Goal: Task Accomplishment & Management: Manage account settings

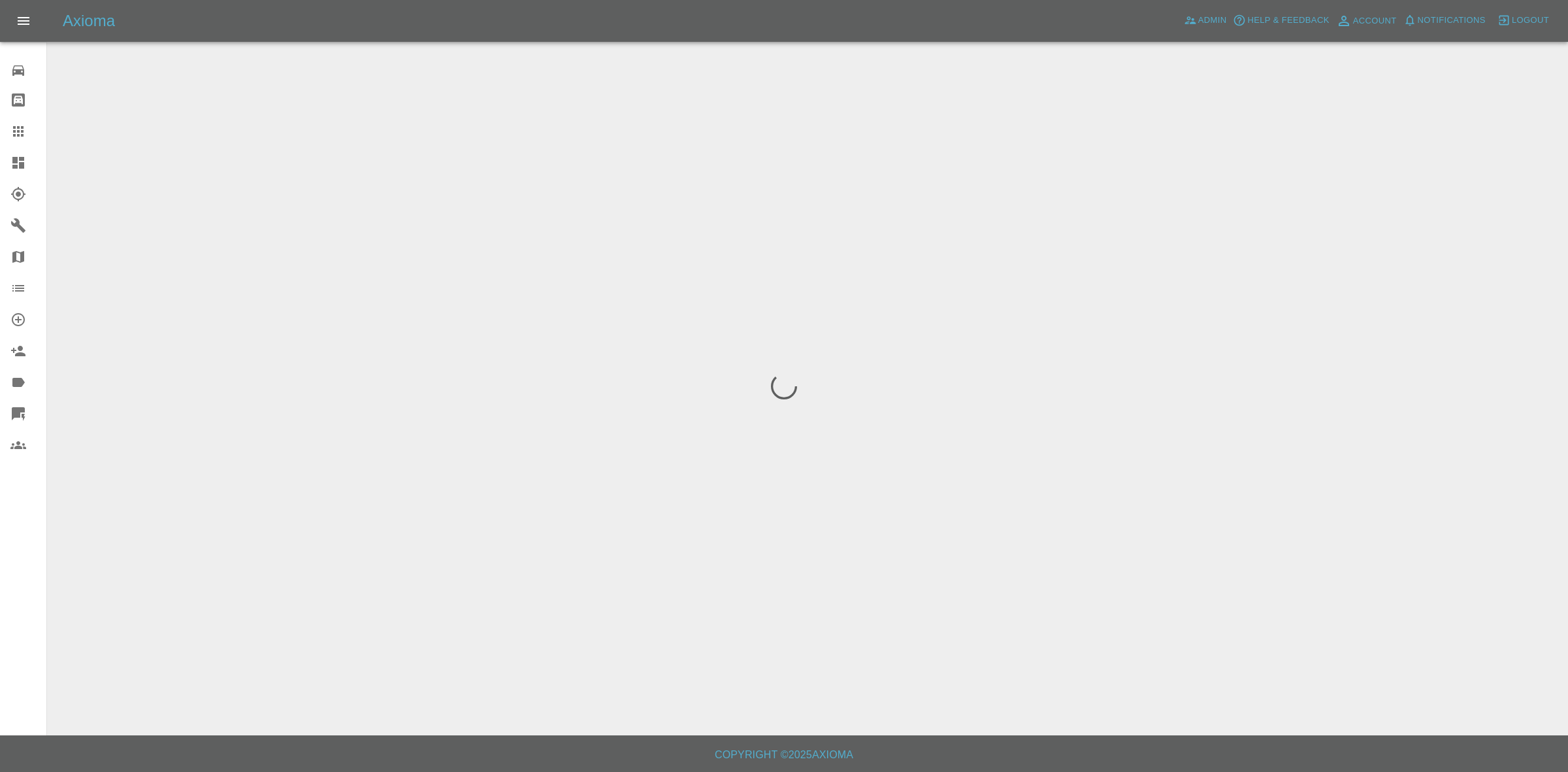
click at [1455, 24] on span "Notifications" at bounding box center [1451, 20] width 68 height 15
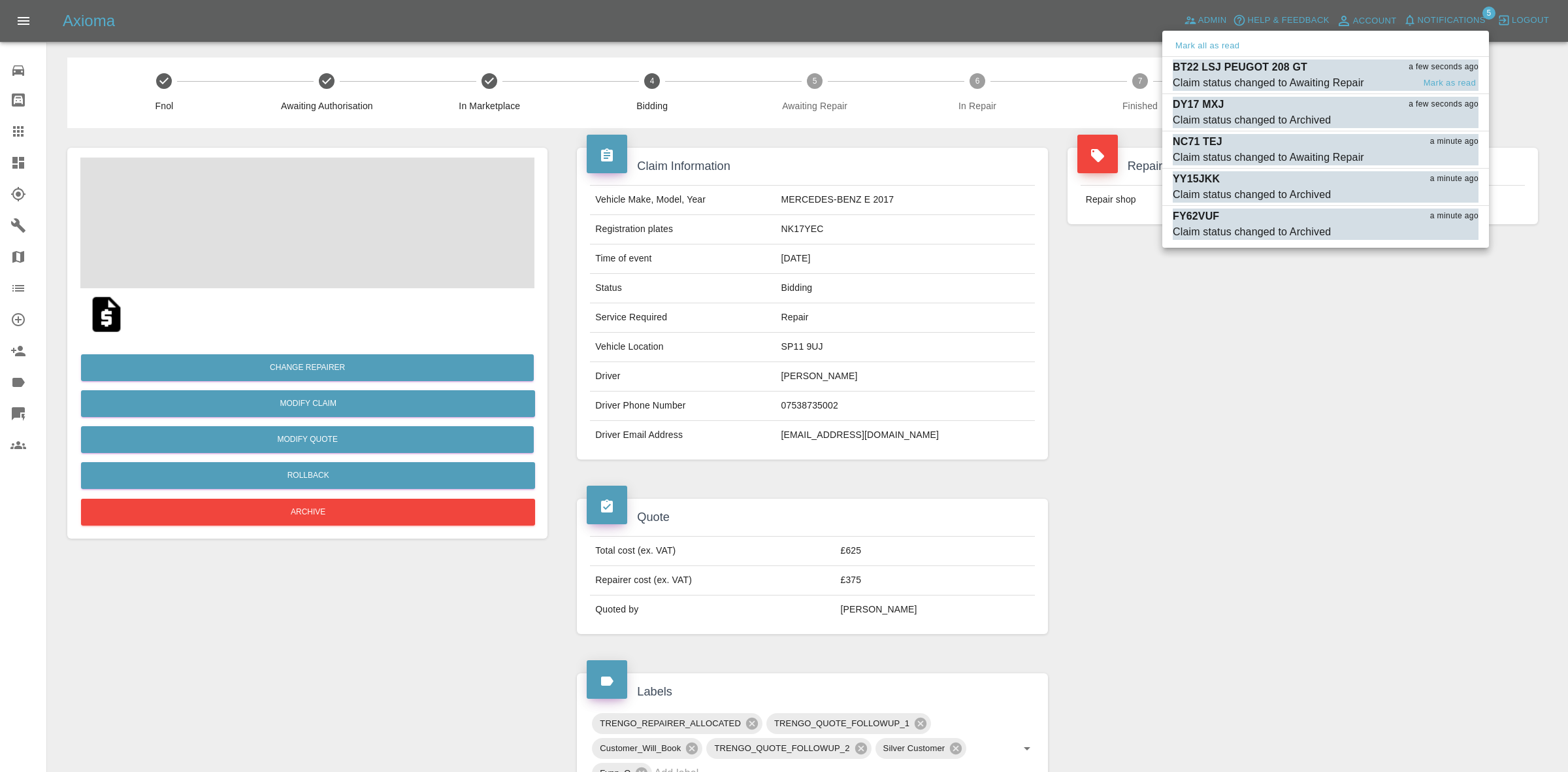
click at [1311, 66] on div "BT22 LSJ PEUGOT 208 GT a few seconds ago" at bounding box center [1325, 67] width 306 height 15
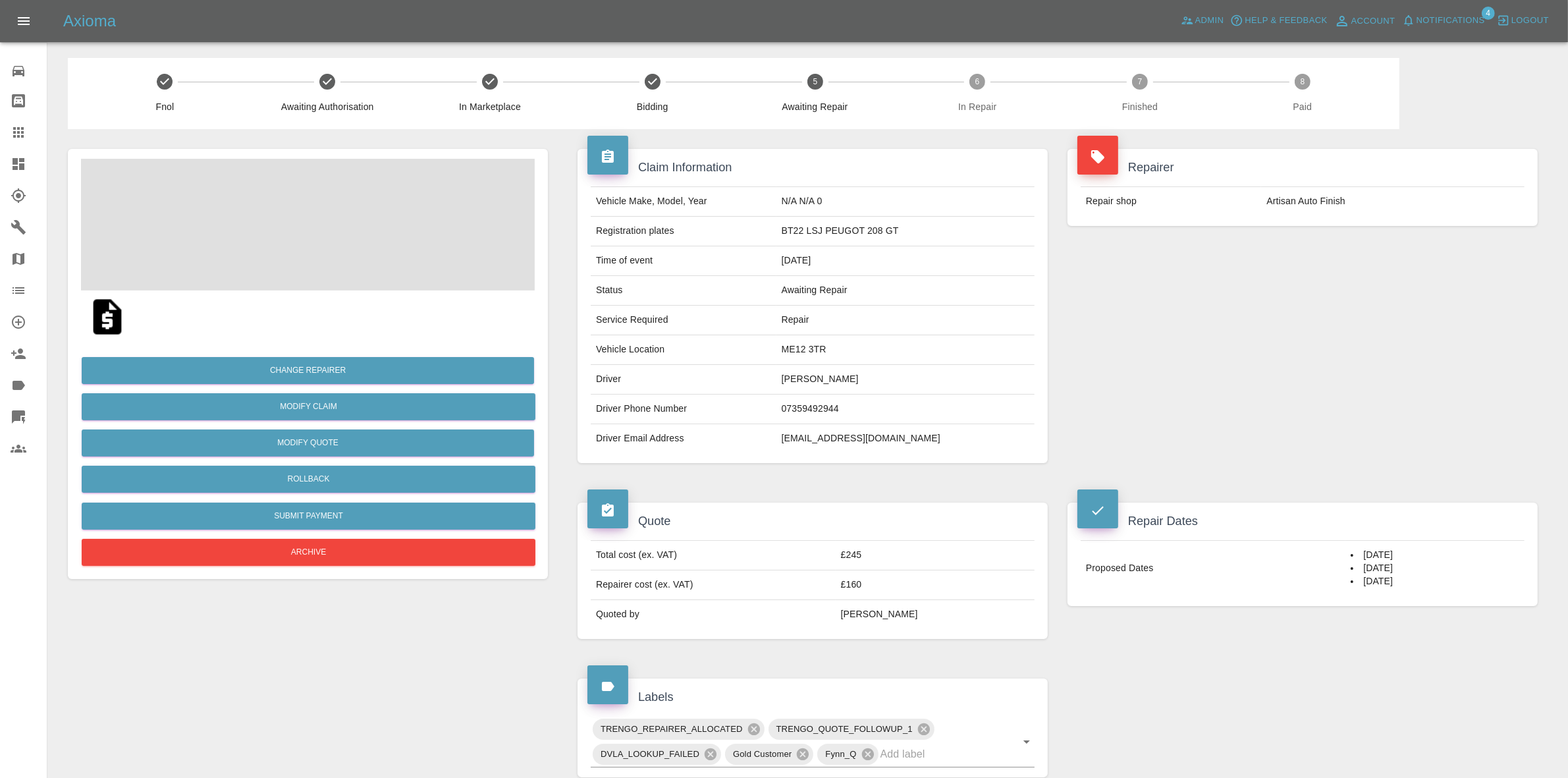
click at [1440, 16] on span "Notifications" at bounding box center [1450, 20] width 69 height 15
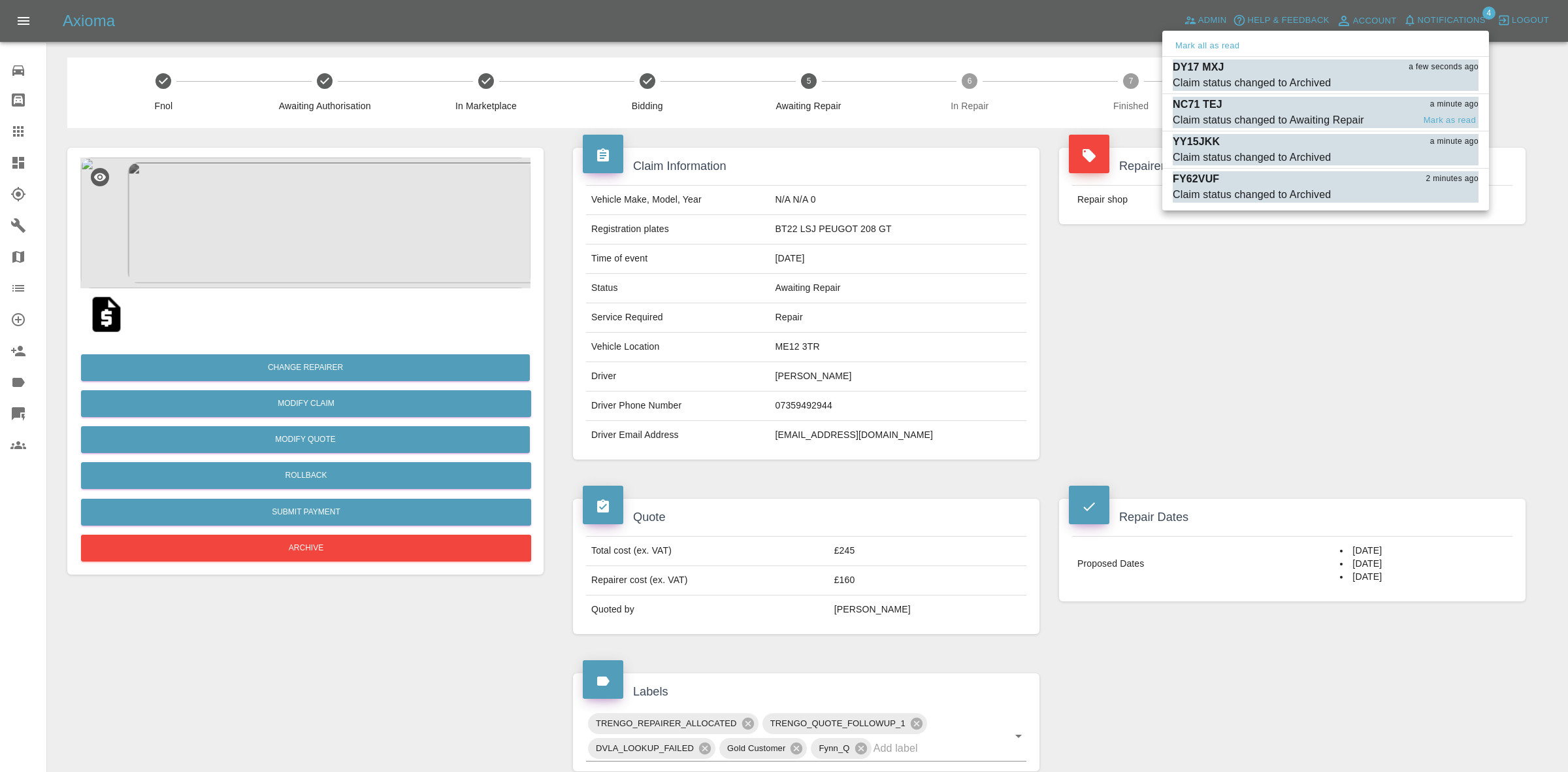
click at [1325, 108] on div "NC71 TEJ a minute ago" at bounding box center [1325, 104] width 306 height 15
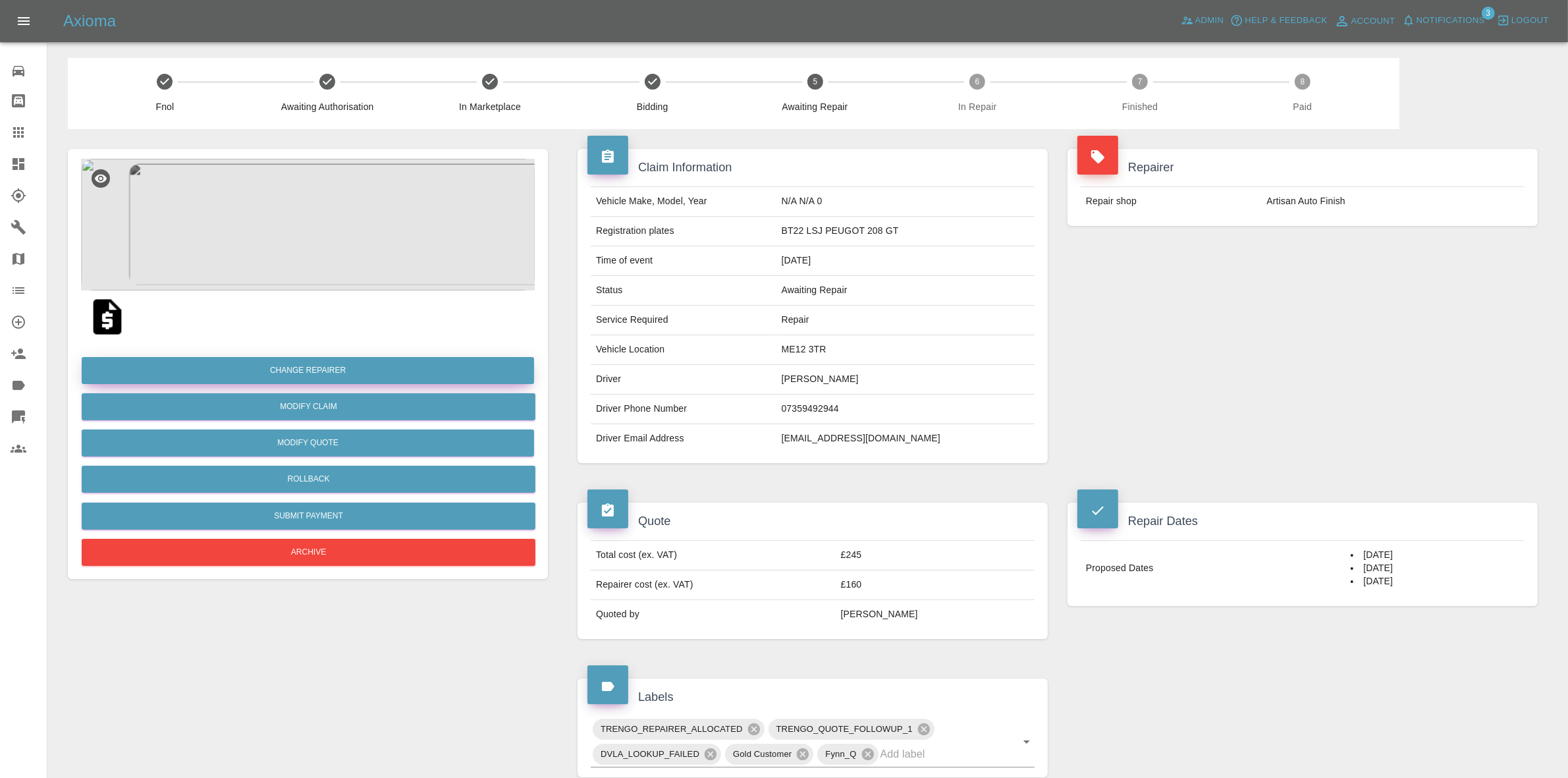
click at [311, 370] on button "Change Repairer" at bounding box center [308, 370] width 452 height 27
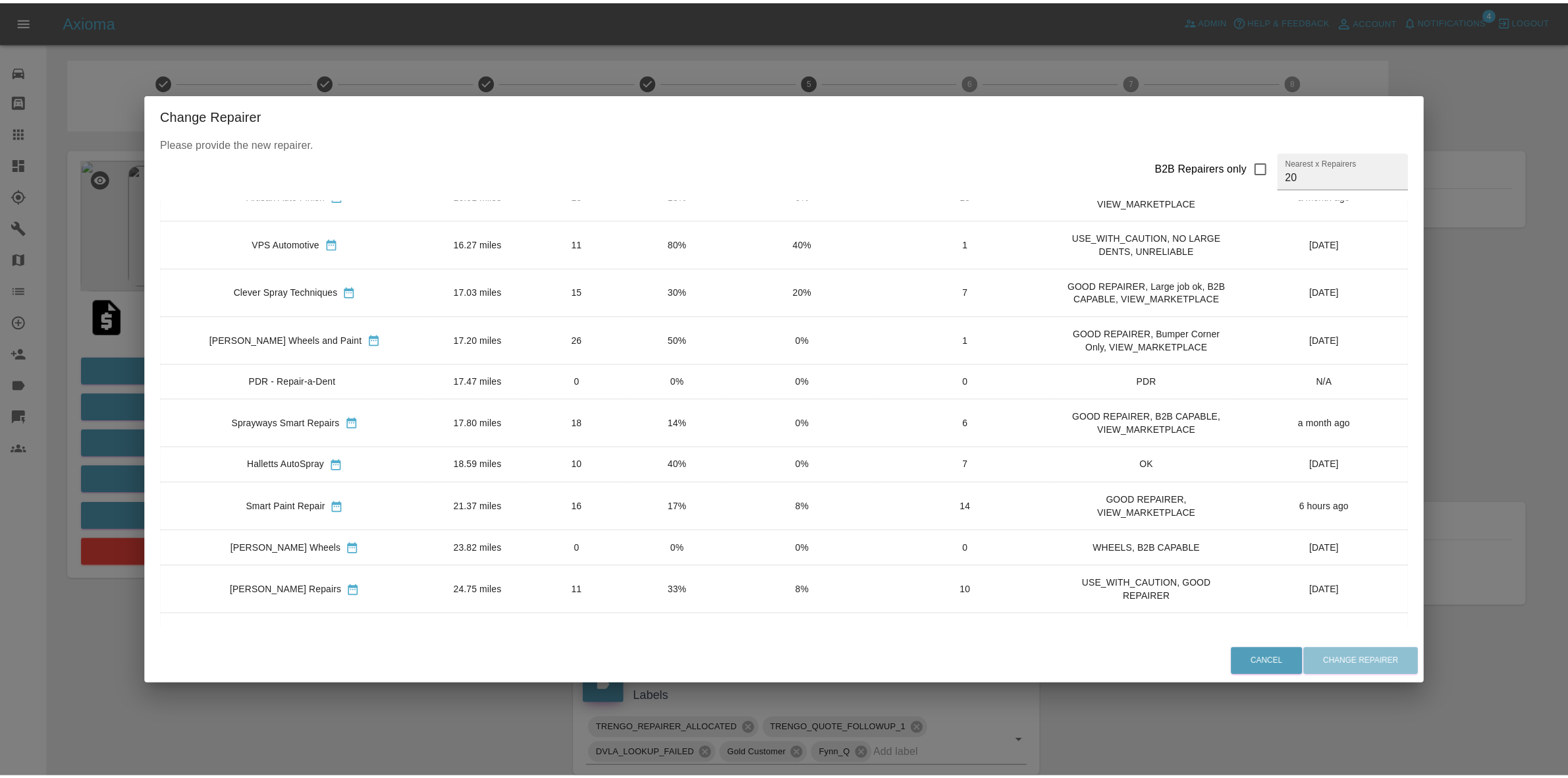
scroll to position [329, 0]
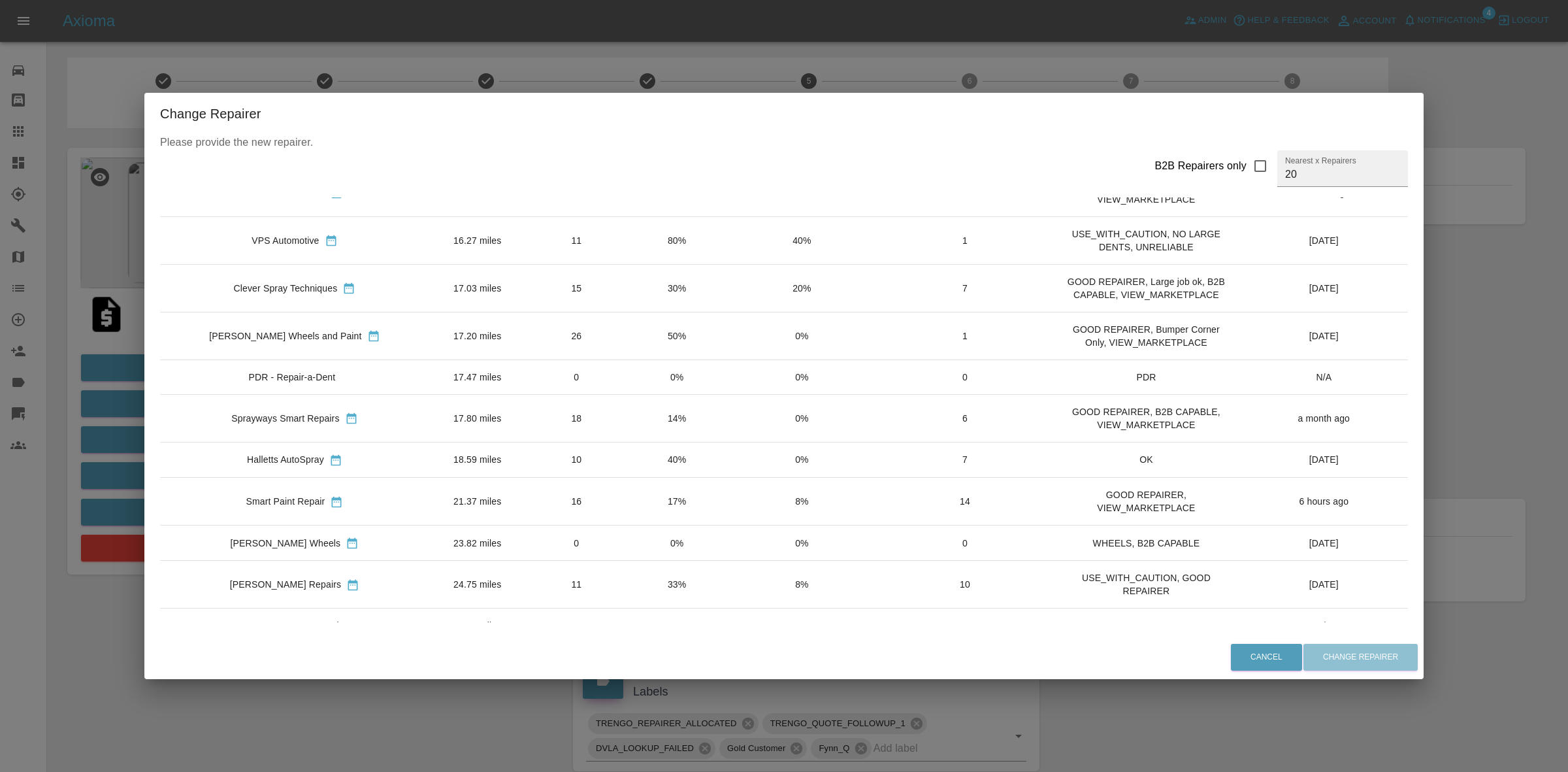
click at [667, 500] on td "17%" at bounding box center [677, 502] width 100 height 48
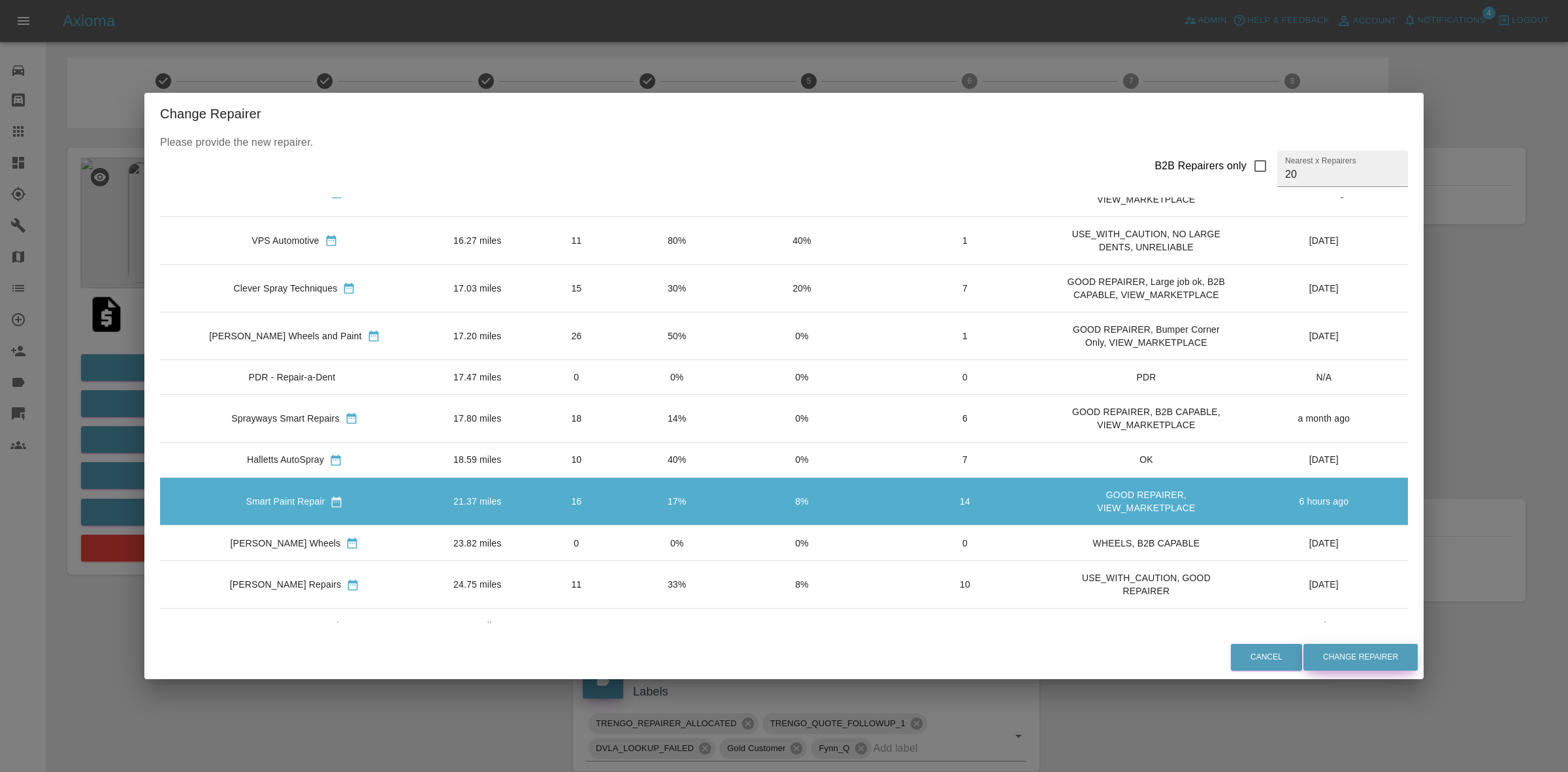
click at [1367, 655] on button "Change Repairer" at bounding box center [1360, 657] width 114 height 27
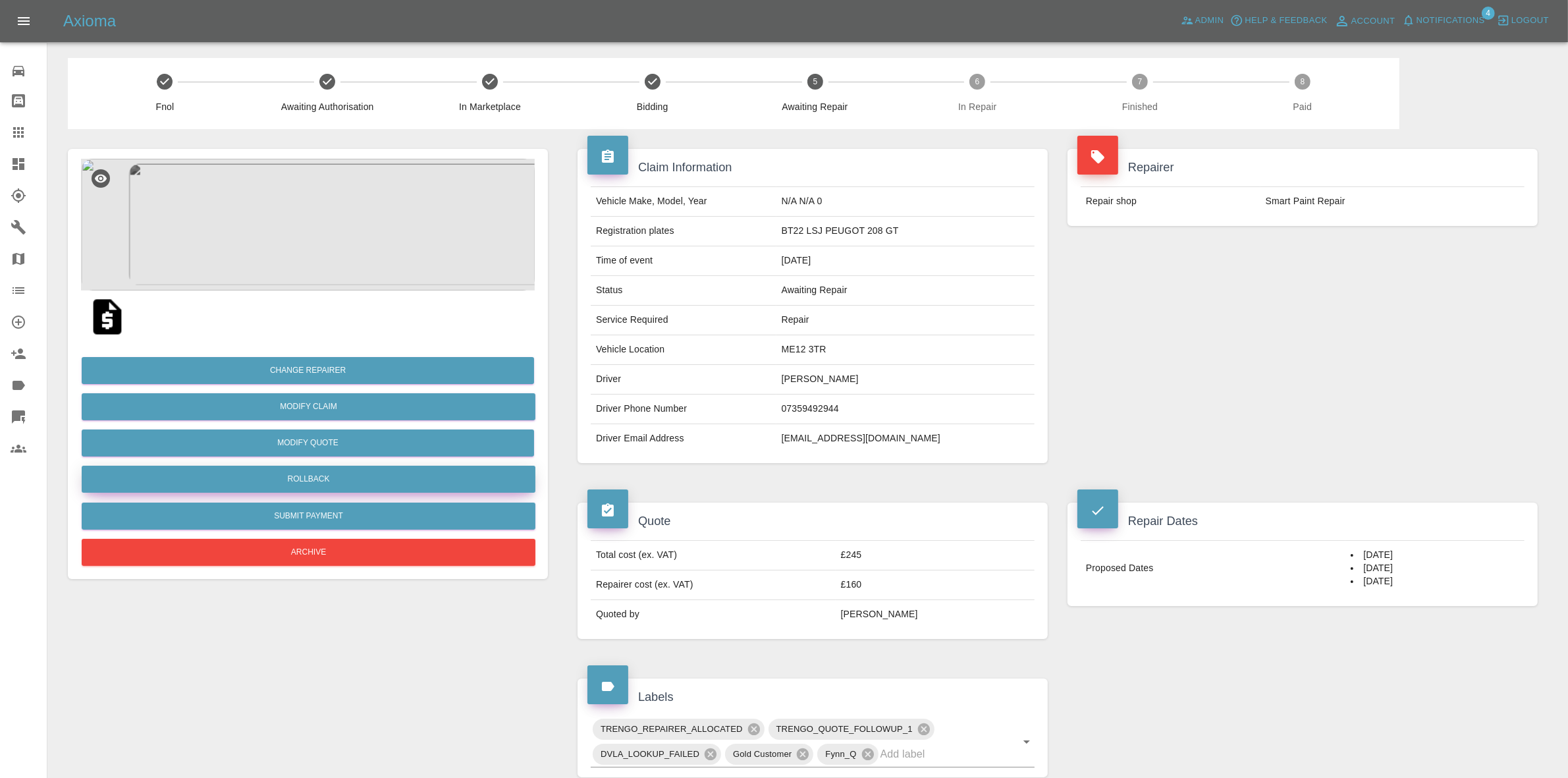
click at [313, 475] on button "Rollback" at bounding box center [308, 479] width 454 height 27
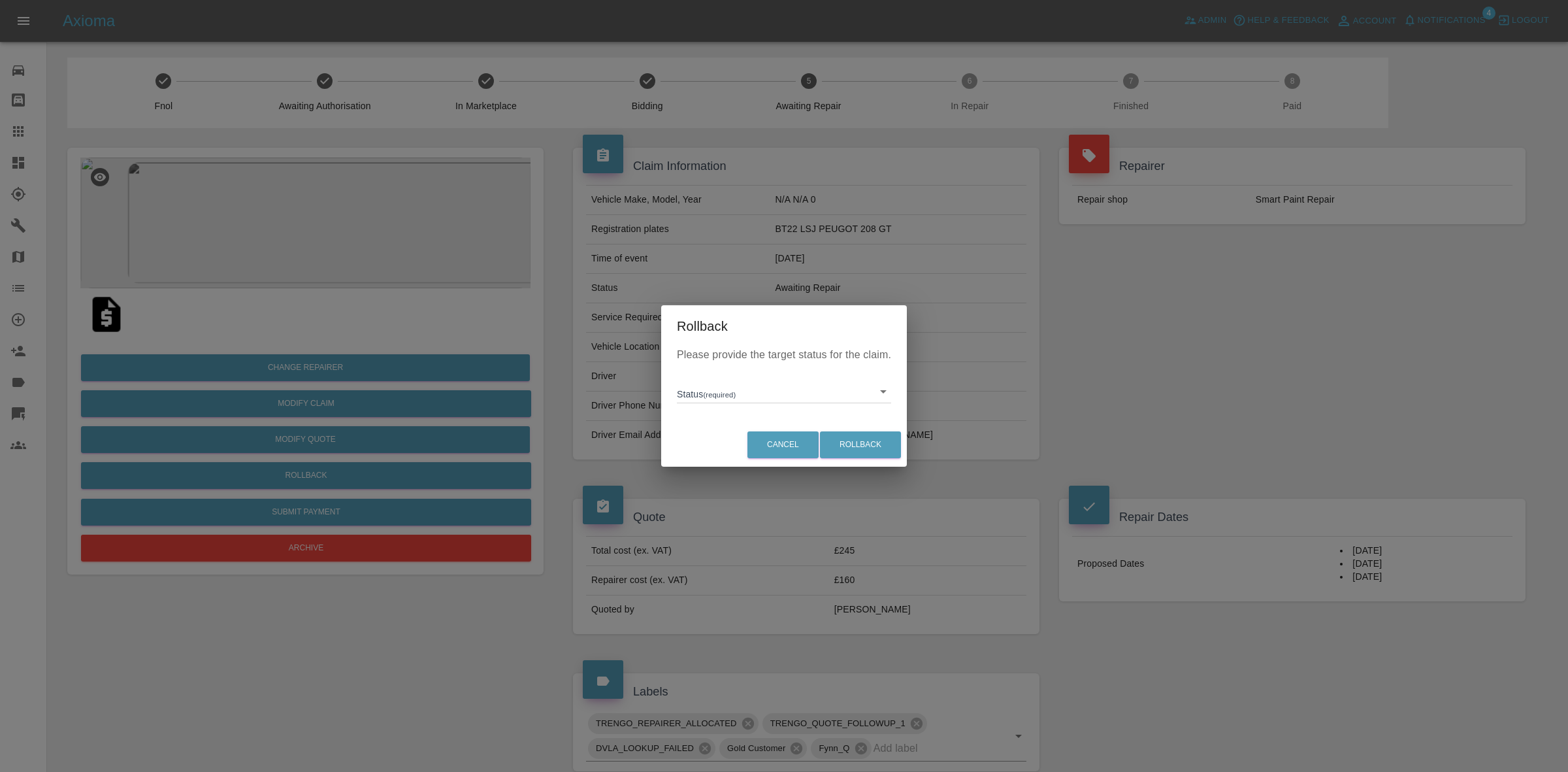
click at [727, 386] on body "Axioma Admin Help & Feedback Account Notifications 4 Logout 0 Repair home Bodys…" at bounding box center [784, 600] width 1568 height 1201
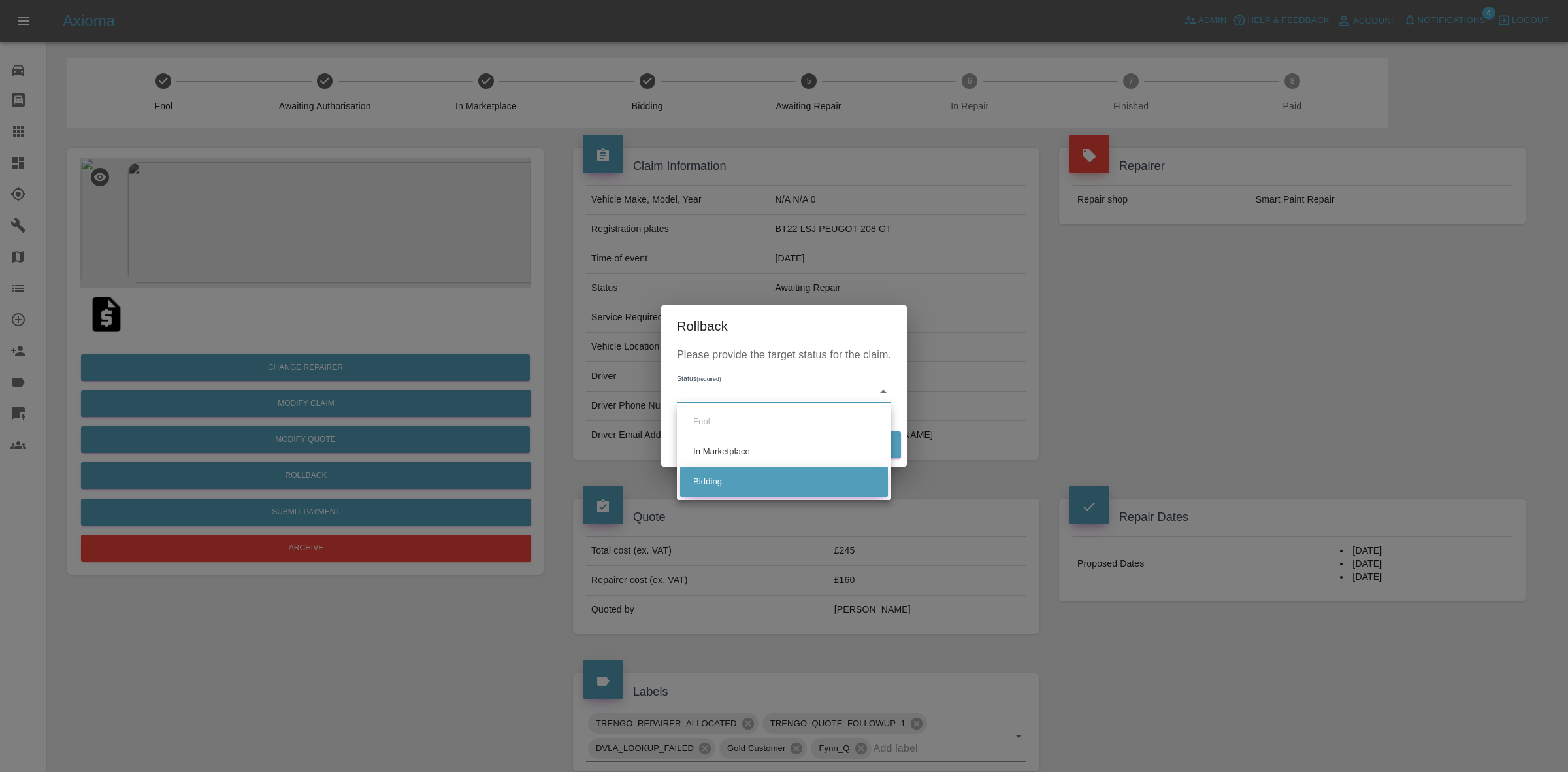
drag, startPoint x: 775, startPoint y: 478, endPoint x: 814, endPoint y: 468, distance: 40.3
click at [776, 479] on li "Bidding" at bounding box center [783, 481] width 208 height 30
type input "bidding"
click at [863, 443] on button "Rollback" at bounding box center [860, 444] width 81 height 27
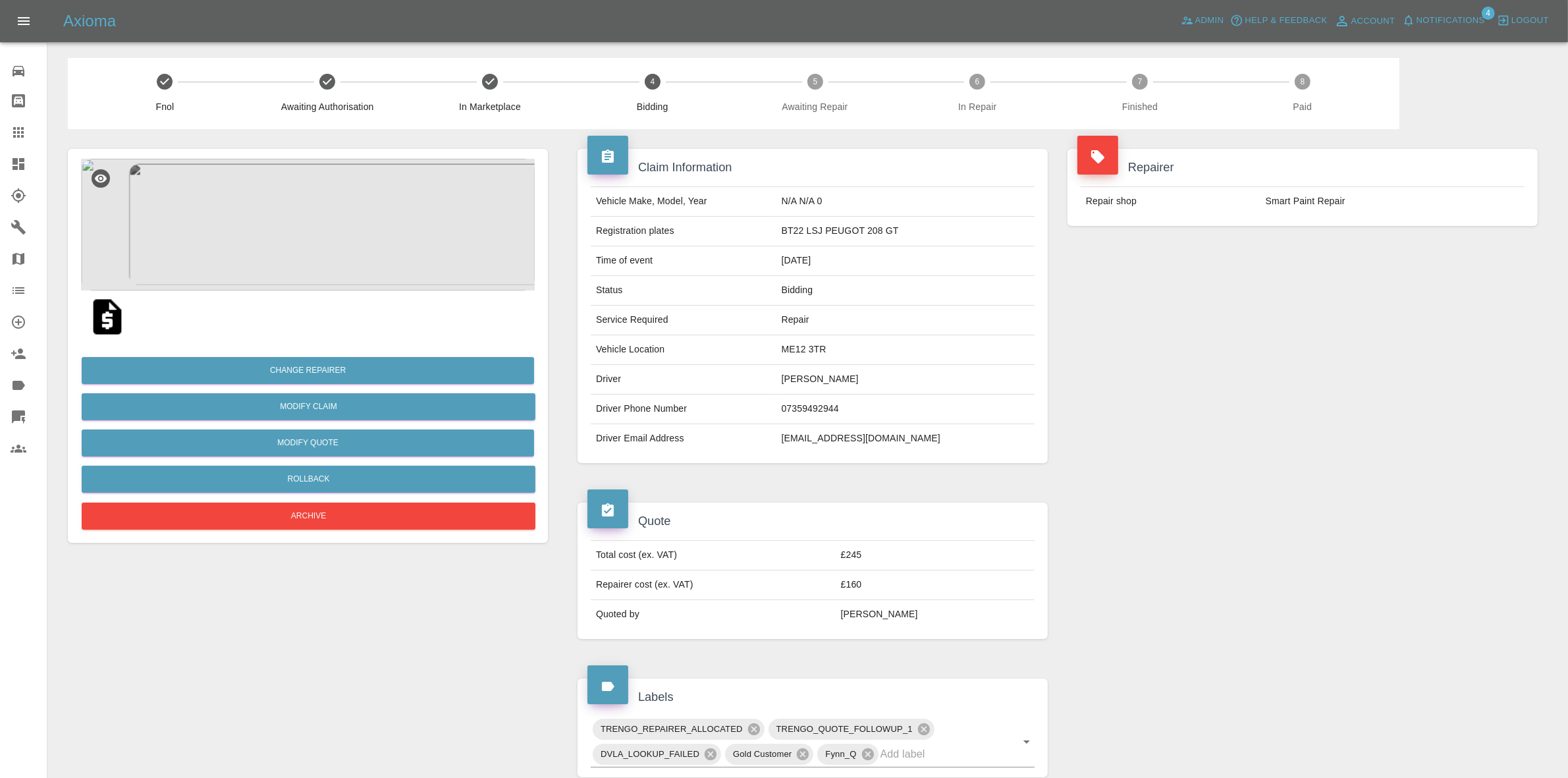
click at [1319, 346] on div "Repairer Repair shop Smart Paint Repair" at bounding box center [1302, 306] width 490 height 354
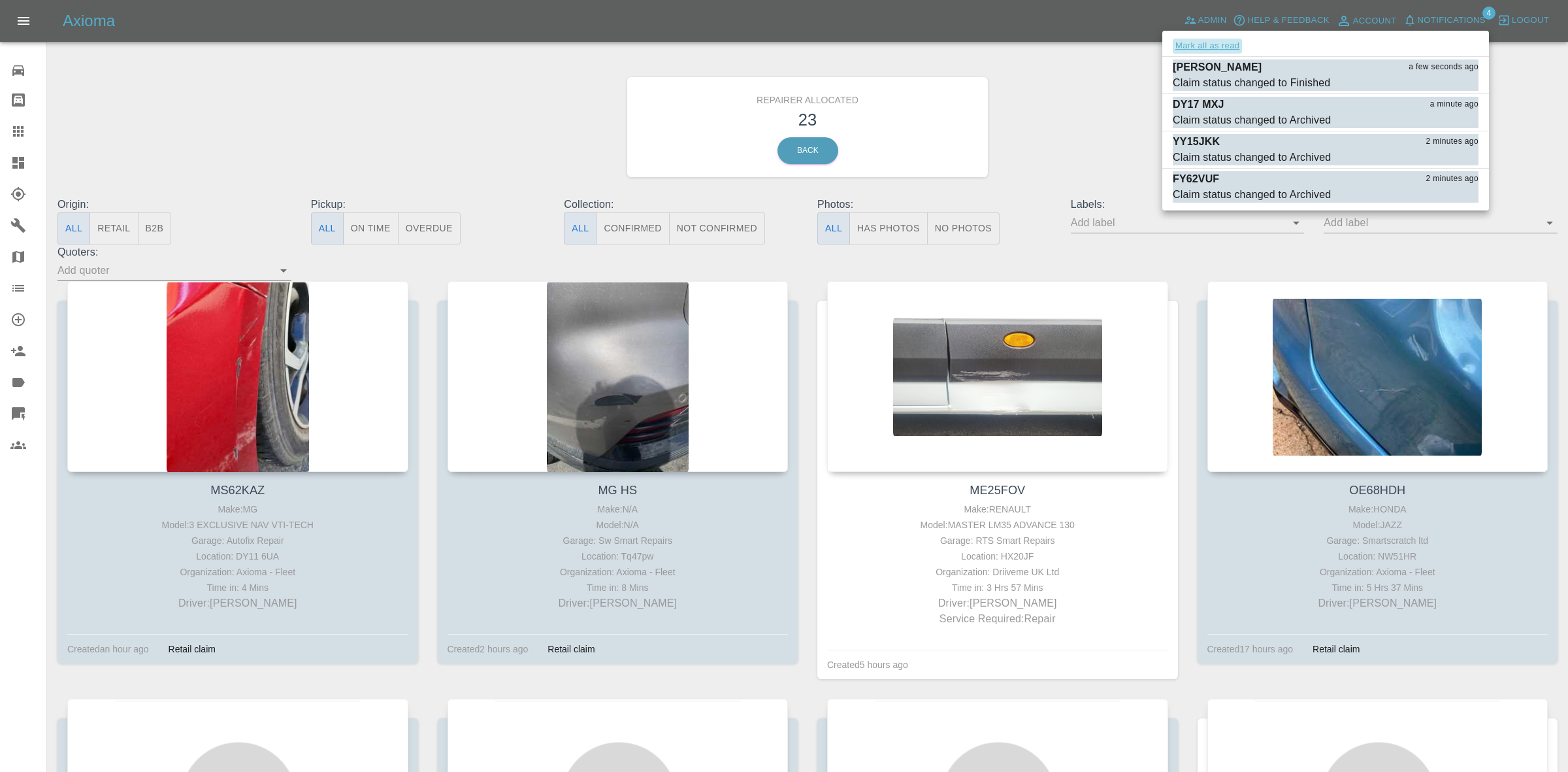
click at [1220, 46] on button "Mark all as read" at bounding box center [1207, 46] width 70 height 15
click at [1057, 122] on div at bounding box center [784, 386] width 1568 height 772
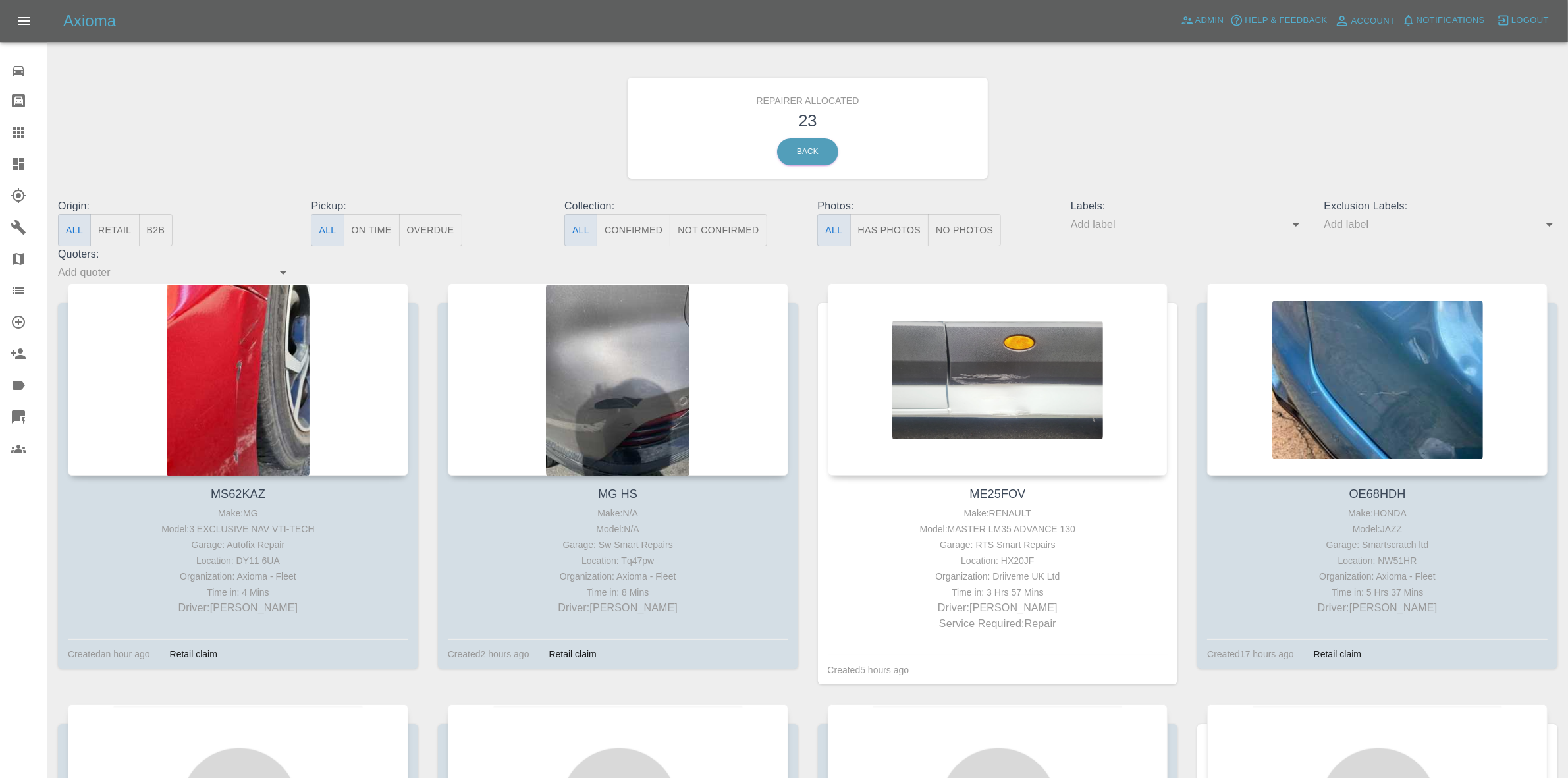
click at [119, 226] on button "Retail" at bounding box center [114, 230] width 49 height 32
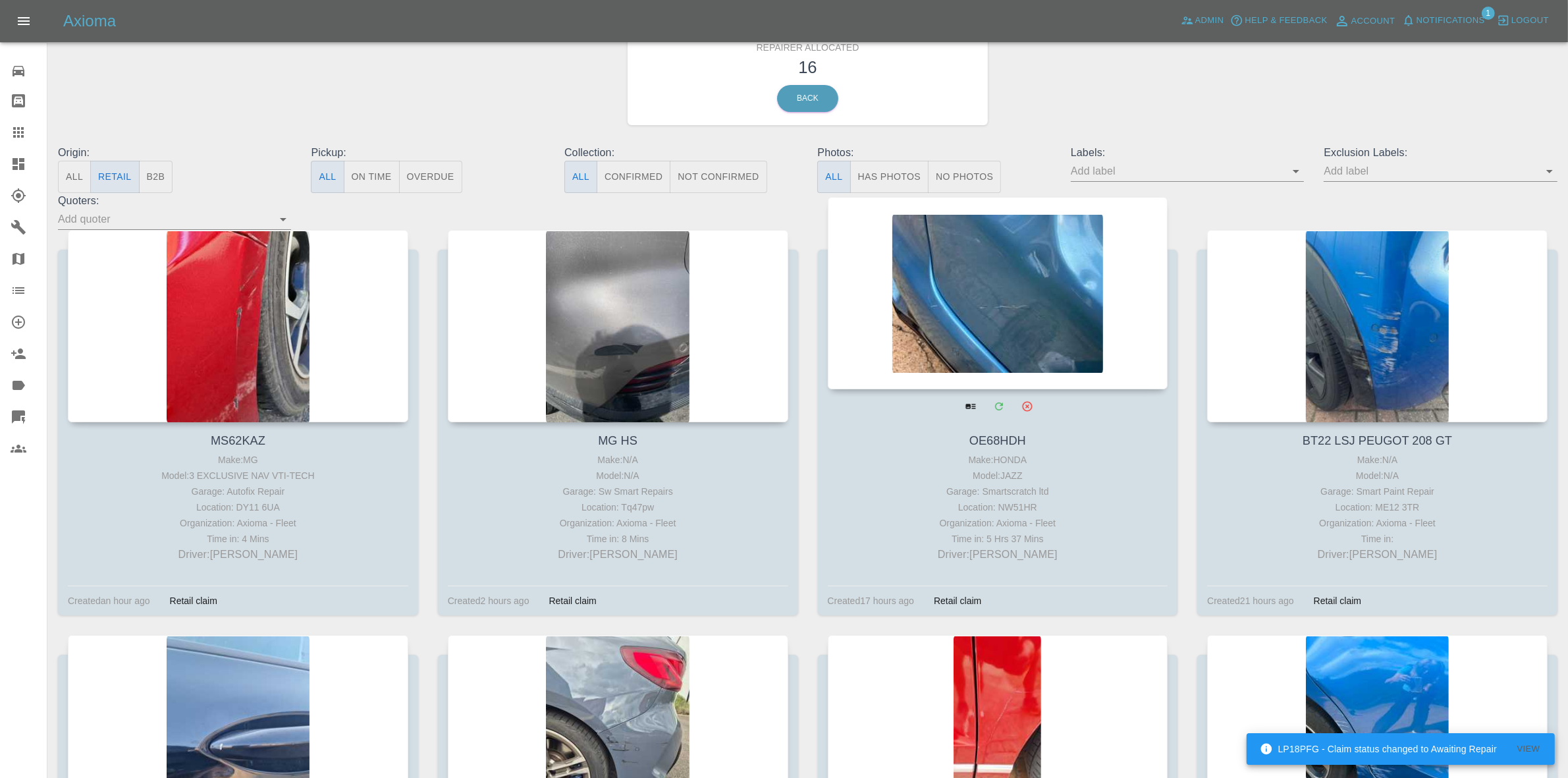
scroll to position [83, 0]
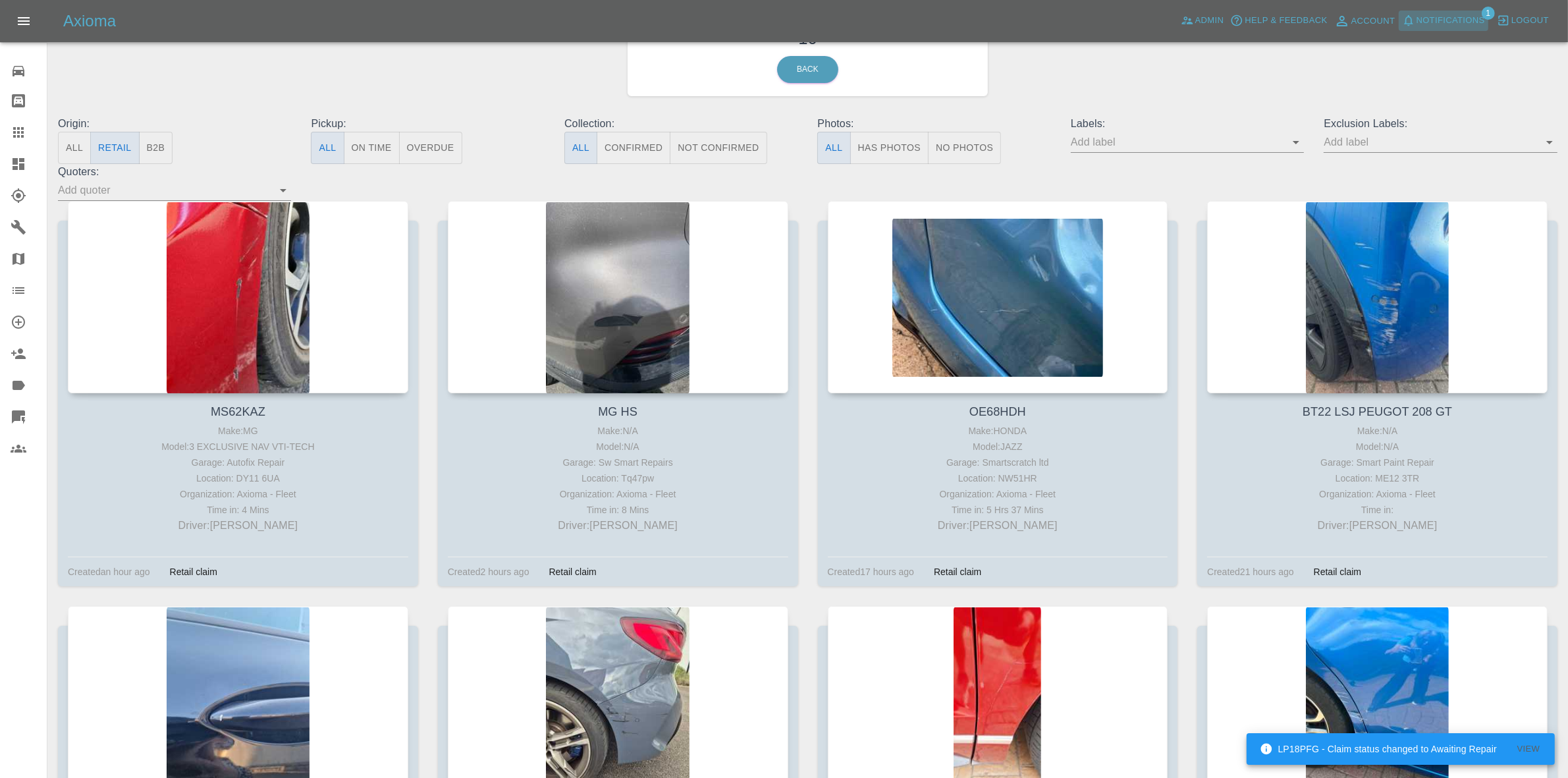
click at [1447, 13] on span "Notifications" at bounding box center [1450, 20] width 69 height 15
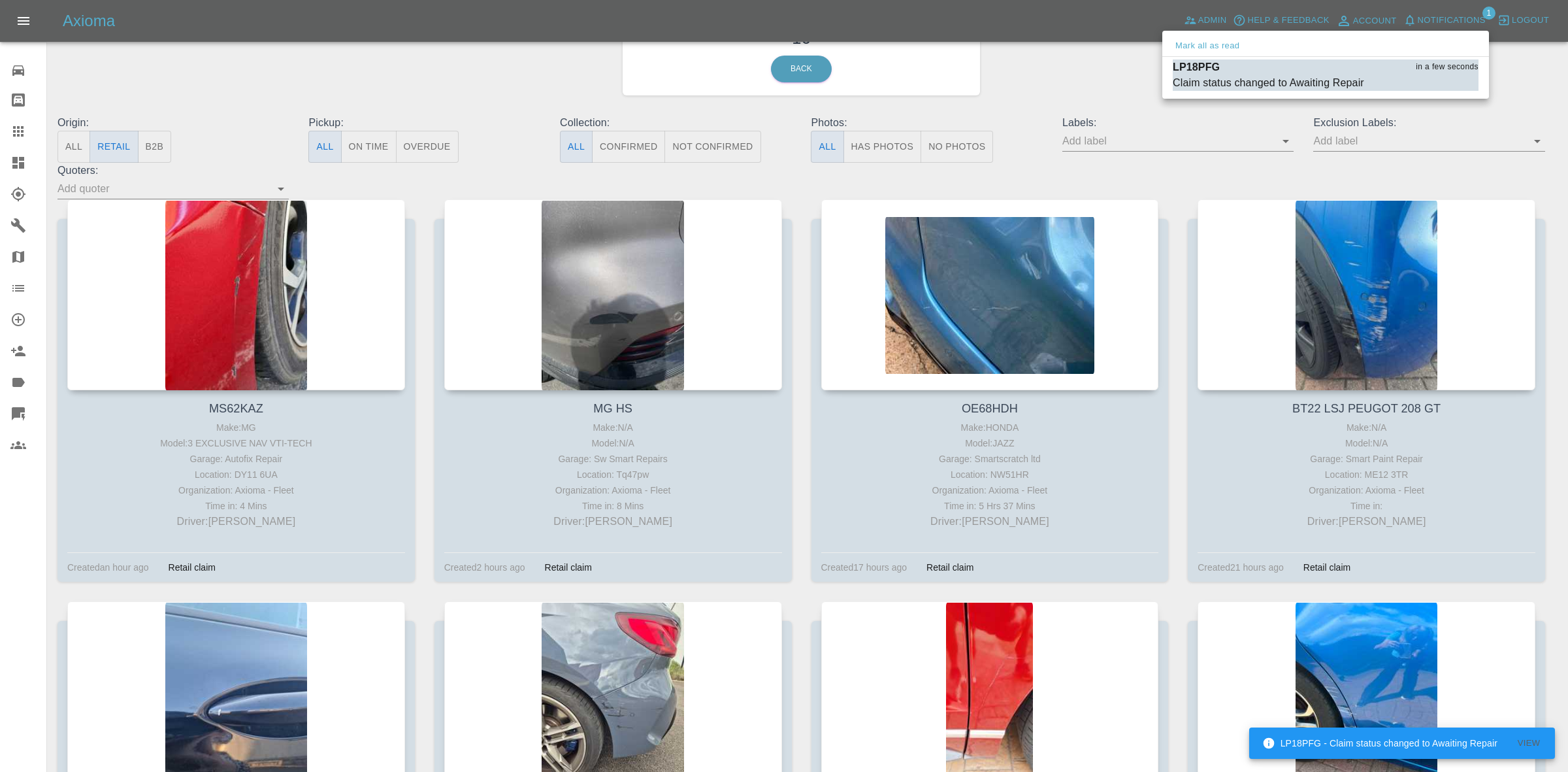
click at [1350, 72] on div "LP18PFG in a few seconds" at bounding box center [1325, 67] width 306 height 15
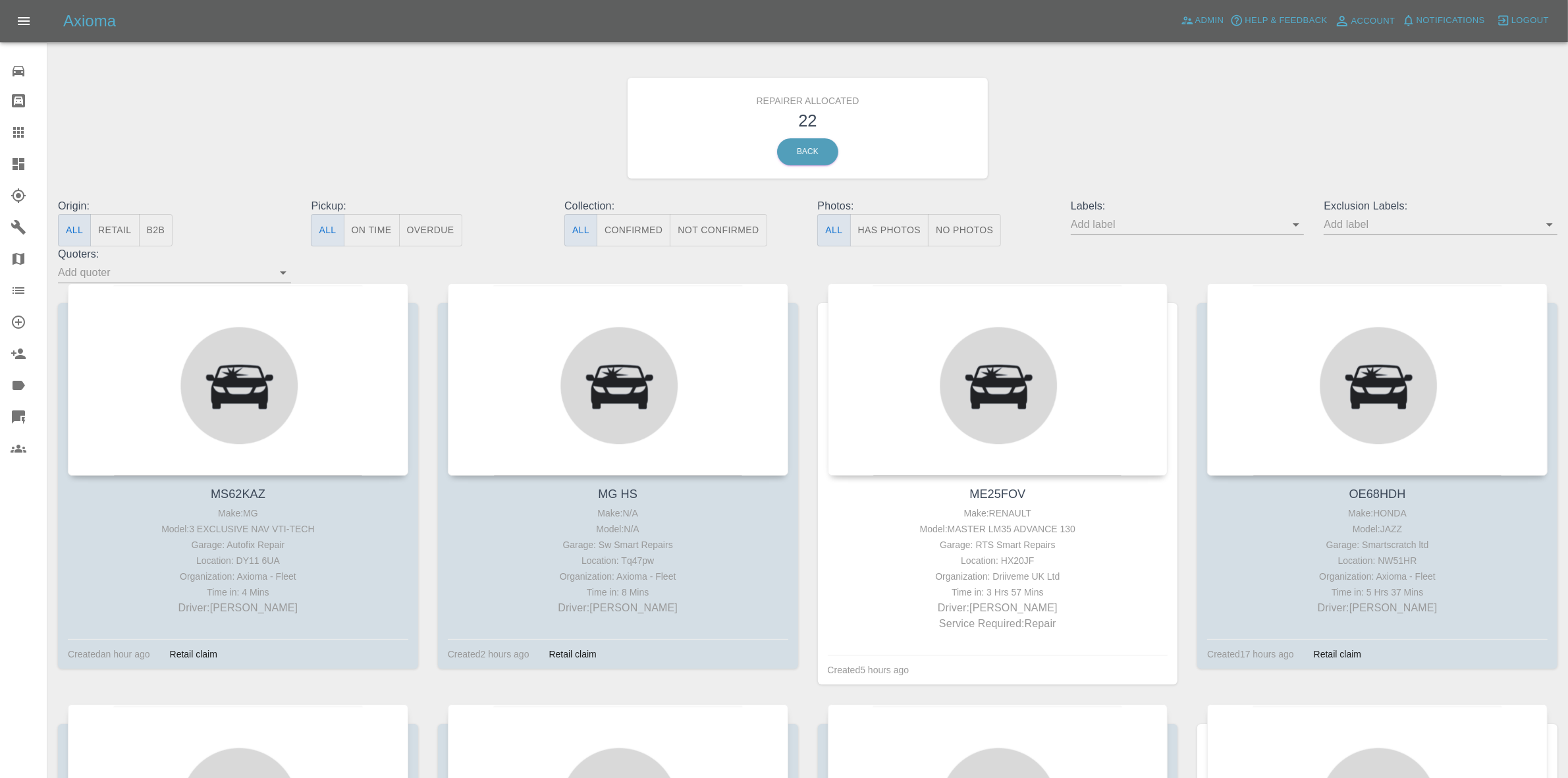
click at [109, 238] on button "Retail" at bounding box center [114, 230] width 49 height 32
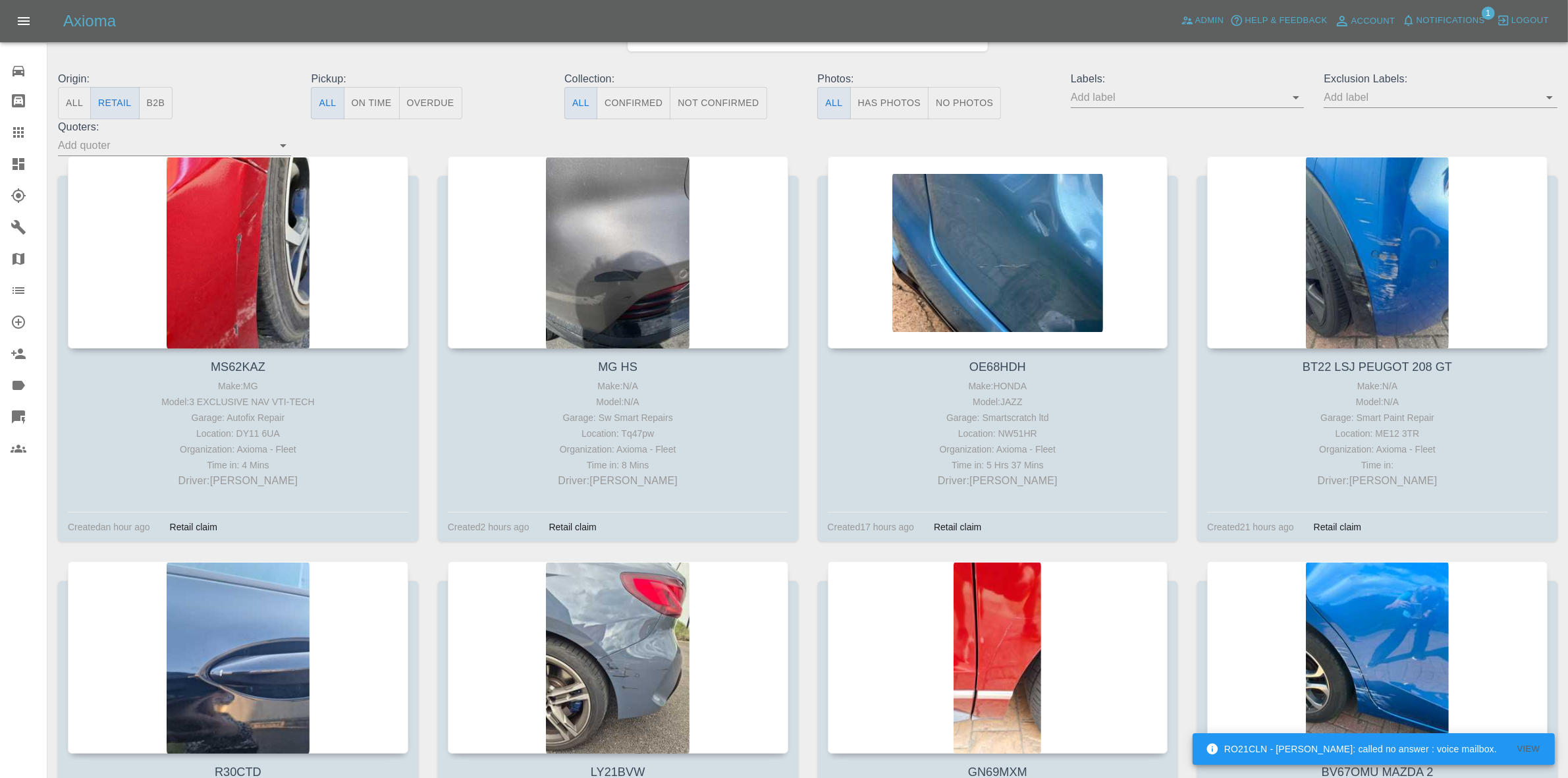
scroll to position [43, 0]
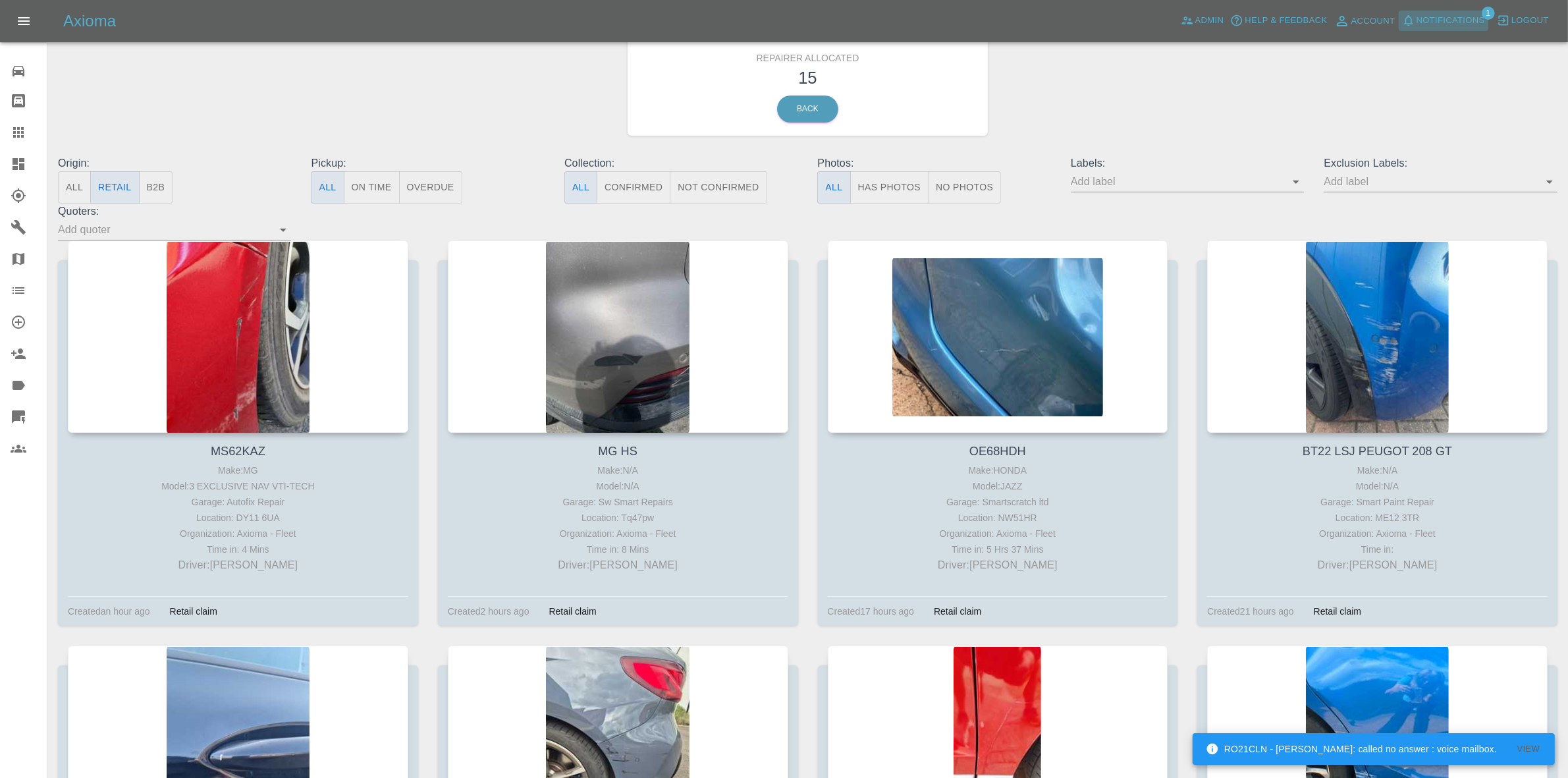
click at [1445, 11] on button "Notifications" at bounding box center [1443, 21] width 90 height 20
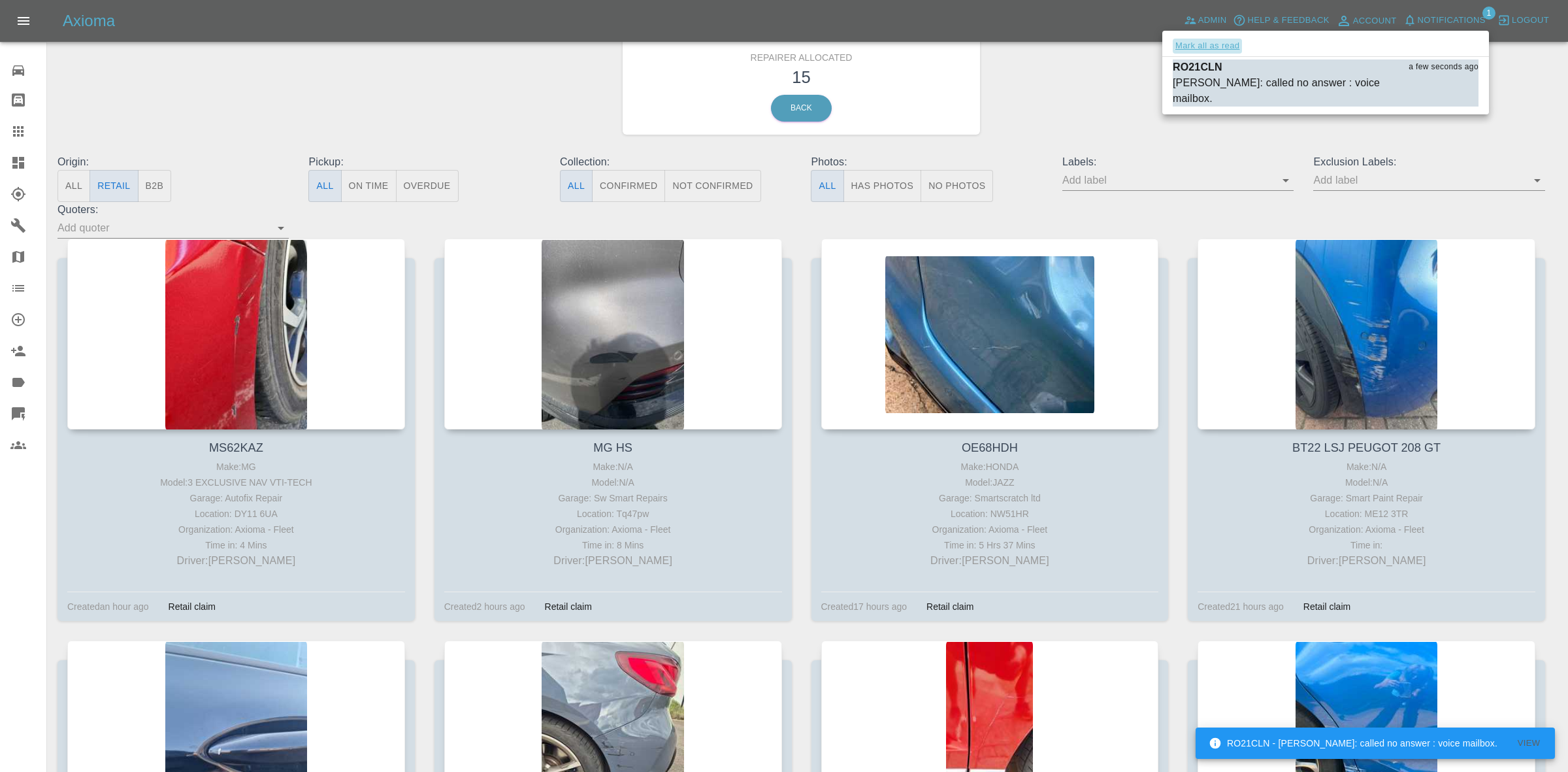
click at [1210, 45] on button "Mark all as read" at bounding box center [1207, 46] width 70 height 15
click at [1256, 142] on div at bounding box center [784, 386] width 1568 height 772
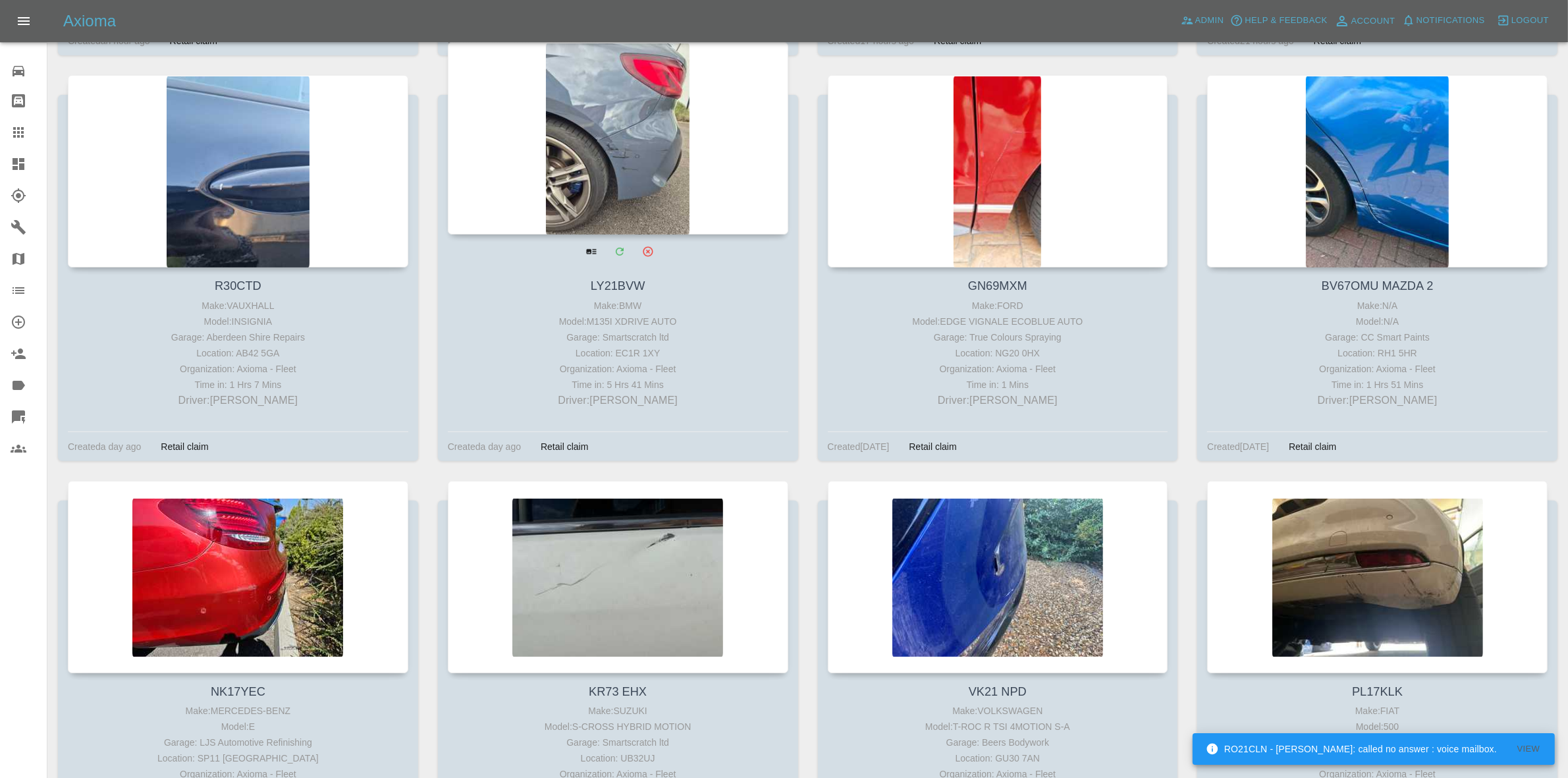
scroll to position [619, 0]
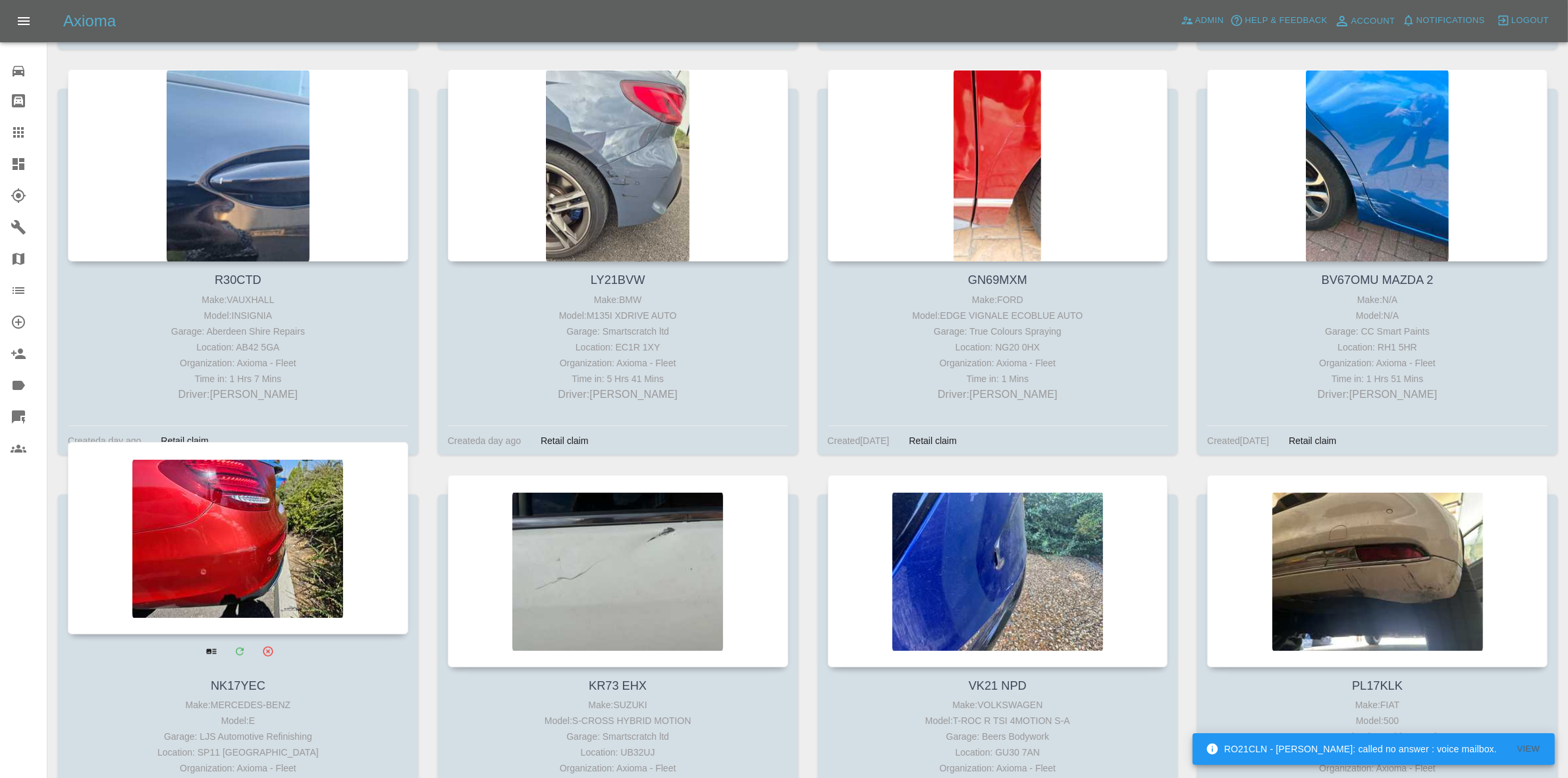
click at [331, 508] on div at bounding box center [237, 538] width 340 height 192
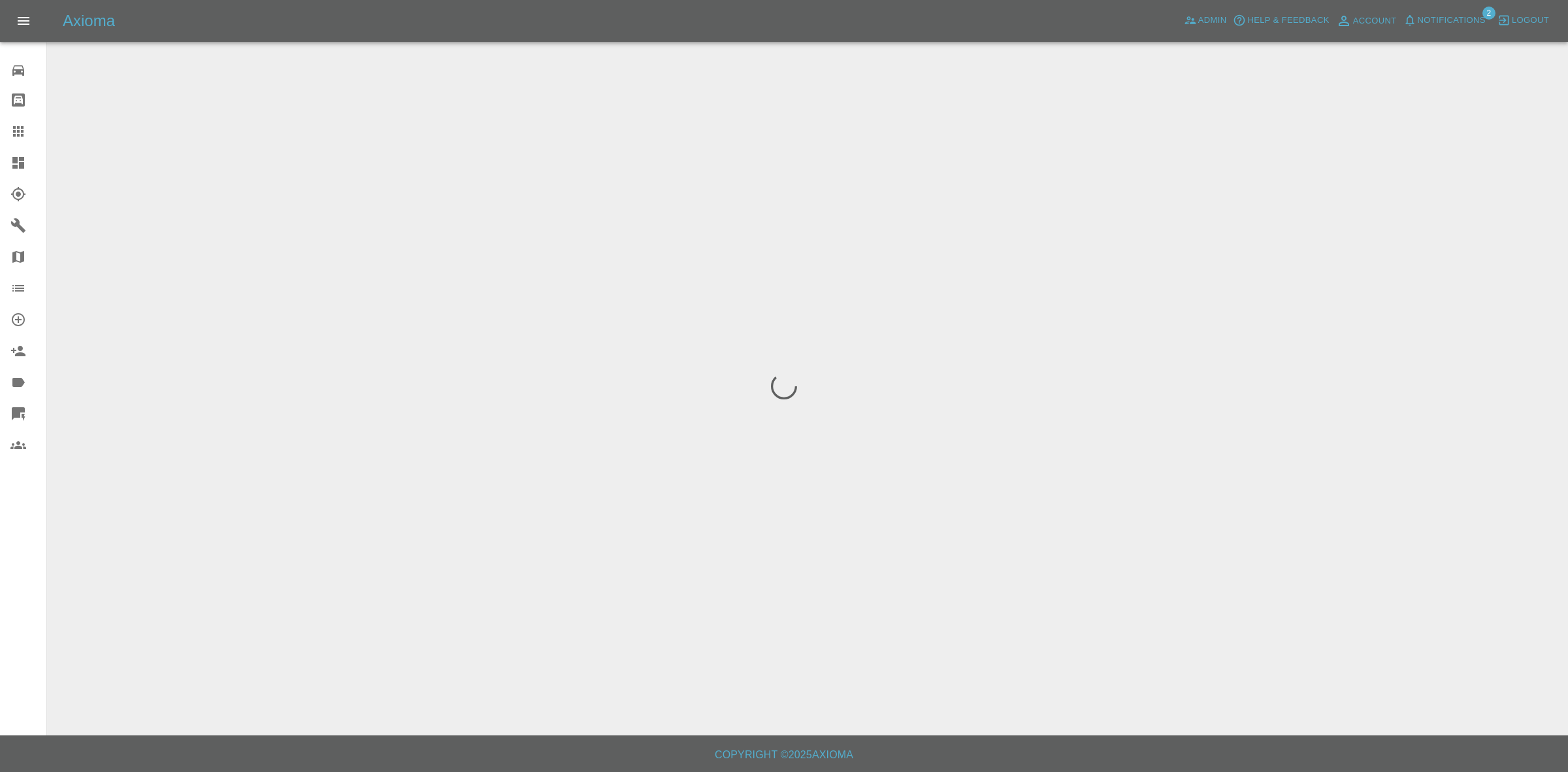
click at [1439, 21] on span "Notifications" at bounding box center [1451, 20] width 68 height 15
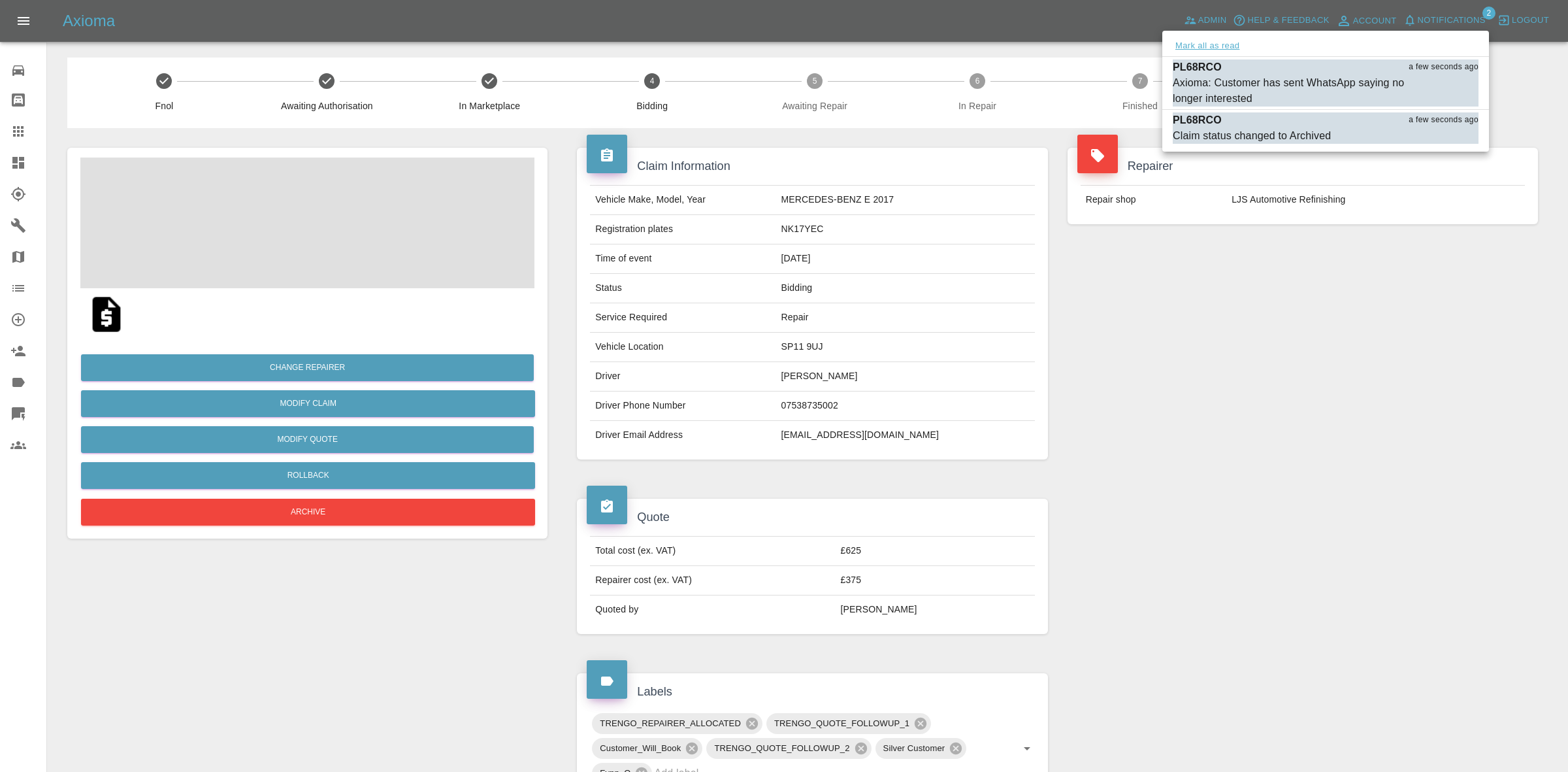
click at [1230, 51] on button "Mark all as read" at bounding box center [1207, 46] width 70 height 15
drag, startPoint x: 1441, startPoint y: 280, endPoint x: 1305, endPoint y: 283, distance: 136.0
click at [1471, 318] on div at bounding box center [784, 386] width 1568 height 772
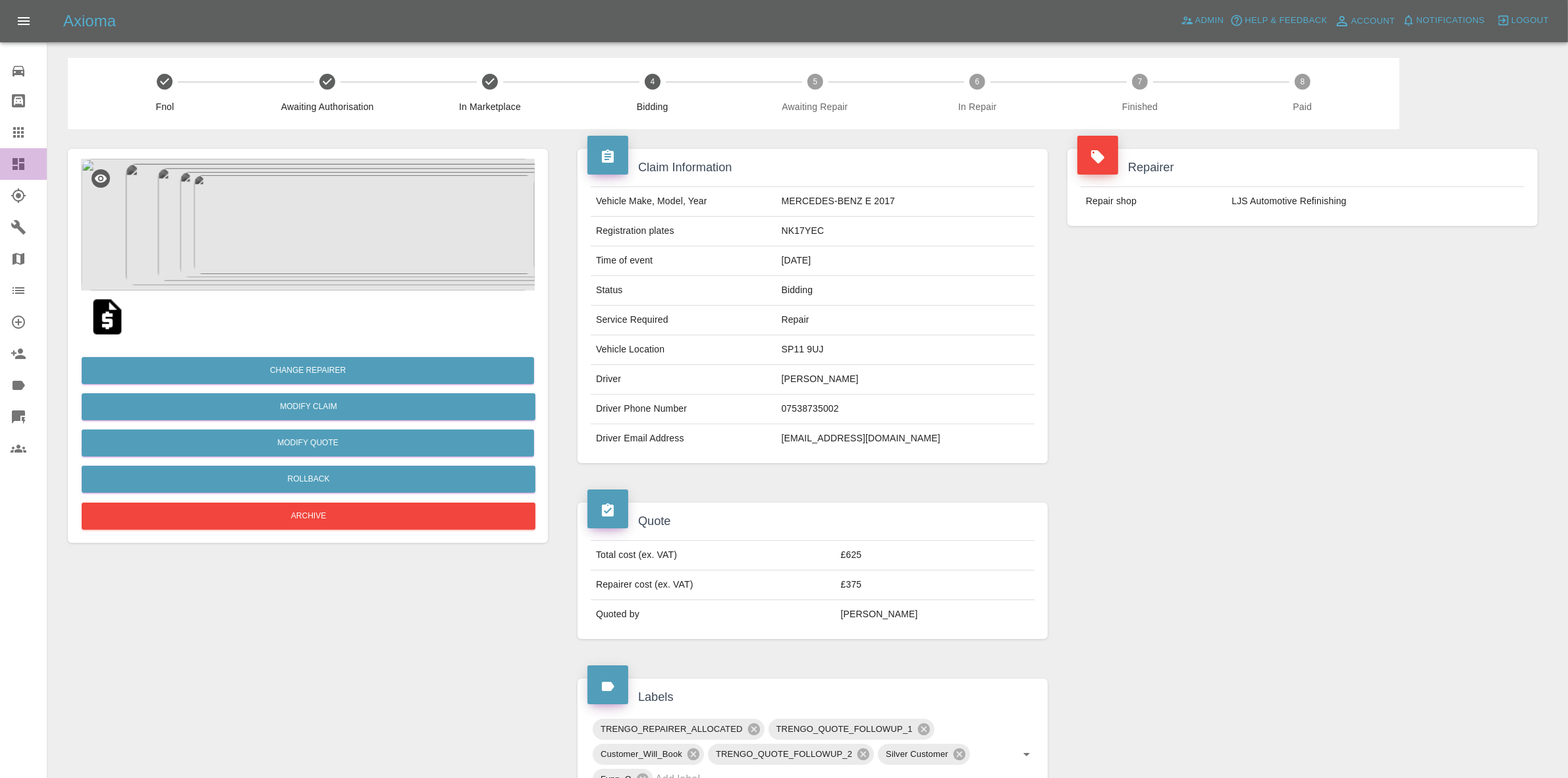
click at [0, 172] on link "Dashboard" at bounding box center [23, 164] width 47 height 32
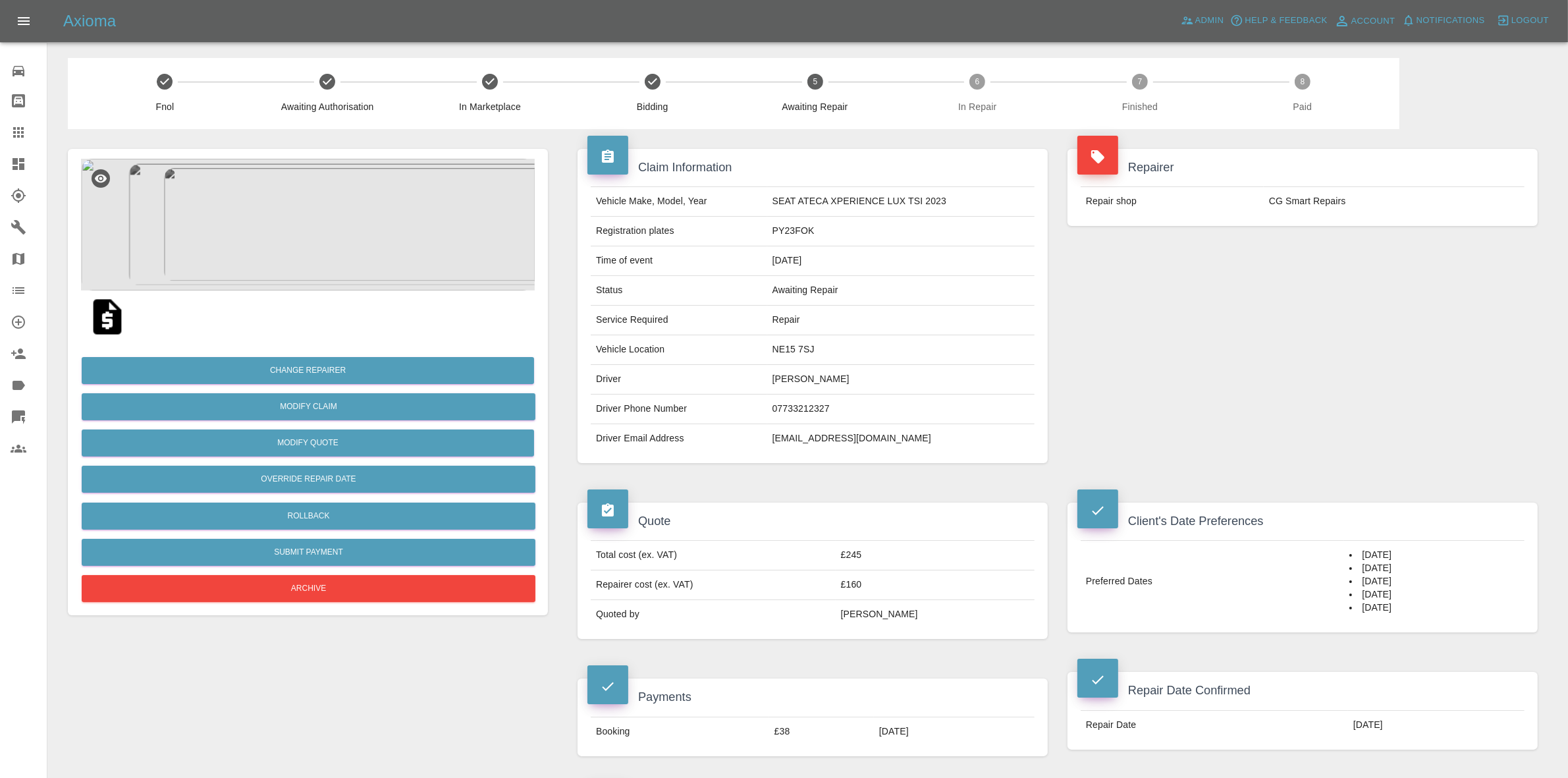
click at [335, 227] on img at bounding box center [308, 224] width 454 height 132
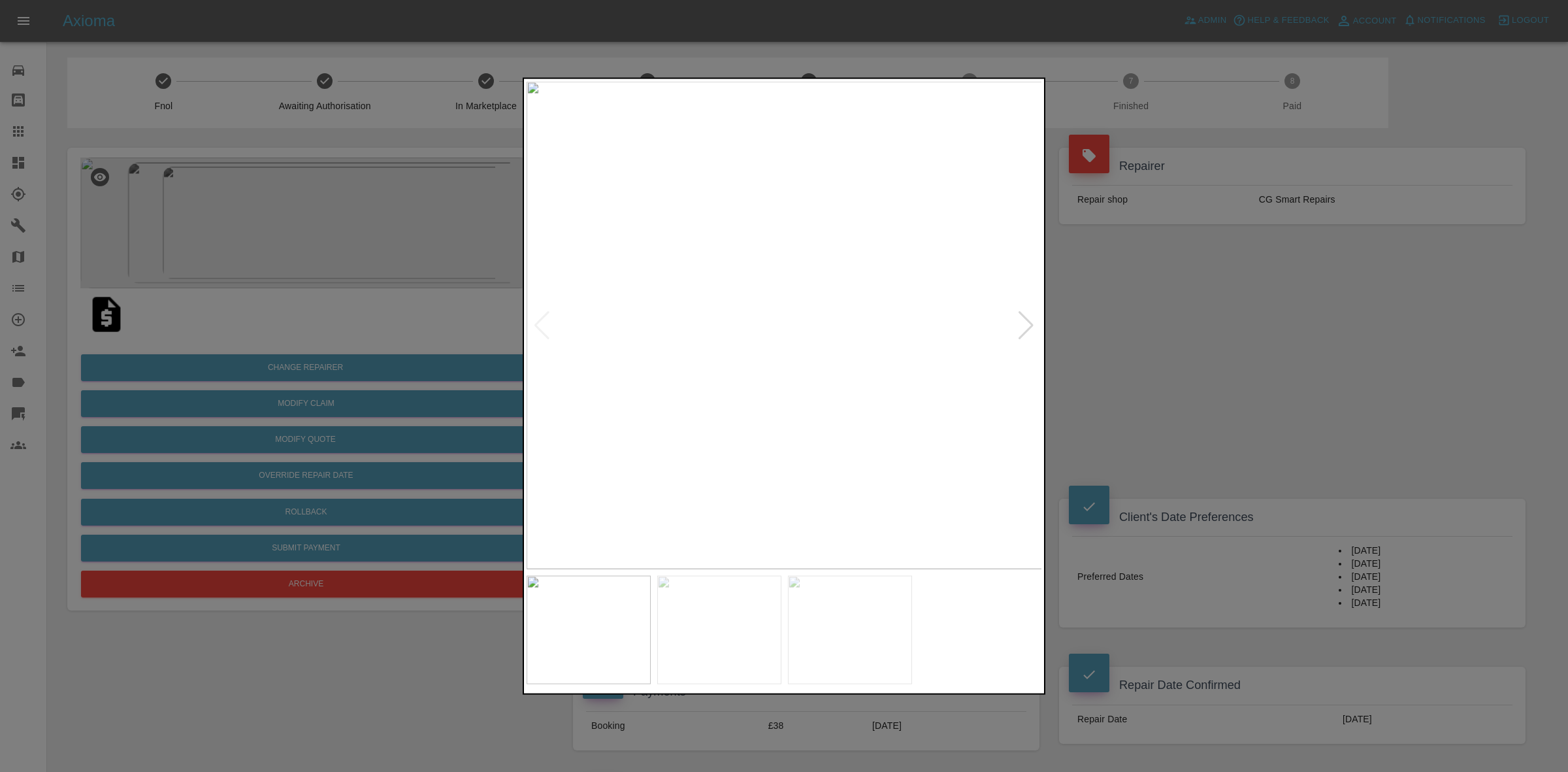
click at [1030, 322] on div at bounding box center [1026, 325] width 18 height 29
click at [1027, 324] on div at bounding box center [1026, 325] width 18 height 29
click at [1150, 349] on div at bounding box center [784, 386] width 1568 height 772
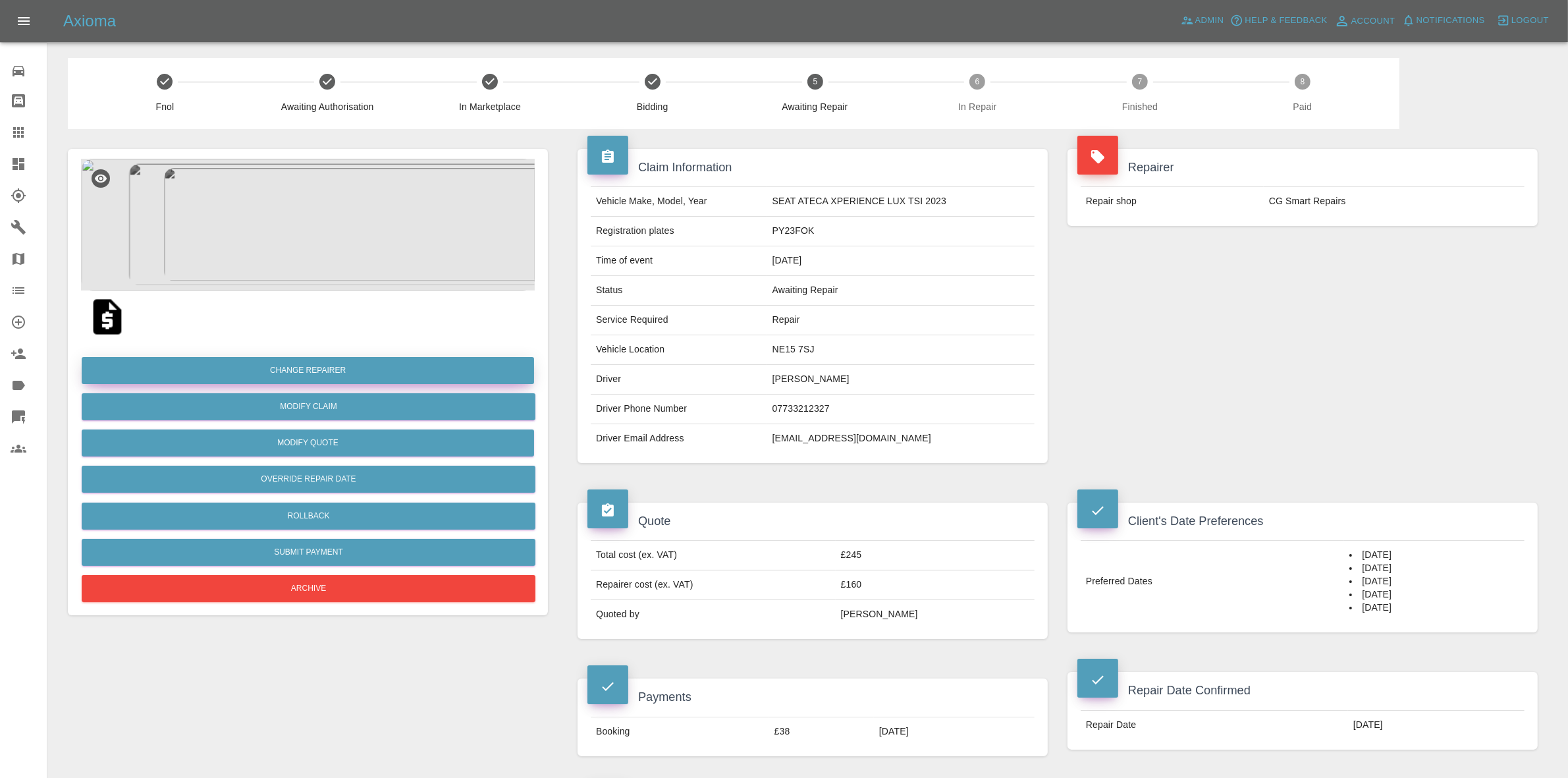
click at [339, 368] on button "Change Repairer" at bounding box center [308, 370] width 452 height 27
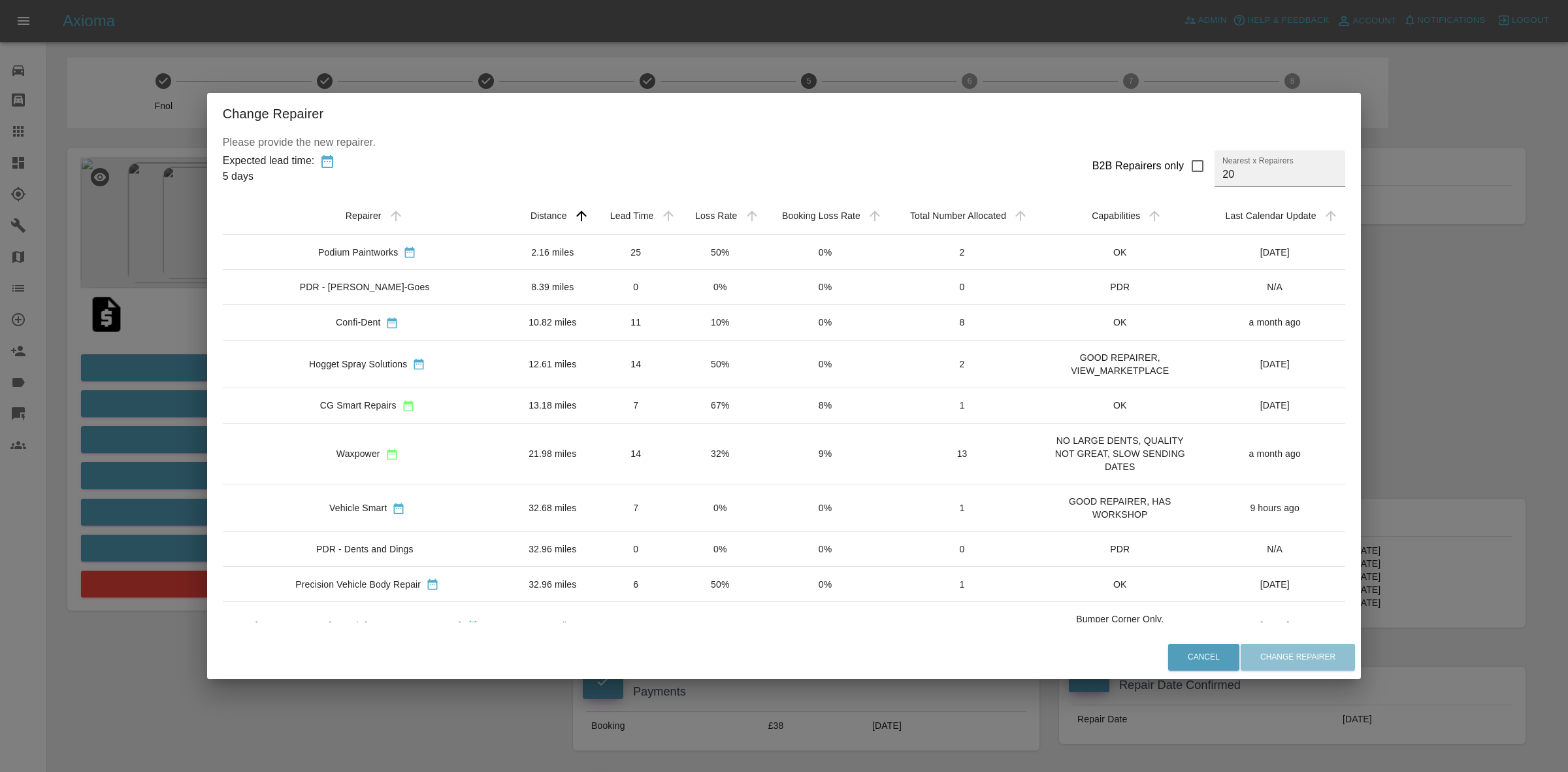
click at [762, 51] on div "Change Repairer Please provide the new repairer. Expected lead time: 5 days B2B…" at bounding box center [784, 386] width 1568 height 772
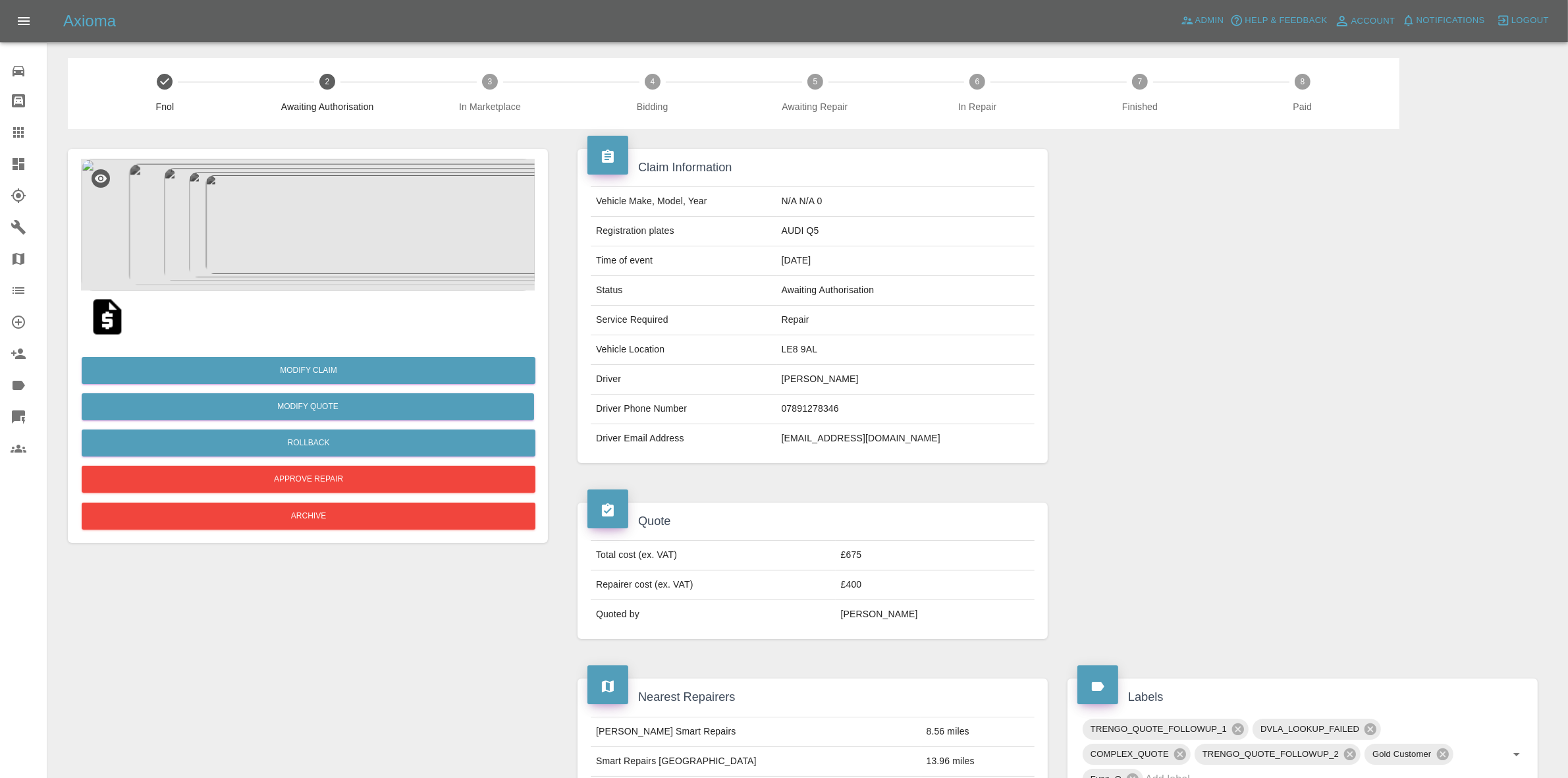
click at [364, 149] on div "Modify Claim Modify Quote Rollback Approve Repair Archive" at bounding box center [308, 346] width 480 height 394
click at [418, 275] on img at bounding box center [308, 224] width 454 height 132
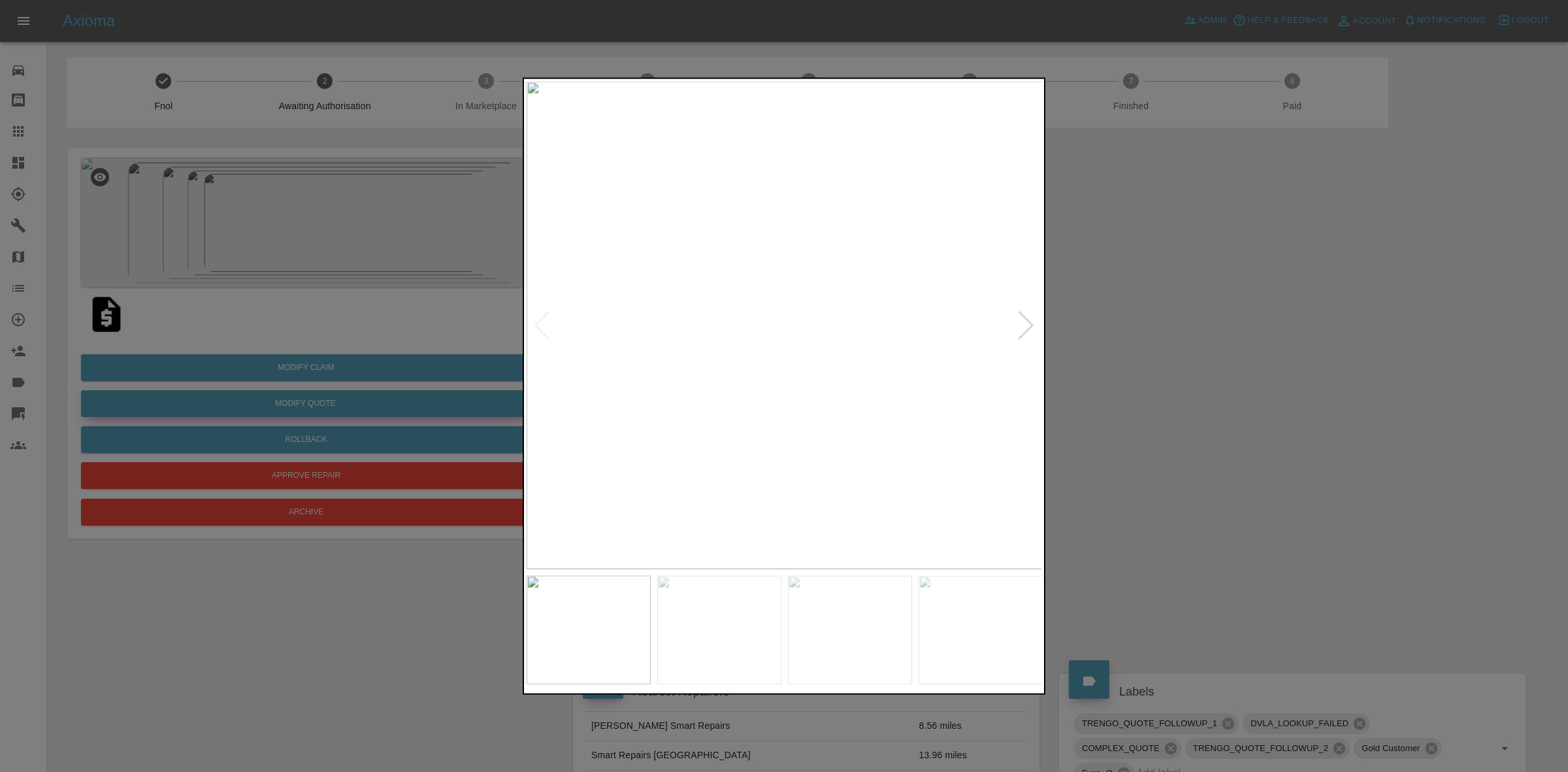
drag, startPoint x: 186, startPoint y: 406, endPoint x: 253, endPoint y: 400, distance: 67.3
click at [191, 406] on div at bounding box center [784, 386] width 1568 height 772
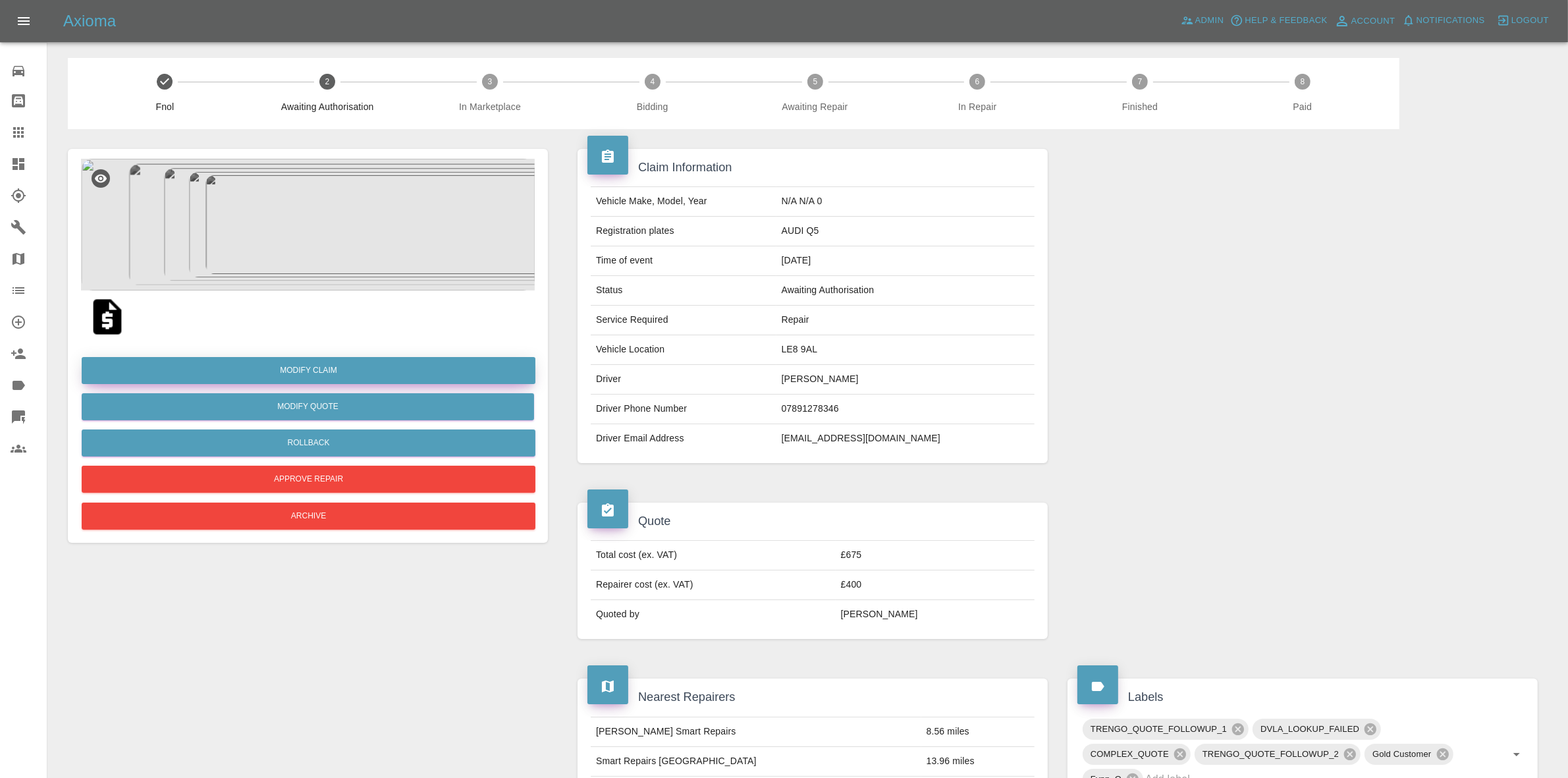
click at [315, 374] on link "Modify Claim" at bounding box center [308, 370] width 454 height 27
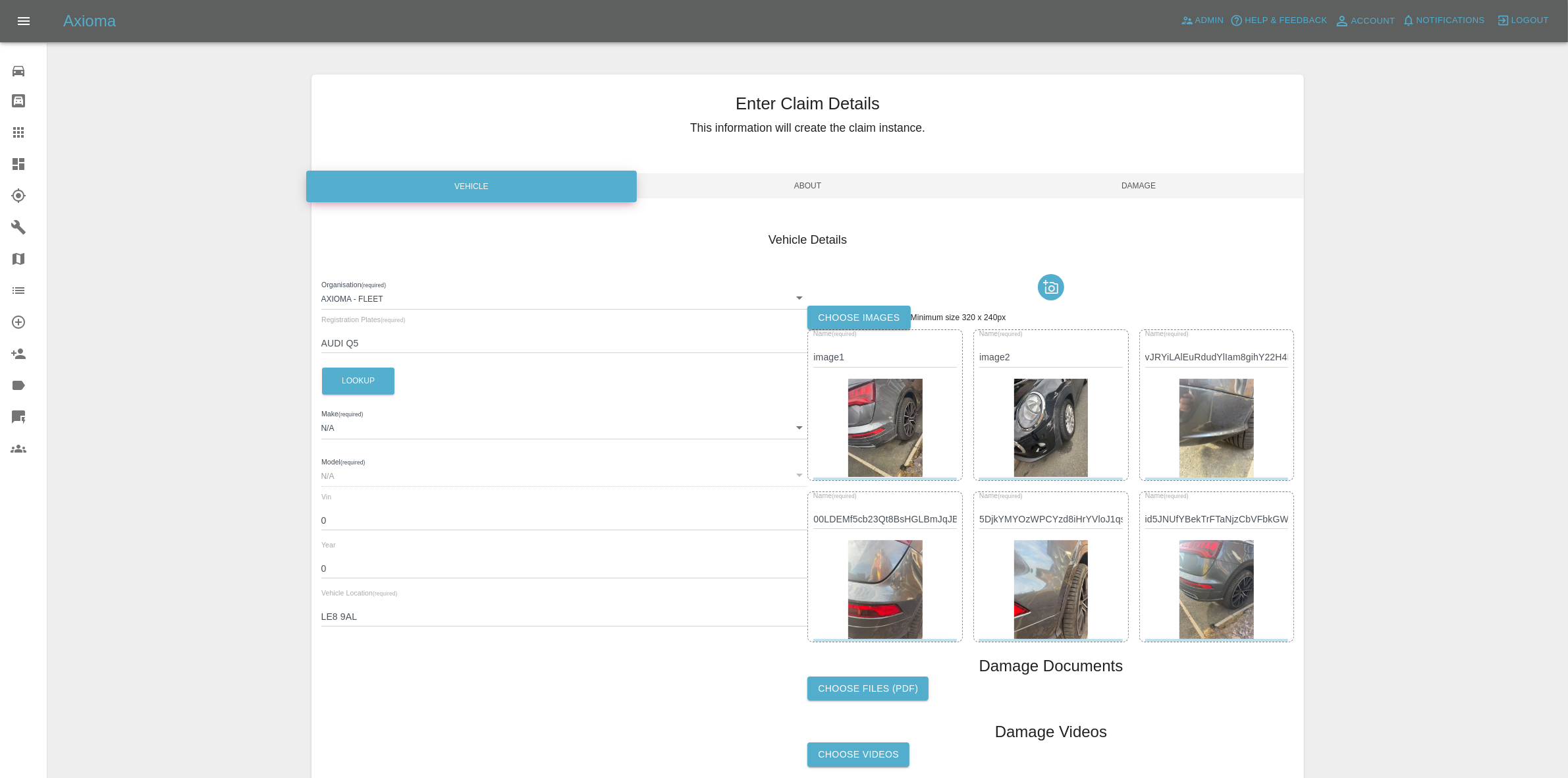
click at [1026, 422] on img at bounding box center [1051, 428] width 74 height 99
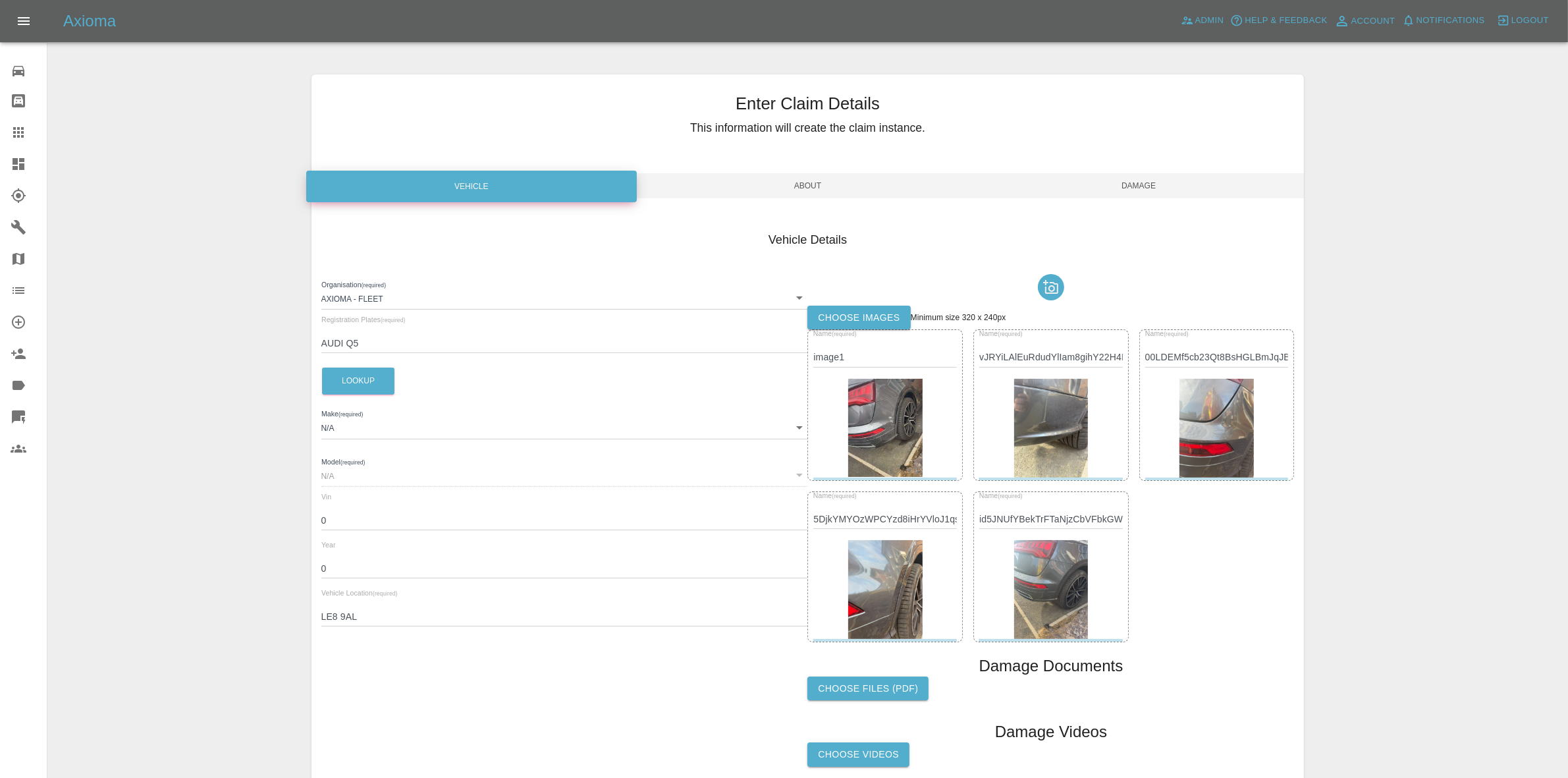
drag, startPoint x: 1155, startPoint y: 175, endPoint x: 1176, endPoint y: 215, distance: 45.2
click at [1155, 178] on span "Damage" at bounding box center [1138, 185] width 331 height 25
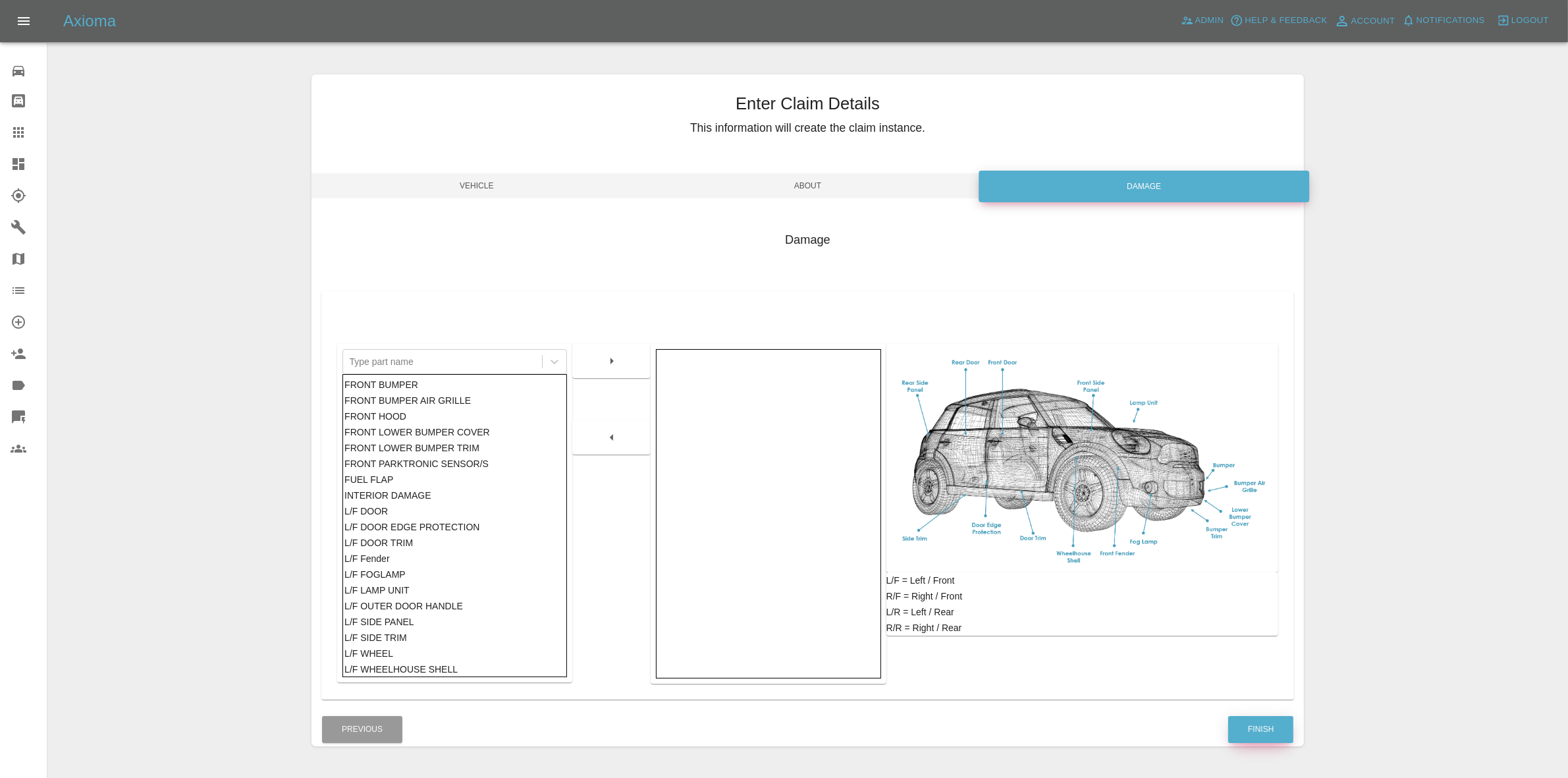
click at [1253, 728] on button "Finish" at bounding box center [1260, 729] width 65 height 27
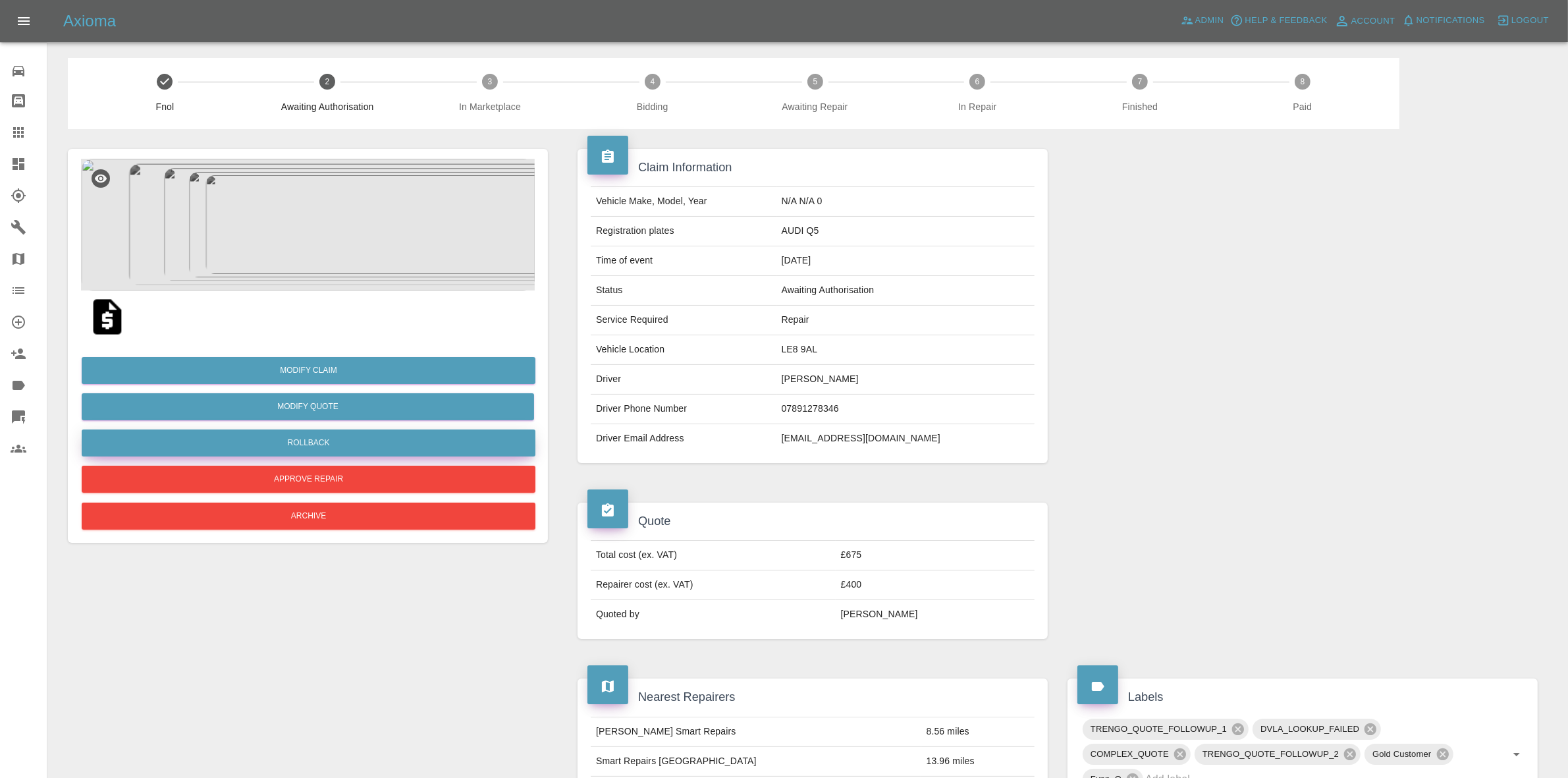
click at [273, 437] on button "Rollback" at bounding box center [308, 442] width 454 height 27
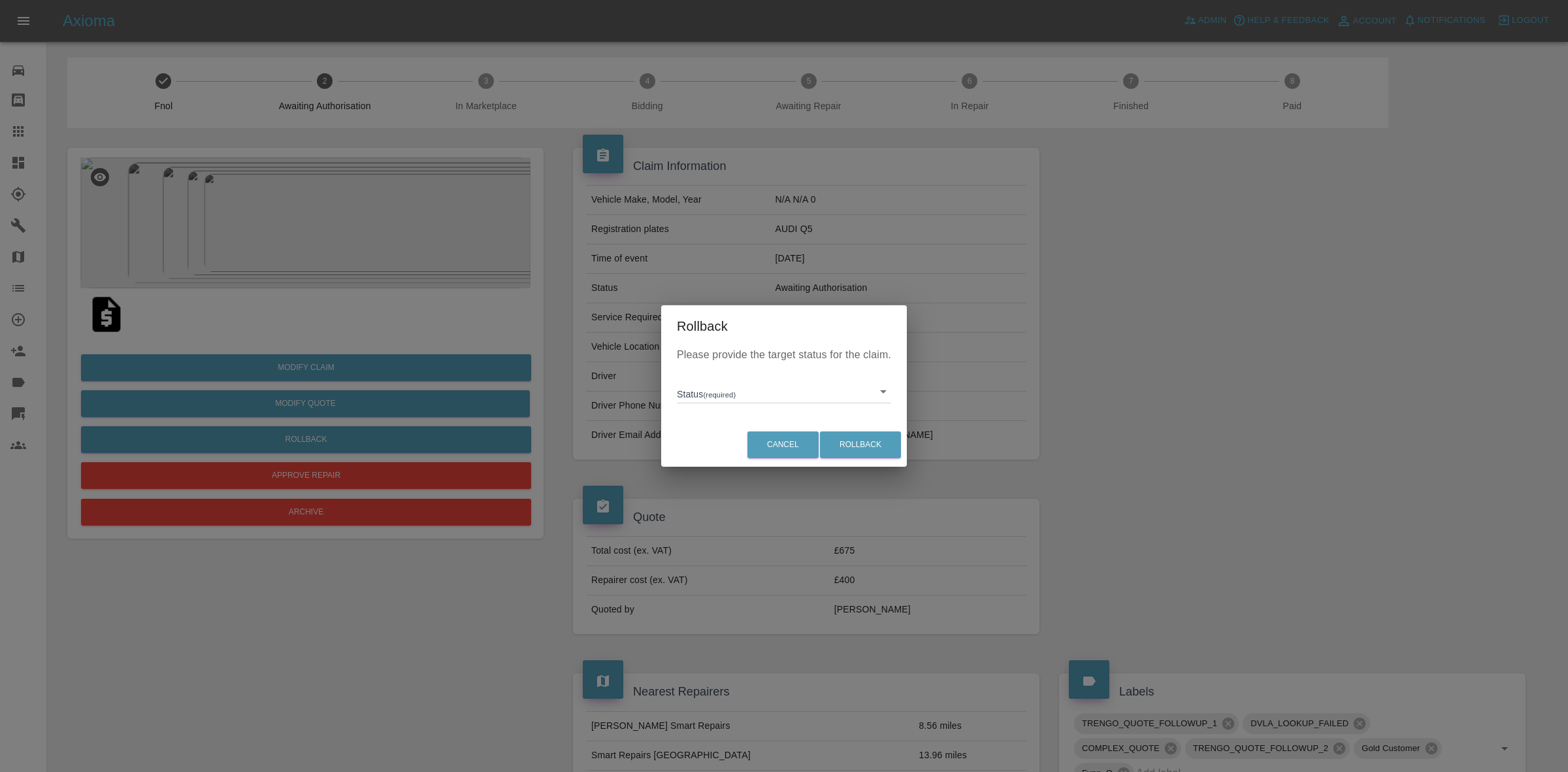
click at [711, 391] on body "Axioma Admin Help & Feedback Account Notifications 0 Logout 0 Repair home Bodys…" at bounding box center [784, 745] width 1568 height 1490
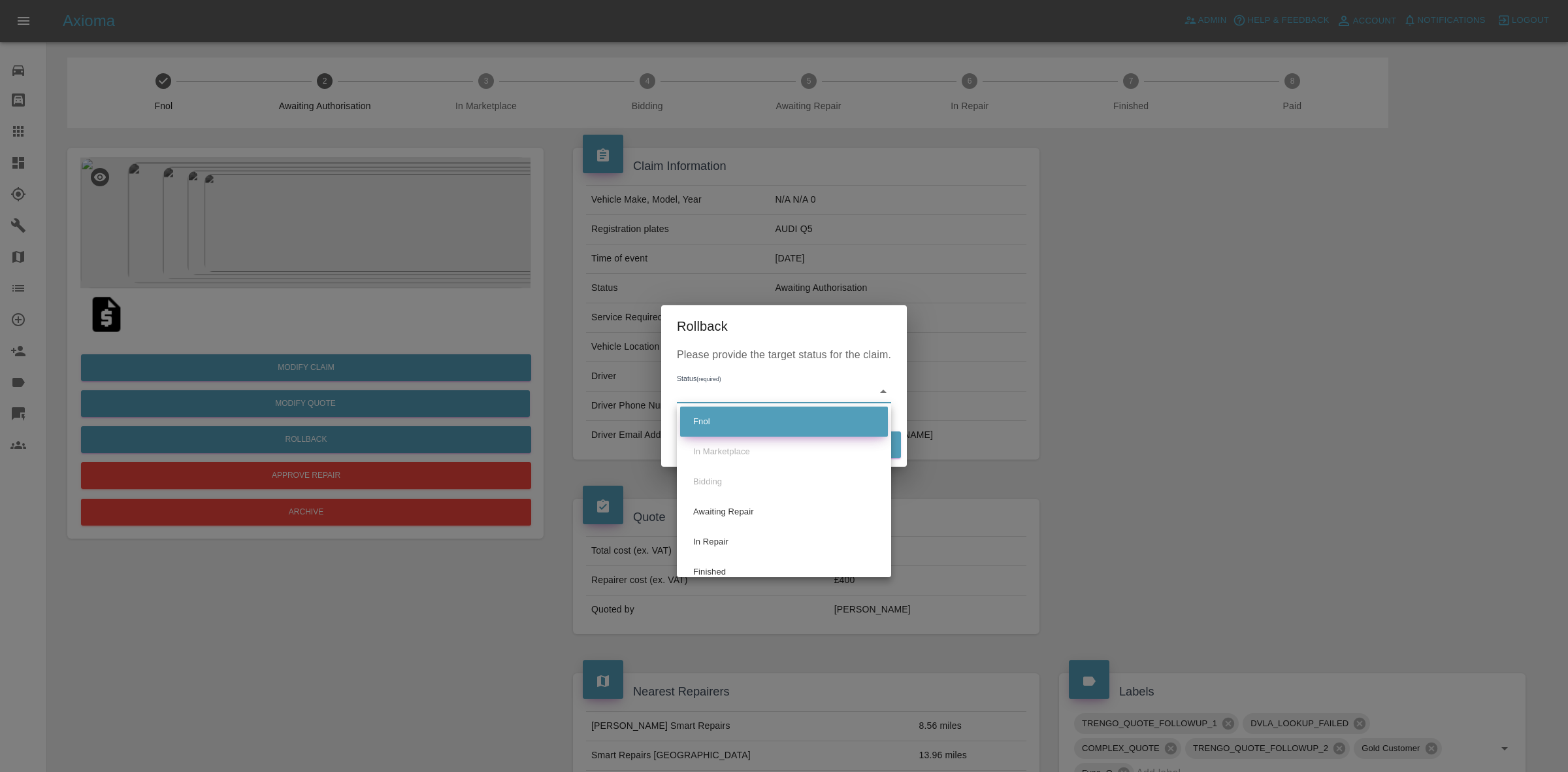
click at [727, 420] on li "Fnol" at bounding box center [783, 421] width 208 height 30
type input "fnol"
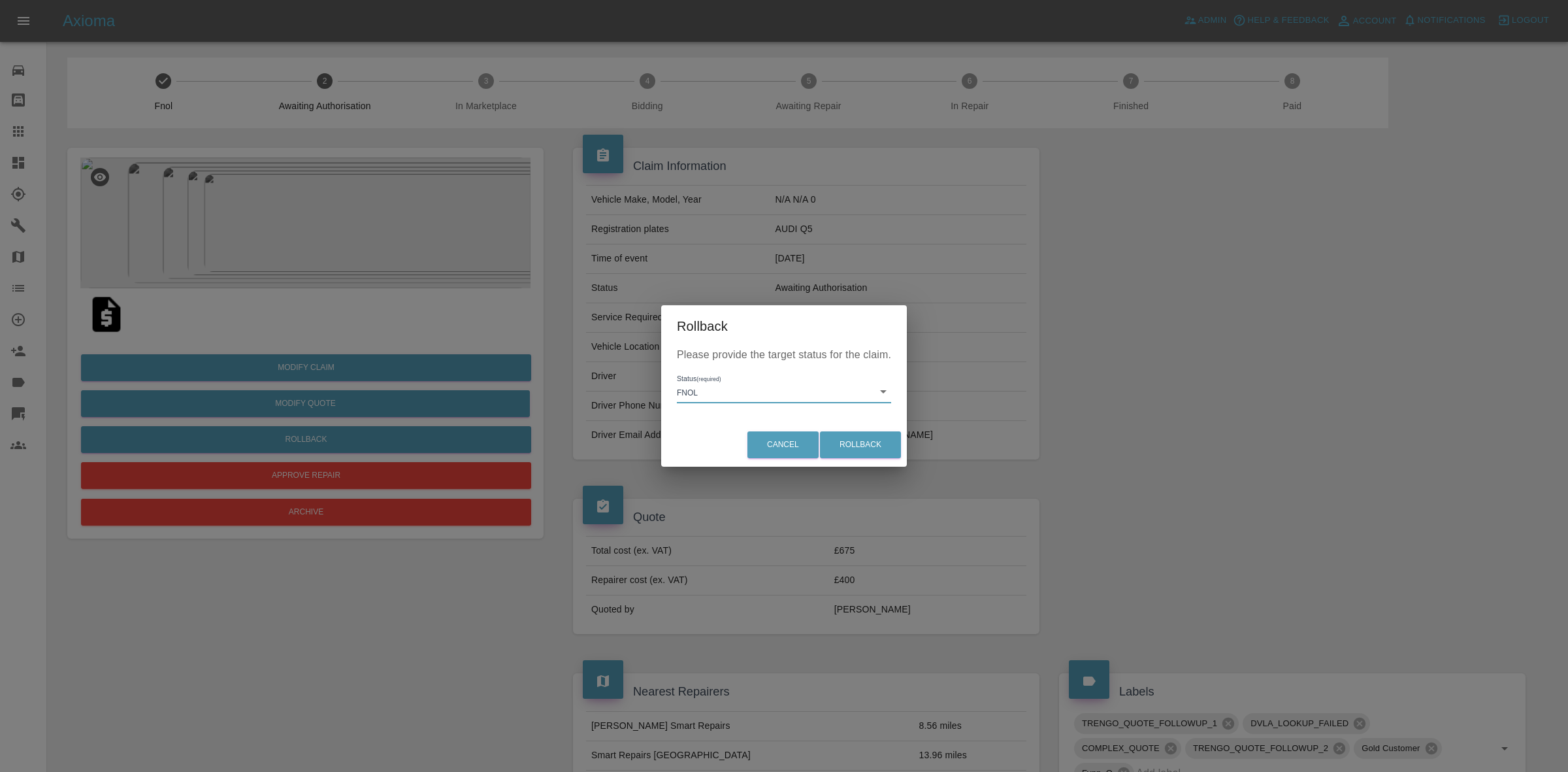
click at [566, 434] on div "Rollback Please provide the target status for the claim. Status (required) Fnol…" at bounding box center [784, 386] width 1568 height 772
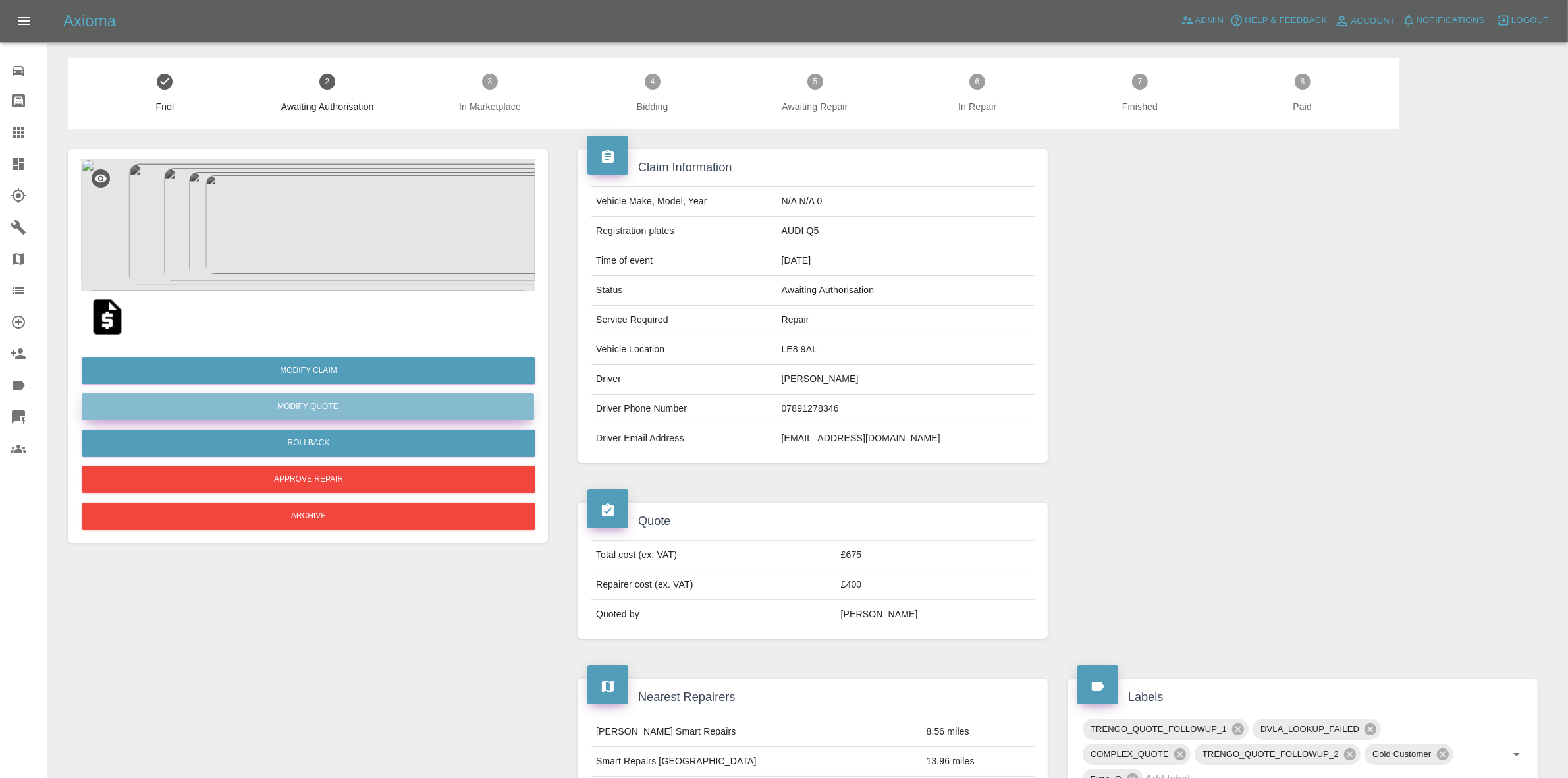
click at [314, 412] on button "Modify Quote" at bounding box center [308, 407] width 452 height 27
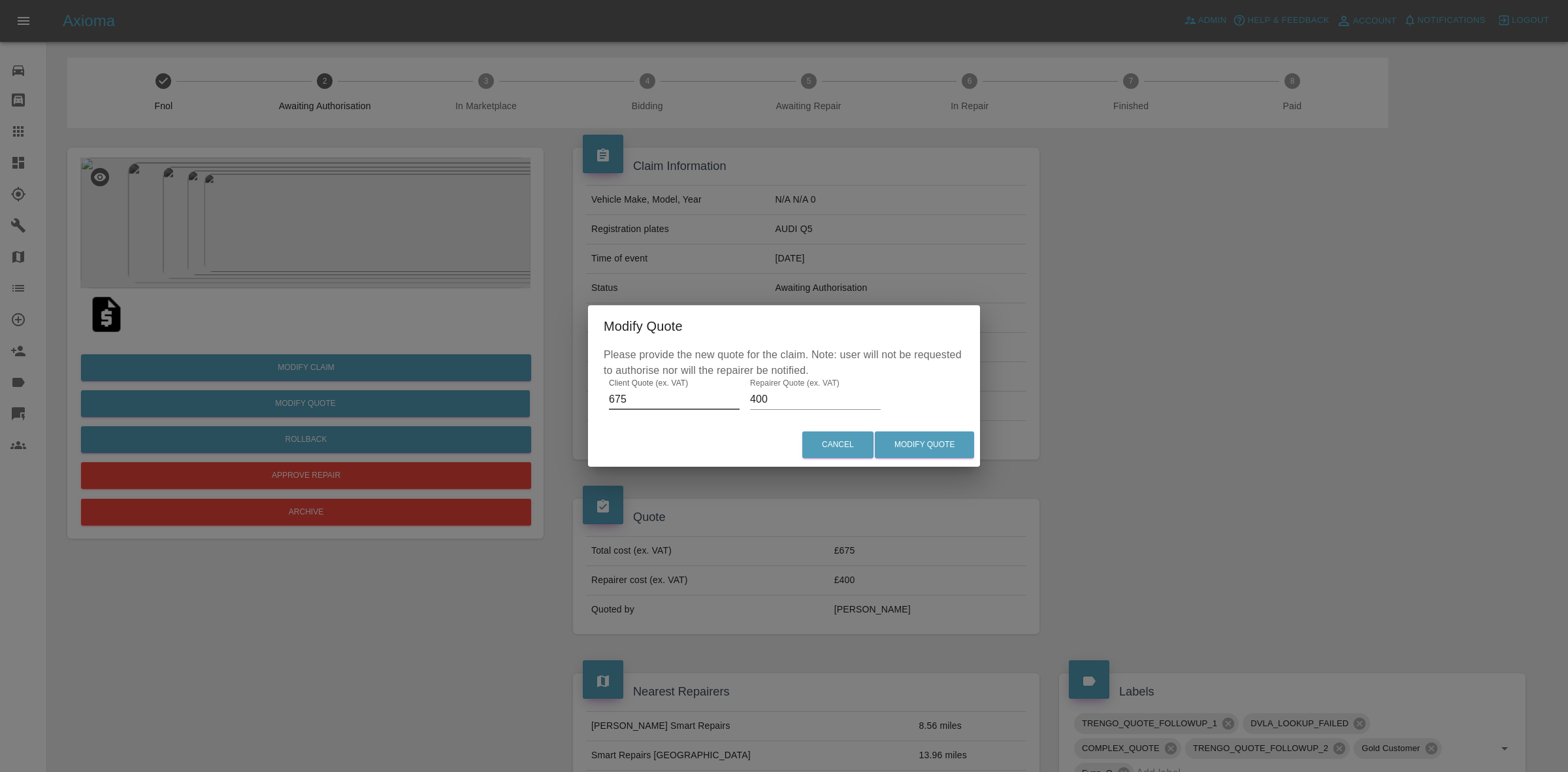
click at [693, 409] on input "675" at bounding box center [674, 399] width 131 height 21
type input "325"
click at [845, 403] on input "400" at bounding box center [815, 399] width 131 height 21
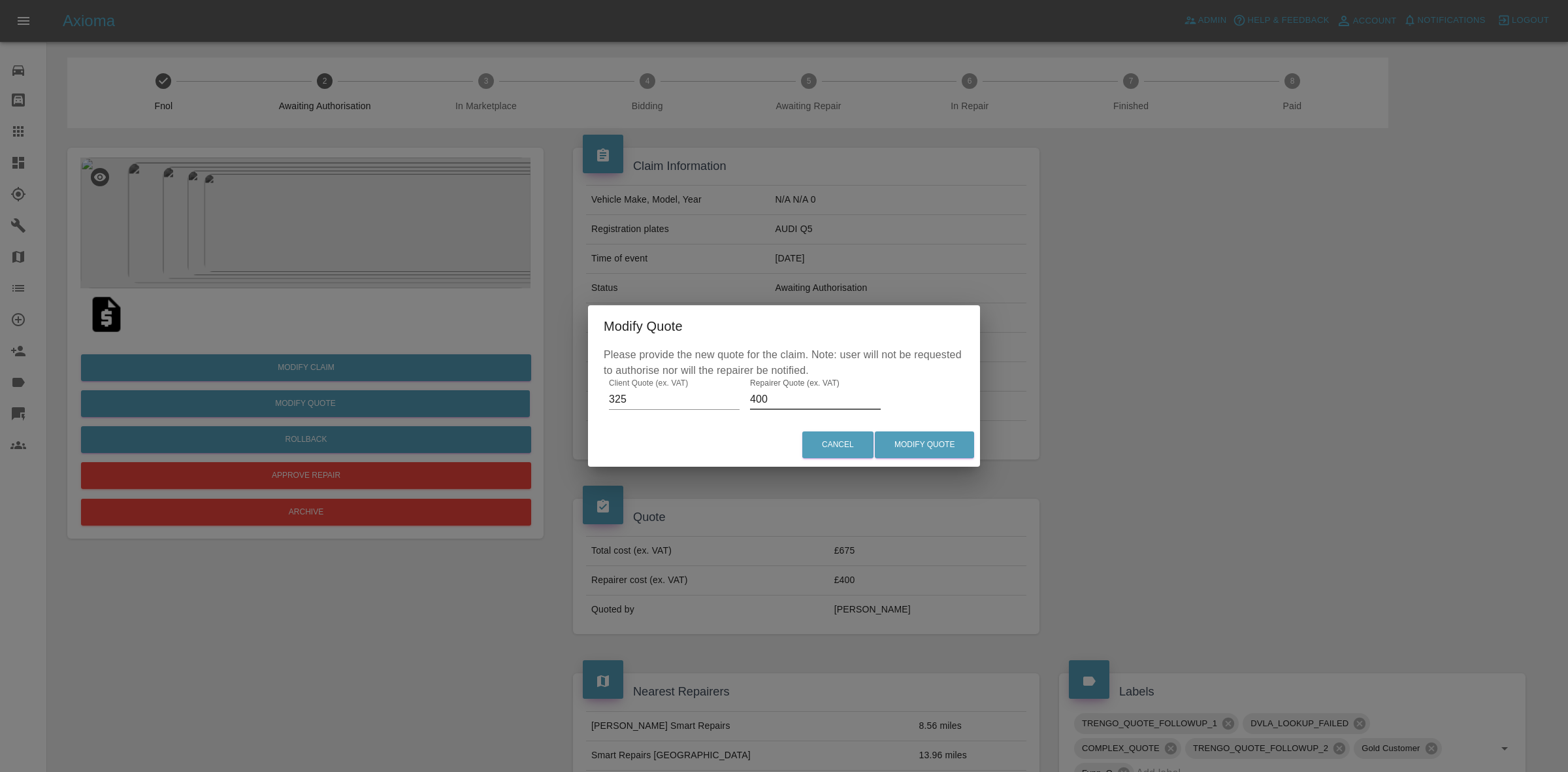
click at [845, 403] on input "400" at bounding box center [815, 399] width 131 height 21
type input "210"
click at [969, 444] on button "Modify Quote" at bounding box center [925, 444] width 100 height 27
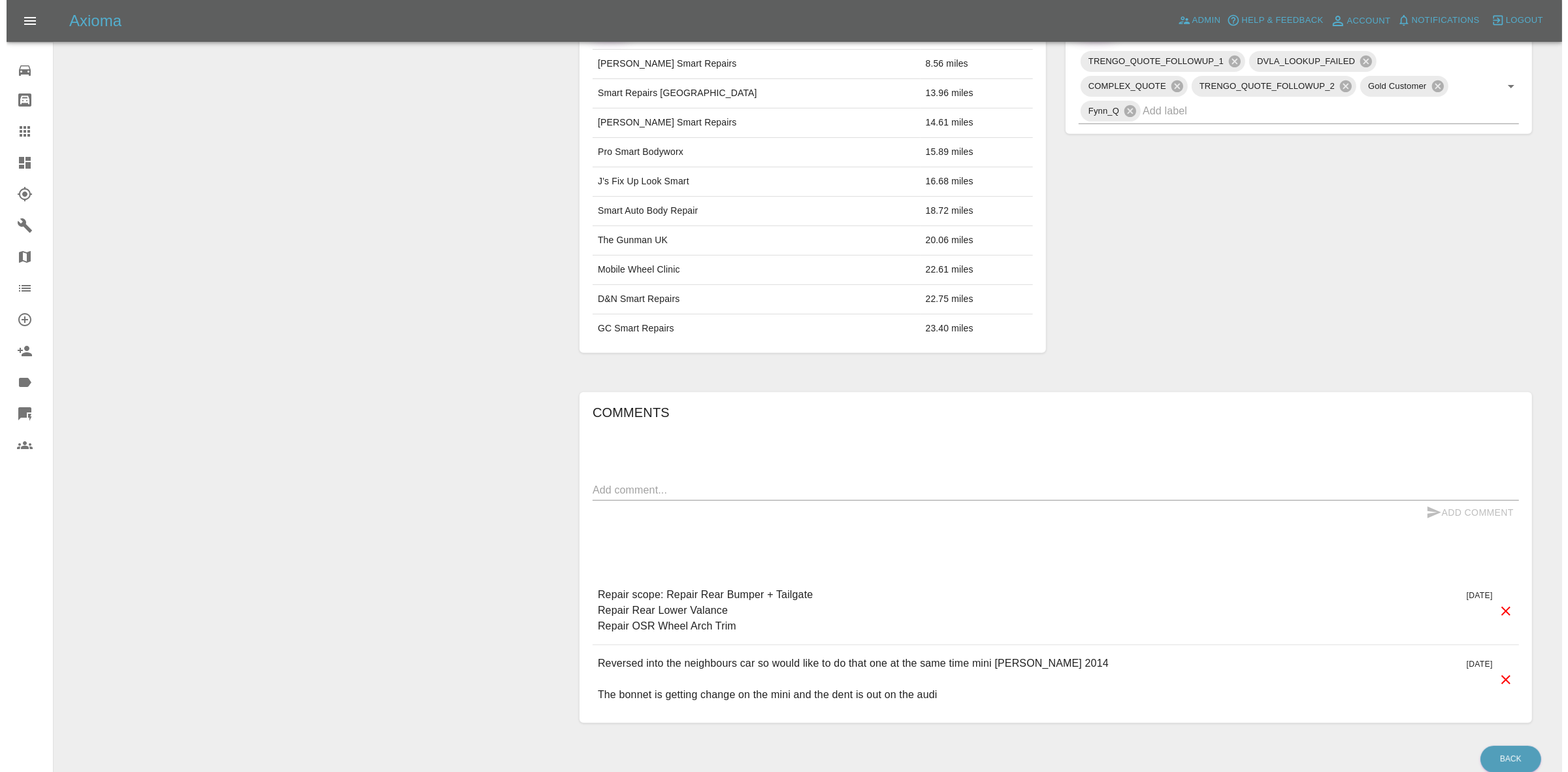
scroll to position [723, 0]
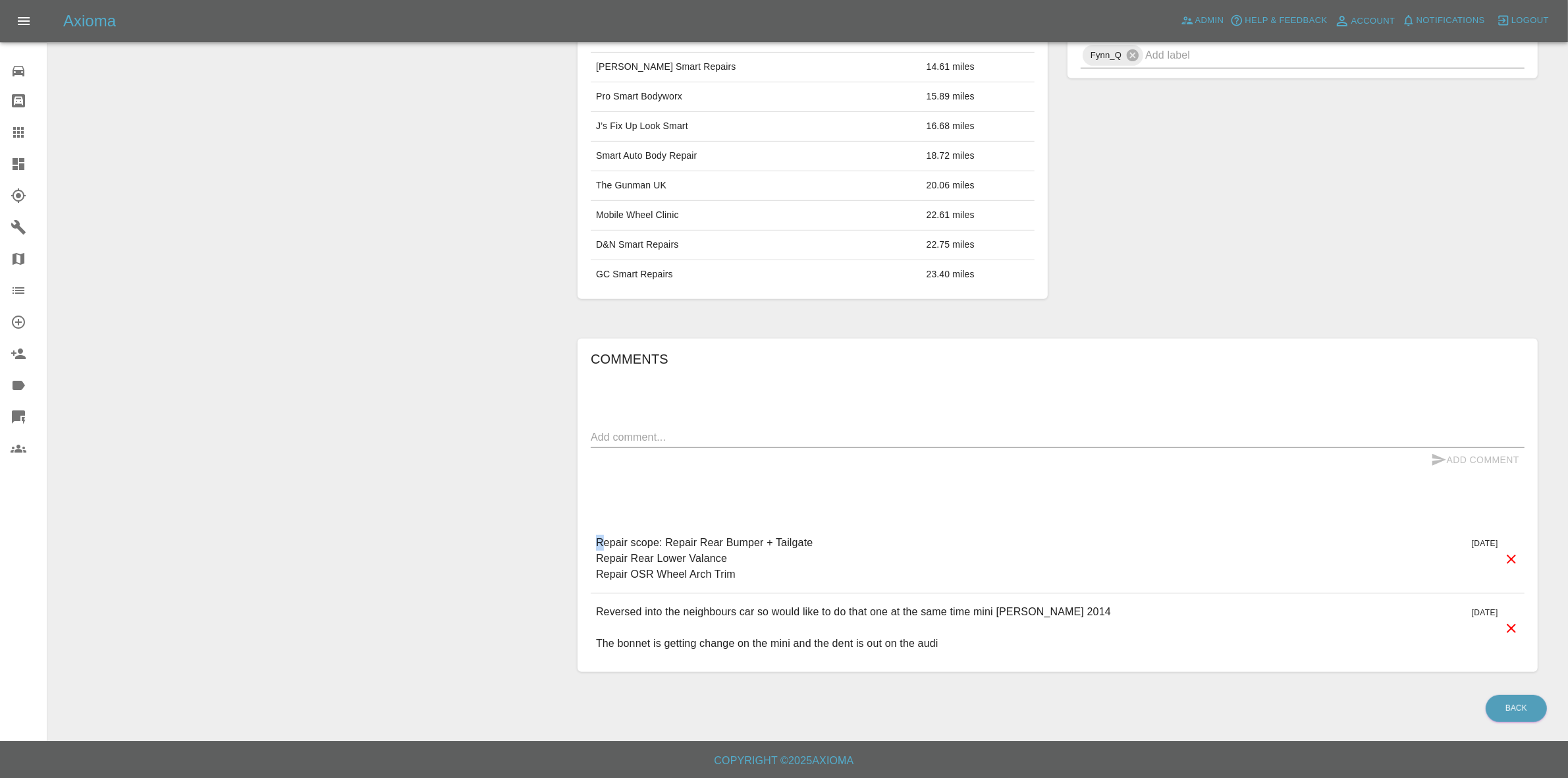
drag, startPoint x: 596, startPoint y: 535, endPoint x: 603, endPoint y: 541, distance: 9.2
click at [603, 541] on p "Repair scope: Repair Rear Bumper + Tailgate Repair Rear Lower Valance Repair OS…" at bounding box center [704, 558] width 216 height 48
drag, startPoint x: 764, startPoint y: 542, endPoint x: 592, endPoint y: 542, distance: 172.0
click at [592, 542] on div "Repair scope: Repair Rear Bumper + Tailgate Repair Rear Lower Valance Repair OS…" at bounding box center [1057, 558] width 933 height 69
copy p "Repair scope: Repair Rear Bumper"
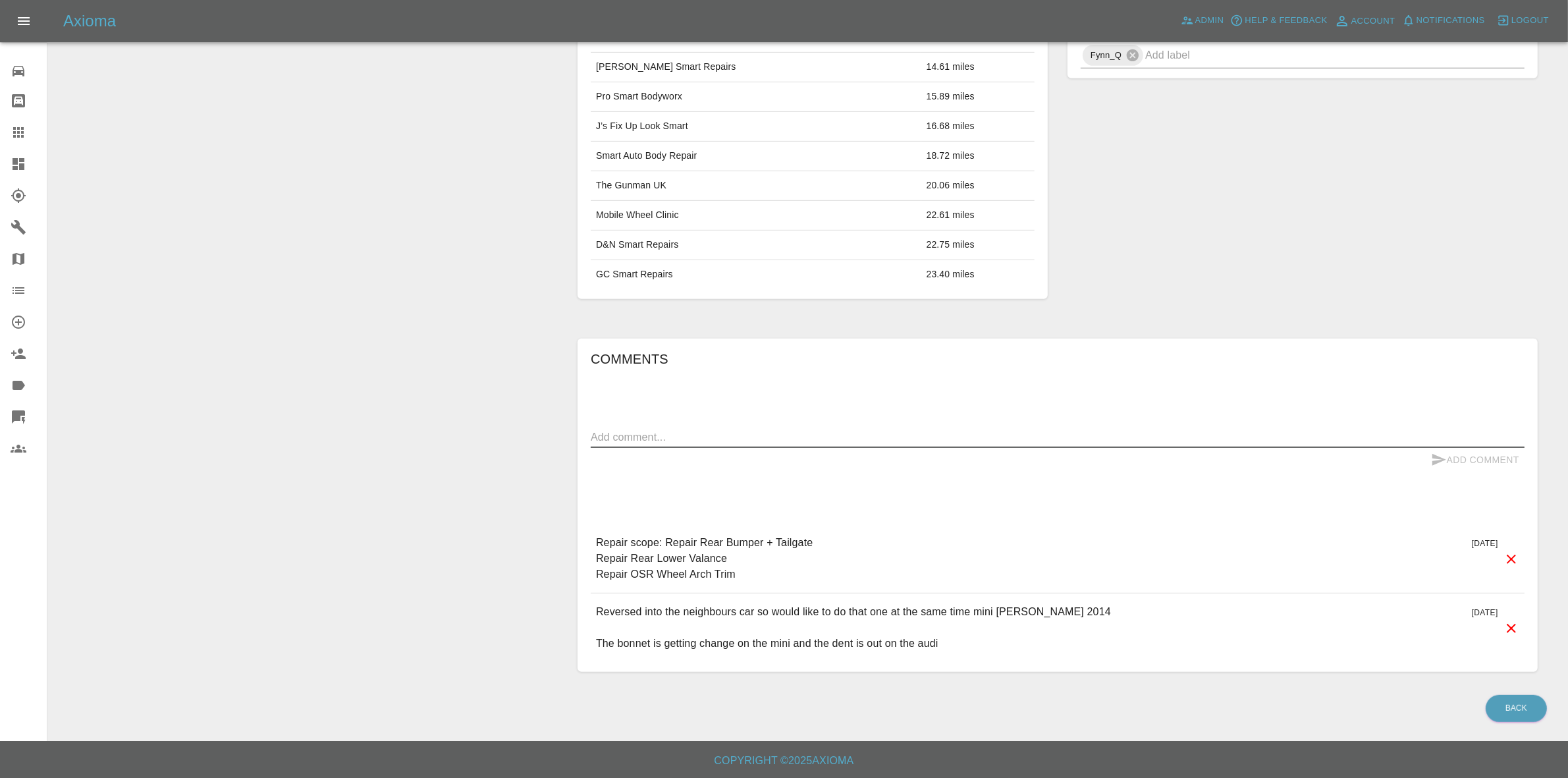
click at [681, 442] on textarea at bounding box center [1057, 436] width 933 height 15
paste textarea "Repair scope: Repair Rear Bumper"
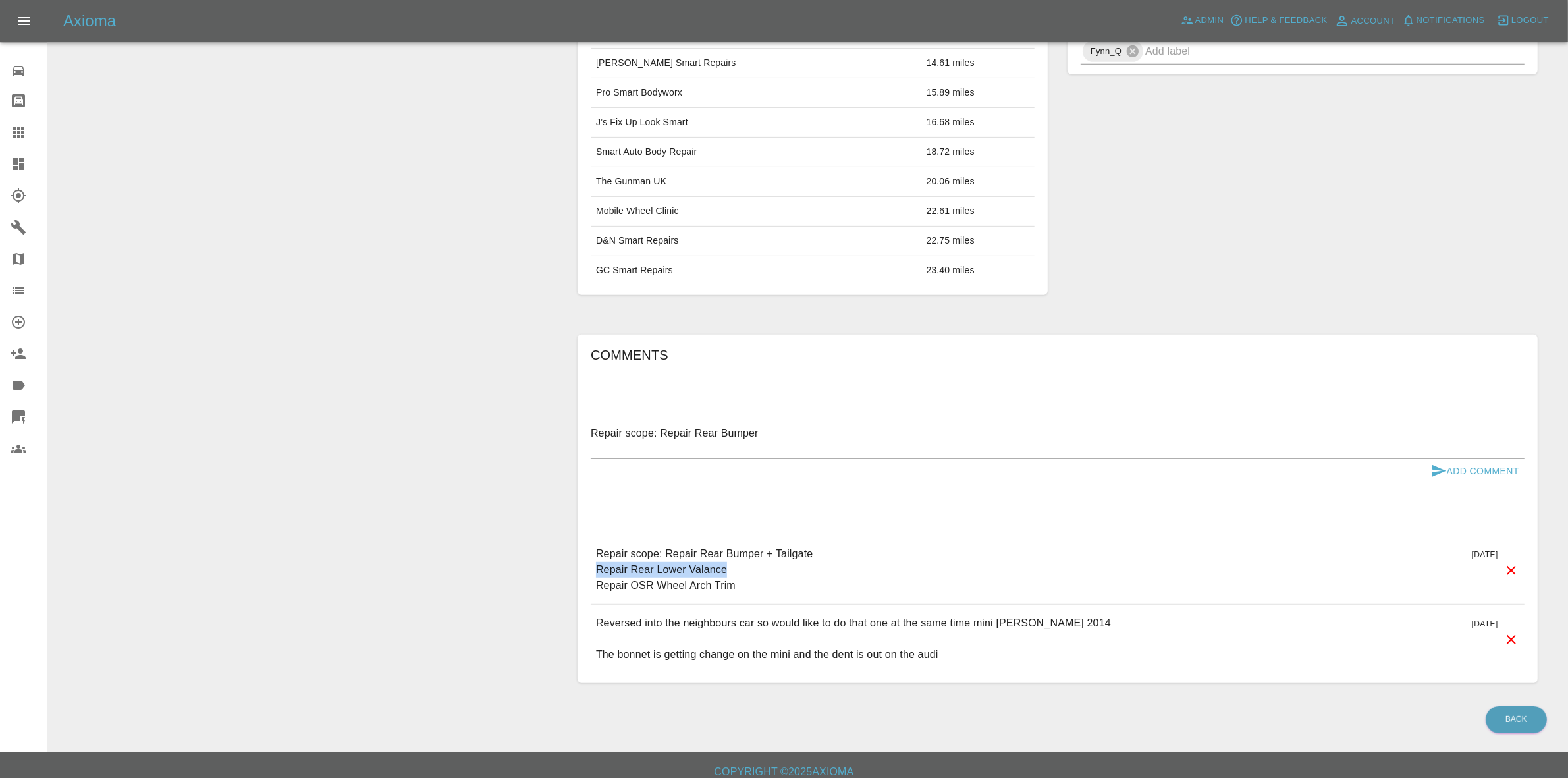
drag, startPoint x: 597, startPoint y: 570, endPoint x: 726, endPoint y: 575, distance: 129.1
click at [726, 575] on p "Repair scope: Repair Rear Bumper + Tailgate Repair Rear Lower Valance Repair OS…" at bounding box center [704, 569] width 216 height 48
copy p "Repair Rear Lower Valance"
click at [650, 449] on textarea "Repair scope: Repair Rear Bumper" at bounding box center [1057, 440] width 933 height 30
paste textarea "Repair Rear Lower Valance"
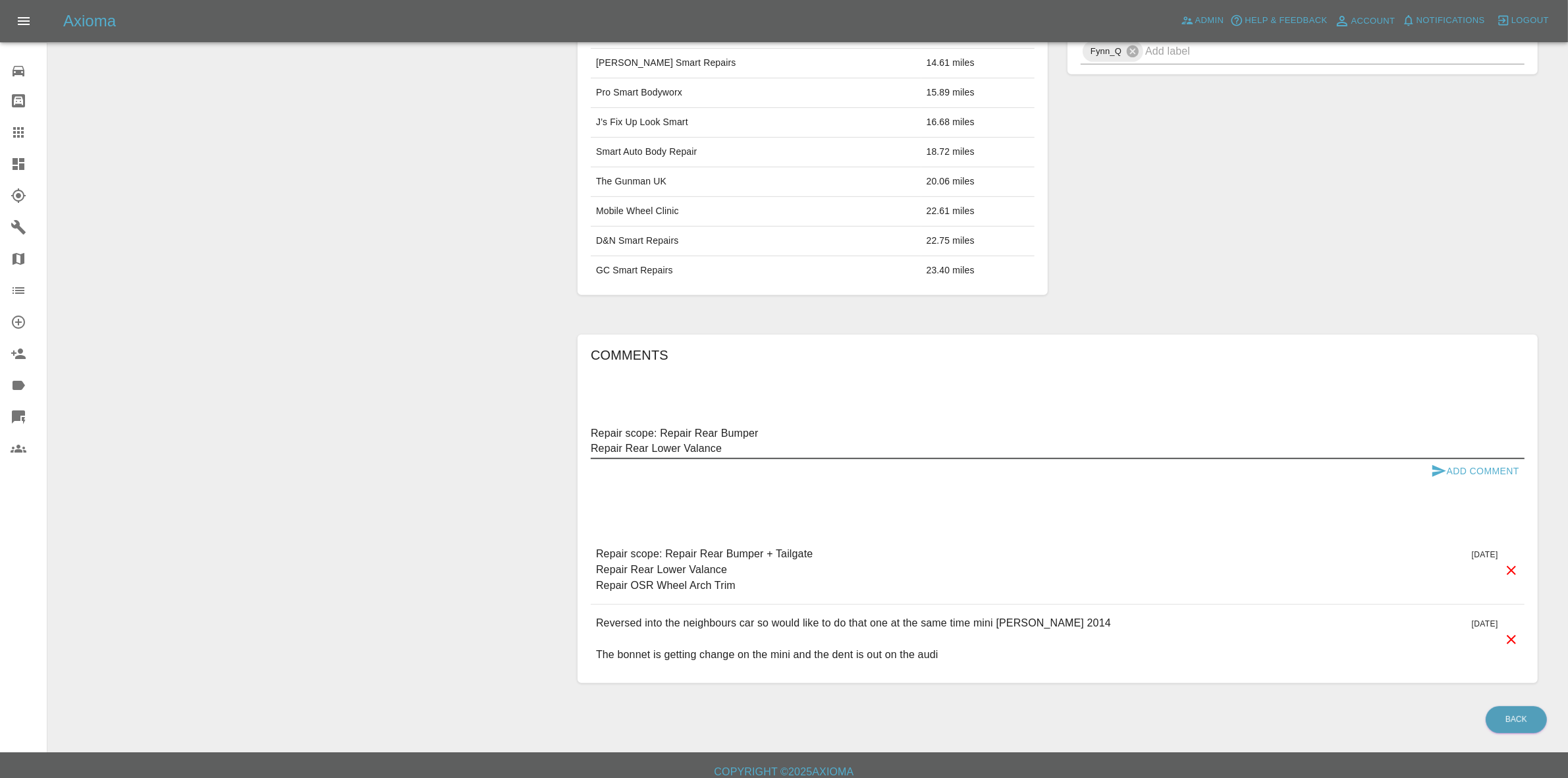
type textarea "Repair scope: Repair Rear Bumper Repair Rear Lower Valance"
click at [1463, 473] on button "Add Comment" at bounding box center [1475, 471] width 99 height 24
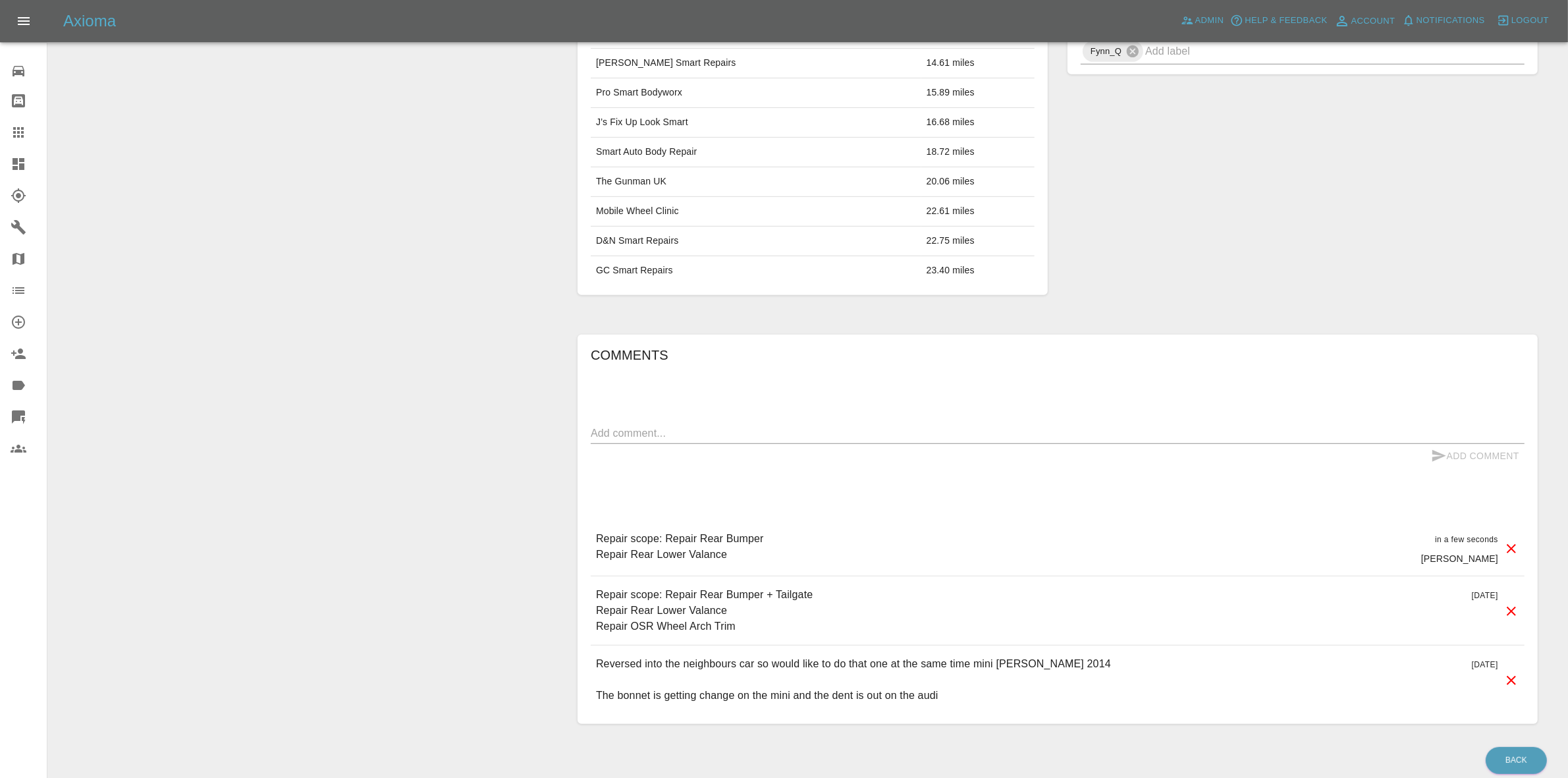
click at [1509, 611] on icon at bounding box center [1511, 611] width 9 height 9
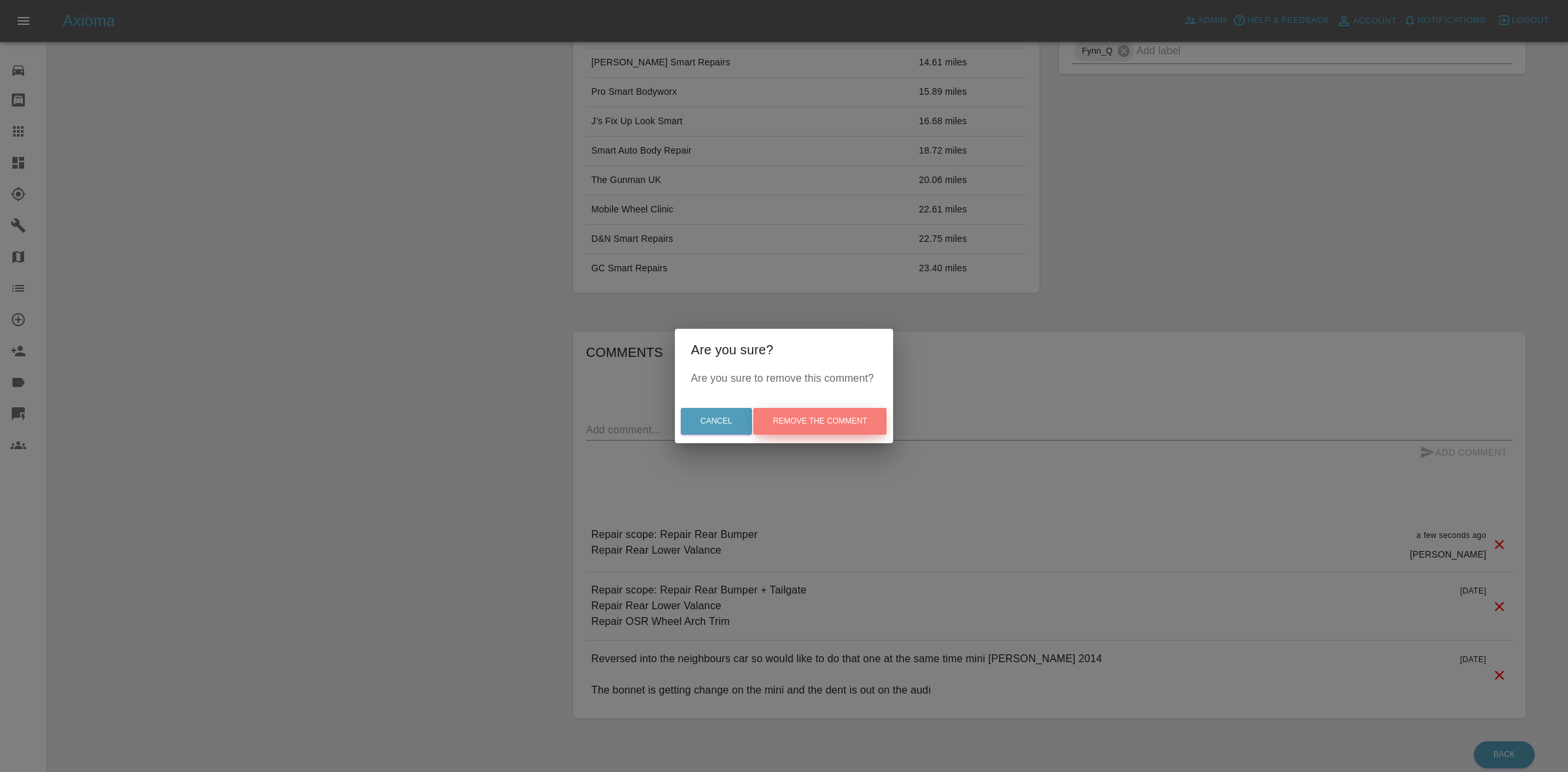
click at [837, 413] on button "Remove the comment" at bounding box center [820, 421] width 134 height 27
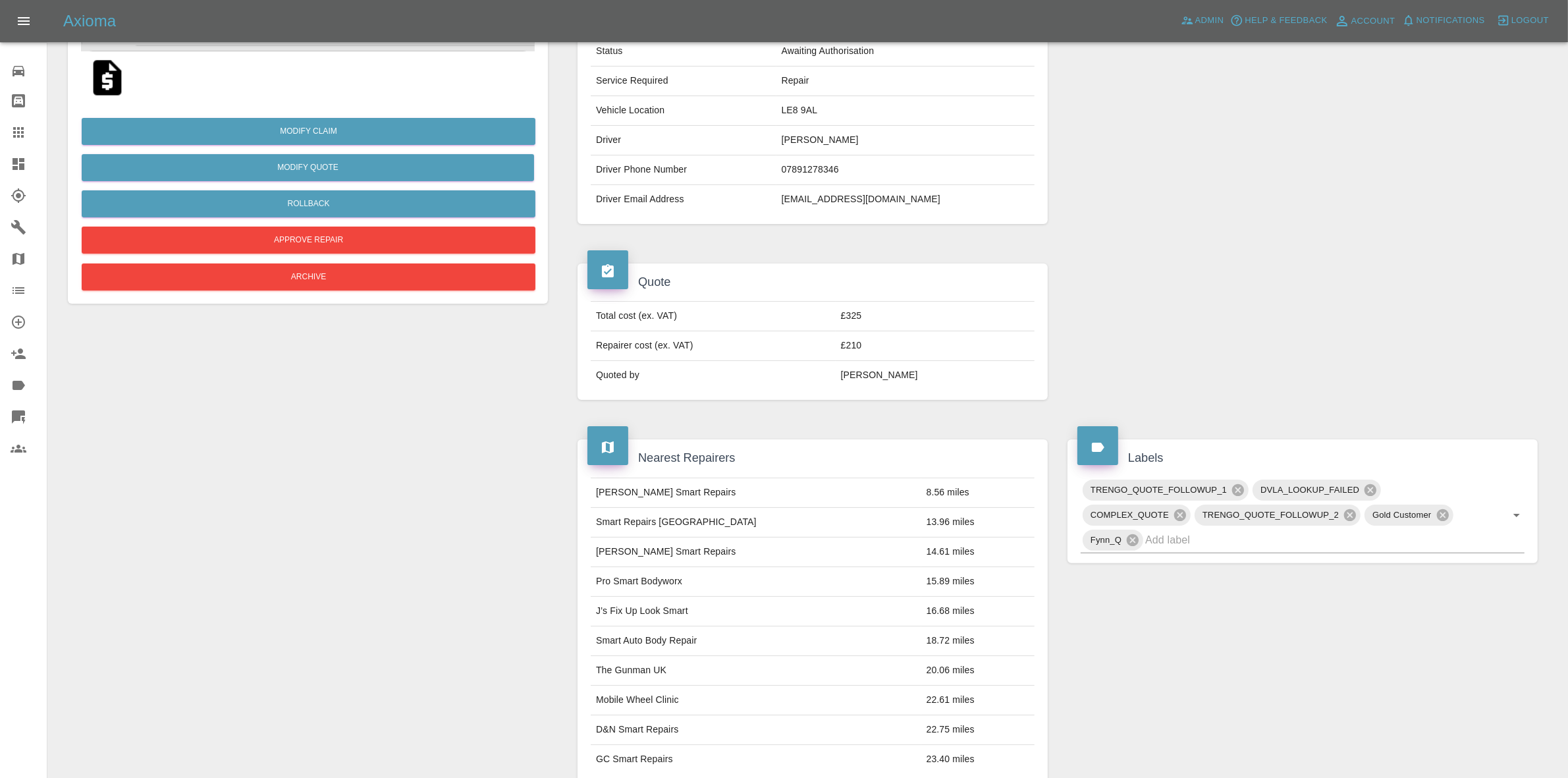
scroll to position [0, 0]
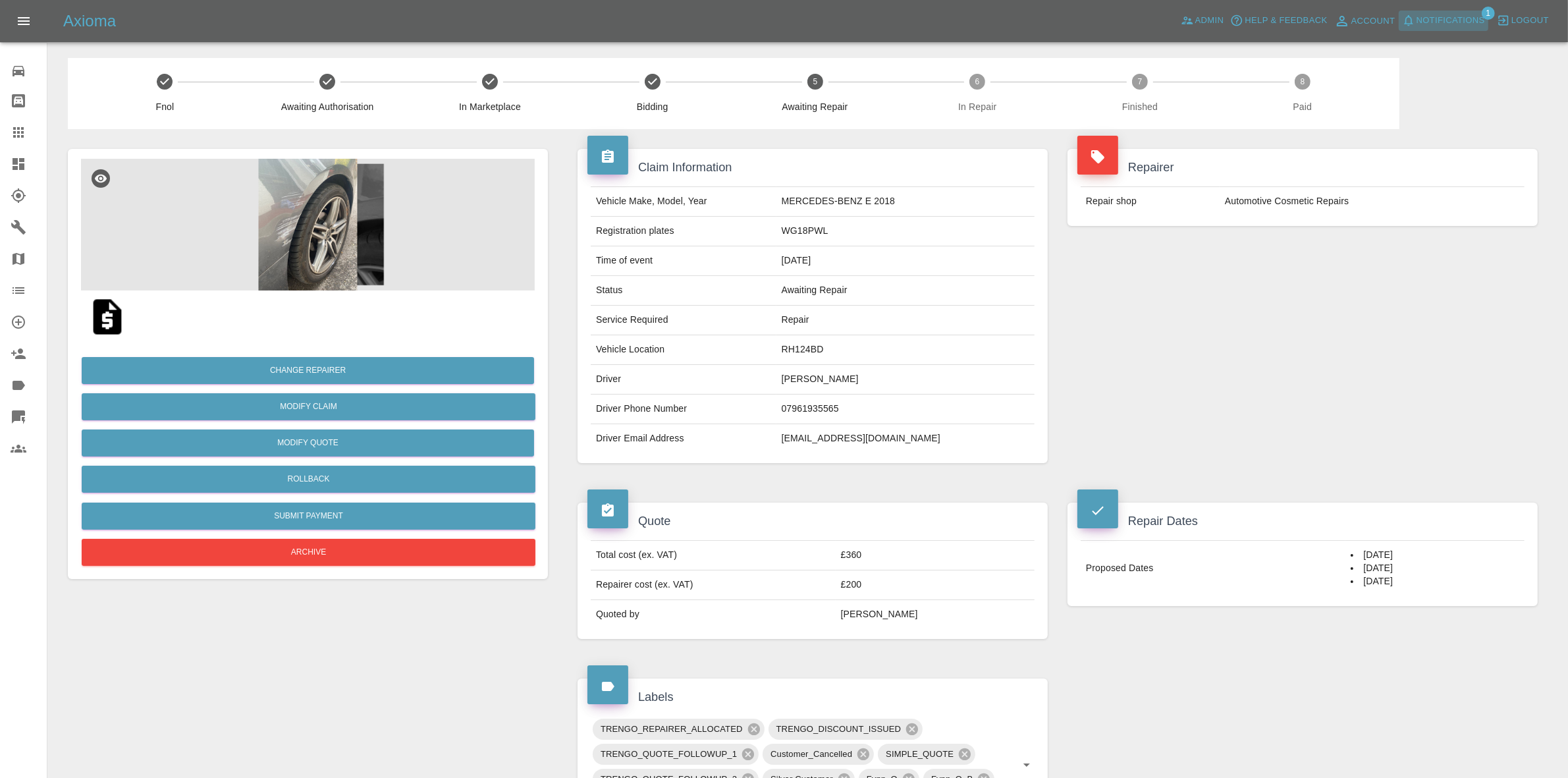
click at [1450, 17] on span "Notifications" at bounding box center [1450, 20] width 69 height 15
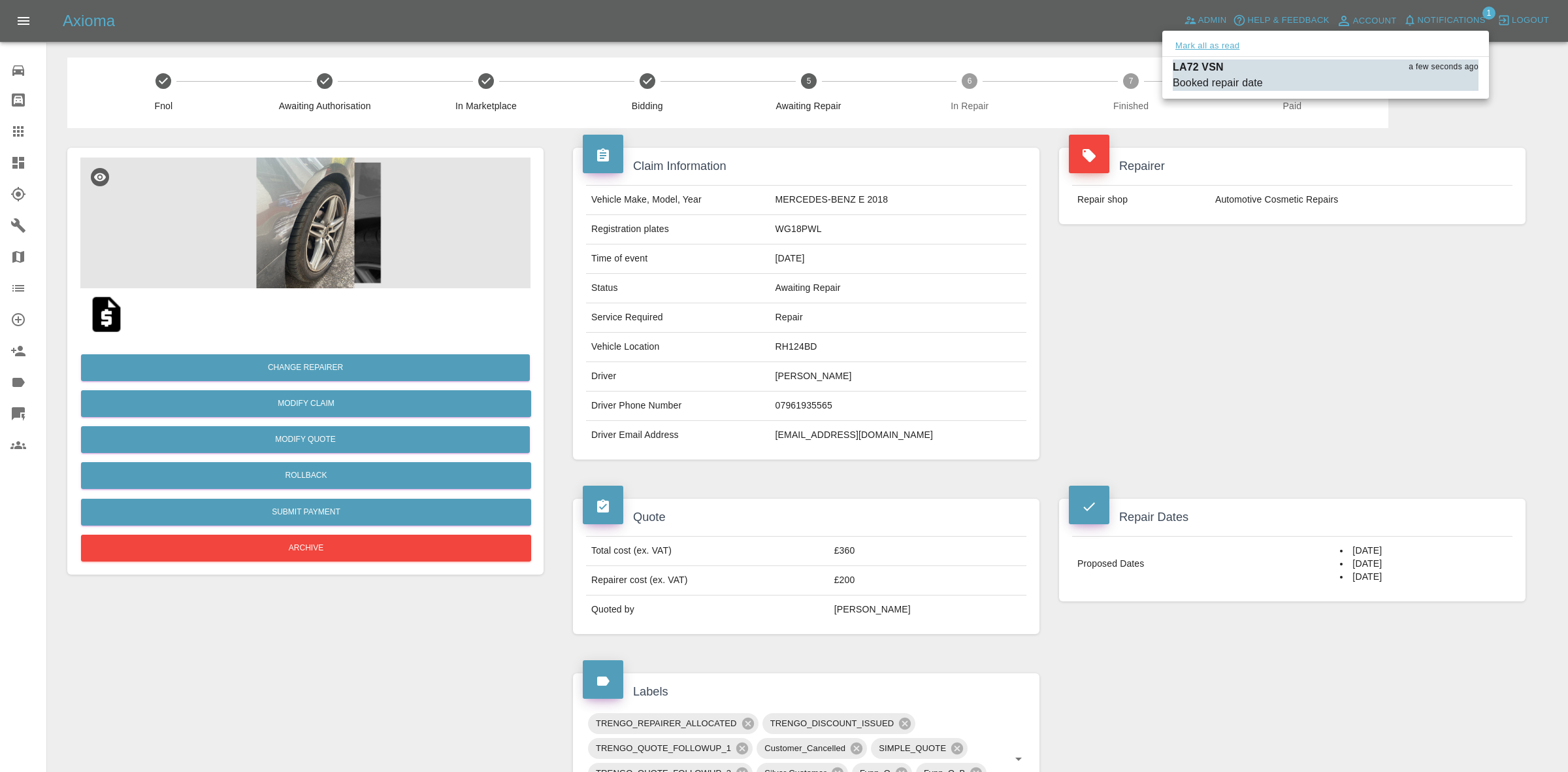
click at [1223, 47] on button "Mark all as read" at bounding box center [1207, 46] width 70 height 15
drag, startPoint x: 1362, startPoint y: 243, endPoint x: 1388, endPoint y: 308, distance: 70.0
click at [1373, 257] on div at bounding box center [784, 386] width 1568 height 772
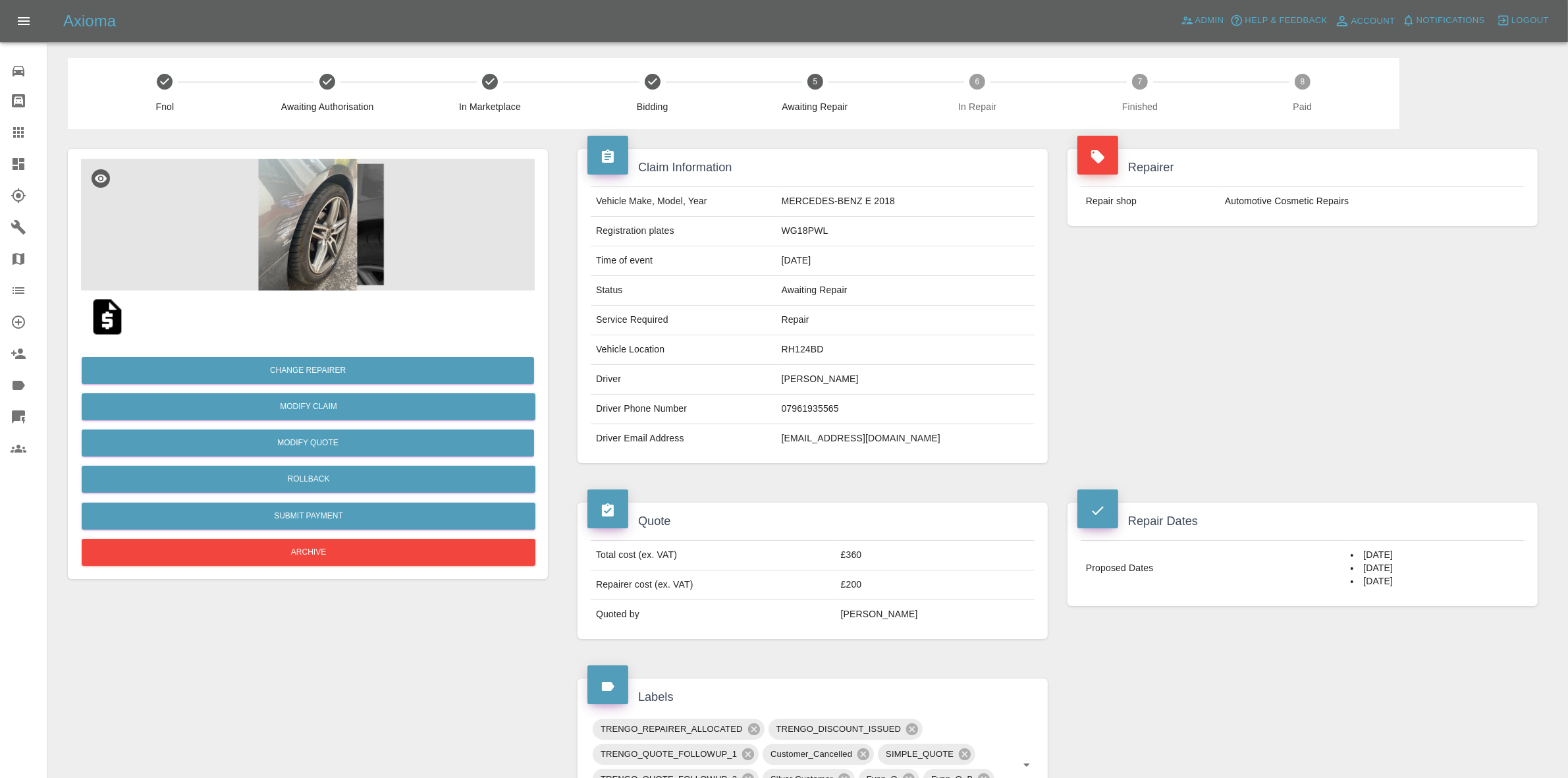
drag, startPoint x: 0, startPoint y: 165, endPoint x: 25, endPoint y: 111, distance: 59.5
click at [0, 165] on link "Dashboard" at bounding box center [23, 164] width 47 height 32
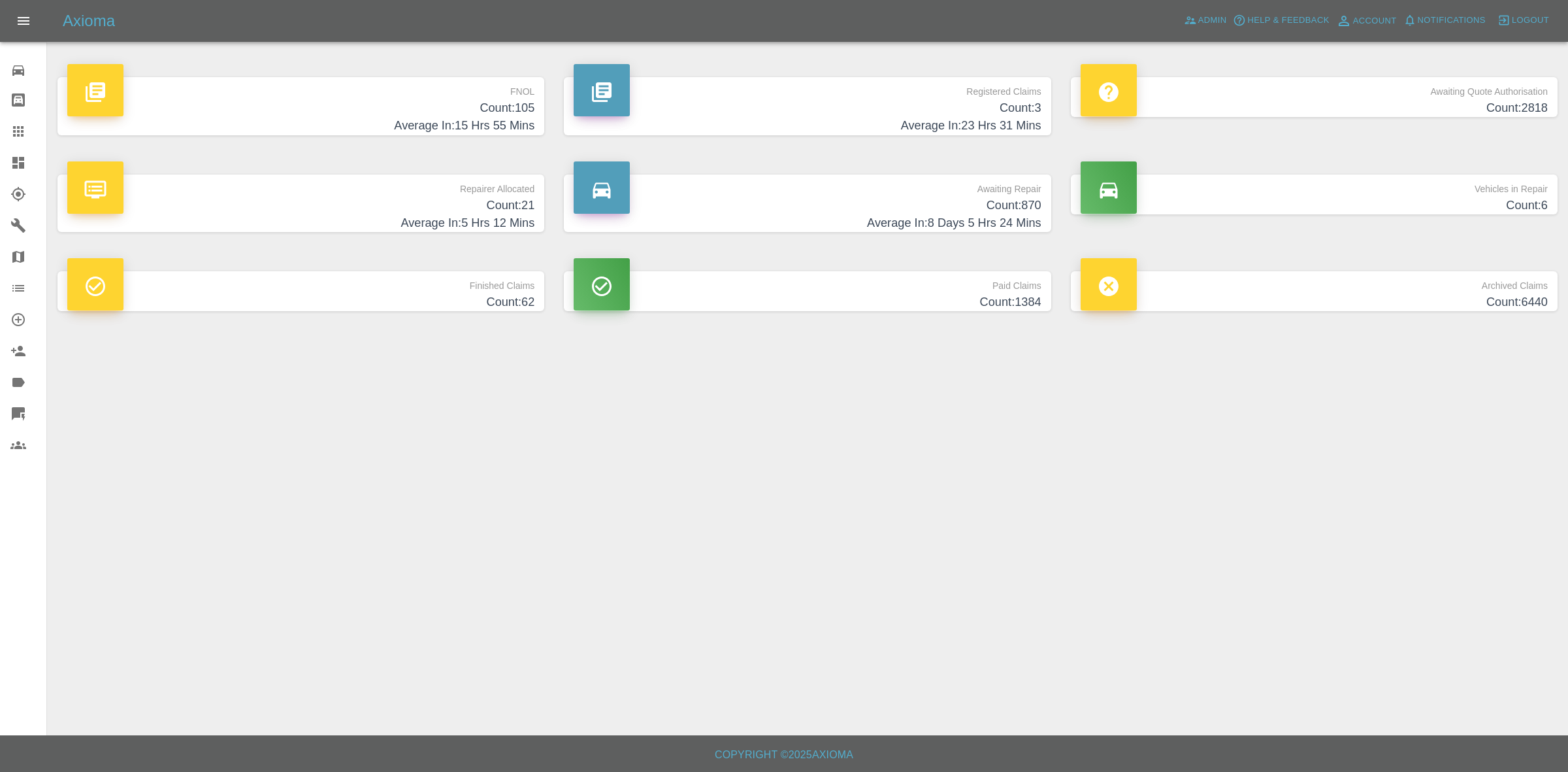
click at [1398, 438] on main "FNOL Count: 105 Average In: 15 Hrs 55 Mins Registered Claims Count: 3 Average I…" at bounding box center [784, 368] width 1568 height 736
click at [1400, 435] on main "FNOL Count: 104 Average In: 16 Hrs 10 Mins Registered Claims Count: 3 Average I…" at bounding box center [784, 368] width 1568 height 736
click at [345, 209] on h4 "Count: 21" at bounding box center [300, 206] width 467 height 18
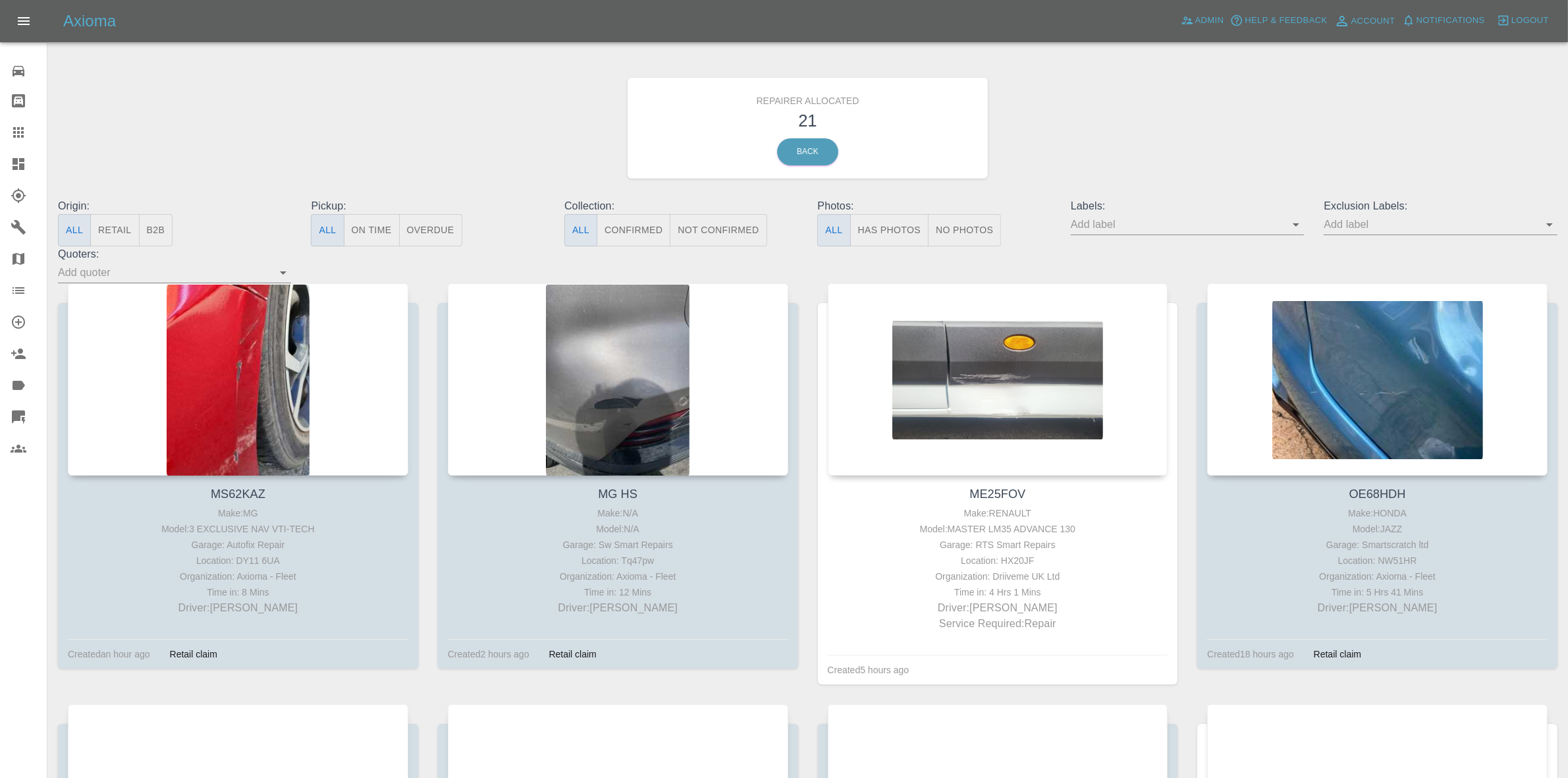
click at [113, 236] on button "Retail" at bounding box center [114, 230] width 49 height 32
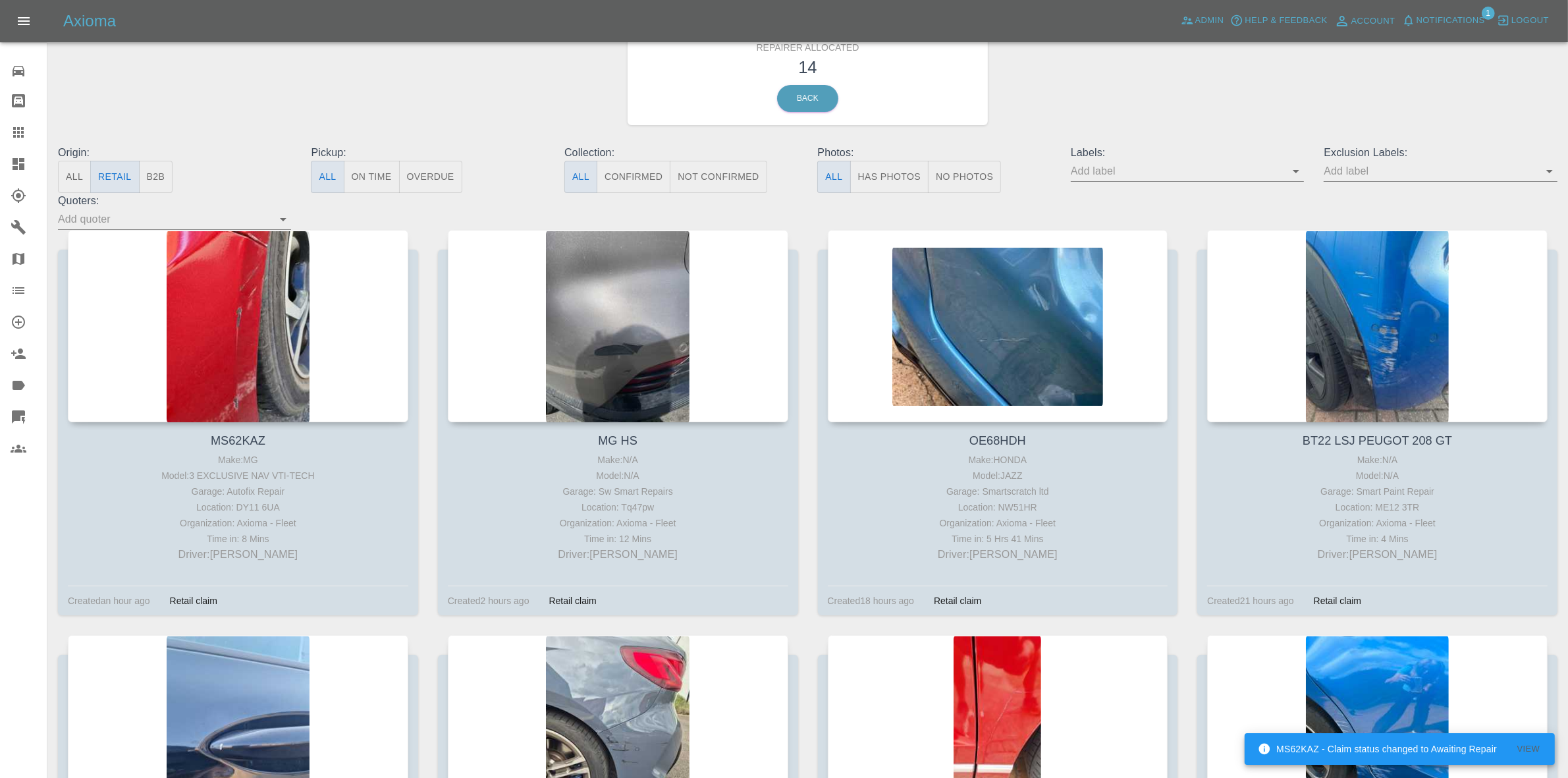
scroll to position [83, 0]
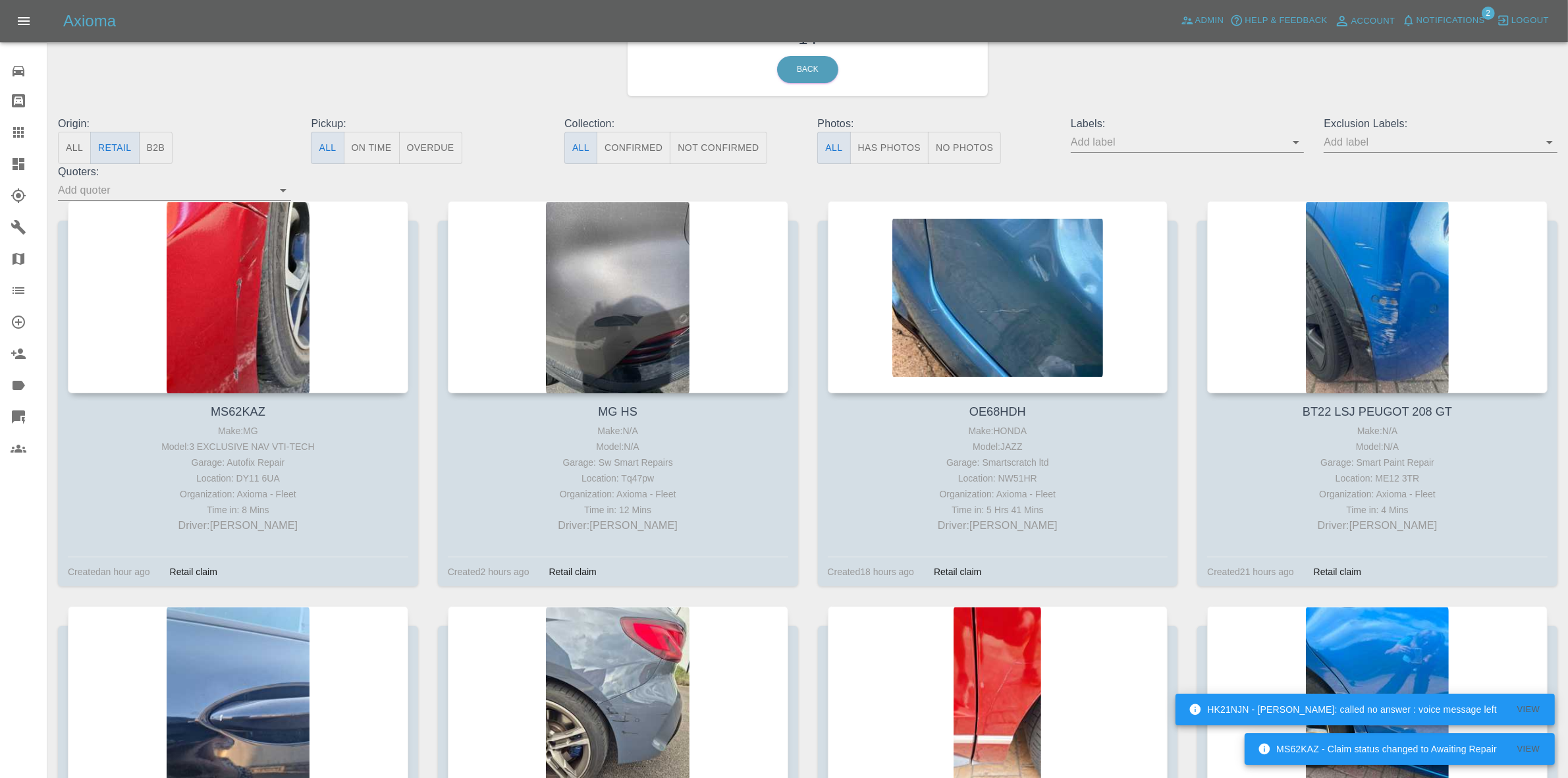
click at [1436, 15] on span "Notifications" at bounding box center [1450, 20] width 69 height 15
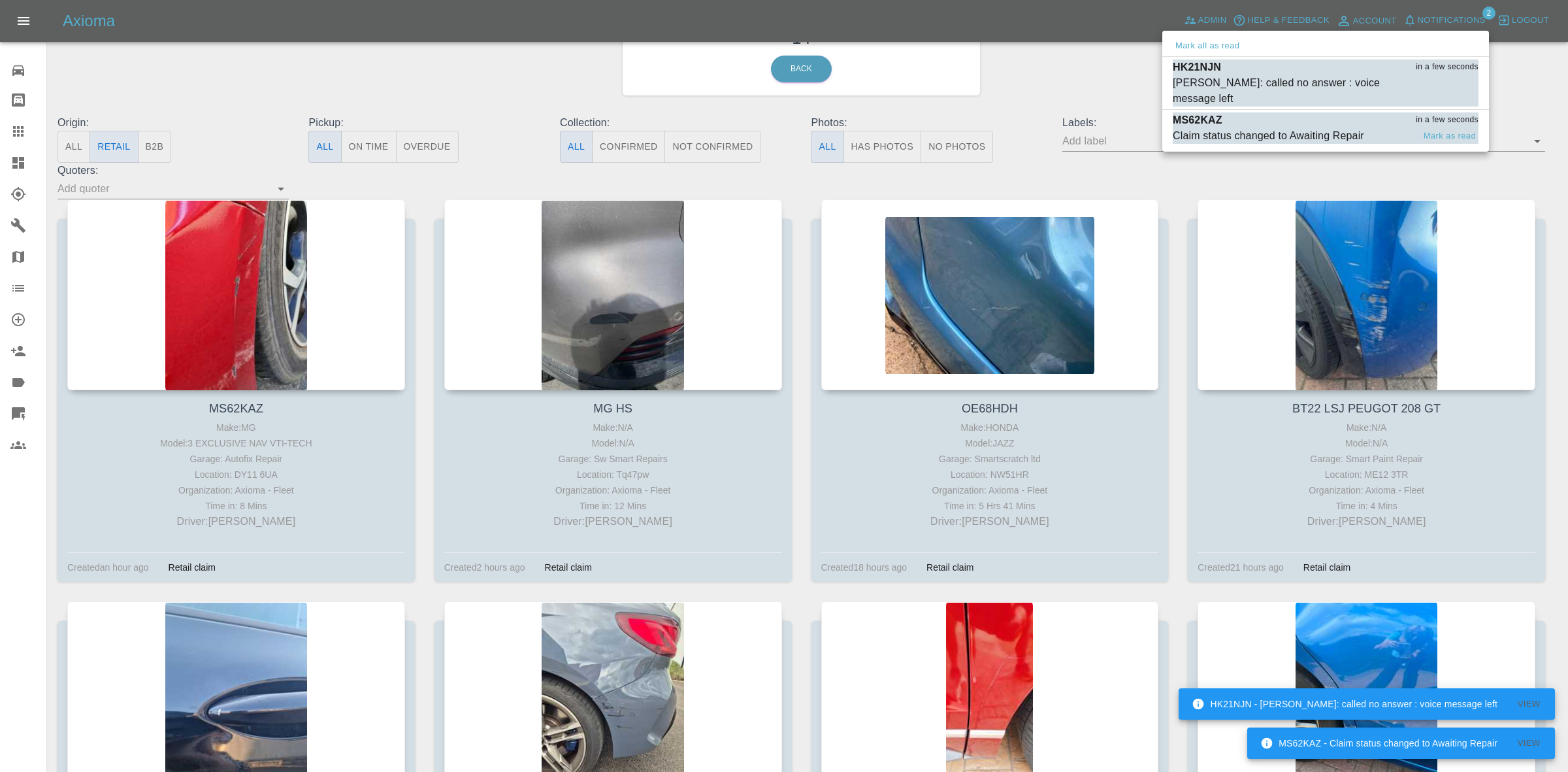
click at [1324, 128] on div "Claim status changed to Awaiting Repair" at bounding box center [1268, 136] width 192 height 15
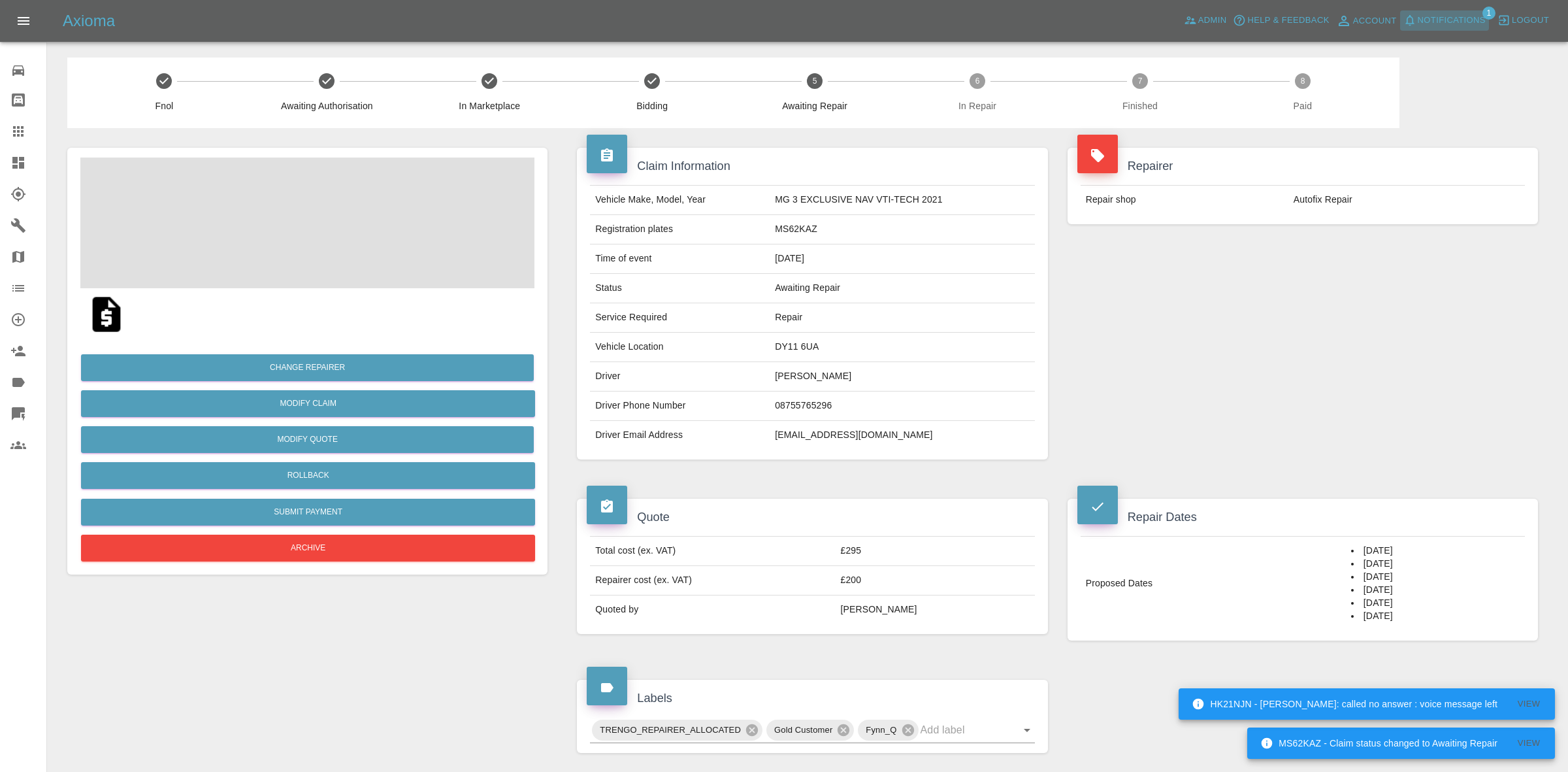
click at [1438, 21] on span "Notifications" at bounding box center [1451, 20] width 68 height 15
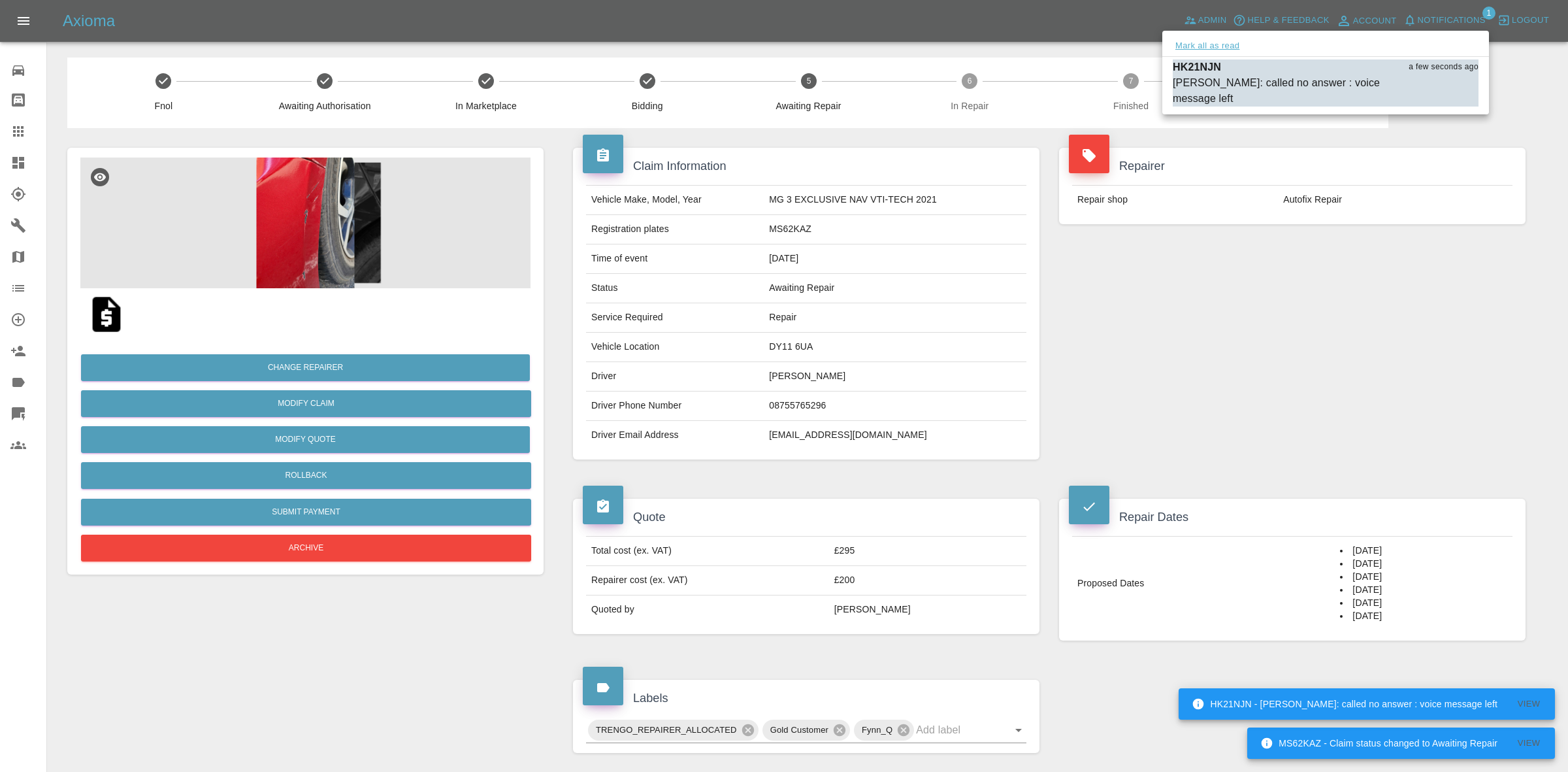
click at [1241, 46] on button "Mark all as read" at bounding box center [1207, 46] width 70 height 15
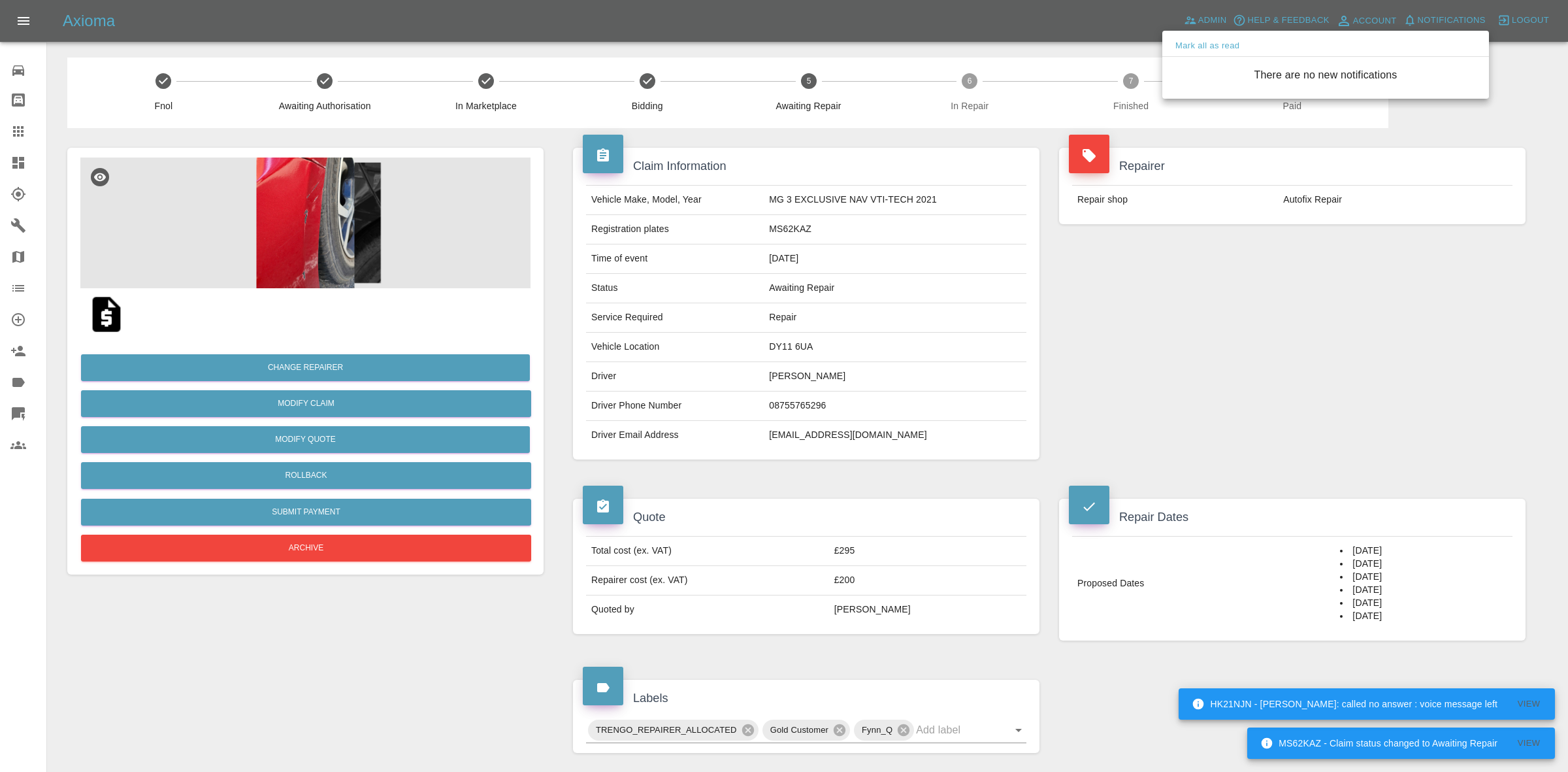
click at [1332, 276] on div at bounding box center [784, 386] width 1568 height 772
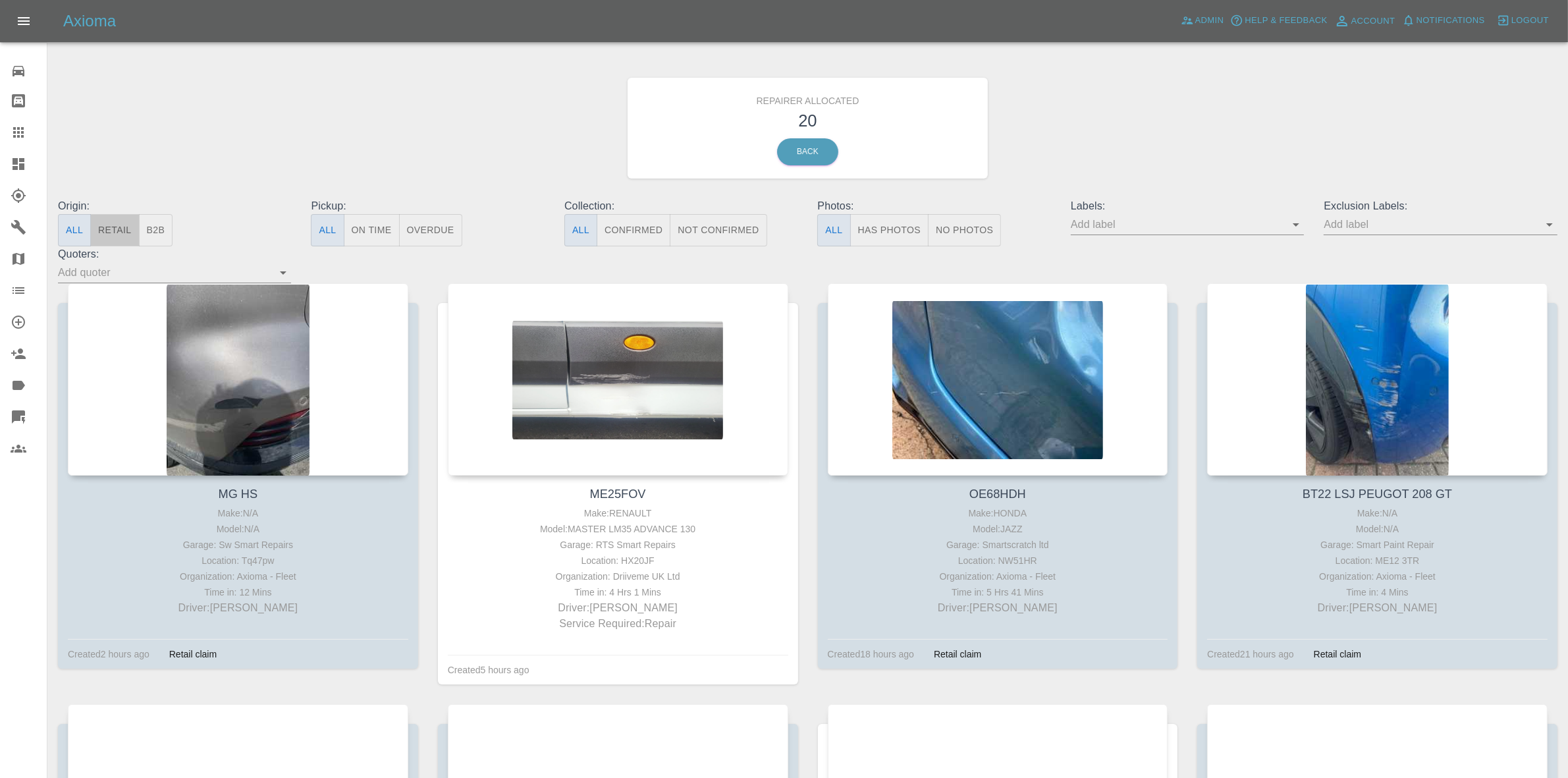
click at [113, 229] on button "Retail" at bounding box center [114, 230] width 49 height 32
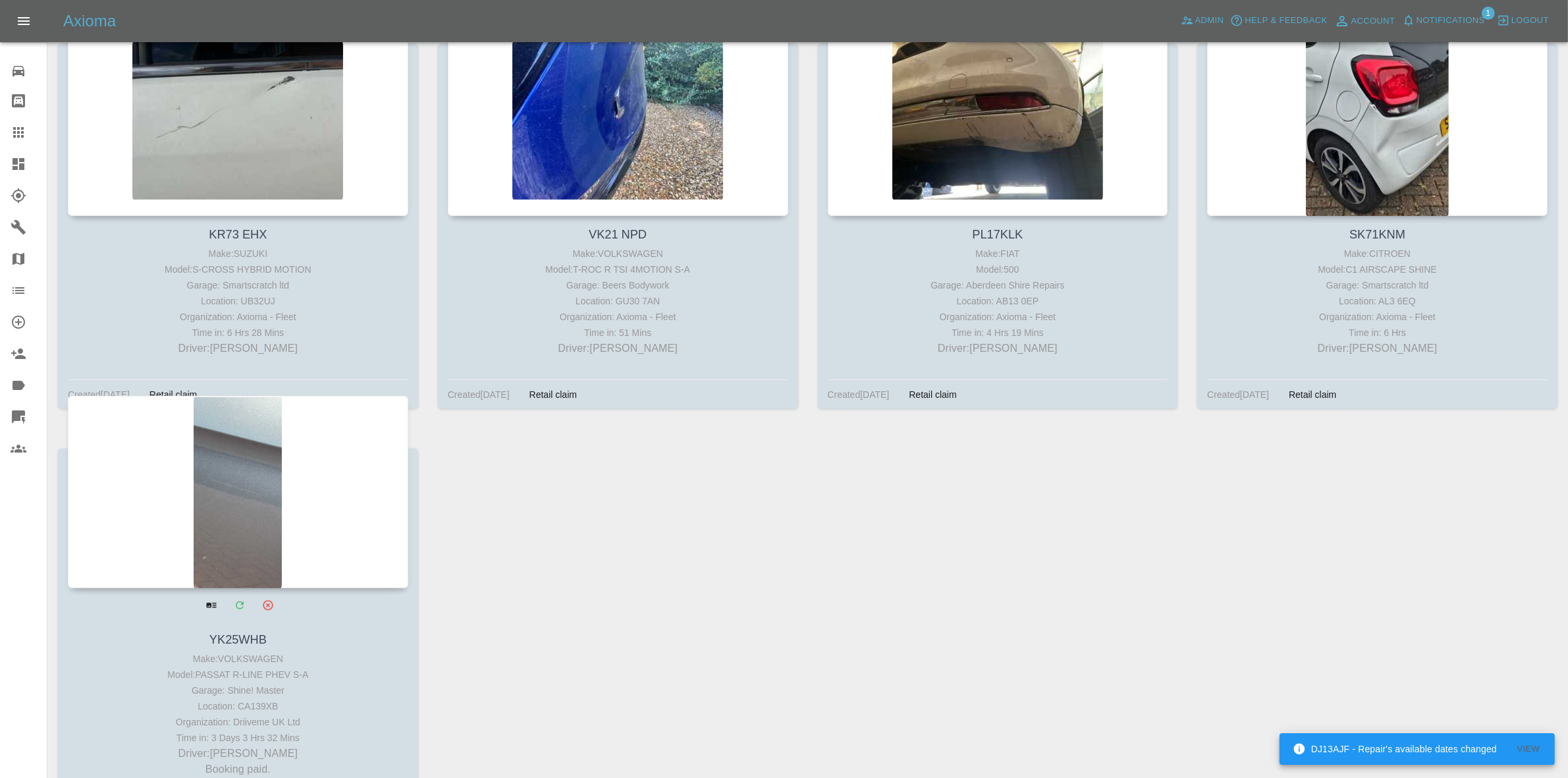
scroll to position [1195, 0]
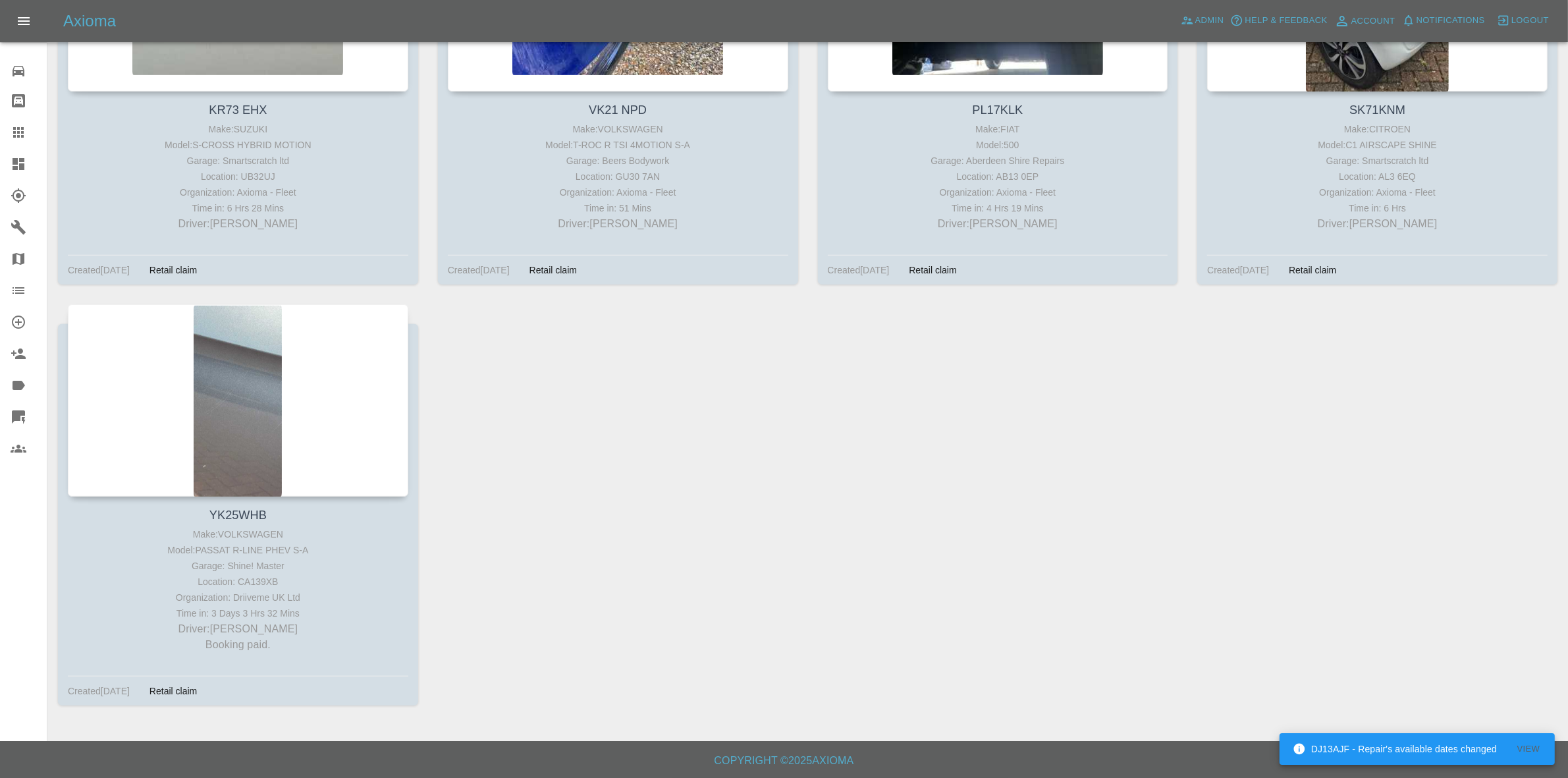
click at [0, 160] on link "Dashboard" at bounding box center [23, 164] width 47 height 32
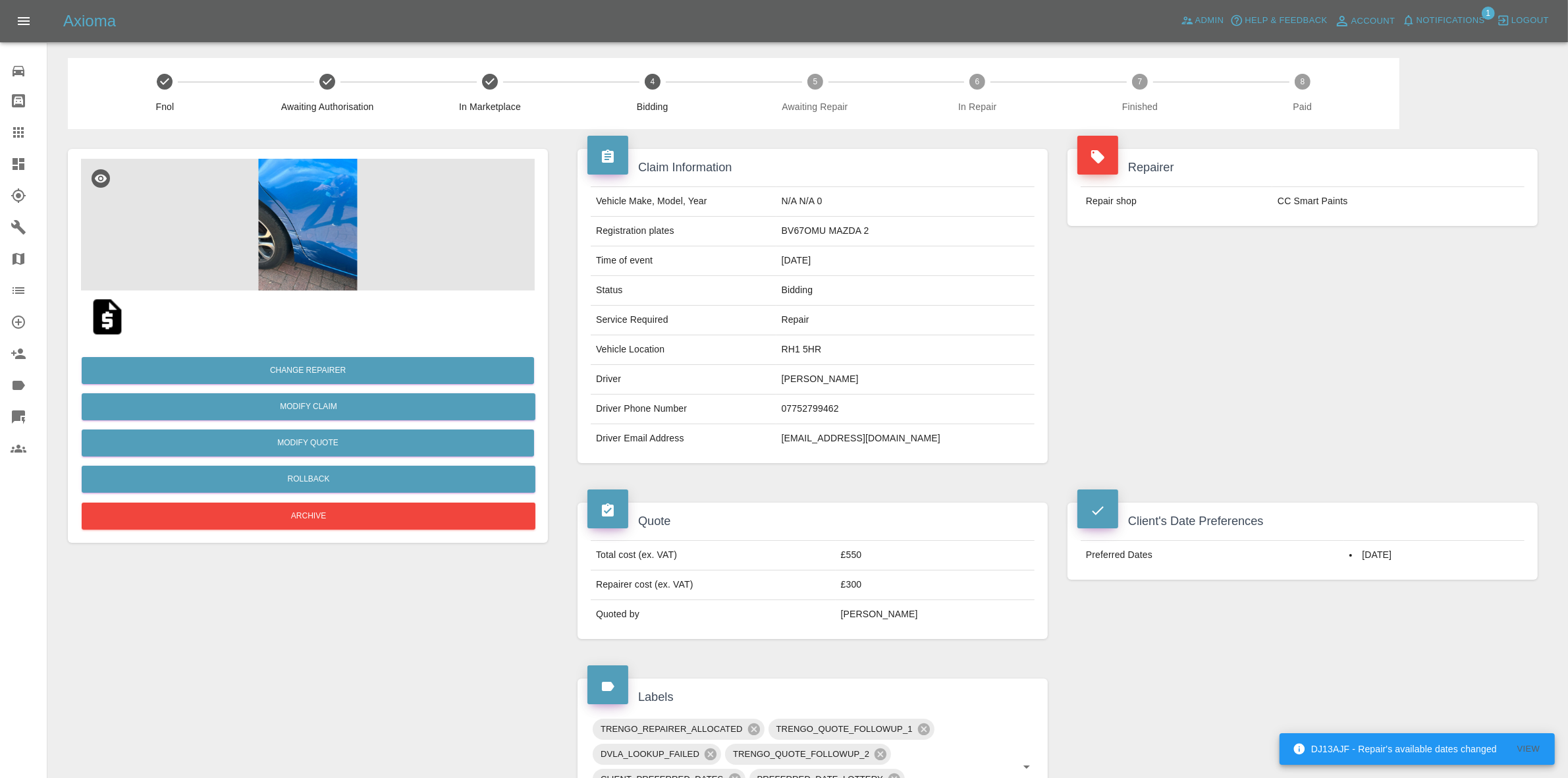
click at [1450, 17] on span "Notifications" at bounding box center [1450, 20] width 69 height 15
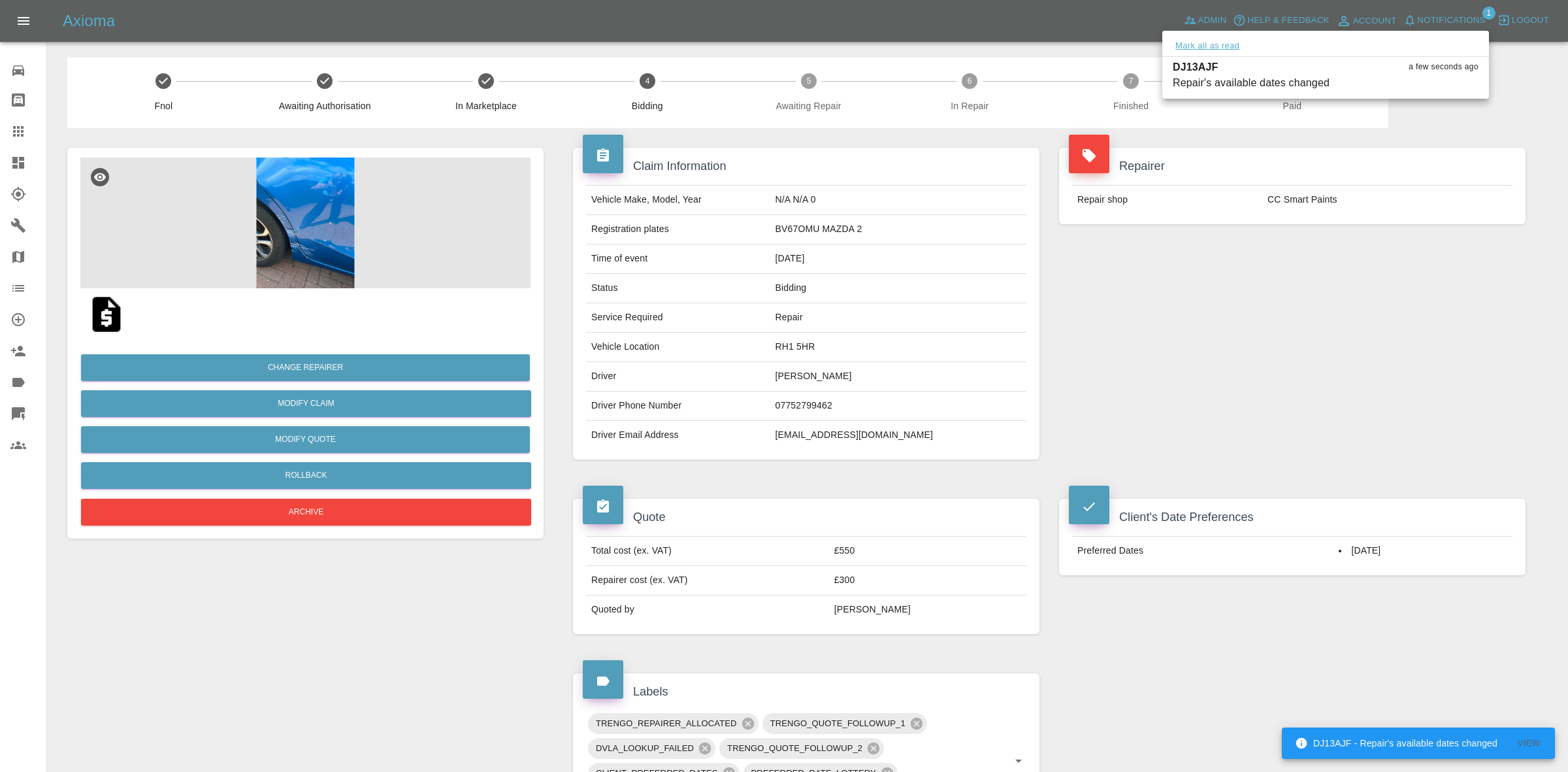
click at [1184, 46] on button "Mark all as read" at bounding box center [1207, 46] width 70 height 15
drag, startPoint x: 1297, startPoint y: 277, endPoint x: 1219, endPoint y: 216, distance: 99.0
click at [1298, 280] on div at bounding box center [784, 386] width 1568 height 772
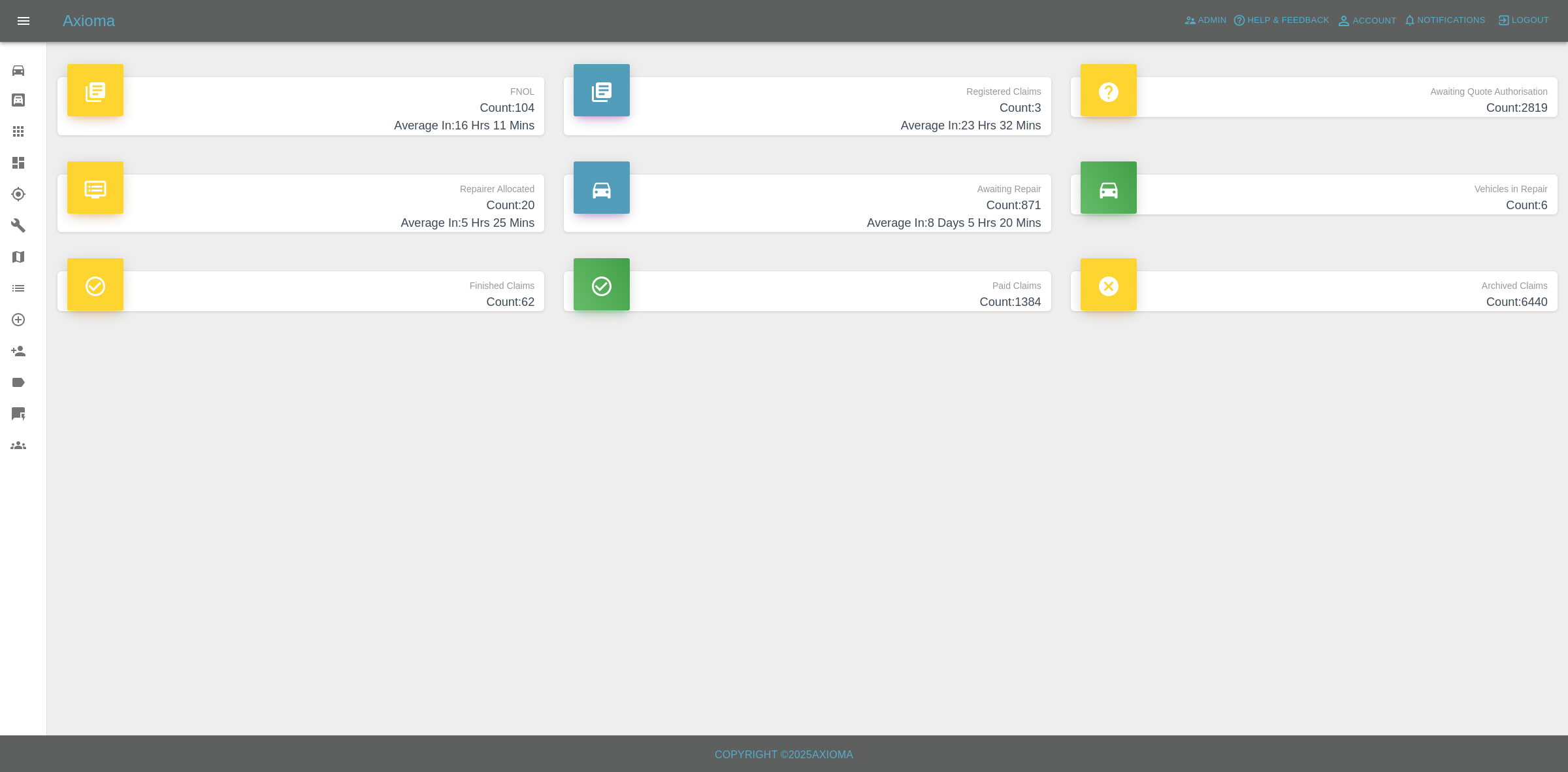
drag, startPoint x: 459, startPoint y: 204, endPoint x: 443, endPoint y: 220, distance: 22.6
click at [459, 204] on h4 "Count: 20" at bounding box center [300, 206] width 467 height 18
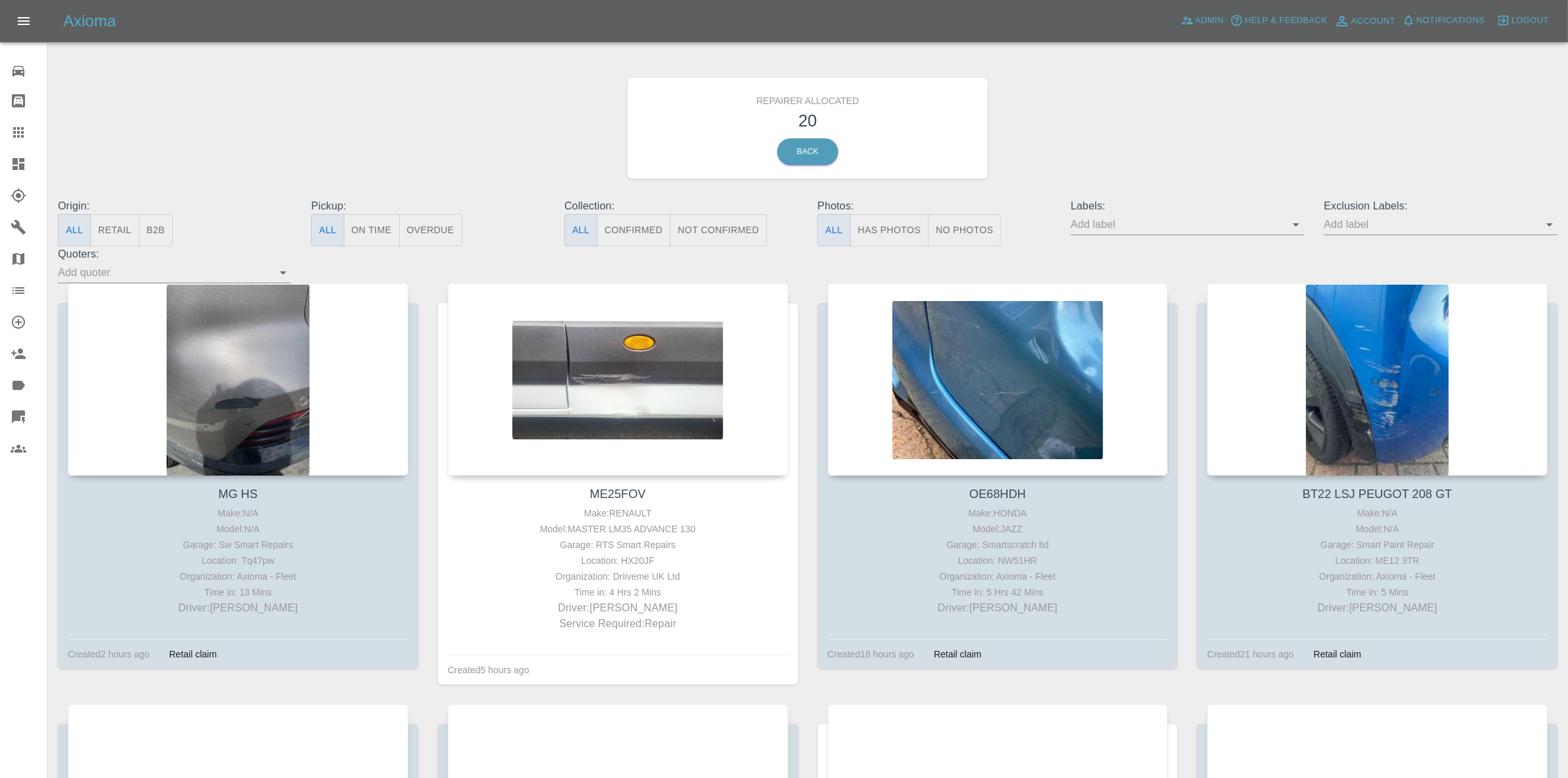
click at [121, 228] on button "Retail" at bounding box center [114, 230] width 49 height 32
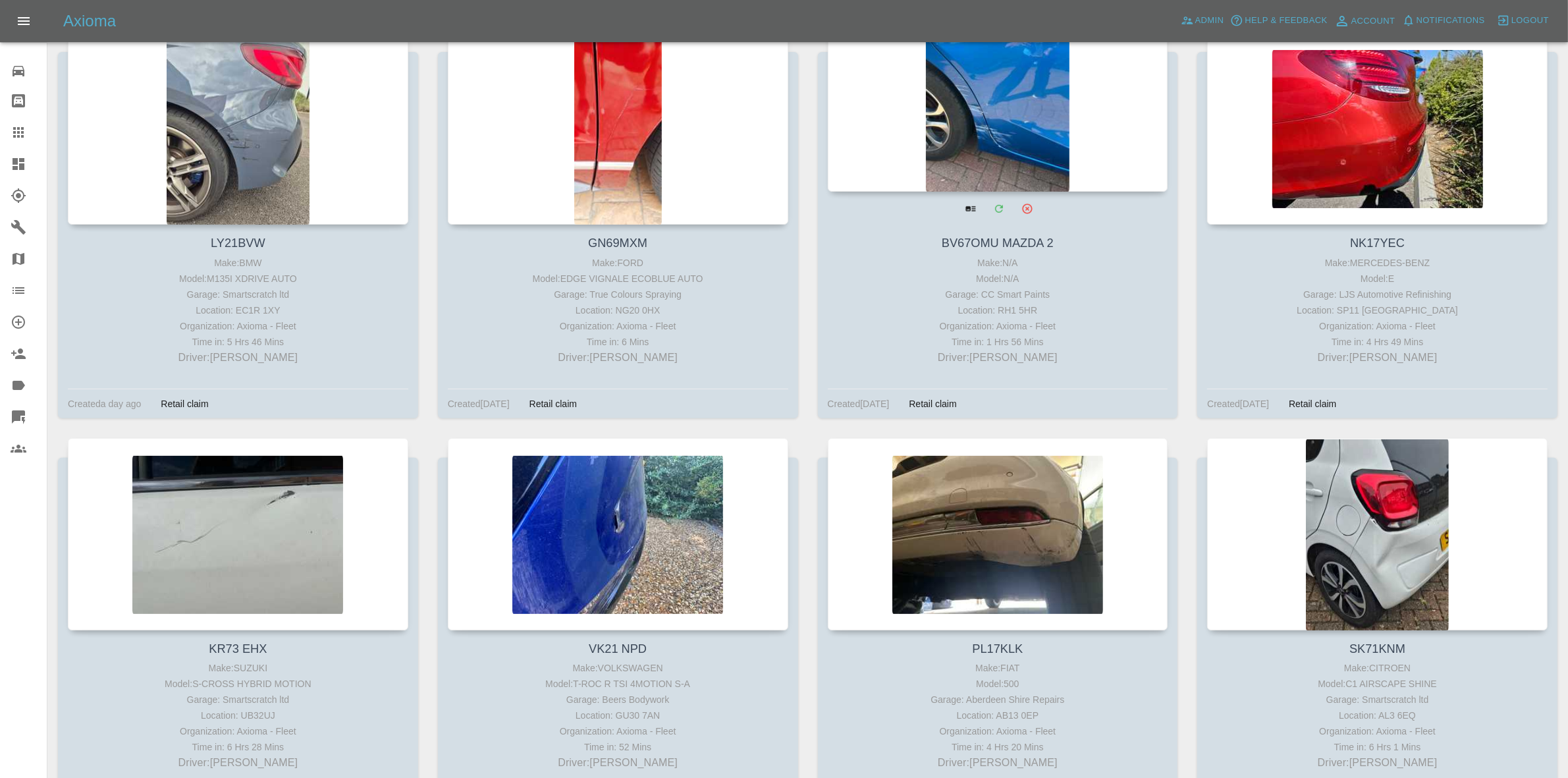
scroll to position [659, 0]
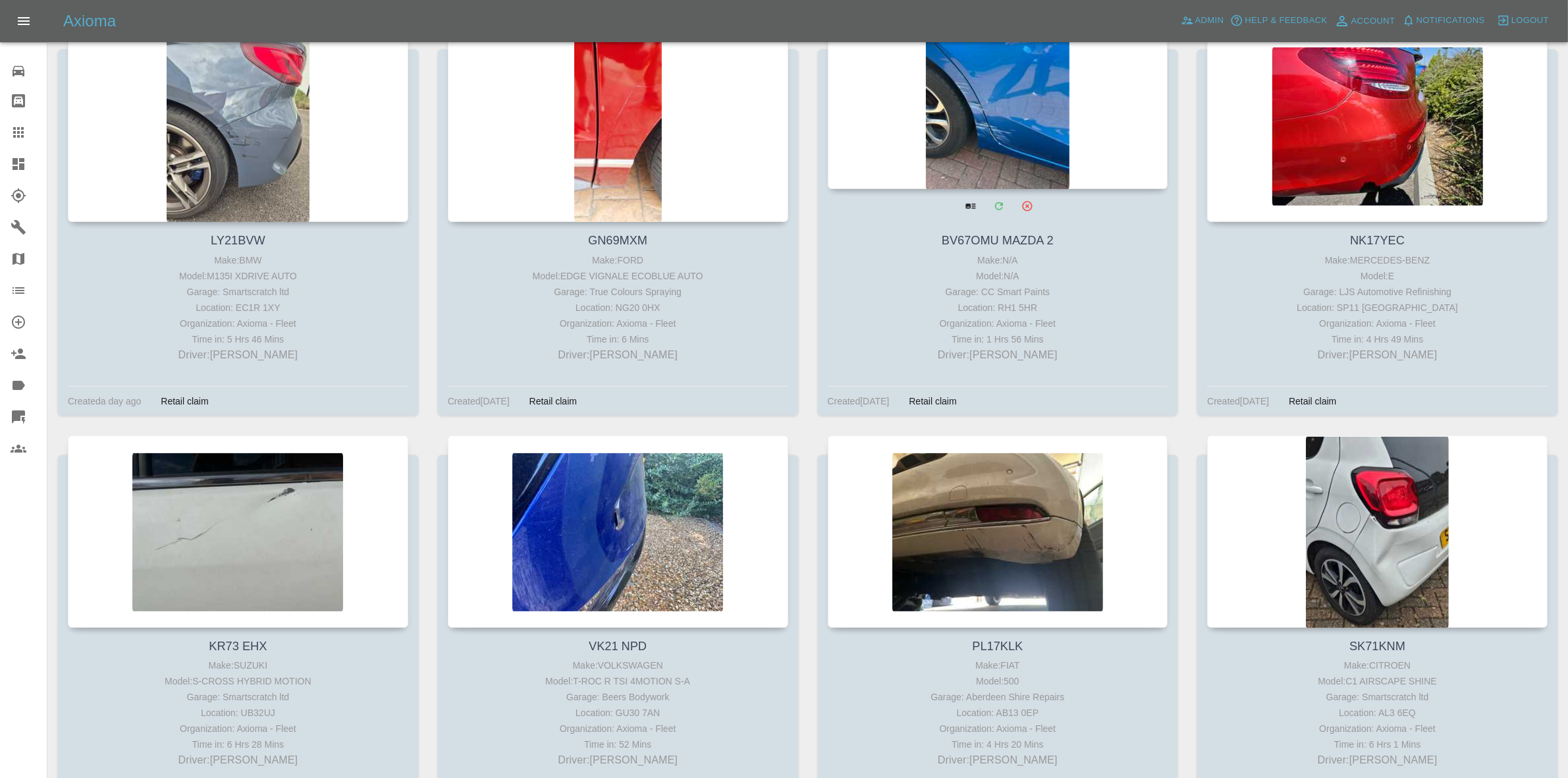
click at [972, 83] on div at bounding box center [997, 93] width 340 height 192
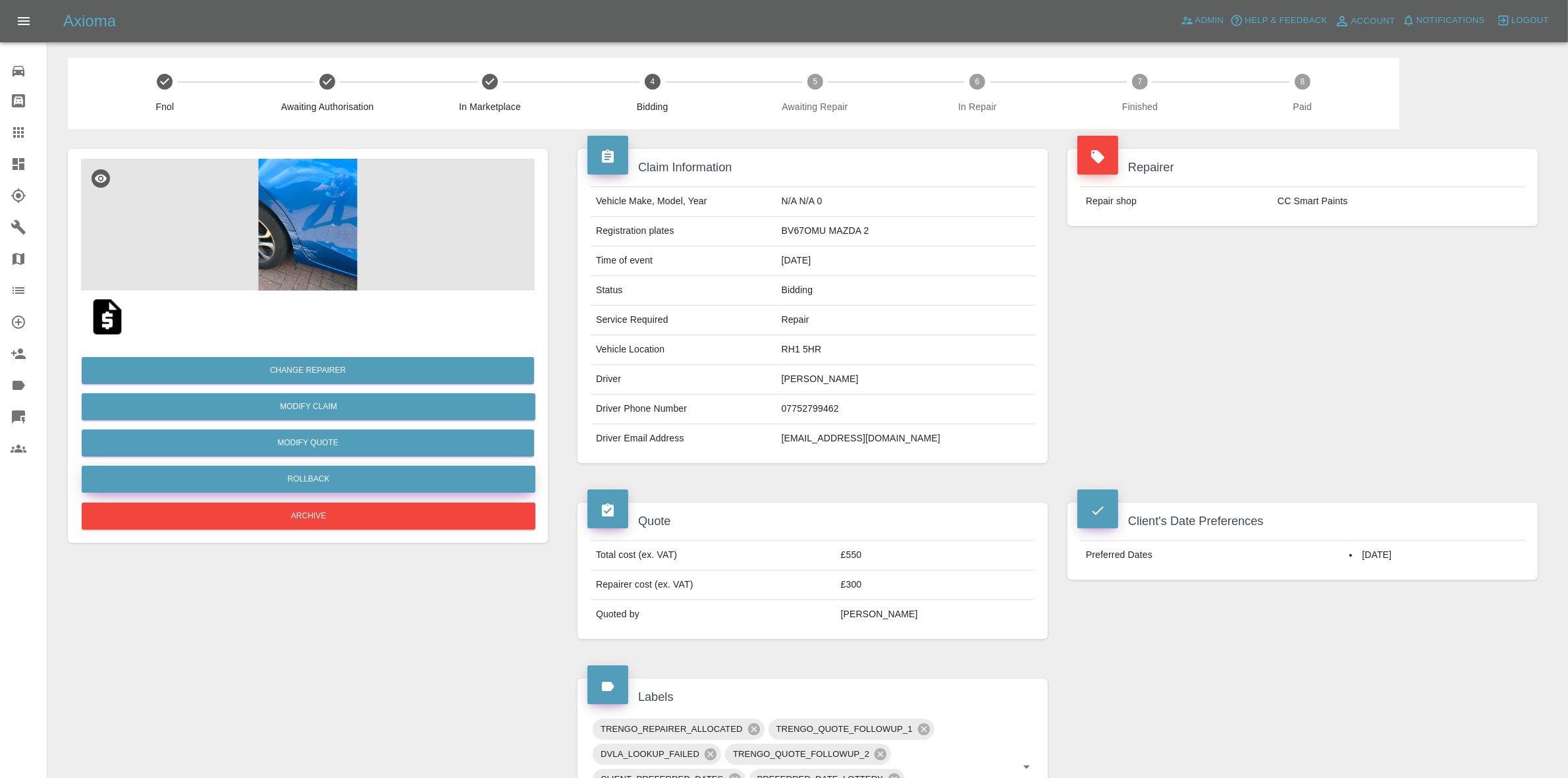
click at [301, 489] on button "Rollback" at bounding box center [308, 479] width 454 height 27
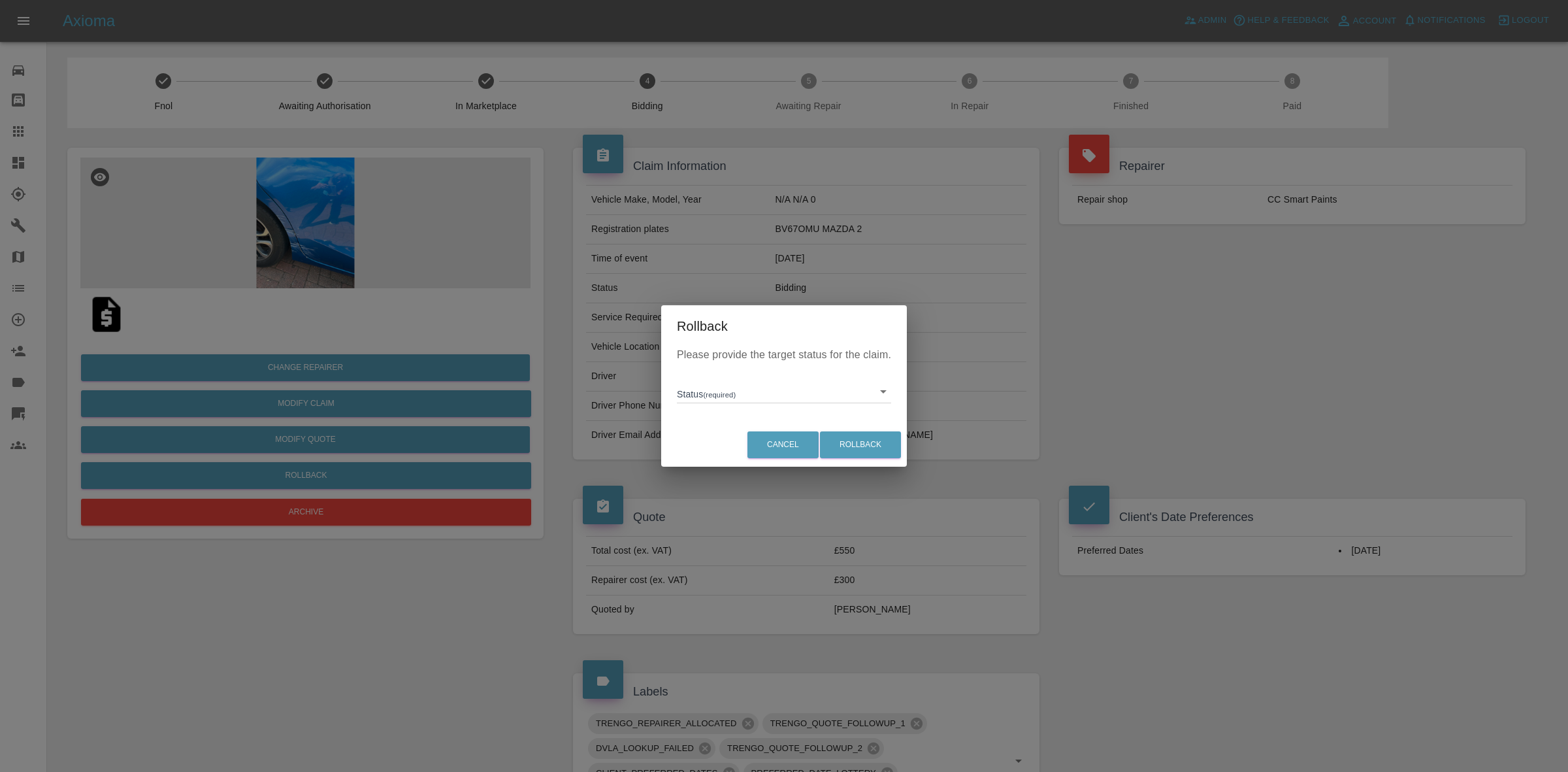
click at [720, 390] on body "Axioma Admin Help & Feedback Account Notifications 0 Logout 0 Repair home Bodys…" at bounding box center [784, 617] width 1568 height 1236
drag, startPoint x: 731, startPoint y: 441, endPoint x: 792, endPoint y: 449, distance: 61.5
click at [736, 445] on li "In Marketplace" at bounding box center [783, 451] width 208 height 30
type input "in-marketplace"
click at [873, 441] on button "Rollback" at bounding box center [860, 444] width 81 height 27
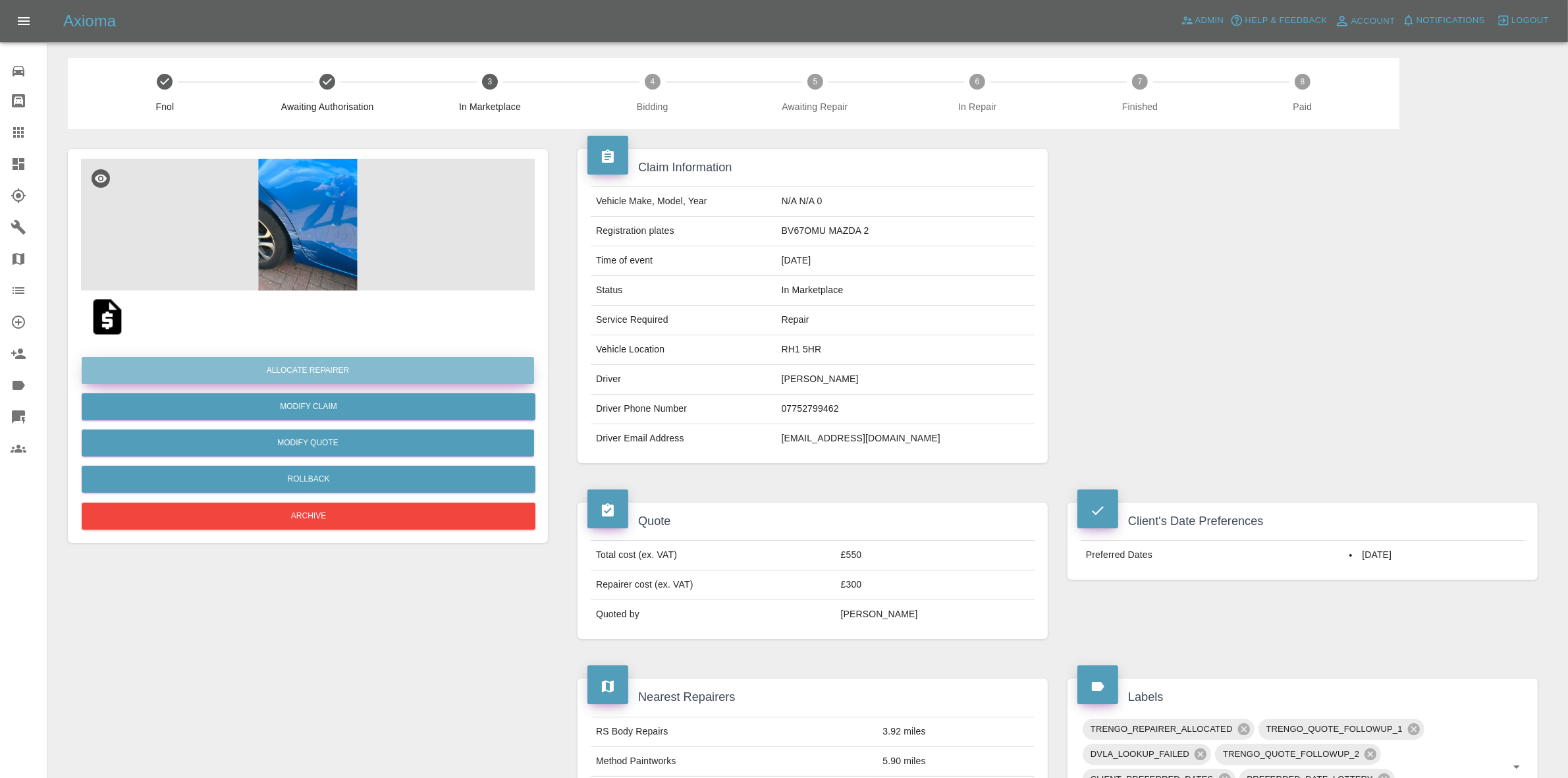
click at [306, 361] on button "Allocate Repairer" at bounding box center [308, 370] width 452 height 27
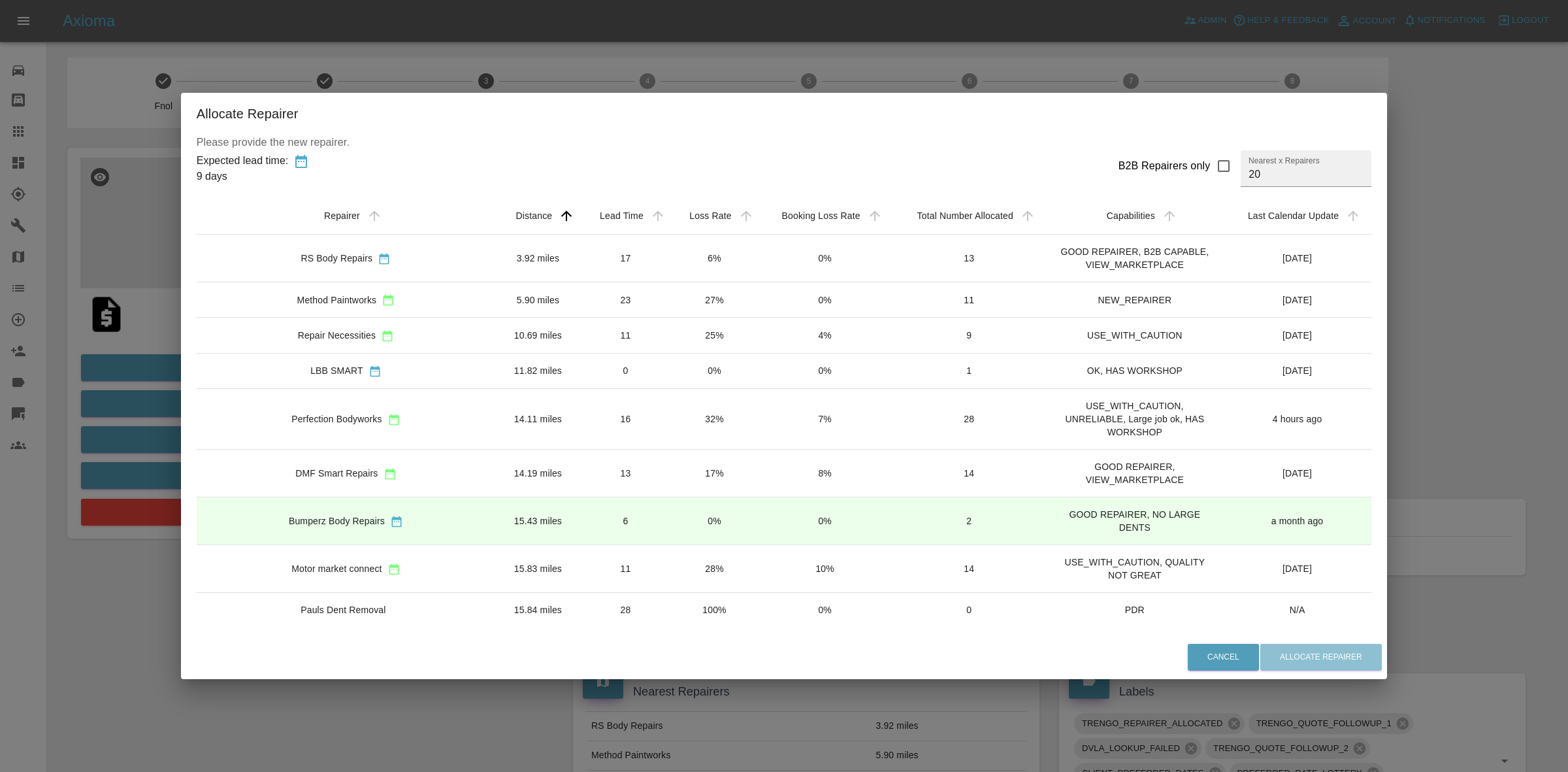
click at [670, 338] on td "25%" at bounding box center [714, 335] width 88 height 36
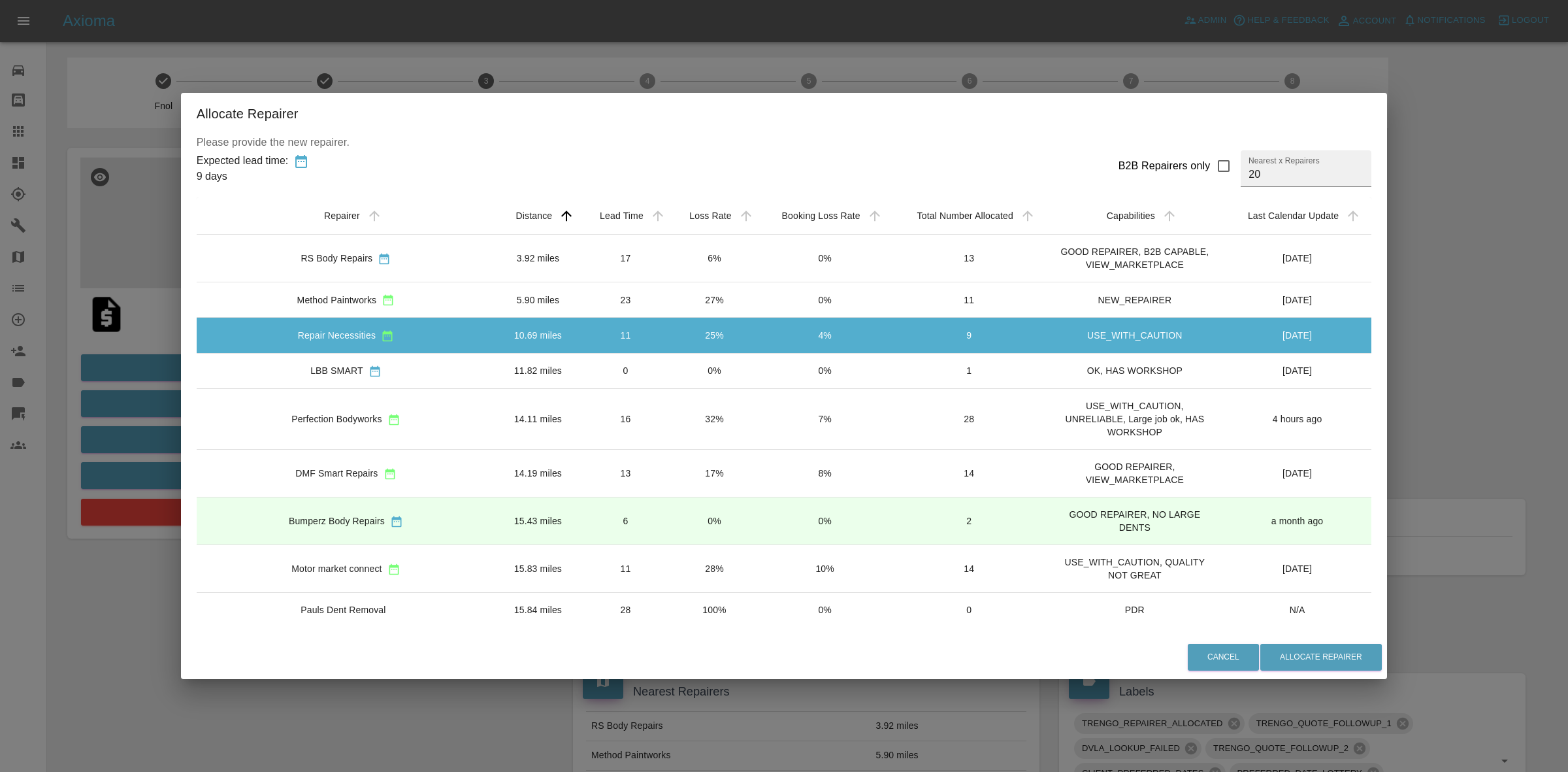
click at [670, 379] on td "0%" at bounding box center [714, 371] width 88 height 36
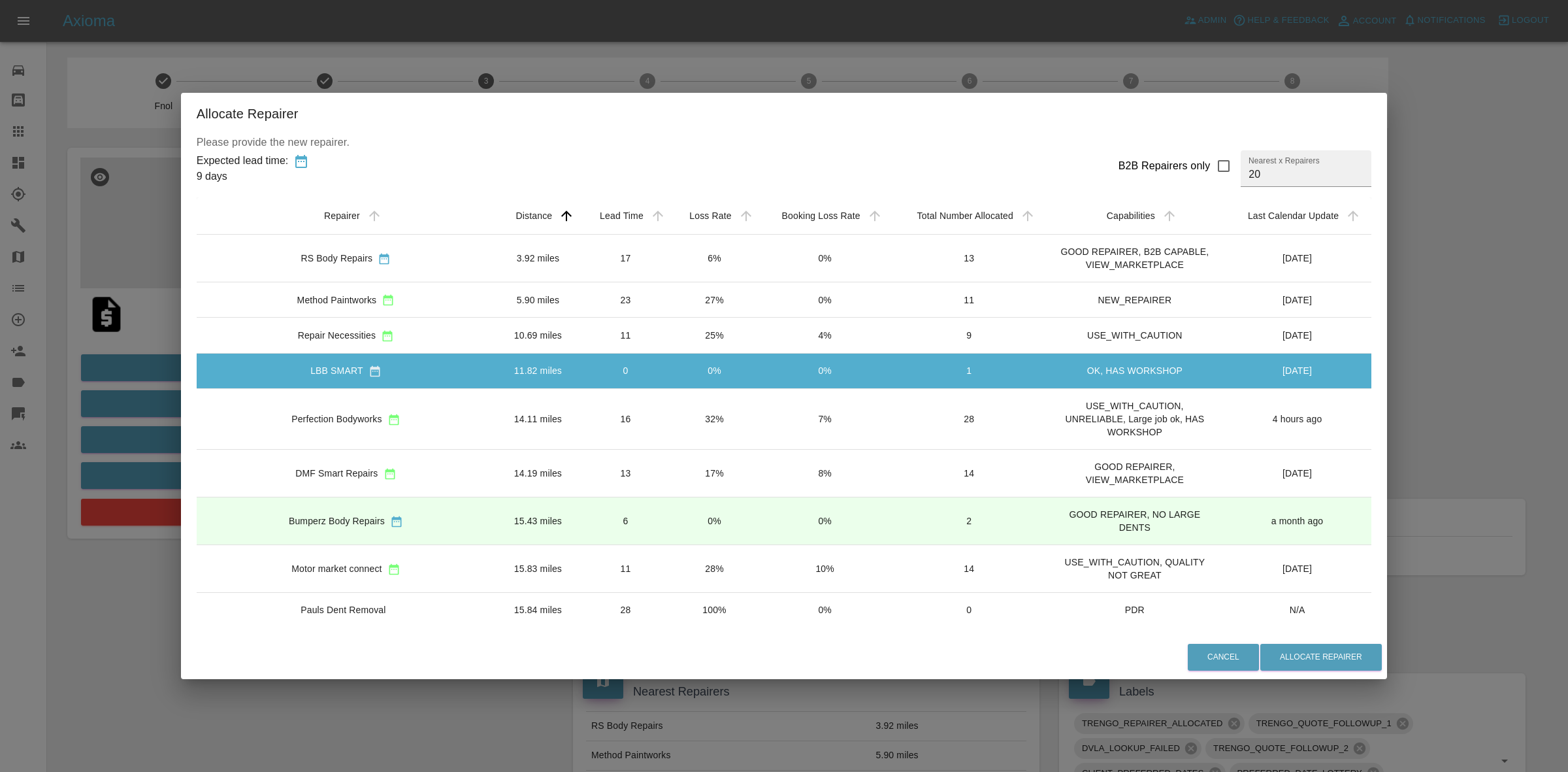
click at [670, 439] on td "32%" at bounding box center [714, 419] width 88 height 61
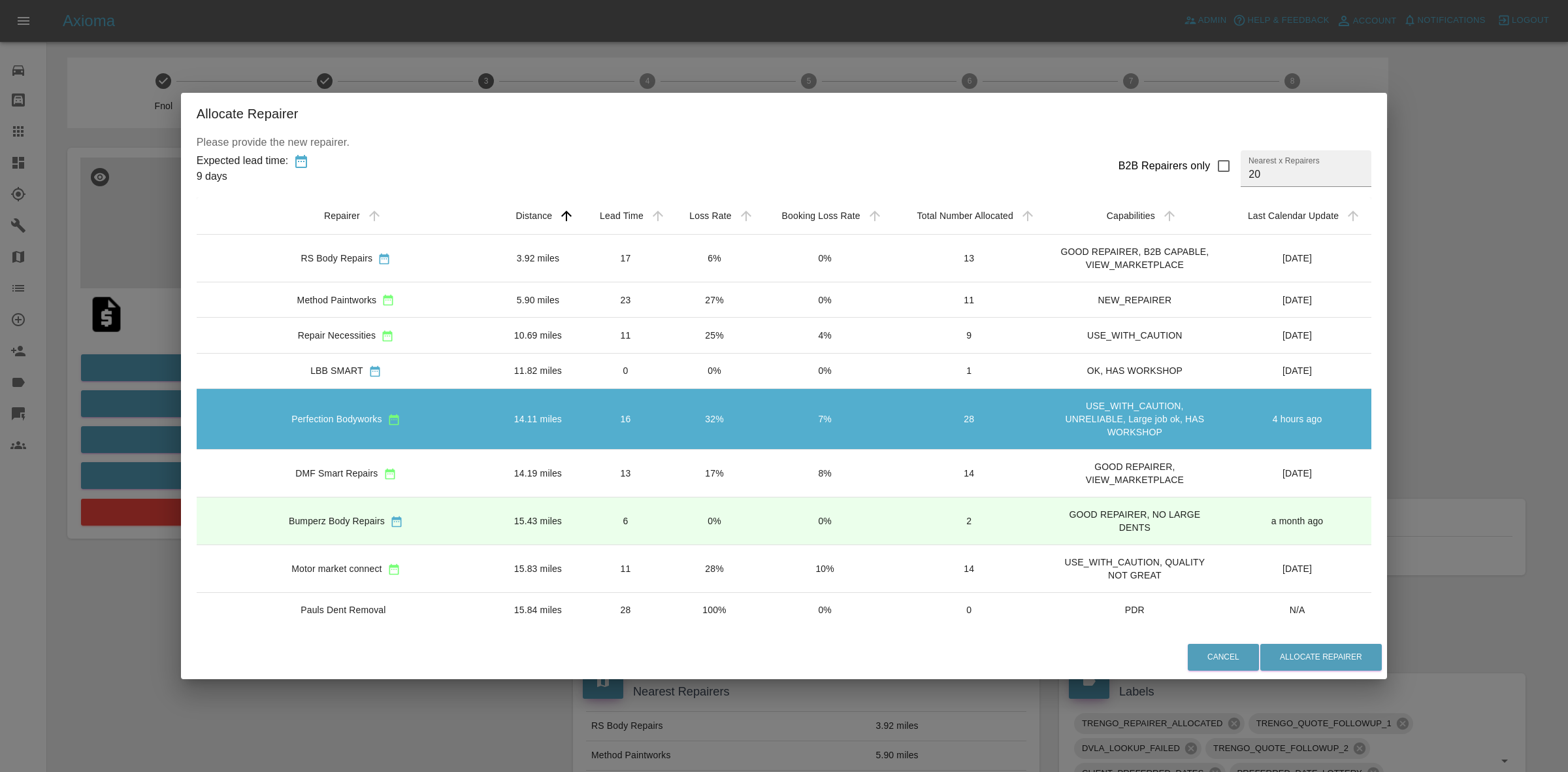
click at [670, 477] on td "17%" at bounding box center [714, 474] width 88 height 48
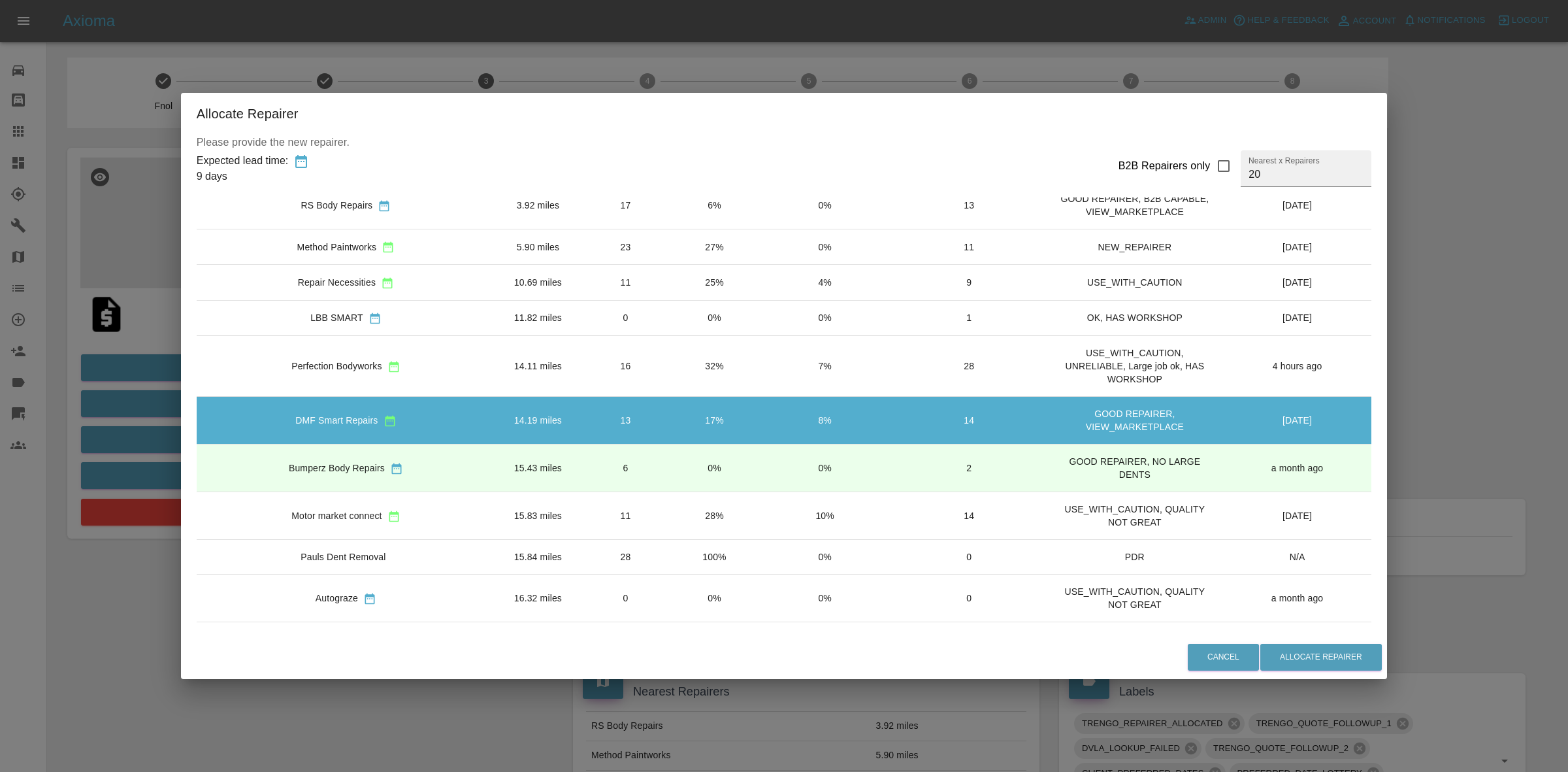
scroll to position [82, 0]
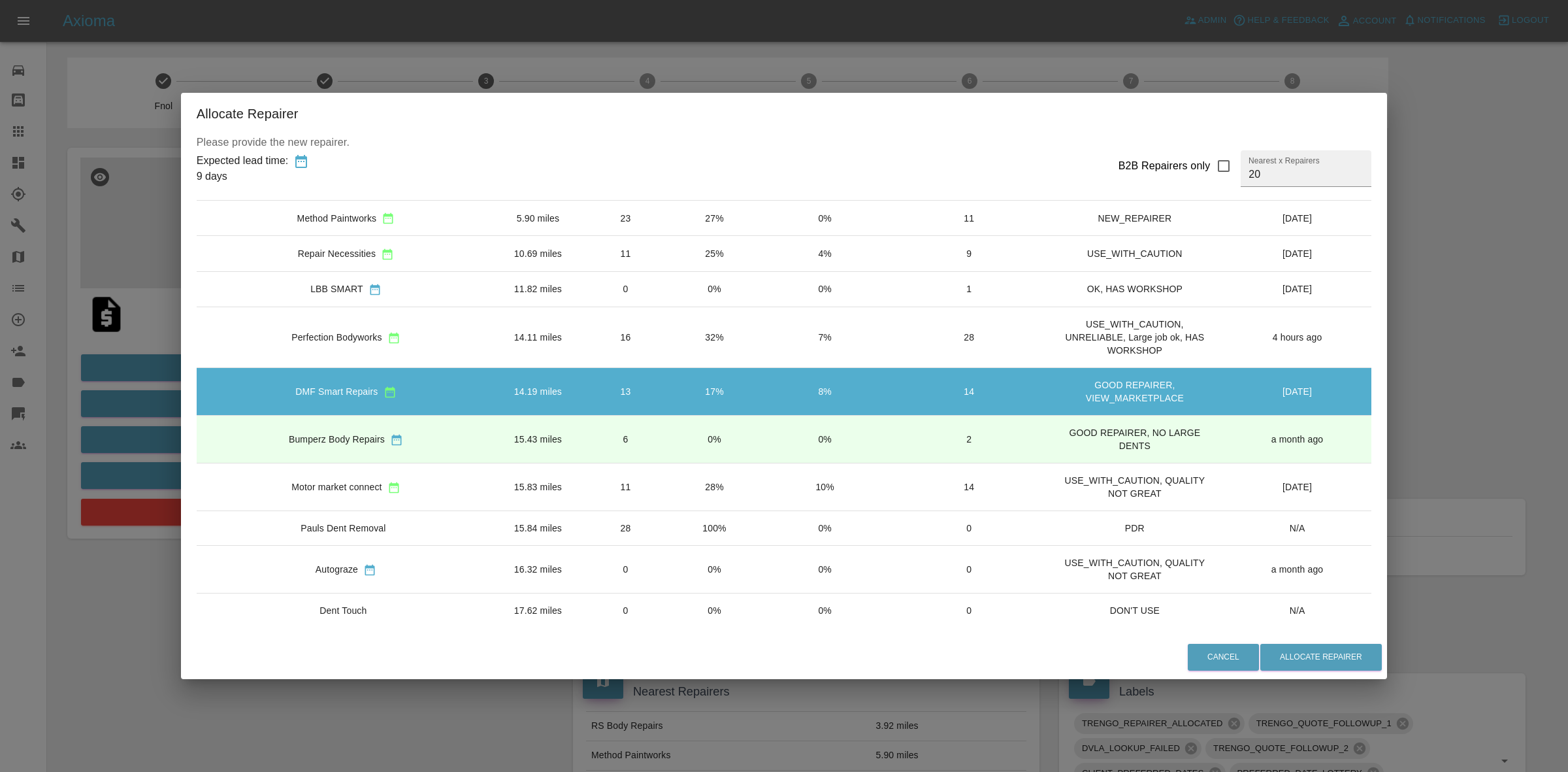
click at [677, 492] on td "28%" at bounding box center [714, 488] width 88 height 48
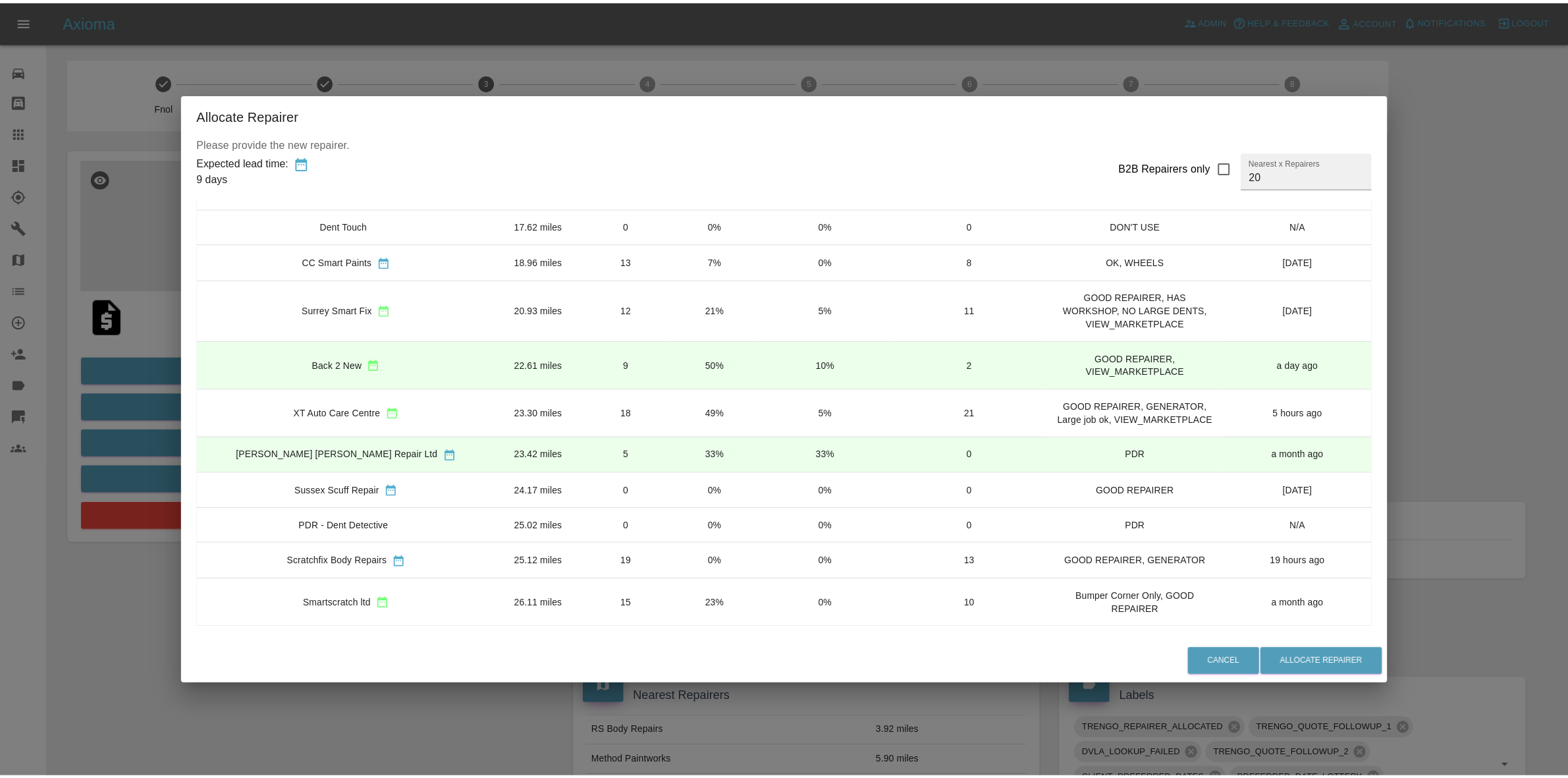
scroll to position [514, 0]
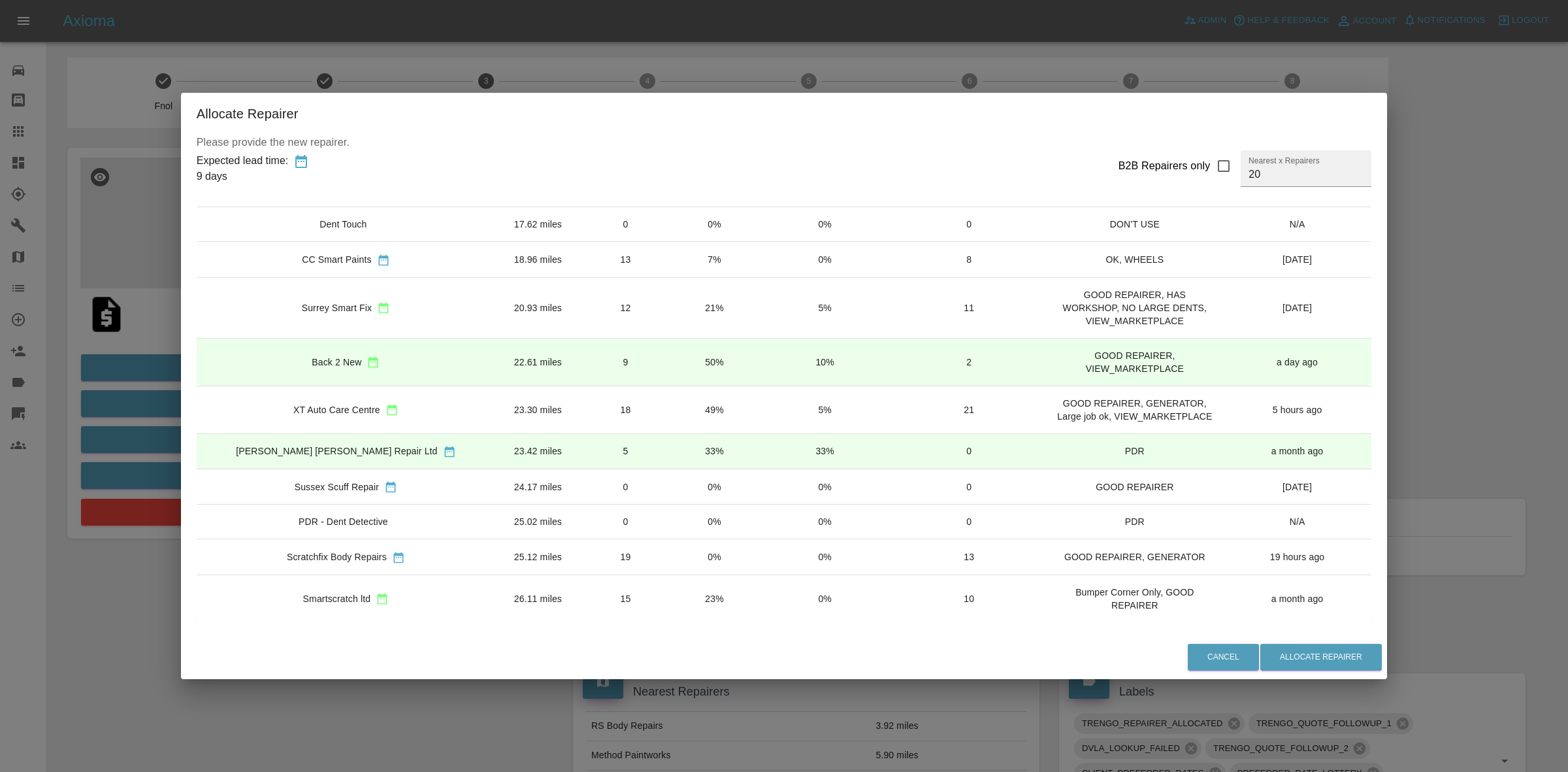
click at [192, 371] on div "Allocate Repairer Please provide the new repairer. Expected lead time: 9 days B…" at bounding box center [784, 386] width 1568 height 772
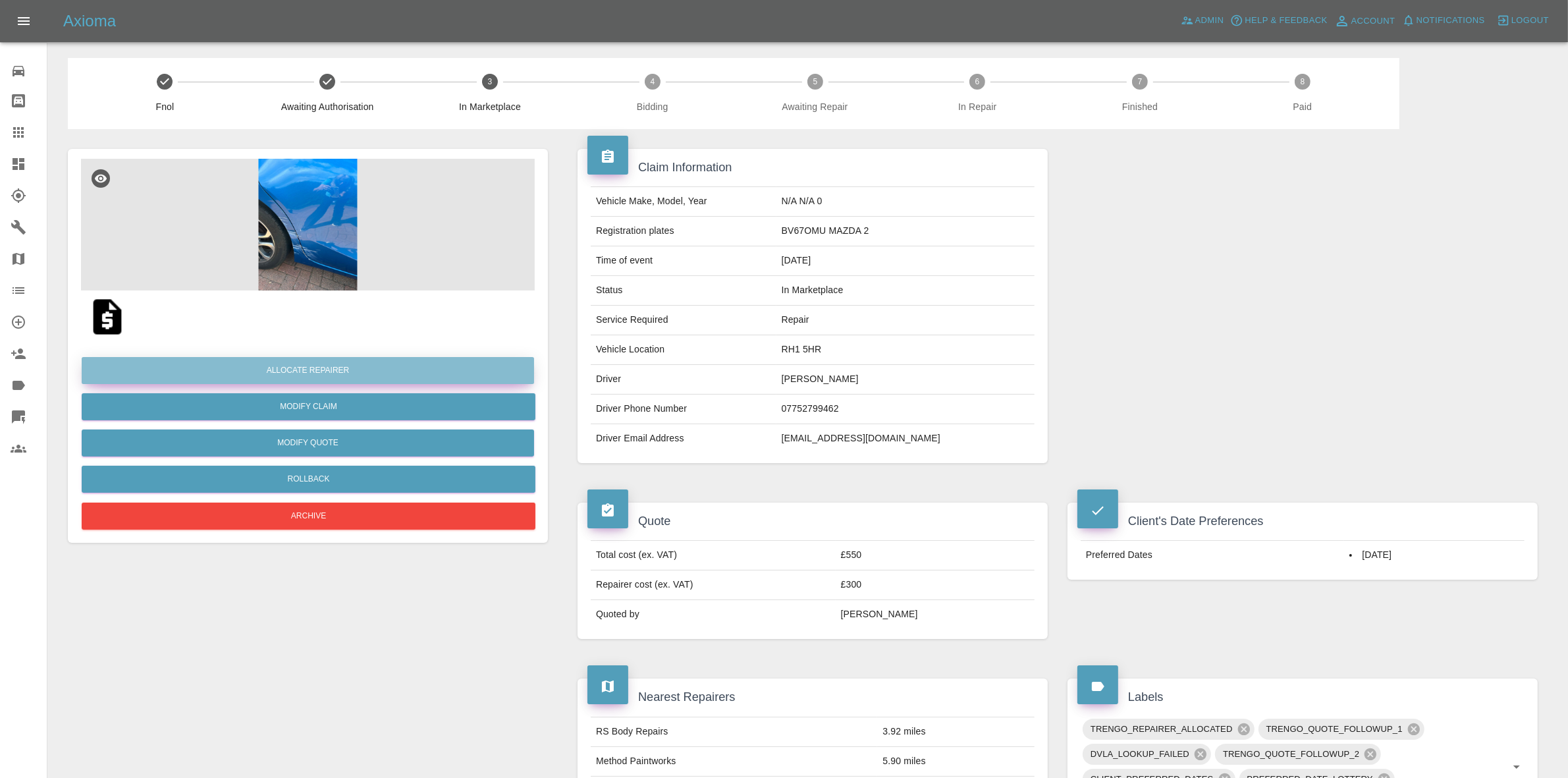
click at [329, 370] on button "Allocate Repairer" at bounding box center [308, 370] width 452 height 27
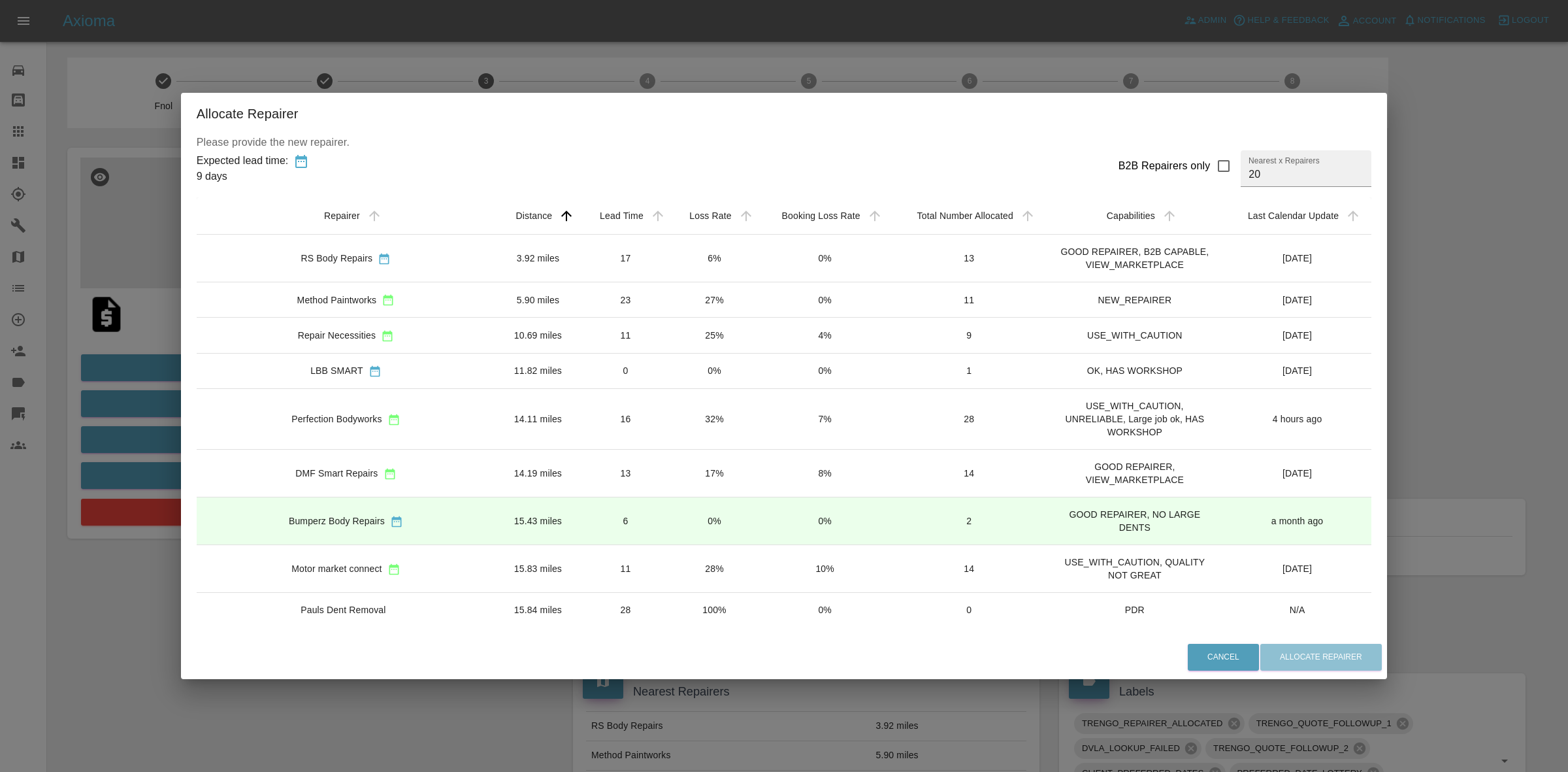
click at [673, 263] on td "6%" at bounding box center [714, 259] width 88 height 48
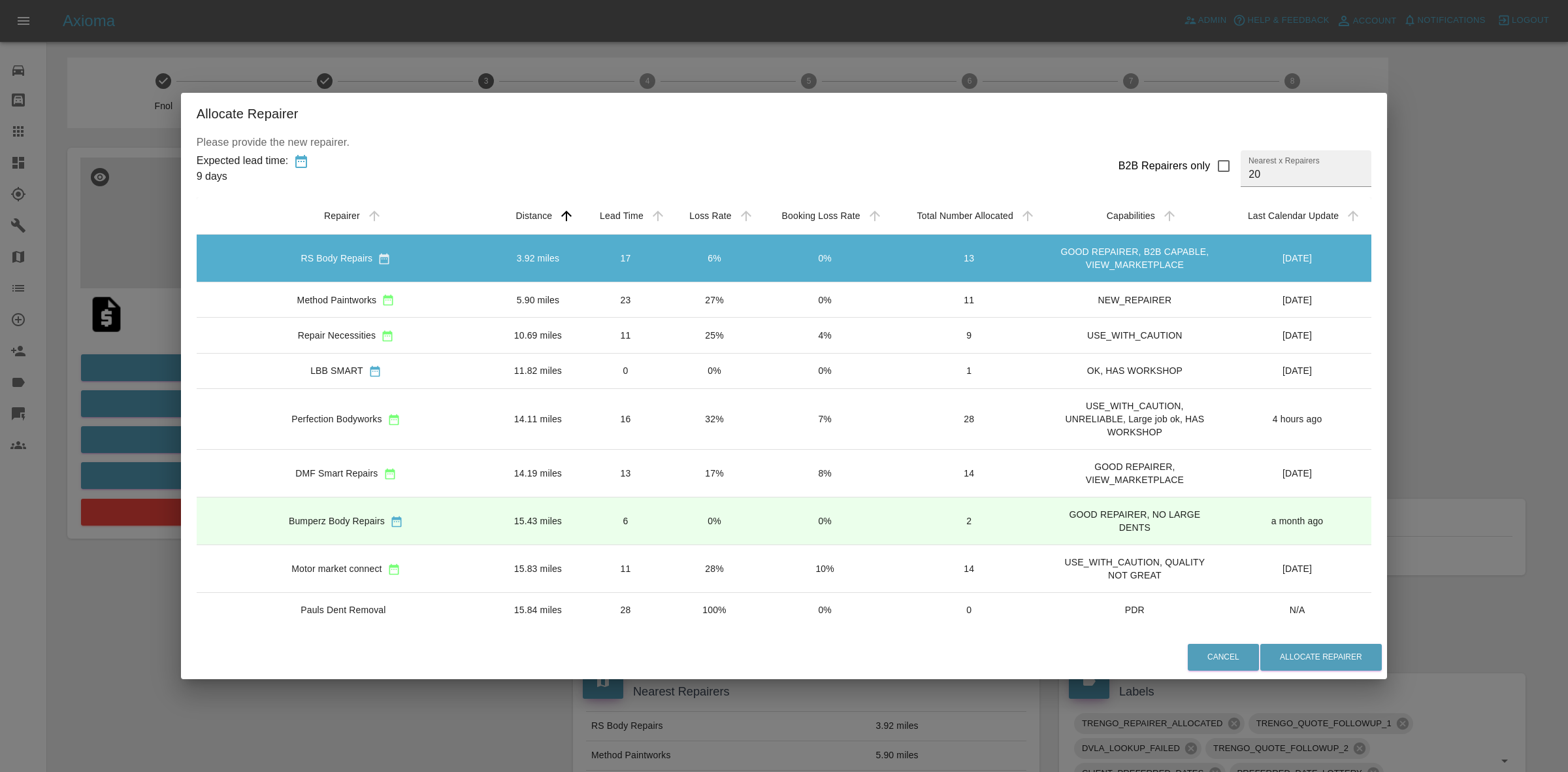
click at [670, 282] on td "6%" at bounding box center [714, 259] width 88 height 48
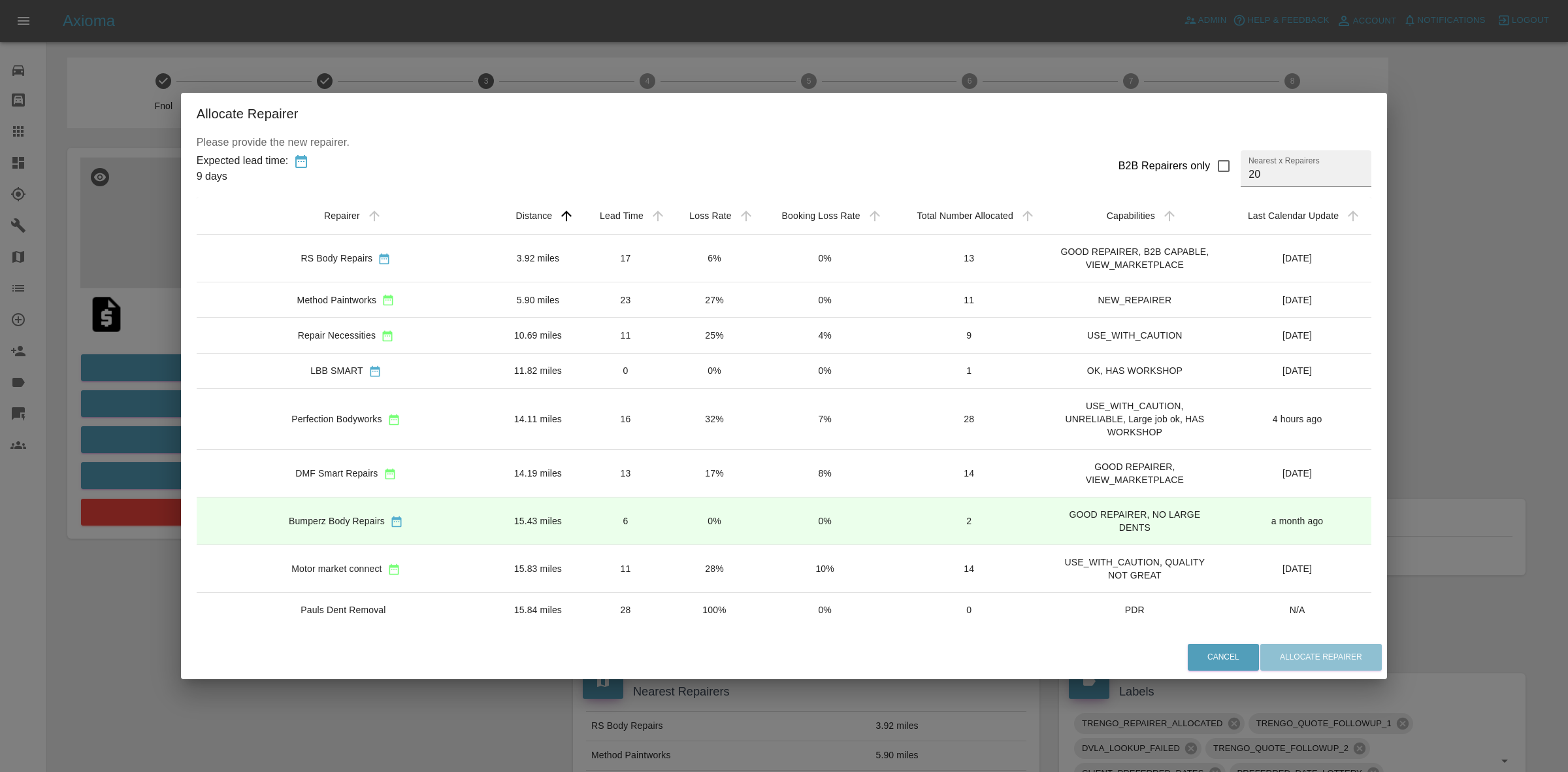
click at [670, 306] on td "27%" at bounding box center [714, 300] width 88 height 36
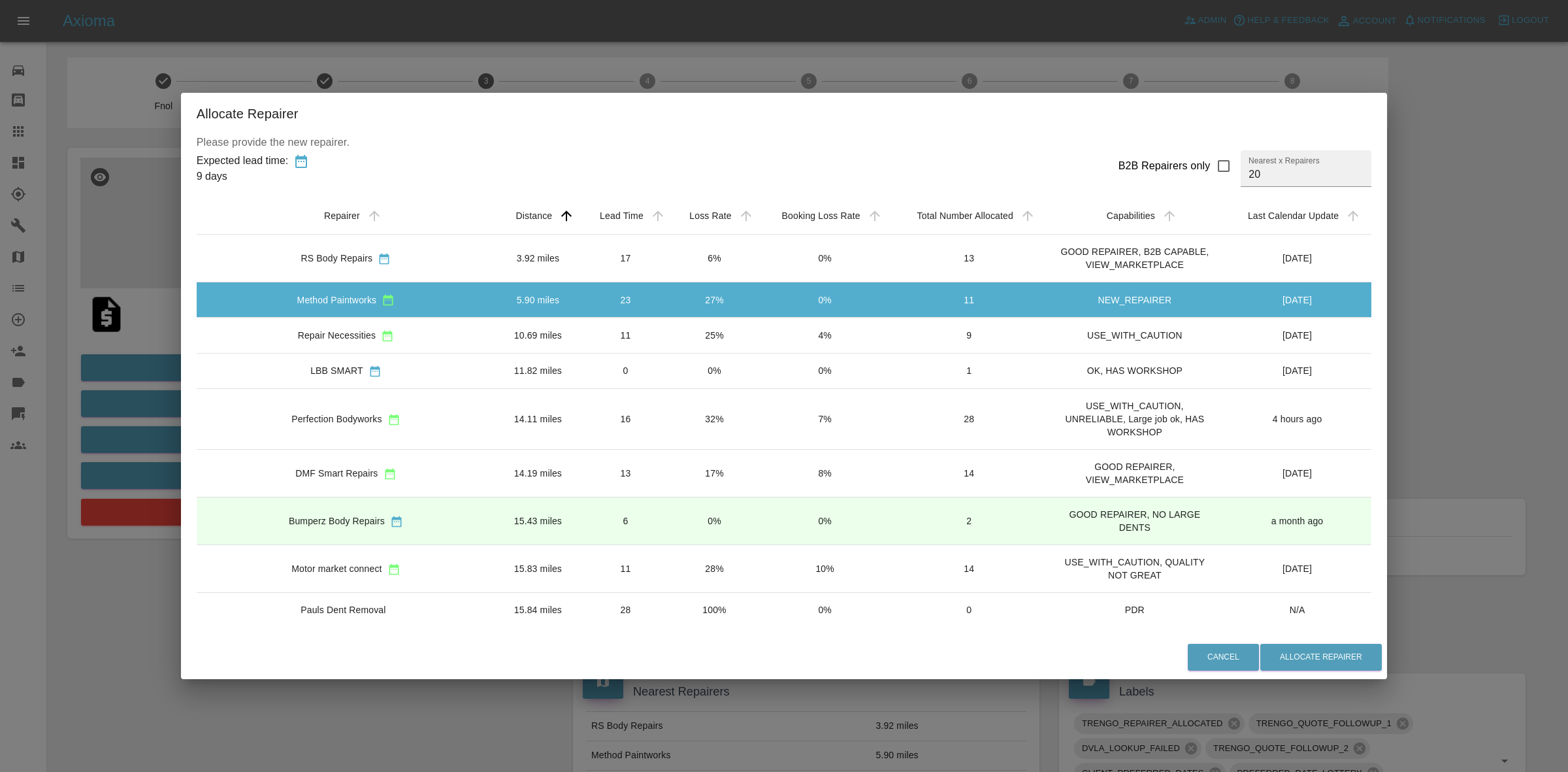
click at [1386, 412] on div "Allocate Repairer Please provide the new repairer. Expected lead time: 9 days B…" at bounding box center [784, 386] width 1568 height 772
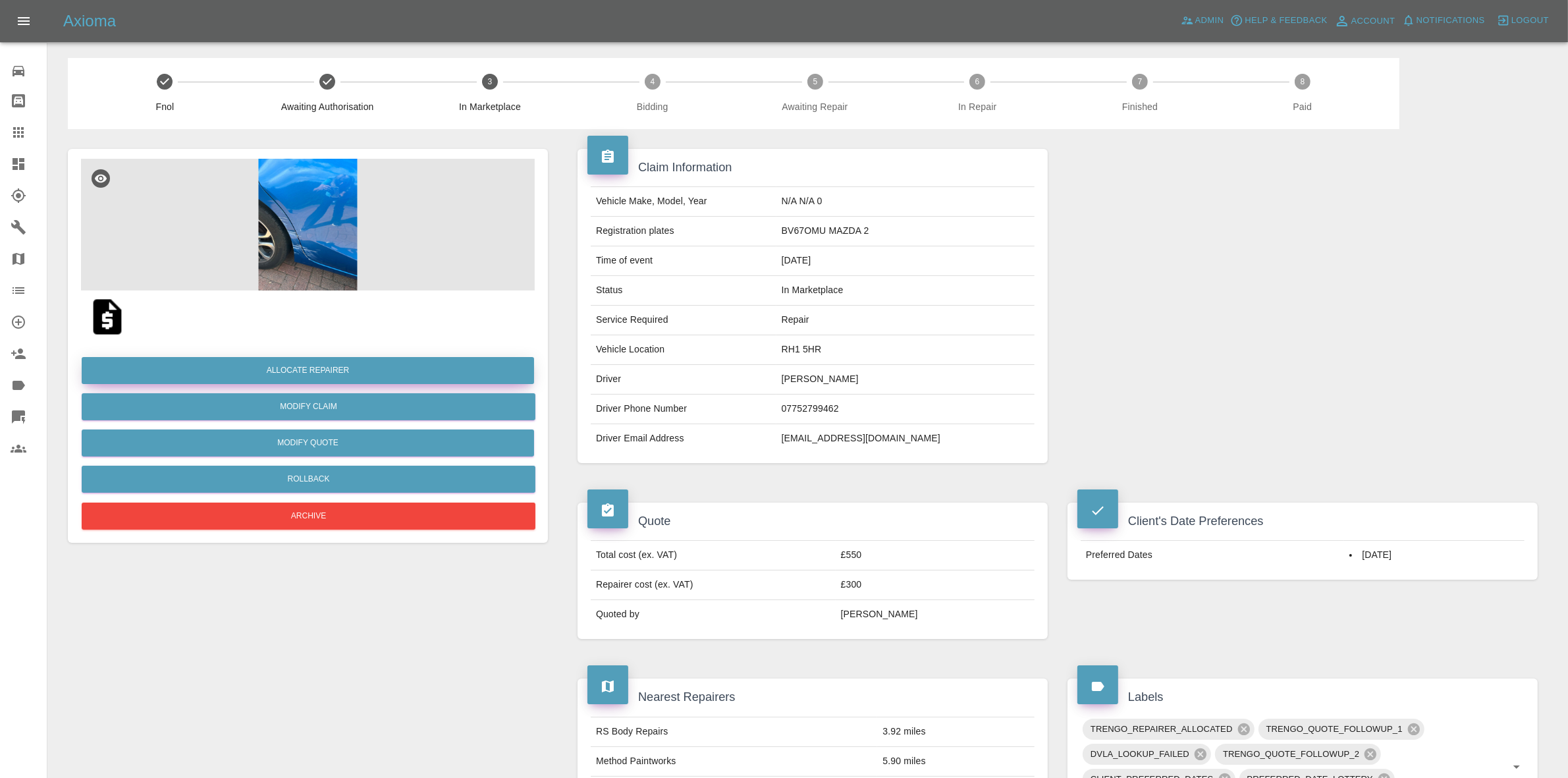
click at [325, 371] on button "Allocate Repairer" at bounding box center [308, 370] width 452 height 27
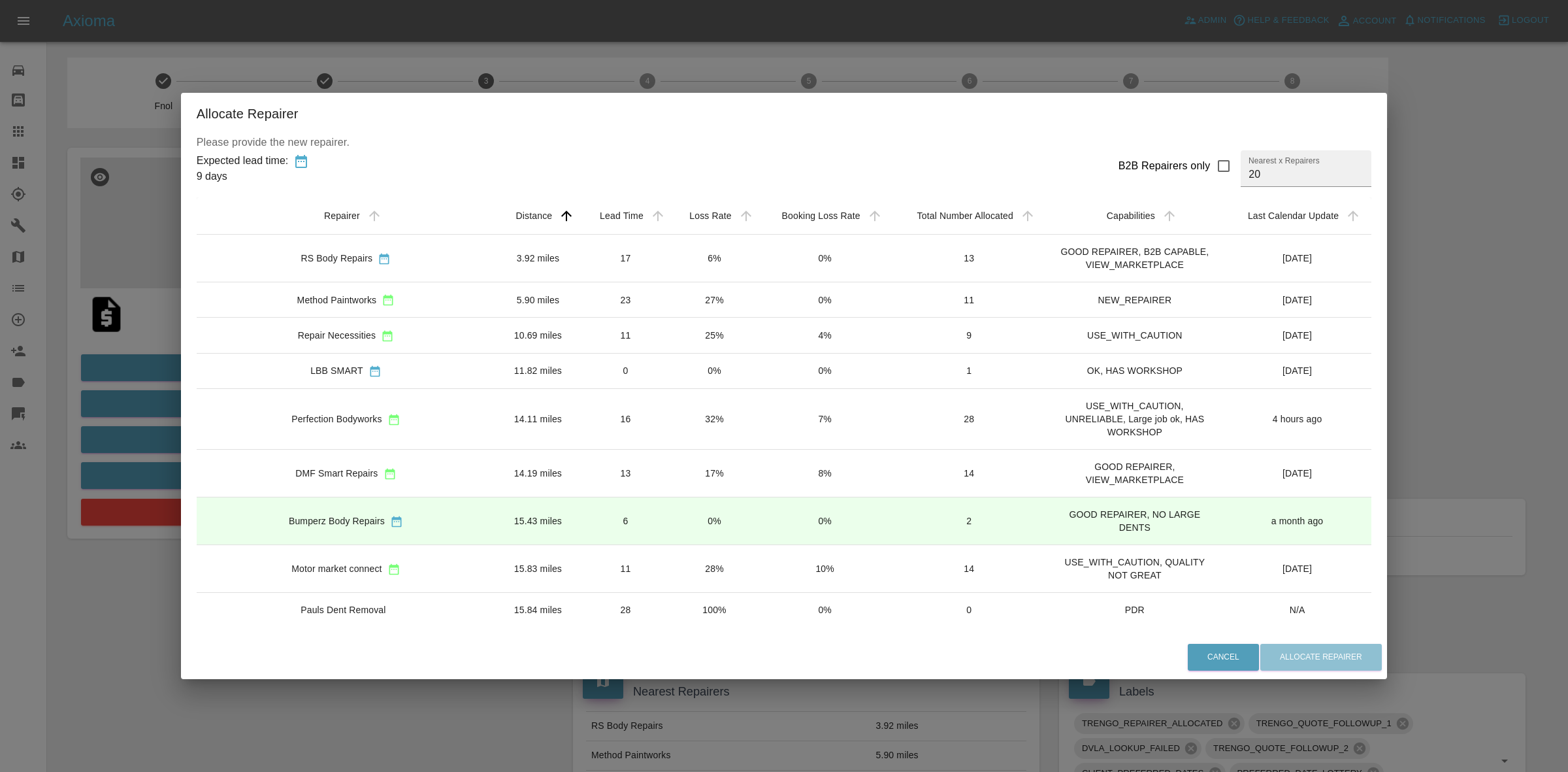
click at [670, 353] on td "25%" at bounding box center [714, 335] width 88 height 36
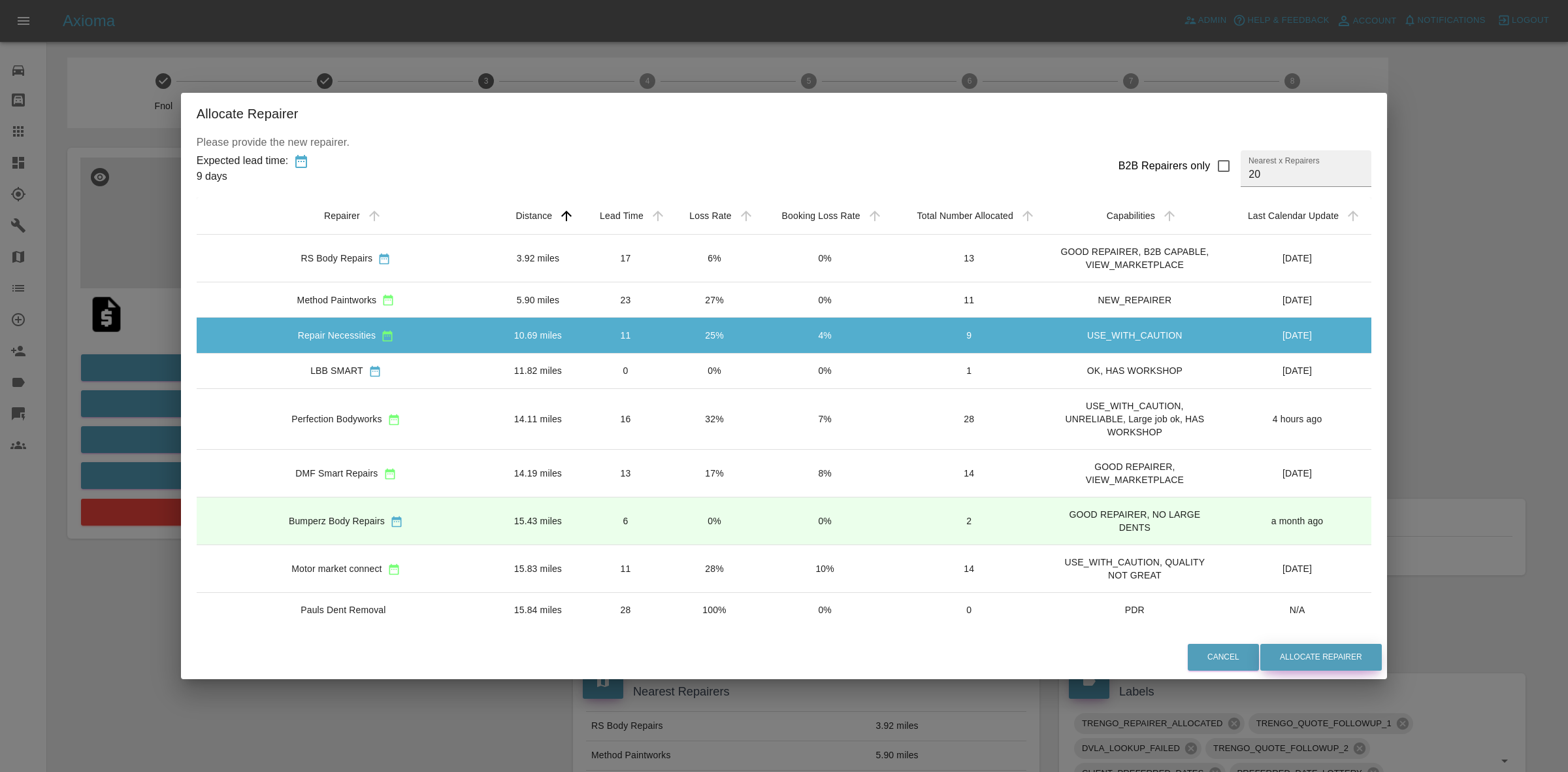
click at [1261, 654] on button "Allocate Repairer" at bounding box center [1321, 657] width 121 height 27
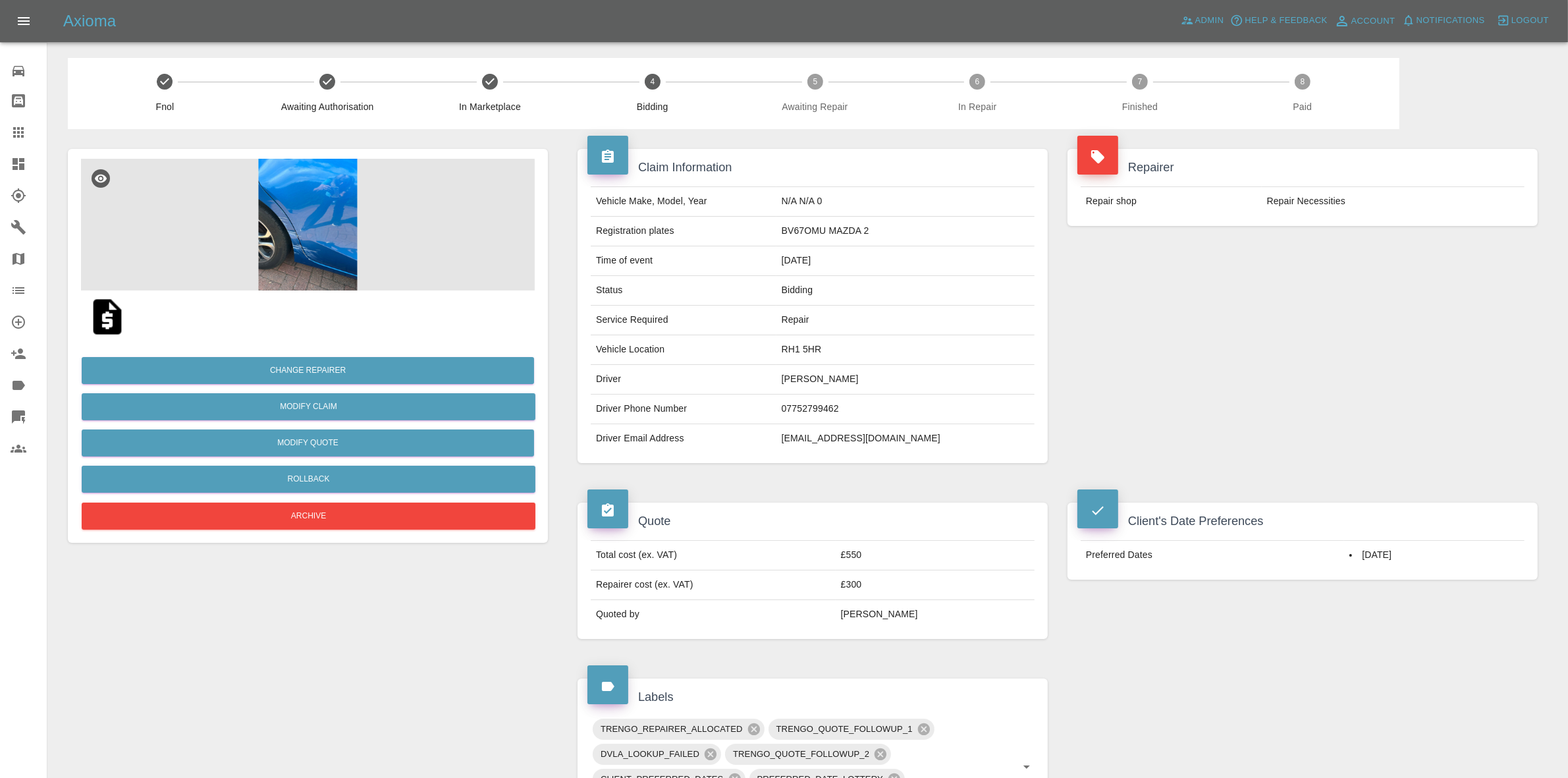
click at [325, 205] on img at bounding box center [308, 224] width 454 height 132
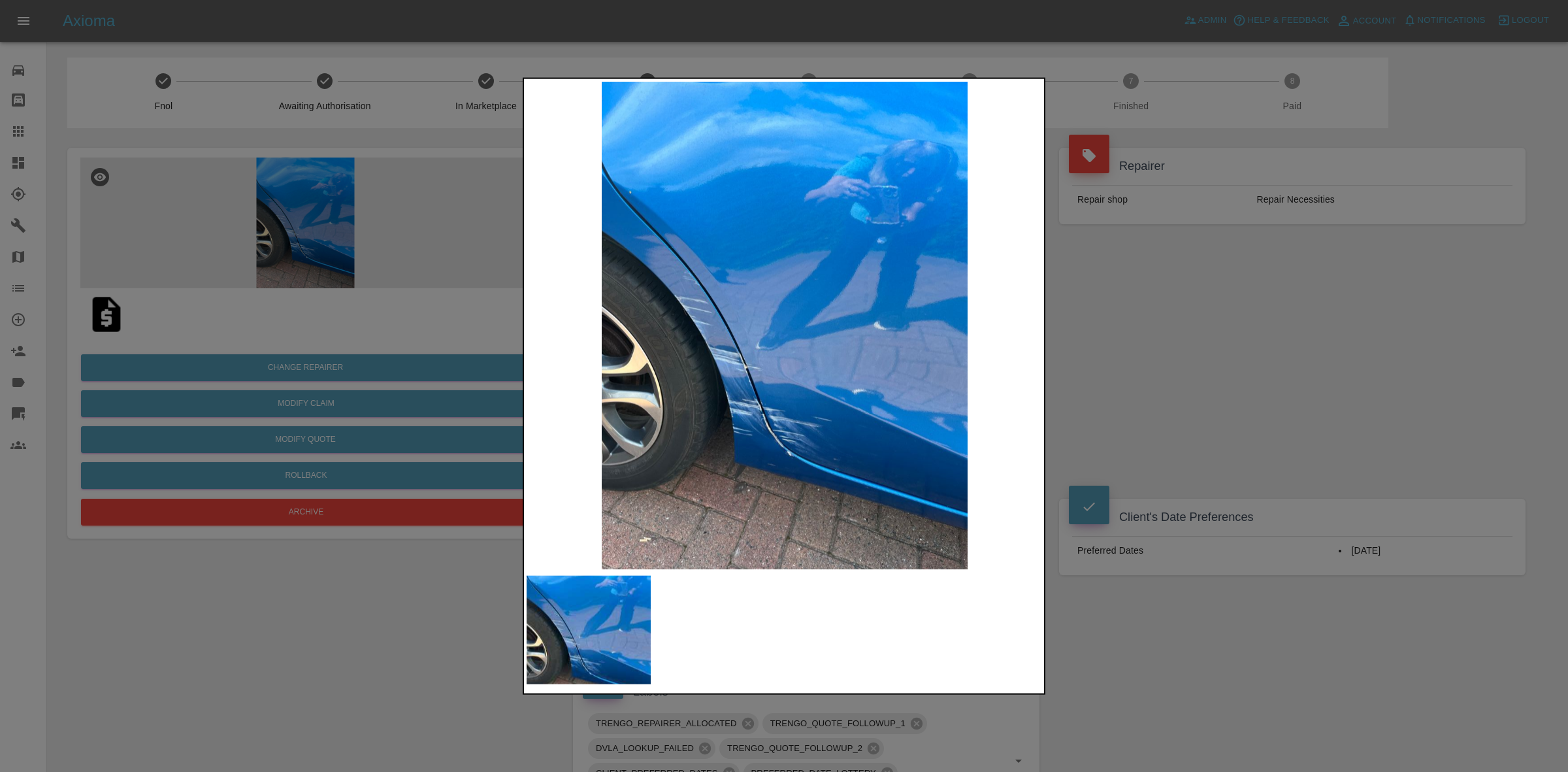
click at [1108, 365] on div at bounding box center [784, 386] width 1568 height 772
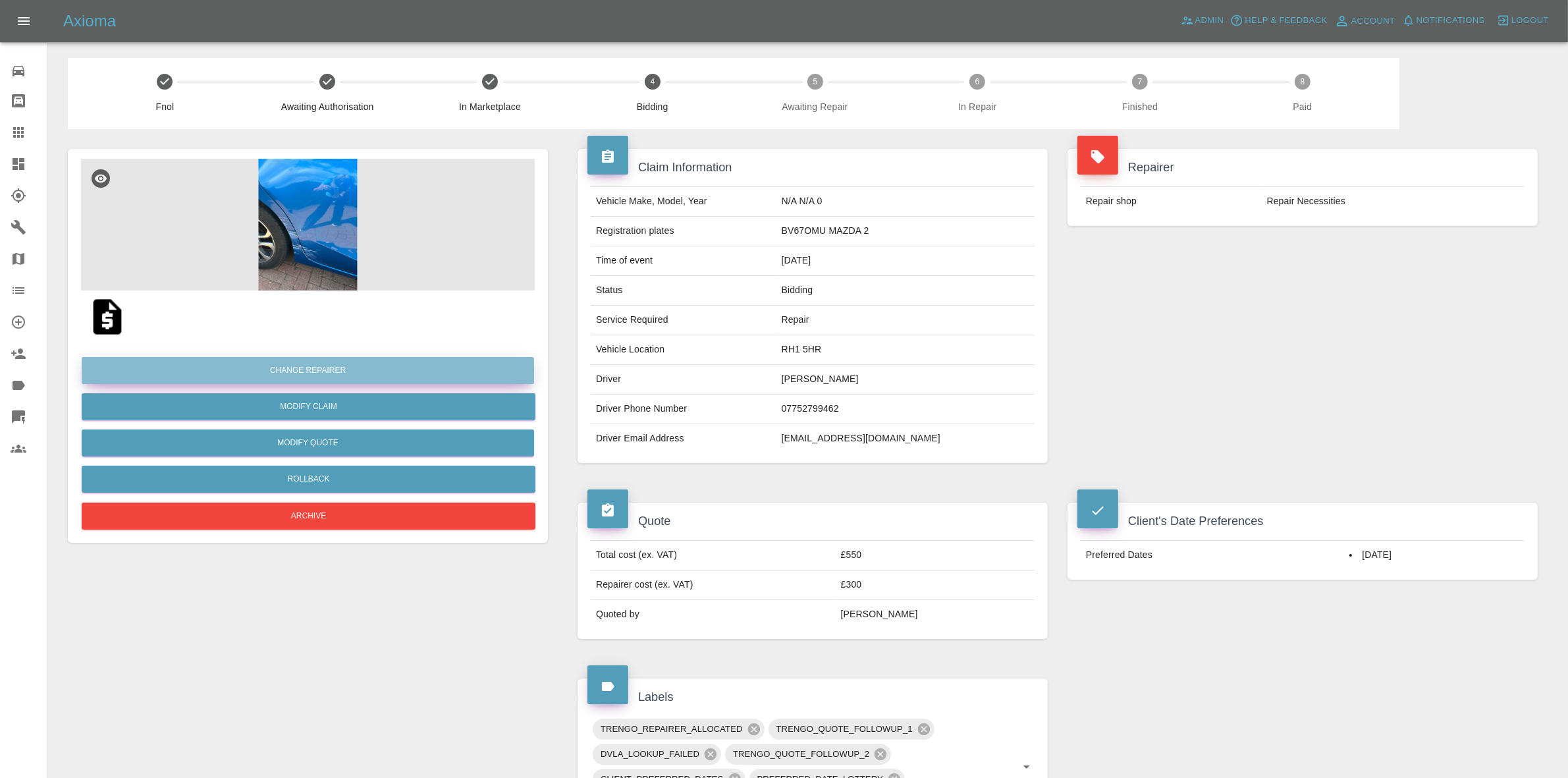
click at [308, 371] on button "Change Repairer" at bounding box center [308, 370] width 452 height 27
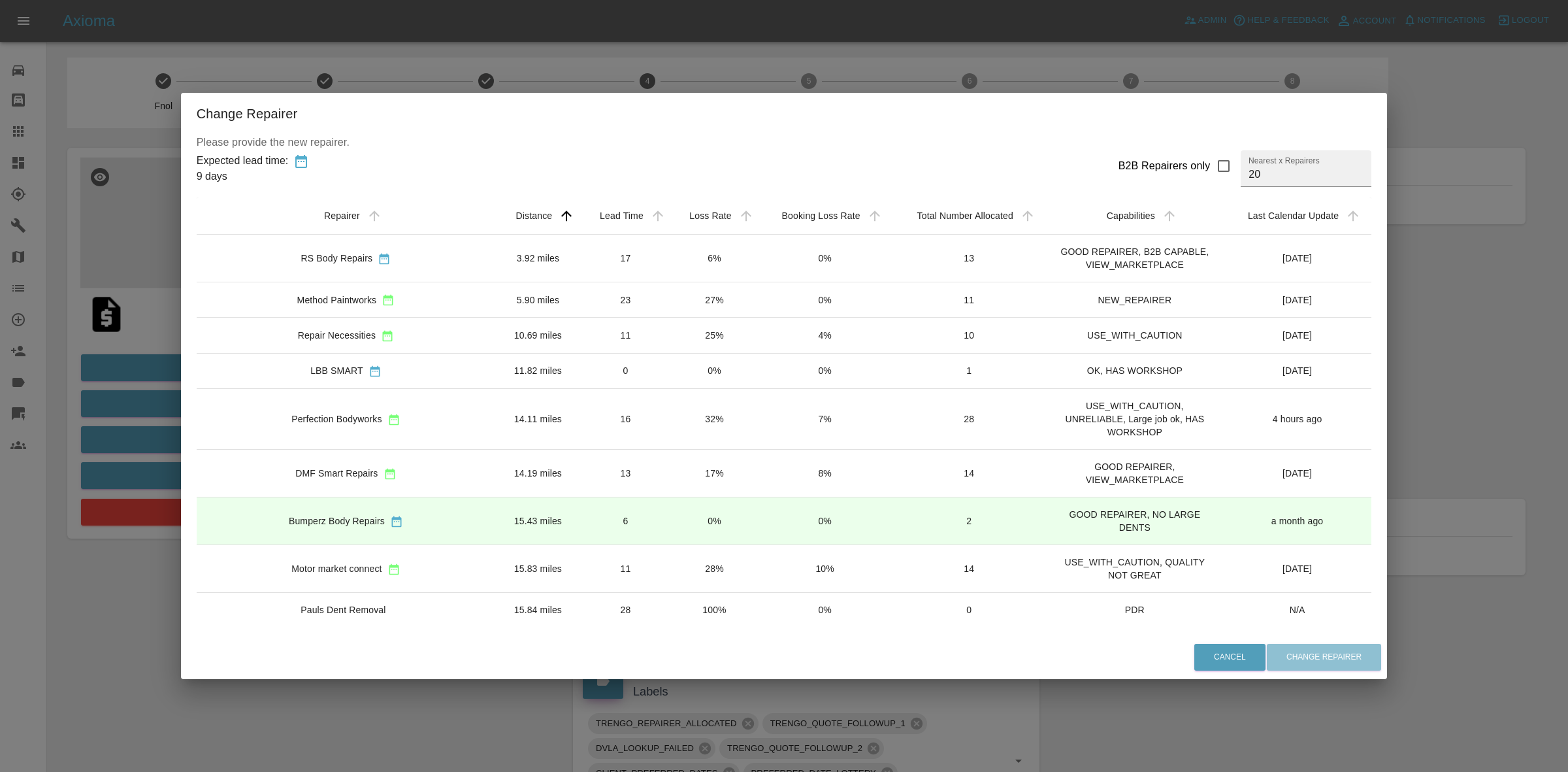
click at [1404, 447] on div "Change Repairer Please provide the new repairer. Expected lead time: 9 days B2B…" at bounding box center [784, 386] width 1568 height 772
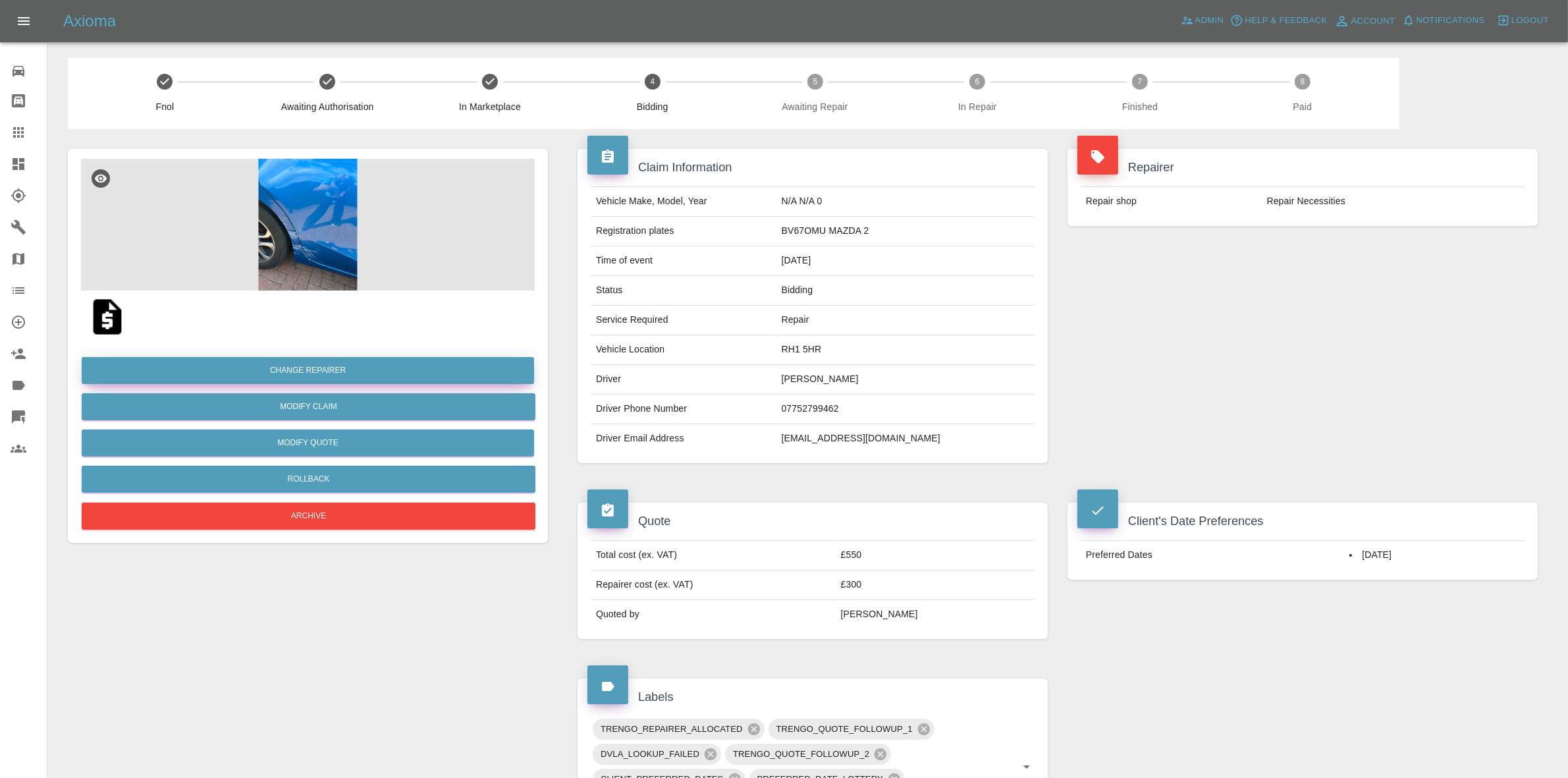
click at [331, 370] on button "Change Repairer" at bounding box center [308, 370] width 452 height 27
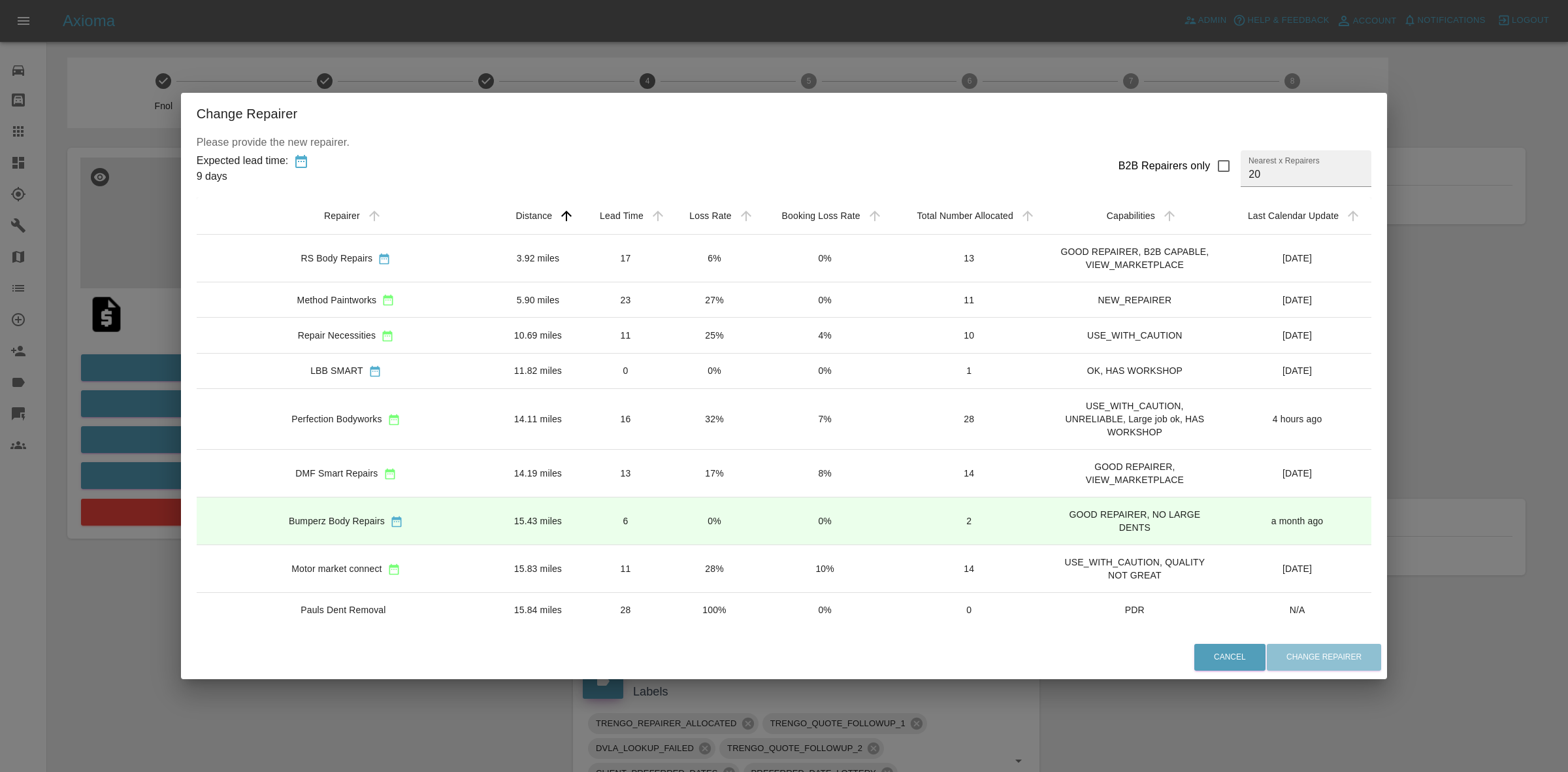
click at [670, 436] on td "32%" at bounding box center [714, 419] width 88 height 61
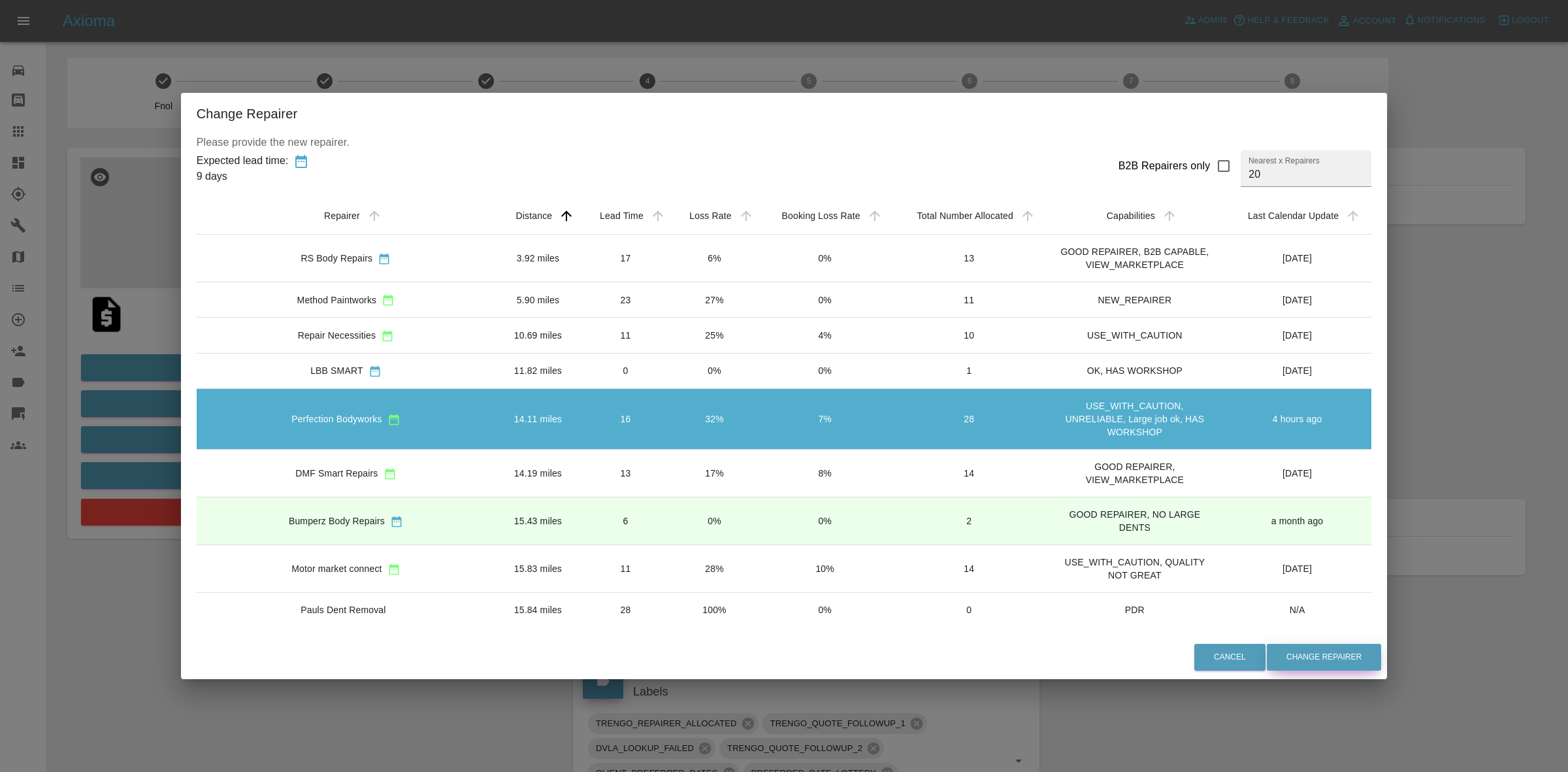
click at [1267, 651] on button "Change Repairer" at bounding box center [1324, 657] width 114 height 27
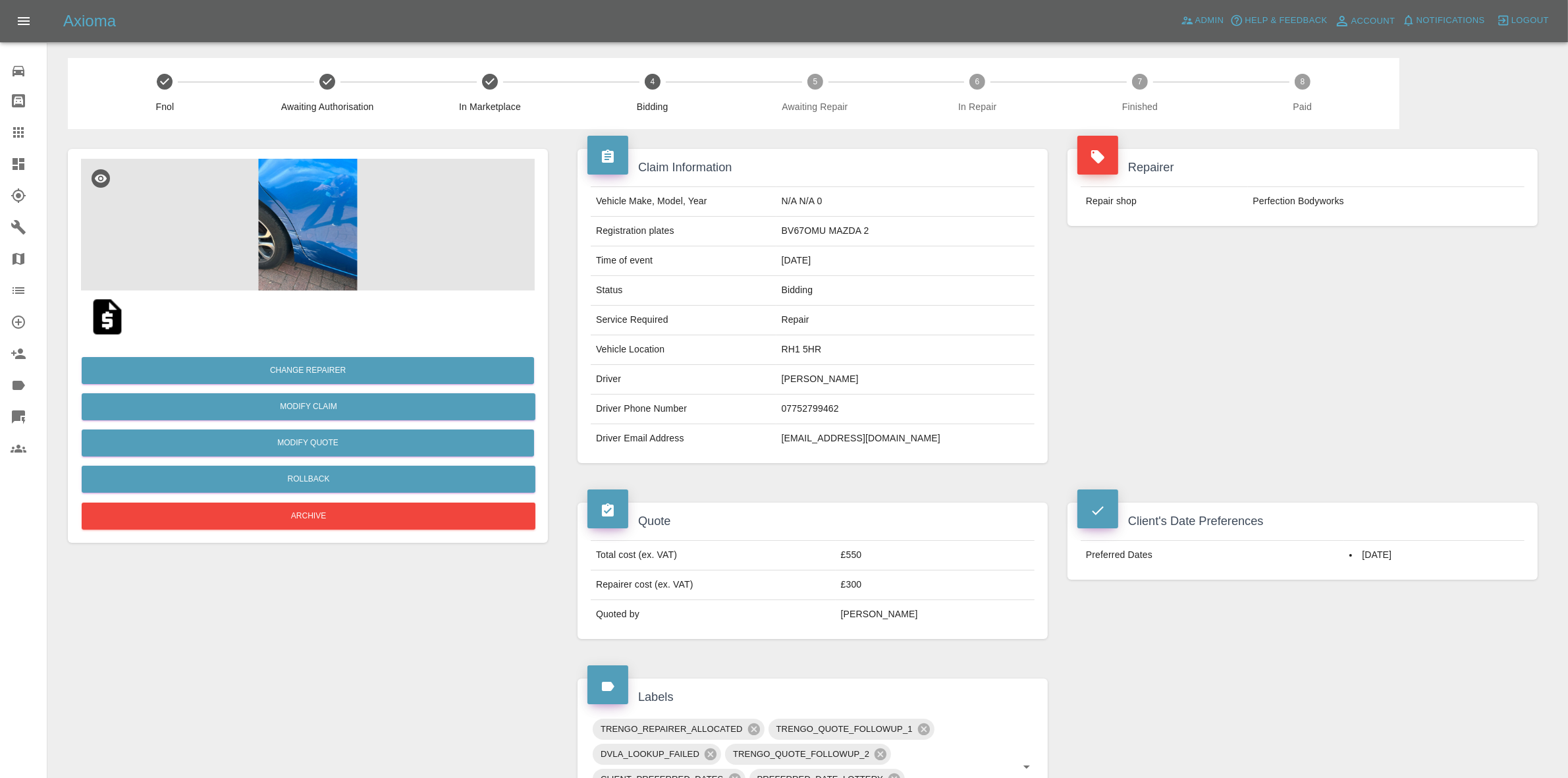
click at [1371, 310] on div "Repairer Repair shop Perfection Bodyworks" at bounding box center [1302, 306] width 490 height 354
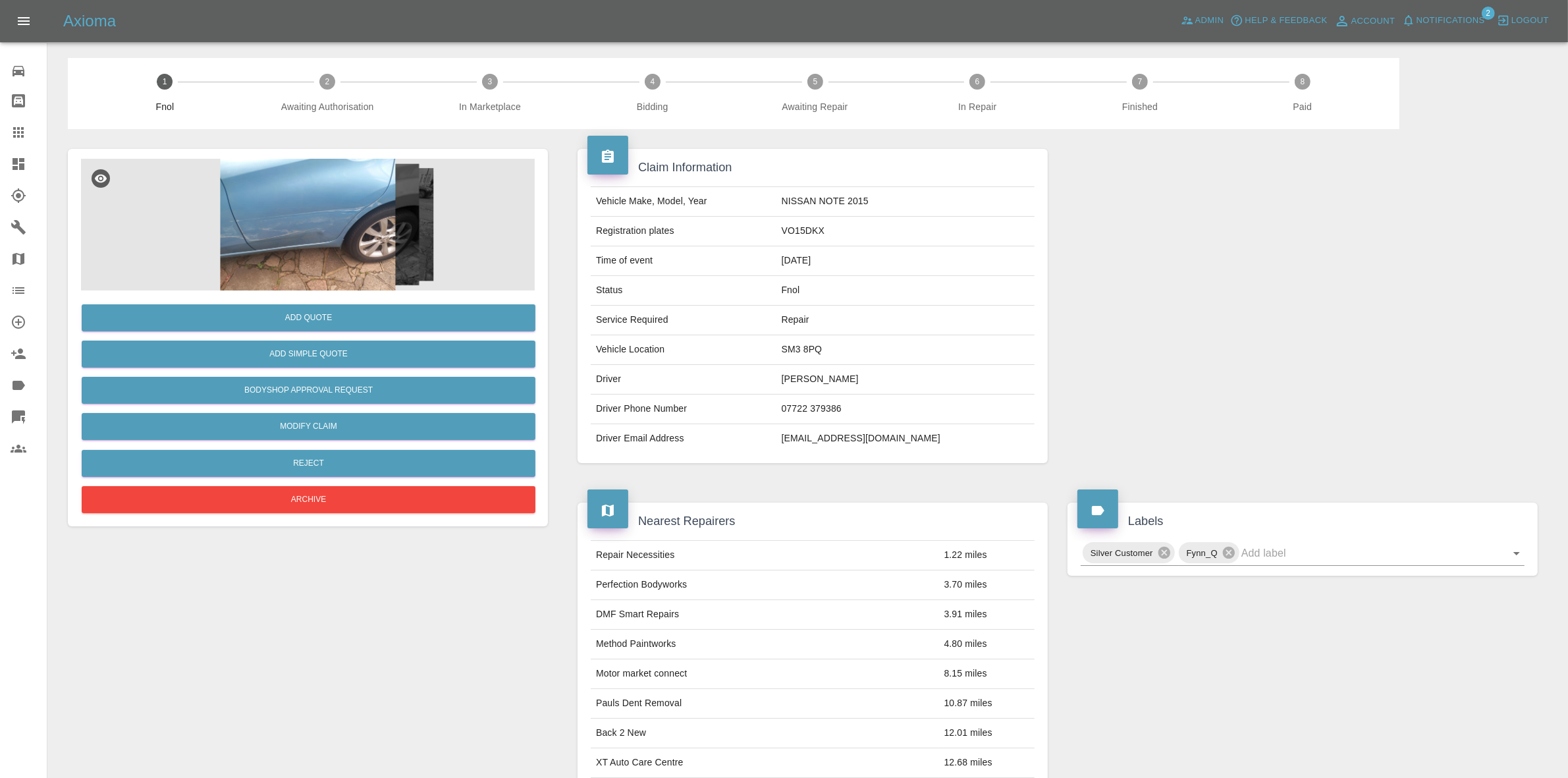
click at [321, 233] on img at bounding box center [308, 224] width 454 height 132
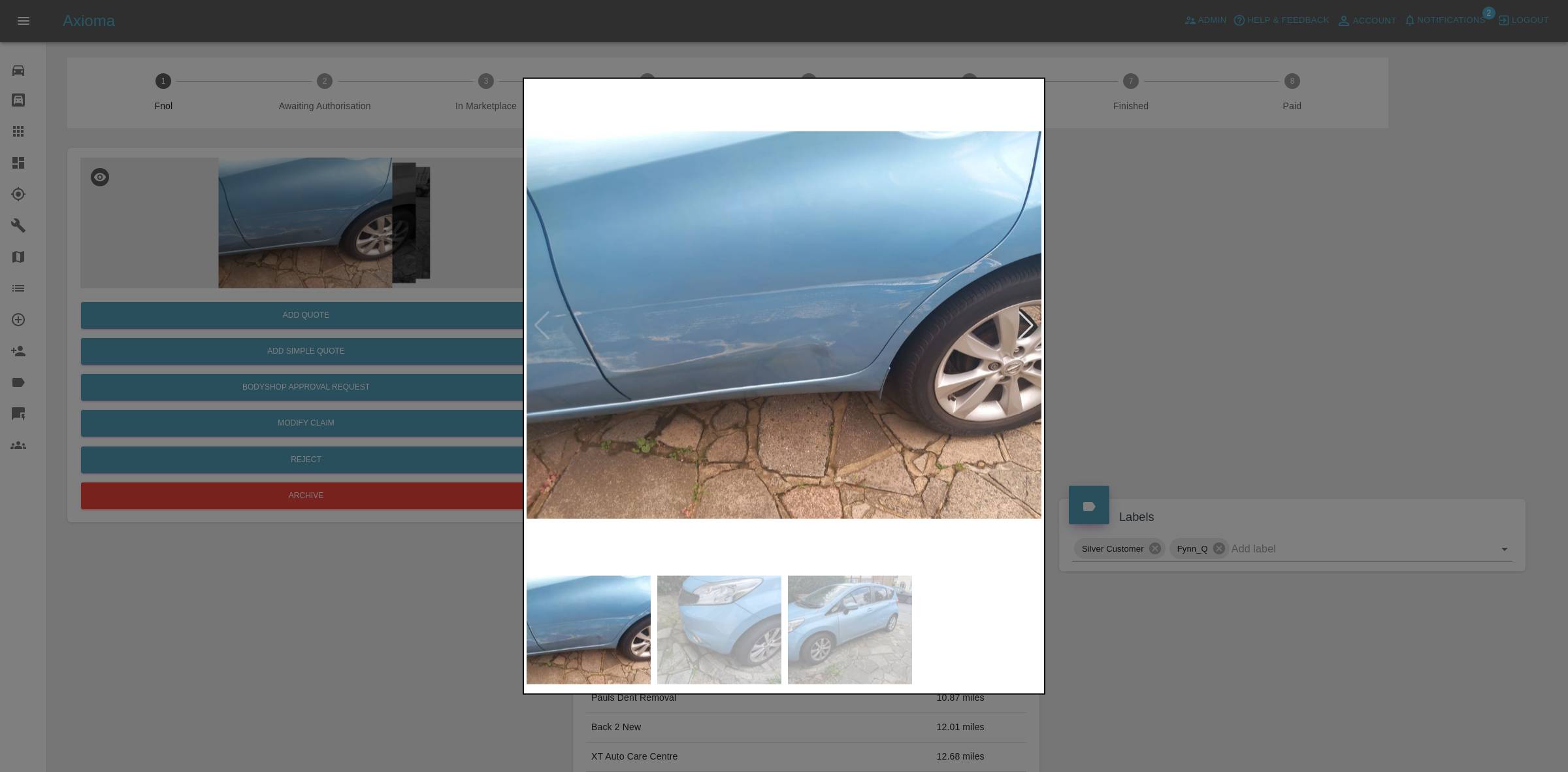
click at [1030, 327] on div at bounding box center [1026, 325] width 18 height 29
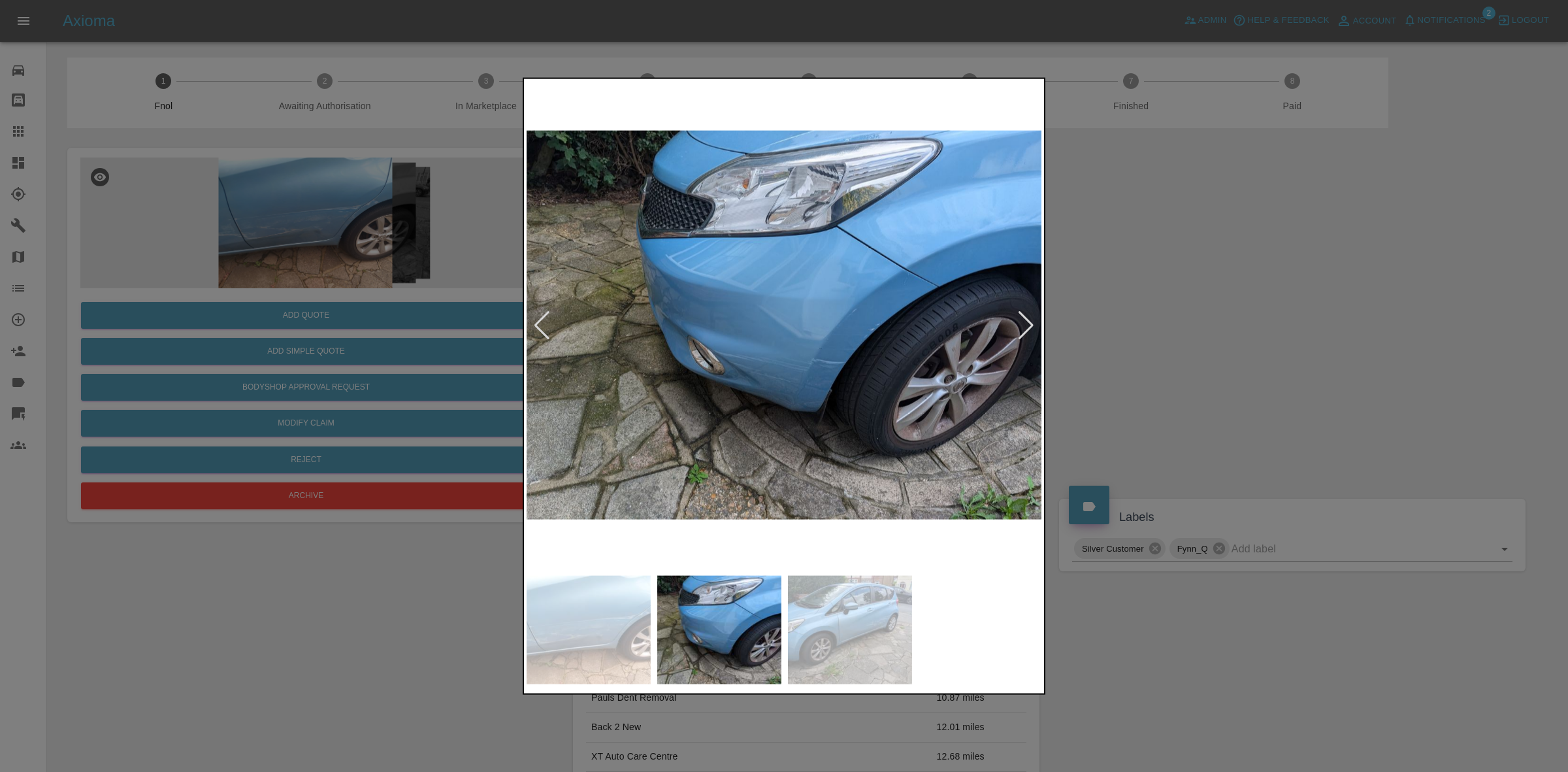
click at [1030, 327] on div at bounding box center [1026, 325] width 18 height 29
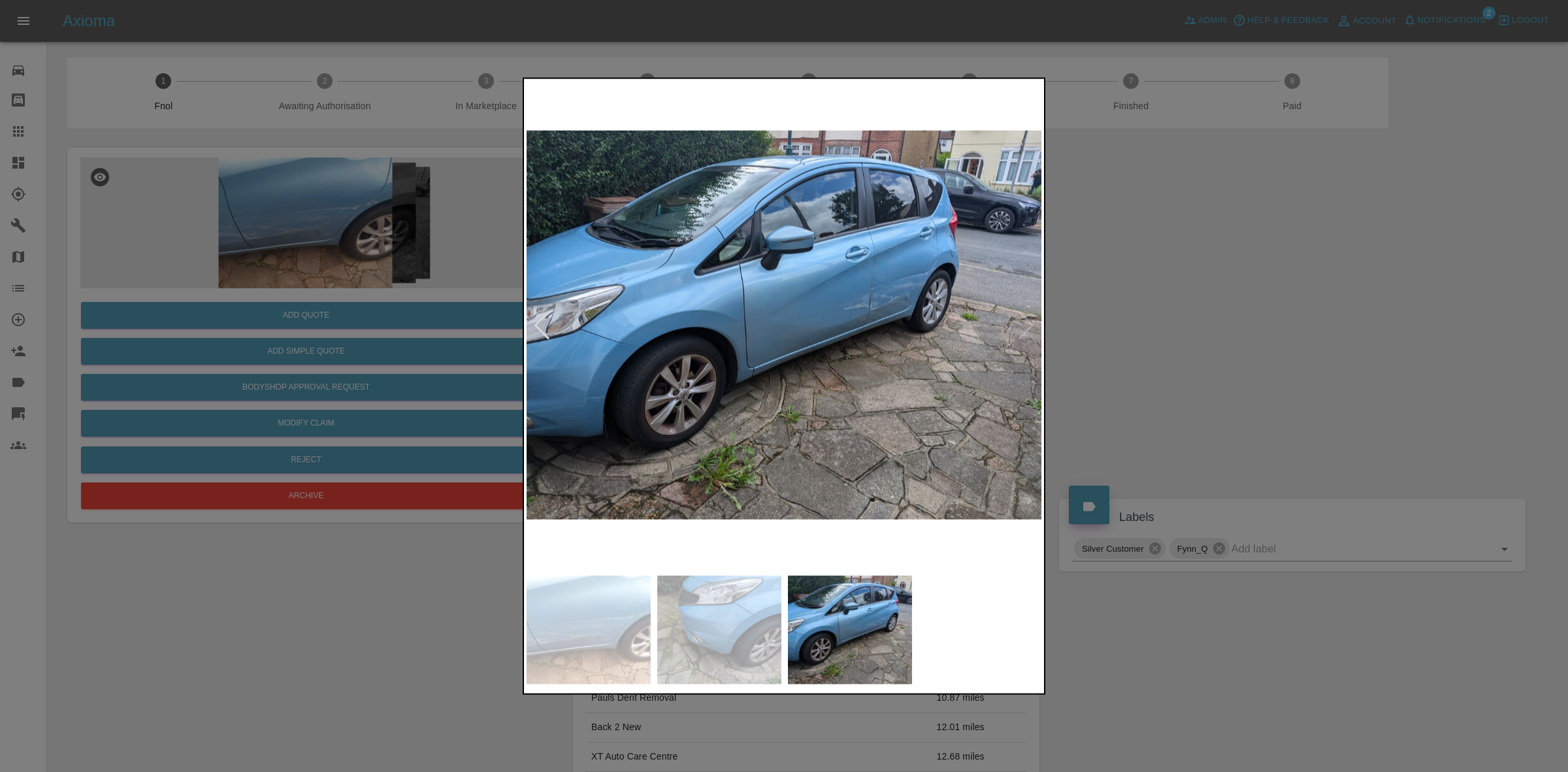
click at [1030, 327] on img at bounding box center [785, 325] width 516 height 488
click at [1165, 341] on div at bounding box center [784, 386] width 1568 height 772
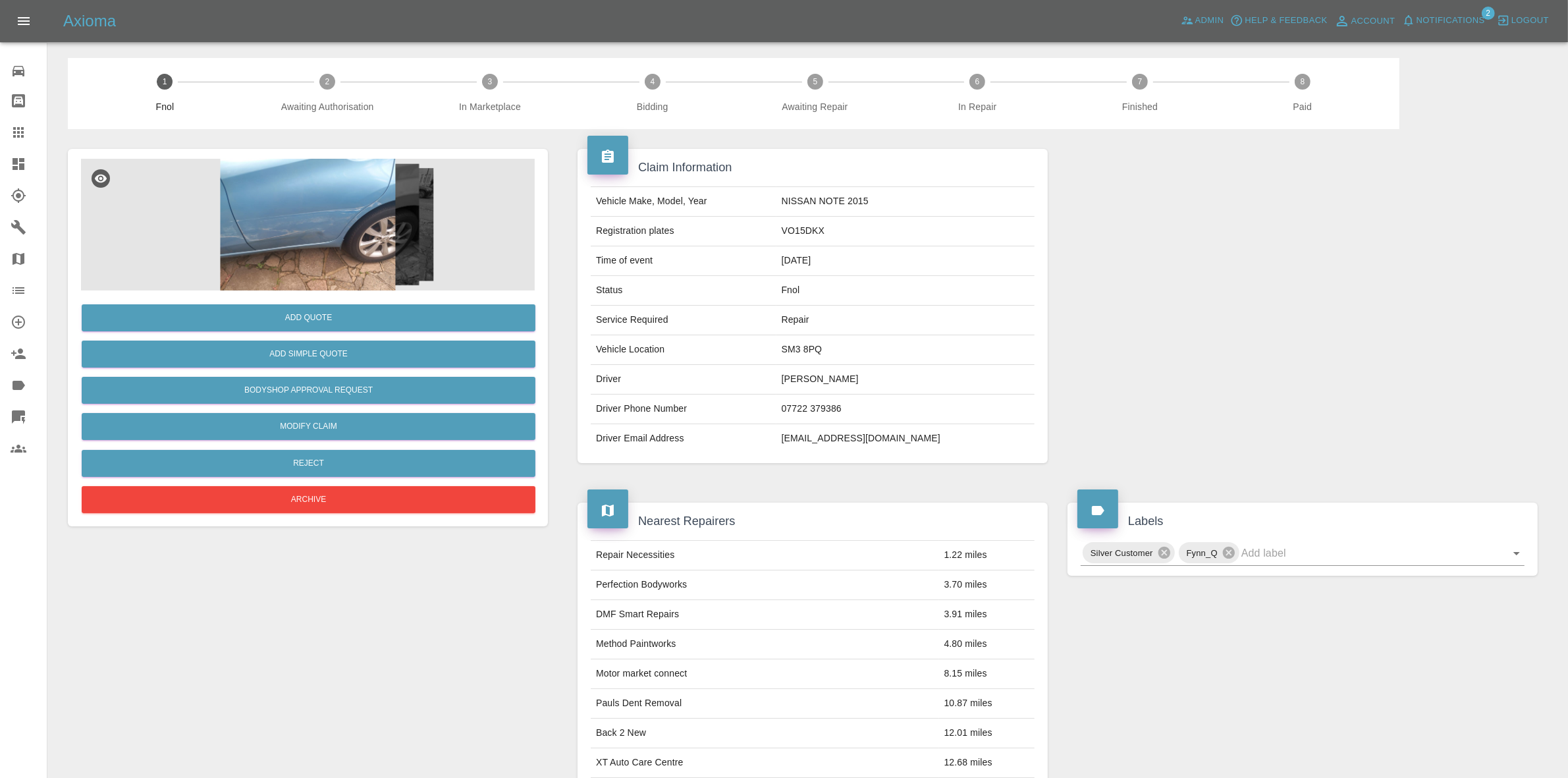
click at [386, 216] on img at bounding box center [308, 224] width 454 height 132
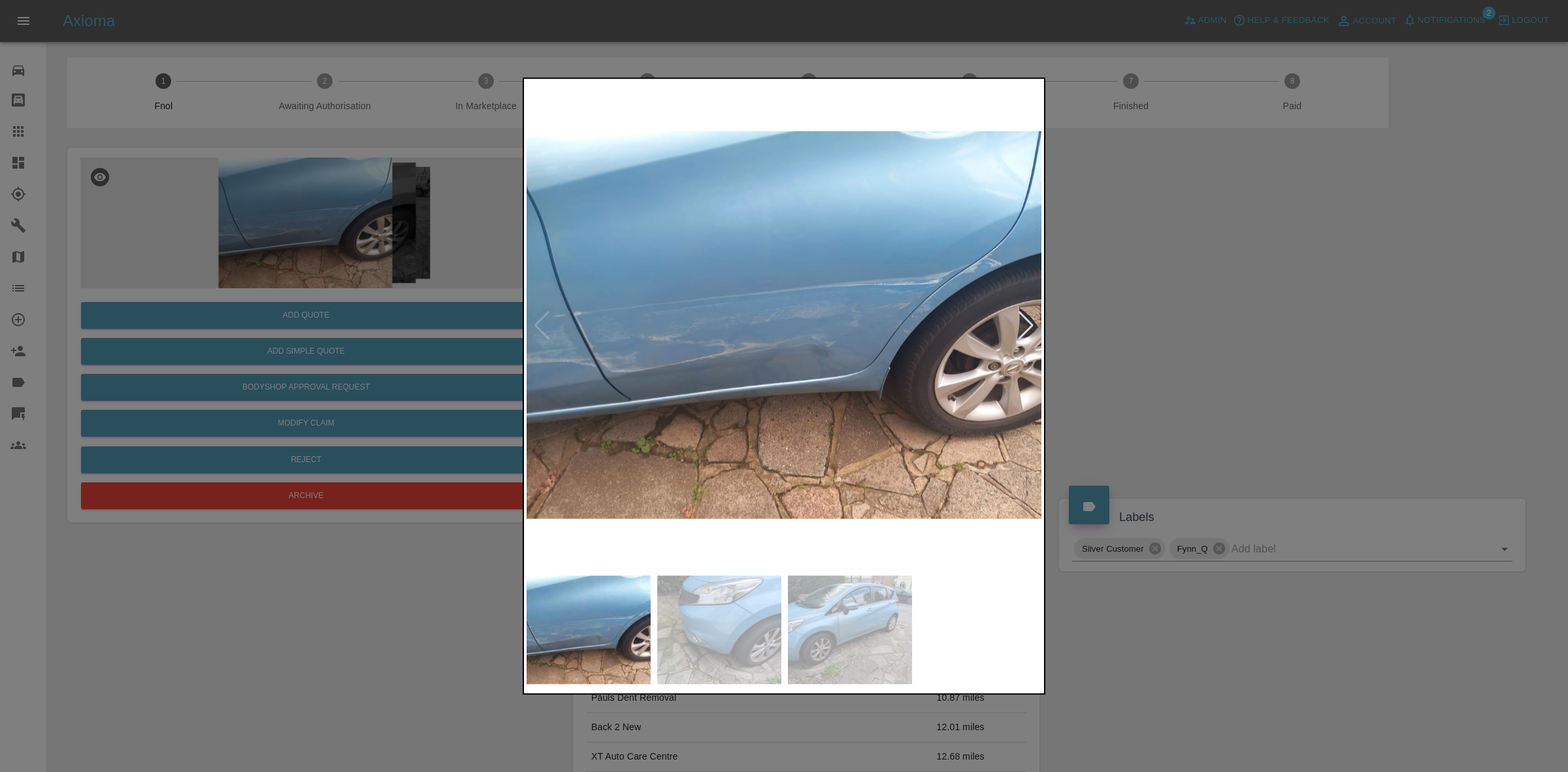
click at [1029, 317] on div at bounding box center [1026, 325] width 18 height 29
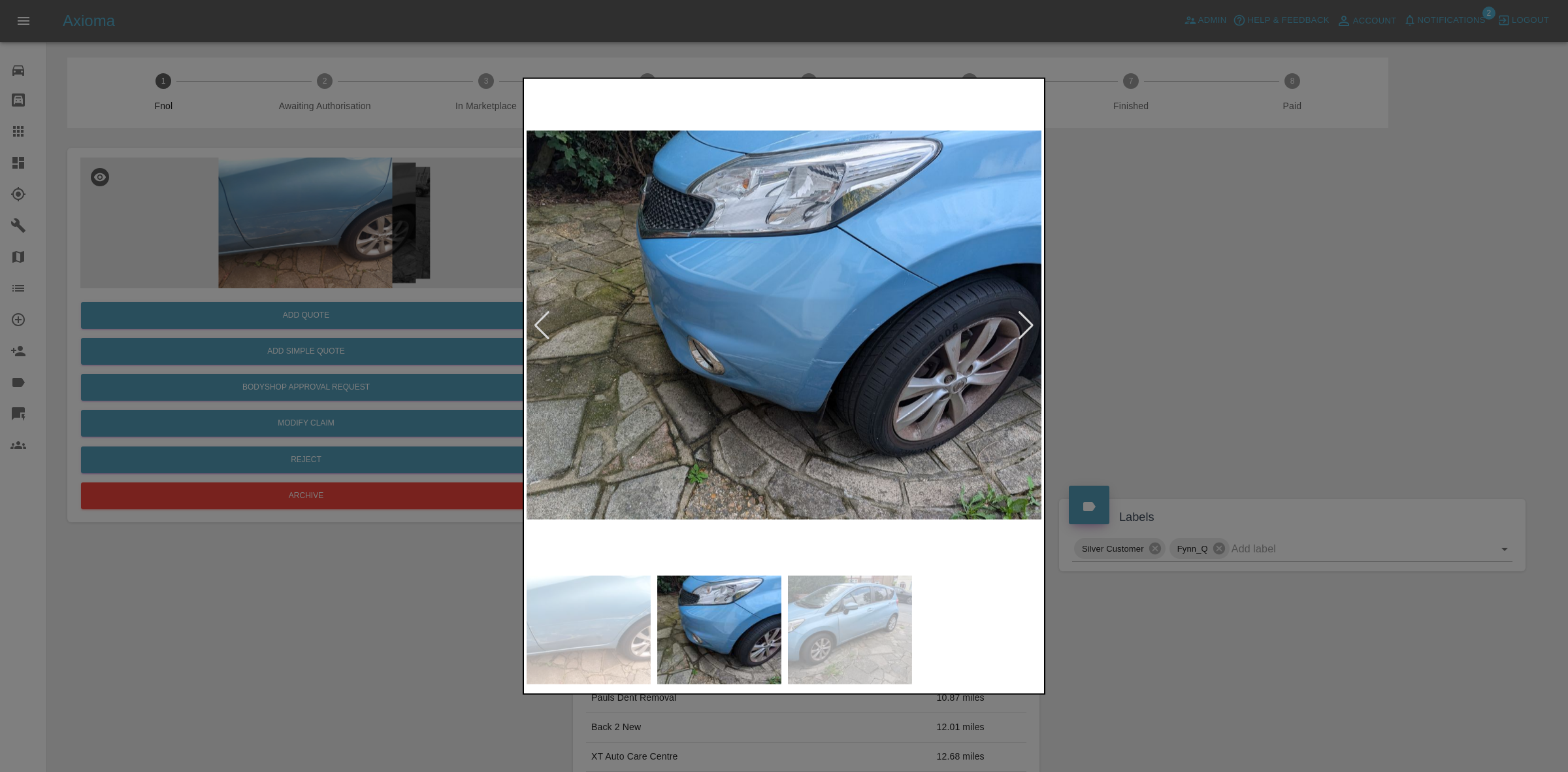
click at [1029, 317] on div at bounding box center [1026, 325] width 18 height 29
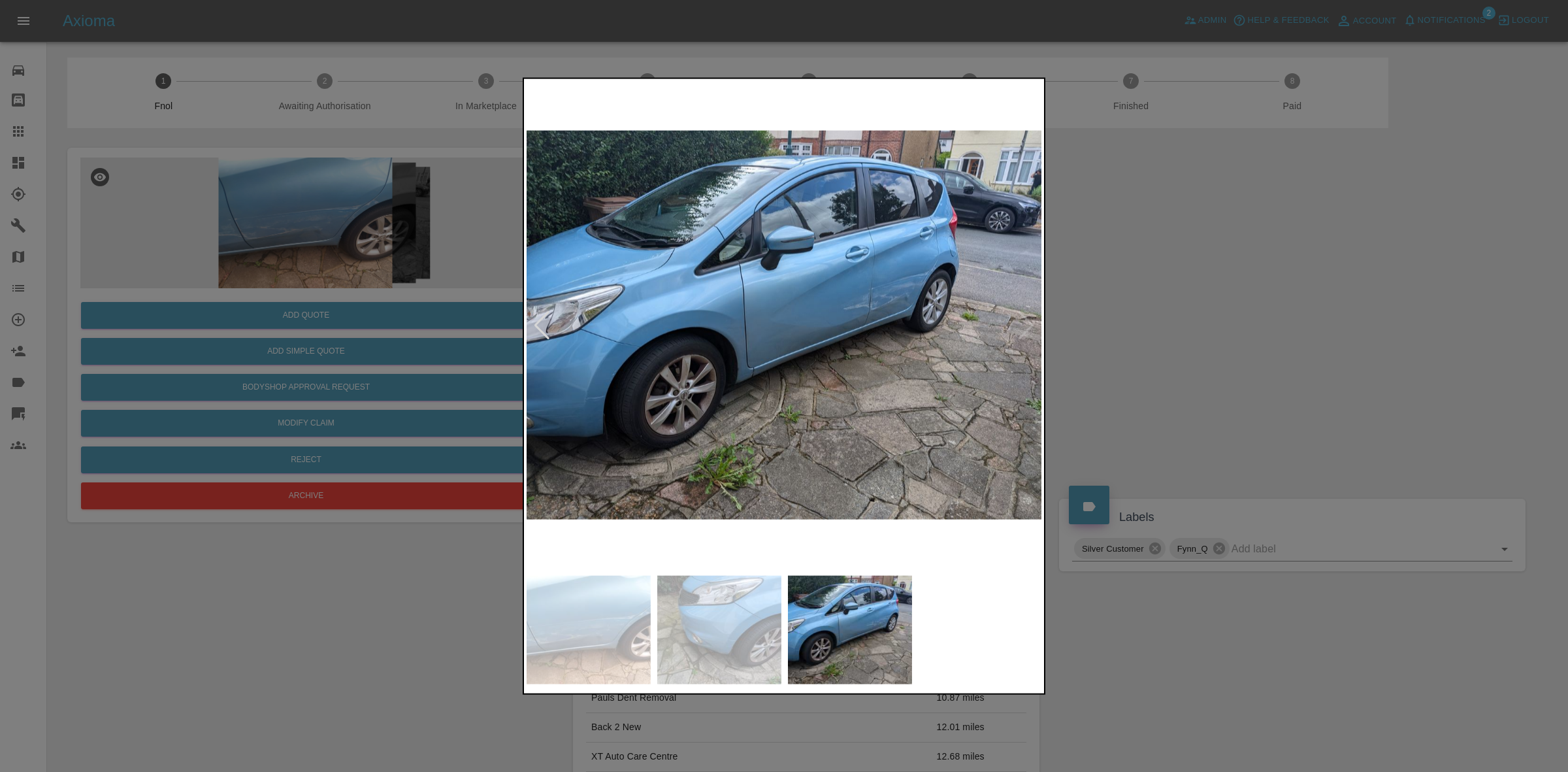
click at [888, 325] on img at bounding box center [785, 325] width 516 height 488
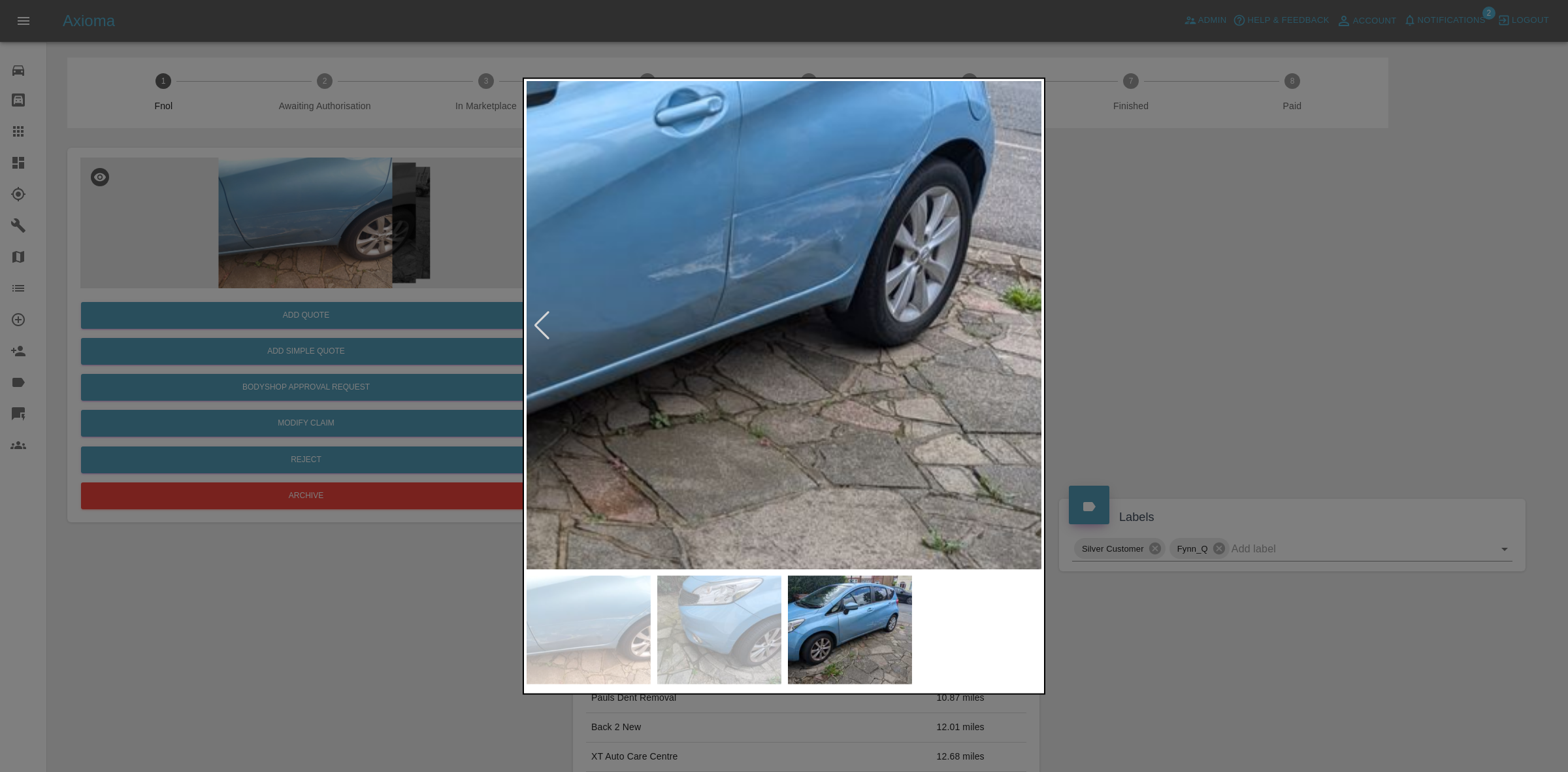
click at [1134, 301] on div at bounding box center [784, 386] width 1568 height 772
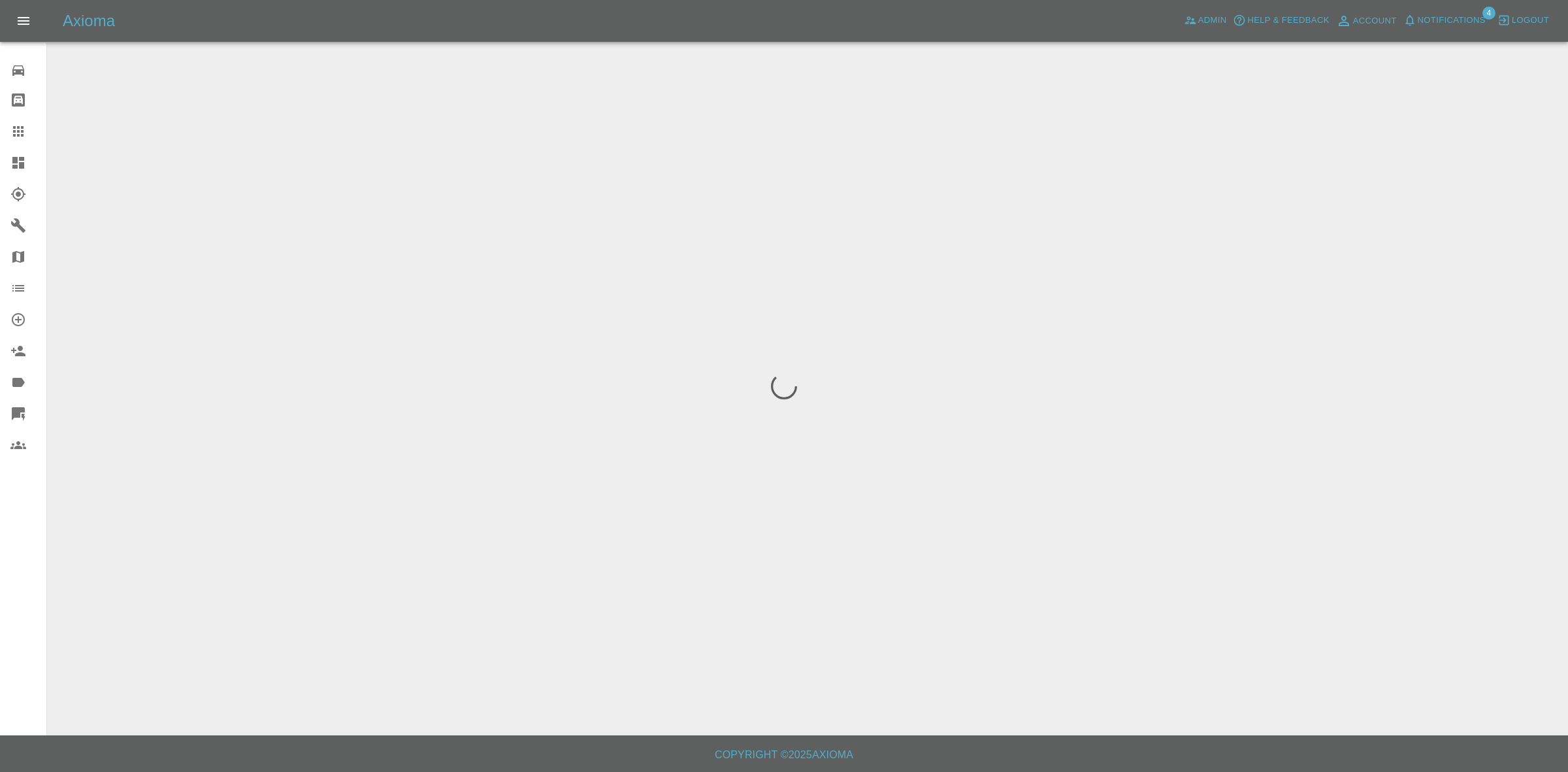
click at [1406, 13] on button "Notifications" at bounding box center [1444, 21] width 89 height 20
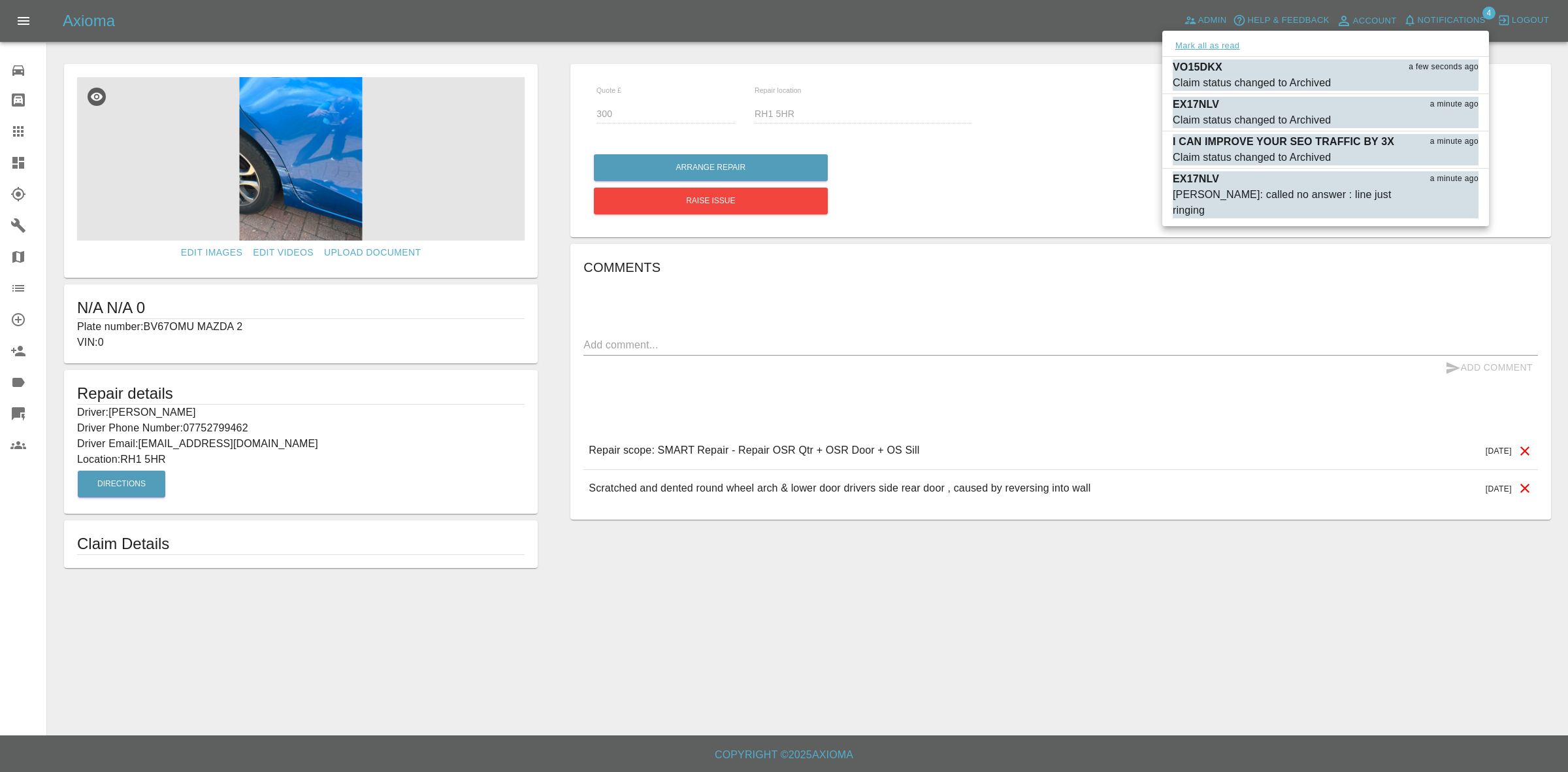
click at [1229, 44] on button "Mark all as read" at bounding box center [1207, 46] width 70 height 15
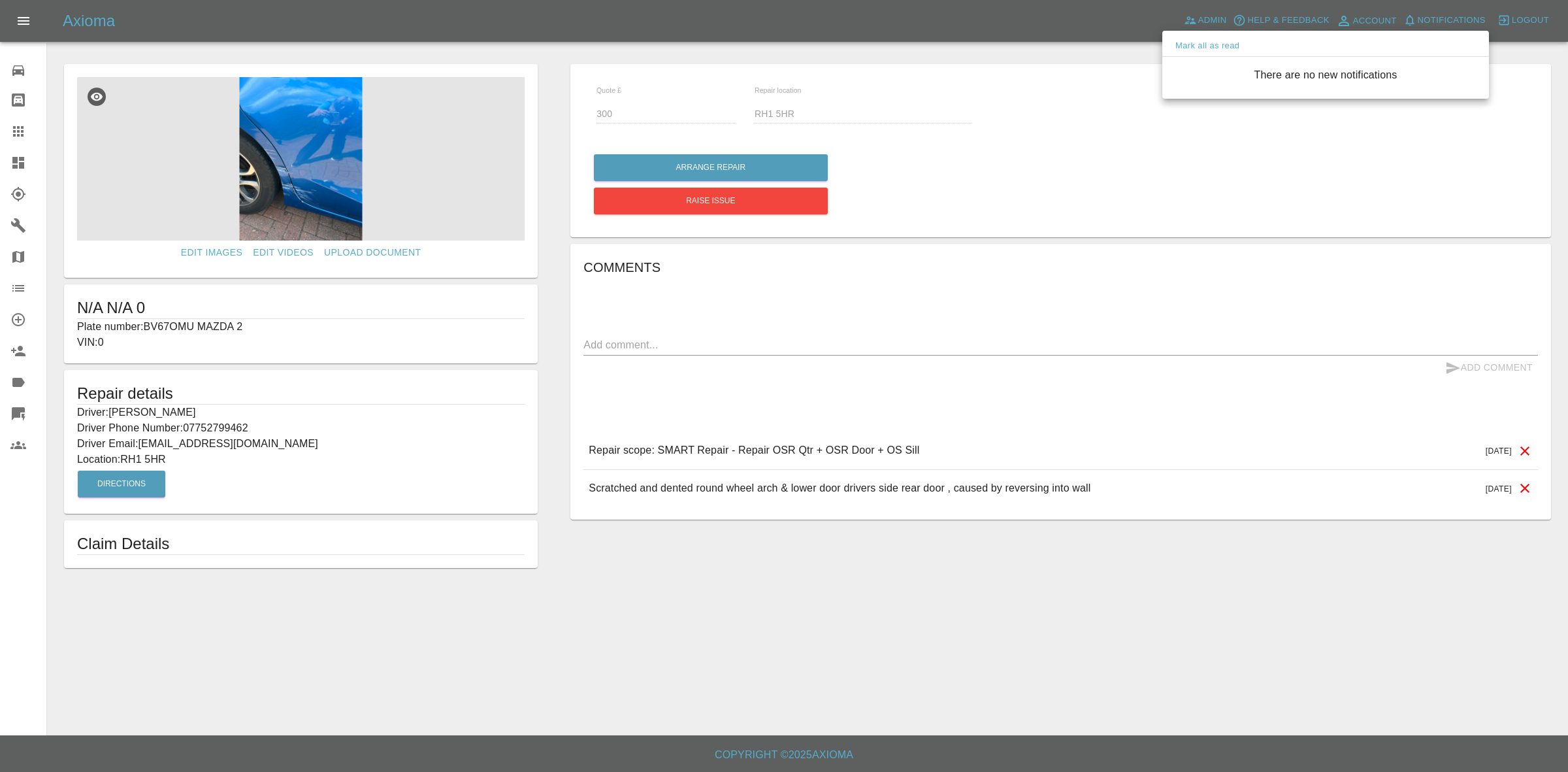
click at [1240, 243] on div at bounding box center [784, 386] width 1568 height 772
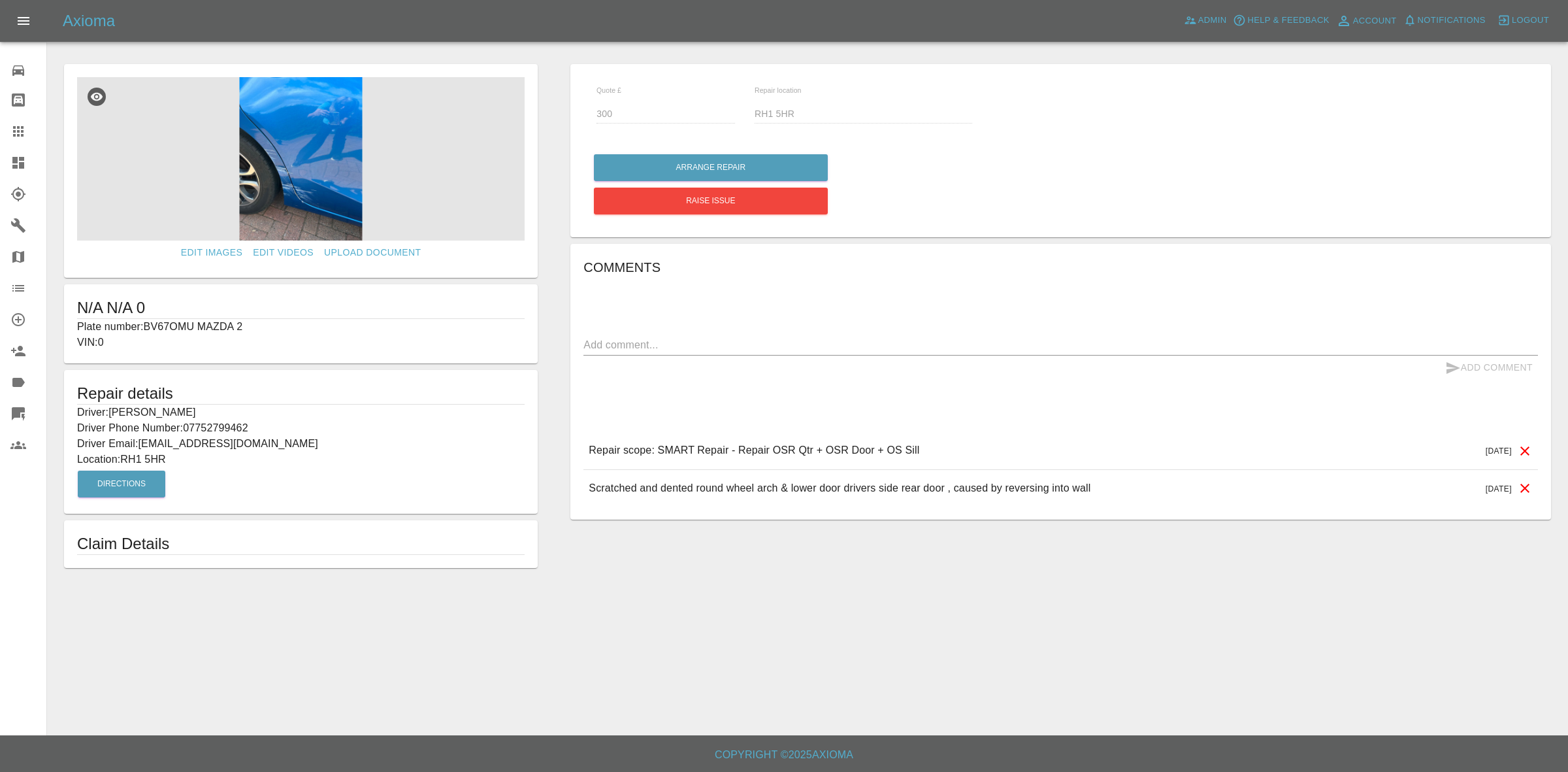
click at [0, 172] on link "Dashboard" at bounding box center [23, 162] width 46 height 32
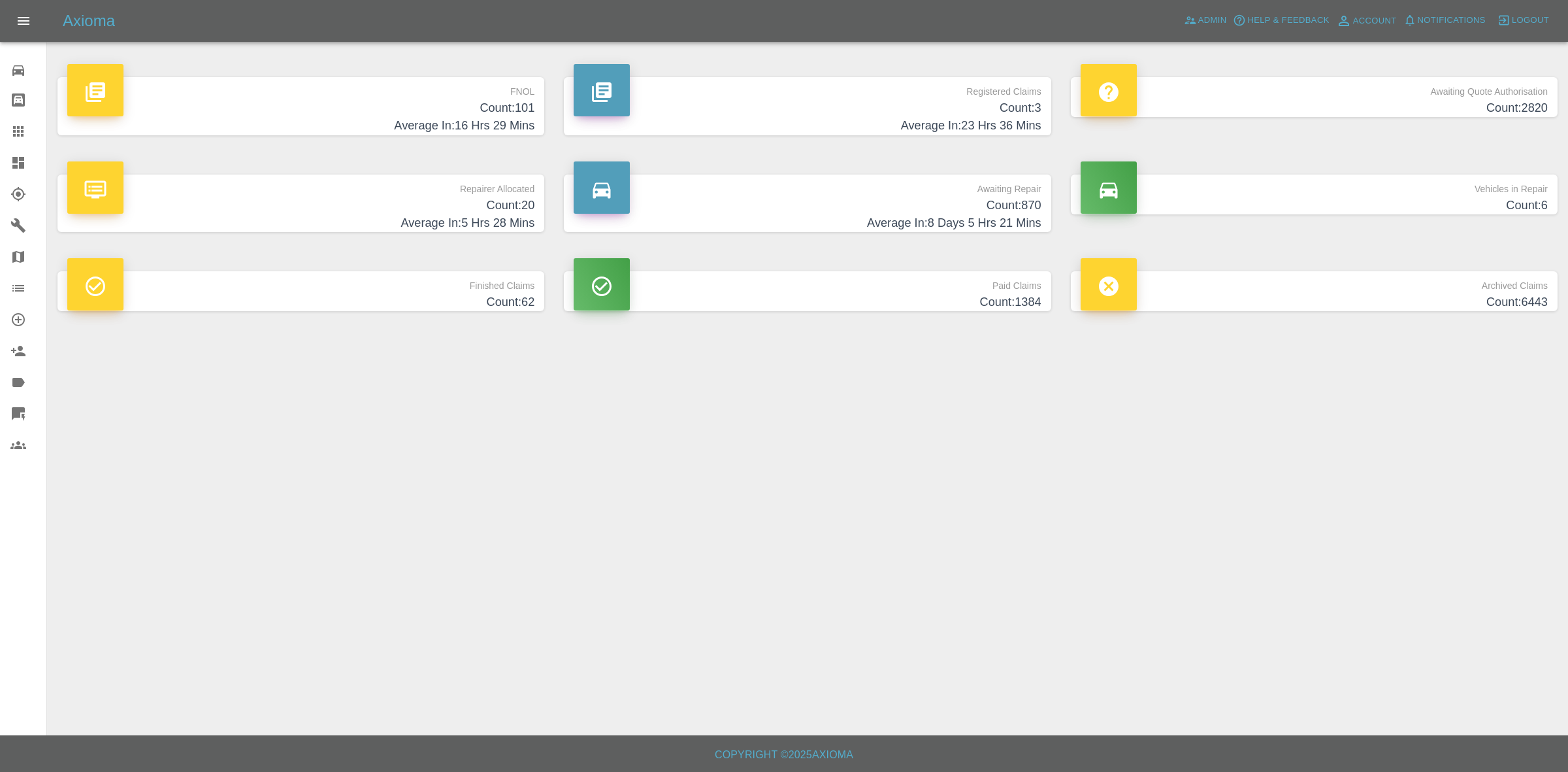
click at [426, 194] on p "Repairer Allocated" at bounding box center [300, 185] width 467 height 22
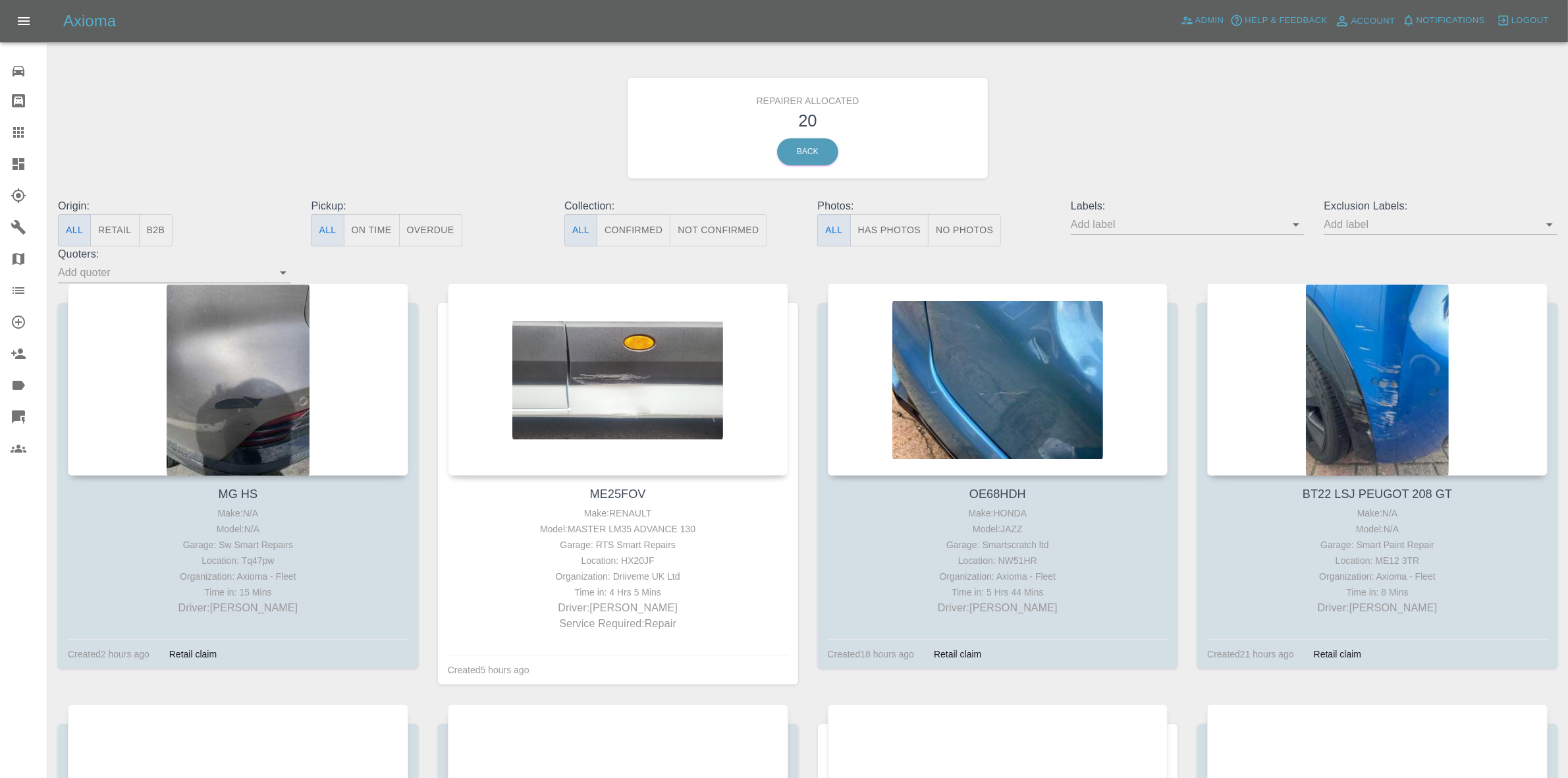
click at [123, 234] on button "Retail" at bounding box center [114, 230] width 49 height 32
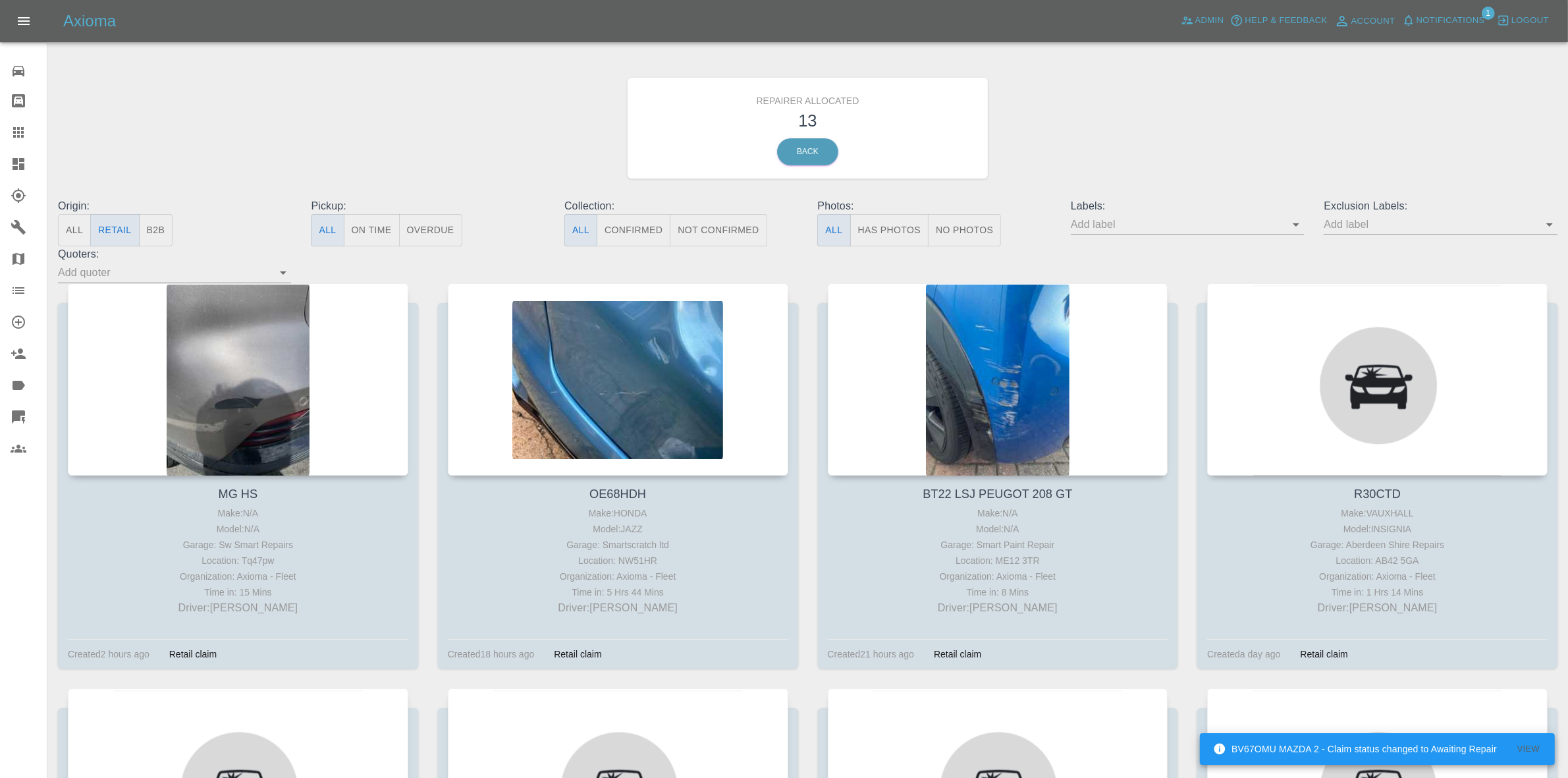
click at [1449, 15] on span "Notifications" at bounding box center [1450, 20] width 69 height 15
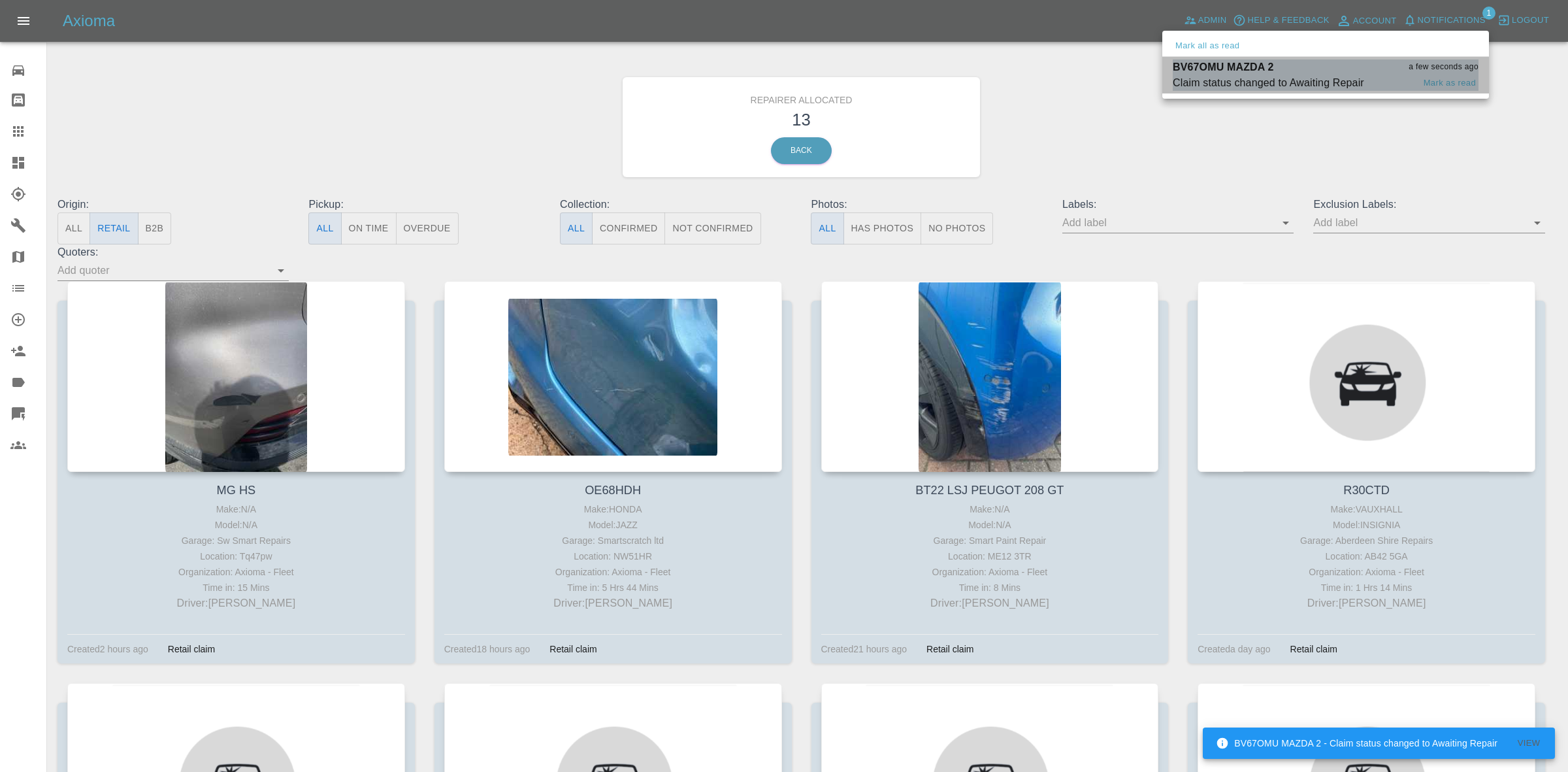
click at [1294, 83] on div "Claim status changed to Awaiting Repair" at bounding box center [1268, 83] width 192 height 15
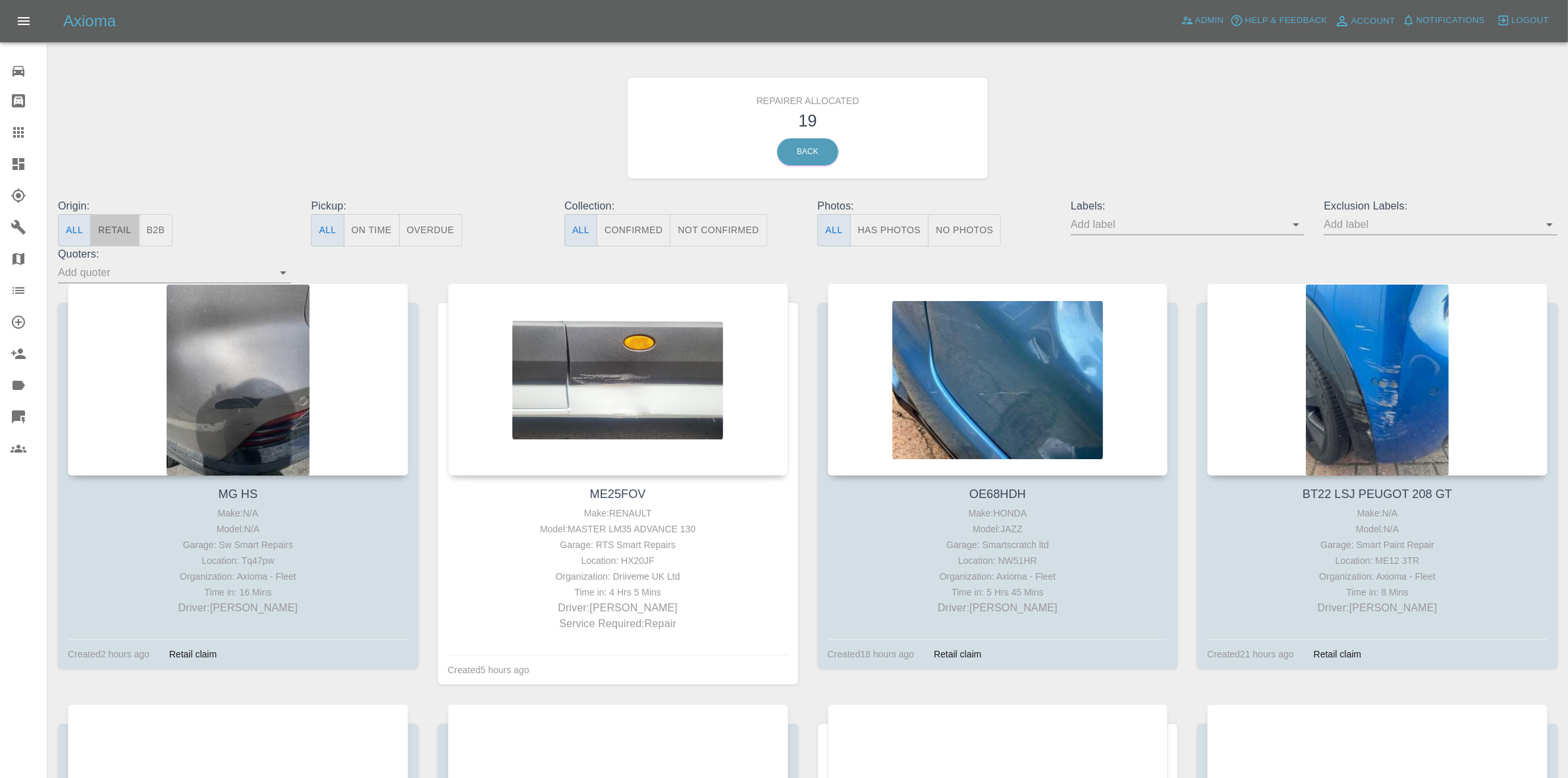
click at [120, 229] on button "Retail" at bounding box center [114, 230] width 49 height 32
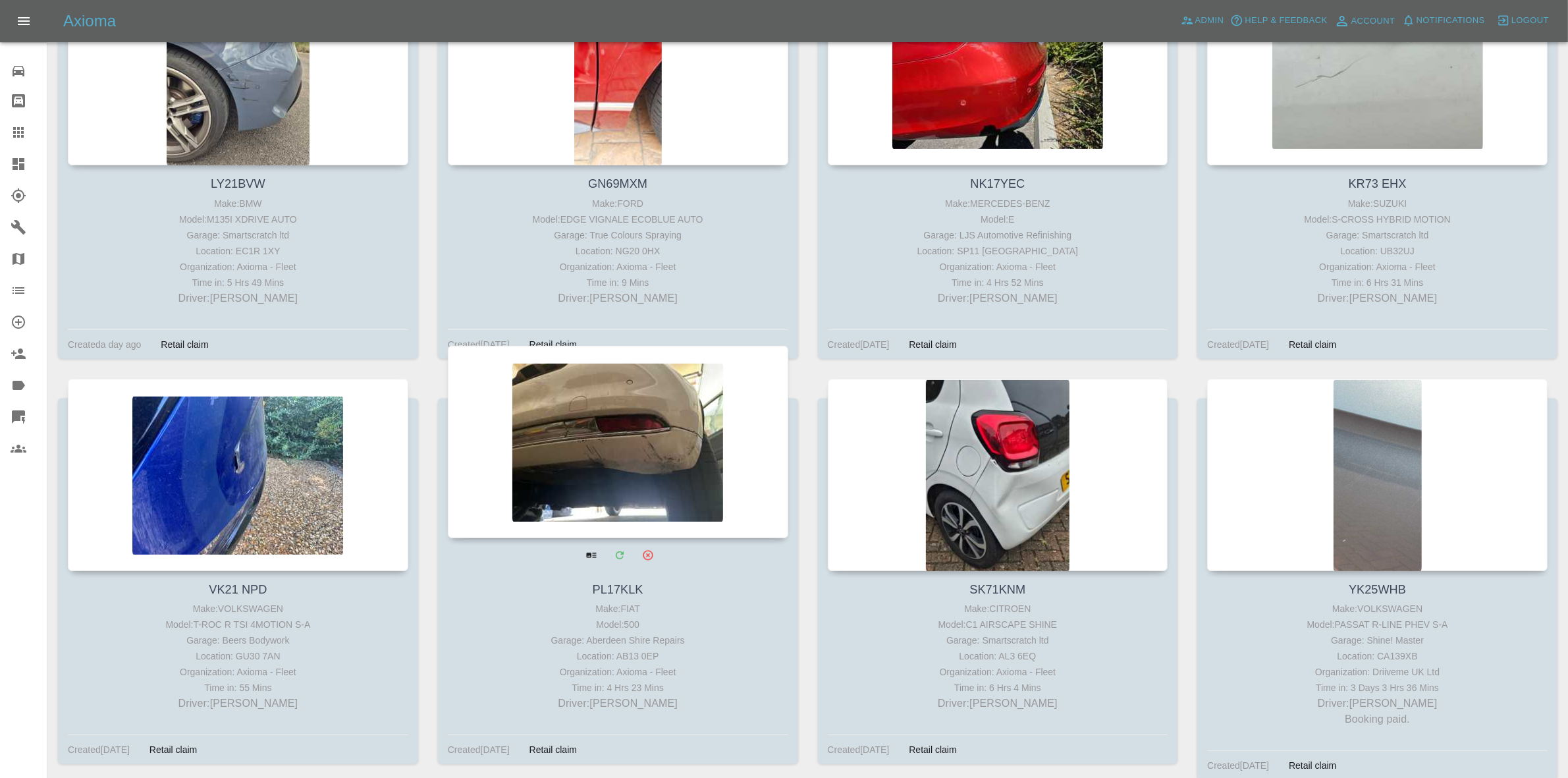
scroll to position [625, 0]
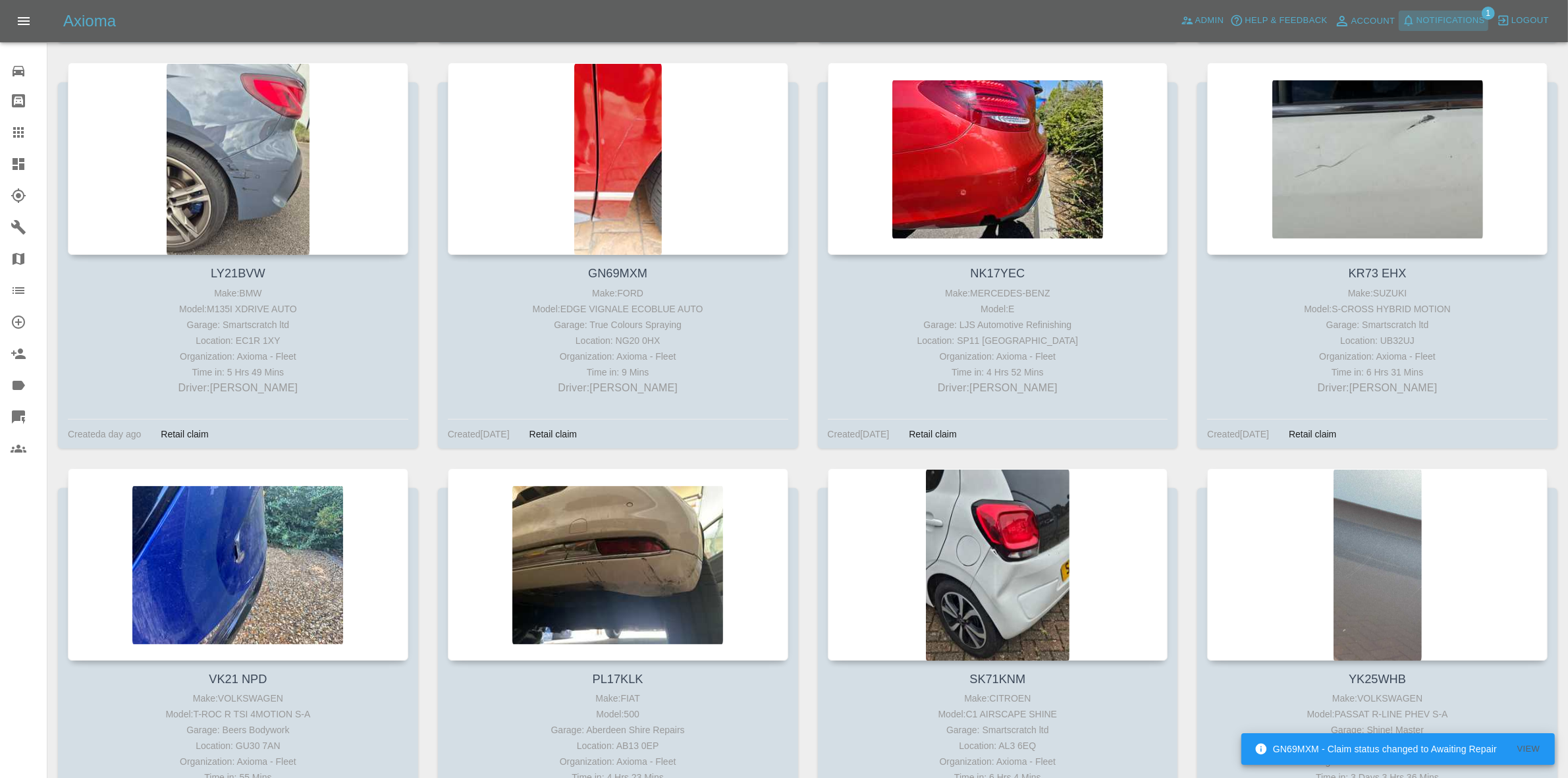
click at [1467, 20] on span "Notifications" at bounding box center [1450, 20] width 69 height 15
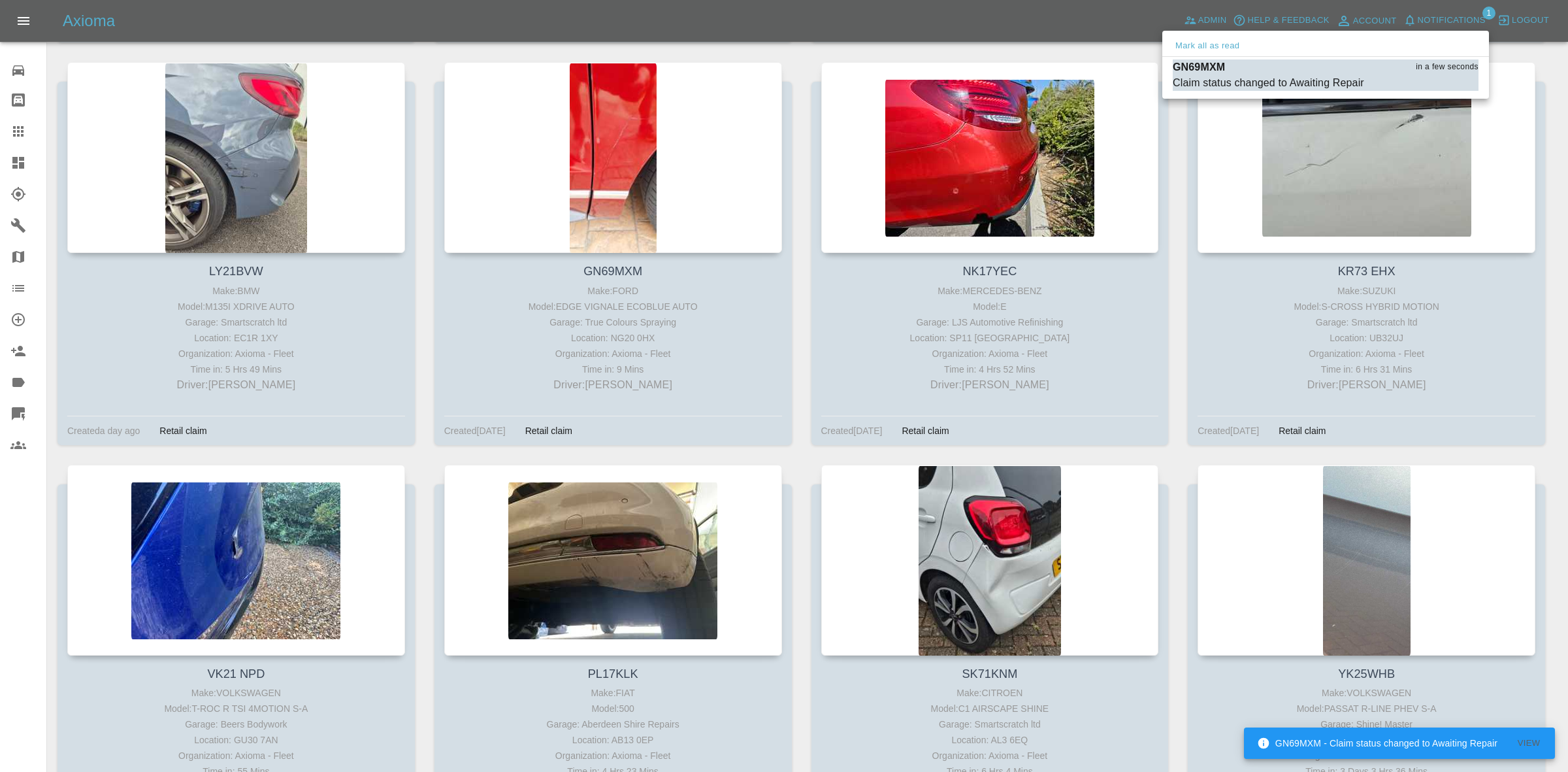
click at [1279, 70] on div "GN69MXM in a few seconds" at bounding box center [1325, 67] width 306 height 15
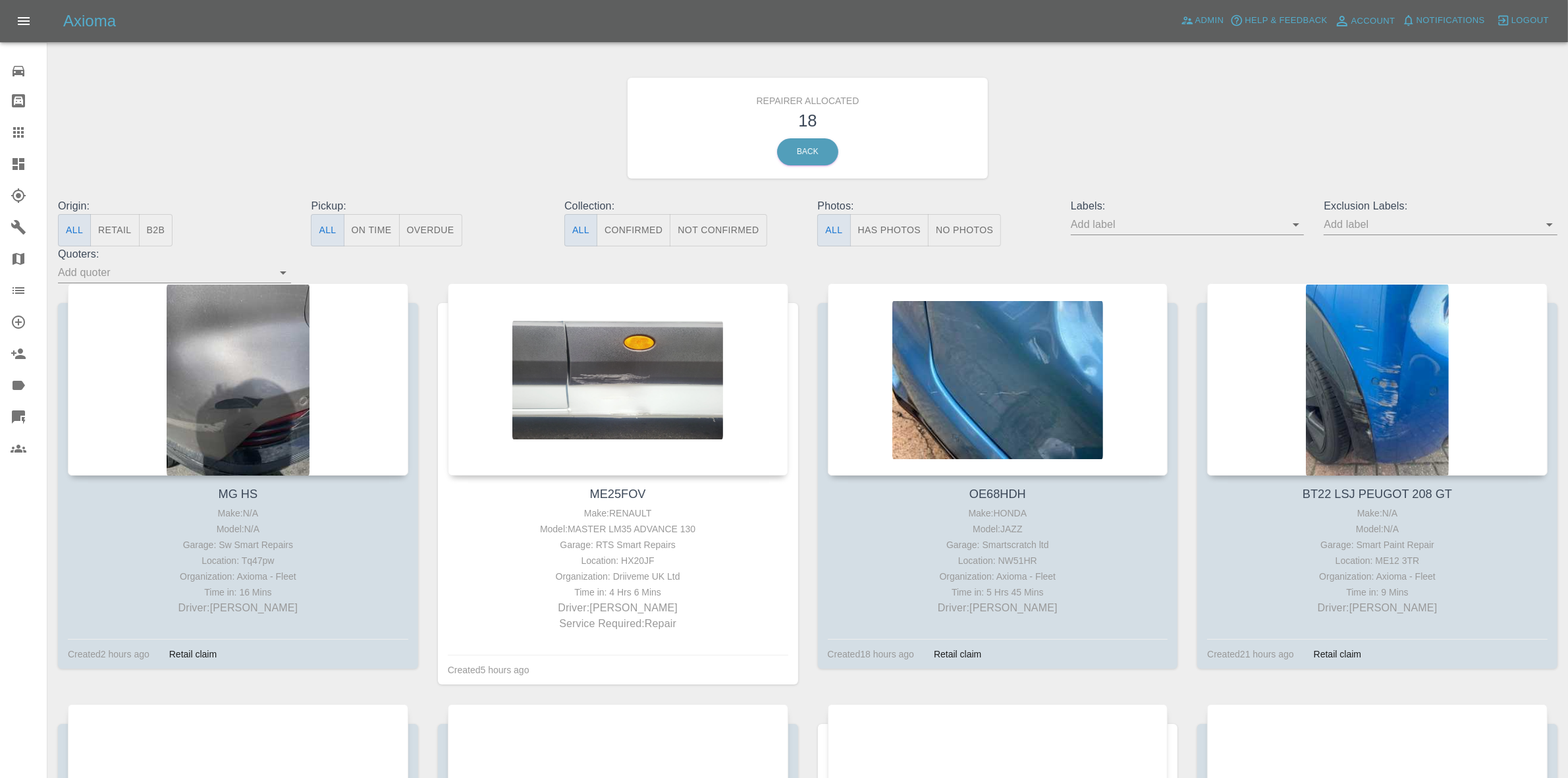
click at [112, 223] on button "Retail" at bounding box center [114, 230] width 49 height 32
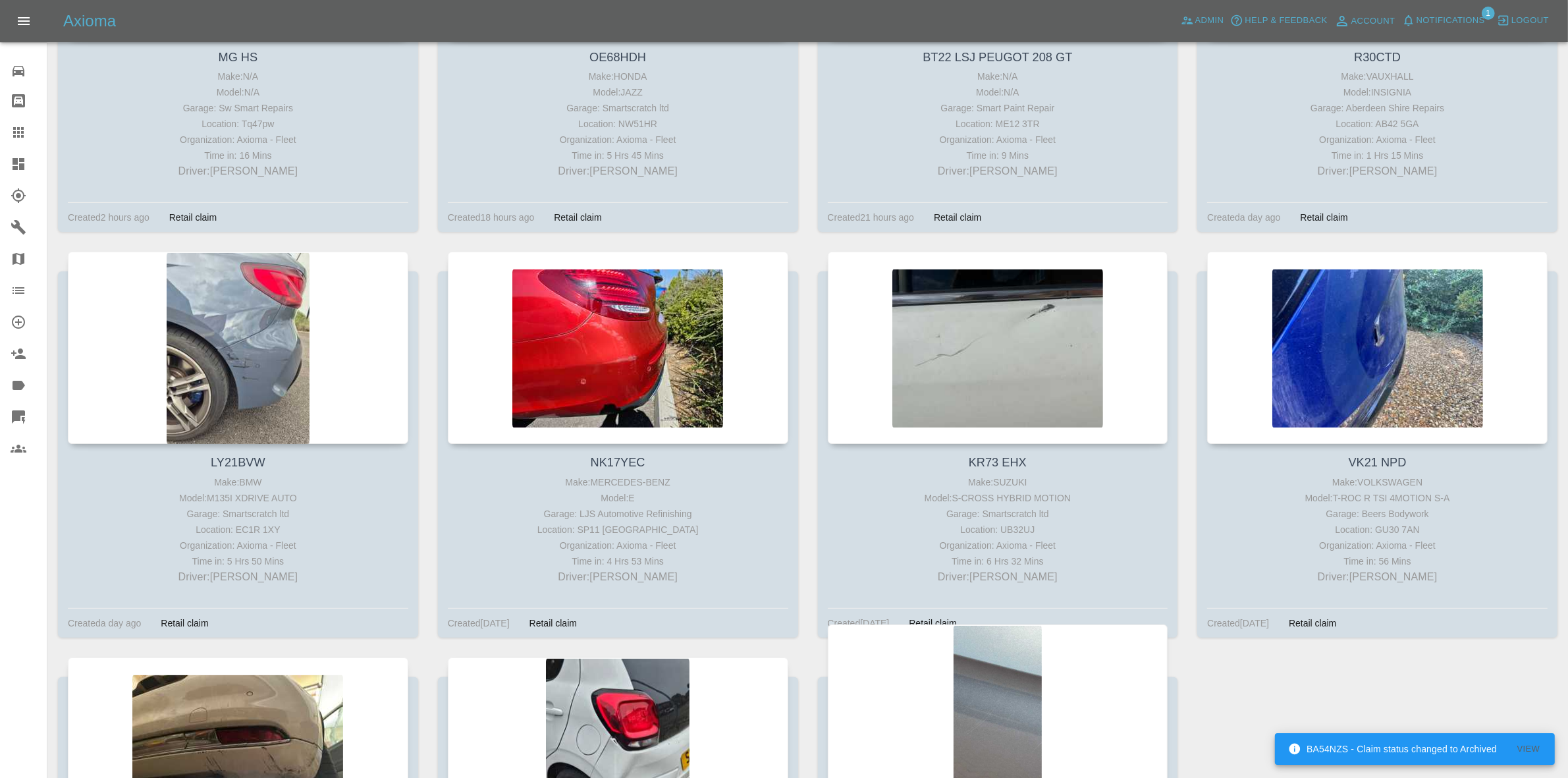
scroll to position [790, 0]
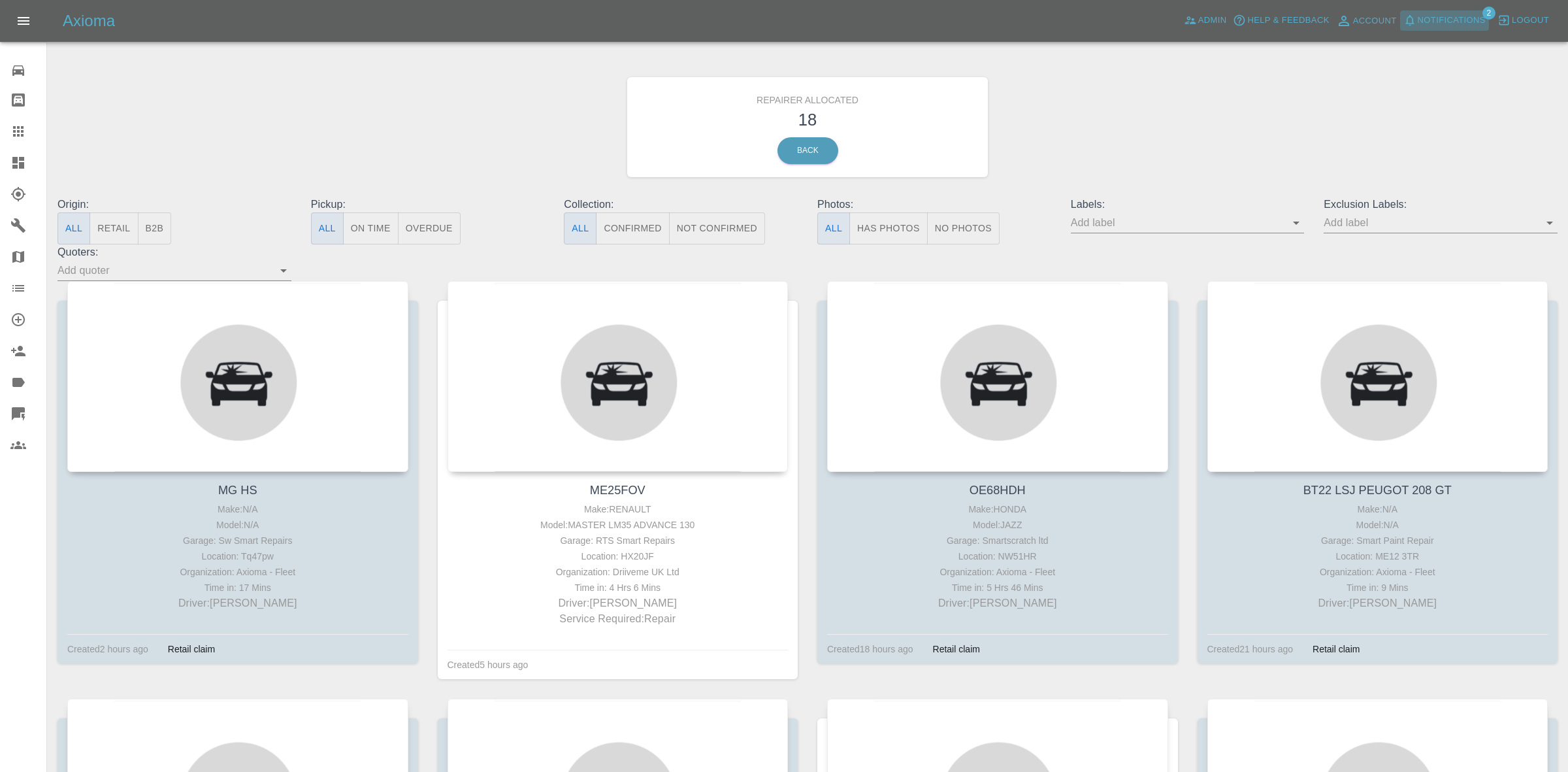
click at [1448, 17] on span "Notifications" at bounding box center [1451, 20] width 68 height 15
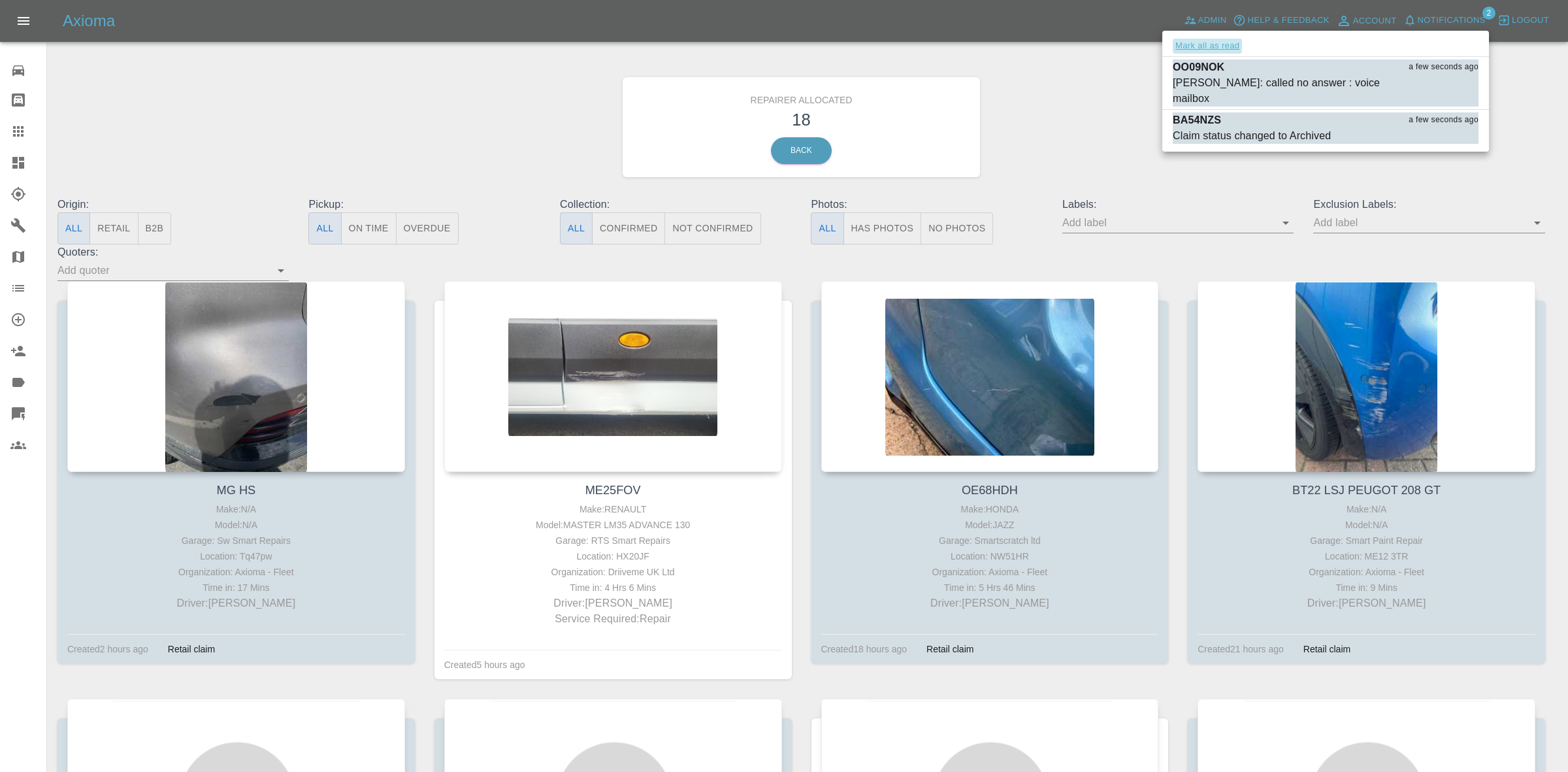
click at [1217, 40] on button "Mark all as read" at bounding box center [1207, 46] width 70 height 15
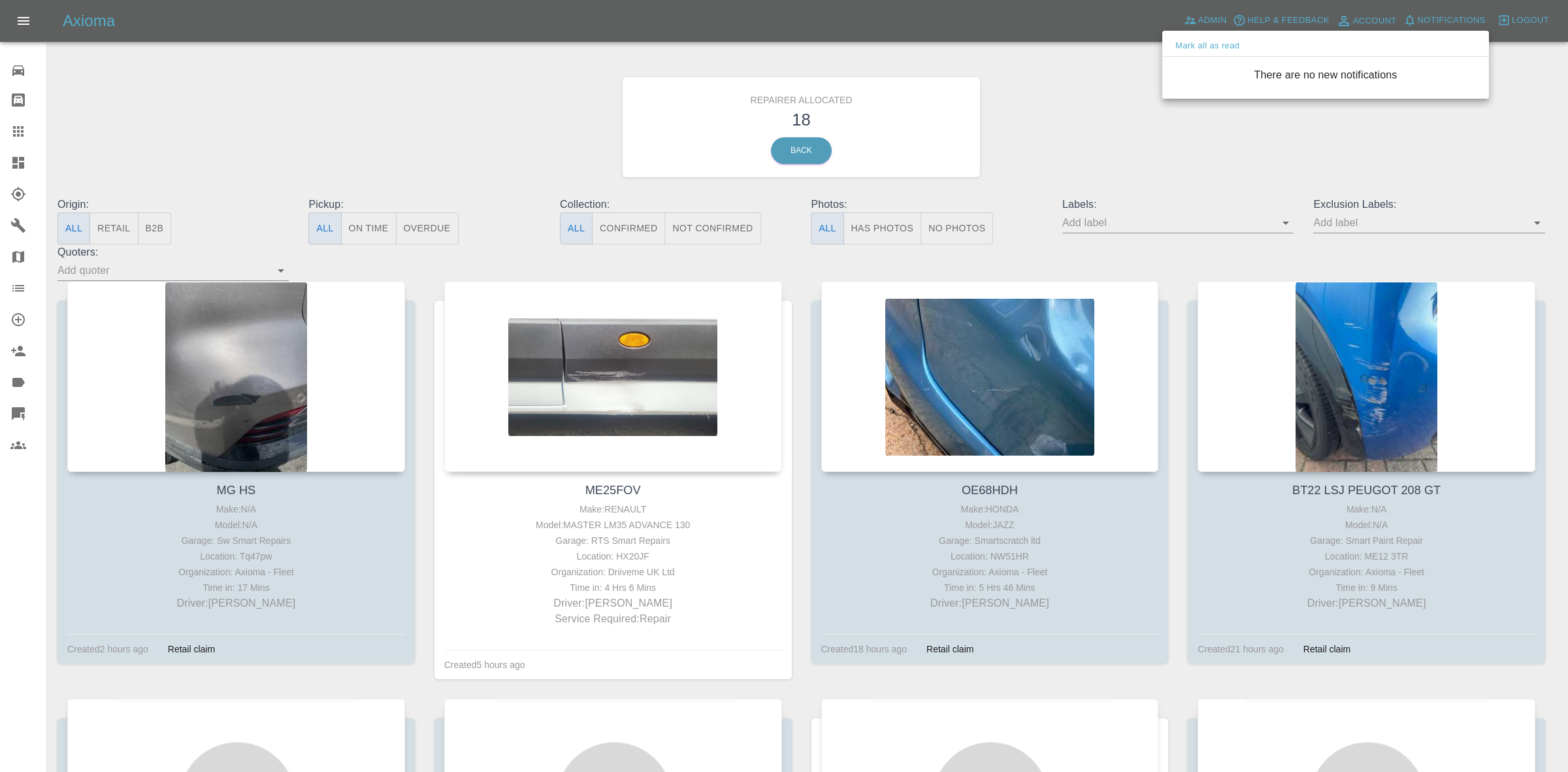
drag, startPoint x: 998, startPoint y: 141, endPoint x: 909, endPoint y: 155, distance: 90.1
click at [998, 142] on div at bounding box center [784, 386] width 1568 height 772
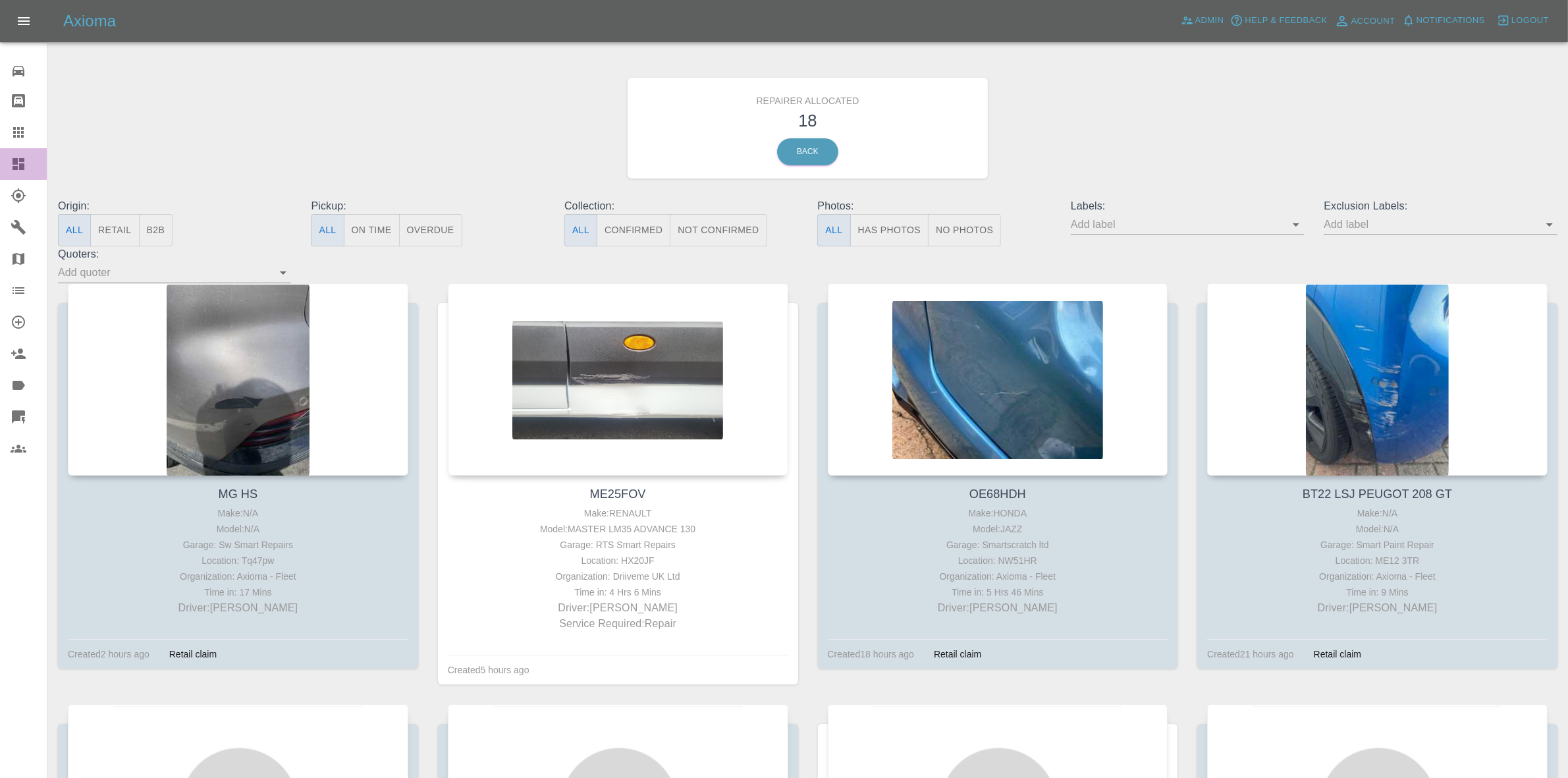
click at [0, 165] on link "Dashboard" at bounding box center [23, 164] width 47 height 32
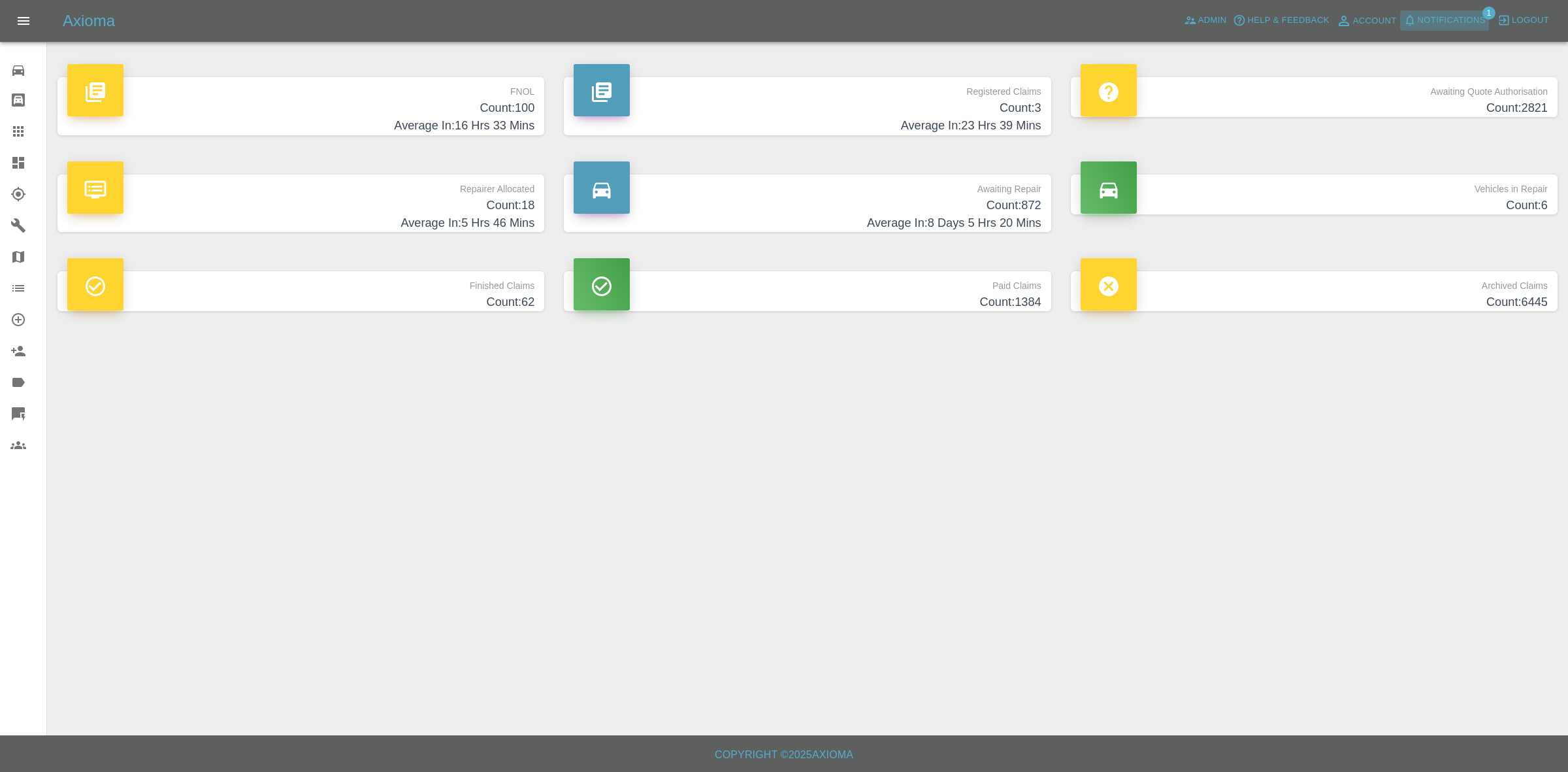
click at [1464, 14] on span "Notifications" at bounding box center [1451, 20] width 68 height 15
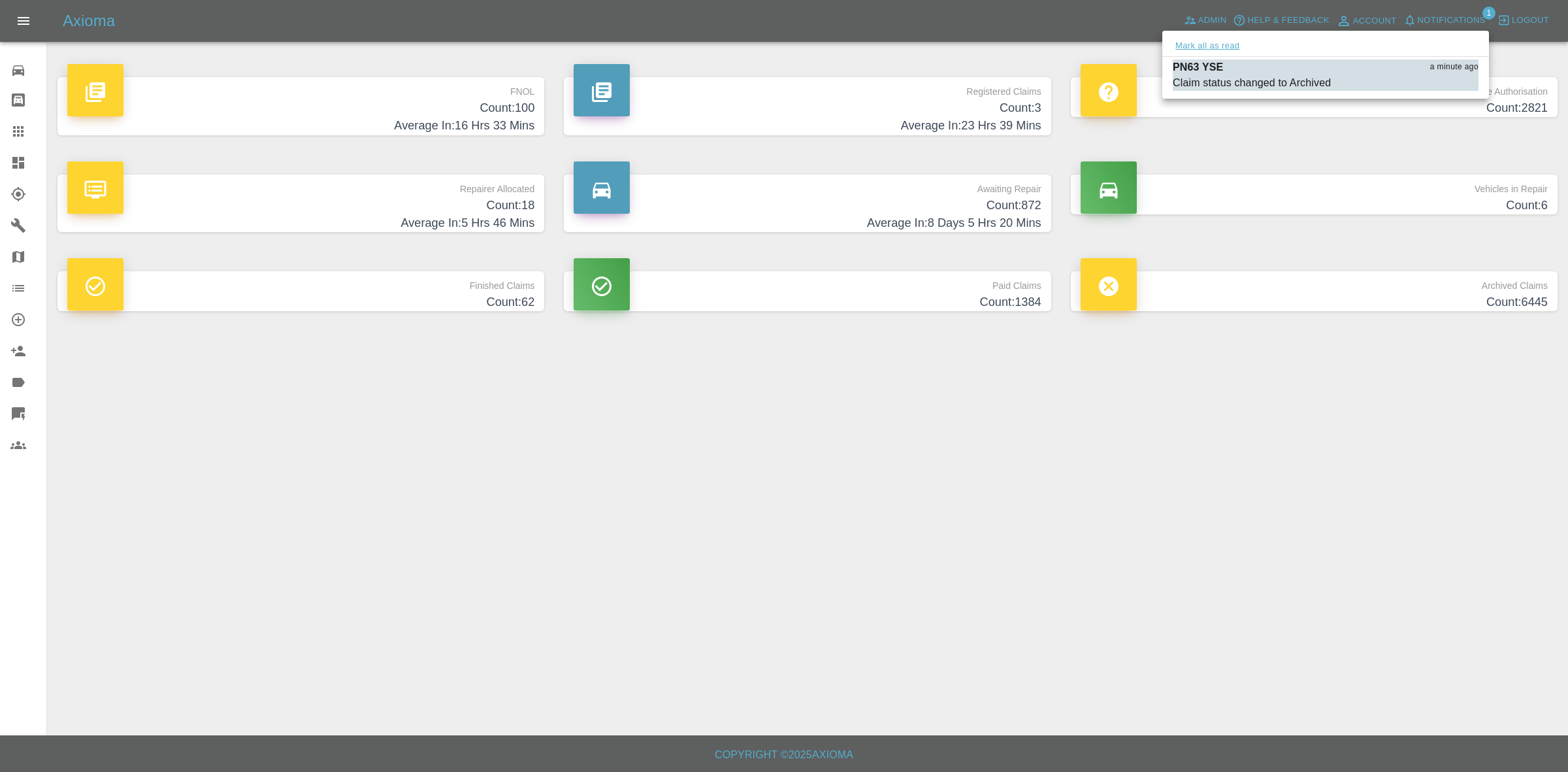
click at [1228, 39] on button "Mark all as read" at bounding box center [1207, 46] width 70 height 15
click at [1484, 553] on div at bounding box center [784, 386] width 1568 height 772
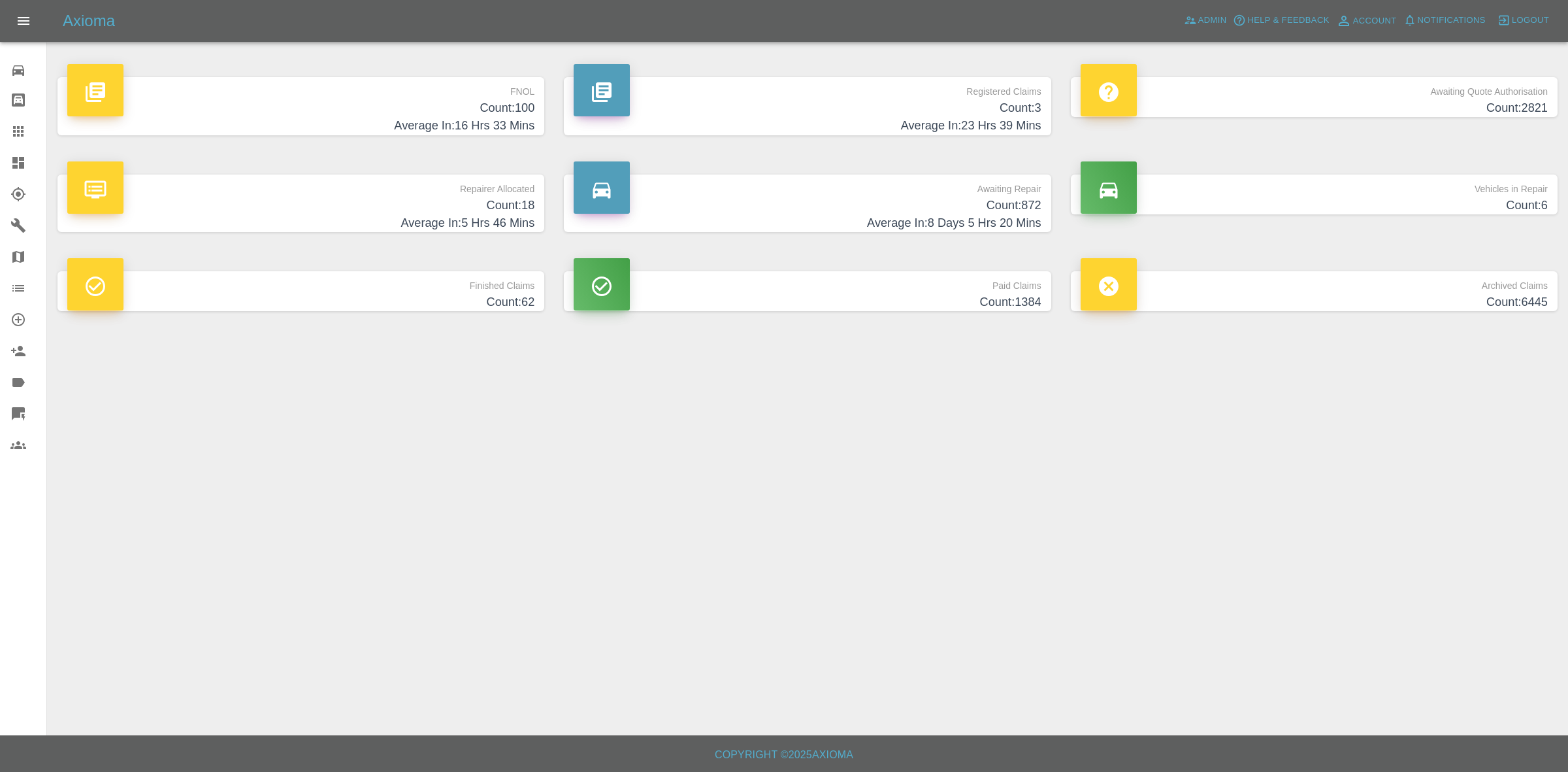
drag, startPoint x: 459, startPoint y: 185, endPoint x: 455, endPoint y: 197, distance: 12.6
click at [459, 185] on p "Repairer Allocated" at bounding box center [300, 185] width 467 height 22
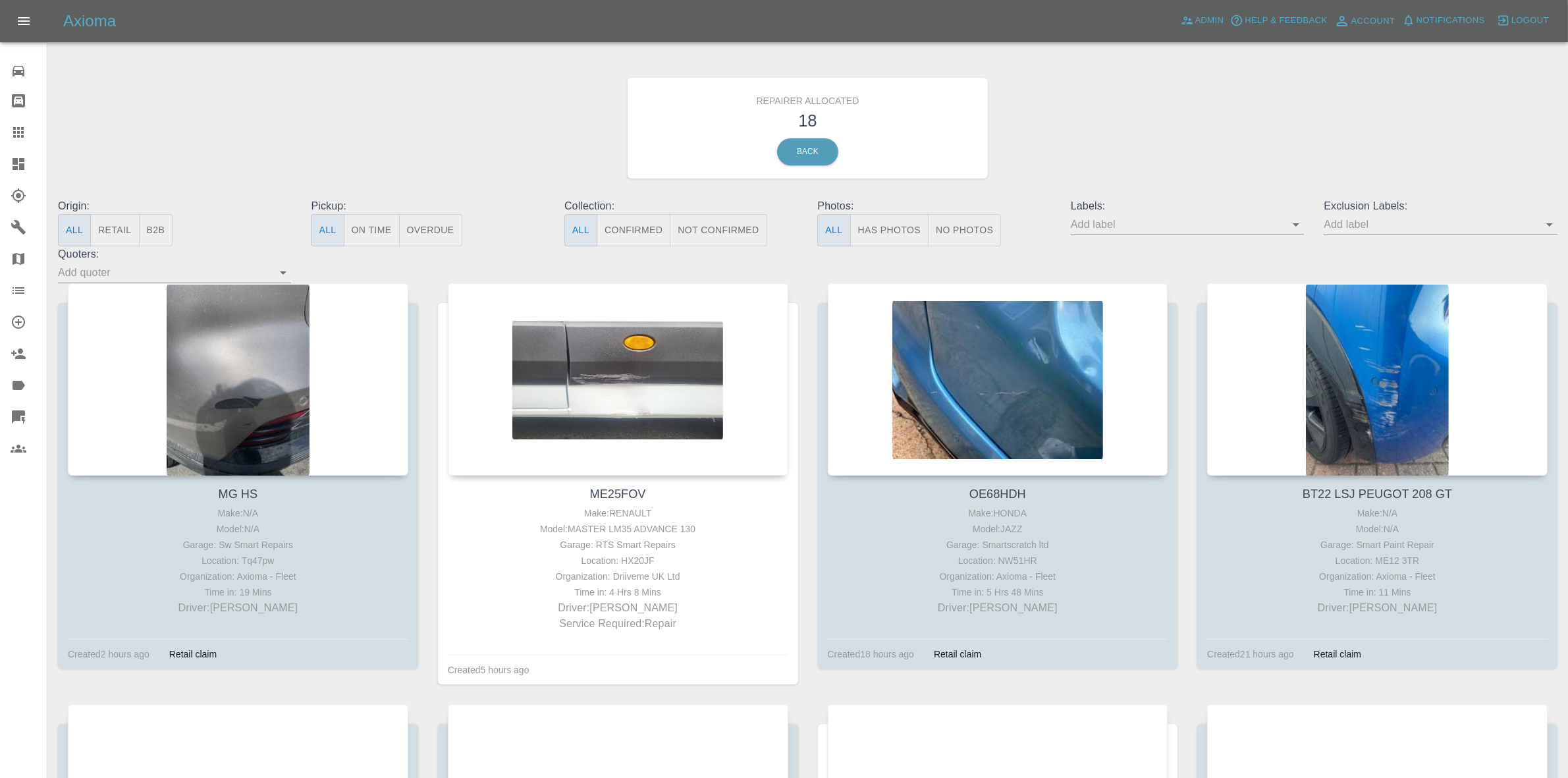
click at [129, 227] on button "Retail" at bounding box center [114, 230] width 49 height 32
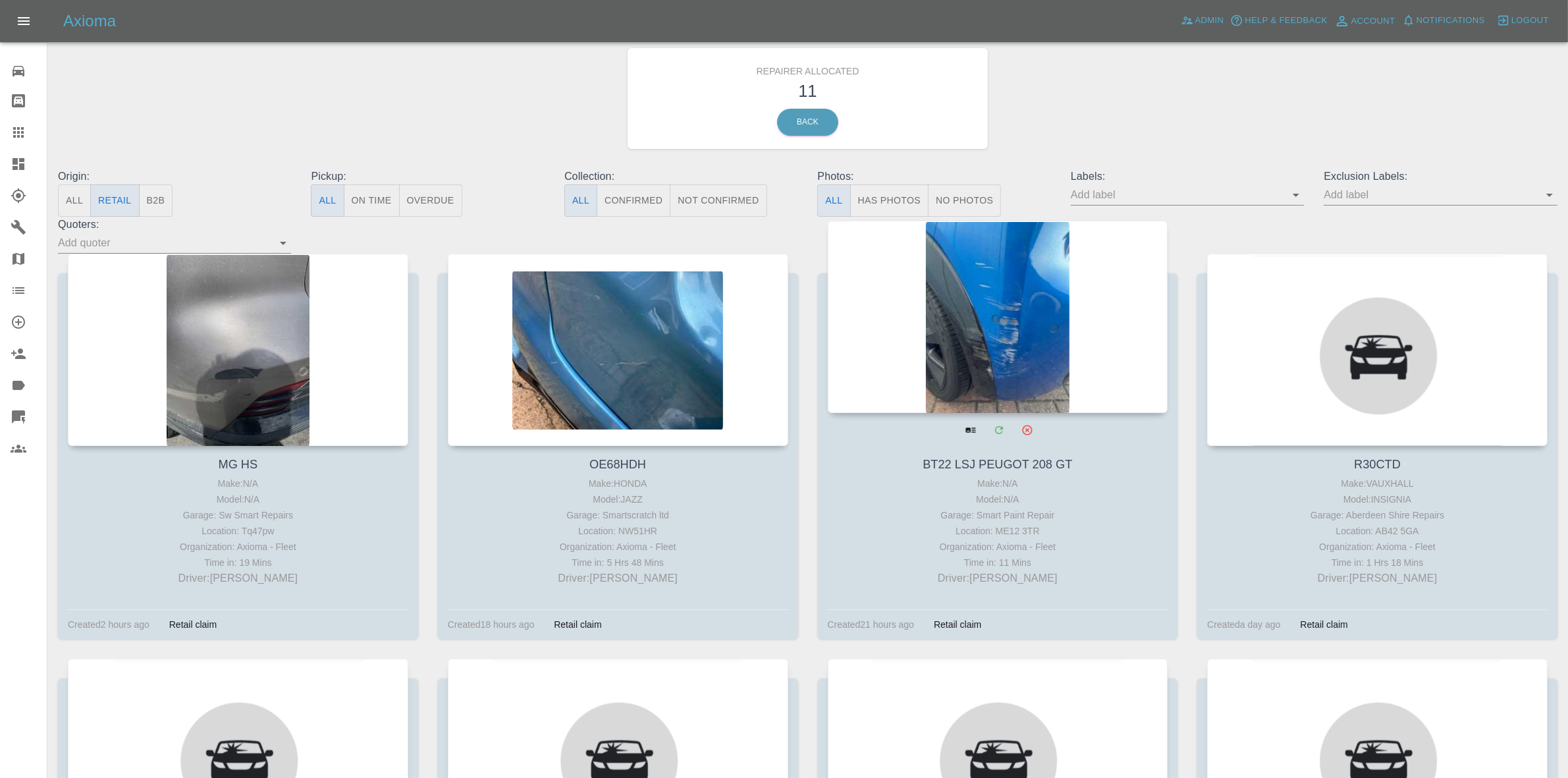
scroll to position [83, 0]
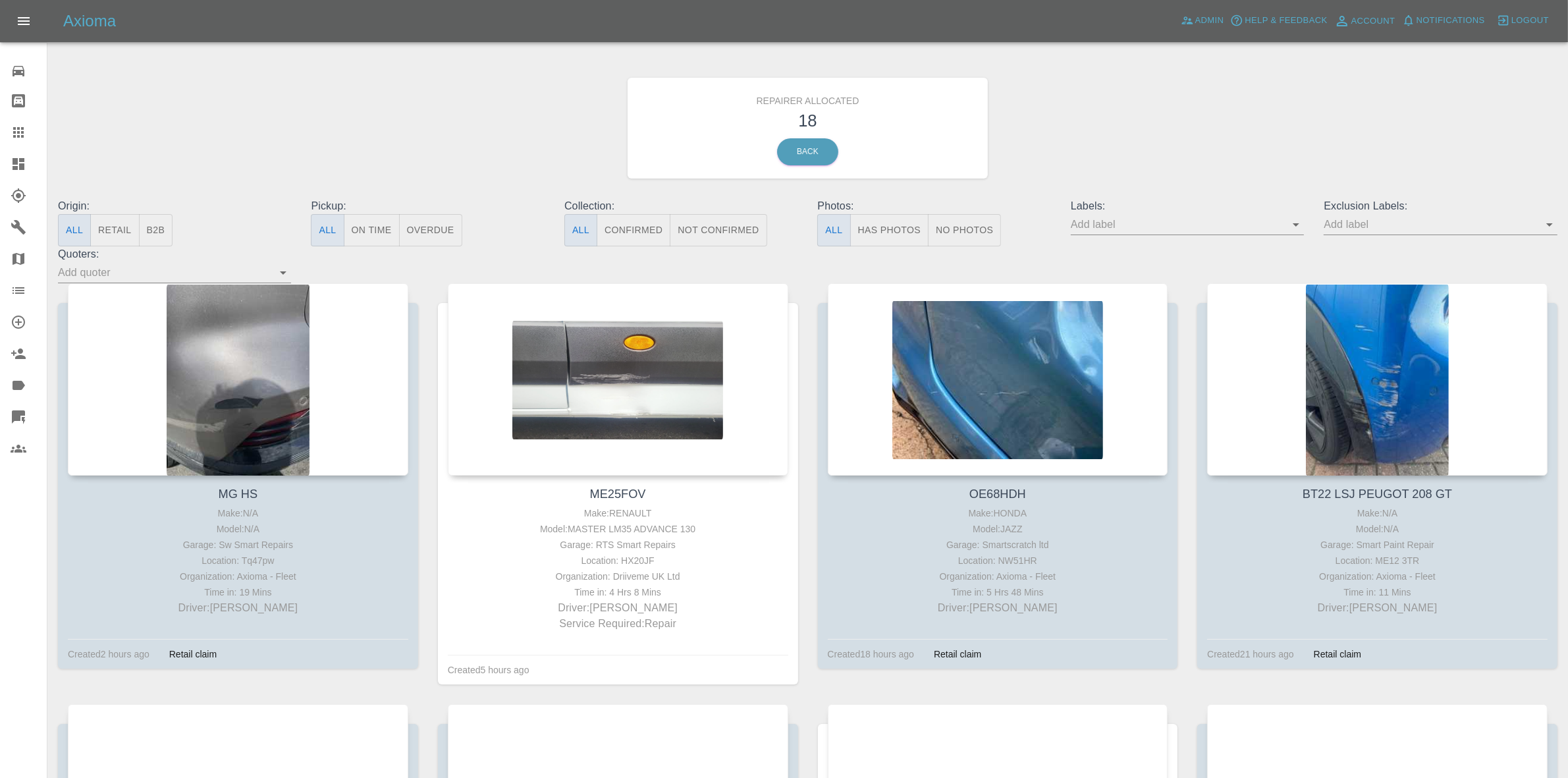
drag, startPoint x: 0, startPoint y: 156, endPoint x: 656, endPoint y: 269, distance: 665.7
click at [0, 156] on link "Dashboard" at bounding box center [23, 164] width 47 height 32
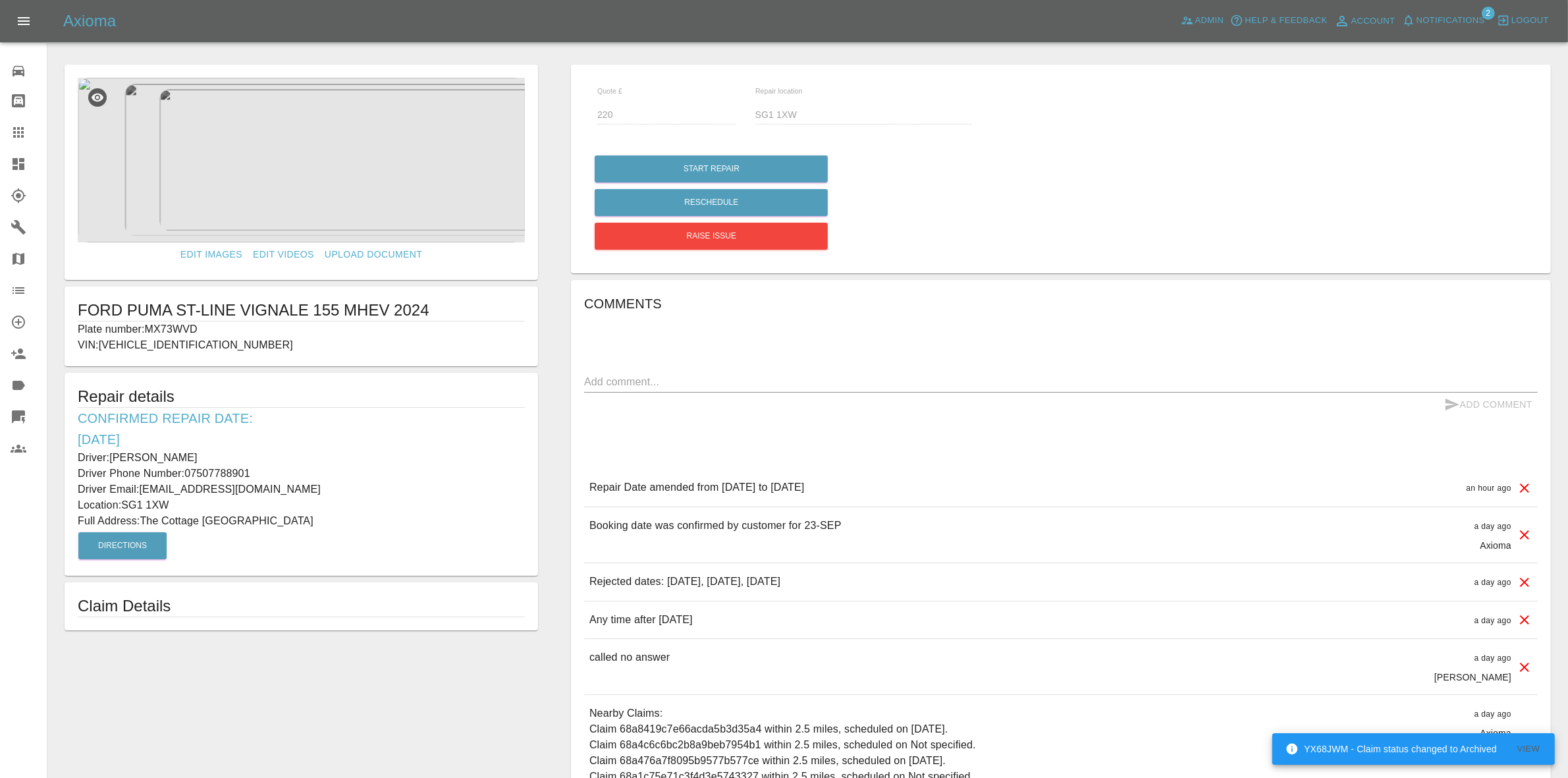
click at [1445, 24] on span "Notifications" at bounding box center [1450, 20] width 69 height 15
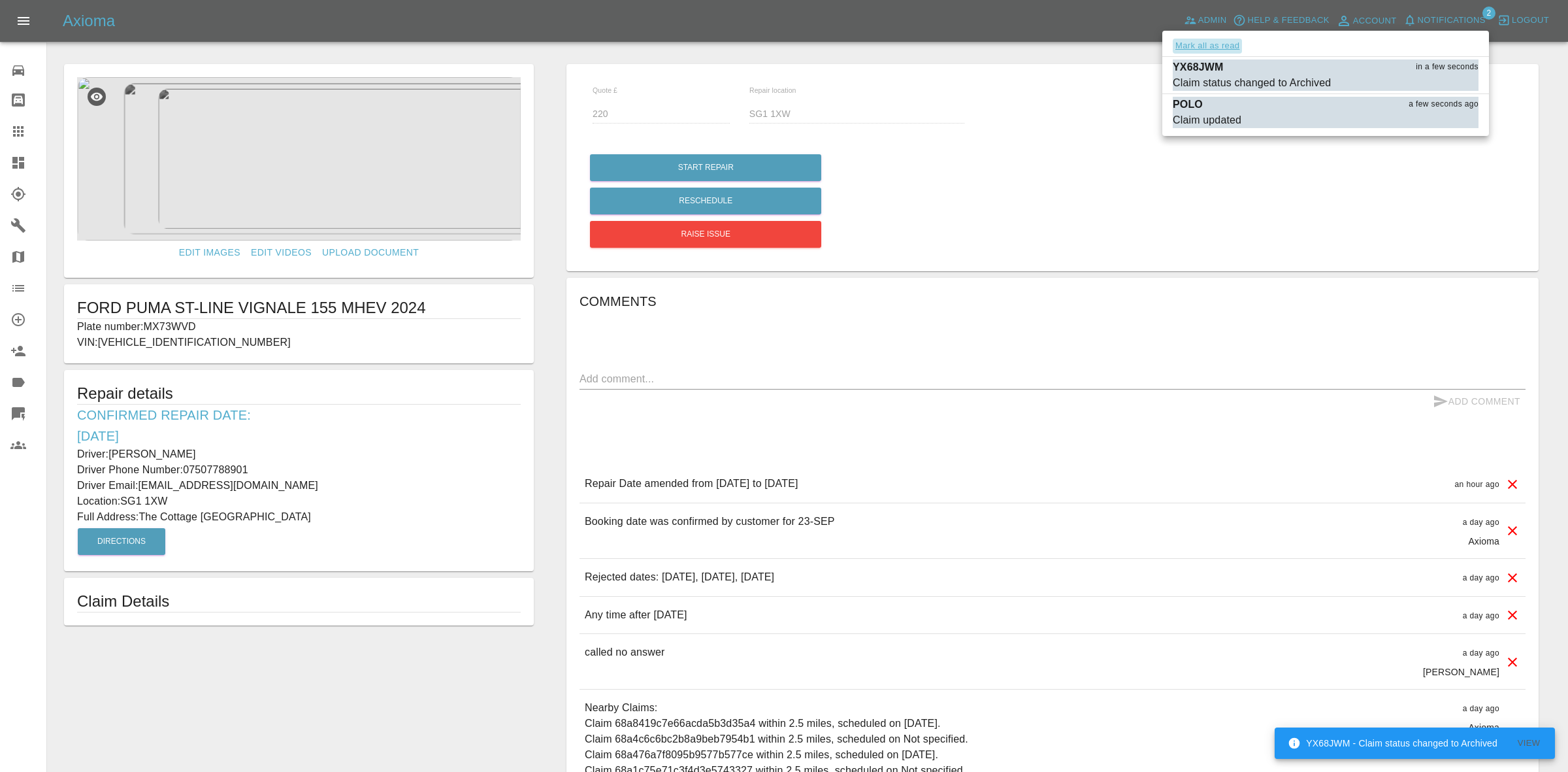
click at [1237, 40] on button "Mark all as read" at bounding box center [1207, 46] width 70 height 15
drag, startPoint x: 1269, startPoint y: 226, endPoint x: 1142, endPoint y: 206, distance: 128.6
click at [1268, 226] on div at bounding box center [784, 386] width 1568 height 772
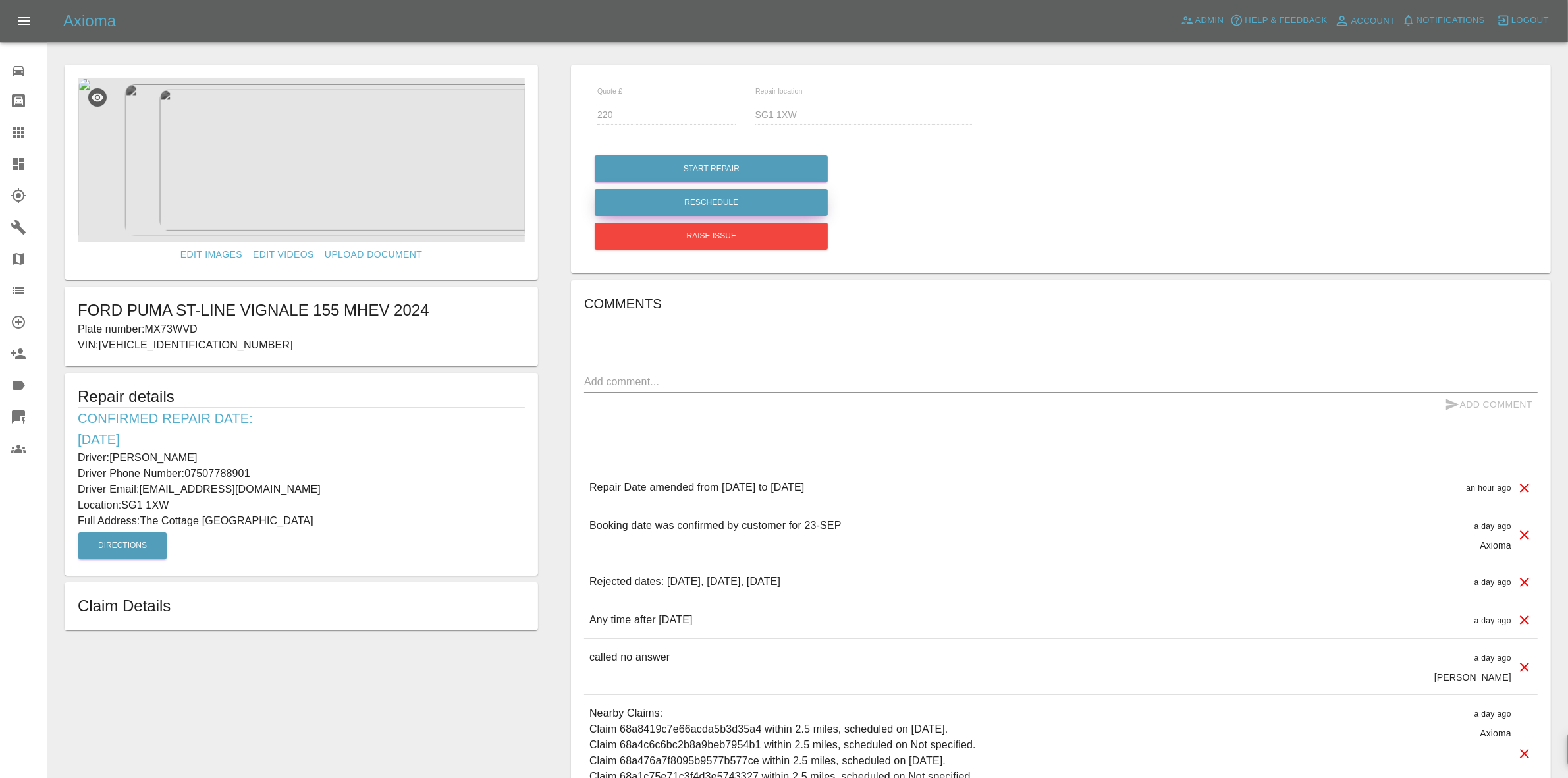
click at [715, 202] on button "Reschedule" at bounding box center [711, 202] width 233 height 27
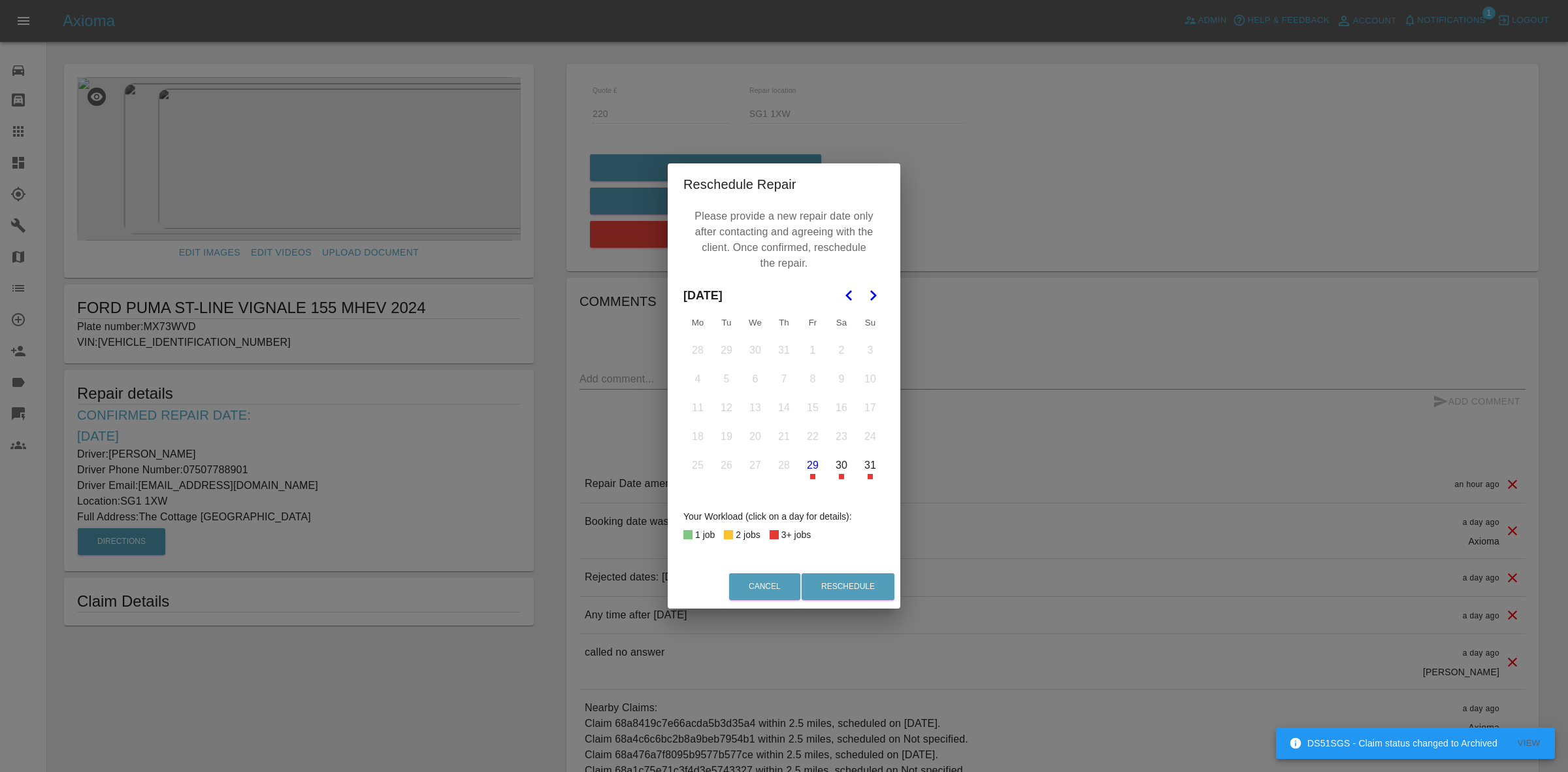
drag, startPoint x: 870, startPoint y: 296, endPoint x: 896, endPoint y: 338, distance: 49.4
click at [870, 295] on icon "Go to the Next Month" at bounding box center [873, 295] width 15 height 15
click at [726, 438] on button "23" at bounding box center [727, 437] width 28 height 28
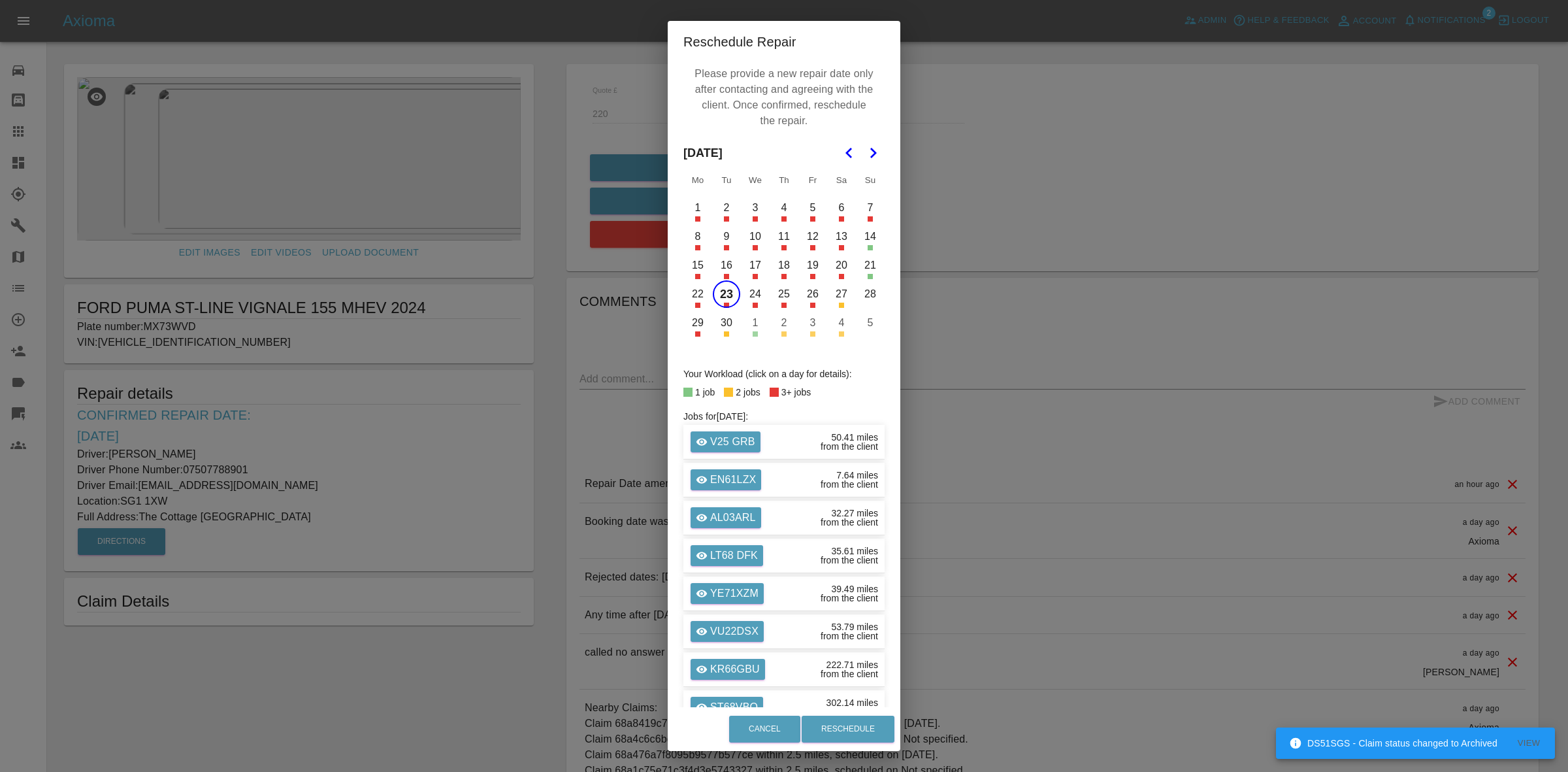
click at [16, 134] on div "Reschedule Repair Please provide a new repair date only after contacting and ag…" at bounding box center [784, 386] width 1568 height 772
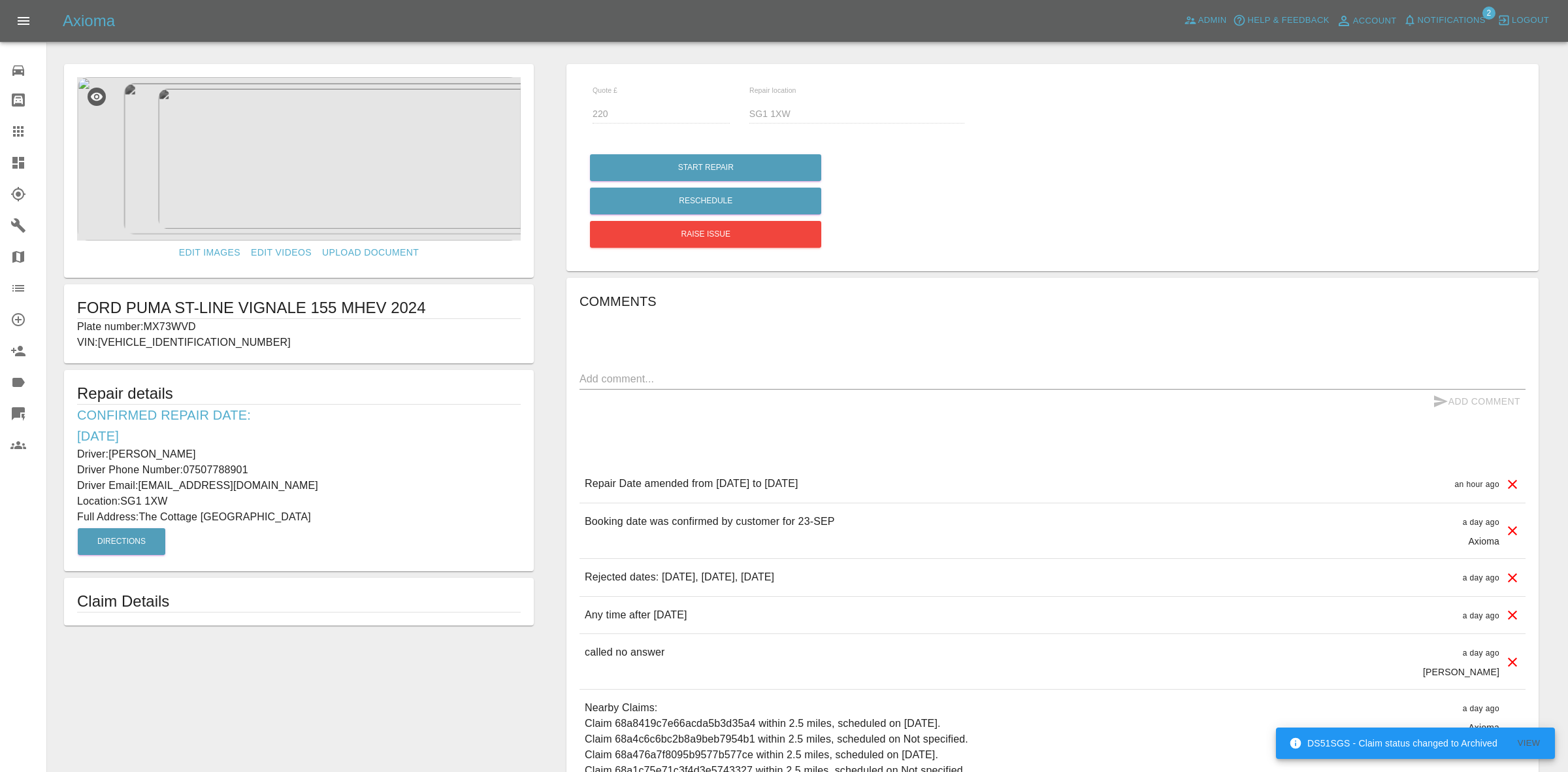
click at [8, 129] on link "Claims" at bounding box center [23, 131] width 46 height 32
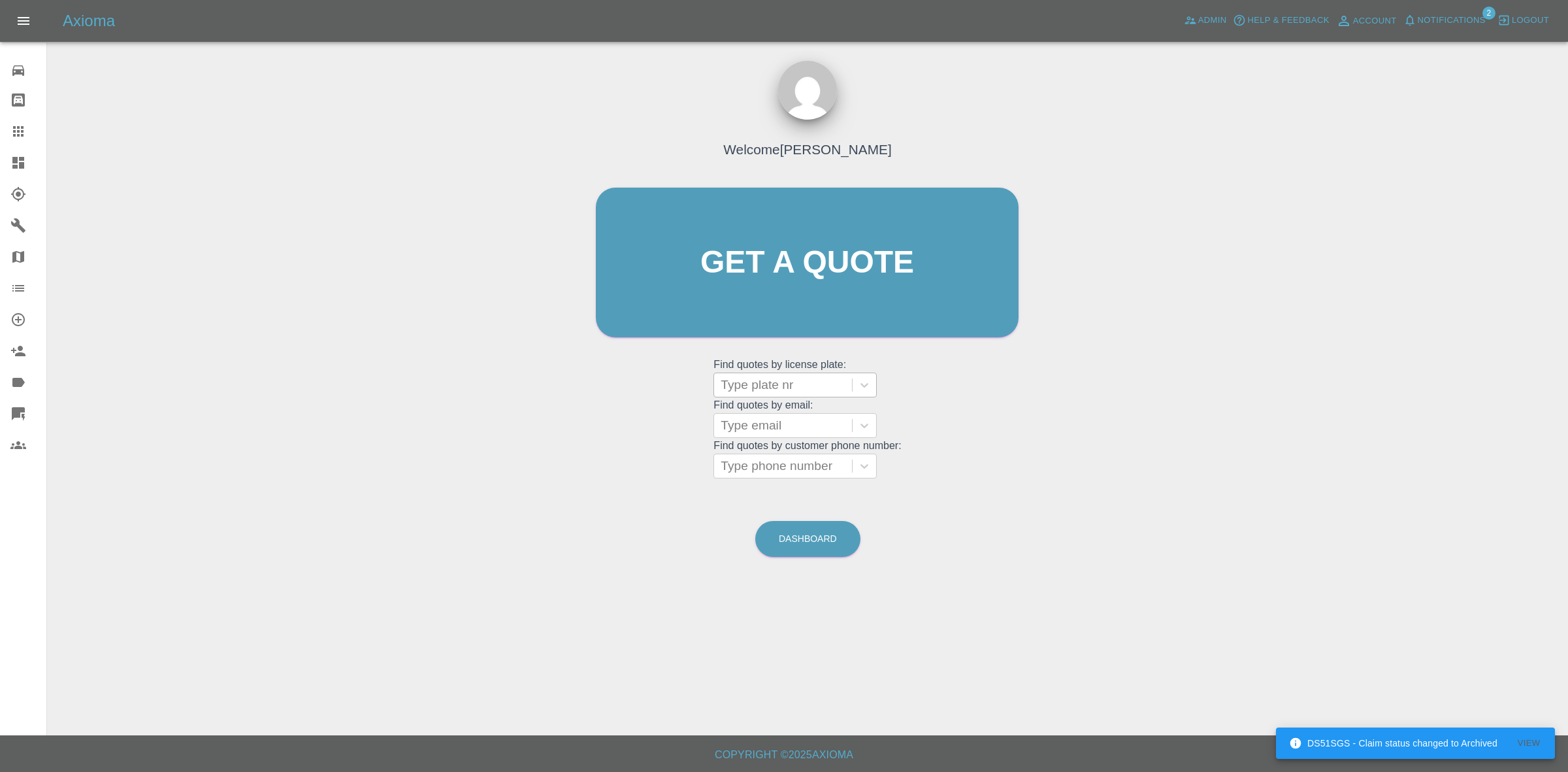
click at [786, 383] on div at bounding box center [783, 385] width 125 height 19
paste input "BR19LYS"
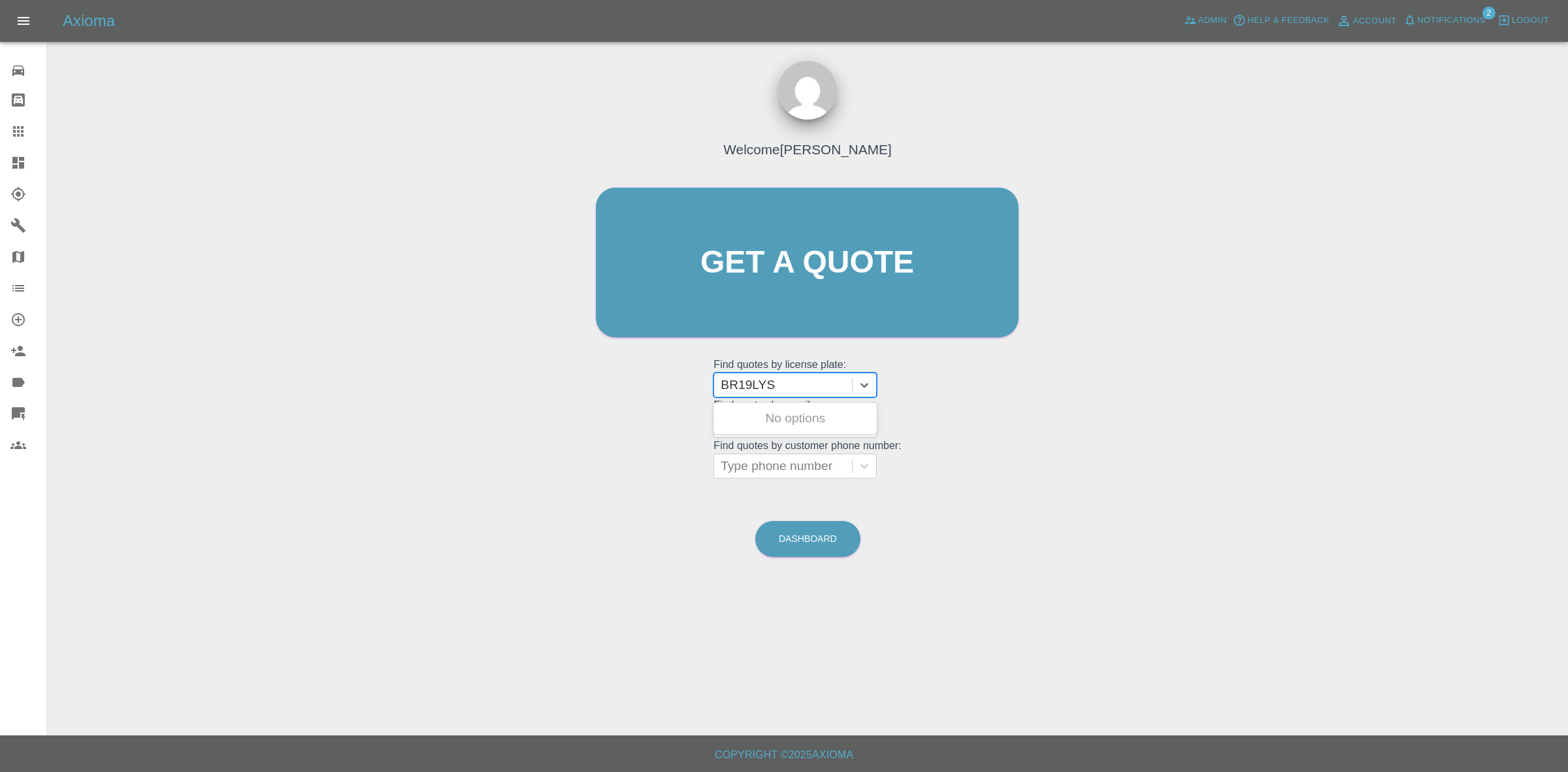
type input "BR19LYS"
click at [796, 418] on div "BR19LYS, Awaiting Repair" at bounding box center [795, 426] width 163 height 42
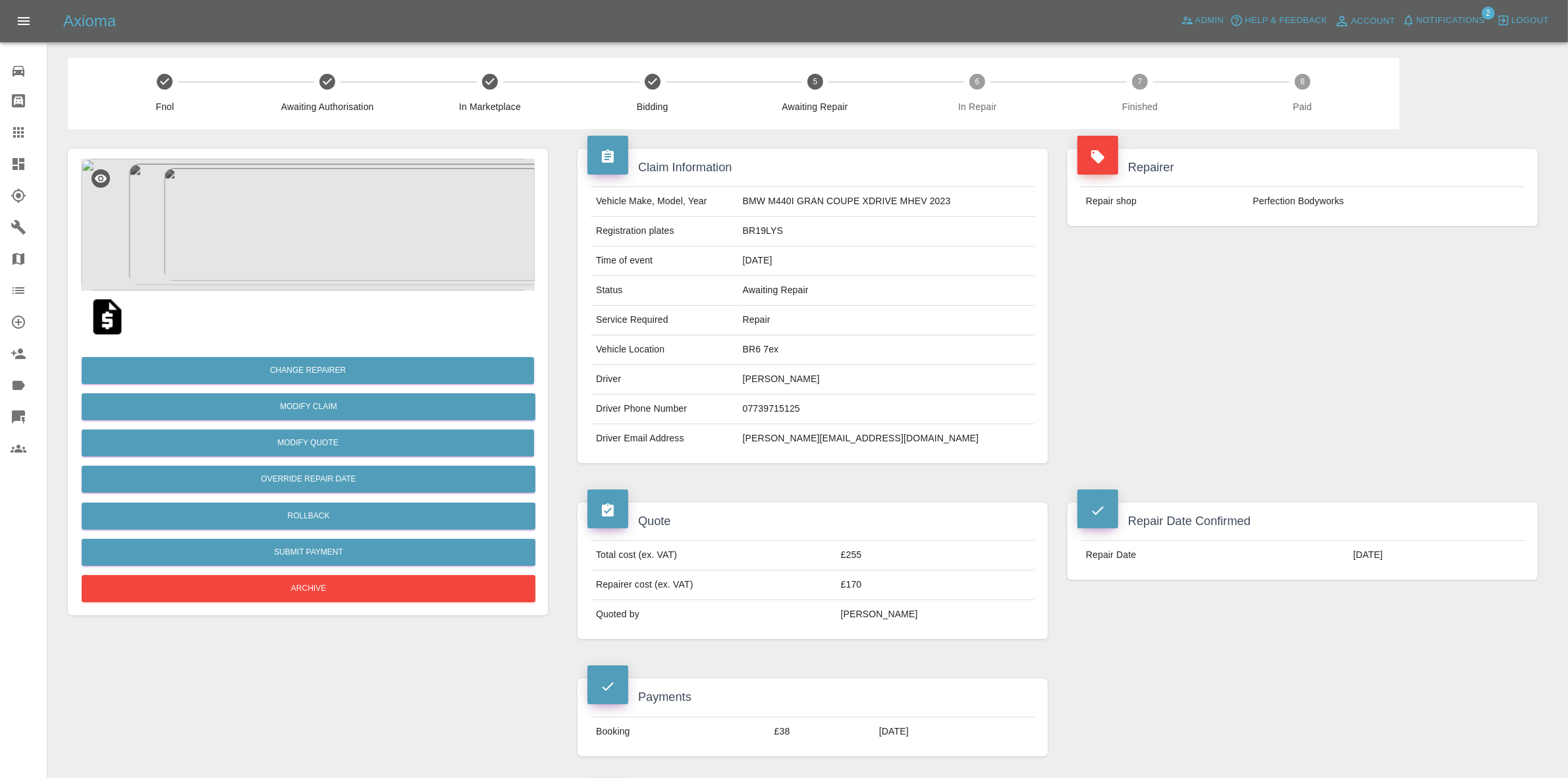
click at [334, 220] on img at bounding box center [308, 224] width 454 height 132
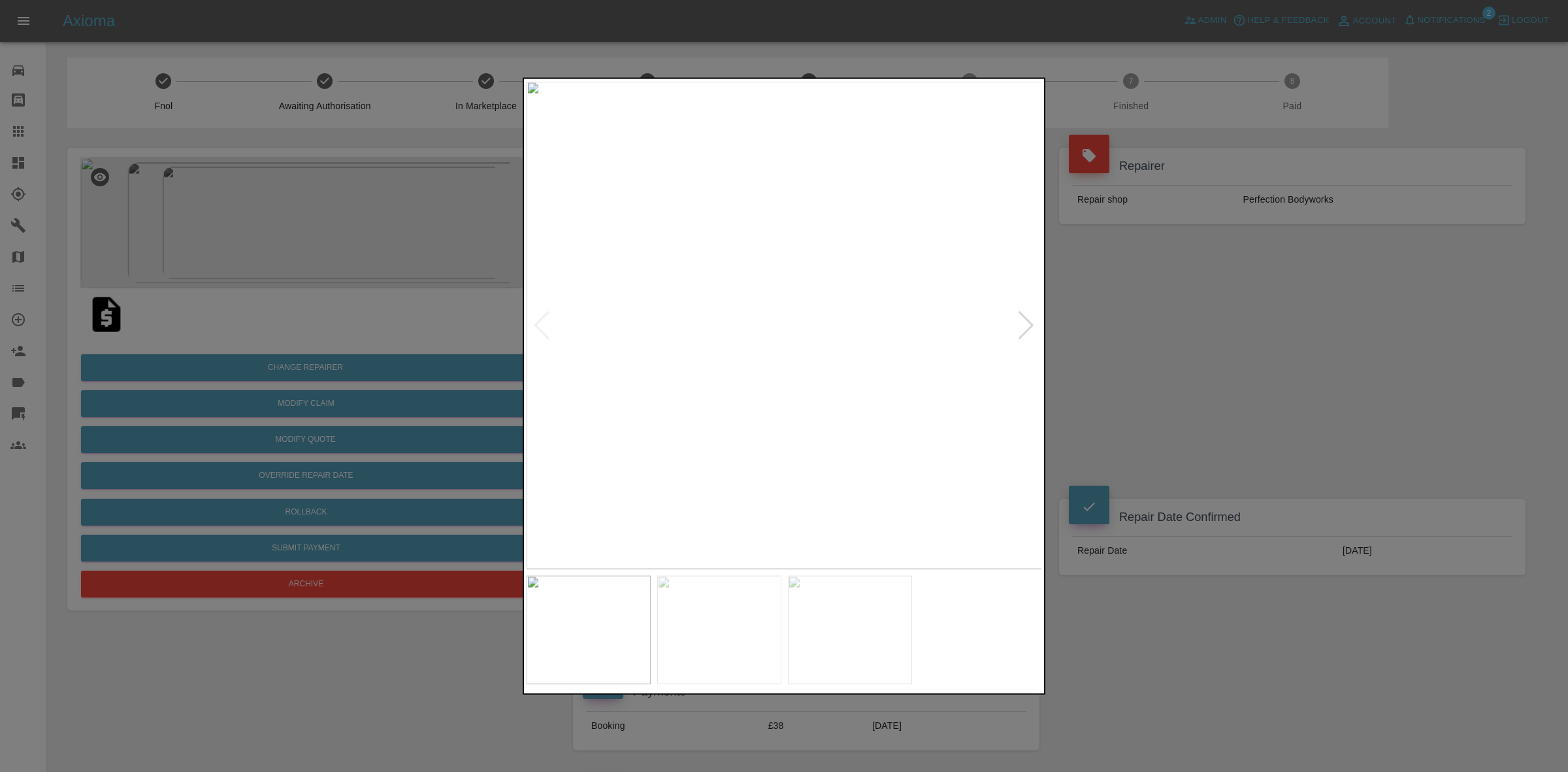
click at [1027, 320] on div at bounding box center [1026, 325] width 18 height 29
click at [1027, 320] on img at bounding box center [785, 325] width 516 height 488
click at [1179, 337] on div at bounding box center [784, 386] width 1568 height 772
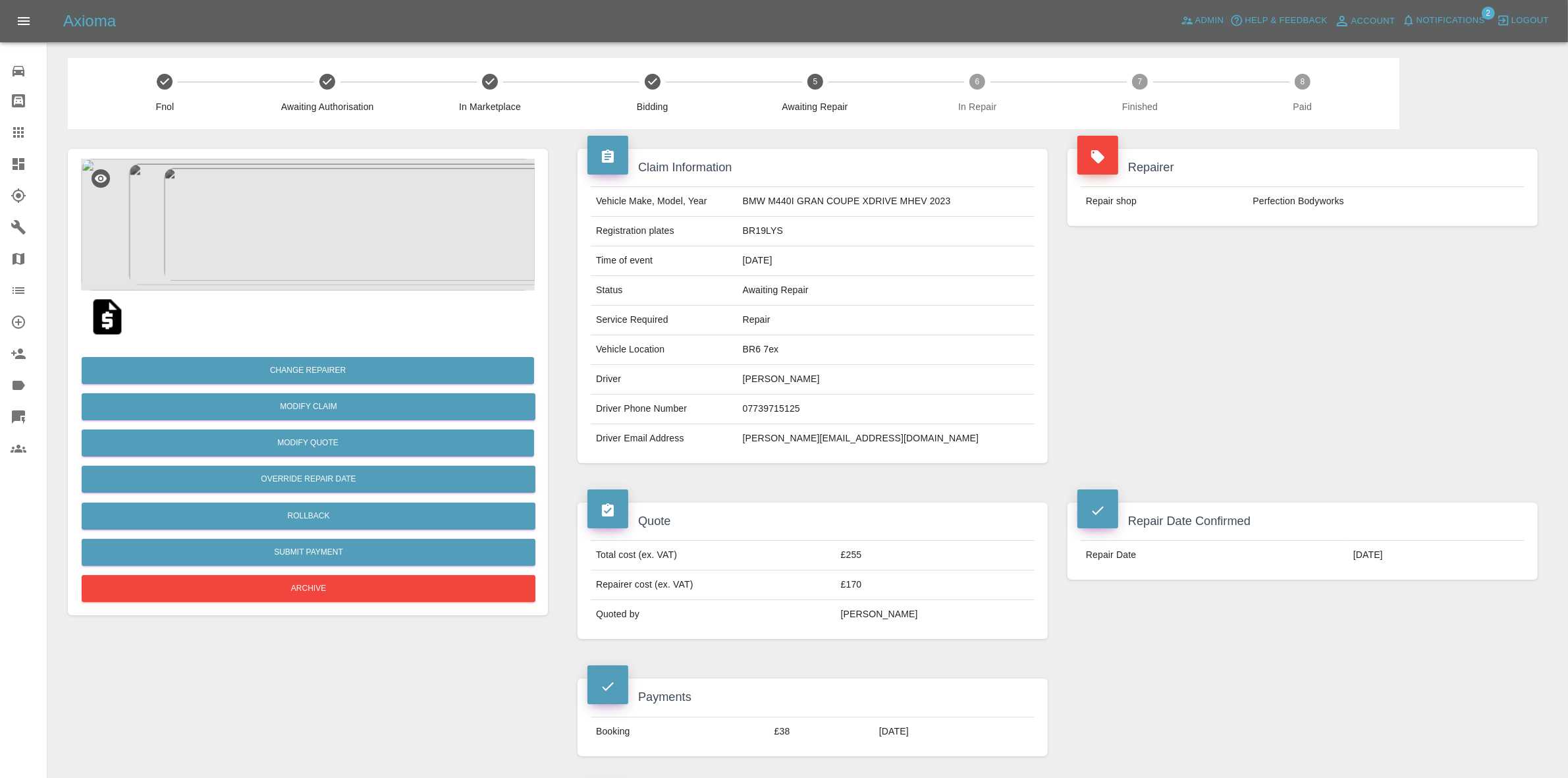
click at [892, 365] on td "[PERSON_NAME]" at bounding box center [885, 380] width 297 height 30
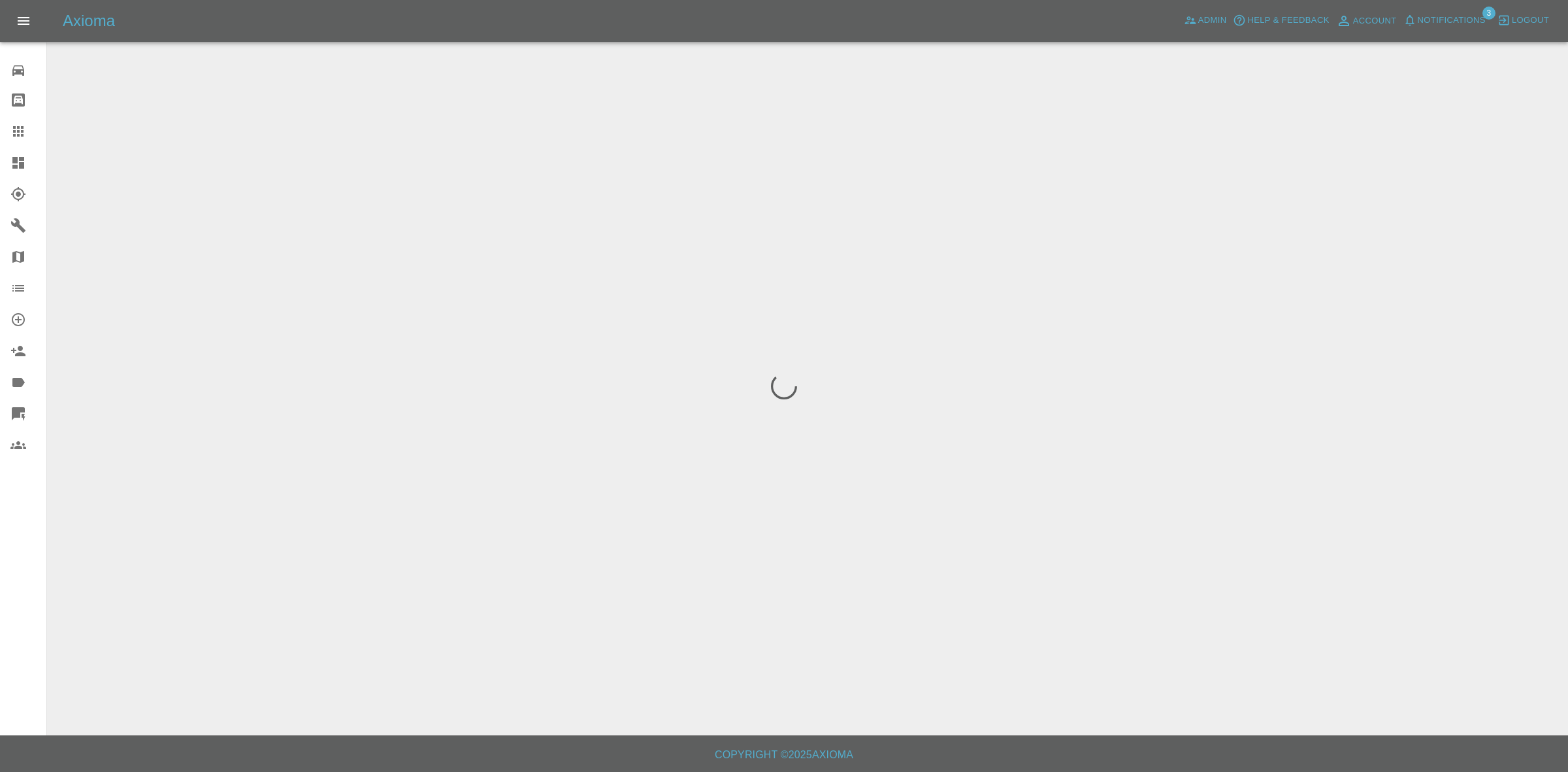
click at [1461, 19] on span "Notifications" at bounding box center [1451, 20] width 68 height 15
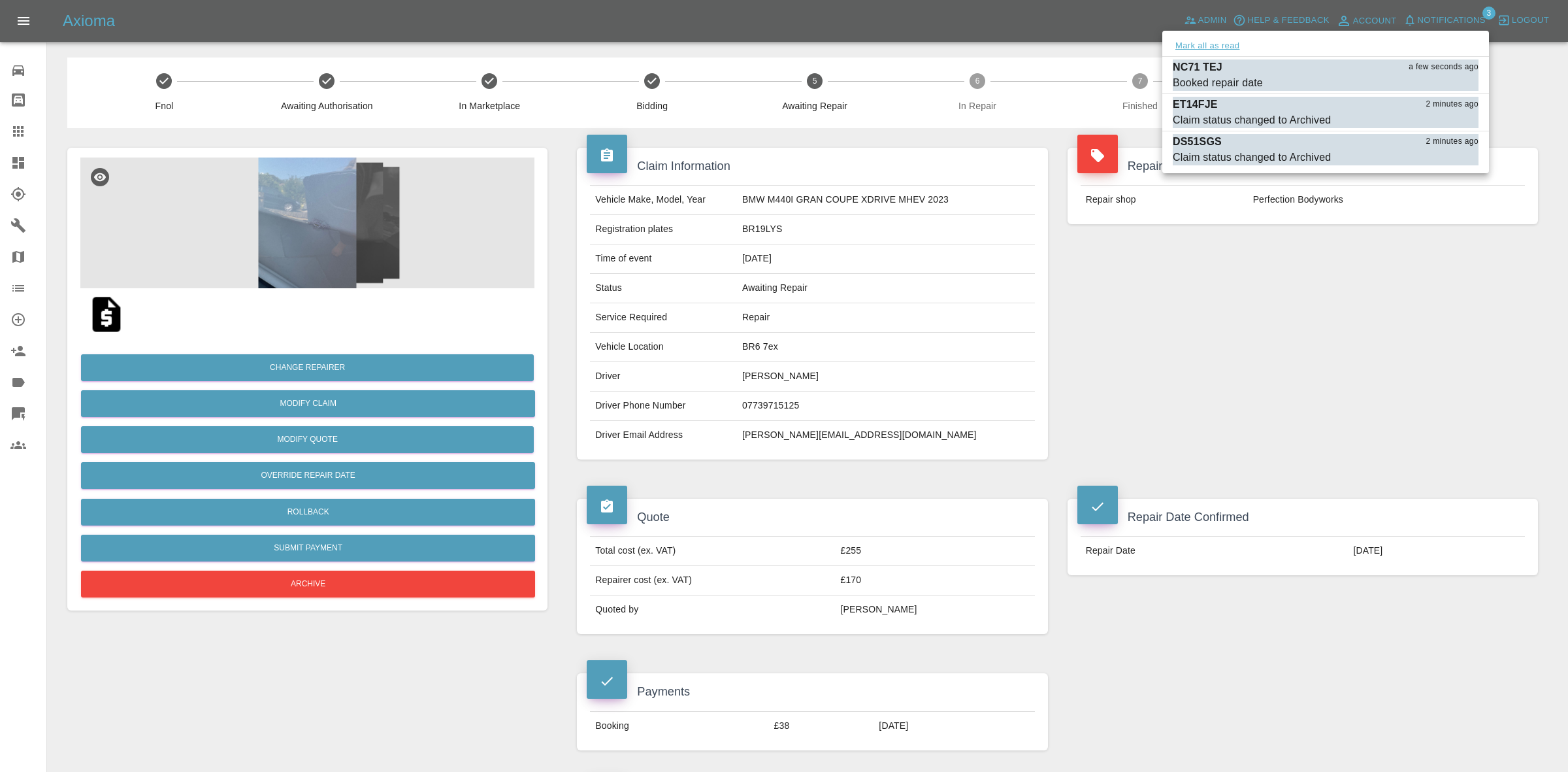
click at [1210, 47] on button "Mark all as read" at bounding box center [1207, 46] width 70 height 15
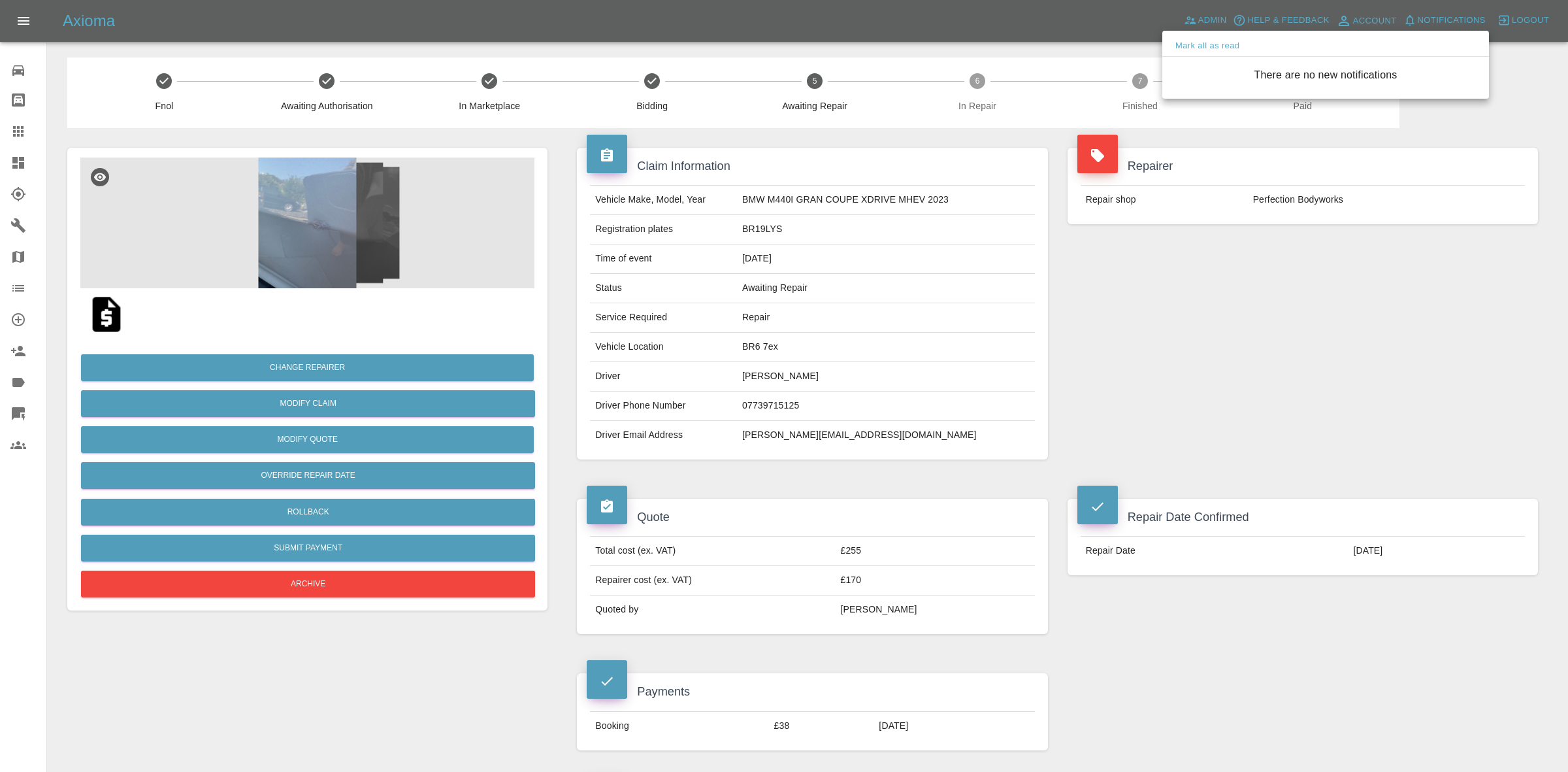
click at [1281, 349] on div at bounding box center [784, 386] width 1568 height 772
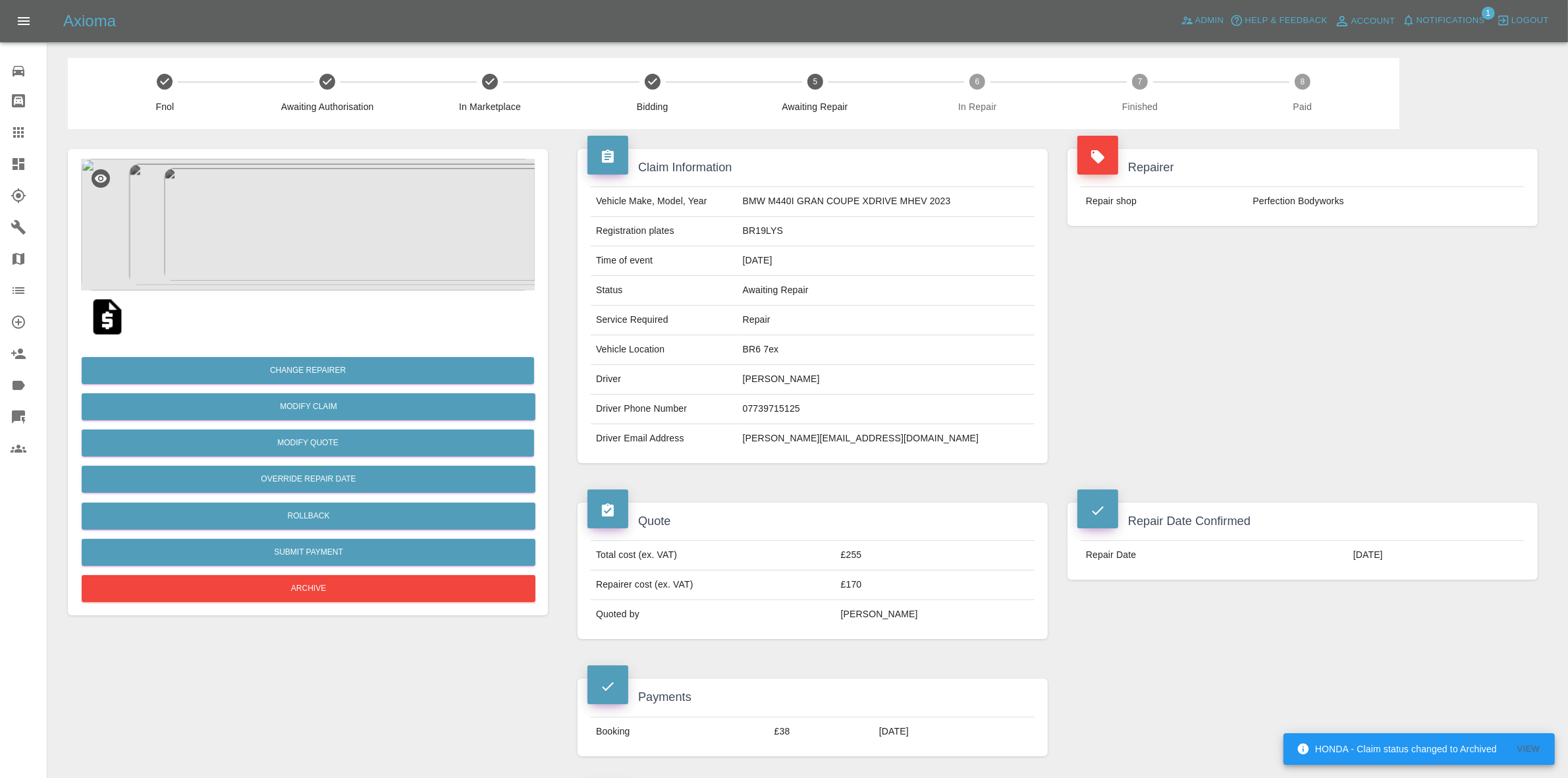
click at [1470, 22] on span "Notifications" at bounding box center [1450, 20] width 69 height 15
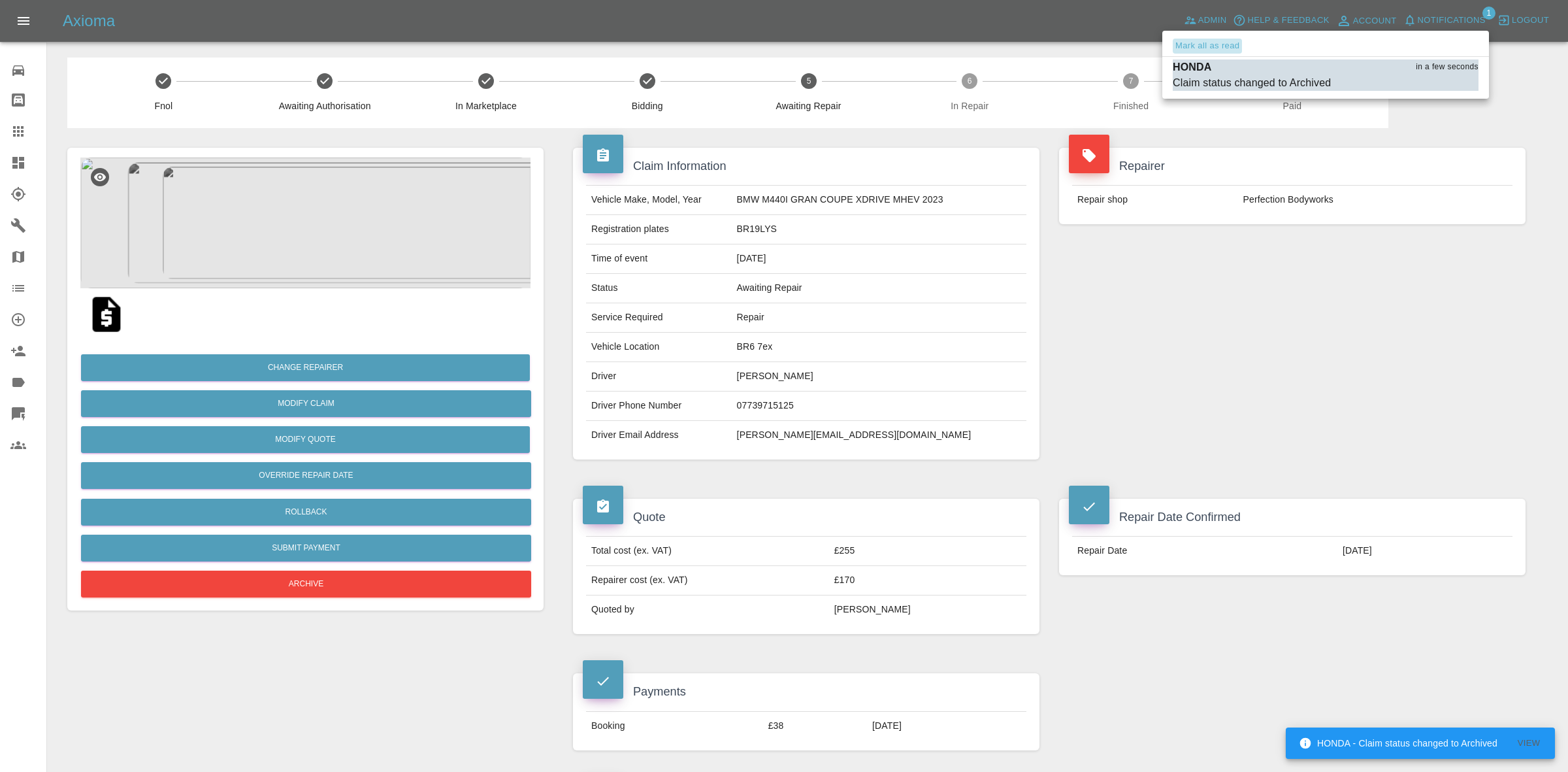
drag, startPoint x: 1226, startPoint y: 43, endPoint x: 1392, endPoint y: 221, distance: 243.4
click at [1227, 45] on button "Mark all as read" at bounding box center [1207, 46] width 70 height 15
click at [1454, 285] on div at bounding box center [784, 386] width 1568 height 772
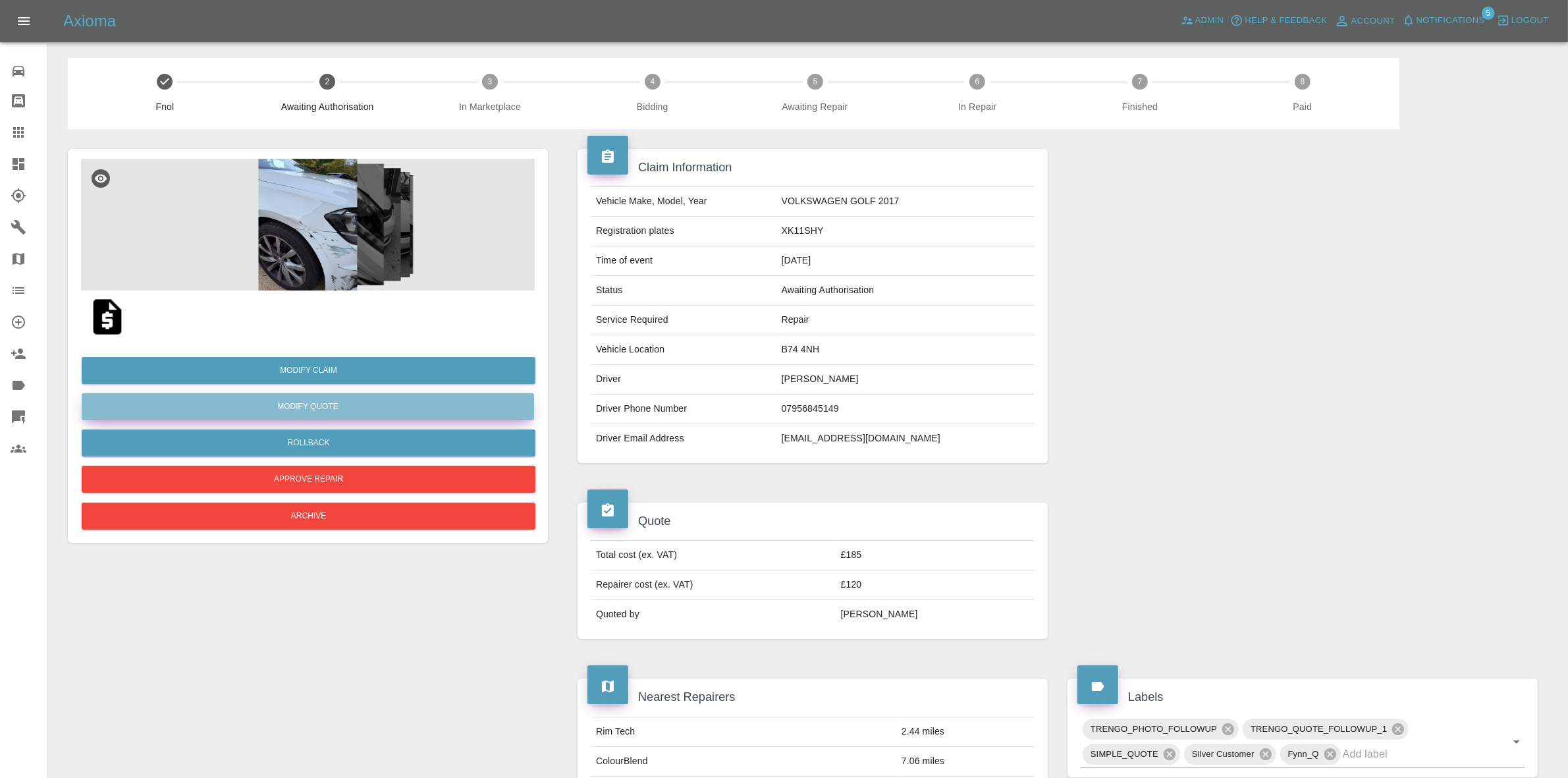
click at [329, 400] on button "Modify Quote" at bounding box center [308, 407] width 452 height 27
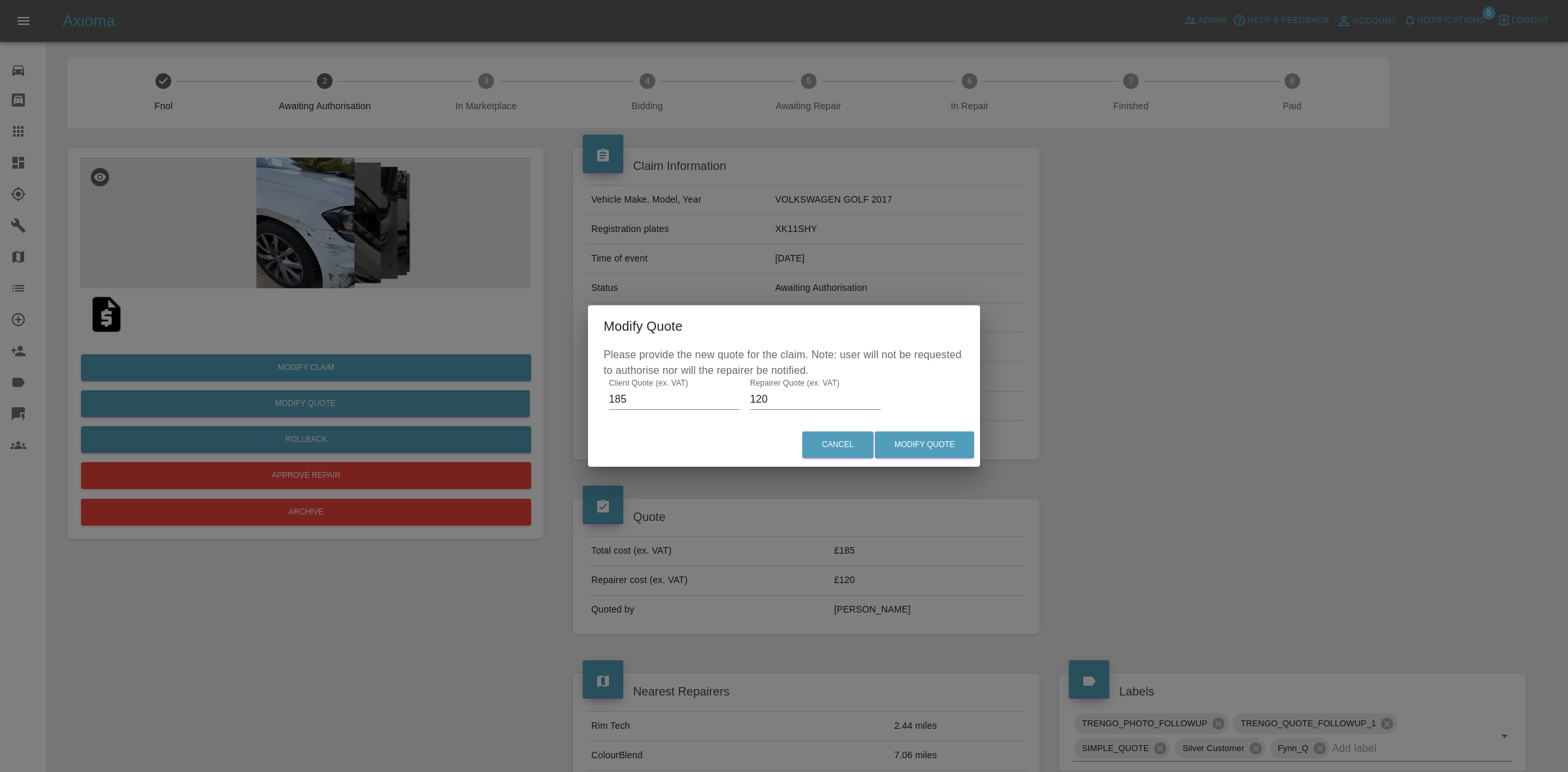
click at [641, 397] on input "185" at bounding box center [674, 399] width 131 height 21
type input "375"
click at [737, 566] on div "Modify Quote Please provide the new quote for the claim. Note: user will not be…" at bounding box center [784, 386] width 1568 height 772
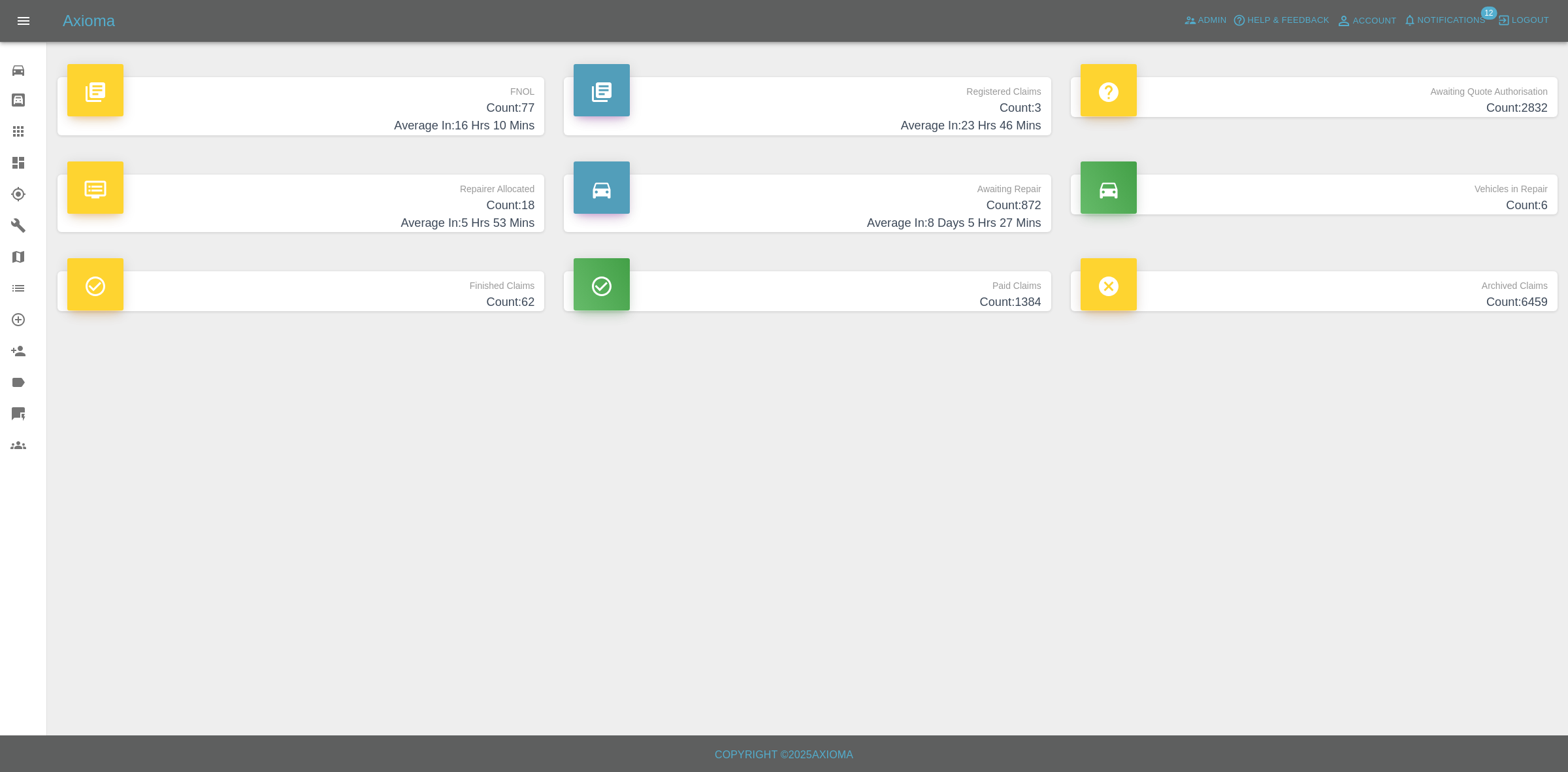
click at [497, 209] on h4 "Count: 18" at bounding box center [300, 206] width 467 height 18
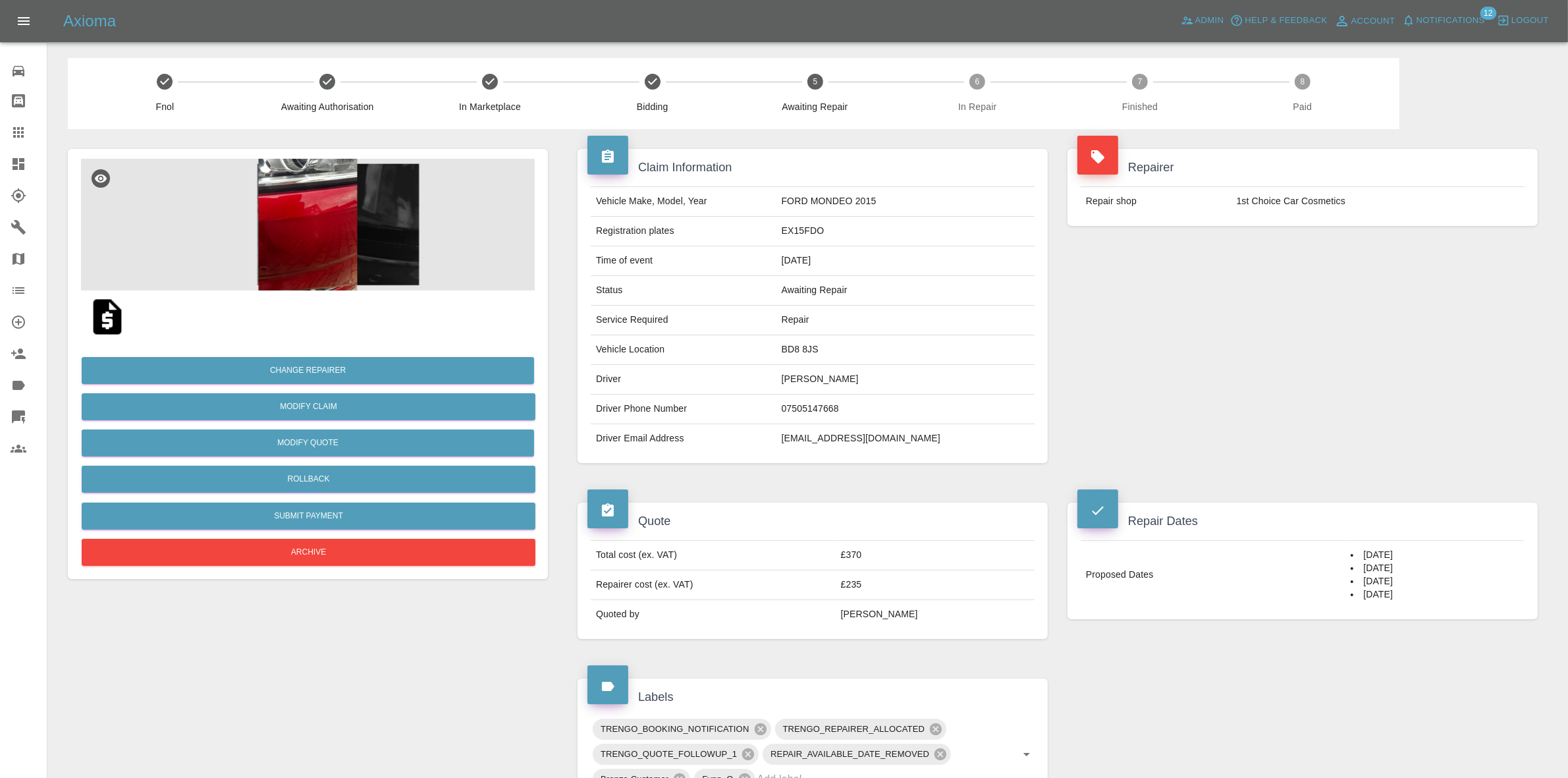
click at [1468, 22] on span "Notifications" at bounding box center [1450, 20] width 69 height 15
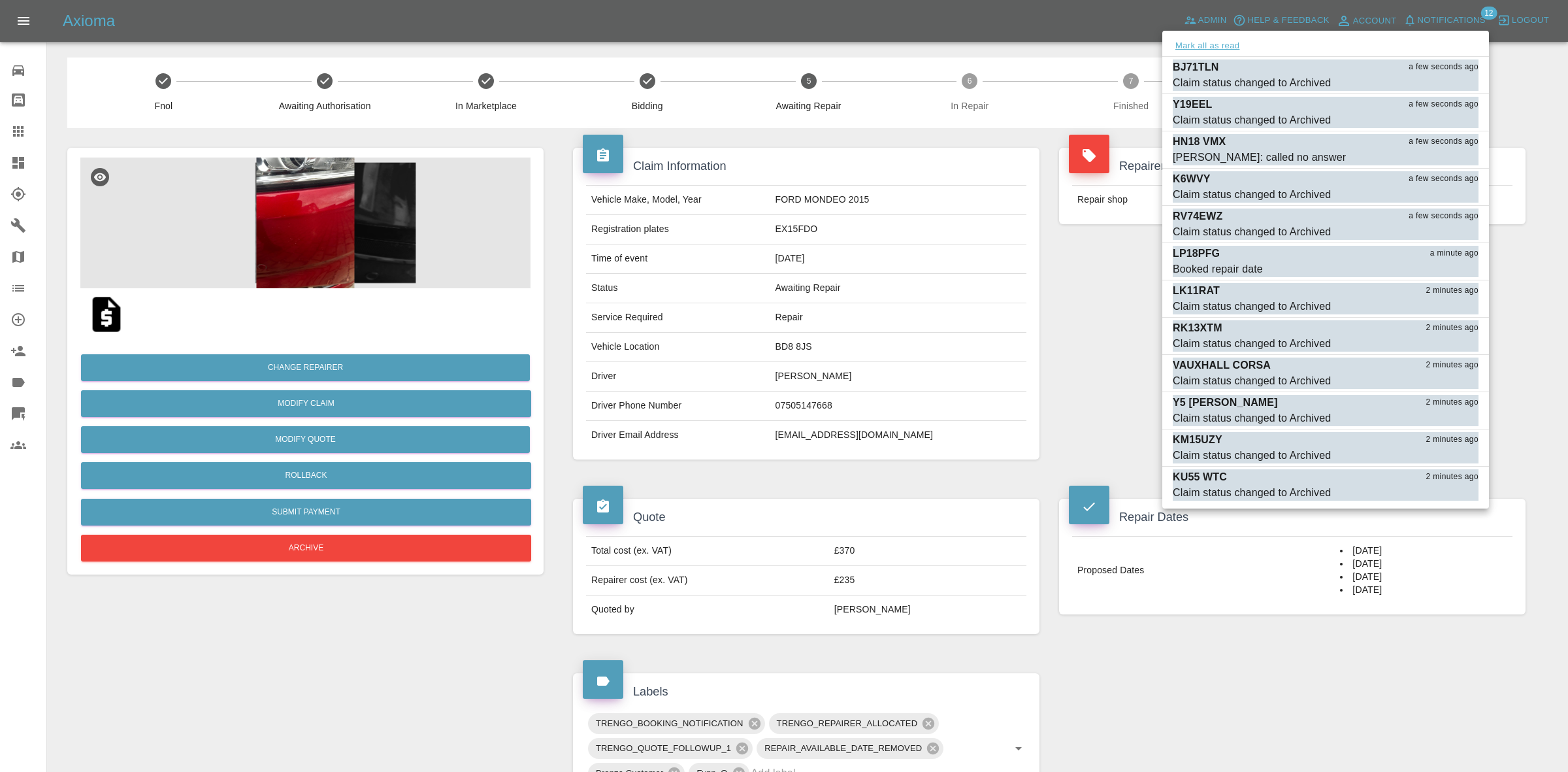
click at [1206, 46] on button "Mark all as read" at bounding box center [1207, 46] width 70 height 15
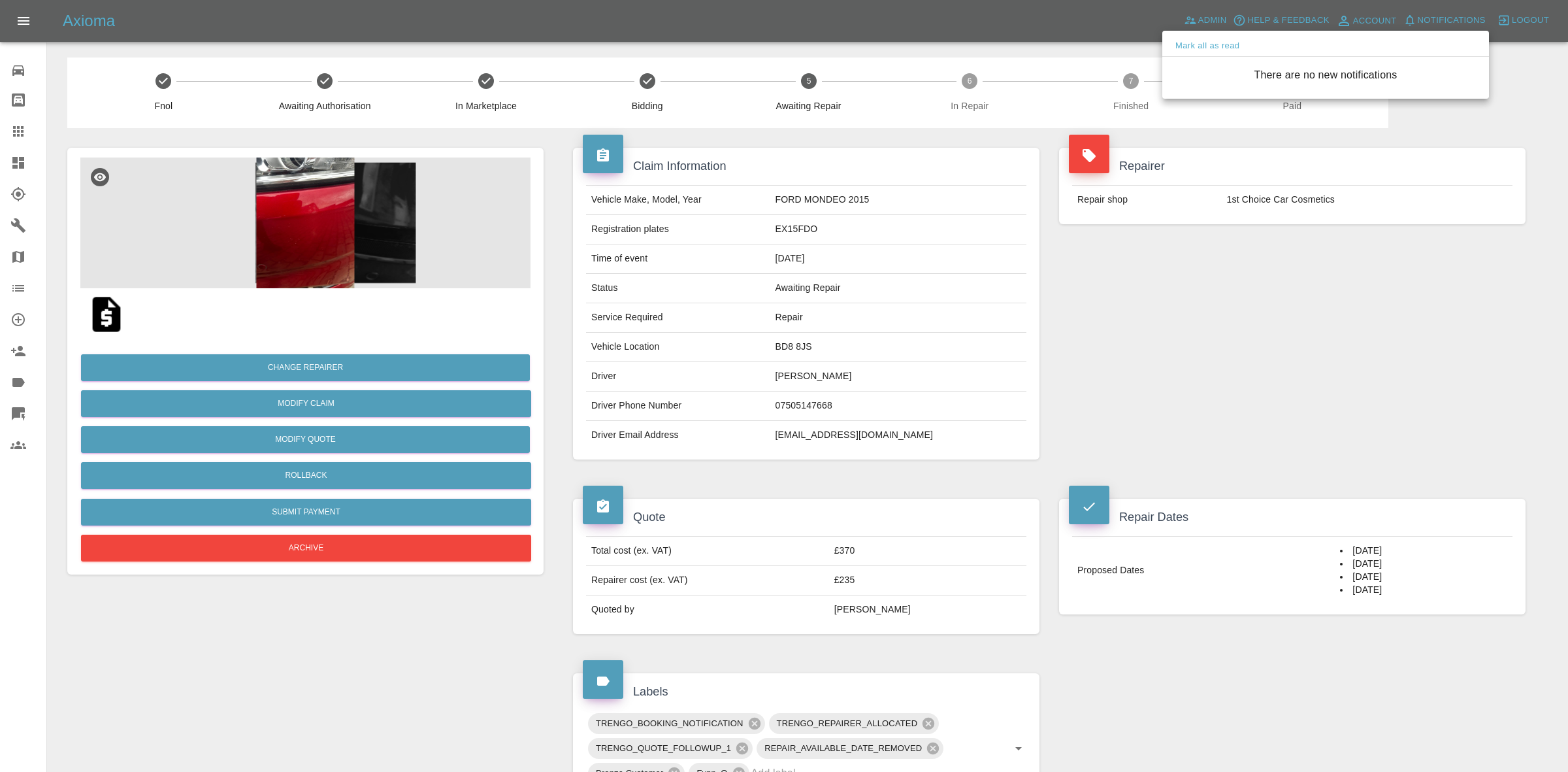
click at [1184, 325] on div at bounding box center [784, 386] width 1568 height 772
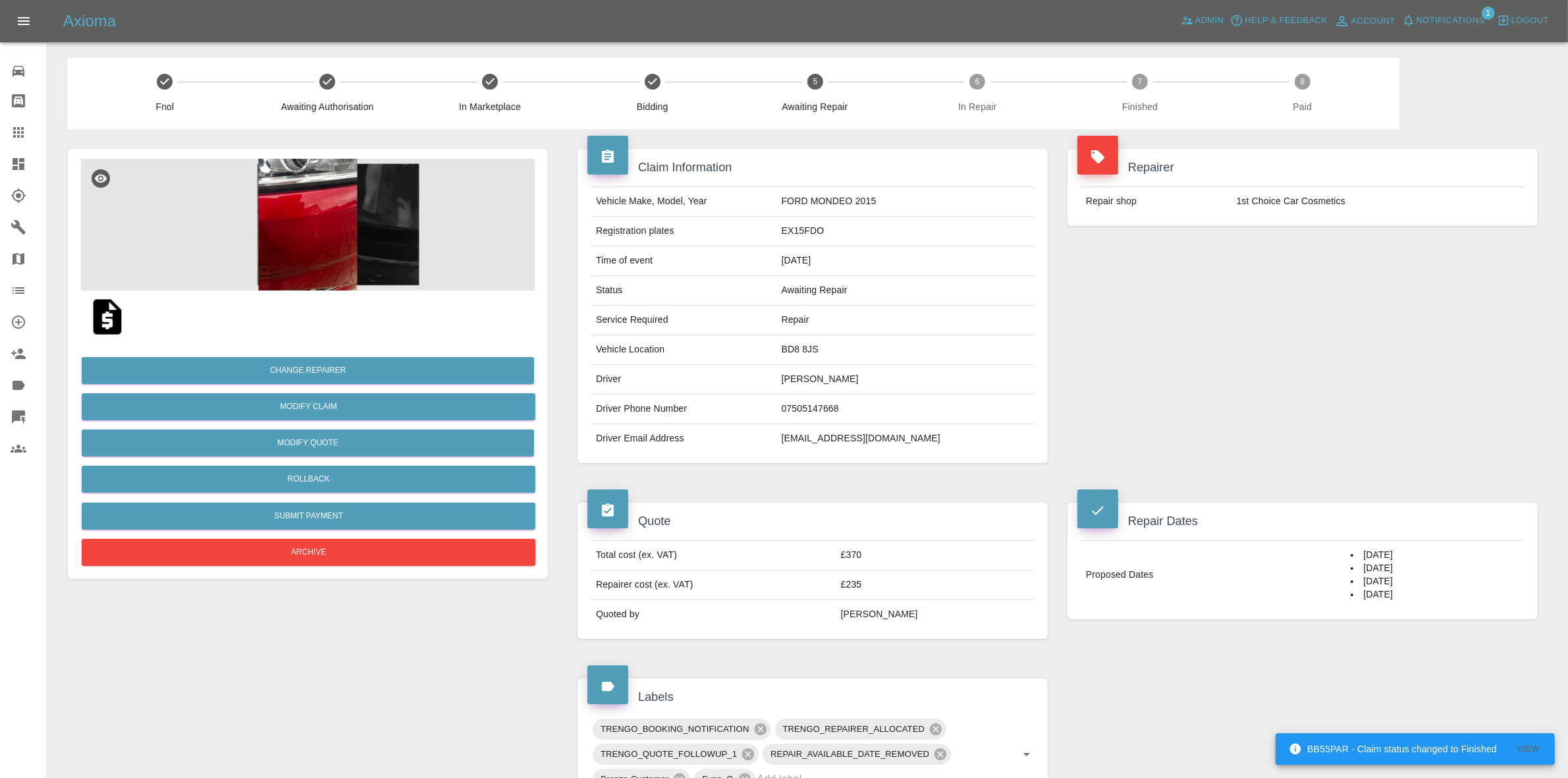
click at [868, 442] on td "Afraz_48@hotmail.com" at bounding box center [905, 438] width 258 height 29
copy div "Afraz_48@hotmail.com"
click at [850, 225] on td "EX15FDO" at bounding box center [905, 231] width 258 height 30
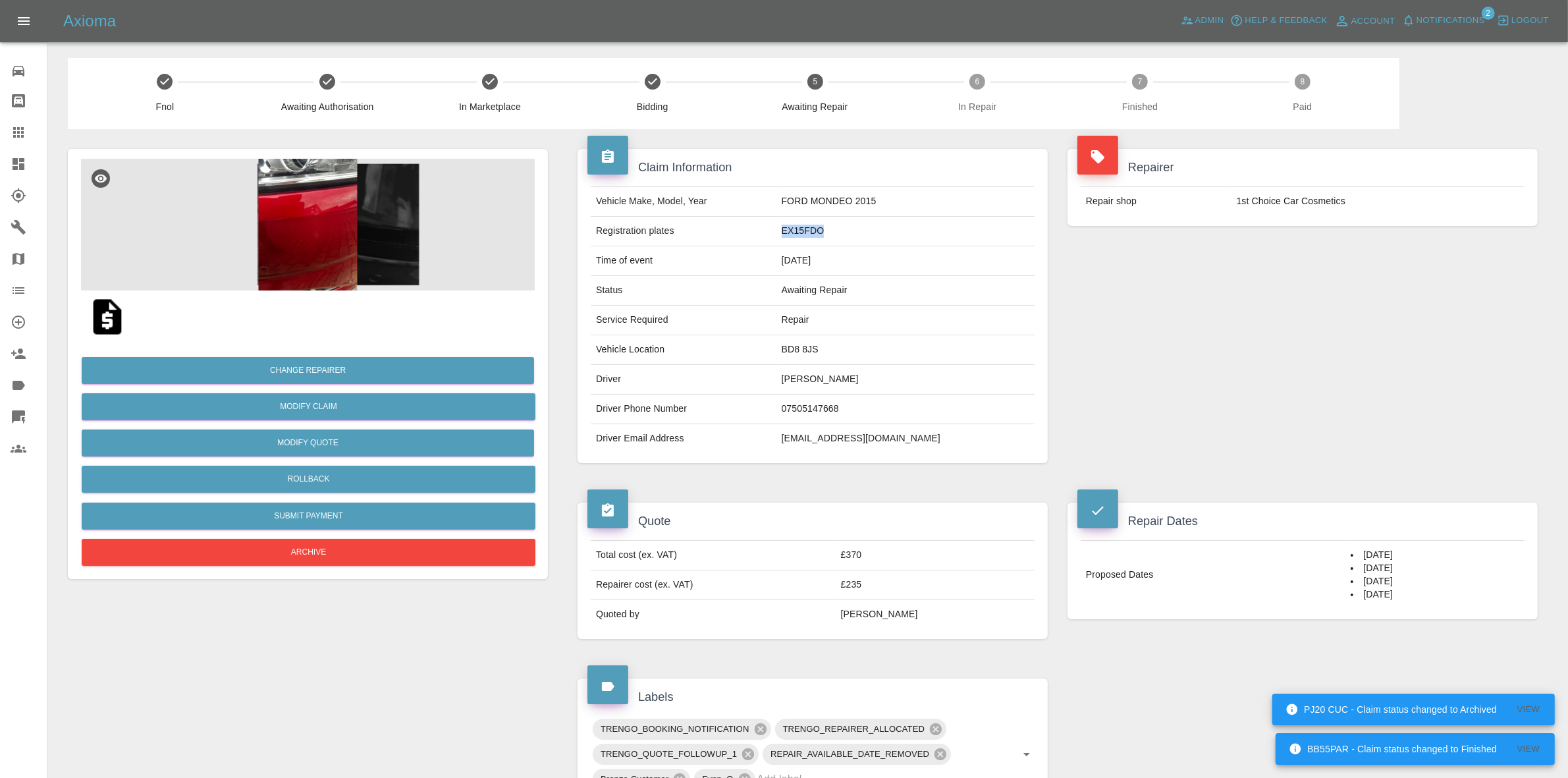
click at [850, 225] on td "EX15FDO" at bounding box center [905, 231] width 258 height 30
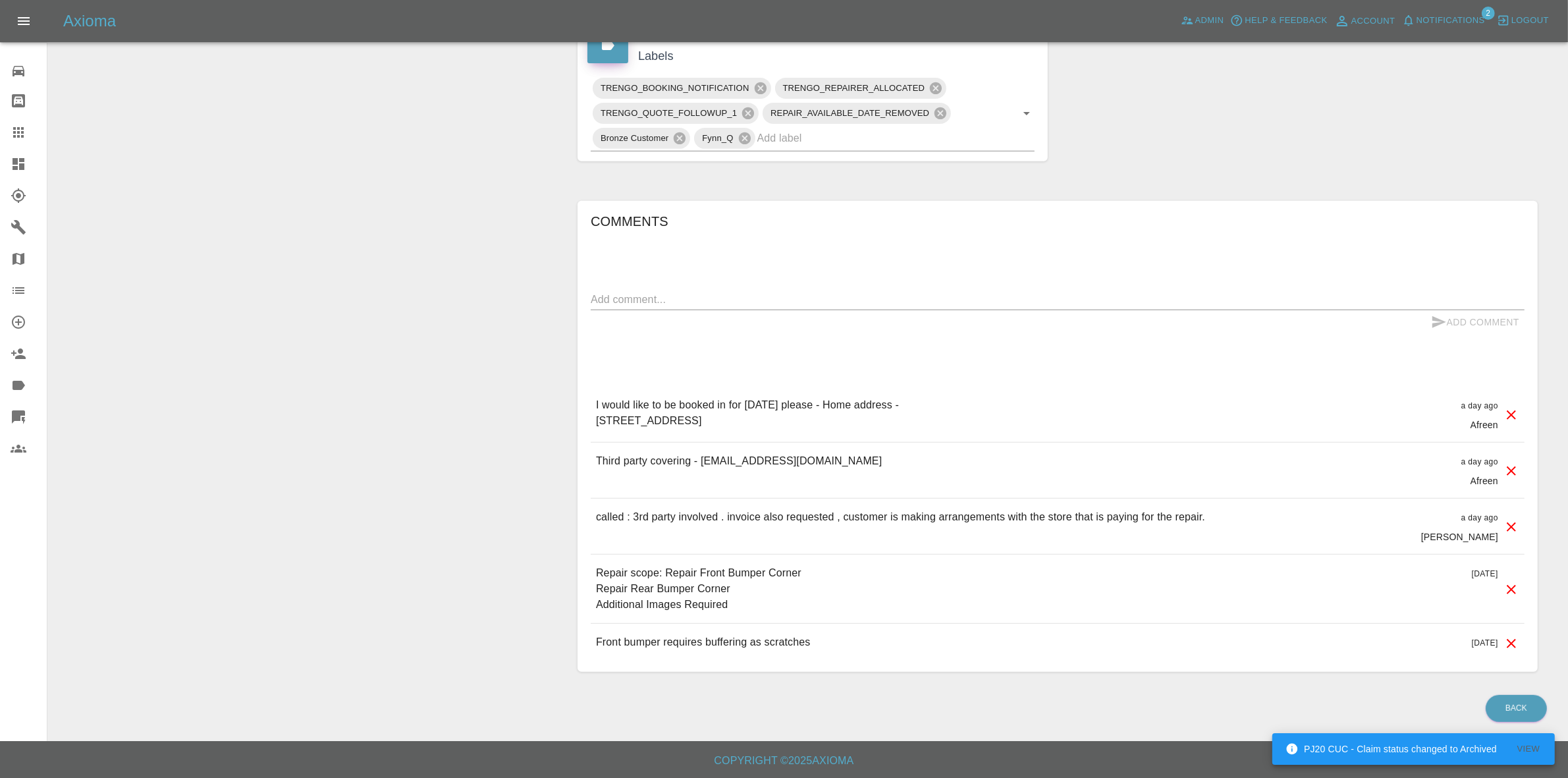
drag, startPoint x: 702, startPoint y: 456, endPoint x: 950, endPoint y: 459, distance: 248.0
click at [950, 459] on div "Third party covering - customerservices@bmstores.co.uk a day ago Afreen" at bounding box center [1057, 470] width 933 height 55
copy p "customerservices@bmstores.co.uk"
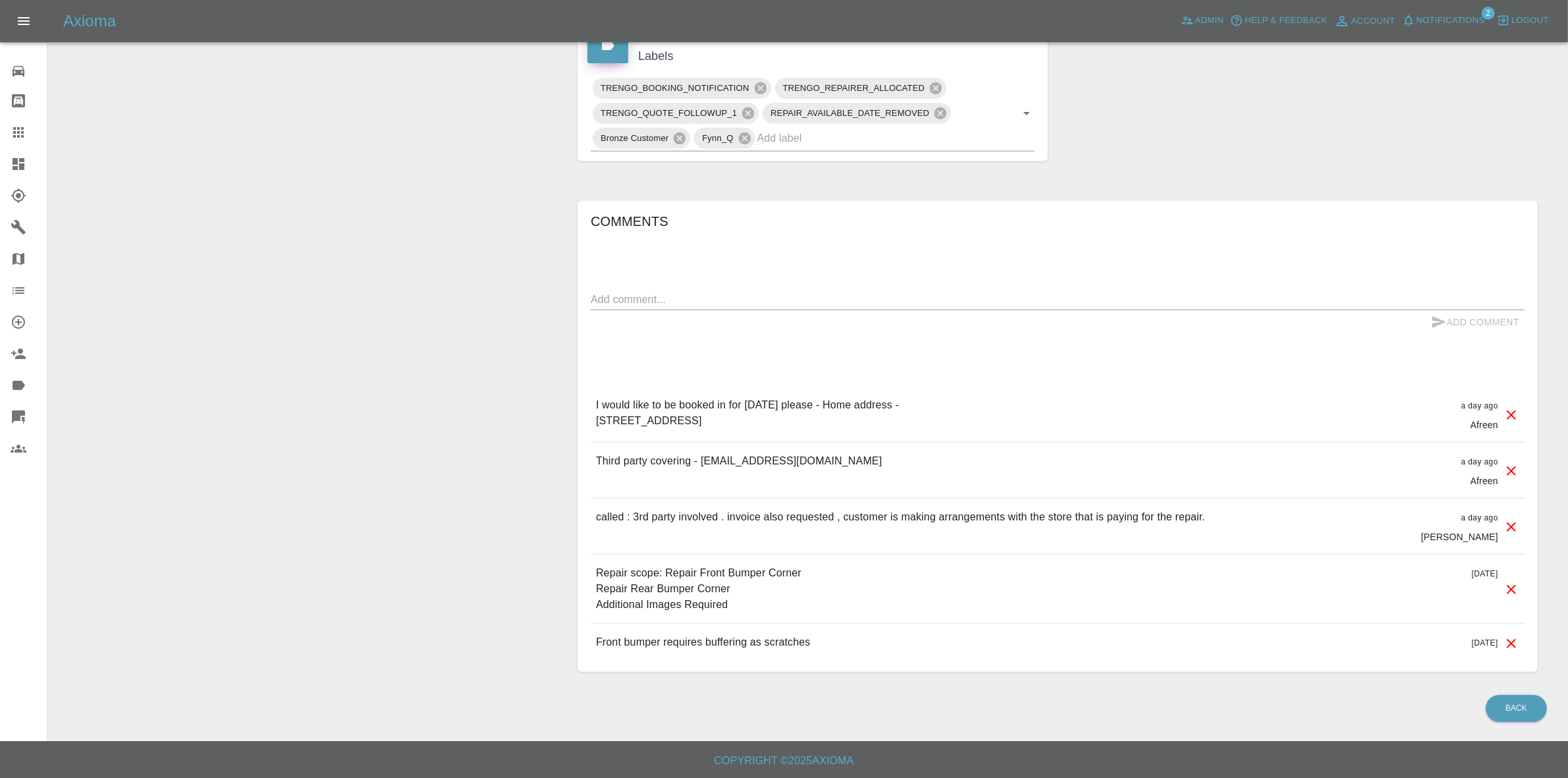
scroll to position [0, 0]
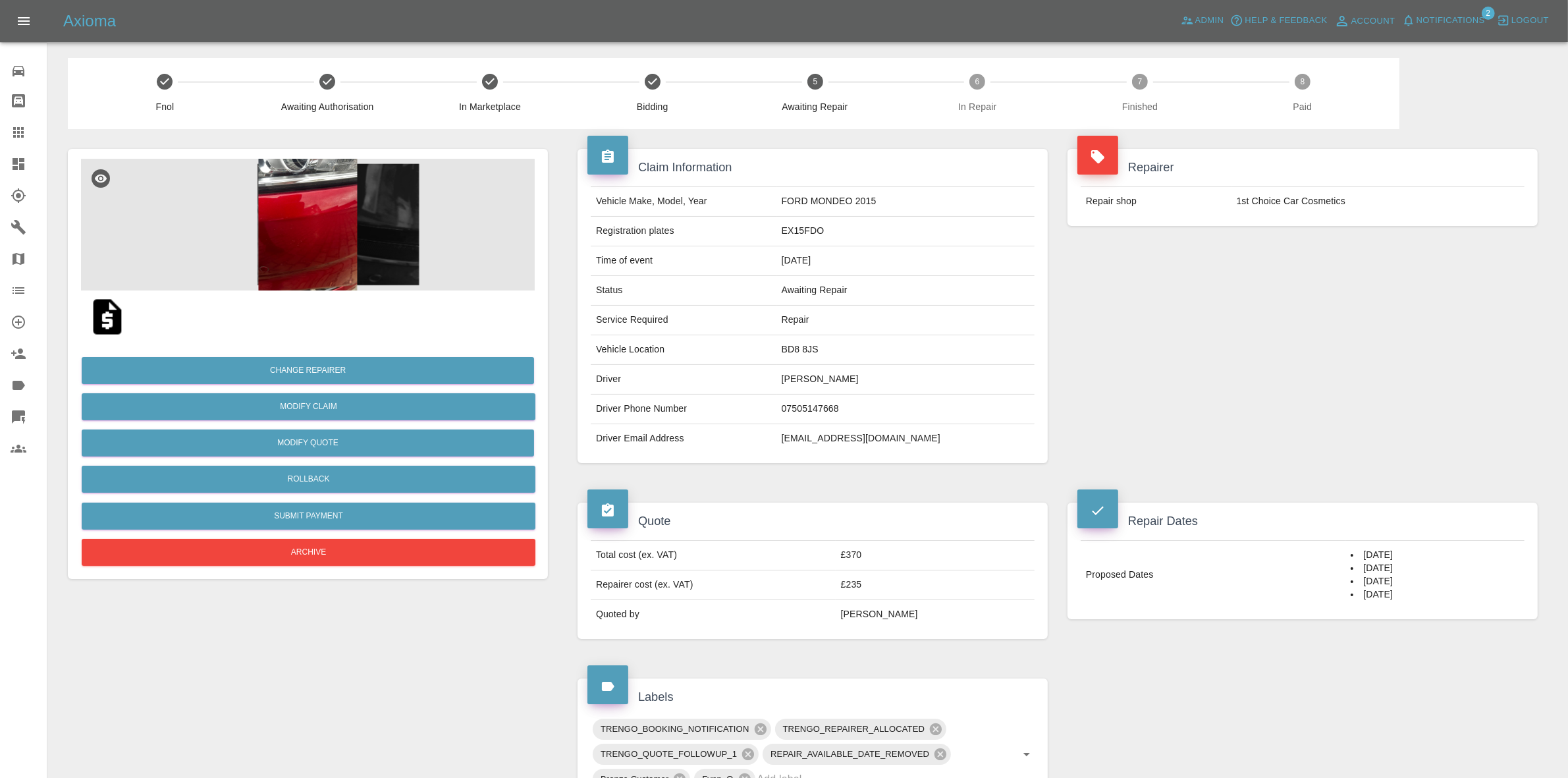
click at [854, 459] on div "Vehicle Make, Model, Year FORD MONDEO 2015 Registration plates EX15FDO Time of …" at bounding box center [813, 320] width 470 height 287
click at [854, 435] on td "Afraz_48@hotmail.com" at bounding box center [905, 438] width 258 height 29
copy div "Afraz_48@hotmail.com"
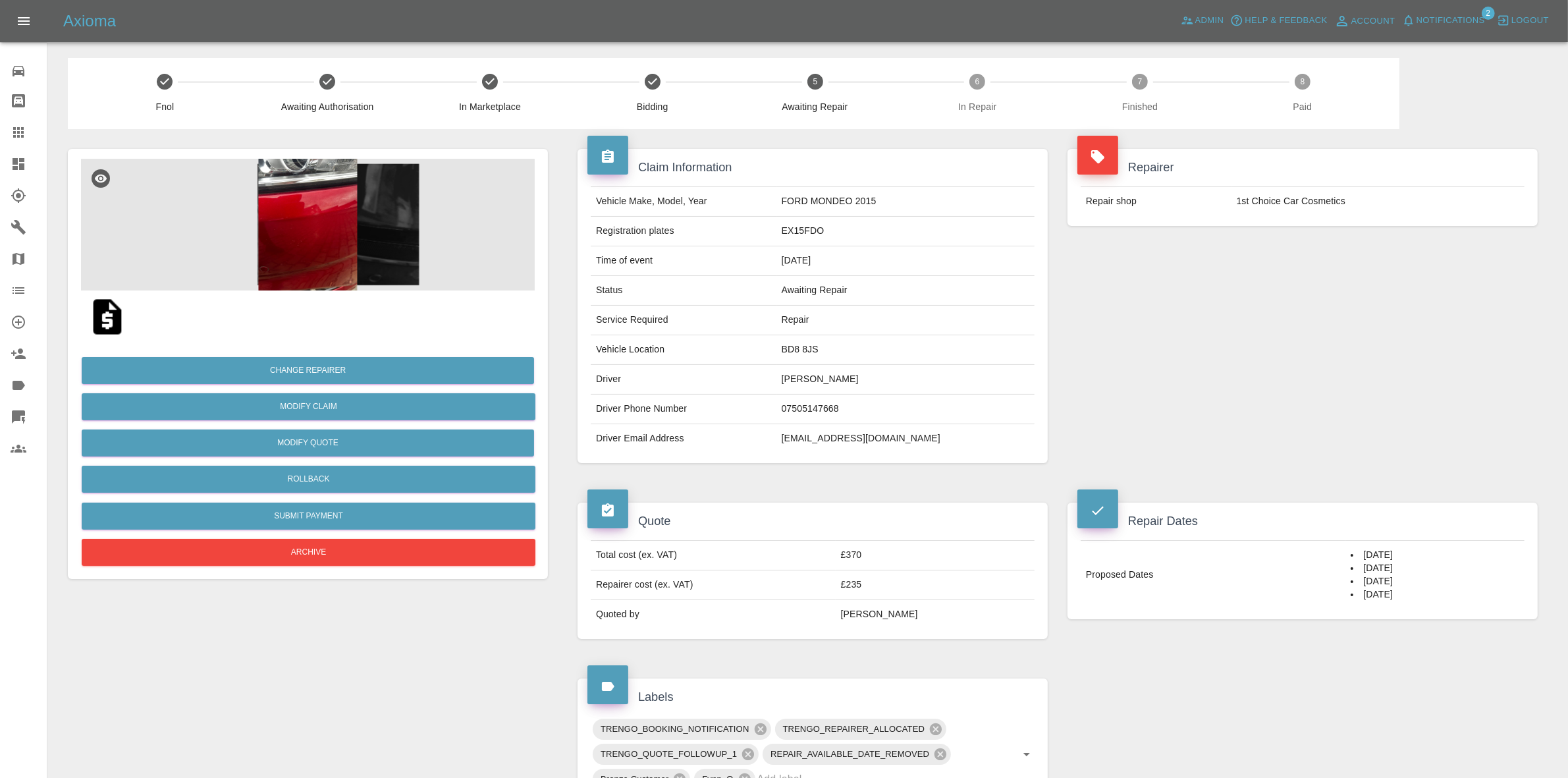
click at [841, 383] on td "Afraz Shabir" at bounding box center [905, 380] width 258 height 30
copy td "Afraz Shabir"
click at [854, 434] on td "Afraz_48@hotmail.com" at bounding box center [905, 438] width 258 height 29
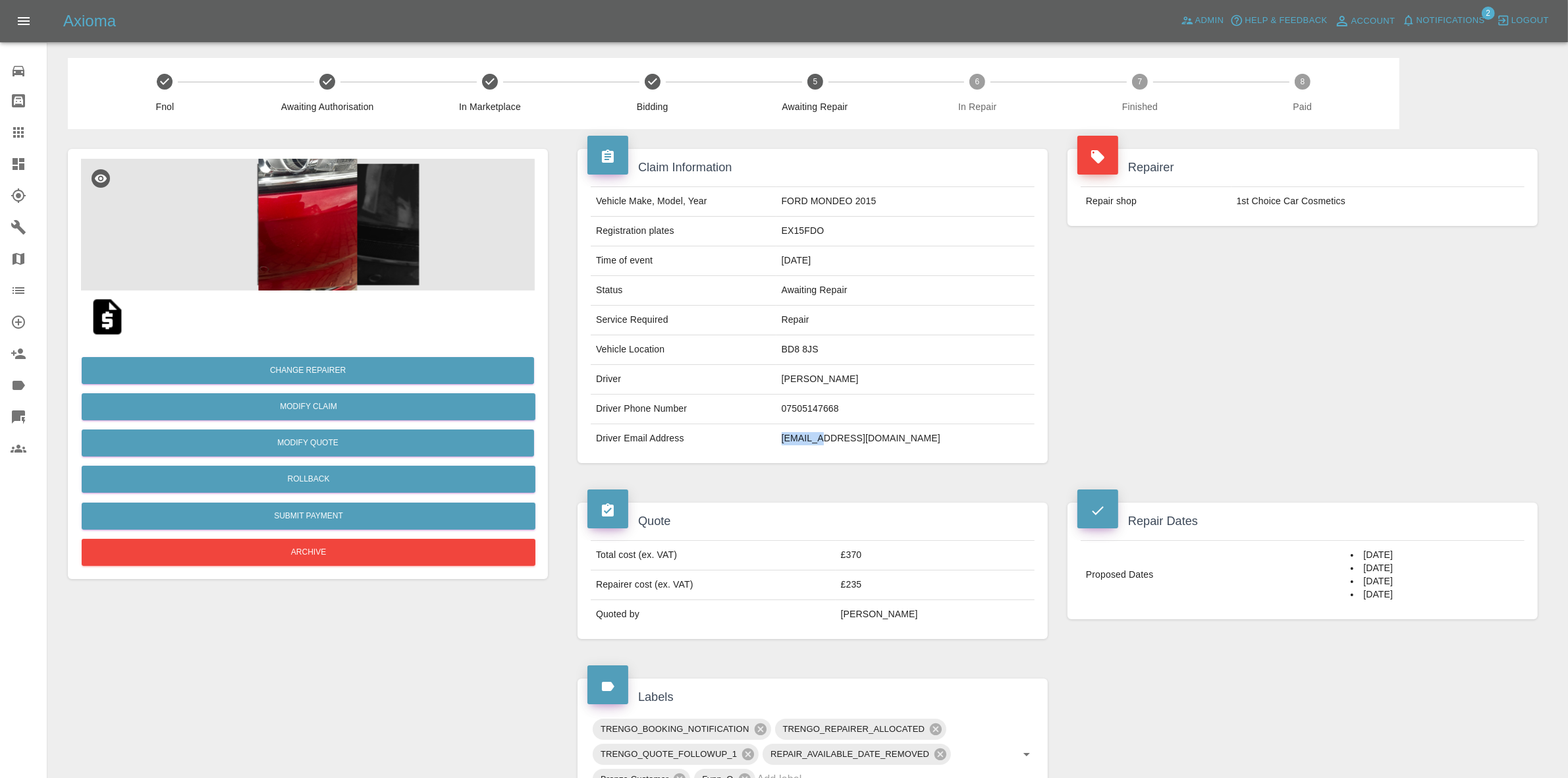
click at [854, 434] on td "Afraz_48@hotmail.com" at bounding box center [905, 438] width 258 height 29
copy div "Afraz_48@hotmail.com"
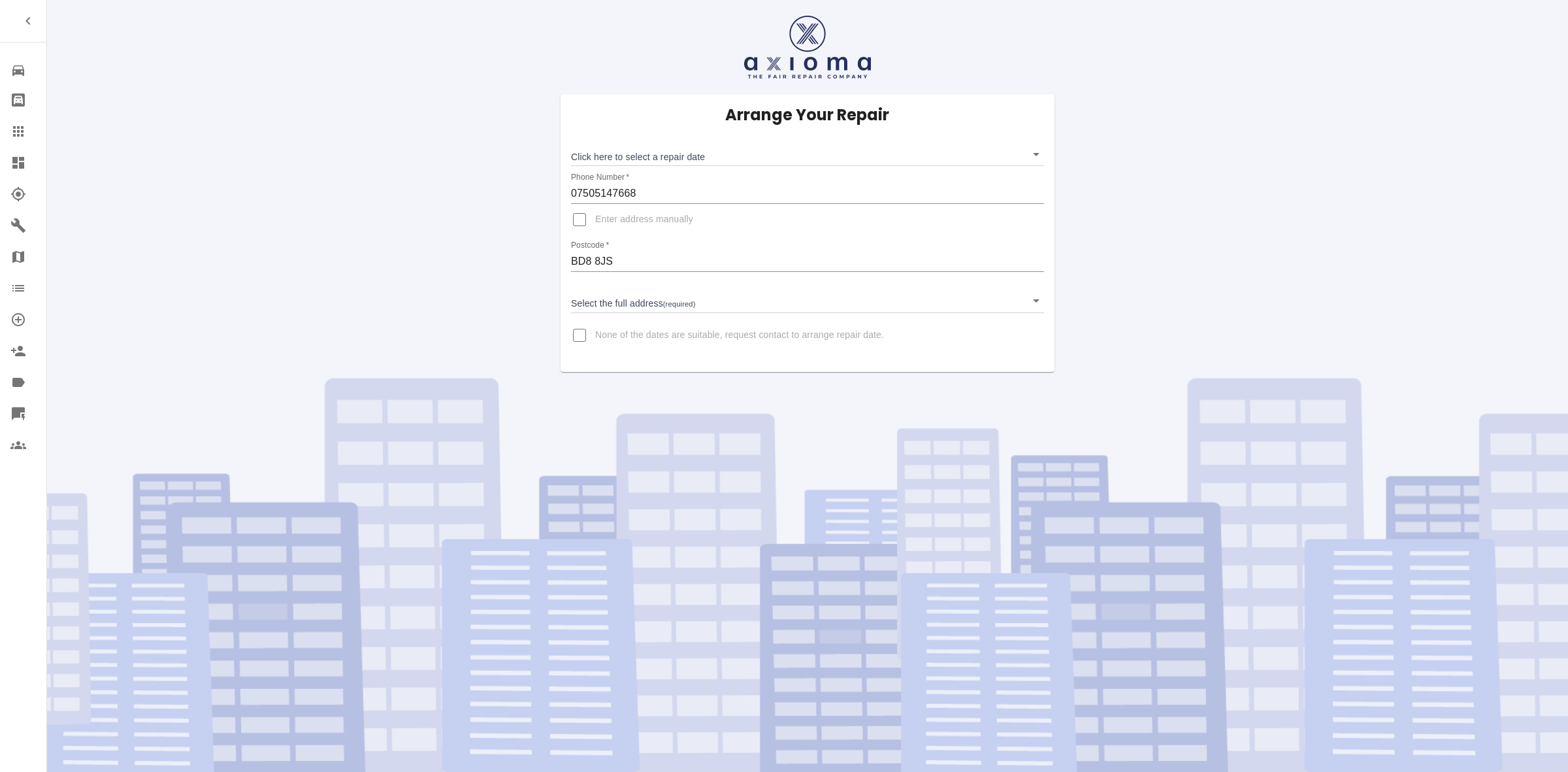
click at [0, 125] on link "Claims" at bounding box center [23, 131] width 46 height 32
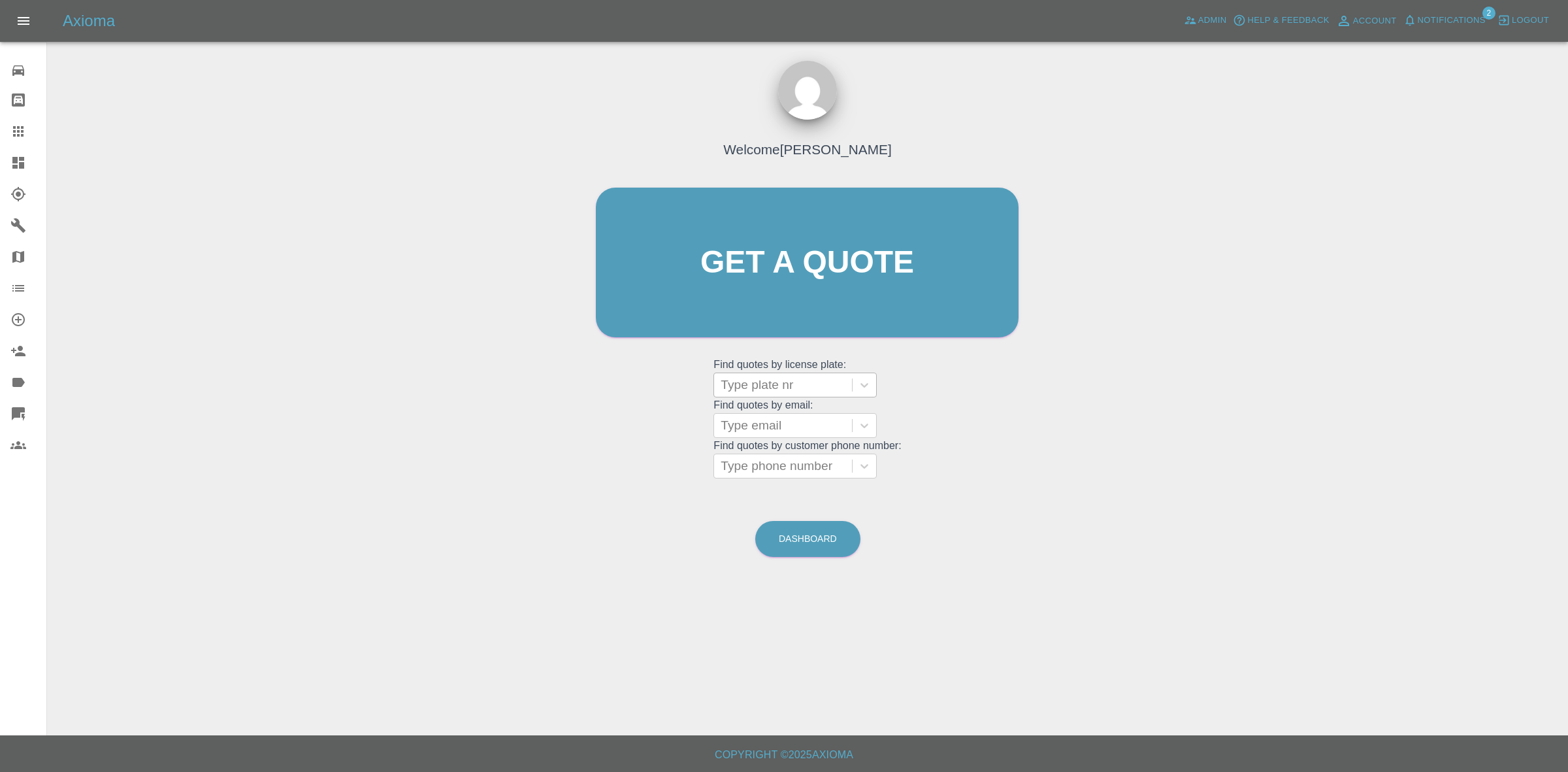
click at [808, 390] on div at bounding box center [783, 385] width 125 height 19
paste input "BR19LYS"
type input "BR19LYS"
click at [788, 418] on div "BR19LYS, Awaiting Repair" at bounding box center [795, 426] width 163 height 42
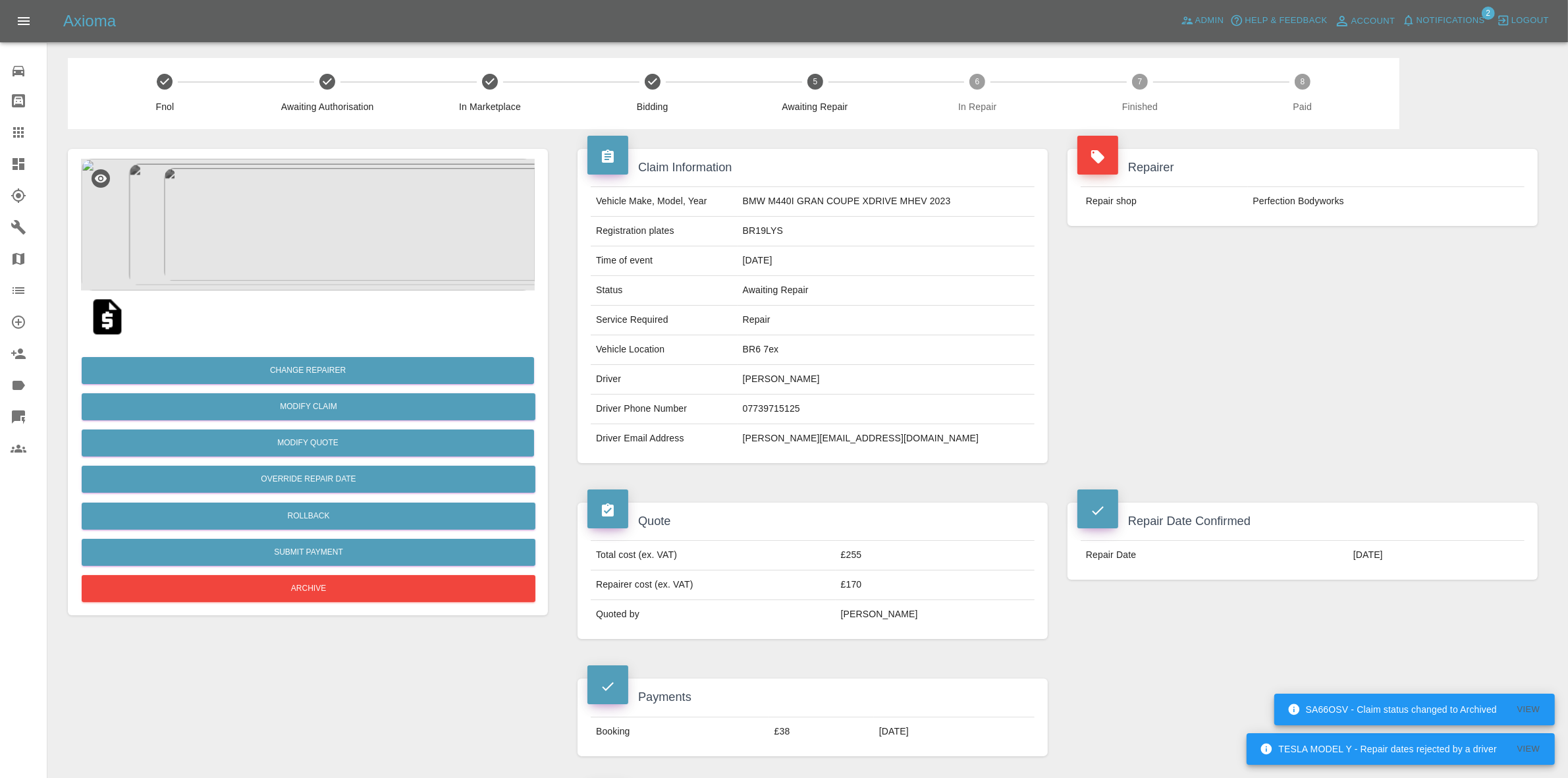
click at [325, 209] on img at bounding box center [308, 224] width 454 height 132
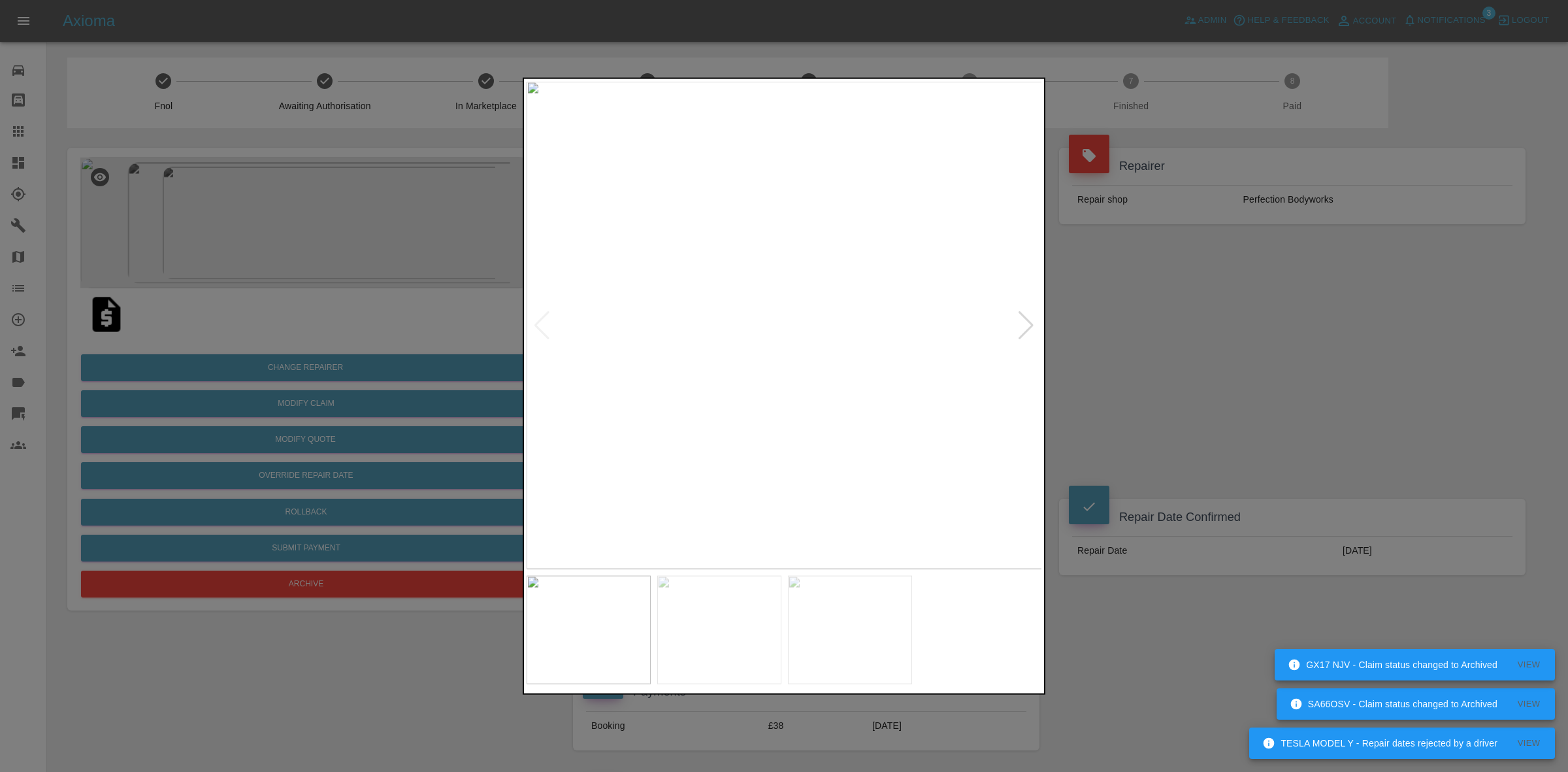
drag, startPoint x: 362, startPoint y: 311, endPoint x: 358, endPoint y: 296, distance: 15.5
click at [362, 311] on div at bounding box center [784, 386] width 1568 height 772
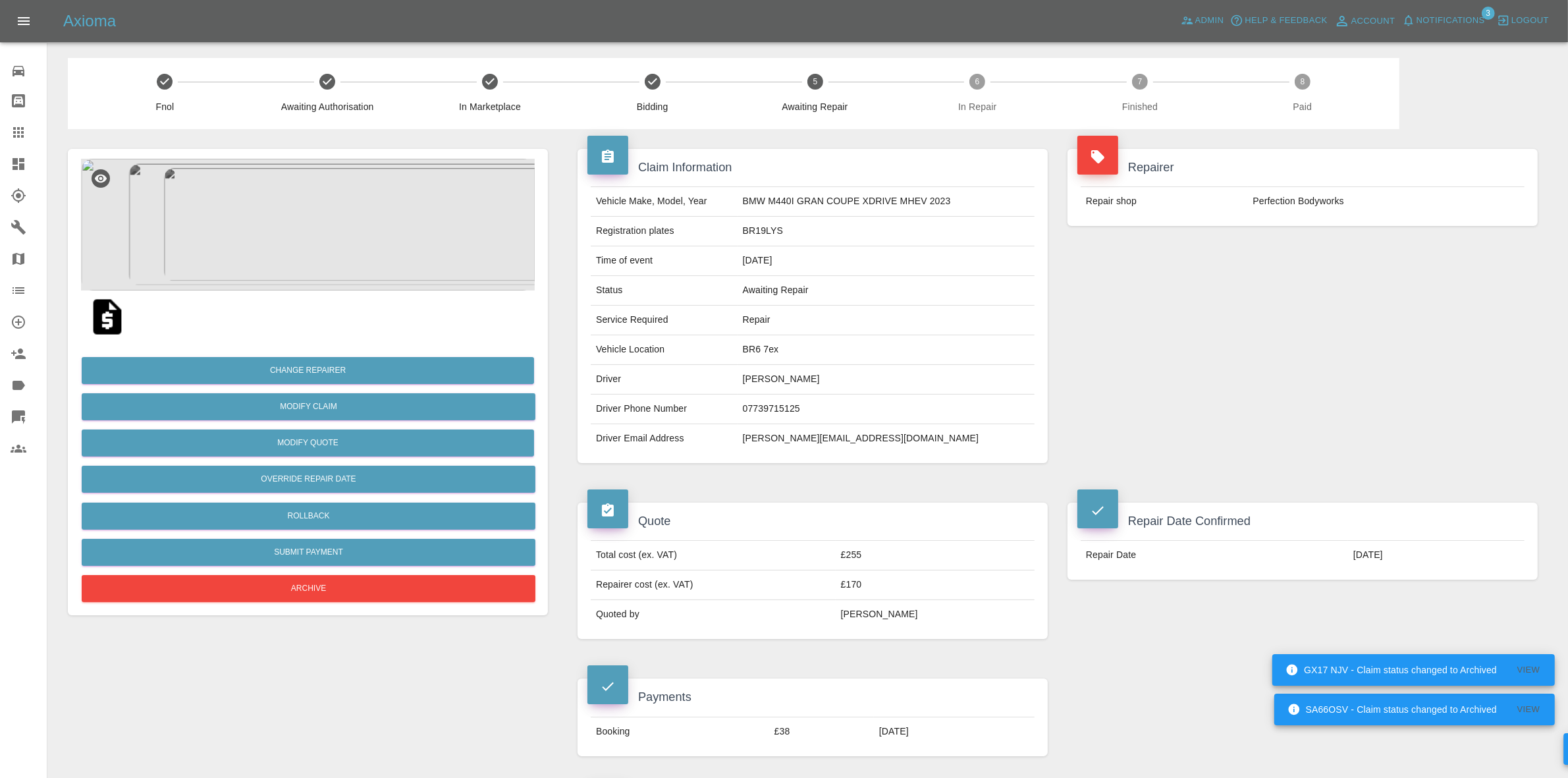
click at [343, 248] on img at bounding box center [308, 224] width 454 height 132
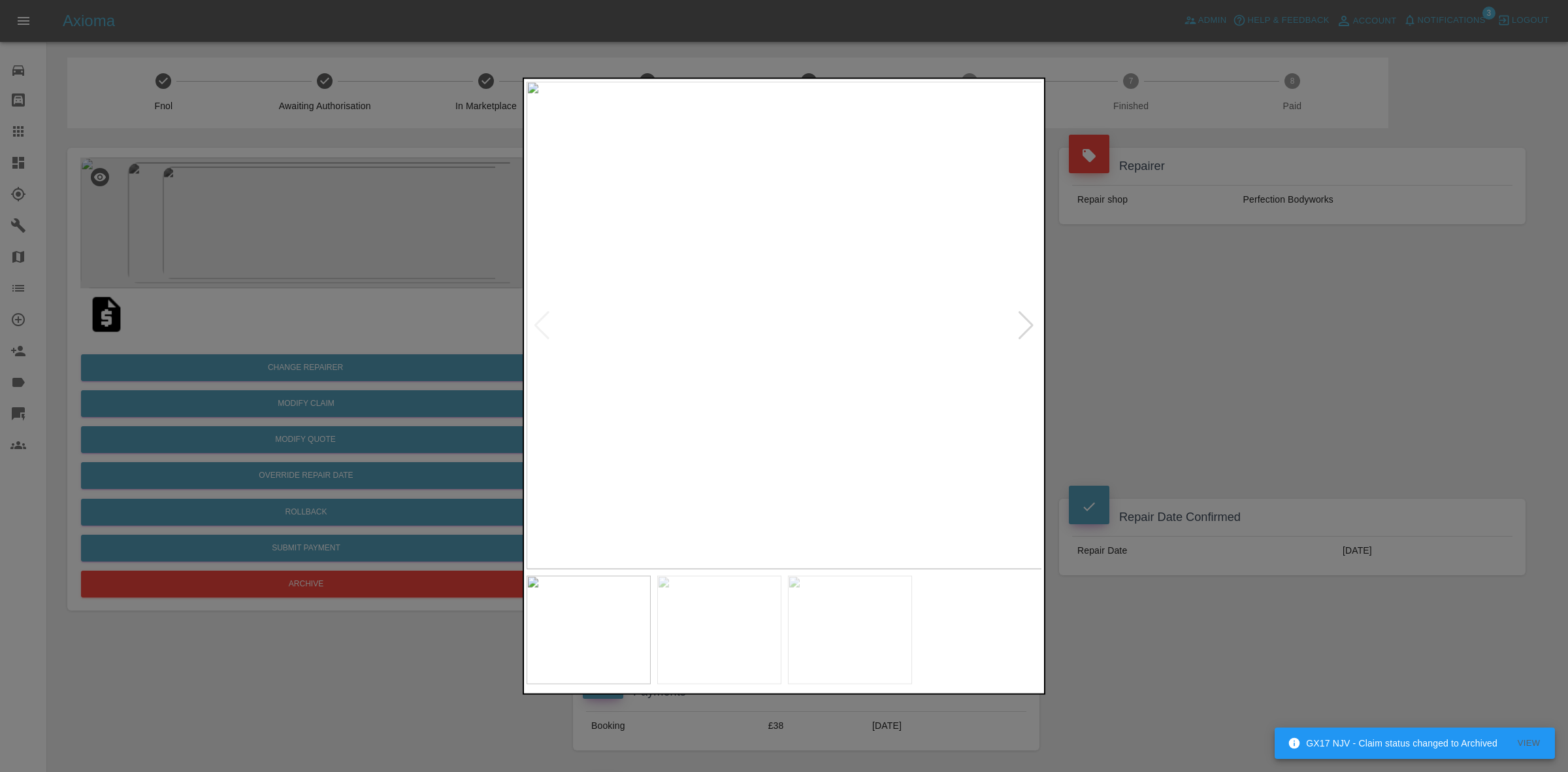
click at [1019, 324] on div at bounding box center [1026, 325] width 18 height 29
drag, startPoint x: 1112, startPoint y: 417, endPoint x: 1082, endPoint y: 564, distance: 150.0
click at [1112, 417] on div at bounding box center [784, 386] width 1568 height 772
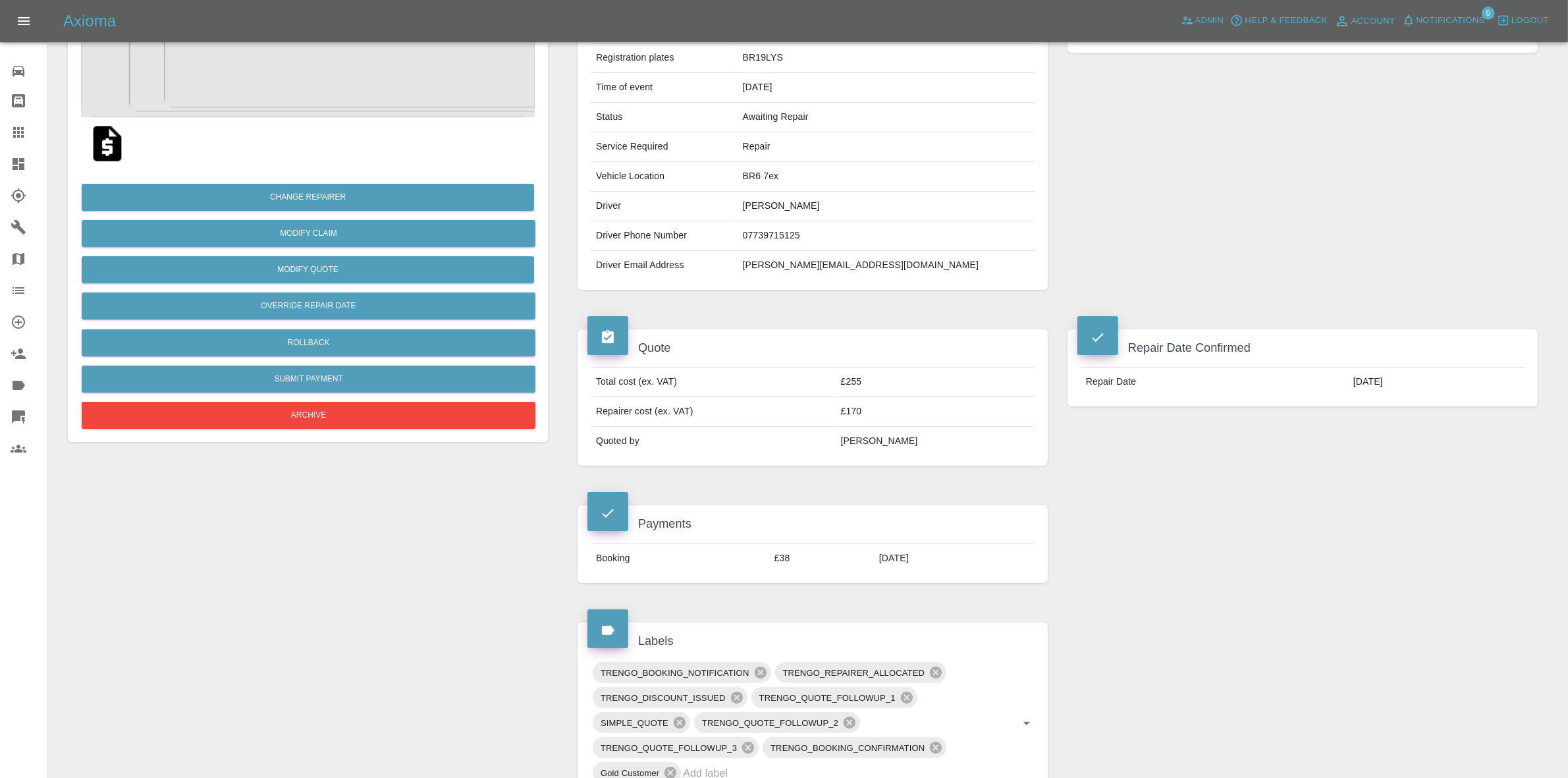
scroll to position [83, 0]
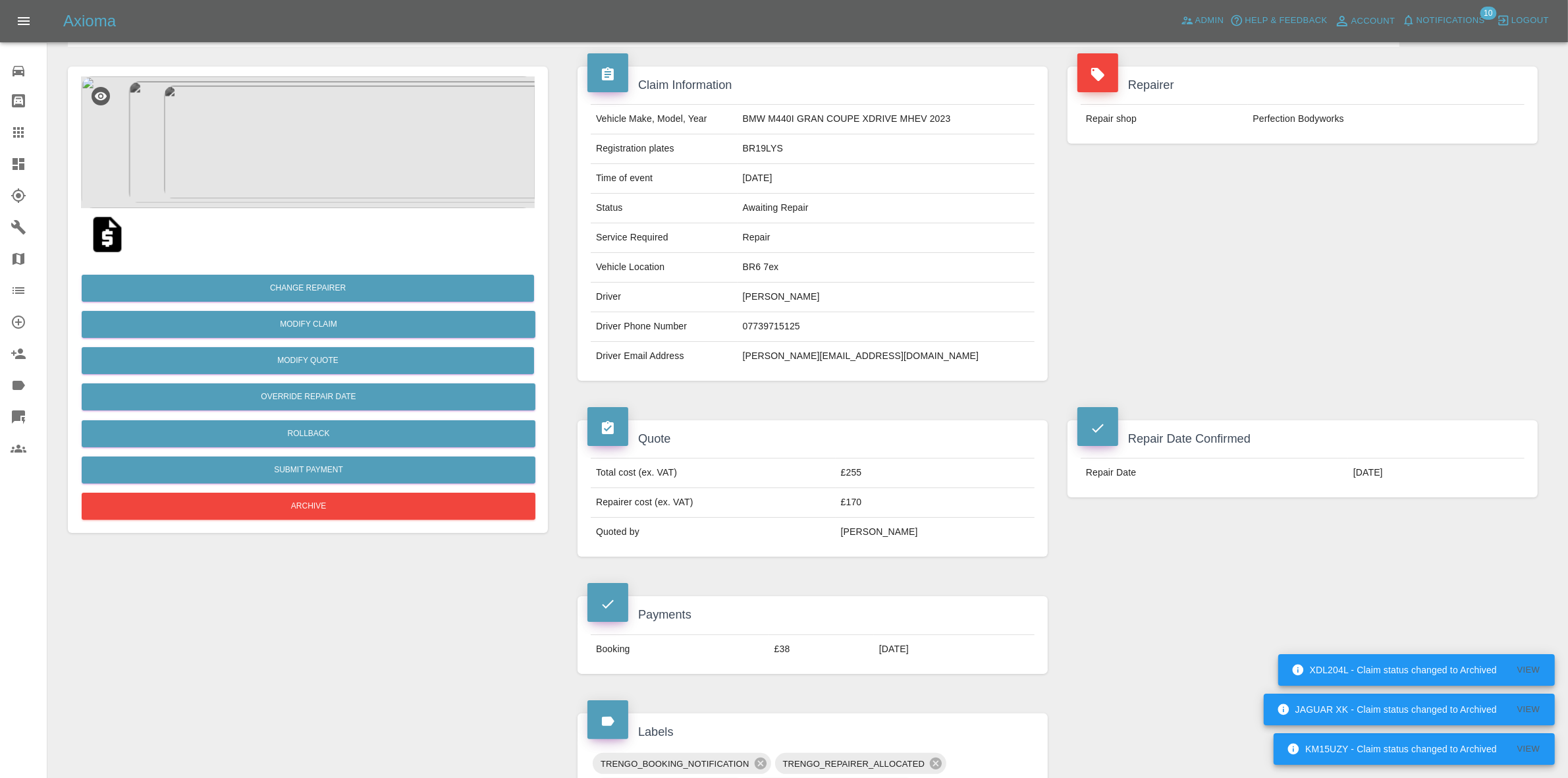
click at [780, 273] on td "BR6 7ex" at bounding box center [885, 268] width 297 height 30
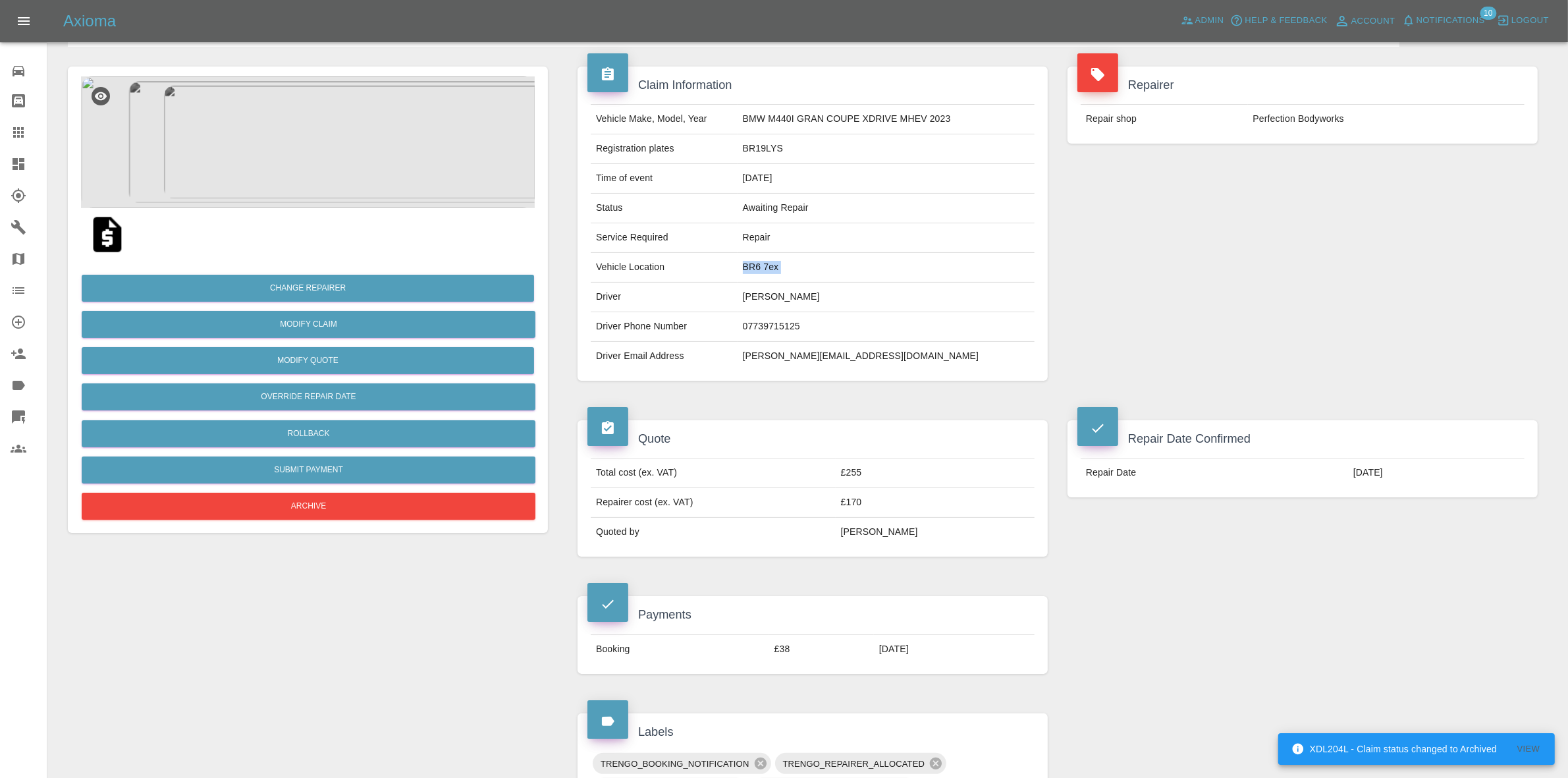
copy td "BR6 7ex"
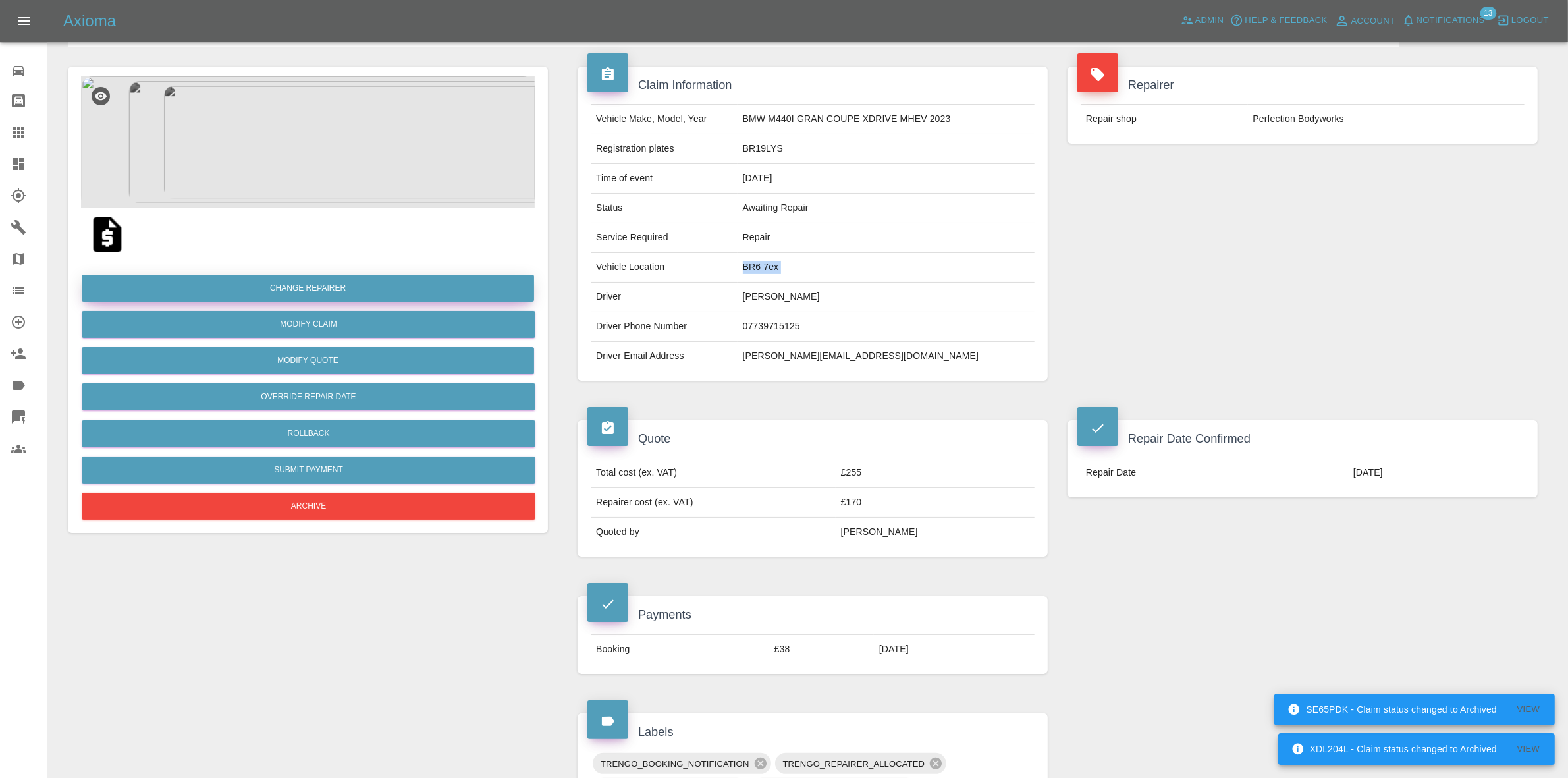
click at [336, 294] on button "Change Repairer" at bounding box center [308, 288] width 452 height 27
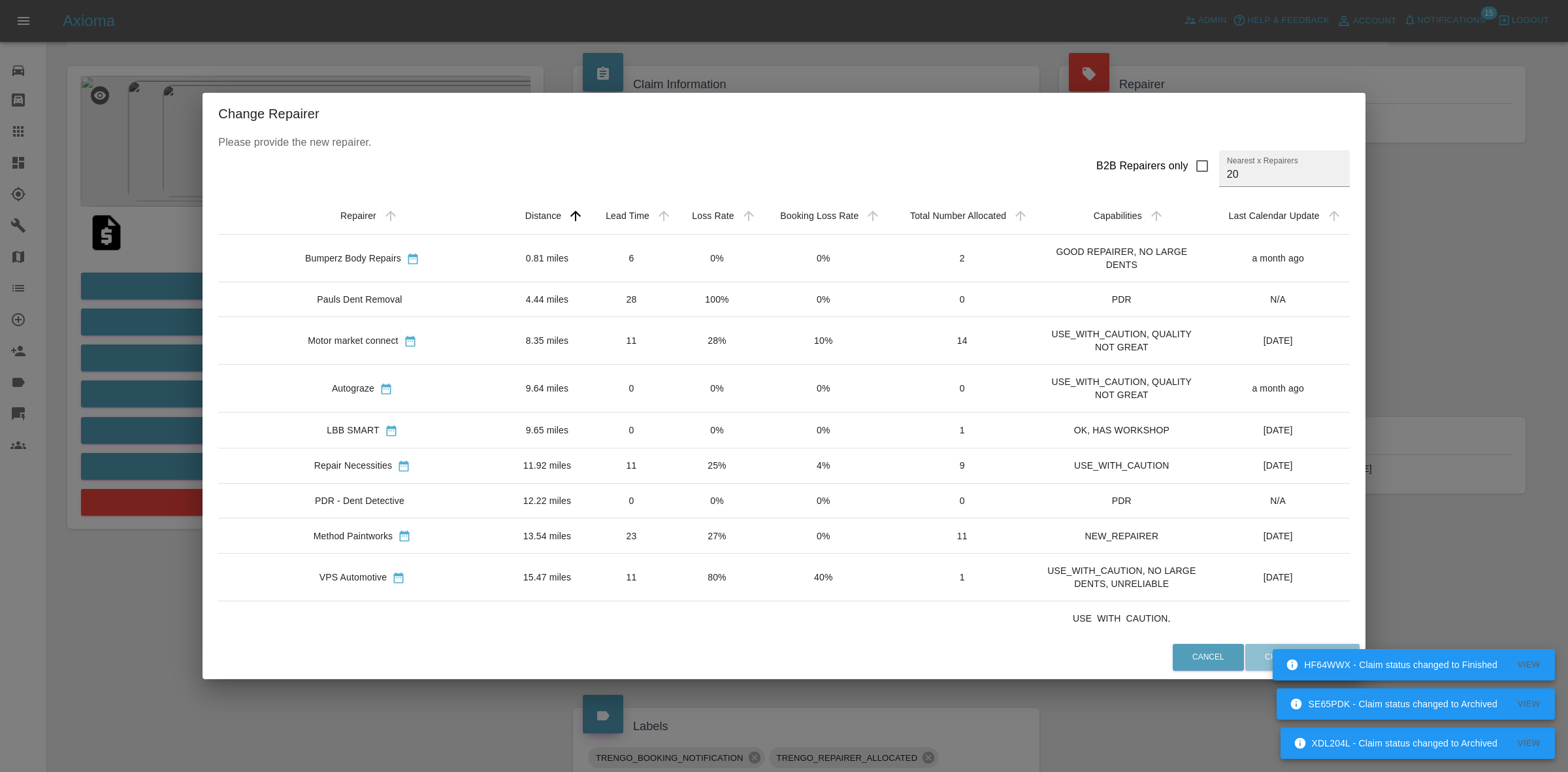
click at [249, 37] on div "Change Repairer Please provide the new repairer. B2B Repairers only Nearest x R…" at bounding box center [784, 386] width 1568 height 772
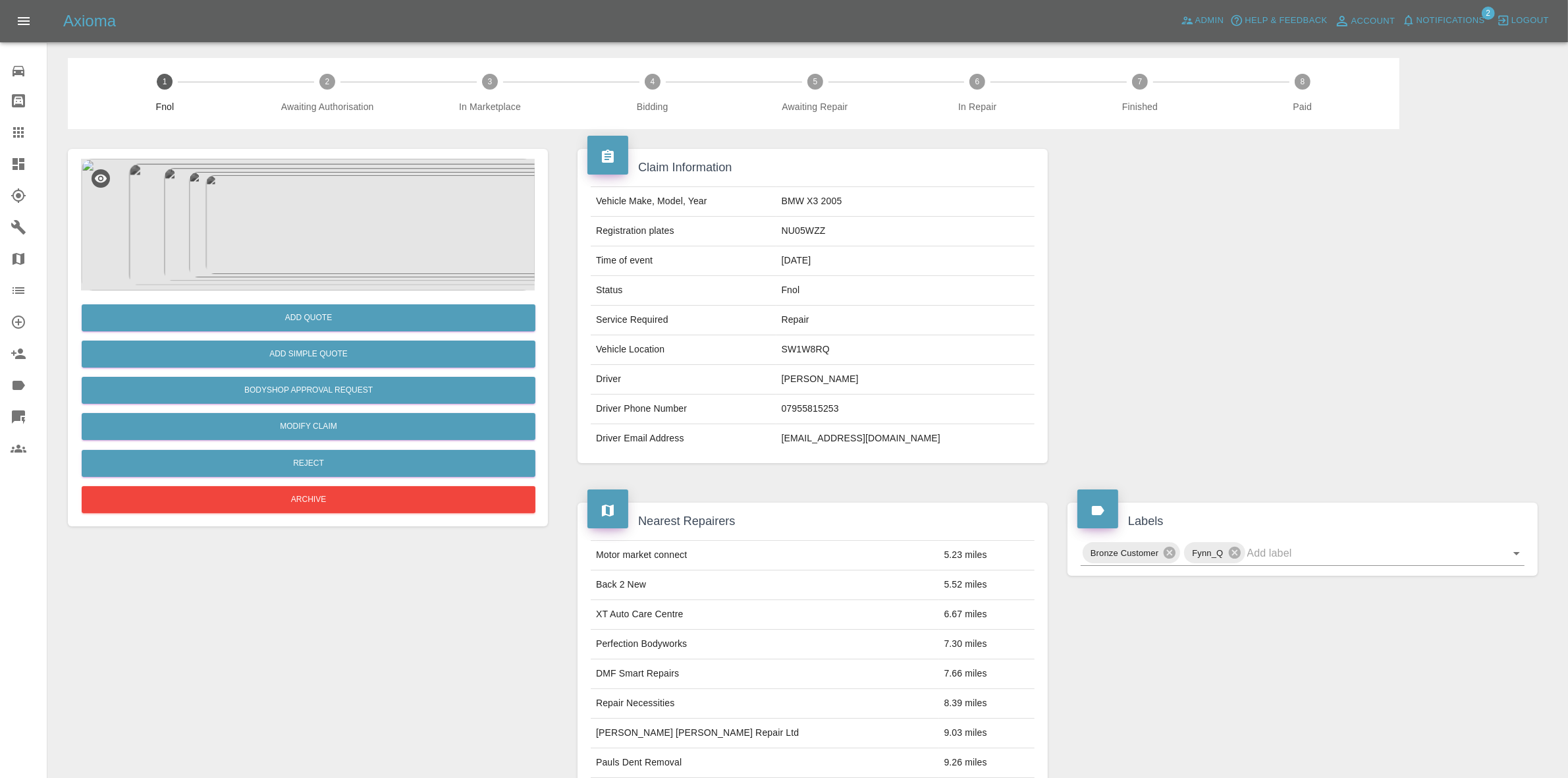
click at [430, 207] on img at bounding box center [308, 224] width 454 height 132
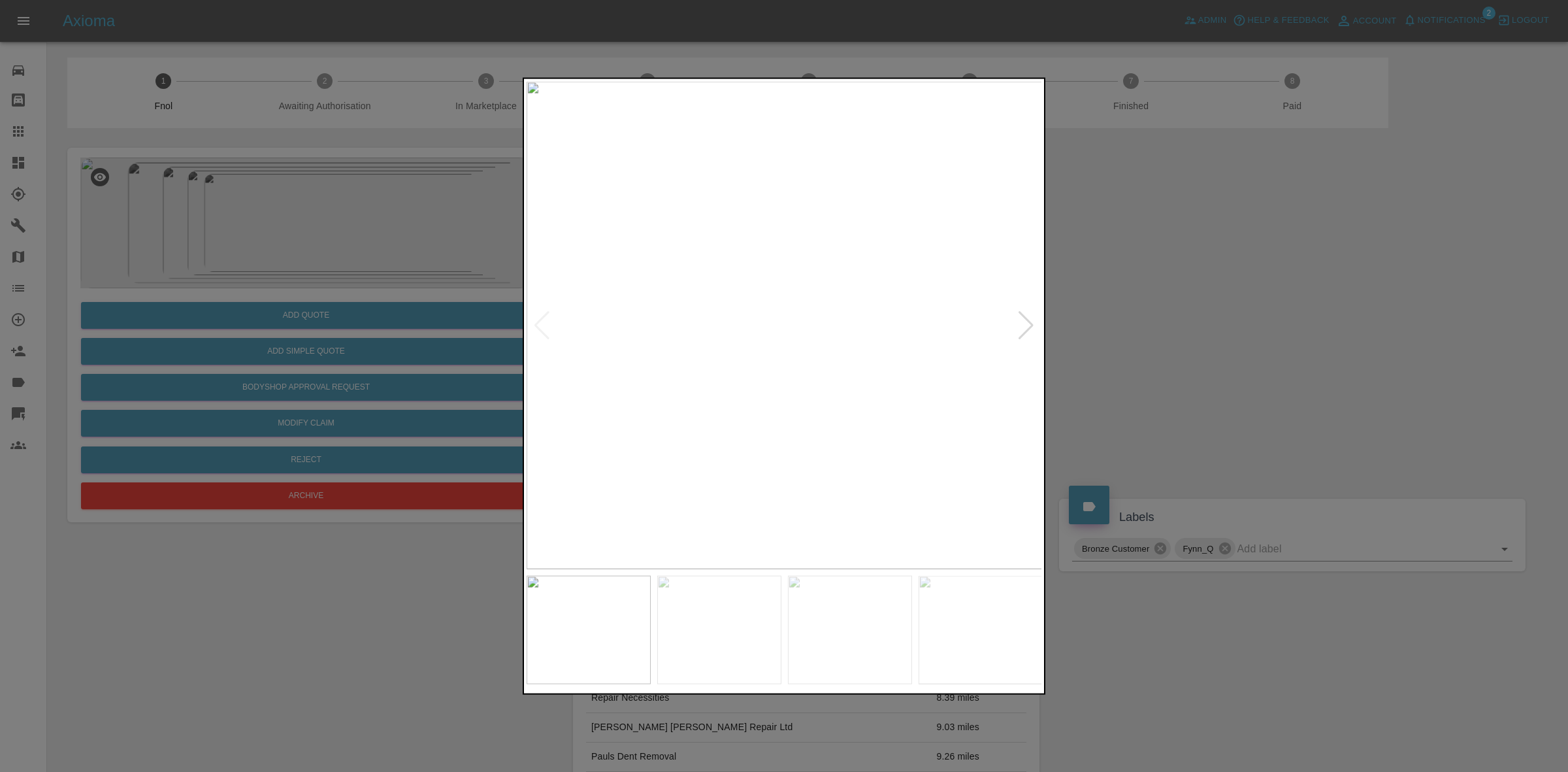
click at [1023, 325] on div at bounding box center [1026, 325] width 18 height 29
click at [1023, 325] on img at bounding box center [785, 325] width 516 height 488
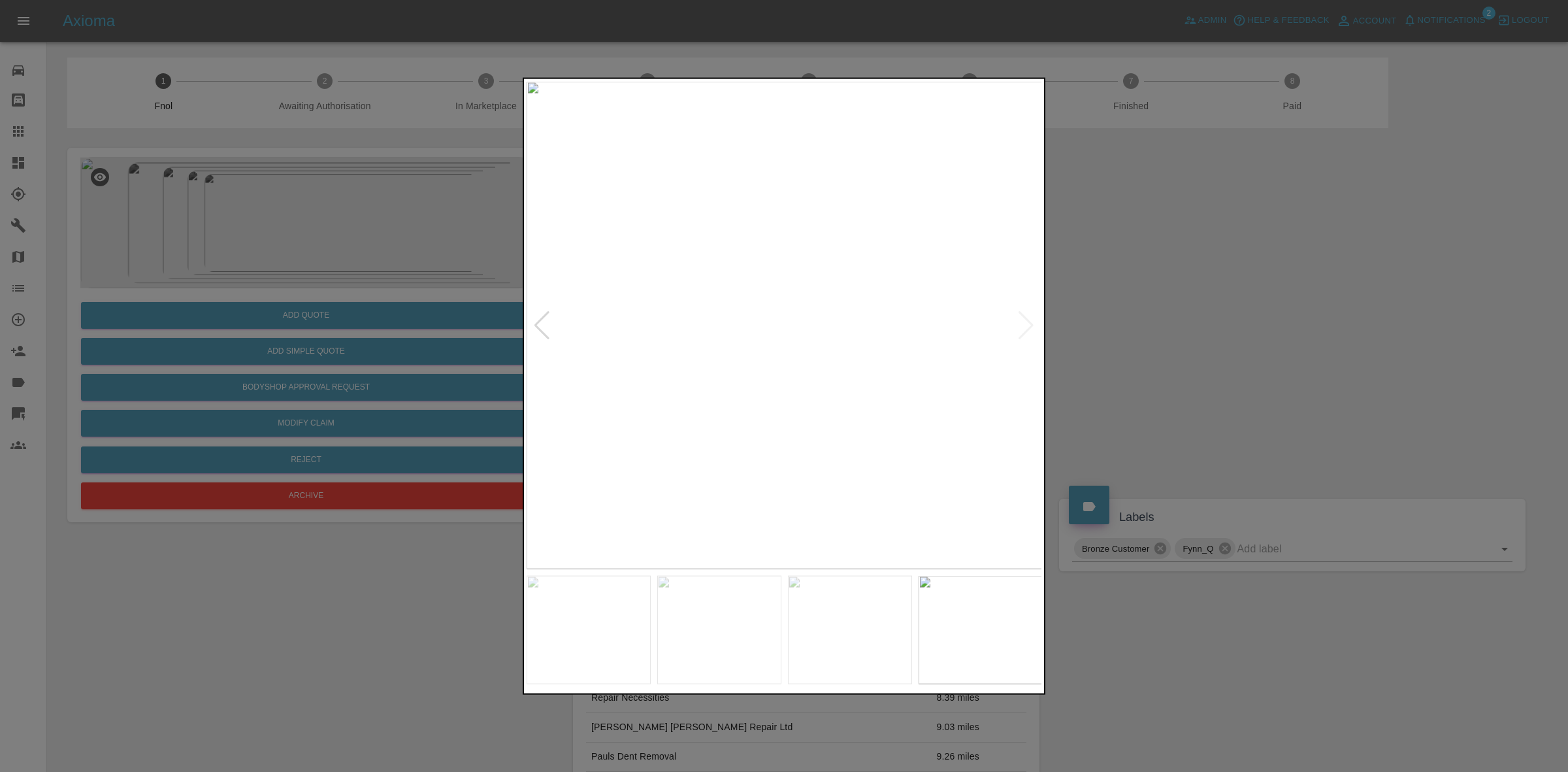
click at [1023, 325] on img at bounding box center [785, 325] width 516 height 488
click at [1255, 358] on div at bounding box center [784, 386] width 1568 height 772
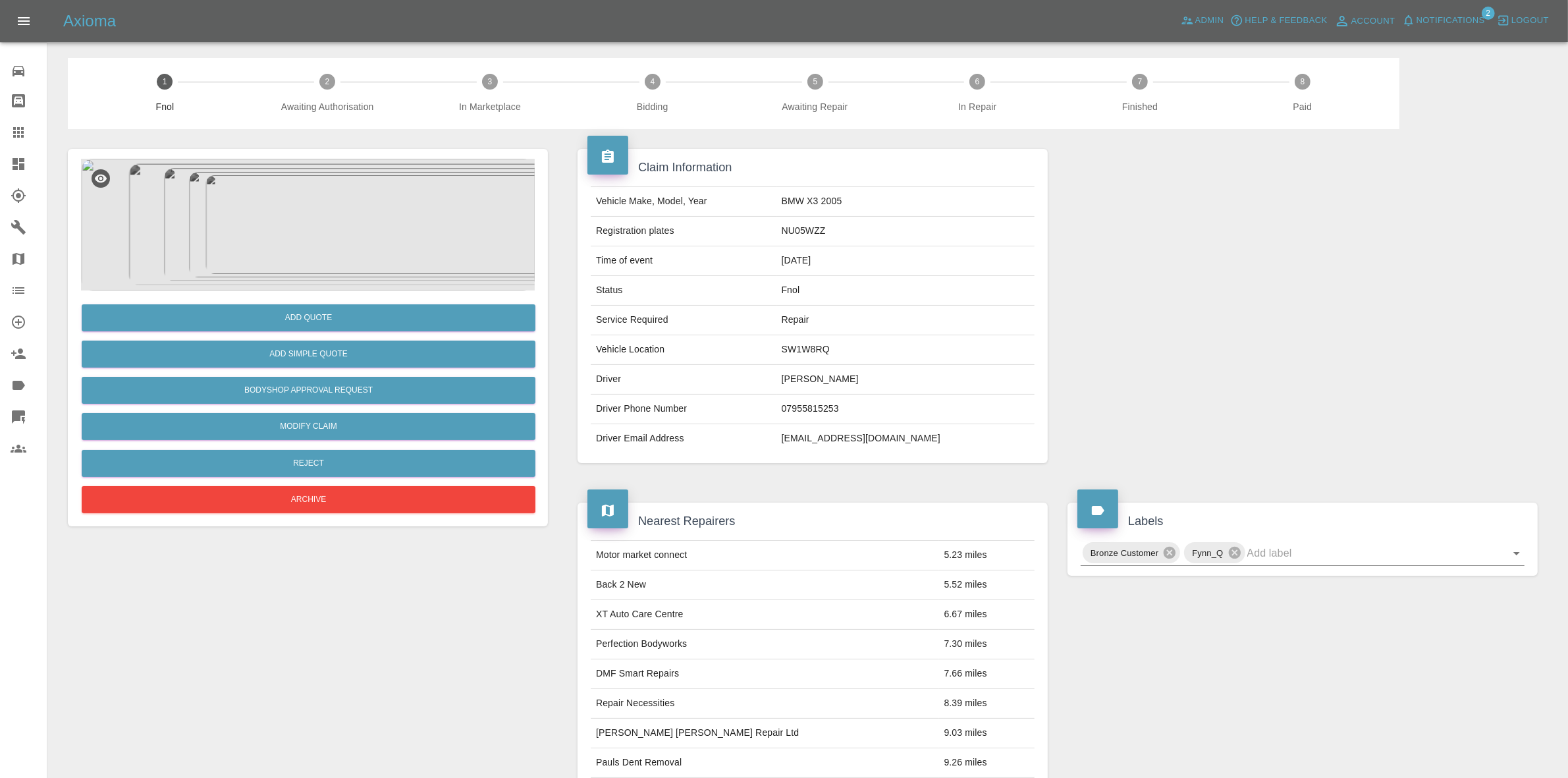
click at [365, 244] on img at bounding box center [308, 224] width 454 height 132
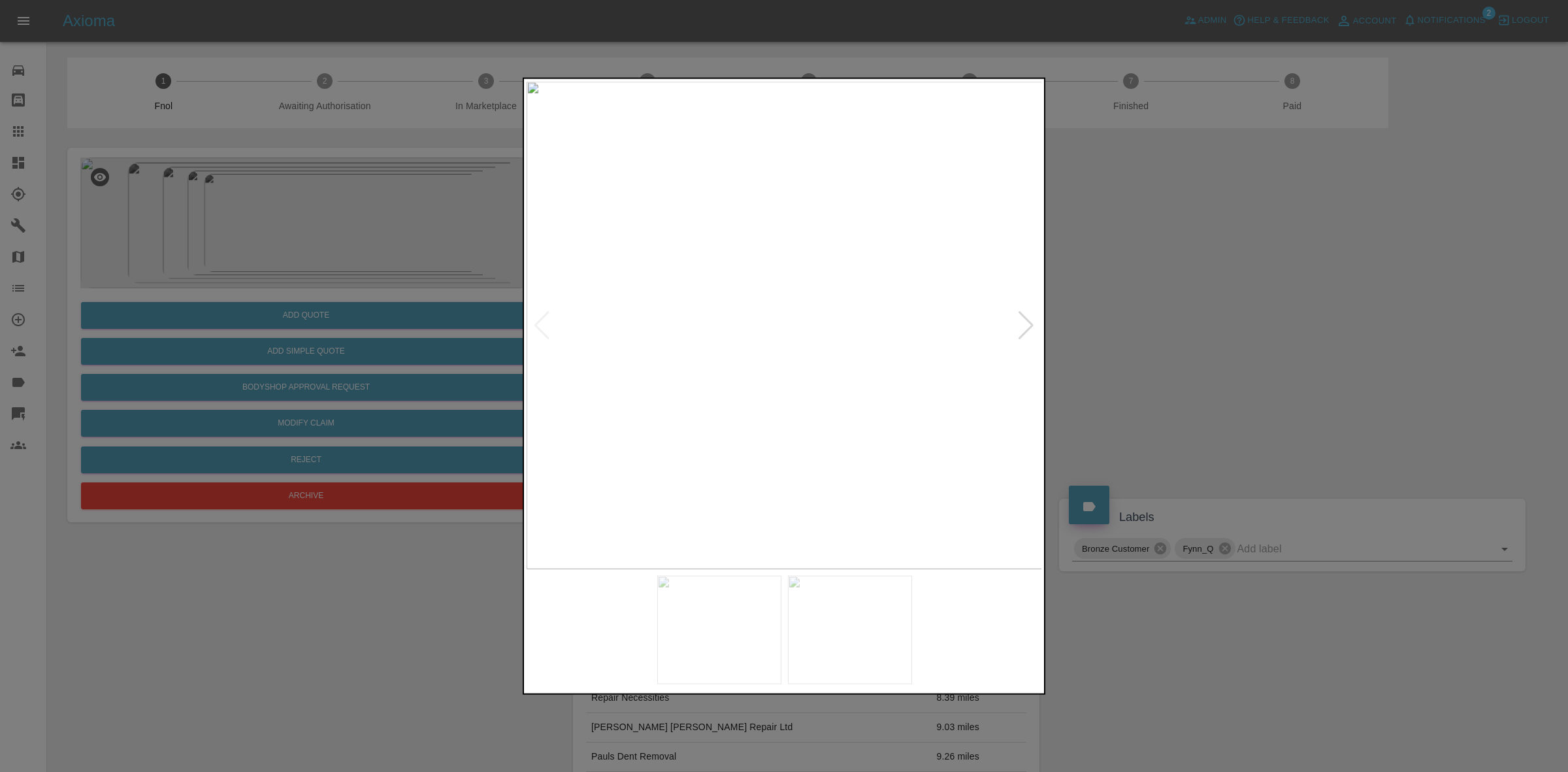
click at [806, 485] on img at bounding box center [785, 325] width 516 height 488
click at [1027, 322] on div at bounding box center [1026, 325] width 18 height 29
click at [885, 328] on img at bounding box center [785, 325] width 516 height 488
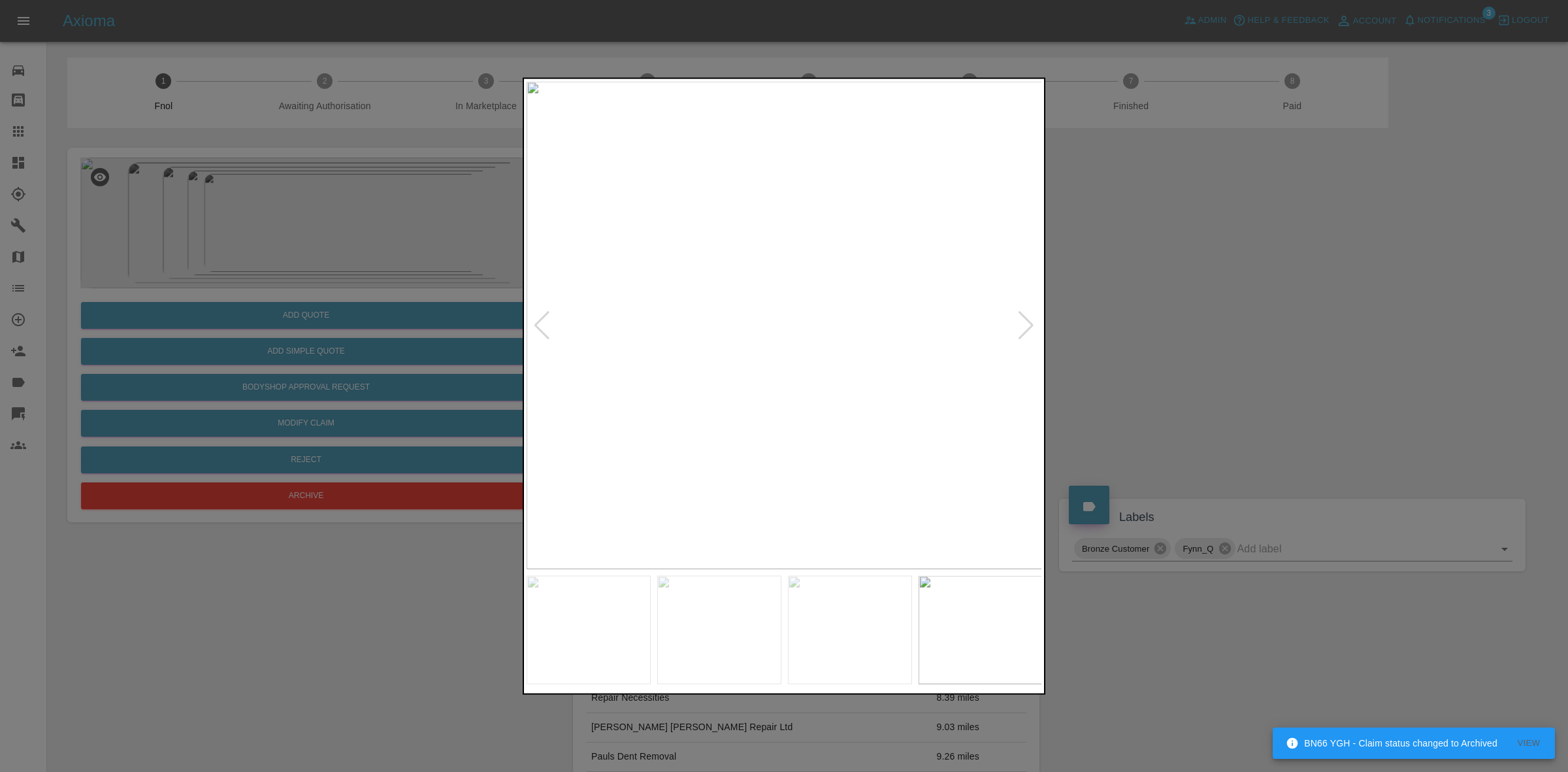
click at [885, 328] on img at bounding box center [785, 325] width 516 height 488
click at [766, 318] on img at bounding box center [318, 348] width 1549 height 1464
click at [1061, 296] on div at bounding box center [784, 386] width 1568 height 772
click at [693, 292] on img at bounding box center [785, 325] width 516 height 488
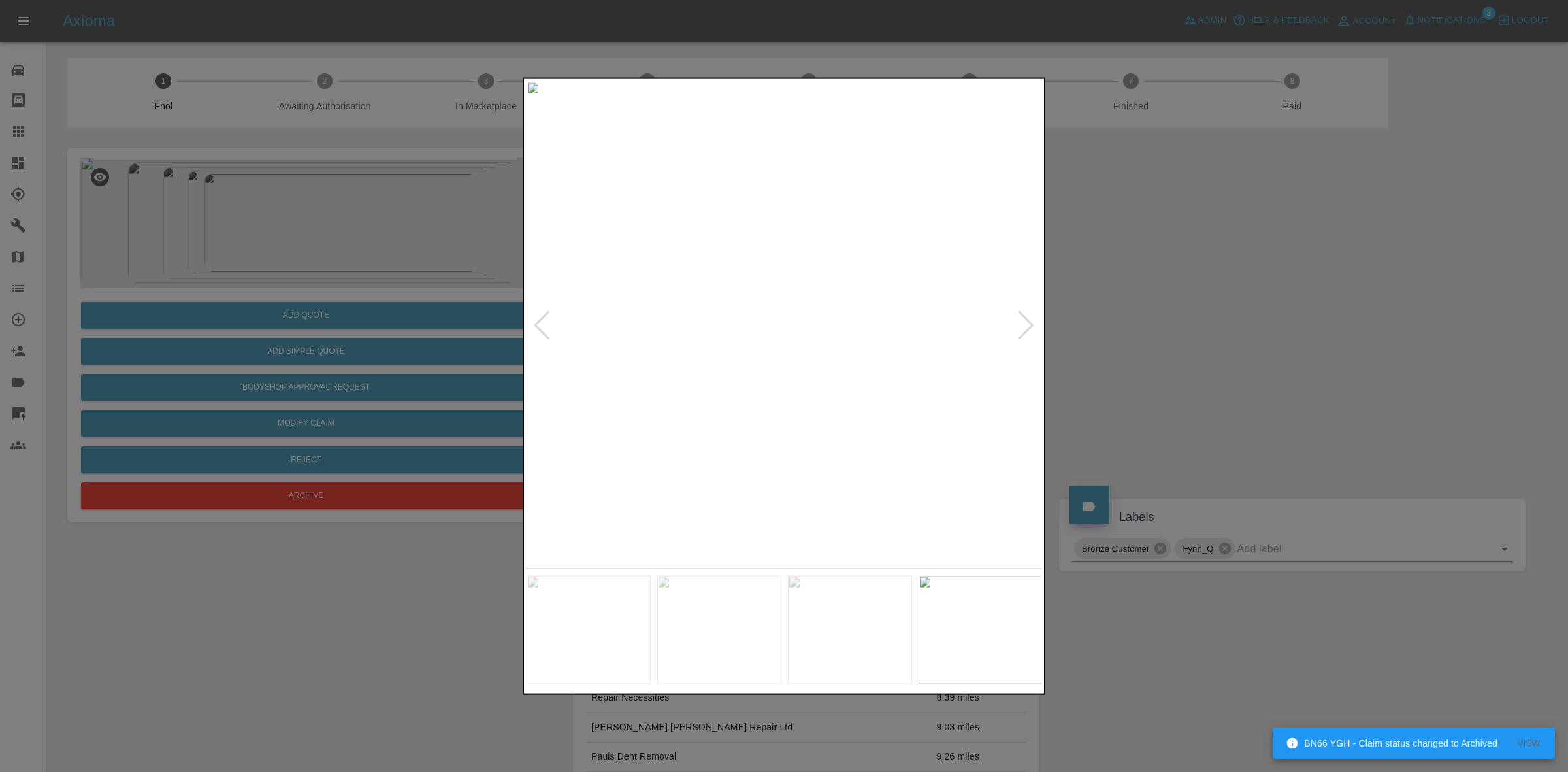
click at [1128, 318] on div at bounding box center [784, 386] width 1568 height 772
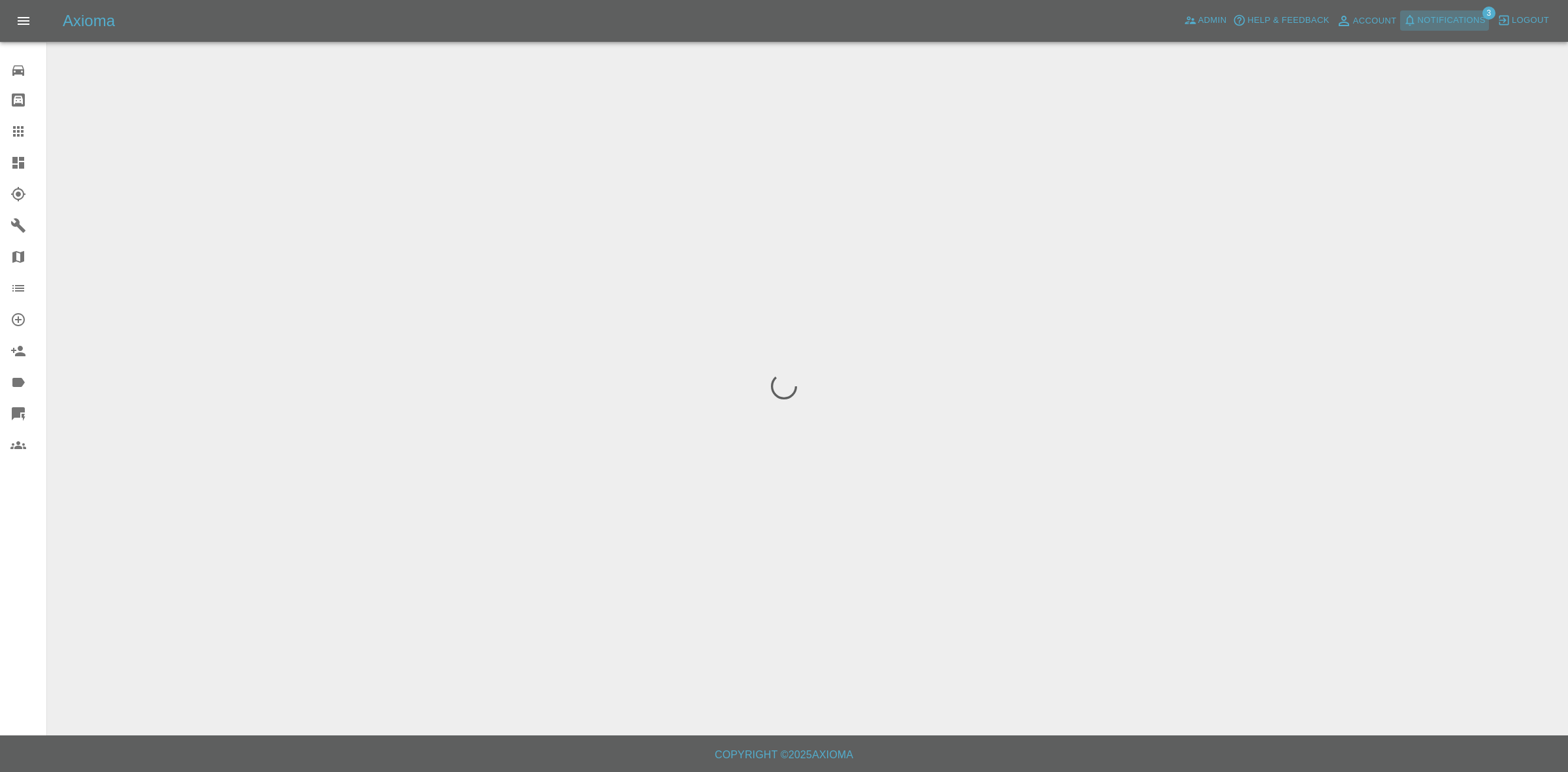
click at [1421, 22] on span "Notifications" at bounding box center [1451, 20] width 68 height 15
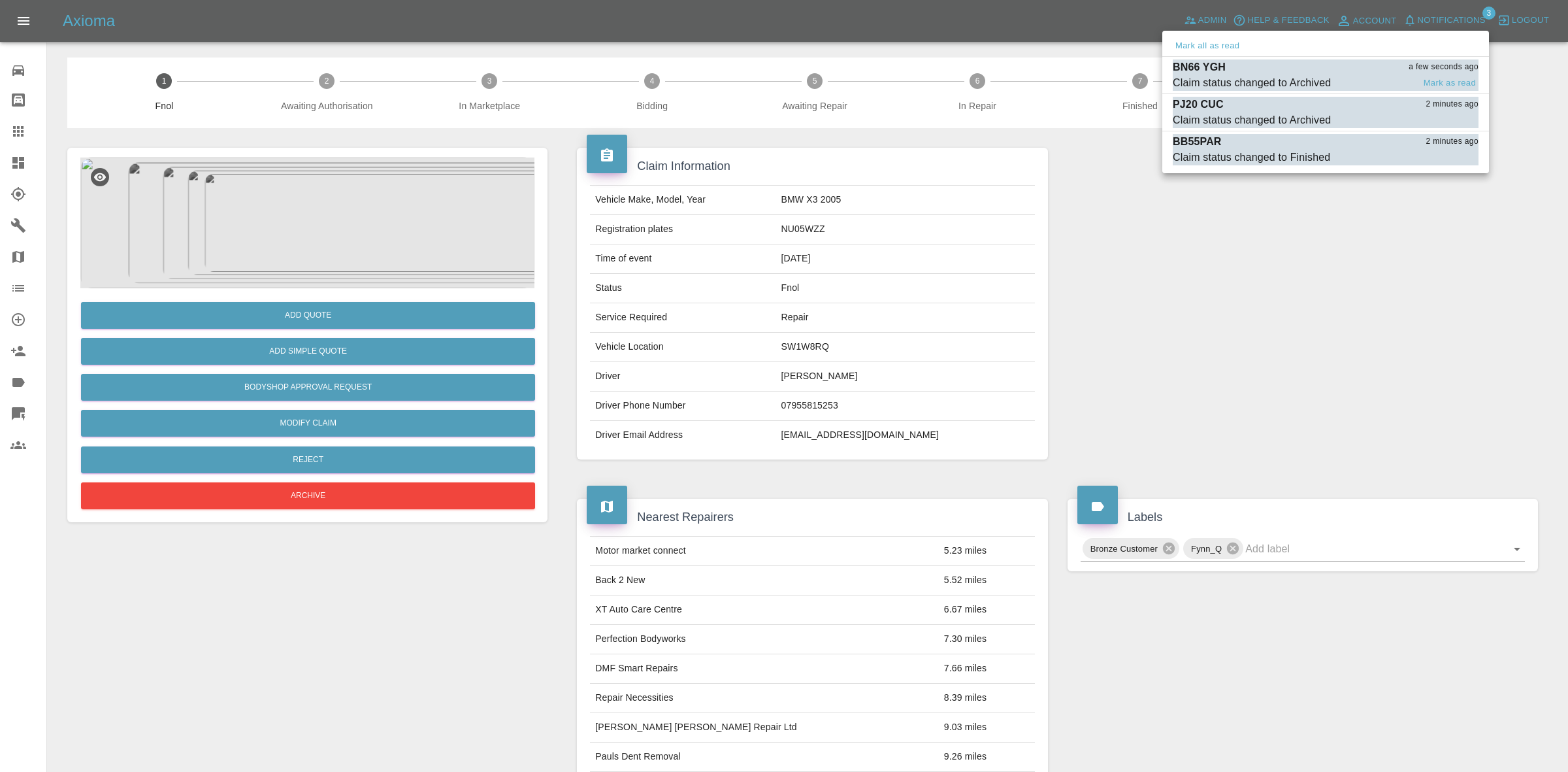
click at [1213, 49] on button "Mark all as read" at bounding box center [1207, 46] width 70 height 15
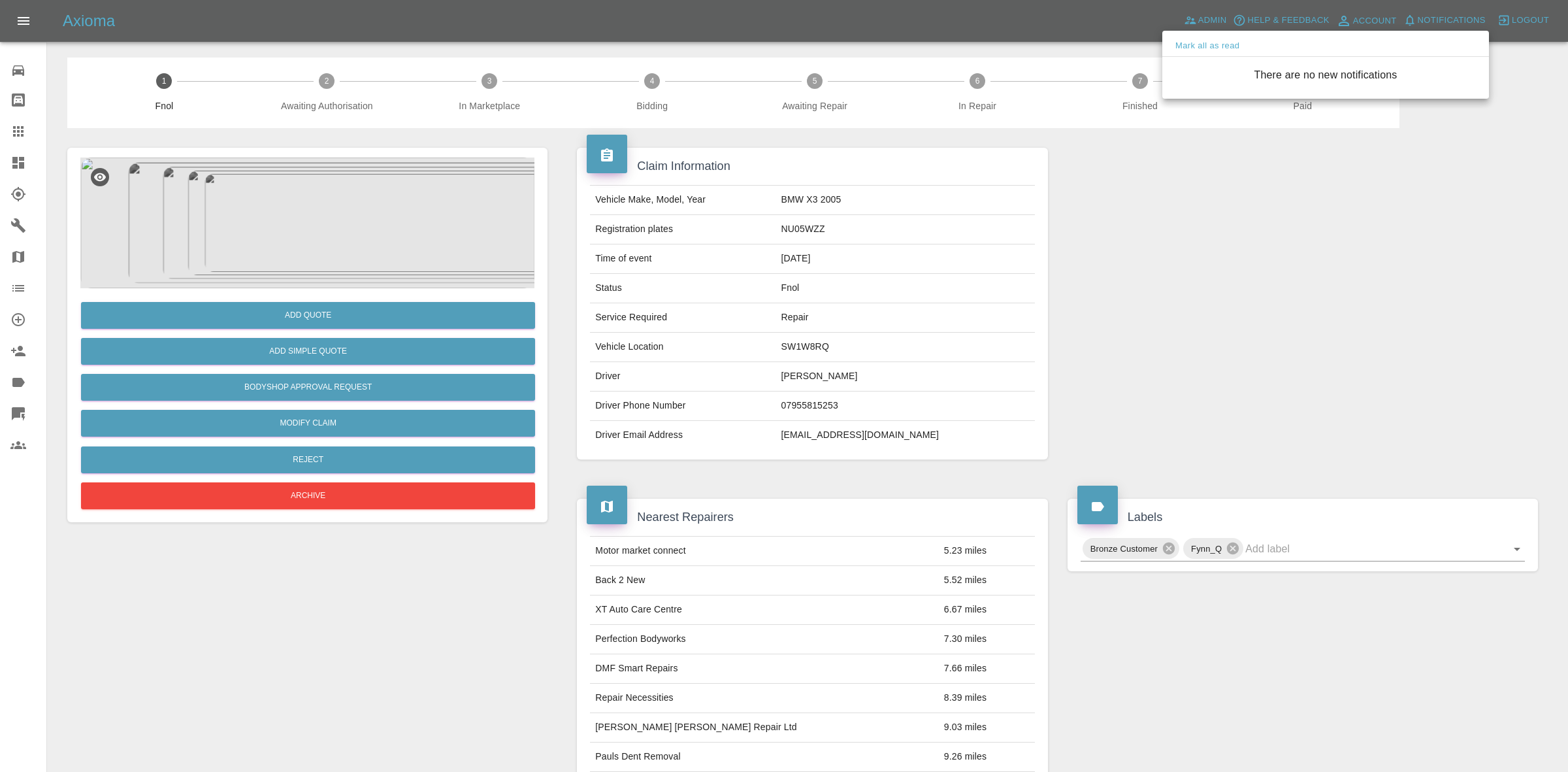
click at [1414, 321] on div at bounding box center [784, 386] width 1568 height 772
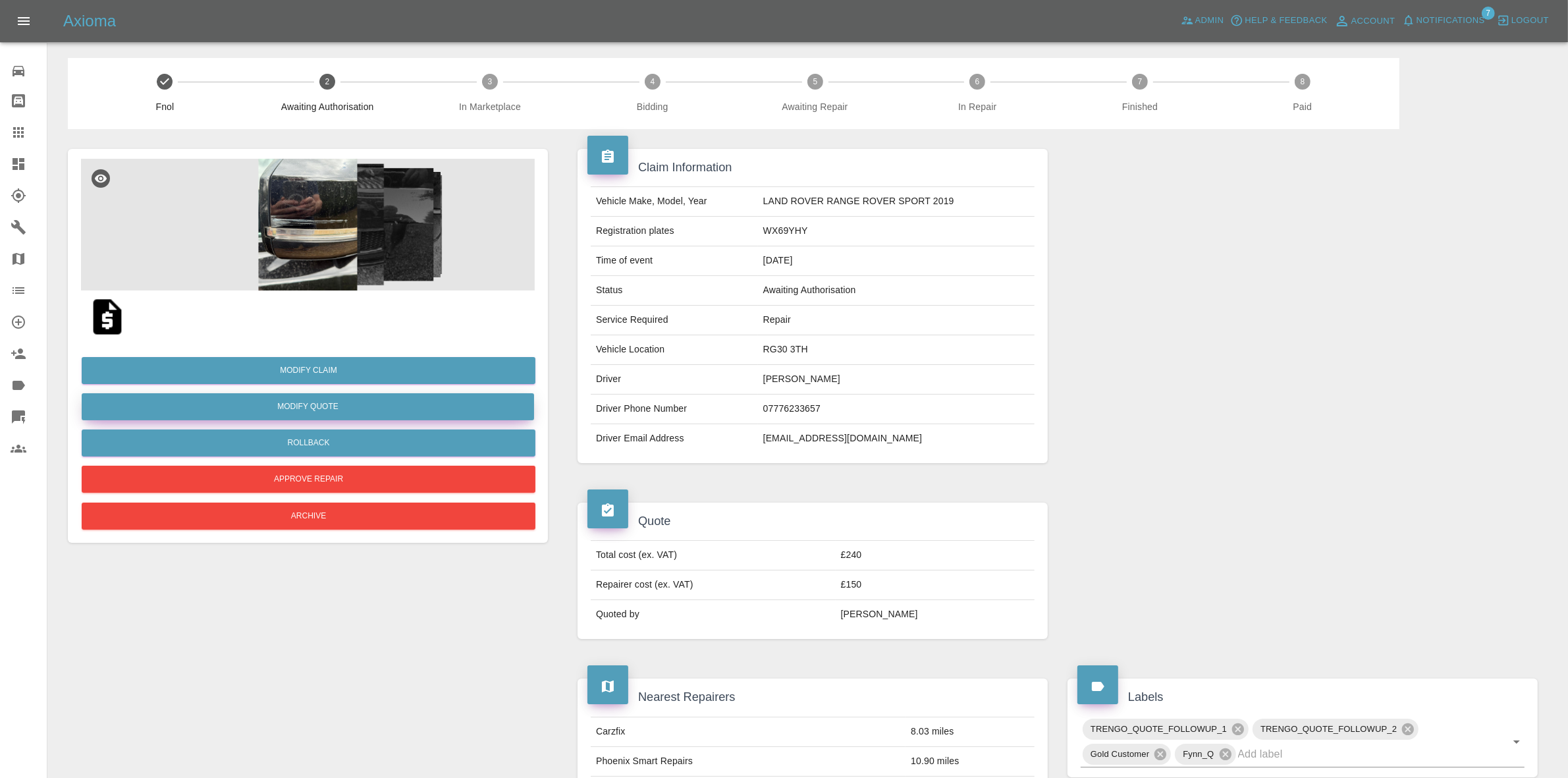
click at [332, 407] on button "Modify Quote" at bounding box center [308, 407] width 452 height 27
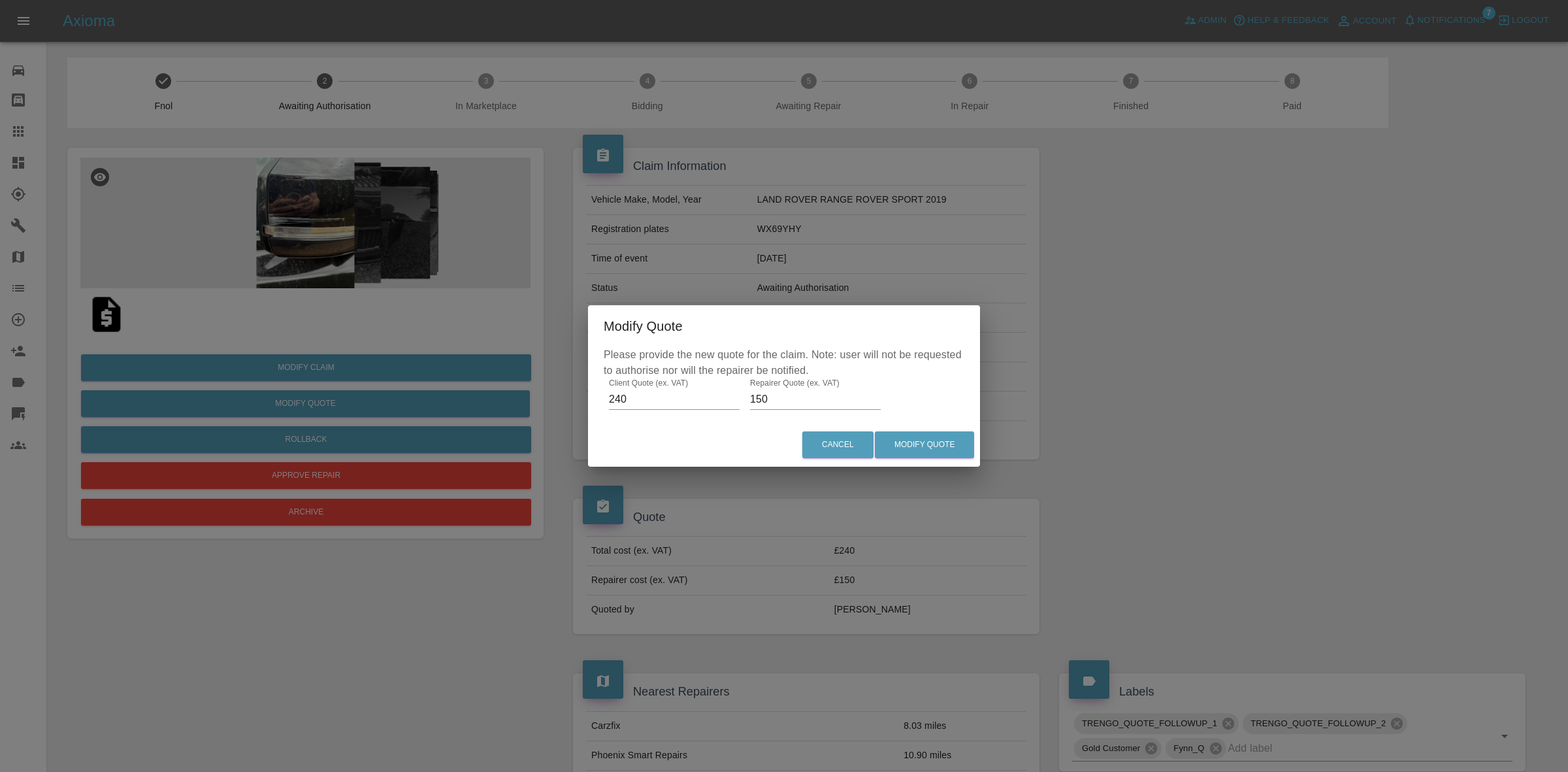
click at [637, 402] on input "240" at bounding box center [674, 399] width 131 height 21
type input "565"
click at [777, 404] on input "150" at bounding box center [815, 399] width 131 height 21
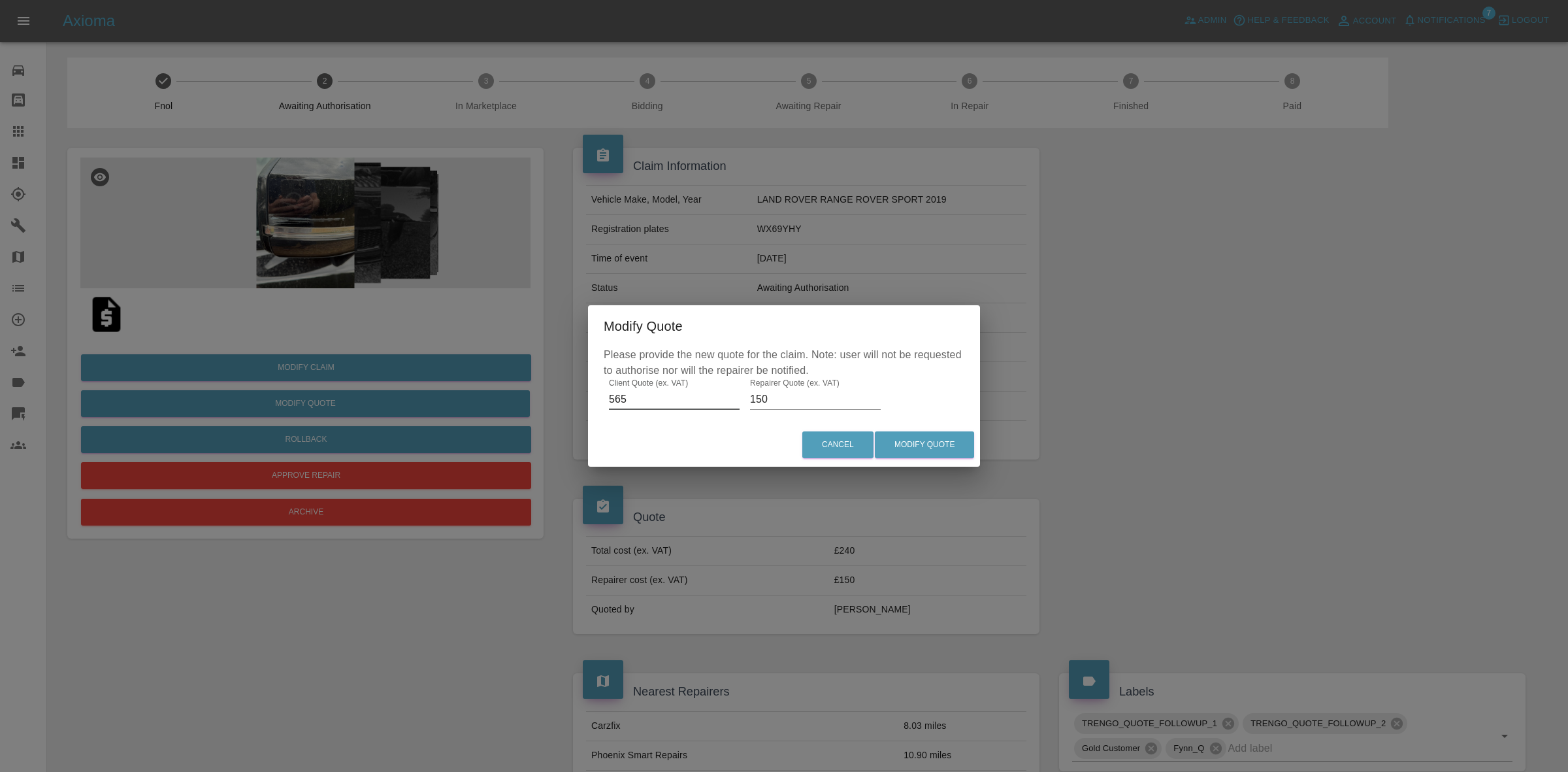
click at [777, 404] on input "150" at bounding box center [815, 399] width 131 height 21
type input "390"
click at [935, 445] on button "Modify Quote" at bounding box center [925, 444] width 100 height 27
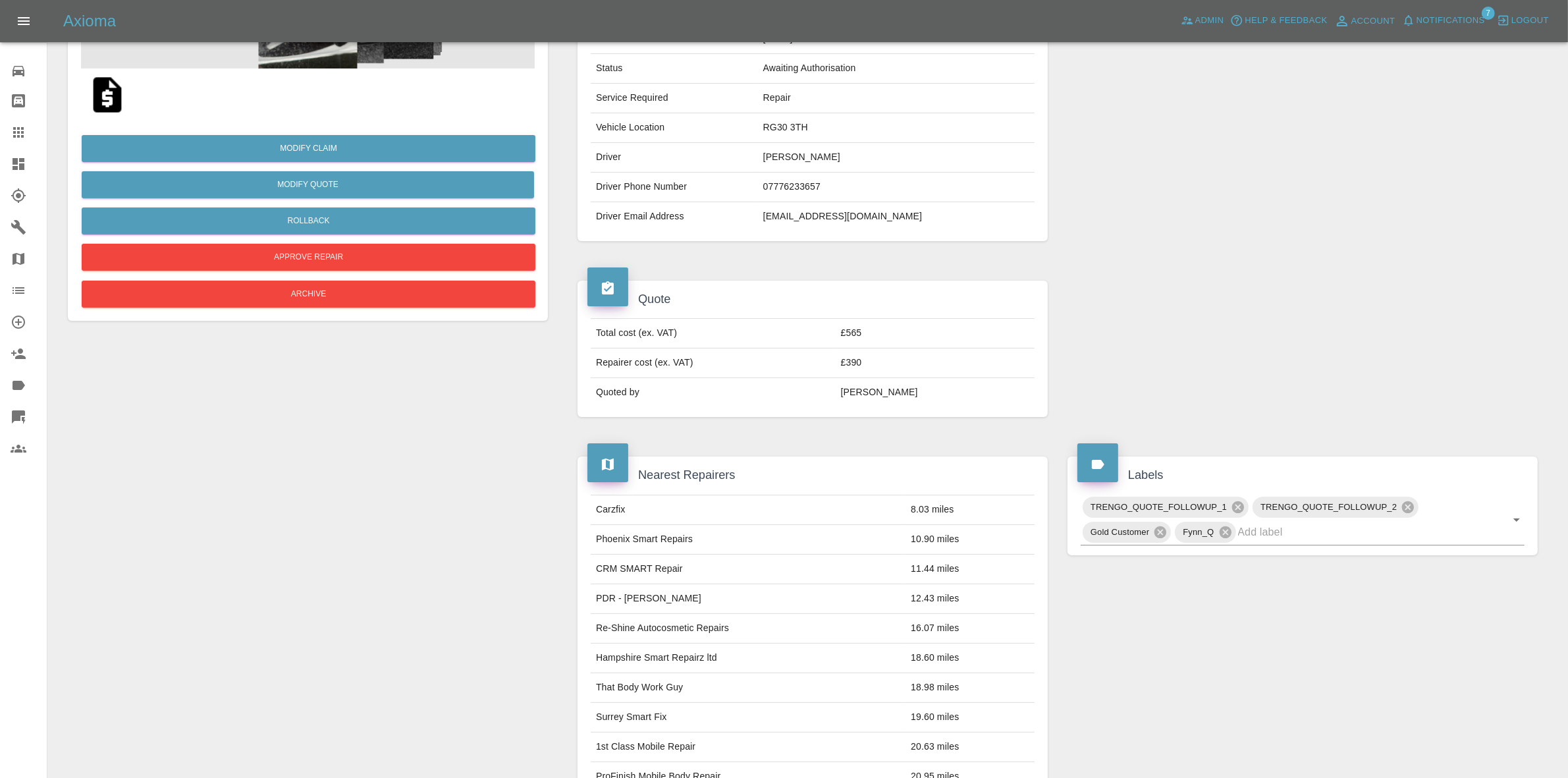
scroll to position [23, 0]
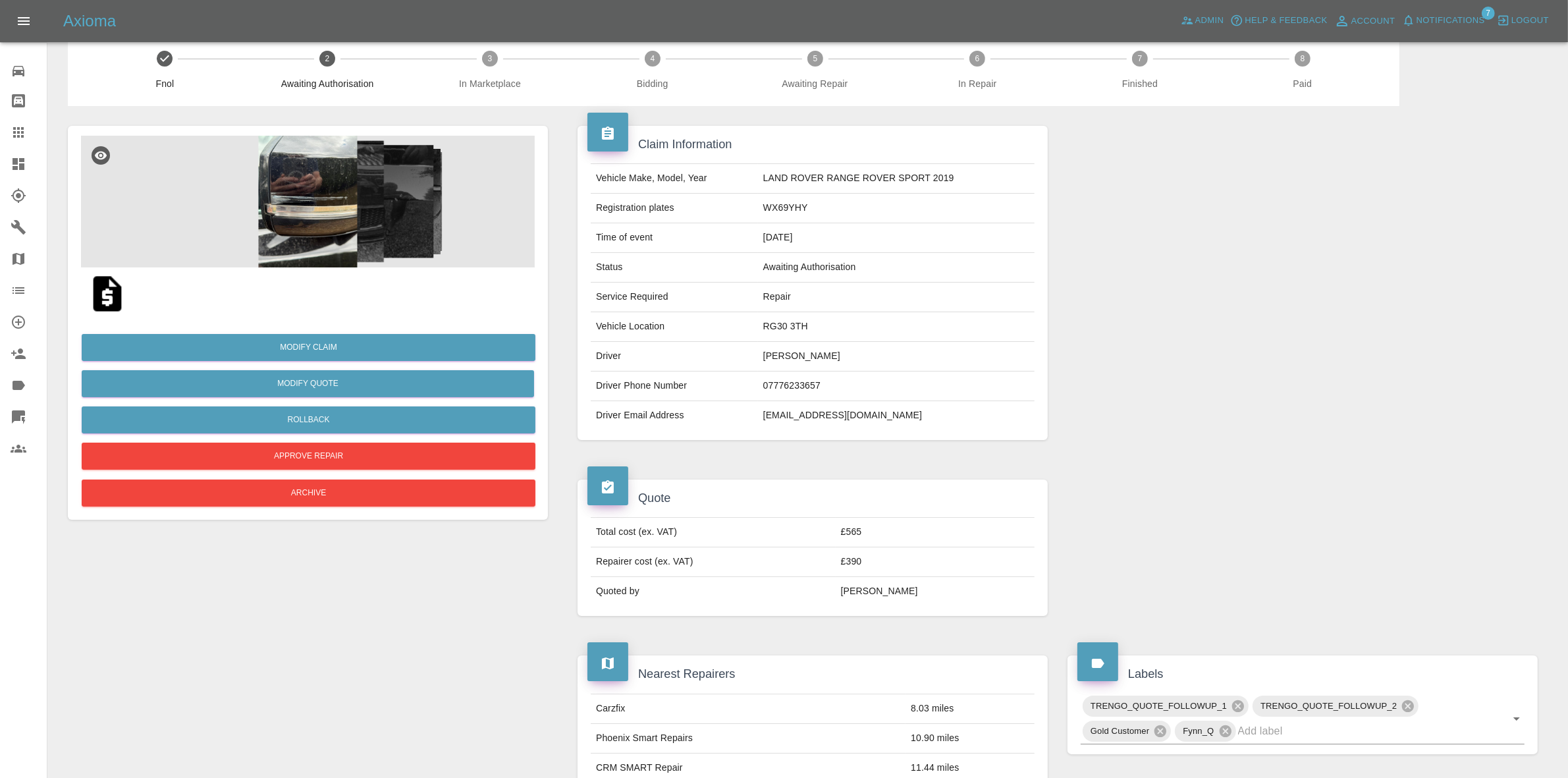
click at [315, 188] on img at bounding box center [308, 201] width 454 height 132
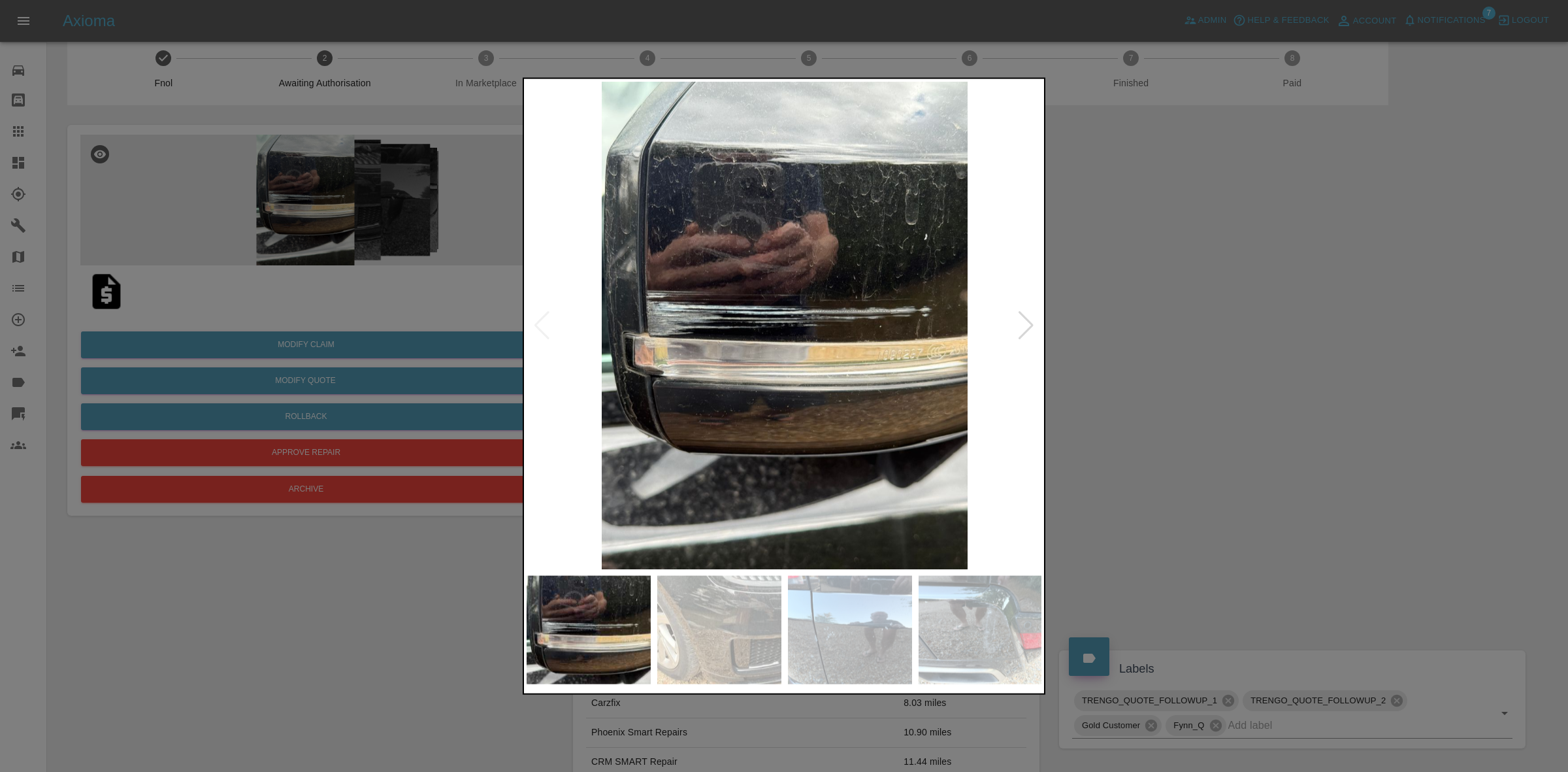
click at [1116, 332] on div at bounding box center [784, 386] width 1568 height 772
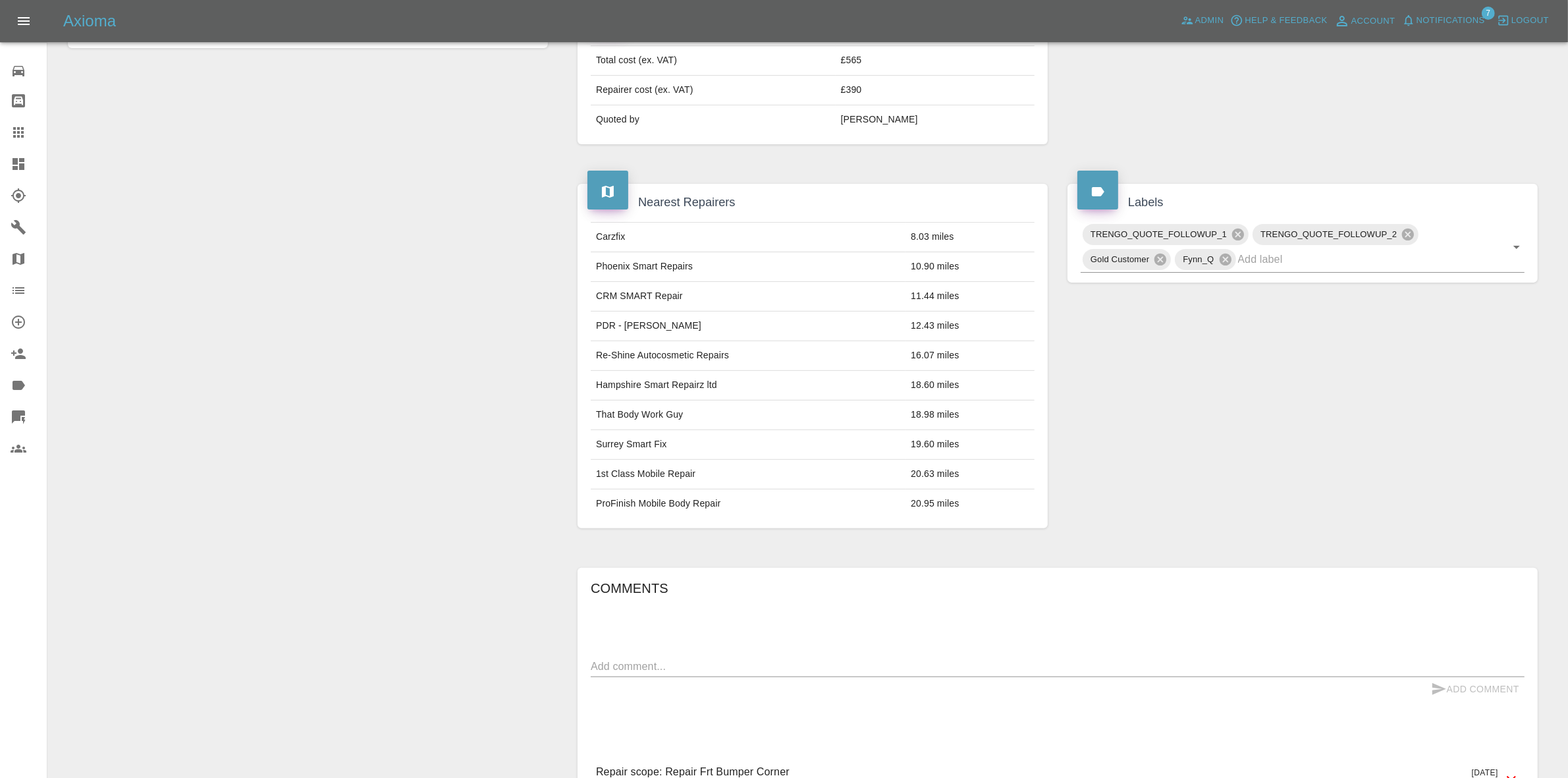
scroll to position [600, 0]
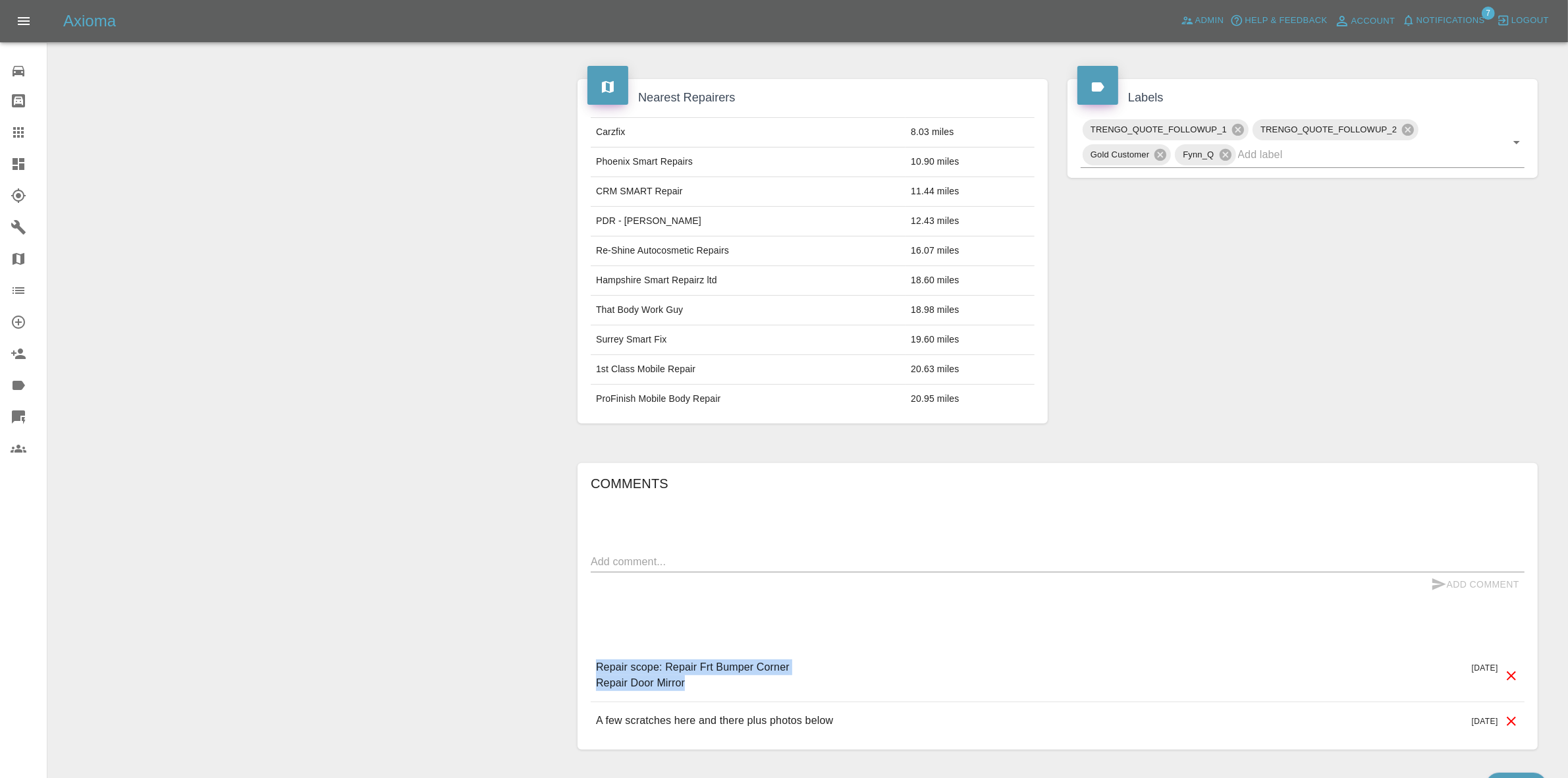
drag, startPoint x: 588, startPoint y: 673, endPoint x: 783, endPoint y: 680, distance: 195.1
click at [783, 680] on div "Comments x Add Comment Repair scope: Repair Frt Bumper Corner Repair Door Mirro…" at bounding box center [1057, 607] width 960 height 287
copy p "Repair scope: Repair Frt Bumper Corner Repair Door Mirror"
click at [659, 561] on textarea at bounding box center [1057, 561] width 933 height 15
paste textarea "Repair scope: Repair Frt Bumper Corner Repair Door Mirror"
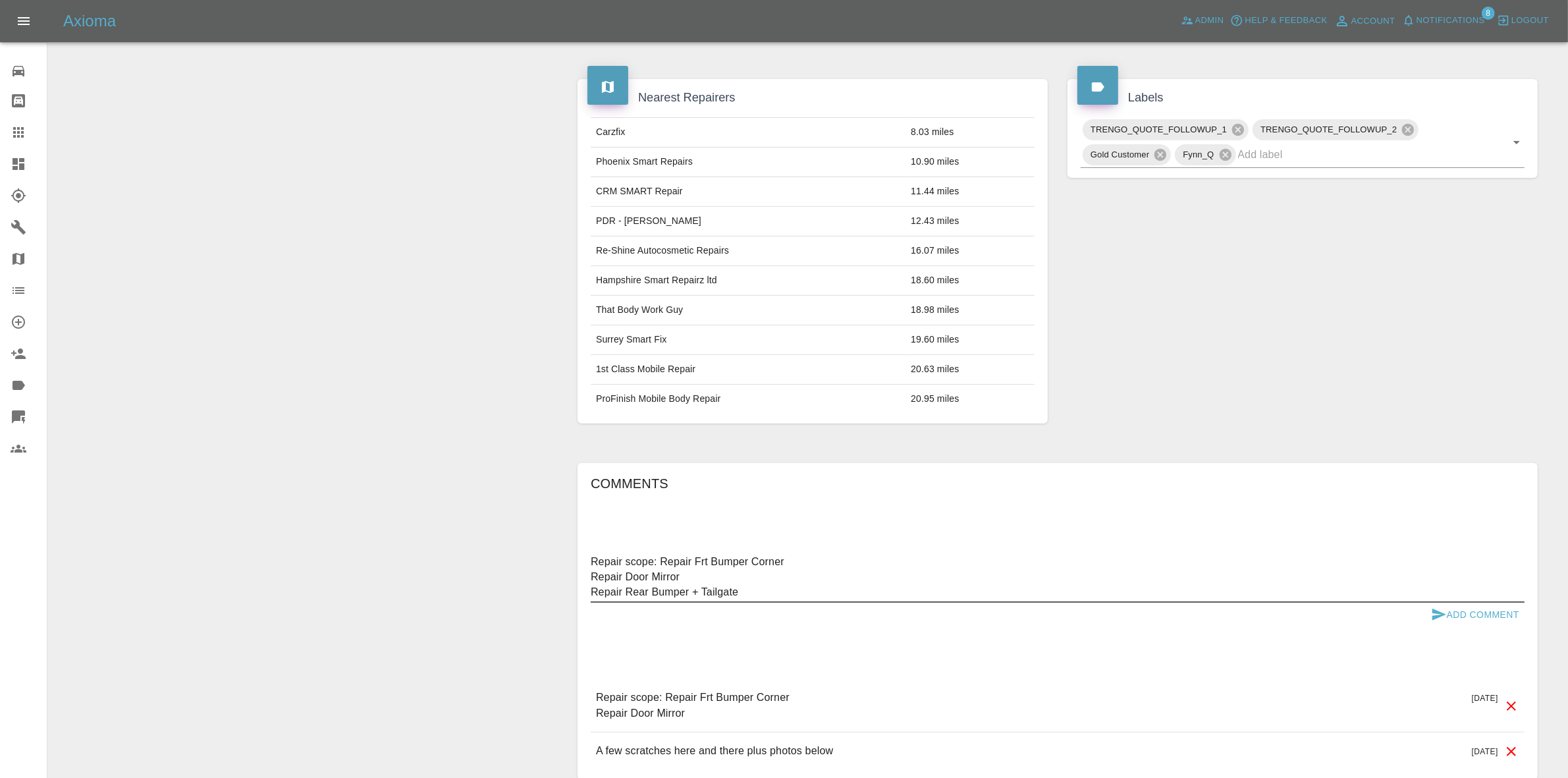
type textarea "Repair scope: Repair Frt Bumper Corner Repair Door Mirror Repair Rear Bumper + …"
click at [1441, 618] on icon "submit" at bounding box center [1440, 614] width 14 height 12
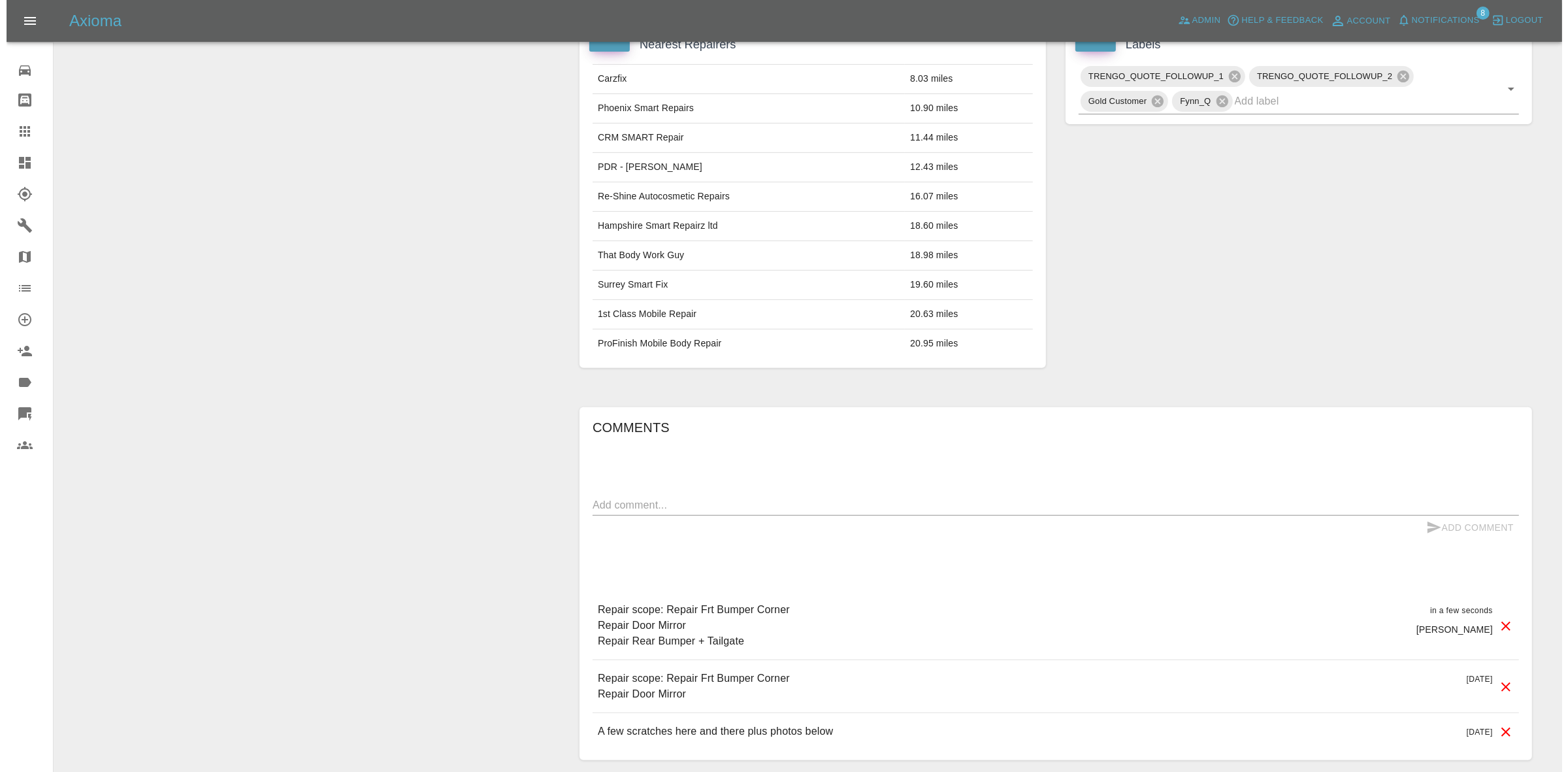
scroll to position [745, 0]
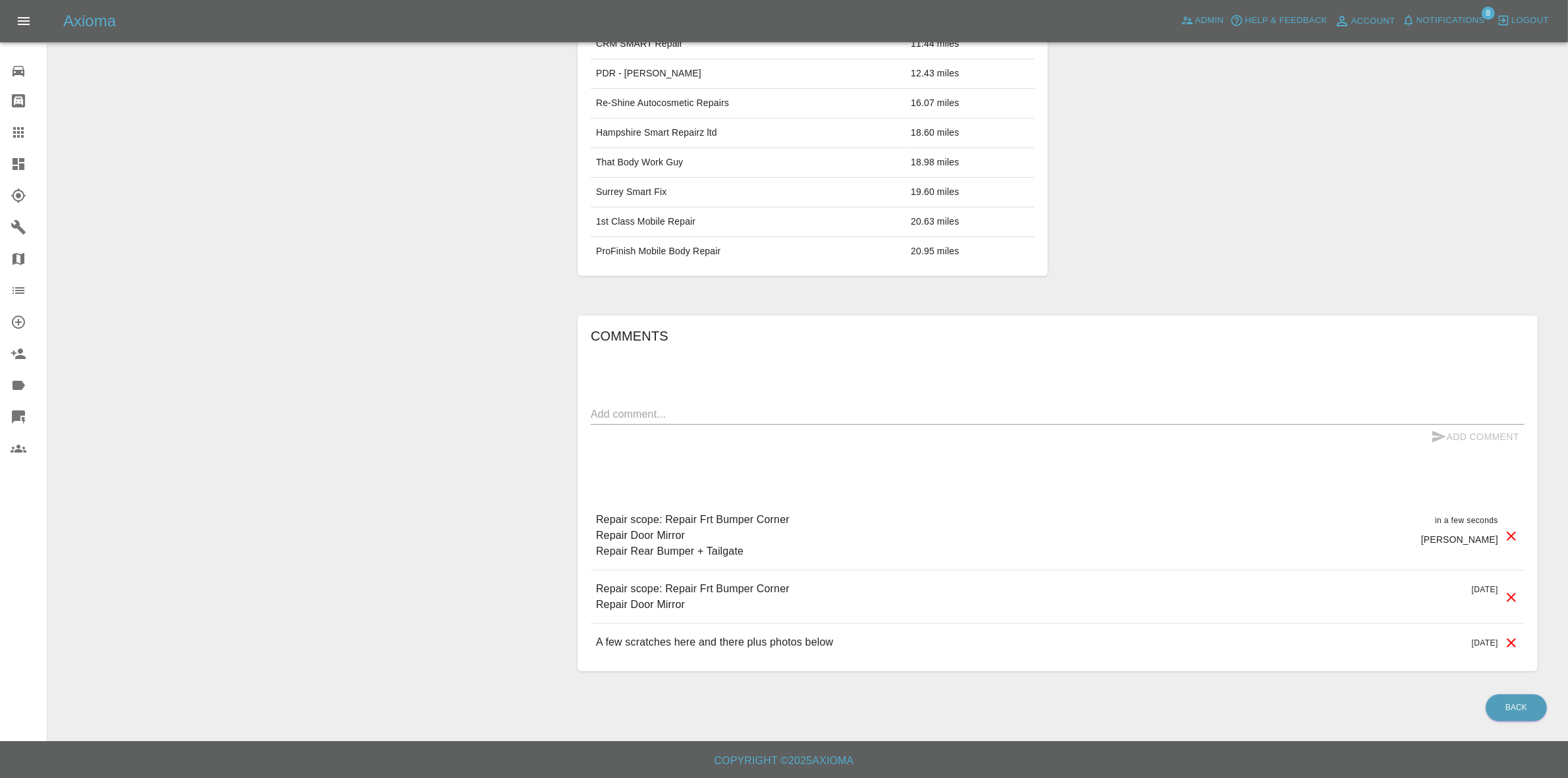
click at [1503, 586] on div at bounding box center [1511, 597] width 16 height 32
click at [1510, 597] on icon at bounding box center [1511, 597] width 9 height 9
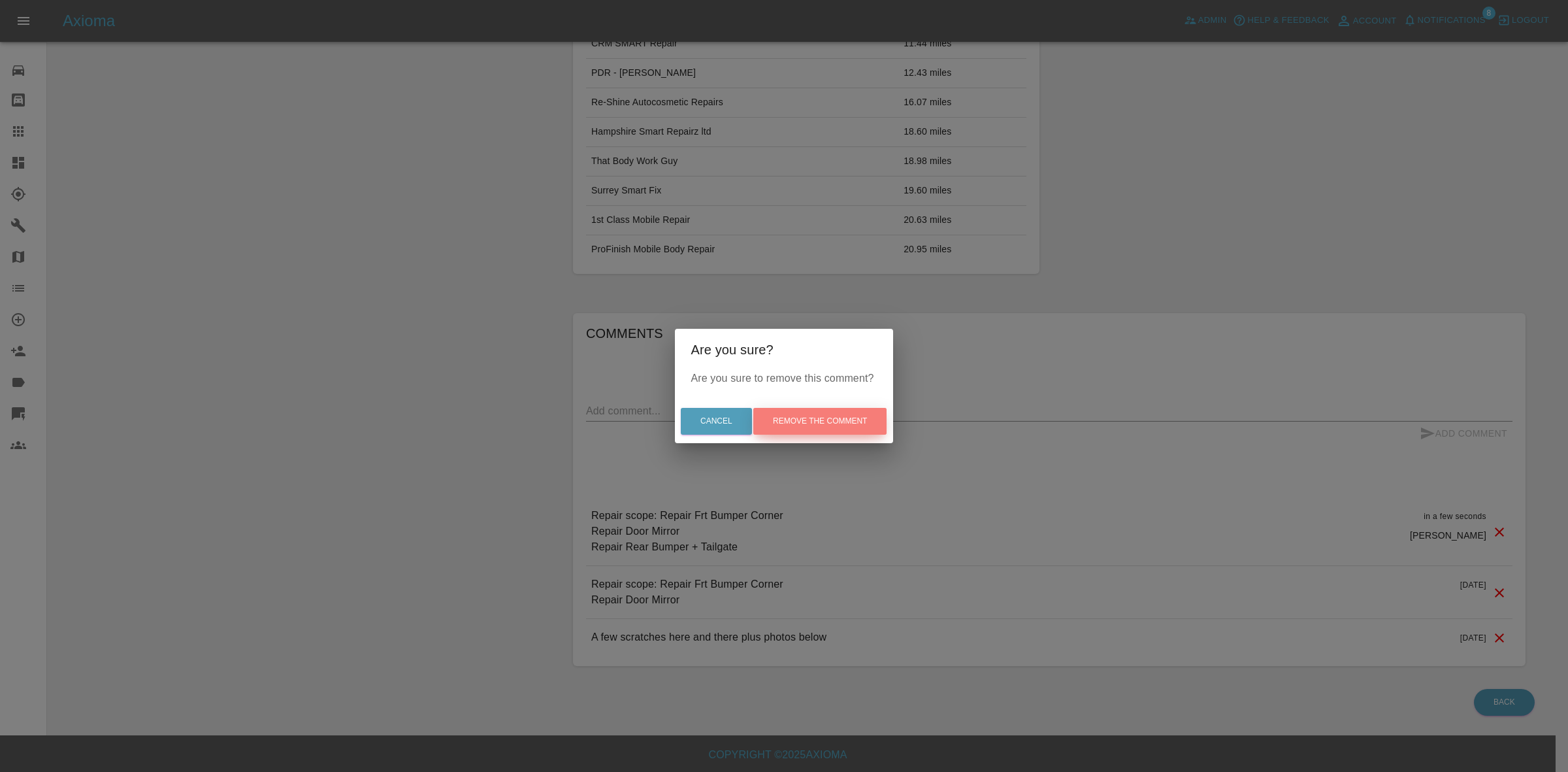
click at [810, 426] on button "Remove the comment" at bounding box center [820, 421] width 134 height 27
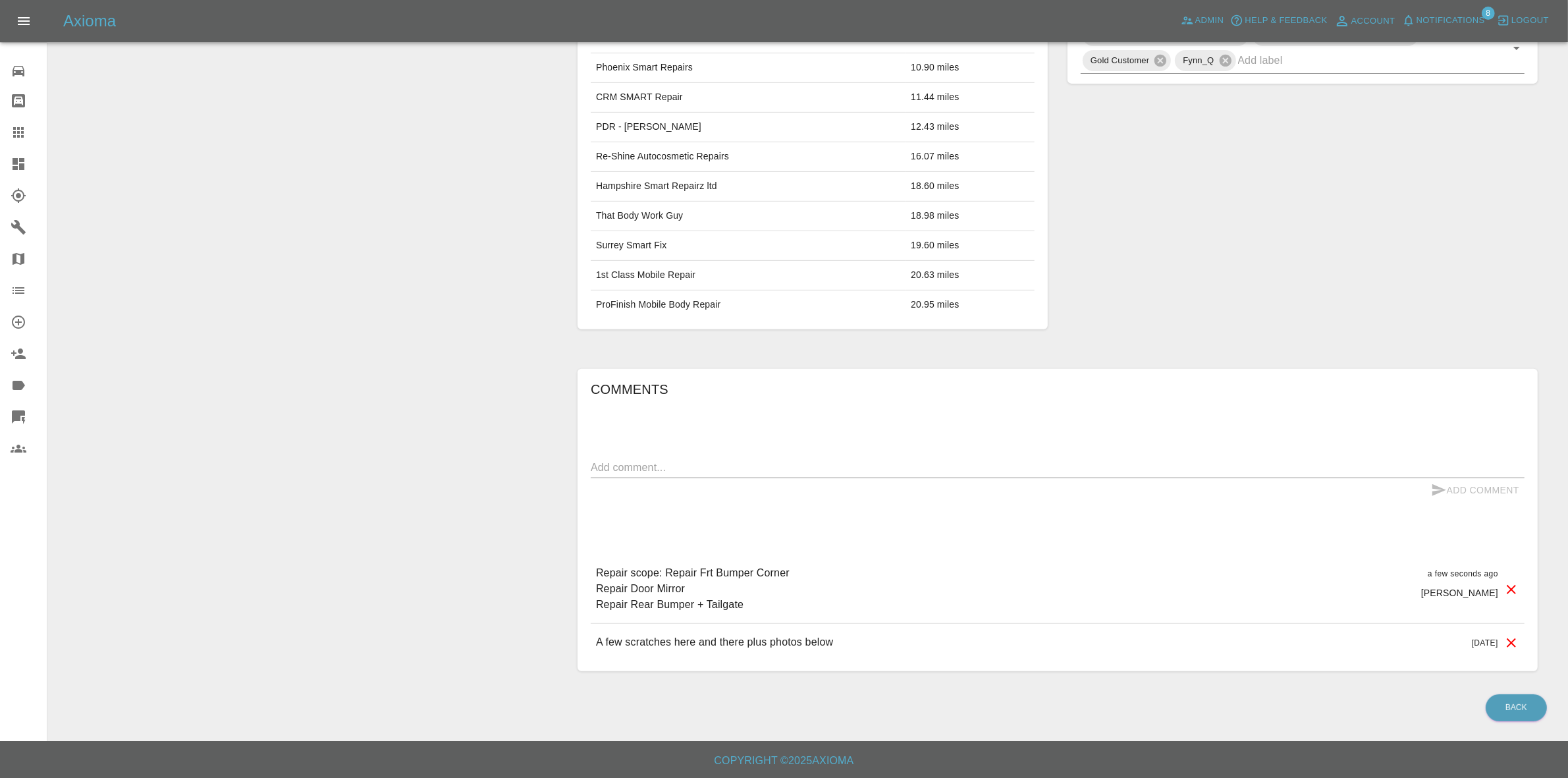
scroll to position [0, 0]
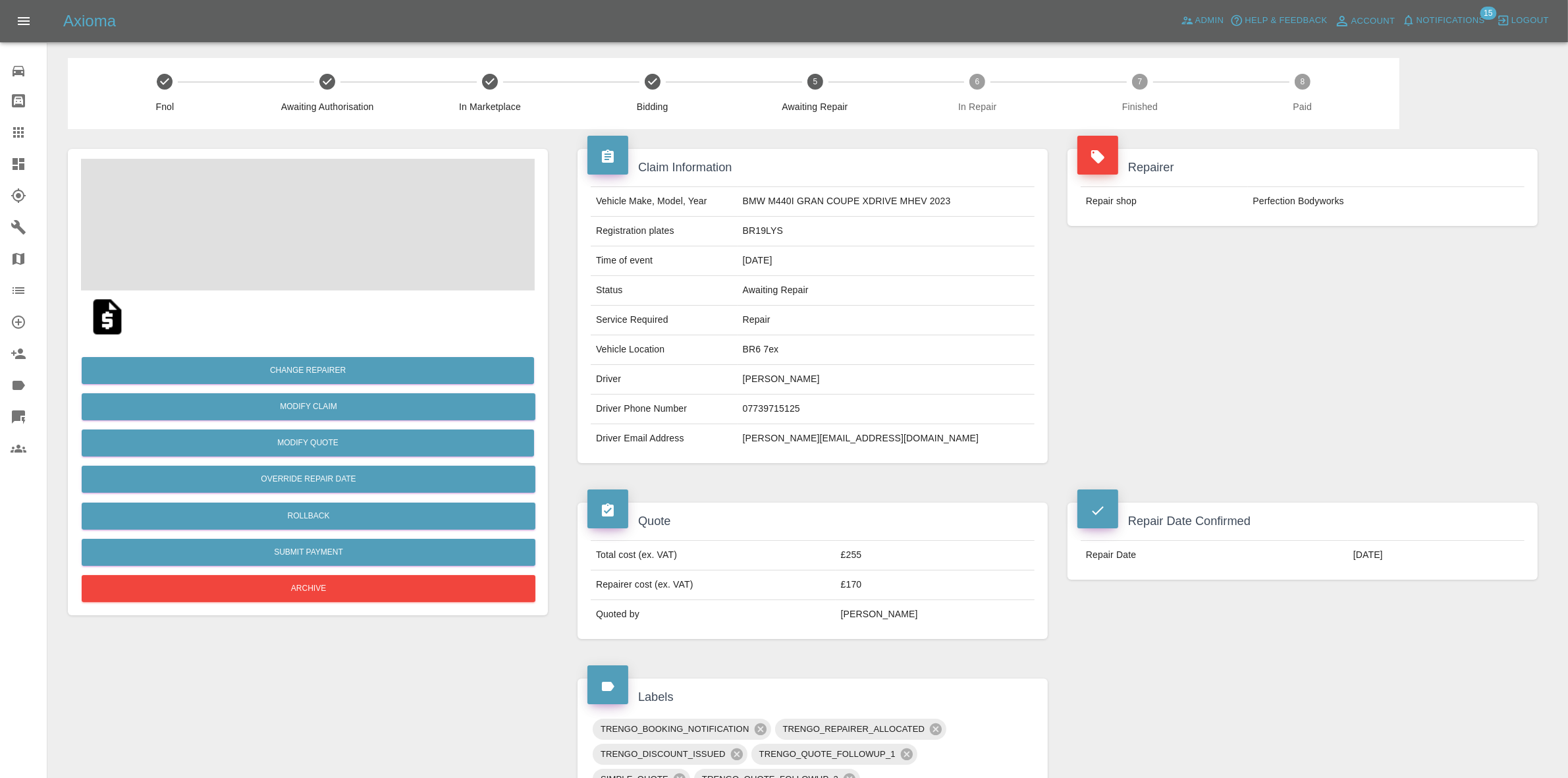
click at [1458, 14] on span "Notifications" at bounding box center [1450, 20] width 69 height 15
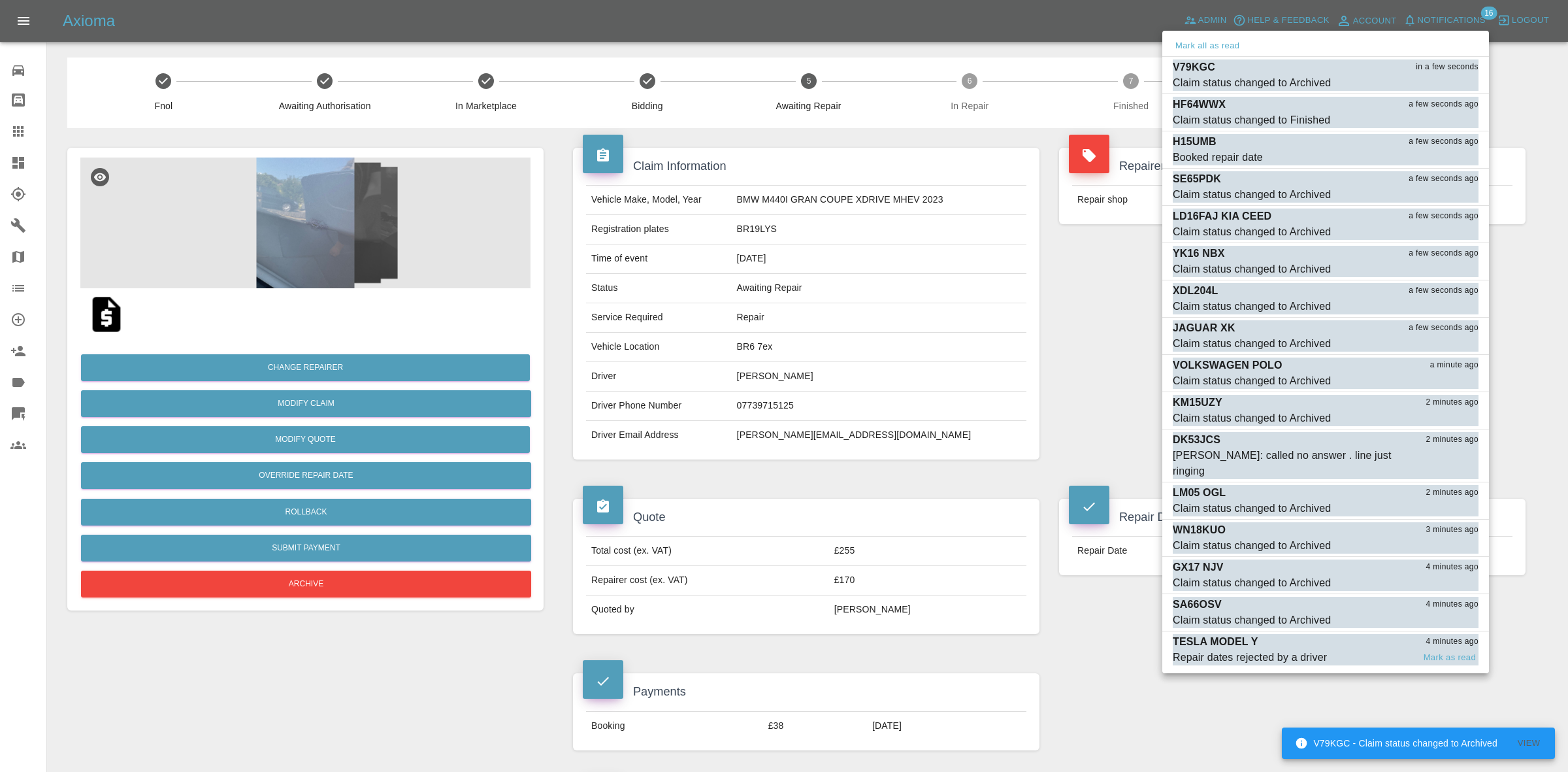
click at [1273, 650] on div "Repair dates rejected by a driver" at bounding box center [1250, 658] width 154 height 15
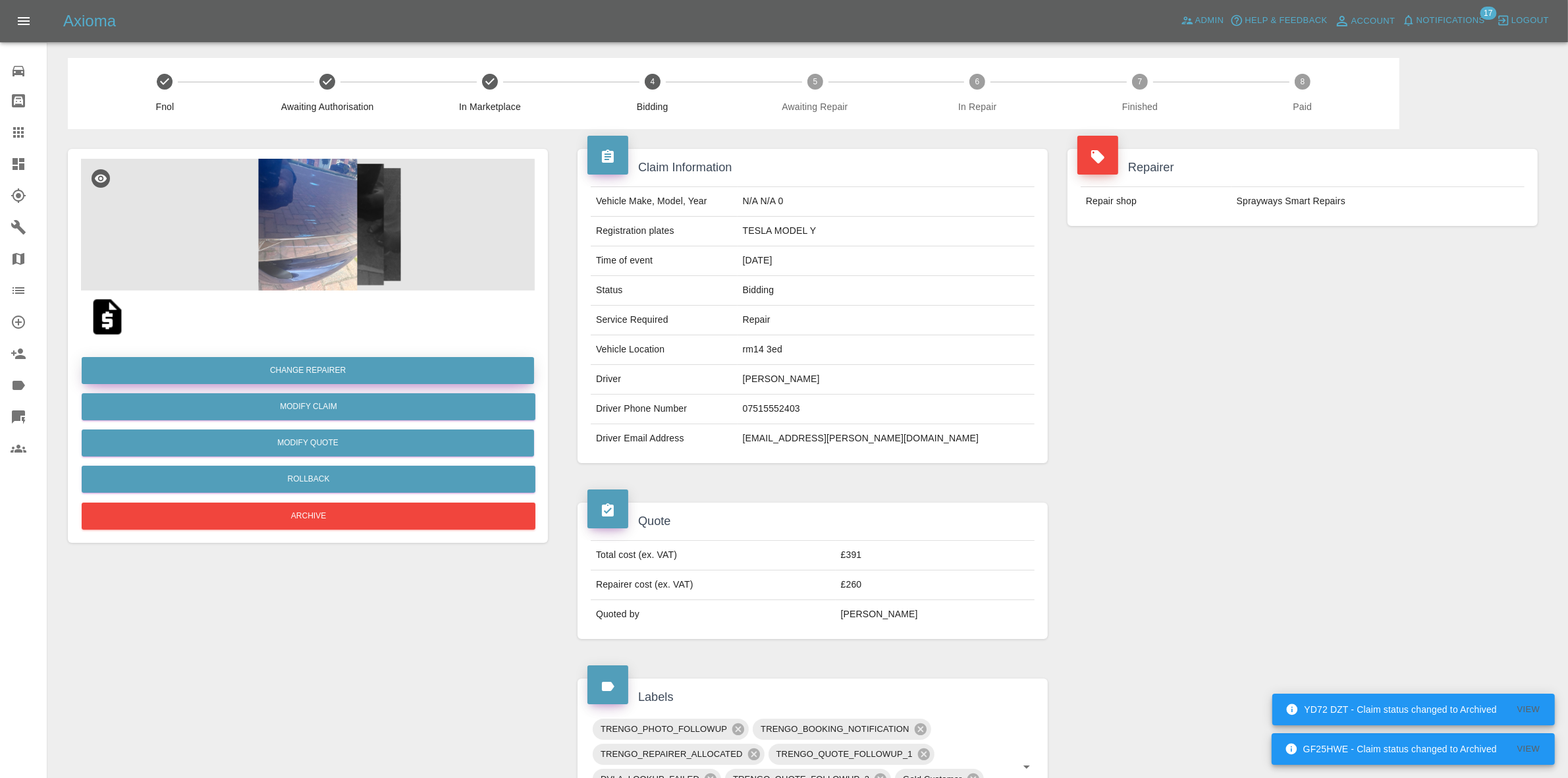
click at [301, 372] on button "Change Repairer" at bounding box center [308, 370] width 452 height 27
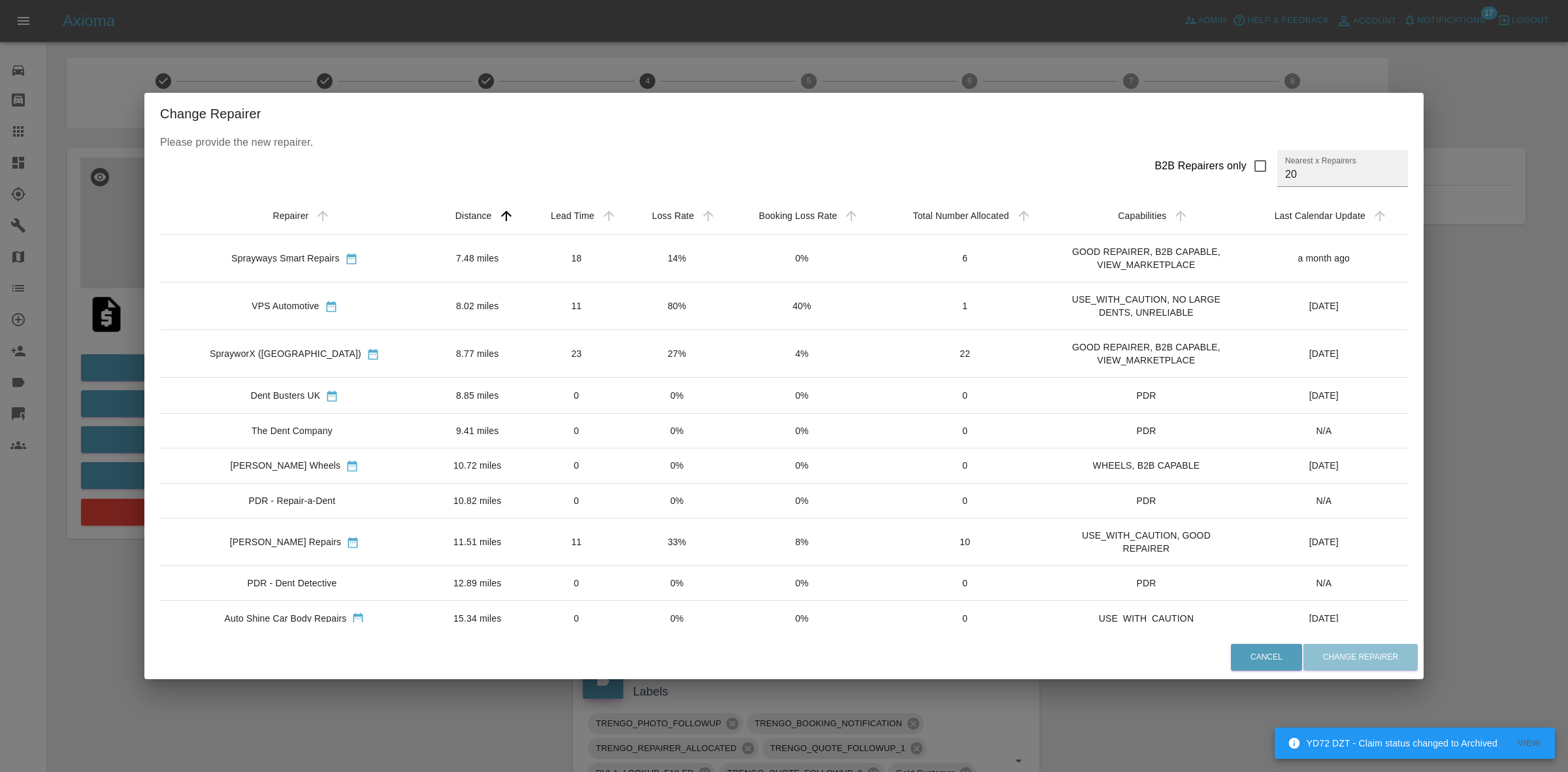
click at [688, 39] on div "Change Repairer Please provide the new repairer. B2B Repairers only Nearest x R…" at bounding box center [784, 386] width 1568 height 772
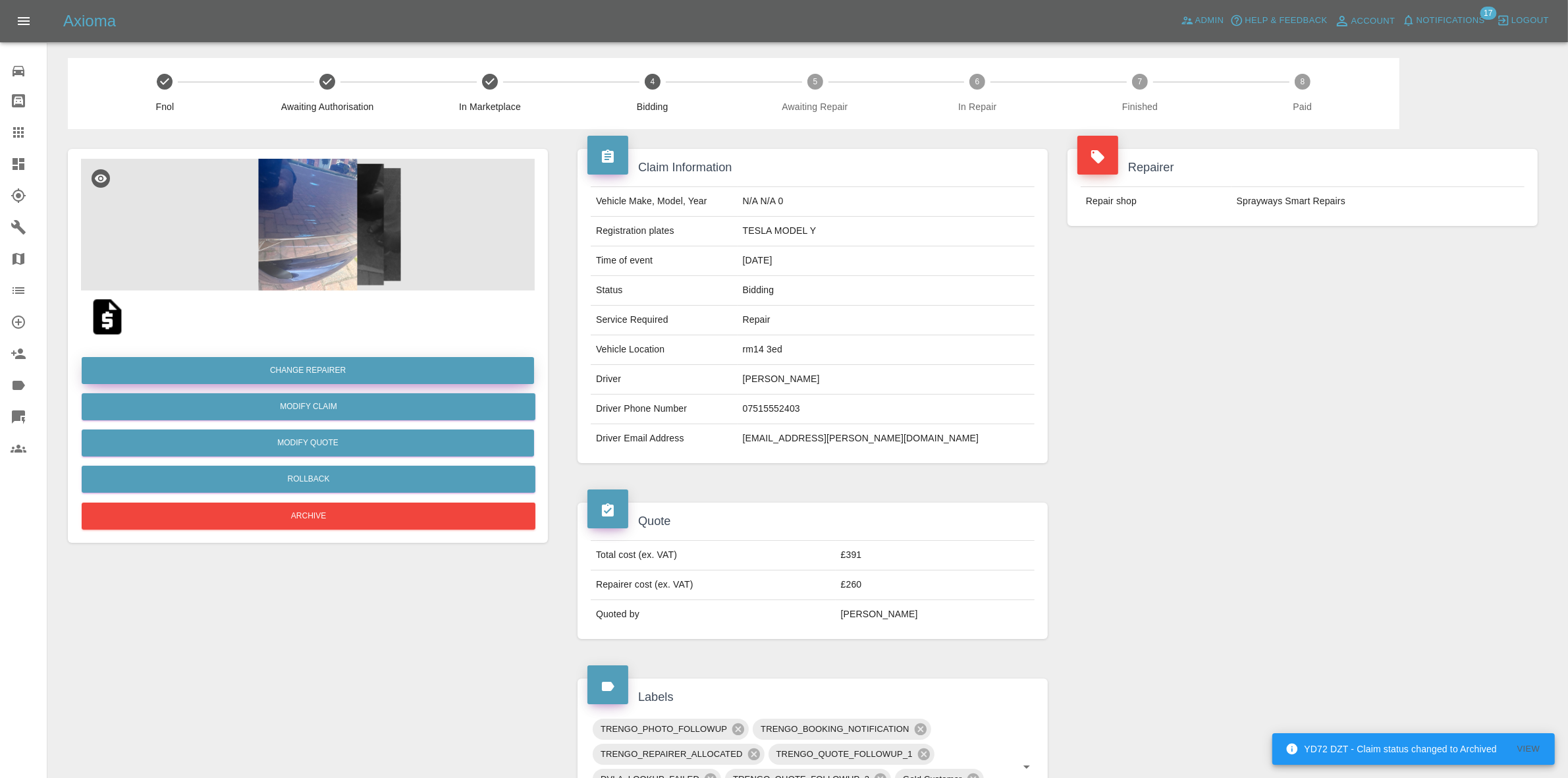
click at [294, 368] on button "Change Repairer" at bounding box center [308, 370] width 452 height 27
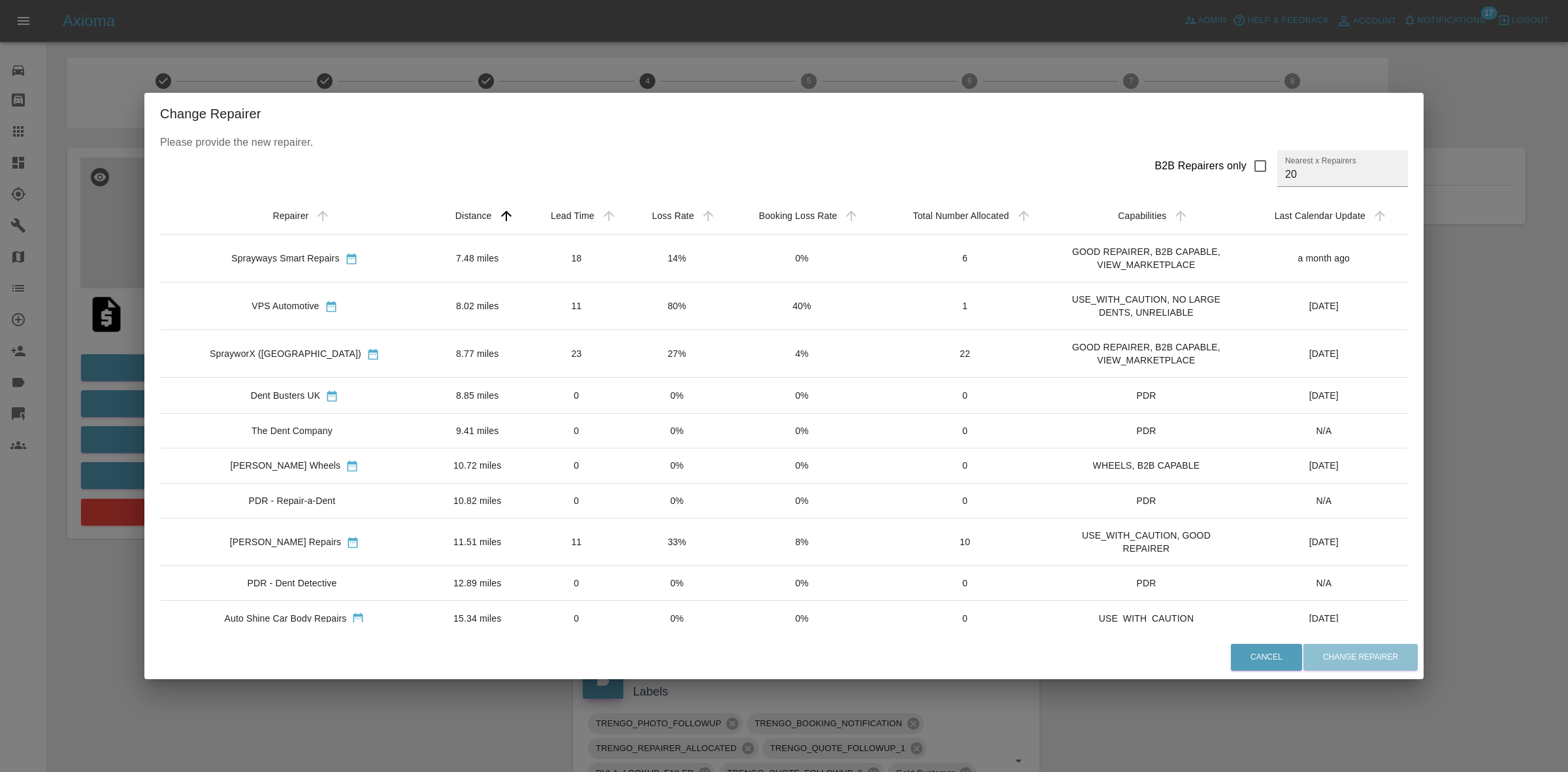
click at [723, 63] on div "Change Repairer Please provide the new repairer. B2B Repairers only Nearest x R…" at bounding box center [784, 386] width 1568 height 772
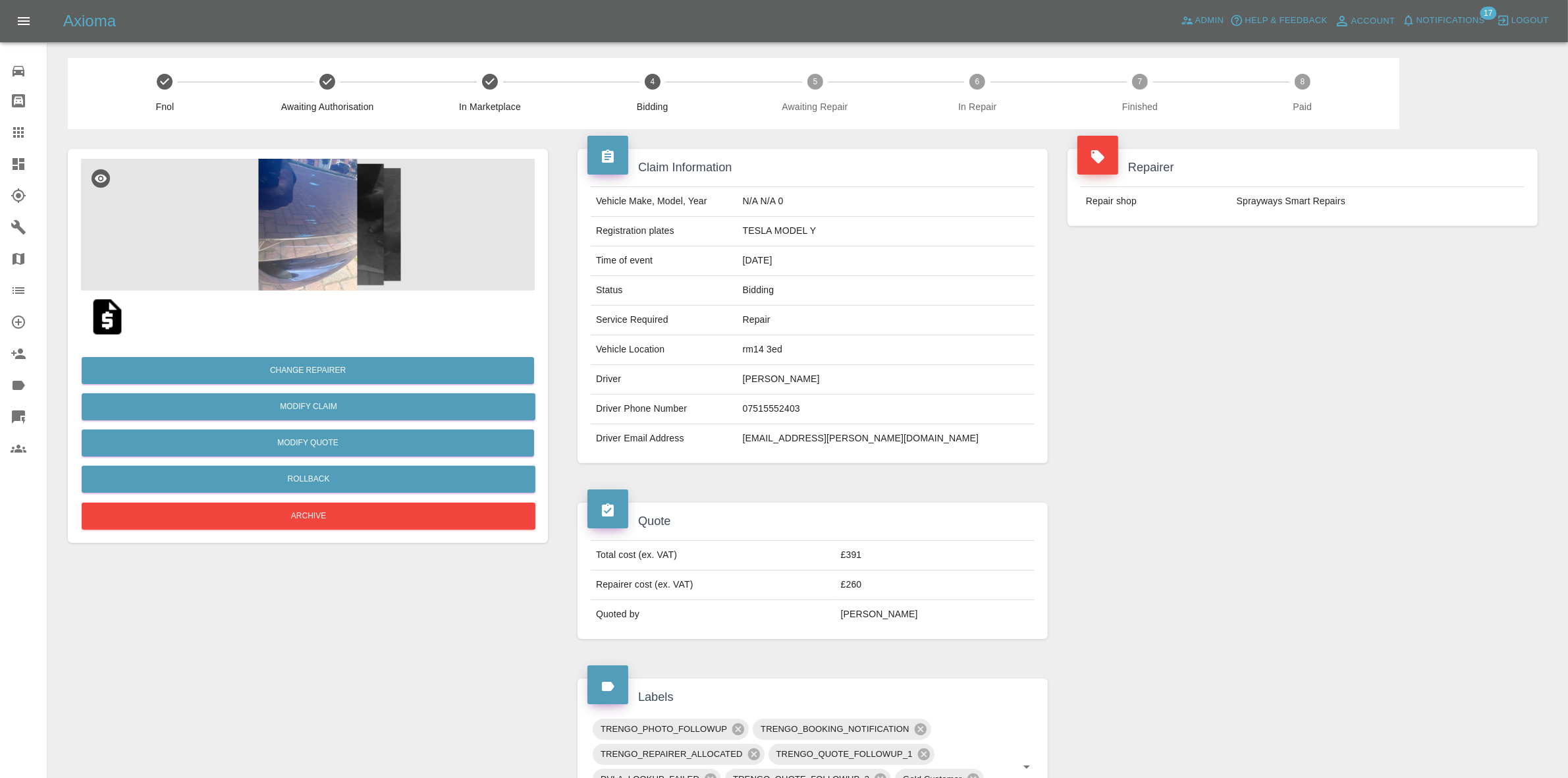
click at [374, 258] on img at bounding box center [308, 224] width 454 height 132
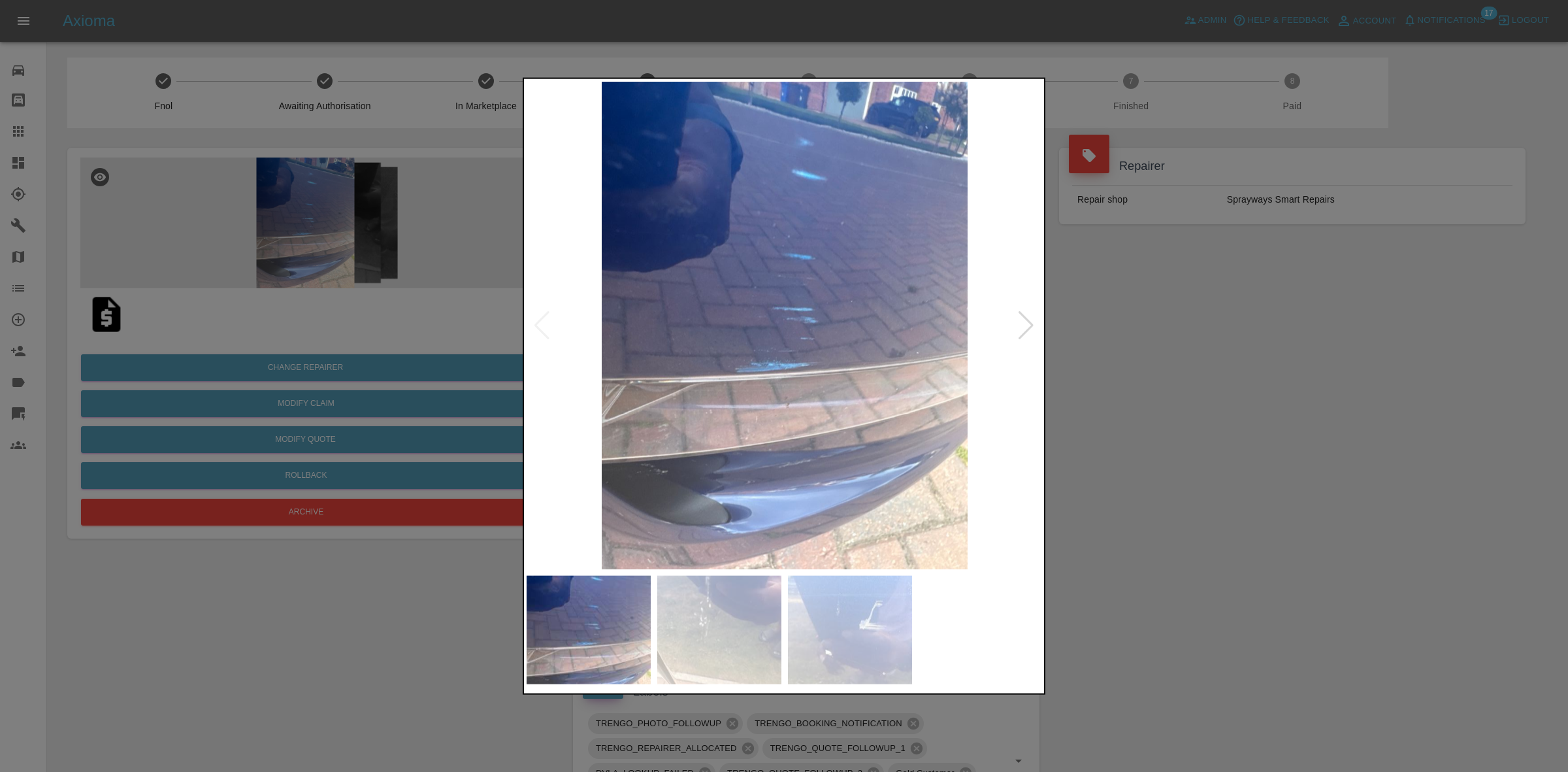
click at [1027, 325] on div at bounding box center [1026, 325] width 18 height 29
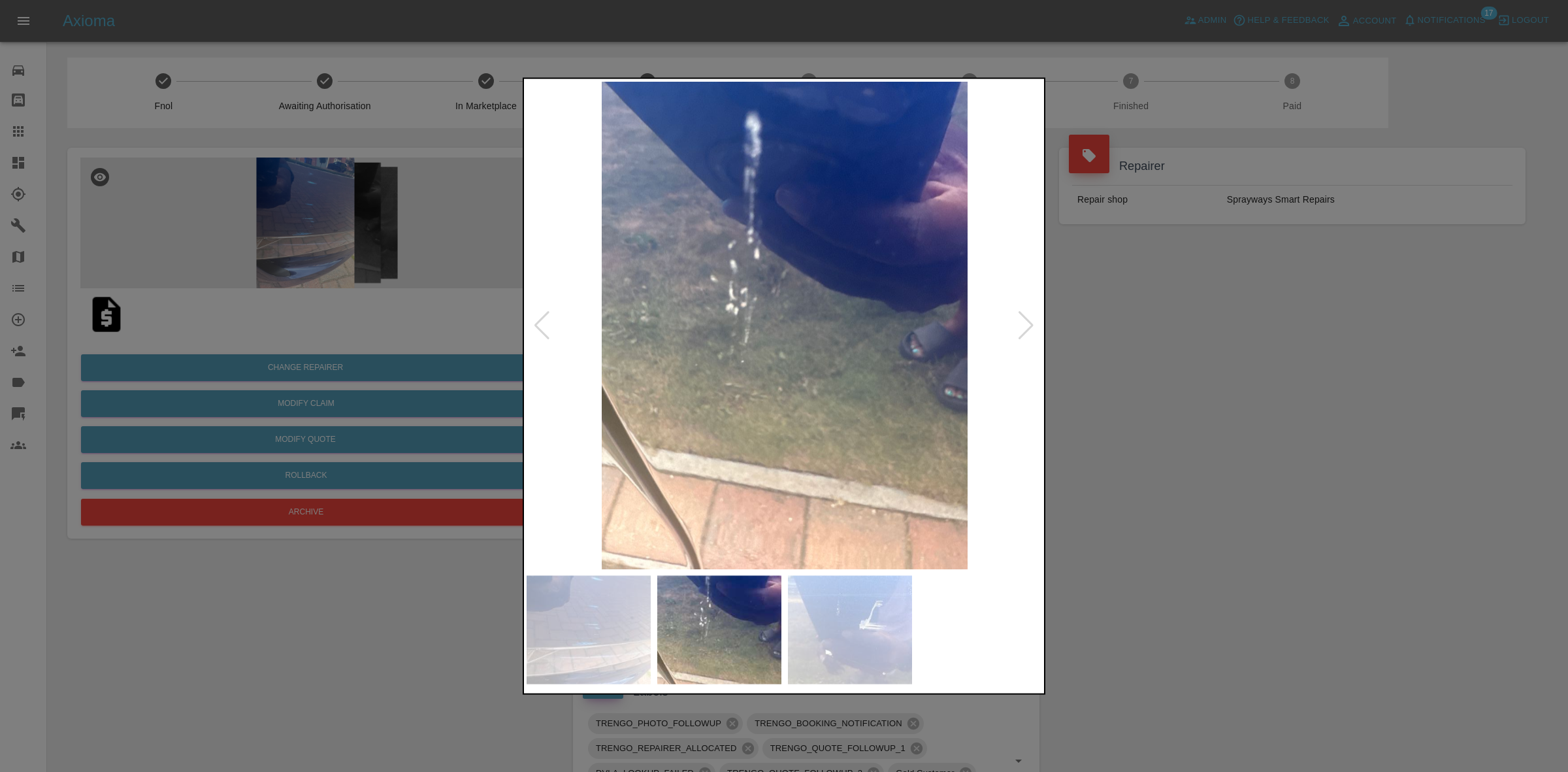
click at [1027, 325] on div at bounding box center [1026, 325] width 18 height 29
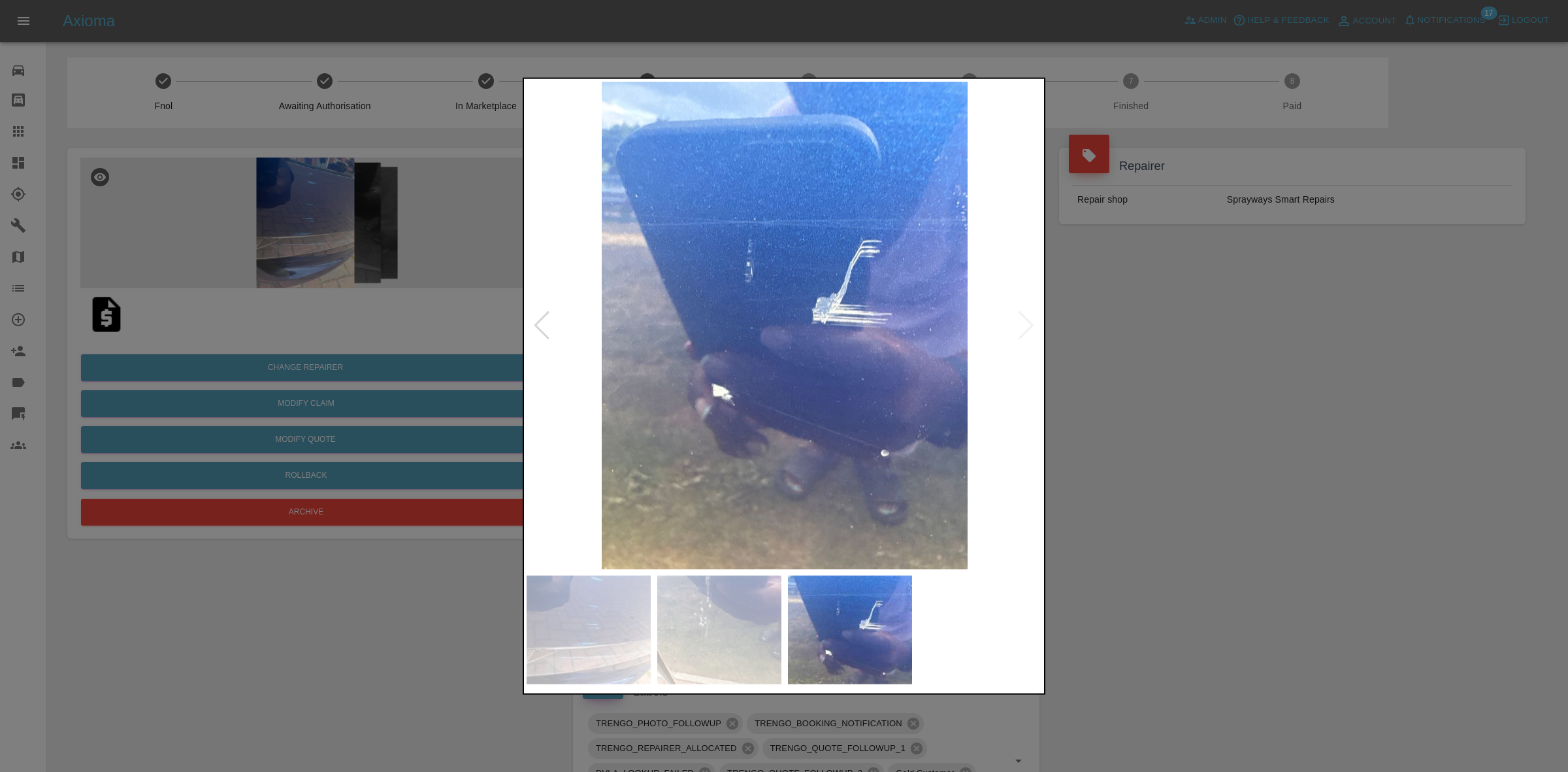
click at [1194, 328] on div at bounding box center [784, 386] width 1568 height 772
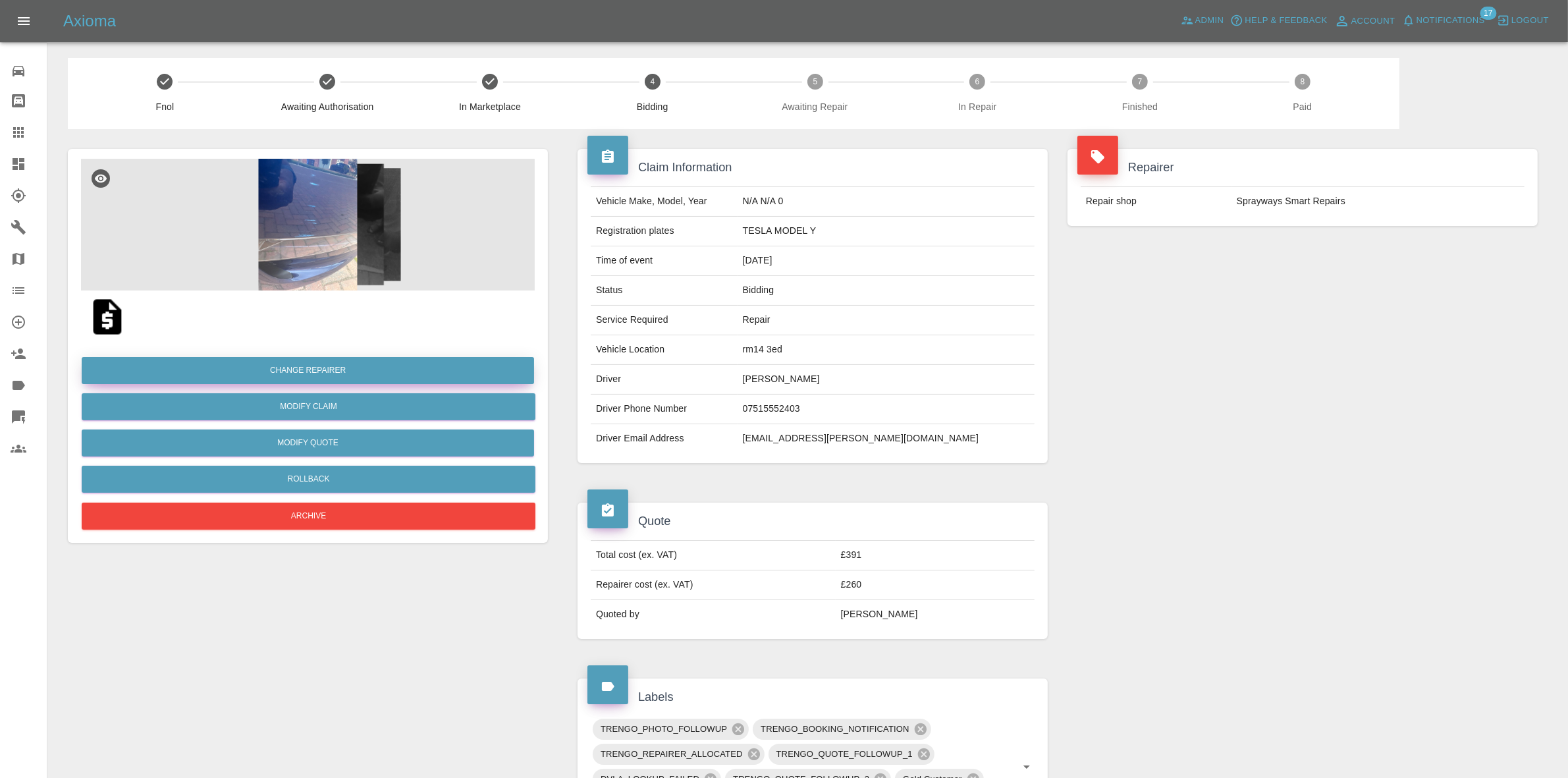
click at [335, 372] on button "Change Repairer" at bounding box center [308, 370] width 452 height 27
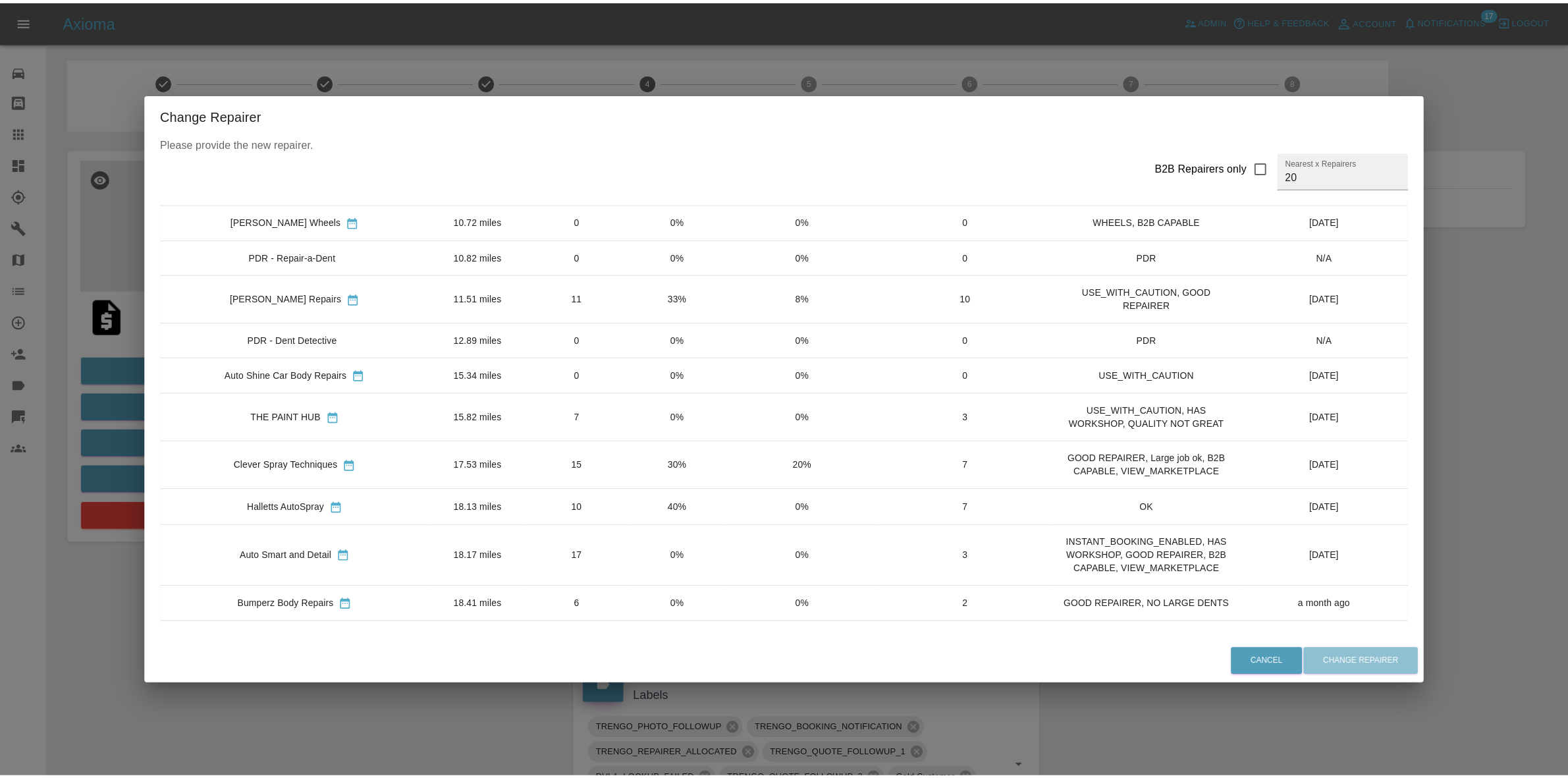
scroll to position [247, 0]
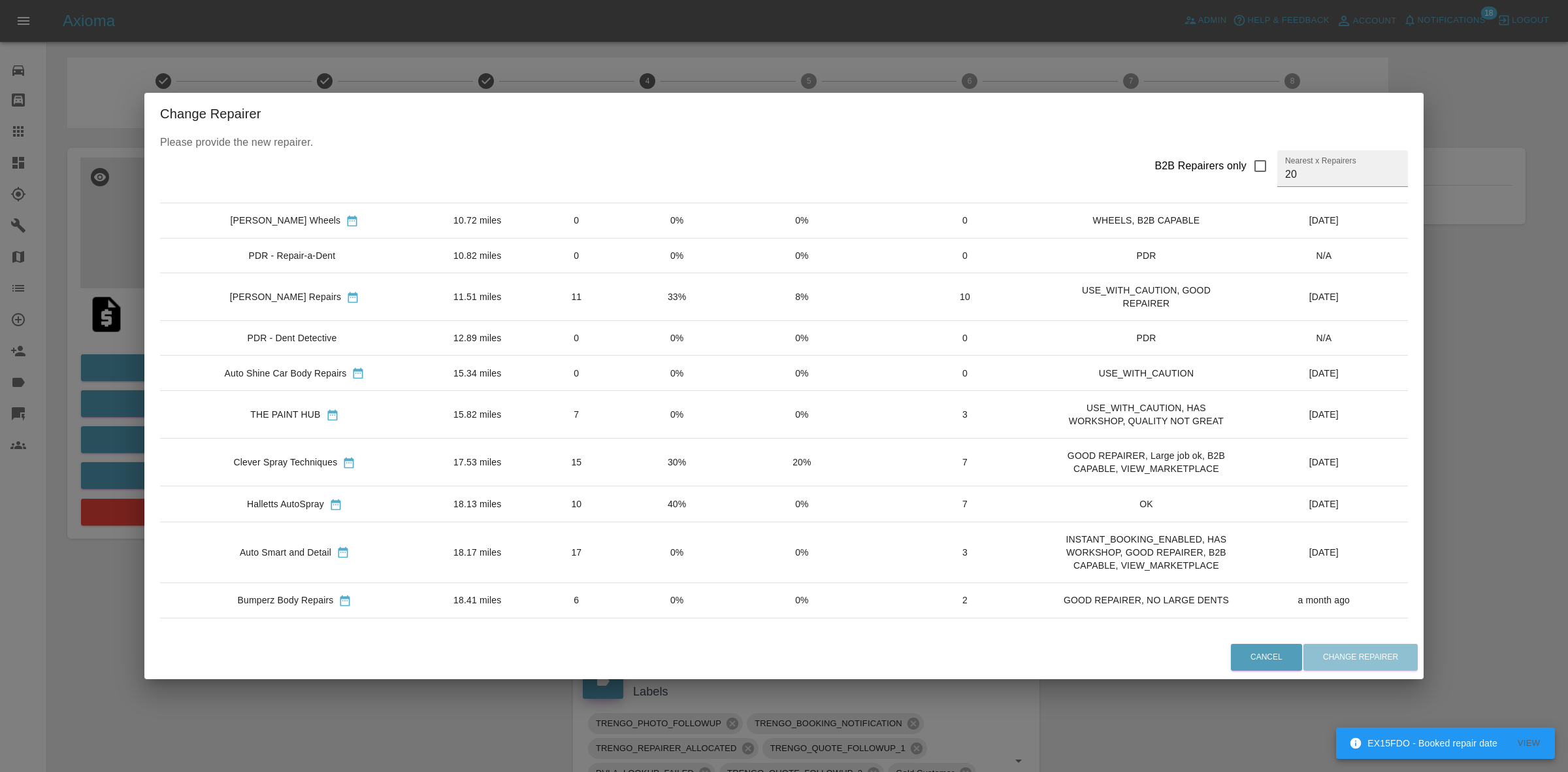
click at [652, 505] on td "40%" at bounding box center [677, 504] width 100 height 36
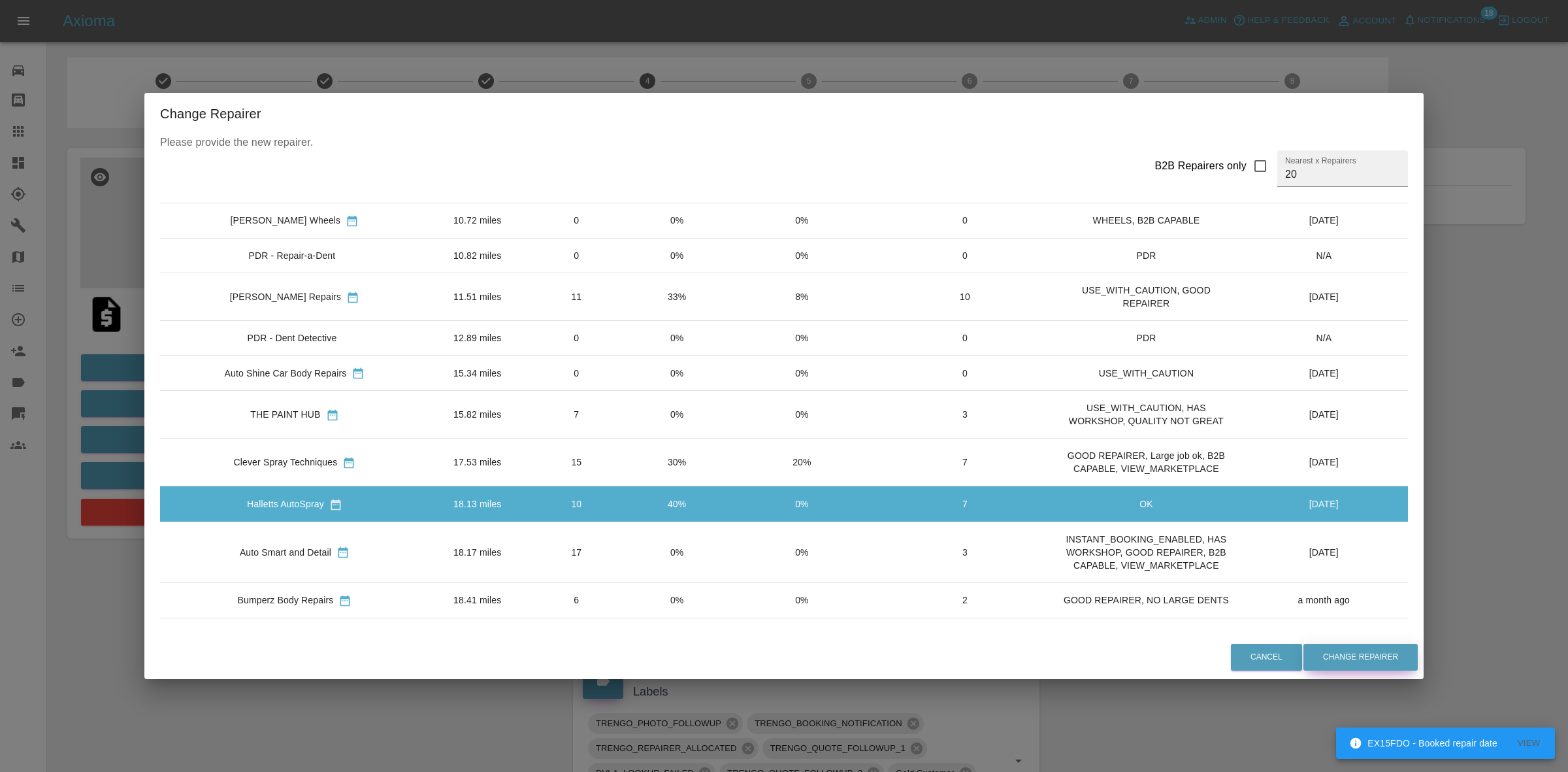
click at [1344, 660] on button "Change Repairer" at bounding box center [1360, 657] width 114 height 27
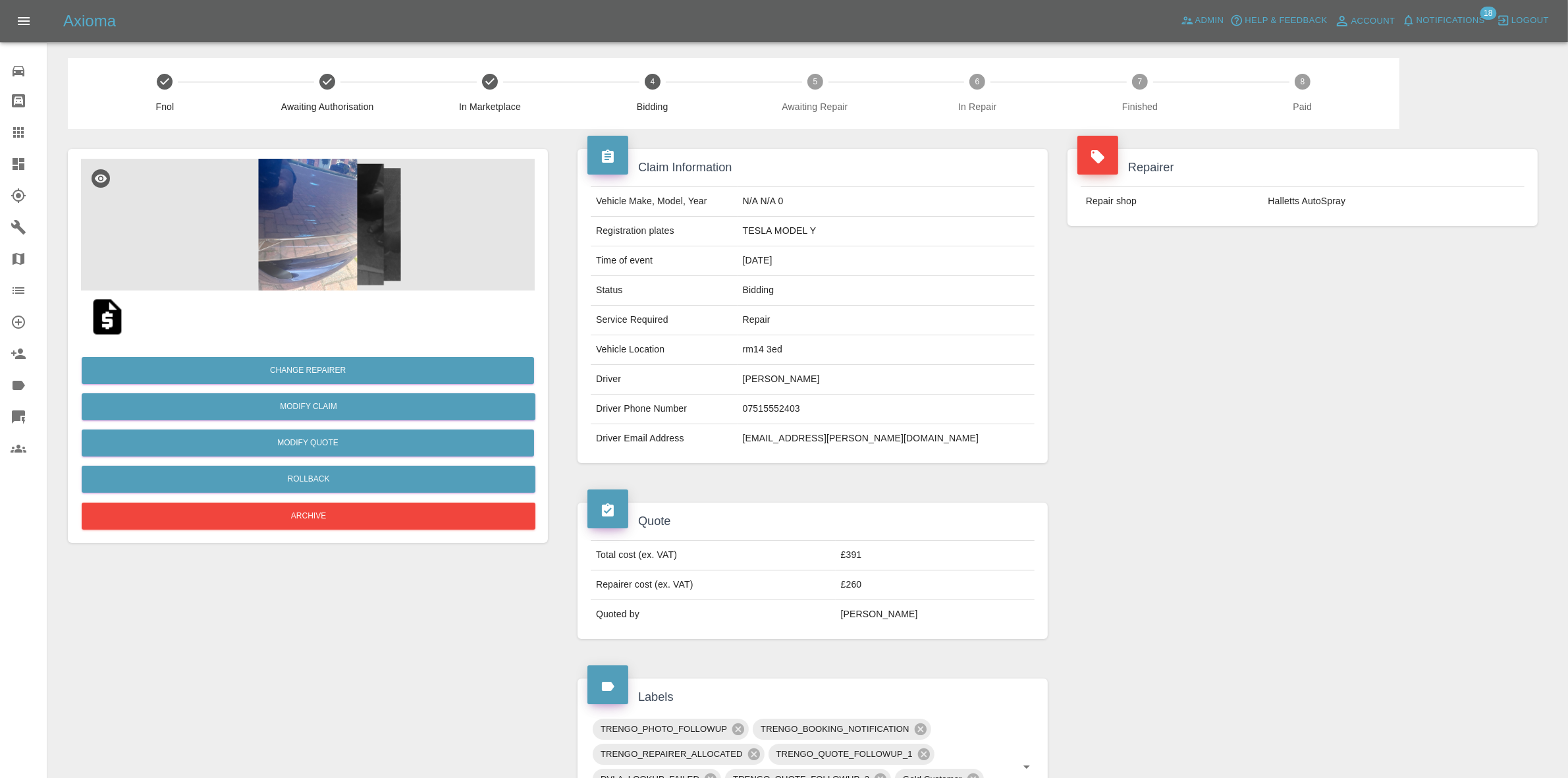
click at [1271, 325] on div "Repairer Repair shop Halletts AutoSpray" at bounding box center [1302, 306] width 490 height 354
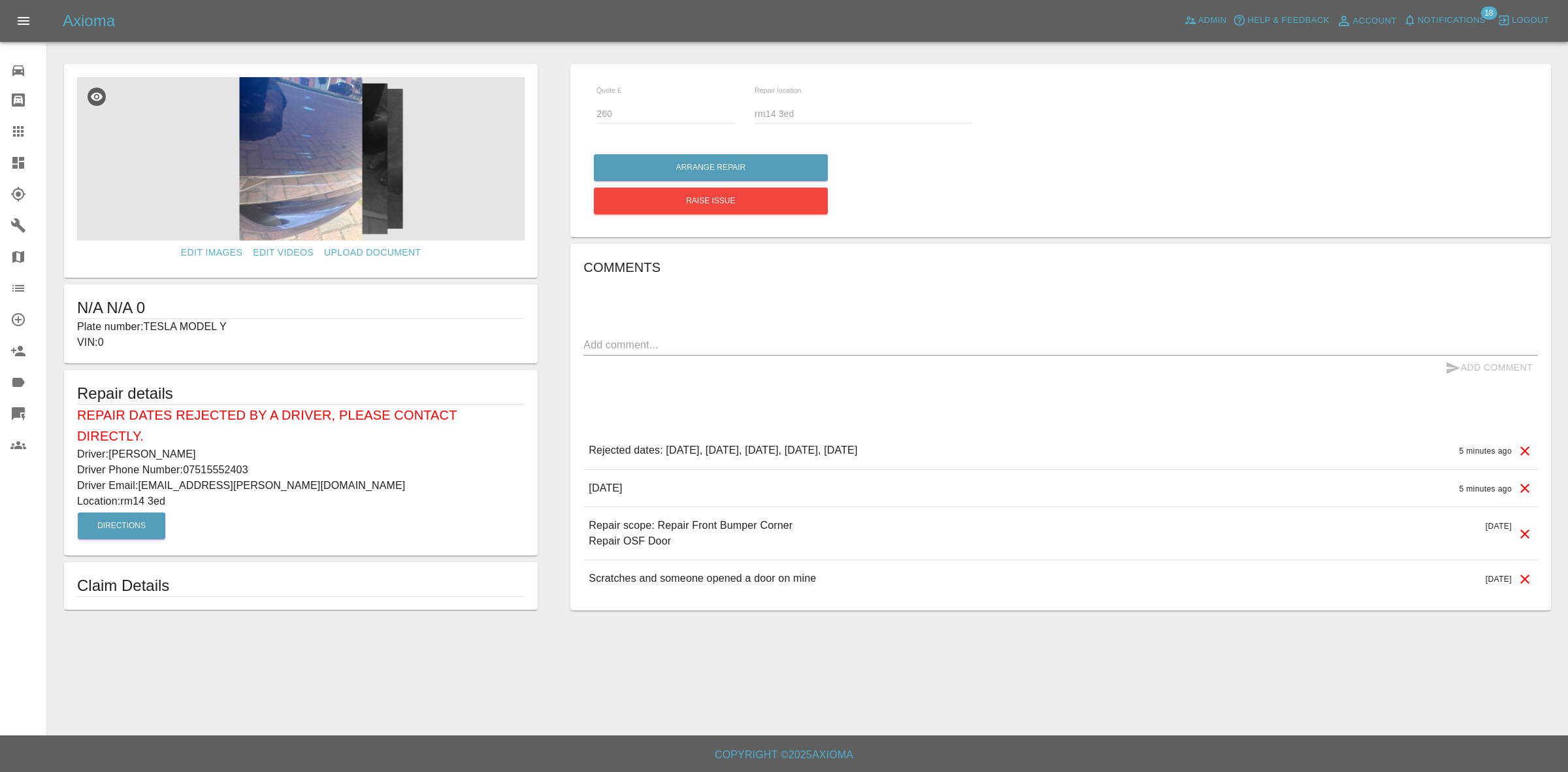
click at [1517, 450] on icon at bounding box center [1525, 451] width 15 height 15
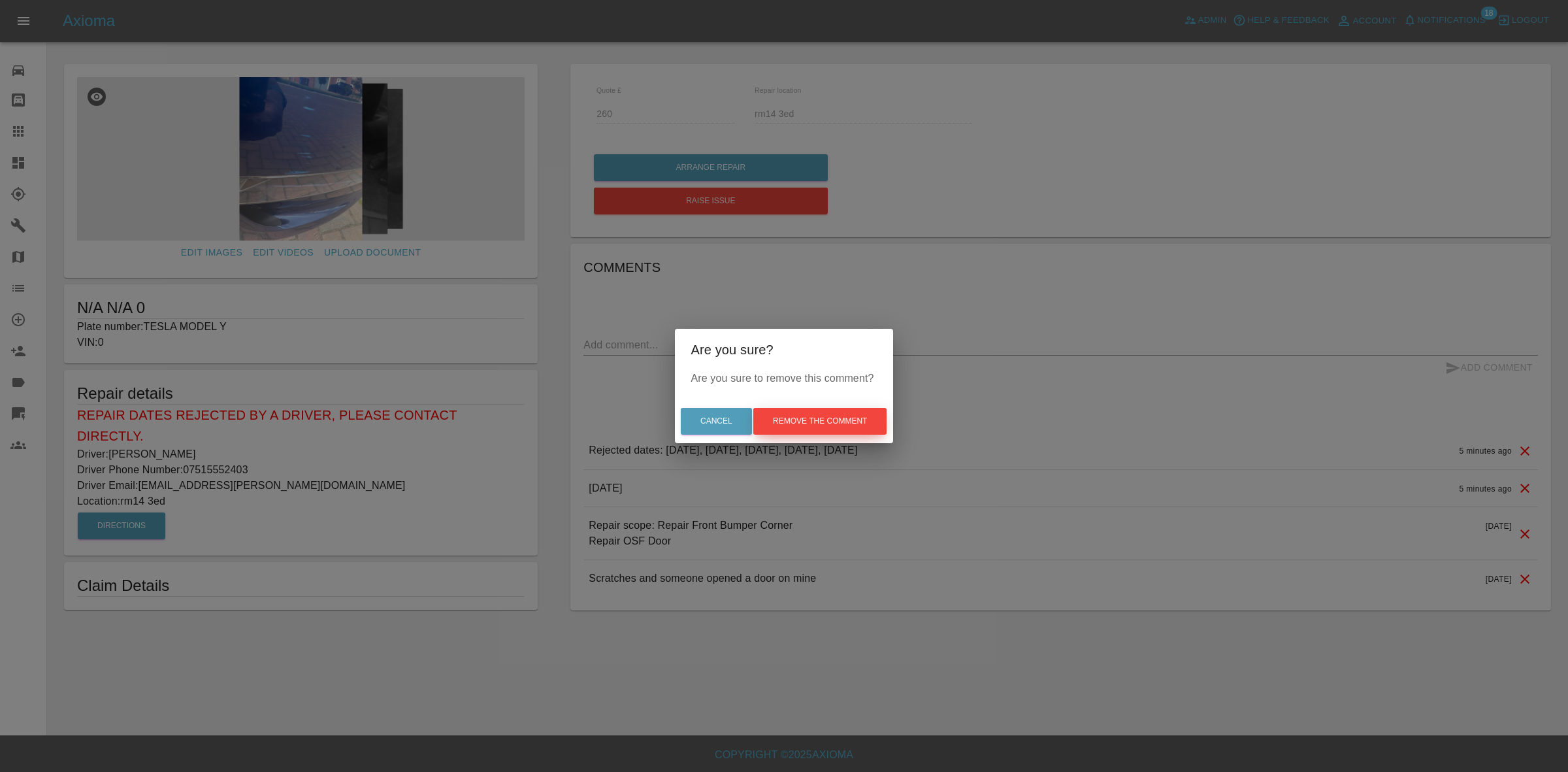
click at [854, 422] on button "Remove the comment" at bounding box center [820, 421] width 134 height 27
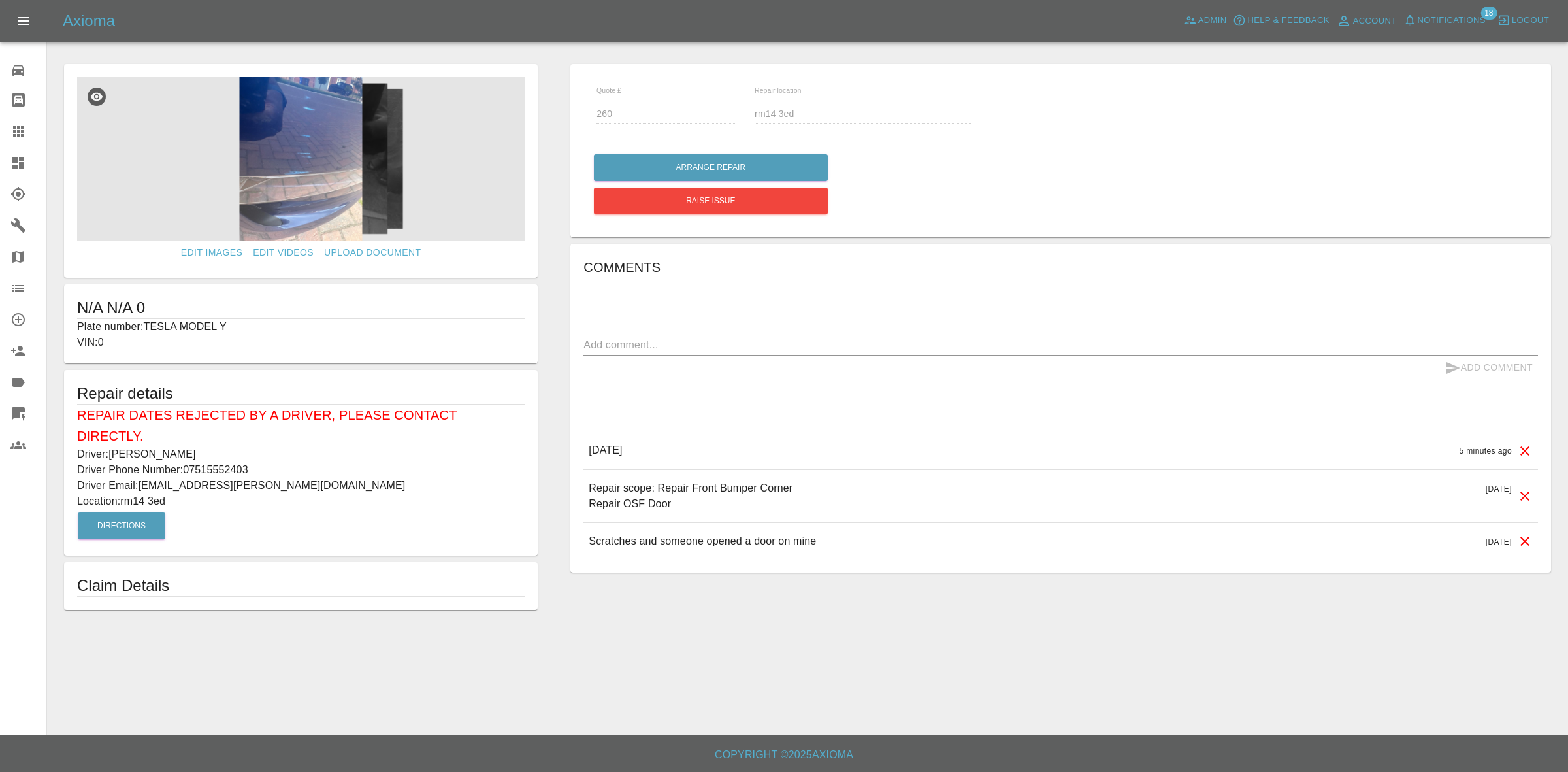
drag, startPoint x: 1398, startPoint y: 83, endPoint x: 1451, endPoint y: 30, distance: 75.0
click at [1451, 30] on button "Notifications" at bounding box center [1444, 21] width 89 height 20
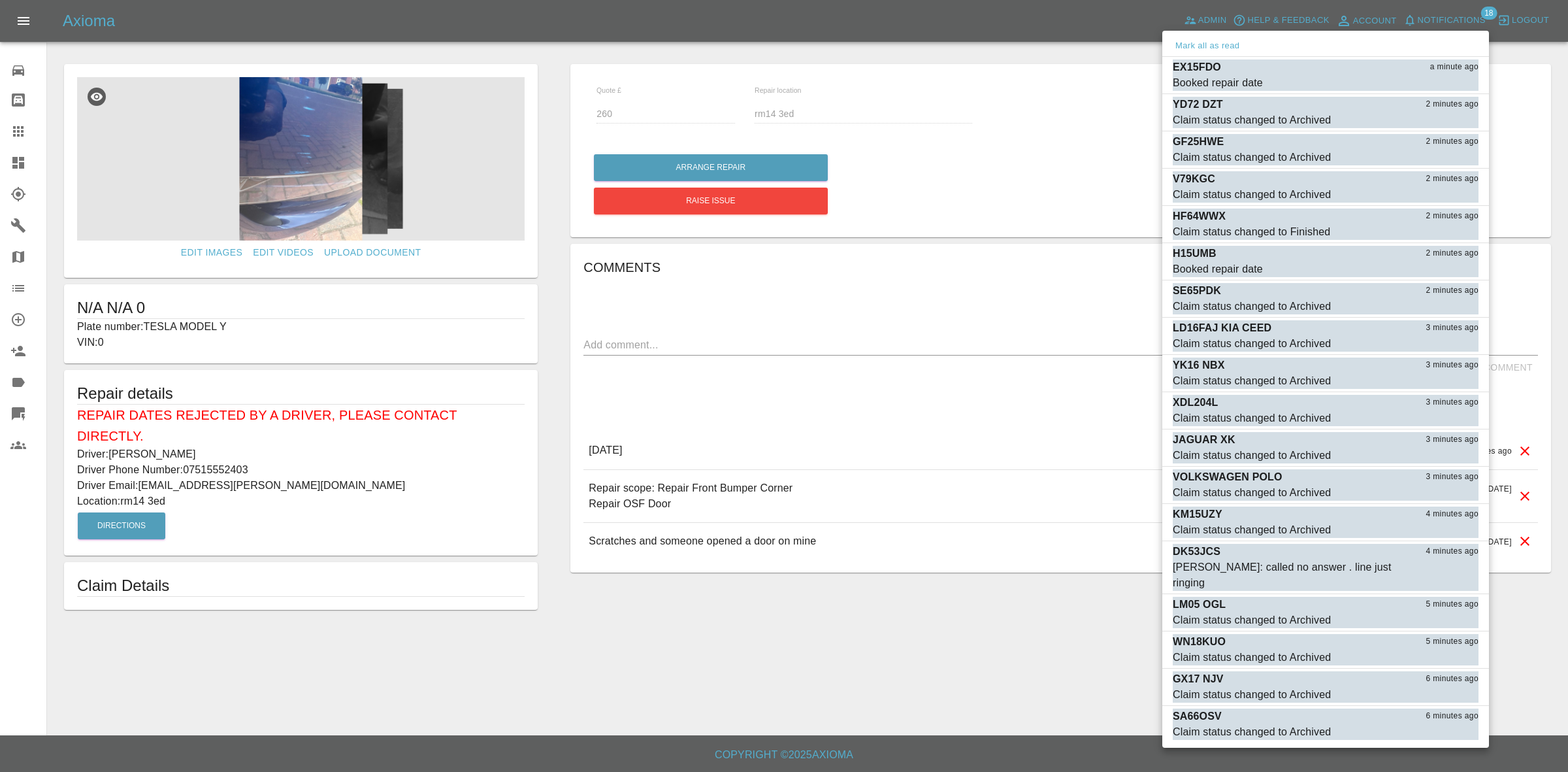
click at [1448, 24] on div at bounding box center [784, 386] width 1568 height 772
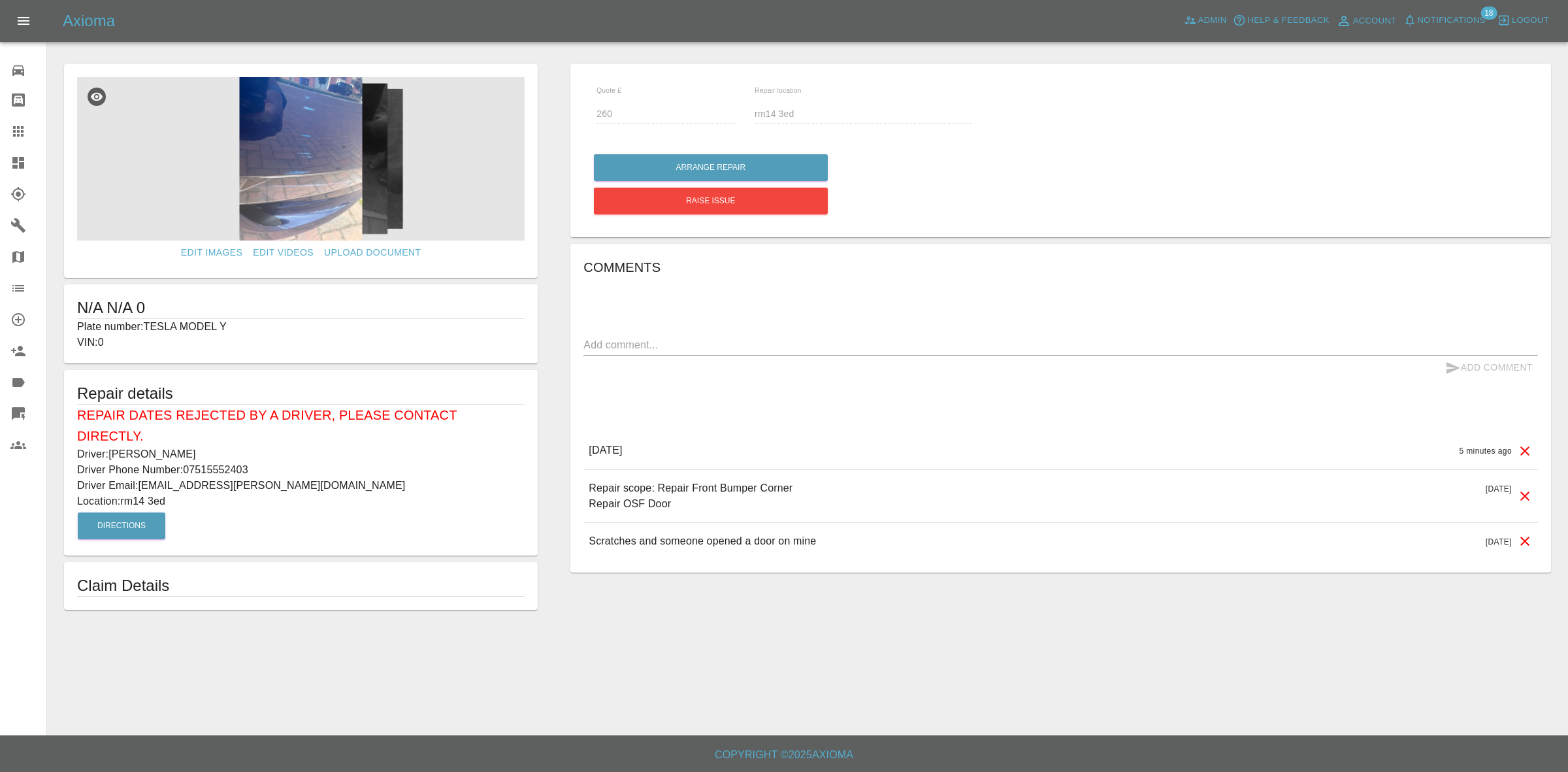
click at [1448, 24] on div "Mark all as read EX15FDO a minute ago Booked repair date Mark as read YD72 DZT …" at bounding box center [784, 386] width 1568 height 772
click at [1431, 13] on span "Notifications" at bounding box center [1451, 20] width 68 height 15
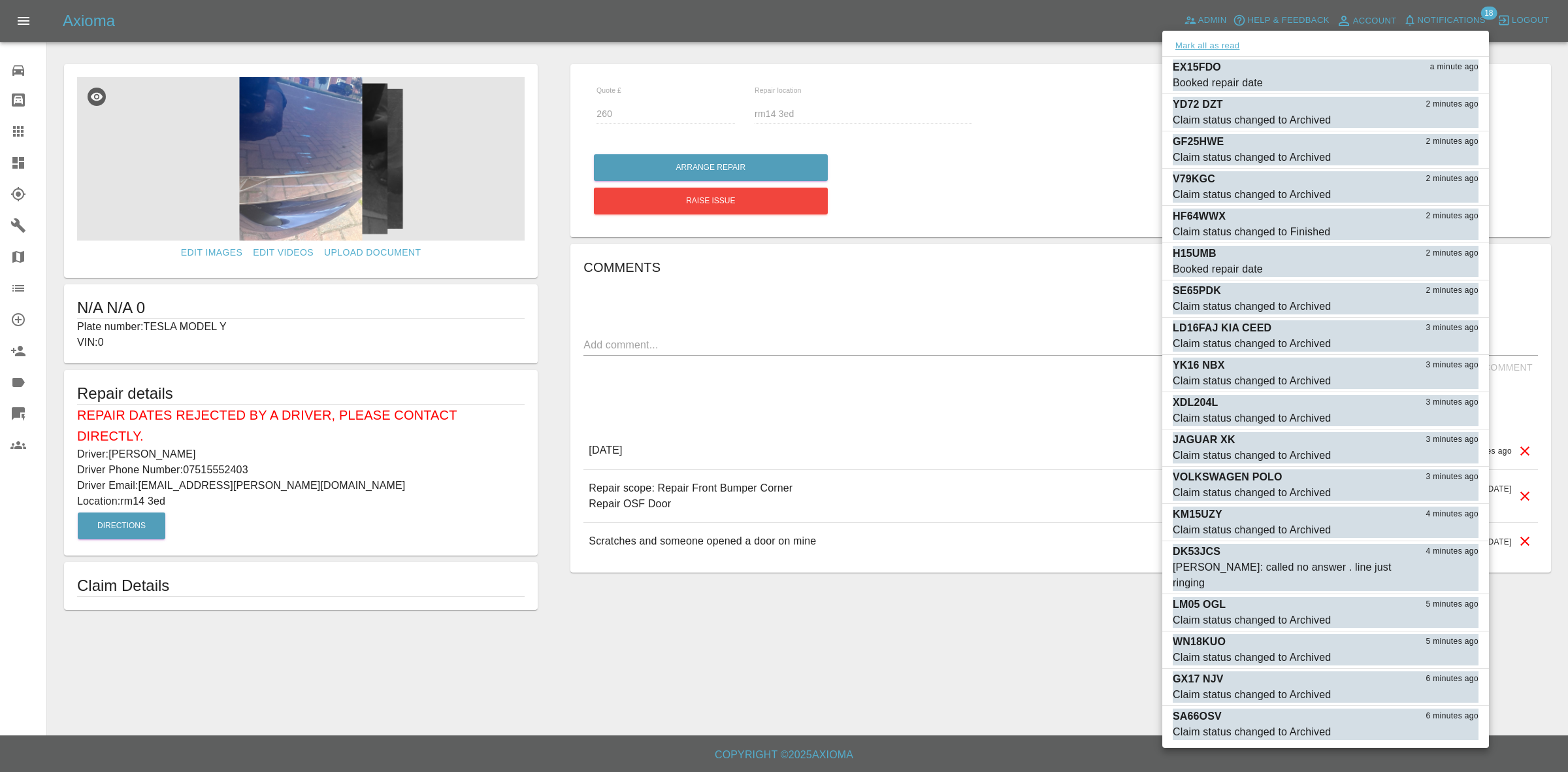
click at [1219, 45] on button "Mark all as read" at bounding box center [1207, 46] width 70 height 15
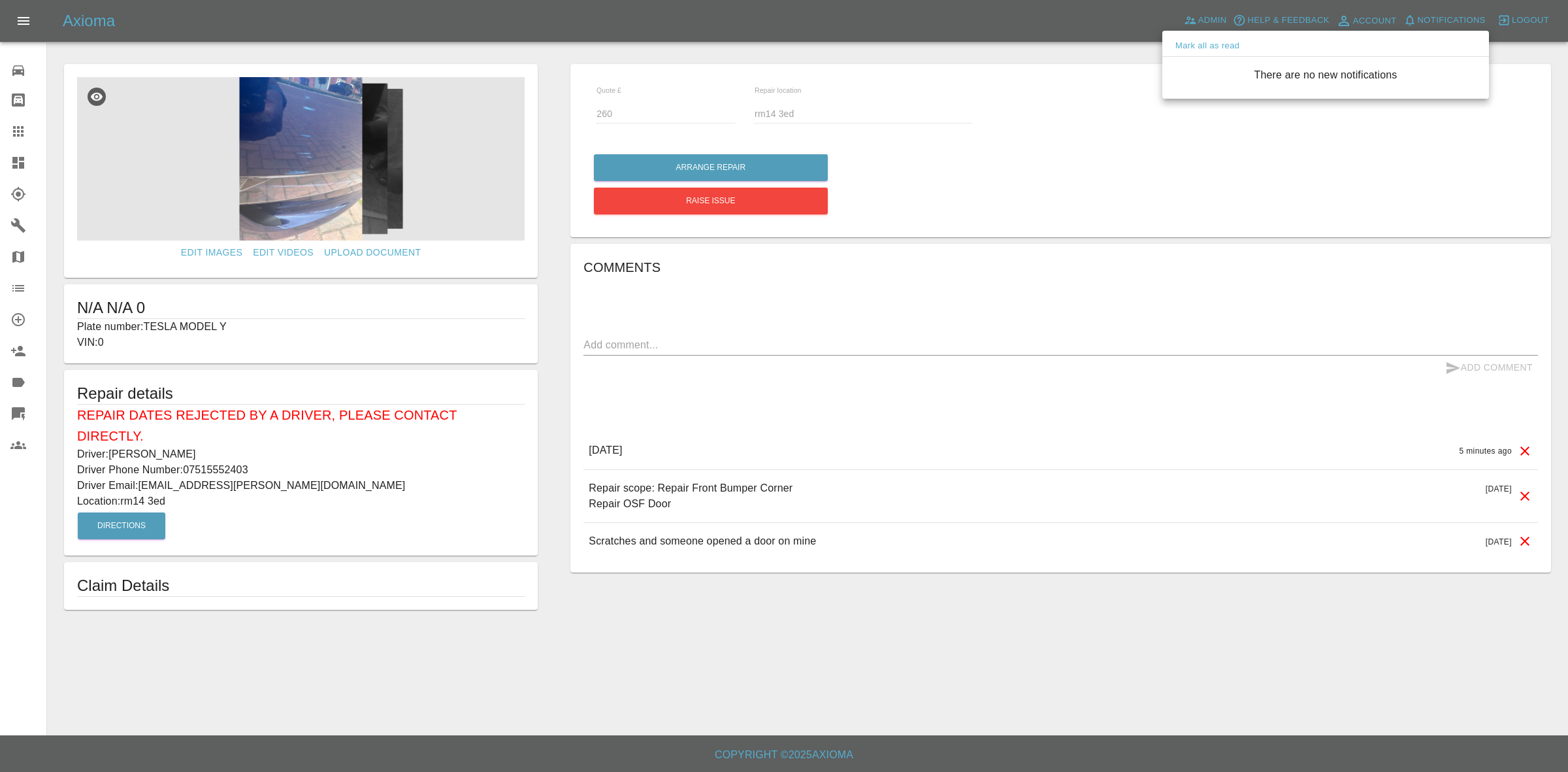
click at [1125, 92] on div at bounding box center [784, 386] width 1568 height 772
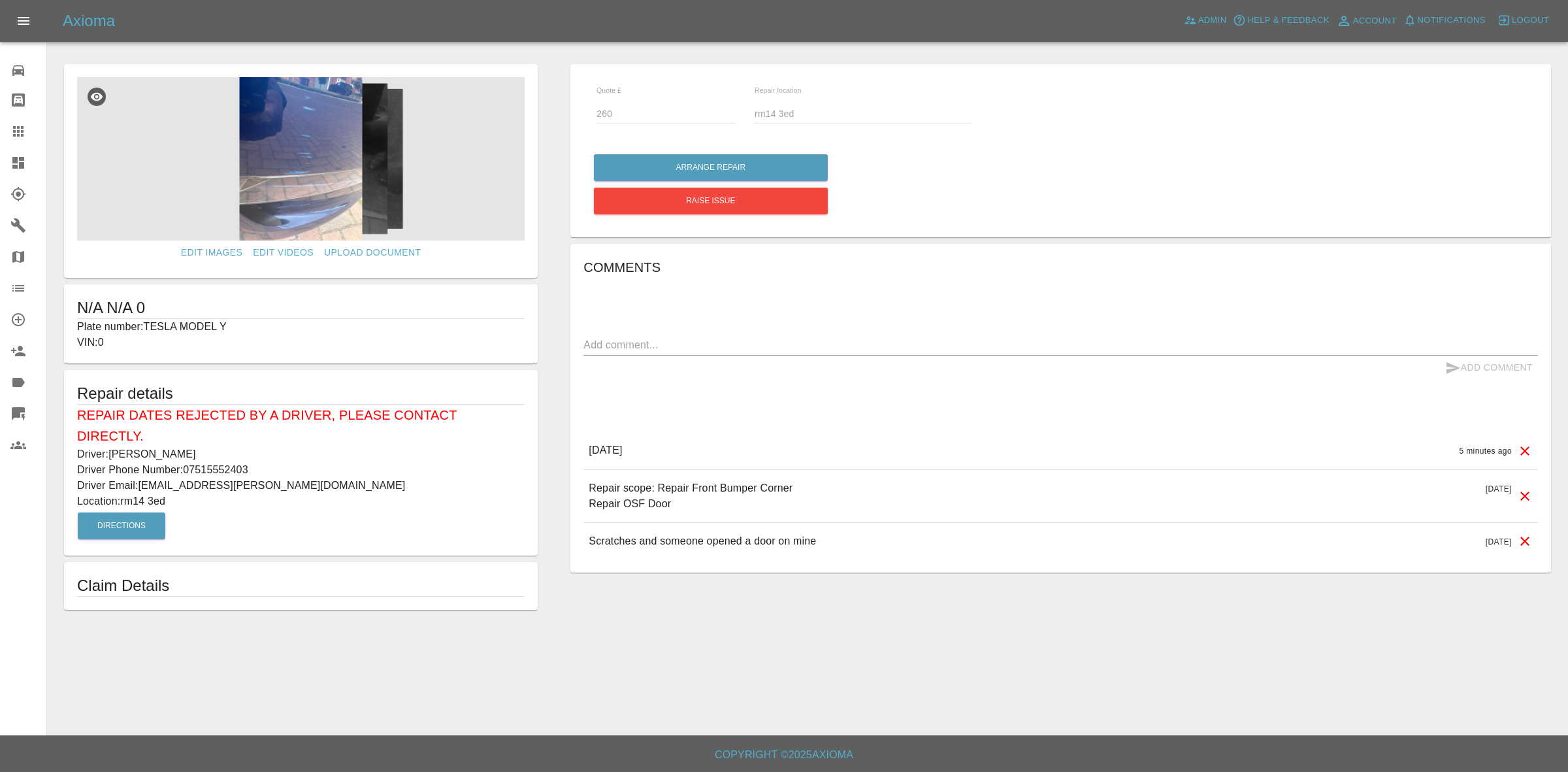
click at [0, 163] on link "Dashboard" at bounding box center [23, 162] width 46 height 32
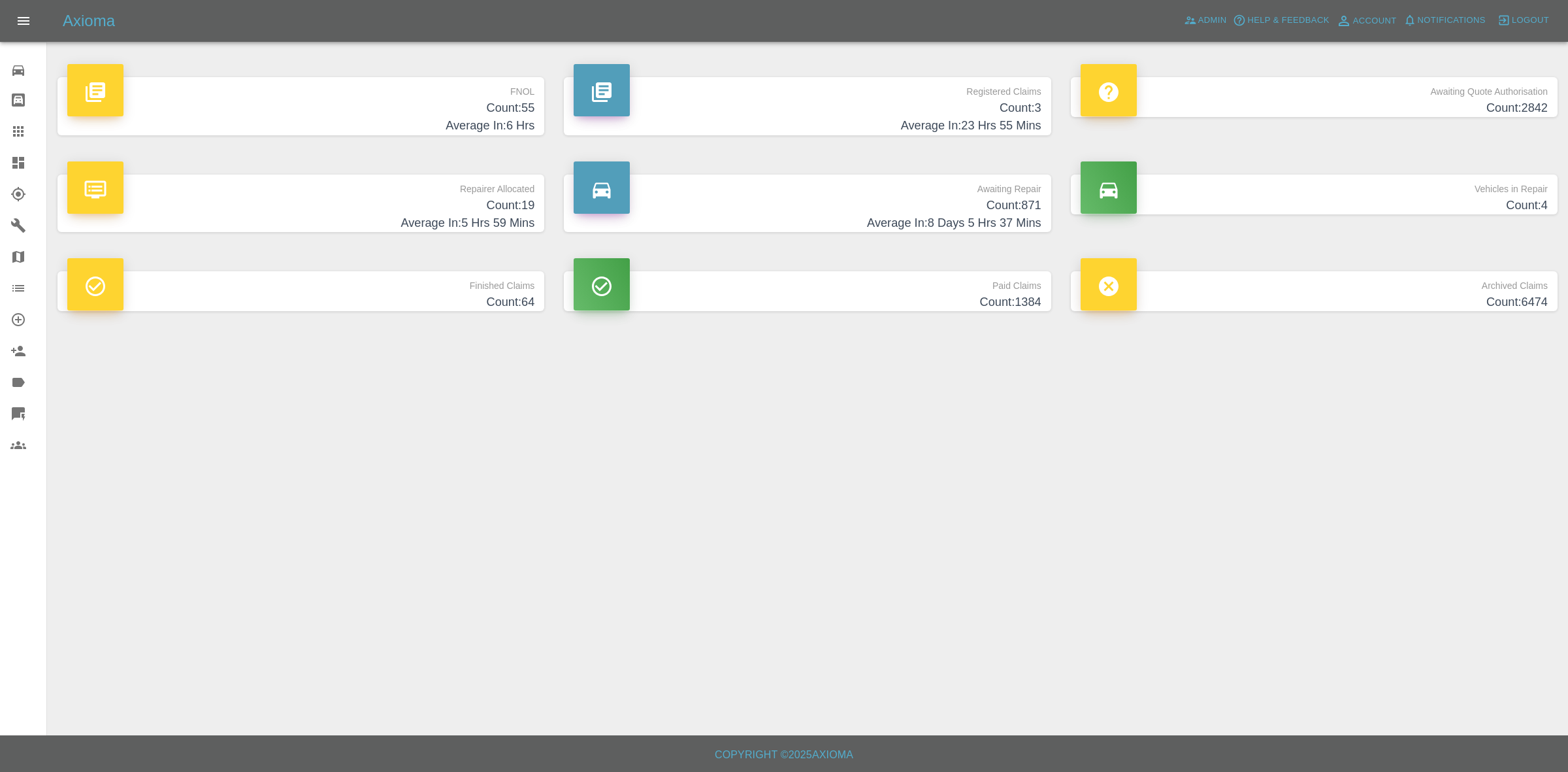
click at [416, 200] on h4 "Count: 19" at bounding box center [300, 206] width 467 height 18
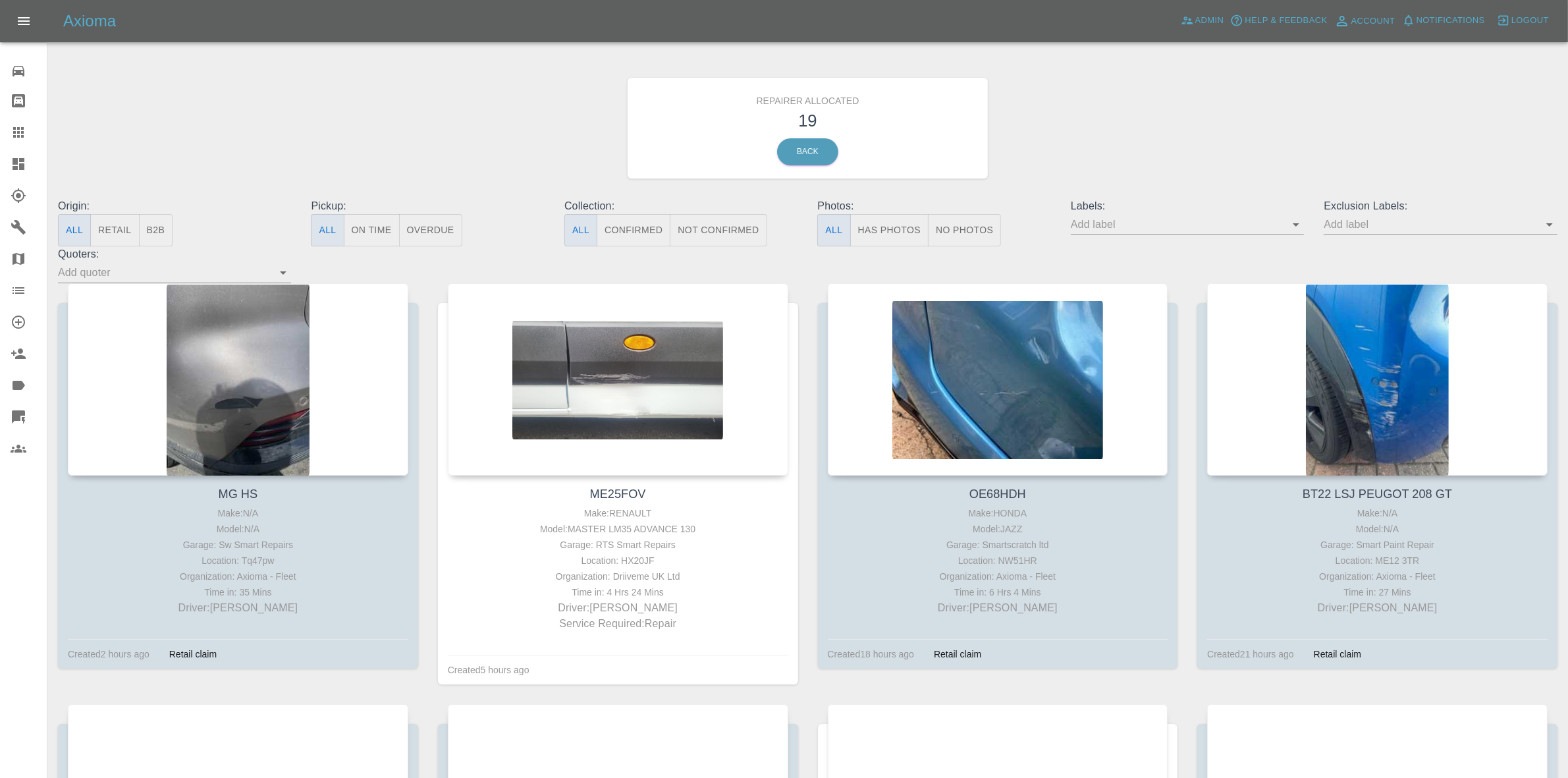
click at [106, 233] on button "Retail" at bounding box center [114, 230] width 49 height 32
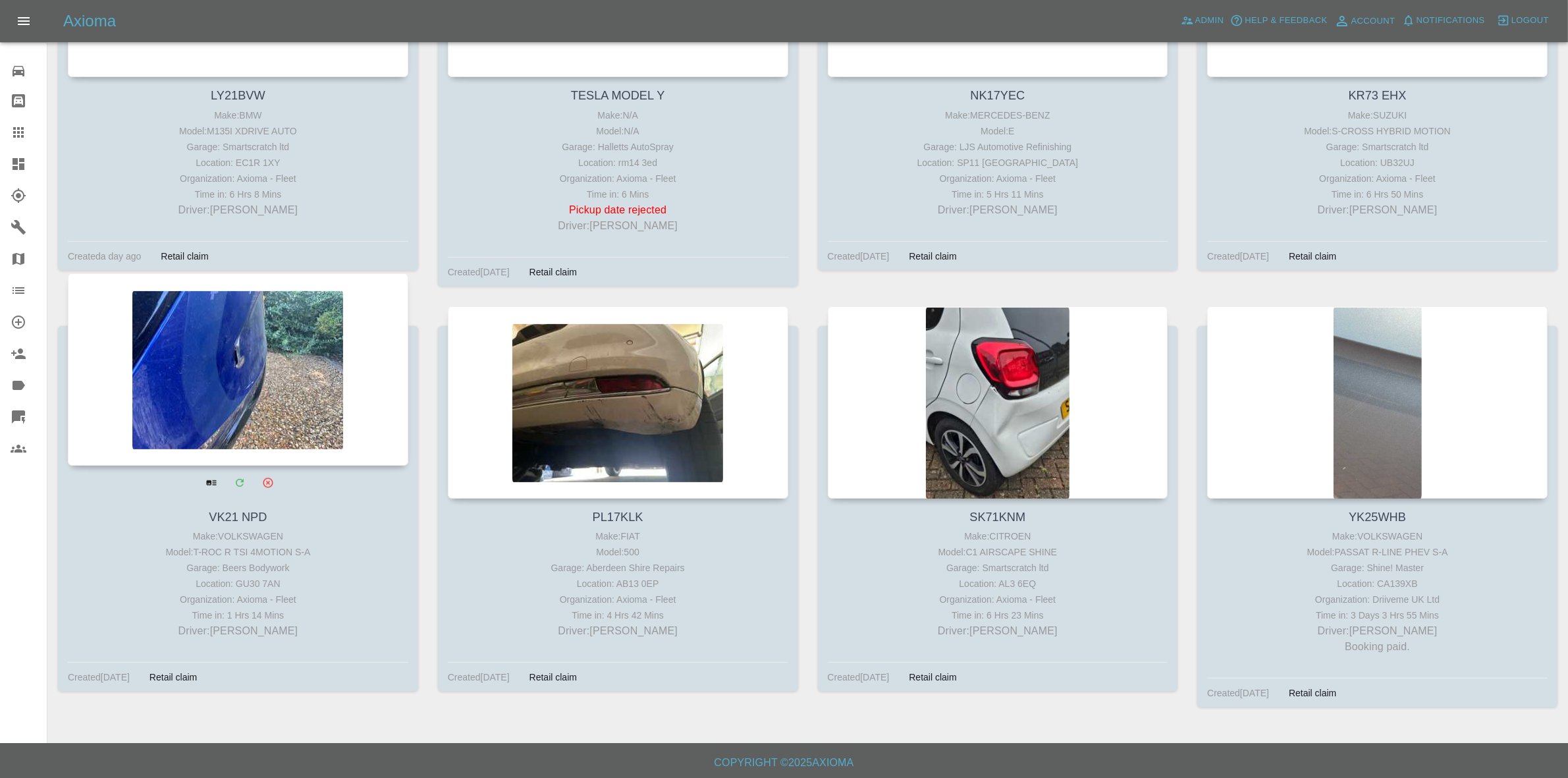
scroll to position [805, 0]
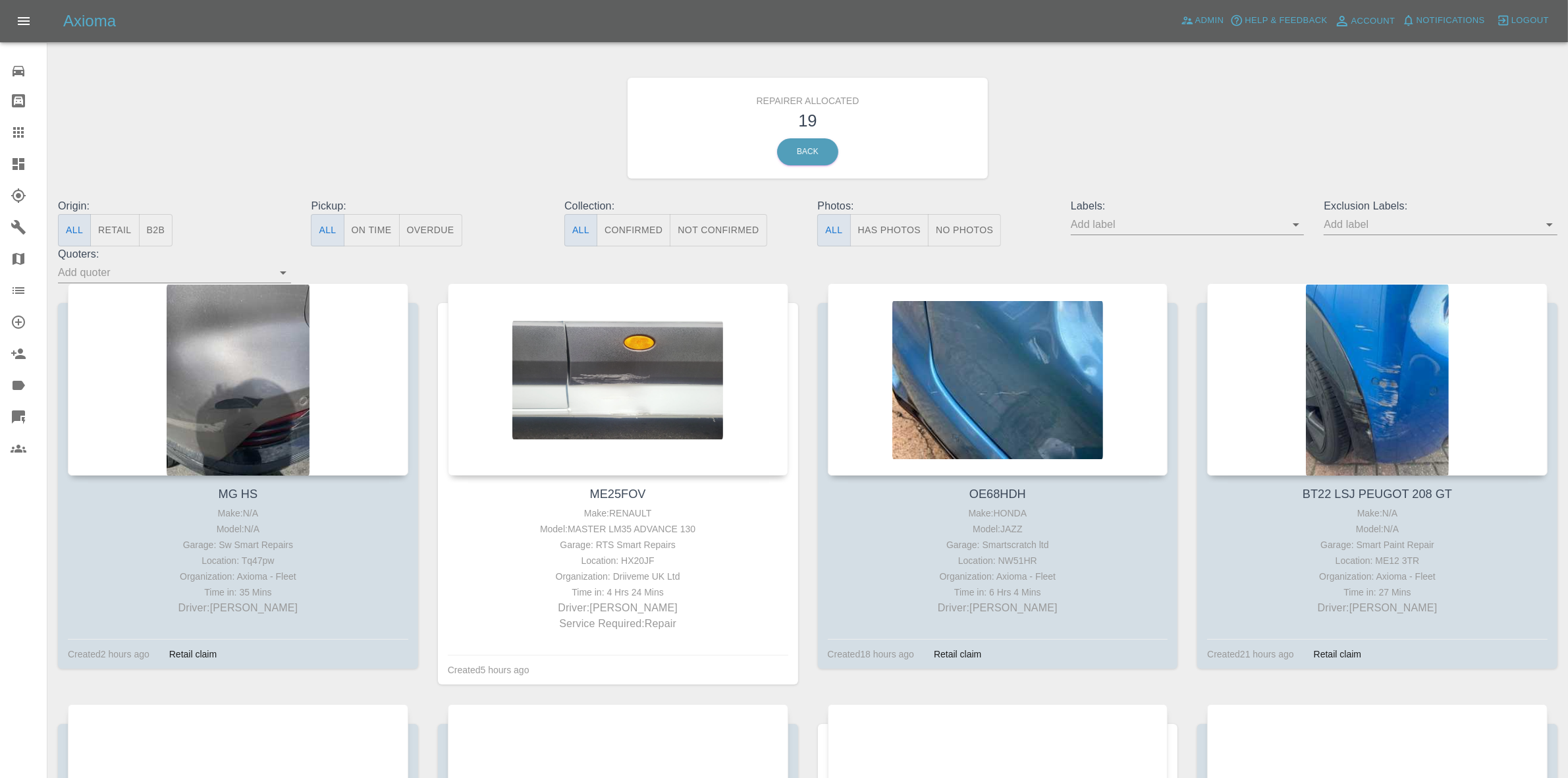
click at [0, 160] on link "Dashboard" at bounding box center [23, 164] width 47 height 32
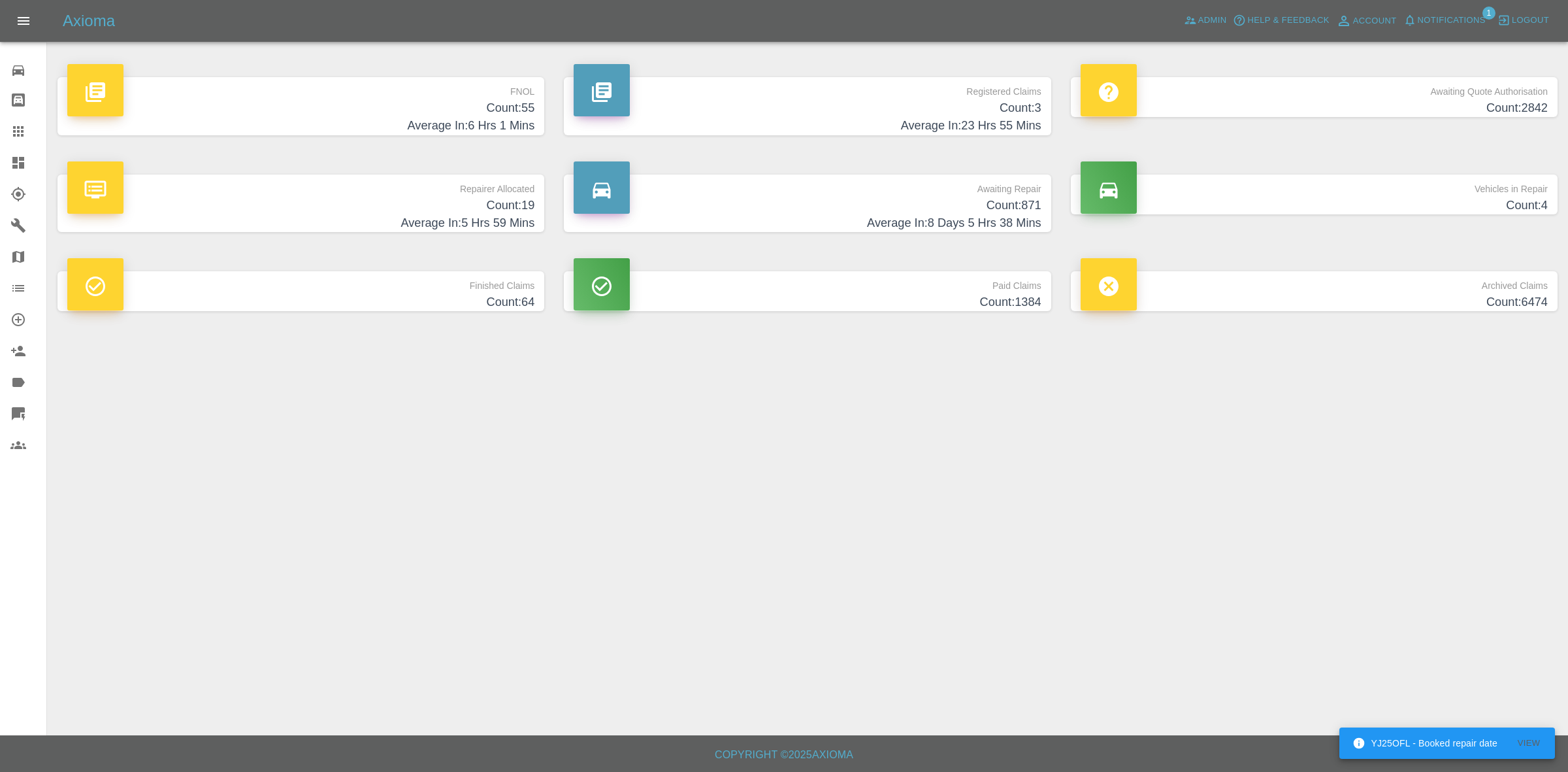
click at [833, 183] on p "Awaiting Repair" at bounding box center [807, 185] width 467 height 22
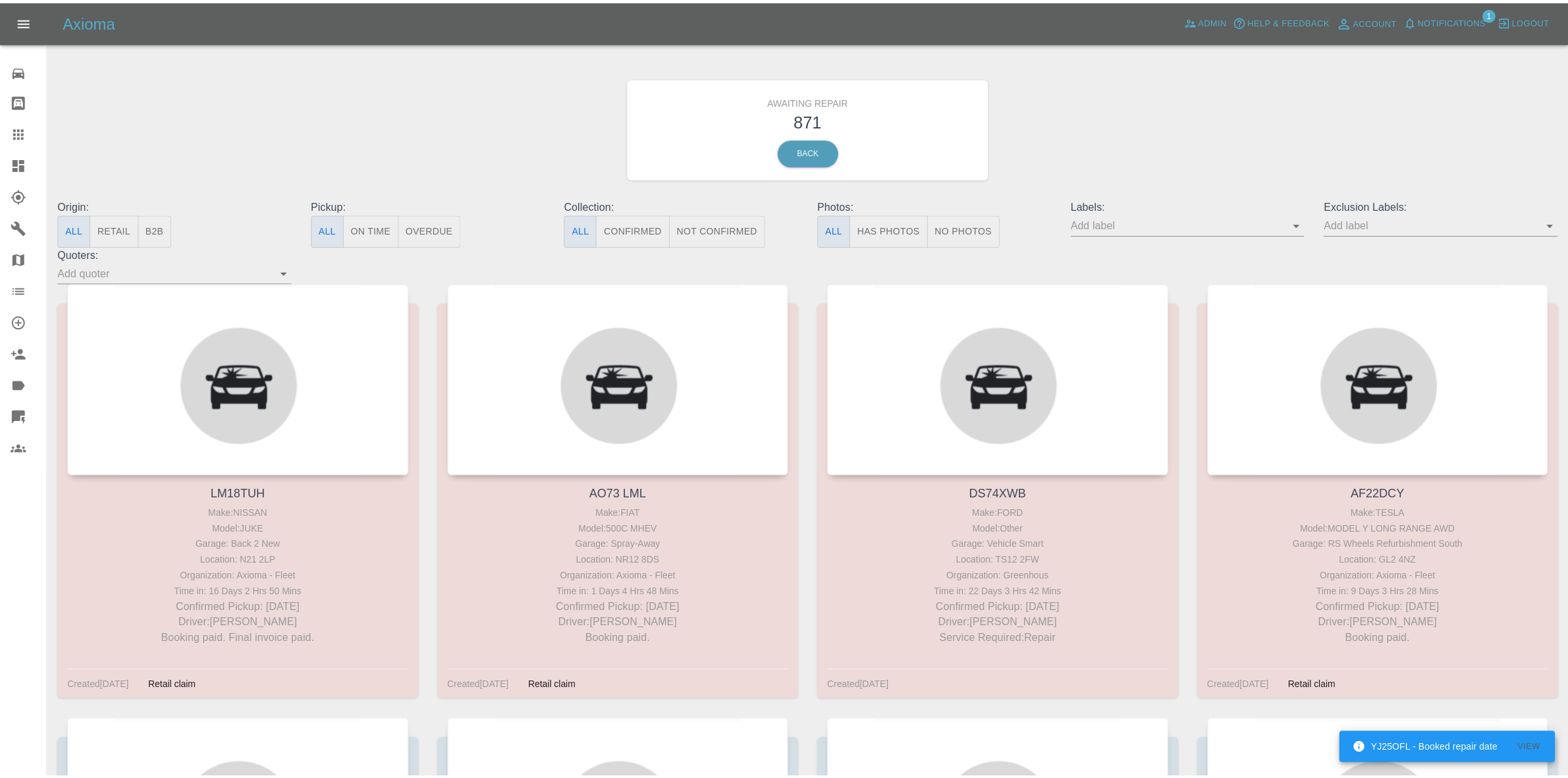
scroll to position [1031, 0]
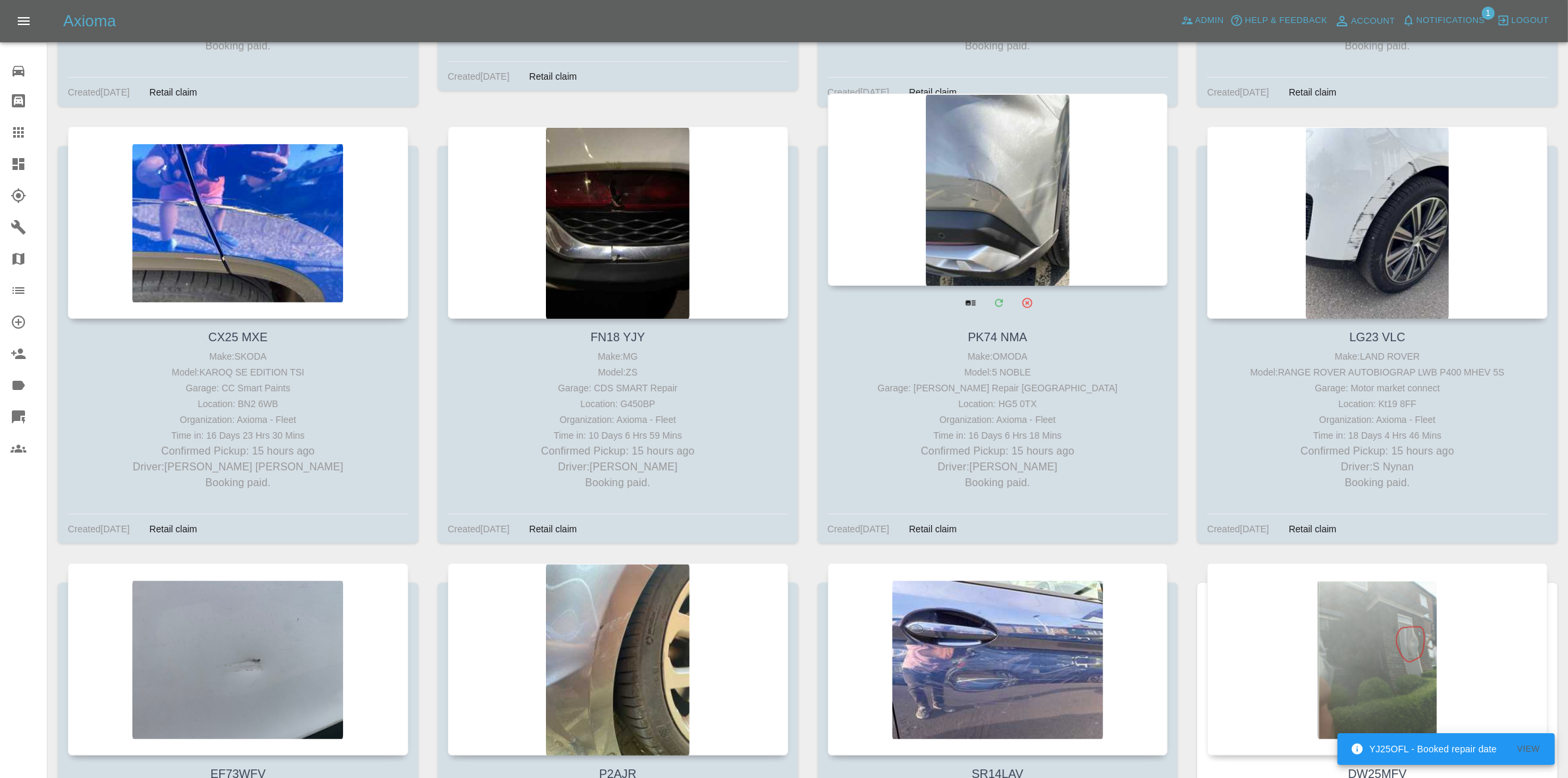
click at [1040, 185] on div at bounding box center [997, 189] width 340 height 192
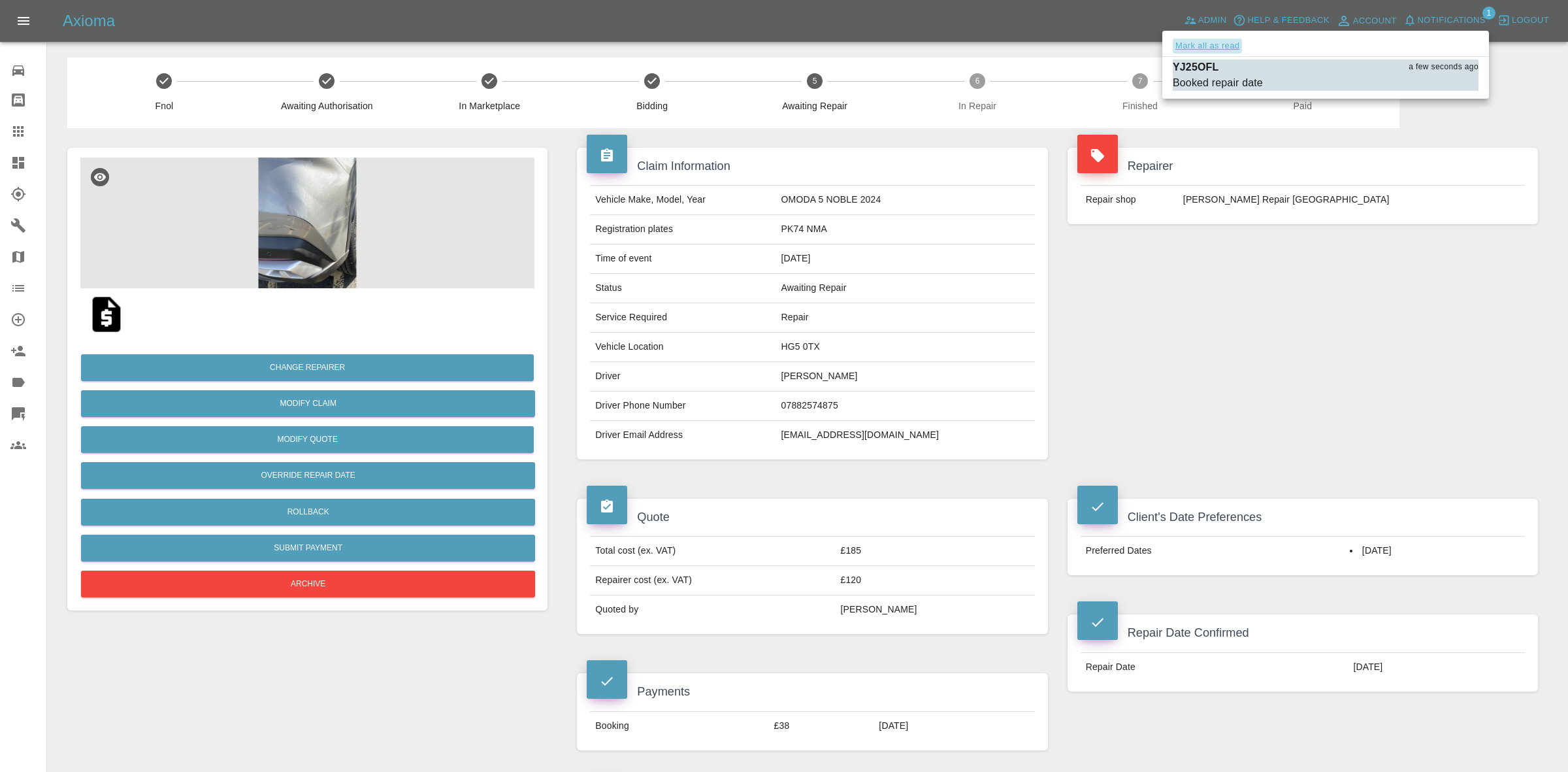
click at [1222, 49] on button "Mark all as read" at bounding box center [1207, 46] width 70 height 15
click at [1315, 270] on div at bounding box center [784, 386] width 1568 height 772
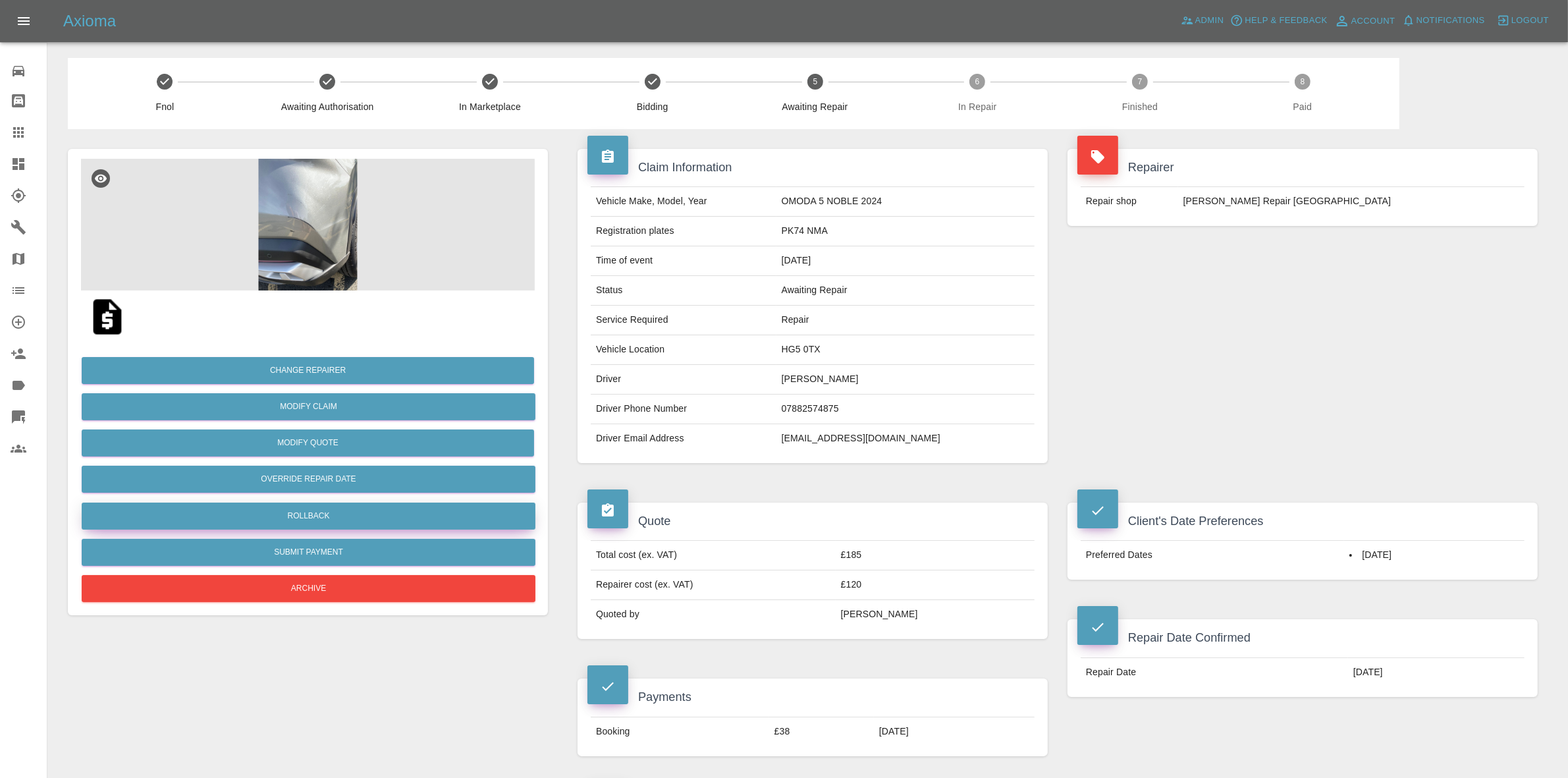
click at [304, 510] on button "Rollback" at bounding box center [308, 516] width 454 height 27
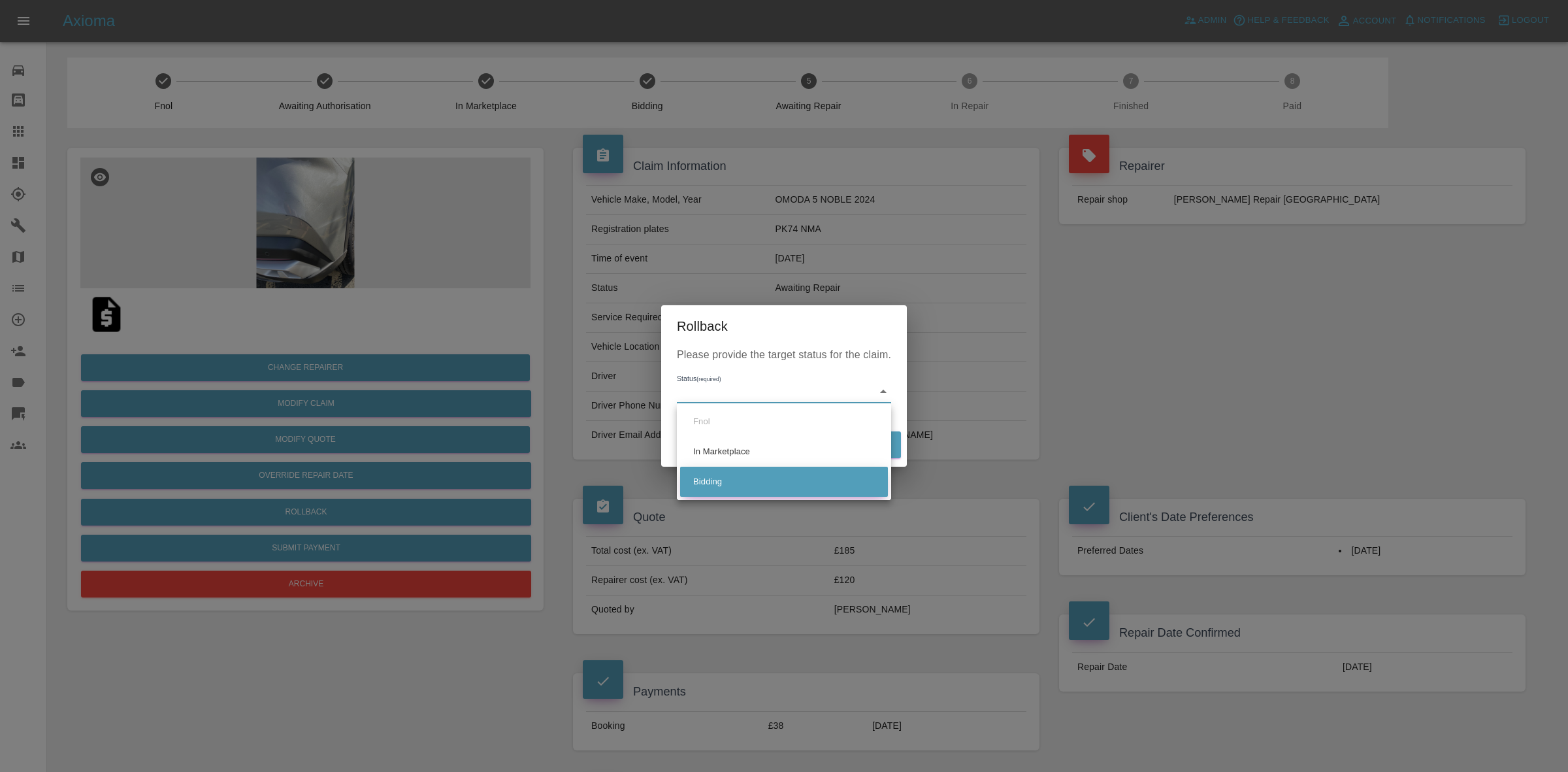
click at [743, 477] on li "Bidding" at bounding box center [783, 481] width 208 height 30
type input "bidding"
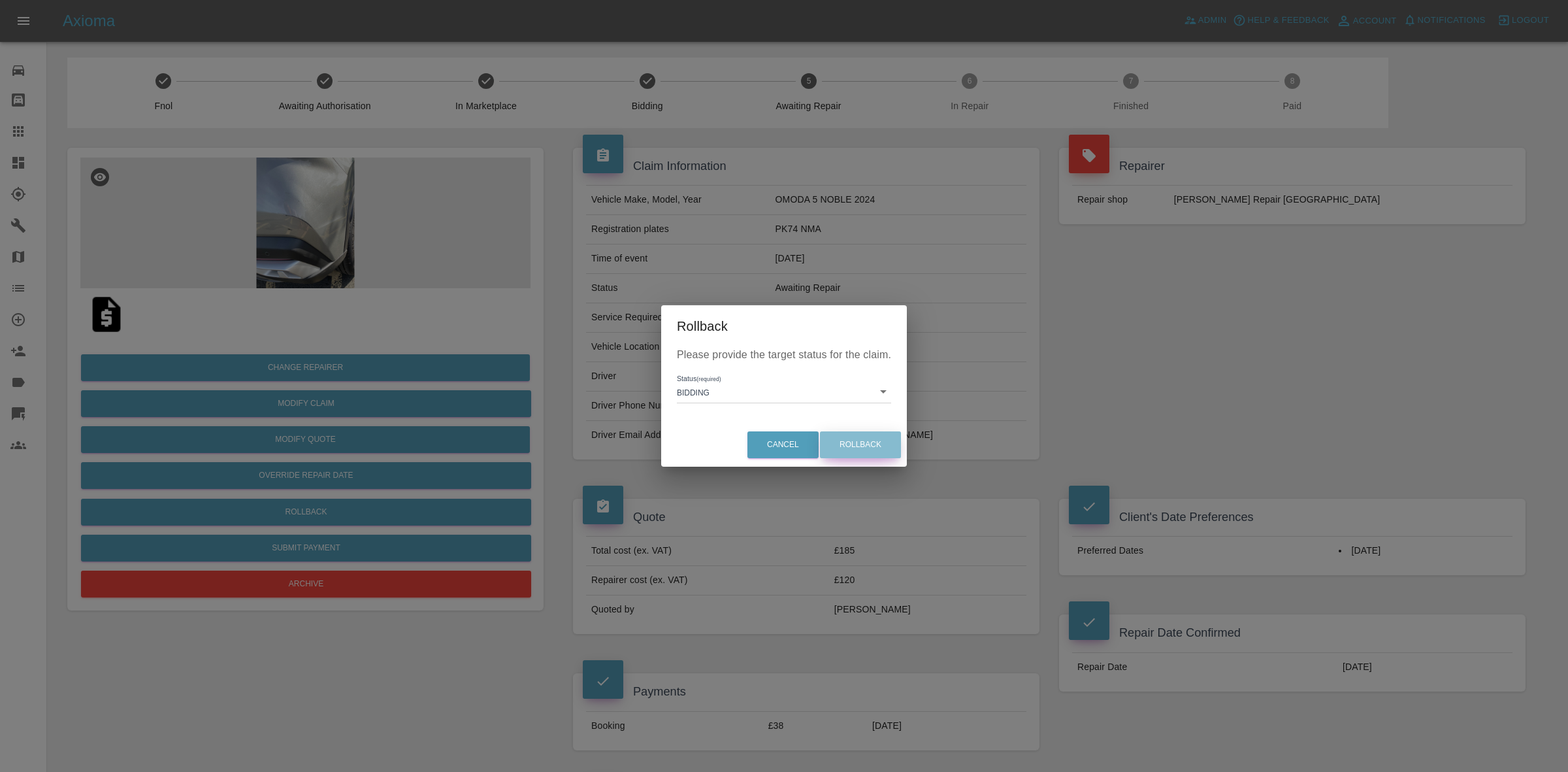
click at [883, 450] on button "Rollback" at bounding box center [860, 444] width 81 height 27
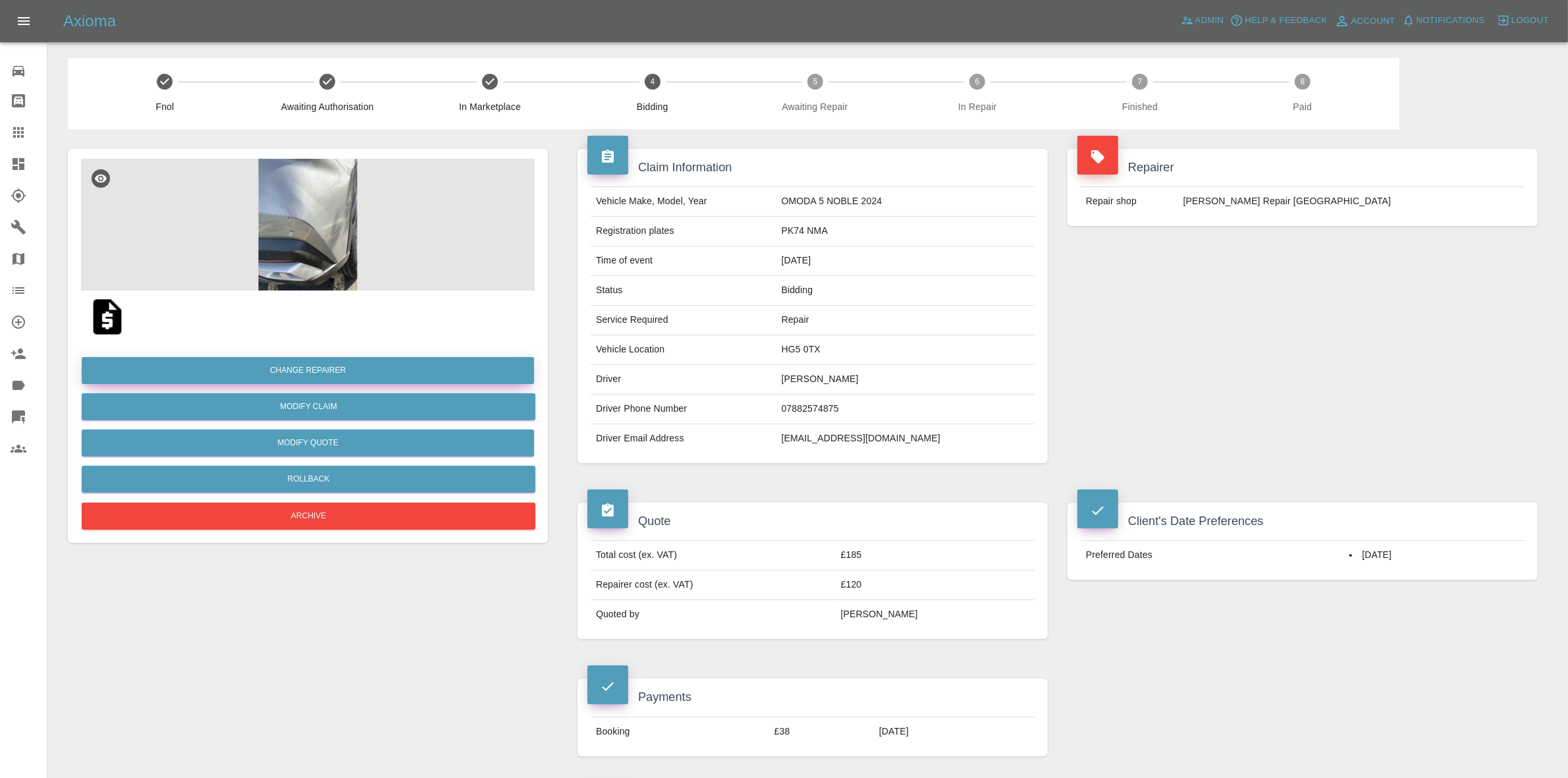
click at [304, 359] on button "Change Repairer" at bounding box center [308, 370] width 452 height 27
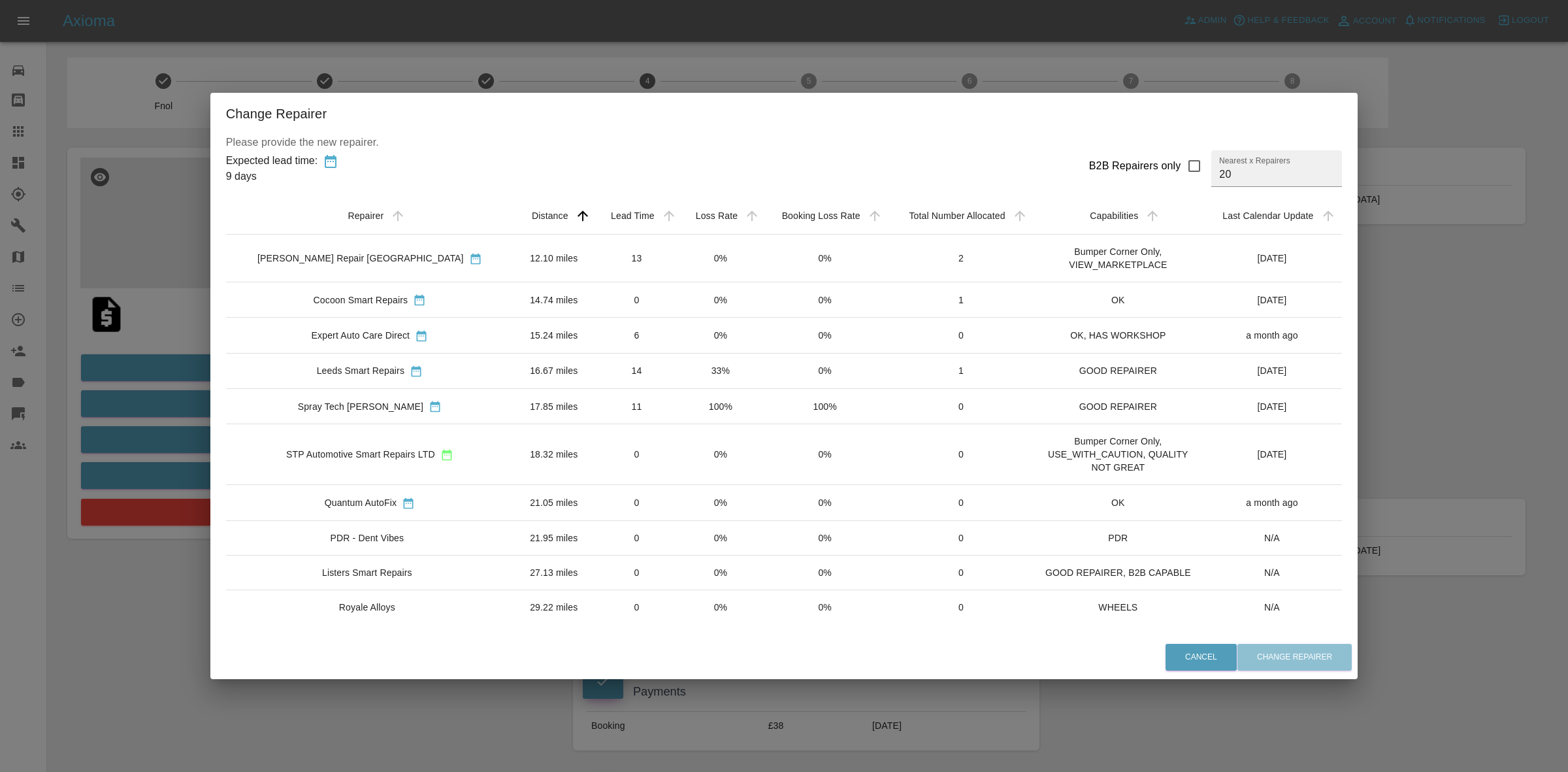
click at [458, 64] on div "Change Repairer Please provide the new repairer. Expected lead time: 9 days B2B…" at bounding box center [784, 386] width 1568 height 772
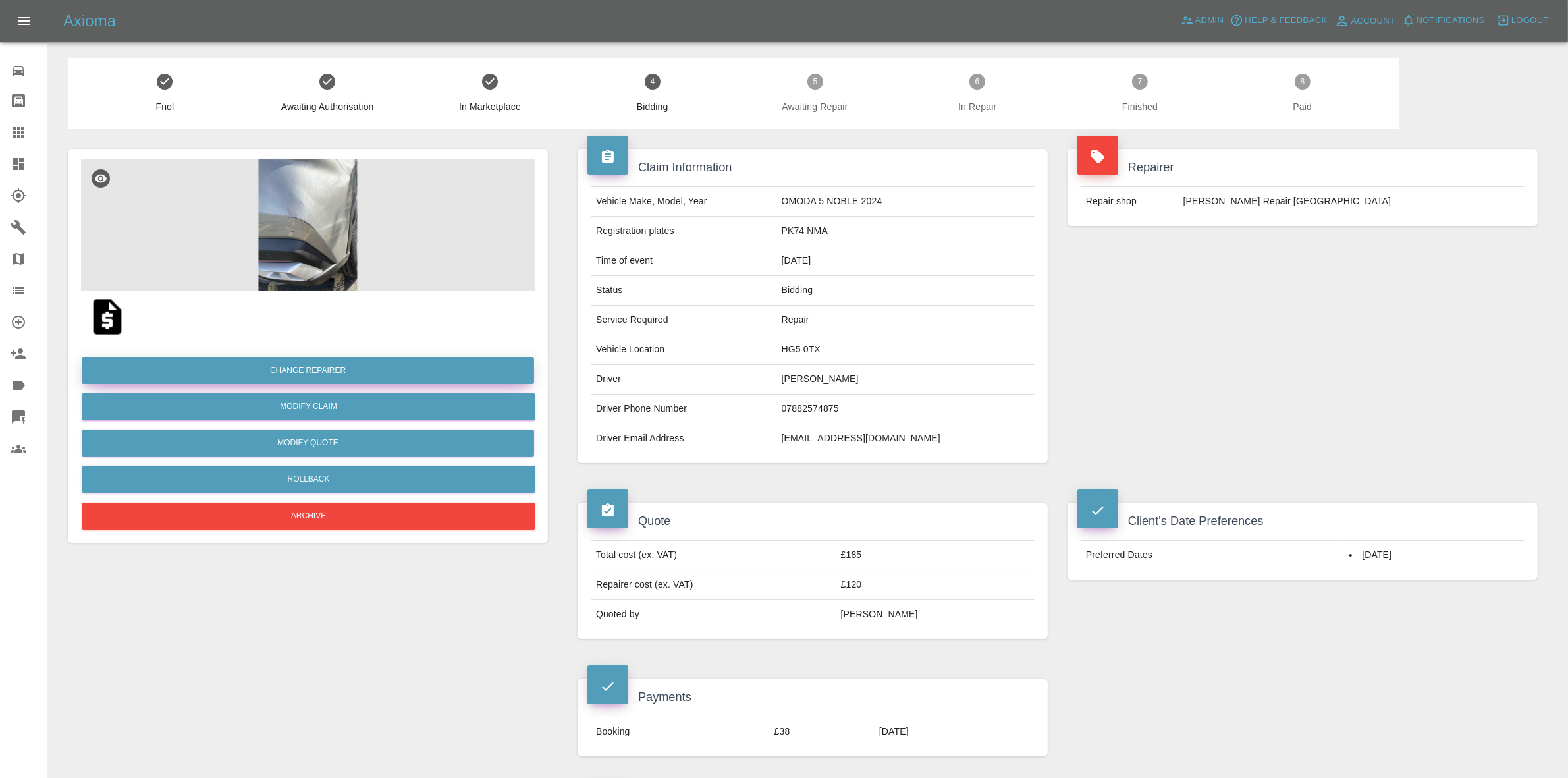
click at [327, 364] on button "Change Repairer" at bounding box center [308, 370] width 452 height 27
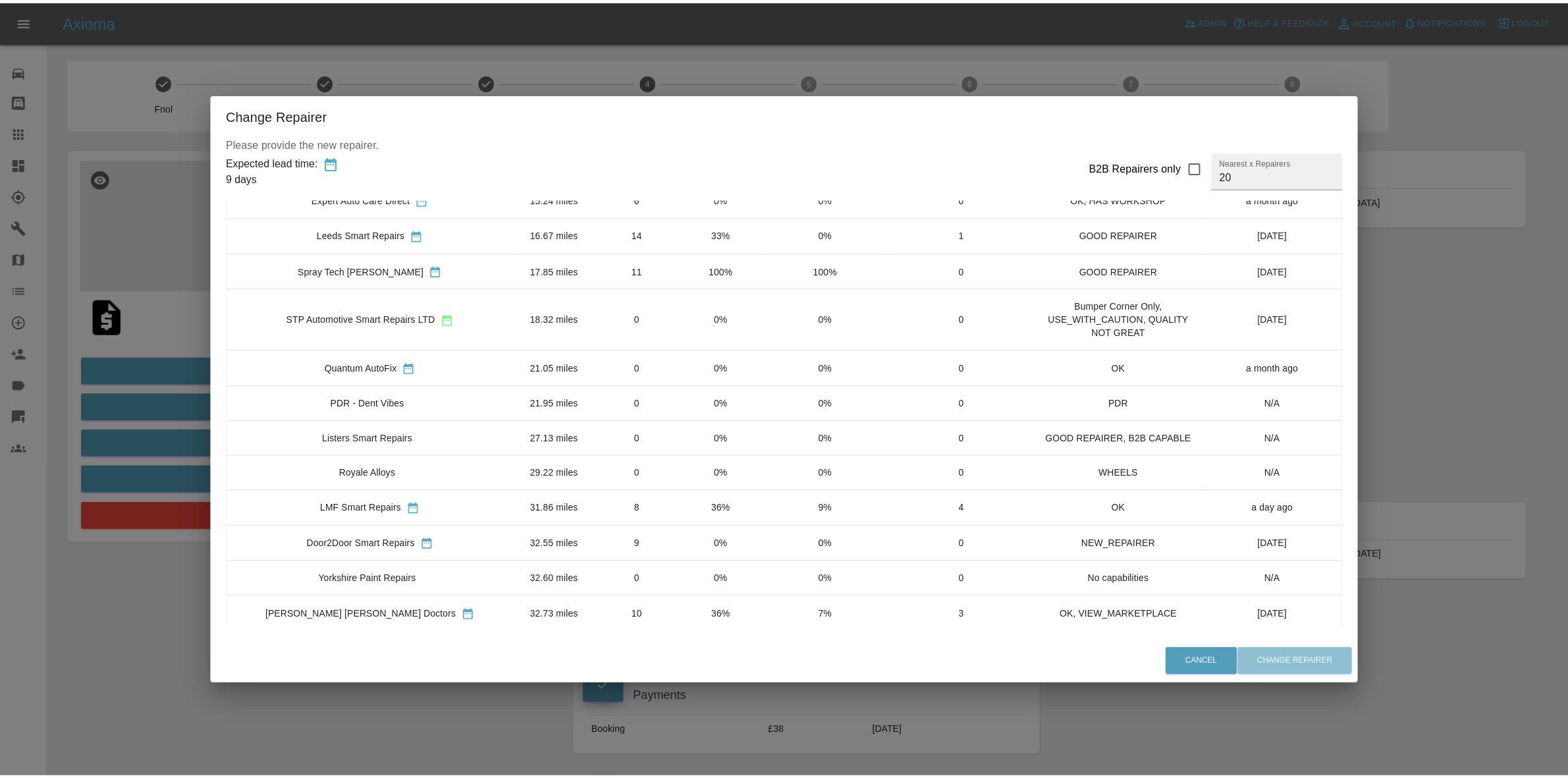
scroll to position [164, 0]
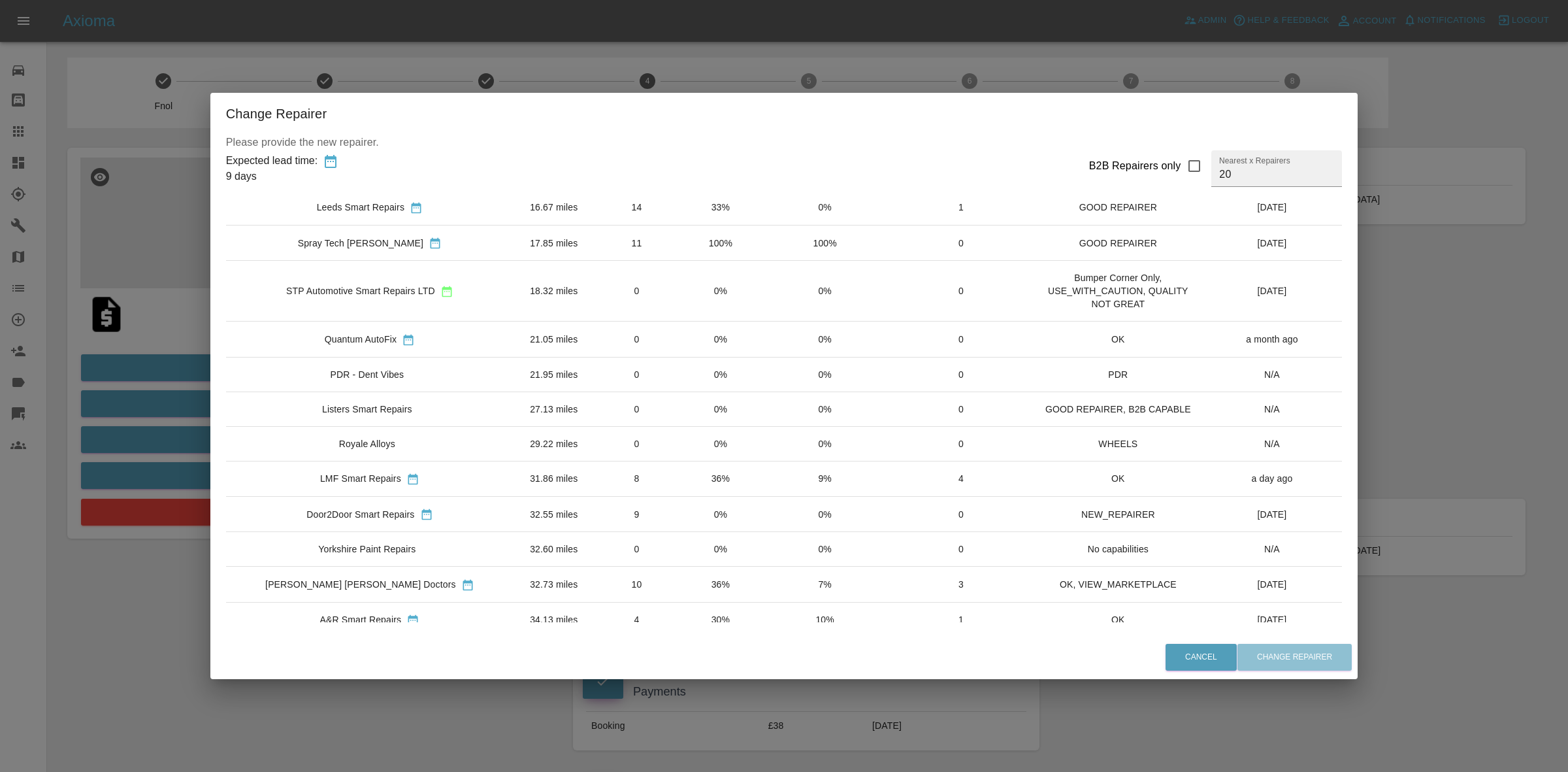
click at [177, 417] on div "Change Repairer Please provide the new repairer. Expected lead time: 9 days B2B…" at bounding box center [784, 386] width 1568 height 772
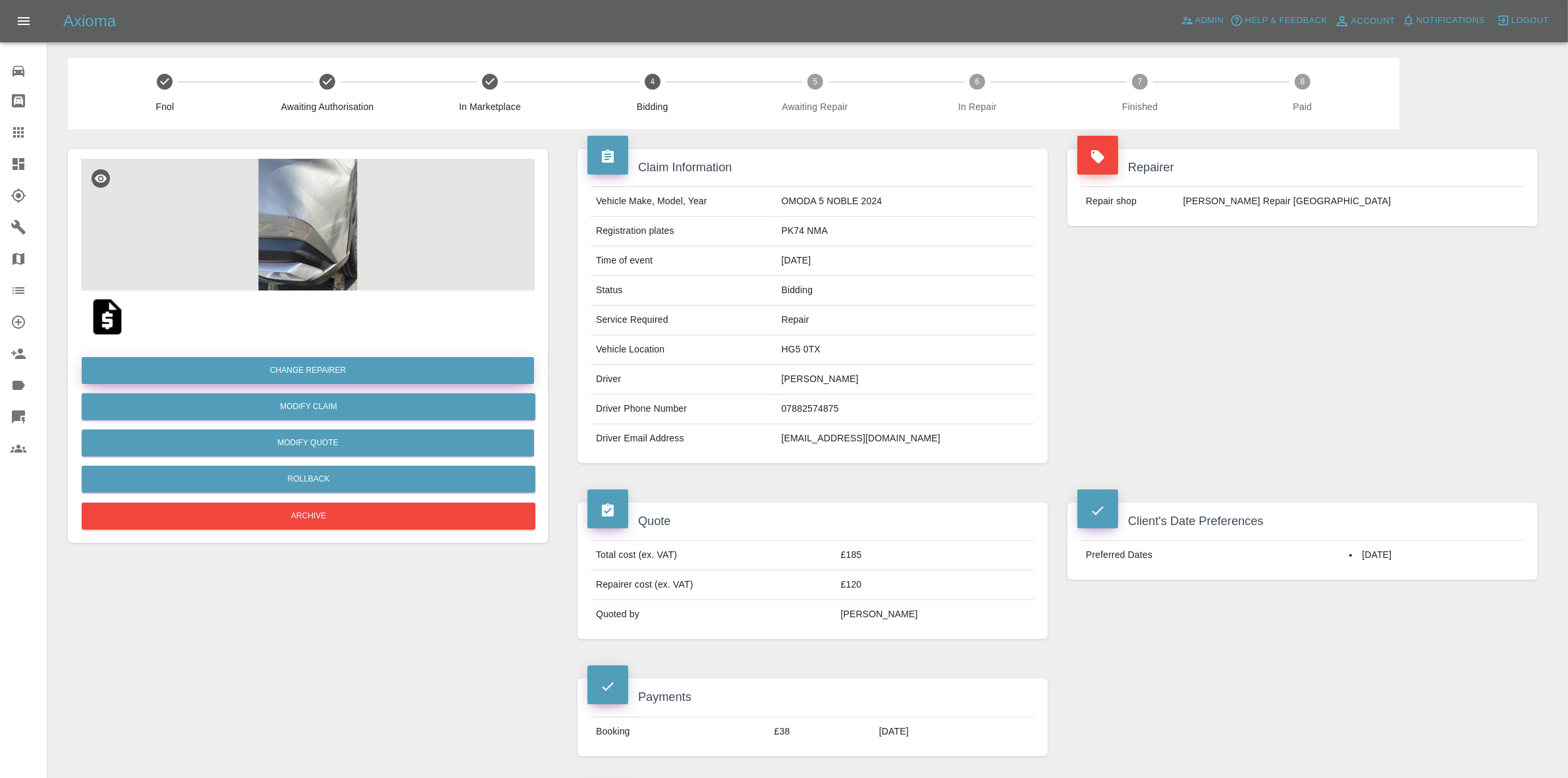
click at [314, 364] on button "Change Repairer" at bounding box center [308, 370] width 452 height 27
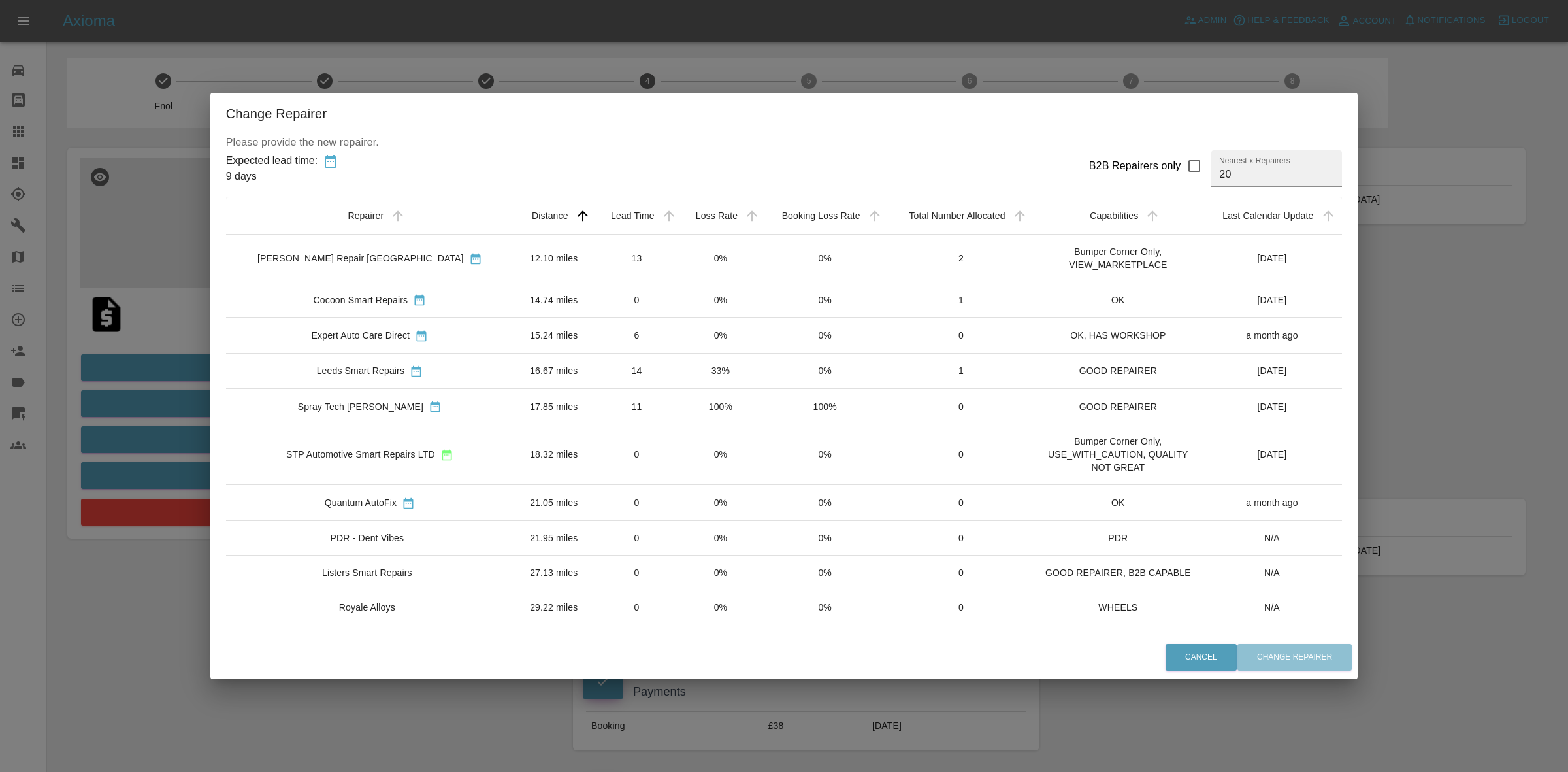
click at [680, 407] on td "100%" at bounding box center [720, 406] width 83 height 36
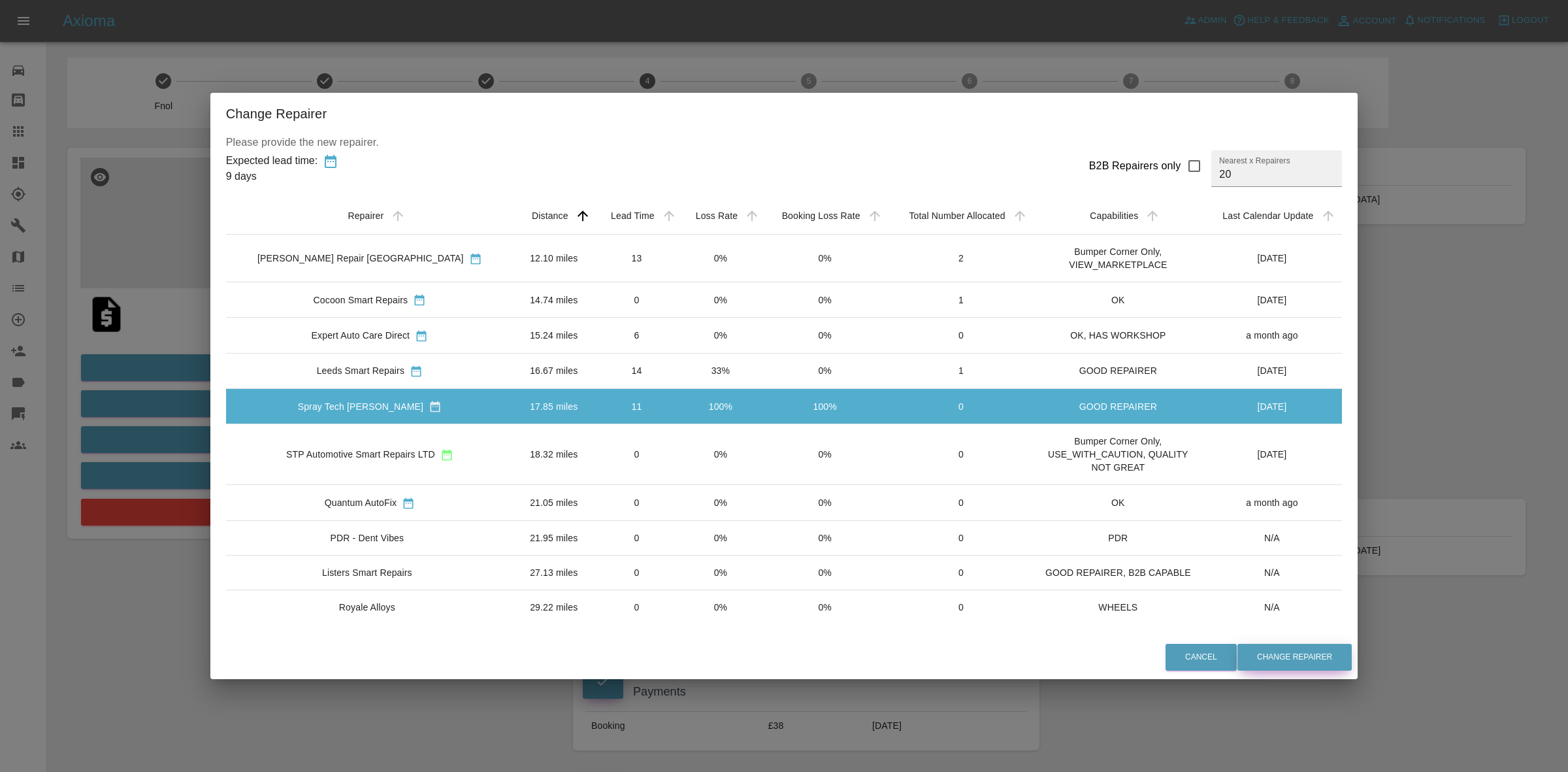
click at [1318, 662] on button "Change Repairer" at bounding box center [1295, 657] width 114 height 27
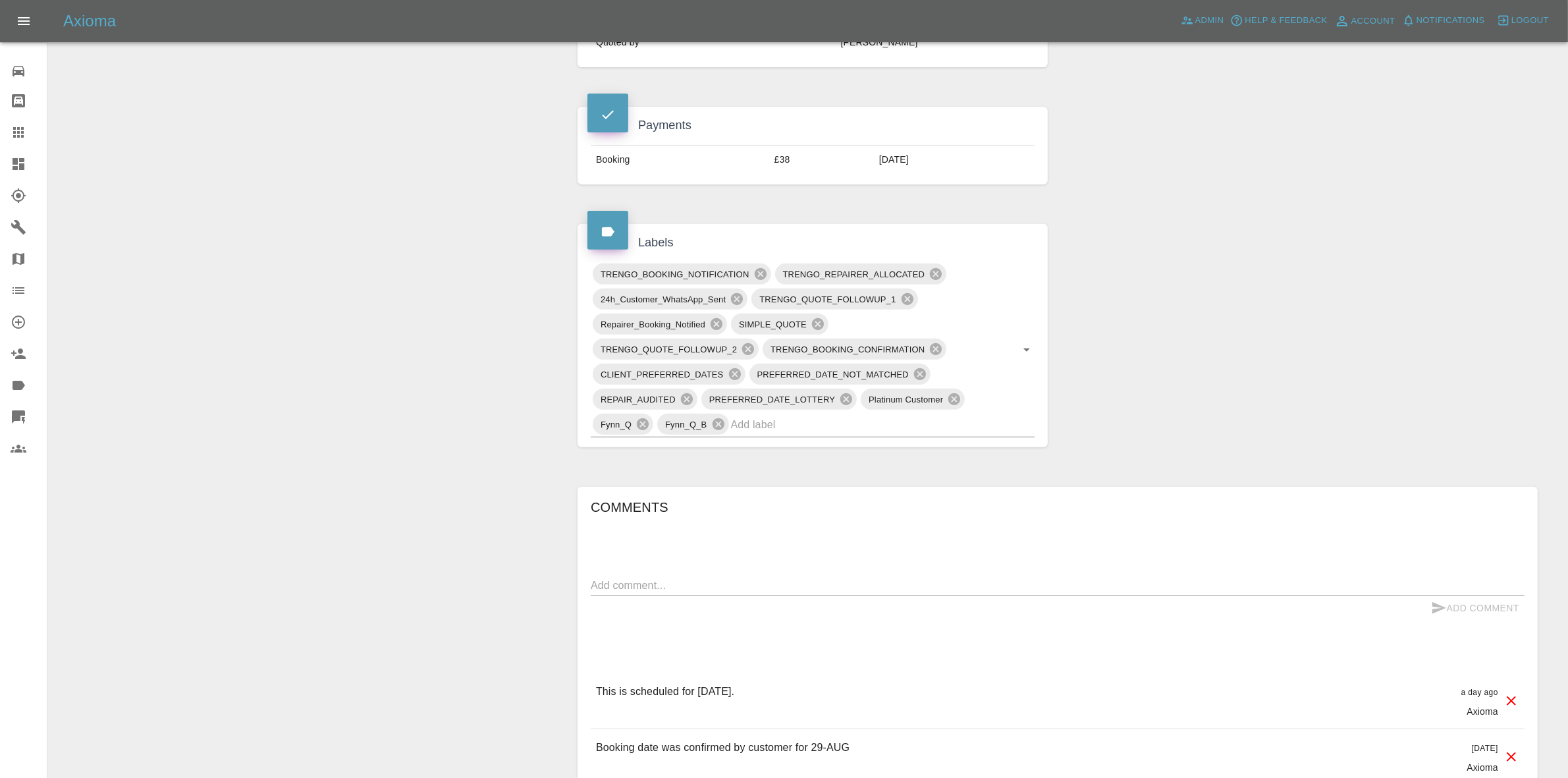
scroll to position [659, 0]
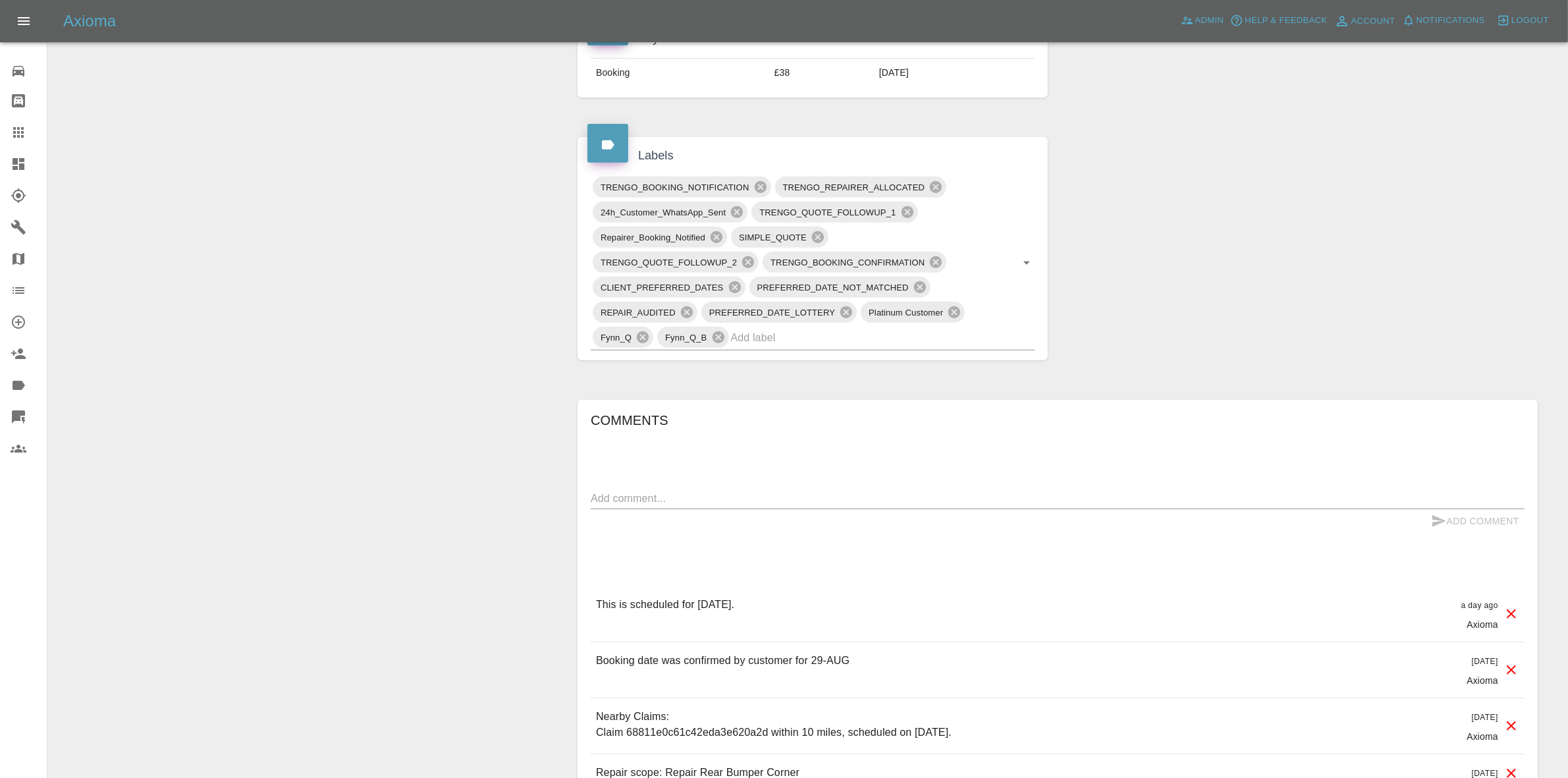
click at [739, 498] on textarea at bounding box center [1057, 498] width 933 height 15
type textarea "KX evasion silver"
click at [1483, 520] on button "Add Comment" at bounding box center [1475, 521] width 99 height 24
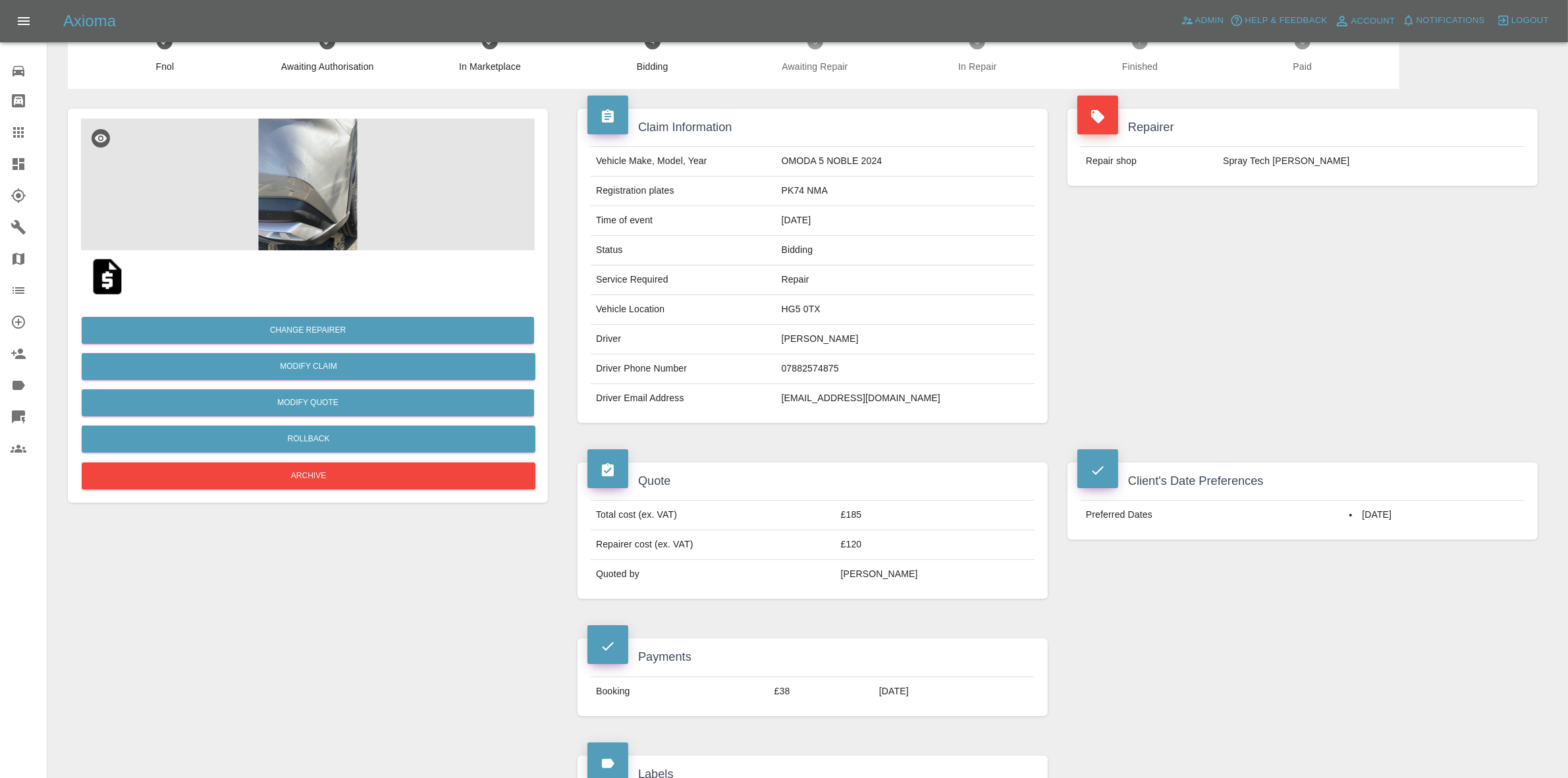
scroll to position [0, 0]
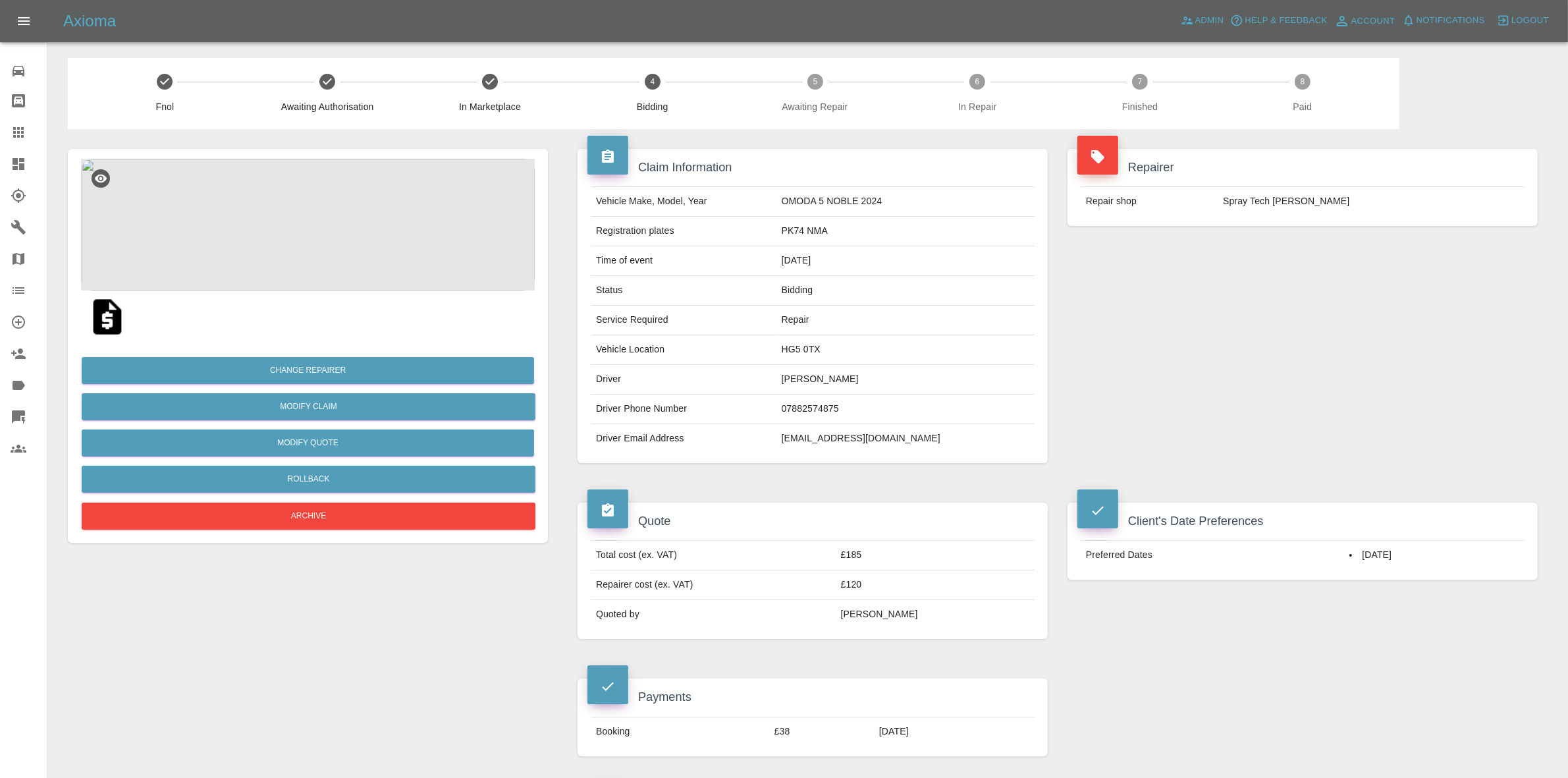
click at [1249, 238] on div "Repairer Repair shop Spray Tech John" at bounding box center [1302, 188] width 490 height 117
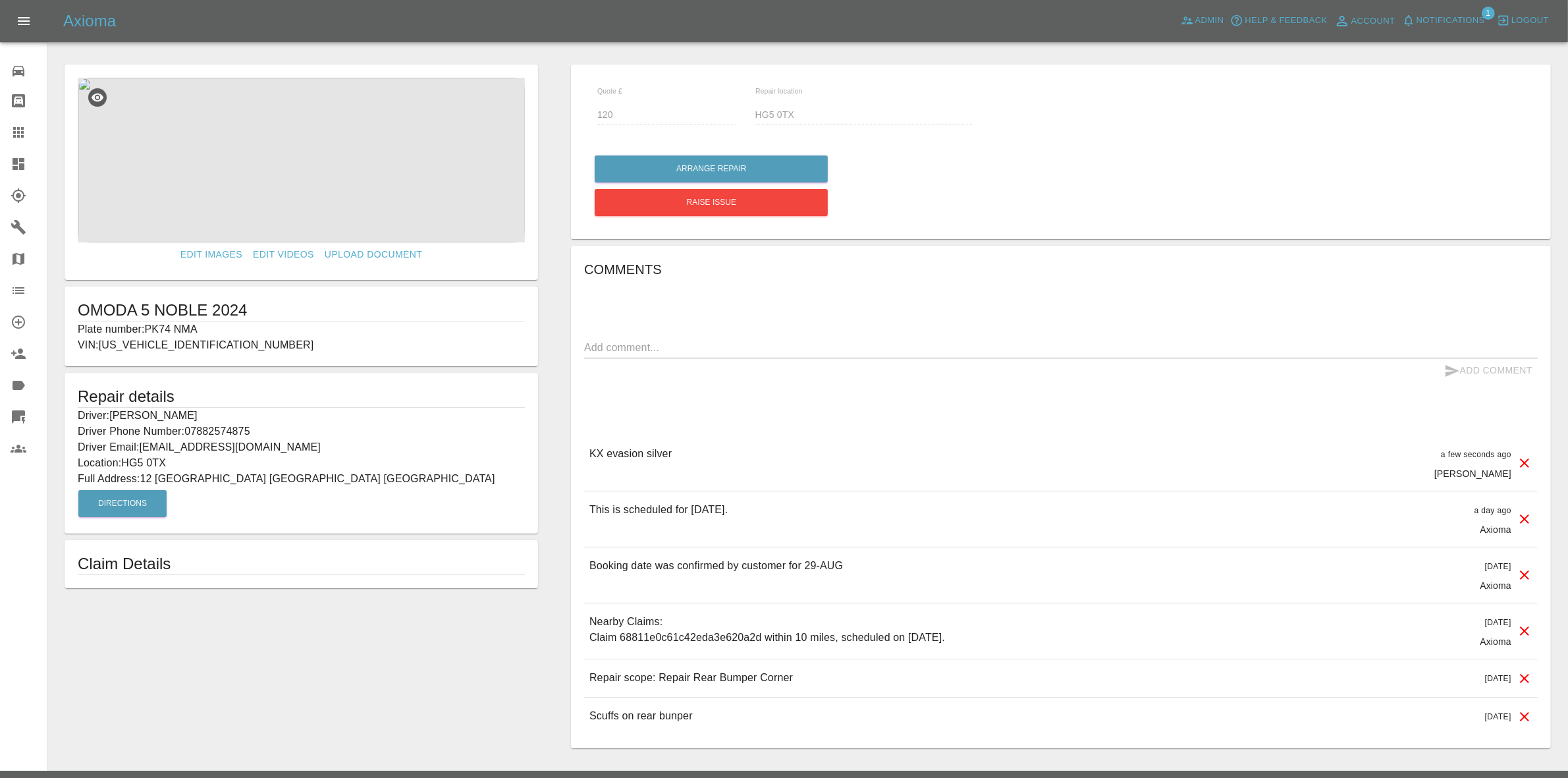
drag, startPoint x: 0, startPoint y: 160, endPoint x: 6, endPoint y: 146, distance: 15.2
click at [0, 159] on link "Dashboard" at bounding box center [23, 164] width 47 height 32
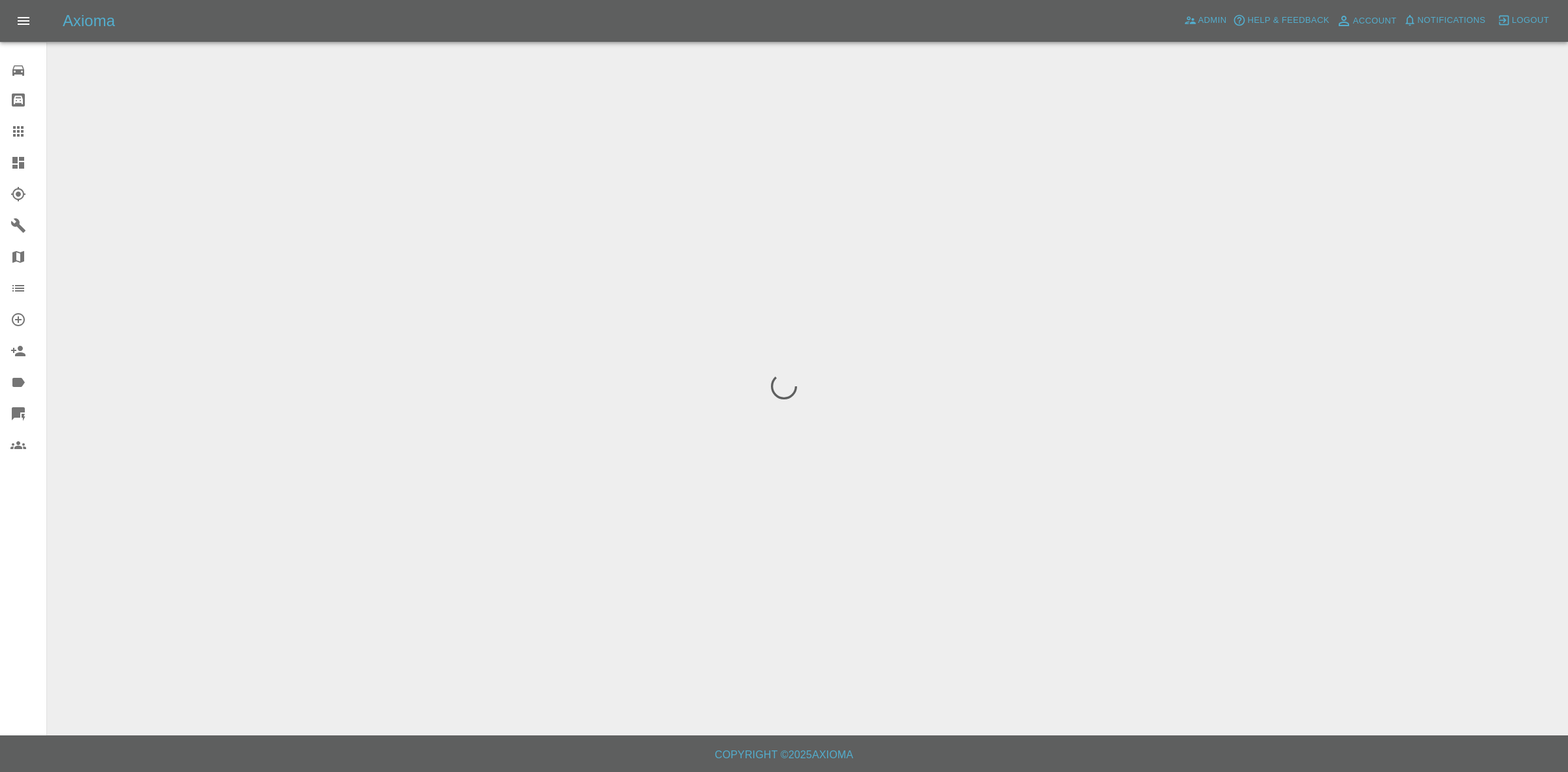
click at [1462, 17] on span "Notifications" at bounding box center [1451, 20] width 68 height 15
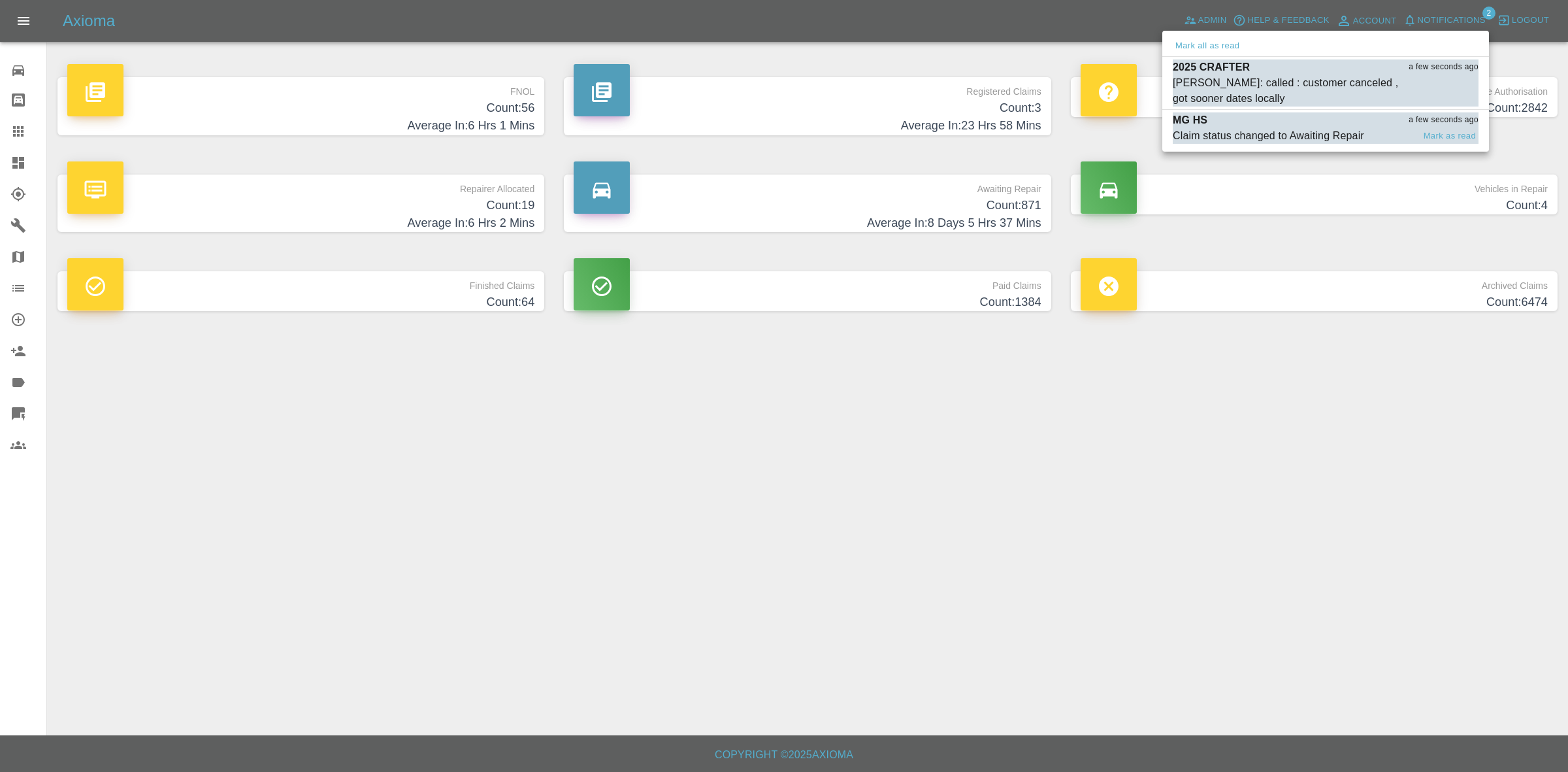
click at [1262, 125] on div "MG HS a few seconds ago" at bounding box center [1325, 120] width 306 height 15
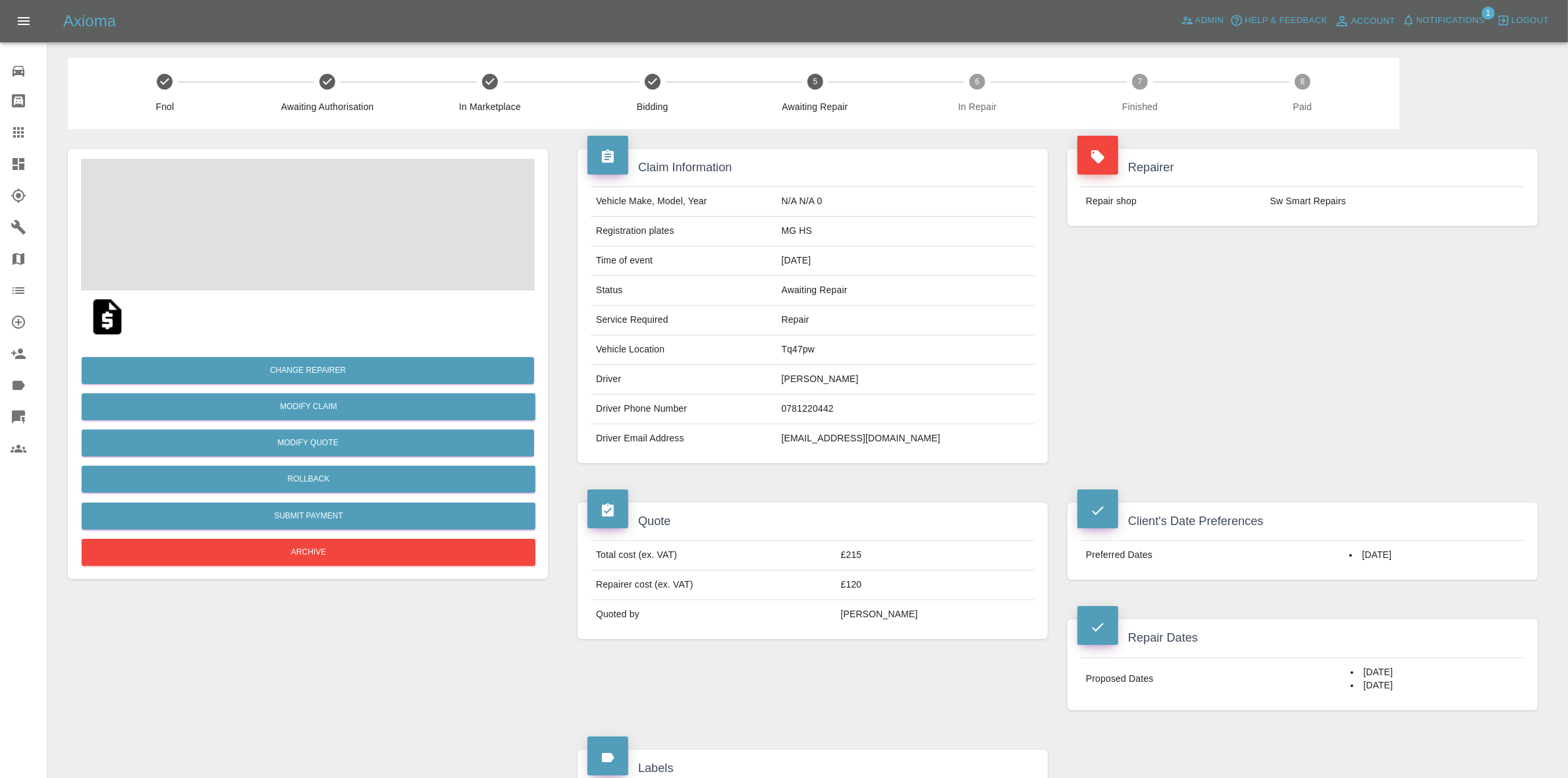
click at [1455, 18] on span "Notifications" at bounding box center [1450, 20] width 69 height 15
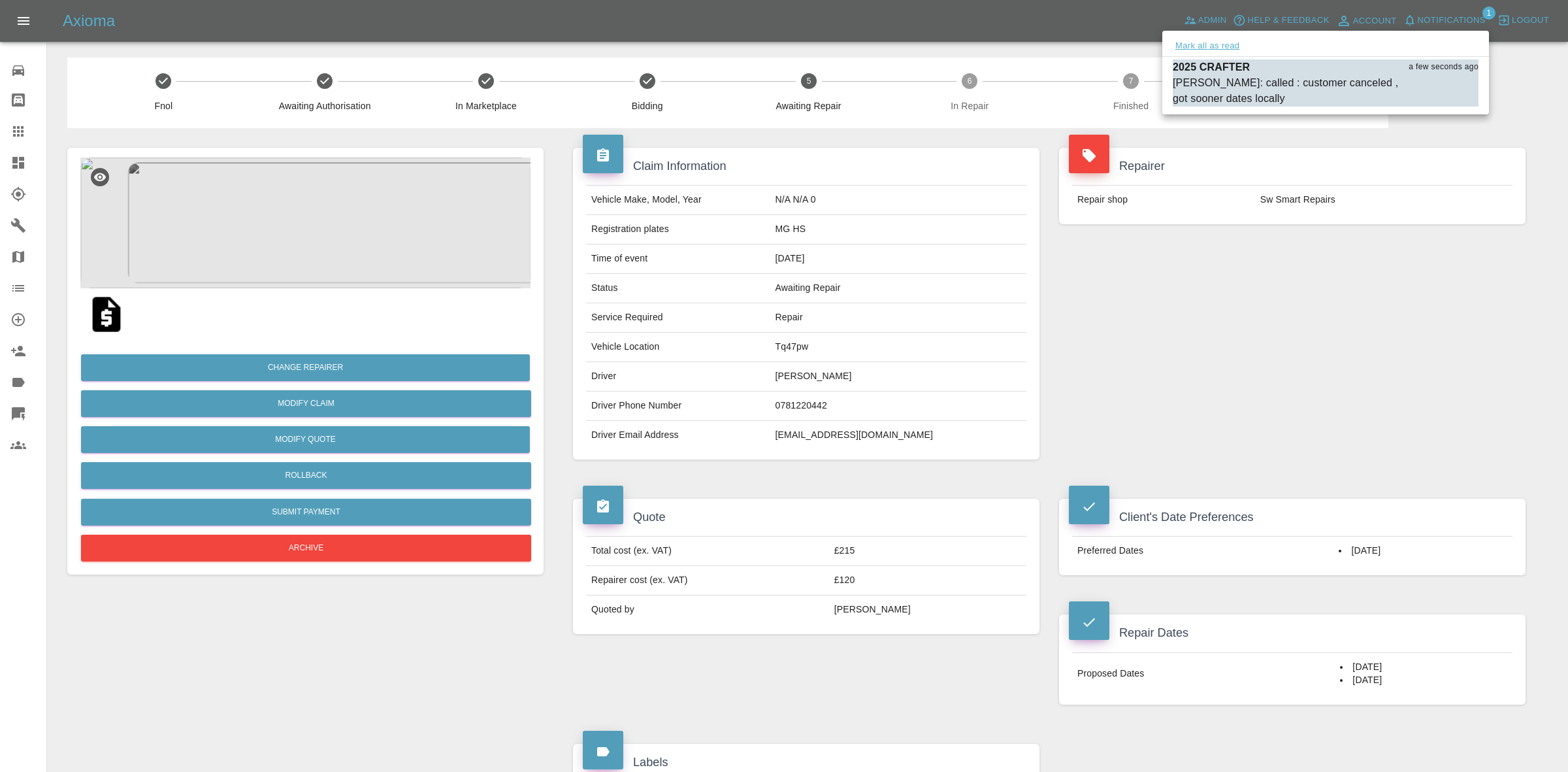
click at [1217, 46] on button "Mark all as read" at bounding box center [1207, 46] width 70 height 15
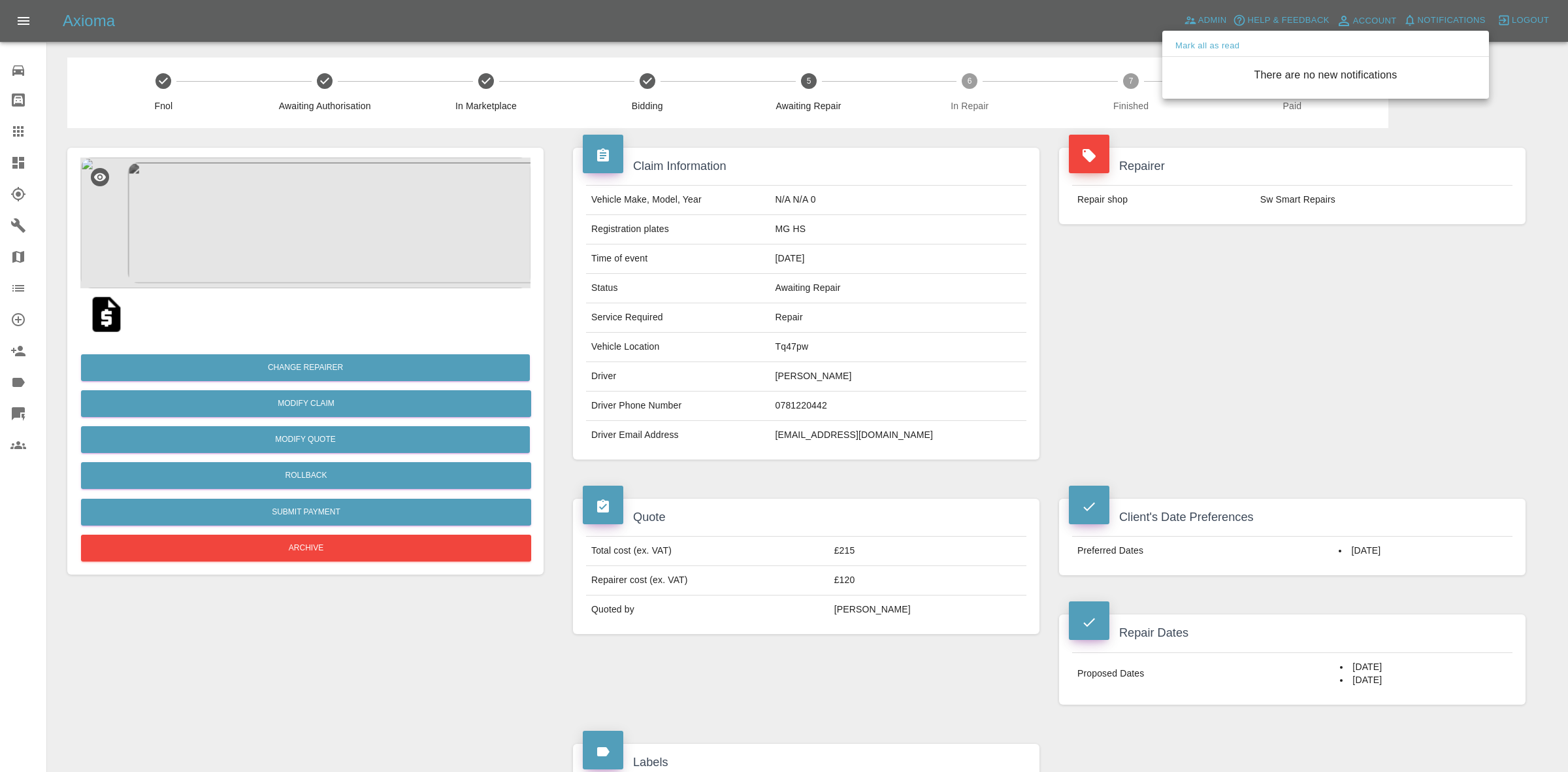
click at [1399, 386] on div at bounding box center [784, 386] width 1568 height 772
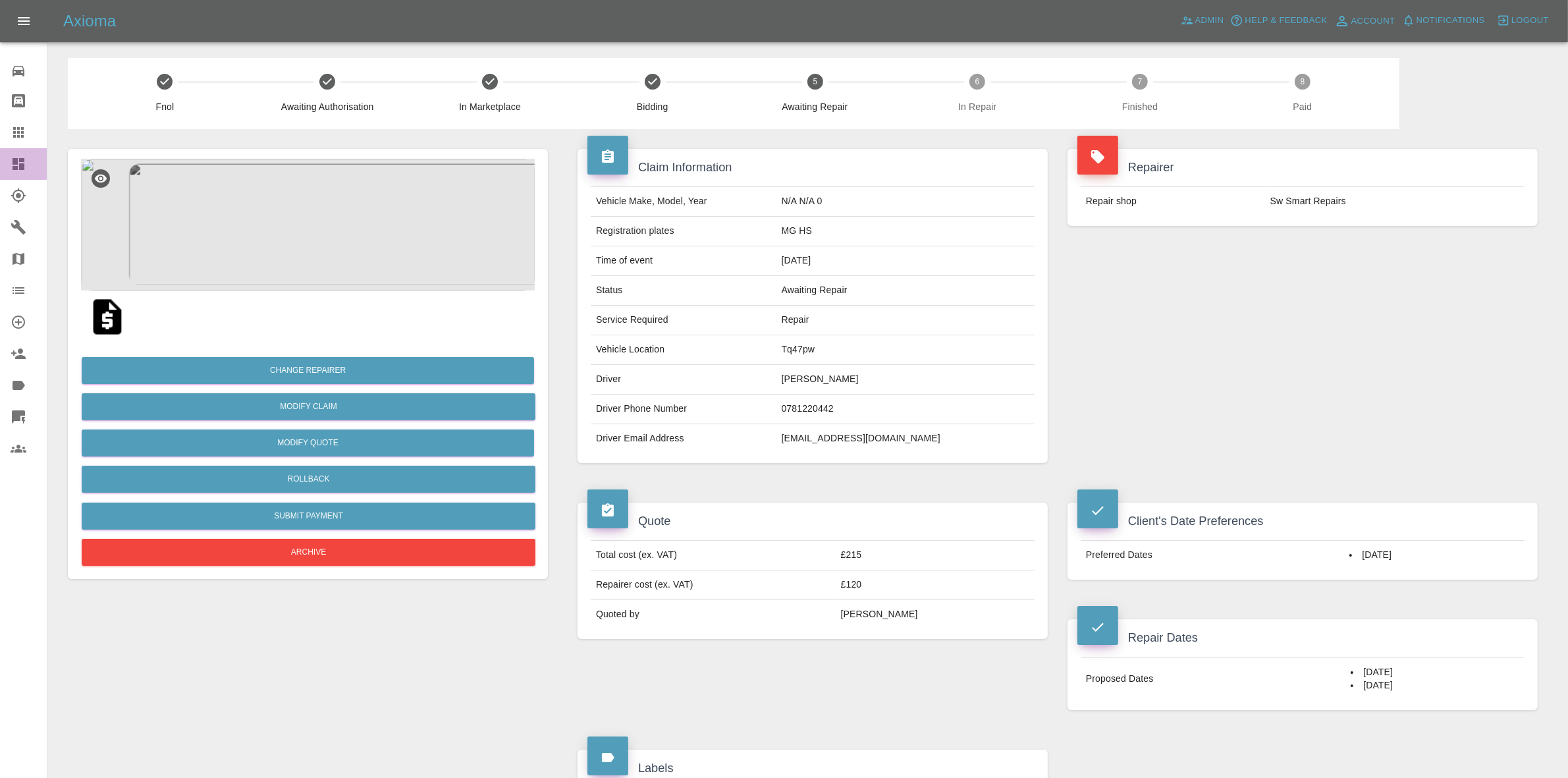
click at [0, 164] on link "Dashboard" at bounding box center [23, 164] width 47 height 32
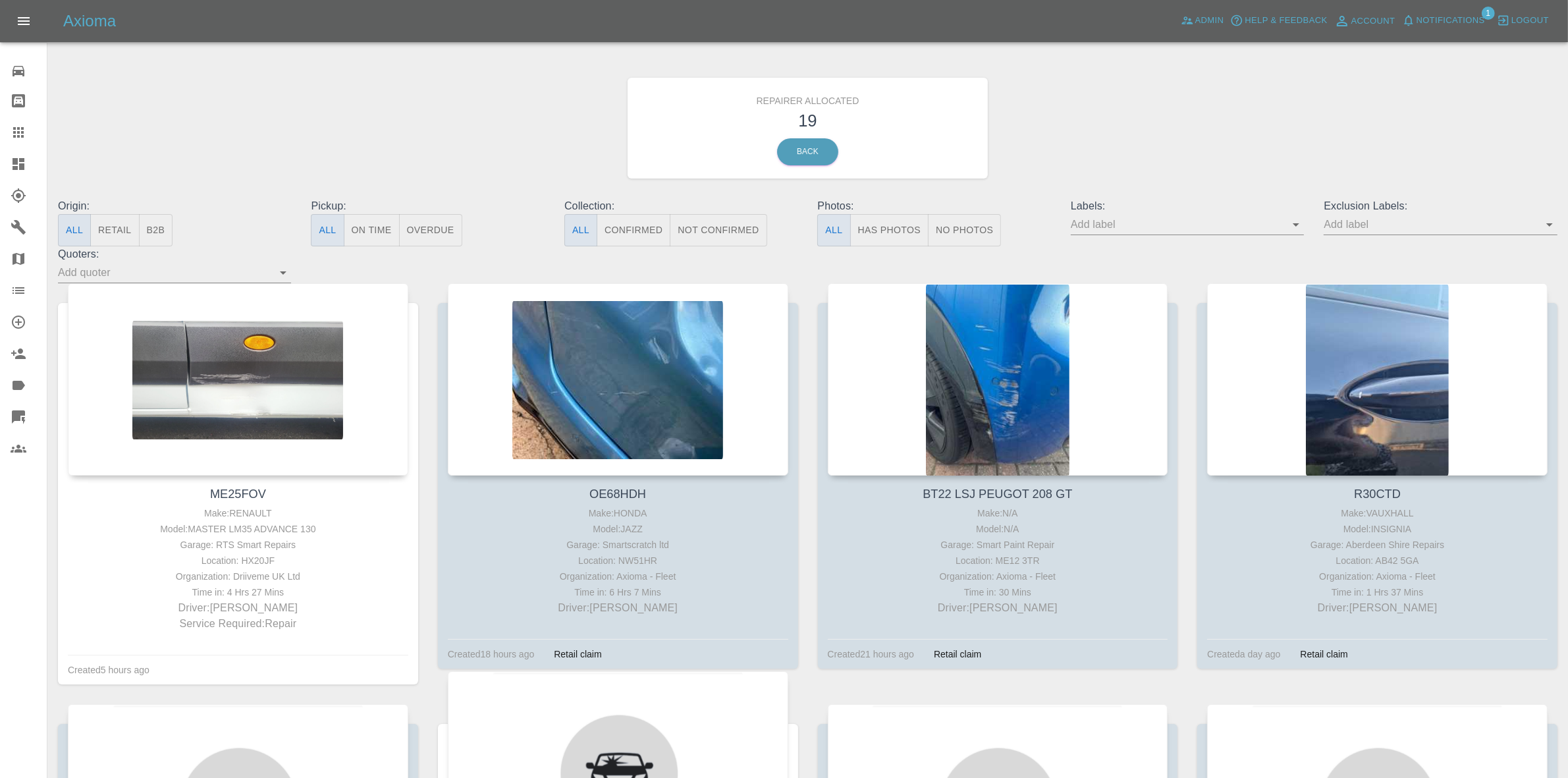
scroll to position [659, 0]
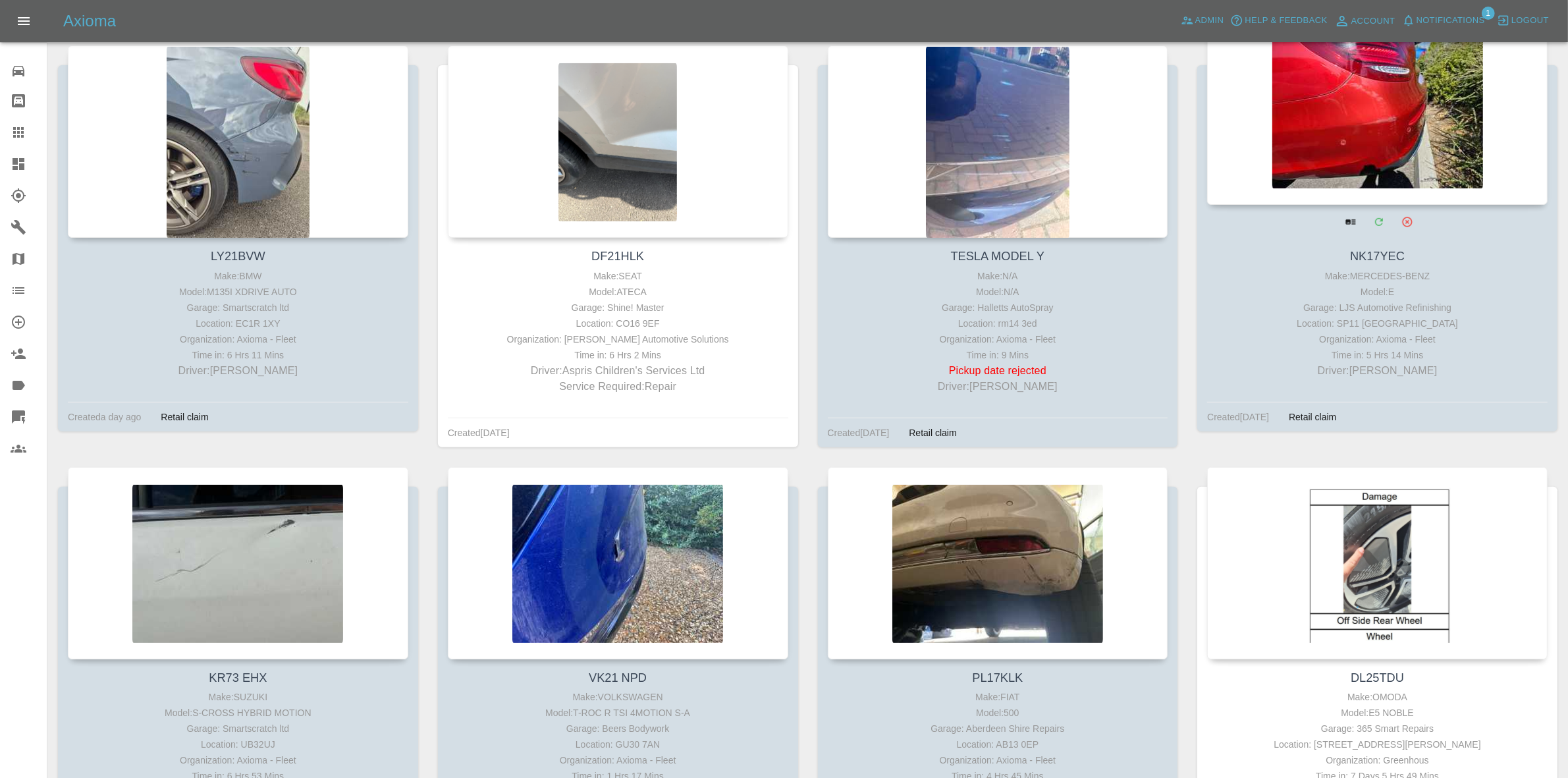
click at [1326, 142] on div at bounding box center [1376, 108] width 340 height 192
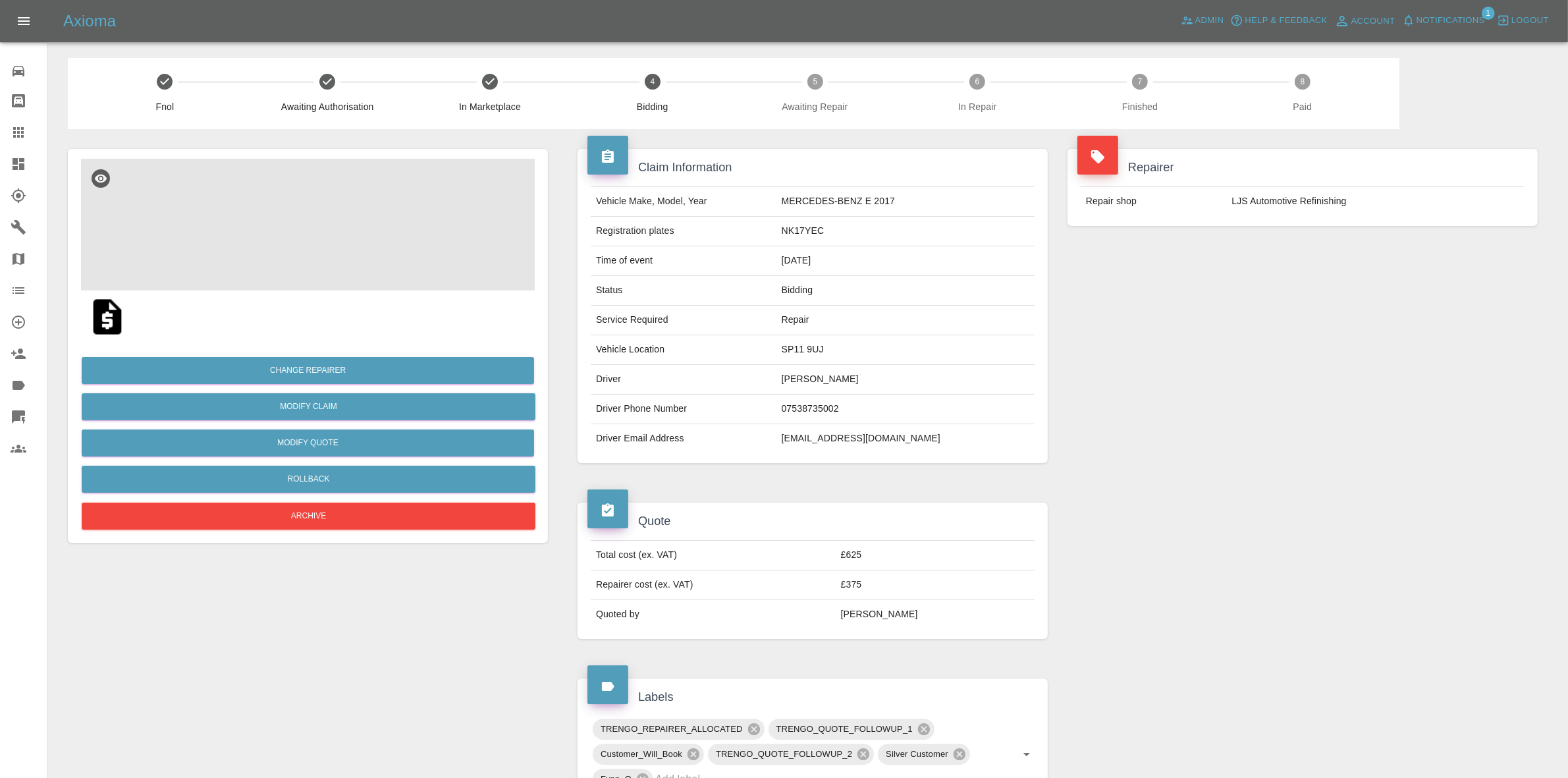
click at [317, 223] on img at bounding box center [308, 224] width 454 height 132
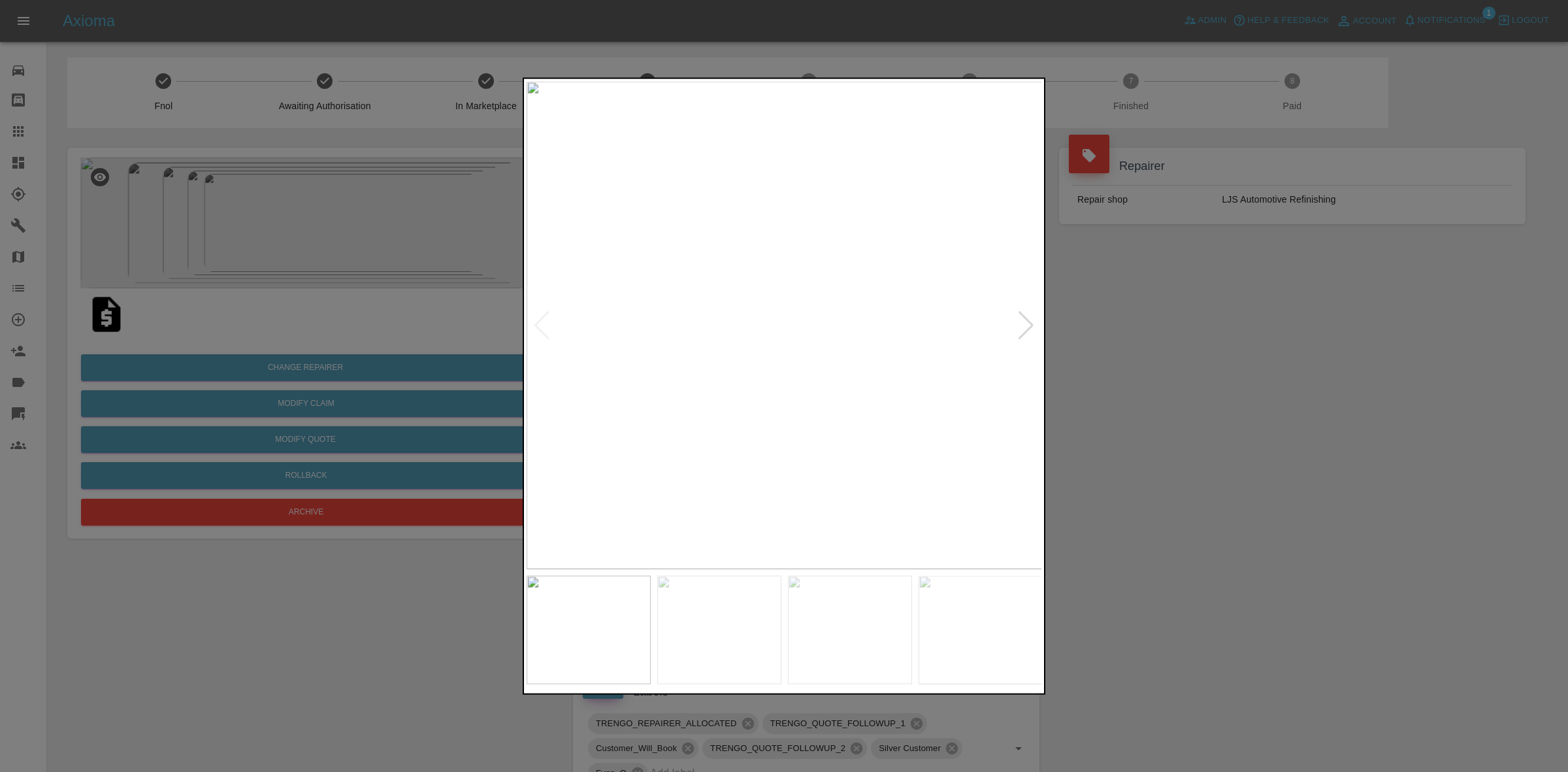
click at [303, 367] on div at bounding box center [784, 386] width 1568 height 772
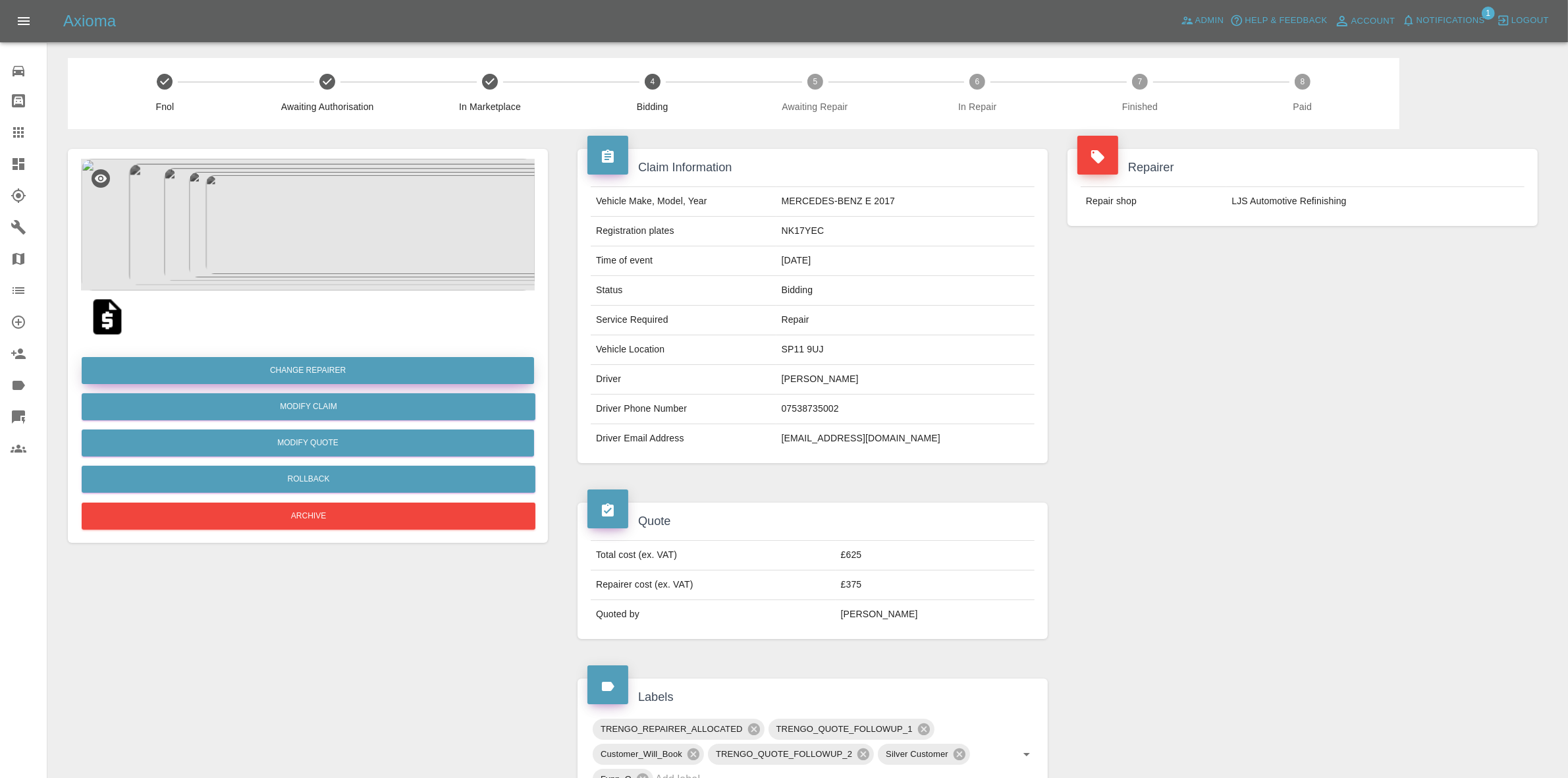
click at [306, 370] on button "Change Repairer" at bounding box center [308, 370] width 452 height 27
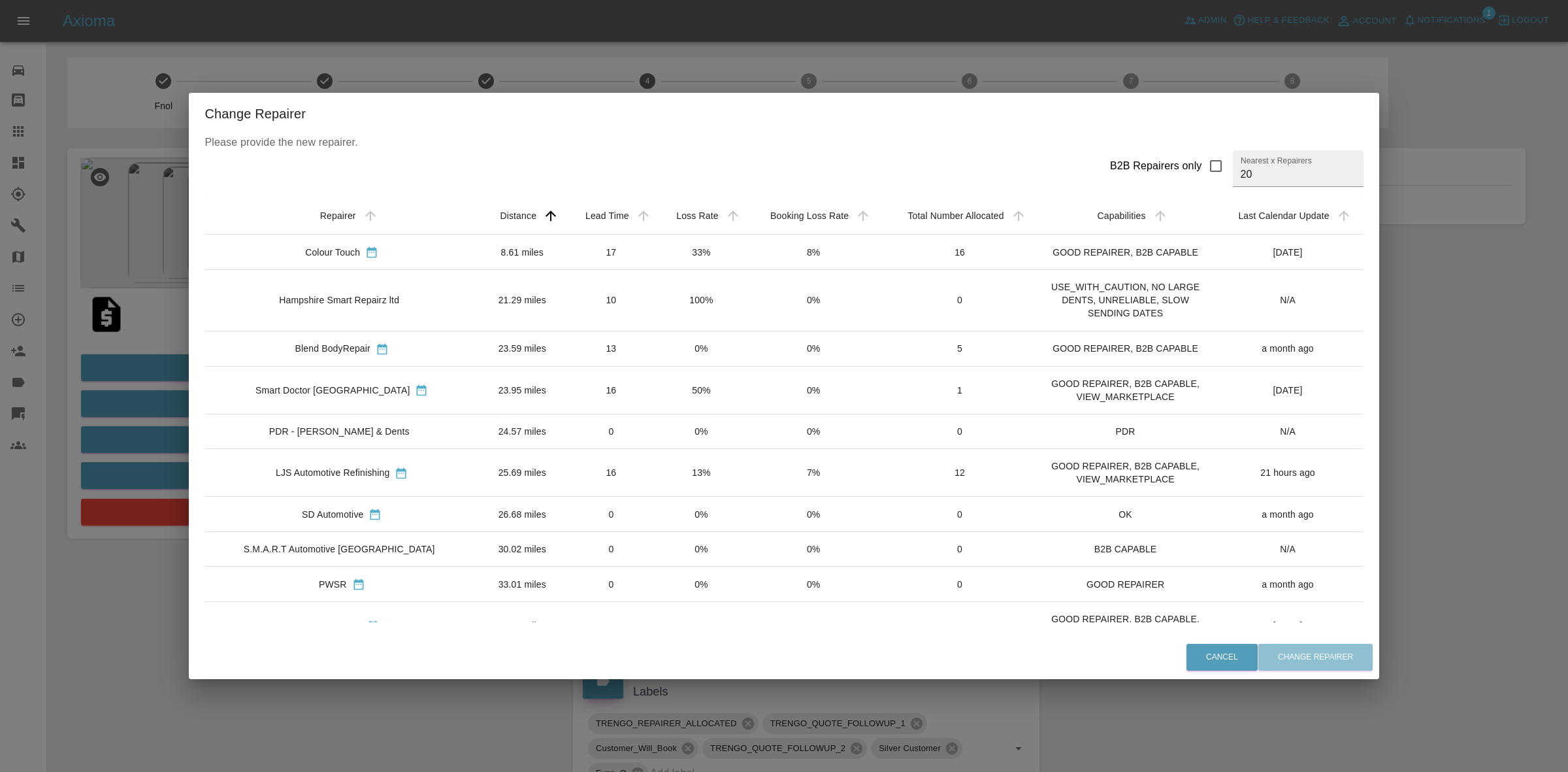
click at [657, 257] on td "33%" at bounding box center [701, 253] width 90 height 36
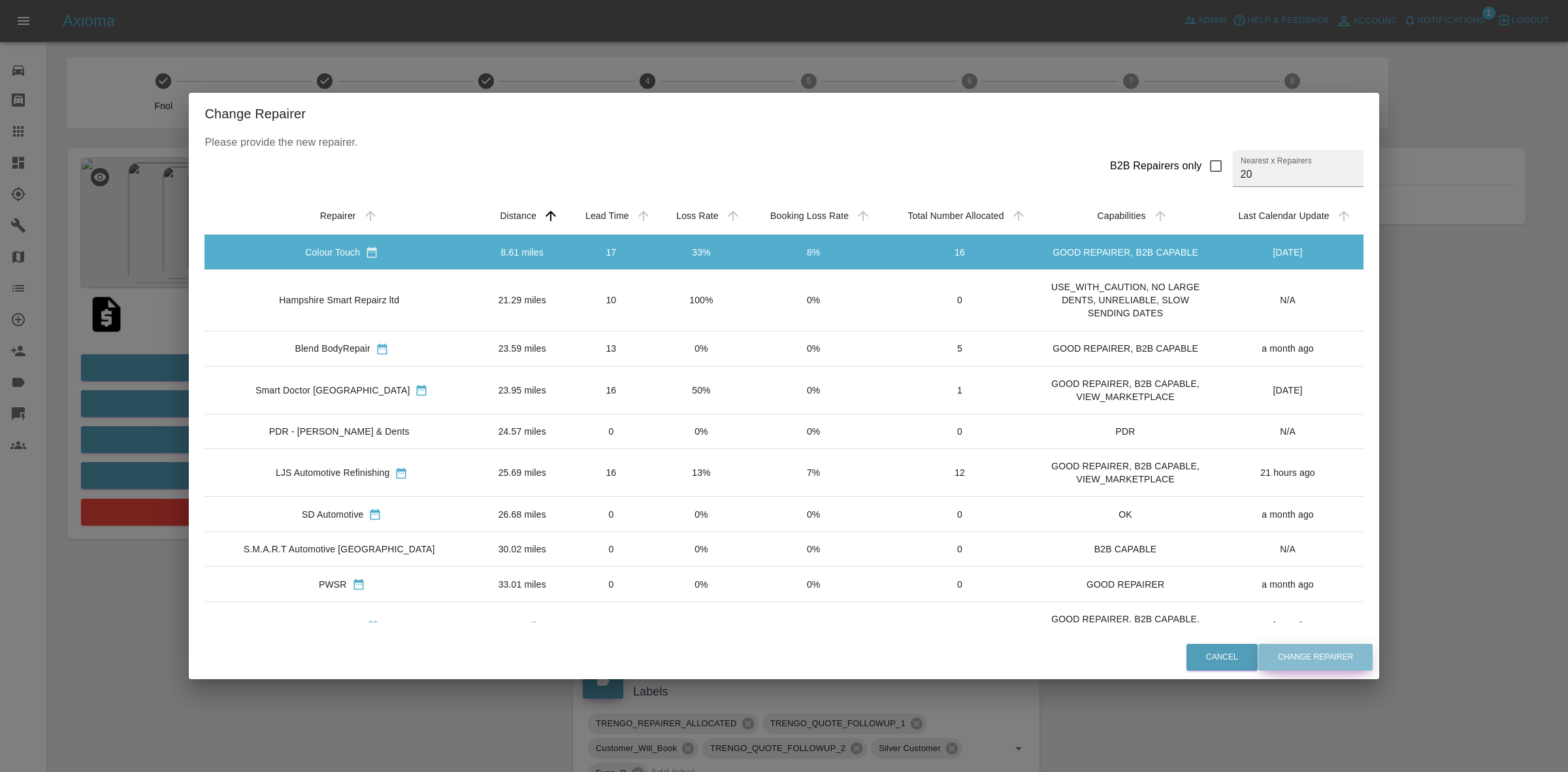
click at [1268, 645] on button "Change Repairer" at bounding box center [1315, 657] width 114 height 27
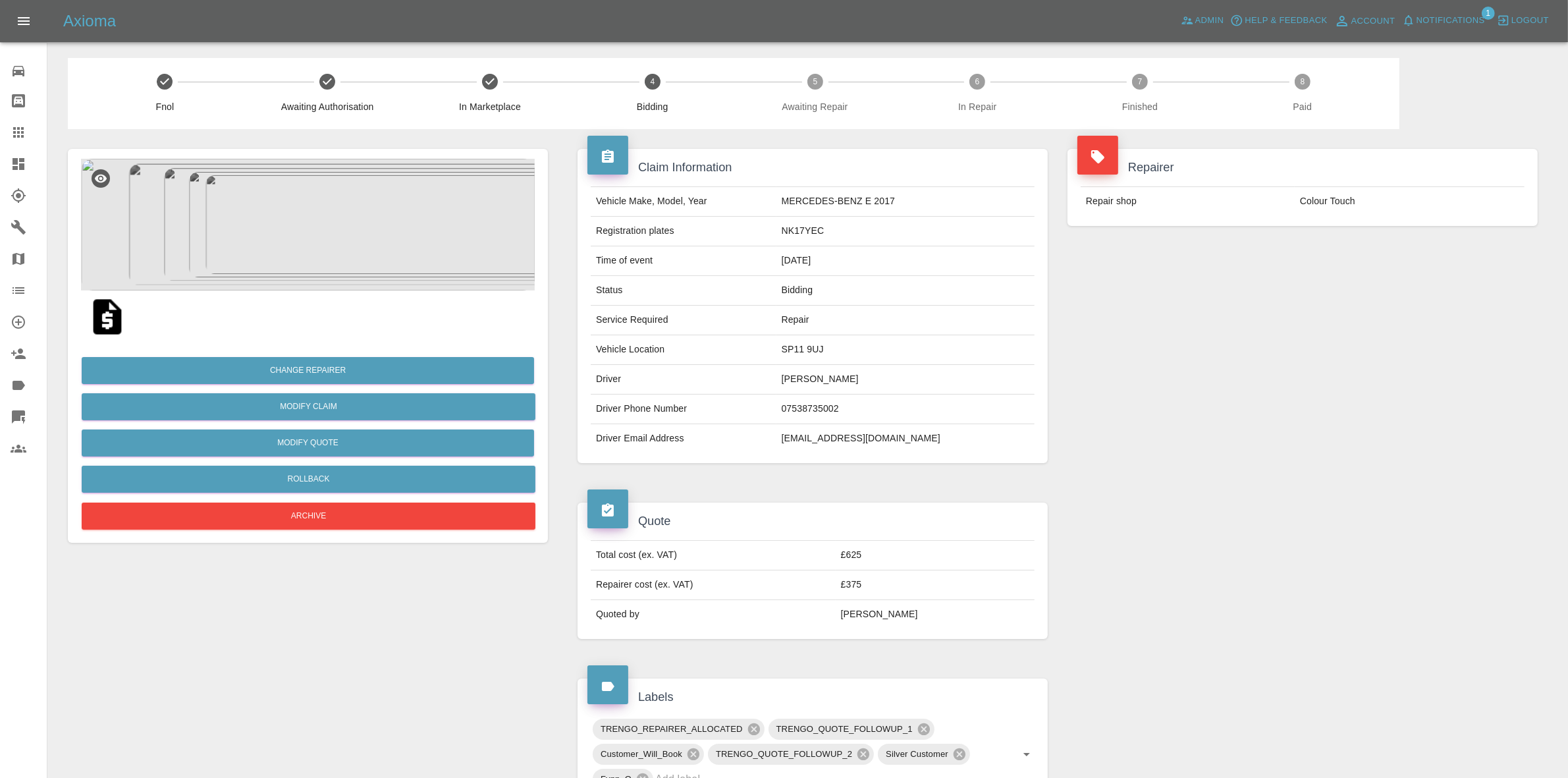
click at [1360, 294] on div "Repairer Repair shop Colour Touch" at bounding box center [1302, 306] width 490 height 354
click at [306, 470] on button "Rollback" at bounding box center [308, 479] width 454 height 27
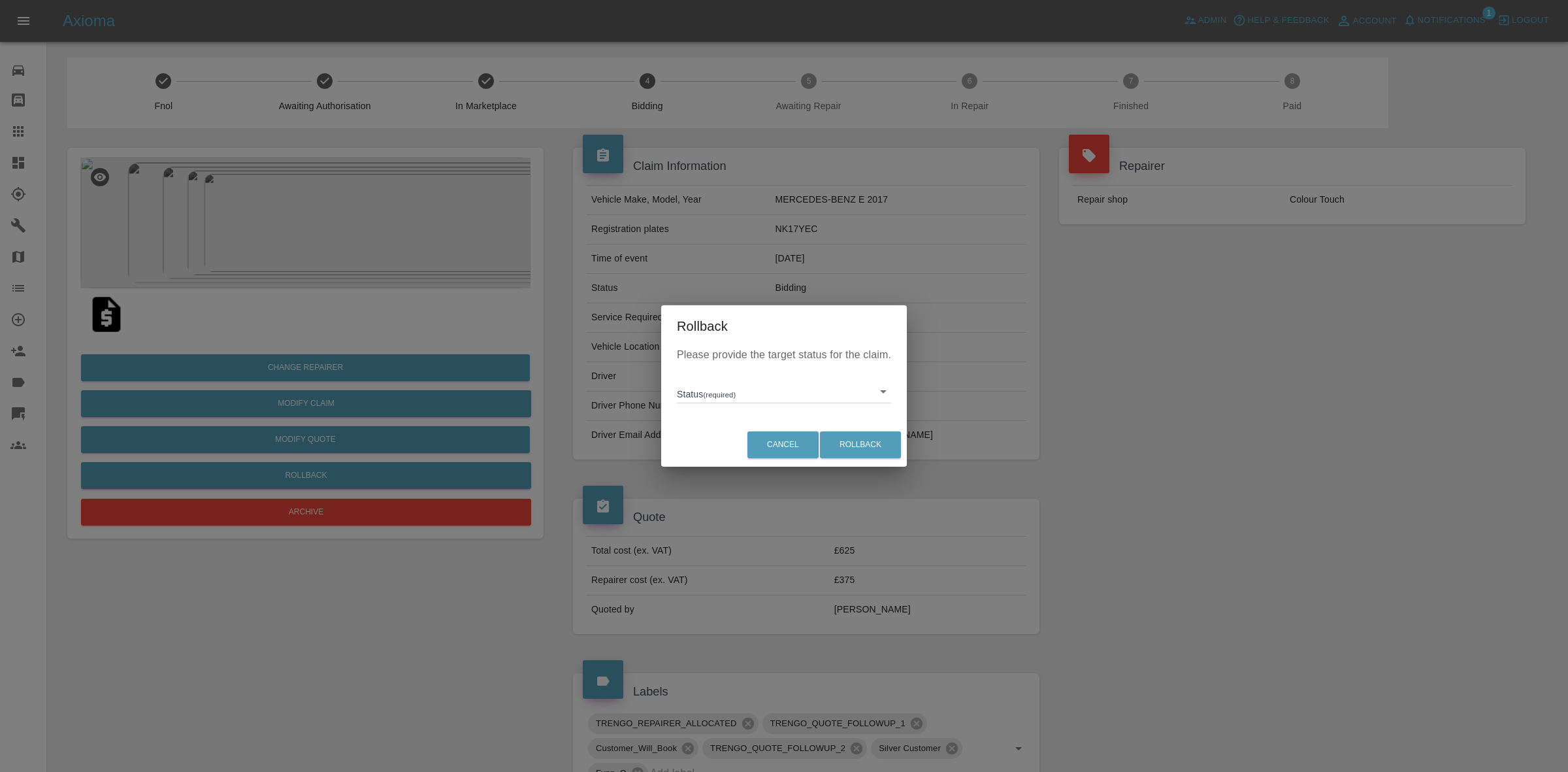
click at [709, 396] on body "Axioma Admin Help & Feedback Account Notifications 1 Logout 0 Repair home Bodys…" at bounding box center [784, 648] width 1568 height 1295
drag, startPoint x: 787, startPoint y: 447, endPoint x: 871, endPoint y: 447, distance: 84.0
click at [789, 449] on li "In Marketplace" at bounding box center [783, 451] width 208 height 30
type input "in-marketplace"
click at [866, 440] on button "Rollback" at bounding box center [860, 444] width 81 height 27
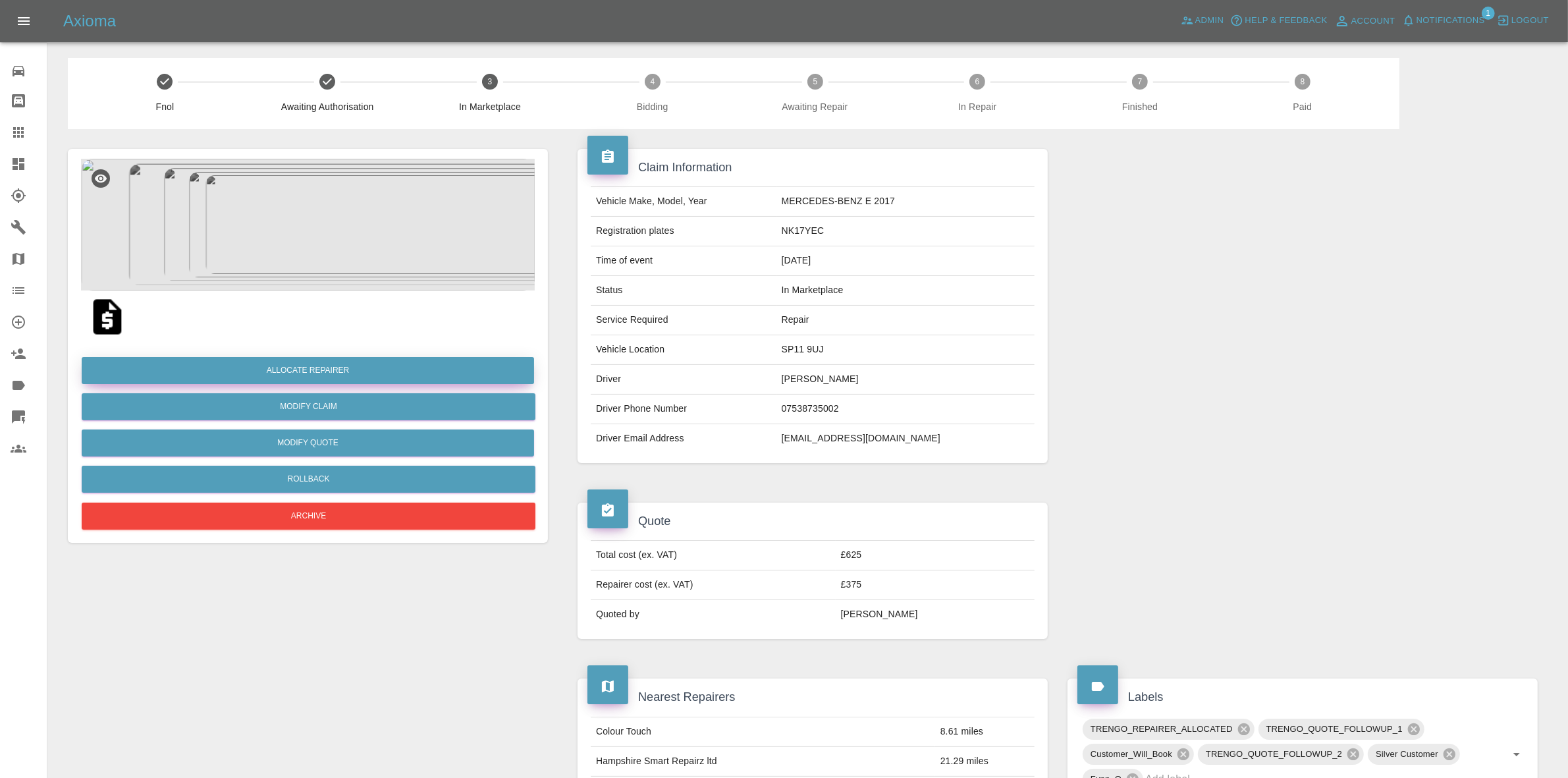
click at [356, 369] on button "Allocate Repairer" at bounding box center [308, 370] width 452 height 27
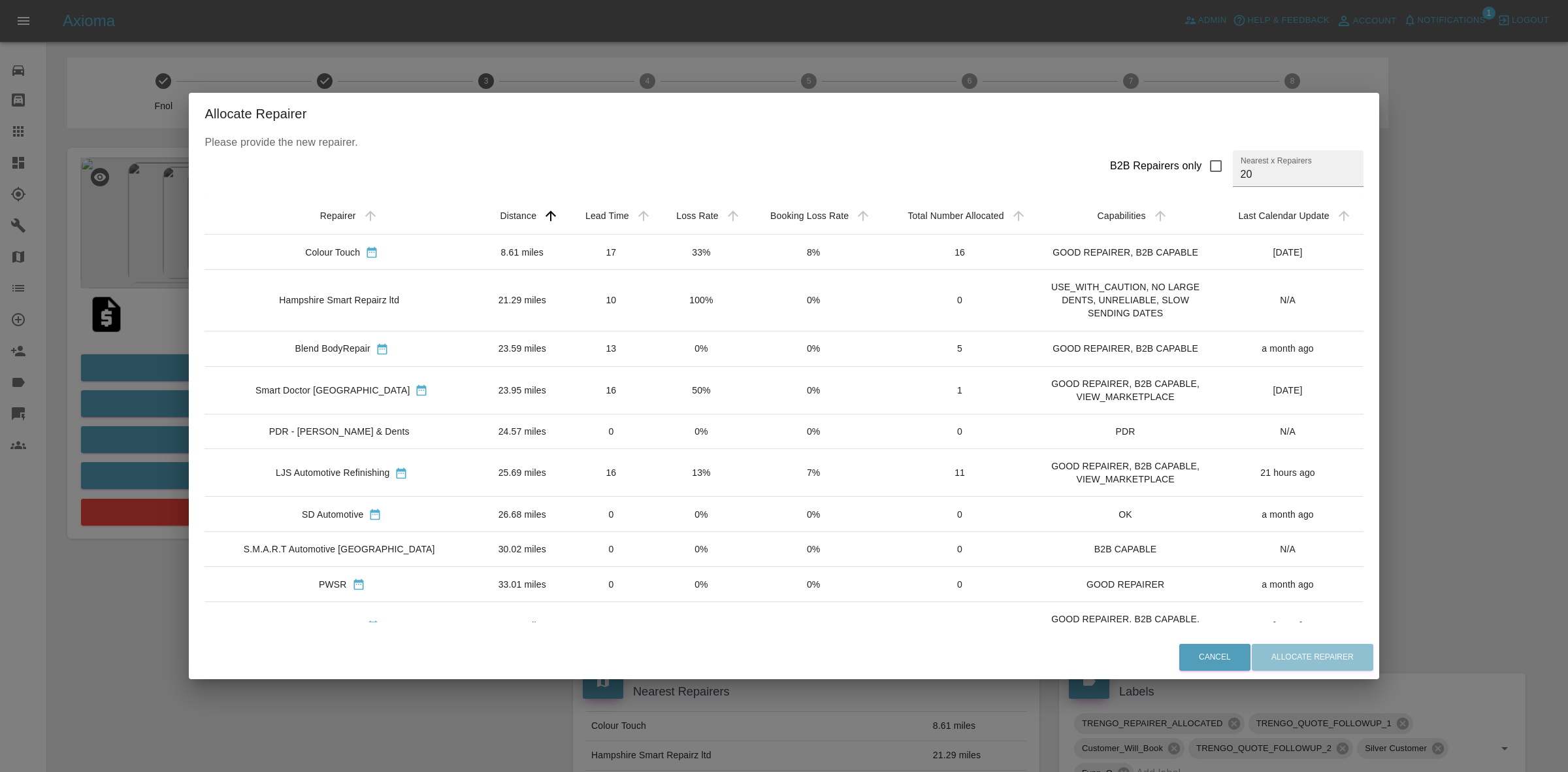
click at [658, 245] on td "33%" at bounding box center [701, 253] width 90 height 36
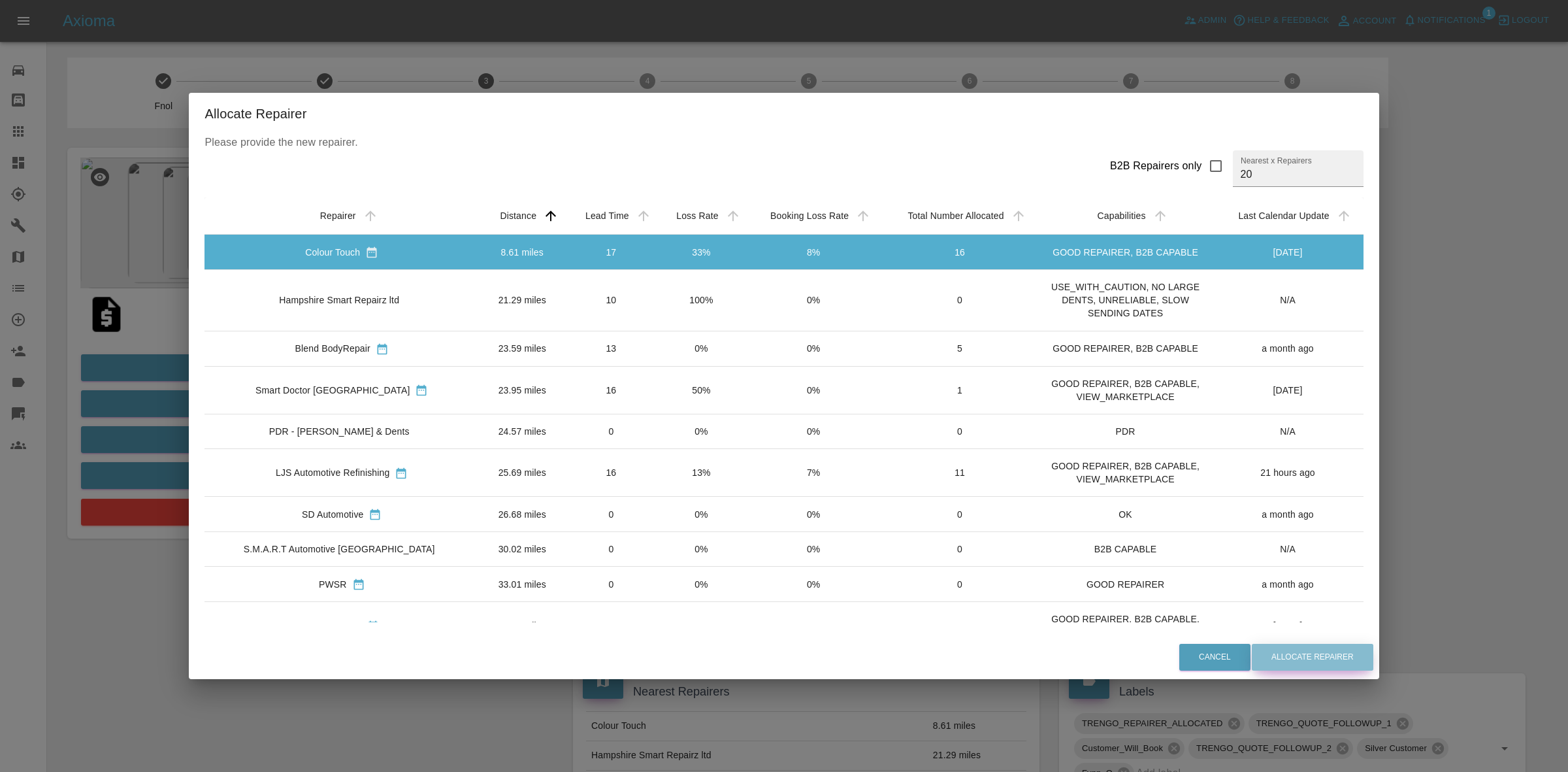
click at [1252, 658] on button "Allocate Repairer" at bounding box center [1312, 657] width 121 height 27
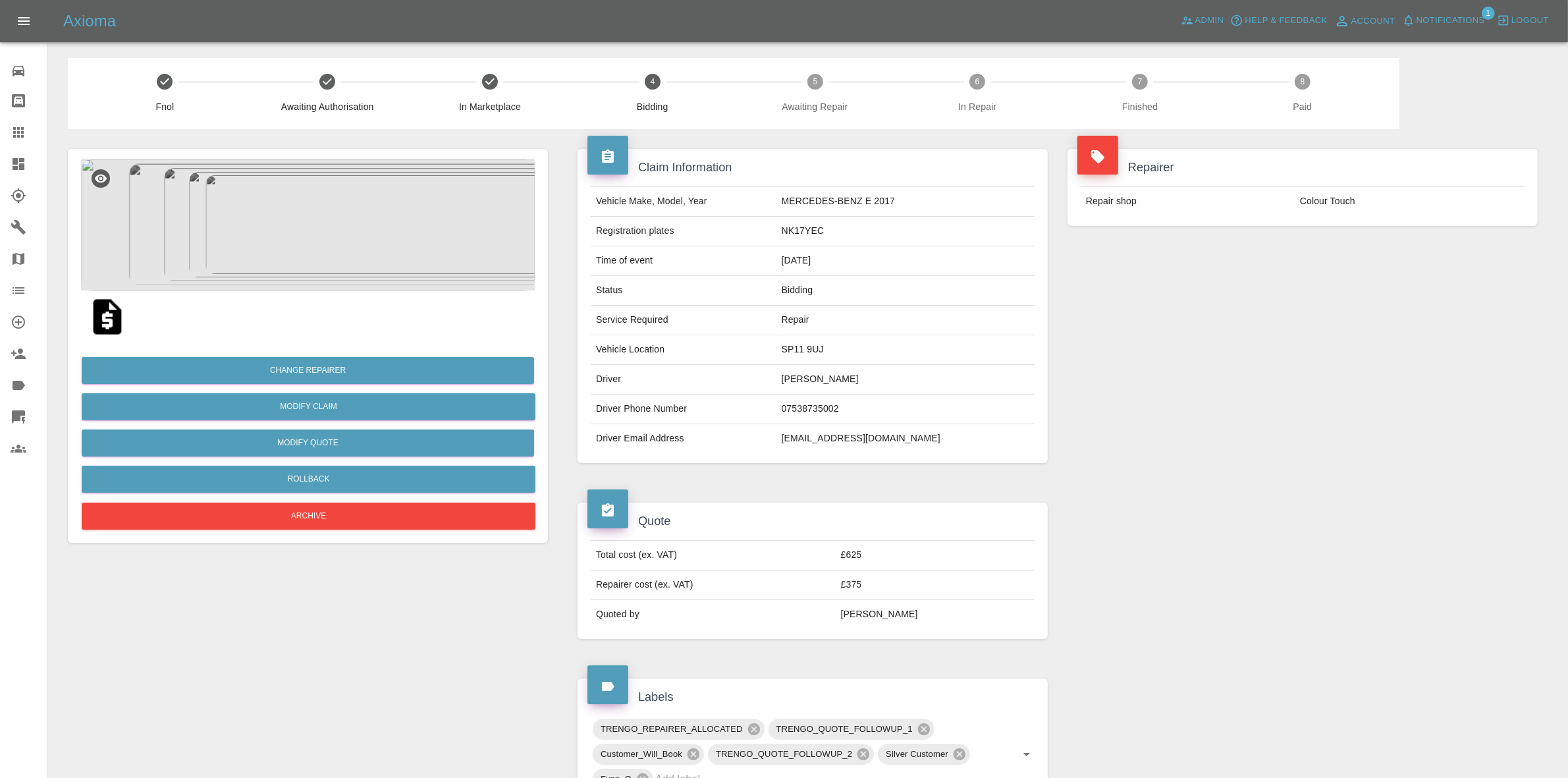
click at [1355, 394] on div "Repairer Repair shop Colour Touch" at bounding box center [1302, 306] width 490 height 354
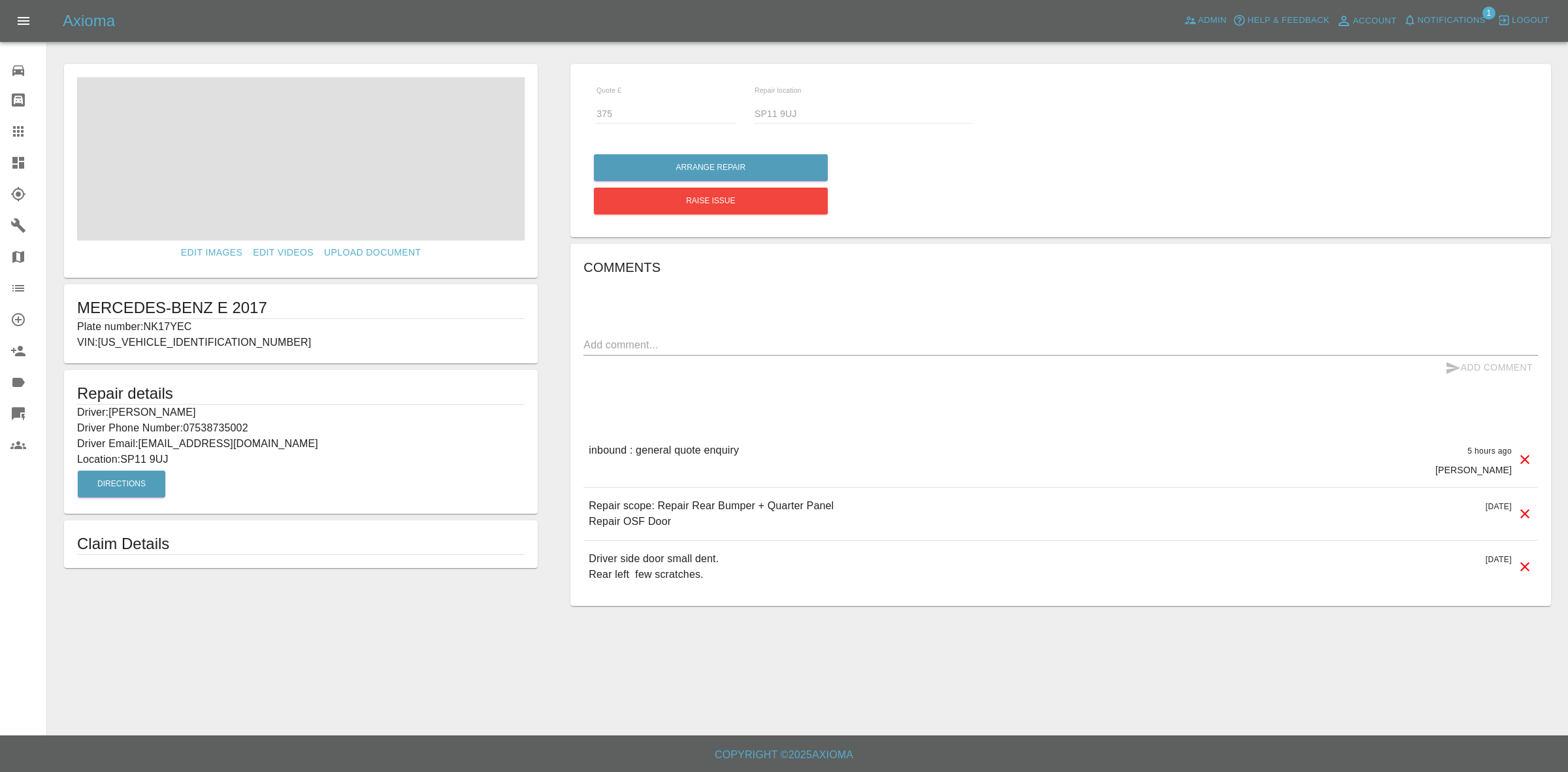
click at [0, 151] on link "Dashboard" at bounding box center [23, 162] width 46 height 32
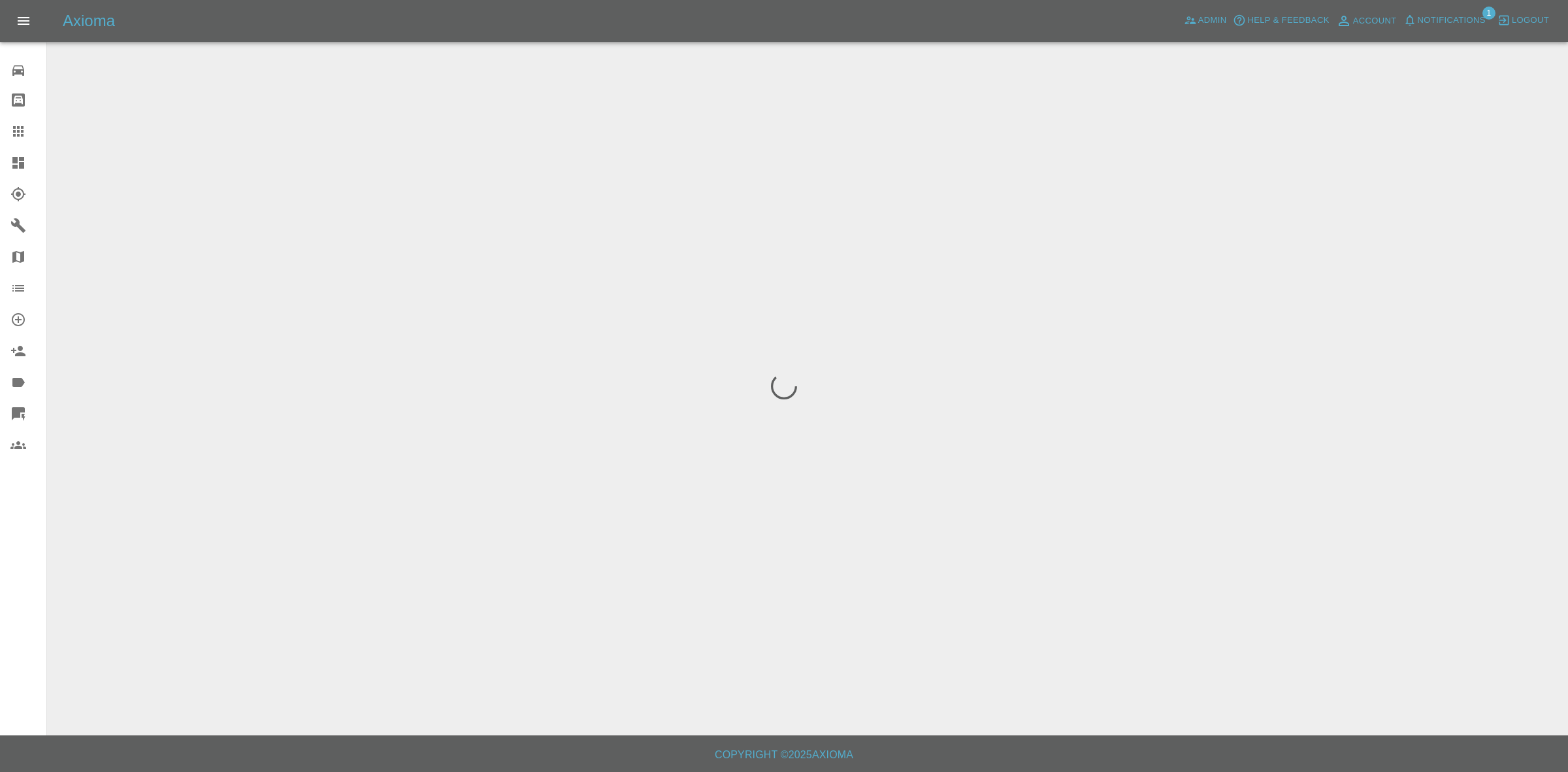
click at [1447, 23] on span "Notifications" at bounding box center [1451, 20] width 68 height 15
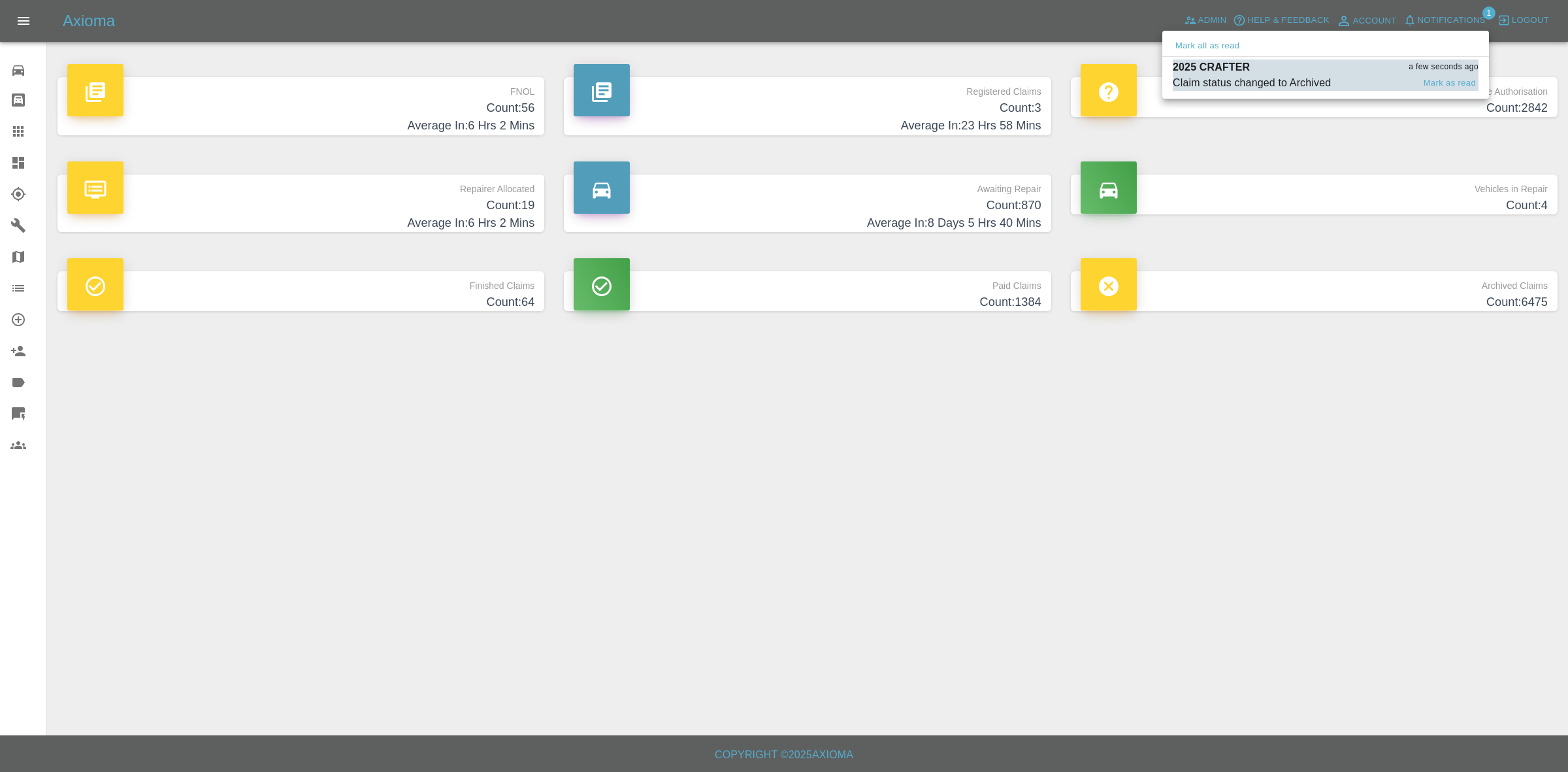
click at [1187, 43] on button "Mark all as read" at bounding box center [1207, 46] width 70 height 15
drag, startPoint x: 1237, startPoint y: 439, endPoint x: 1070, endPoint y: 591, distance: 225.8
click at [1232, 490] on div at bounding box center [784, 386] width 1568 height 772
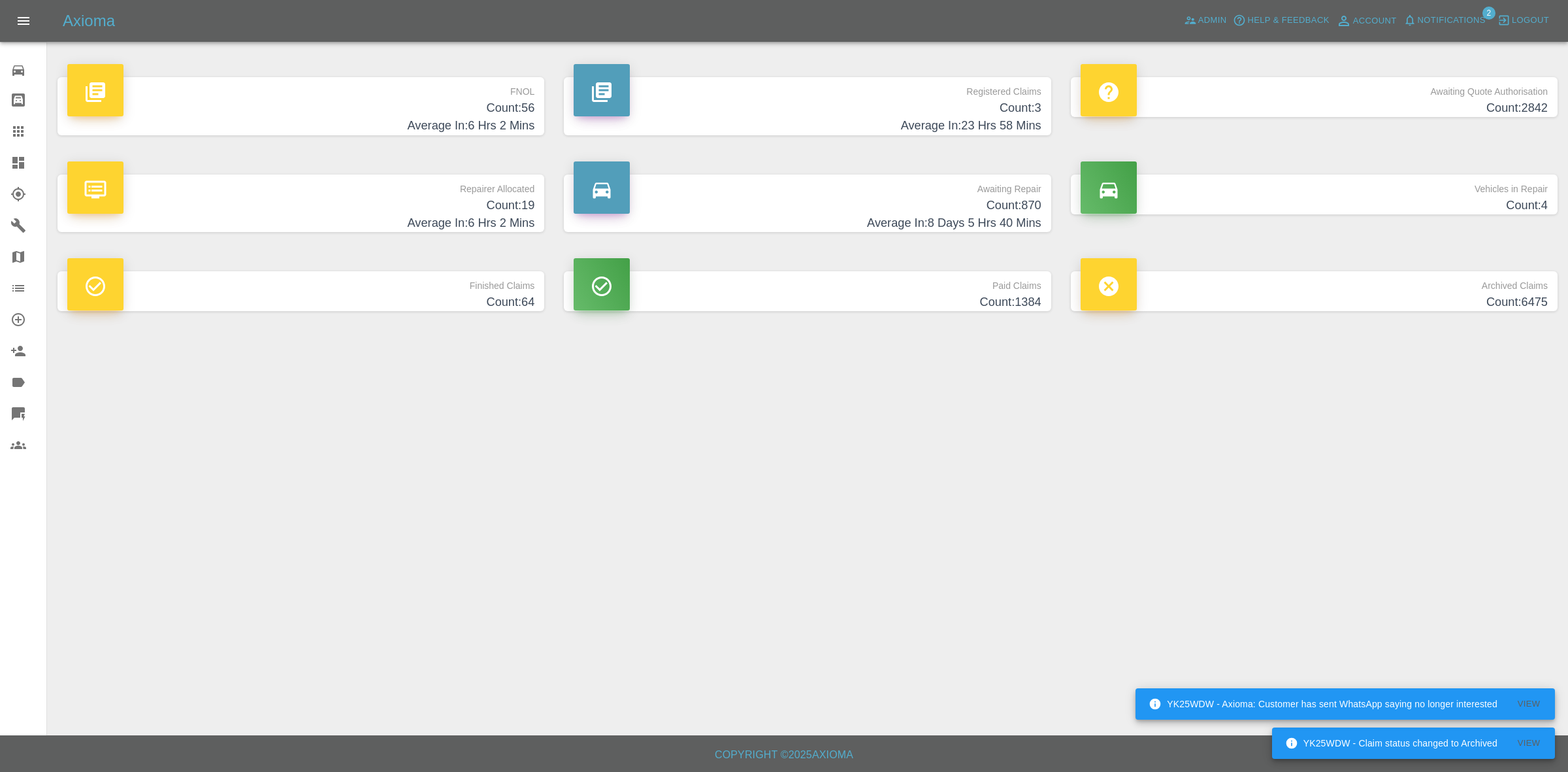
click at [443, 213] on h4 "Count: 19" at bounding box center [300, 206] width 467 height 18
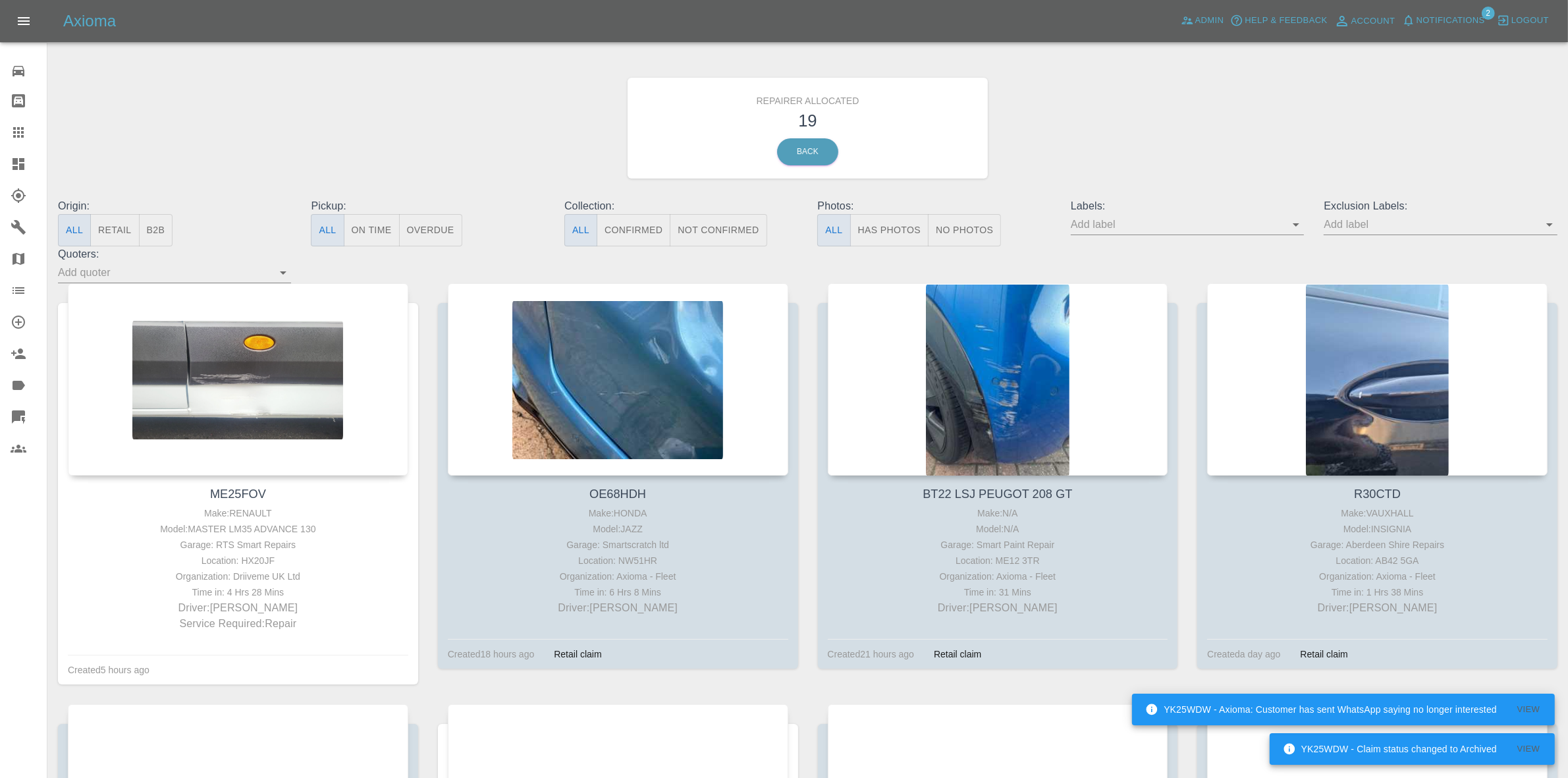
click at [119, 242] on button "Retail" at bounding box center [114, 230] width 49 height 32
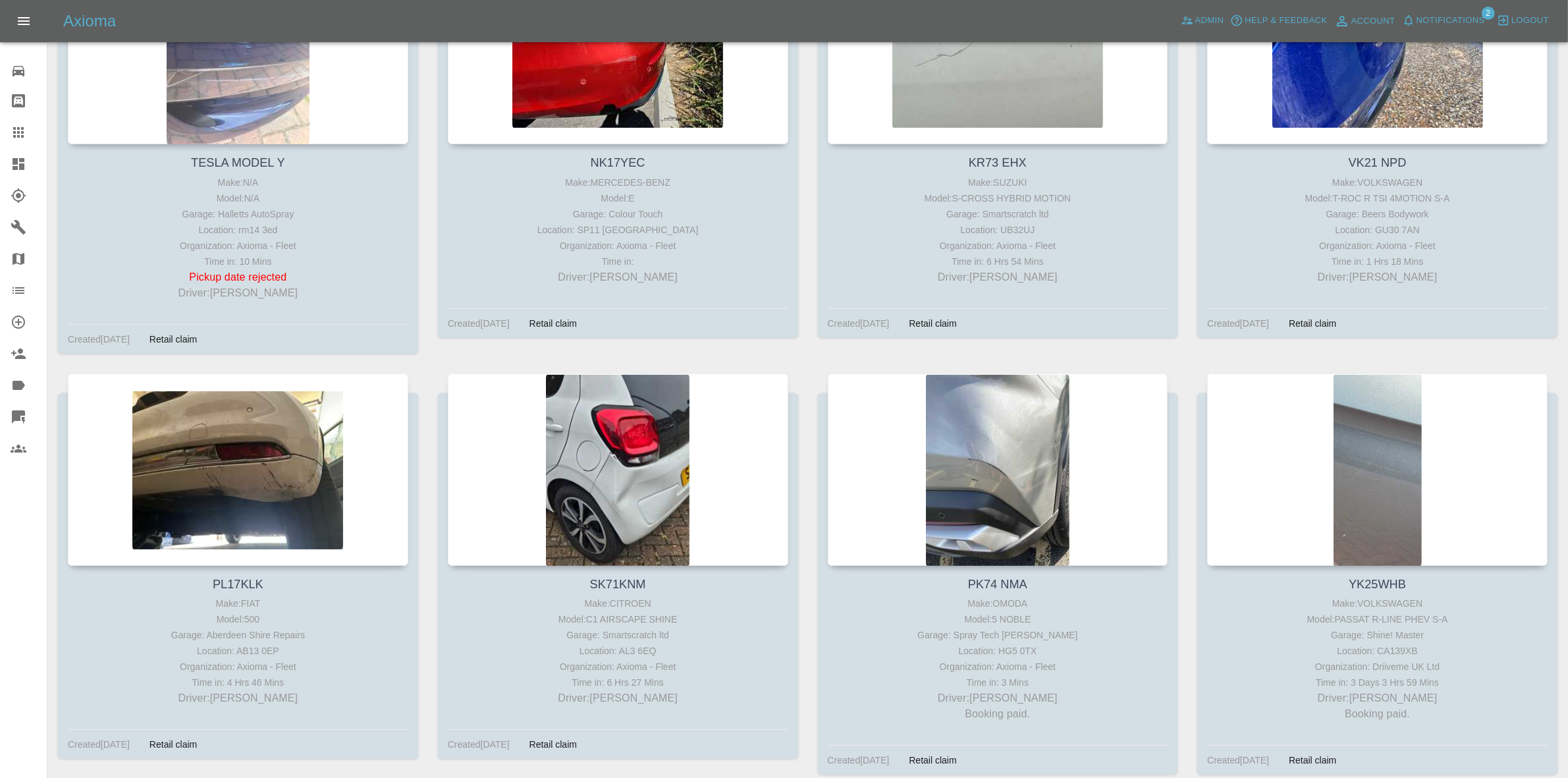
scroll to position [805, 0]
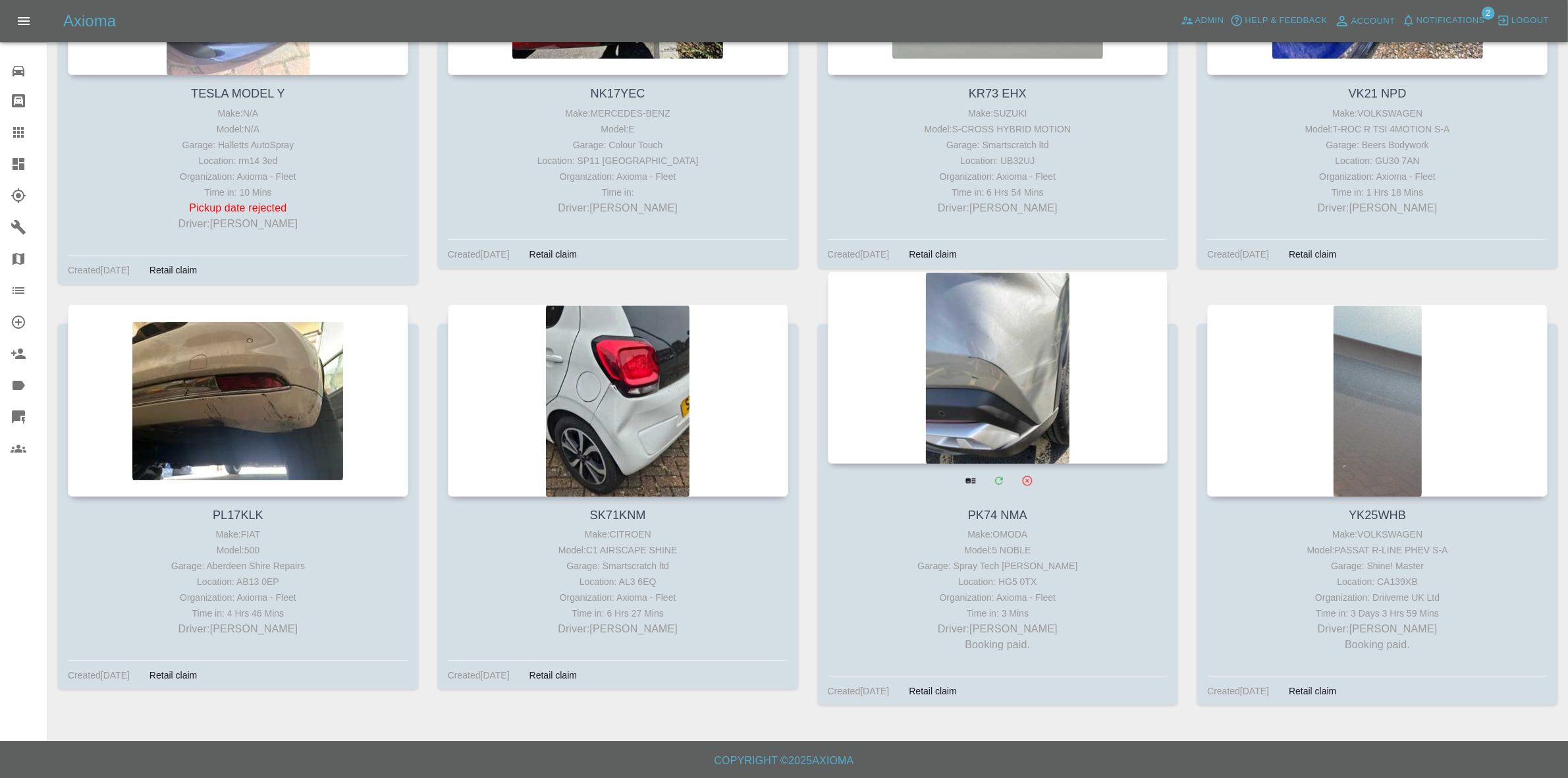
click at [963, 412] on div at bounding box center [997, 367] width 340 height 192
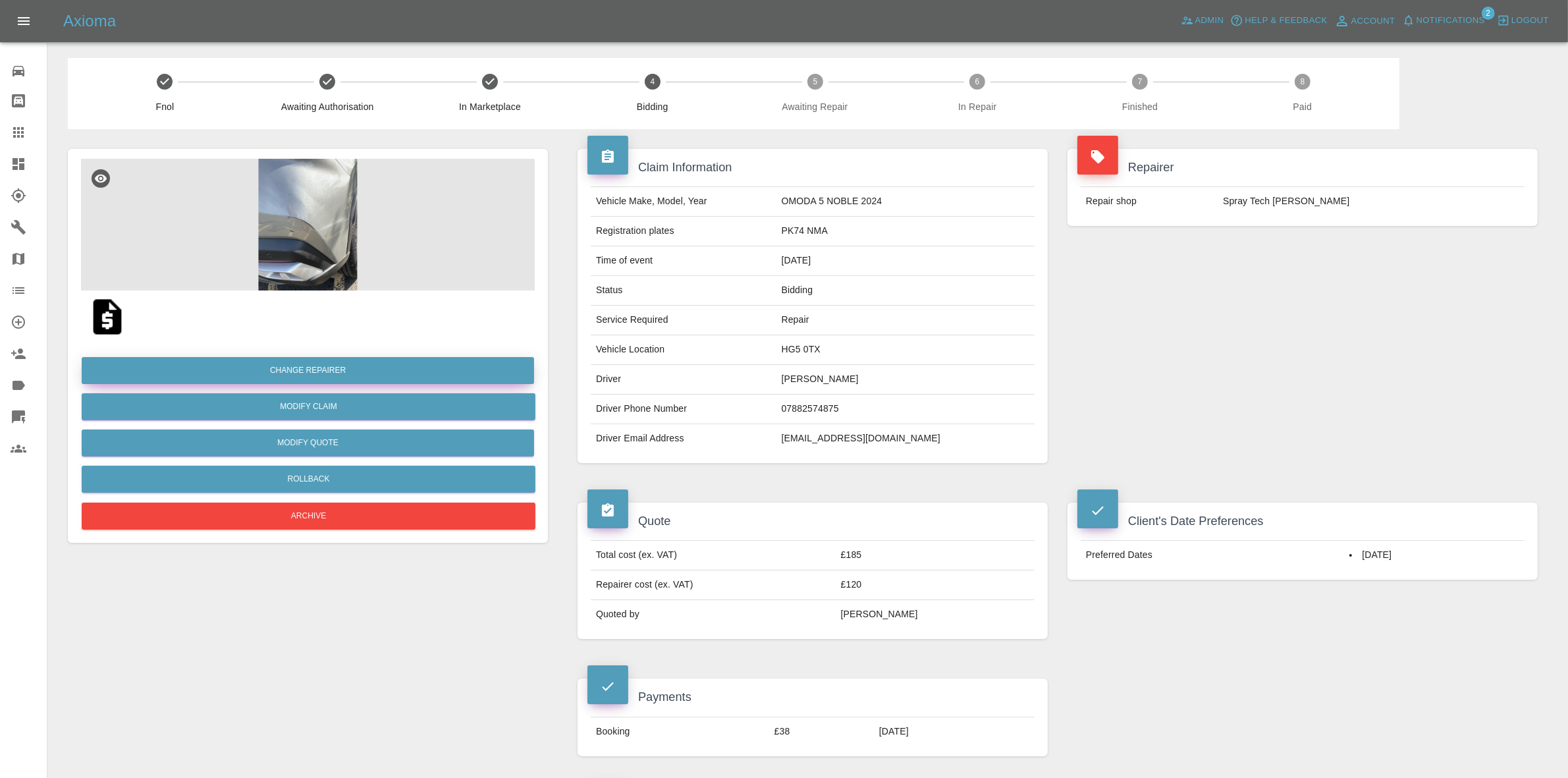
click at [310, 368] on button "Change Repairer" at bounding box center [308, 370] width 452 height 27
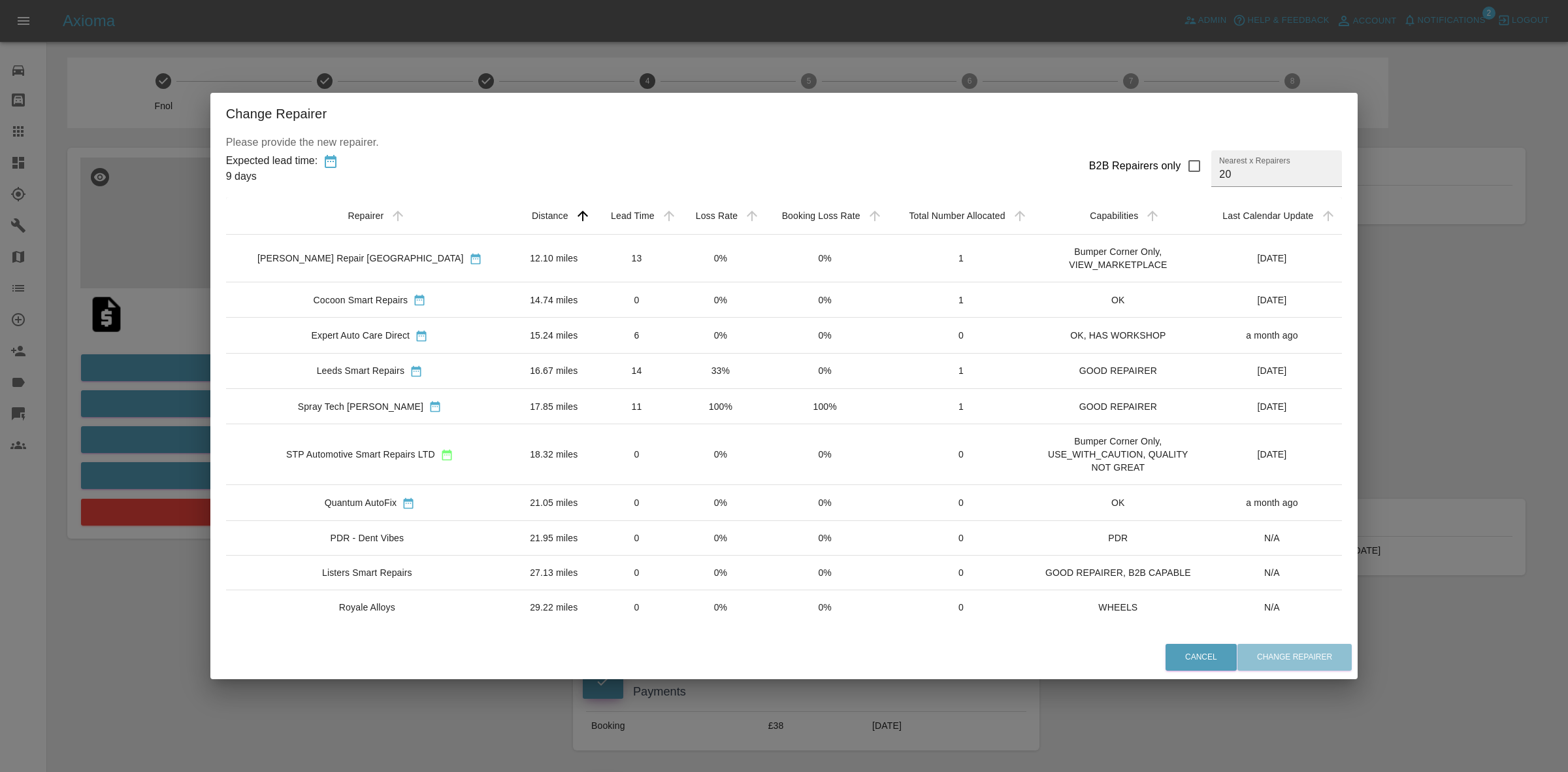
click at [151, 413] on div "Change Repairer Please provide the new repairer. Expected lead time: 9 days B2B…" at bounding box center [784, 386] width 1568 height 772
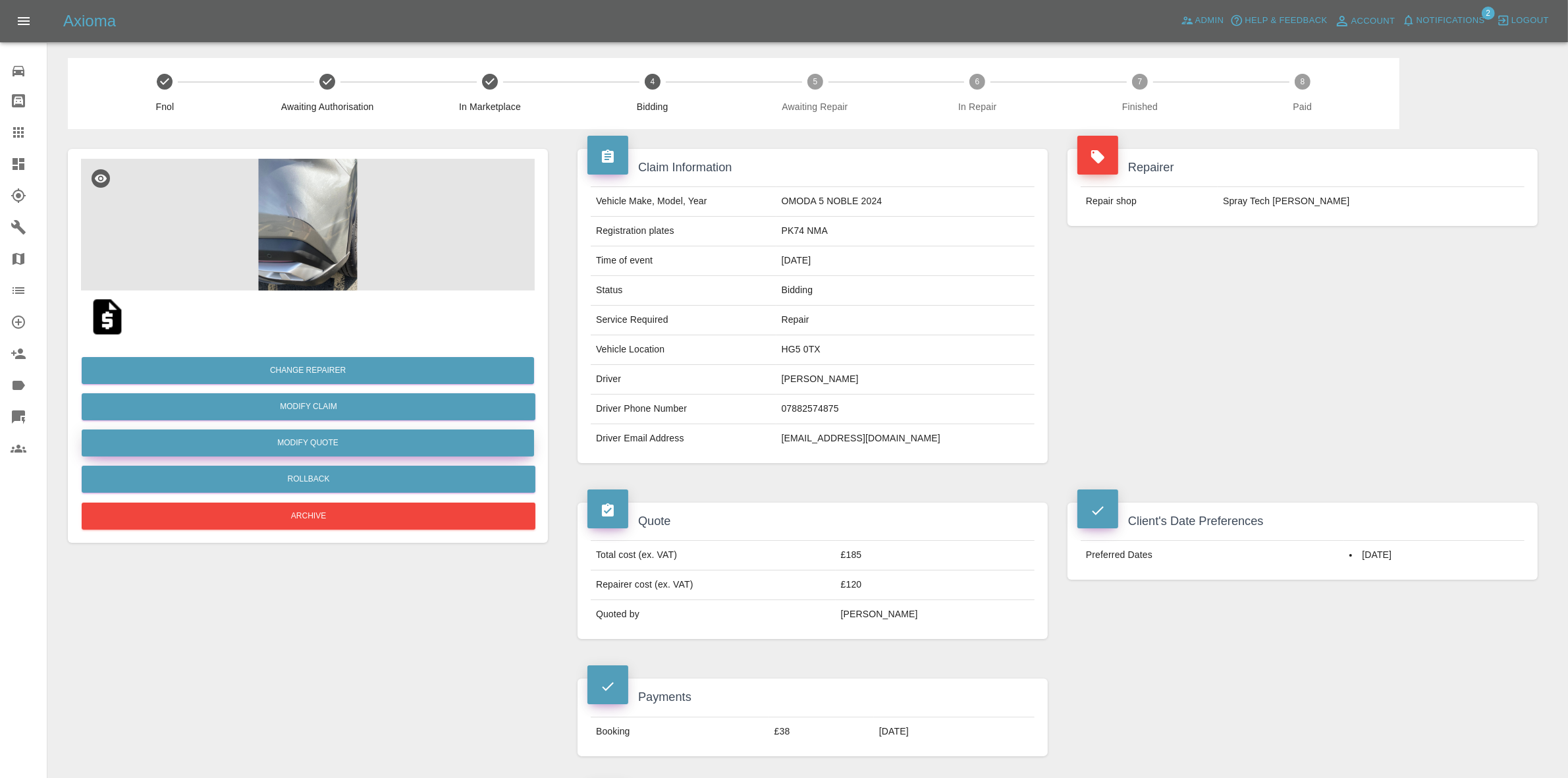
click at [310, 440] on button "Modify Quote" at bounding box center [308, 442] width 452 height 27
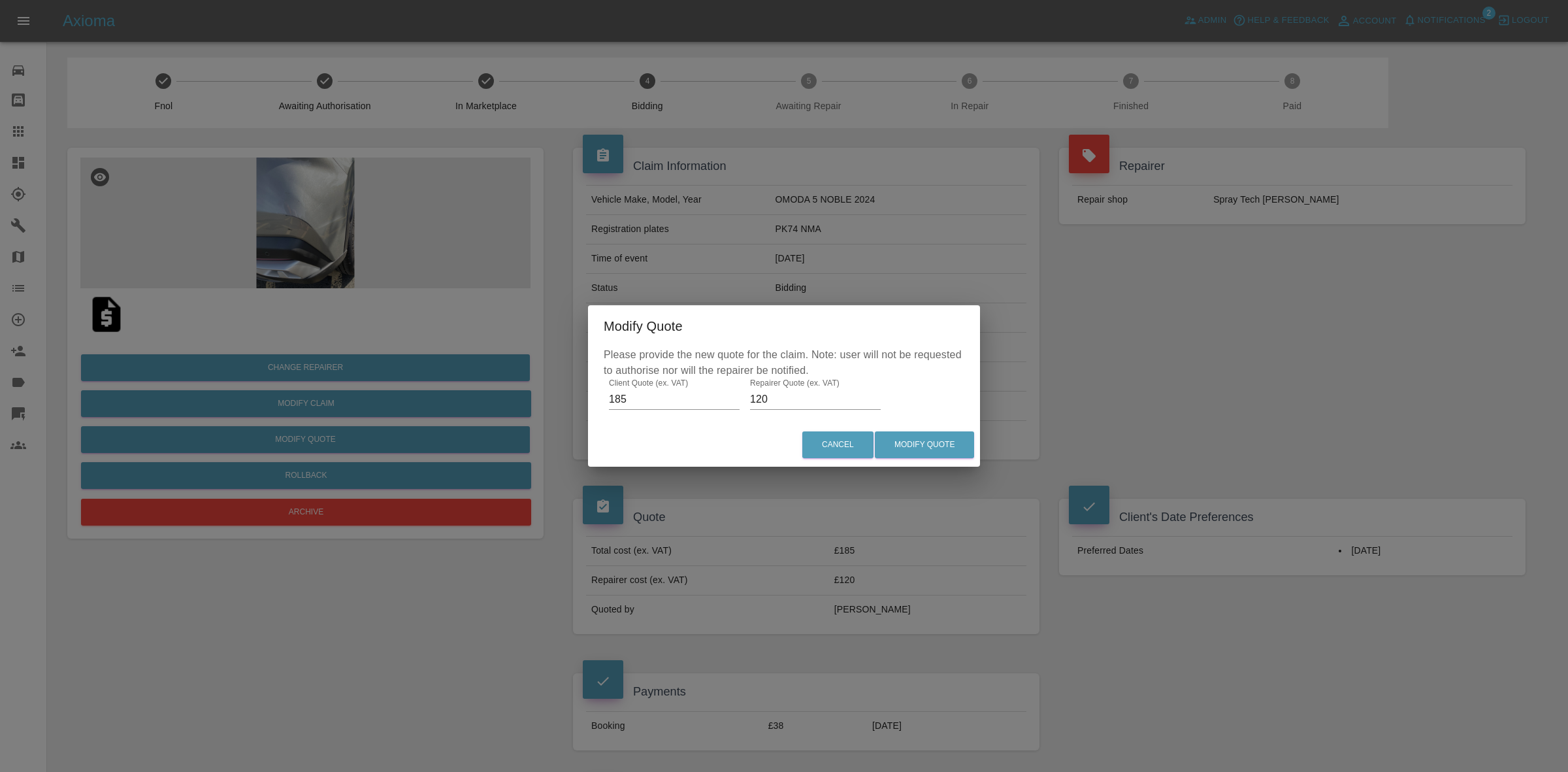
click at [803, 394] on input "120" at bounding box center [815, 399] width 131 height 21
type input "140"
click at [945, 446] on button "Modify Quote" at bounding box center [925, 444] width 100 height 27
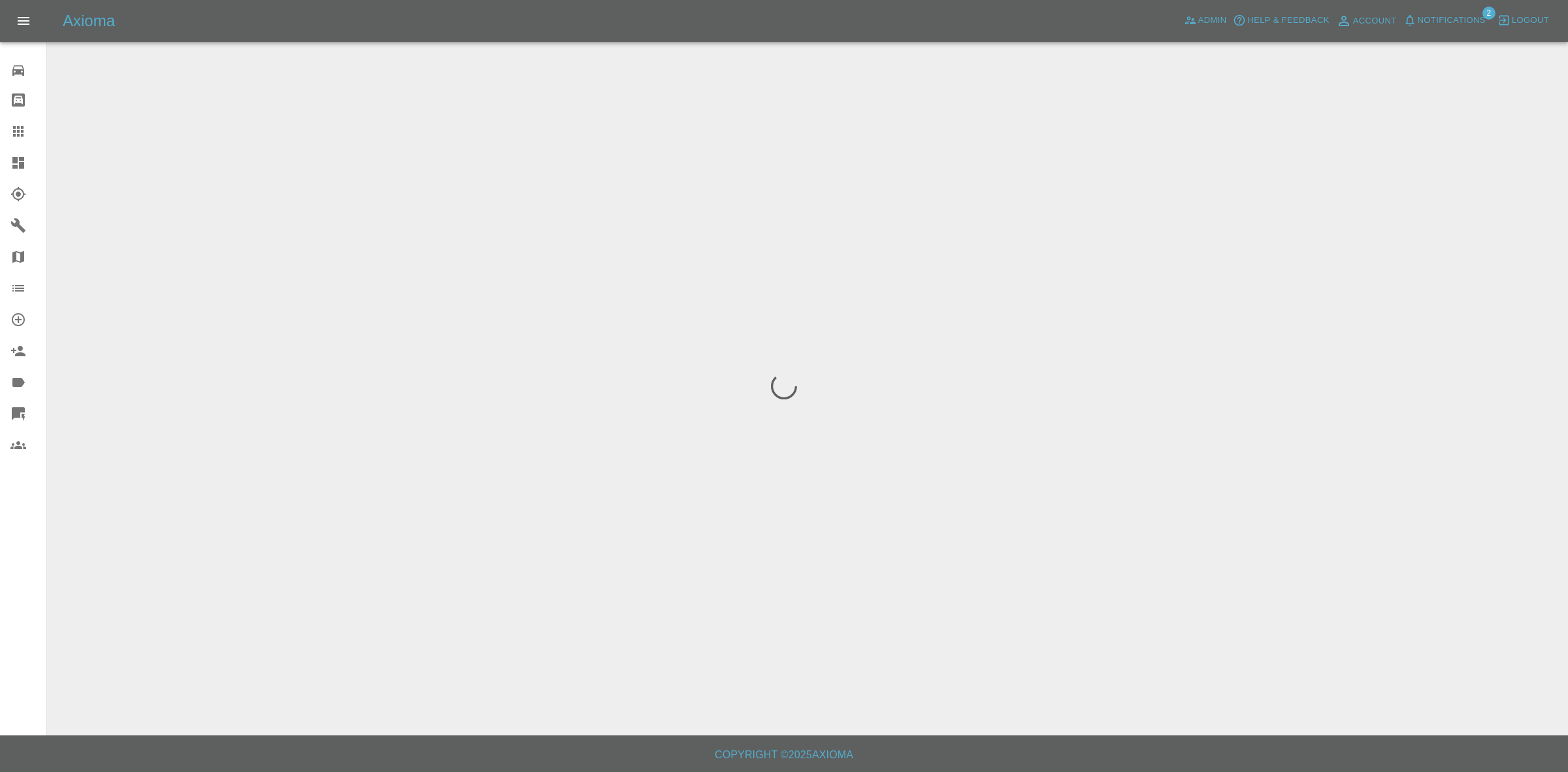
click at [1305, 321] on div at bounding box center [784, 386] width 1568 height 772
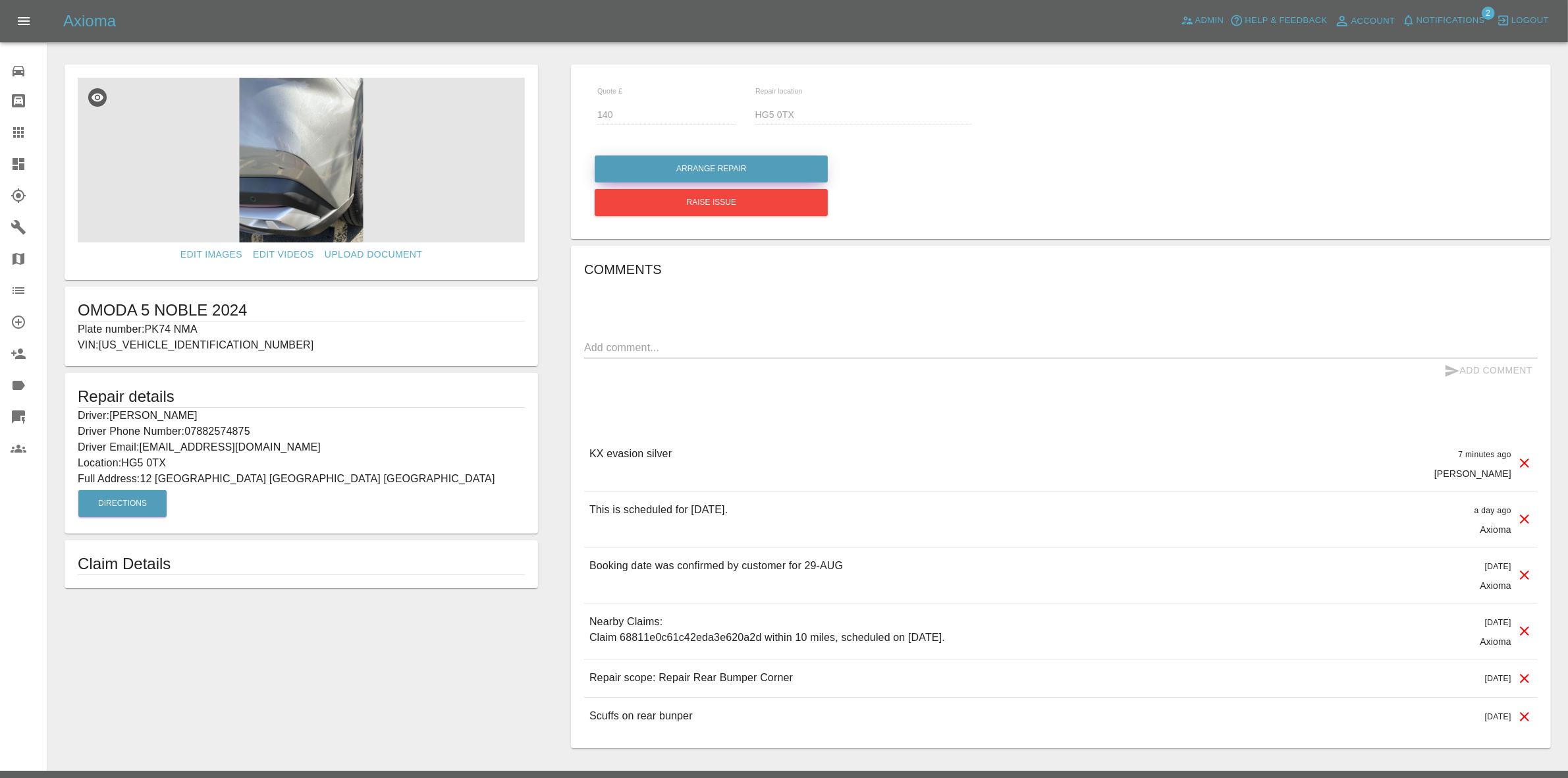
click at [644, 170] on button "Arrange Repair" at bounding box center [711, 169] width 233 height 27
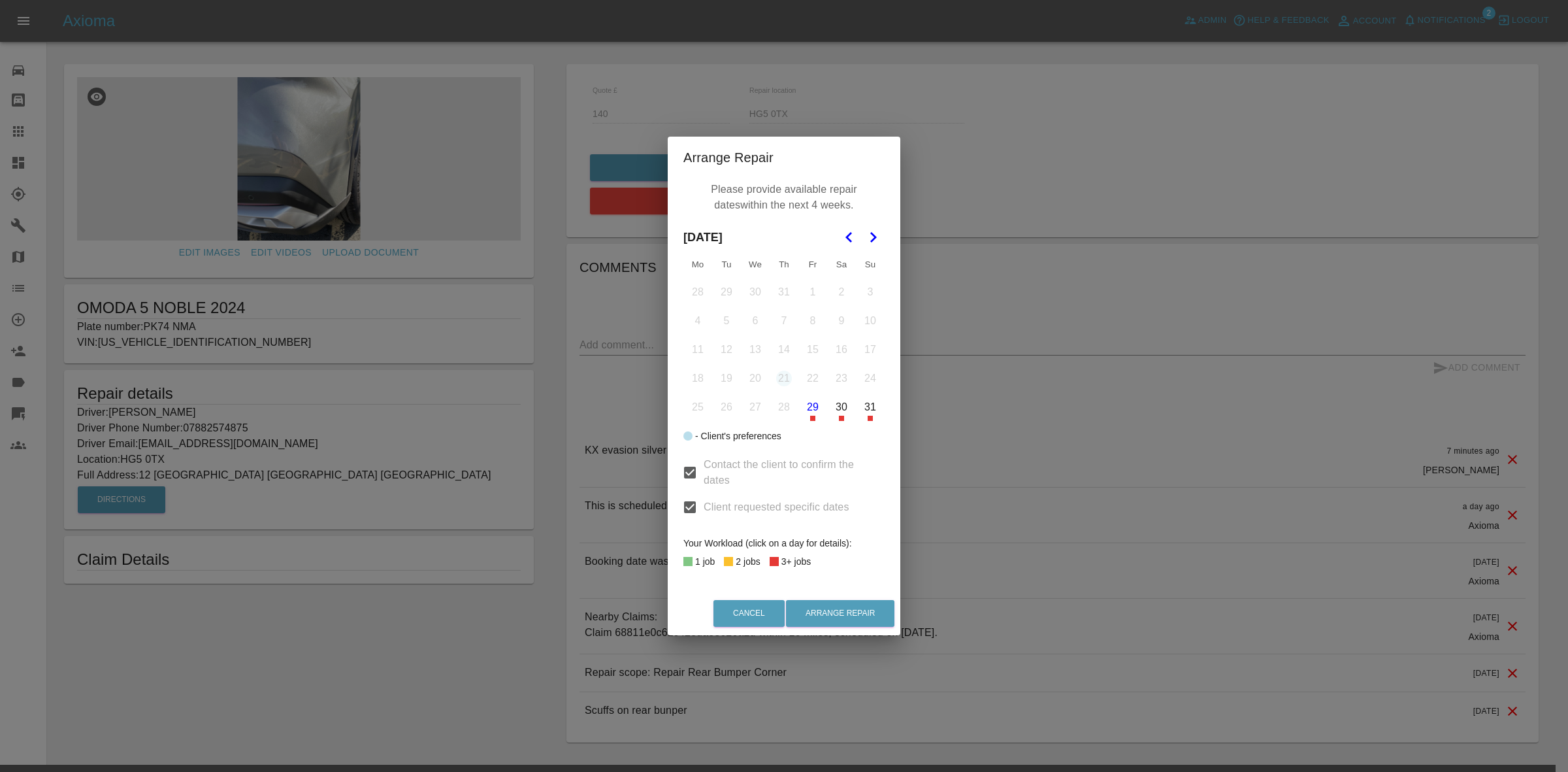
click at [879, 243] on icon "Go to the Next Month" at bounding box center [873, 237] width 15 height 15
click at [699, 282] on button "1" at bounding box center [698, 292] width 28 height 28
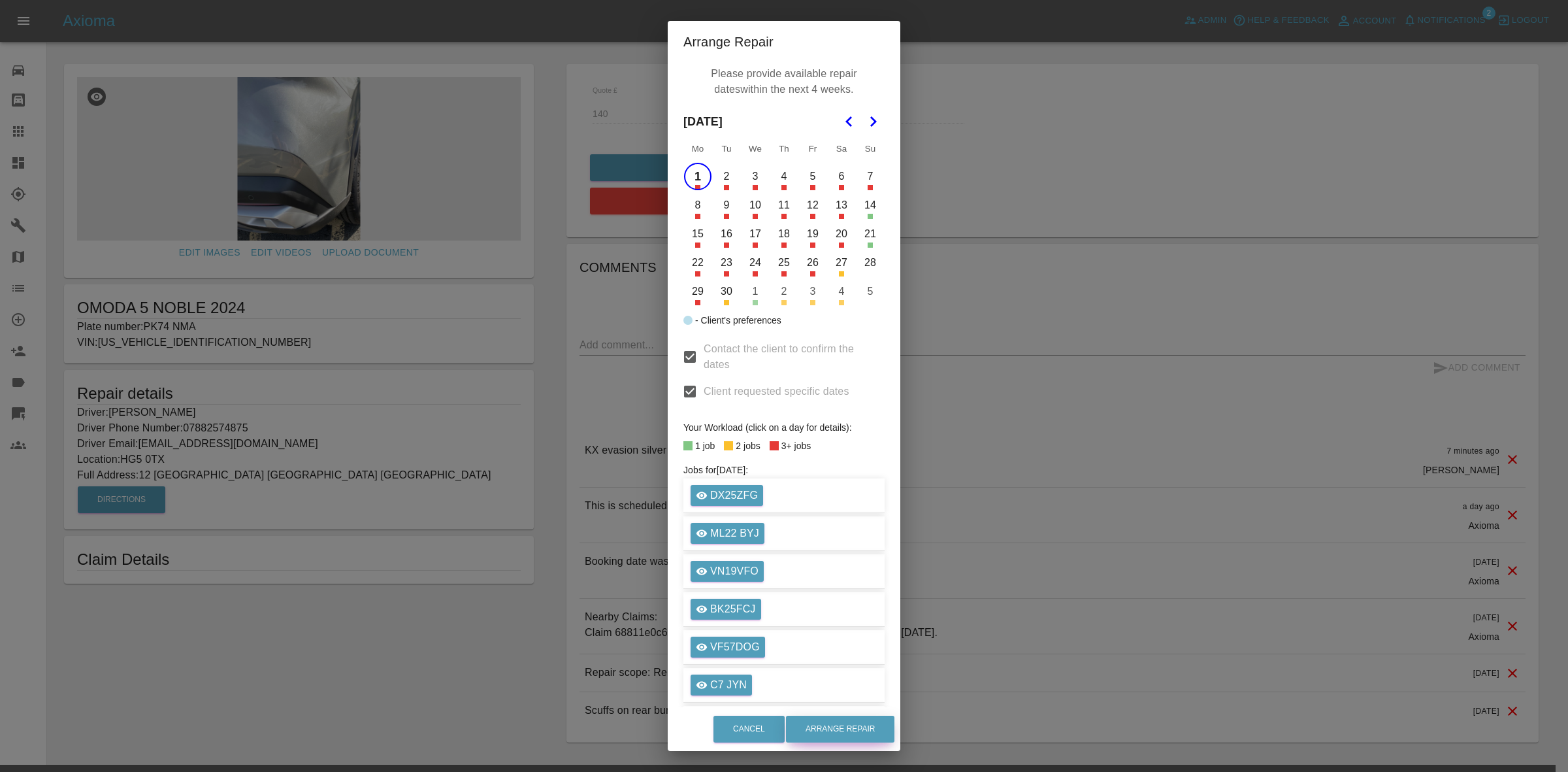
click at [871, 733] on button "Arrange Repair" at bounding box center [840, 729] width 108 height 27
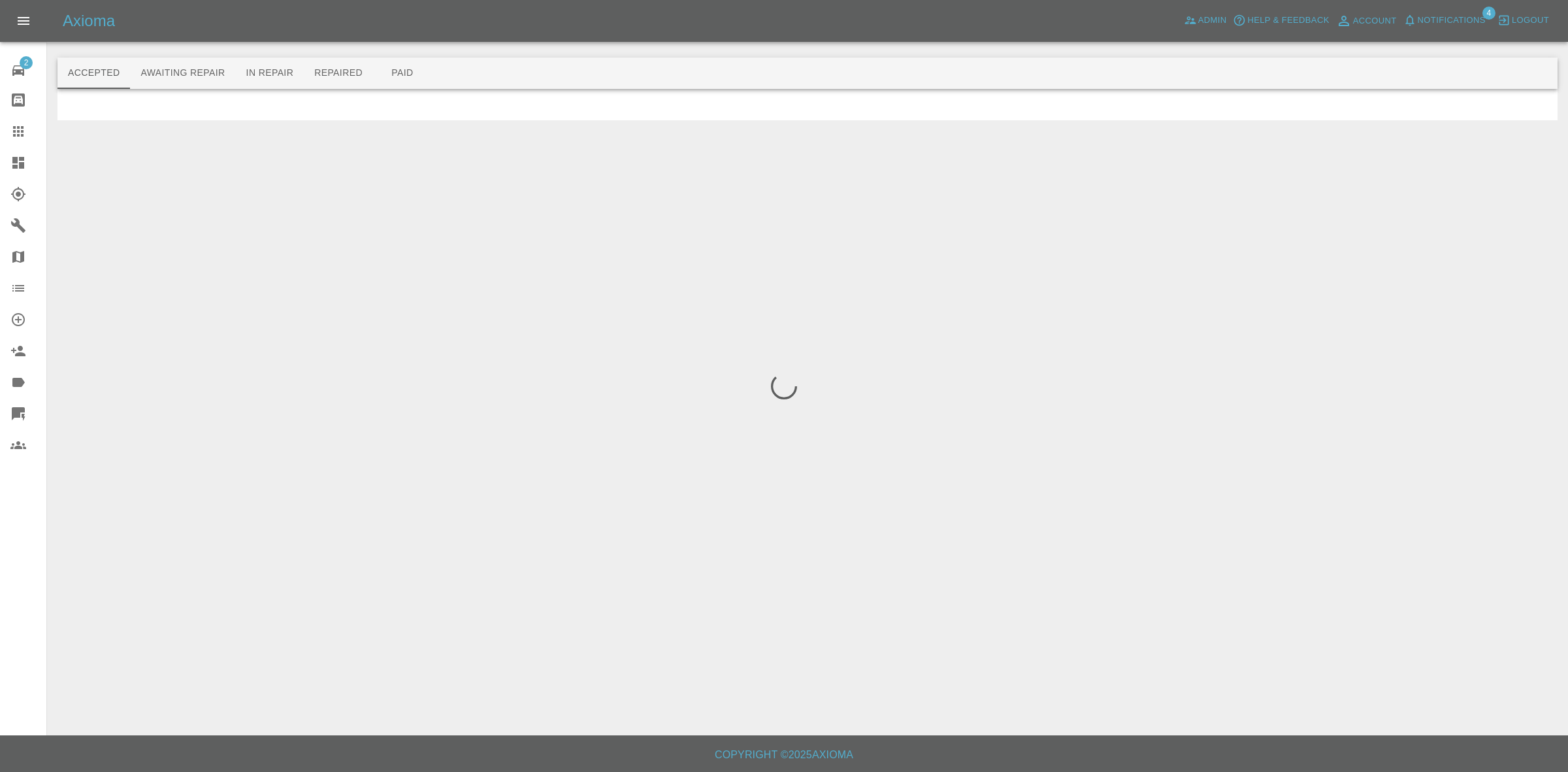
click at [1464, 15] on span "Notifications" at bounding box center [1451, 20] width 68 height 15
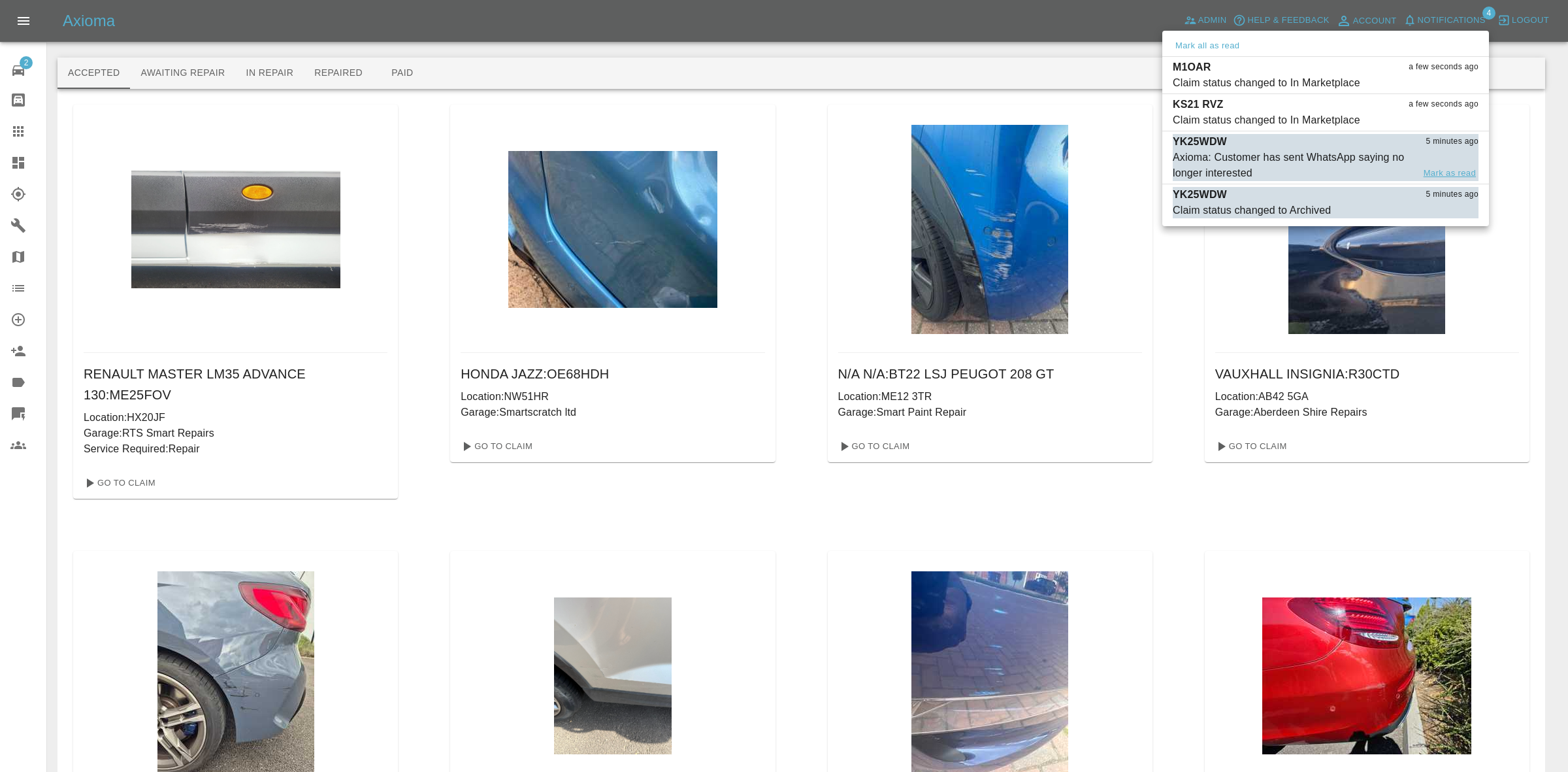
click at [1449, 172] on button "Mark as read" at bounding box center [1450, 173] width 57 height 15
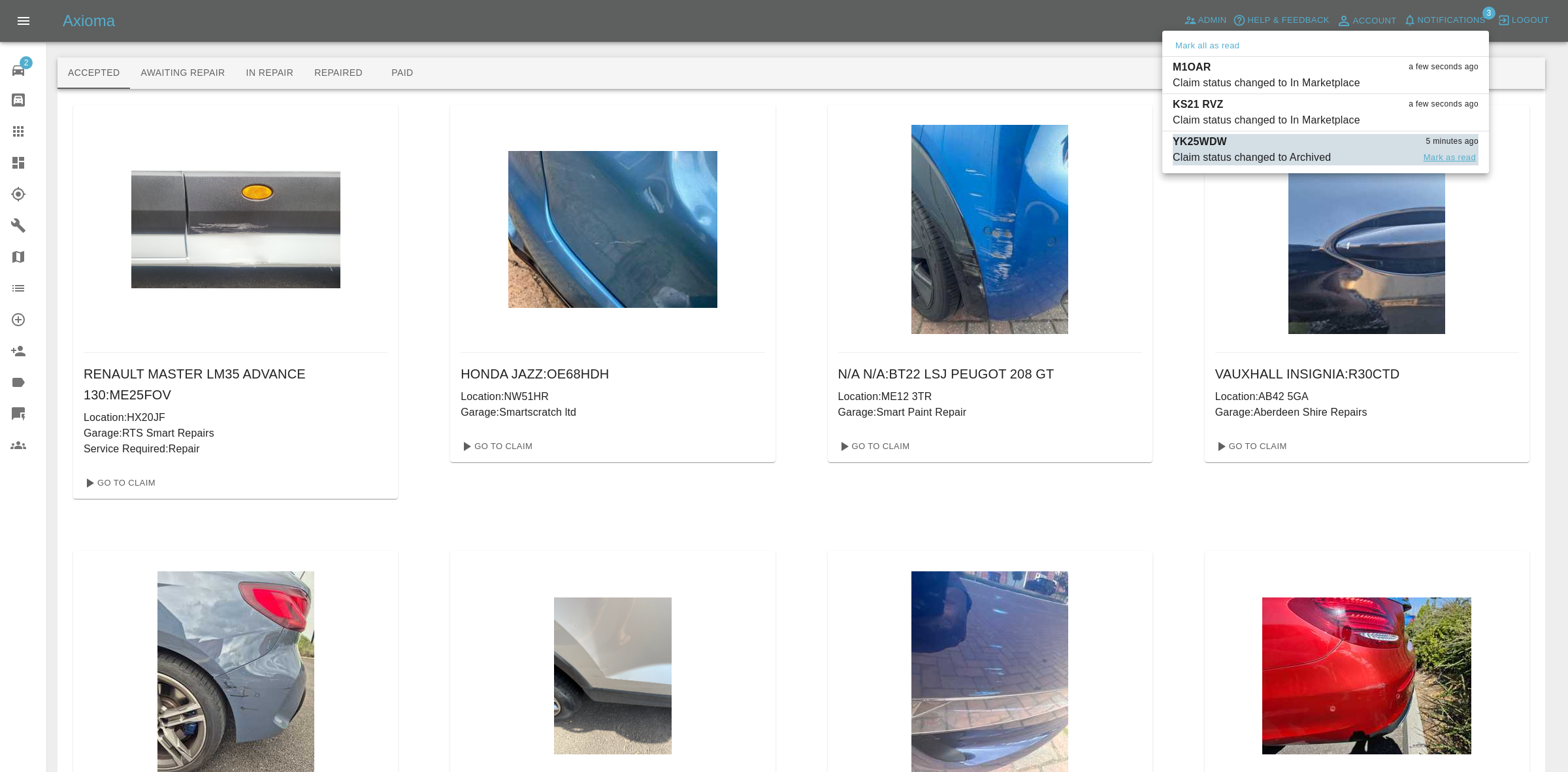
click at [1449, 157] on button "Mark as read" at bounding box center [1450, 158] width 57 height 15
click at [1177, 243] on div at bounding box center [784, 386] width 1568 height 772
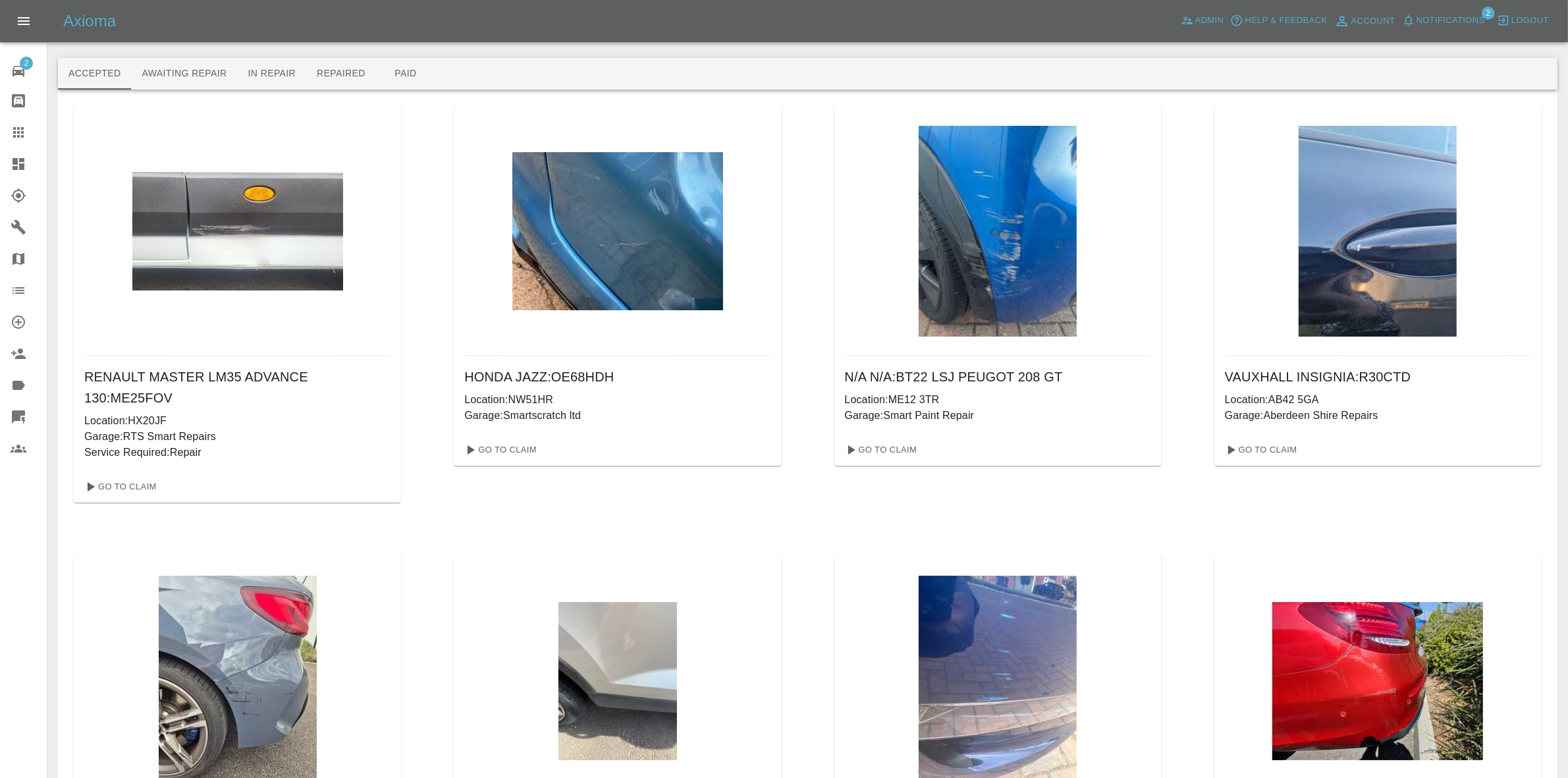
click at [0, 165] on link "Dashboard" at bounding box center [23, 164] width 47 height 32
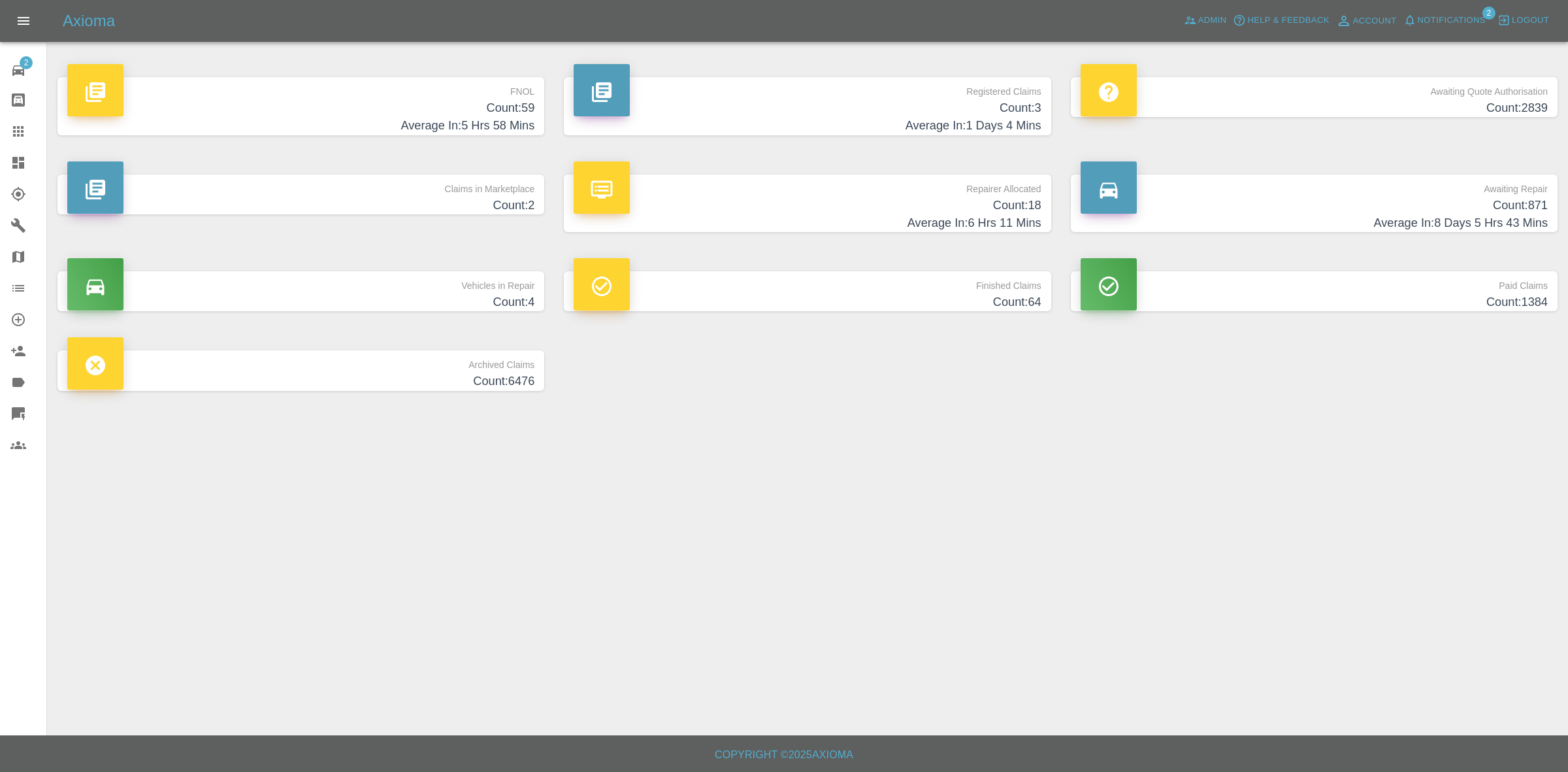
click at [873, 206] on h4 "Count: 18" at bounding box center [807, 206] width 467 height 18
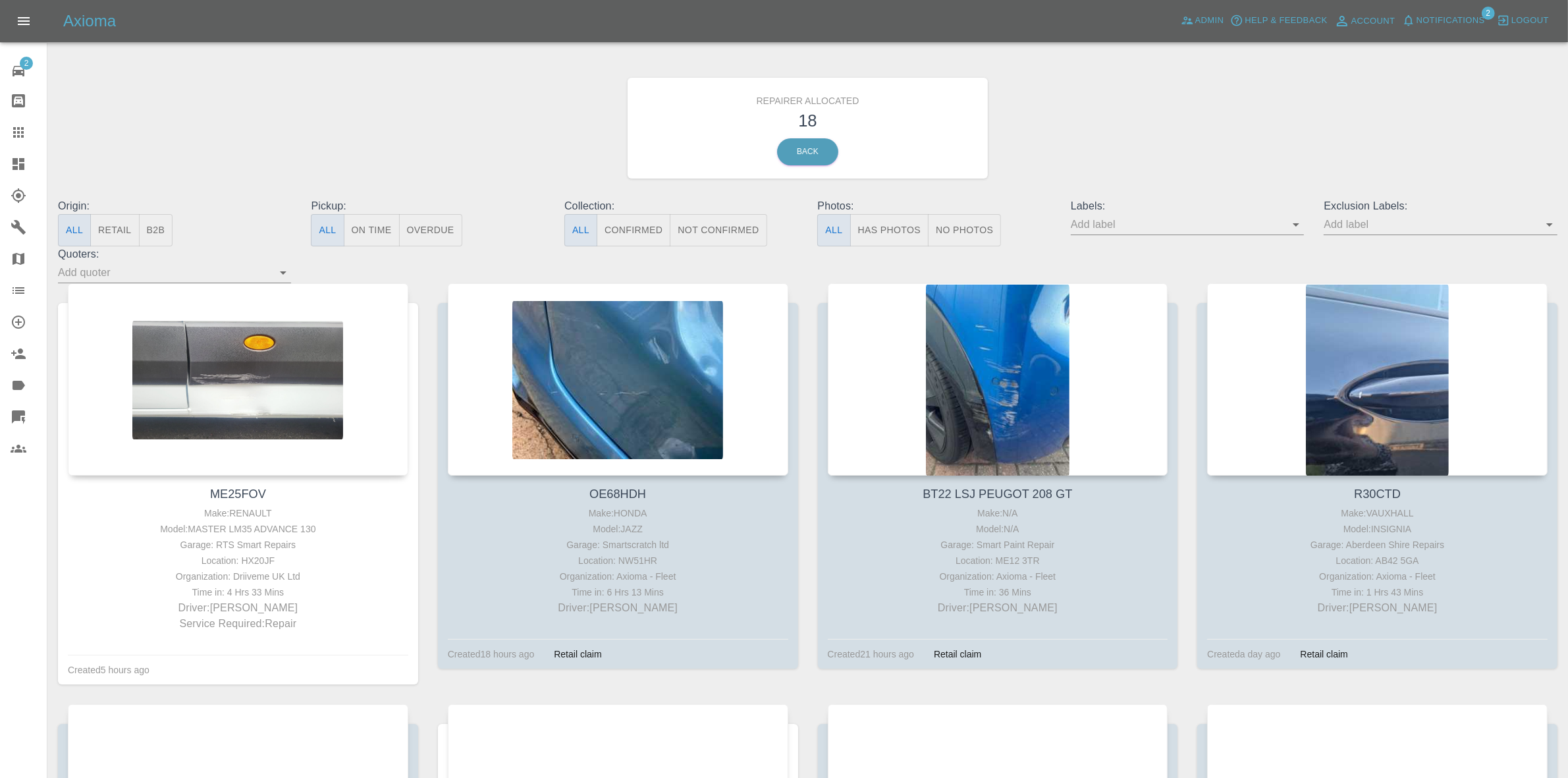
click at [110, 219] on button "Retail" at bounding box center [114, 230] width 49 height 32
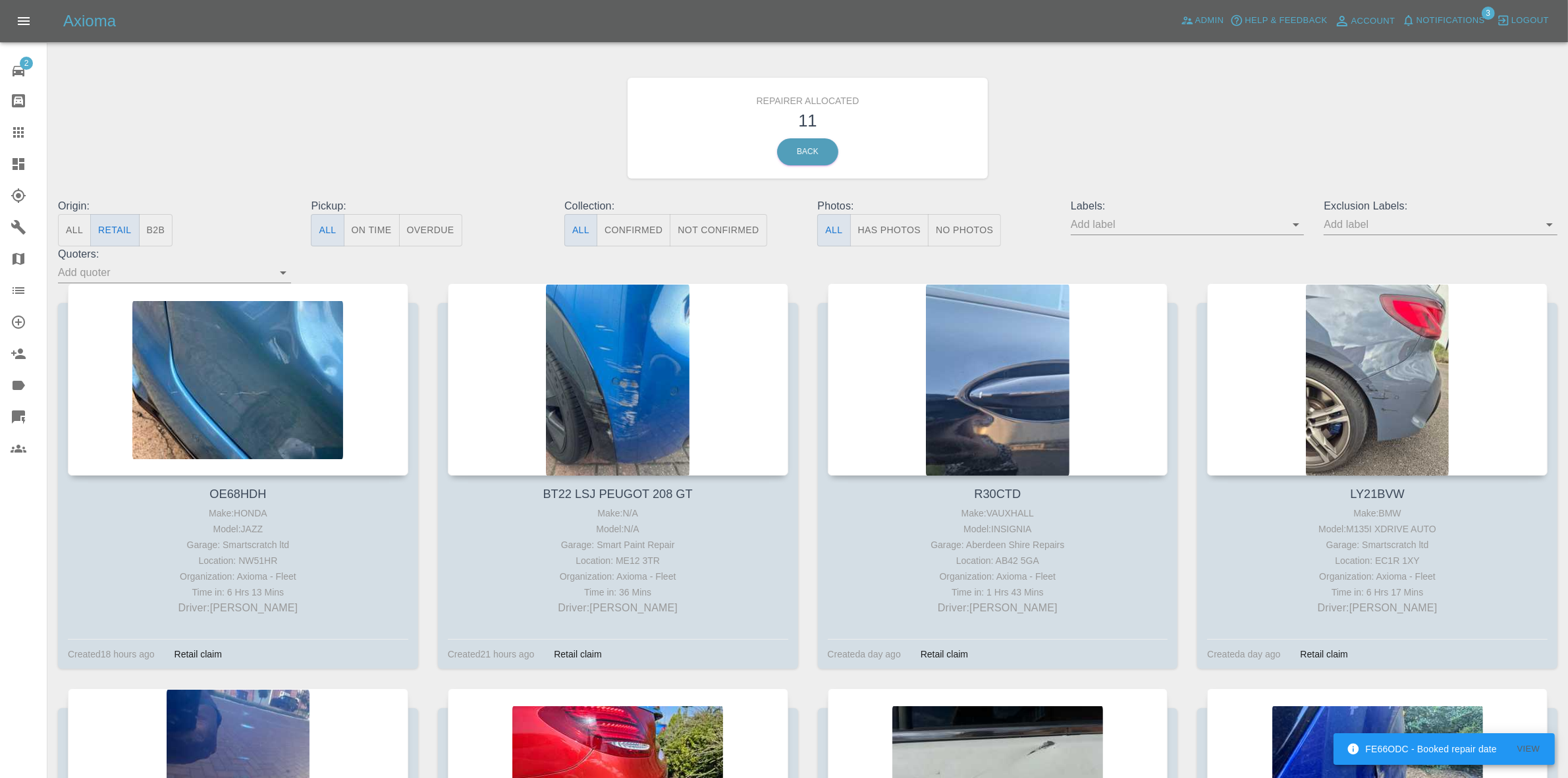
click at [1416, 25] on span "Notifications" at bounding box center [1450, 20] width 69 height 15
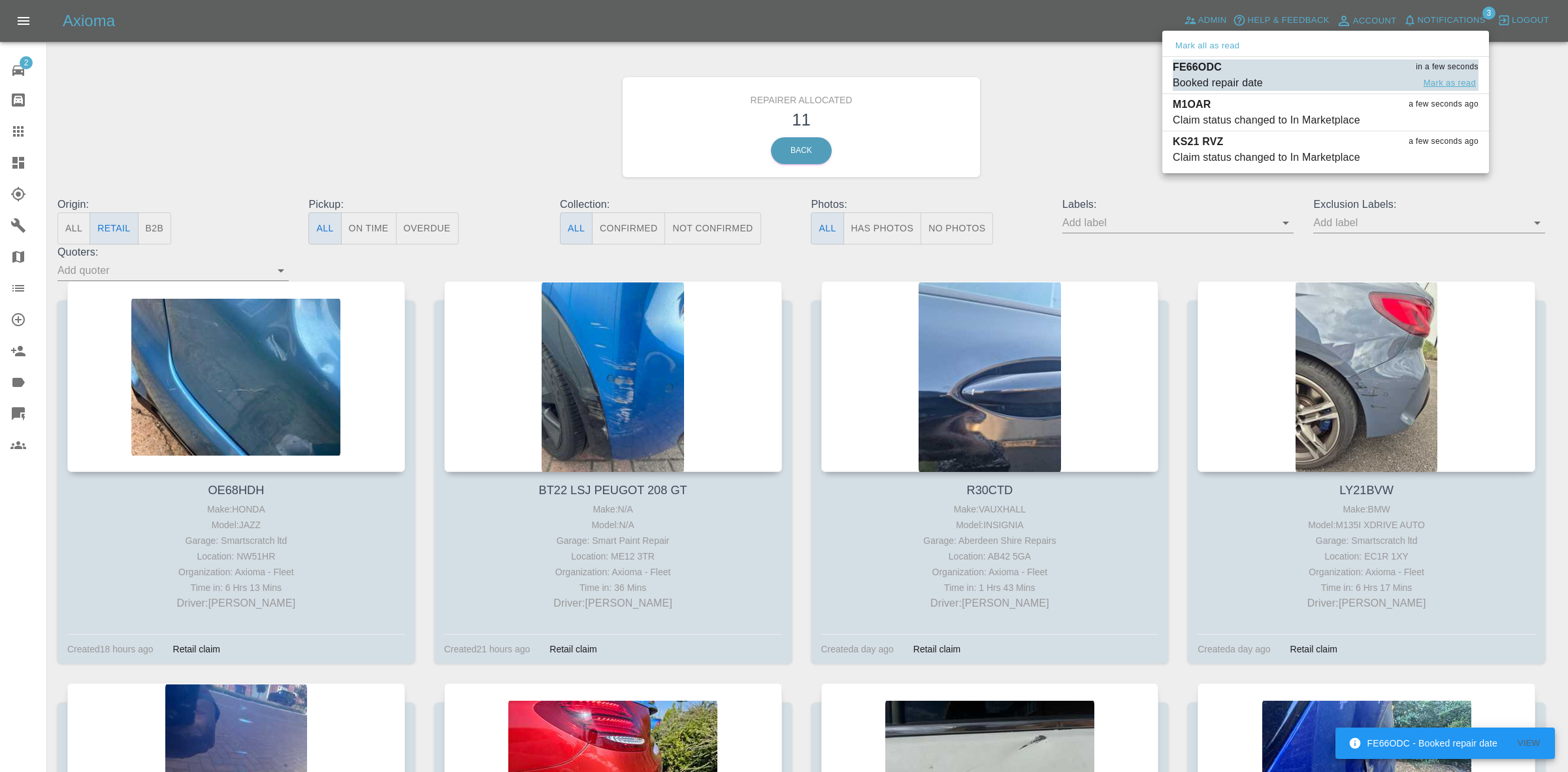
click at [1460, 82] on button "Mark as read" at bounding box center [1450, 83] width 57 height 15
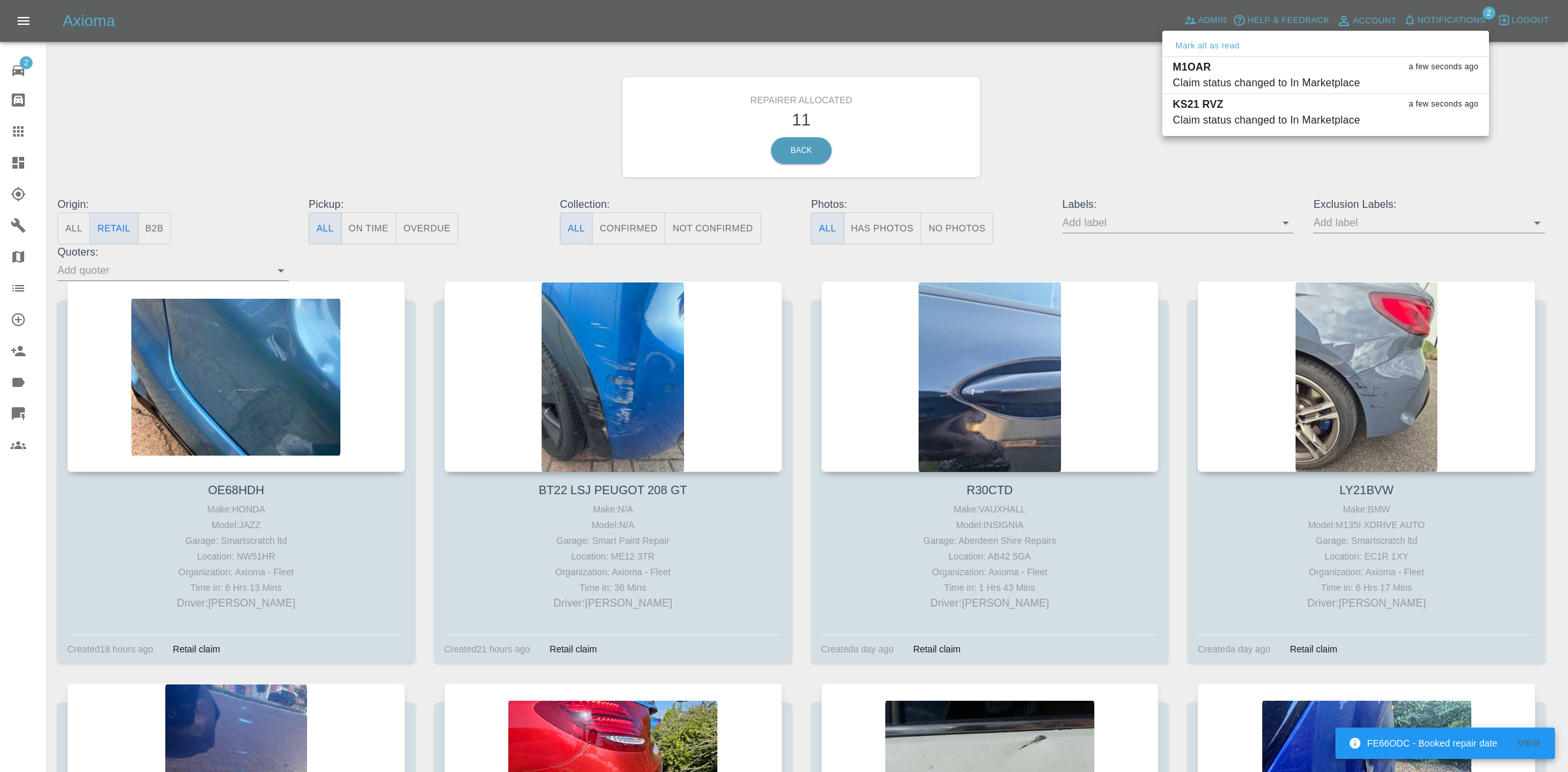
click at [1473, 161] on div at bounding box center [784, 386] width 1568 height 772
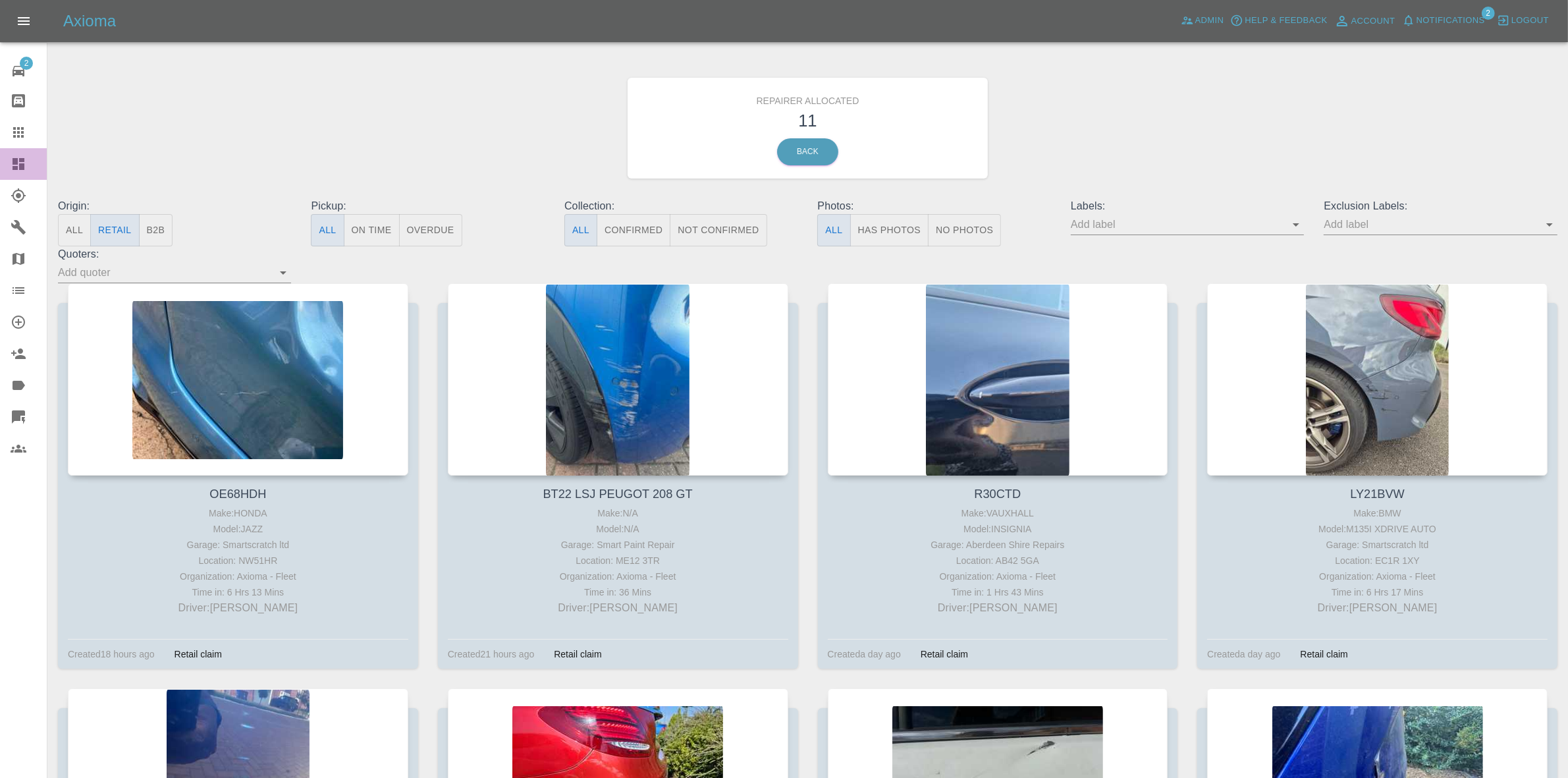
click at [6, 169] on link "Dashboard" at bounding box center [23, 164] width 47 height 32
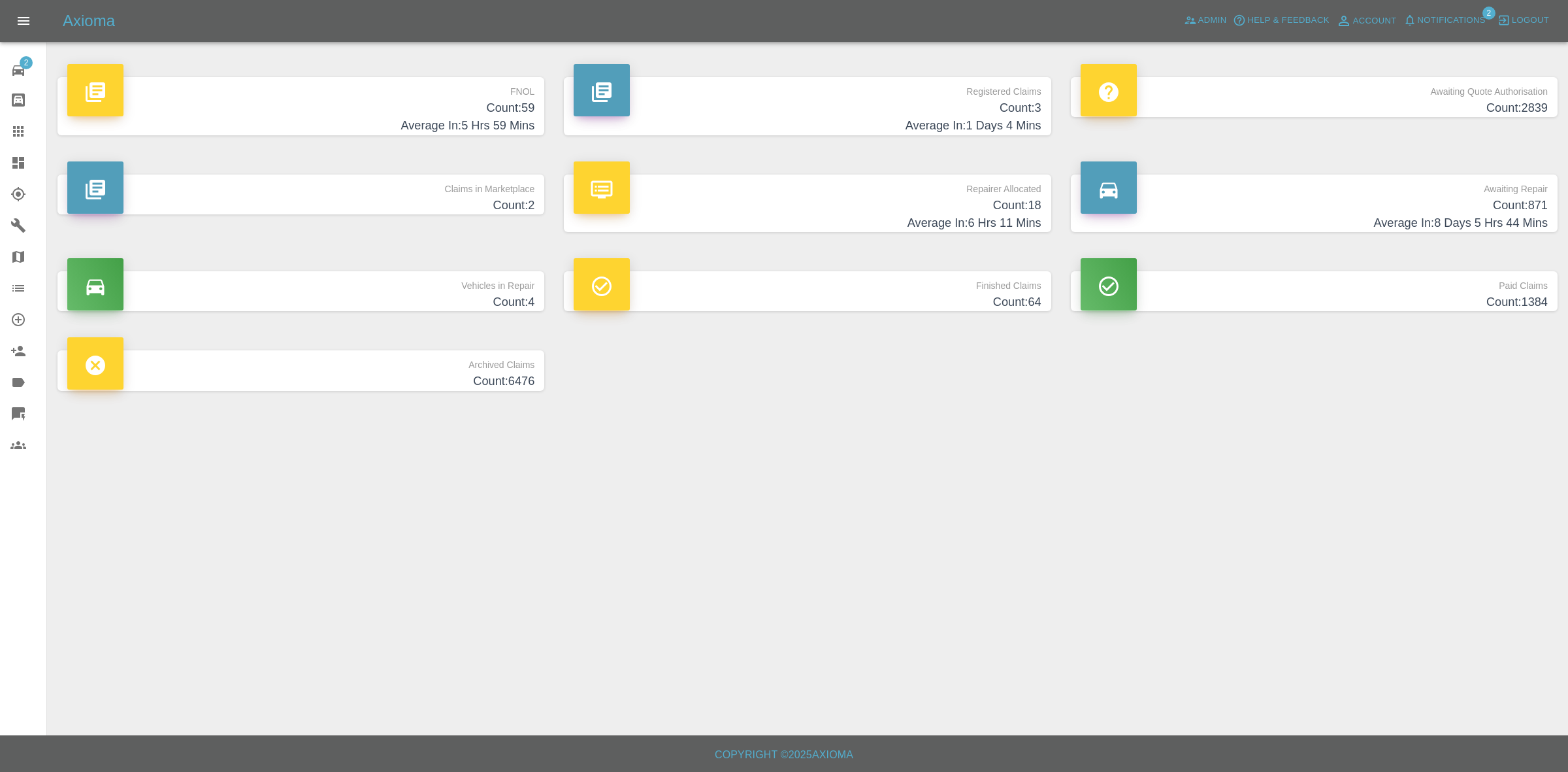
click at [2, 129] on link "Claims" at bounding box center [23, 131] width 46 height 32
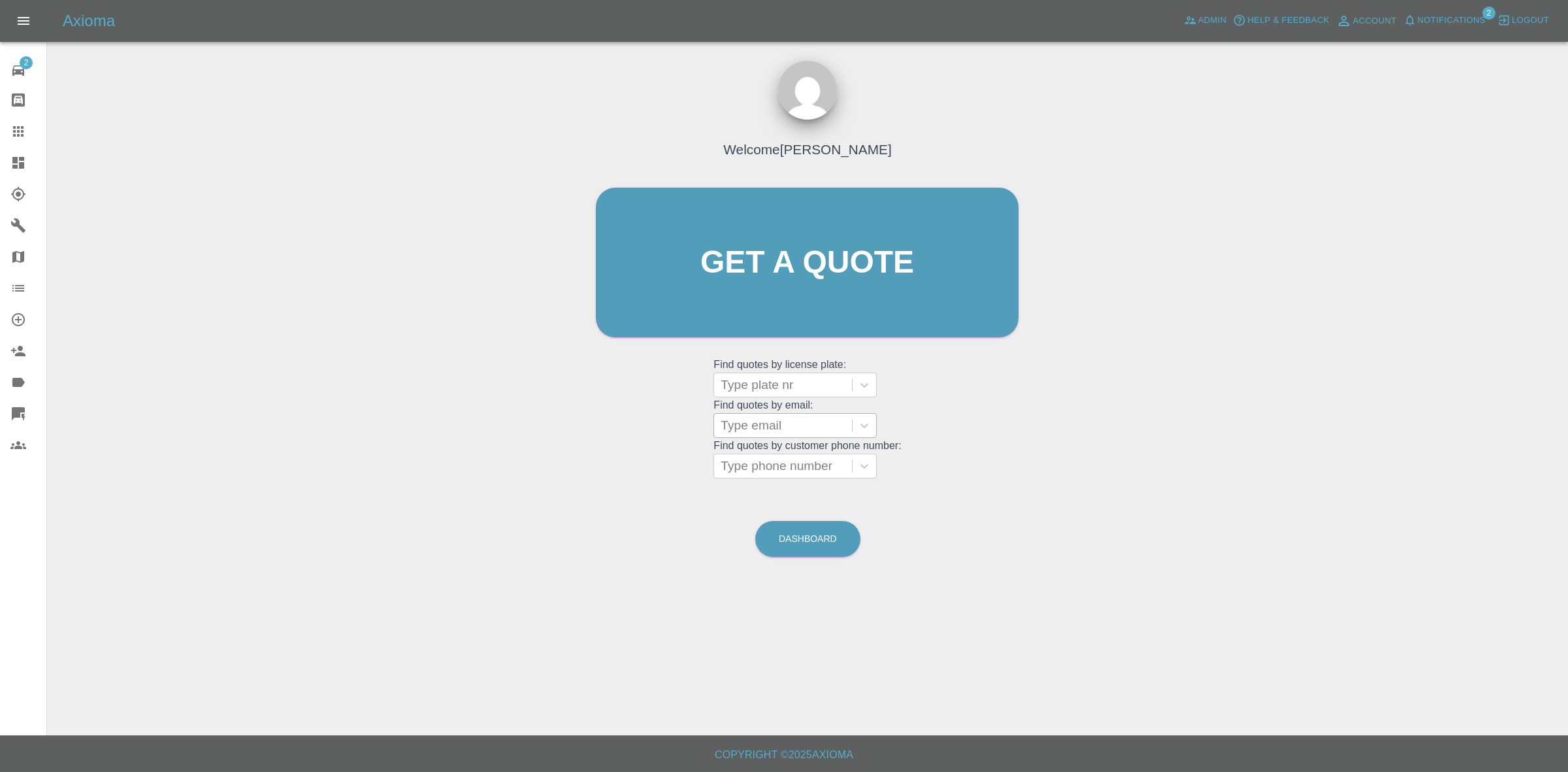
click at [781, 422] on div at bounding box center [783, 426] width 125 height 19
paste input "[EMAIL_ADDRESS][DOMAIN_NAME]"
type input "alicebaby214@yahoo.com"
click at [799, 458] on div "HY68 XLB, Archived" at bounding box center [795, 459] width 163 height 26
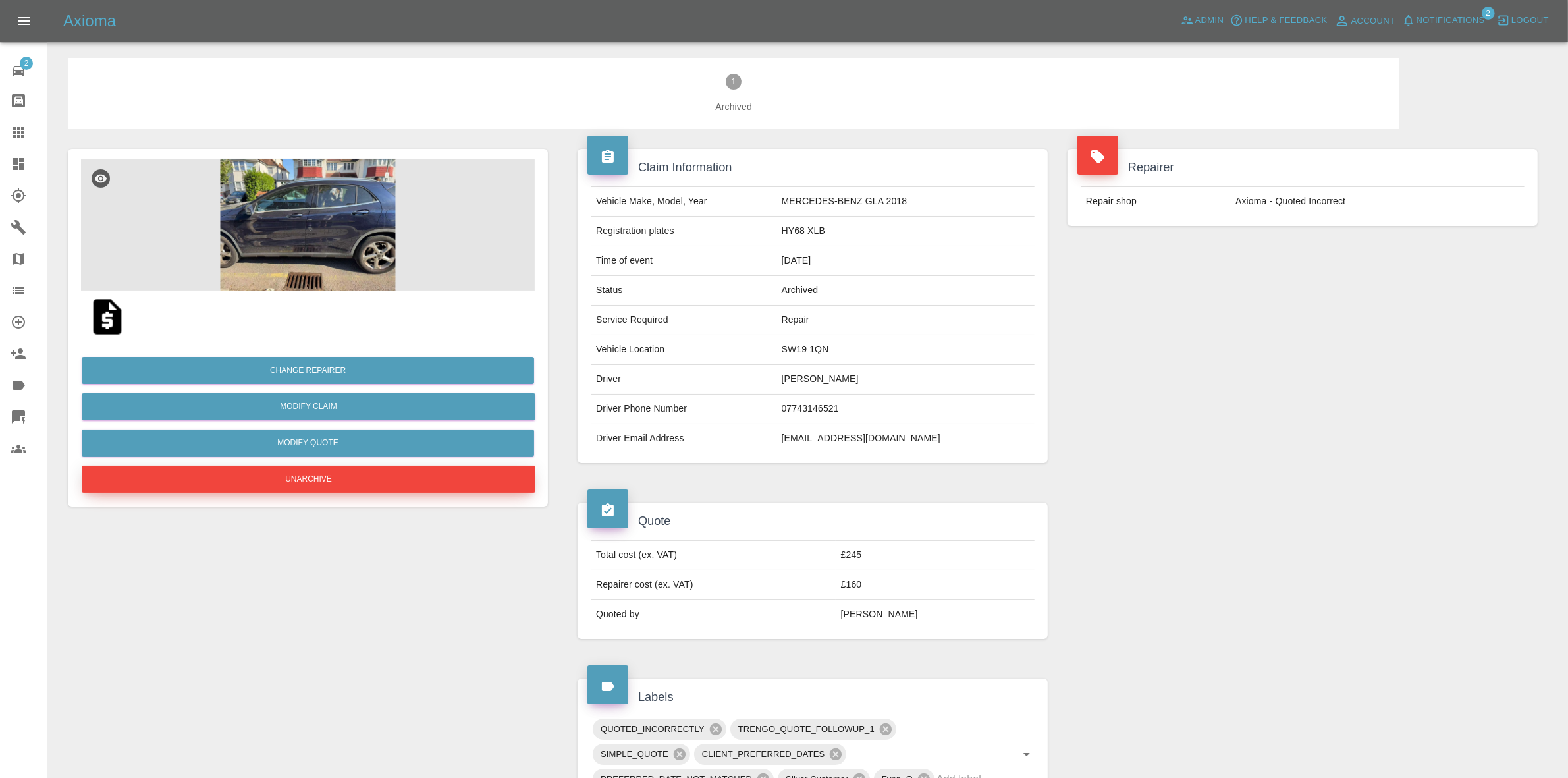
click at [321, 475] on button "Unarchive" at bounding box center [308, 479] width 454 height 27
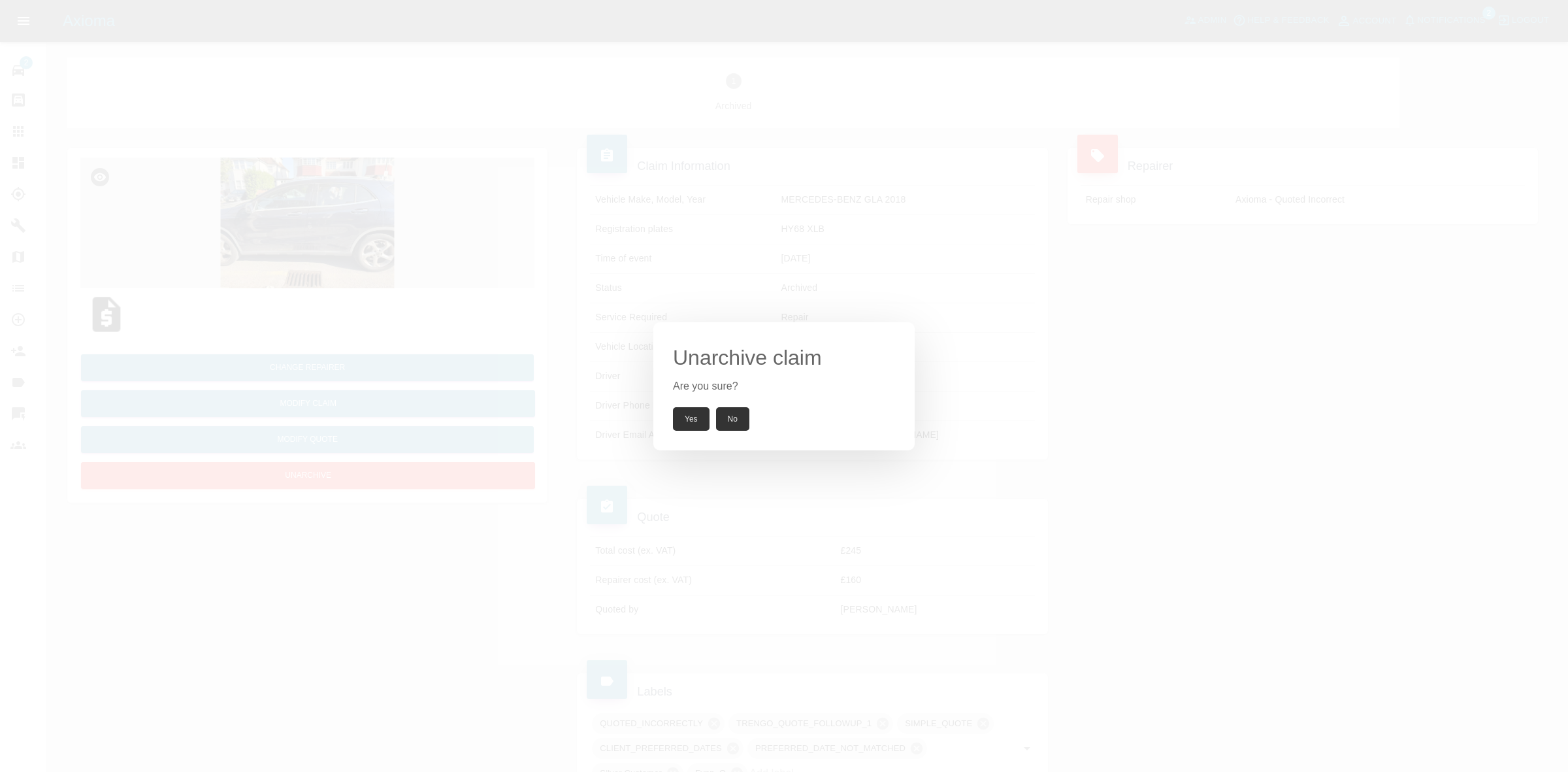
drag, startPoint x: 684, startPoint y: 426, endPoint x: 540, endPoint y: 426, distance: 144.0
click at [684, 426] on button "Yes" at bounding box center [691, 419] width 36 height 23
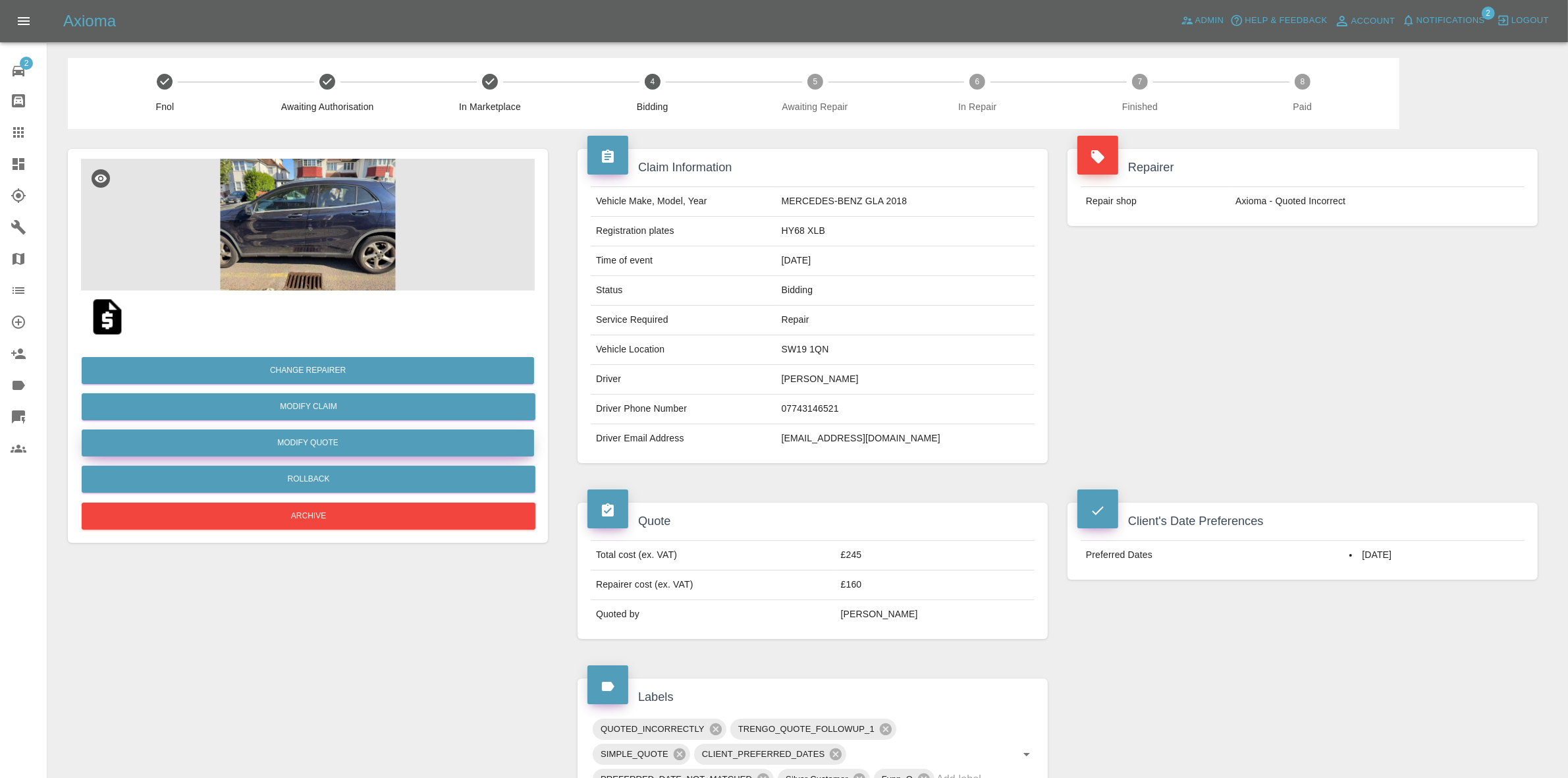
click at [313, 442] on button "Modify Quote" at bounding box center [308, 442] width 452 height 27
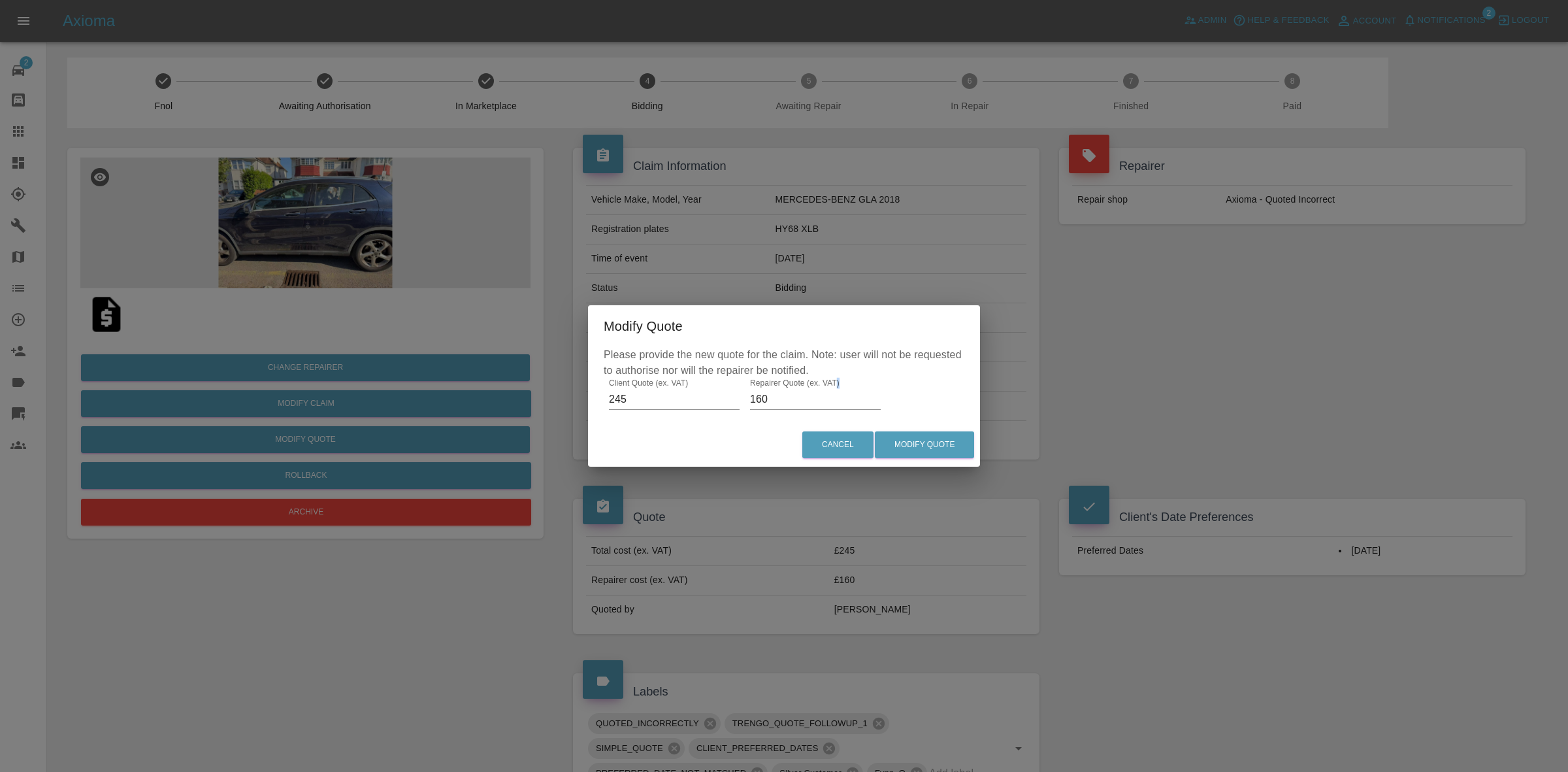
click at [311, 440] on div "Modify Quote Please provide the new quote for the claim. Note: user will not be…" at bounding box center [784, 386] width 1568 height 772
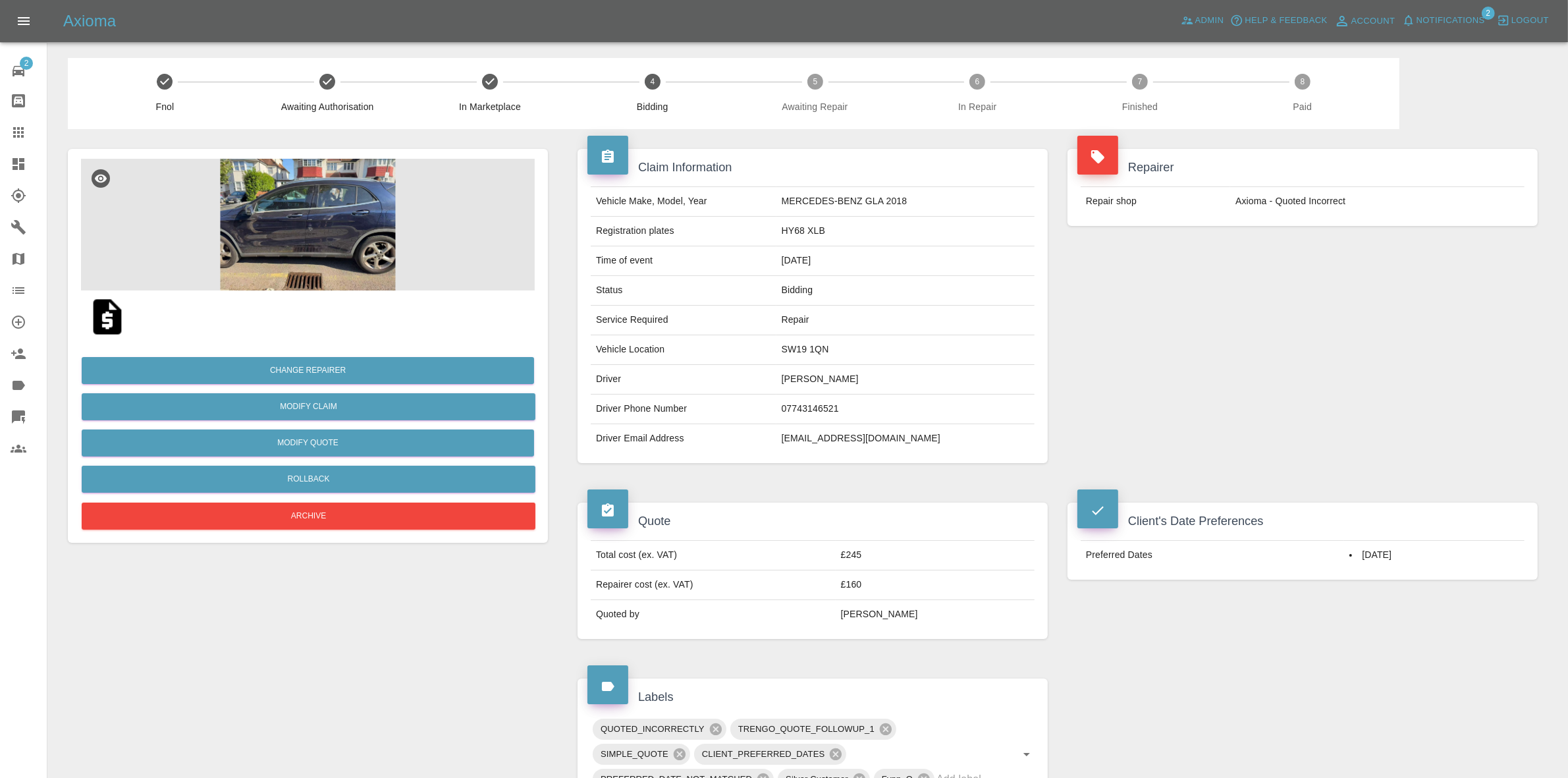
click at [333, 428] on div "Change Repairer Modify Claim Modify Quote Rollback Archive" at bounding box center [308, 438] width 454 height 190
click at [354, 440] on button "Modify Quote" at bounding box center [308, 442] width 452 height 27
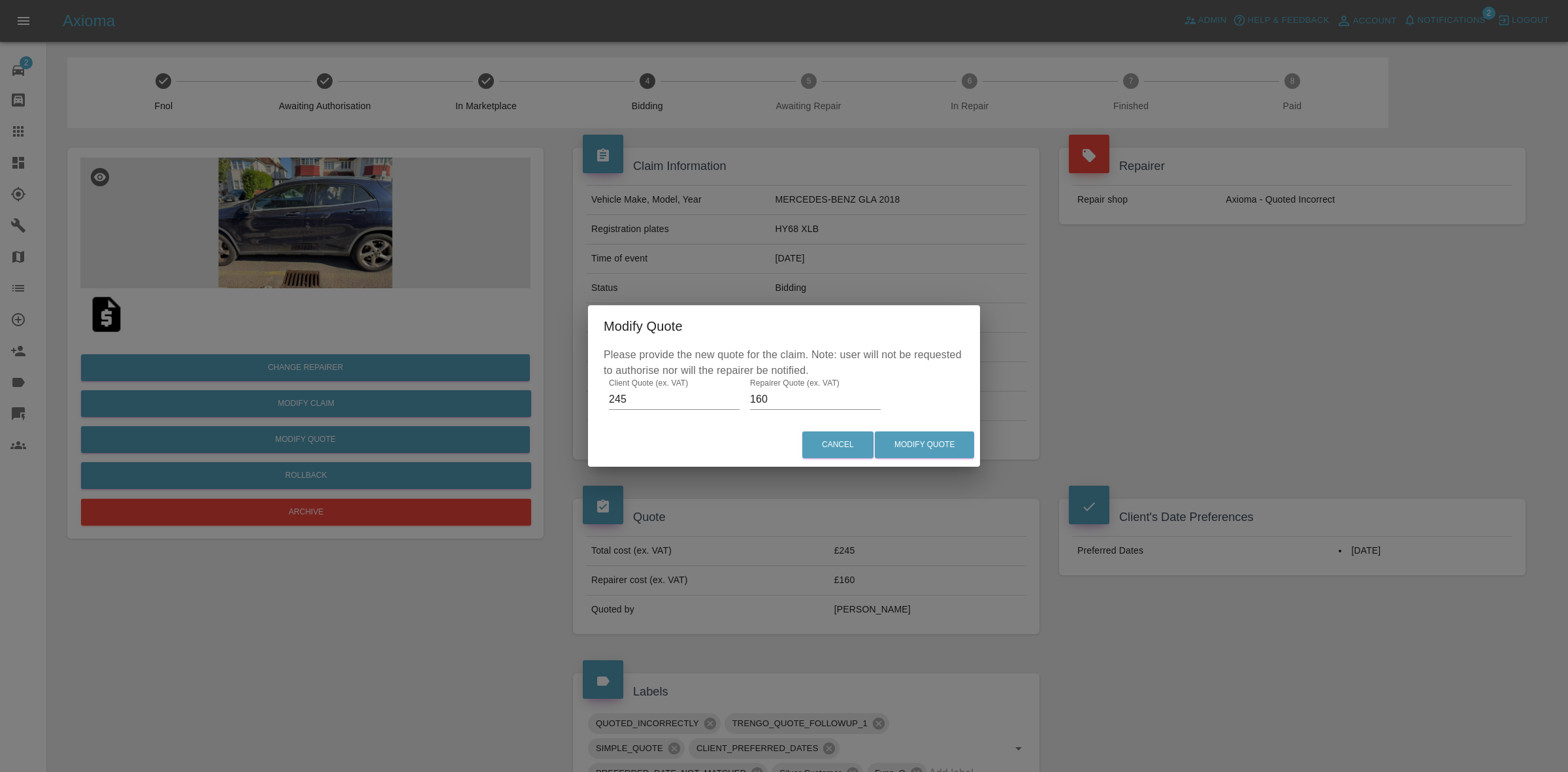
click at [665, 405] on input "245" at bounding box center [674, 399] width 131 height 21
type input "375"
click at [765, 397] on input "160" at bounding box center [815, 399] width 131 height 21
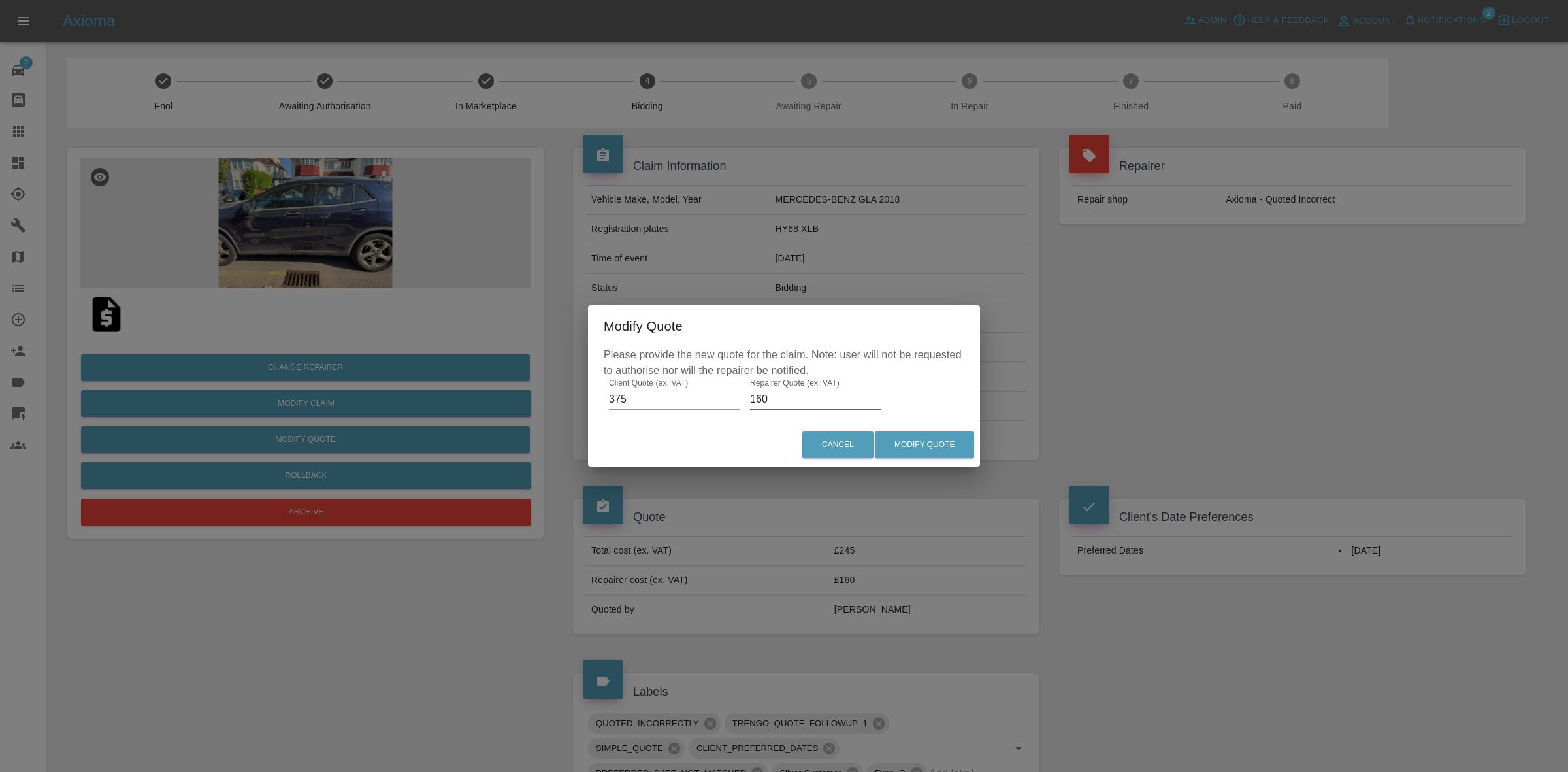
click at [765, 397] on input "160" at bounding box center [815, 399] width 131 height 21
type input "240"
click at [970, 449] on button "Modify Quote" at bounding box center [925, 444] width 100 height 27
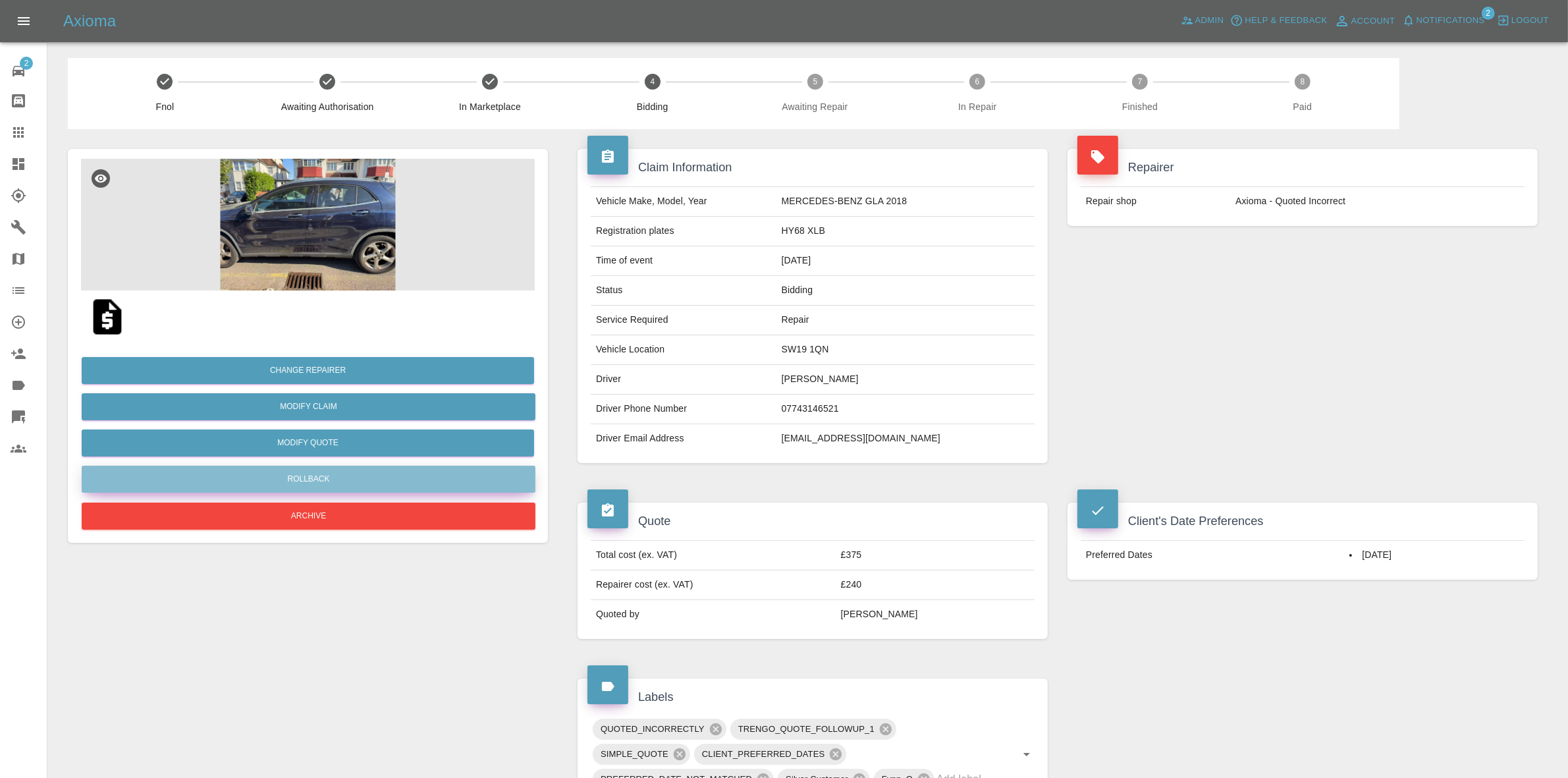
click at [322, 478] on button "Rollback" at bounding box center [308, 479] width 454 height 27
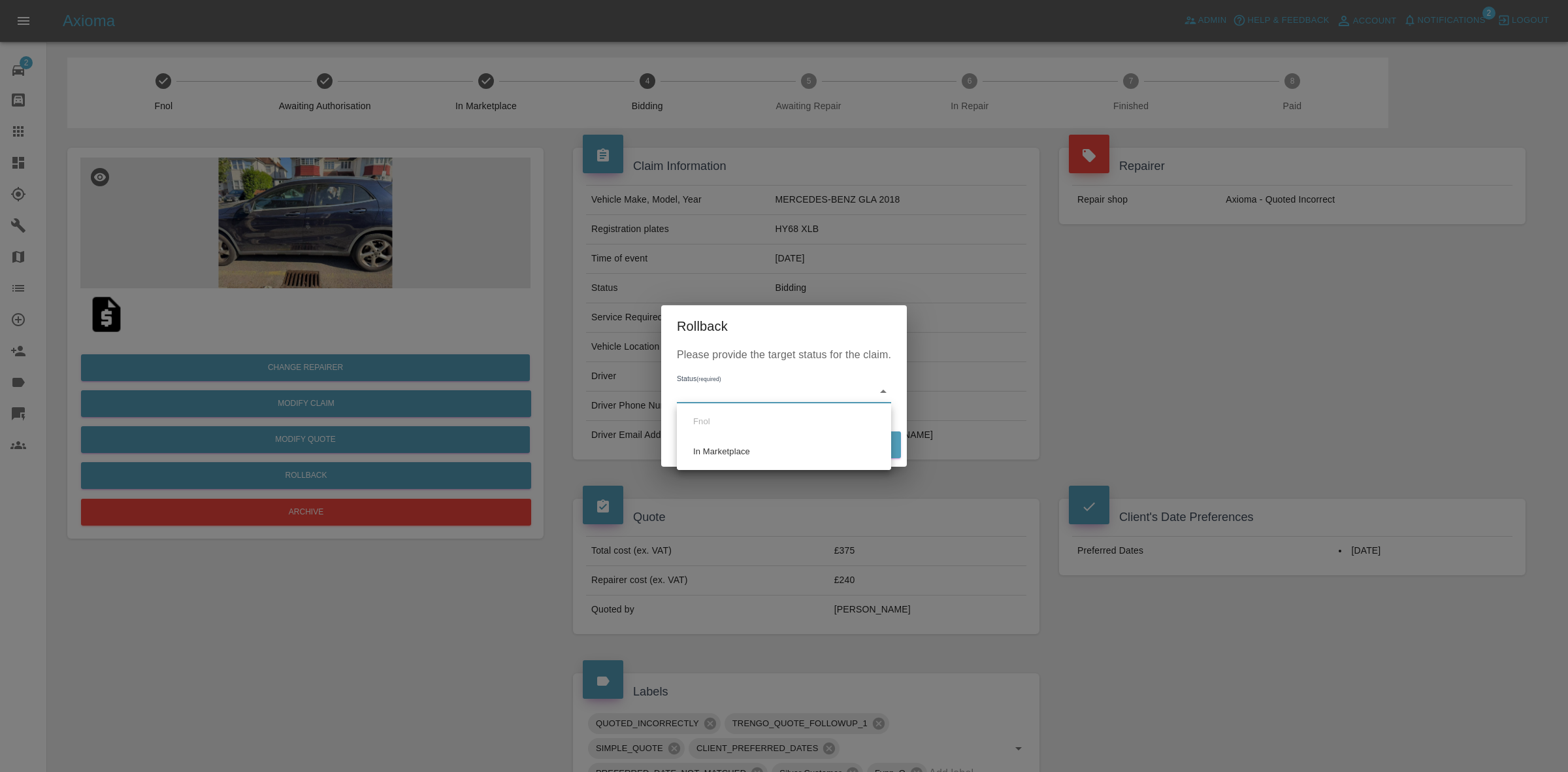
click at [718, 392] on body "Axioma Admin Help & Feedback Account Notifications 2 Logout 2 Repair home Bodys…" at bounding box center [784, 605] width 1568 height 1210
click at [752, 466] on li "In Marketplace" at bounding box center [783, 451] width 208 height 30
type input "in-marketplace"
click at [862, 446] on button "Rollback" at bounding box center [860, 444] width 81 height 27
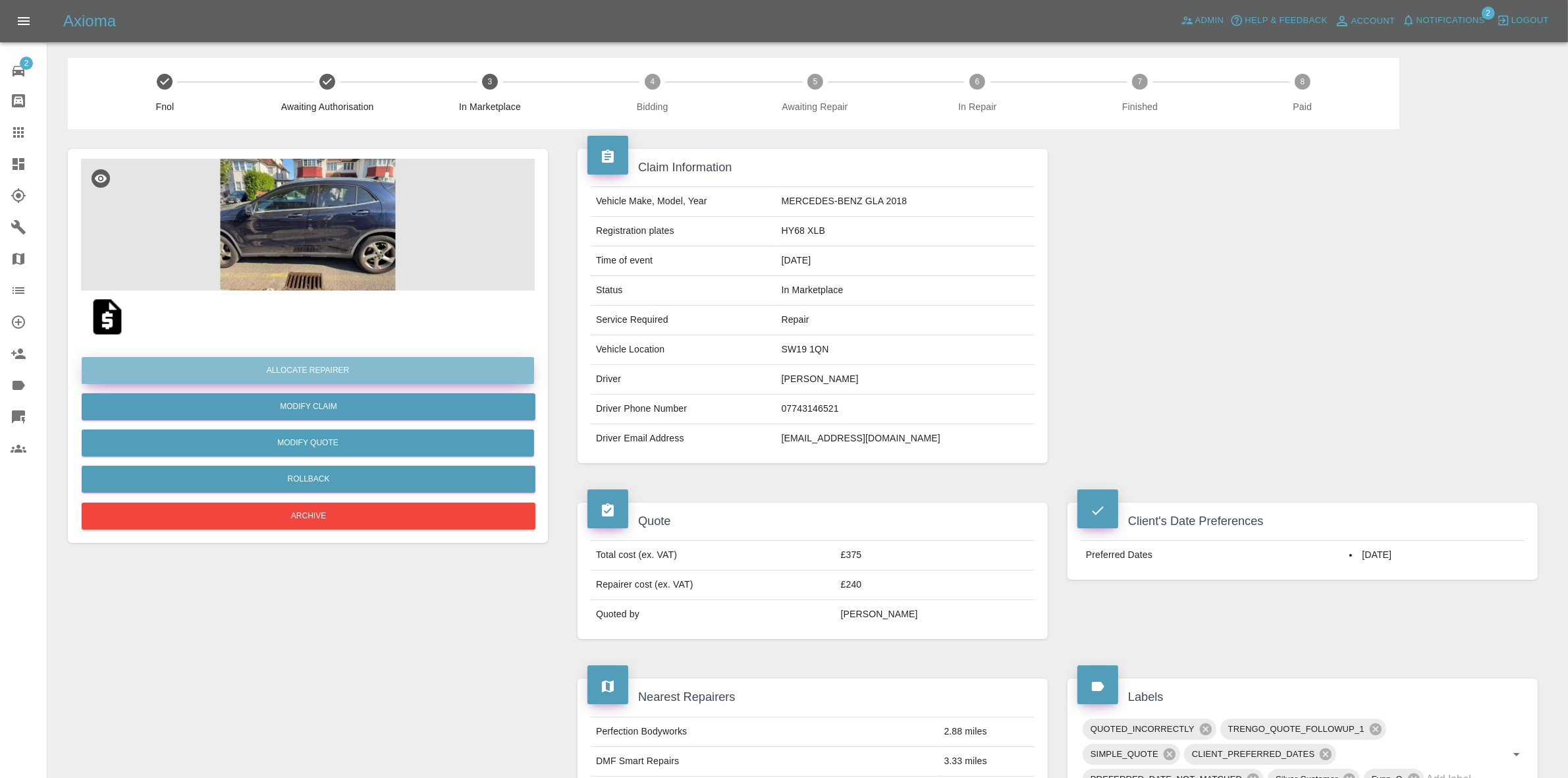
click at [308, 373] on button "Allocate Repairer" at bounding box center [308, 370] width 452 height 27
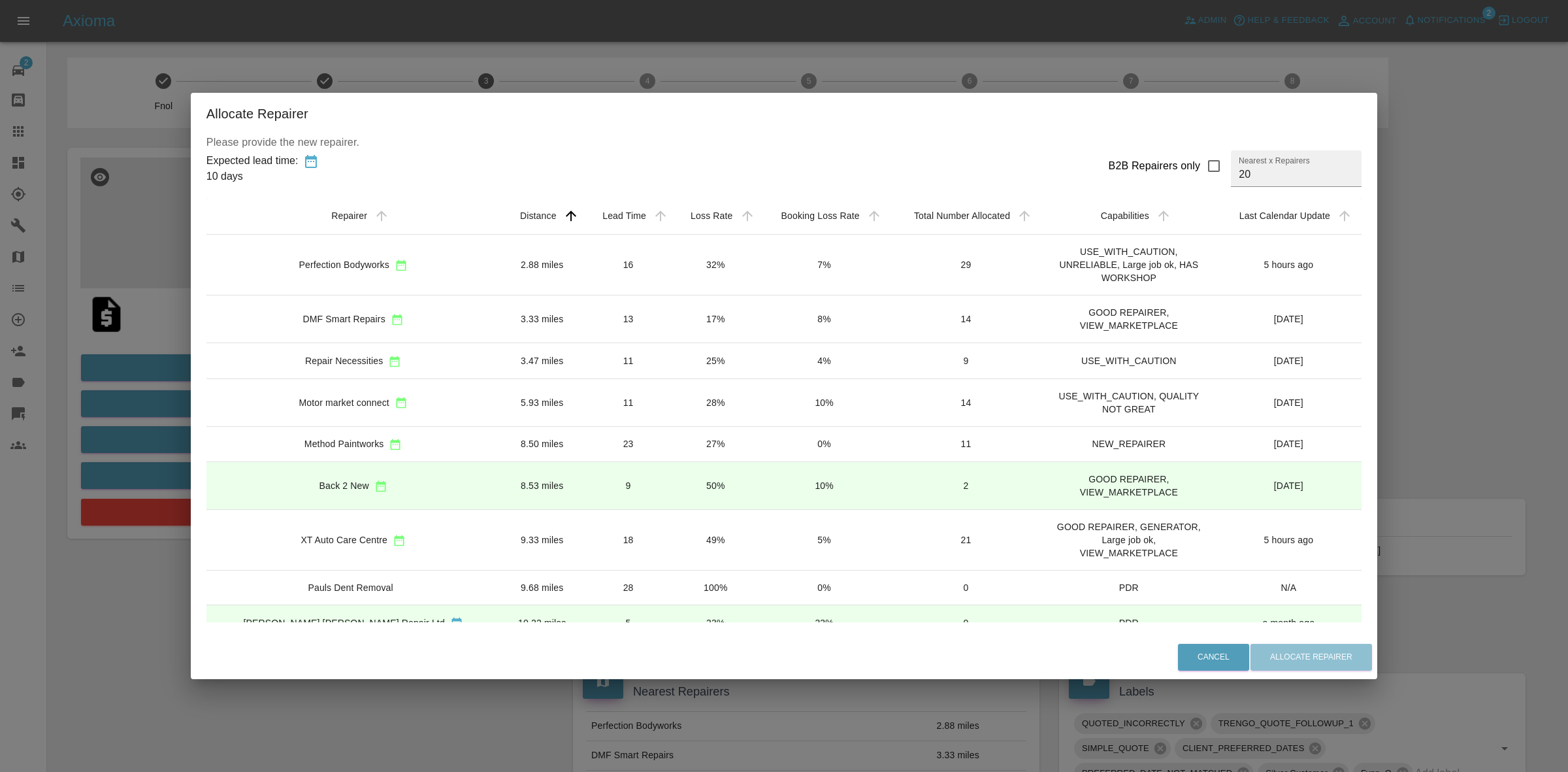
click at [672, 309] on td "17%" at bounding box center [715, 319] width 87 height 48
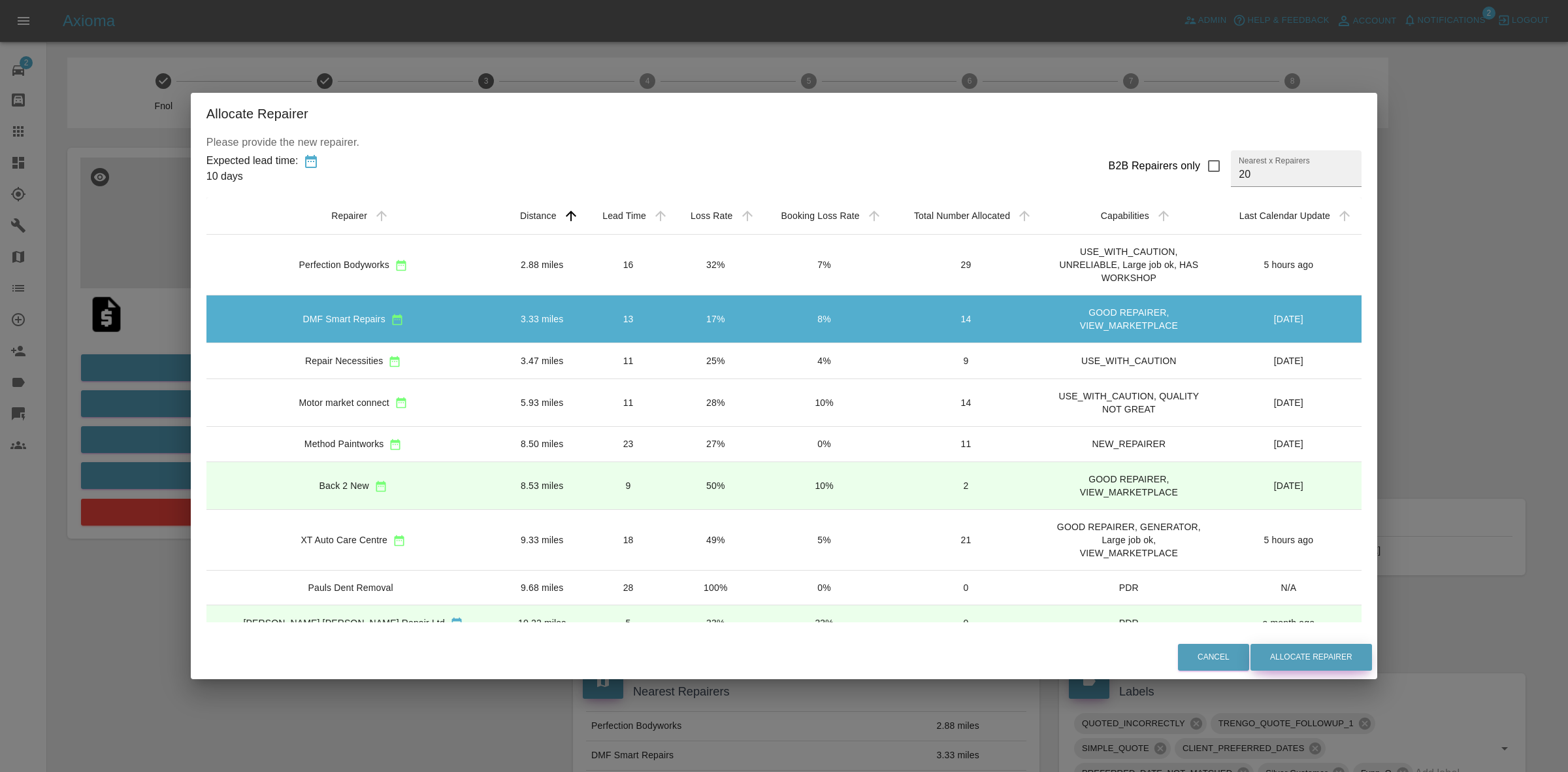
click at [1282, 658] on button "Allocate Repairer" at bounding box center [1311, 657] width 121 height 27
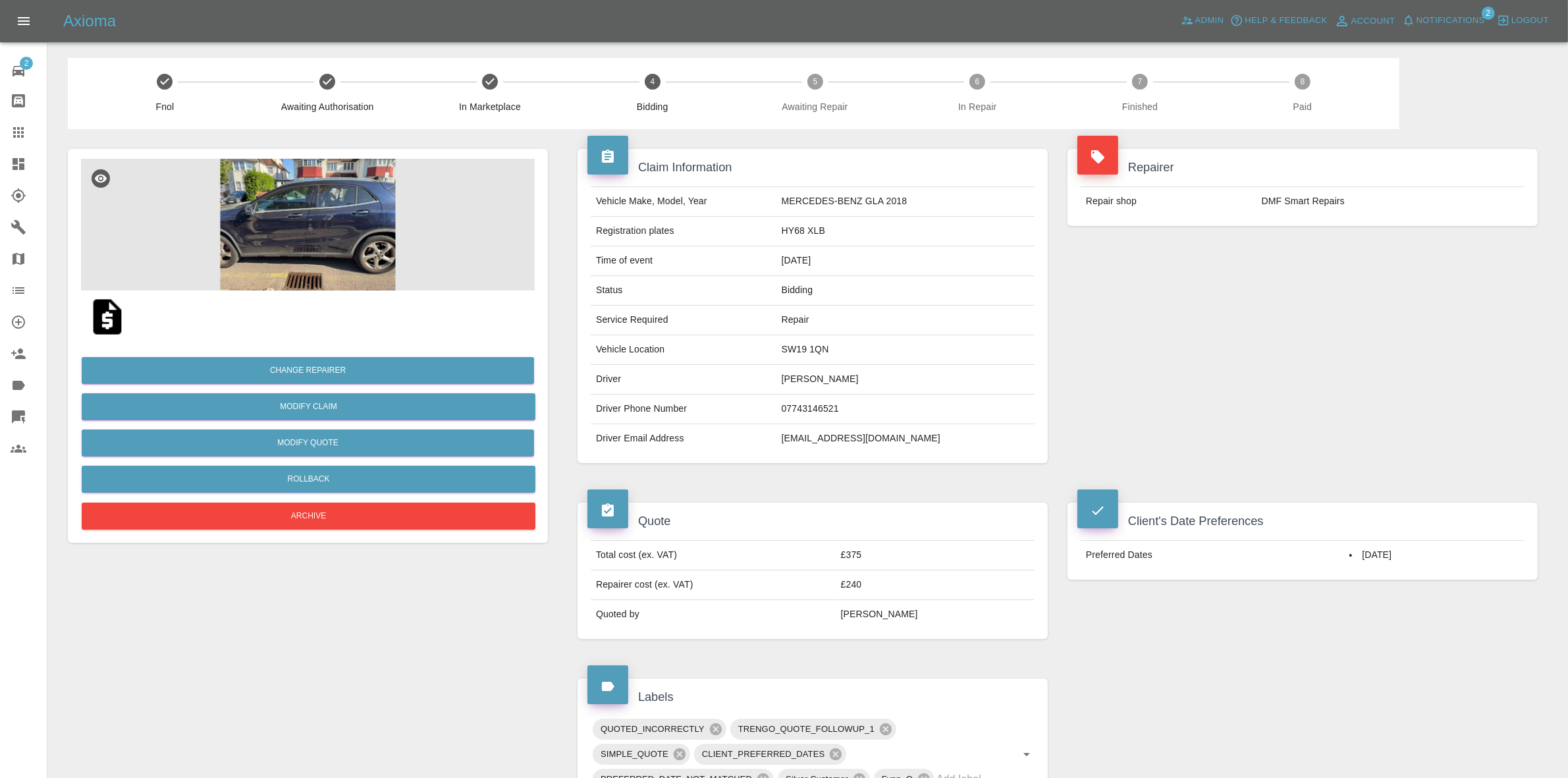
click at [1292, 327] on div "Repairer Repair shop DMF Smart Repairs" at bounding box center [1302, 306] width 490 height 354
click at [0, 158] on link "Dashboard" at bounding box center [23, 164] width 47 height 32
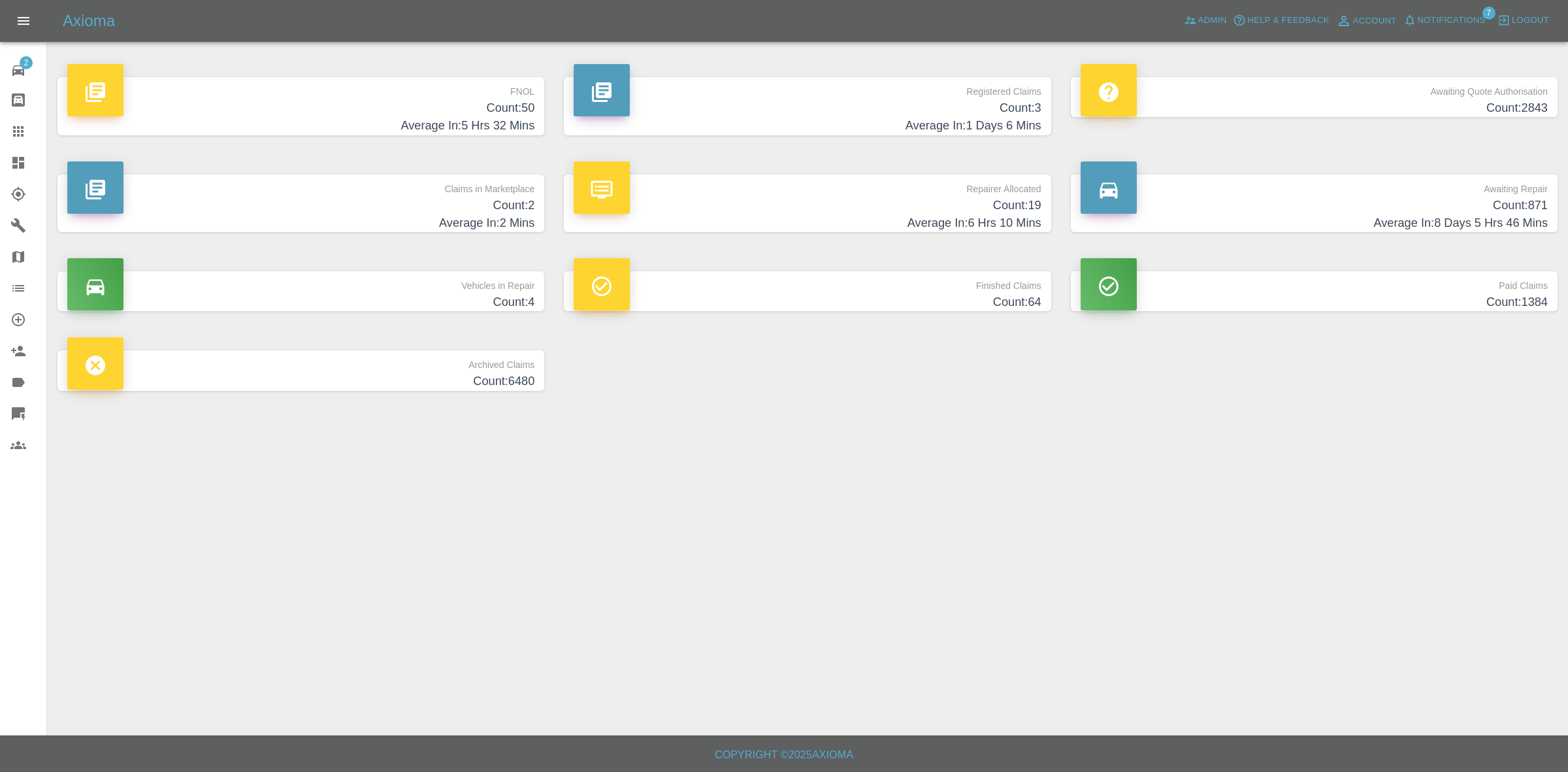
click at [1218, 218] on h4 "Average In: 8 Days 5 Hrs 46 Mins" at bounding box center [1314, 223] width 467 height 18
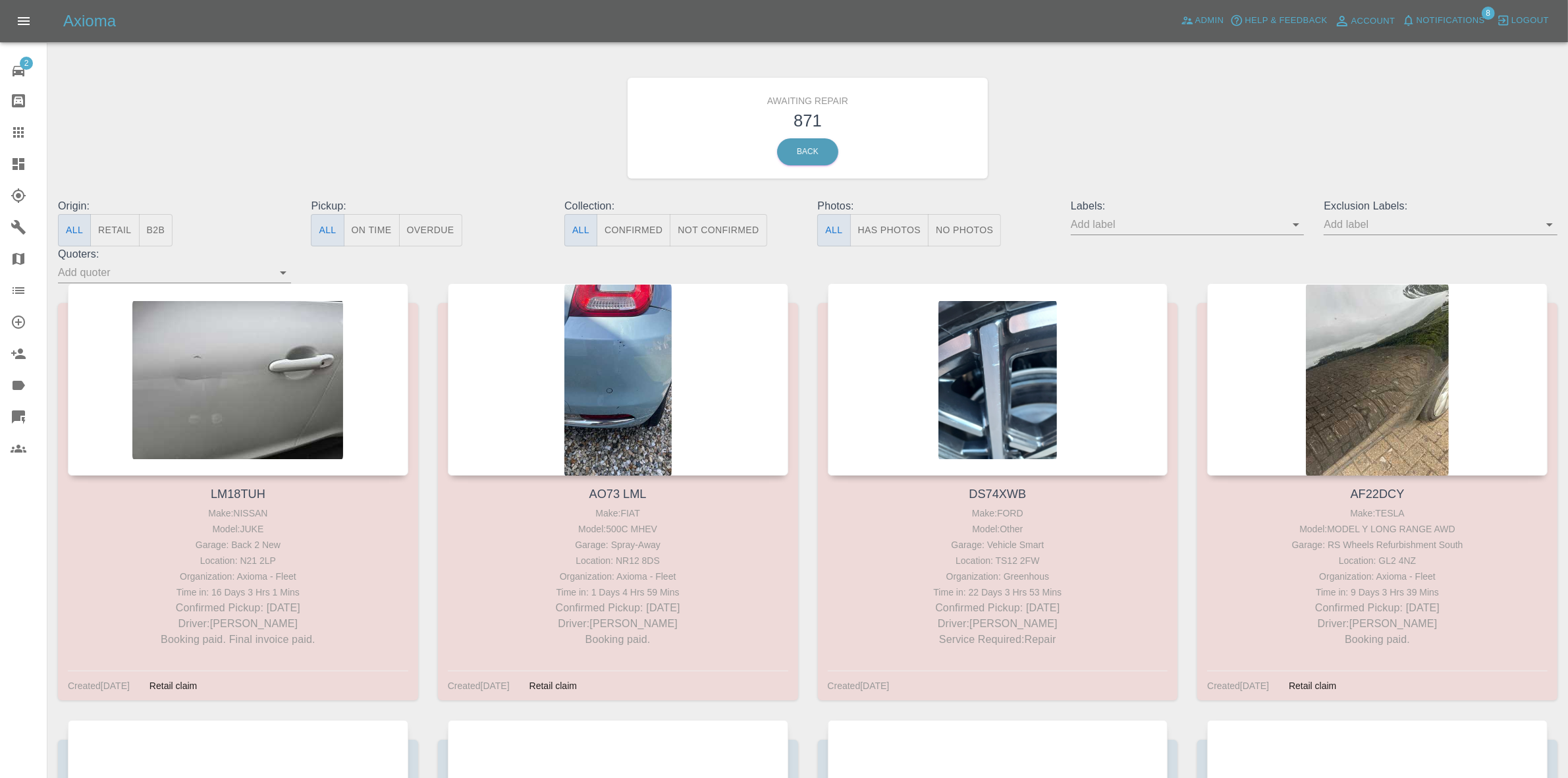
scroll to position [91077, 0]
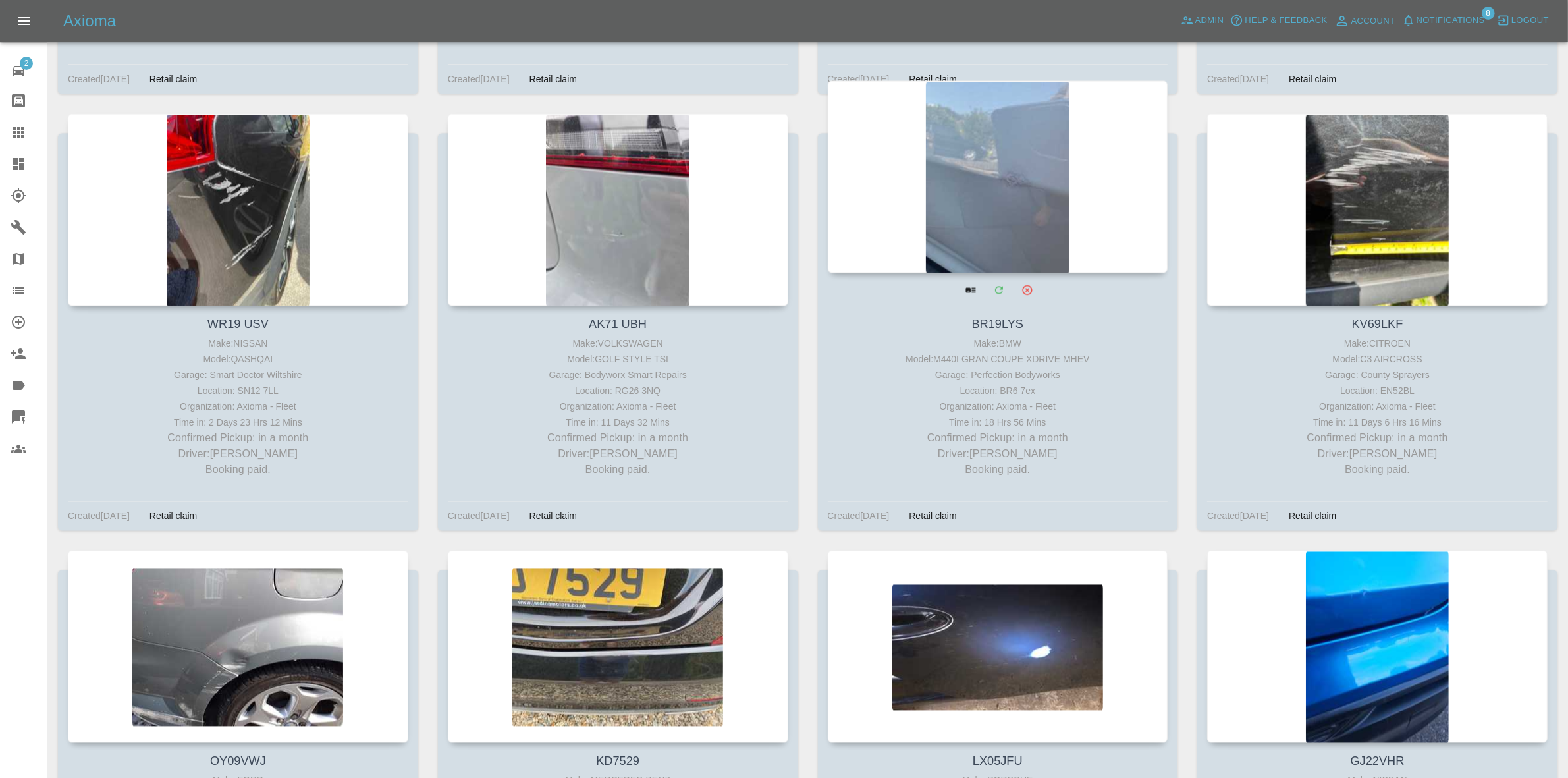
click at [1078, 234] on div at bounding box center [997, 176] width 340 height 192
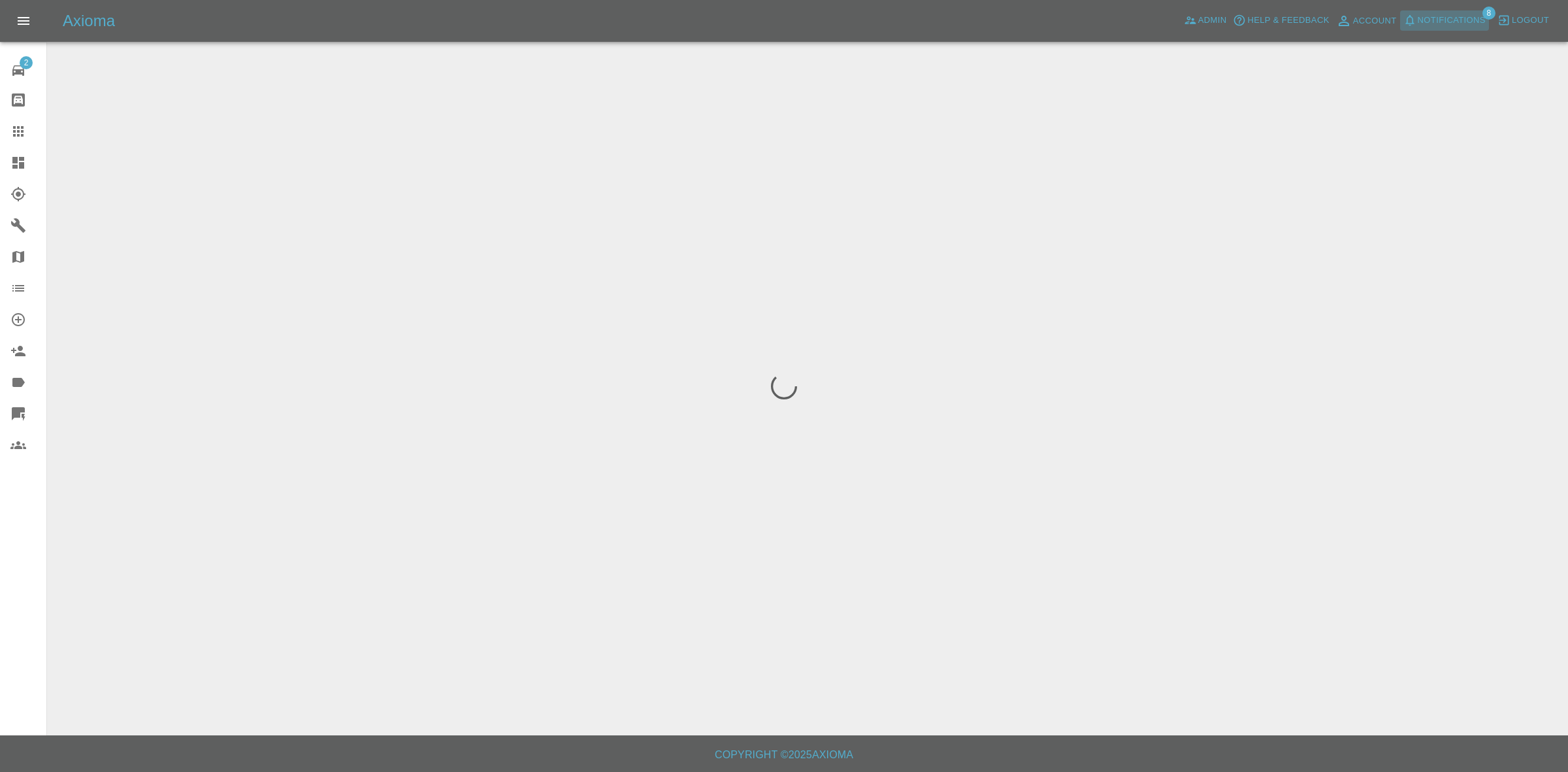
click at [1459, 11] on button "Notifications" at bounding box center [1444, 21] width 89 height 20
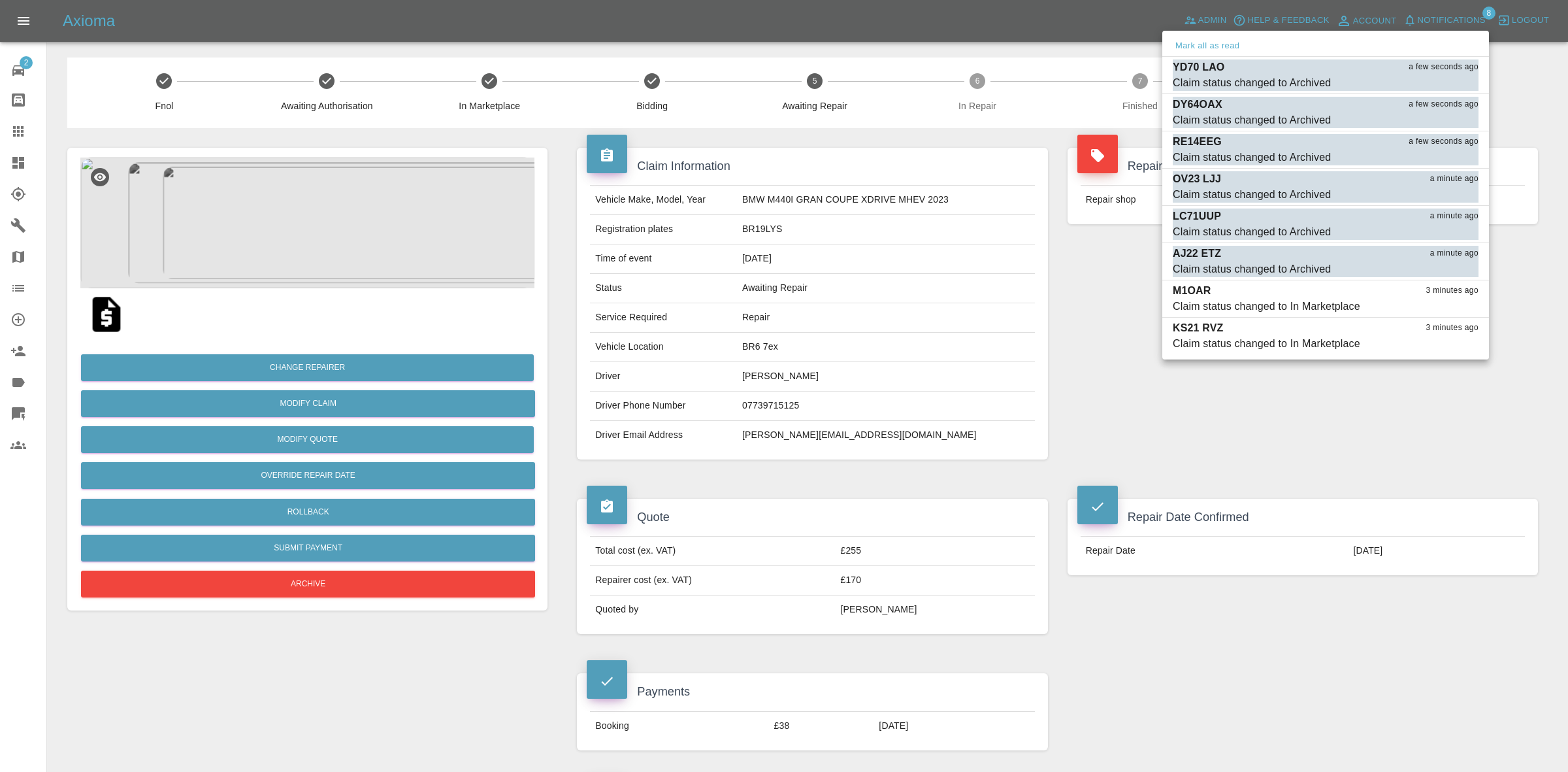
click at [1092, 208] on div at bounding box center [784, 386] width 1568 height 772
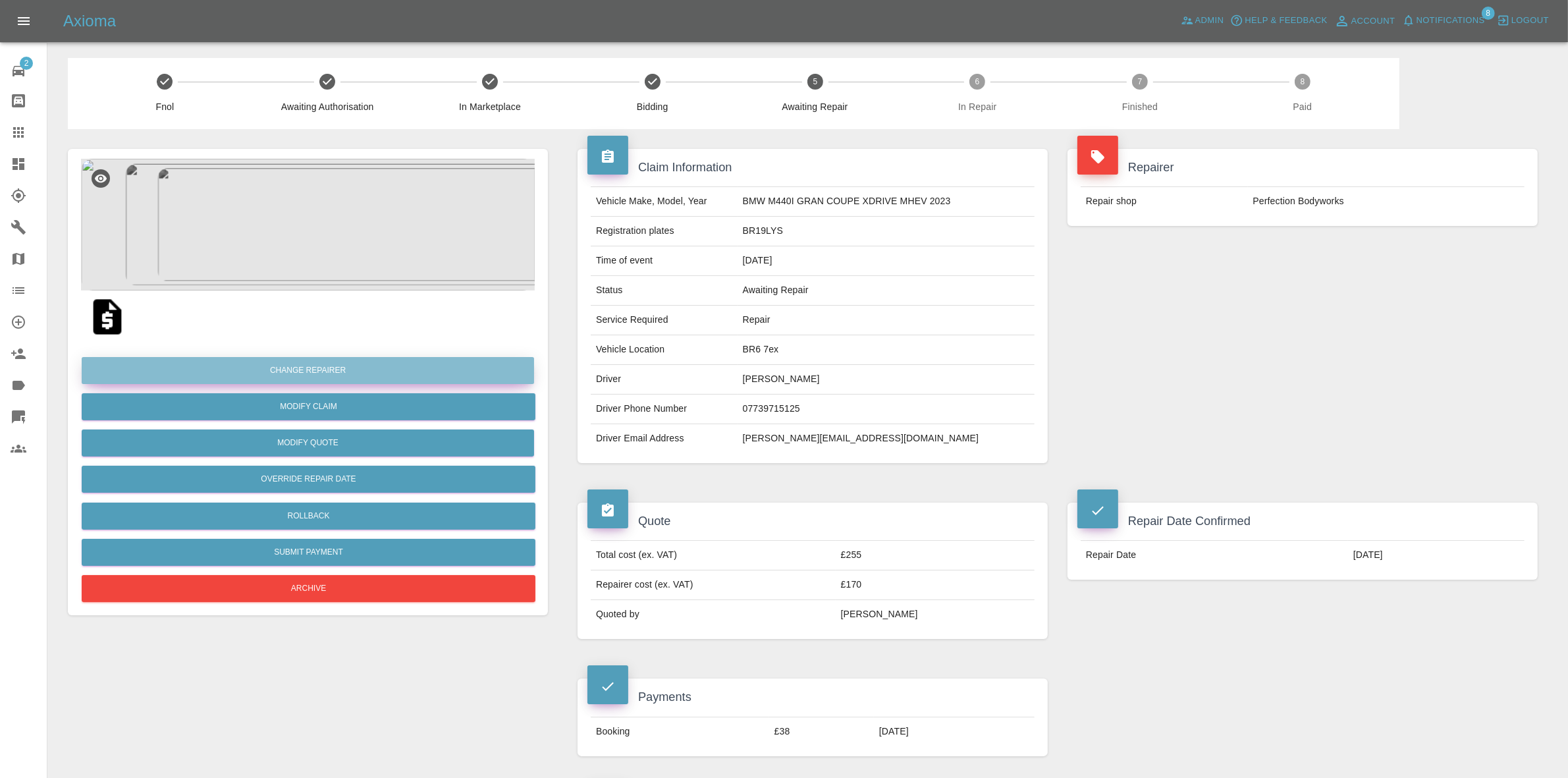
click at [297, 357] on button "Change Repairer" at bounding box center [308, 370] width 452 height 27
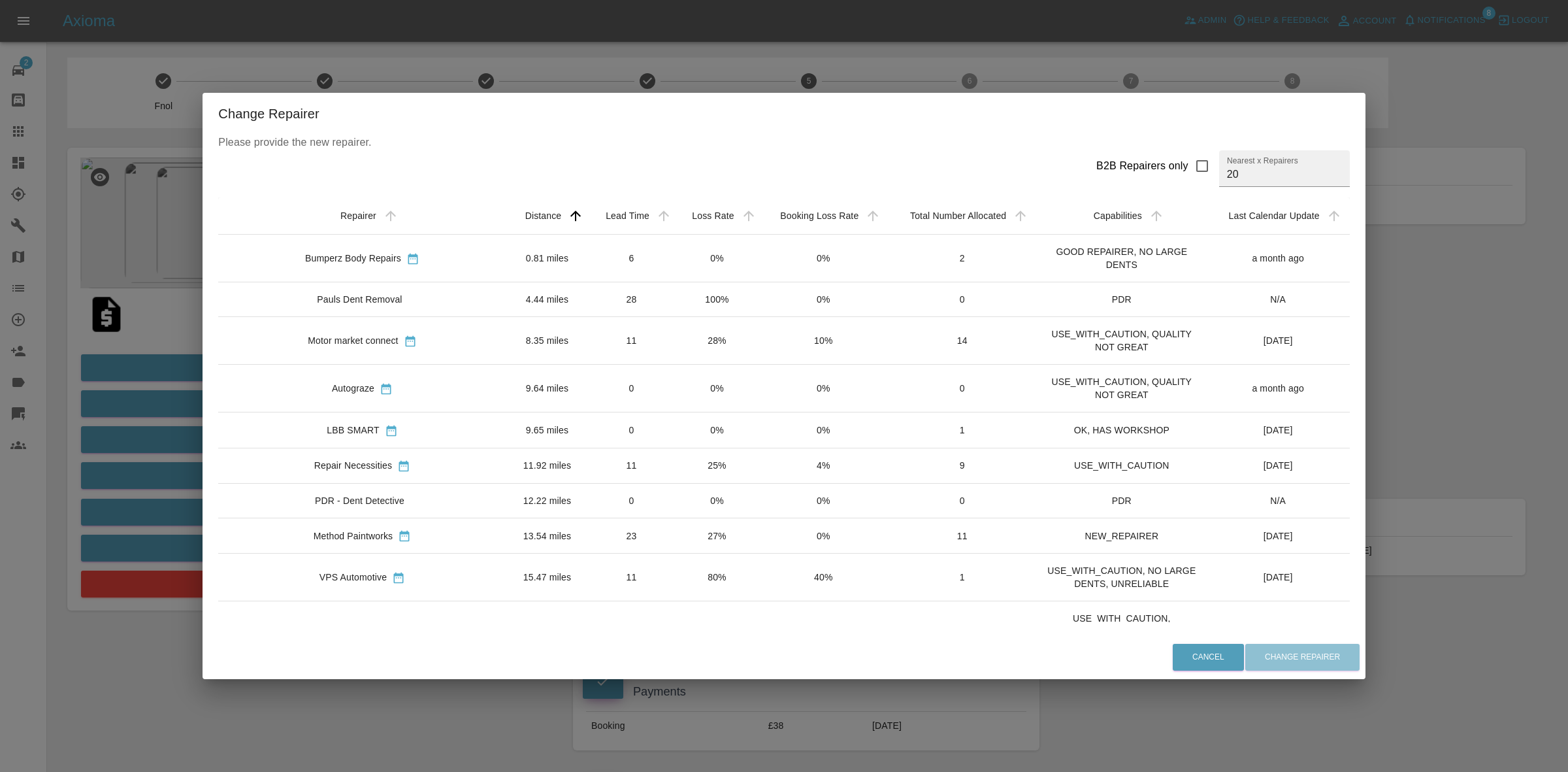
click at [675, 354] on td "28%" at bounding box center [718, 341] width 85 height 48
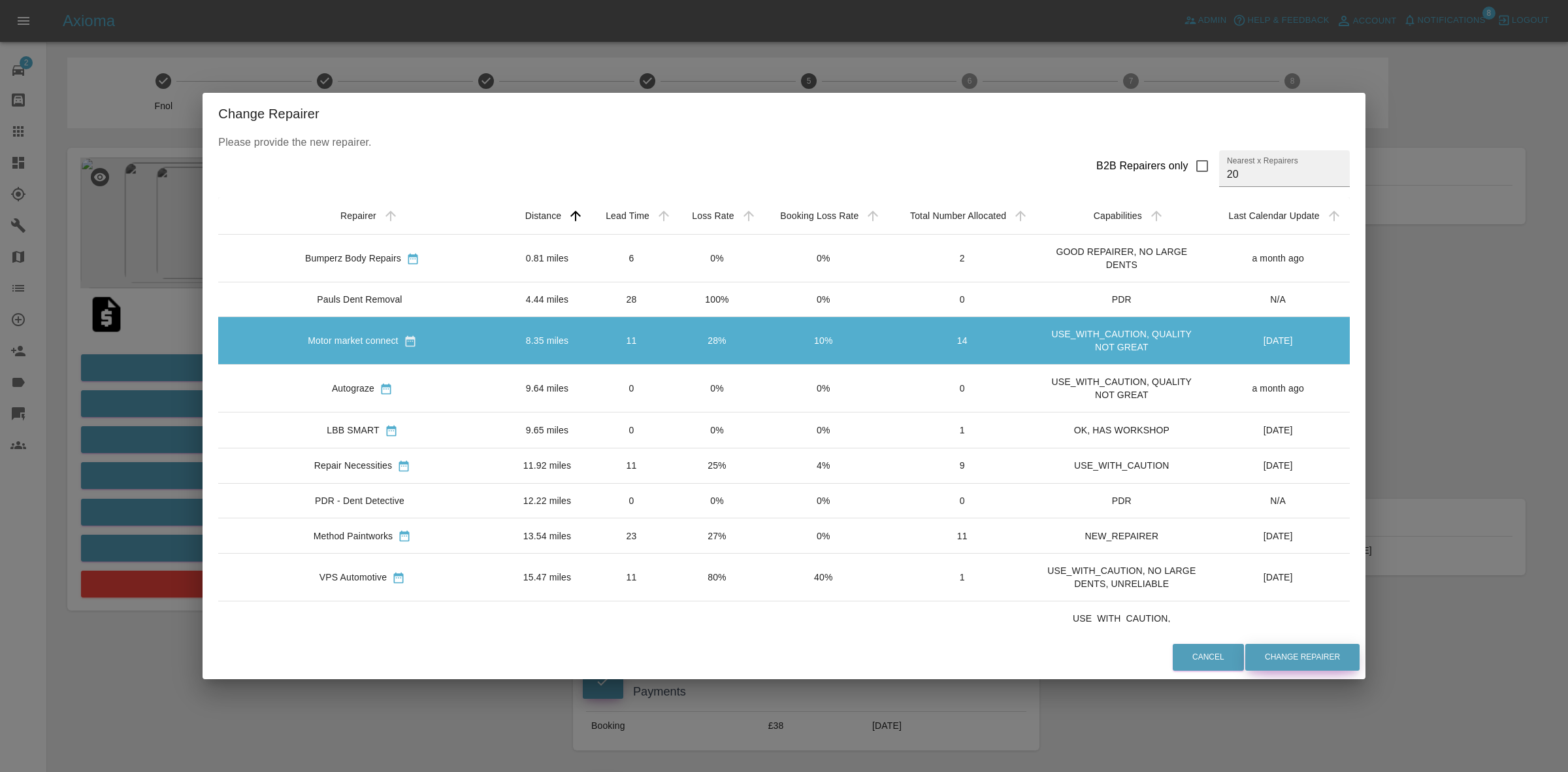
click at [1245, 658] on button "Change Repairer" at bounding box center [1302, 657] width 114 height 27
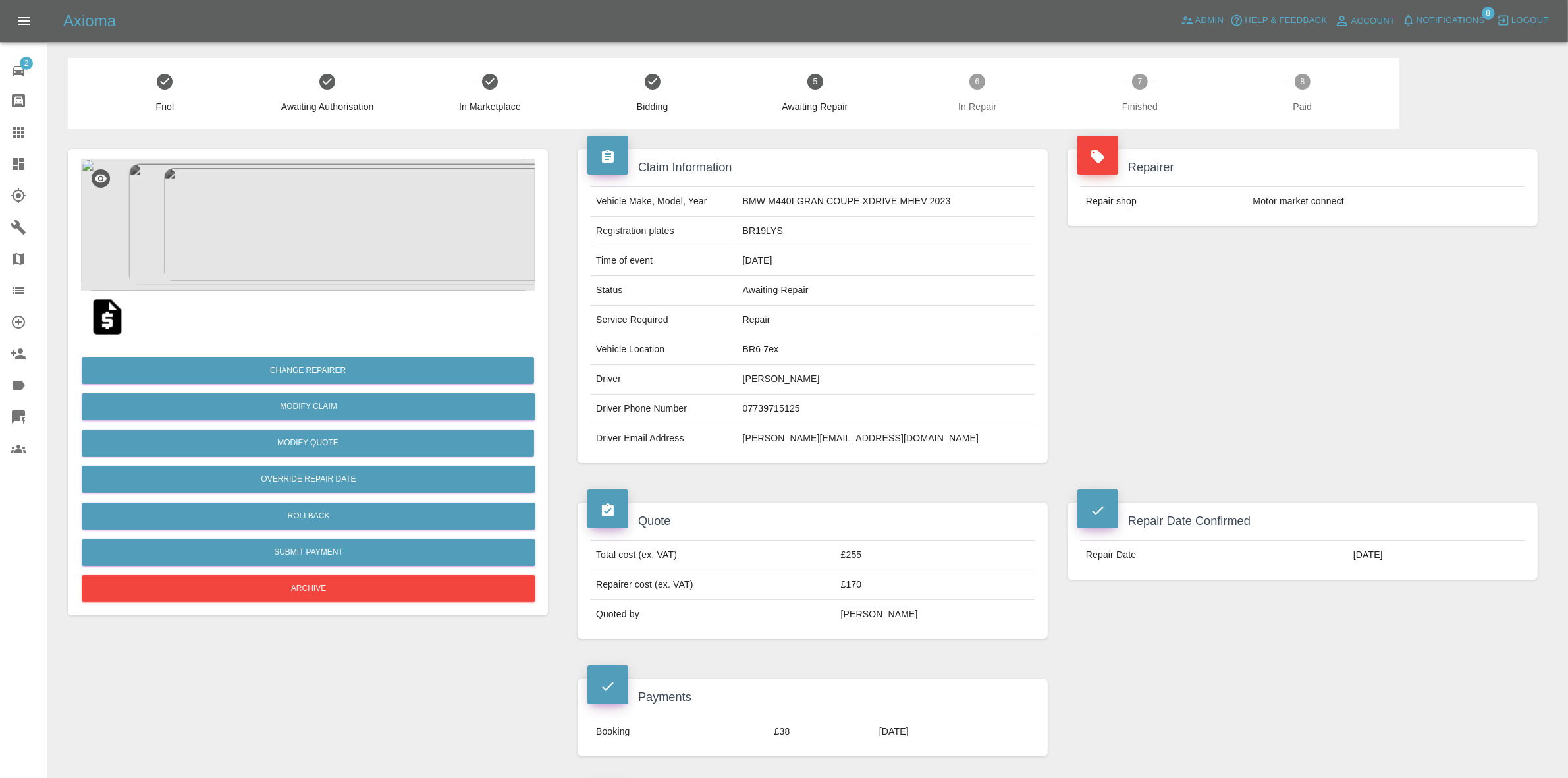
click at [1443, 305] on div "Repairer Repair shop Motor market connect" at bounding box center [1302, 306] width 490 height 354
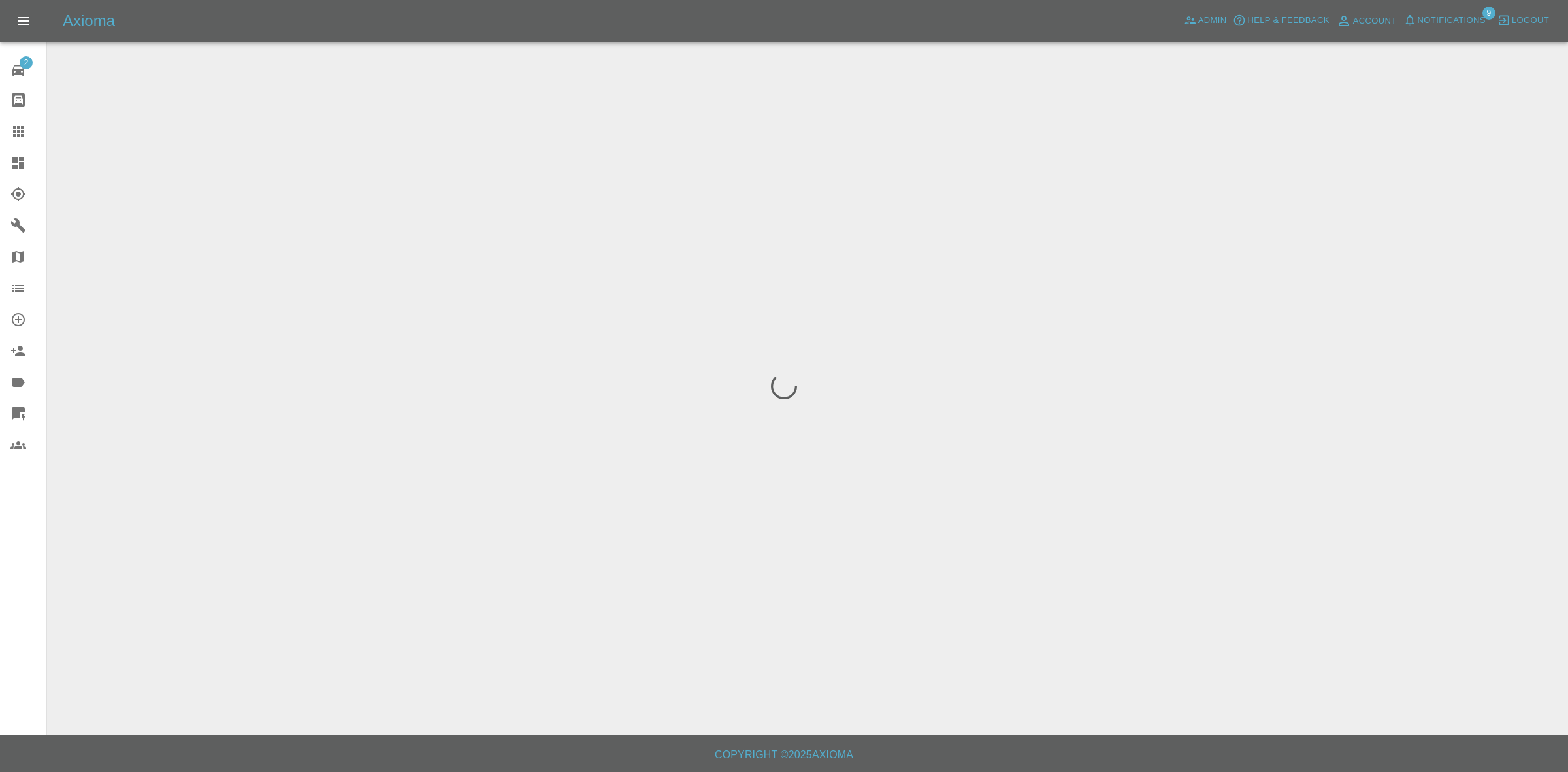
click at [1442, 22] on span "Notifications" at bounding box center [1451, 20] width 68 height 15
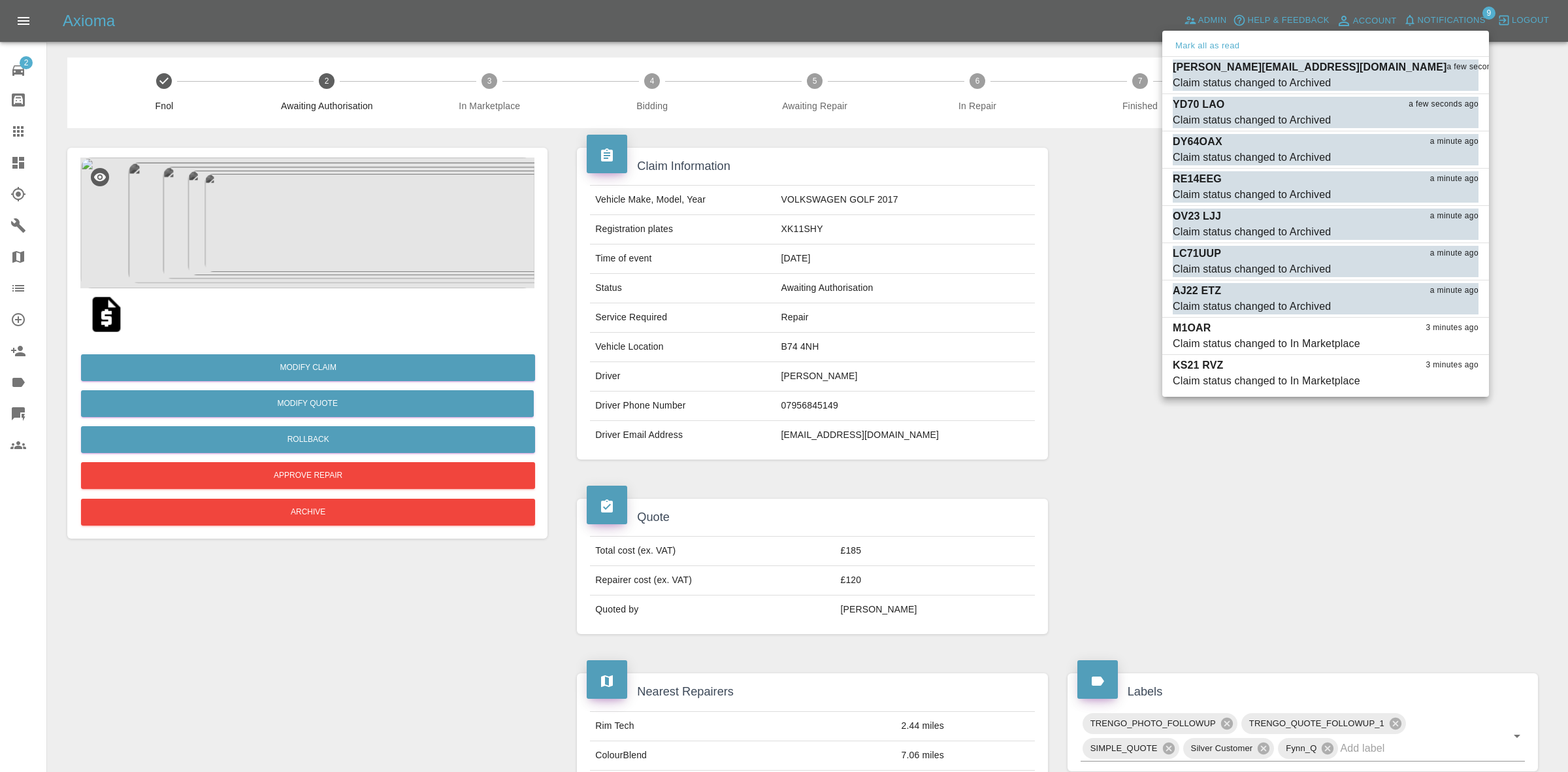
click at [880, 328] on div at bounding box center [784, 386] width 1568 height 772
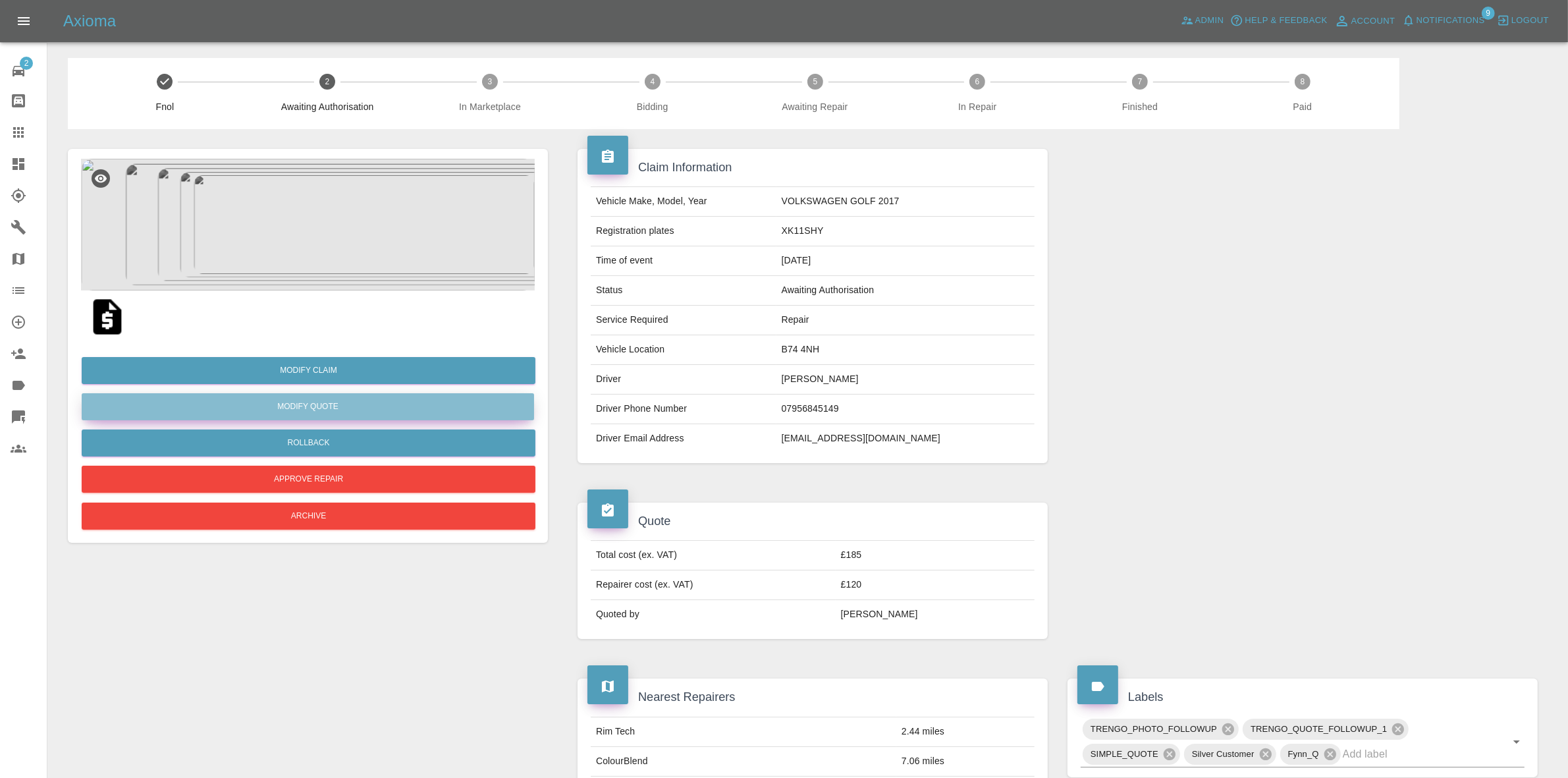
click at [333, 406] on button "Modify Quote" at bounding box center [308, 407] width 452 height 27
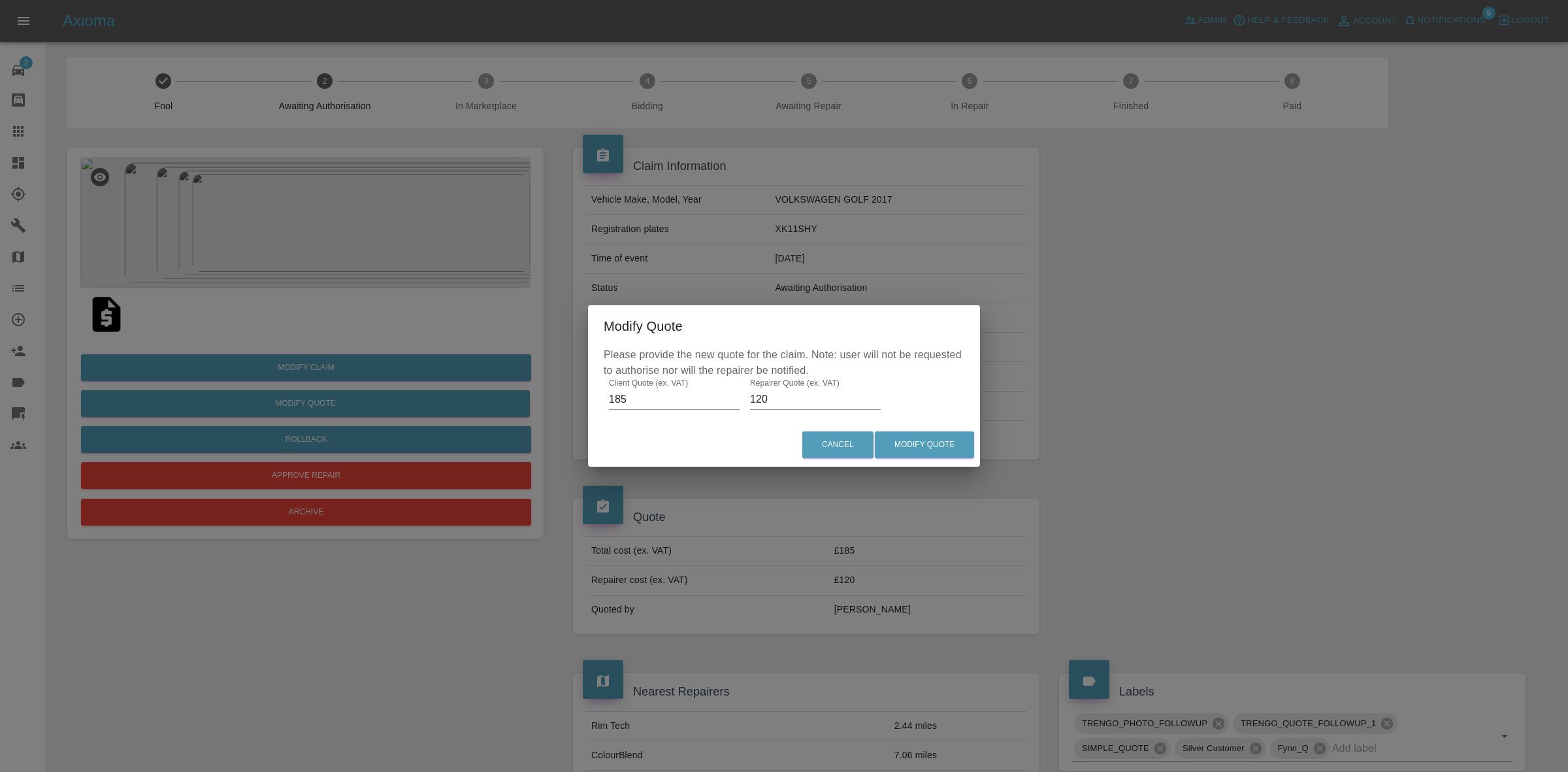
click at [652, 383] on label "Client Quote (ex. VAT)" at bounding box center [648, 383] width 79 height 11
click at [652, 389] on input "185" at bounding box center [674, 399] width 131 height 21
click at [652, 400] on input "185" at bounding box center [674, 399] width 131 height 21
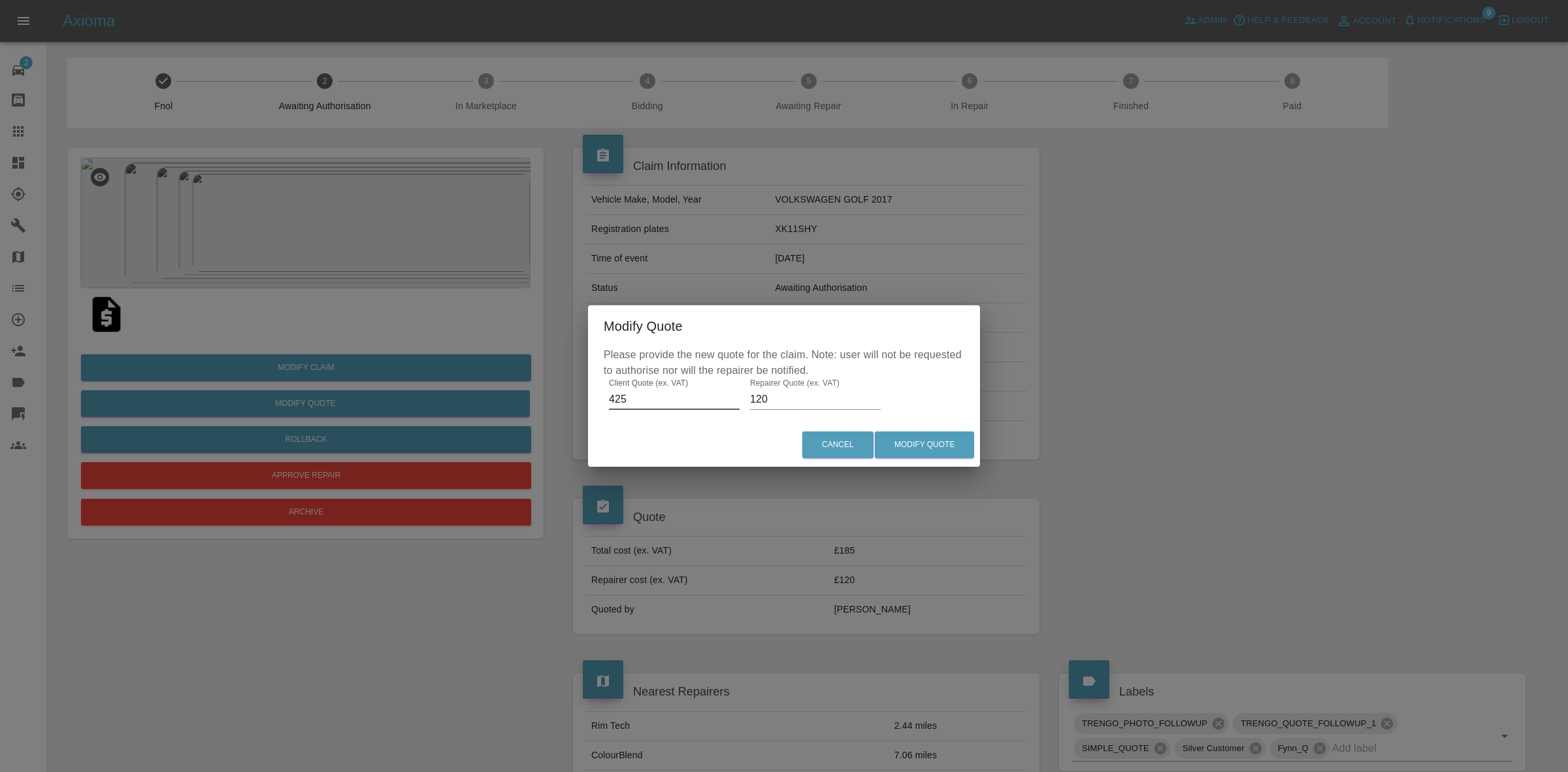
type input "425"
click at [838, 392] on input "120" at bounding box center [815, 399] width 131 height 21
type input "280"
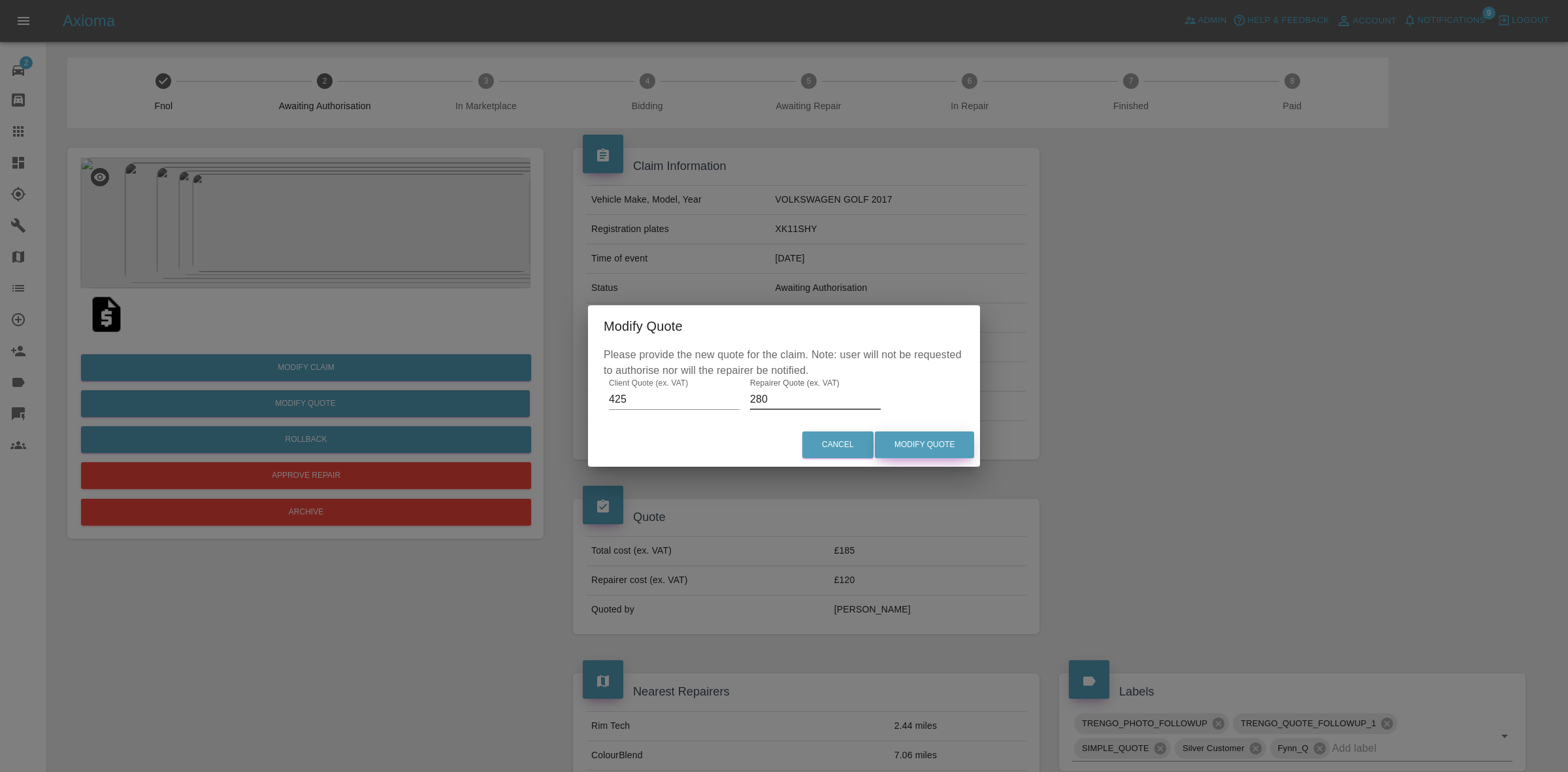
click at [942, 443] on button "Modify Quote" at bounding box center [925, 444] width 100 height 27
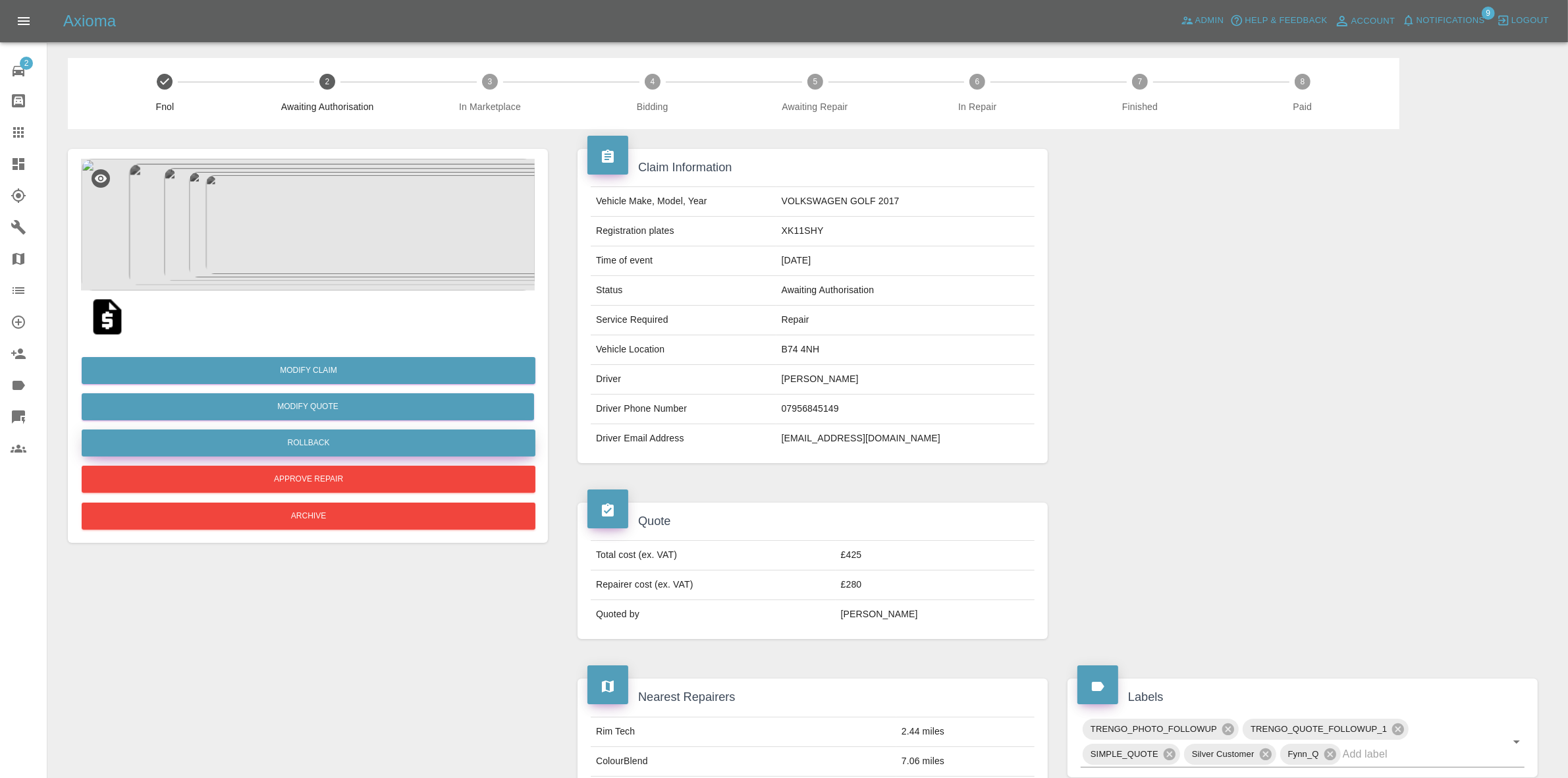
click at [308, 442] on button "Rollback" at bounding box center [308, 442] width 454 height 27
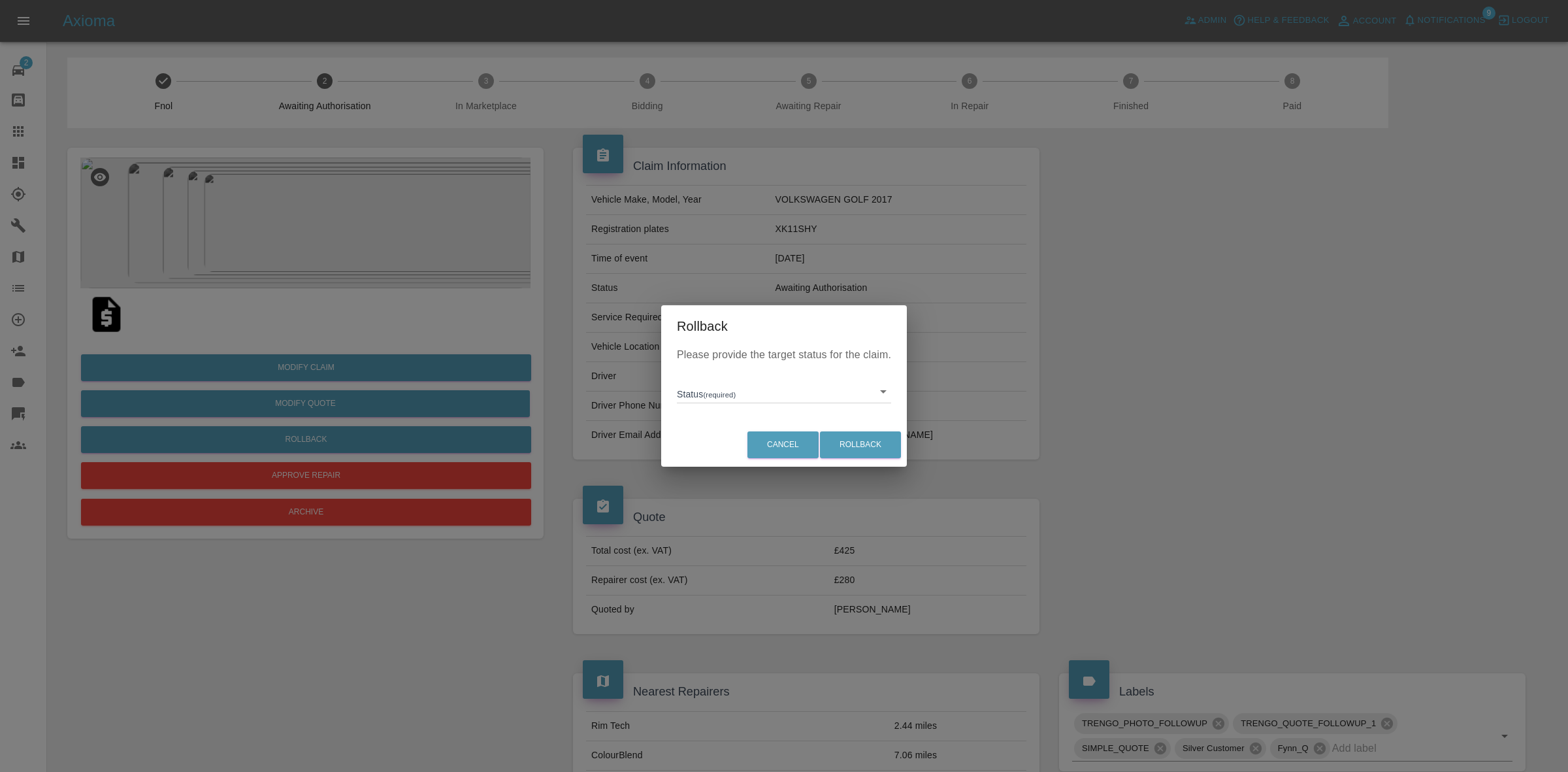
click at [713, 393] on body "Axioma Admin Help & Feedback Account Notifications 9 Logout 2 Repair home Bodys…" at bounding box center [784, 750] width 1568 height 1500
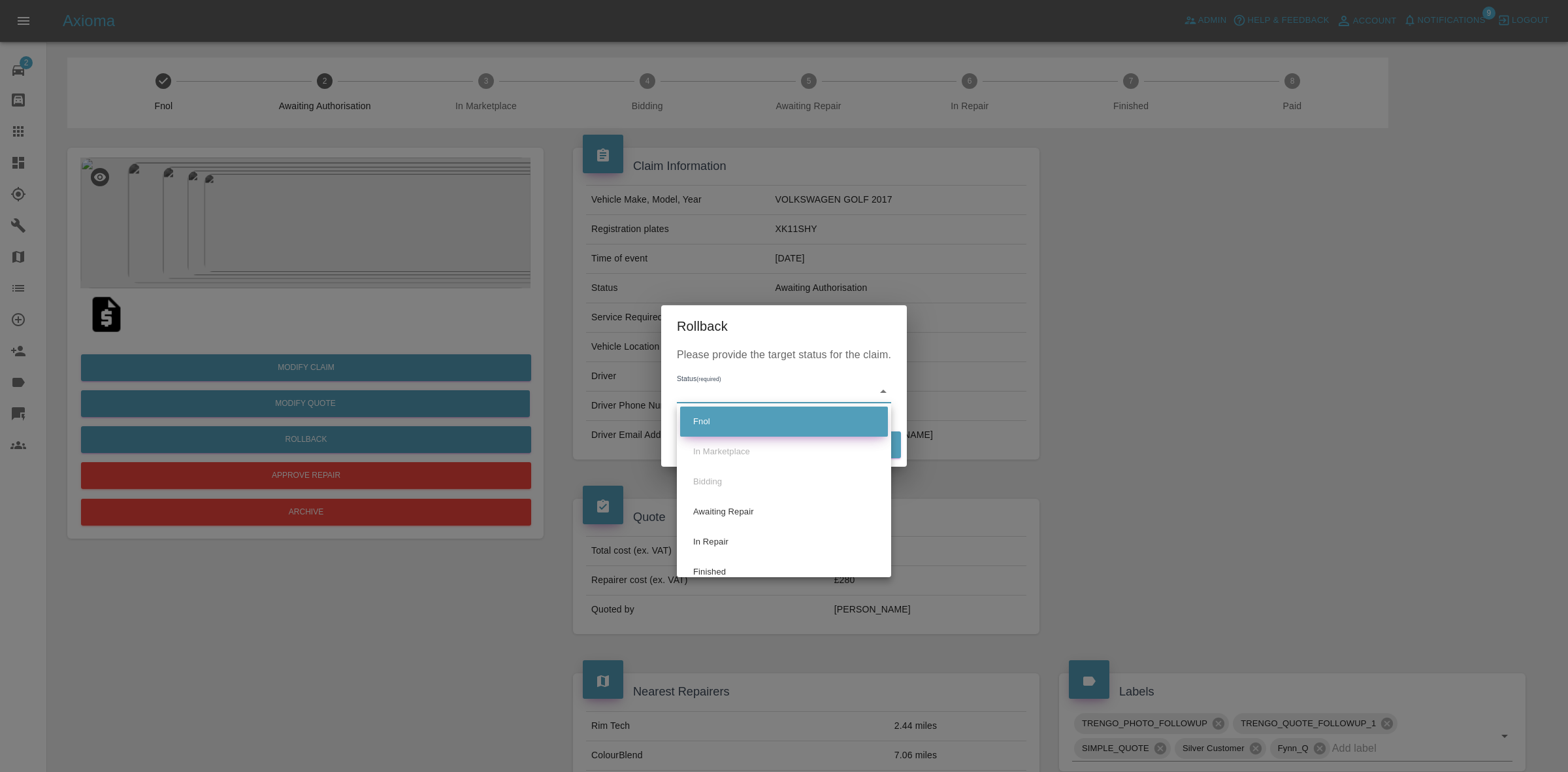
click at [732, 417] on li "Fnol" at bounding box center [783, 421] width 208 height 30
type input "fnol"
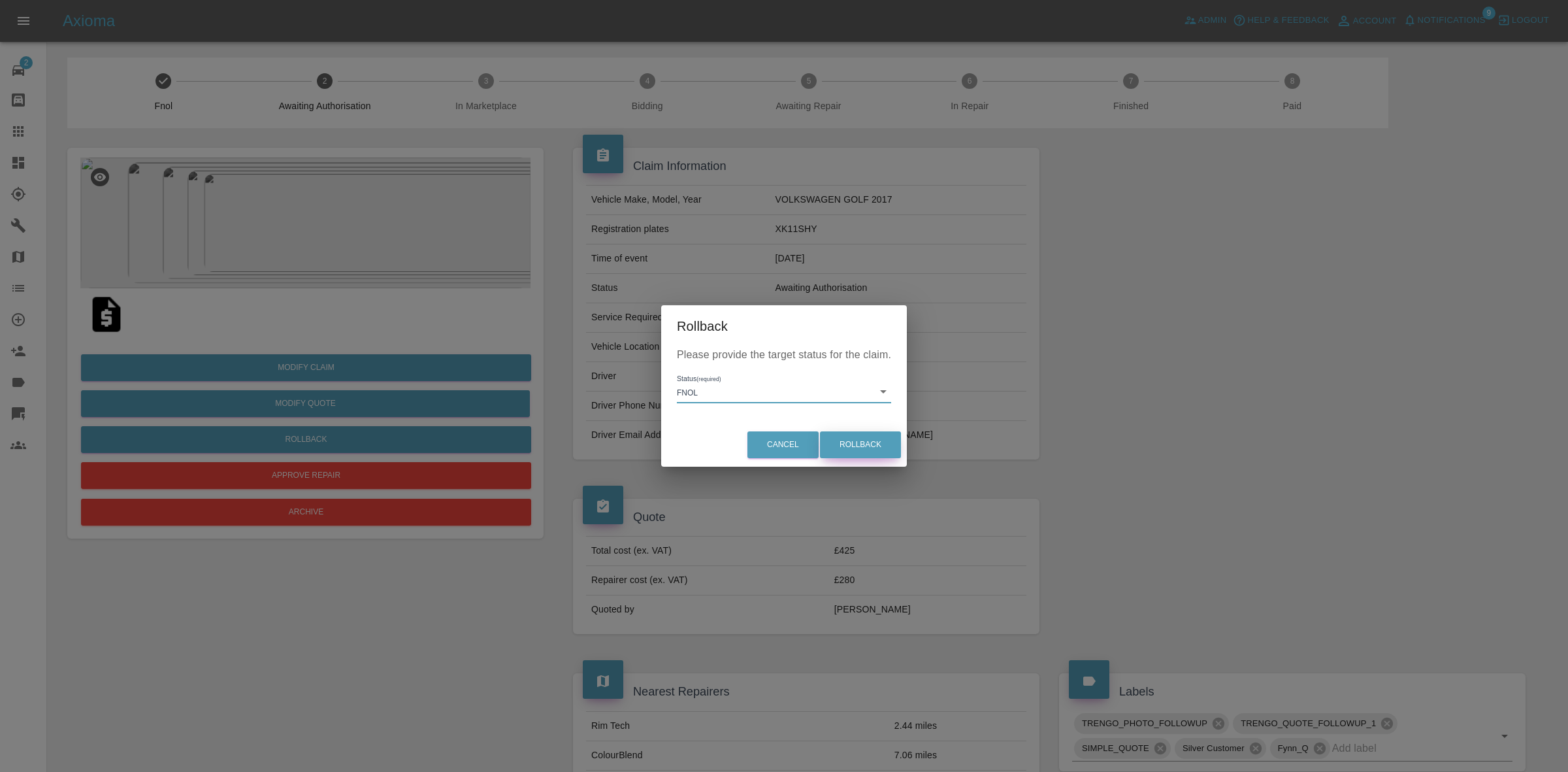
click at [883, 449] on button "Rollback" at bounding box center [860, 444] width 81 height 27
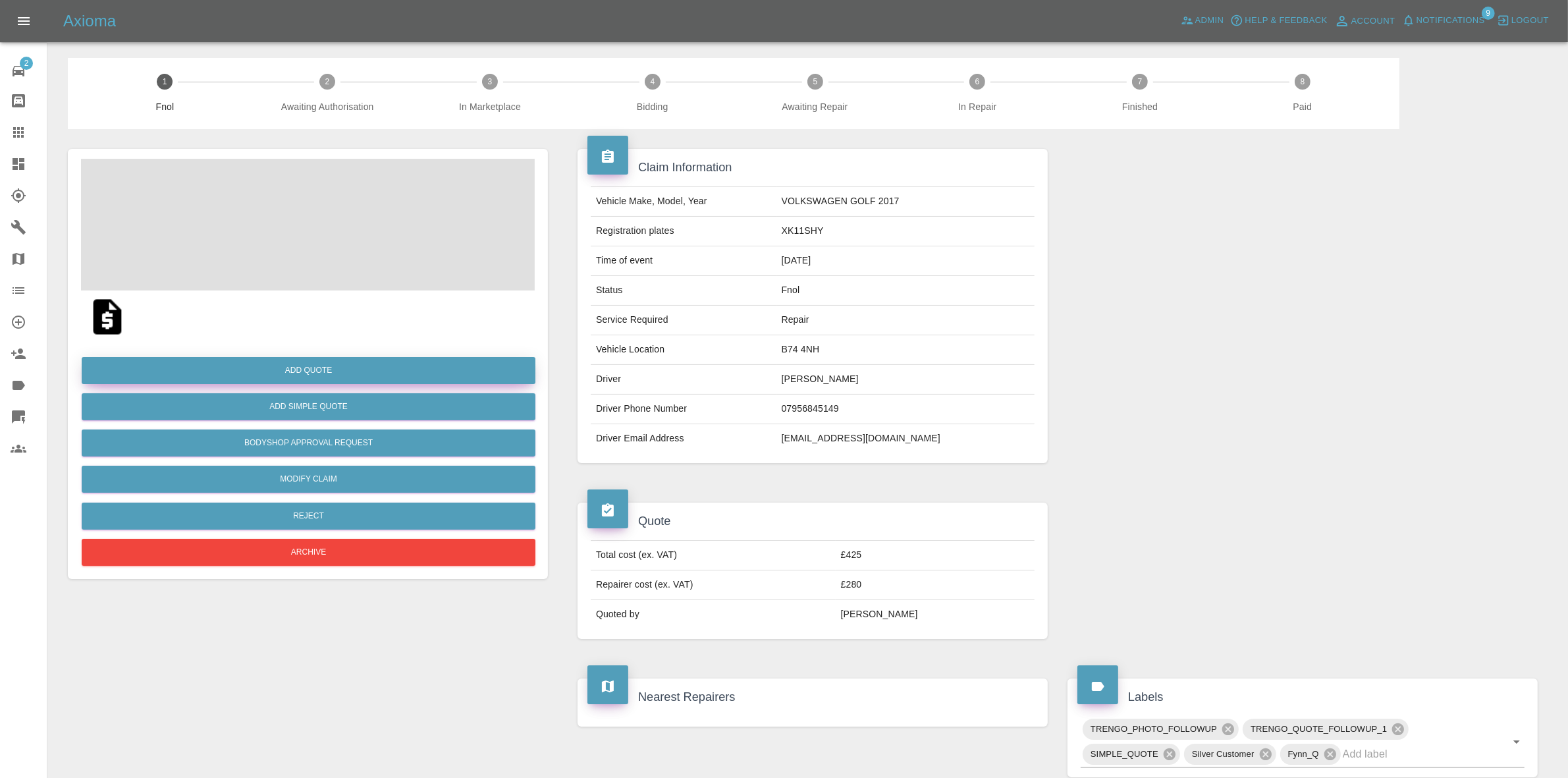
click at [297, 377] on button "Add Quote" at bounding box center [308, 370] width 454 height 27
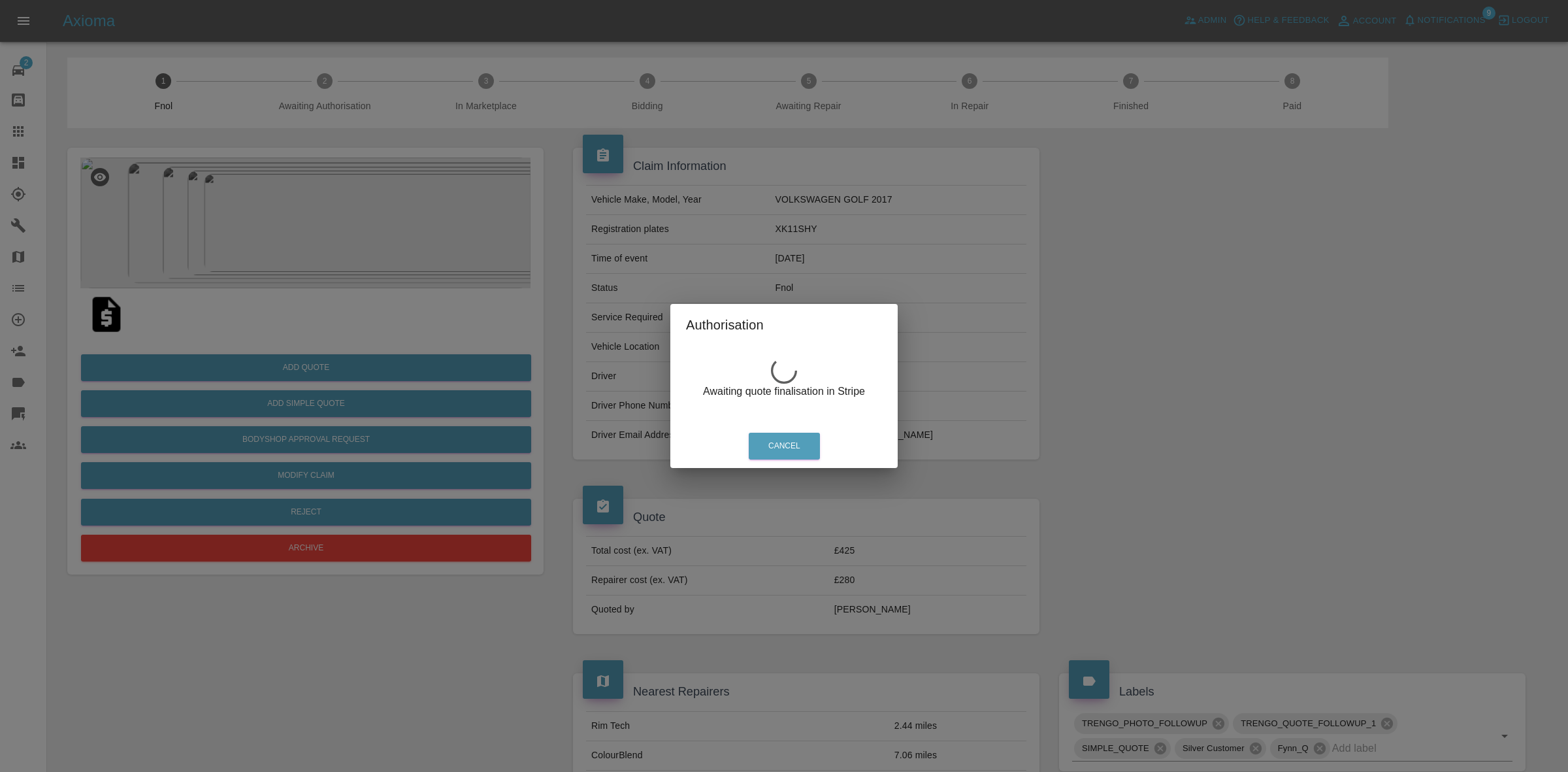
drag, startPoint x: 570, startPoint y: 275, endPoint x: 567, endPoint y: 288, distance: 13.3
click at [570, 277] on div "Authorisation Awaiting quote finalisation in Stripe Cancel" at bounding box center [784, 386] width 1568 height 772
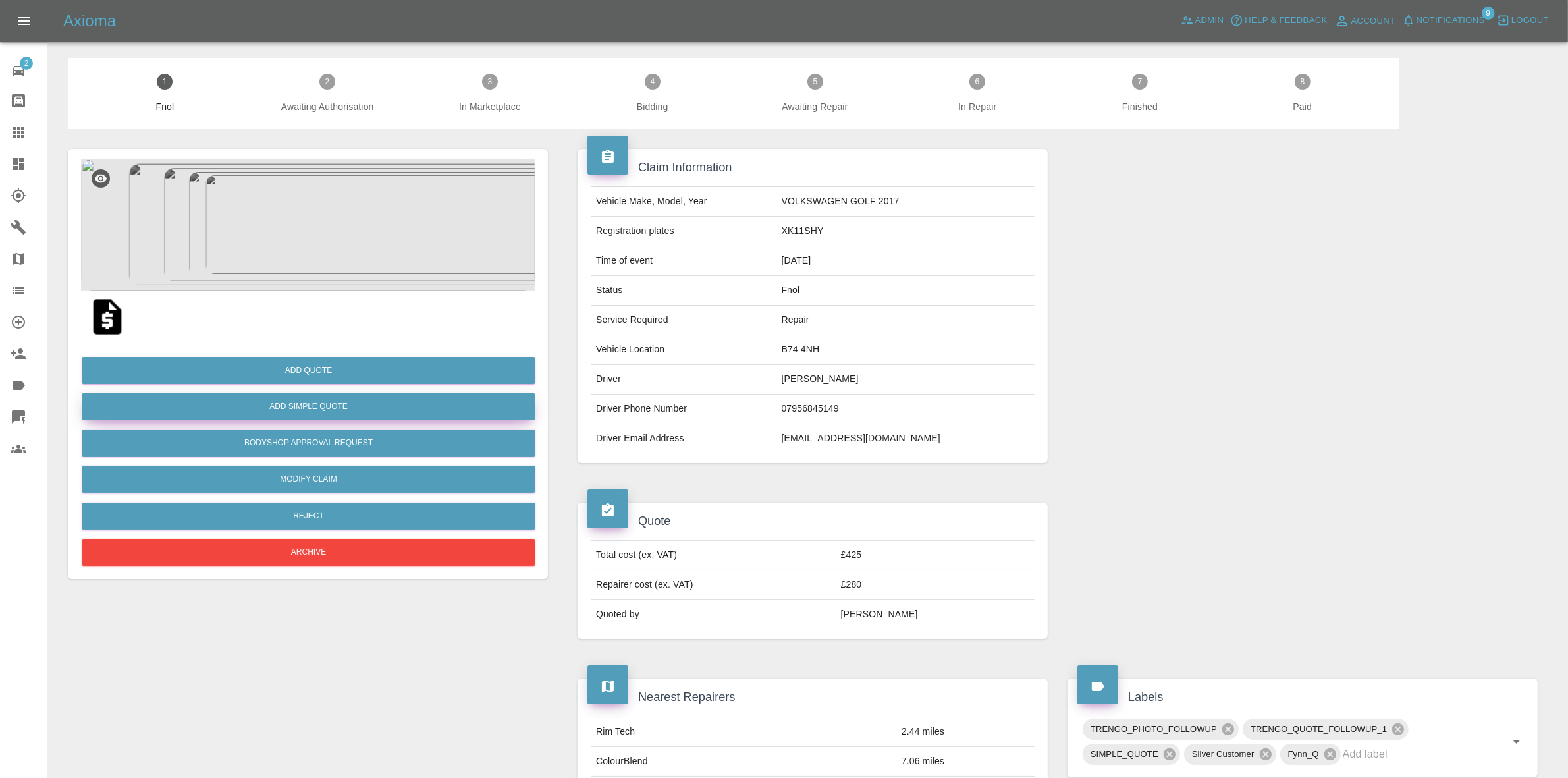
click at [301, 403] on button "Add Simple Quote" at bounding box center [308, 407] width 454 height 27
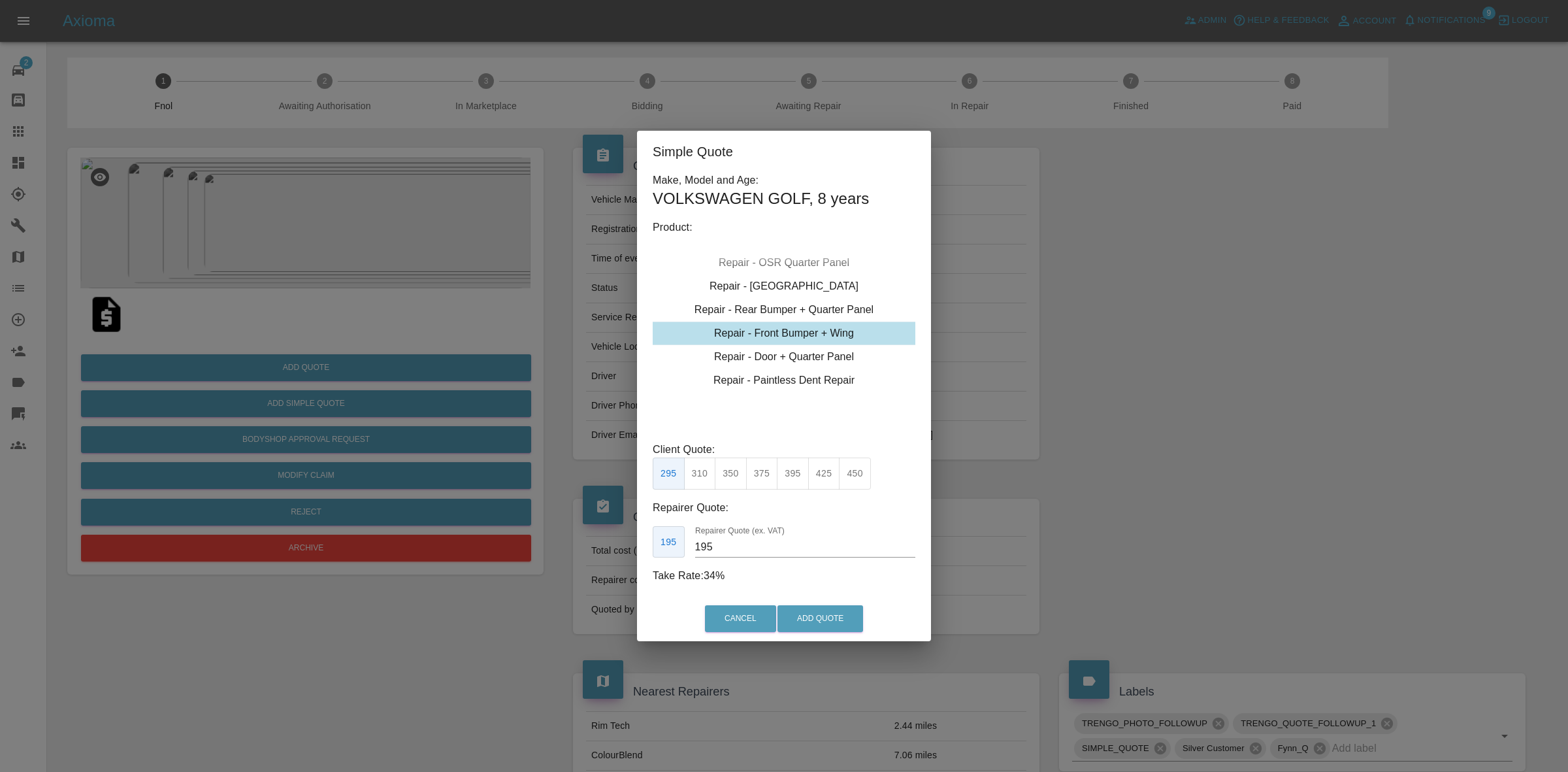
click at [826, 476] on button "425" at bounding box center [823, 473] width 32 height 32
click at [788, 551] on input "260" at bounding box center [805, 546] width 220 height 21
type input "280"
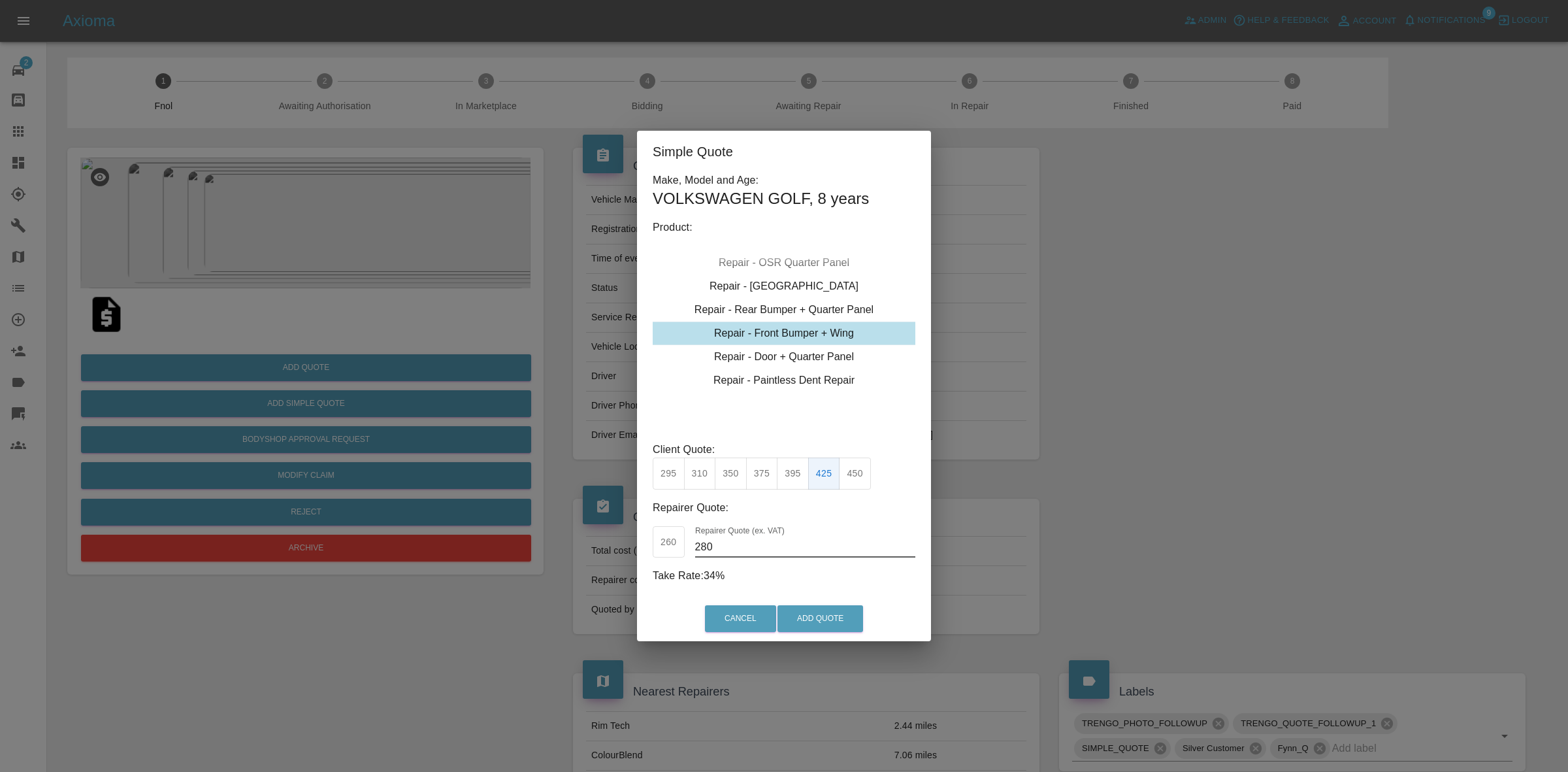
click at [824, 600] on div "Cancel Add Quote" at bounding box center [784, 618] width 294 height 44
click at [825, 612] on button "Add Quote" at bounding box center [820, 618] width 86 height 27
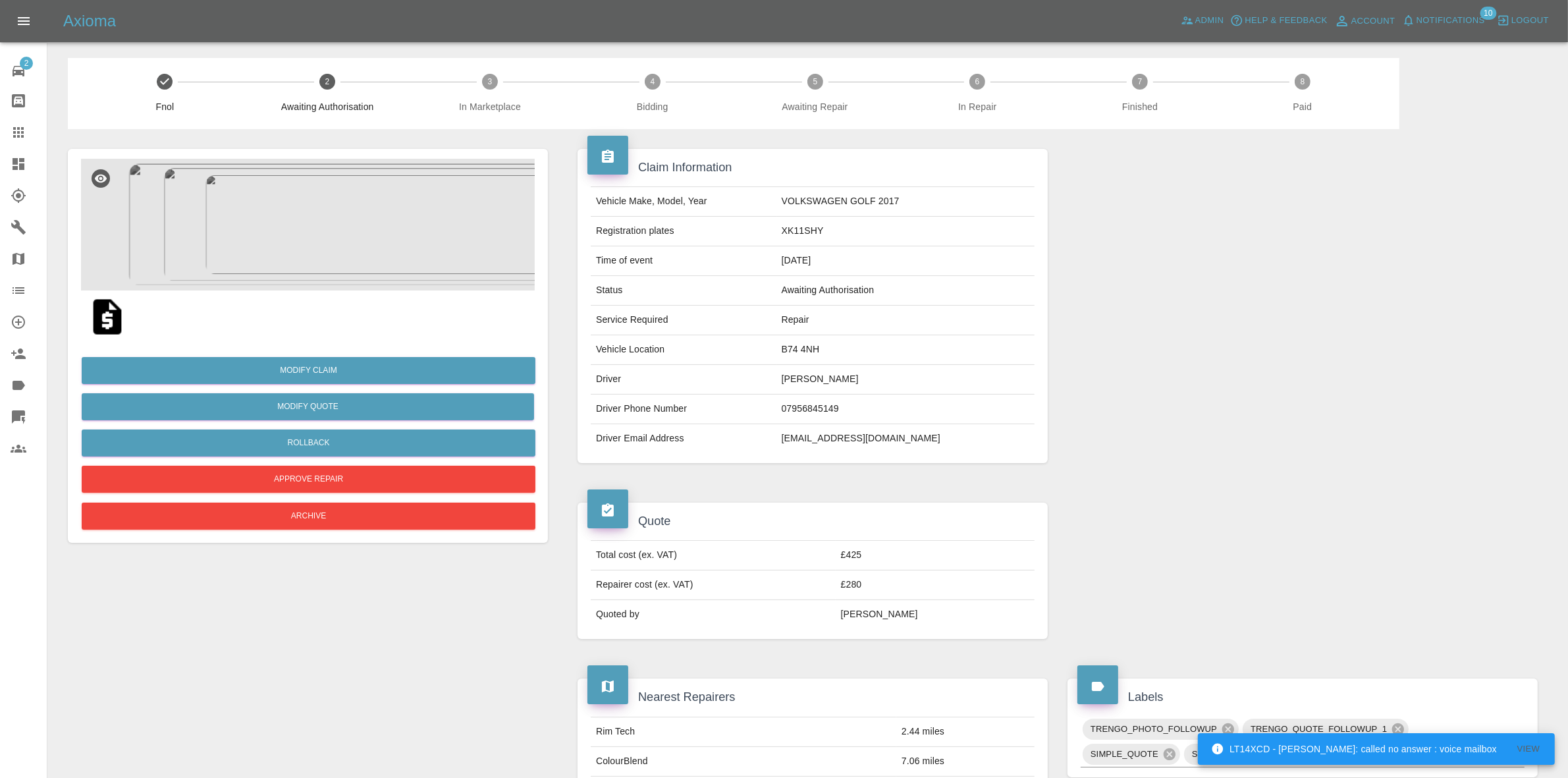
click at [100, 321] on img at bounding box center [107, 317] width 42 height 42
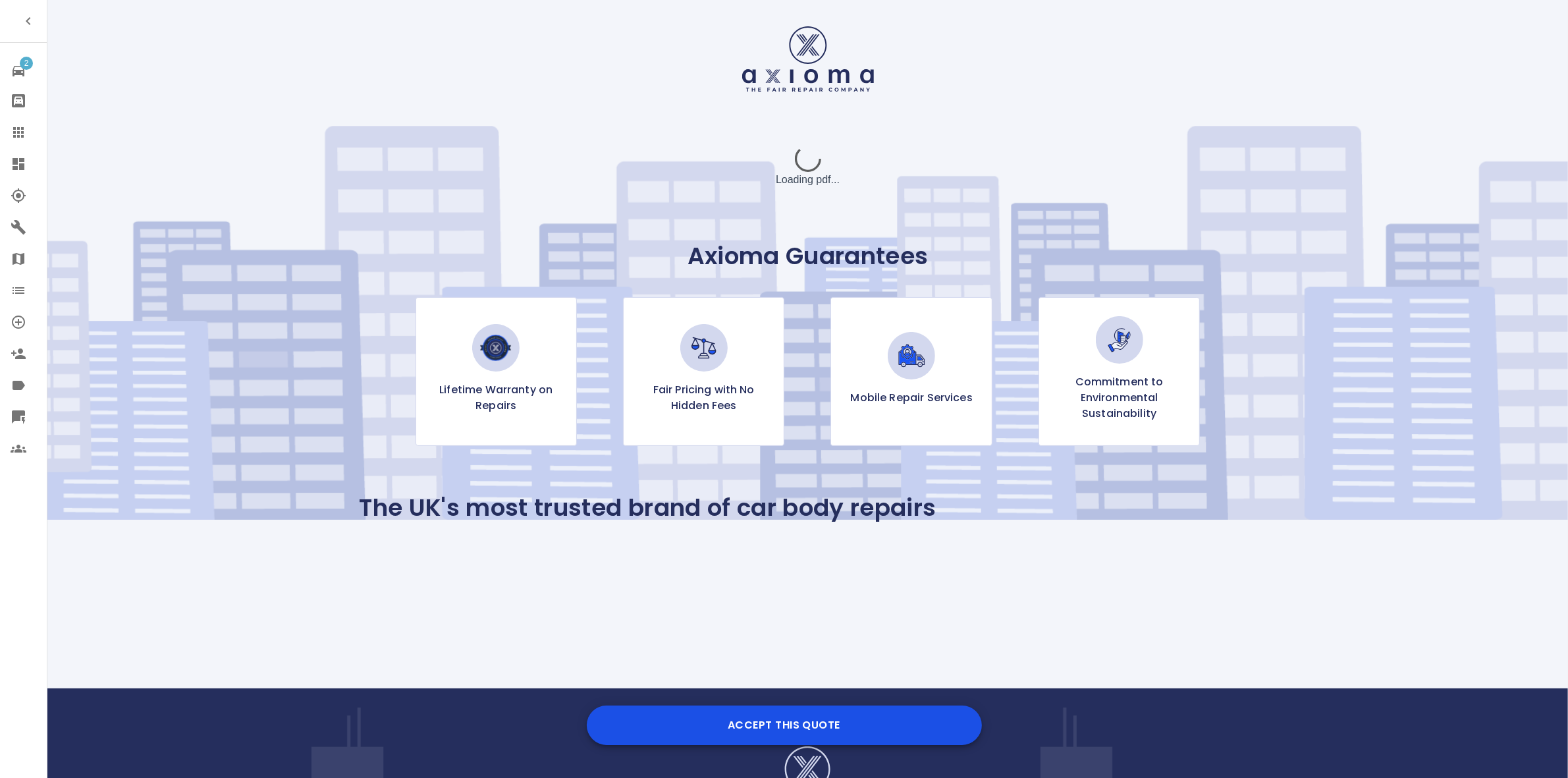
click at [810, 709] on button "Accept this Quote" at bounding box center [784, 725] width 395 height 40
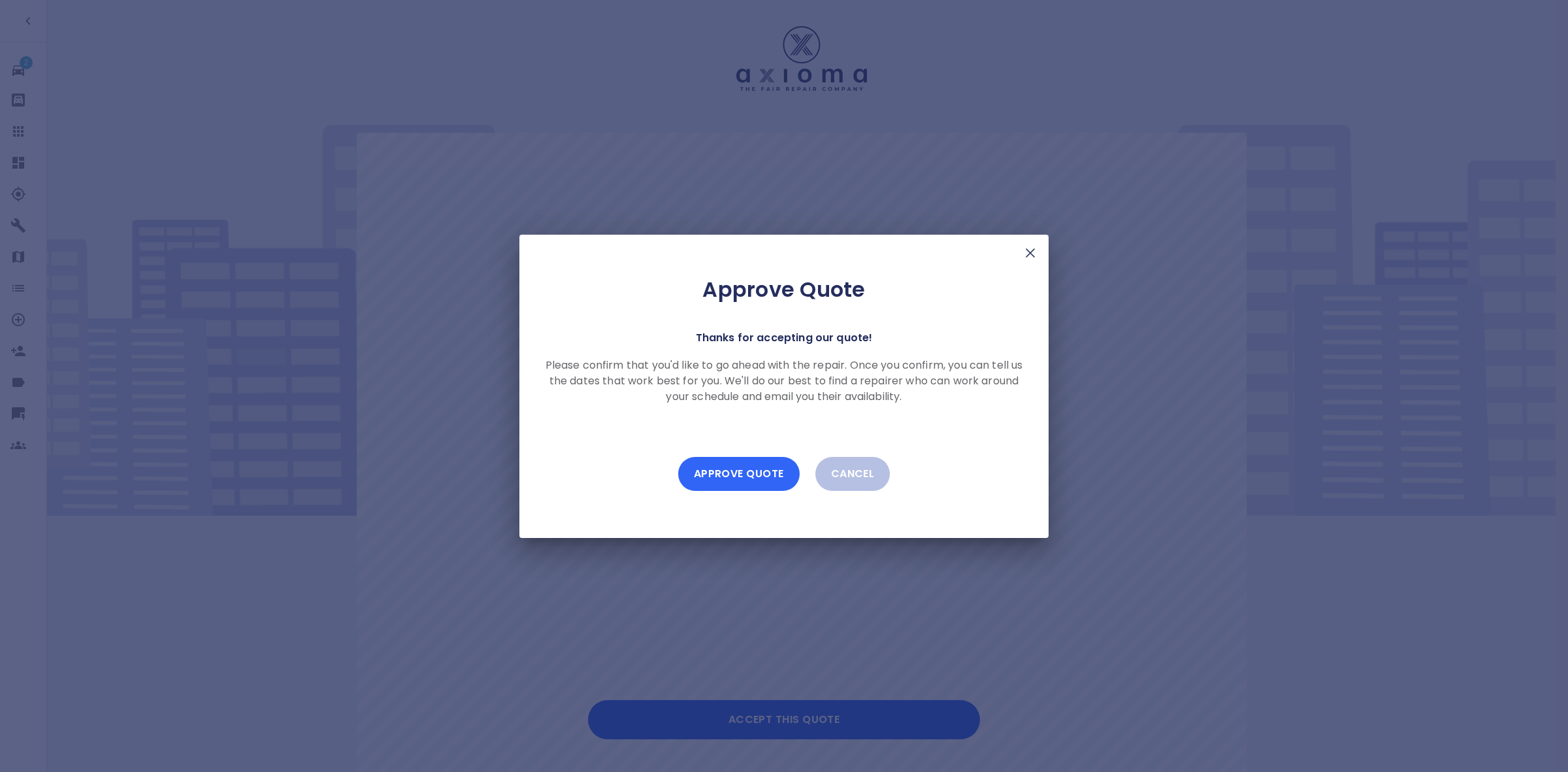
click at [765, 464] on button "Approve Quote" at bounding box center [738, 474] width 121 height 34
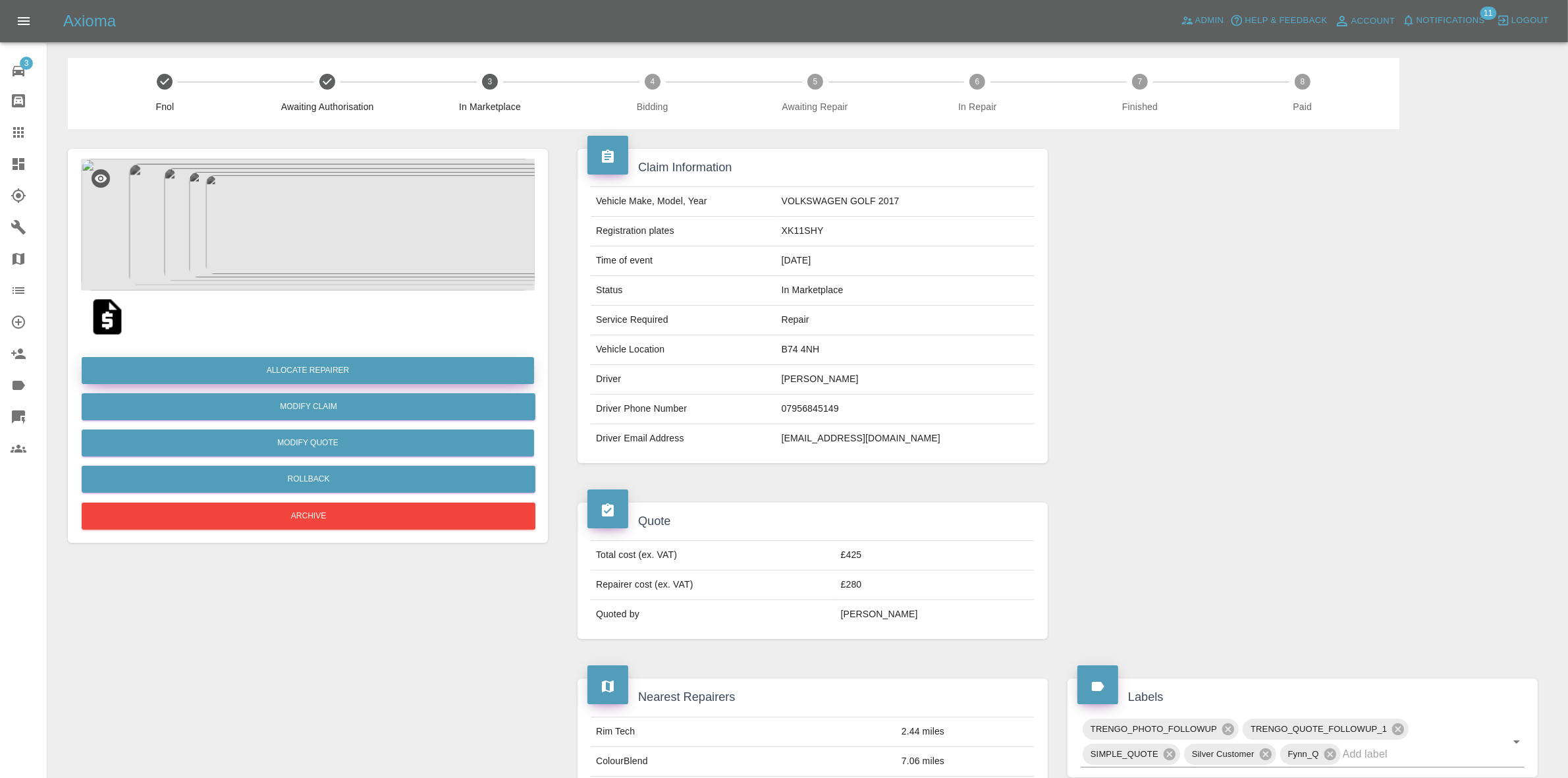
click at [315, 371] on button "Allocate Repairer" at bounding box center [308, 370] width 452 height 27
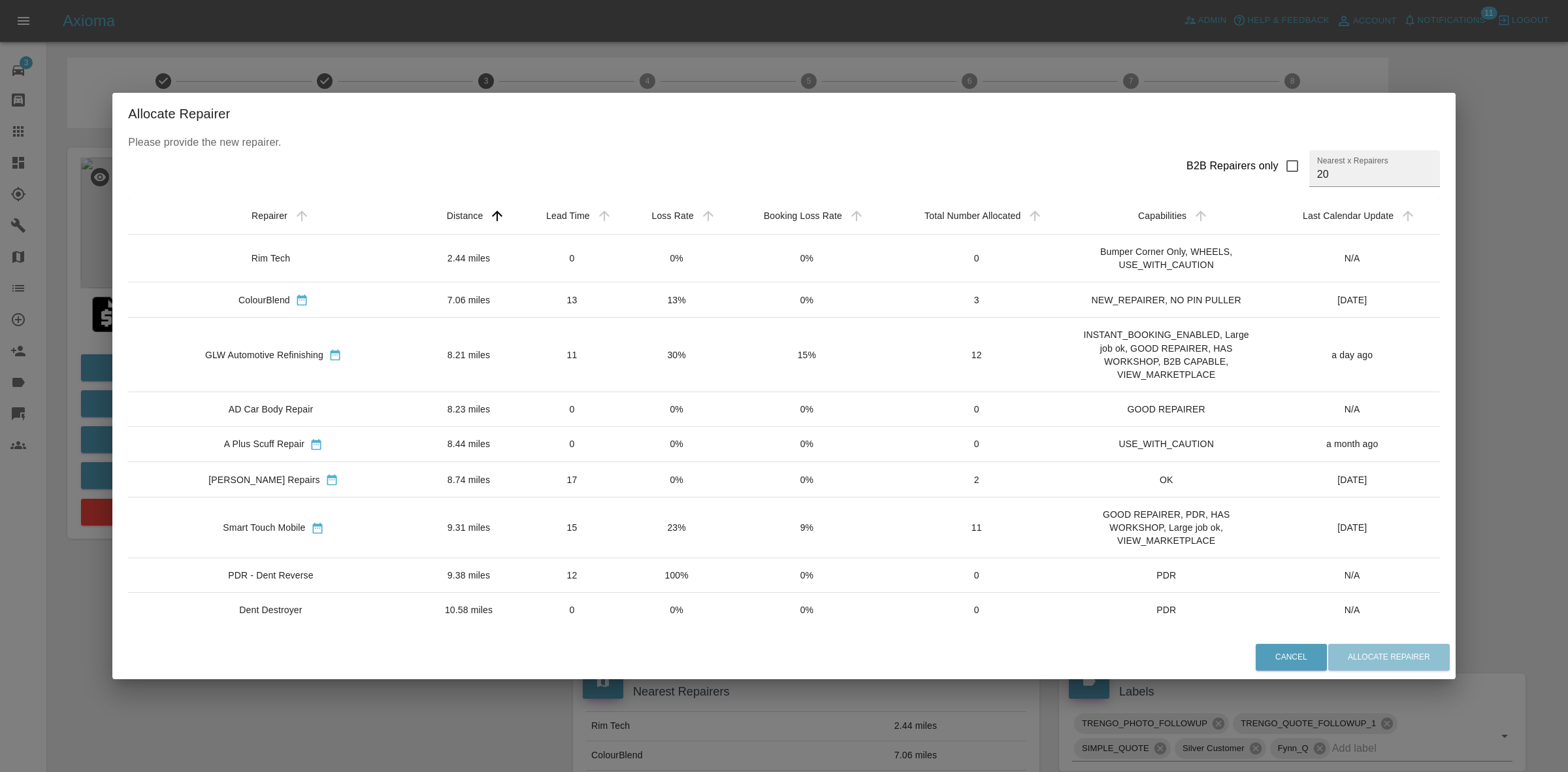
click at [668, 370] on td "30%" at bounding box center [677, 355] width 104 height 74
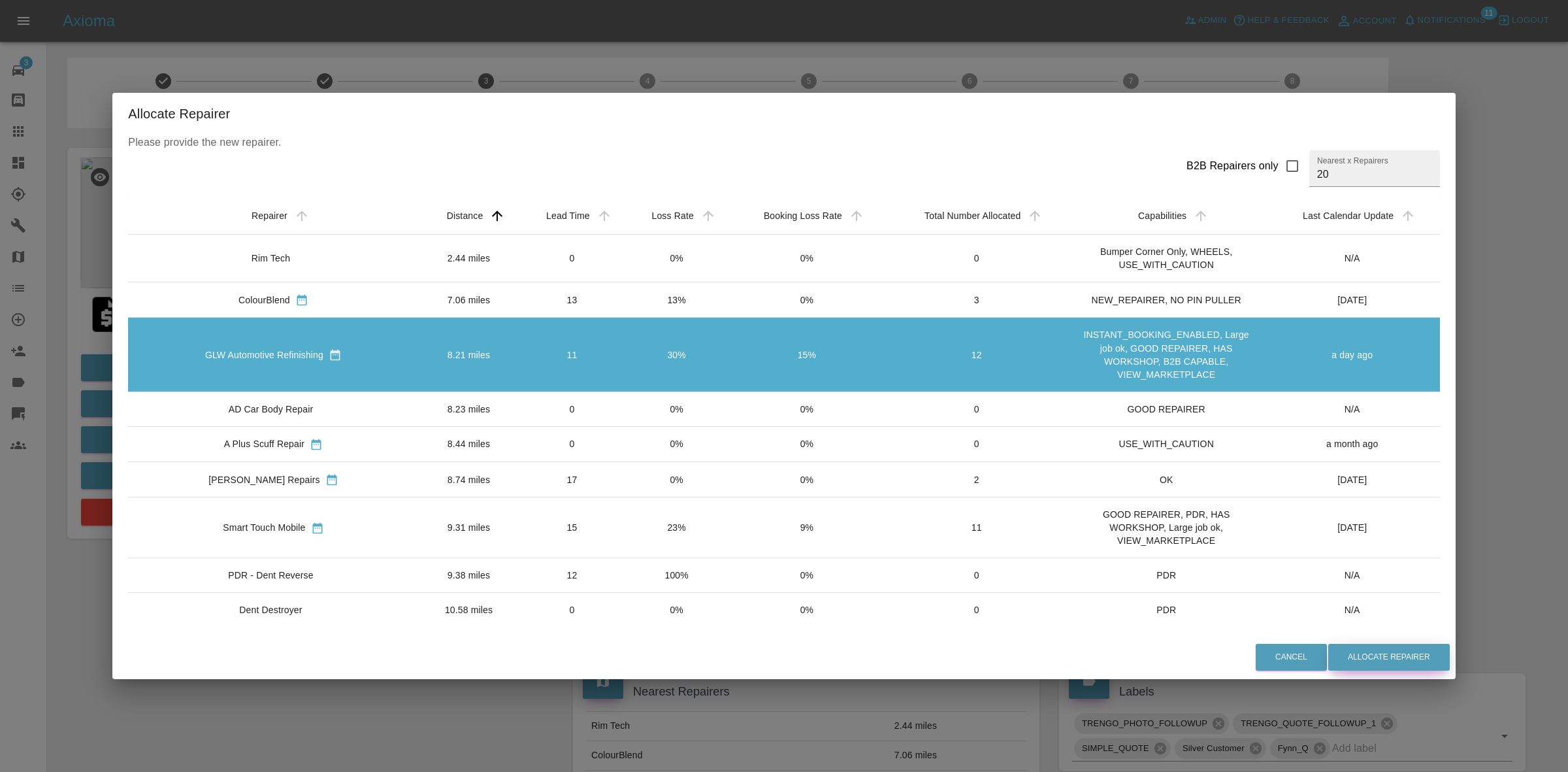
click at [1366, 660] on button "Allocate Repairer" at bounding box center [1388, 657] width 121 height 27
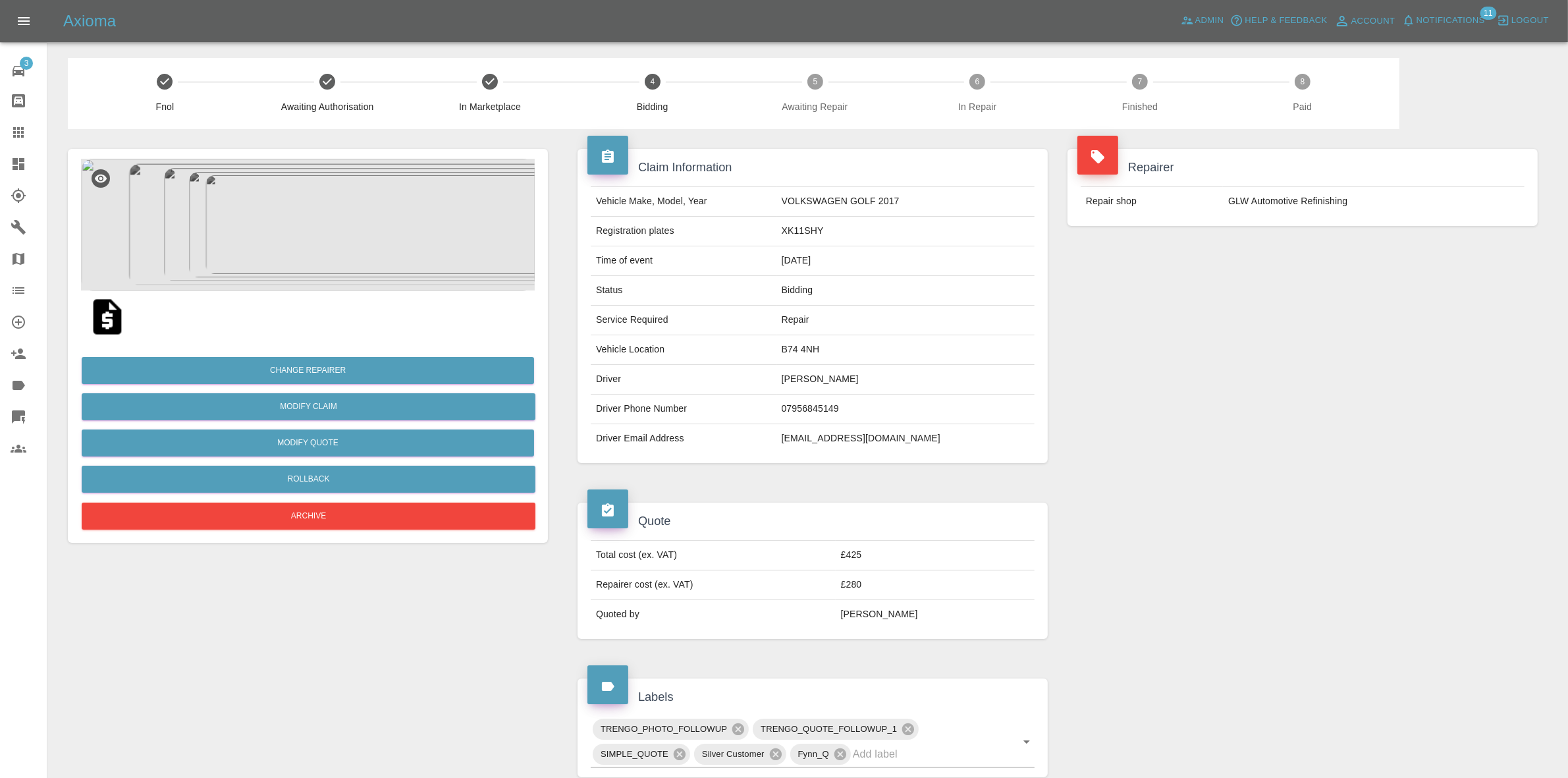
click at [1433, 239] on div "Repairer Repair shop GLW Automotive Refinishing" at bounding box center [1302, 188] width 490 height 117
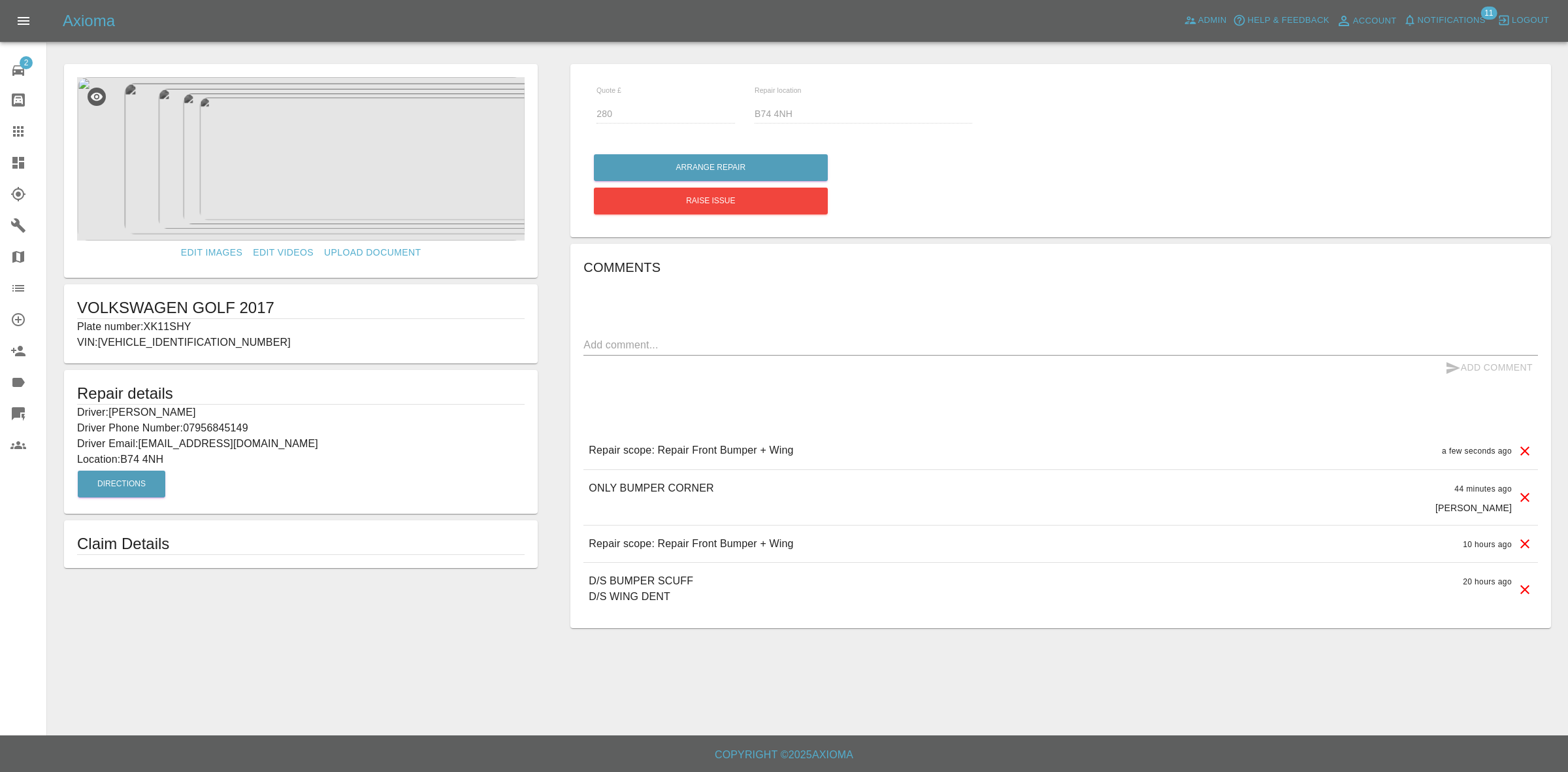
click at [1471, 23] on span "Notifications" at bounding box center [1451, 20] width 68 height 15
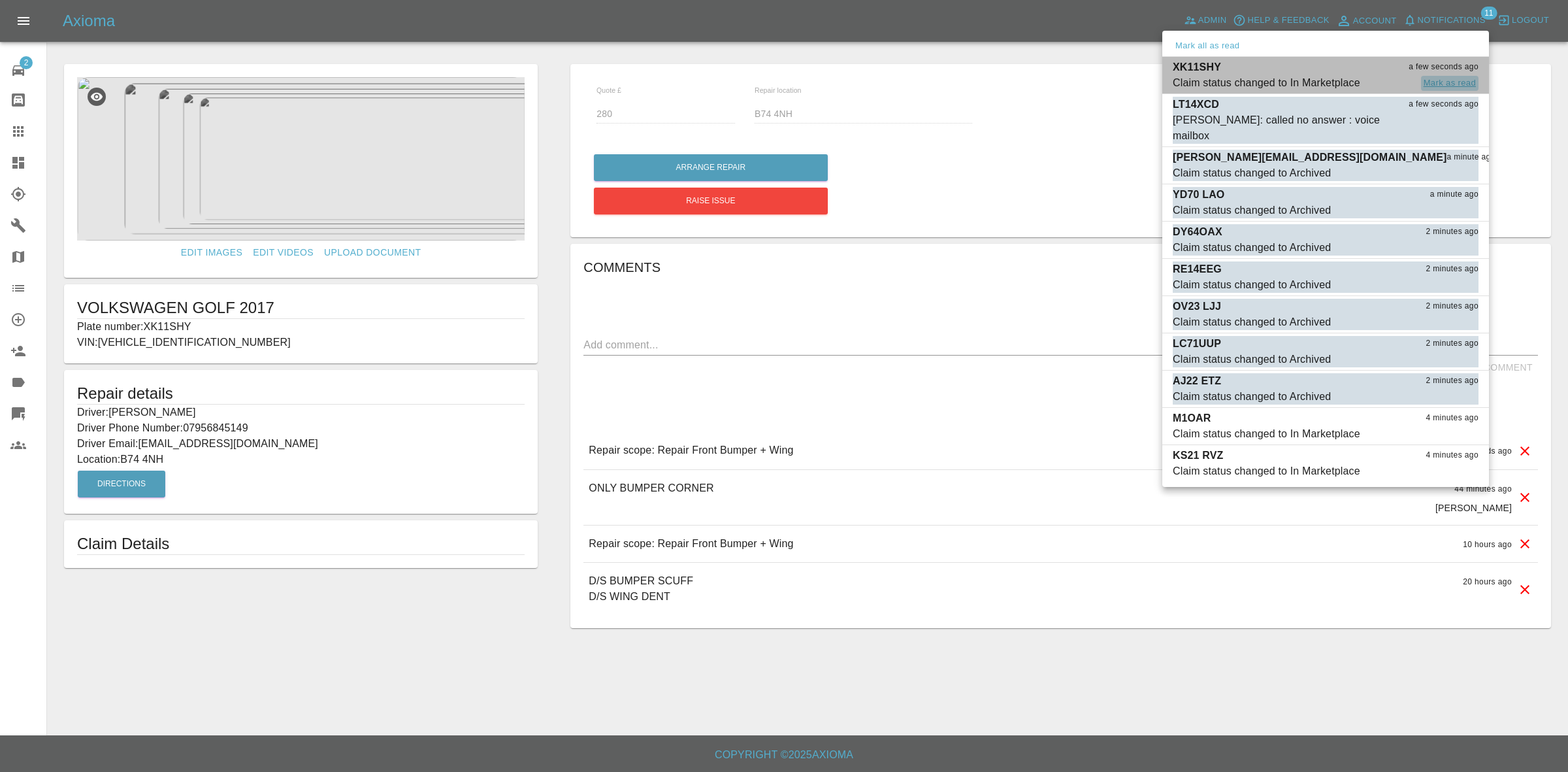
click at [1462, 85] on button "Mark as read" at bounding box center [1450, 83] width 57 height 15
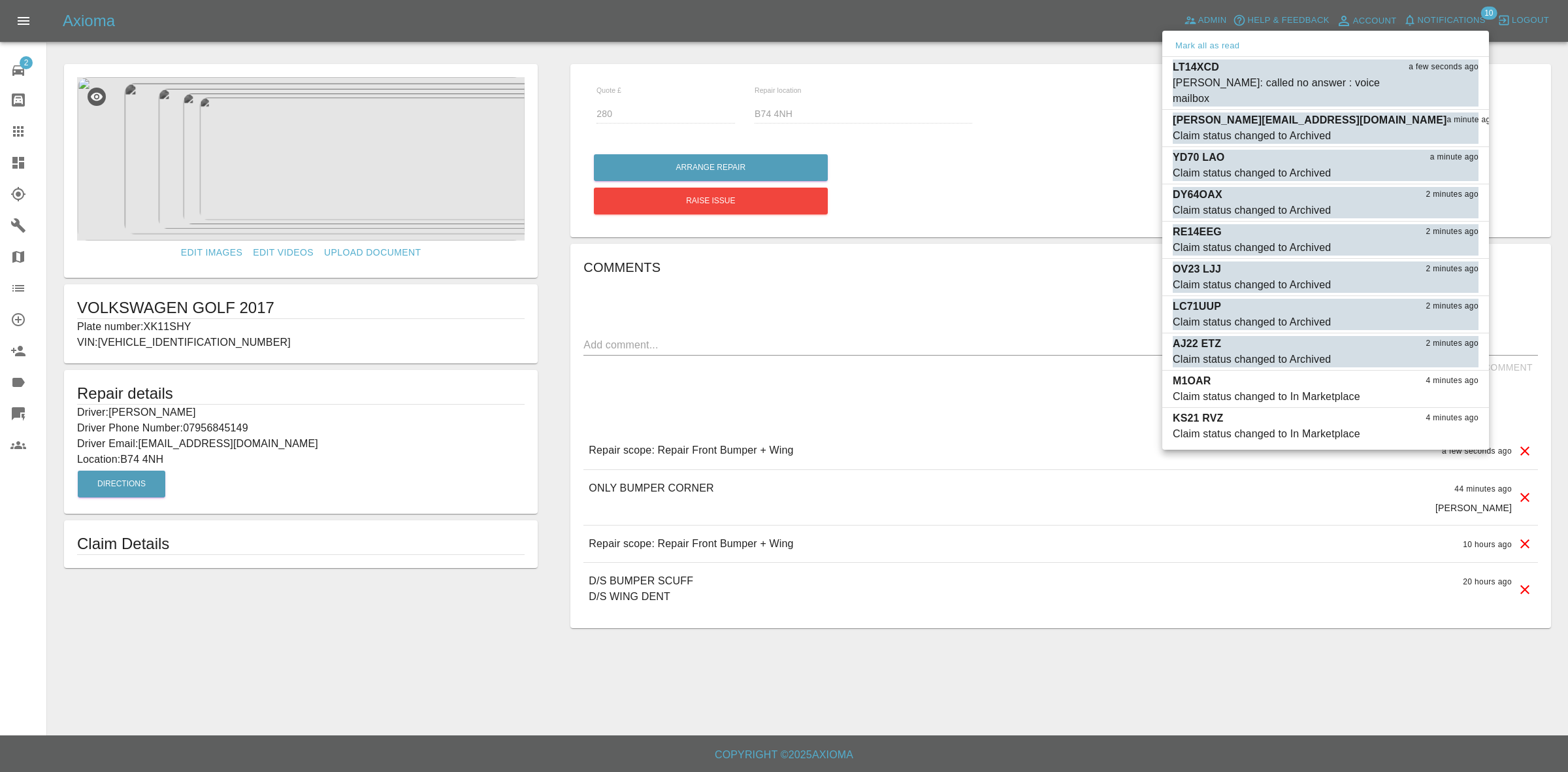
click at [1001, 146] on div at bounding box center [784, 386] width 1568 height 772
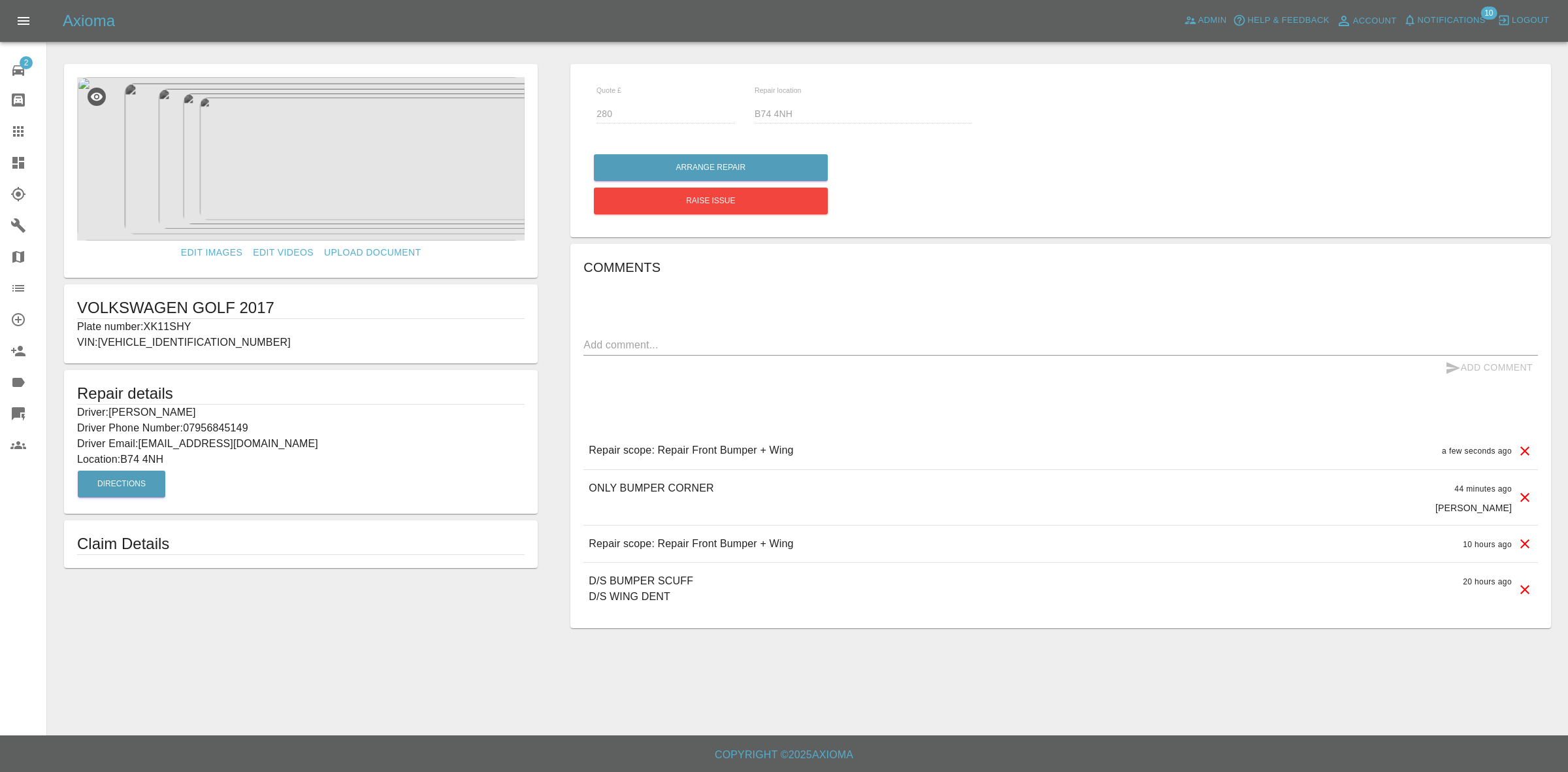
click at [1523, 503] on icon at bounding box center [1525, 497] width 15 height 15
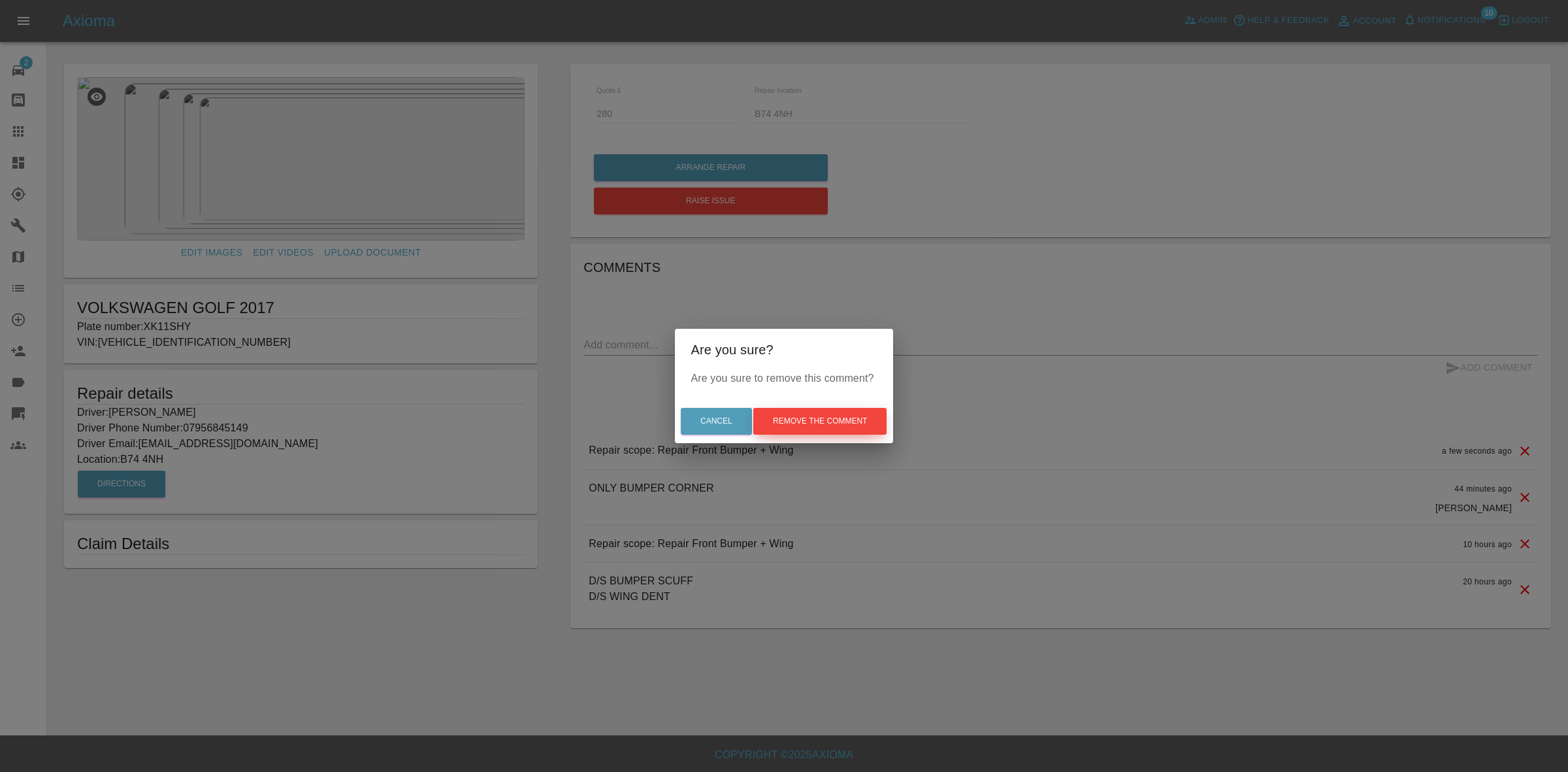
click at [808, 415] on button "Remove the comment" at bounding box center [820, 421] width 134 height 27
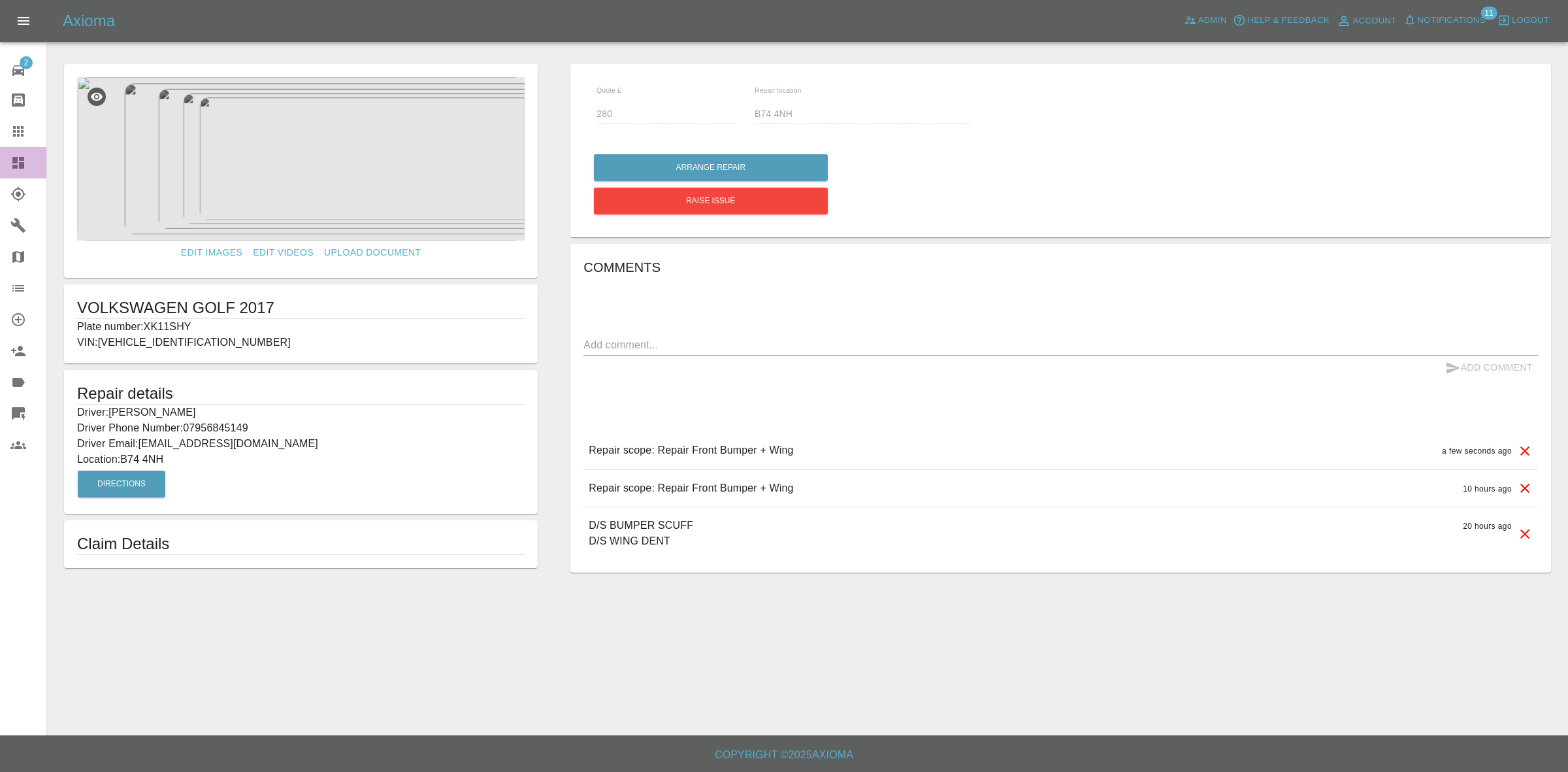
click at [0, 151] on link "Dashboard" at bounding box center [23, 162] width 46 height 32
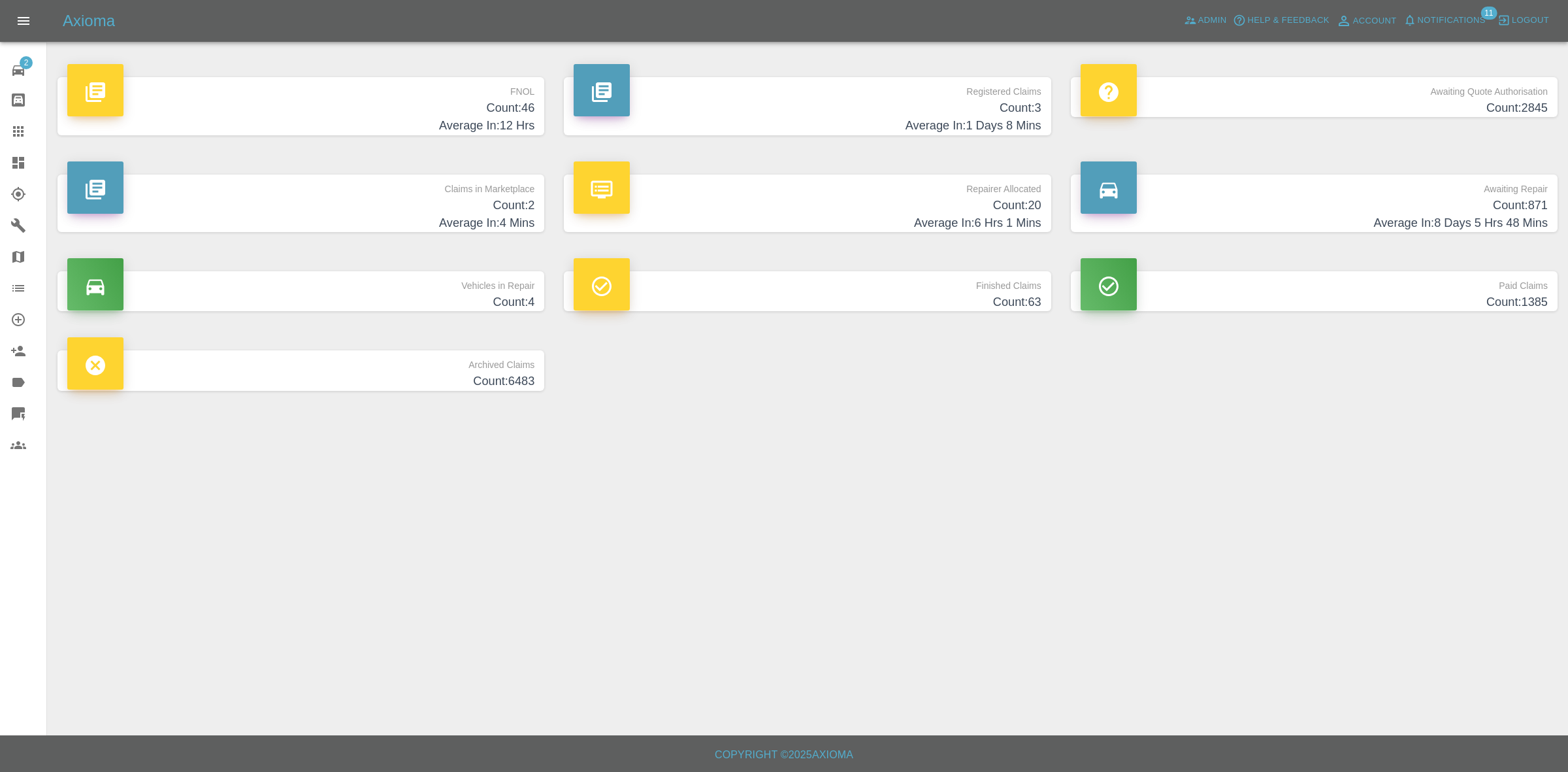
click at [1444, 15] on span "Notifications" at bounding box center [1451, 20] width 68 height 15
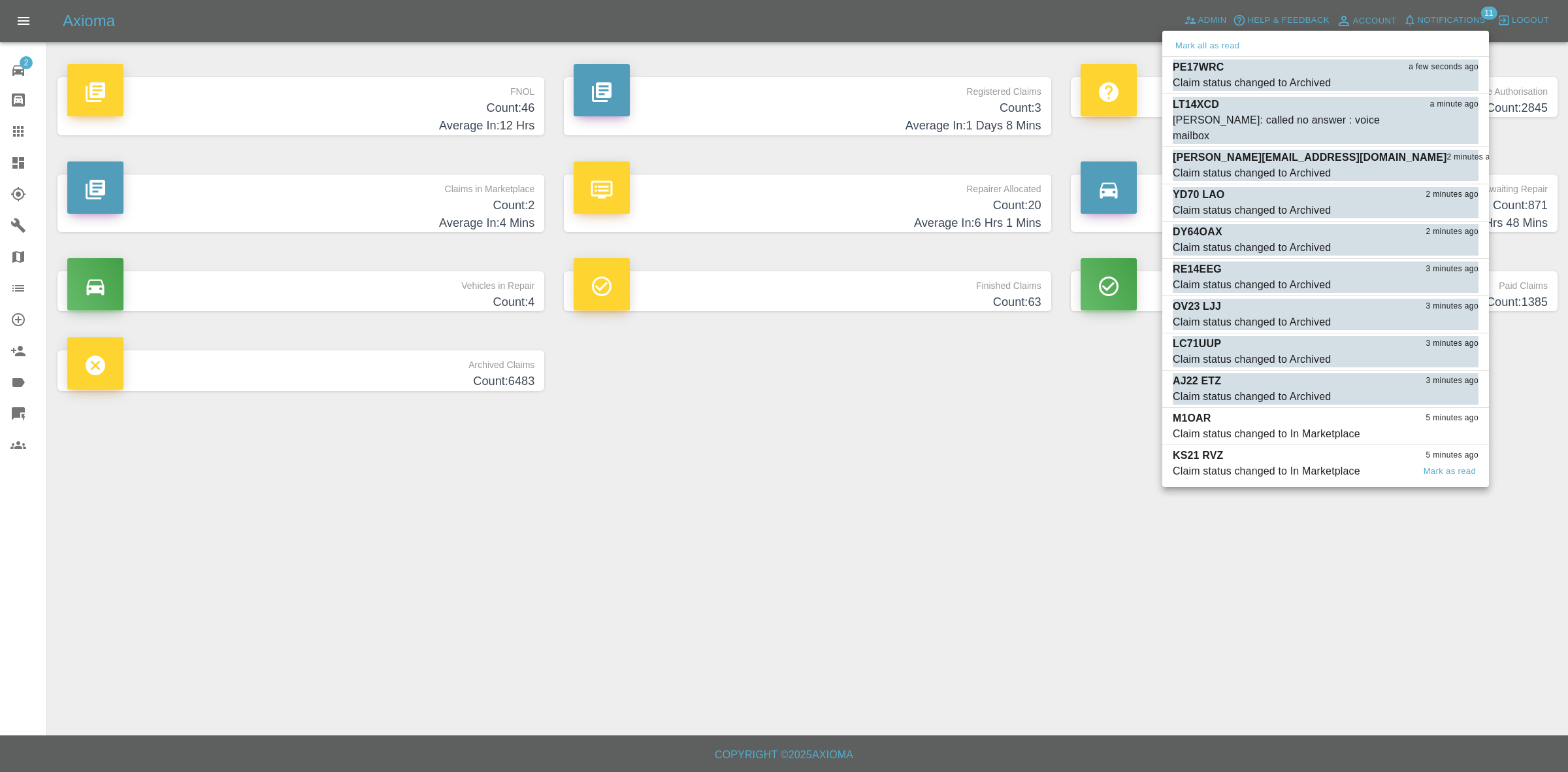
click at [1305, 447] on div "KS21 RVZ 5 minutes ago" at bounding box center [1325, 455] width 306 height 15
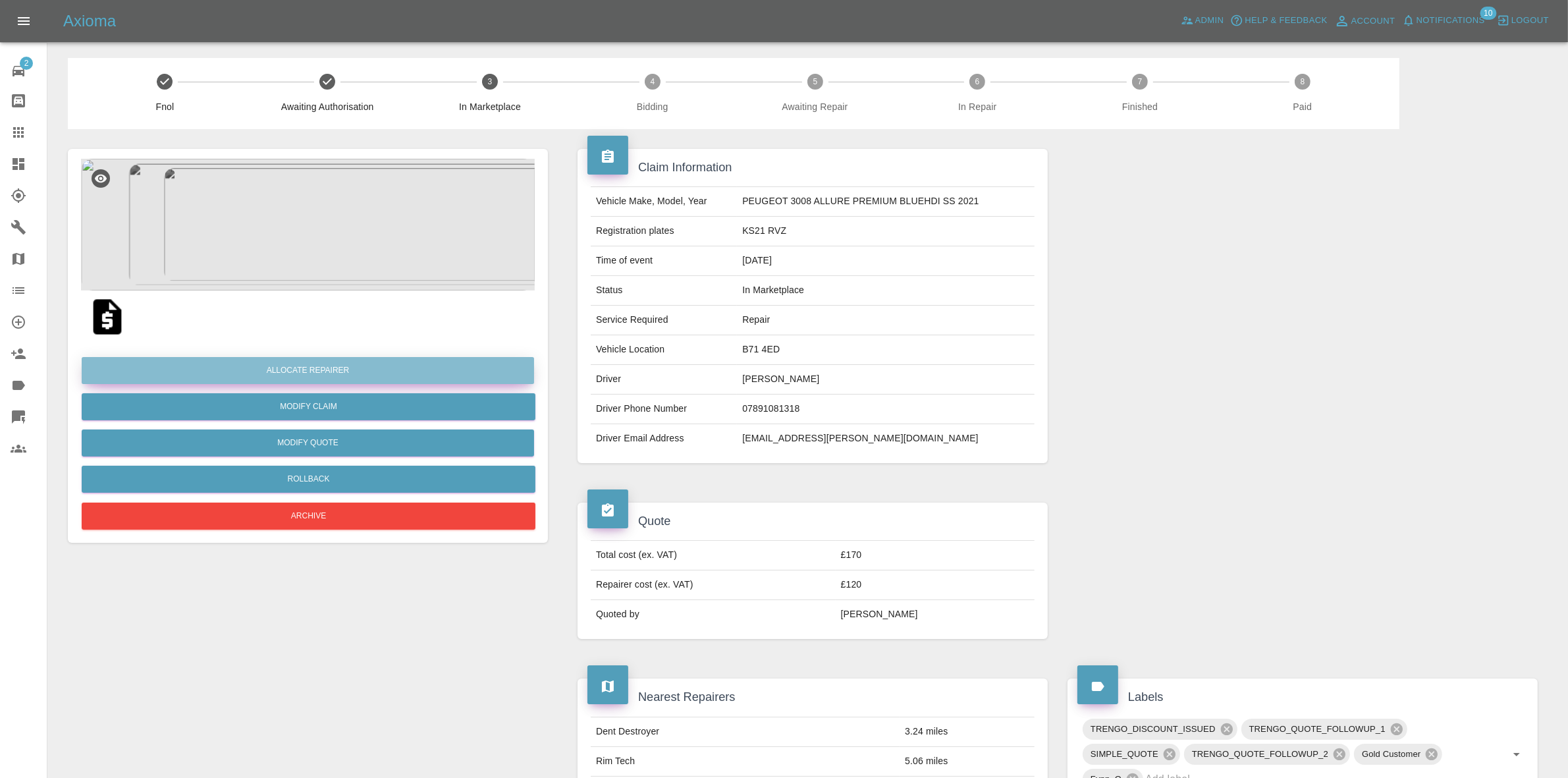
click at [301, 374] on button "Allocate Repairer" at bounding box center [308, 370] width 452 height 27
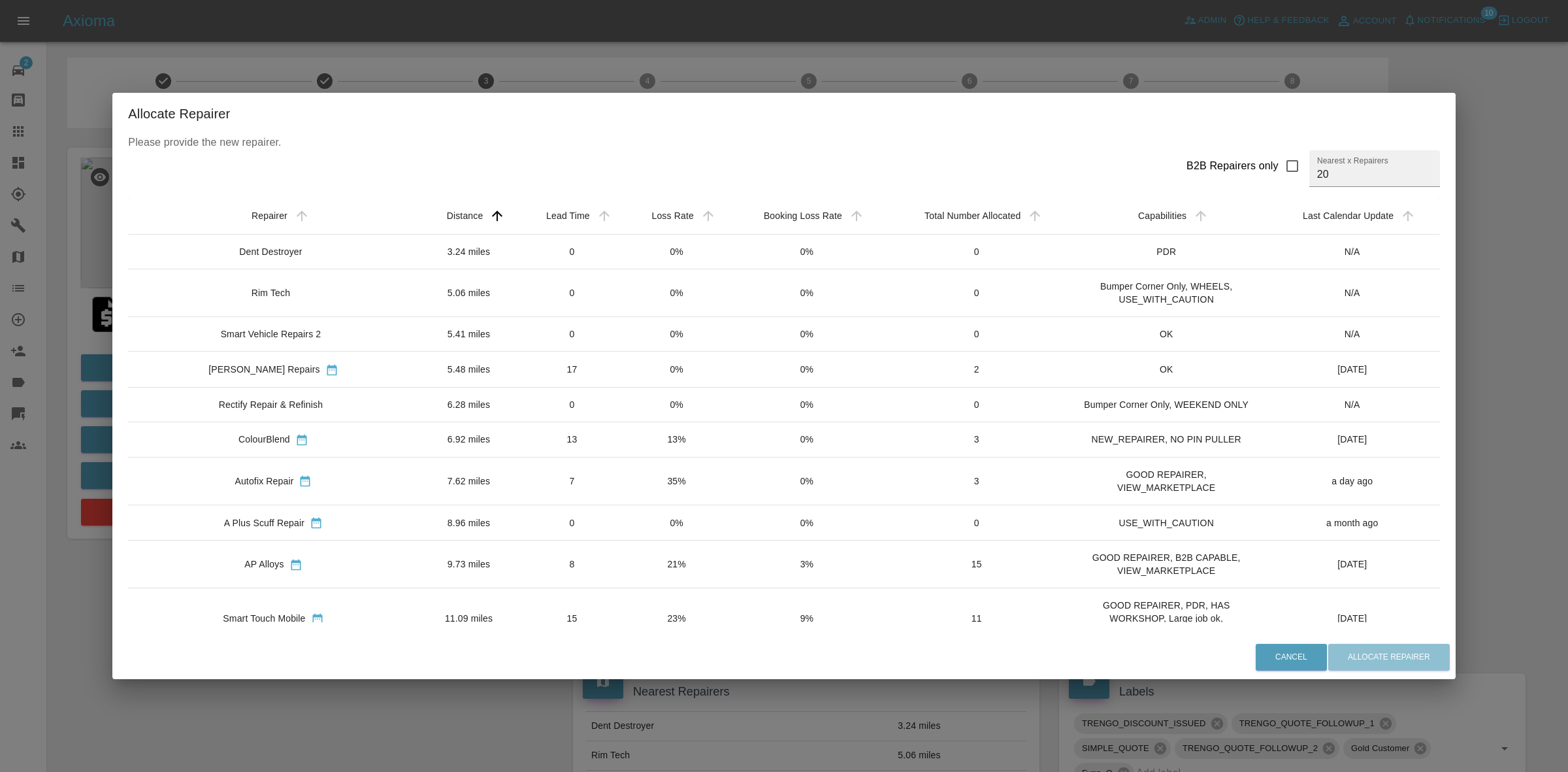
click at [576, 447] on td "13" at bounding box center [572, 440] width 106 height 36
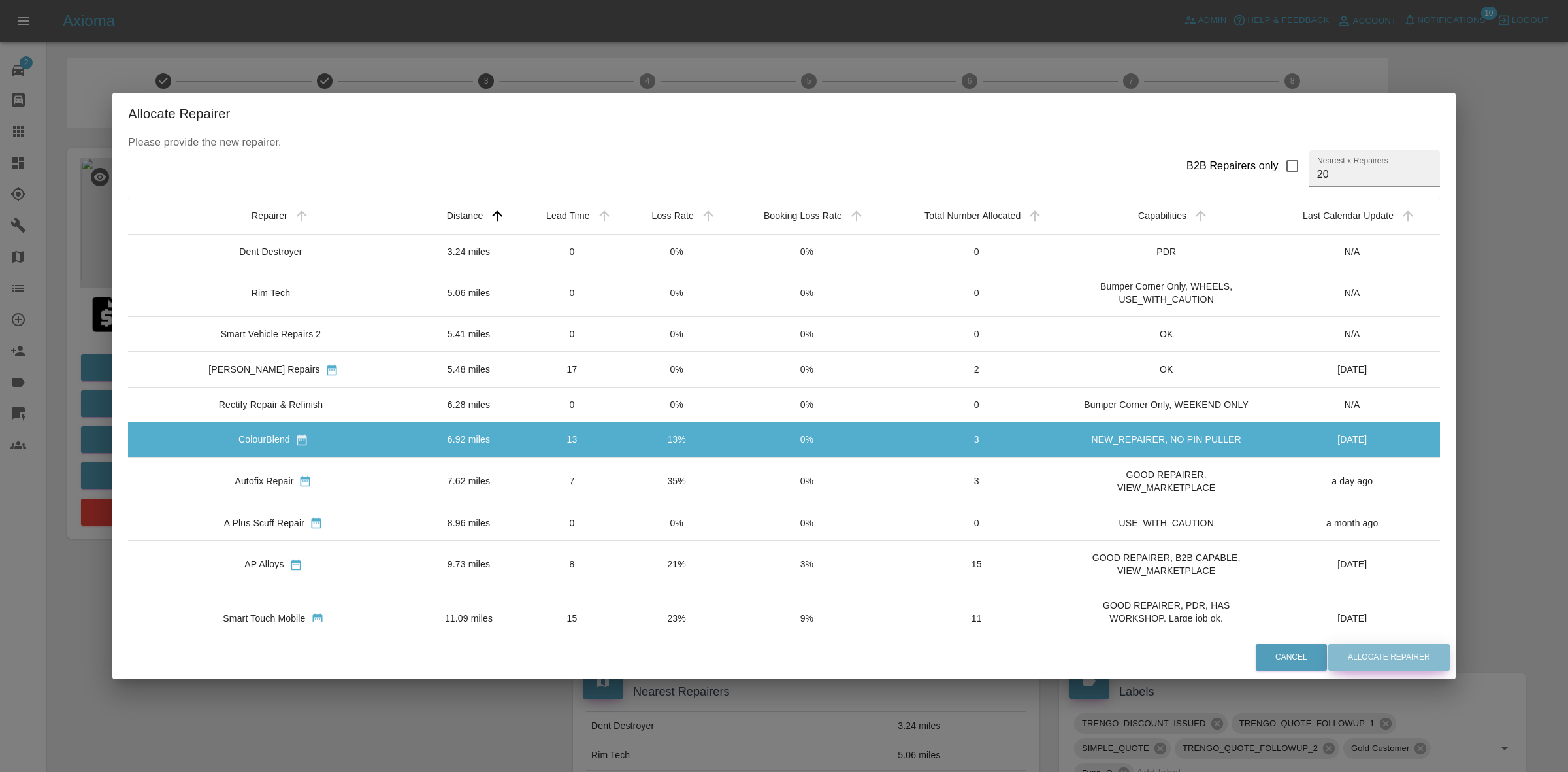
click at [1356, 660] on button "Allocate Repairer" at bounding box center [1388, 657] width 121 height 27
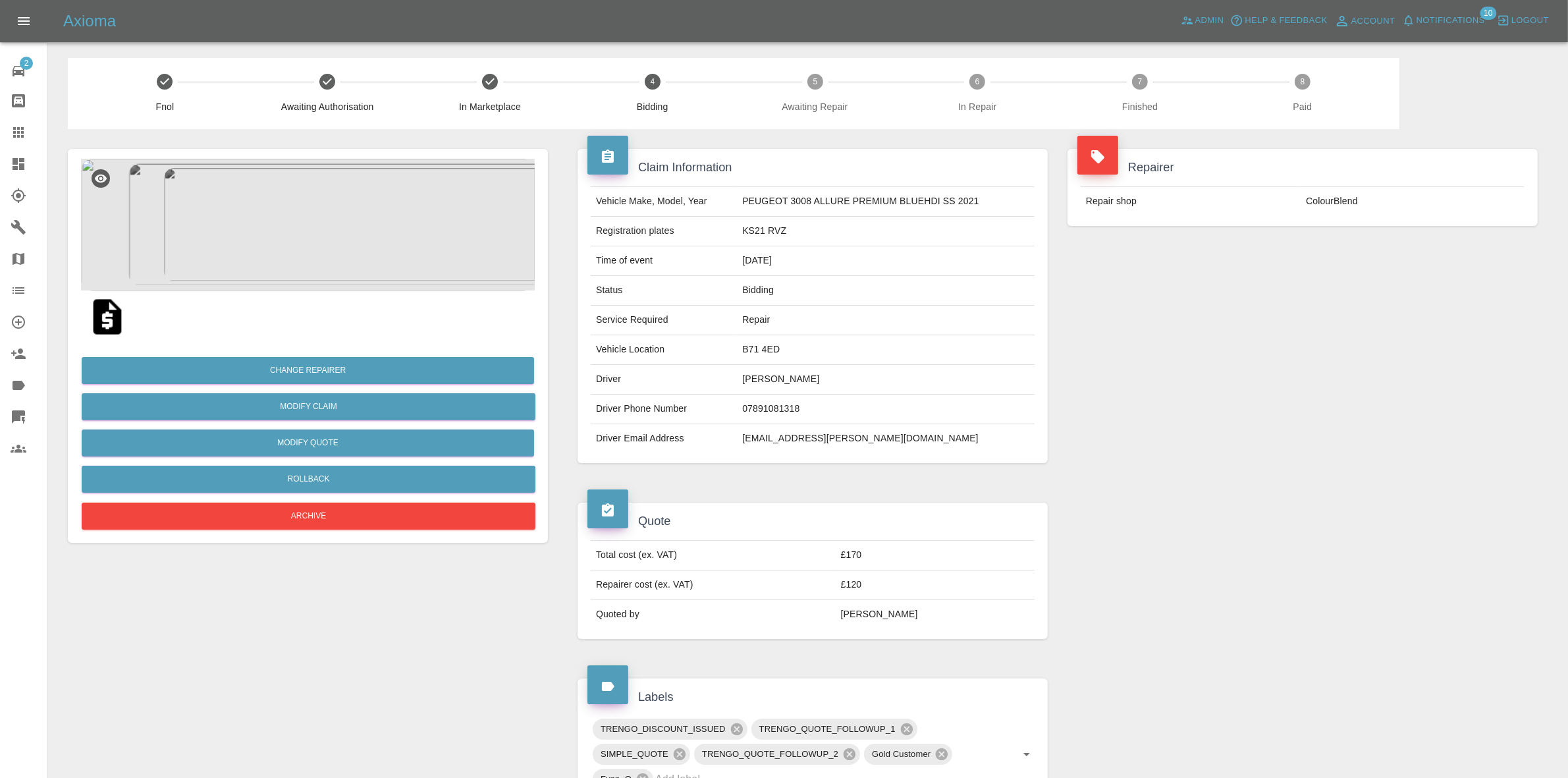
click at [1341, 236] on div "Repairer Repair shop ColourBlend" at bounding box center [1302, 188] width 490 height 117
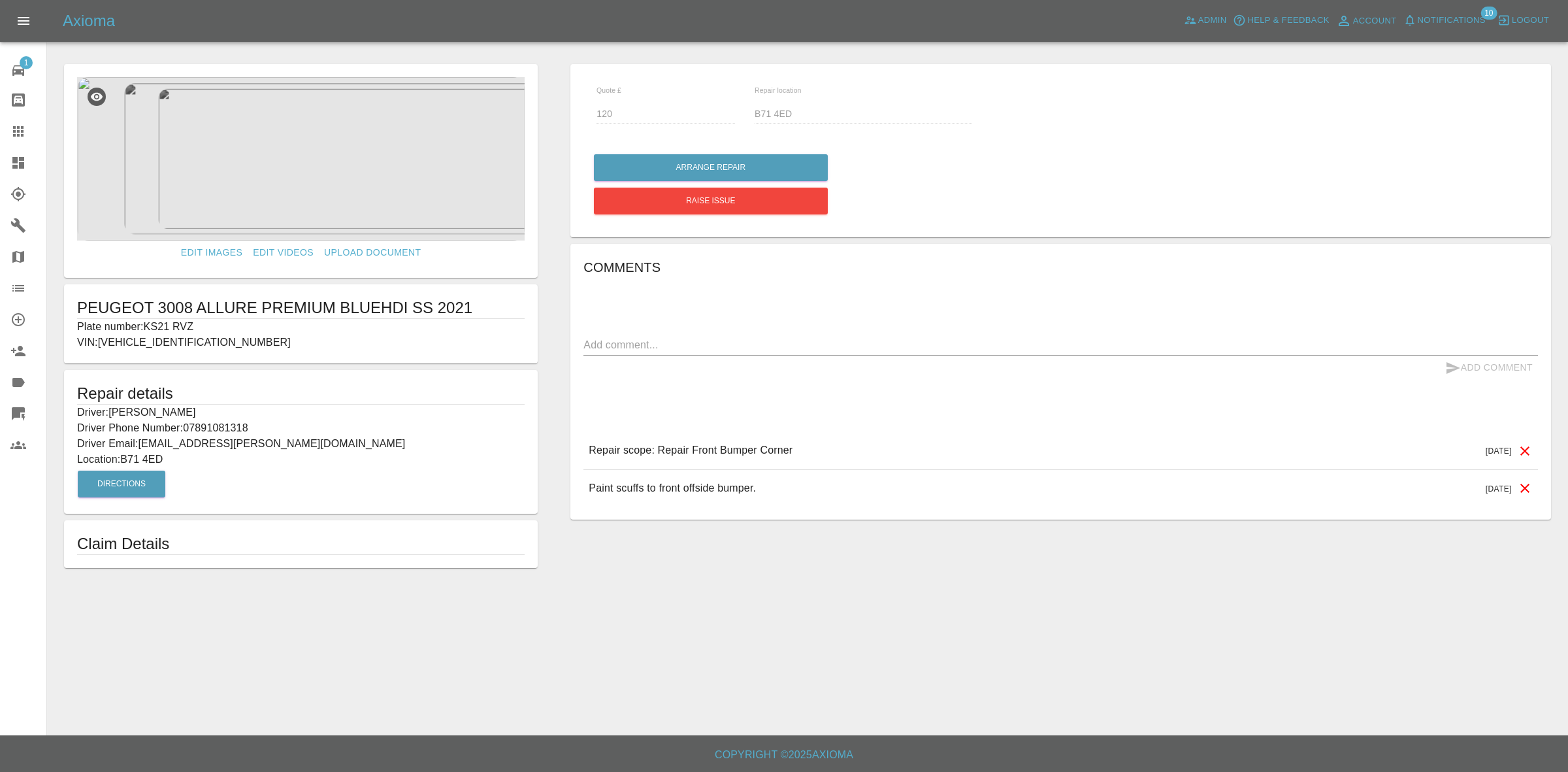
click at [0, 180] on link "Explorer" at bounding box center [23, 194] width 46 height 32
click at [0, 165] on link "Dashboard" at bounding box center [23, 162] width 46 height 32
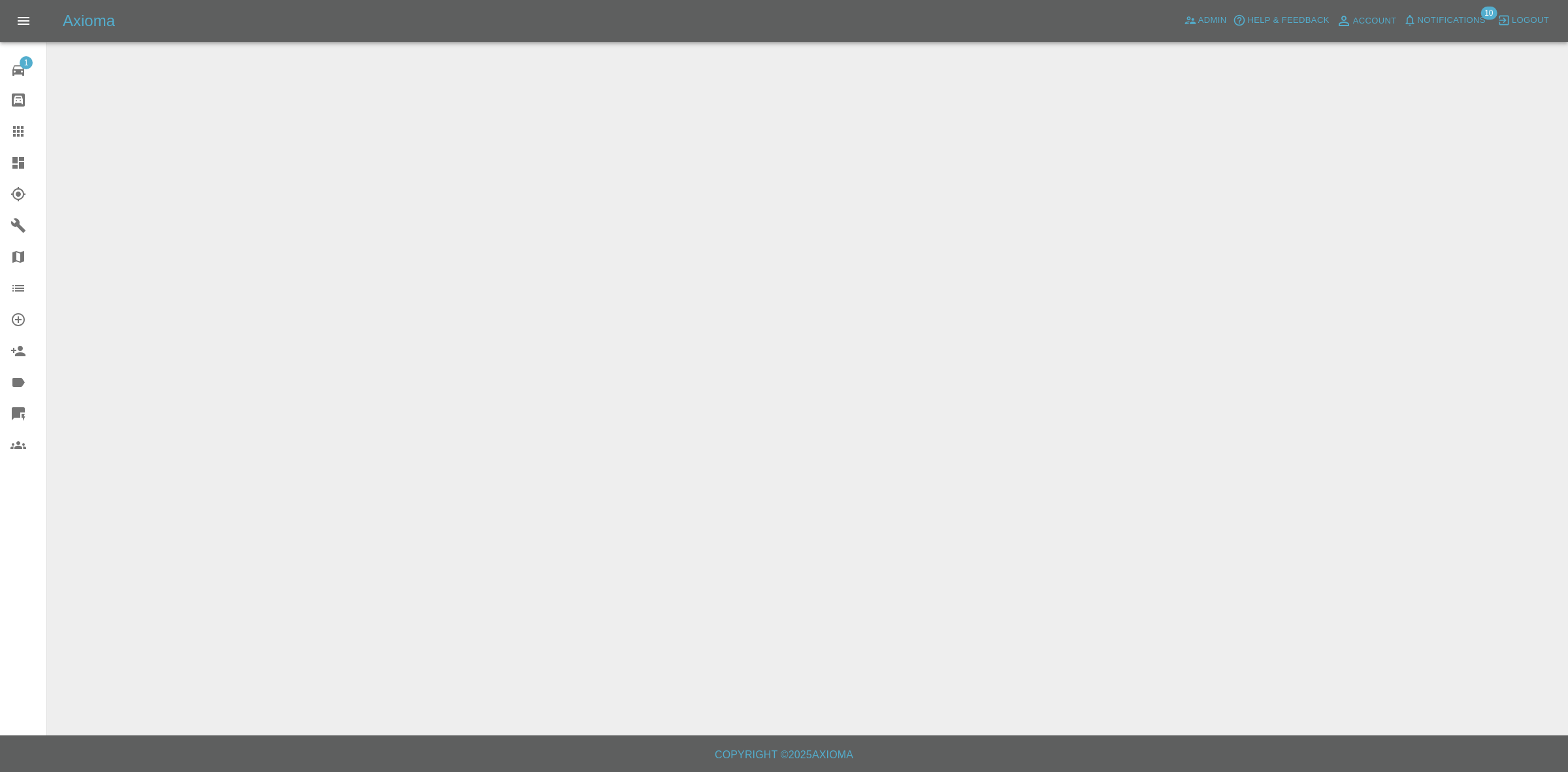
click at [1449, 13] on span "Notifications" at bounding box center [1451, 20] width 68 height 15
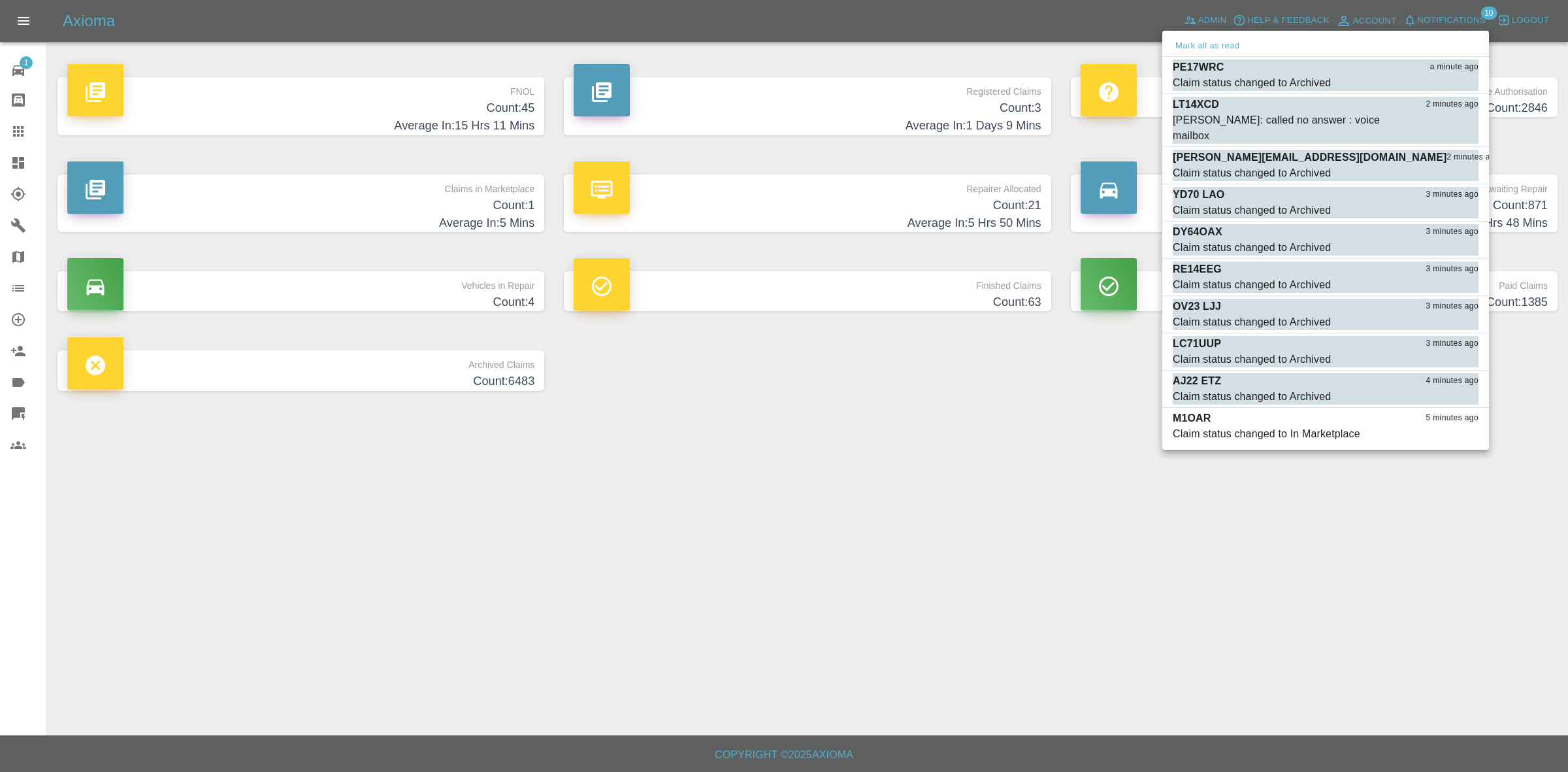
click at [916, 460] on div at bounding box center [784, 386] width 1568 height 772
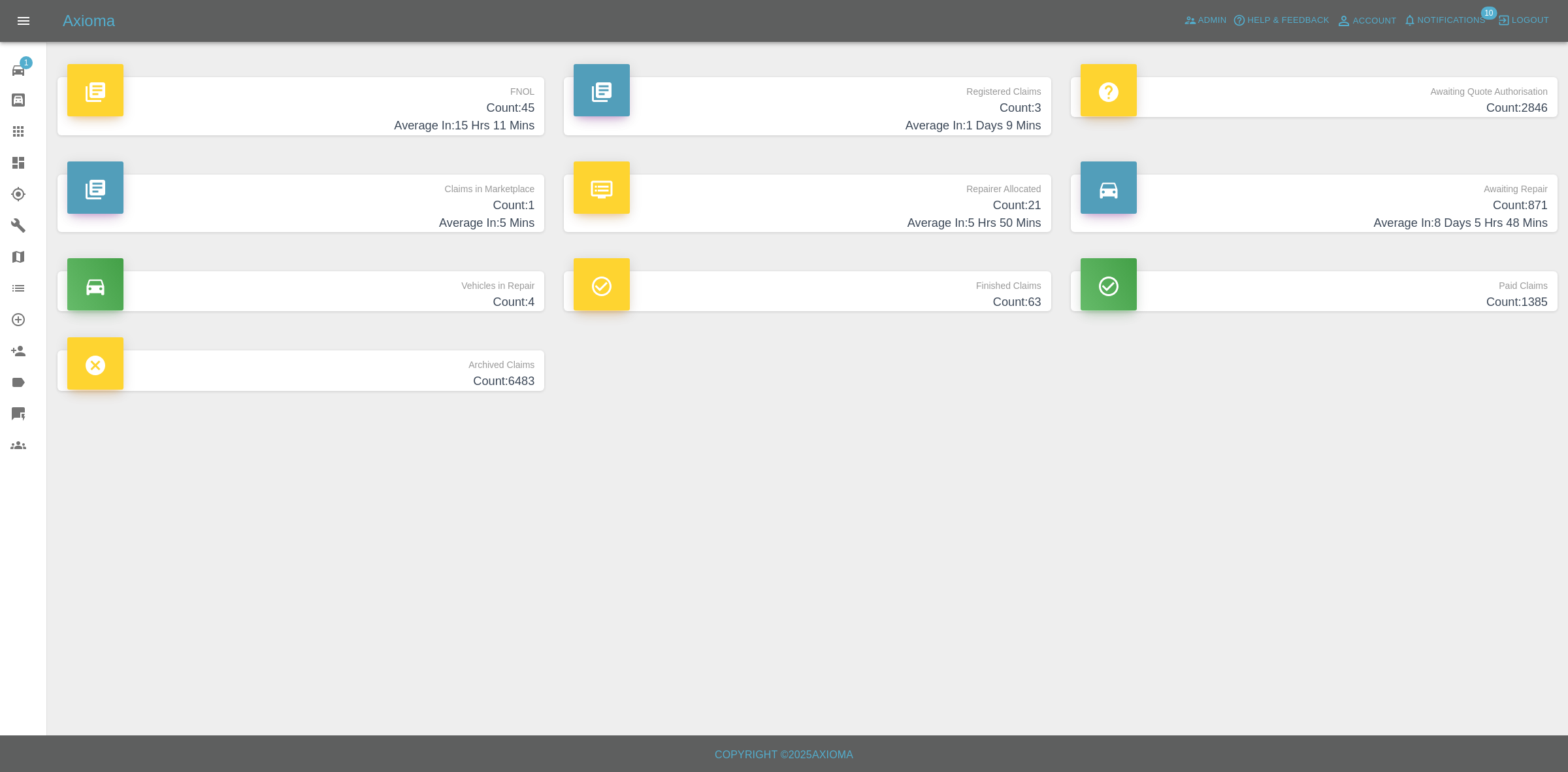
click at [456, 221] on h4 "Average In: 5 Mins" at bounding box center [300, 223] width 467 height 18
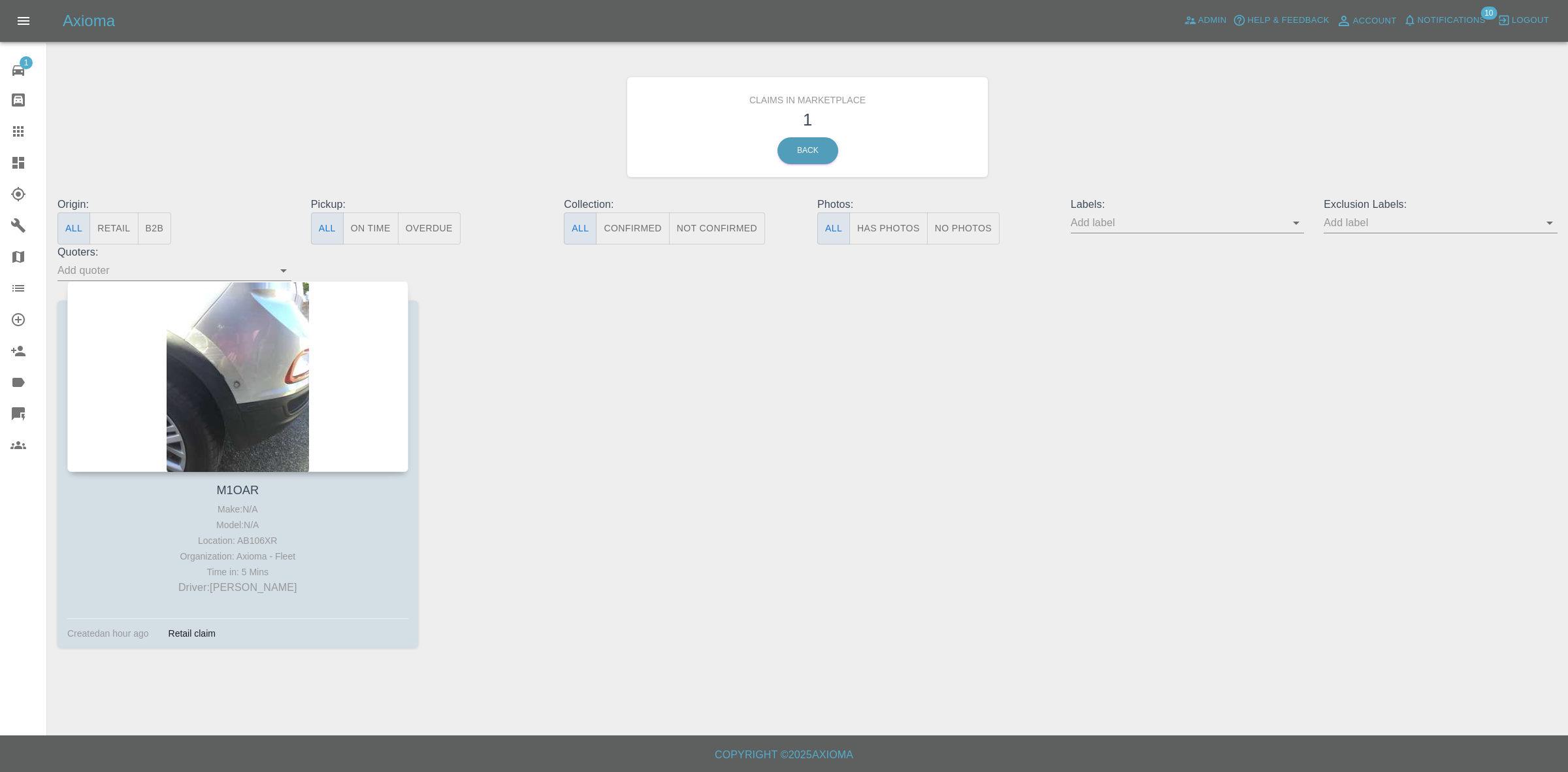
click at [266, 378] on div at bounding box center [237, 376] width 341 height 191
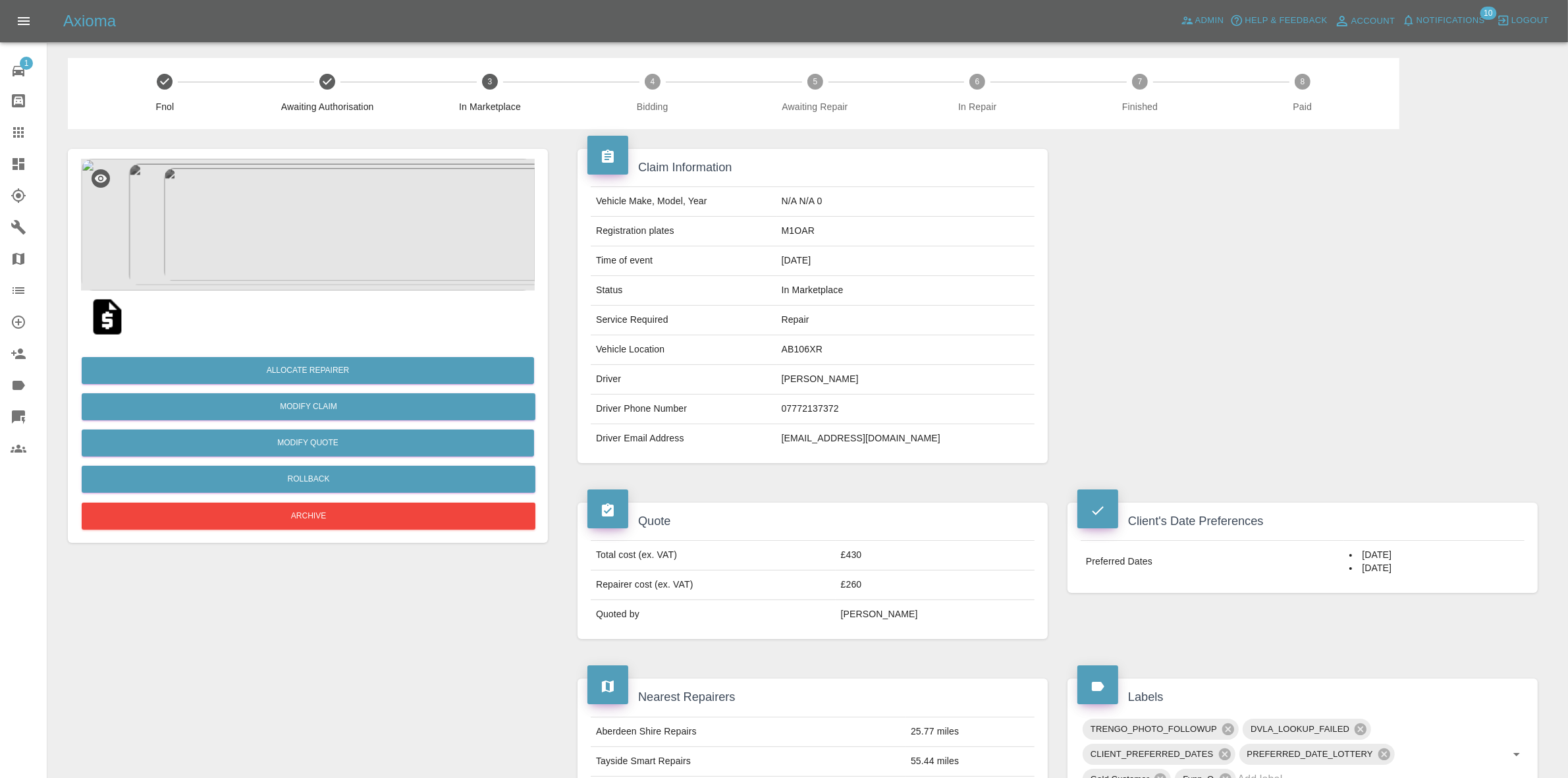
click at [396, 206] on img at bounding box center [308, 224] width 454 height 132
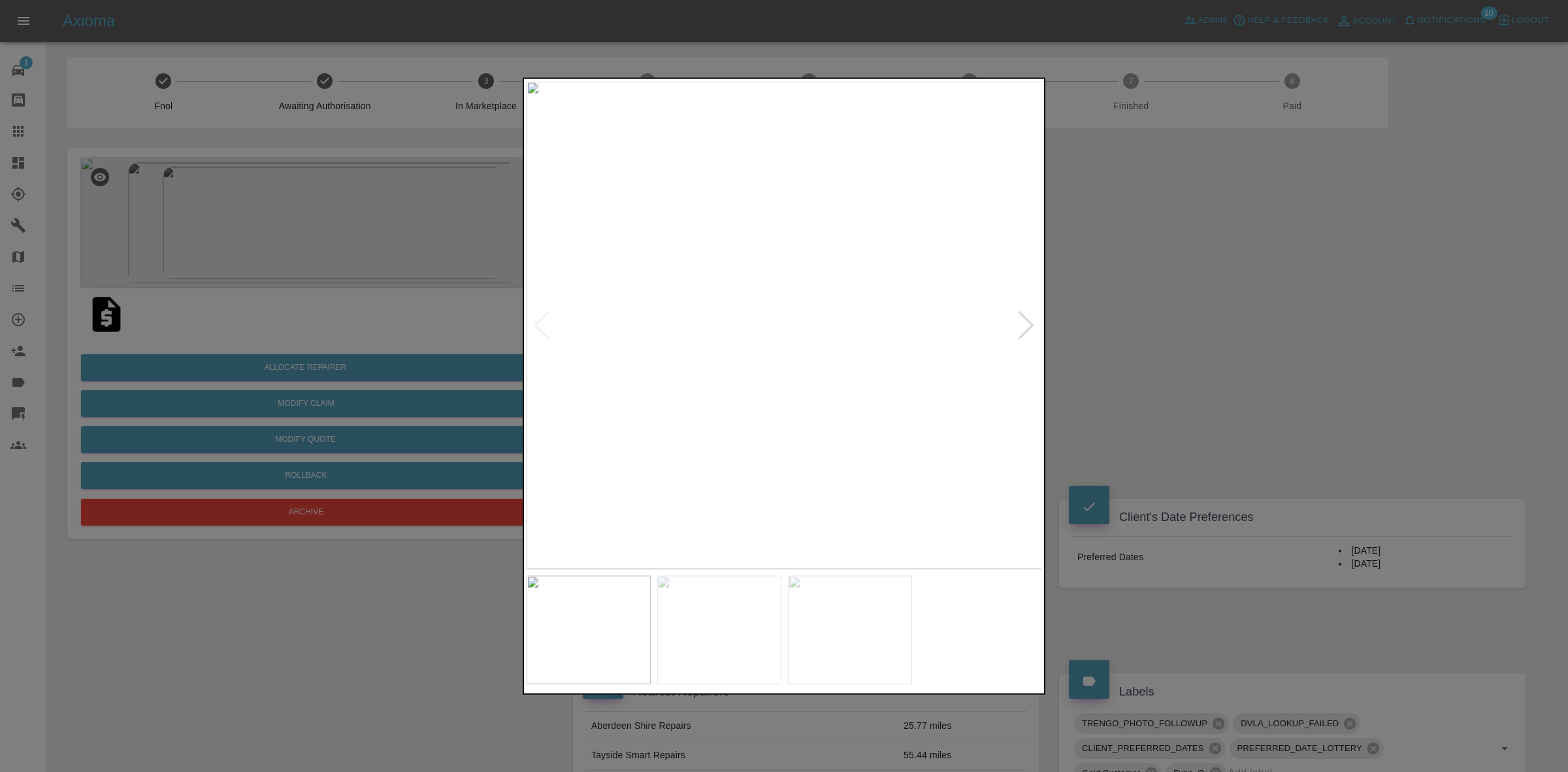
click at [1020, 319] on div at bounding box center [1026, 325] width 18 height 29
click at [1020, 319] on img at bounding box center [785, 325] width 516 height 488
click at [535, 322] on div at bounding box center [541, 325] width 18 height 29
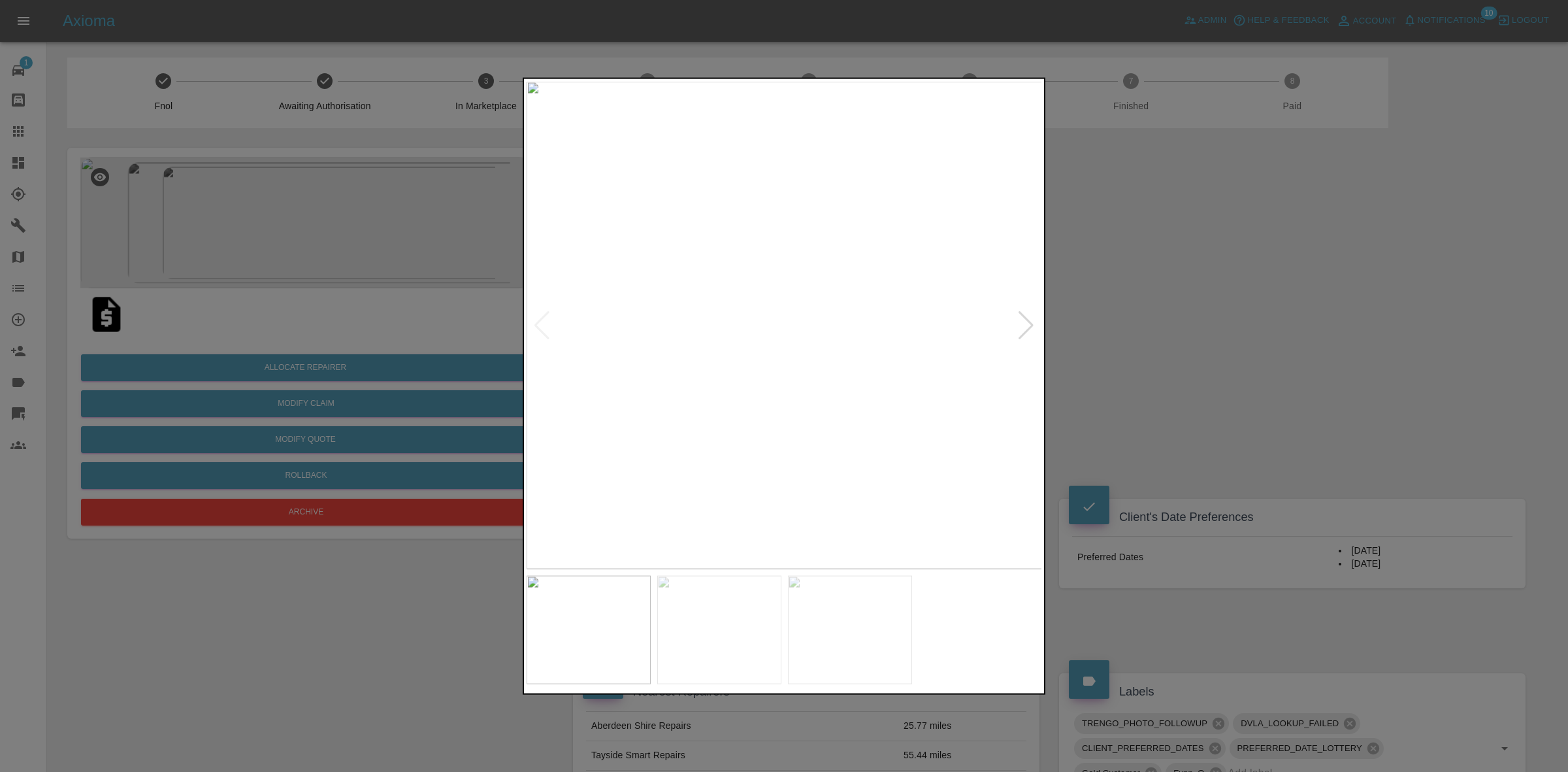
click at [1302, 354] on div at bounding box center [784, 386] width 1568 height 772
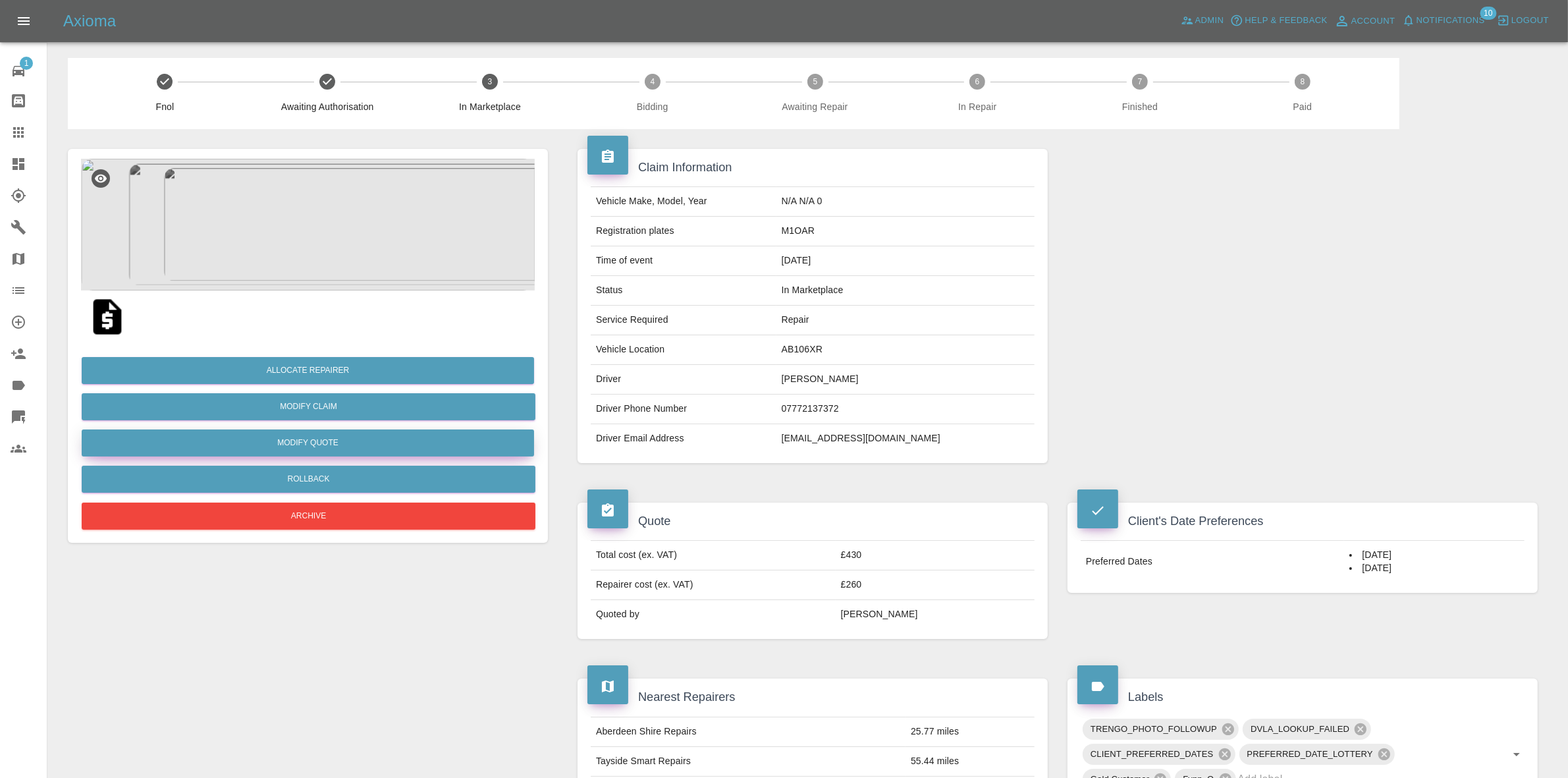
click at [288, 435] on button "Modify Quote" at bounding box center [308, 442] width 452 height 27
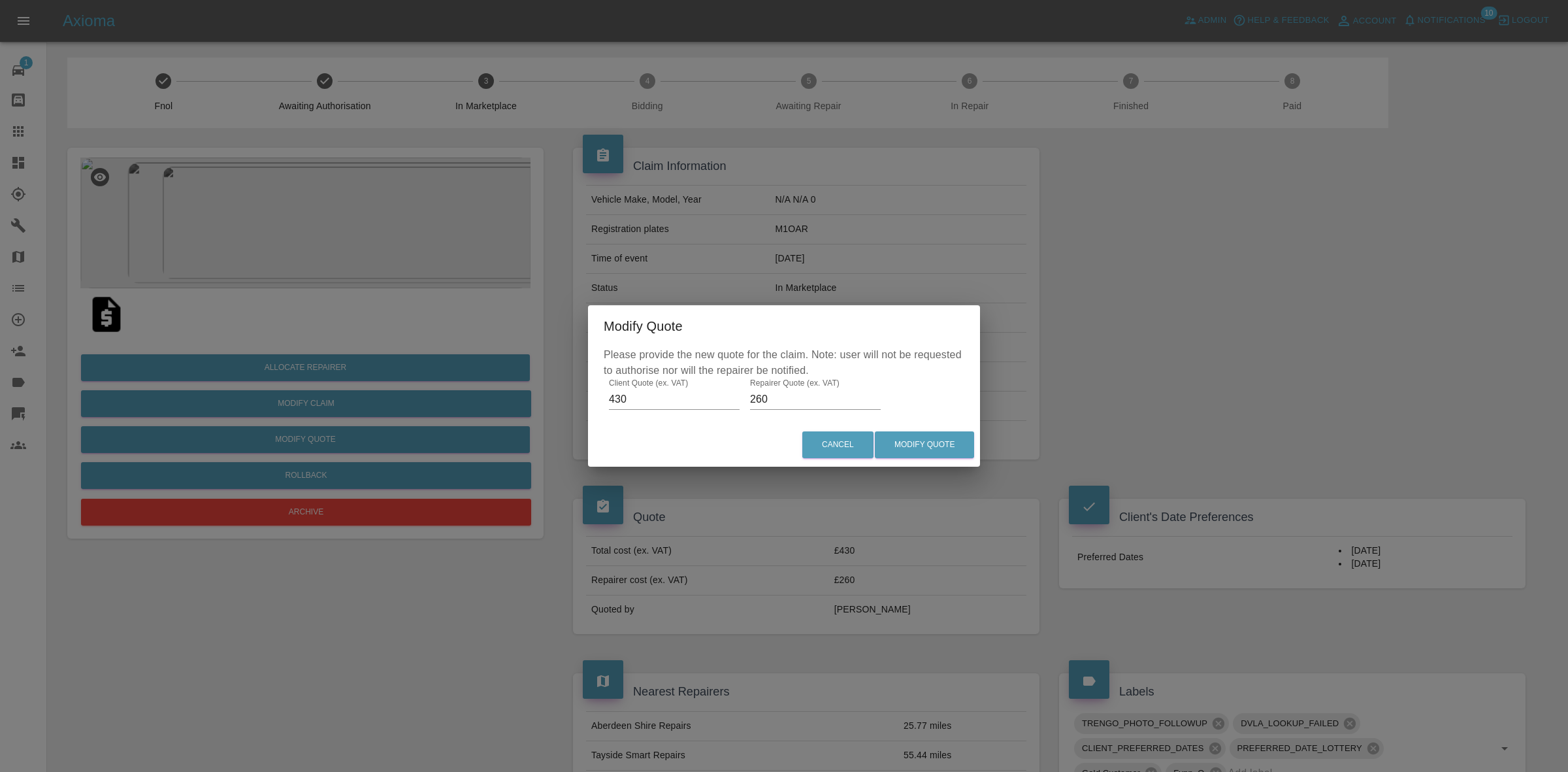
click at [818, 396] on input "260" at bounding box center [815, 399] width 131 height 21
type input "250"
click at [925, 441] on button "Modify Quote" at bounding box center [925, 444] width 100 height 27
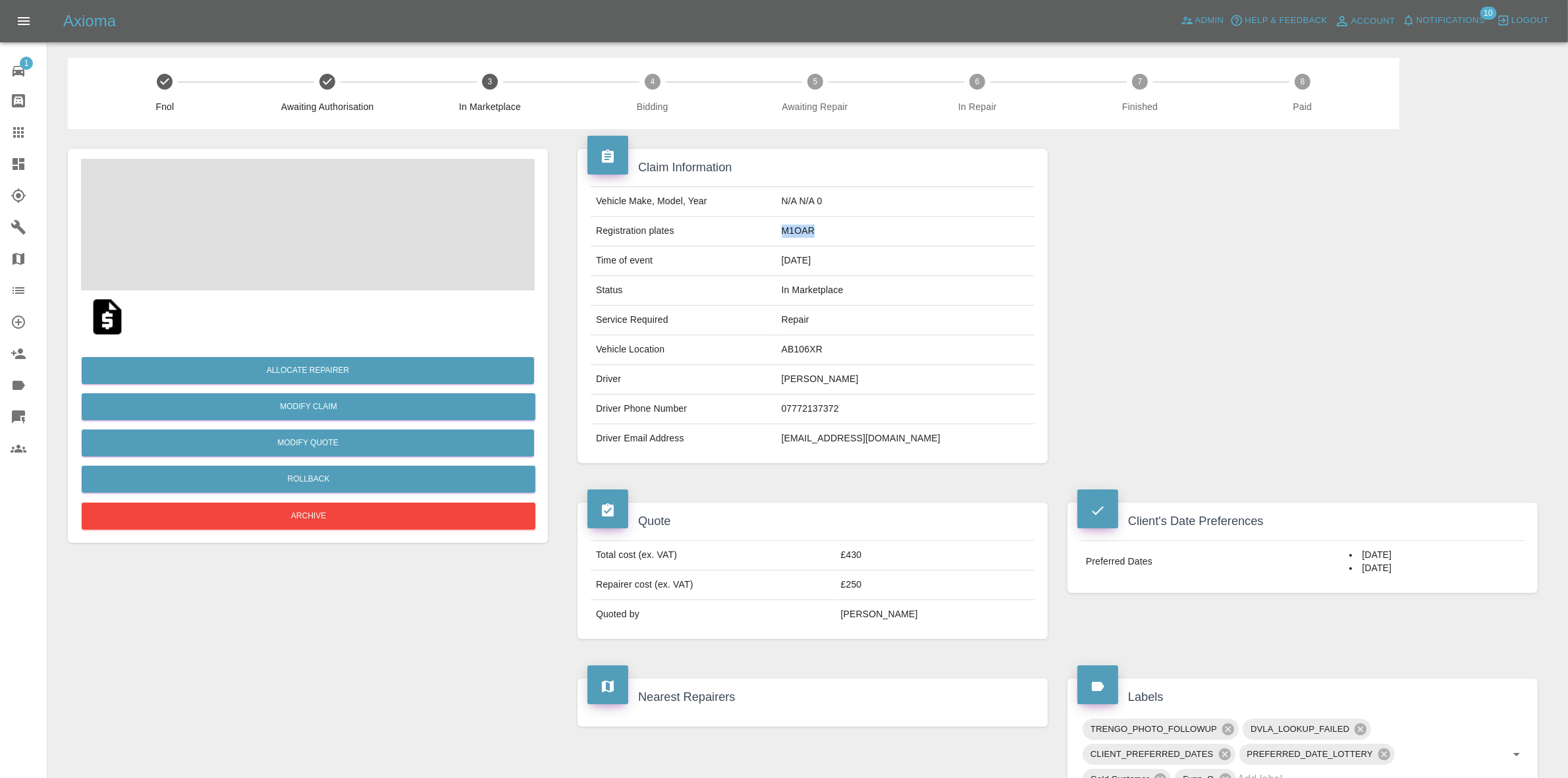
click at [871, 232] on td "M1OAR" at bounding box center [905, 231] width 258 height 30
copy td "M1OAR"
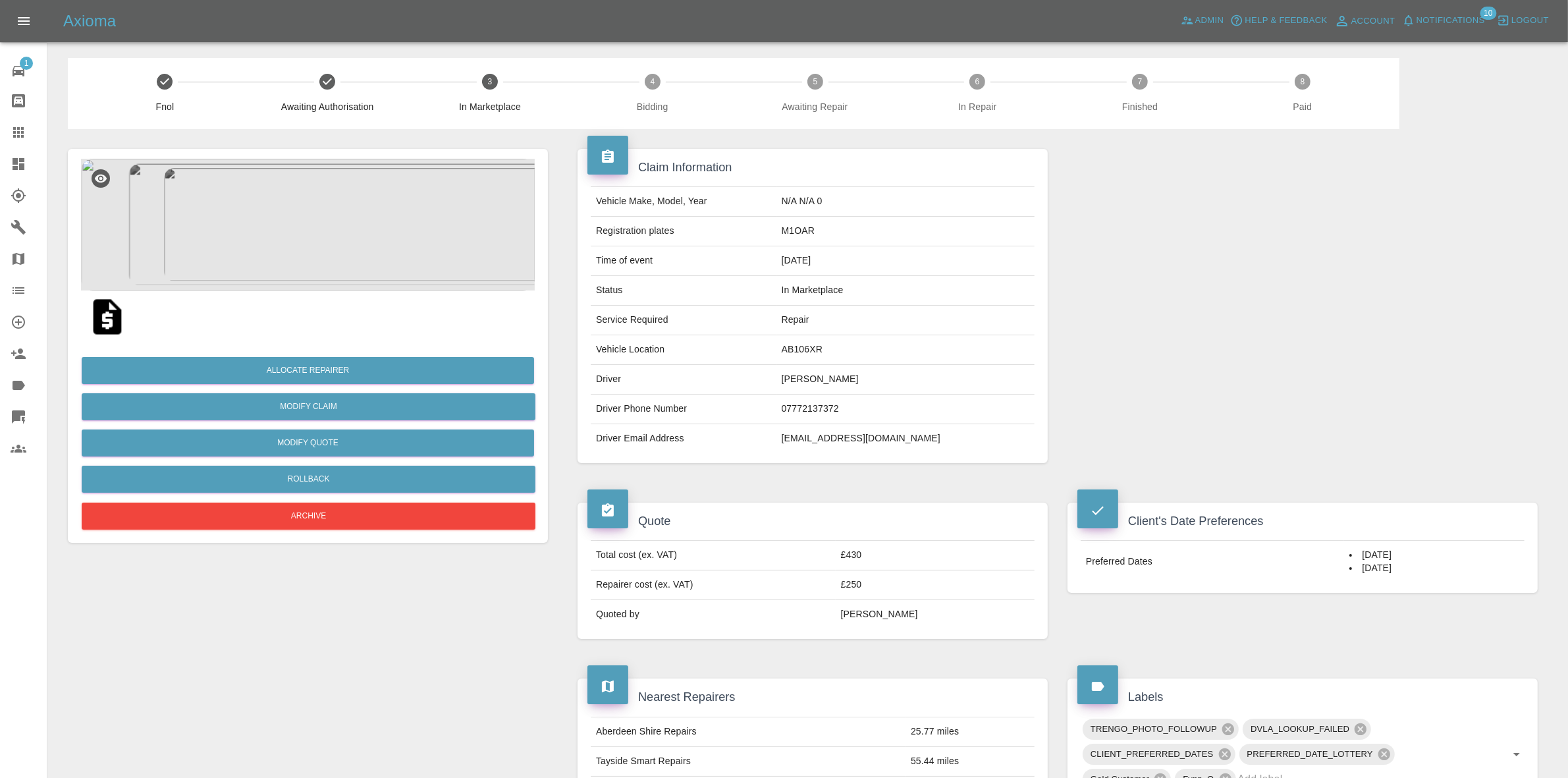
click at [1360, 341] on div at bounding box center [1302, 306] width 490 height 354
click at [311, 374] on button "Allocate Repairer" at bounding box center [308, 370] width 452 height 27
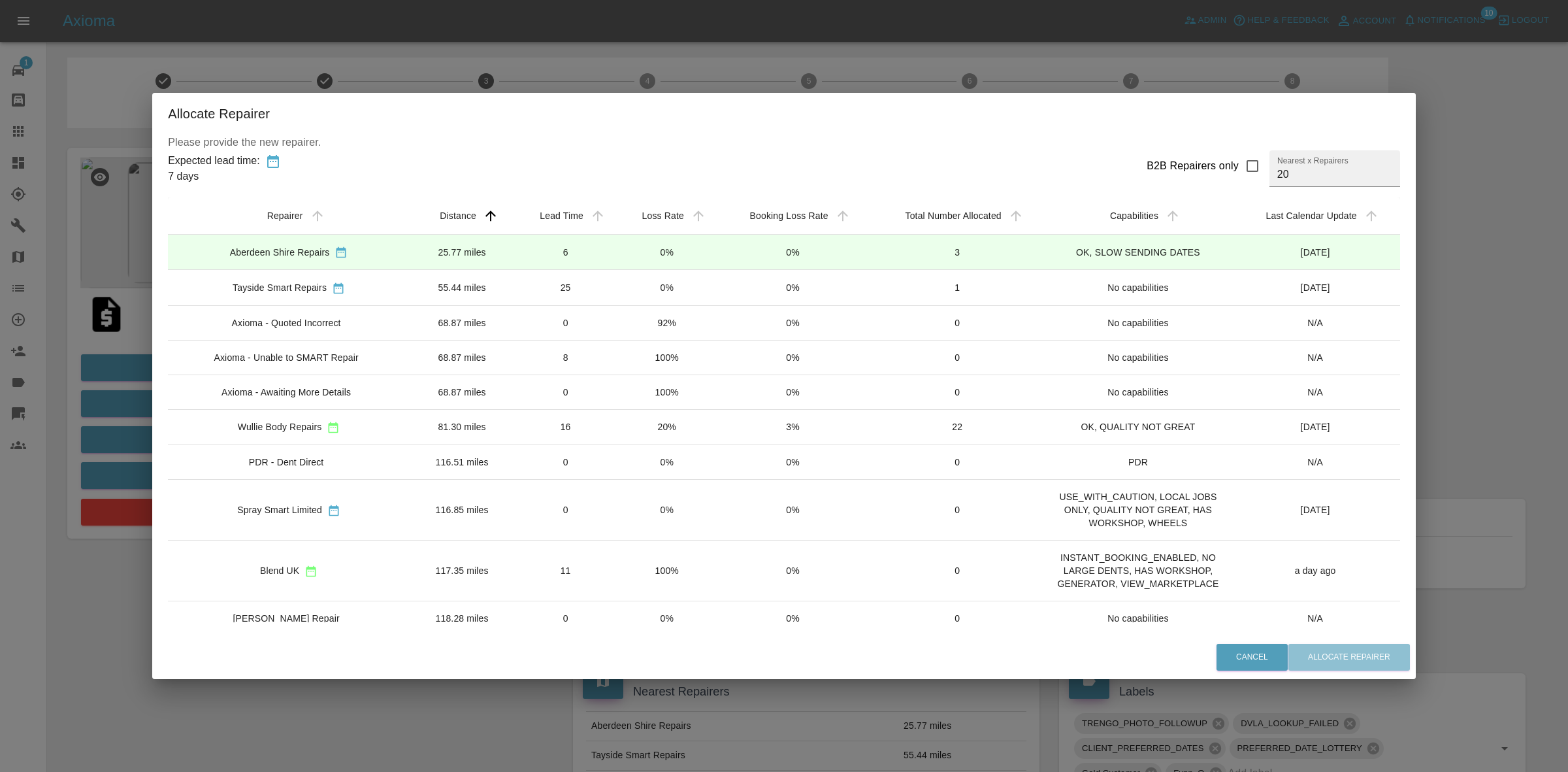
click at [589, 252] on td "6" at bounding box center [565, 253] width 103 height 36
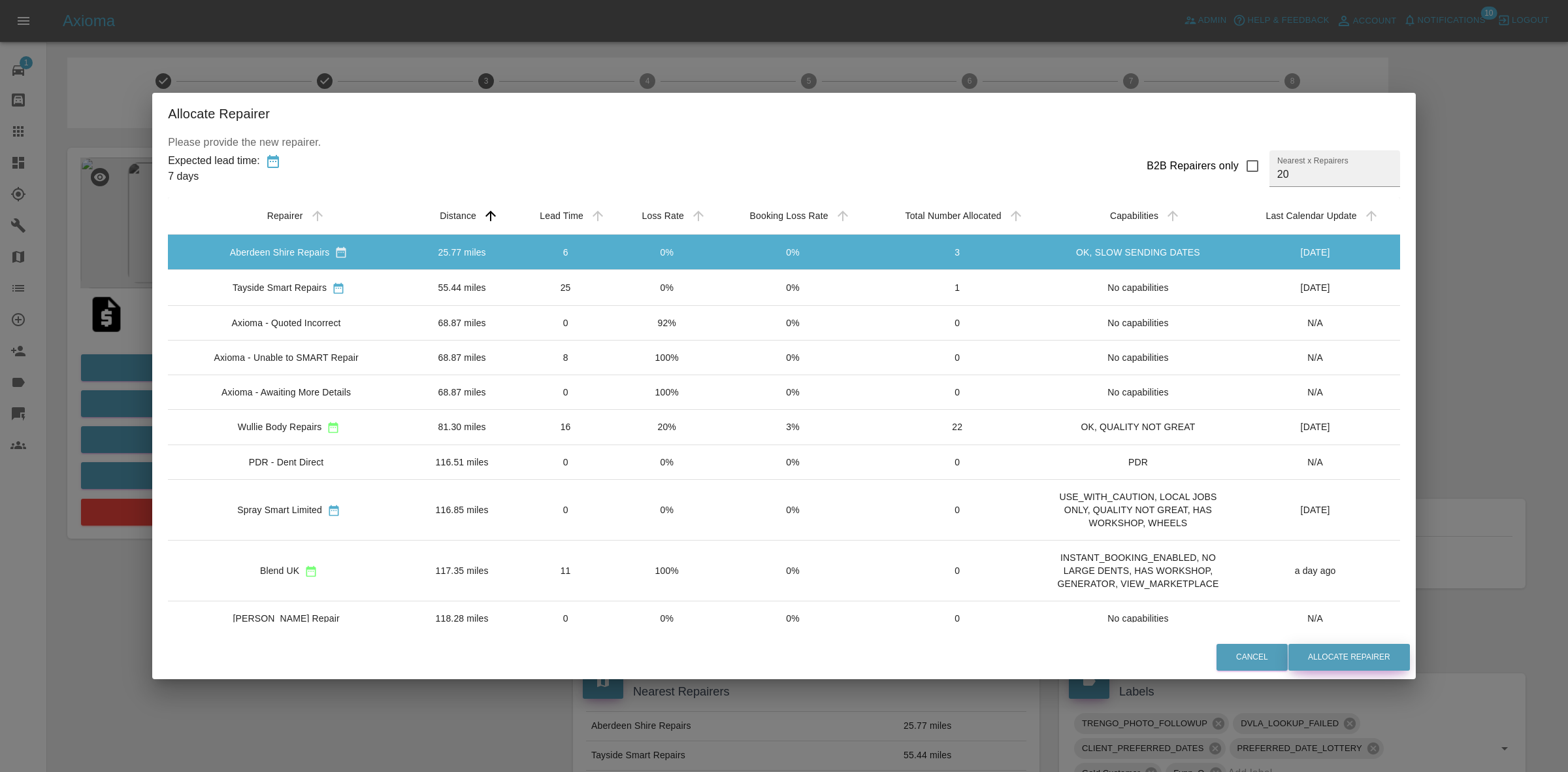
click at [1333, 662] on button "Allocate Repairer" at bounding box center [1349, 657] width 121 height 27
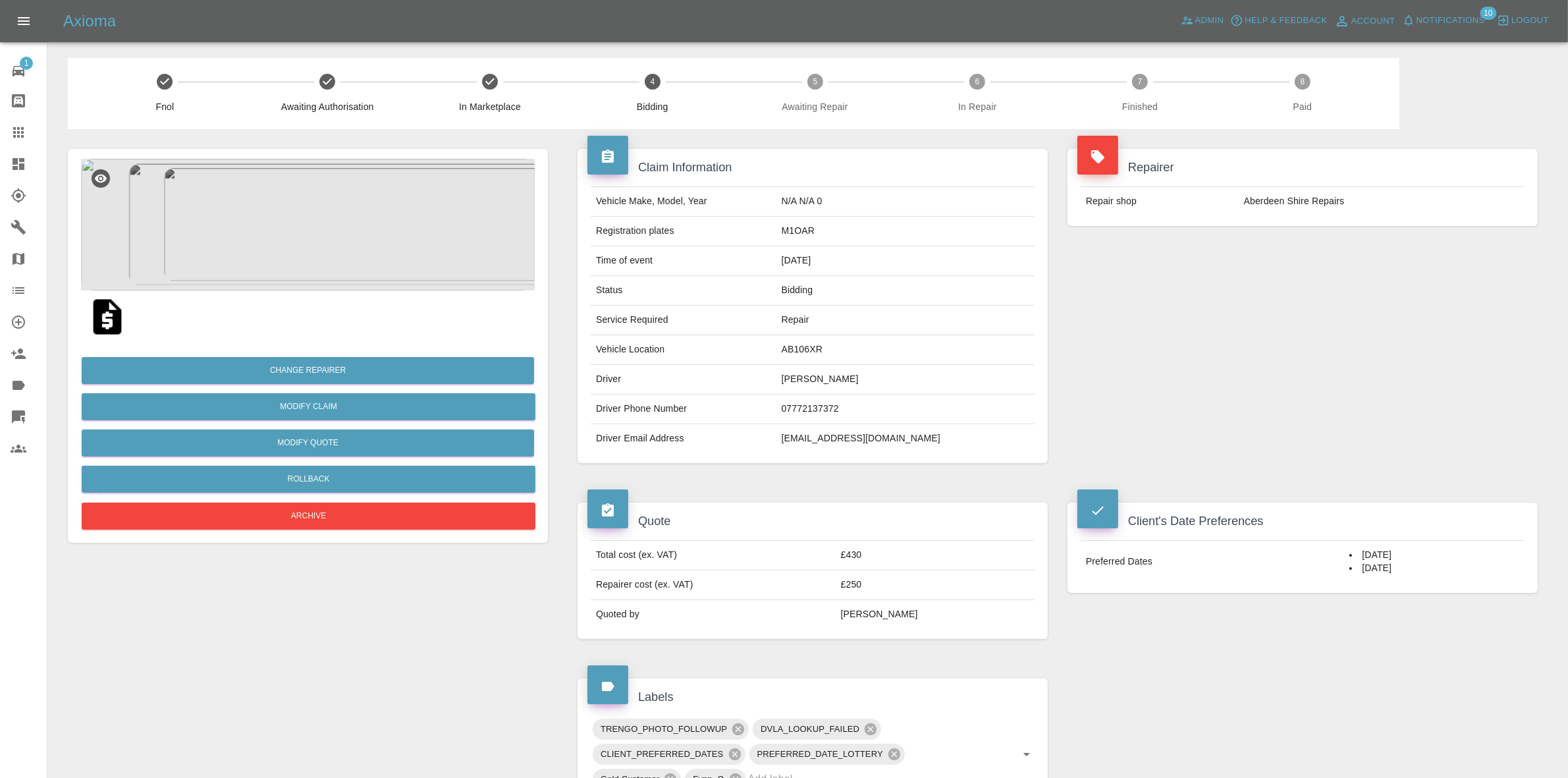
drag, startPoint x: 1284, startPoint y: 333, endPoint x: 1264, endPoint y: 346, distance: 23.9
click at [1284, 333] on div "Repairer Repair shop Aberdeen Shire Repairs" at bounding box center [1302, 306] width 490 height 354
drag, startPoint x: 1301, startPoint y: 377, endPoint x: 853, endPoint y: 207, distance: 479.2
click at [1301, 377] on div "Repairer Repair shop Aberdeen Shire Repairs" at bounding box center [1302, 306] width 490 height 354
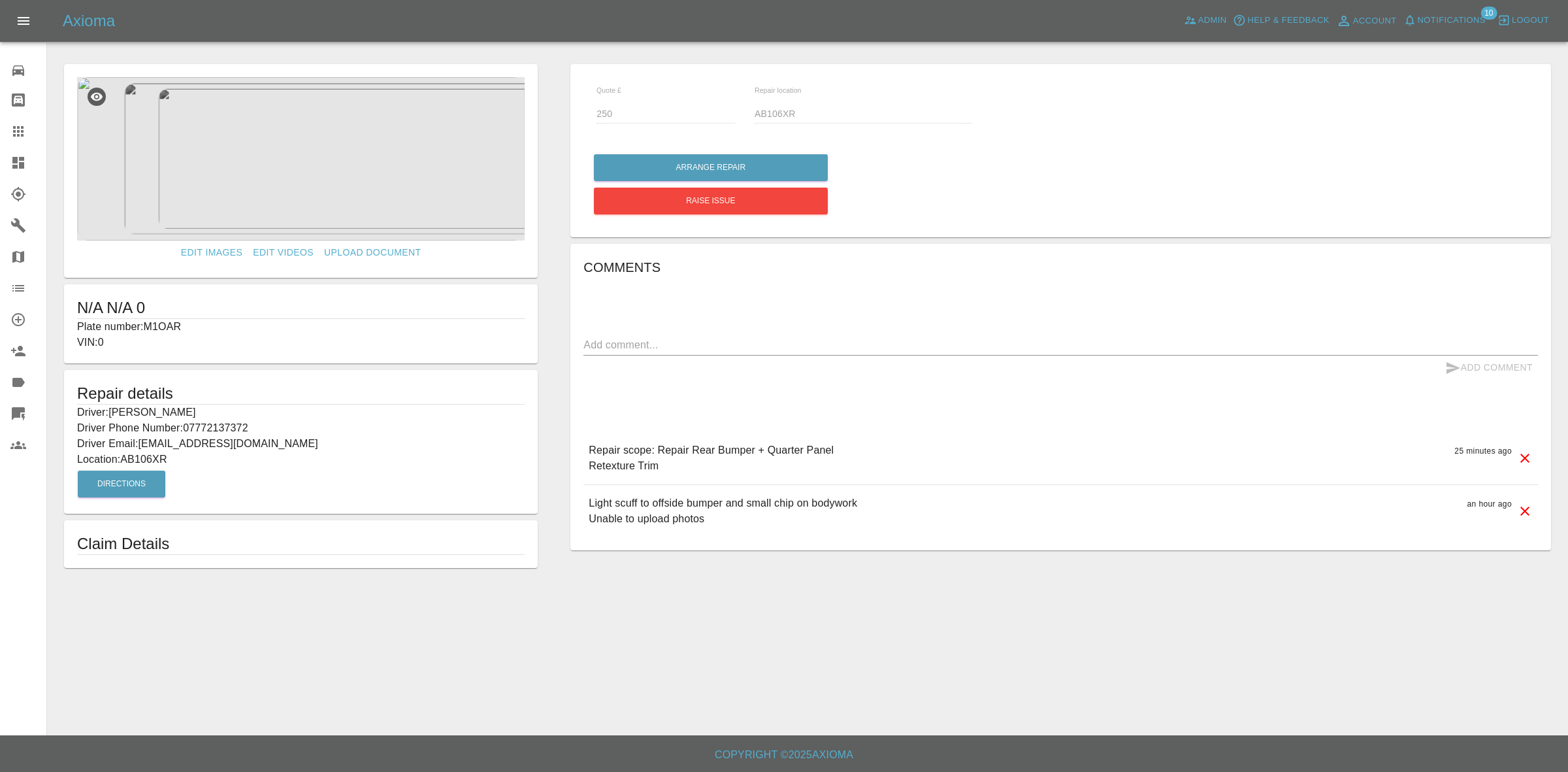
click at [5, 168] on link "Dashboard" at bounding box center [23, 162] width 46 height 32
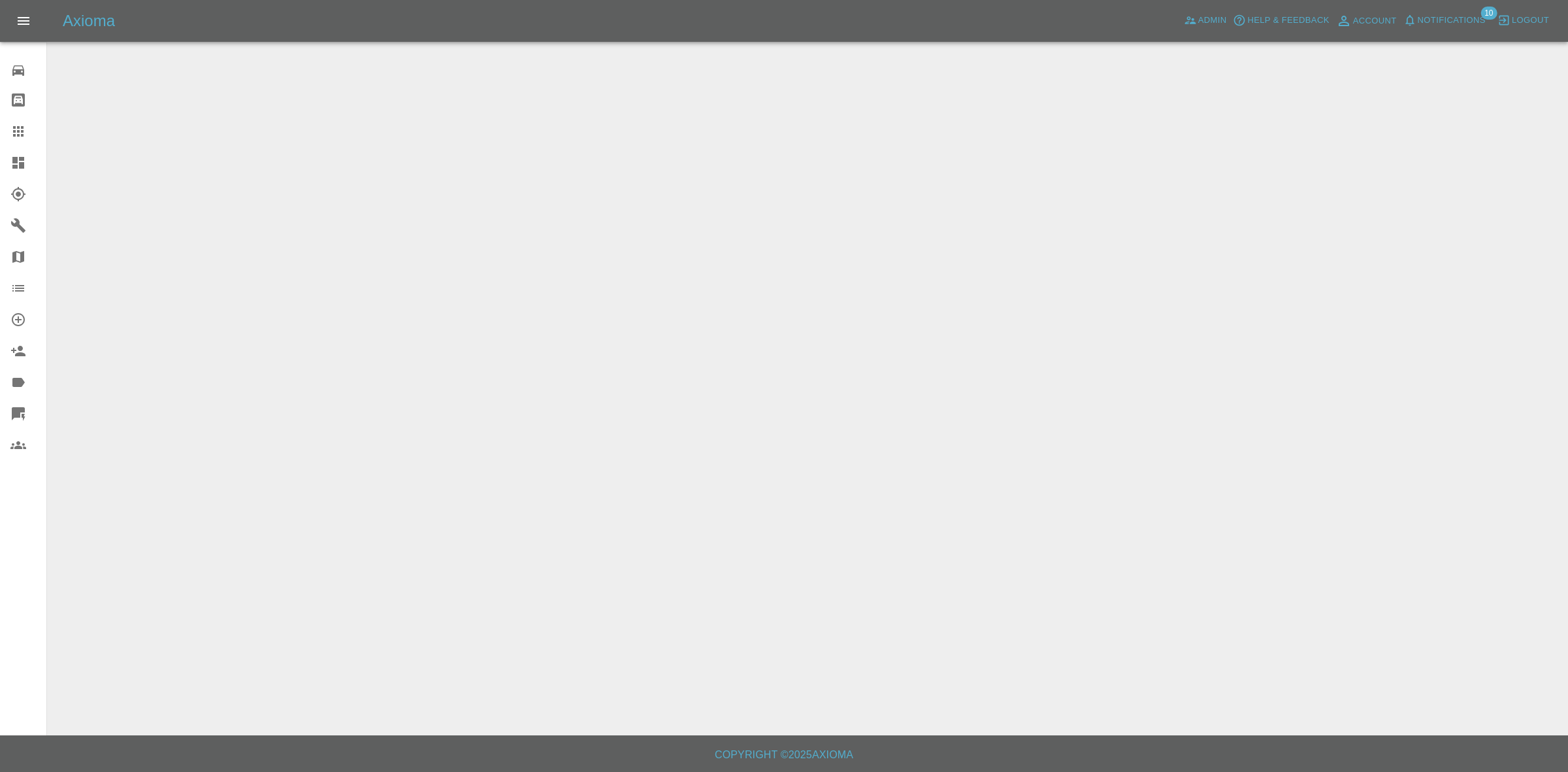
click at [1451, 15] on span "Notifications" at bounding box center [1451, 20] width 68 height 15
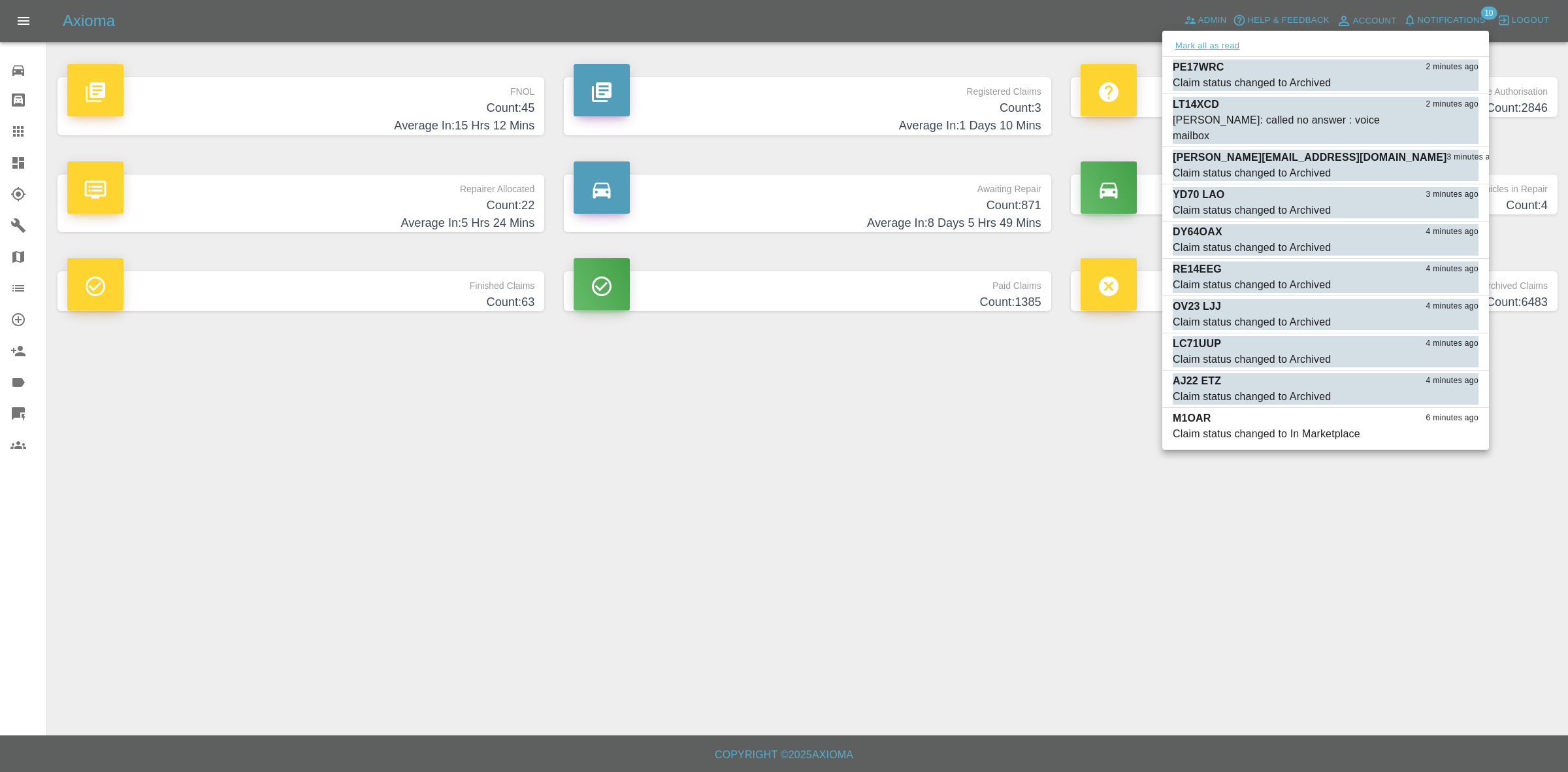
click at [1215, 43] on button "Mark all as read" at bounding box center [1207, 46] width 70 height 15
click at [1099, 576] on div at bounding box center [784, 386] width 1568 height 772
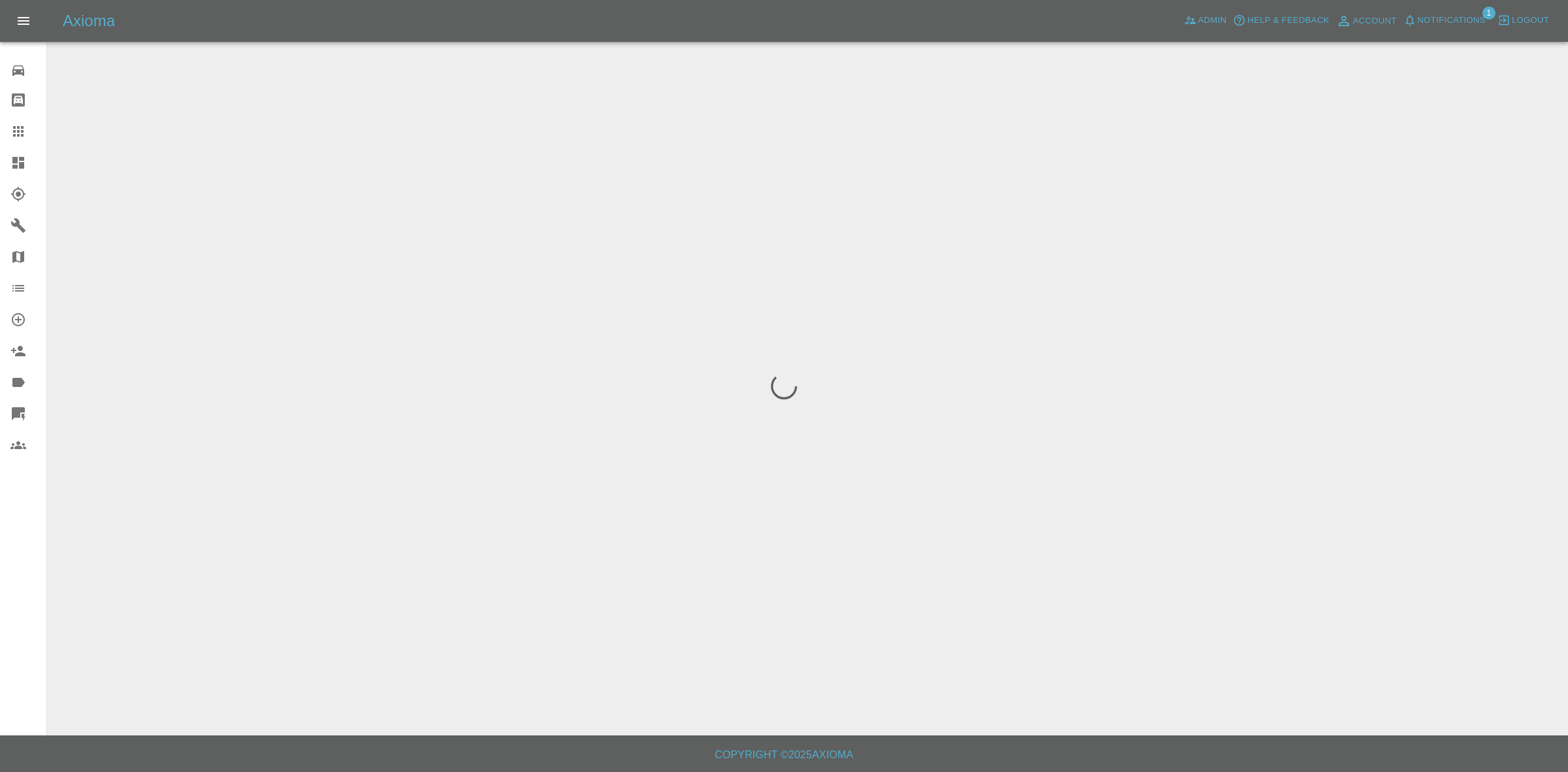
click at [1439, 14] on span "Notifications" at bounding box center [1451, 20] width 68 height 15
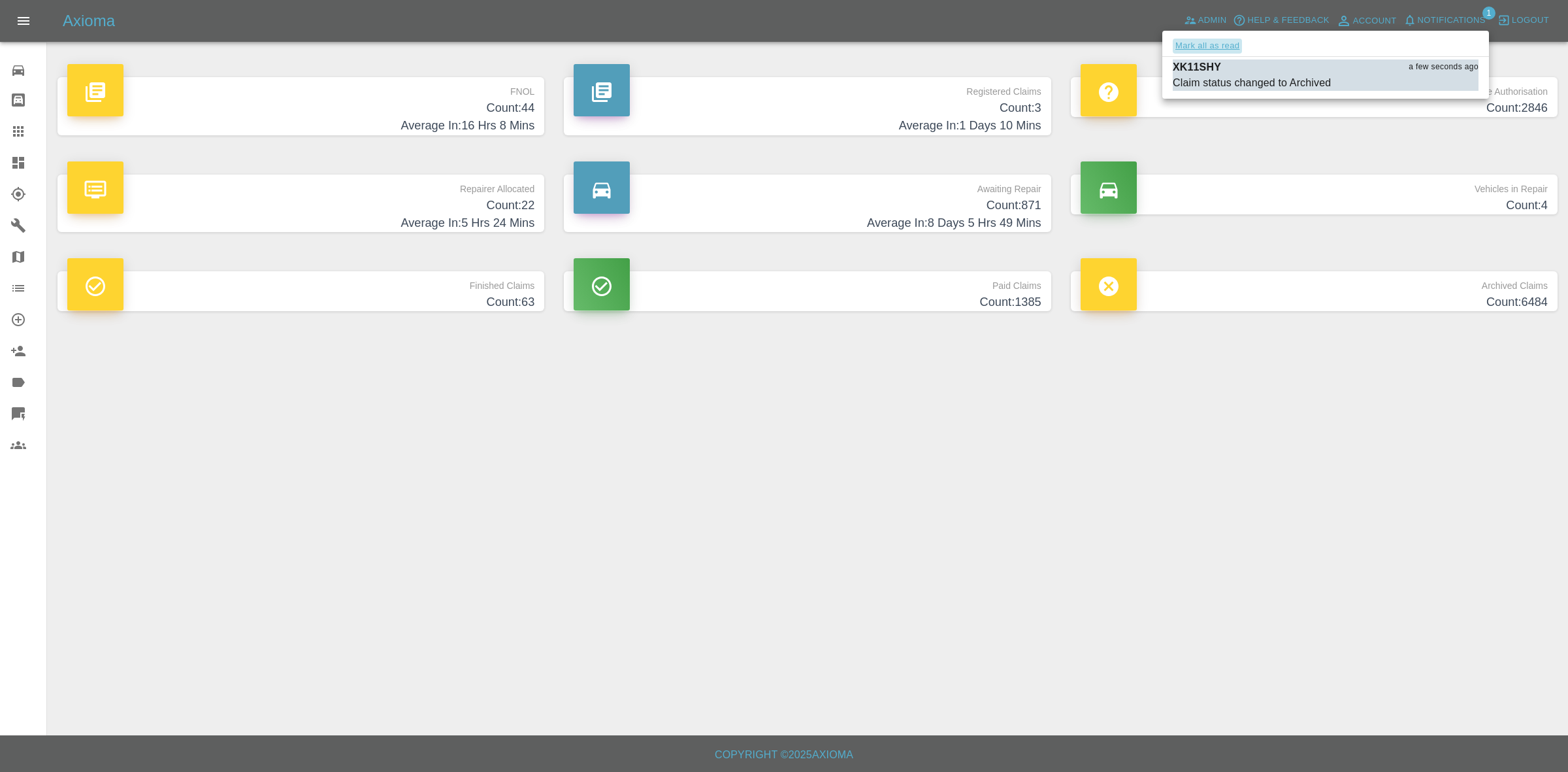
click at [1222, 43] on button "Mark all as read" at bounding box center [1207, 46] width 70 height 15
drag, startPoint x: 1347, startPoint y: 439, endPoint x: 1345, endPoint y: 456, distance: 17.1
click at [1348, 454] on div at bounding box center [784, 386] width 1568 height 772
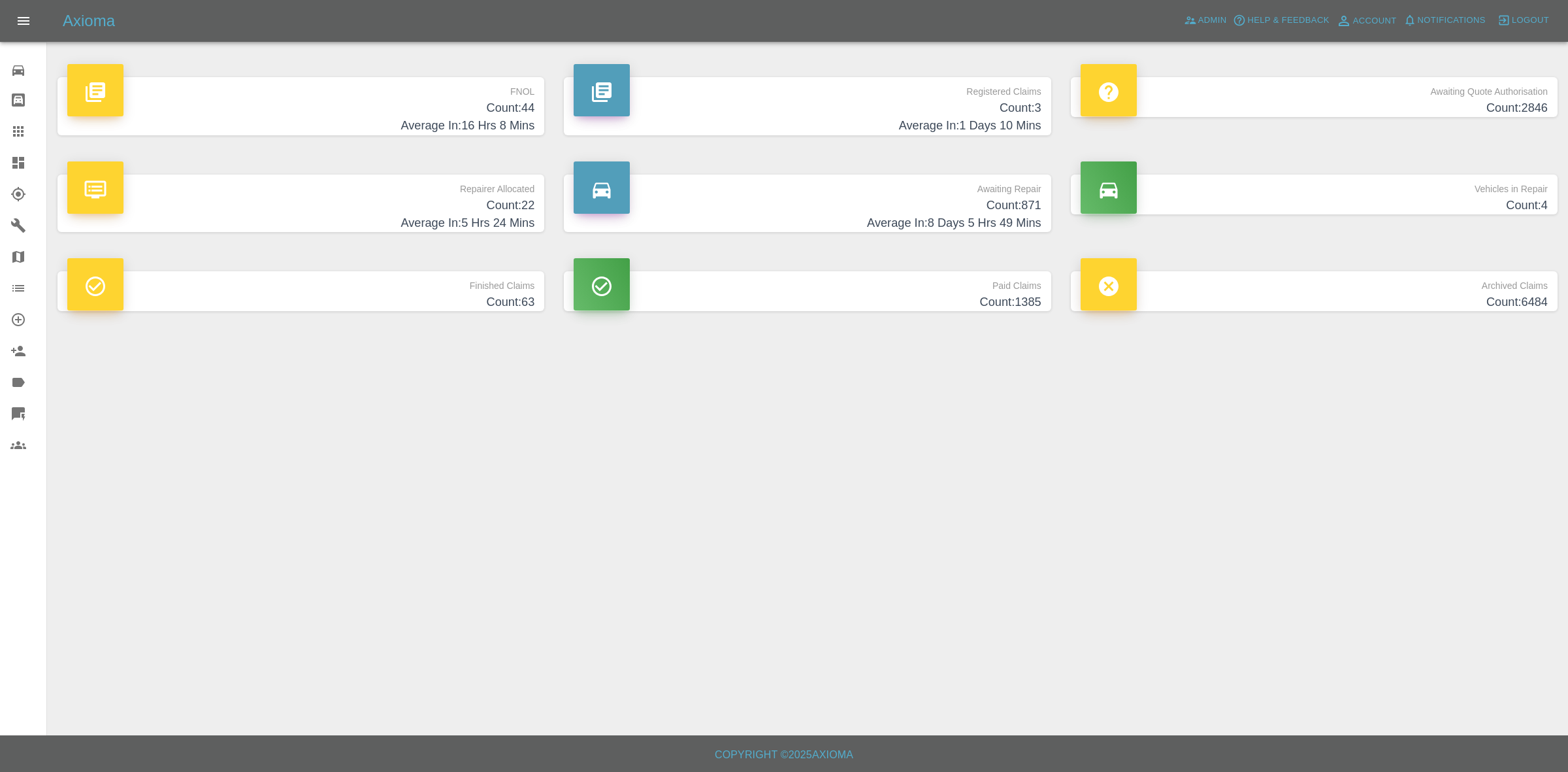
click at [378, 209] on h4 "Count: 22" at bounding box center [300, 206] width 467 height 18
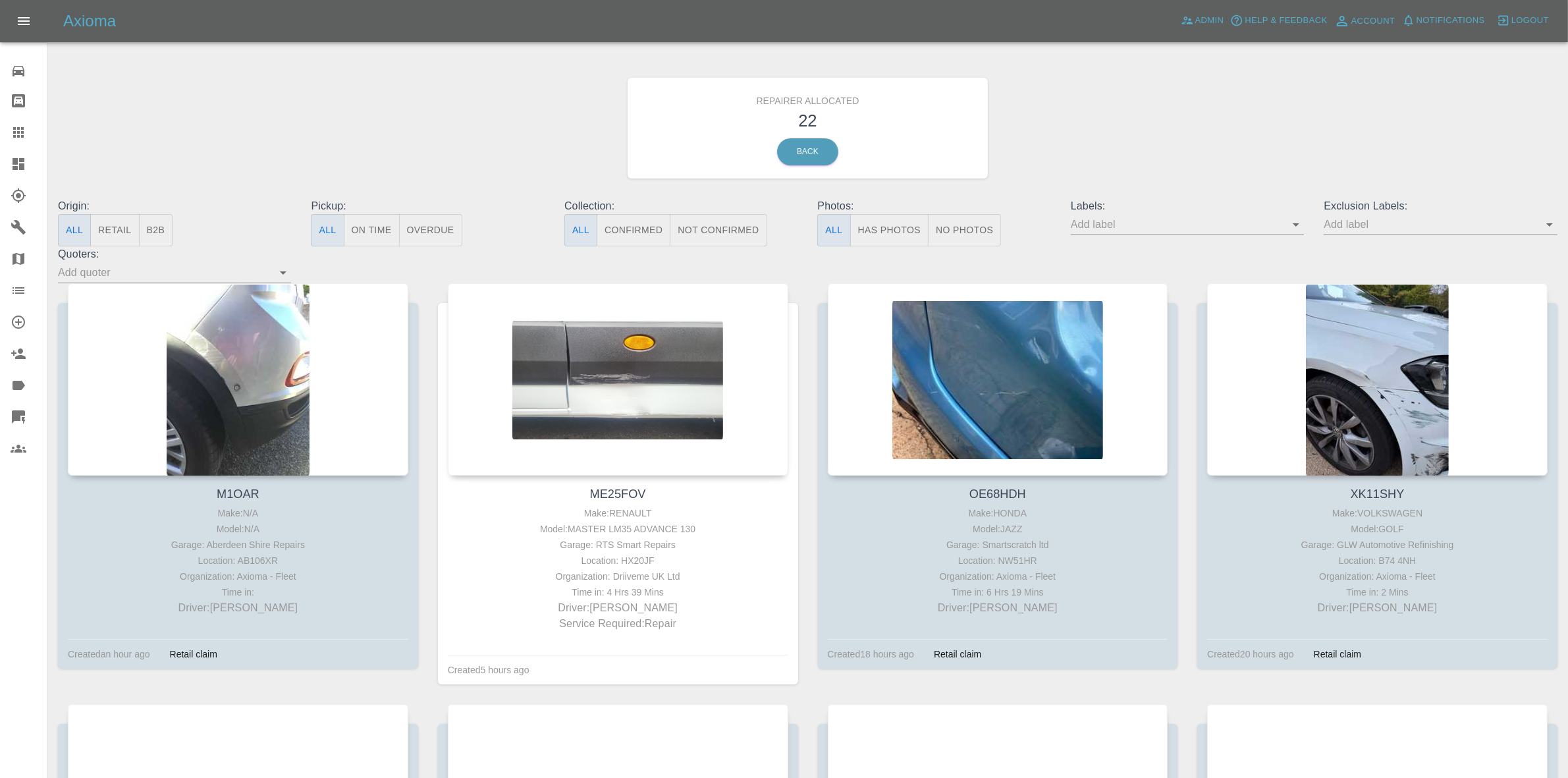
click at [118, 234] on button "Retail" at bounding box center [114, 230] width 49 height 32
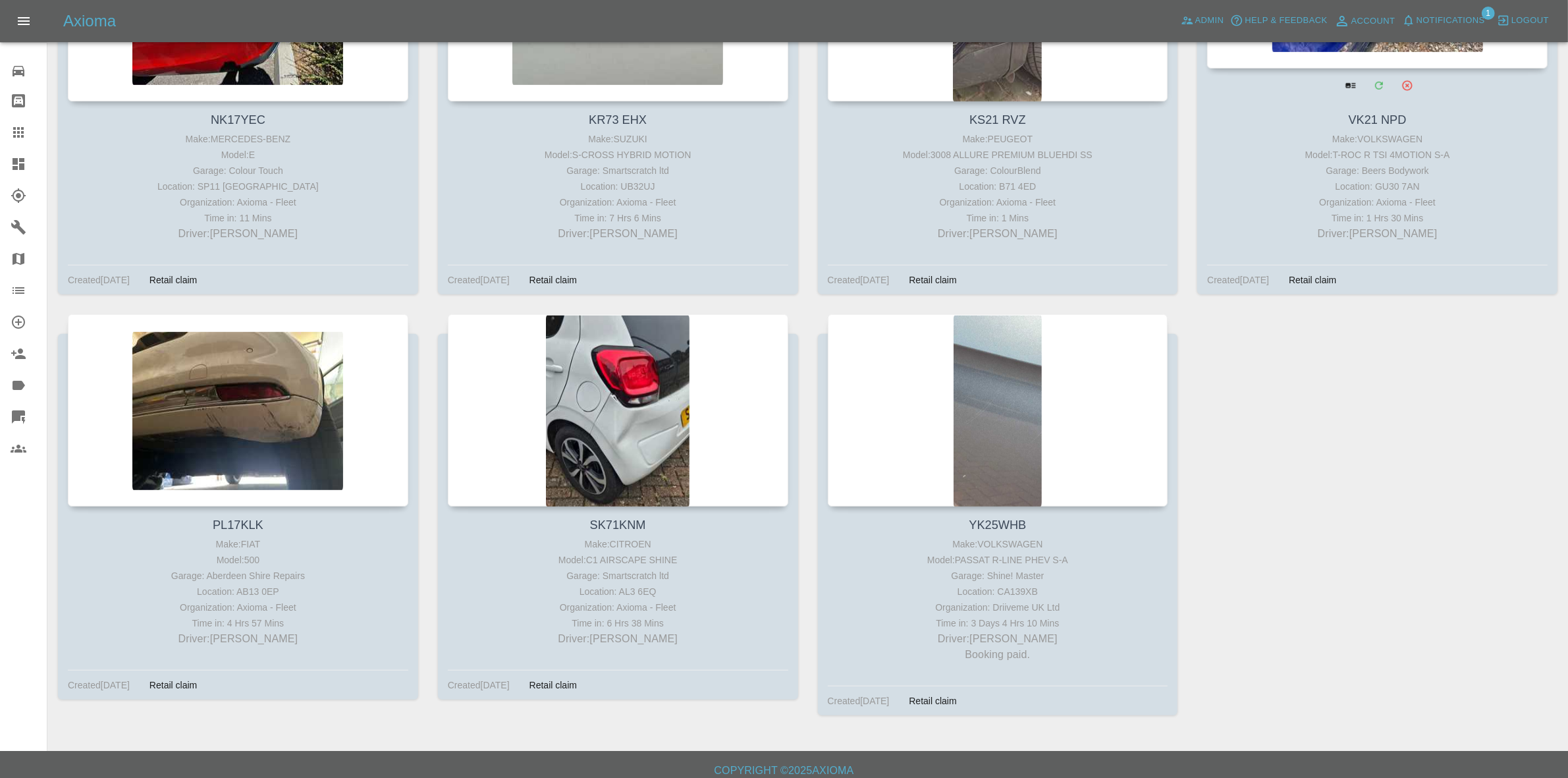
scroll to position [1211, 0]
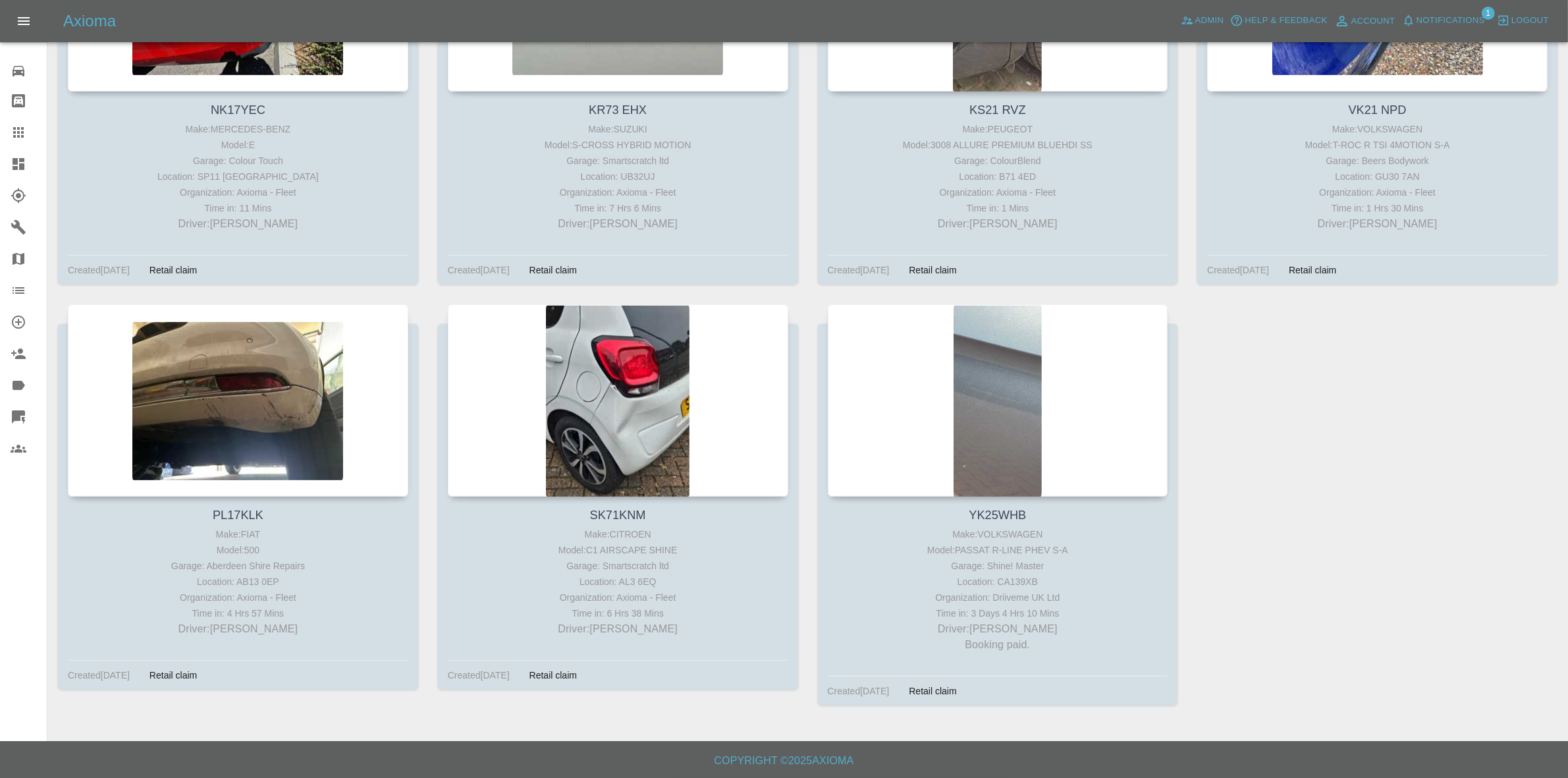
click at [1447, 21] on span "Notifications" at bounding box center [1450, 20] width 69 height 15
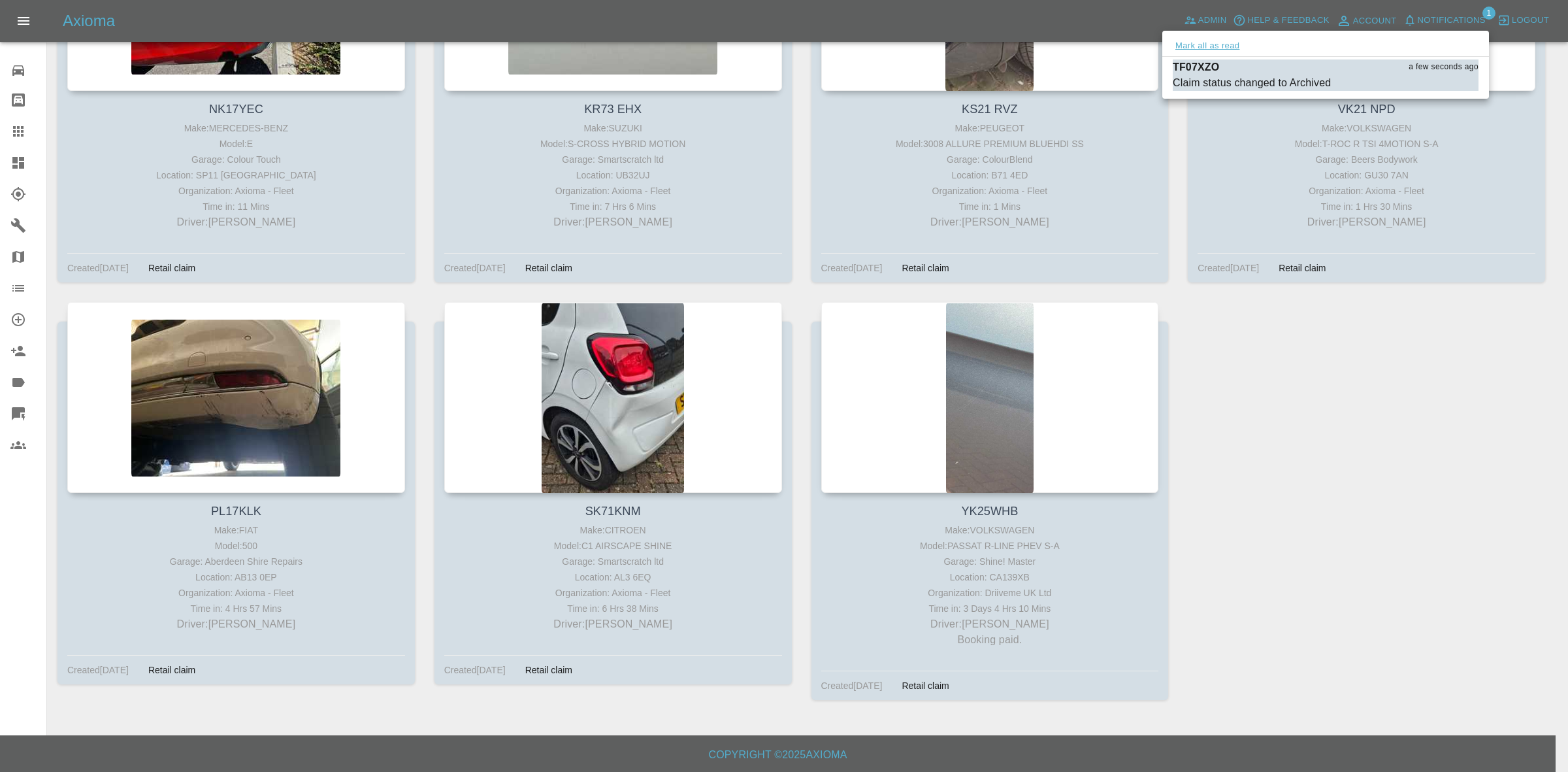
click at [1179, 43] on button "Mark all as read" at bounding box center [1207, 46] width 70 height 15
click at [1321, 415] on div at bounding box center [784, 386] width 1568 height 772
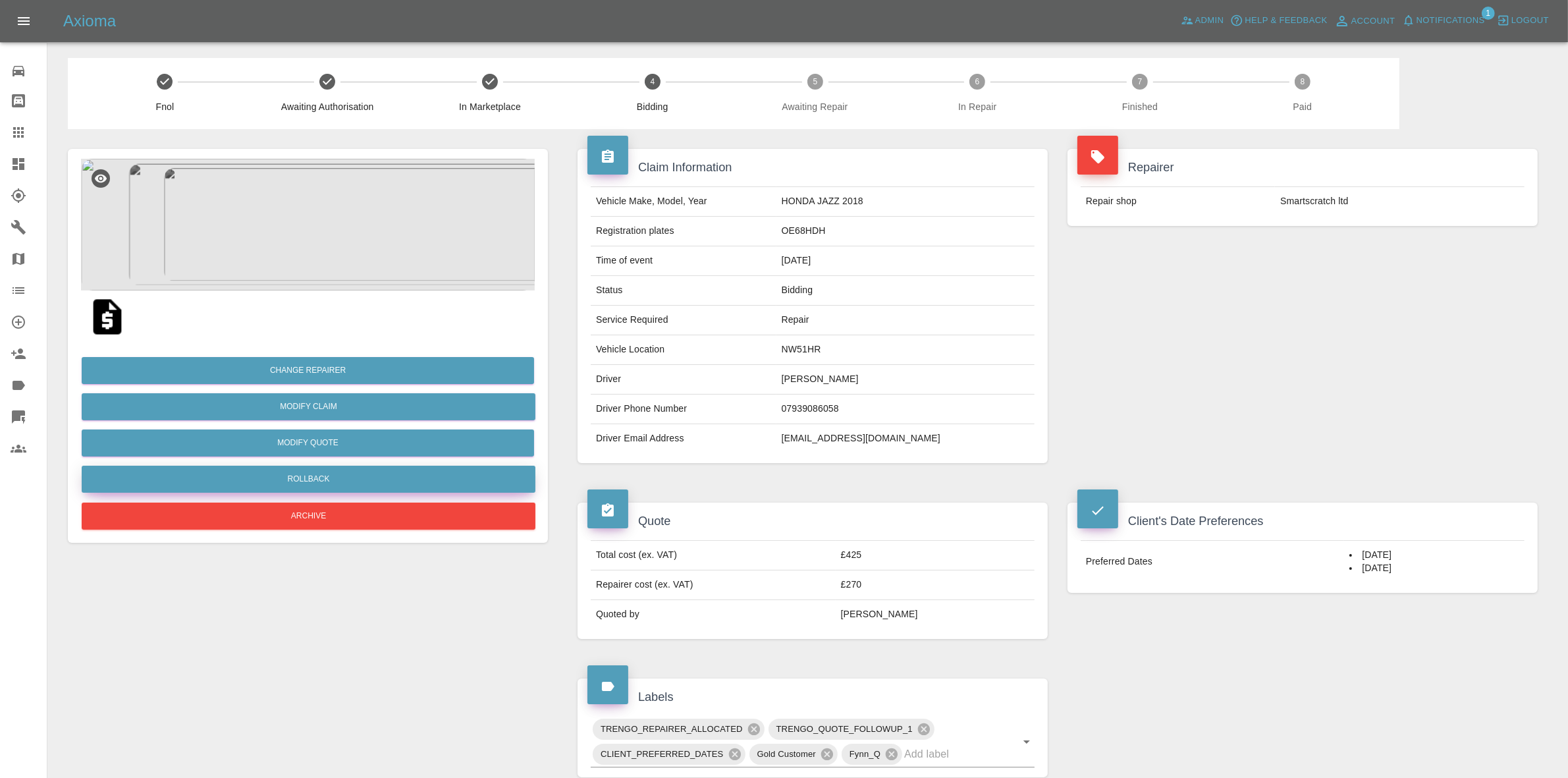
click at [306, 478] on button "Rollback" at bounding box center [308, 479] width 454 height 27
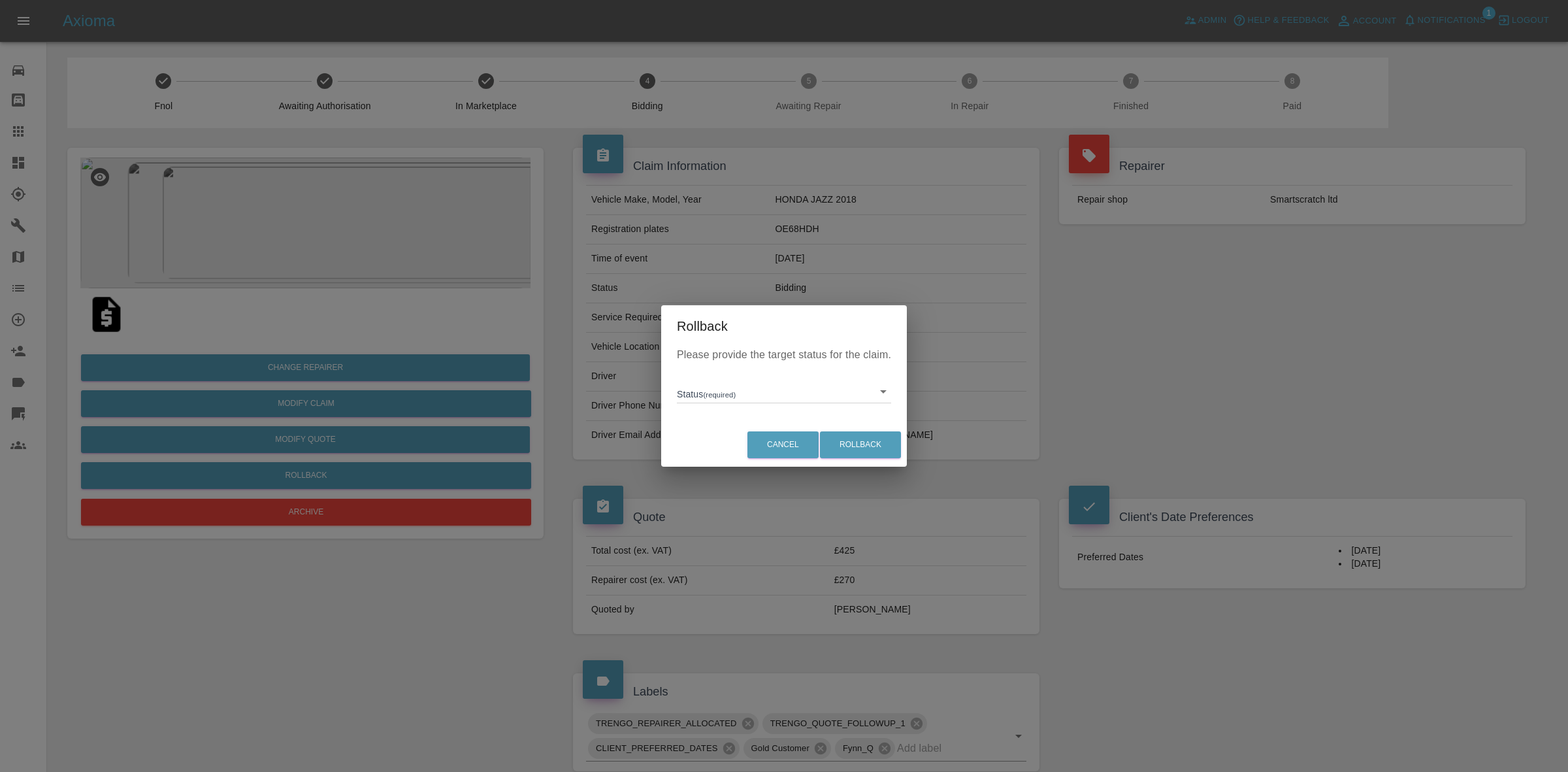
click at [697, 380] on body "Axioma Admin Help & Feedback Account Notifications 1 Logout Repair home Bodysho…" at bounding box center [784, 593] width 1568 height 1185
click at [768, 442] on li "In Marketplace" at bounding box center [783, 451] width 208 height 30
type input "in-marketplace"
click at [867, 438] on button "Rollback" at bounding box center [860, 444] width 81 height 27
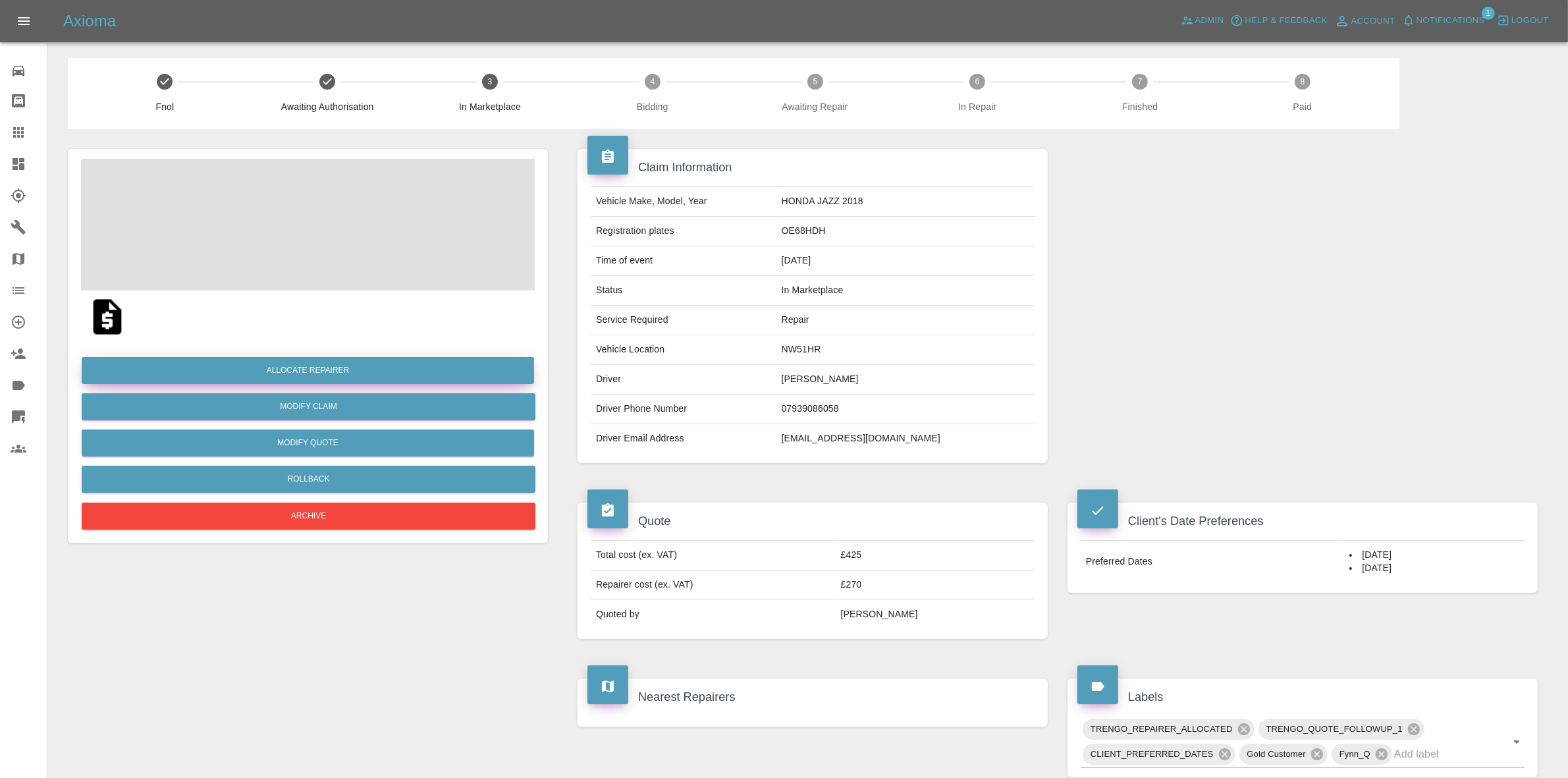
click at [298, 363] on button "Allocate Repairer" at bounding box center [308, 370] width 452 height 27
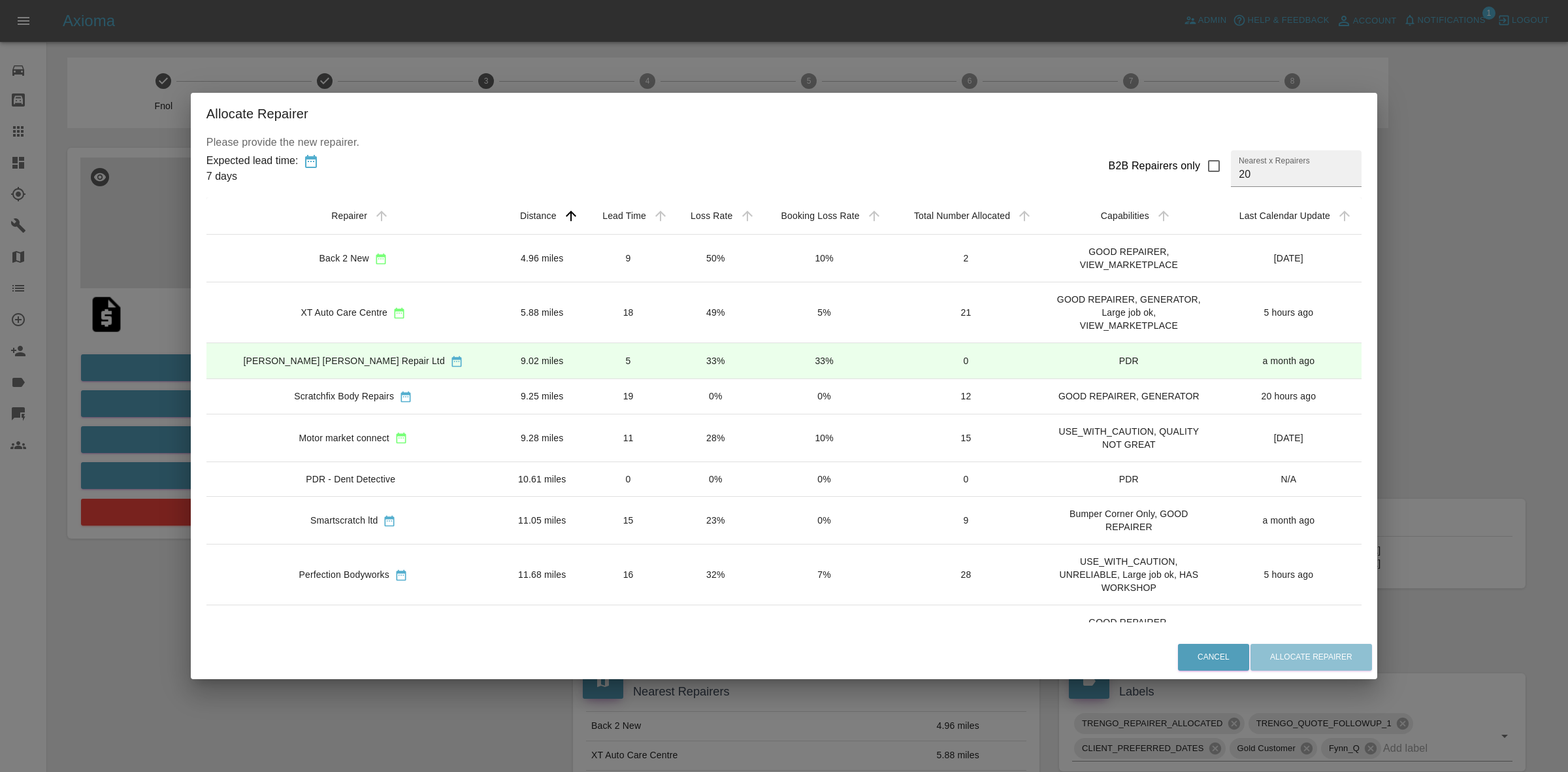
click at [672, 409] on td "0%" at bounding box center [715, 396] width 87 height 36
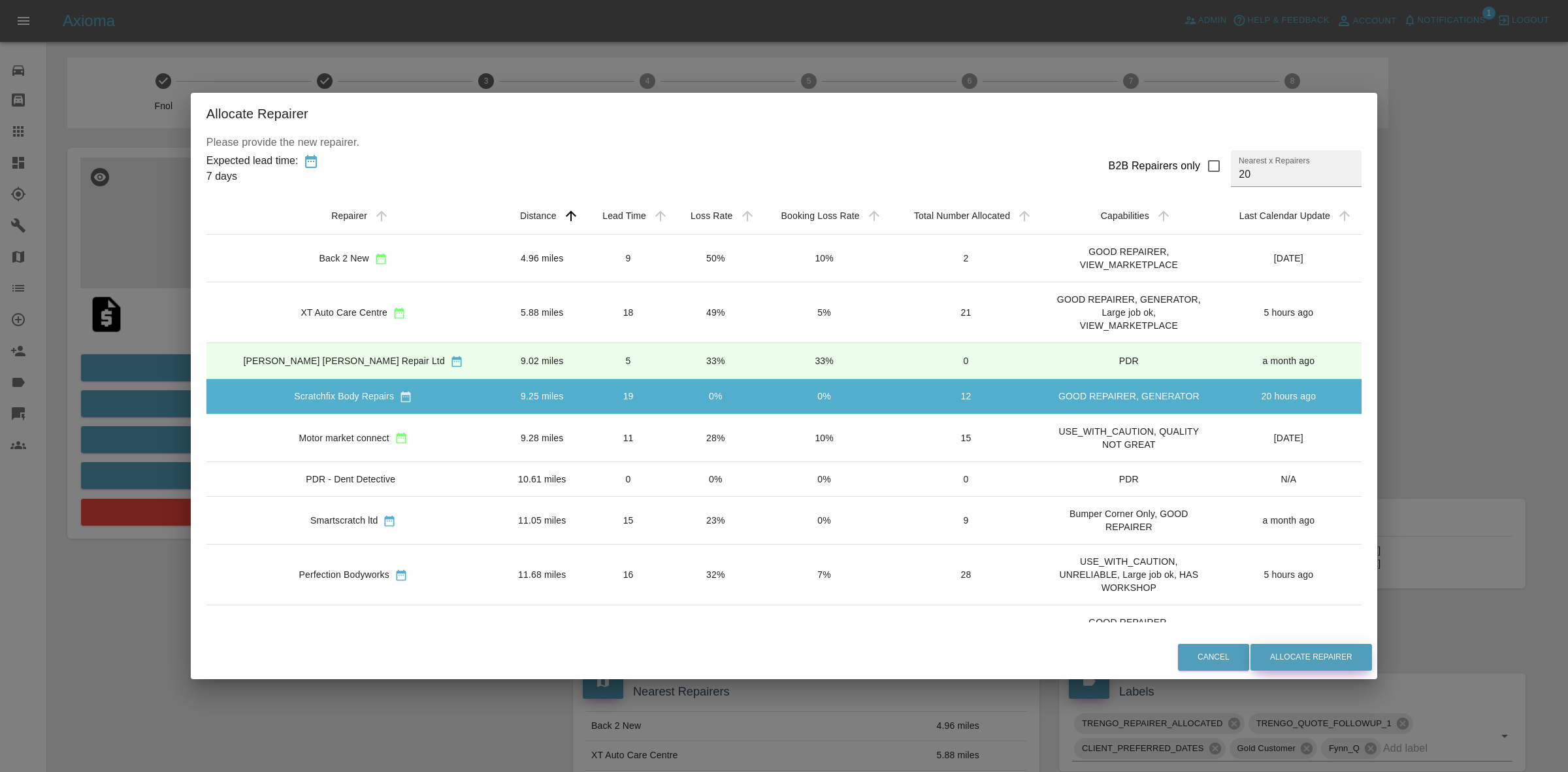
click at [1251, 659] on button "Allocate Repairer" at bounding box center [1311, 657] width 121 height 27
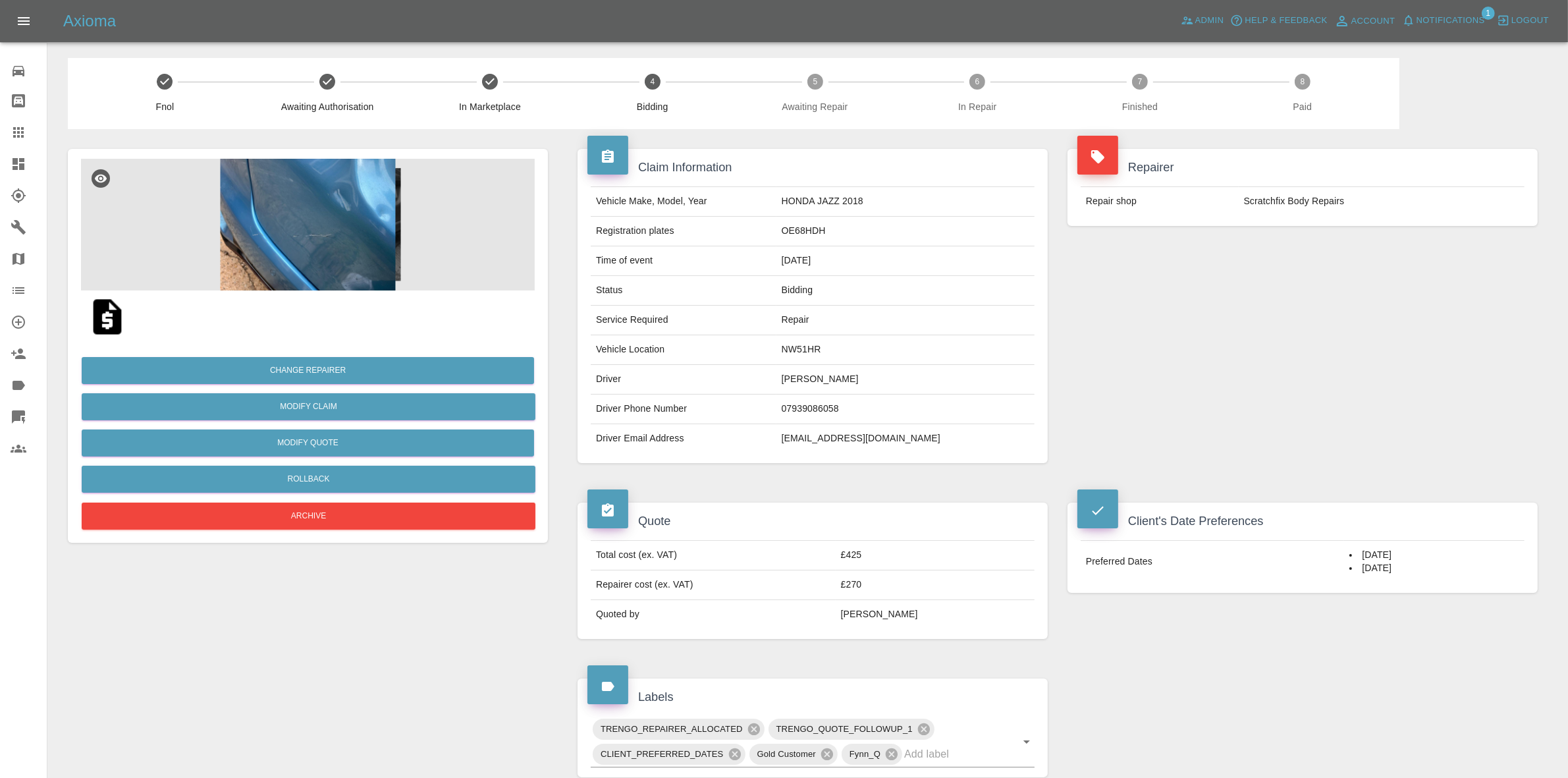
click at [1196, 280] on div "Repairer Repair shop Scratchfix Body Repairs" at bounding box center [1302, 306] width 490 height 354
click at [317, 349] on div "Change Repairer Modify Claim Modify Quote Rollback Archive" at bounding box center [308, 438] width 454 height 190
click at [315, 360] on button "Change Repairer" at bounding box center [308, 370] width 452 height 27
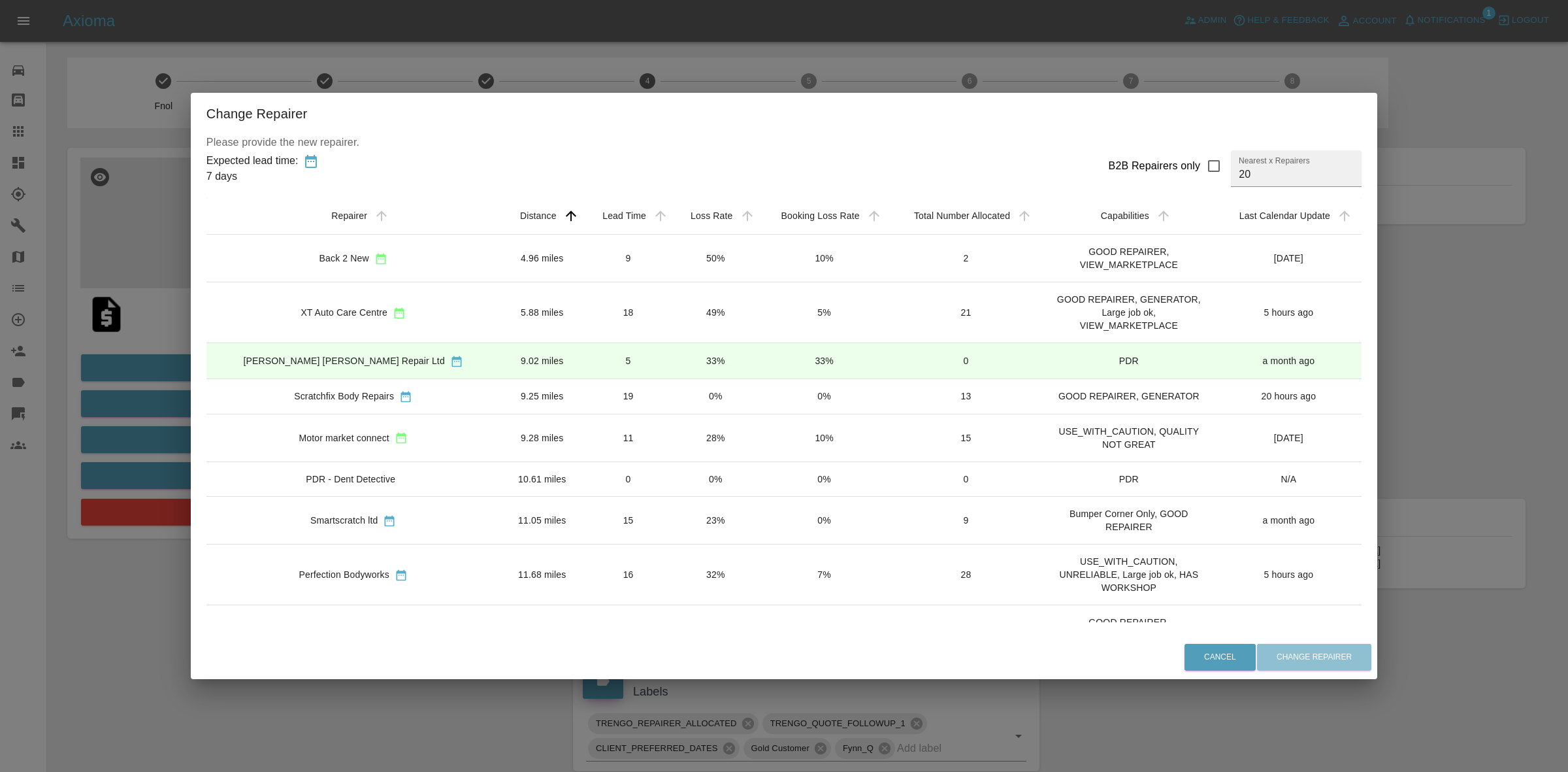
click at [590, 321] on td "18" at bounding box center [628, 312] width 88 height 61
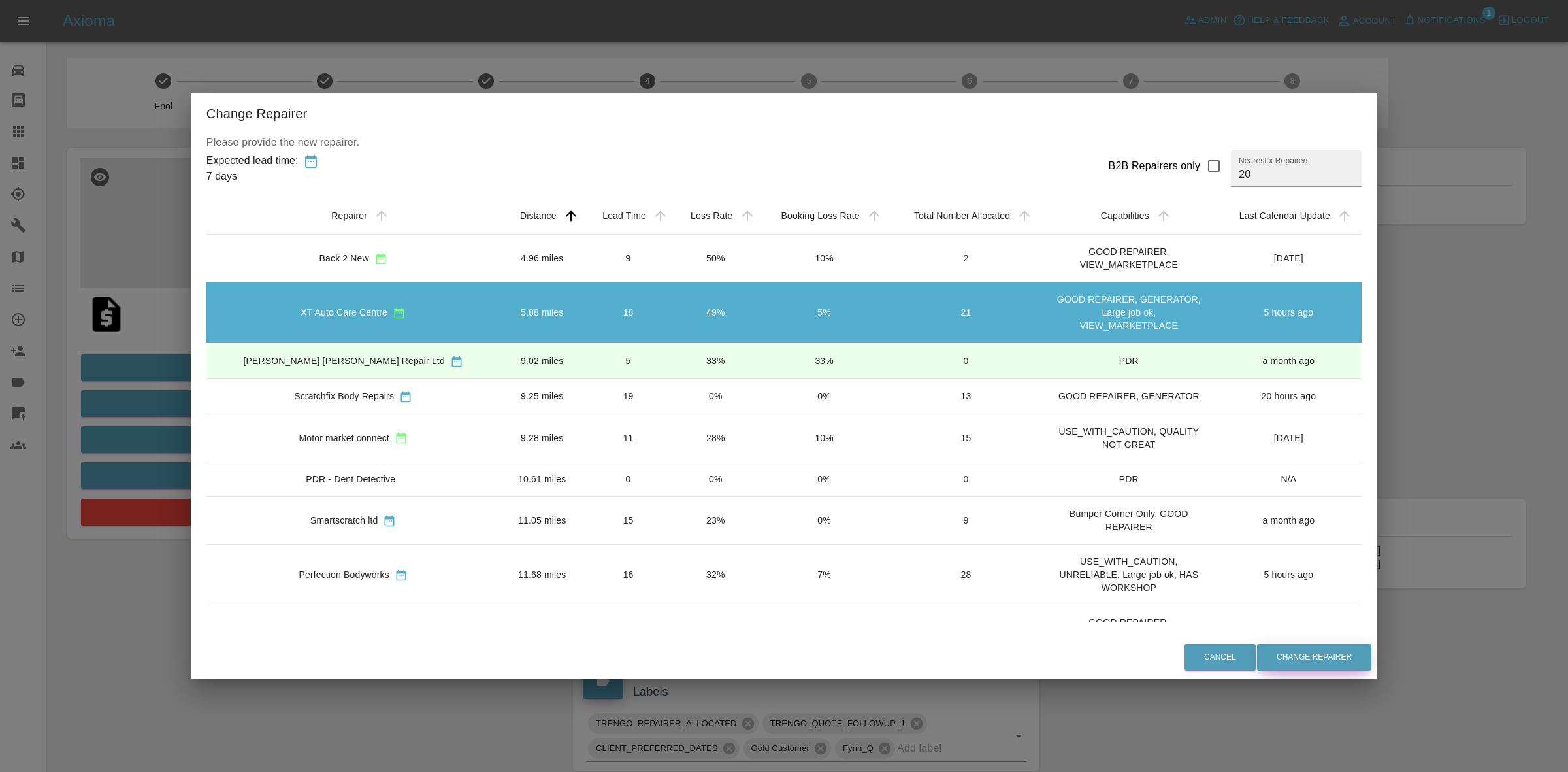
click at [1257, 655] on button "Change Repairer" at bounding box center [1314, 657] width 114 height 27
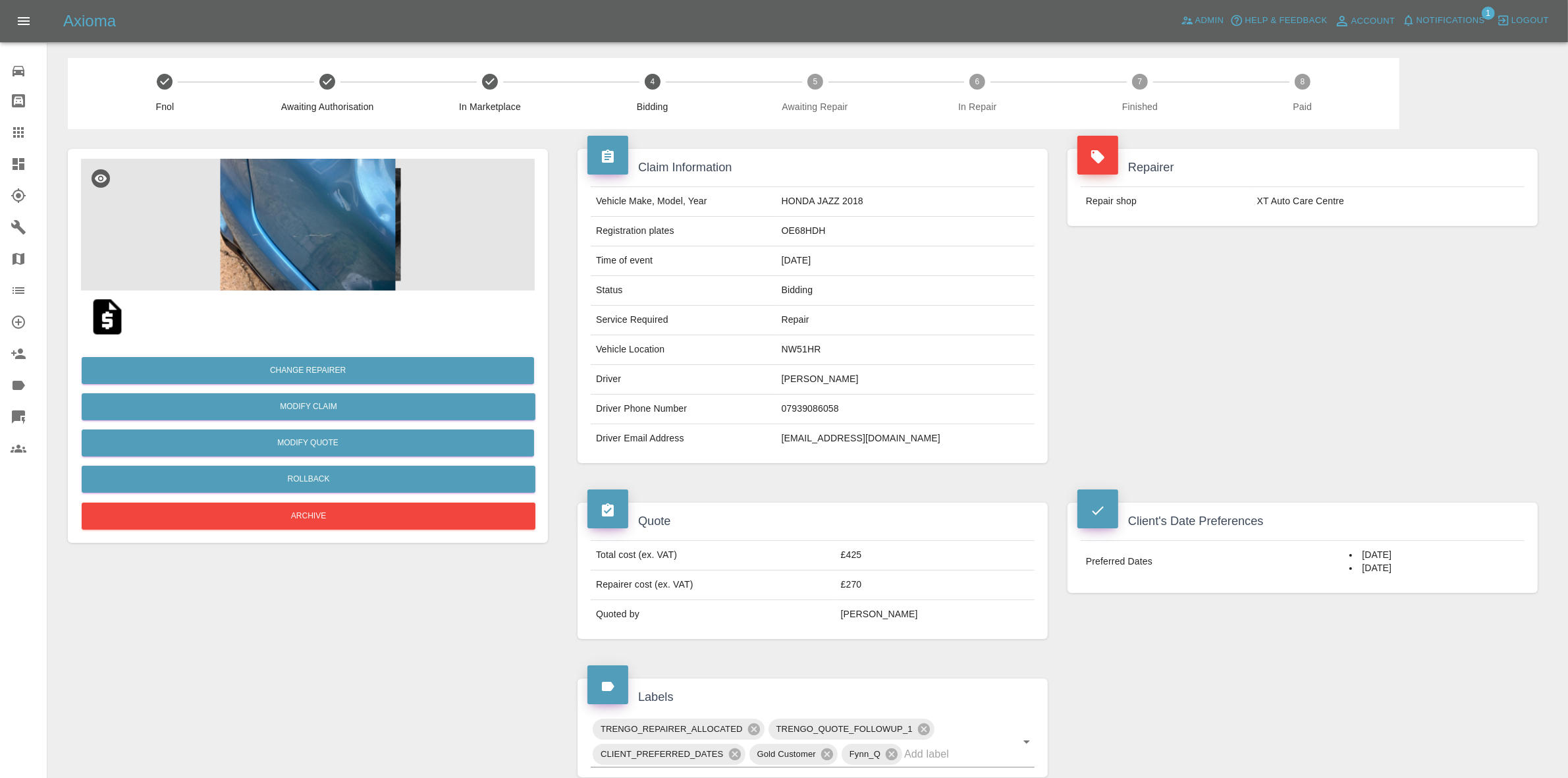
click at [1321, 312] on div "Repairer Repair shop XT Auto Care Centre" at bounding box center [1302, 306] width 490 height 354
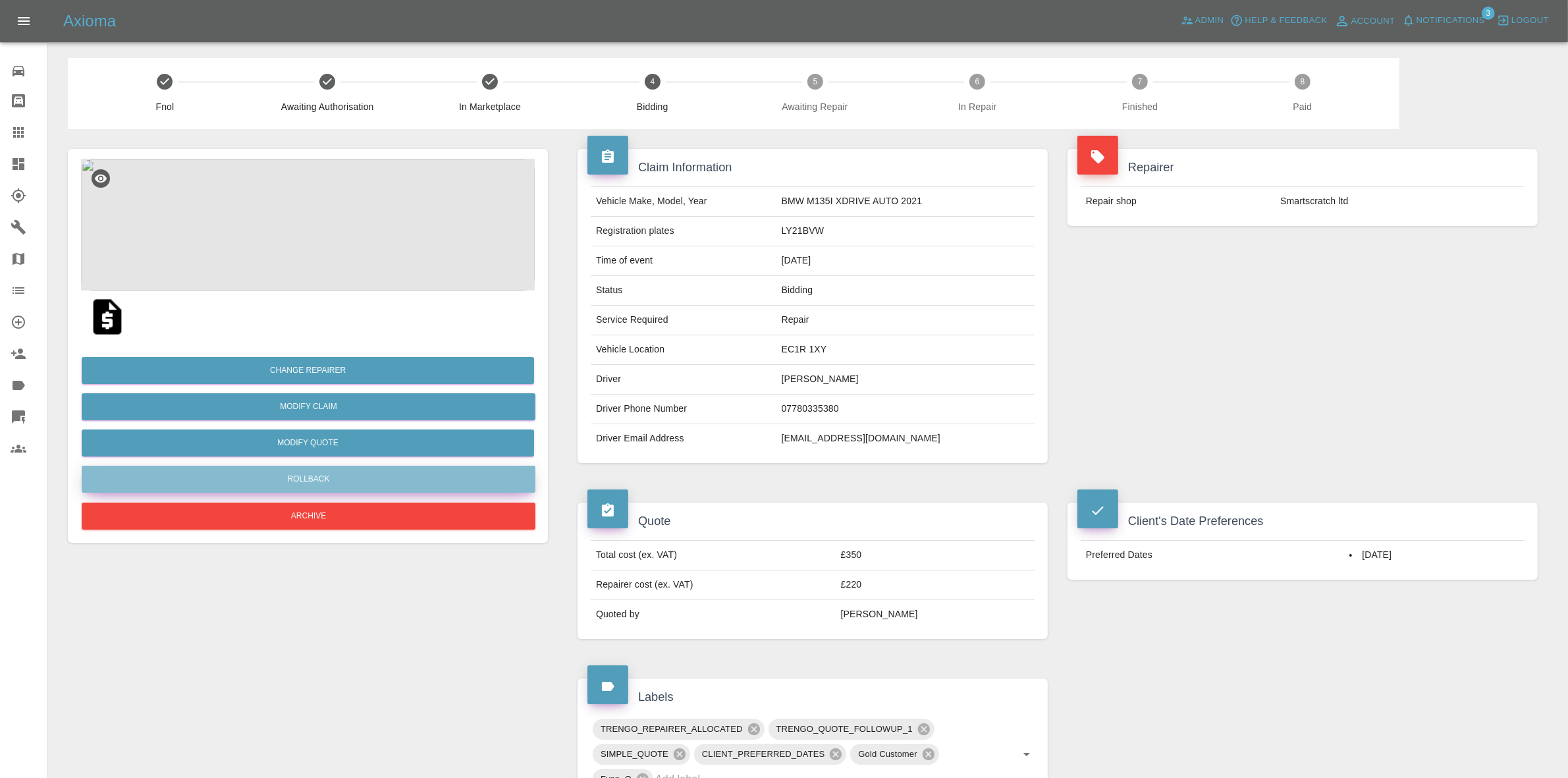
click at [318, 480] on button "Rollback" at bounding box center [308, 479] width 454 height 27
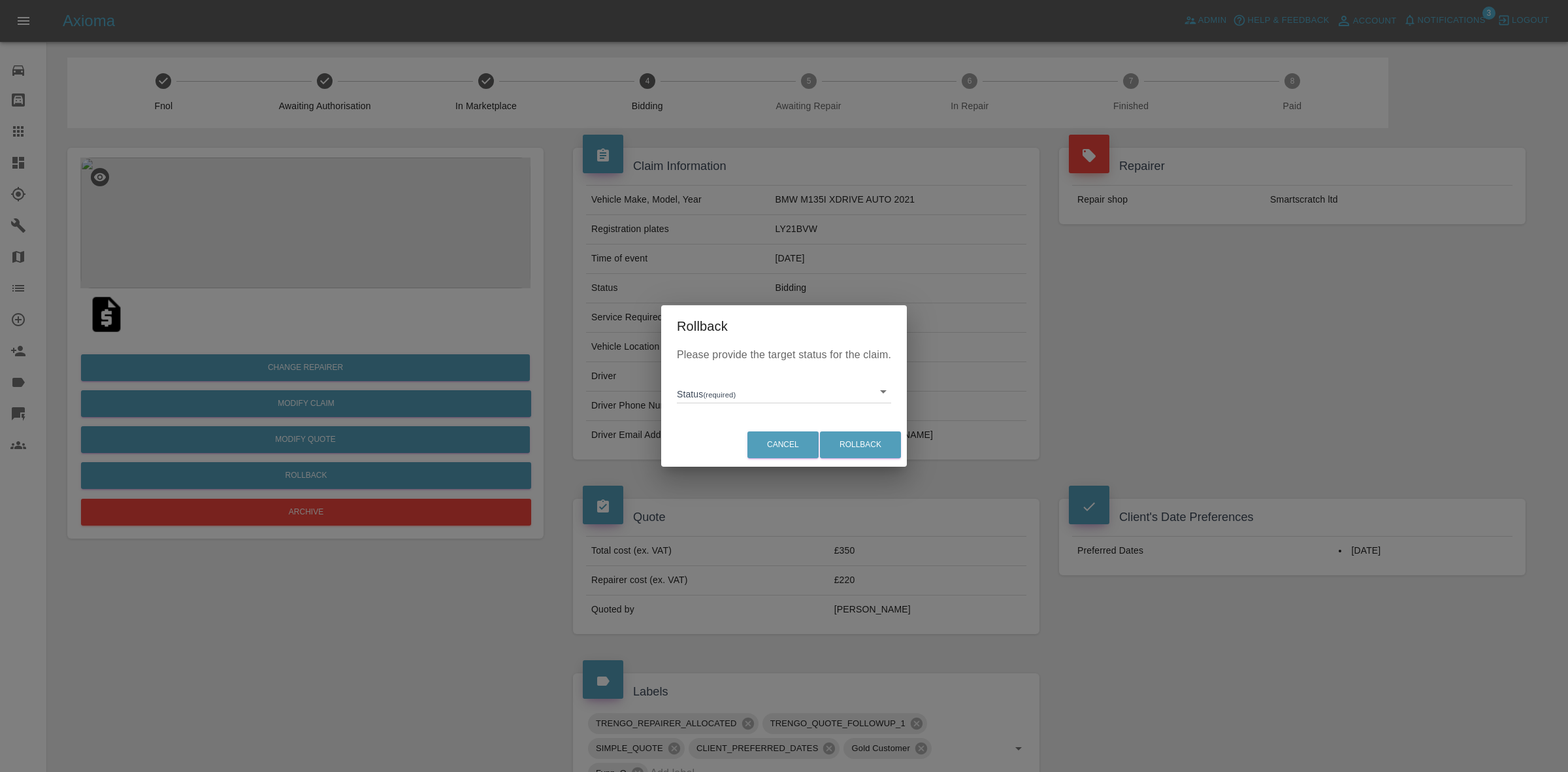
click at [747, 390] on body "Axioma Admin Help & Feedback Account Notifications 3 Logout Repair home Bodysho…" at bounding box center [784, 605] width 1568 height 1210
drag, startPoint x: 749, startPoint y: 472, endPoint x: 814, endPoint y: 454, distance: 67.4
click at [750, 472] on div at bounding box center [784, 386] width 1568 height 772
click at [762, 405] on div "Please provide the target status for the claim. Status (required) ​" at bounding box center [784, 385] width 246 height 76
click at [752, 403] on div "Please provide the target status for the claim. Status (required) ​" at bounding box center [784, 385] width 246 height 76
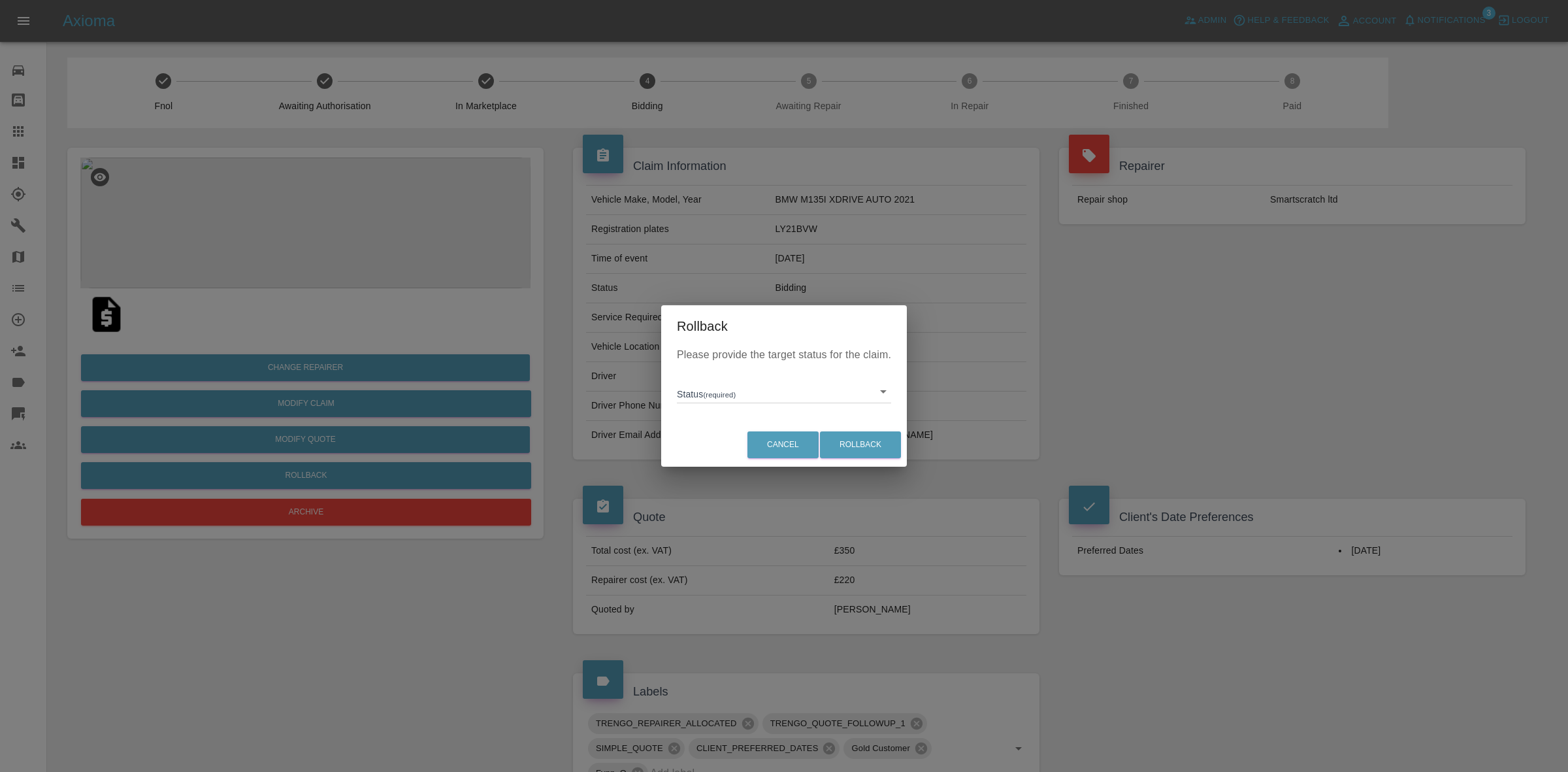
click at [737, 376] on div "Status (required) ​" at bounding box center [783, 386] width 214 height 34
click at [709, 400] on body "Axioma Admin Help & Feedback Account Notifications 3 Logout Repair home Bodysho…" at bounding box center [784, 605] width 1568 height 1210
click at [714, 455] on li "In Marketplace" at bounding box center [783, 451] width 208 height 30
type input "in-marketplace"
drag, startPoint x: 803, startPoint y: 439, endPoint x: 811, endPoint y: 435, distance: 8.9
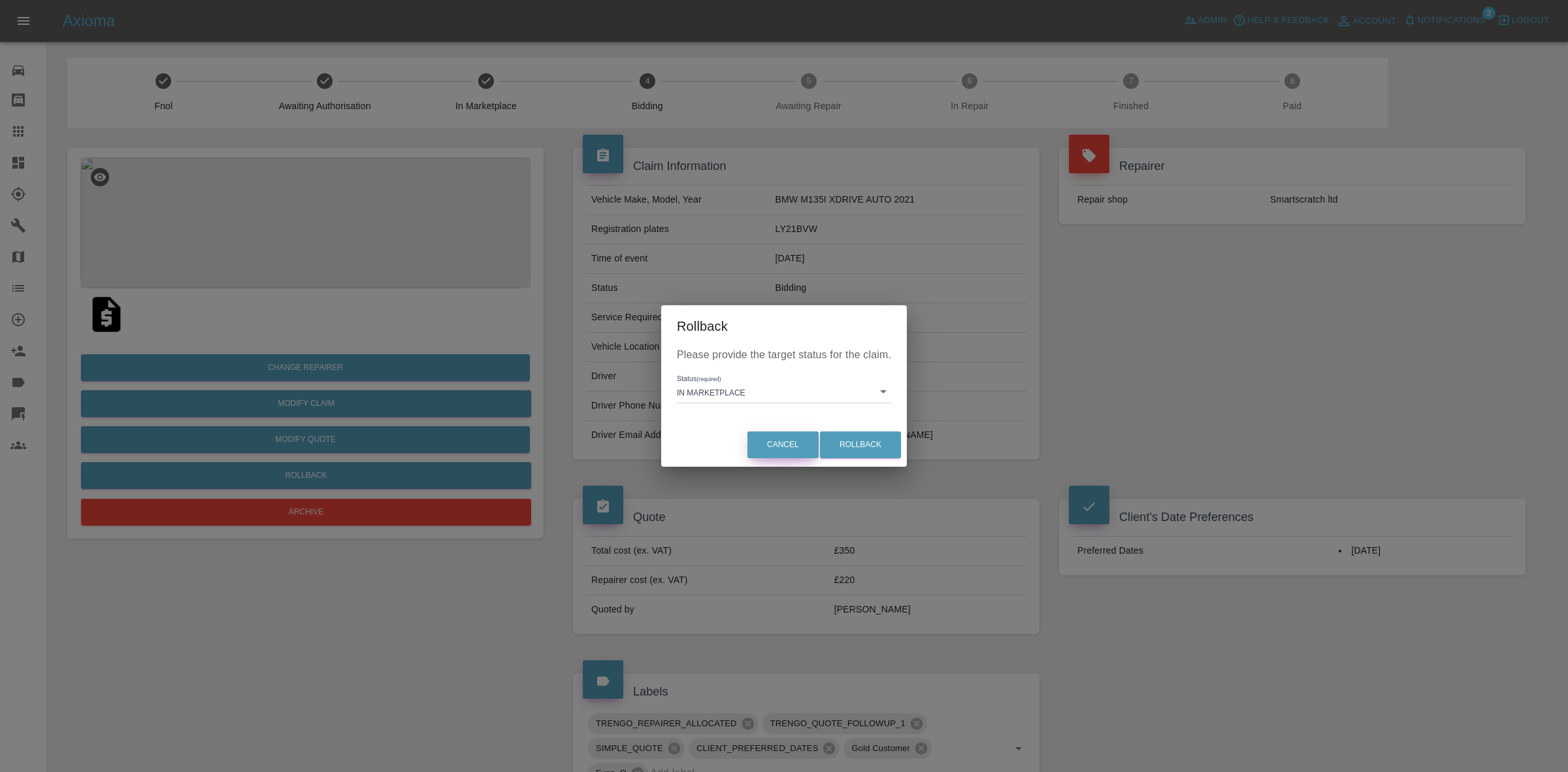
click at [803, 440] on button "Cancel" at bounding box center [783, 444] width 71 height 27
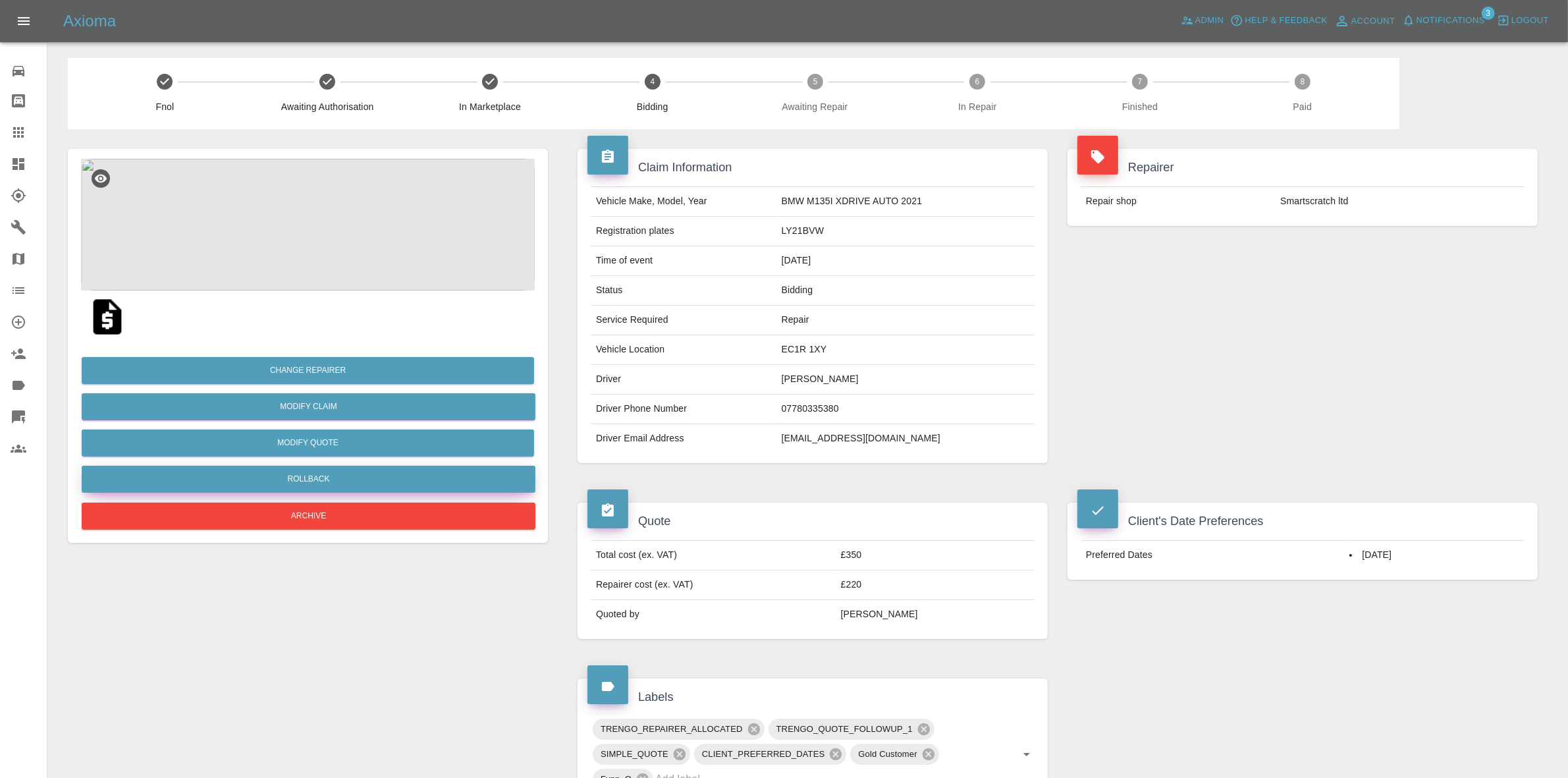
click at [314, 470] on button "Rollback" at bounding box center [308, 479] width 454 height 27
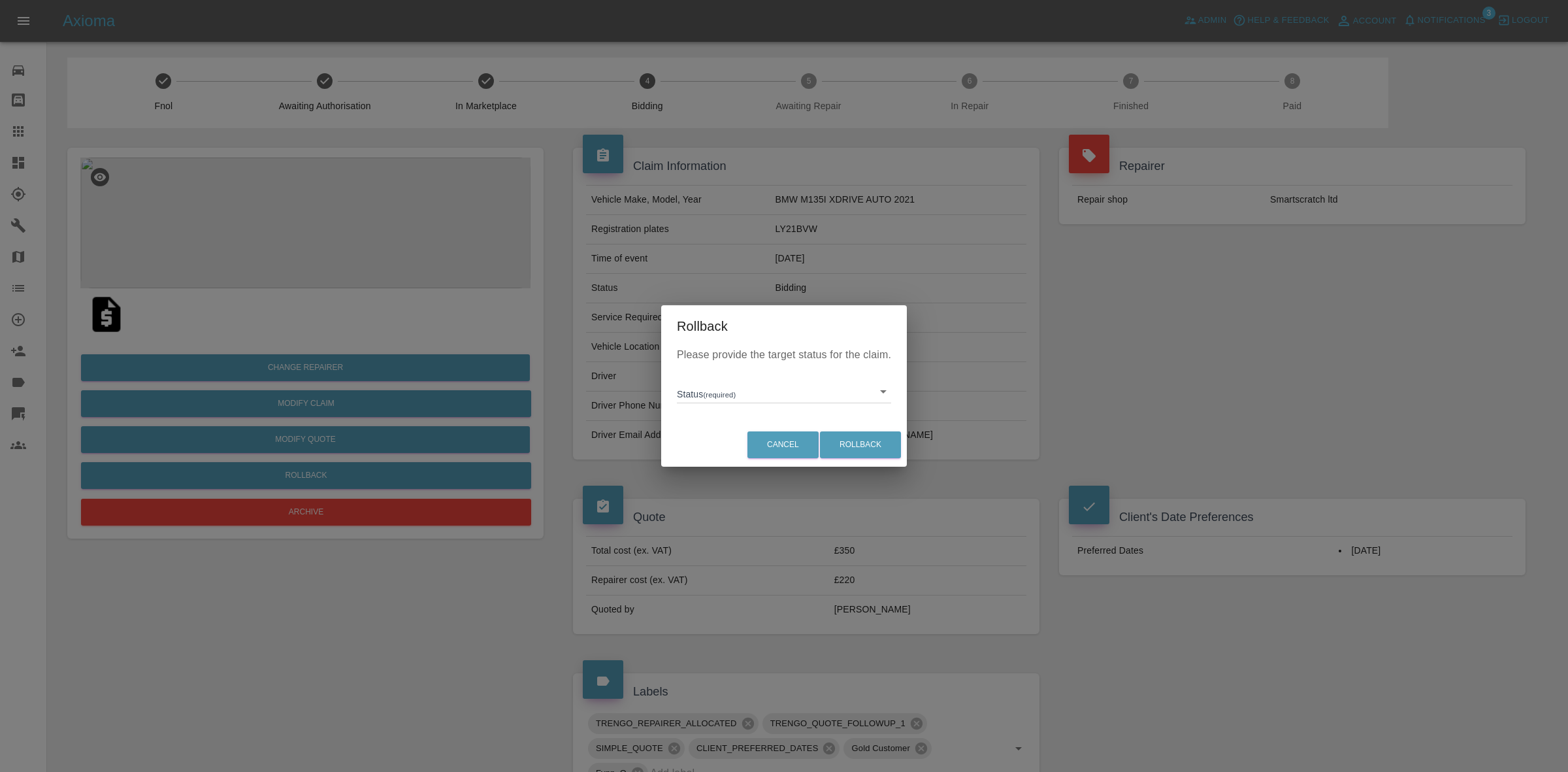
click at [709, 393] on body "Axioma Admin Help & Feedback Account Notifications 3 Logout Repair home Bodysho…" at bounding box center [784, 605] width 1568 height 1210
click at [749, 448] on li "In Marketplace" at bounding box center [783, 451] width 208 height 30
type input "in-marketplace"
click at [857, 441] on button "Rollback" at bounding box center [860, 444] width 81 height 27
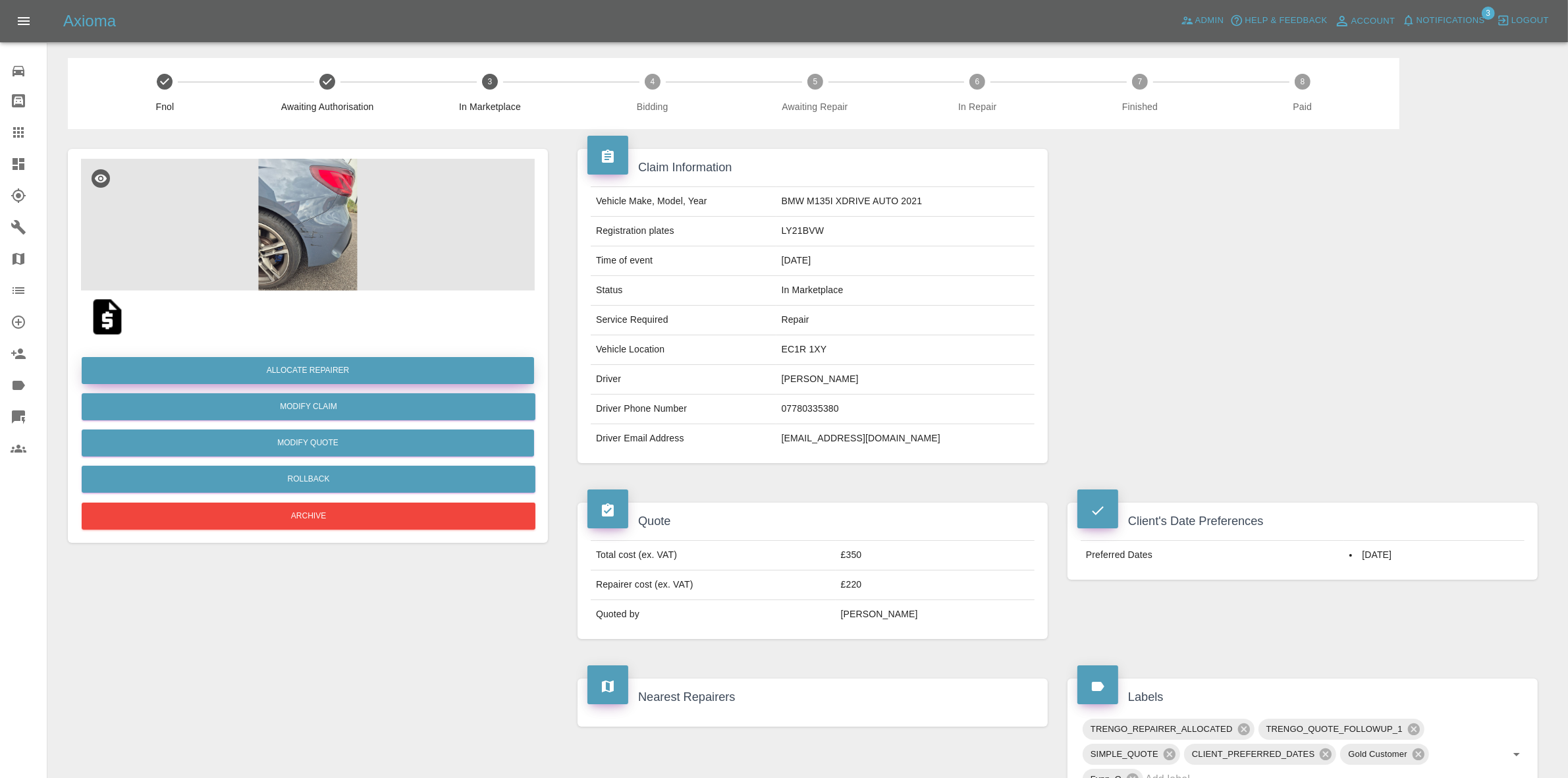
click at [310, 365] on button "Allocate Repairer" at bounding box center [308, 370] width 452 height 27
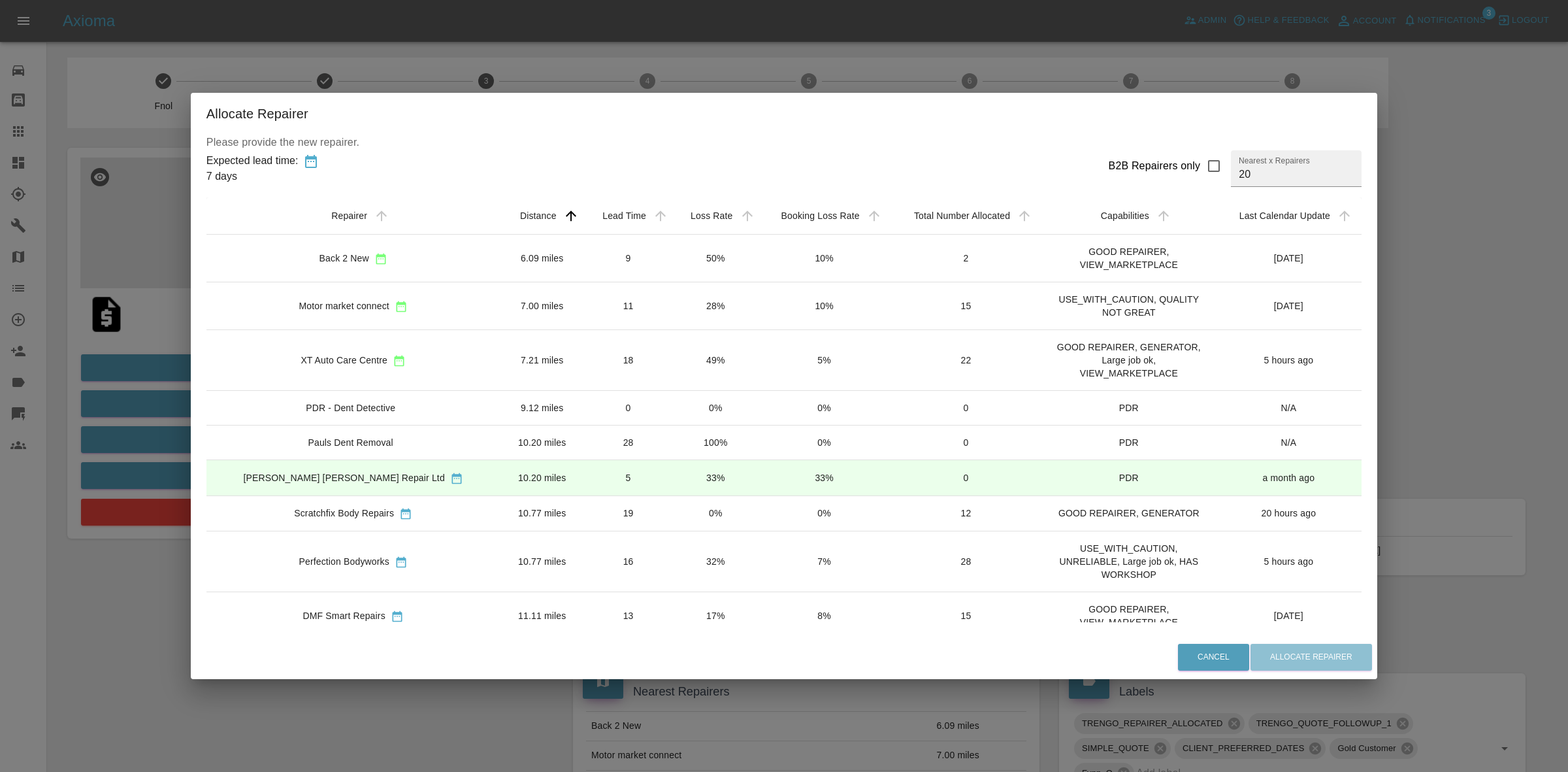
click at [672, 357] on td "49%" at bounding box center [715, 360] width 87 height 61
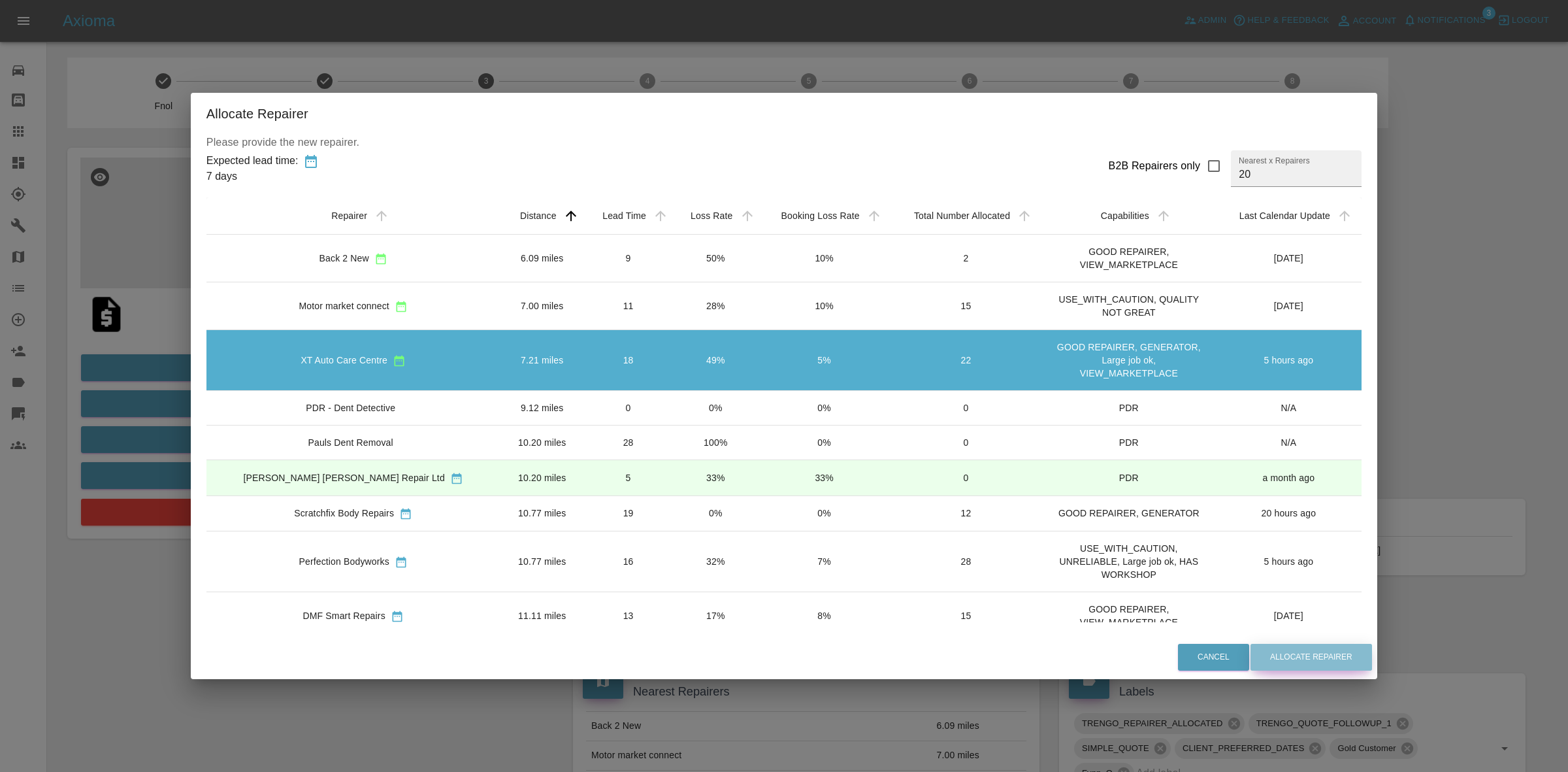
click at [1251, 648] on button "Allocate Repairer" at bounding box center [1311, 657] width 121 height 27
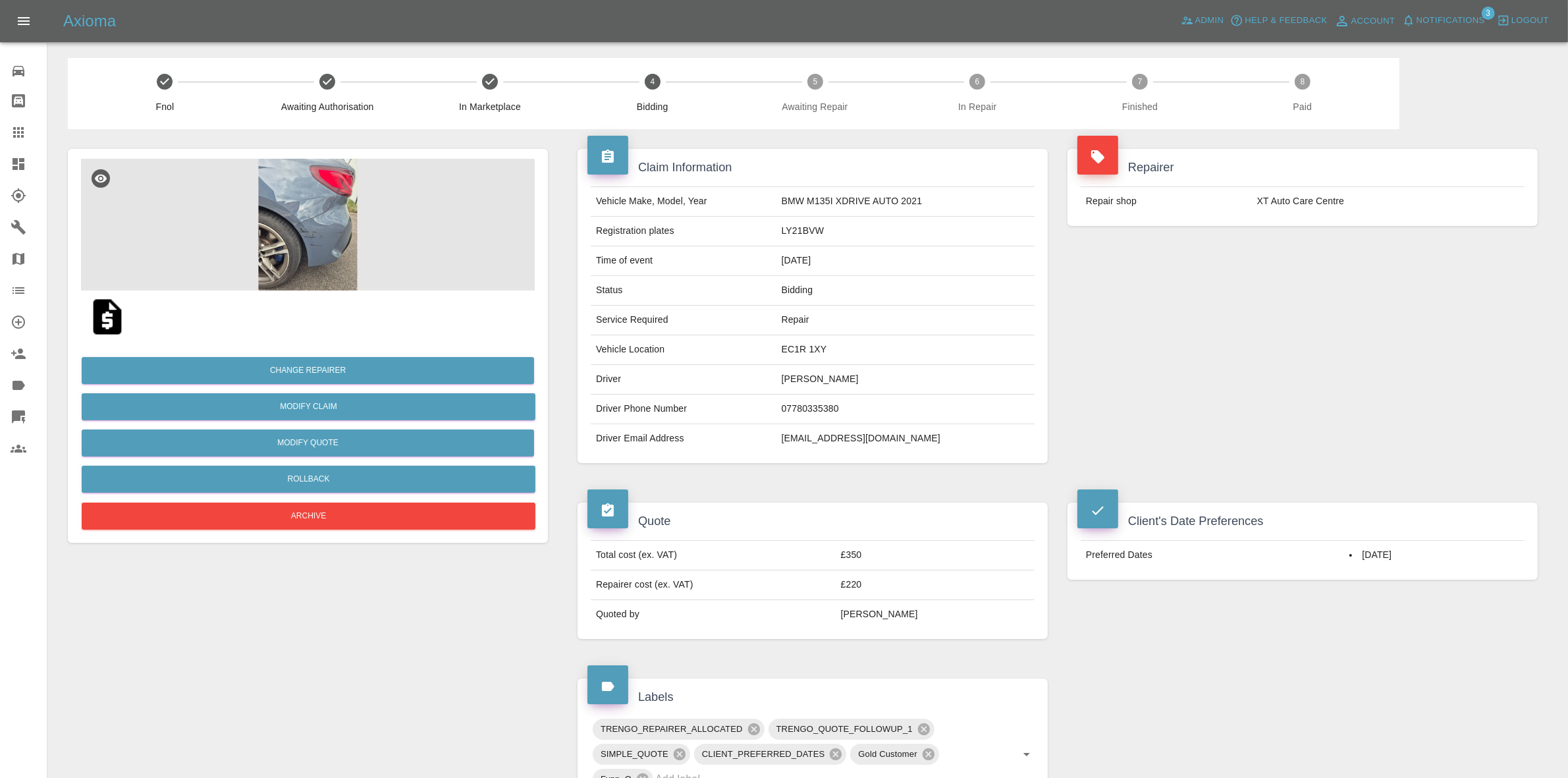
click at [1415, 321] on div "Repairer Repair shop XT Auto Care Centre" at bounding box center [1302, 306] width 490 height 354
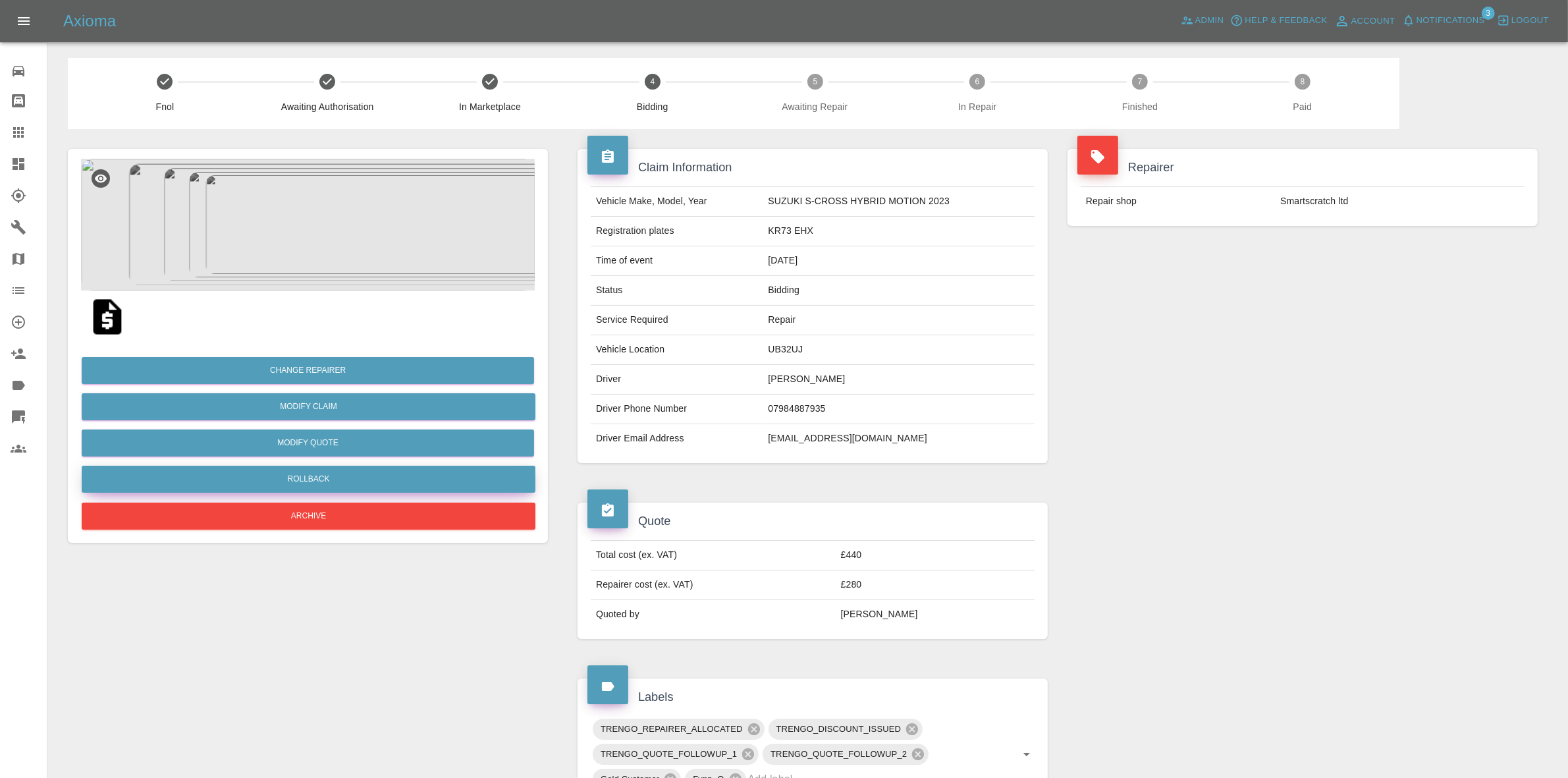
click at [304, 479] on button "Rollback" at bounding box center [308, 479] width 454 height 27
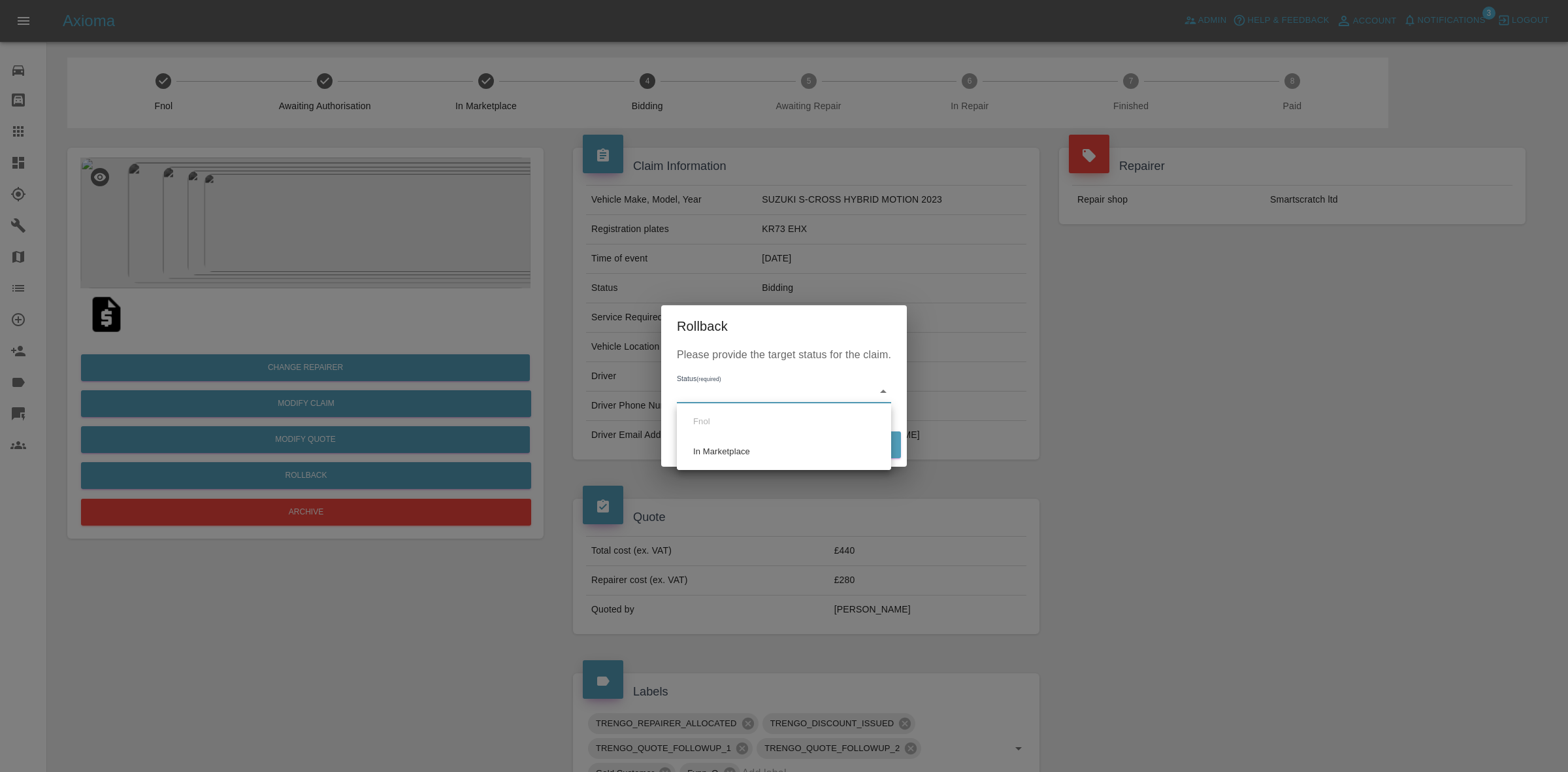
click at [778, 379] on body "Axioma Admin Help & Feedback Account Notifications 3 Logout Repair home Bodysho…" at bounding box center [784, 648] width 1568 height 1297
drag, startPoint x: 745, startPoint y: 445, endPoint x: 773, endPoint y: 446, distance: 28.0
click at [745, 446] on li "In Marketplace" at bounding box center [783, 451] width 208 height 30
type input "in-marketplace"
click at [856, 438] on button "Rollback" at bounding box center [860, 444] width 81 height 27
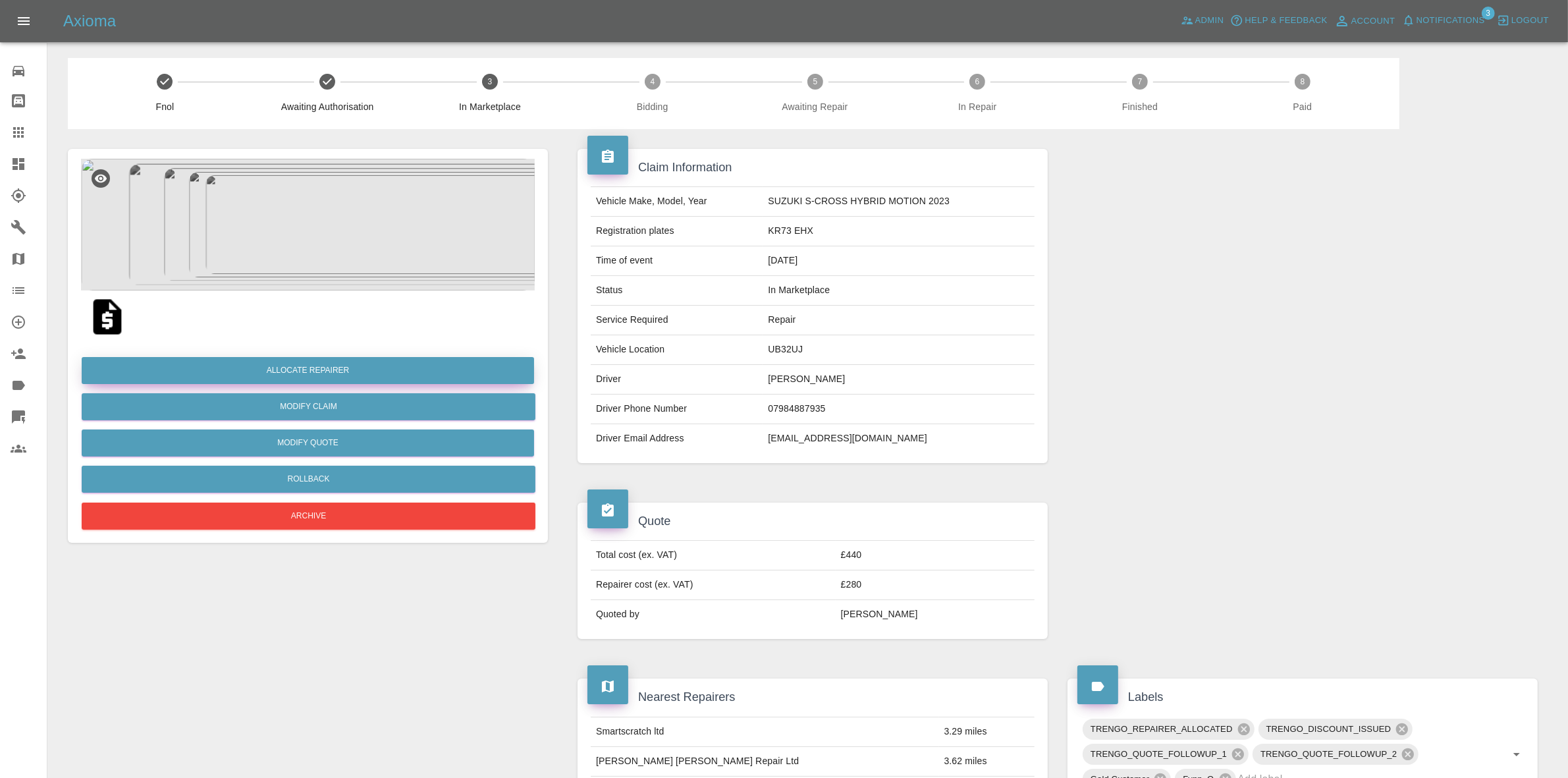
click at [319, 364] on button "Allocate Repairer" at bounding box center [308, 370] width 452 height 27
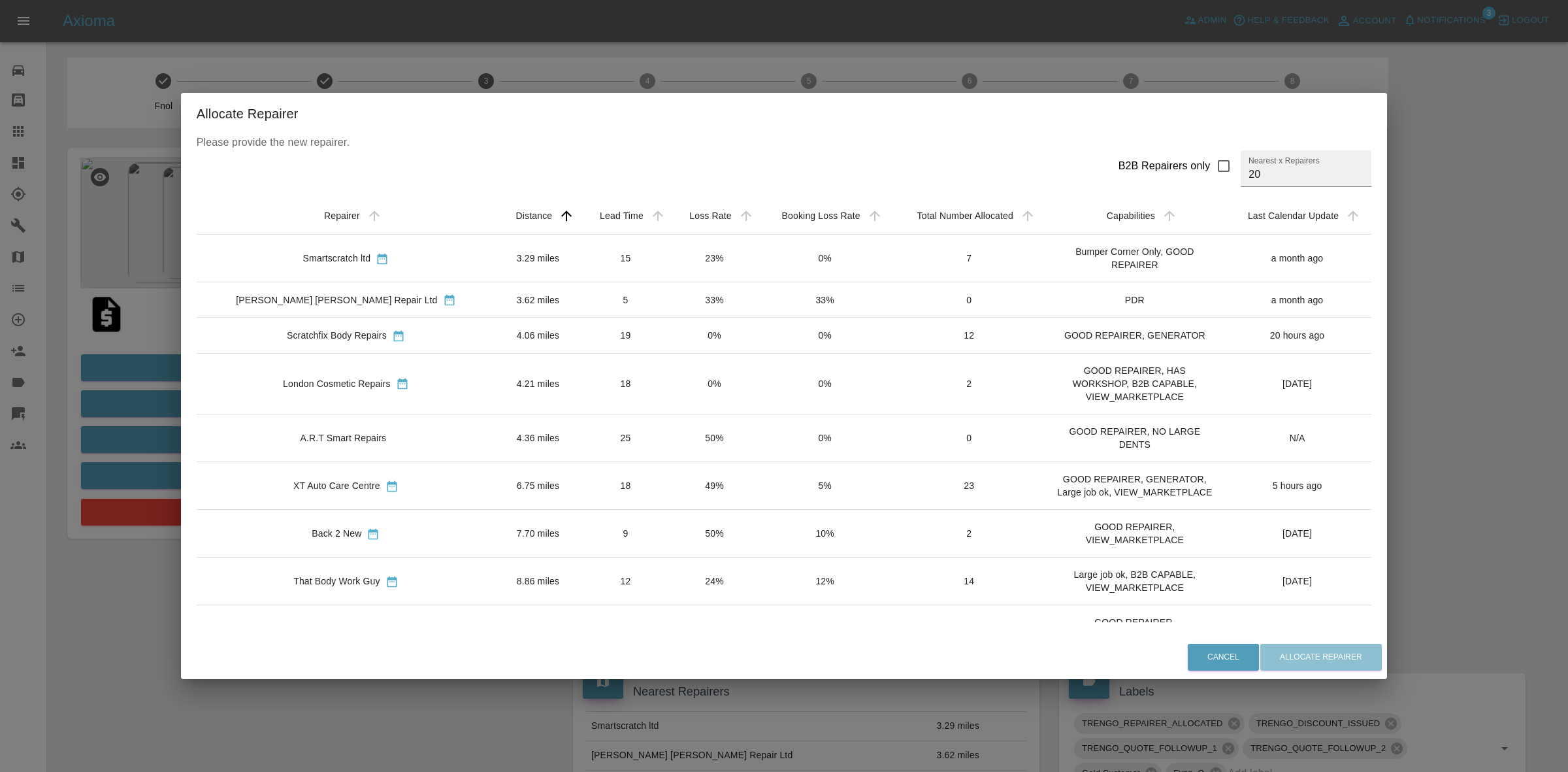
click at [670, 345] on td "0%" at bounding box center [714, 335] width 88 height 36
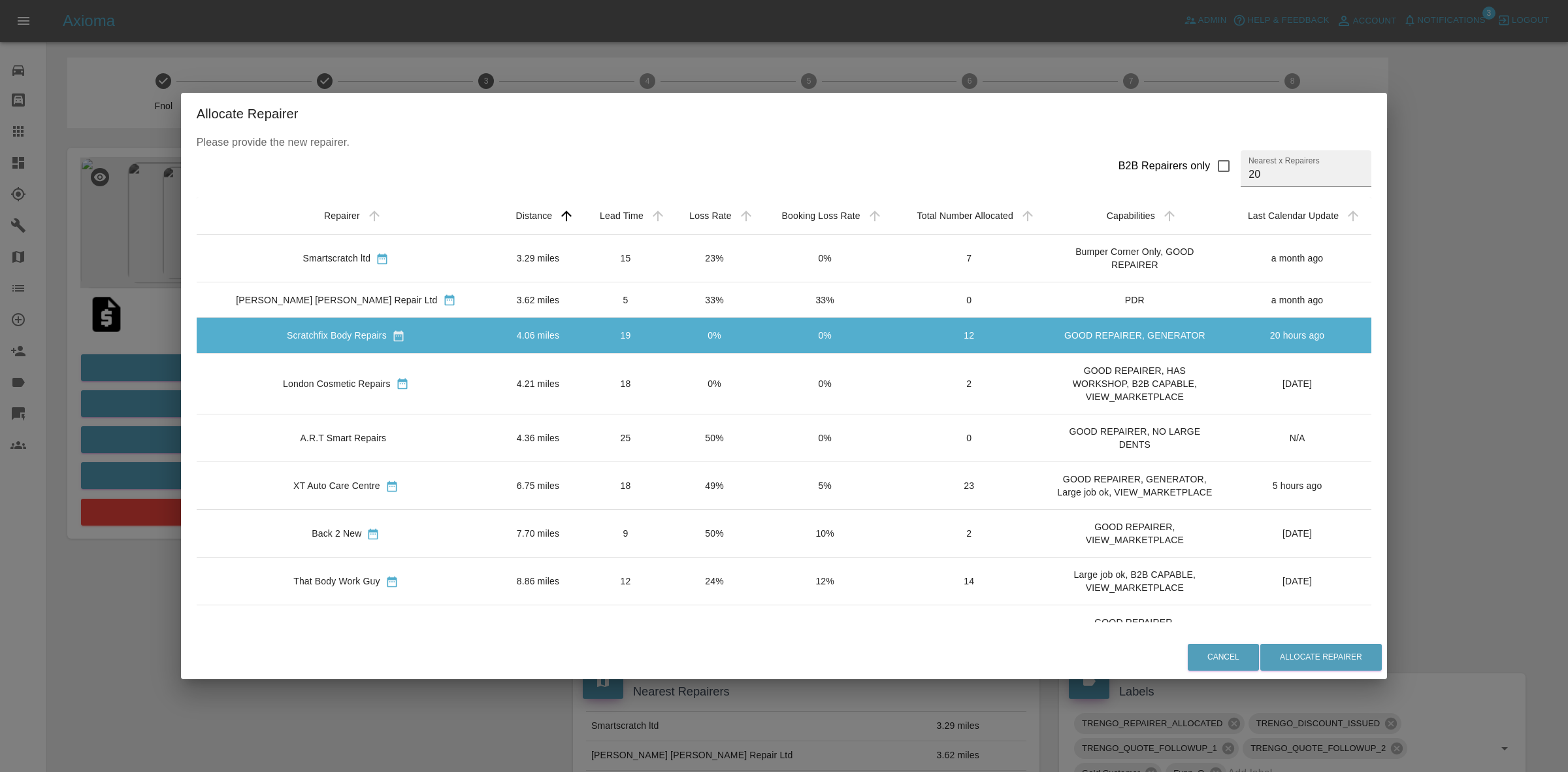
click at [1285, 675] on div "Cancel Allocate Repairer" at bounding box center [784, 657] width 1207 height 44
click at [1268, 651] on button "Allocate Repairer" at bounding box center [1321, 657] width 121 height 27
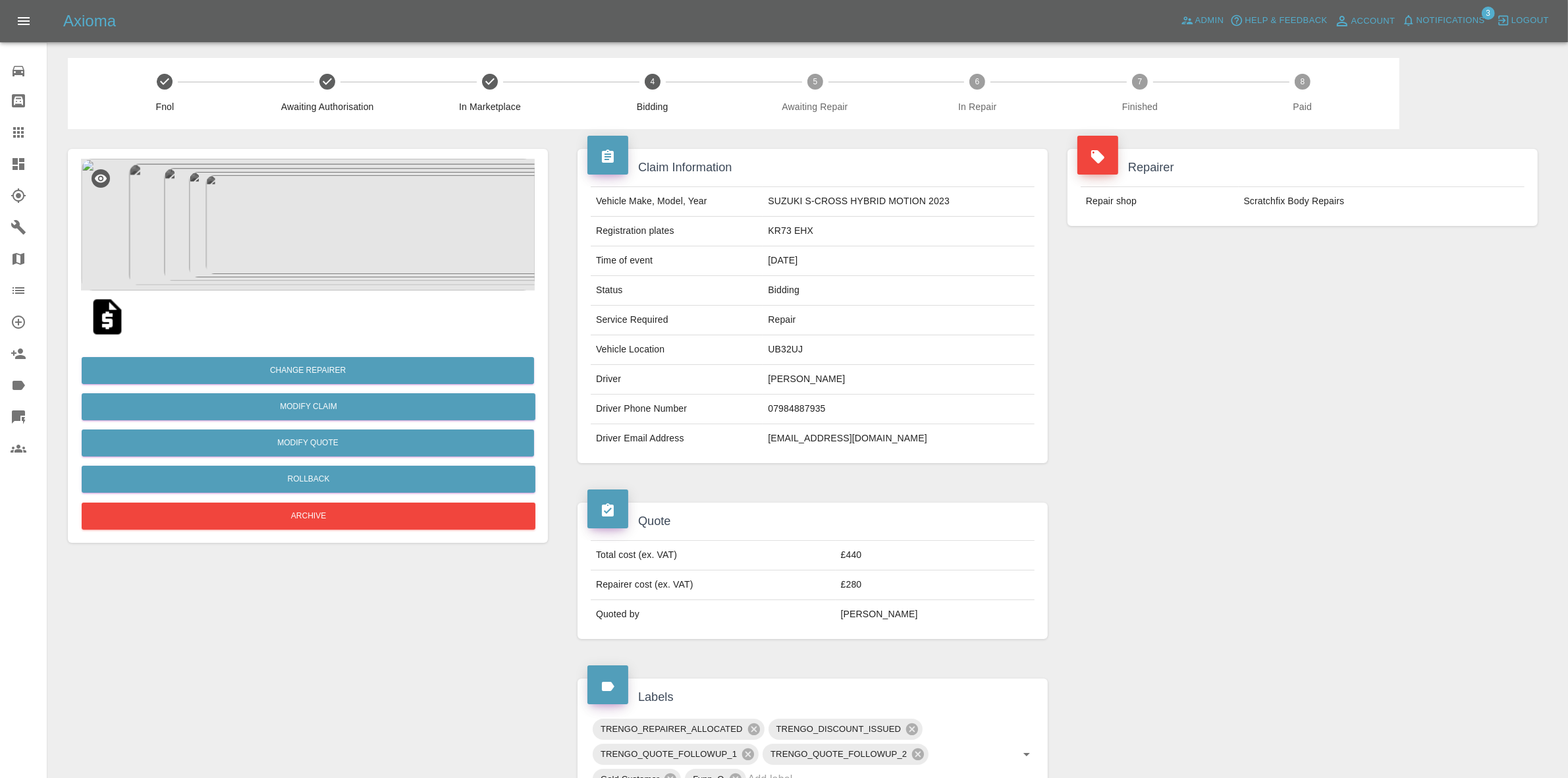
click at [1250, 372] on div "Repairer Repair shop Scratchfix Body Repairs" at bounding box center [1302, 306] width 490 height 354
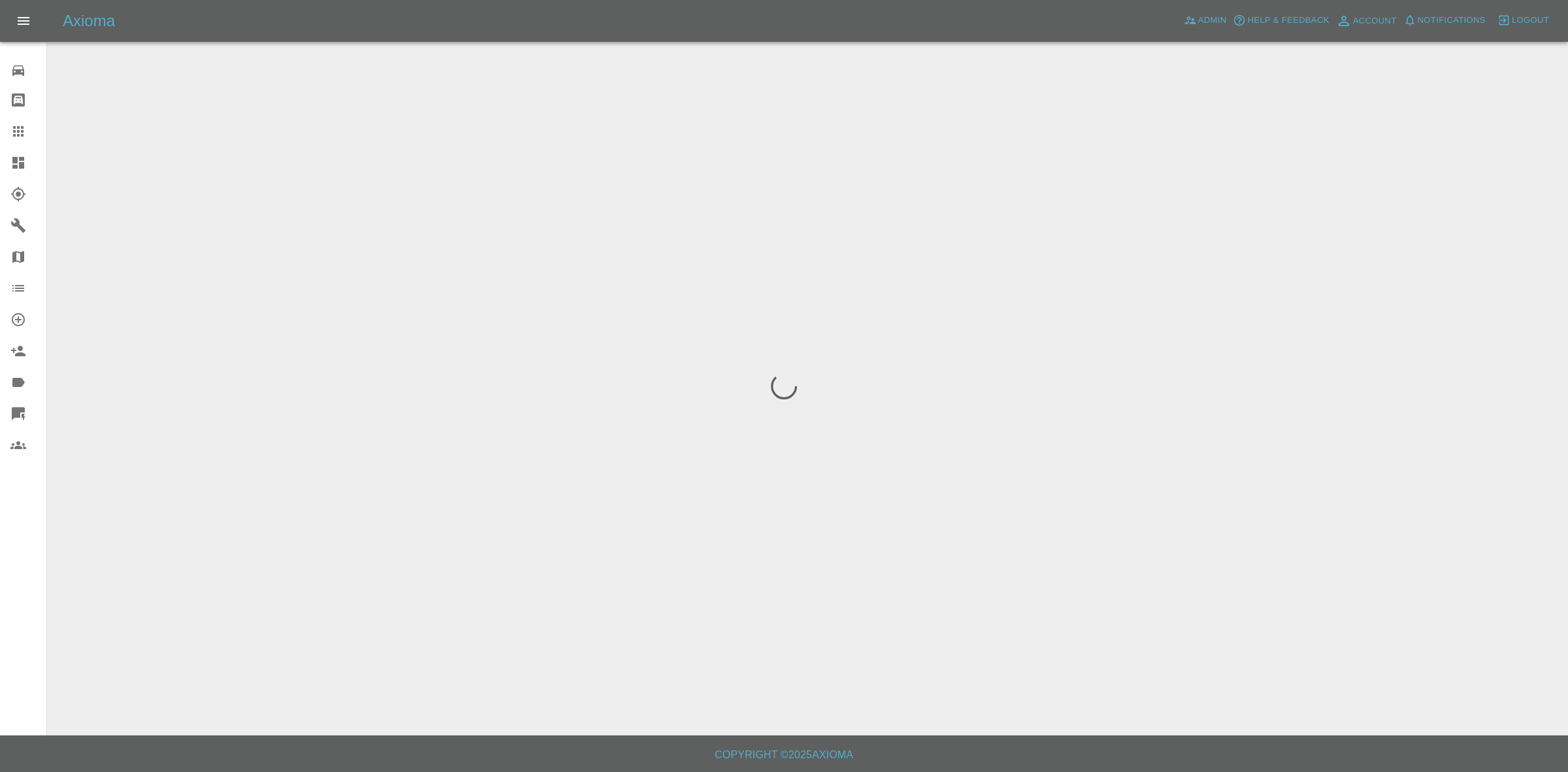
click at [1449, 14] on span "Notifications" at bounding box center [1451, 20] width 68 height 15
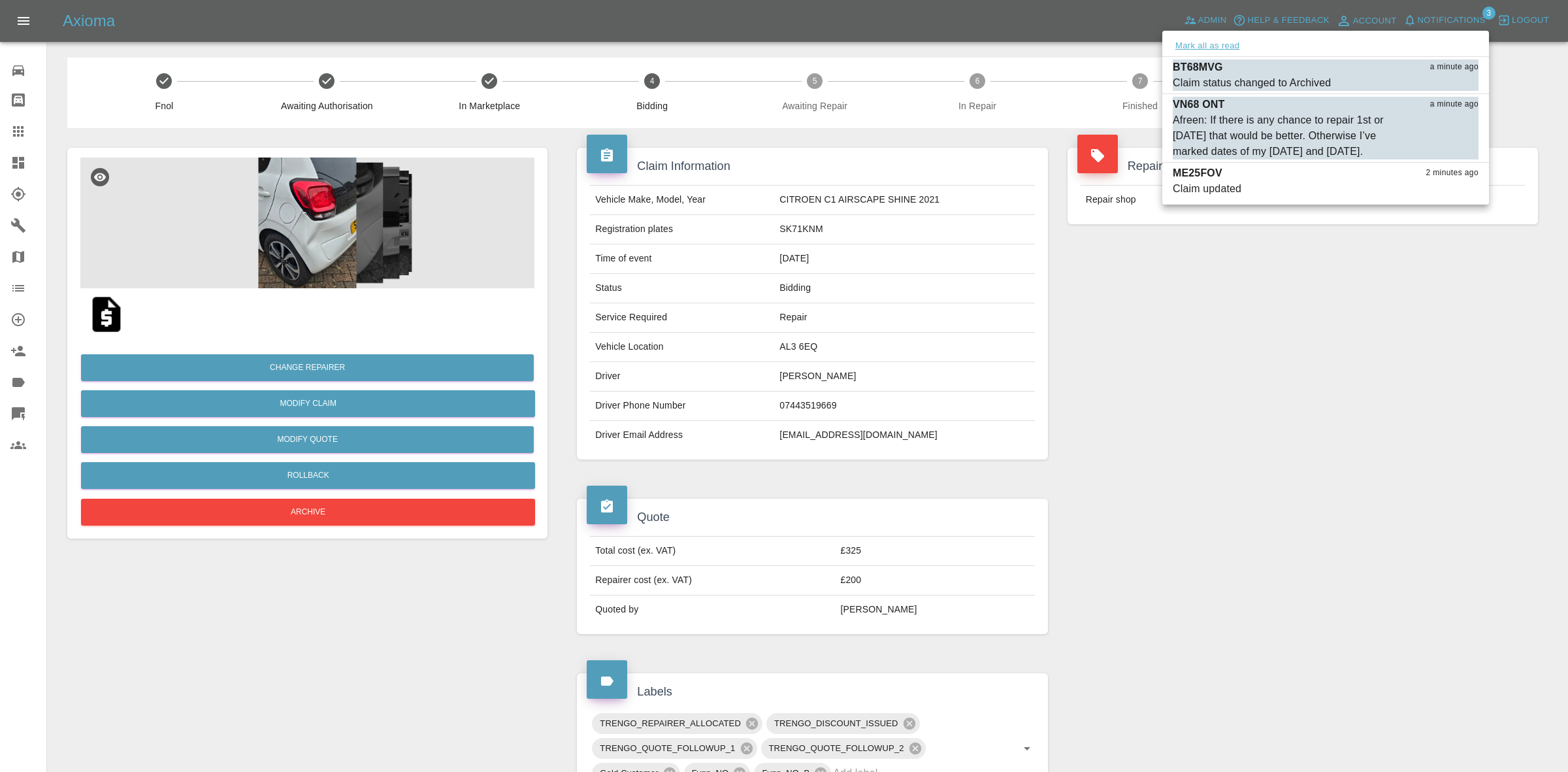
click at [1210, 48] on button "Mark all as read" at bounding box center [1207, 46] width 70 height 15
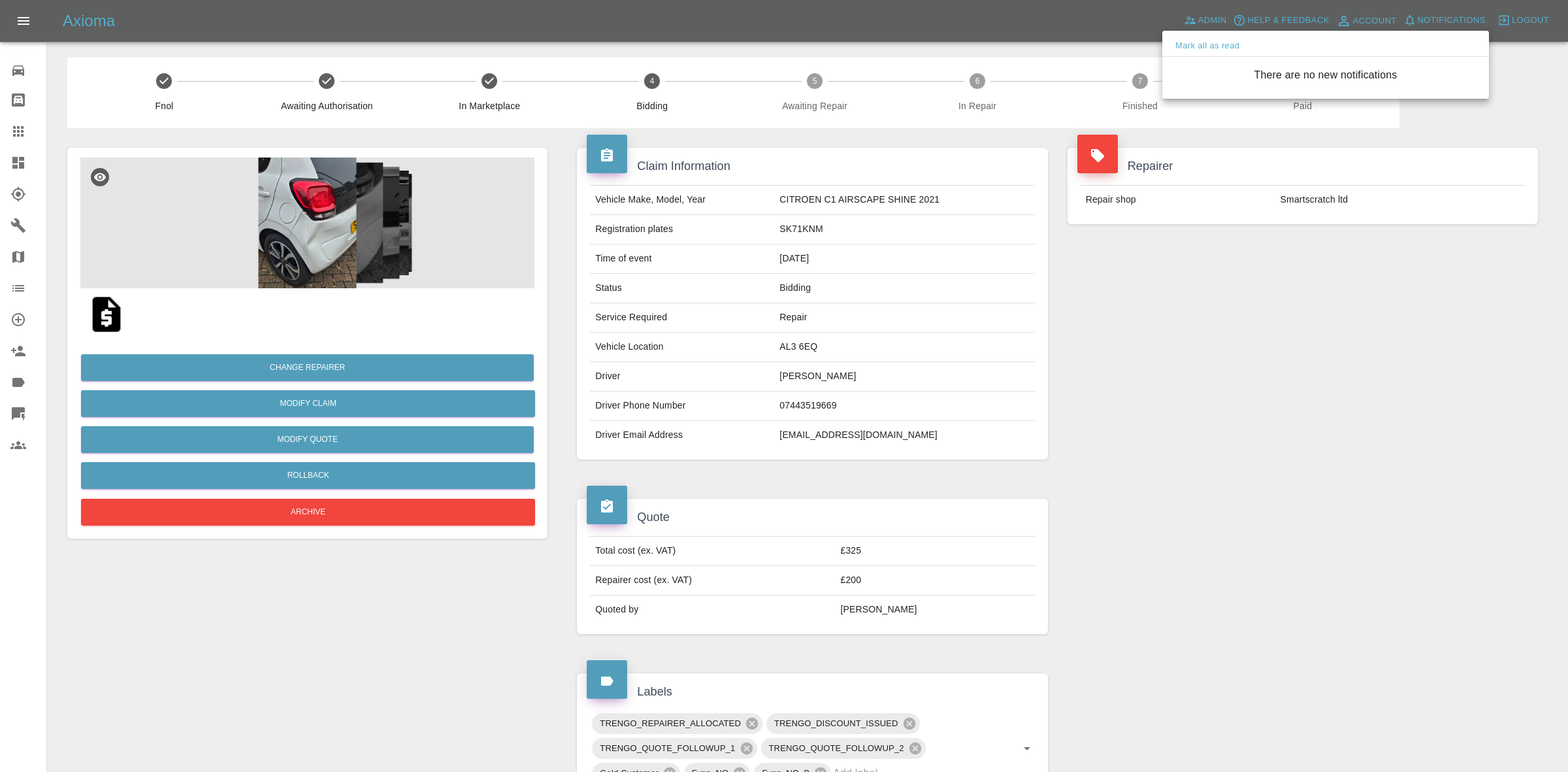
drag, startPoint x: 1242, startPoint y: 289, endPoint x: 1244, endPoint y: 304, distance: 15.1
click at [1247, 303] on div at bounding box center [784, 386] width 1568 height 772
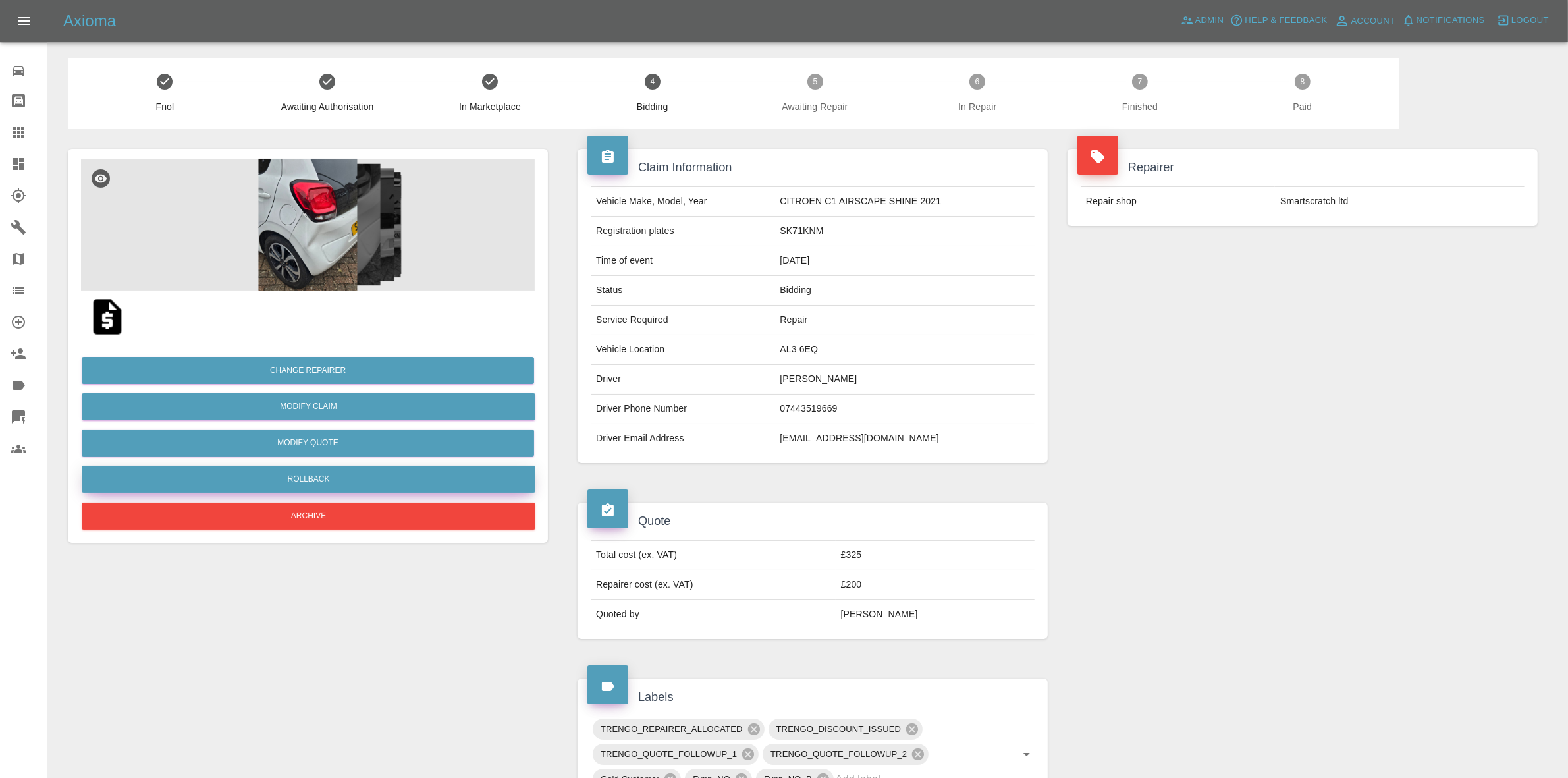
click at [319, 473] on button "Rollback" at bounding box center [308, 479] width 454 height 27
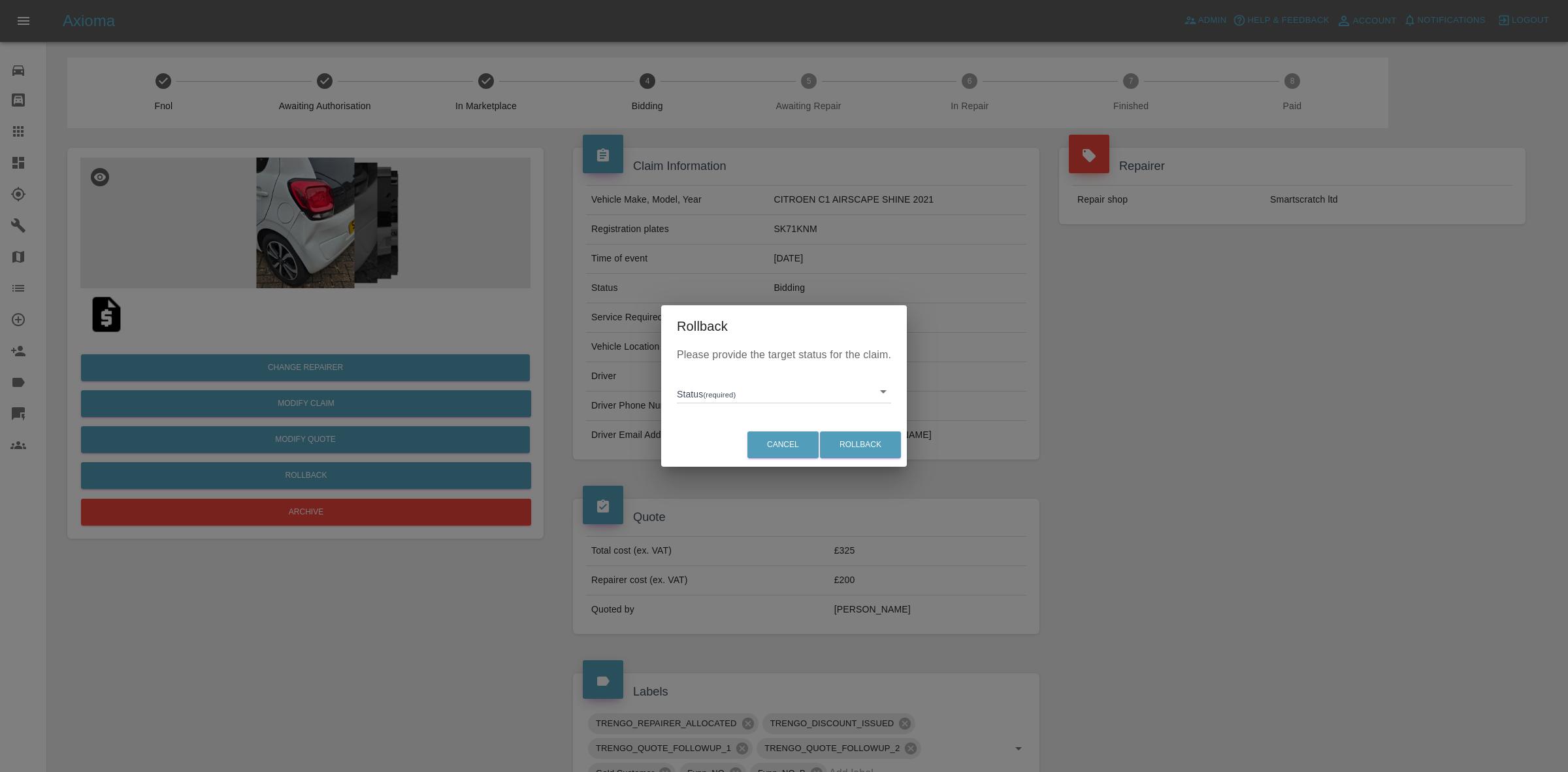
click at [734, 391] on body "Axioma Admin Help & Feedback Account Notifications 0 Logout Repair home Bodysho…" at bounding box center [784, 712] width 1568 height 1426
click at [753, 456] on li "In Marketplace" at bounding box center [783, 451] width 208 height 30
type input "in-marketplace"
click at [837, 446] on button "Rollback" at bounding box center [860, 444] width 81 height 27
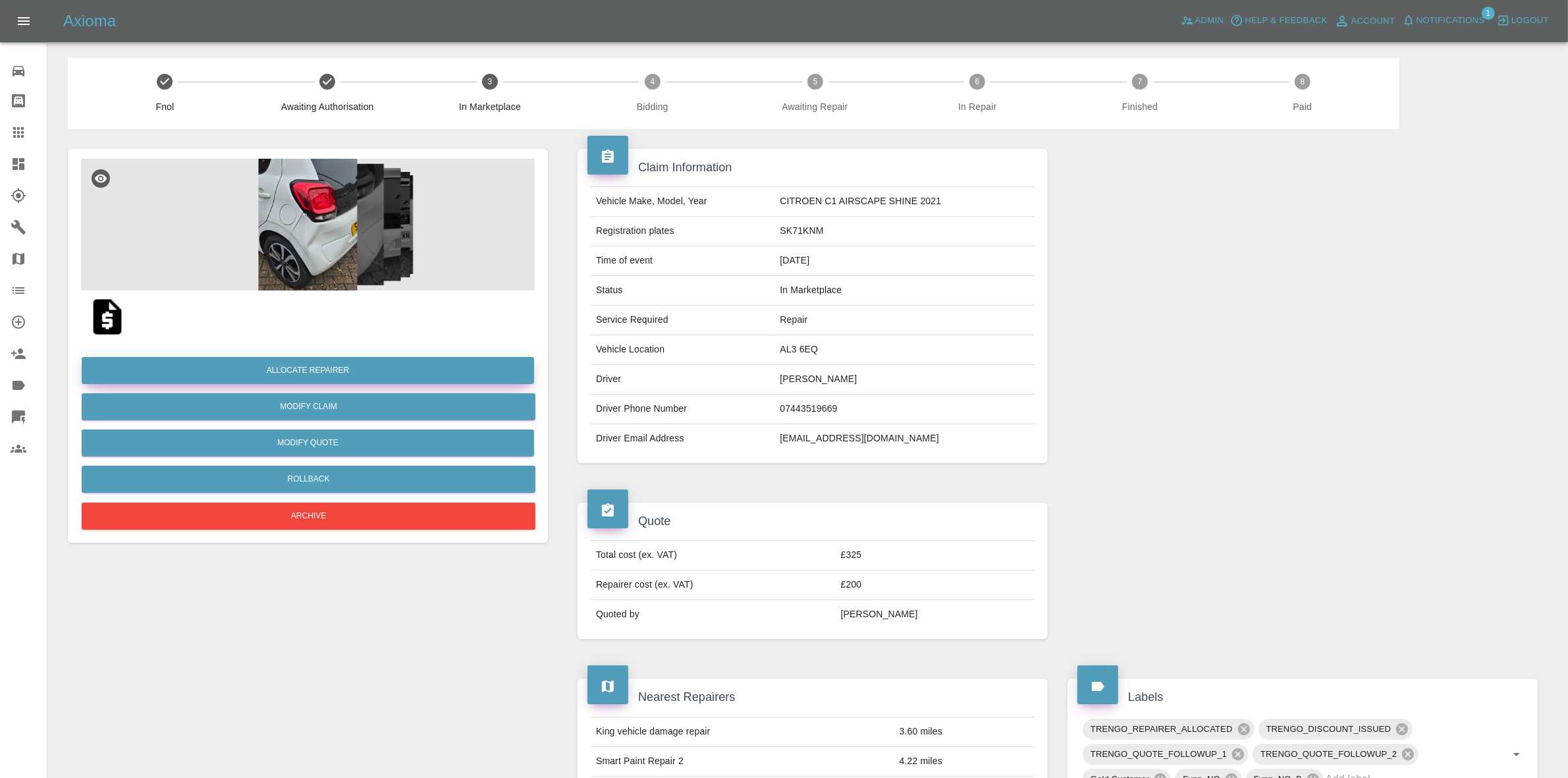
click at [290, 375] on button "Allocate Repairer" at bounding box center [308, 370] width 452 height 27
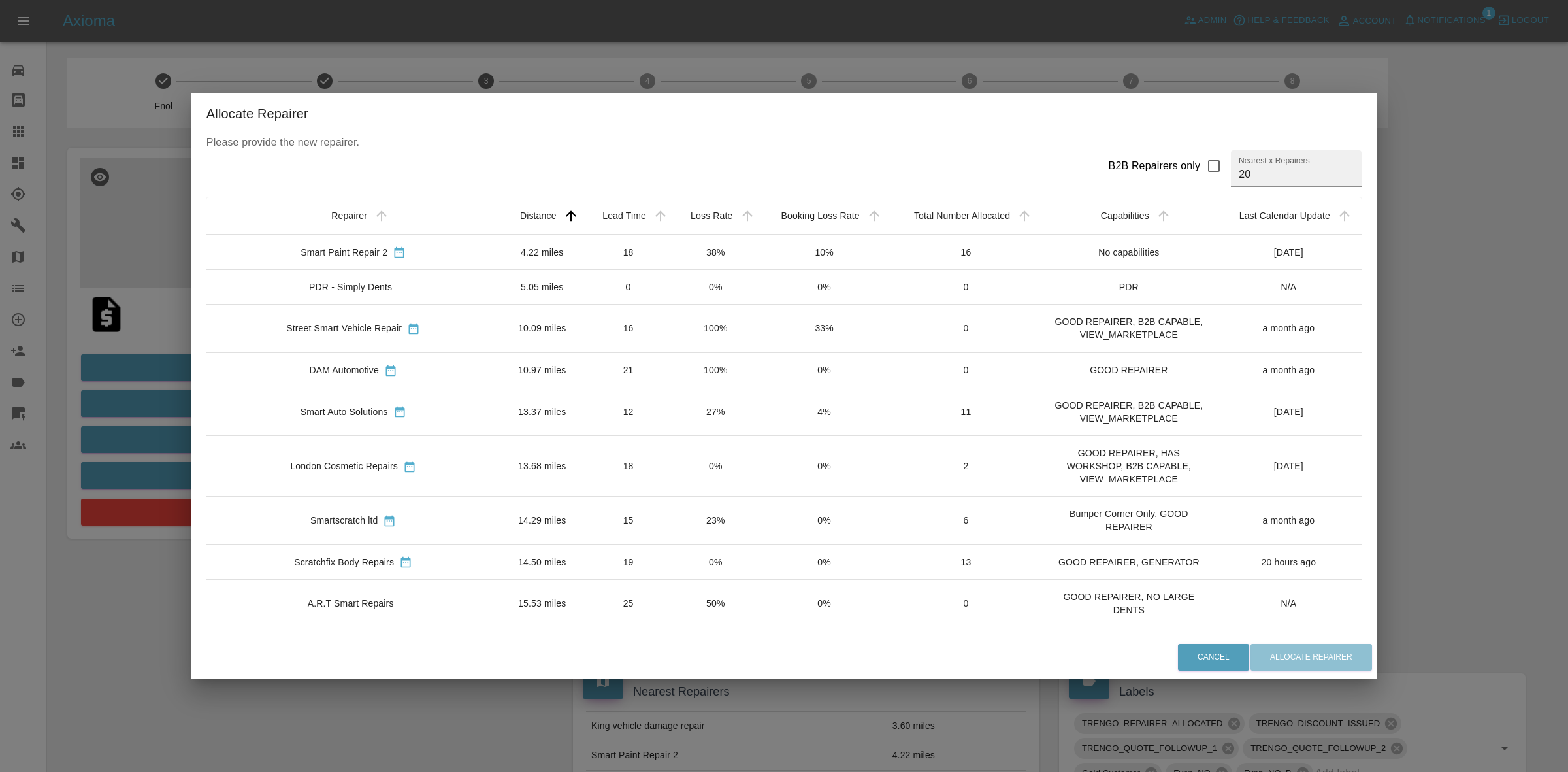
click at [672, 249] on td "38%" at bounding box center [715, 253] width 87 height 36
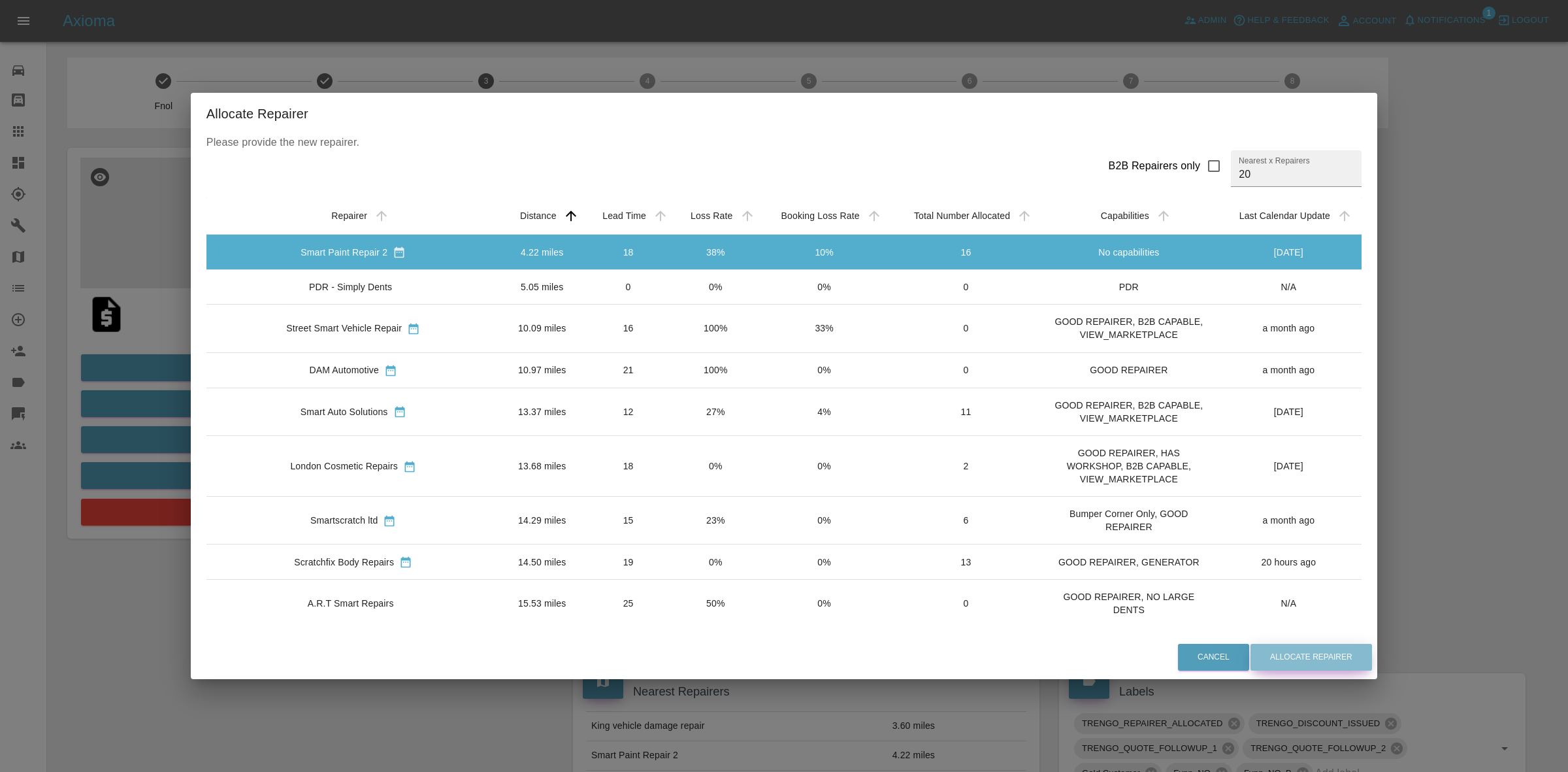
click at [1275, 654] on button "Allocate Repairer" at bounding box center [1311, 657] width 121 height 27
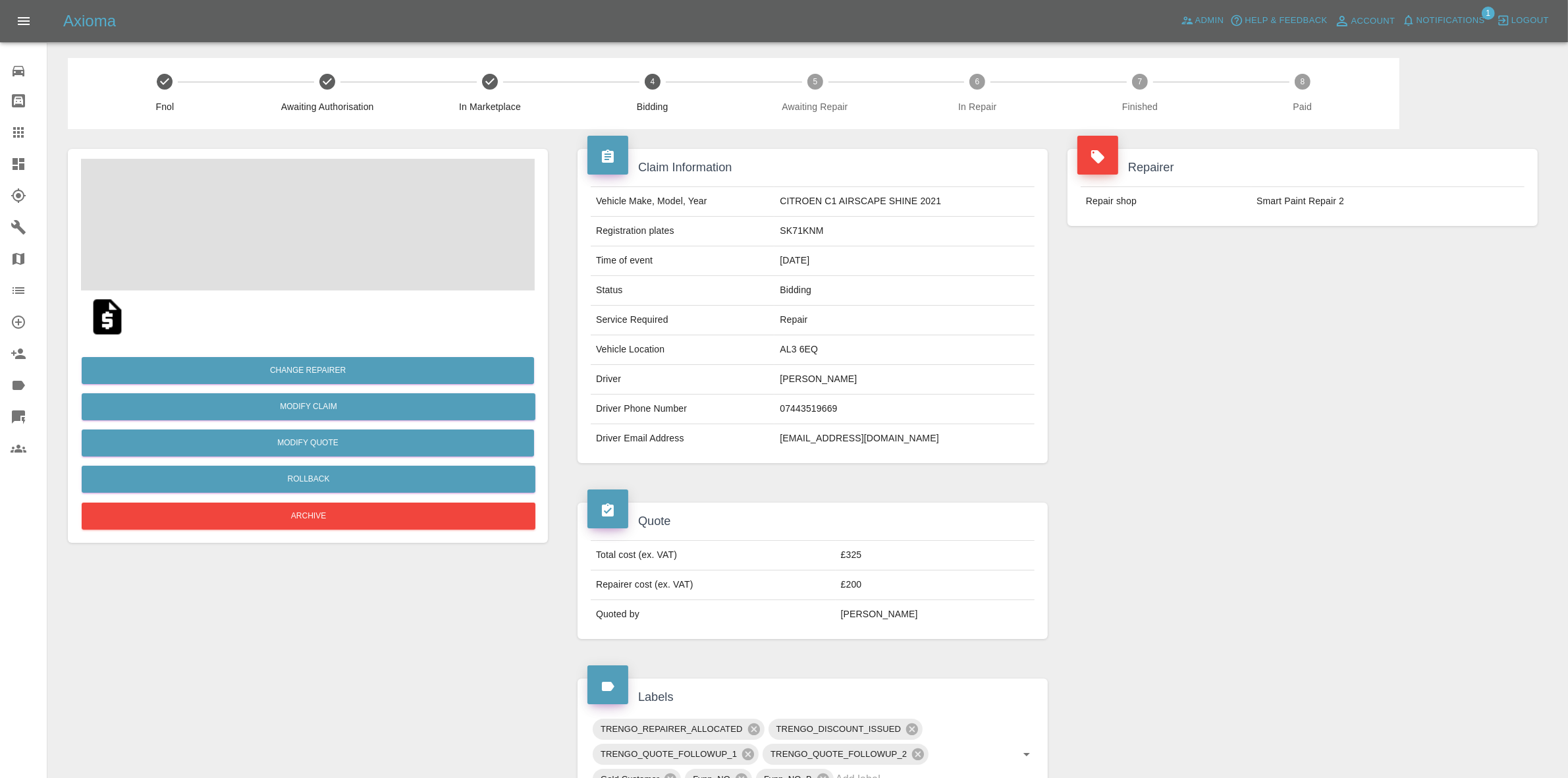
click at [1262, 245] on div "Repairer Repair shop Smart Paint Repair 2" at bounding box center [1302, 306] width 490 height 354
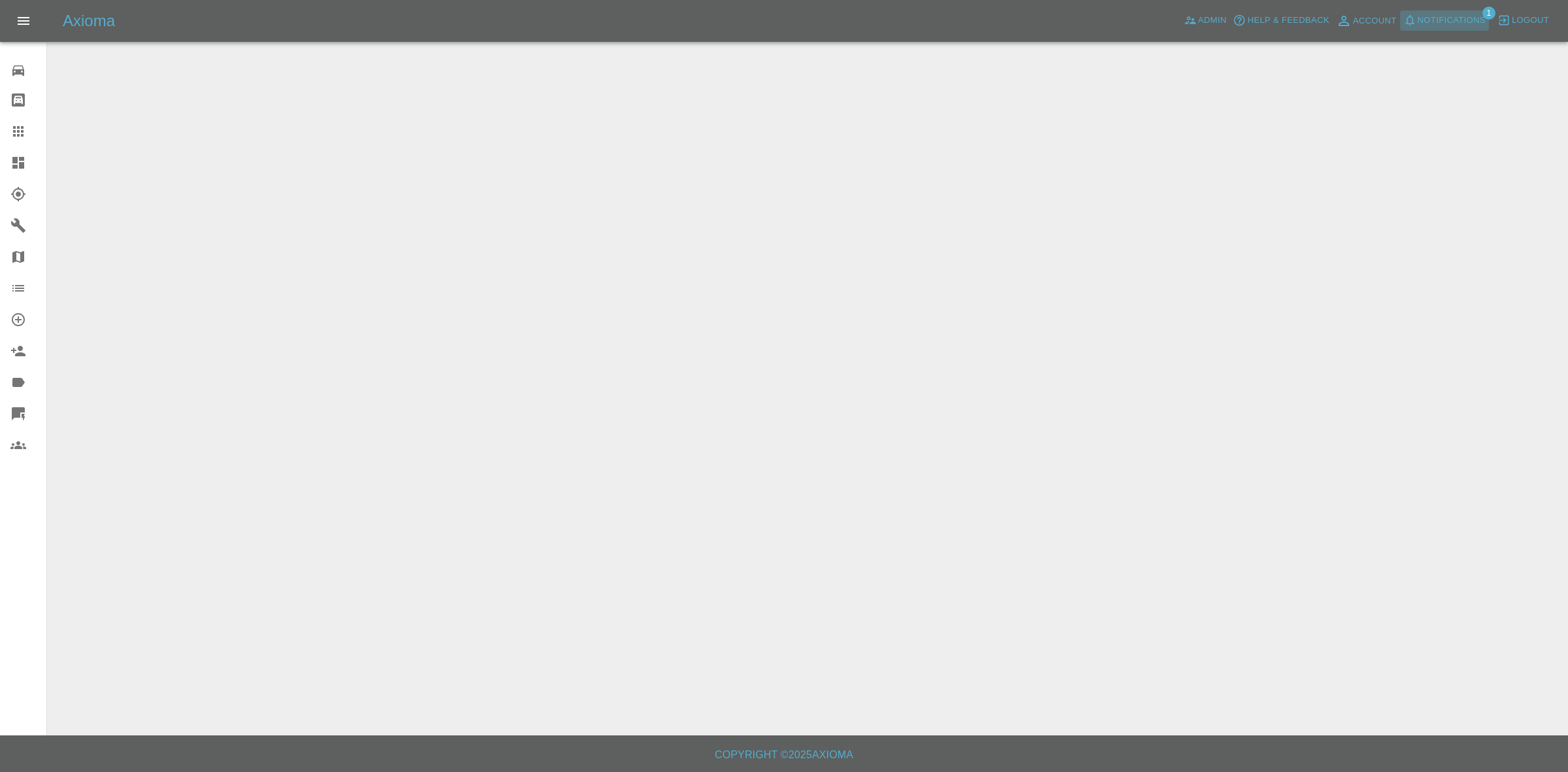
click at [1441, 13] on span "Notifications" at bounding box center [1451, 20] width 68 height 15
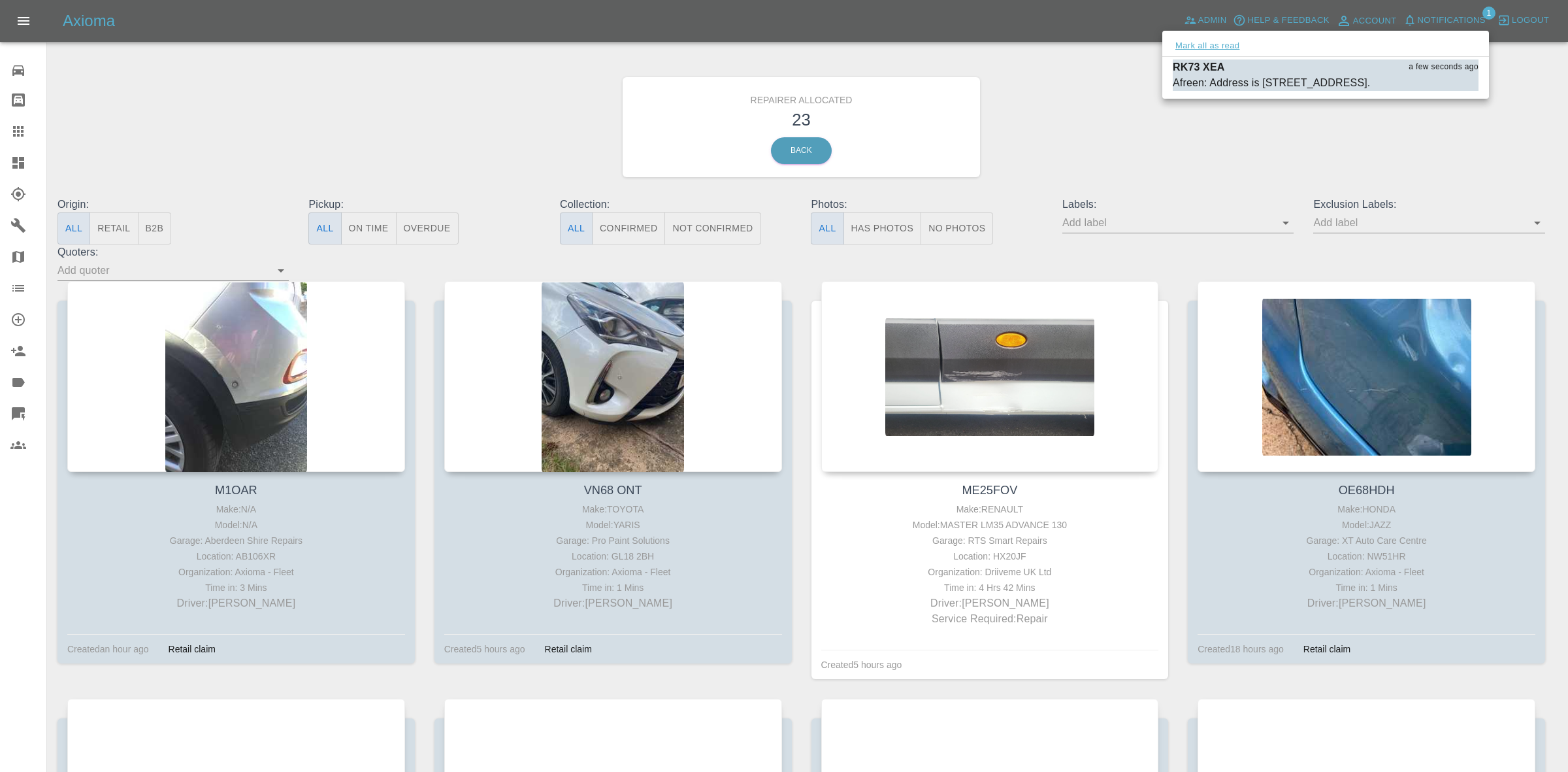
click at [1187, 45] on button "Mark all as read" at bounding box center [1207, 46] width 70 height 15
click at [1101, 100] on div at bounding box center [784, 386] width 1568 height 772
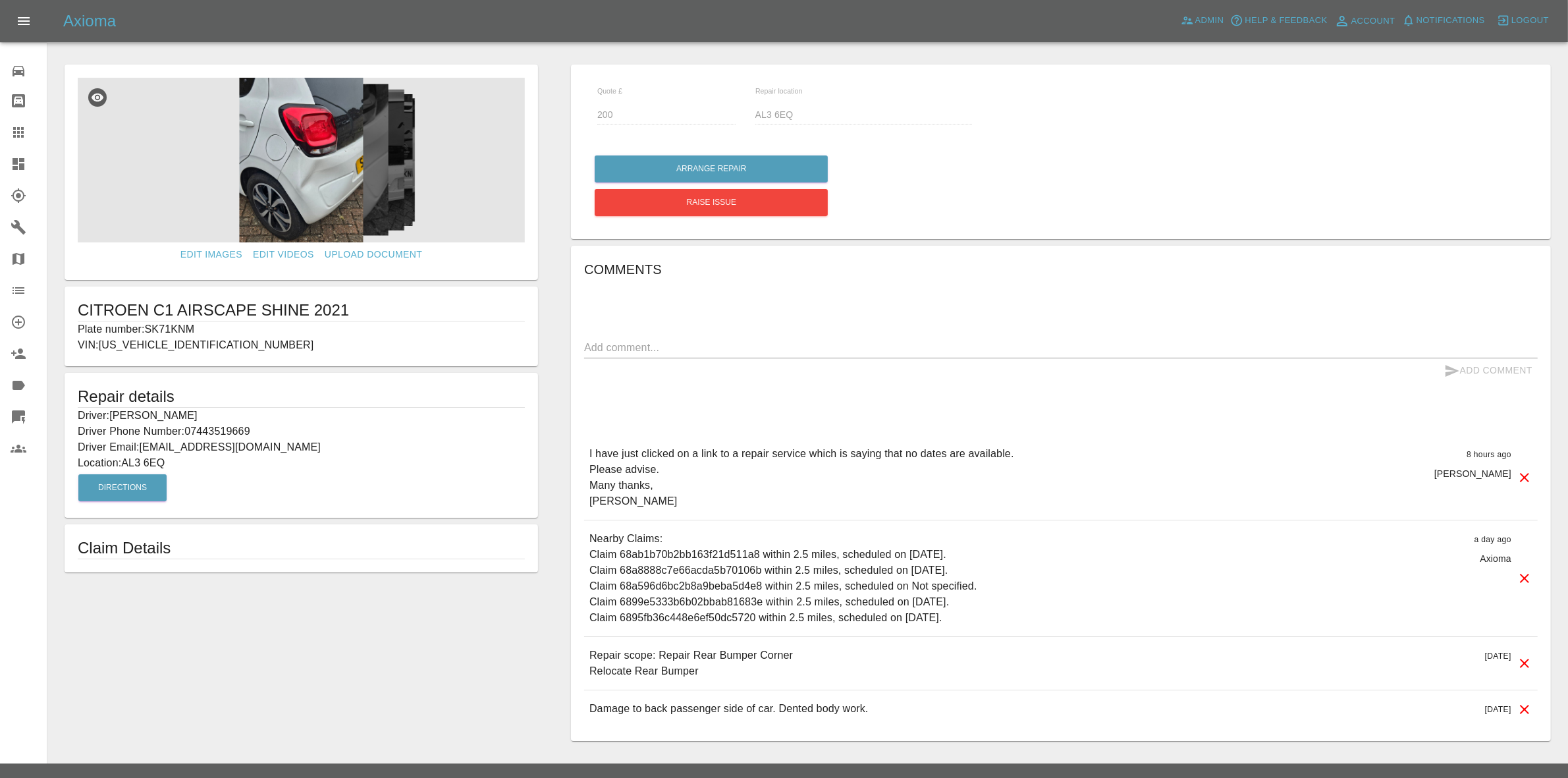
click at [1520, 476] on icon at bounding box center [1524, 477] width 16 height 16
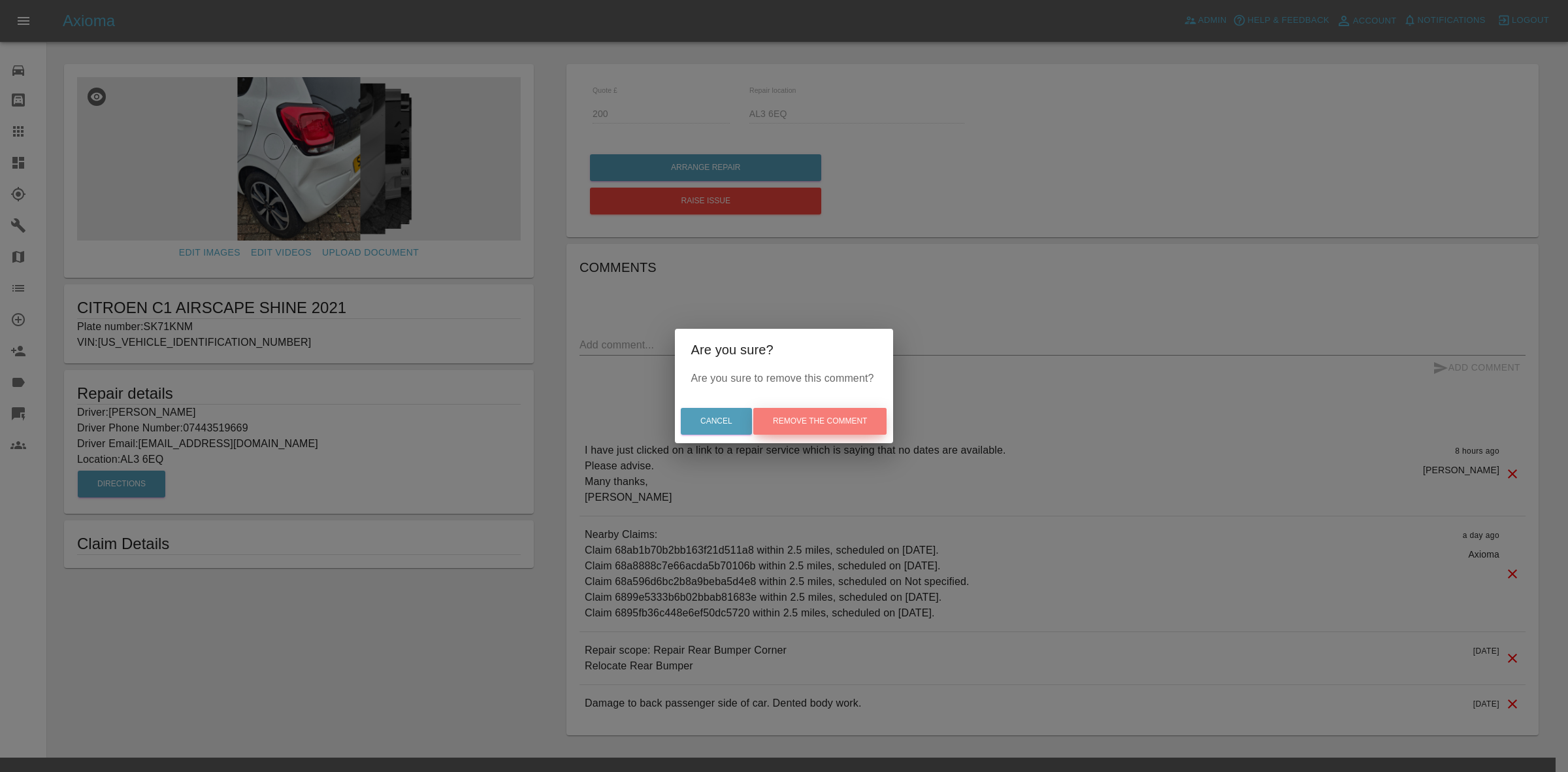
click at [831, 417] on button "Remove the comment" at bounding box center [820, 421] width 134 height 27
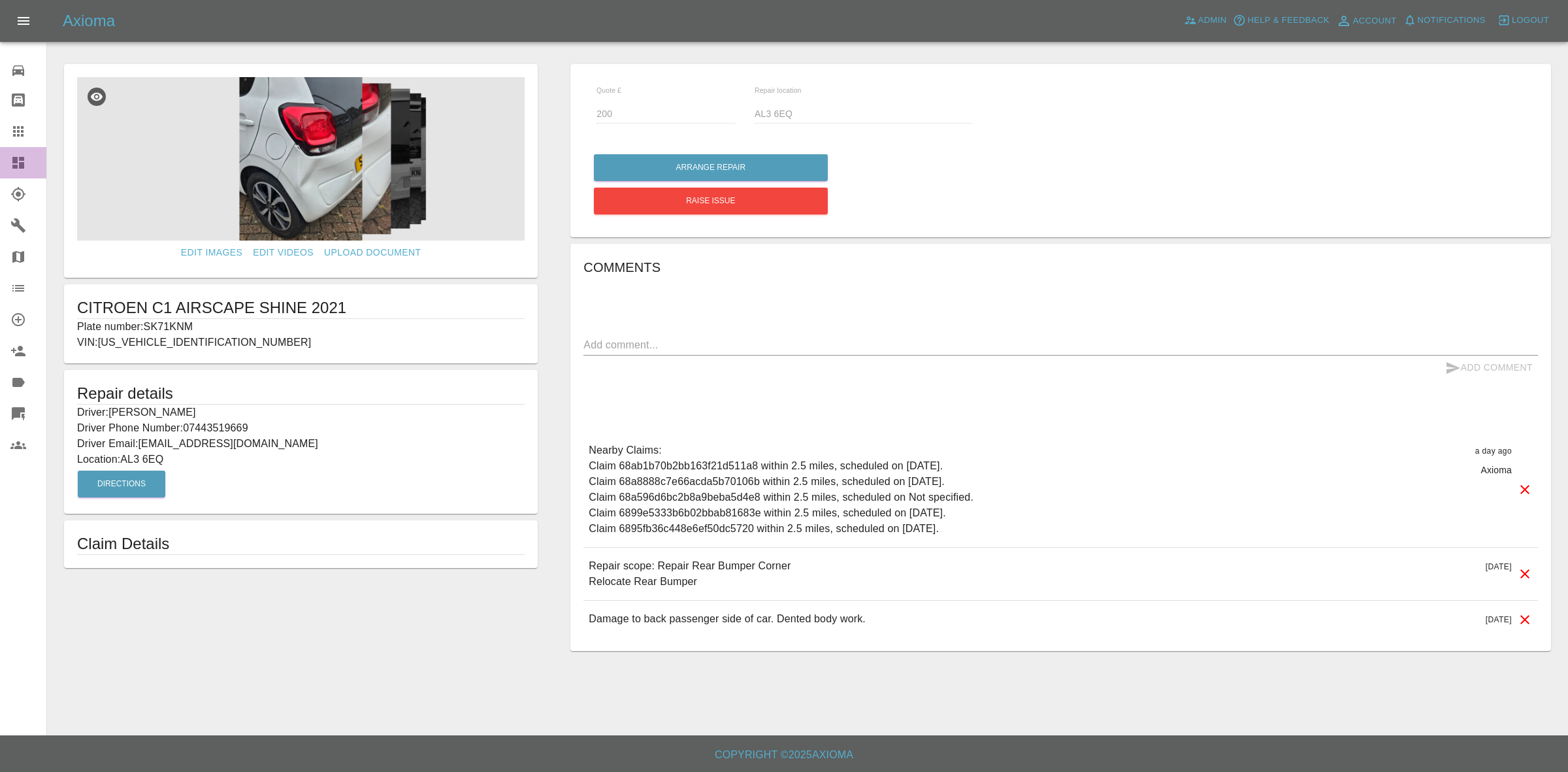
click at [0, 168] on link "Dashboard" at bounding box center [23, 162] width 46 height 32
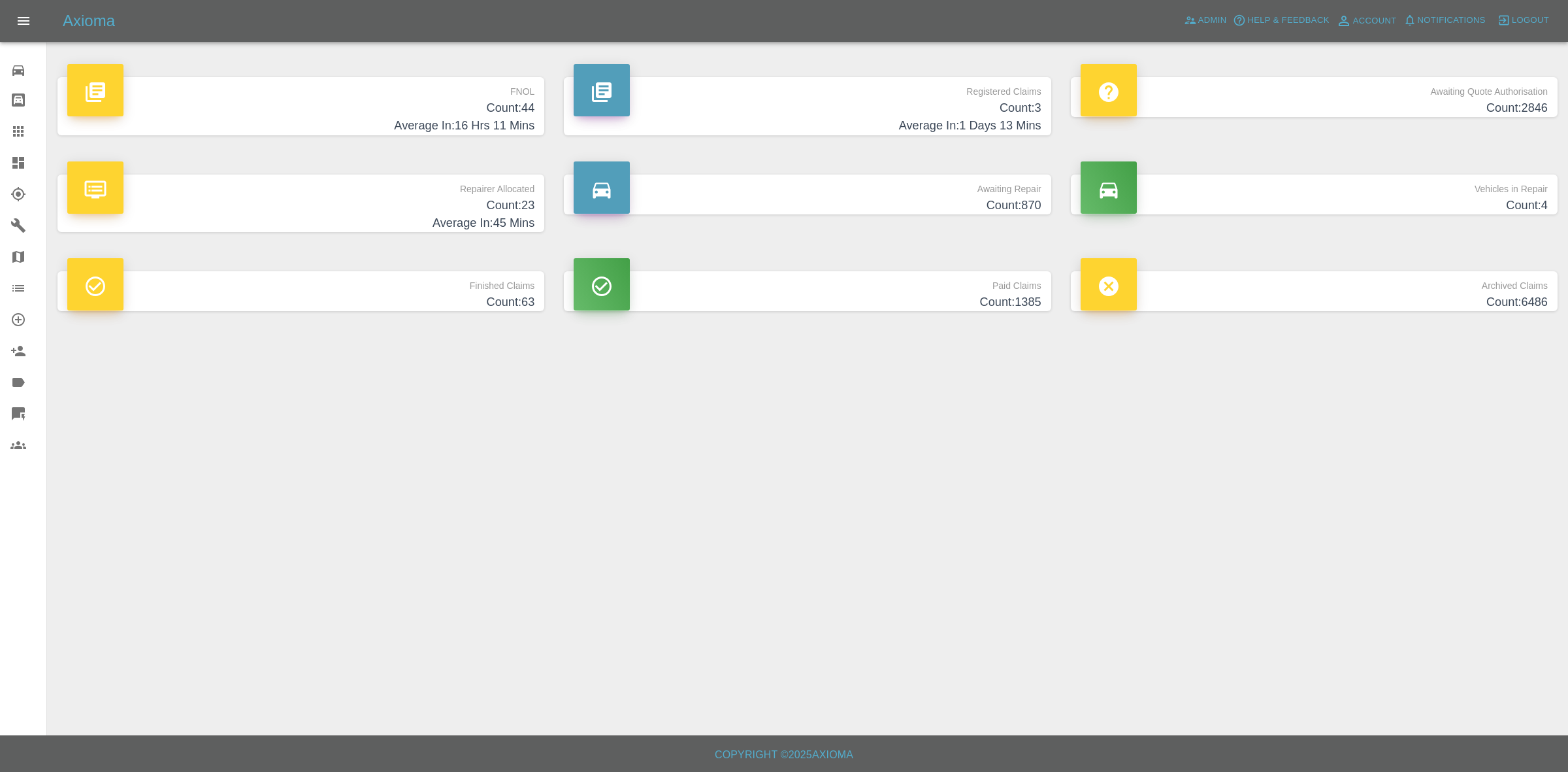
click at [423, 213] on h4 "Count: 23" at bounding box center [300, 206] width 467 height 18
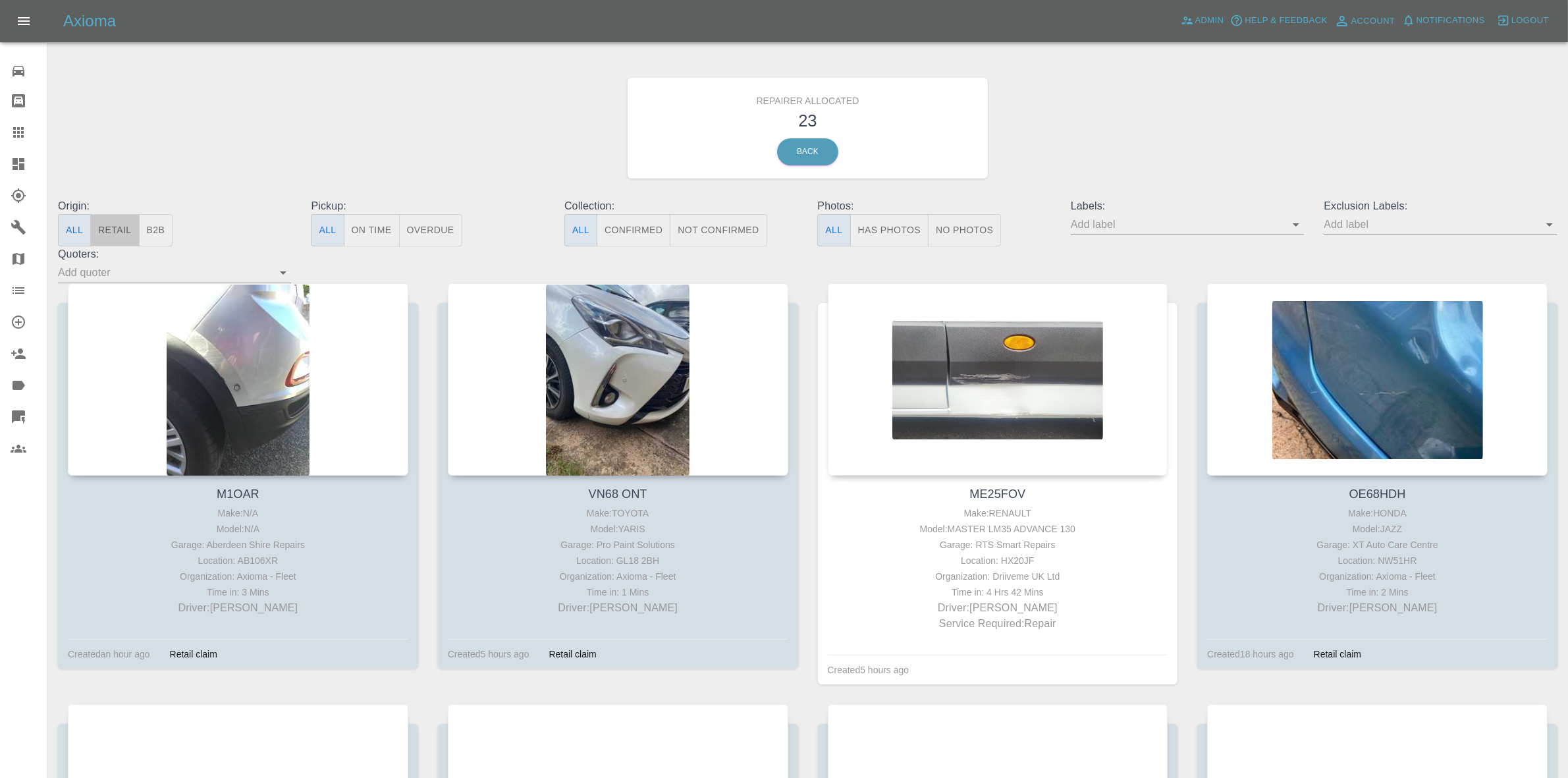
click at [112, 233] on button "Retail" at bounding box center [114, 230] width 49 height 32
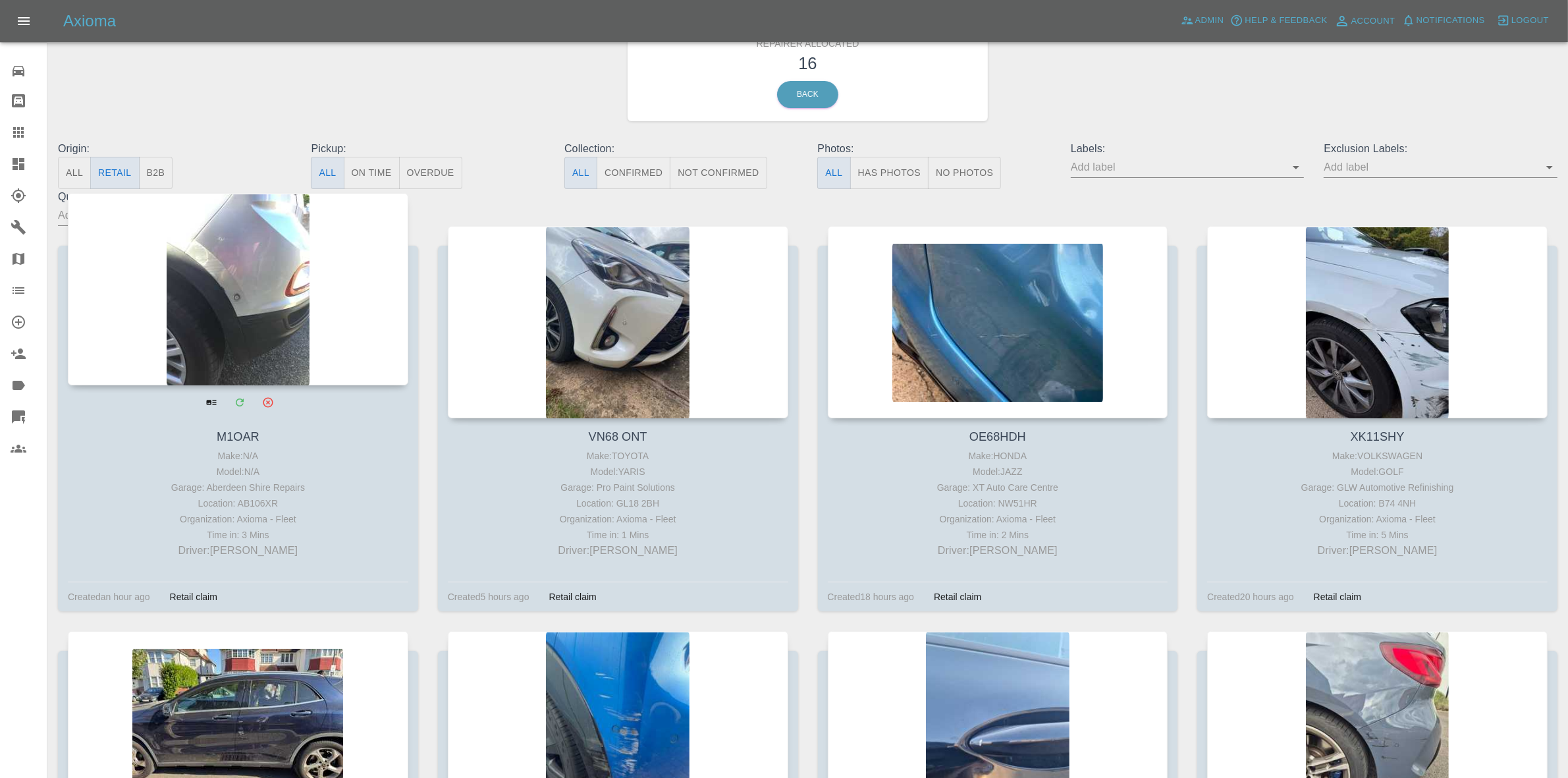
scroll to position [83, 0]
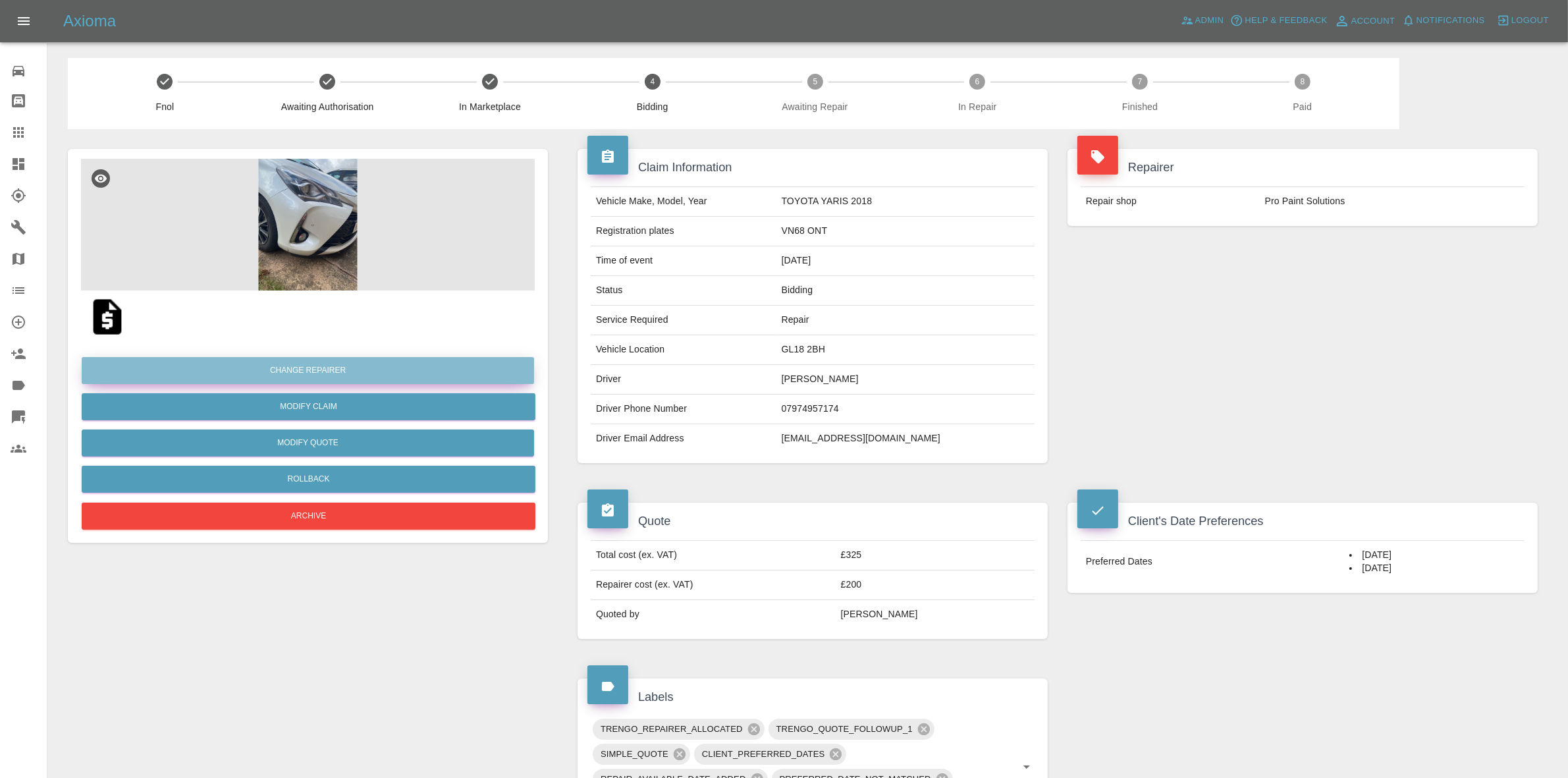
click at [325, 369] on button "Change Repairer" at bounding box center [308, 370] width 452 height 27
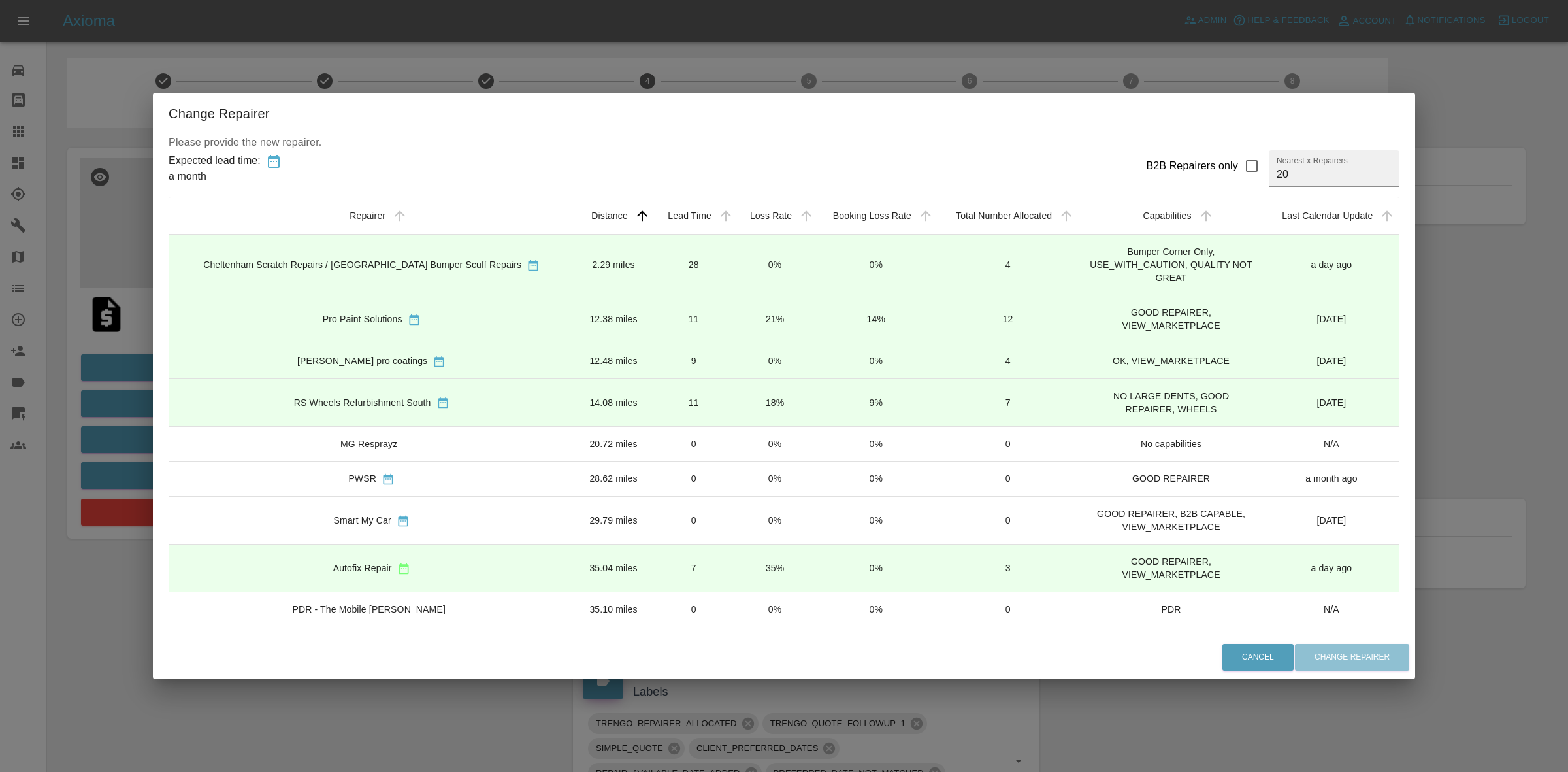
click at [1496, 387] on div "Change Repairer Please provide the new repairer. Expected lead time: a month B2…" at bounding box center [784, 386] width 1568 height 772
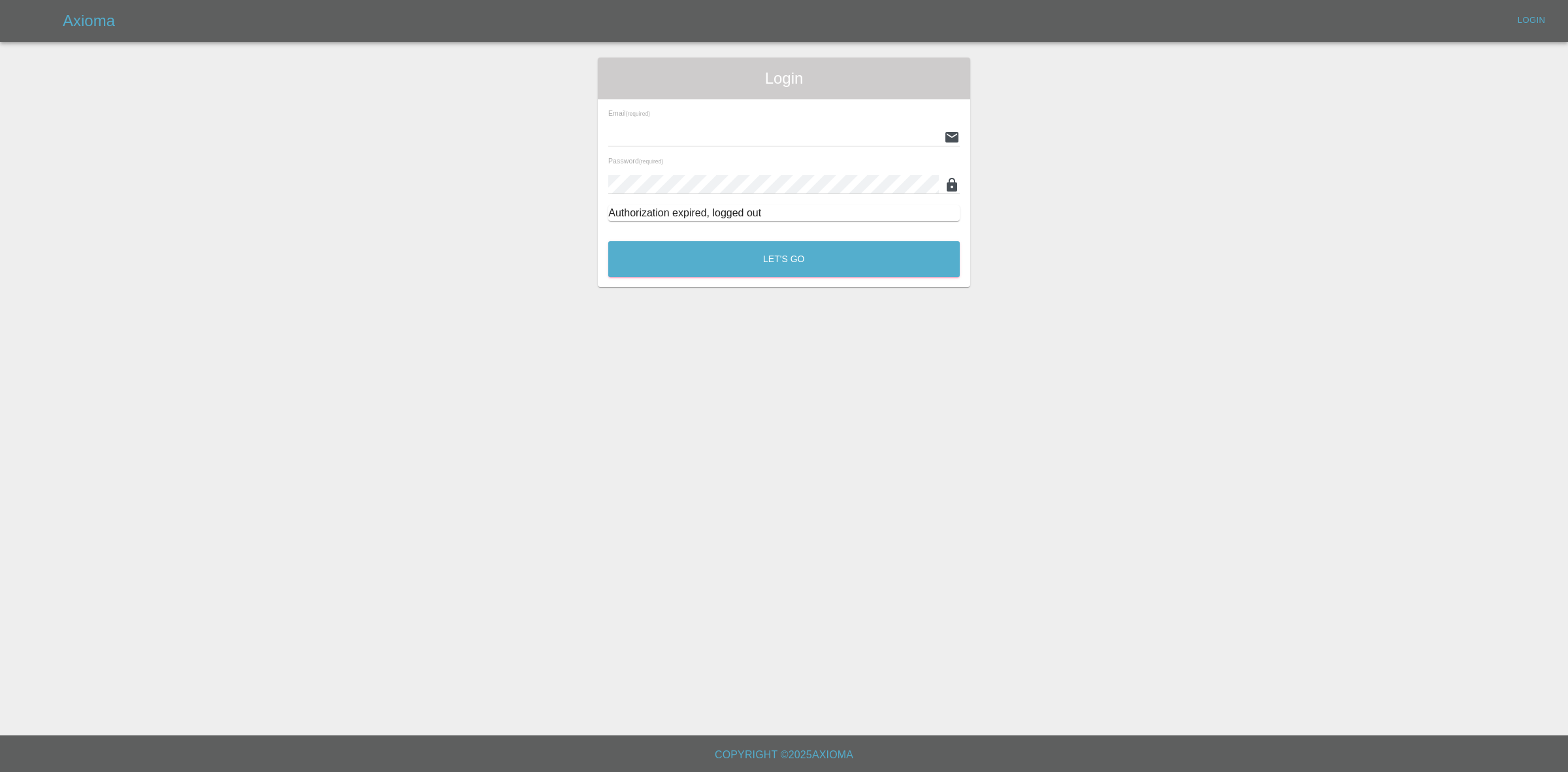
type input "georgecreedon1@icloud.com"
click at [775, 236] on div "Let's Go" at bounding box center [784, 255] width 353 height 49
click at [771, 252] on button "Let's Go" at bounding box center [783, 259] width 351 height 36
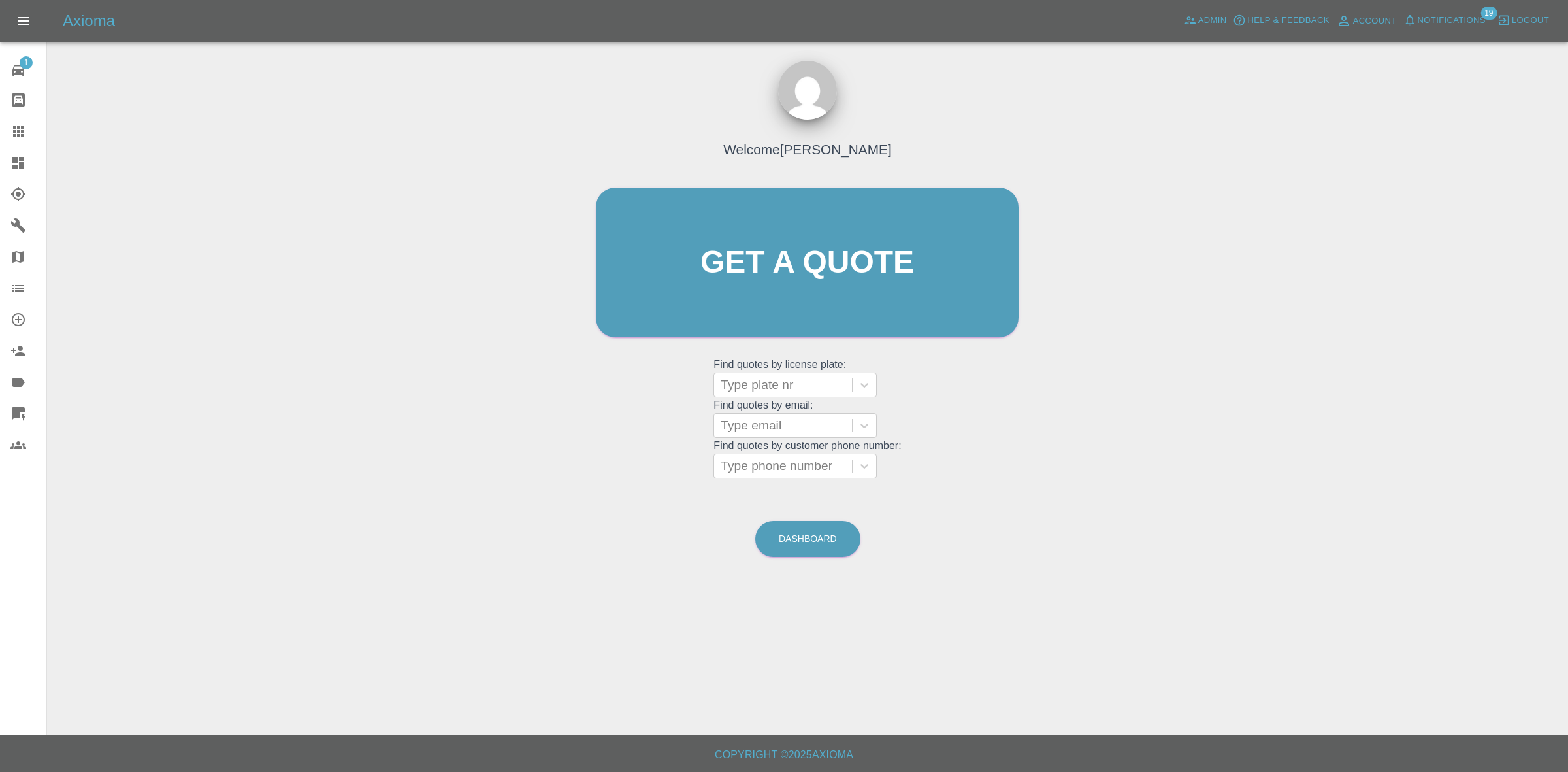
click at [2, 155] on link "Dashboard" at bounding box center [23, 162] width 46 height 32
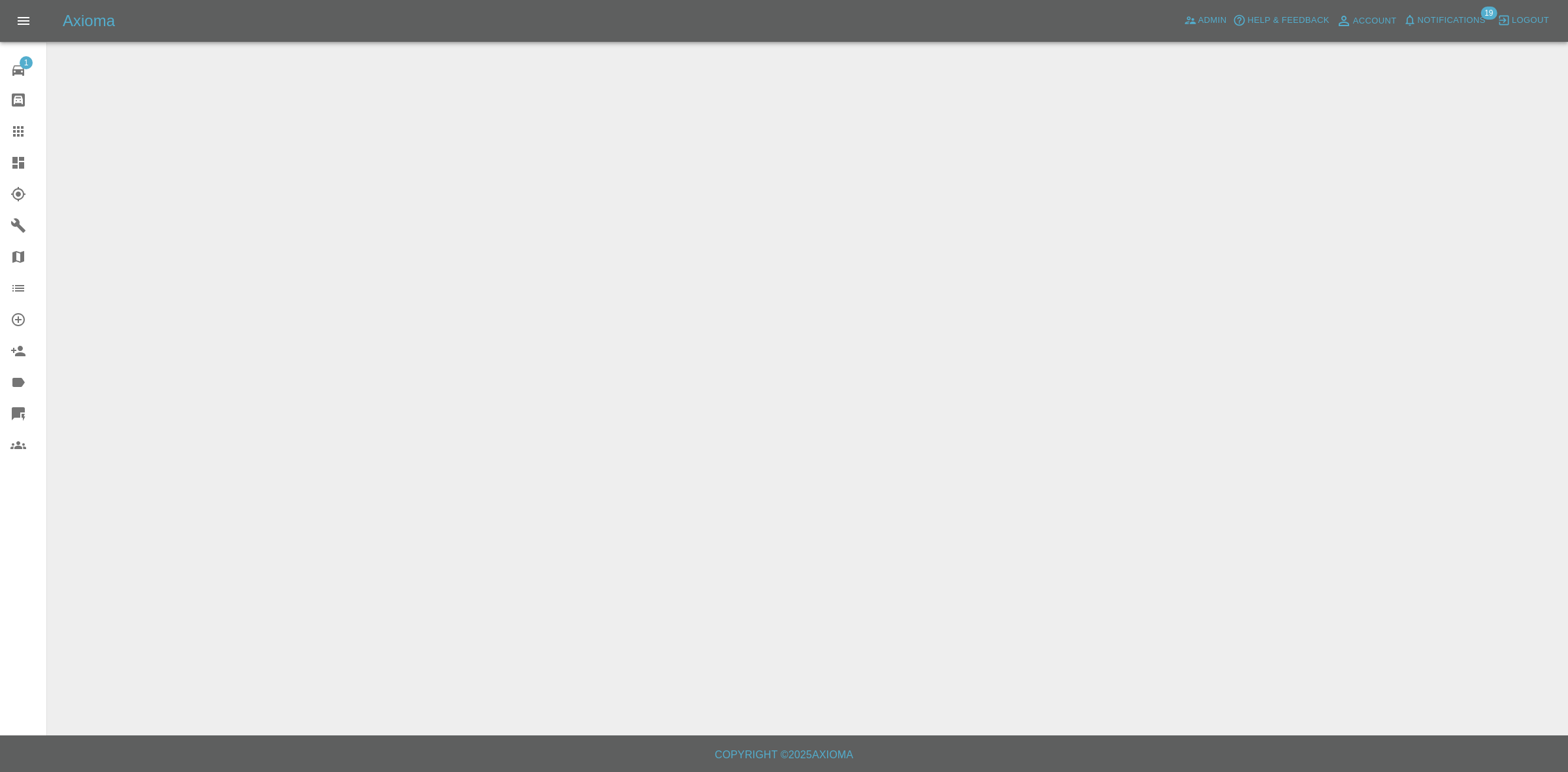
click at [1447, 23] on span "Notifications" at bounding box center [1451, 20] width 68 height 15
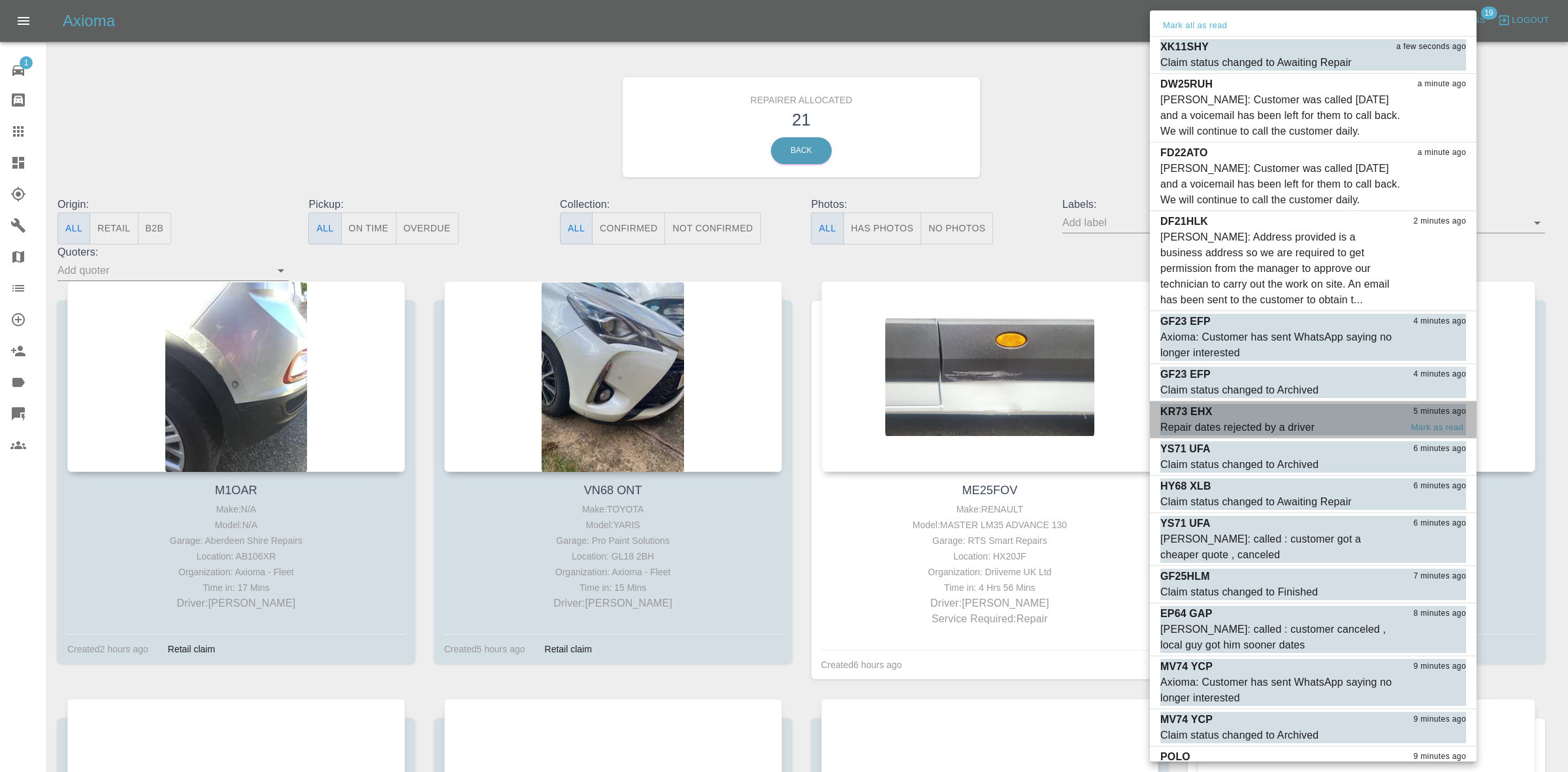
click at [1281, 420] on div "Repair dates rejected by a driver" at bounding box center [1237, 427] width 154 height 15
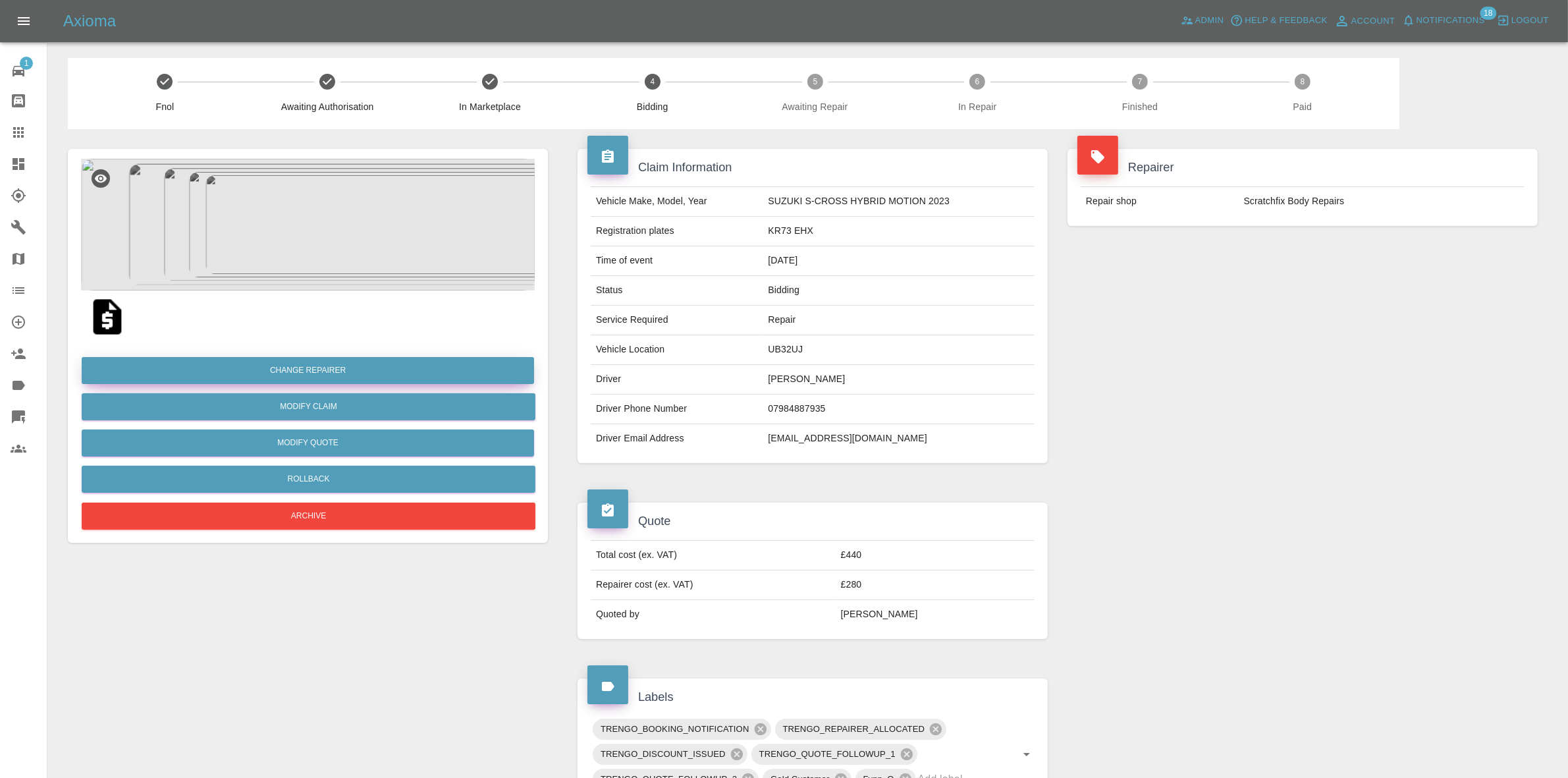
click at [283, 374] on button "Change Repairer" at bounding box center [308, 370] width 452 height 27
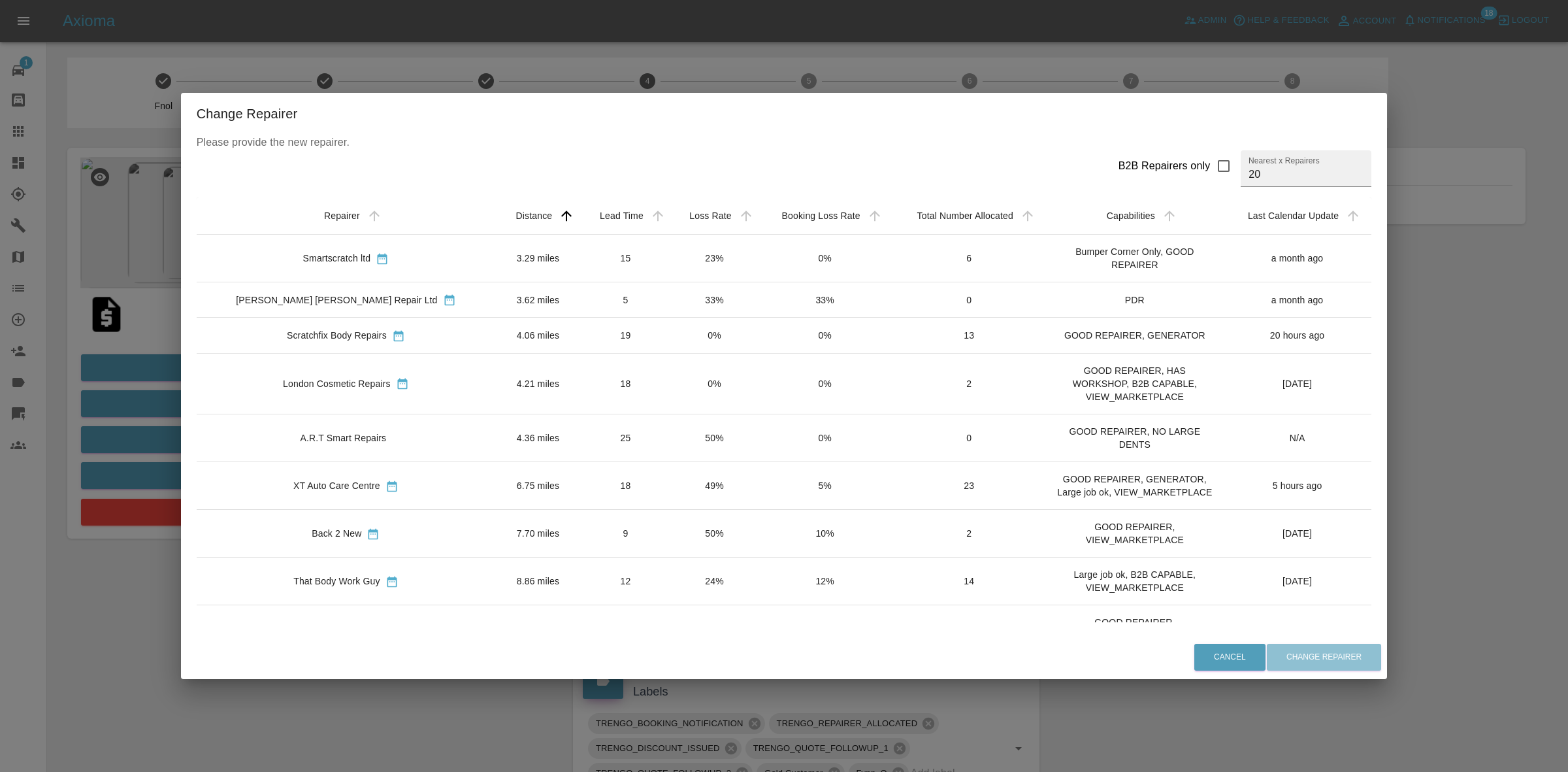
click at [670, 262] on td "23%" at bounding box center [714, 259] width 88 height 48
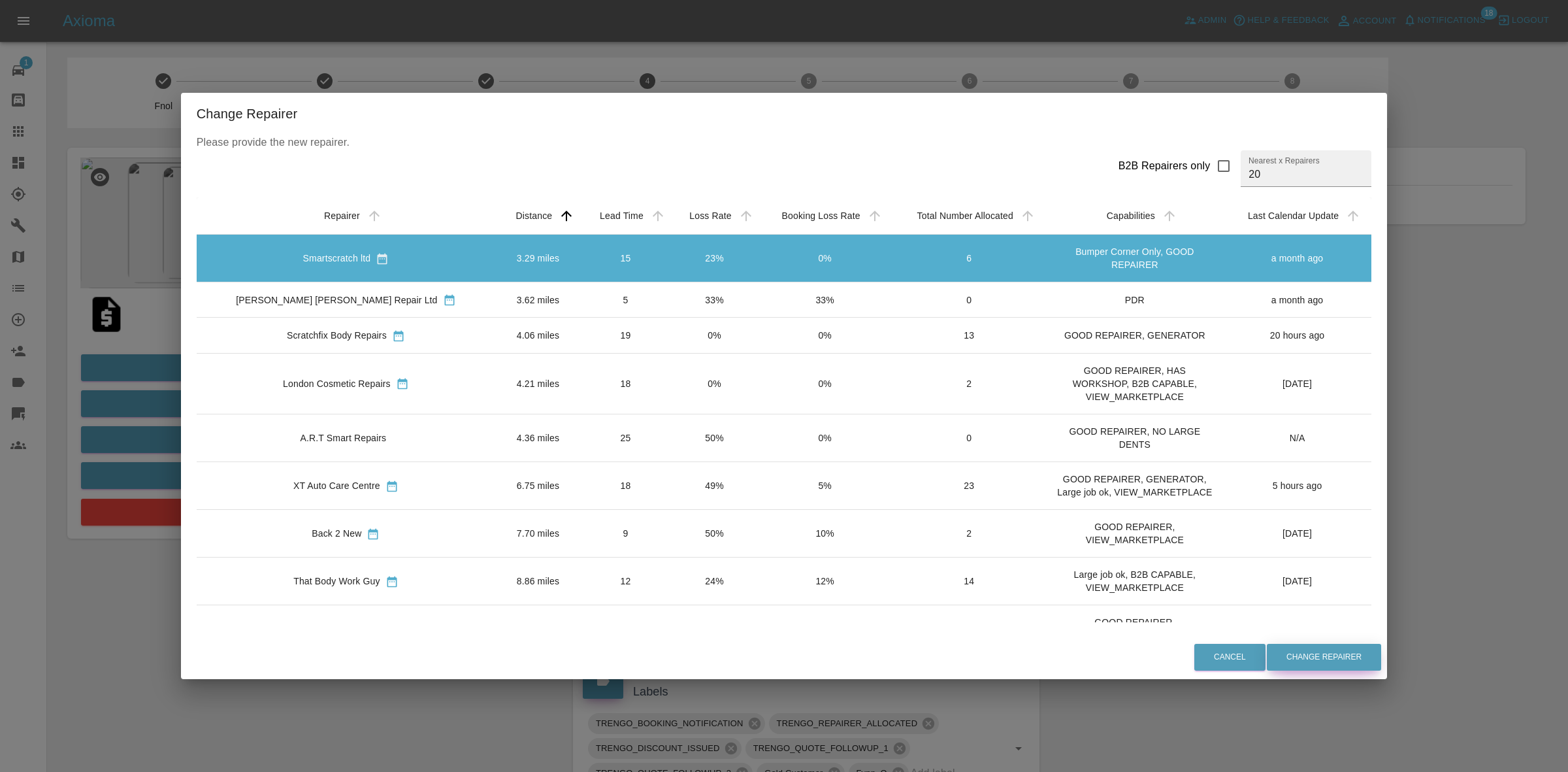
click at [1291, 649] on button "Change Repairer" at bounding box center [1324, 657] width 114 height 27
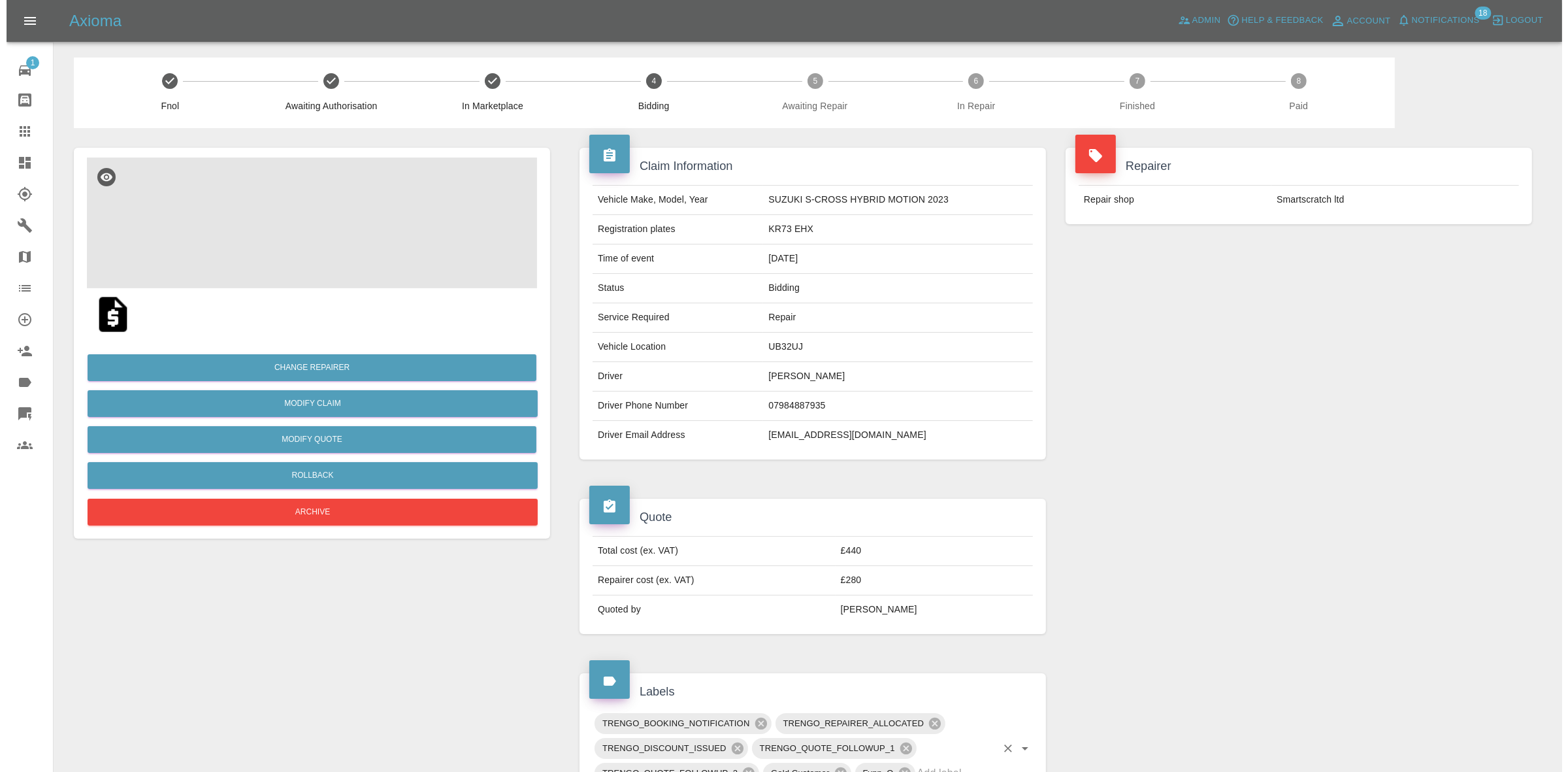
scroll to position [604, 0]
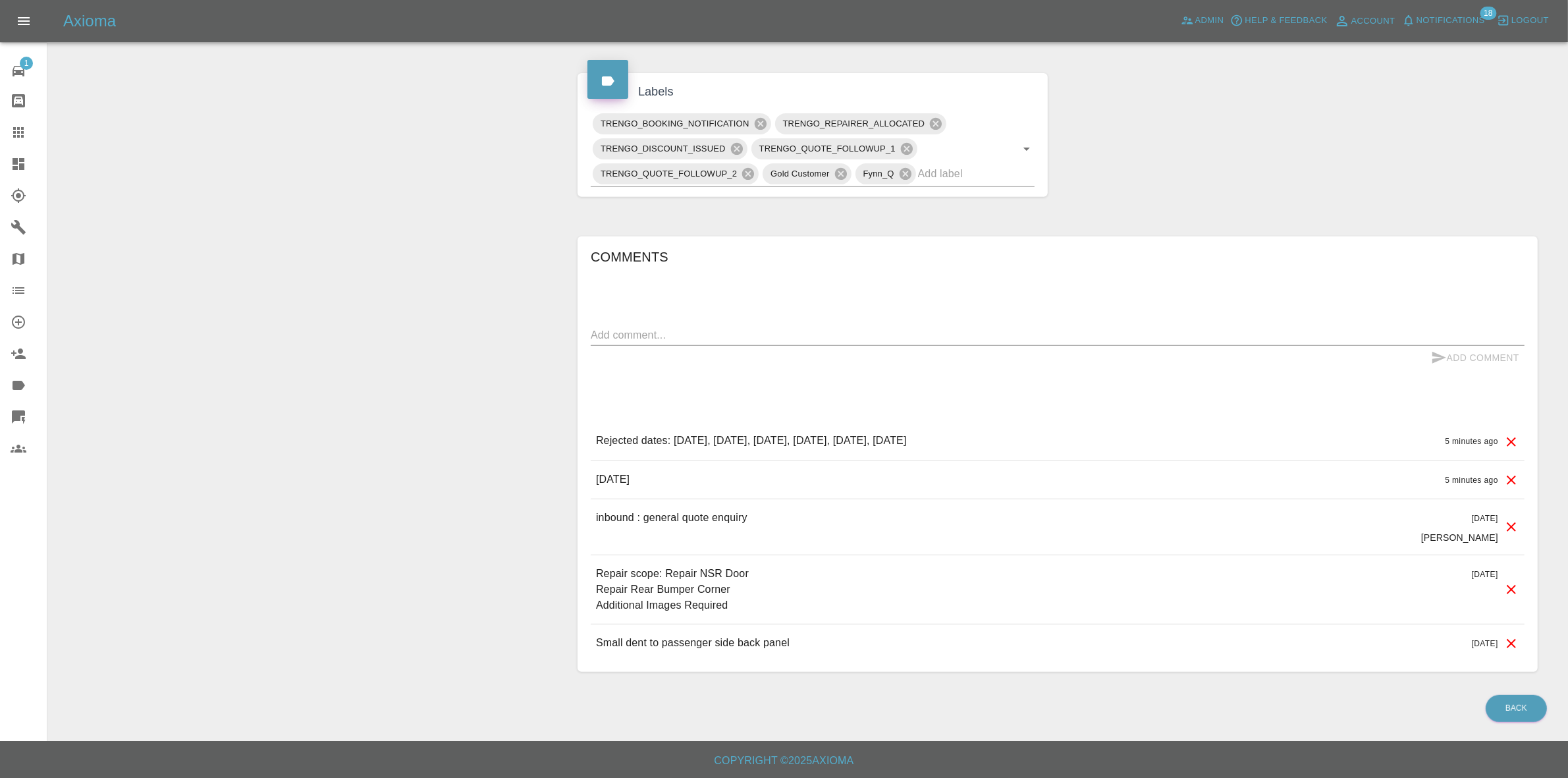
click at [1510, 435] on icon at bounding box center [1511, 442] width 16 height 16
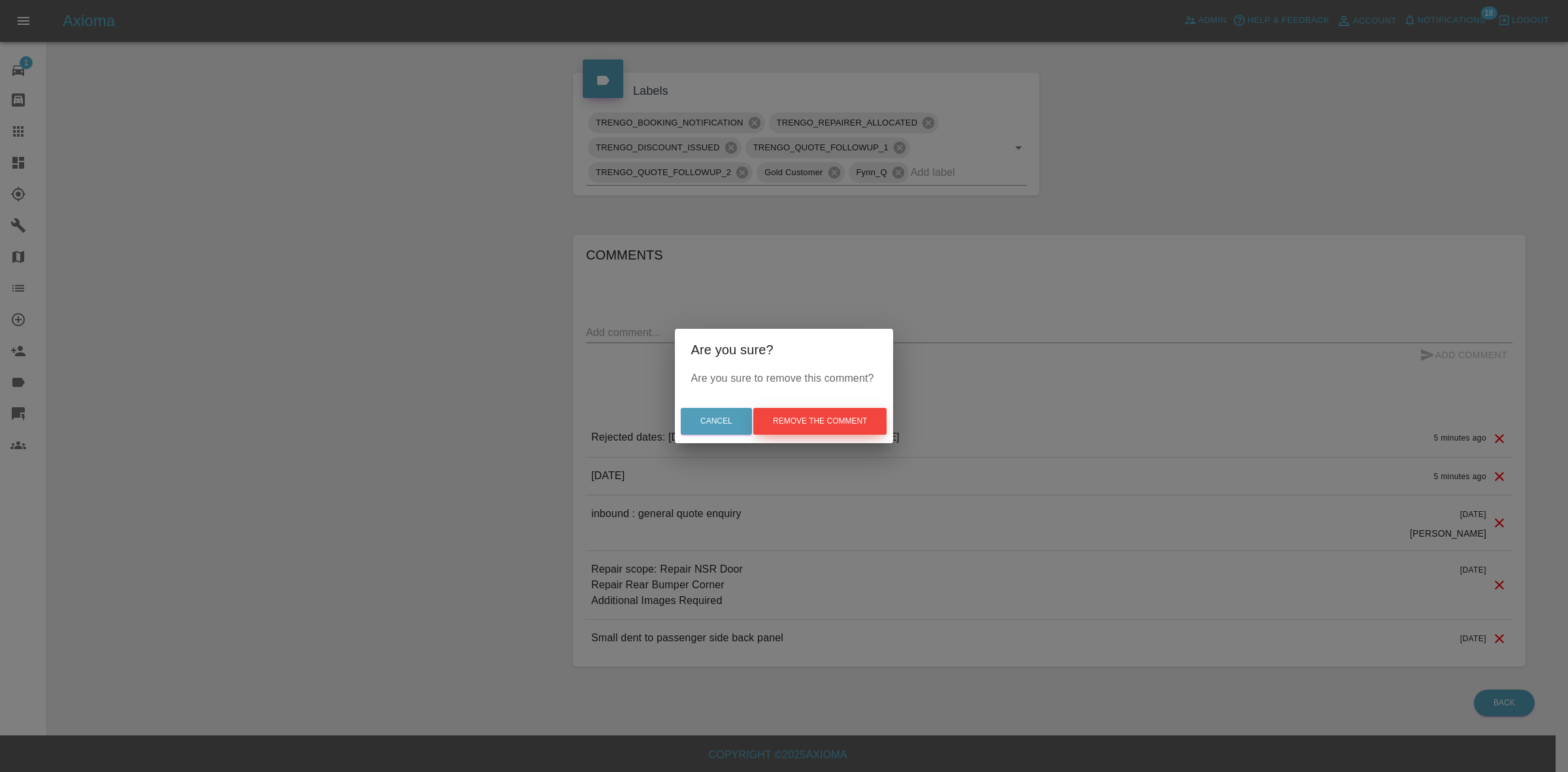
click at [825, 413] on button "Remove the comment" at bounding box center [820, 421] width 134 height 27
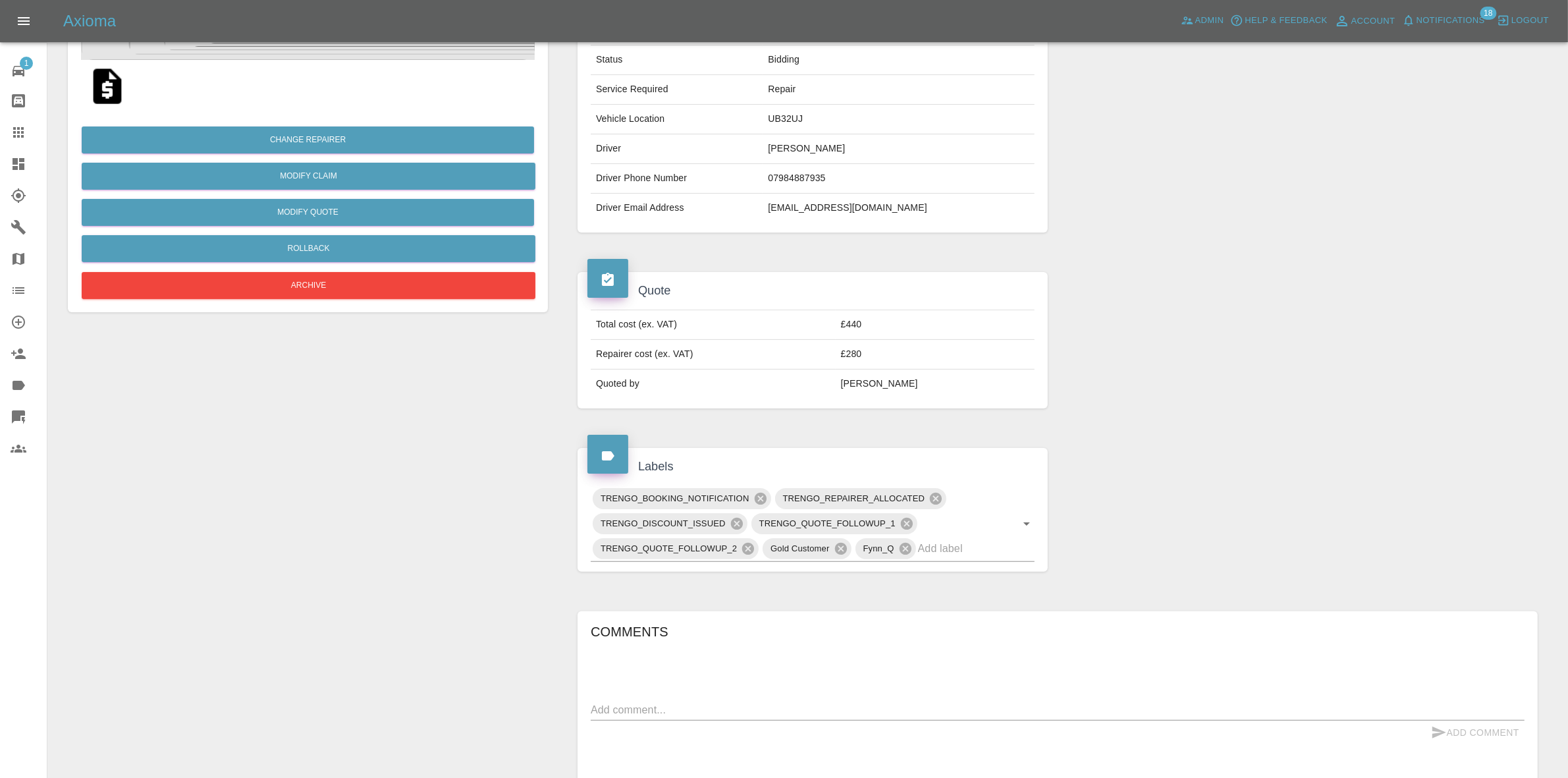
scroll to position [0, 0]
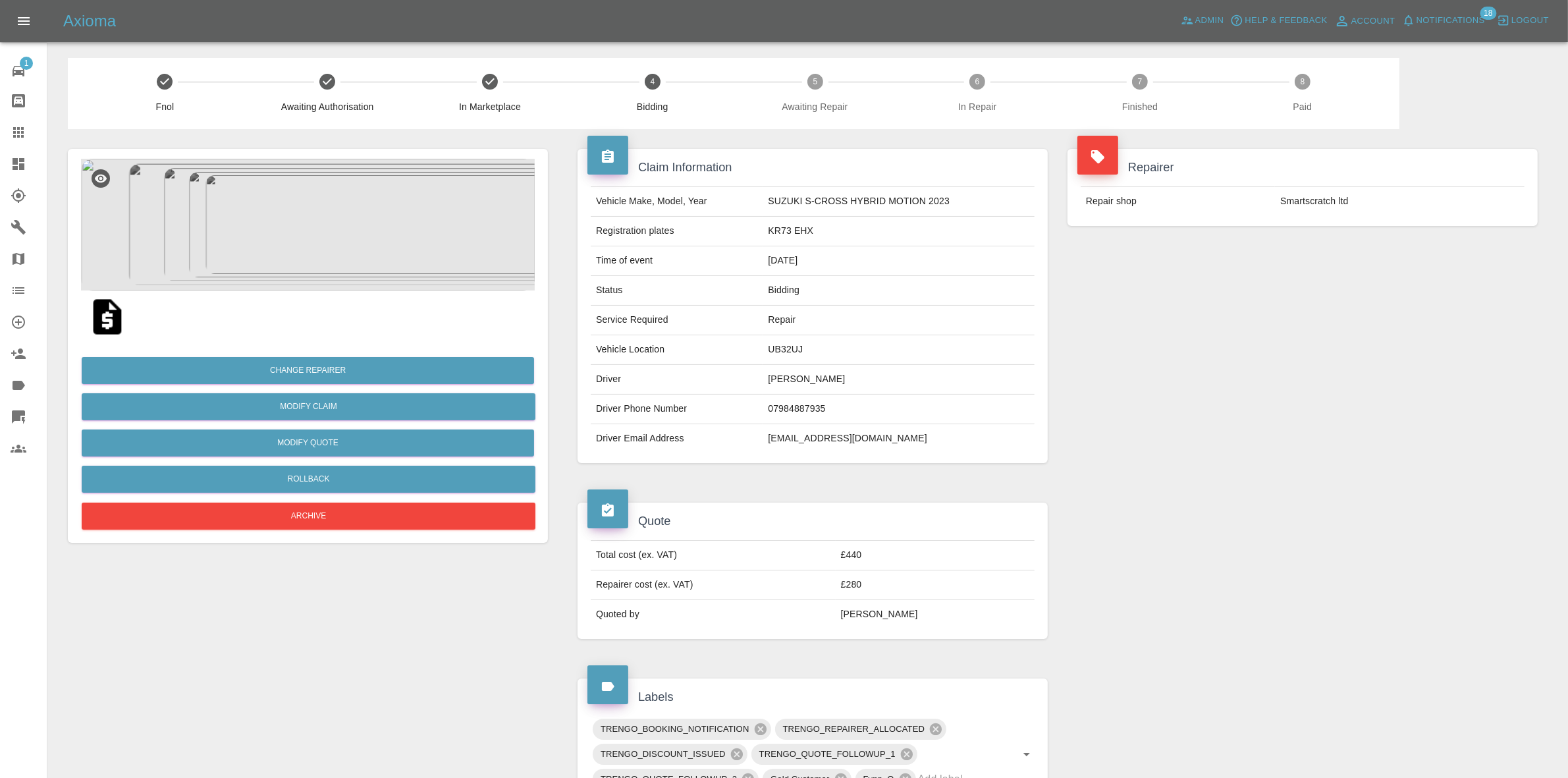
click at [5, 159] on link "Dashboard" at bounding box center [23, 164] width 47 height 32
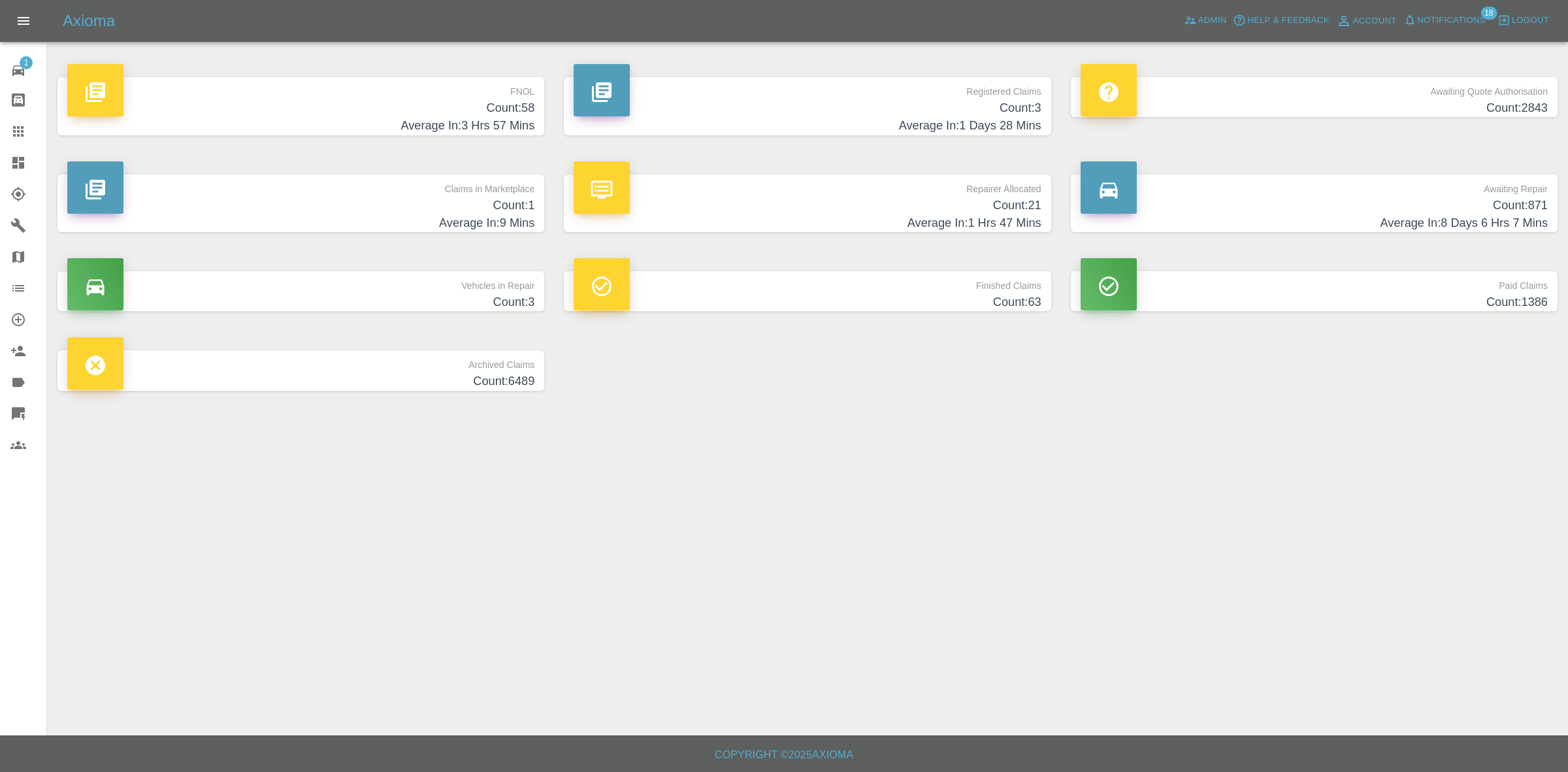
click at [775, 202] on h4 "Count: 21" at bounding box center [807, 206] width 467 height 18
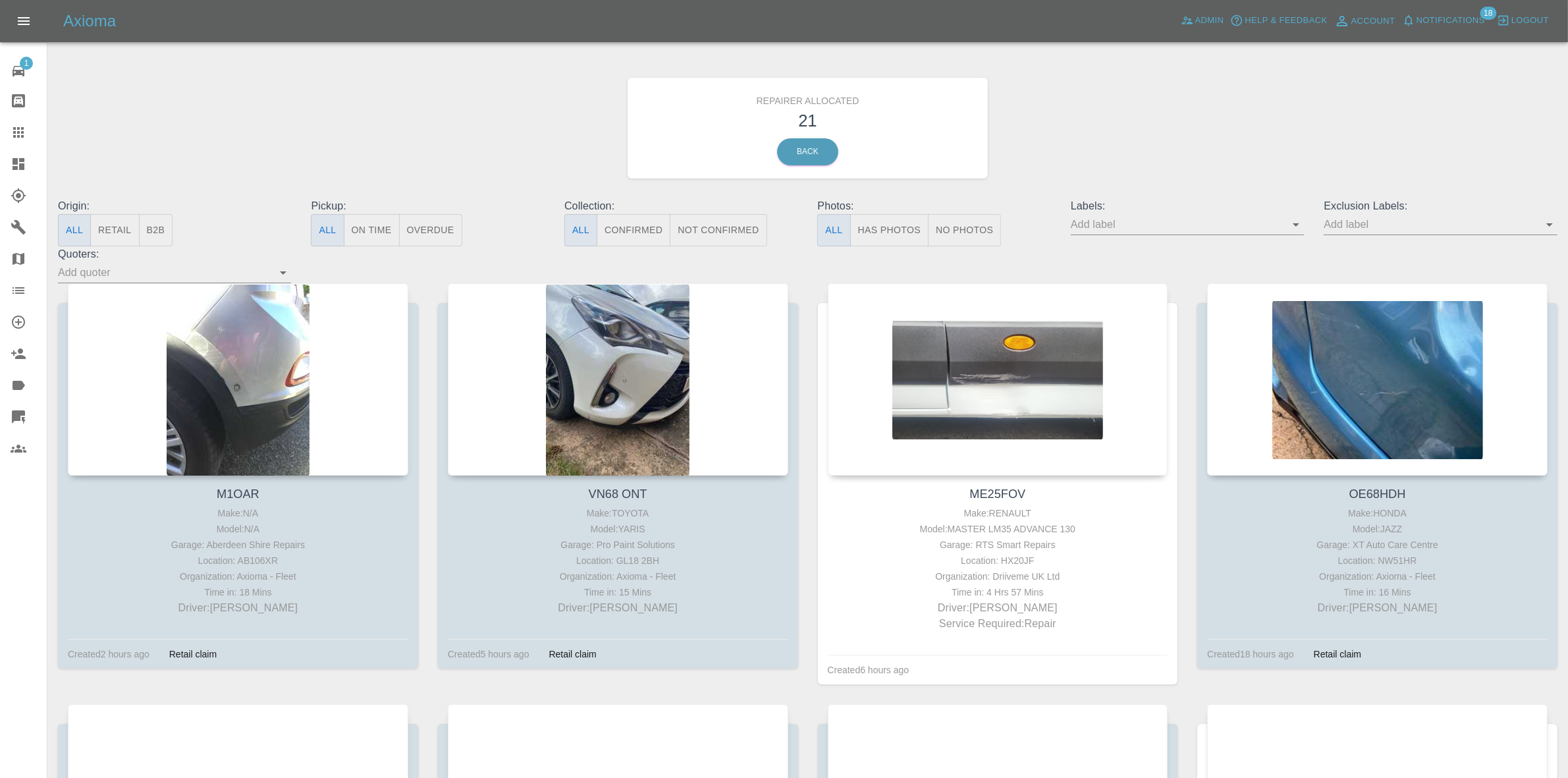
click at [106, 234] on button "Retail" at bounding box center [114, 230] width 49 height 32
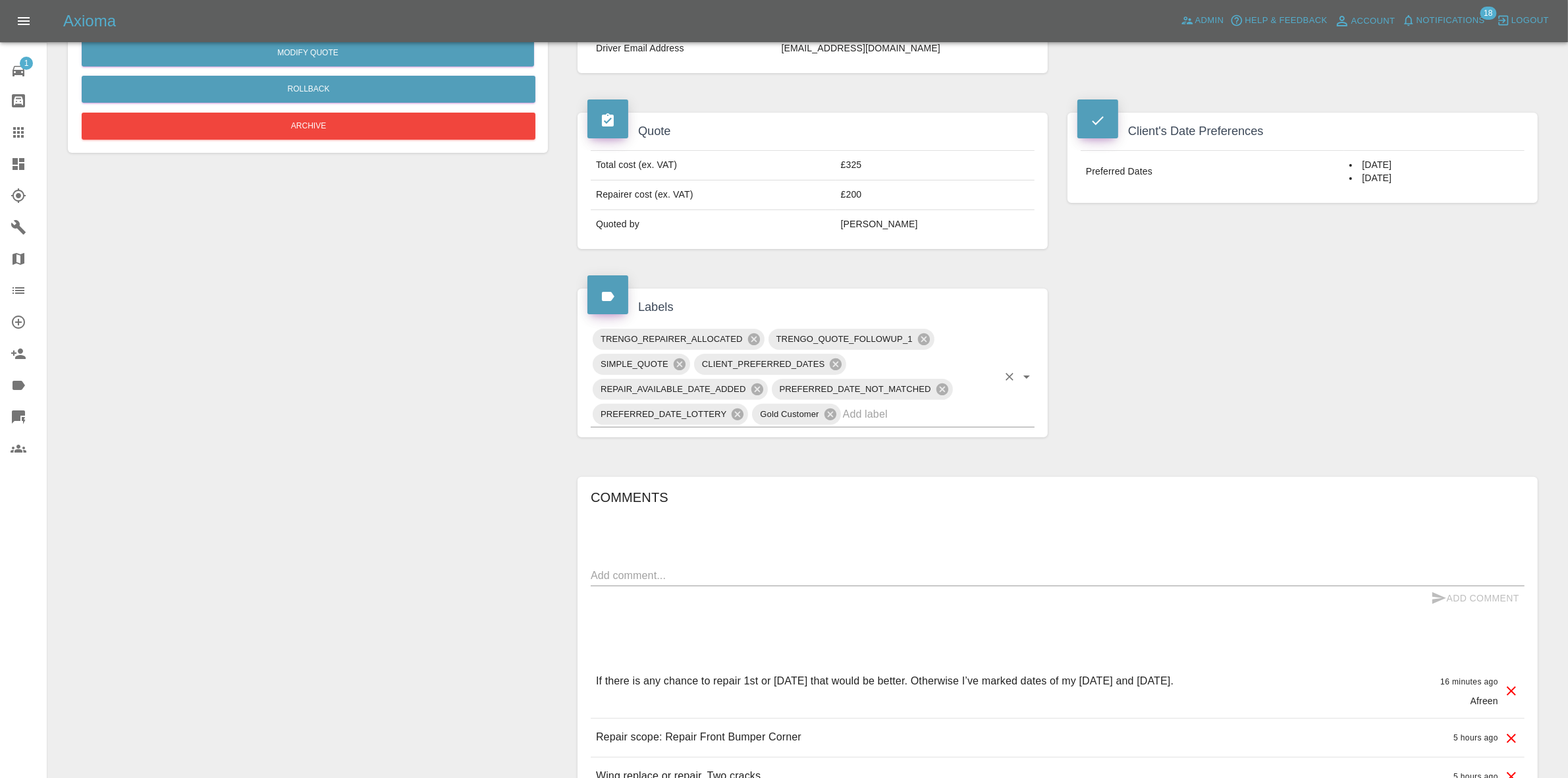
scroll to position [526, 0]
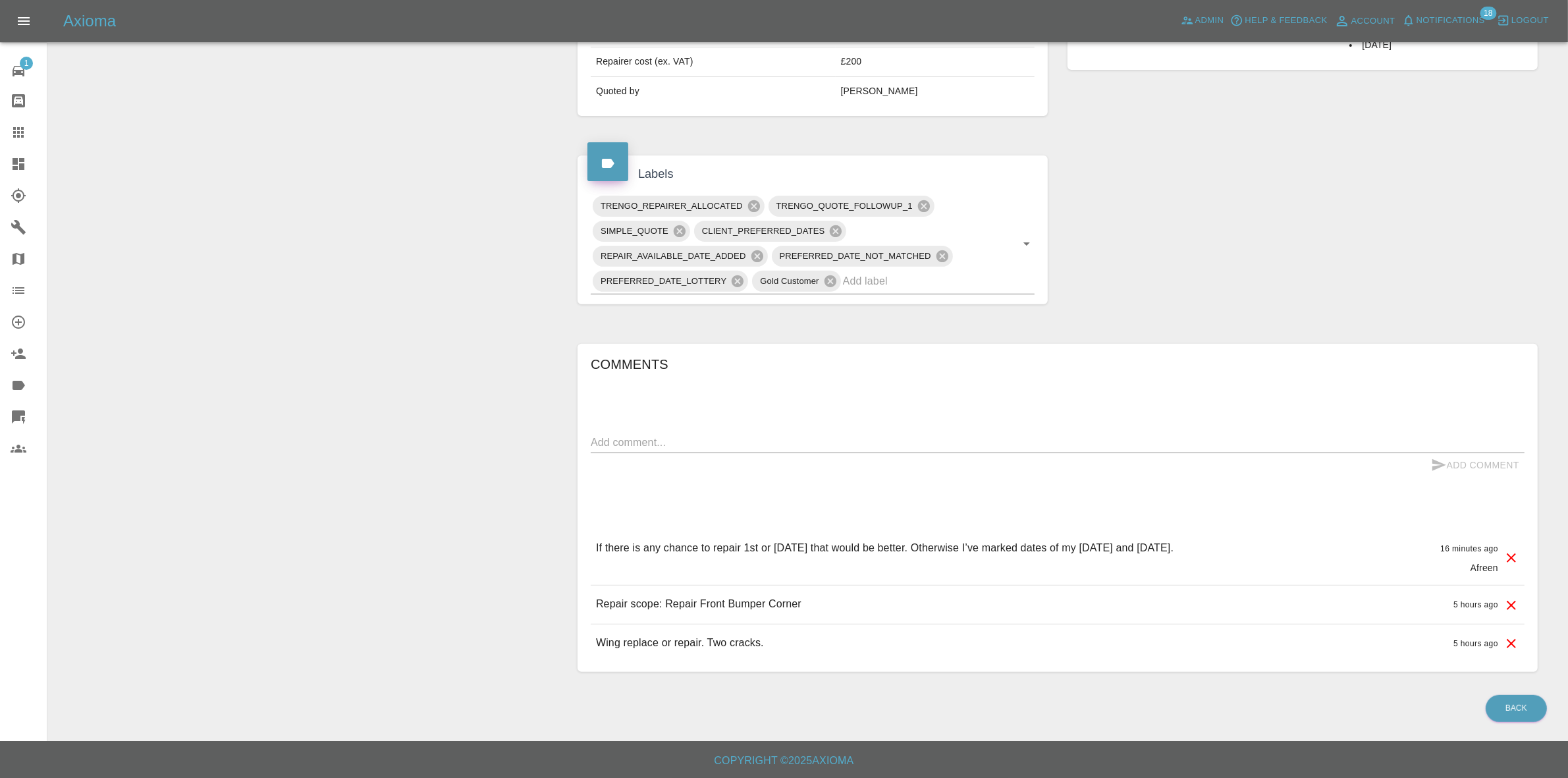
drag, startPoint x: 1369, startPoint y: 245, endPoint x: 1120, endPoint y: 176, distance: 258.4
click at [1369, 245] on div "Claim Information Vehicle Make, Model, Year TOYOTA YARIS 2018 Registration plat…" at bounding box center [1057, 149] width 980 height 1086
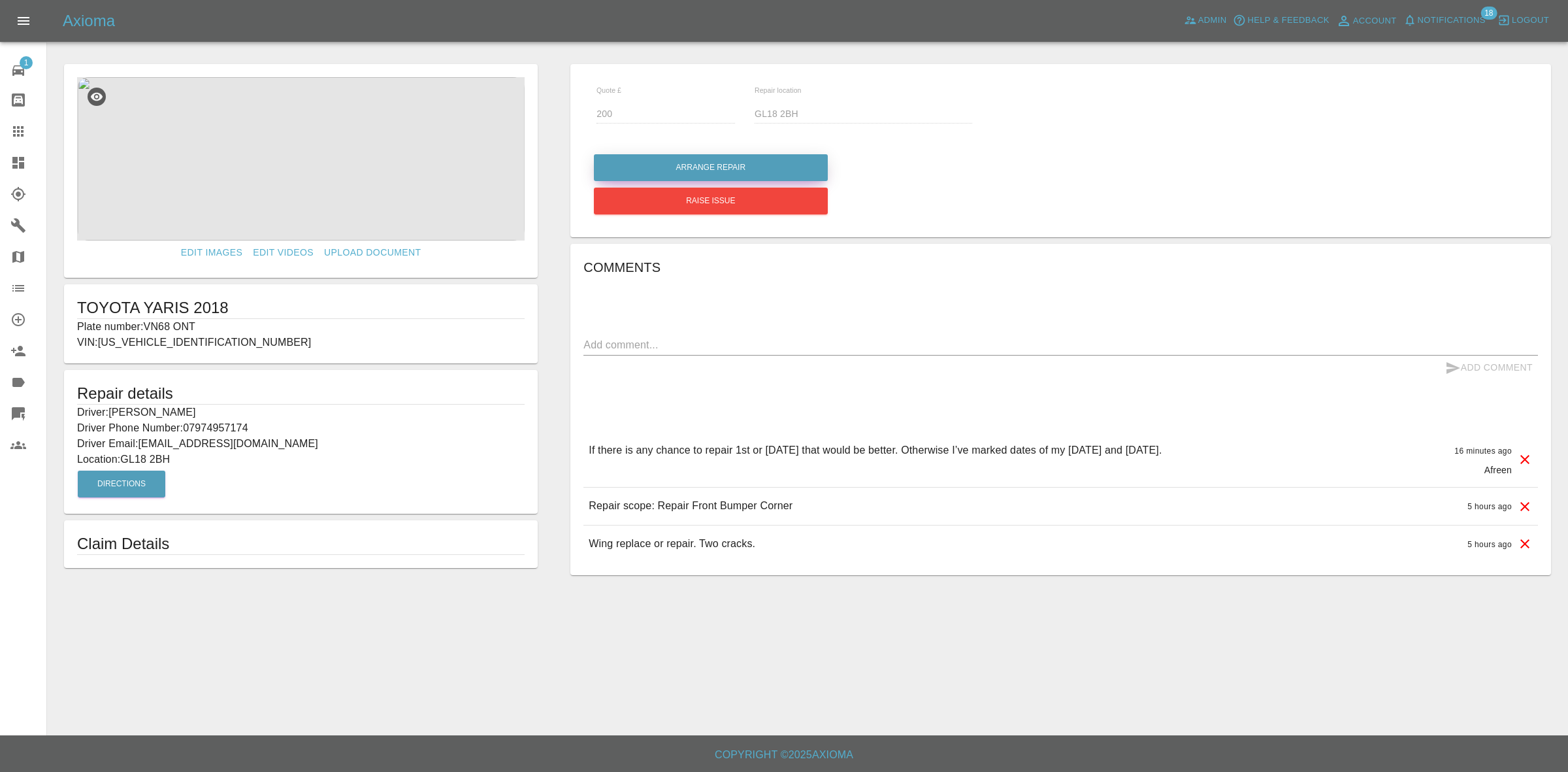
click at [712, 172] on button "Arrange Repair" at bounding box center [711, 168] width 234 height 27
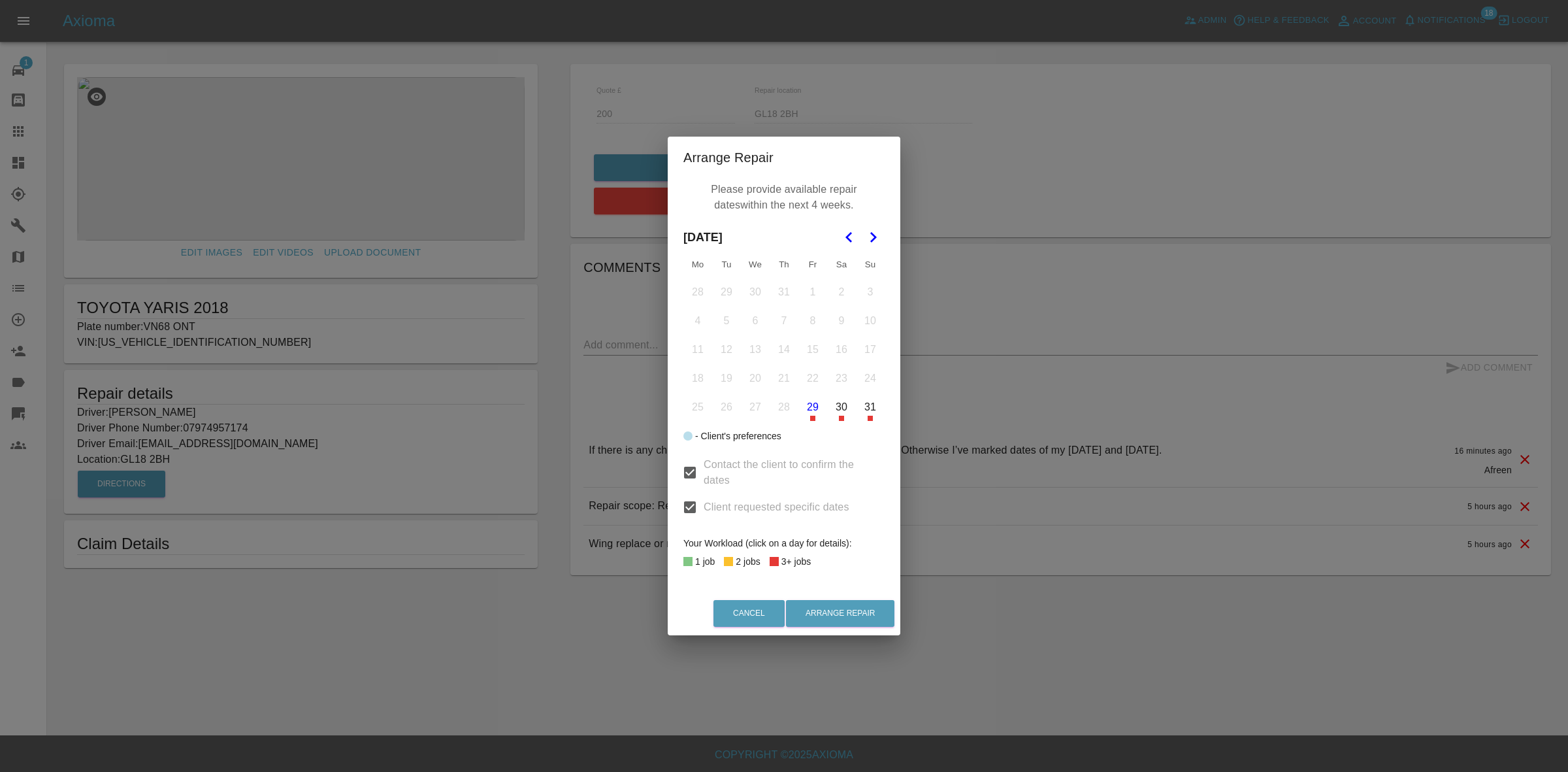
click at [884, 231] on button "Go to the Next Month" at bounding box center [873, 237] width 23 height 23
click at [809, 413] on button "3" at bounding box center [813, 407] width 28 height 28
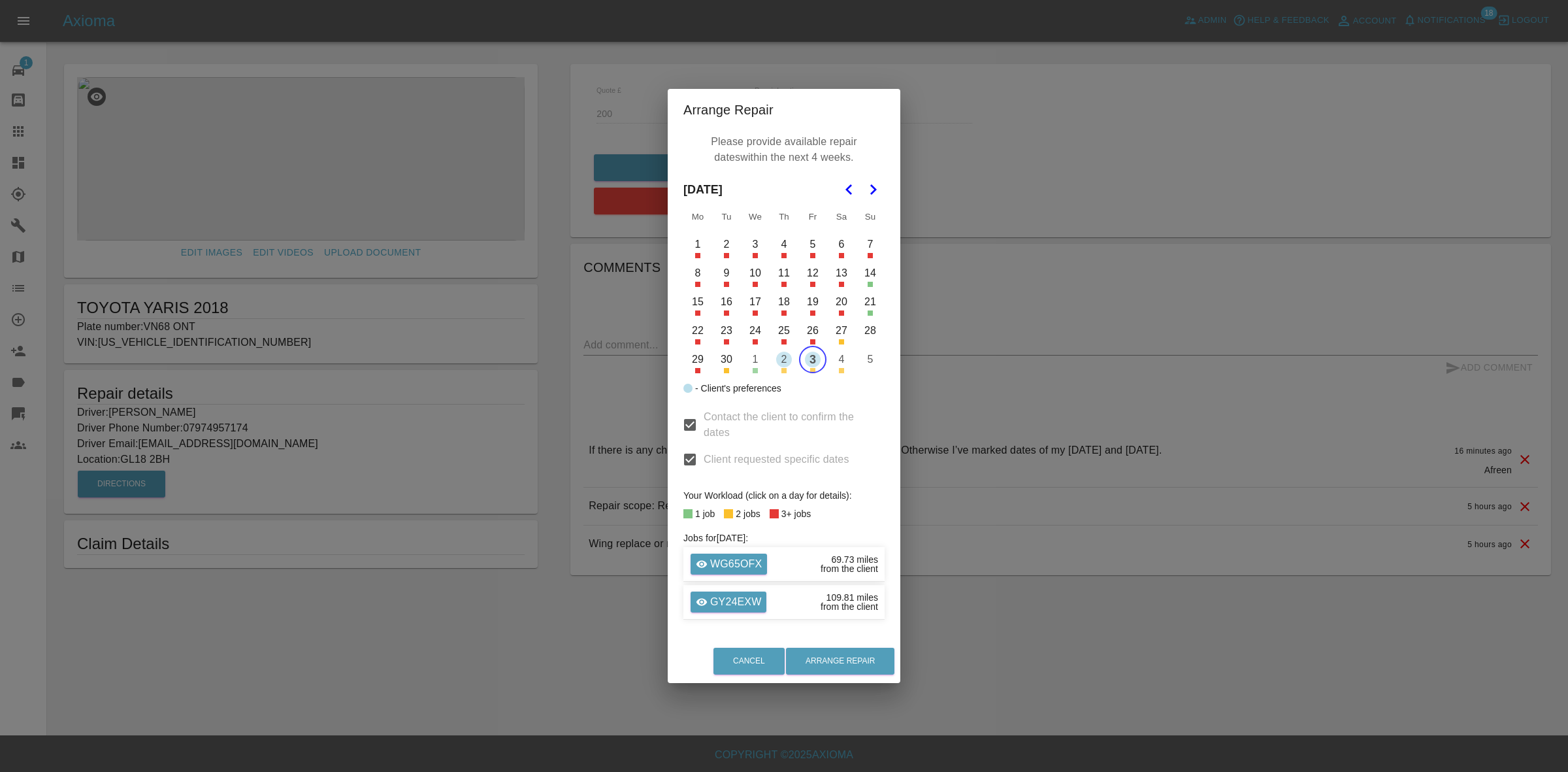
click at [786, 406] on div "Contact the client to confirm the dates Client requested specific dates" at bounding box center [784, 437] width 202 height 83
click at [784, 361] on button "2" at bounding box center [784, 359] width 28 height 28
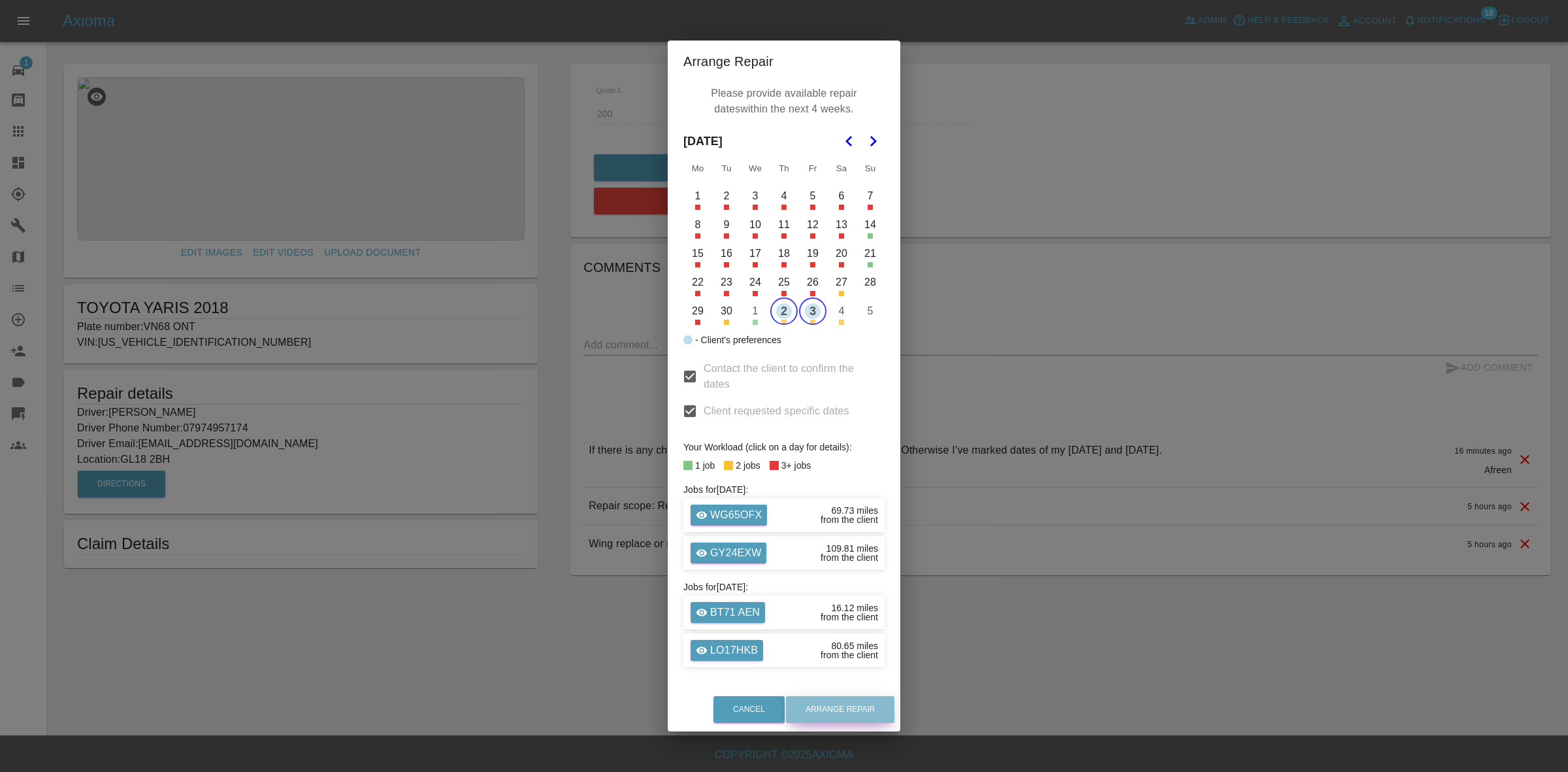
click at [844, 710] on button "Arrange Repair" at bounding box center [840, 709] width 108 height 27
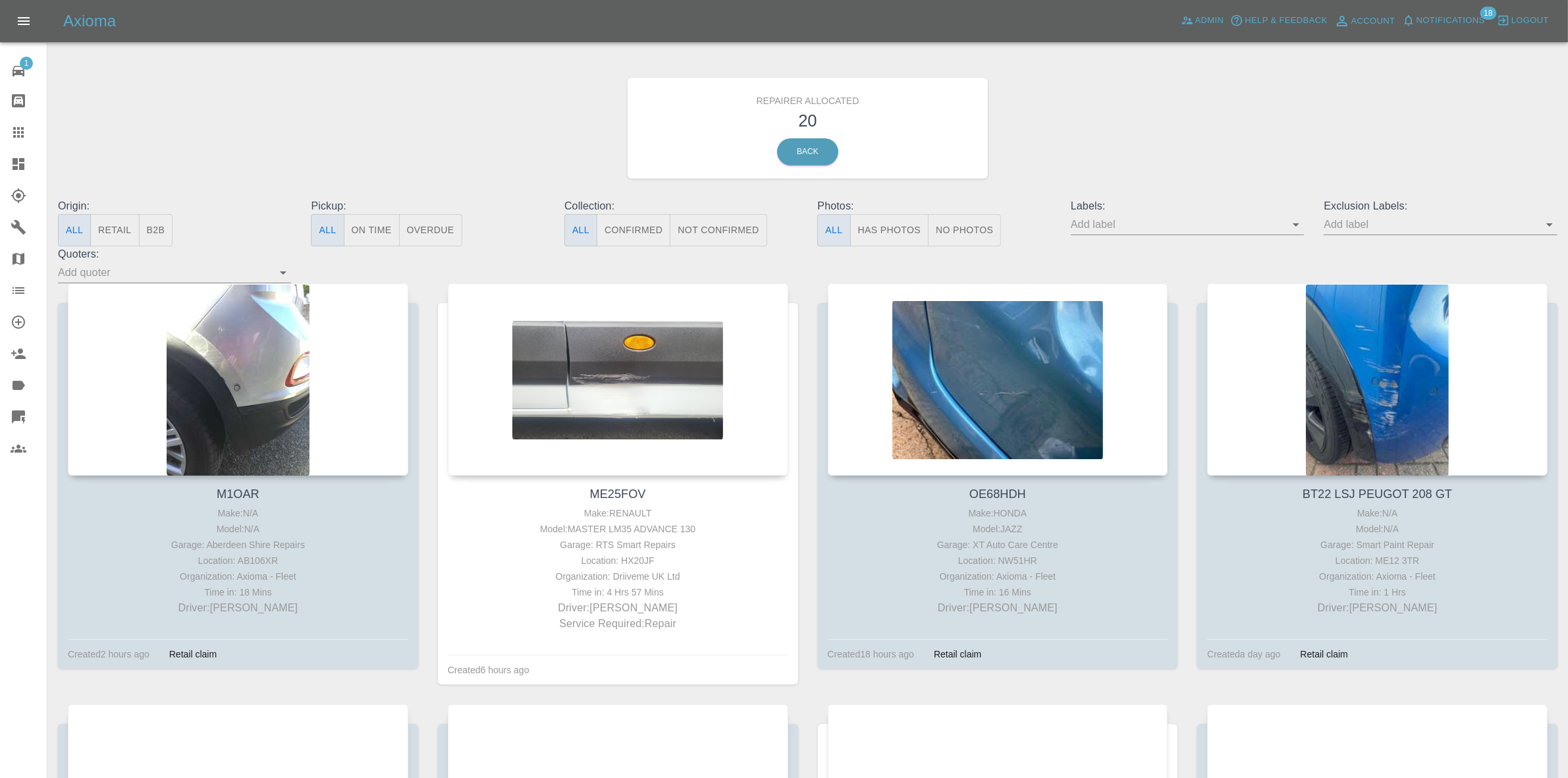
click at [129, 234] on button "Retail" at bounding box center [114, 230] width 49 height 32
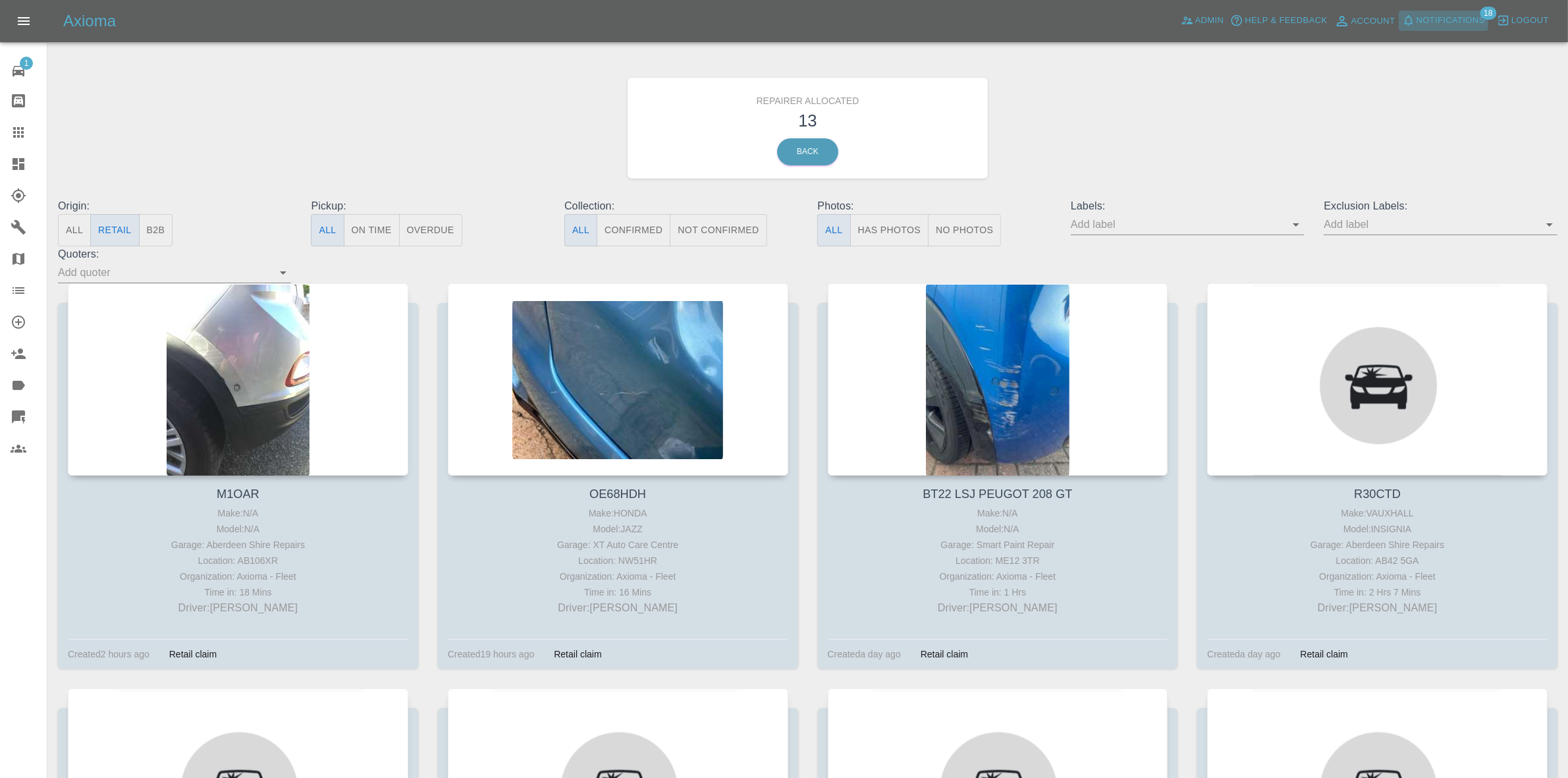
click at [1447, 15] on span "Notifications" at bounding box center [1450, 20] width 69 height 15
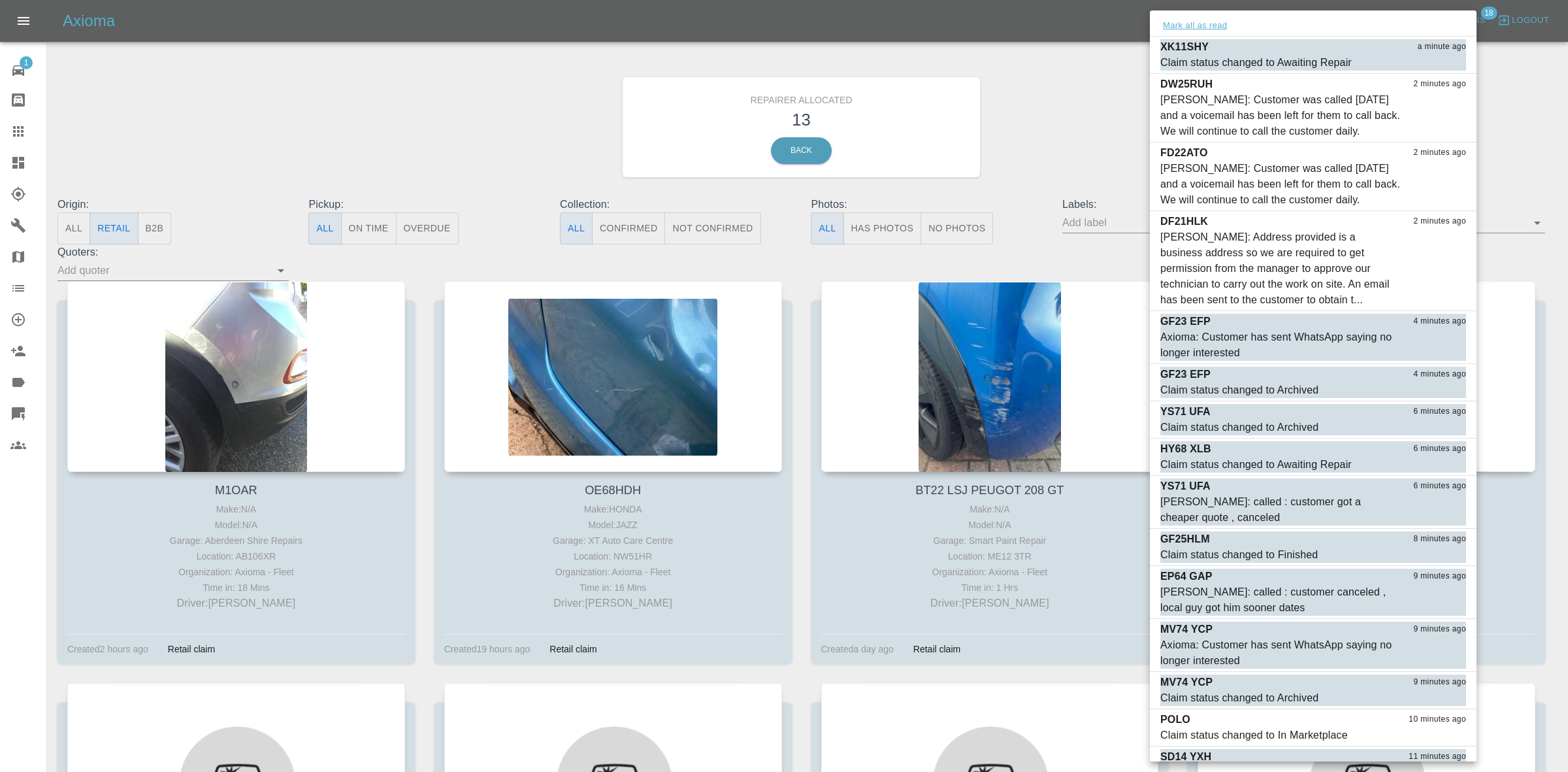
click at [1189, 31] on button "Mark all as read" at bounding box center [1195, 26] width 70 height 15
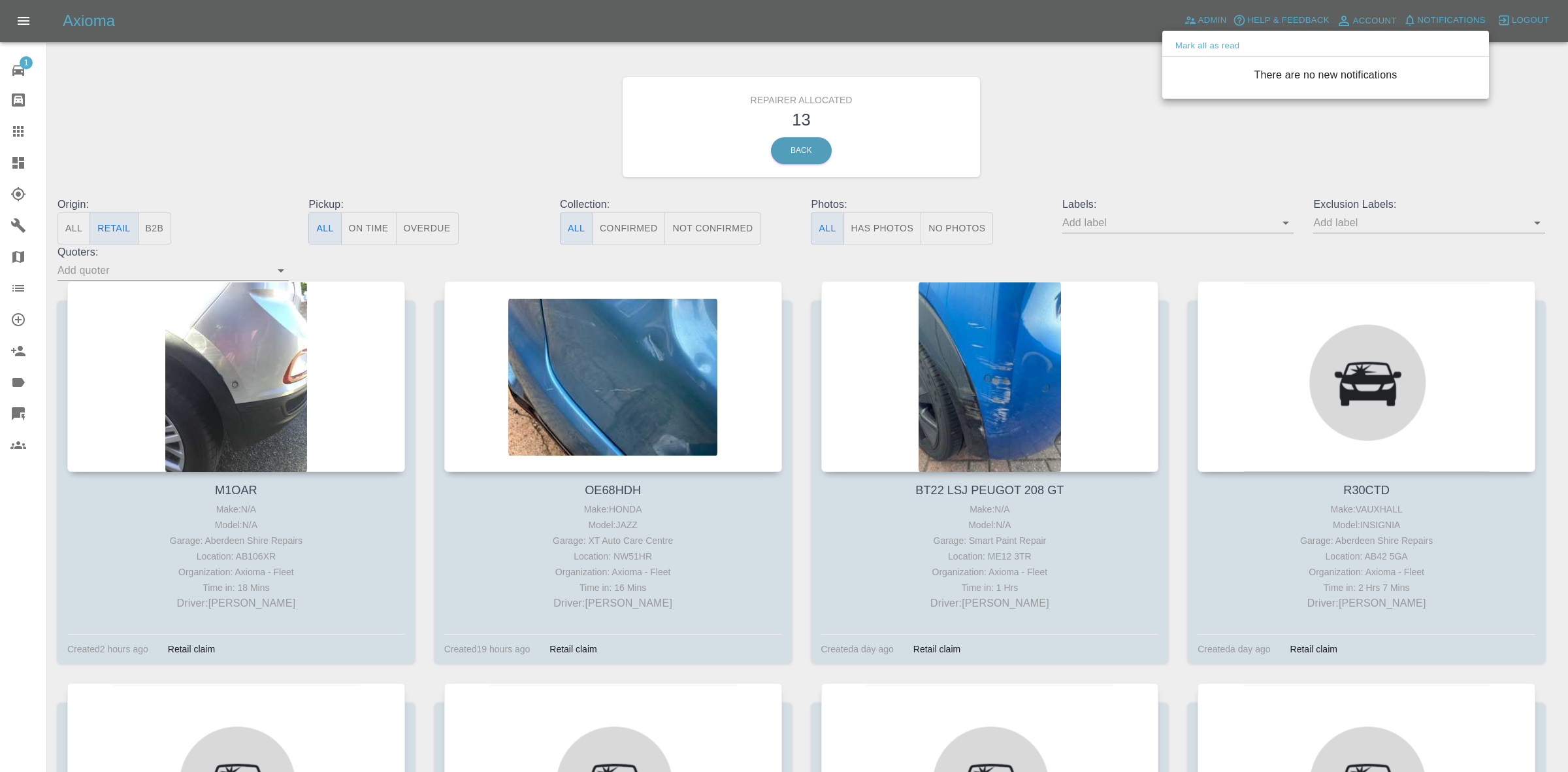
drag, startPoint x: 1080, startPoint y: 107, endPoint x: 1059, endPoint y: 136, distance: 35.8
click at [1078, 108] on div at bounding box center [784, 386] width 1568 height 772
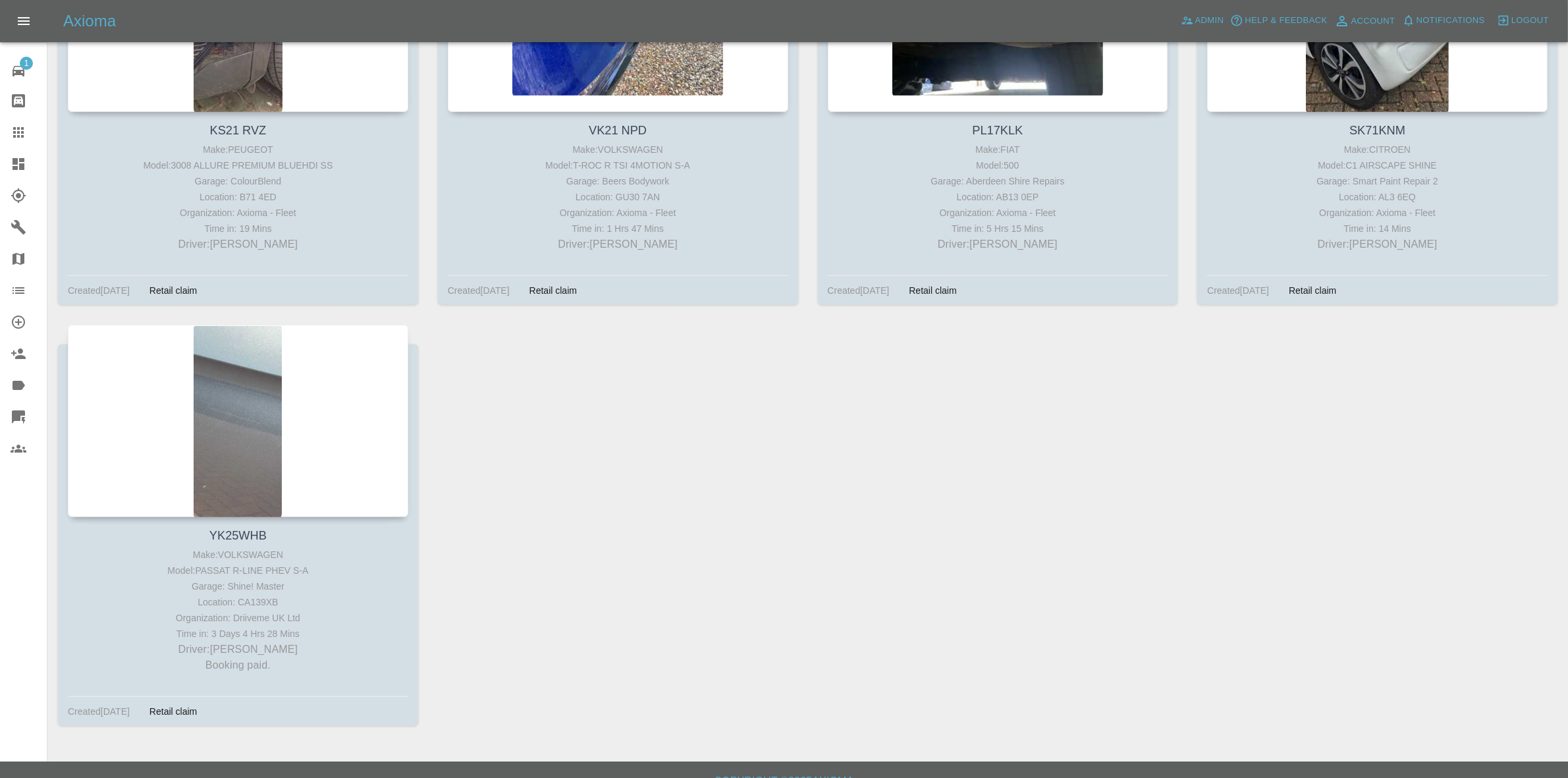
scroll to position [1211, 0]
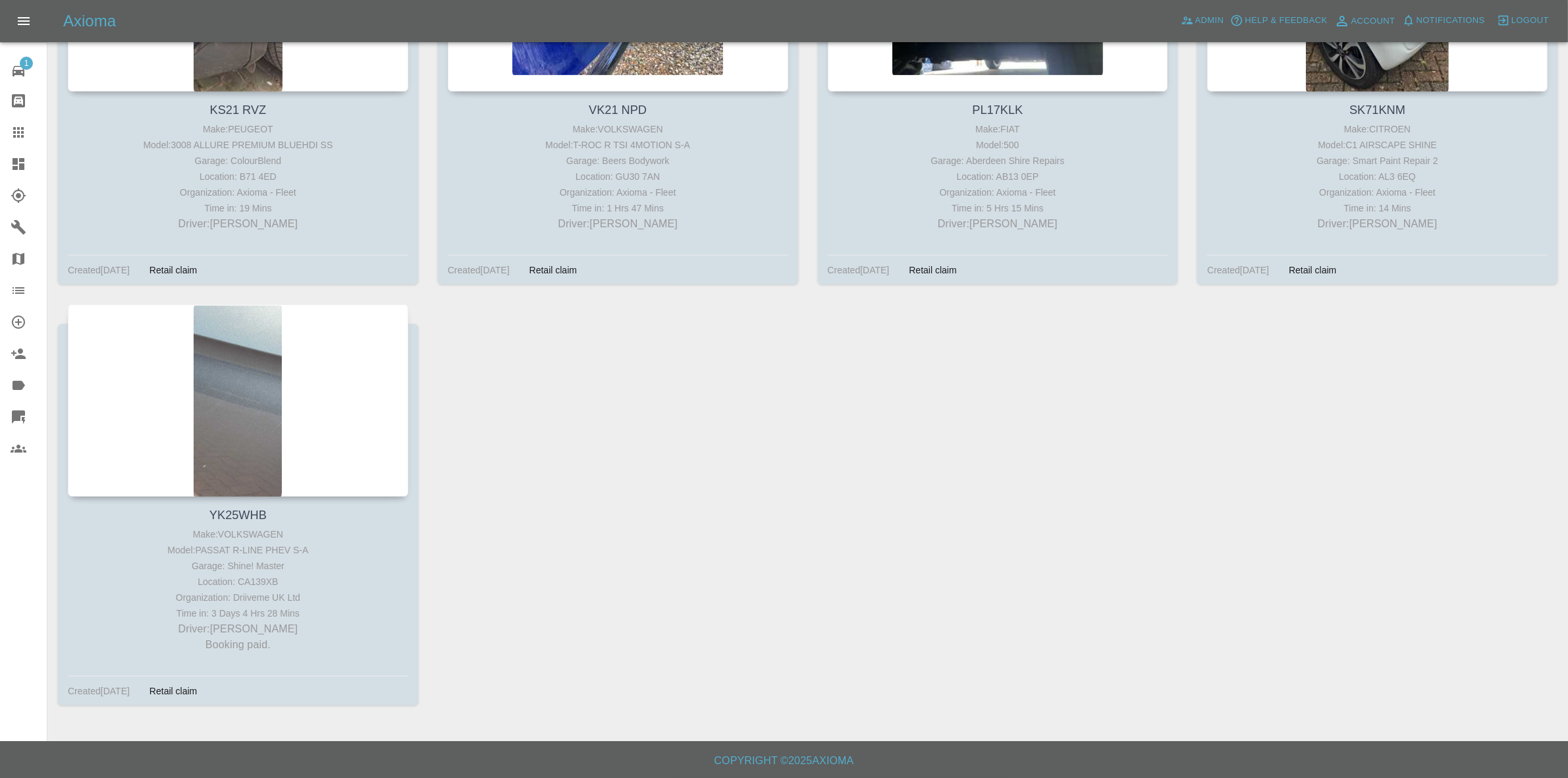
drag, startPoint x: 0, startPoint y: 169, endPoint x: 24, endPoint y: 173, distance: 24.3
click at [0, 169] on link "Dashboard" at bounding box center [23, 164] width 47 height 32
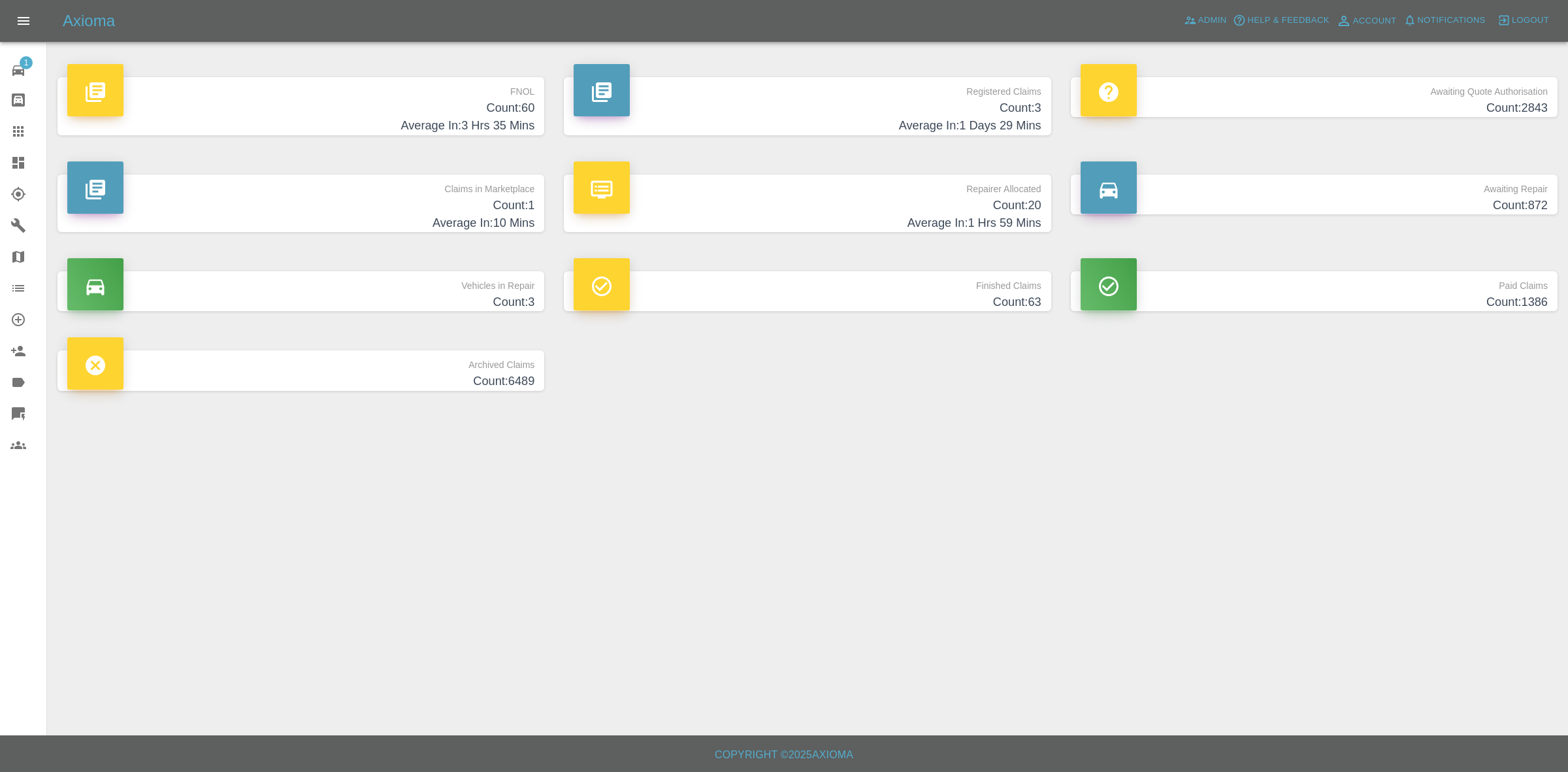
click at [470, 218] on h4 "Average In: 10 Mins" at bounding box center [300, 223] width 467 height 18
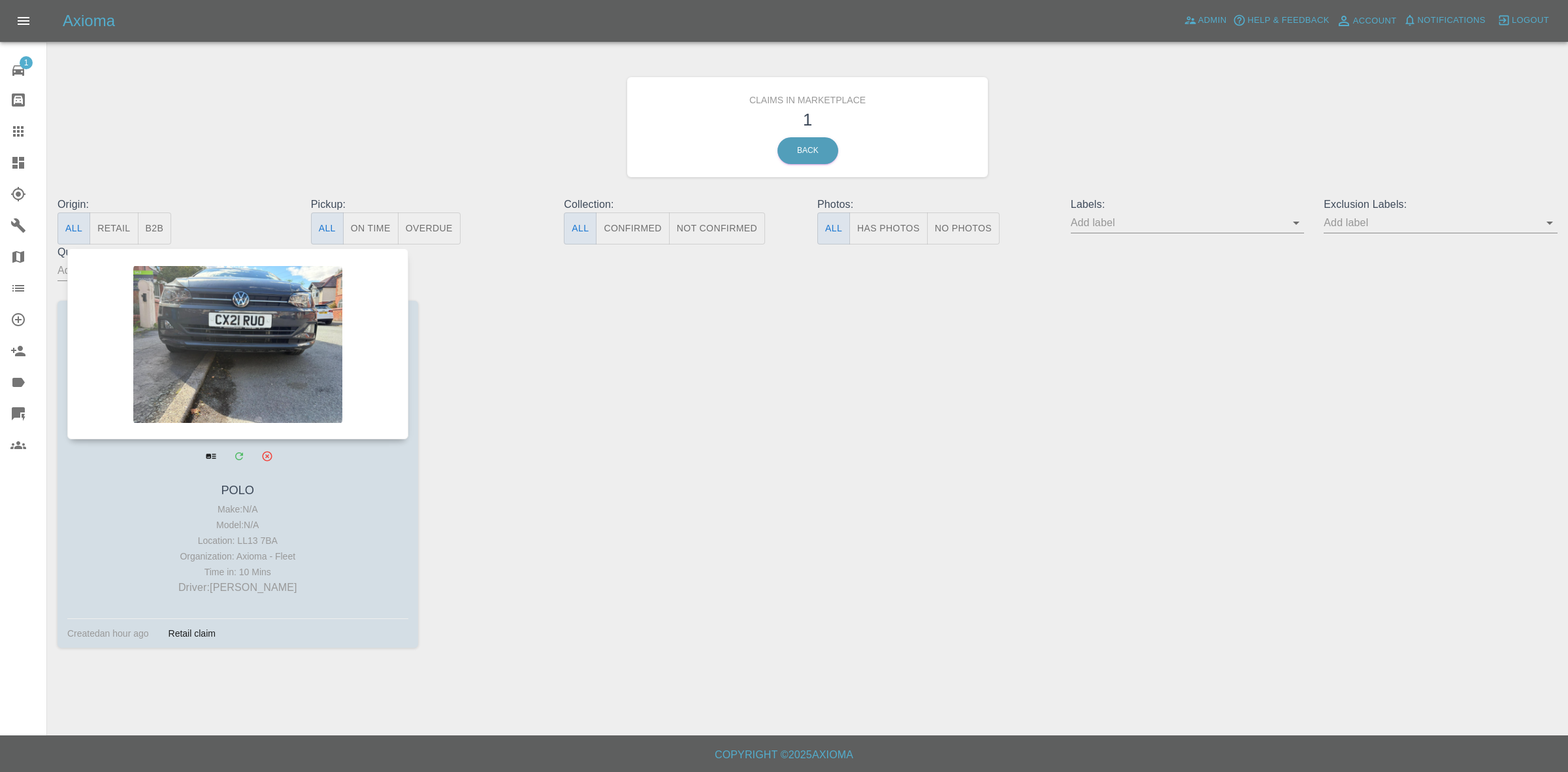
click at [358, 353] on div at bounding box center [237, 343] width 341 height 191
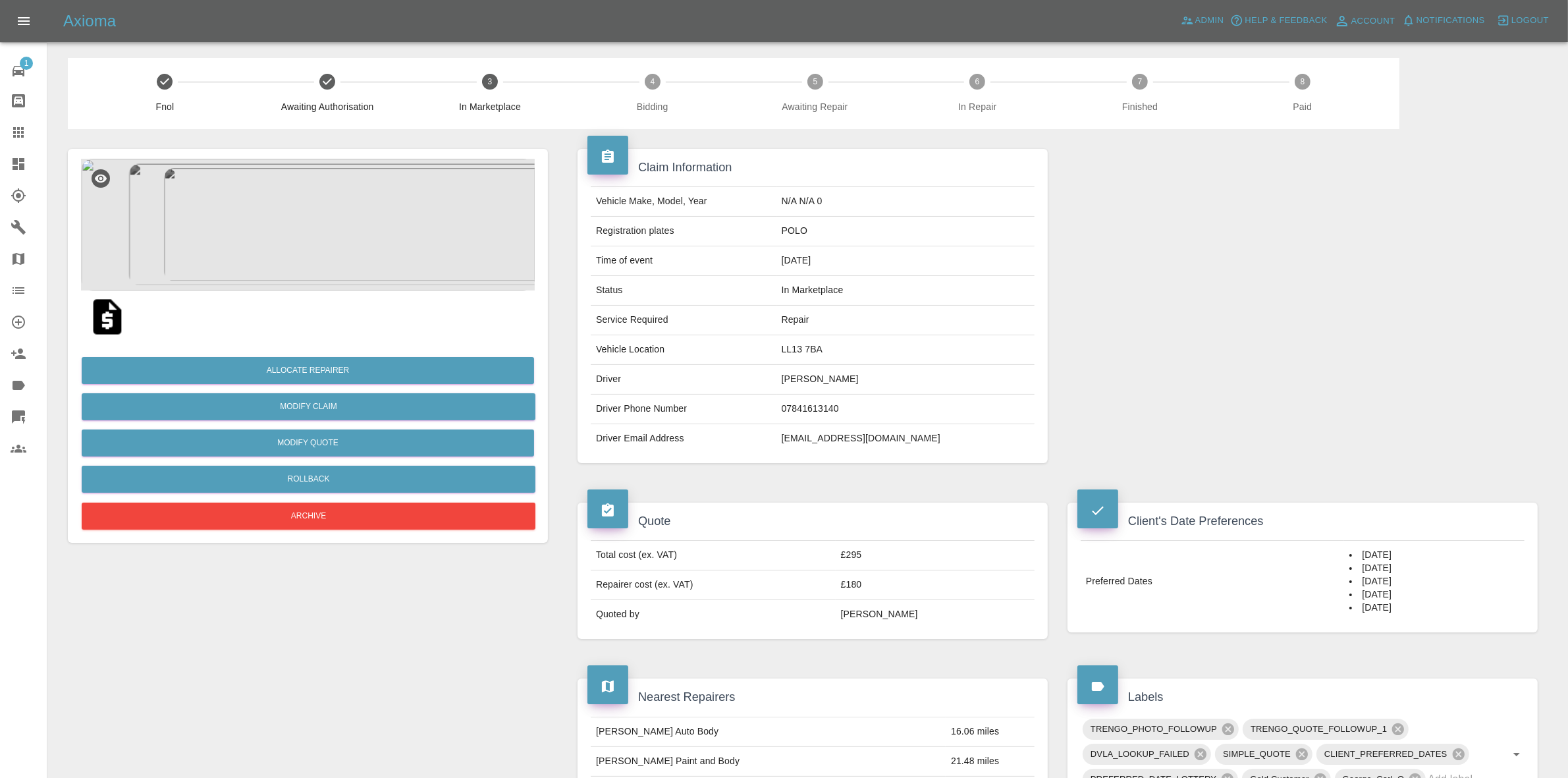
click at [323, 219] on img at bounding box center [308, 224] width 454 height 132
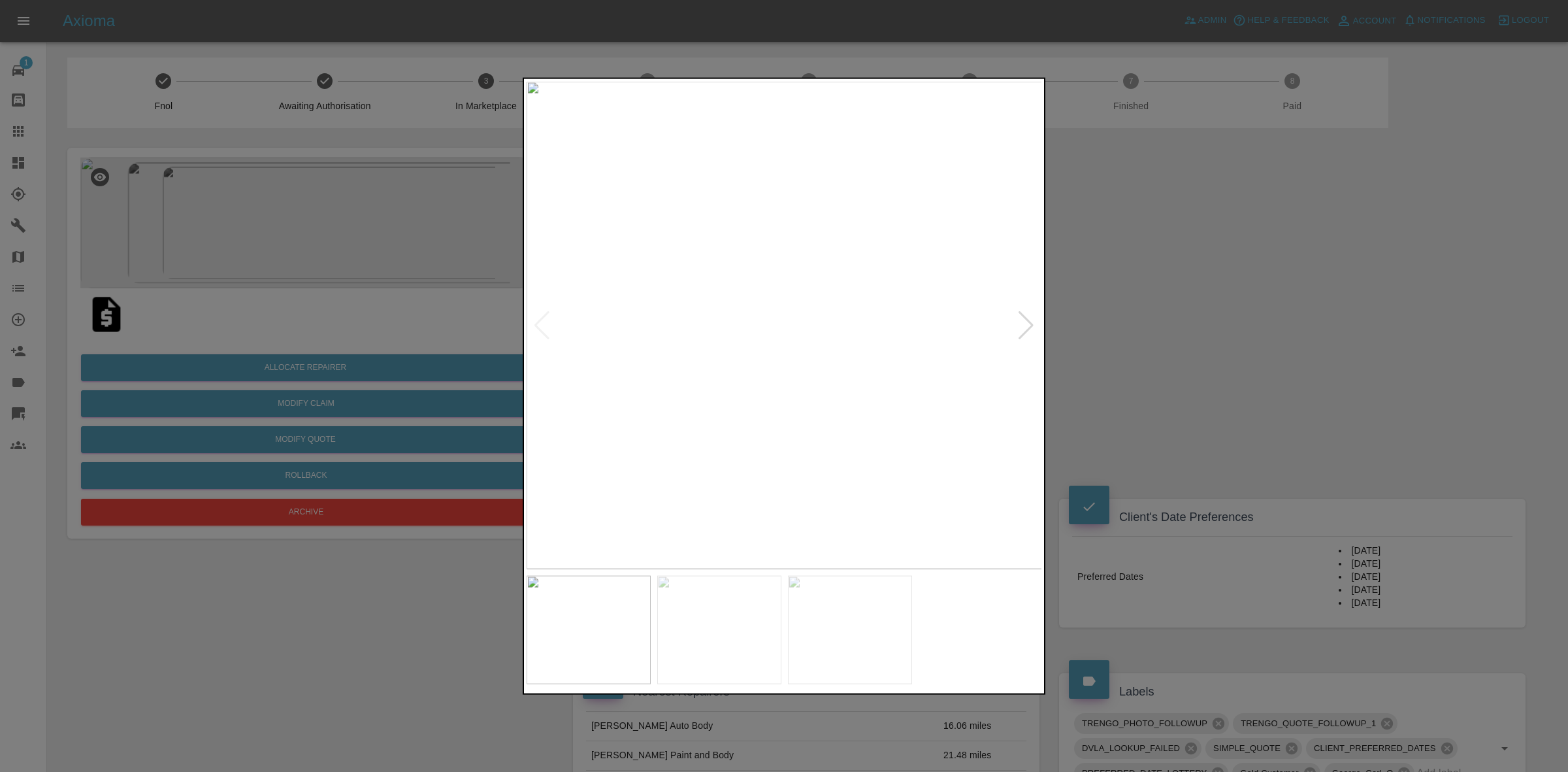
click at [1023, 322] on div at bounding box center [1026, 325] width 18 height 29
click at [1032, 321] on div at bounding box center [1026, 325] width 18 height 29
click at [1230, 350] on div at bounding box center [784, 386] width 1568 height 772
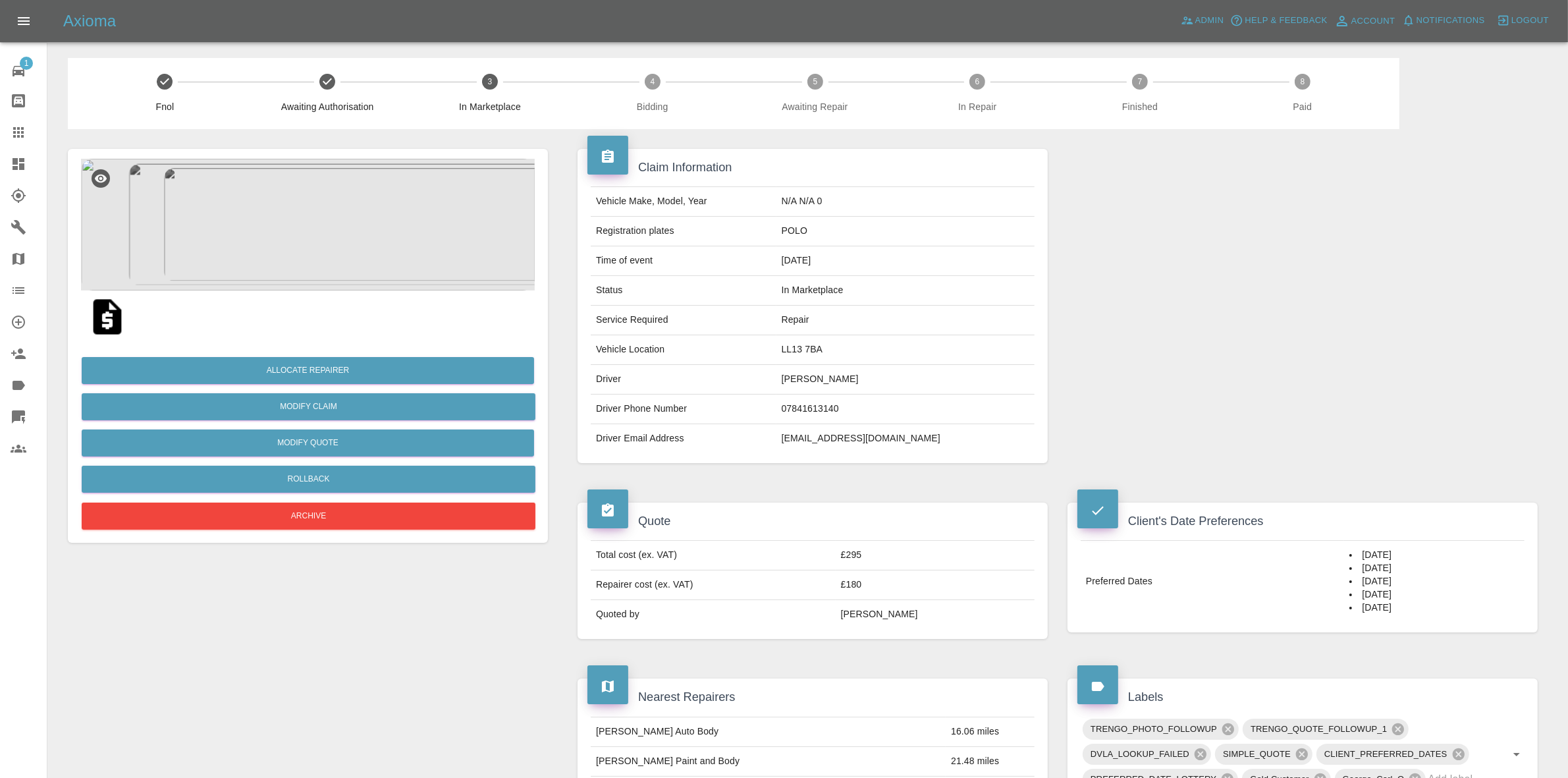
drag, startPoint x: 294, startPoint y: 425, endPoint x: 308, endPoint y: 425, distance: 14.0
click at [294, 425] on div "Allocate Repairer Modify Claim Modify Quote Rollback Archive" at bounding box center [308, 438] width 454 height 190
click at [381, 446] on button "Modify Quote" at bounding box center [308, 442] width 452 height 27
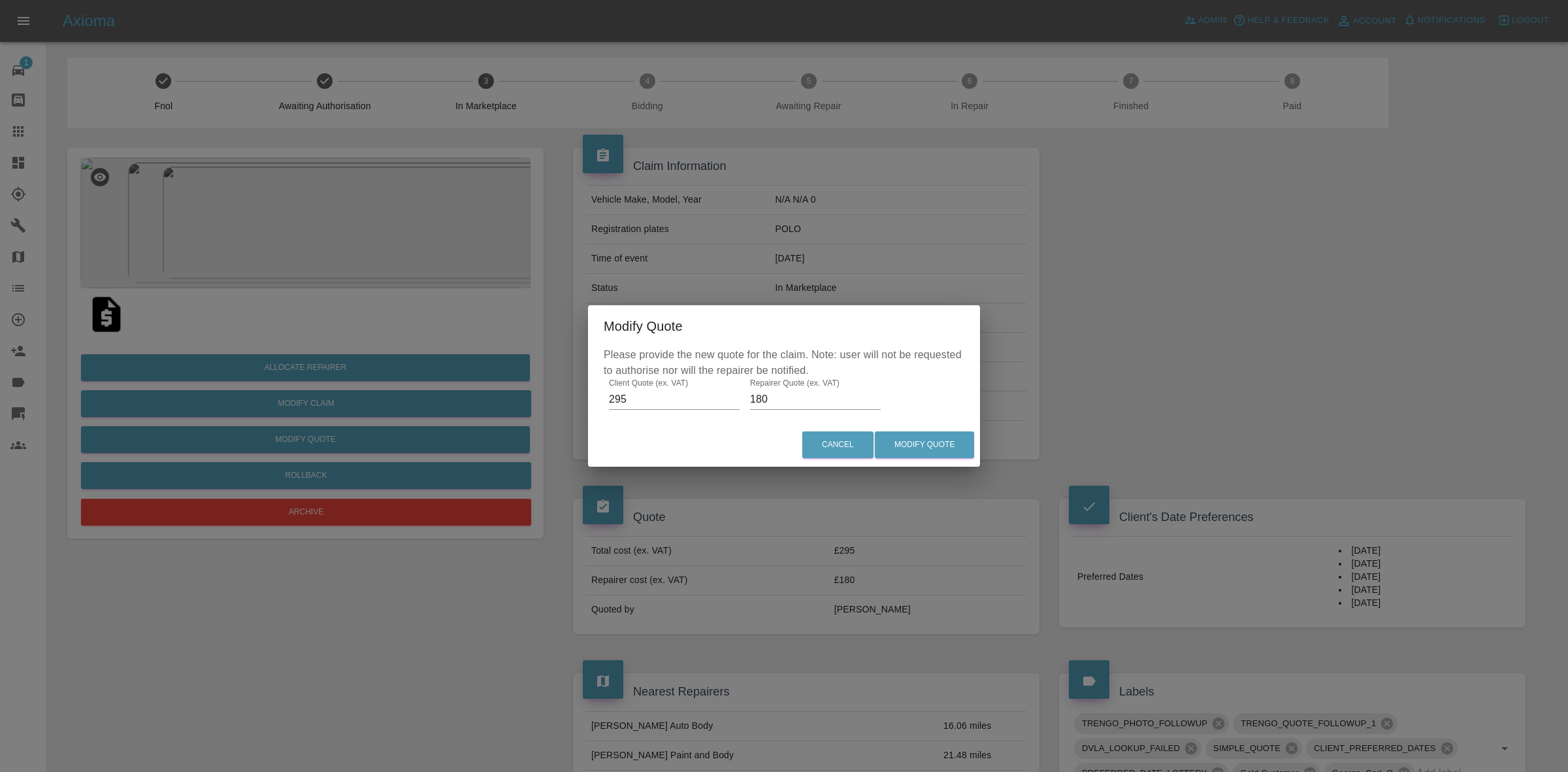
click at [785, 403] on input "180" at bounding box center [815, 399] width 131 height 21
type input "200"
click at [915, 443] on button "Modify Quote" at bounding box center [925, 444] width 100 height 27
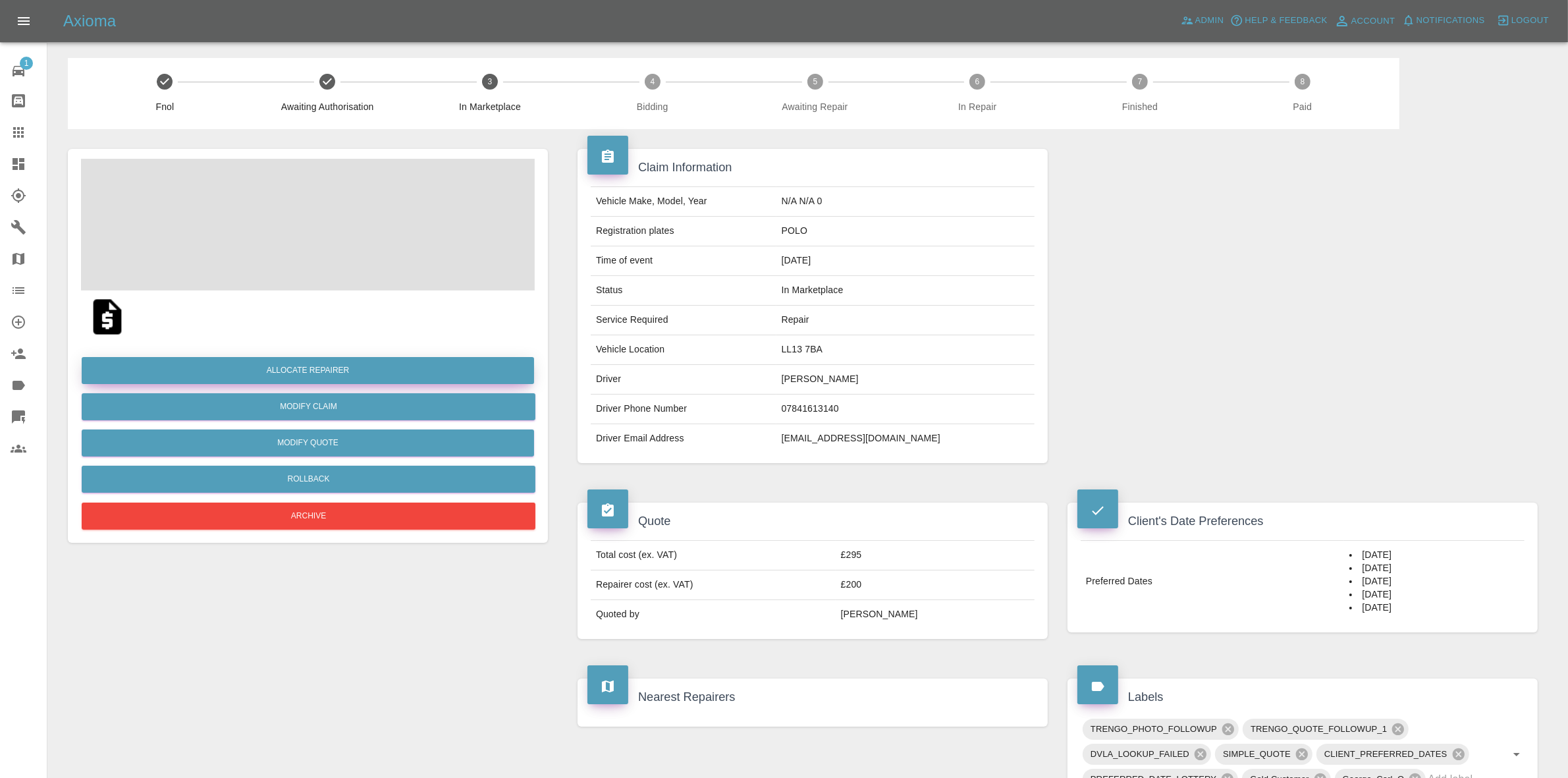
click at [334, 371] on button "Allocate Repairer" at bounding box center [308, 370] width 452 height 27
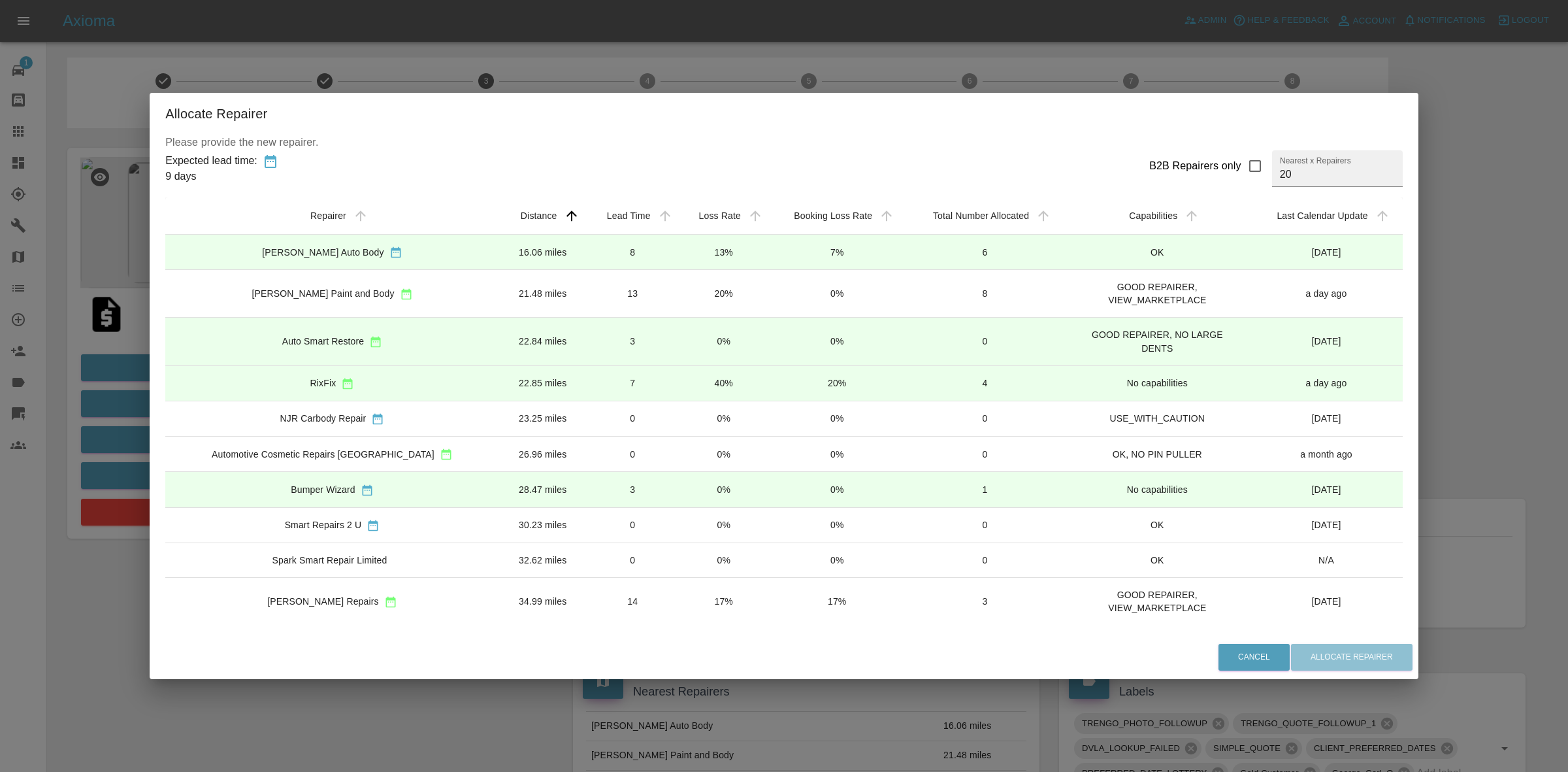
click at [722, 281] on td "20%" at bounding box center [724, 294] width 90 height 48
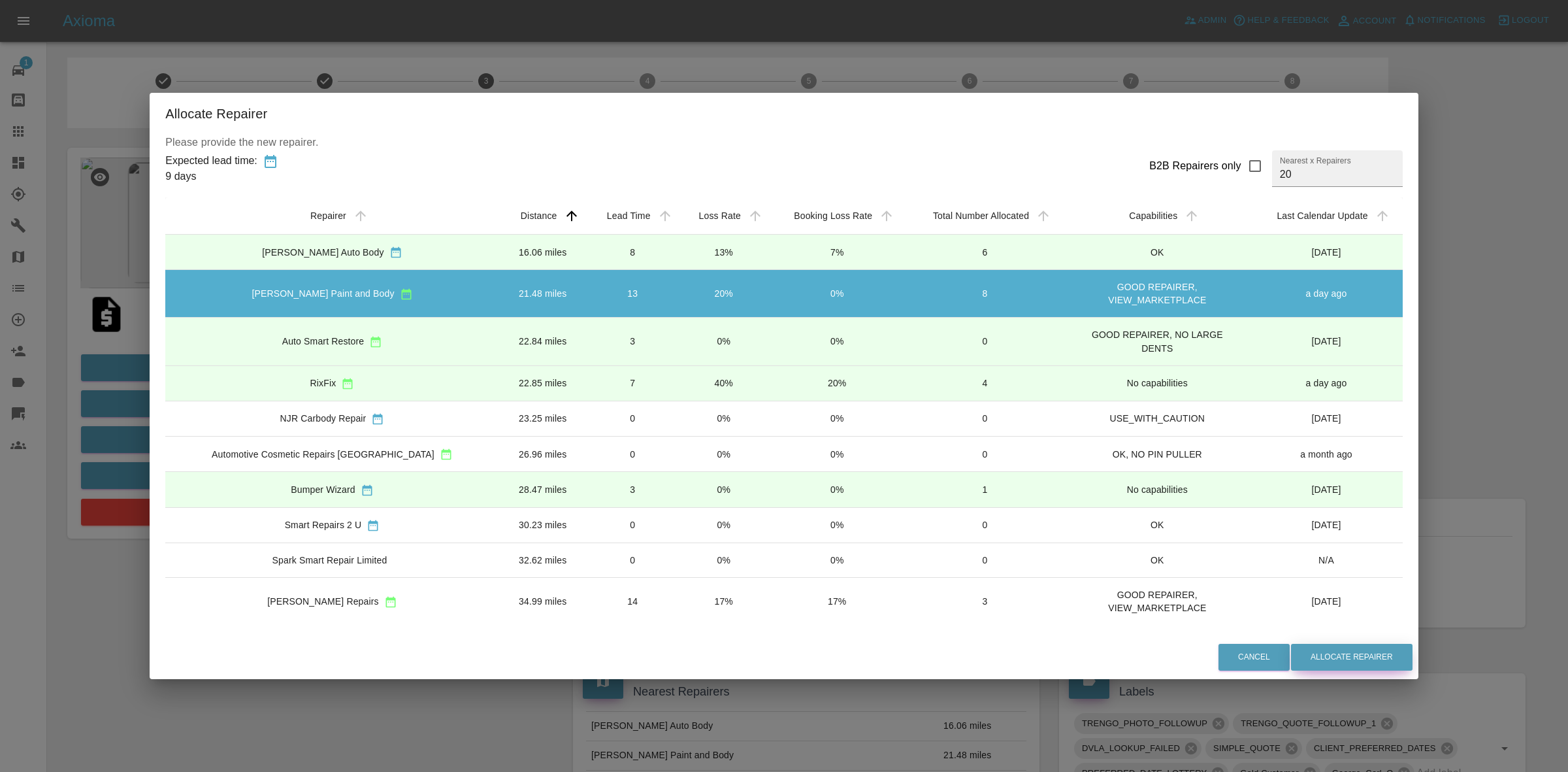
click at [1301, 646] on button "Allocate Repairer" at bounding box center [1351, 657] width 121 height 27
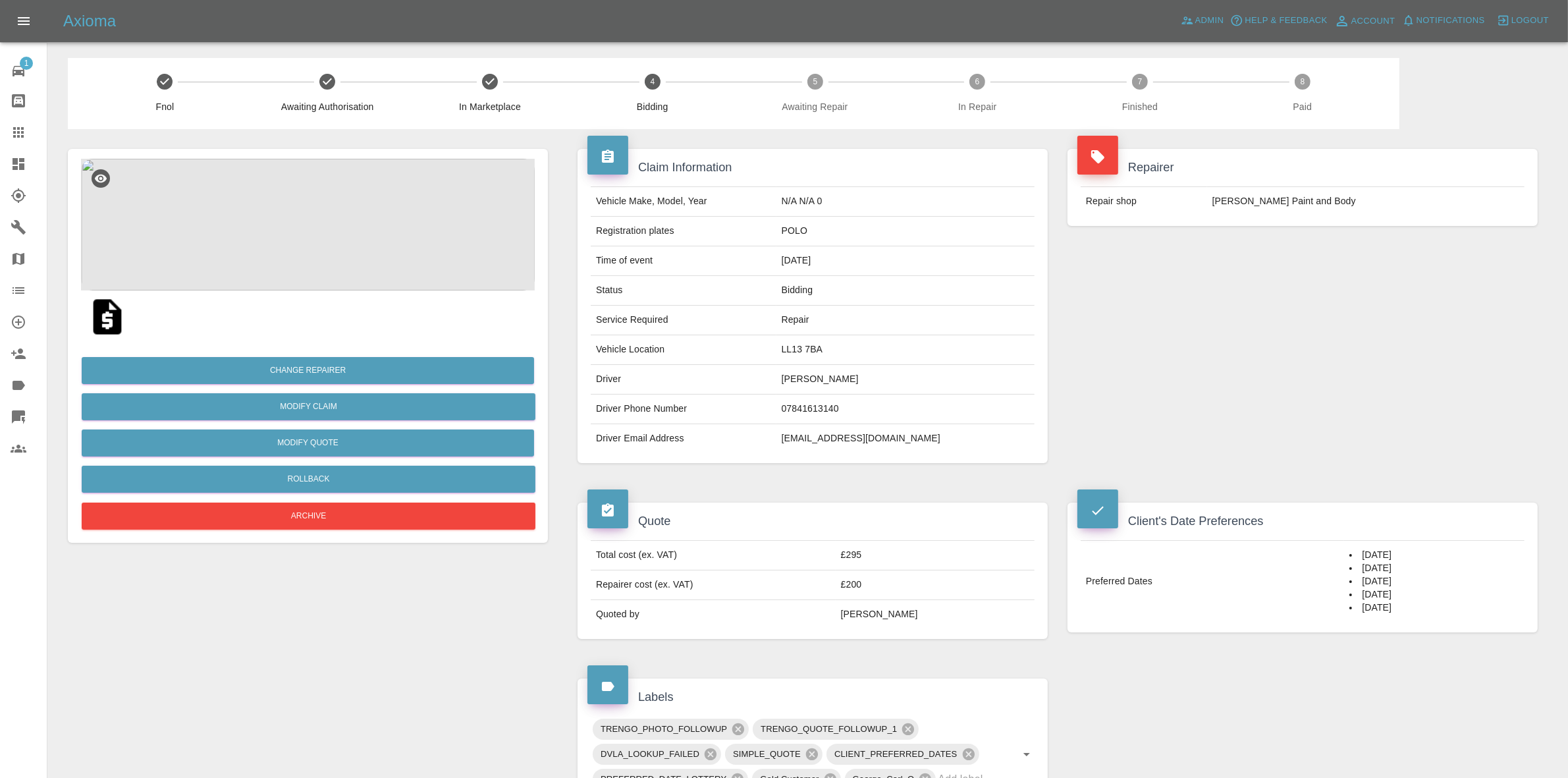
click at [1265, 276] on div "Repairer Repair shop J Taylor Paint and Body" at bounding box center [1302, 306] width 490 height 354
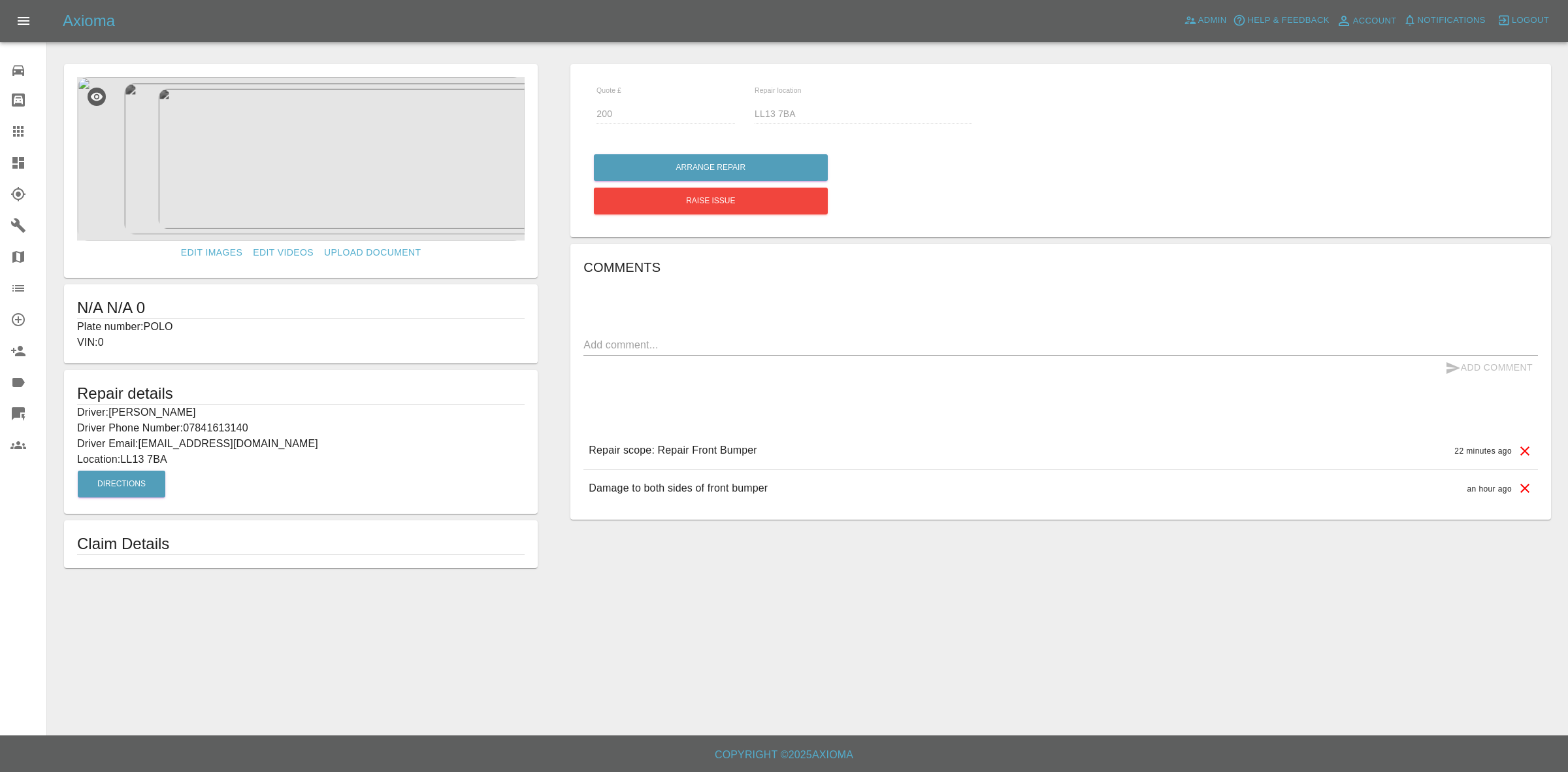
click at [0, 151] on link "Dashboard" at bounding box center [23, 162] width 46 height 32
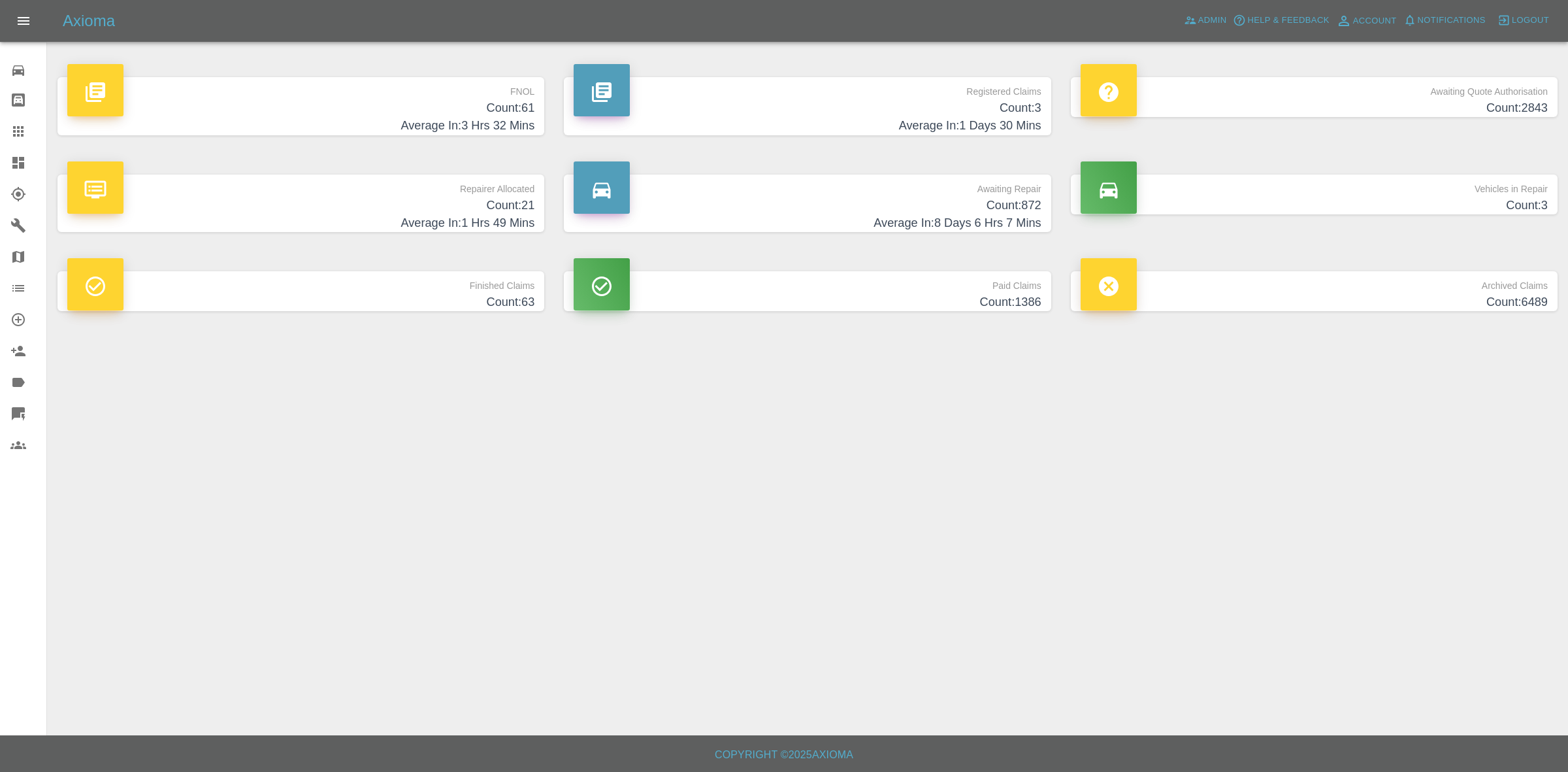
click at [434, 224] on h4 "Average In: 1 Hrs 49 Mins" at bounding box center [300, 223] width 467 height 18
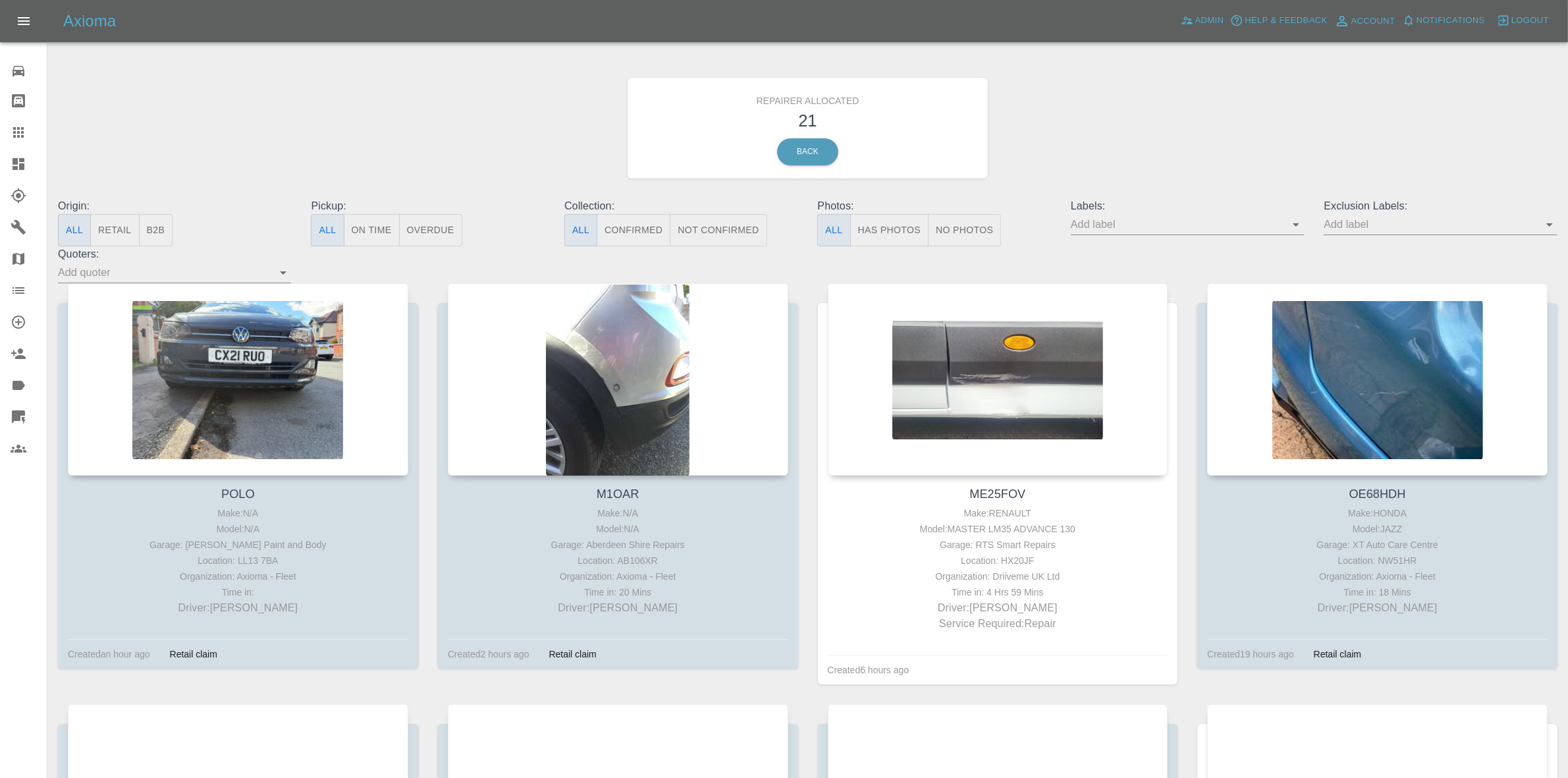
click at [137, 231] on button "Retail" at bounding box center [114, 230] width 49 height 32
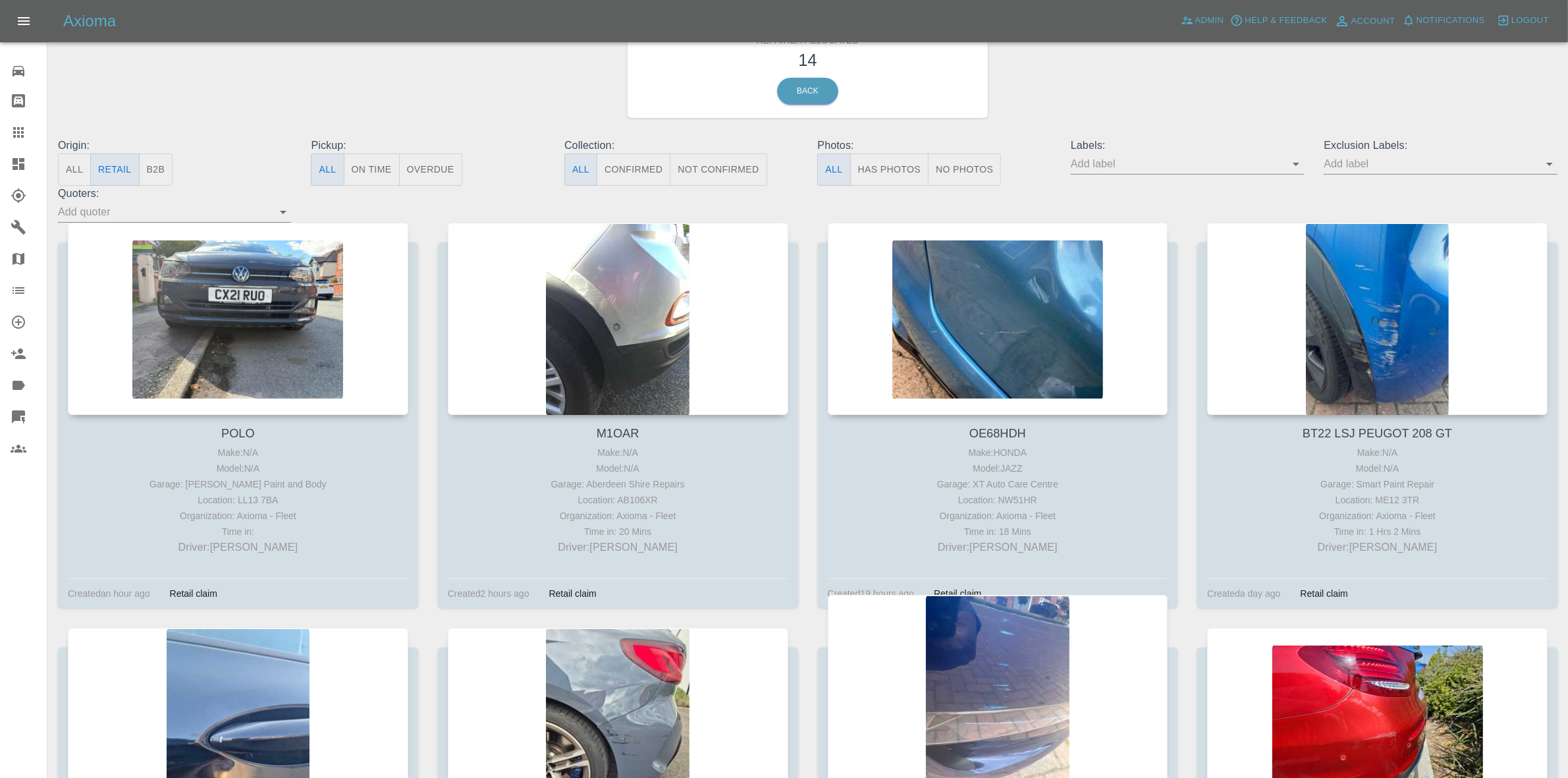
scroll to position [164, 0]
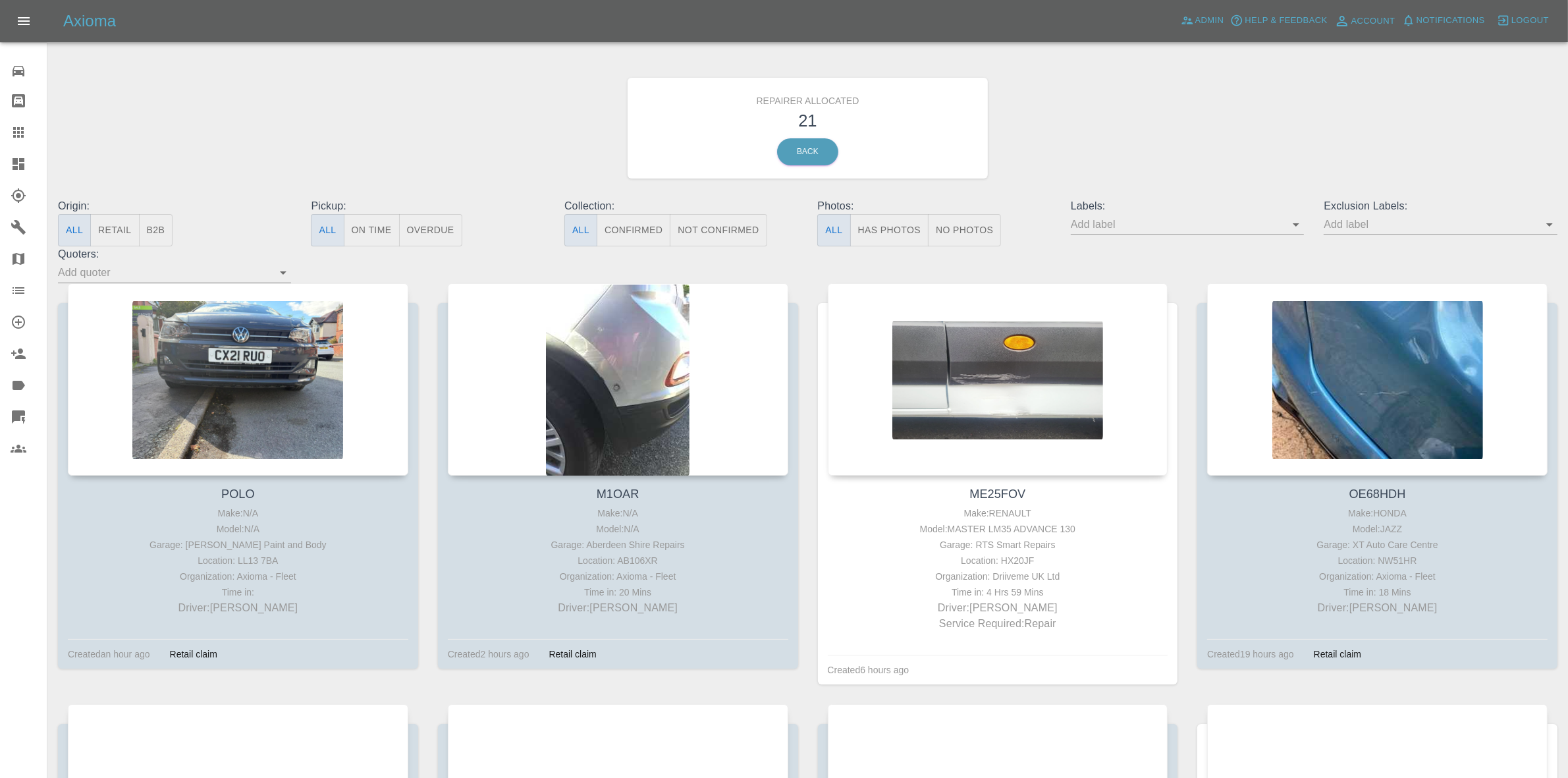
click at [109, 238] on button "Retail" at bounding box center [114, 230] width 49 height 32
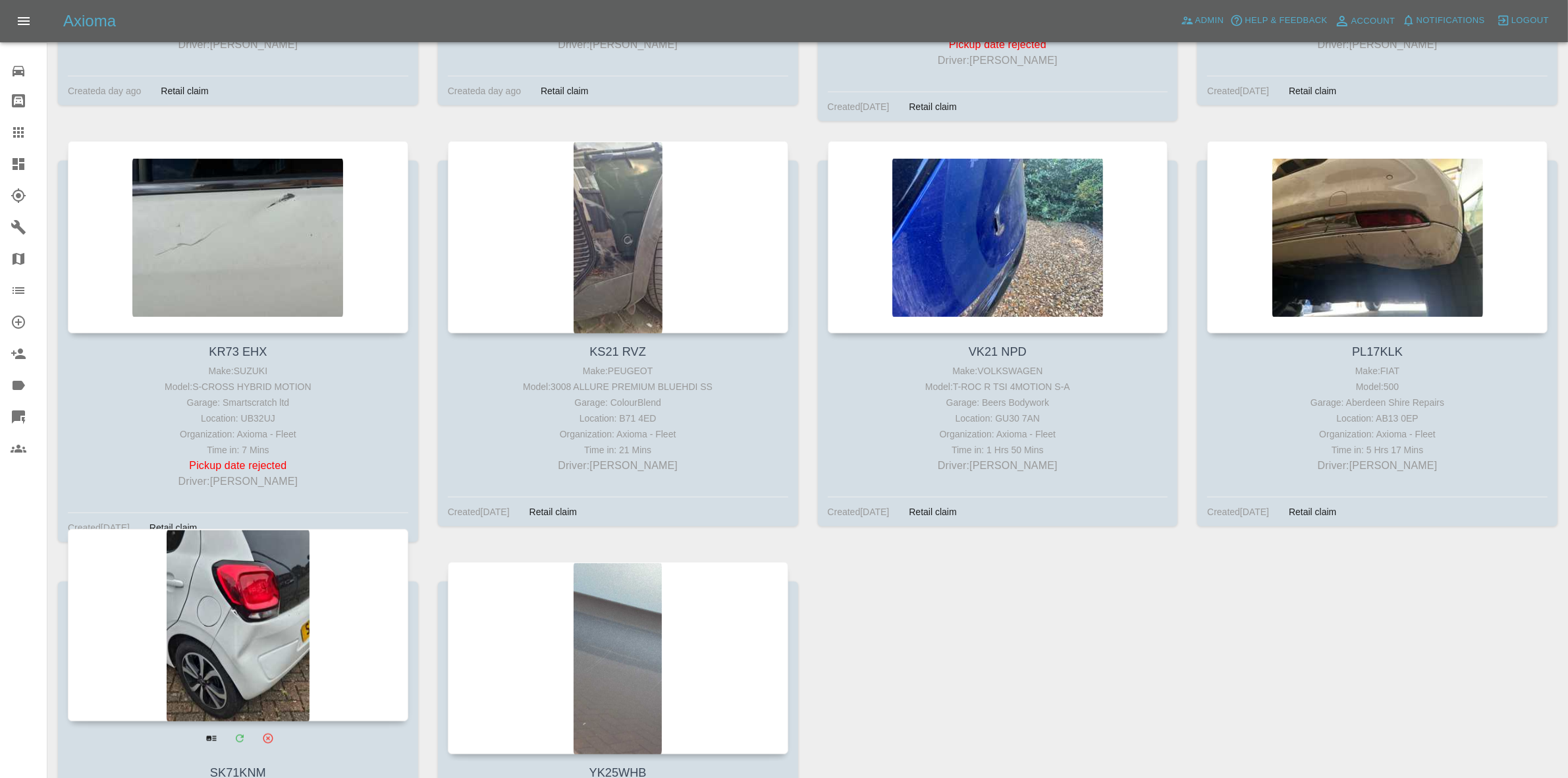
scroll to position [1227, 0]
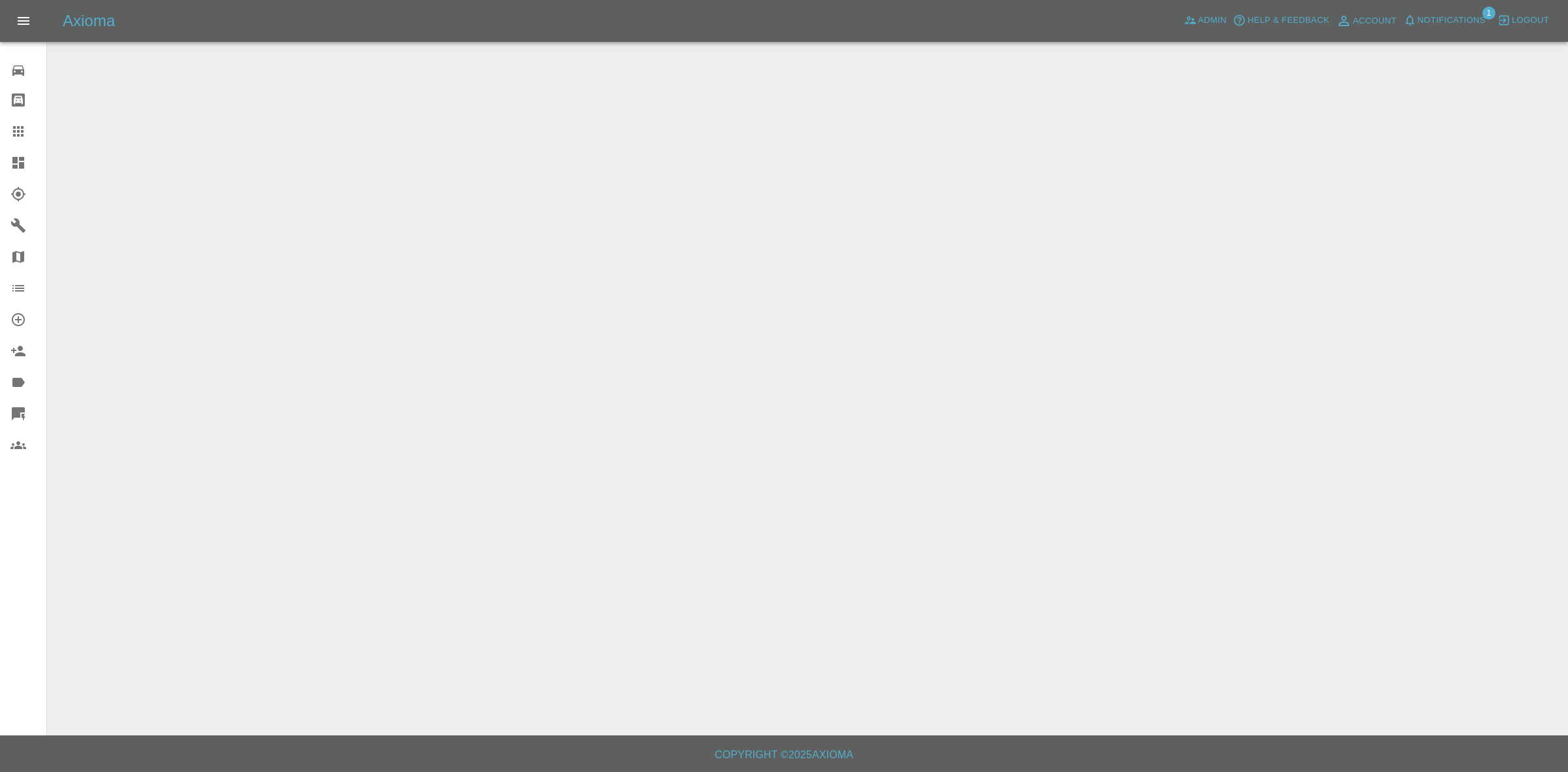
click at [1437, 19] on span "Notifications" at bounding box center [1451, 20] width 68 height 15
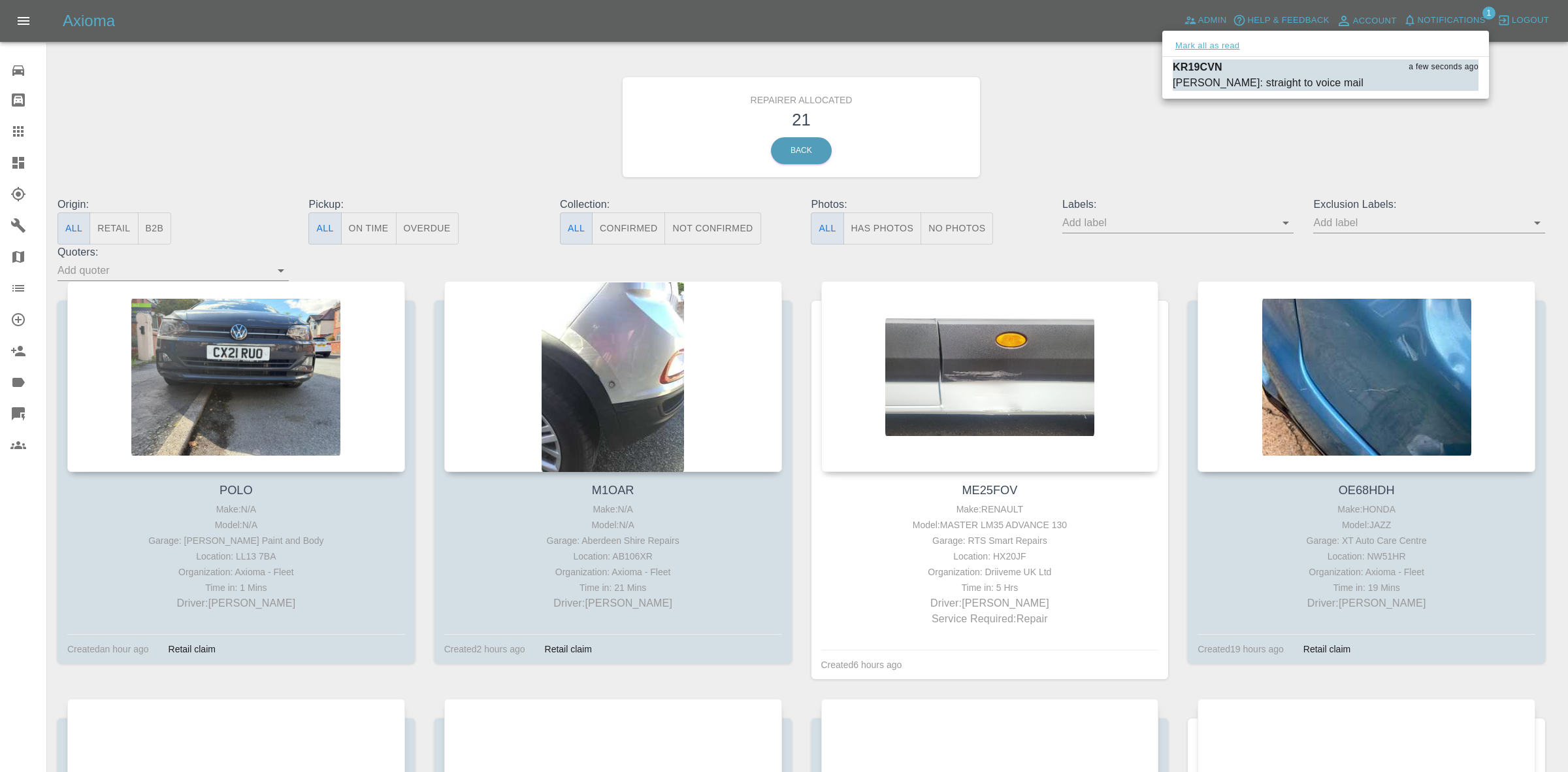
click at [1196, 44] on button "Mark all as read" at bounding box center [1207, 46] width 70 height 15
click at [1087, 111] on div at bounding box center [784, 386] width 1568 height 772
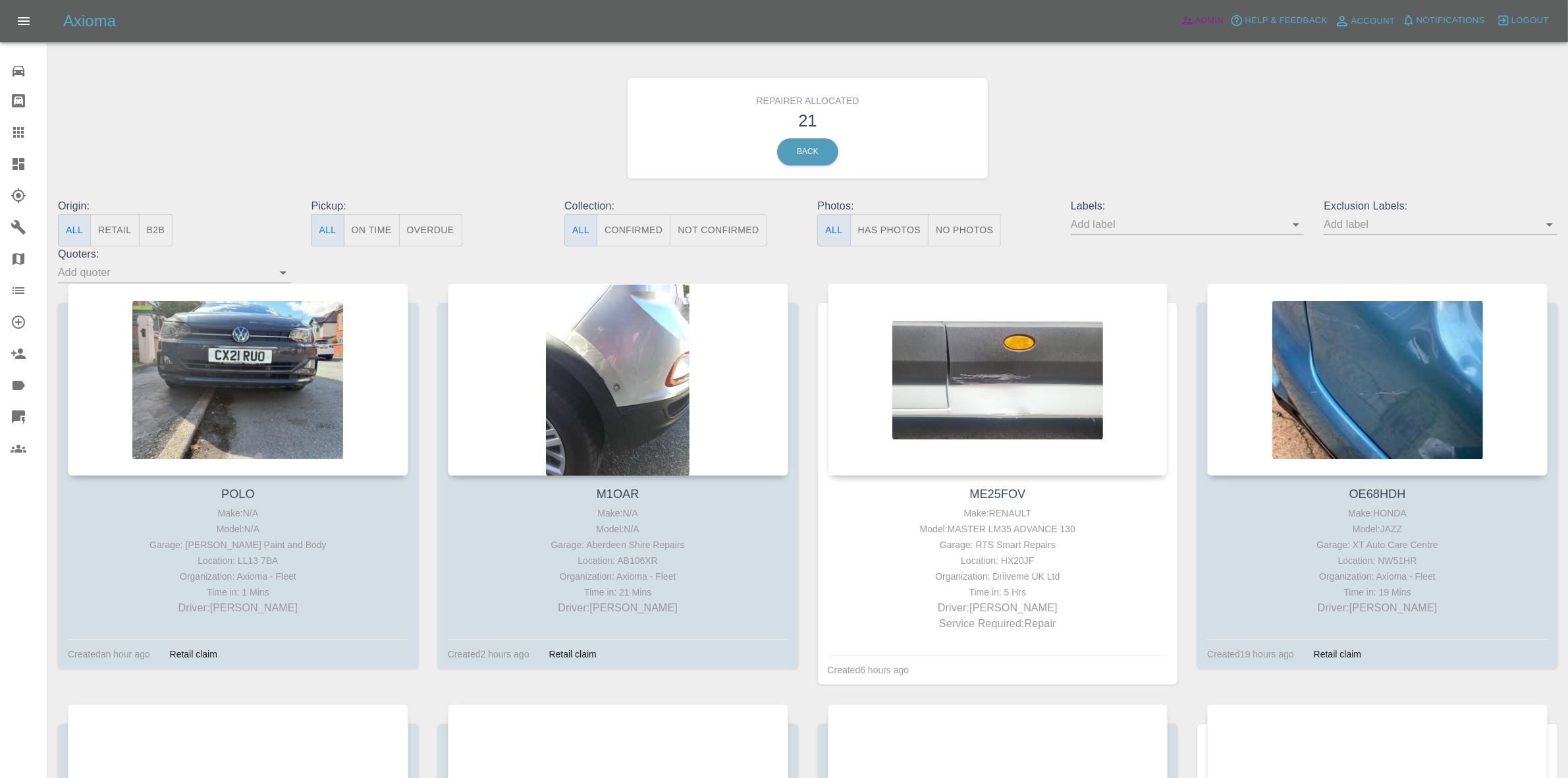
click at [1193, 28] on link "Admin" at bounding box center [1202, 21] width 50 height 20
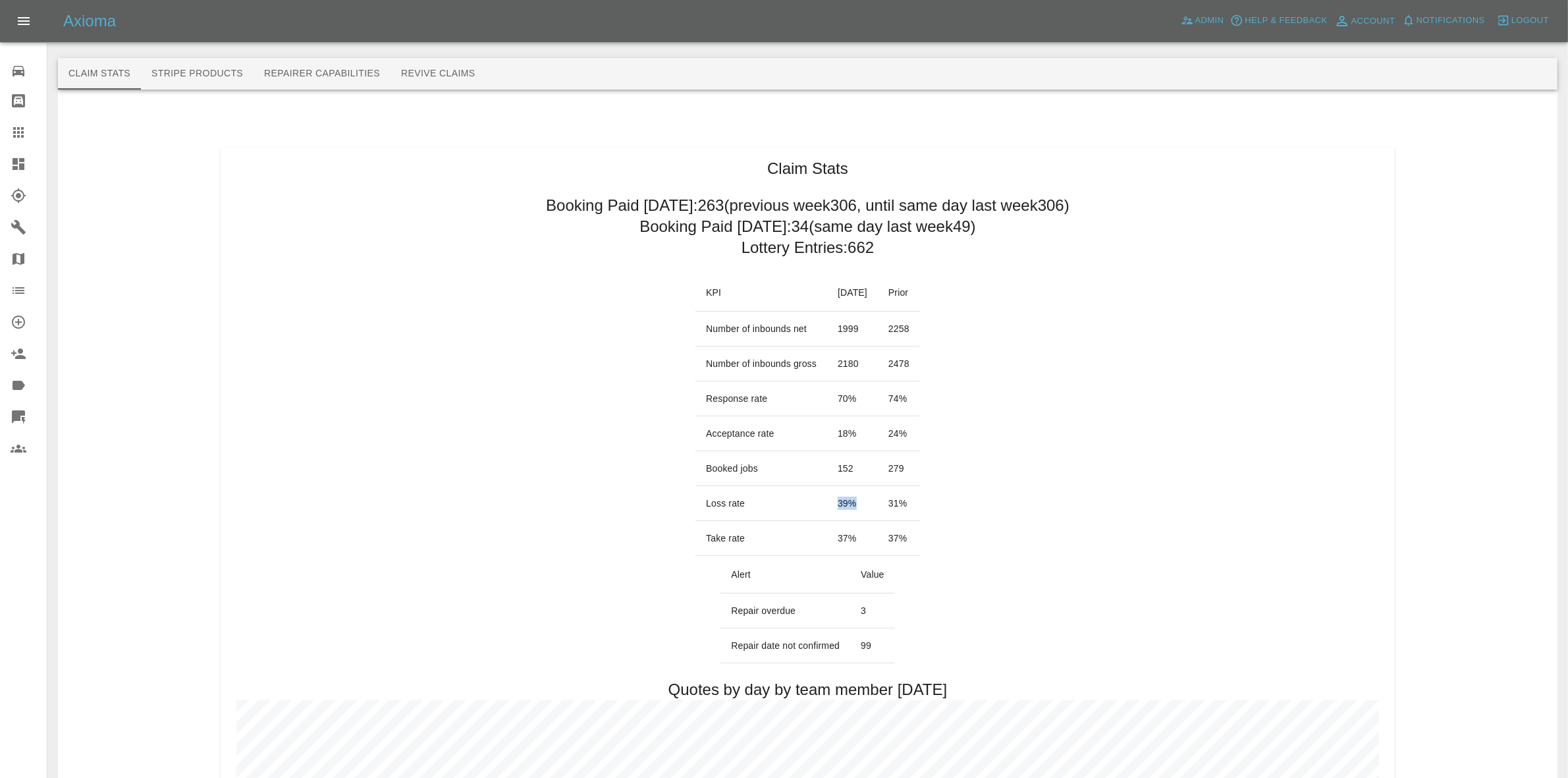
drag, startPoint x: 811, startPoint y: 501, endPoint x: 876, endPoint y: 512, distance: 65.9
click at [876, 512] on td "39 %" at bounding box center [852, 503] width 51 height 35
click at [864, 509] on td "39 %" at bounding box center [852, 503] width 51 height 35
drag, startPoint x: 815, startPoint y: 498, endPoint x: 864, endPoint y: 507, distance: 49.8
click at [864, 507] on td "39 %" at bounding box center [852, 503] width 51 height 35
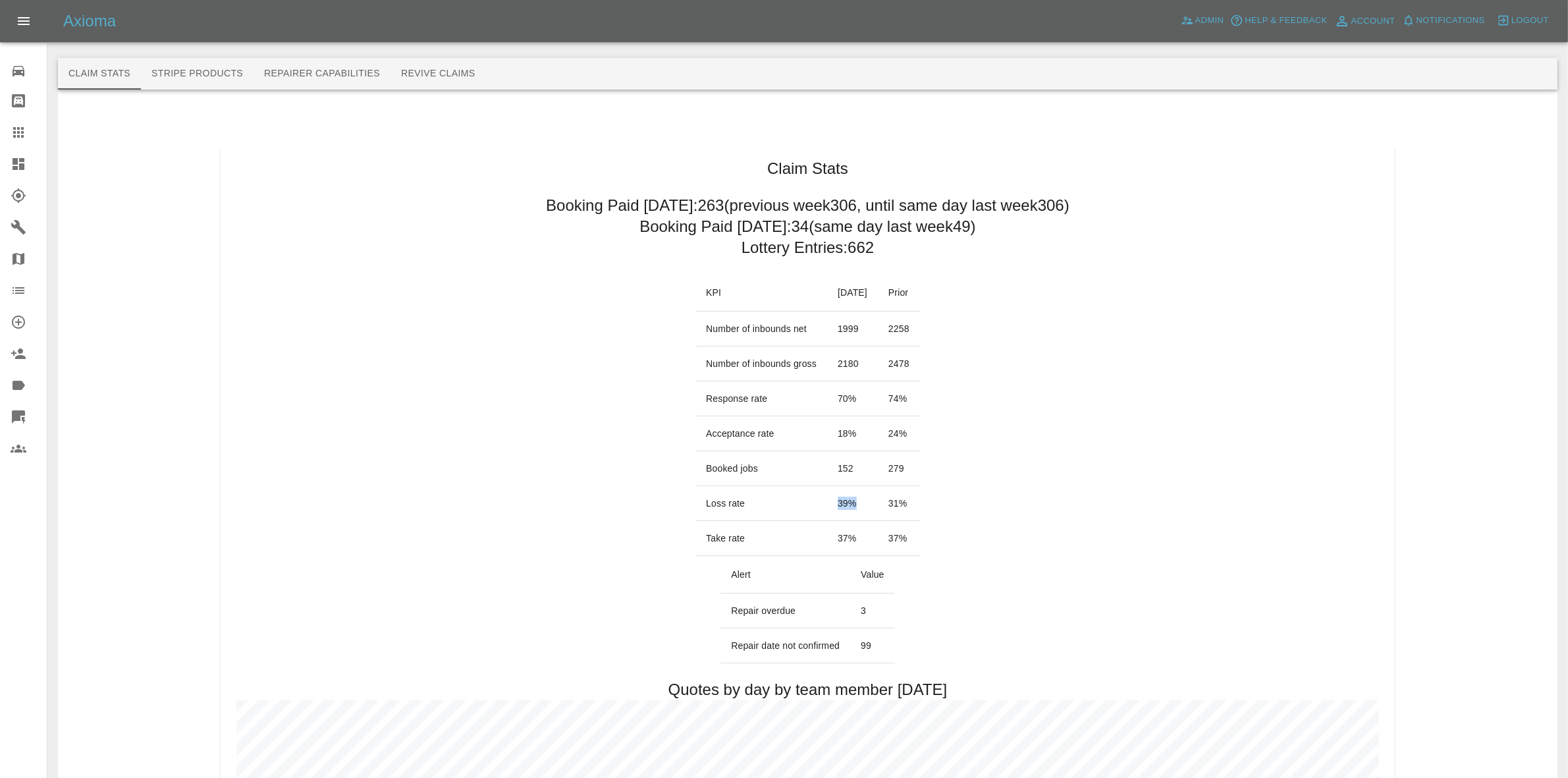
click at [864, 507] on td "39 %" at bounding box center [852, 503] width 51 height 35
drag, startPoint x: 784, startPoint y: 226, endPoint x: 795, endPoint y: 234, distance: 13.6
click at [795, 234] on h2 "Booking Paid today: 34 (same day last week 49 )" at bounding box center [807, 226] width 336 height 21
click at [801, 234] on h2 "Booking Paid today: 34 (same day last week 49 )" at bounding box center [807, 226] width 336 height 21
drag, startPoint x: 800, startPoint y: 228, endPoint x: 782, endPoint y: 227, distance: 18.0
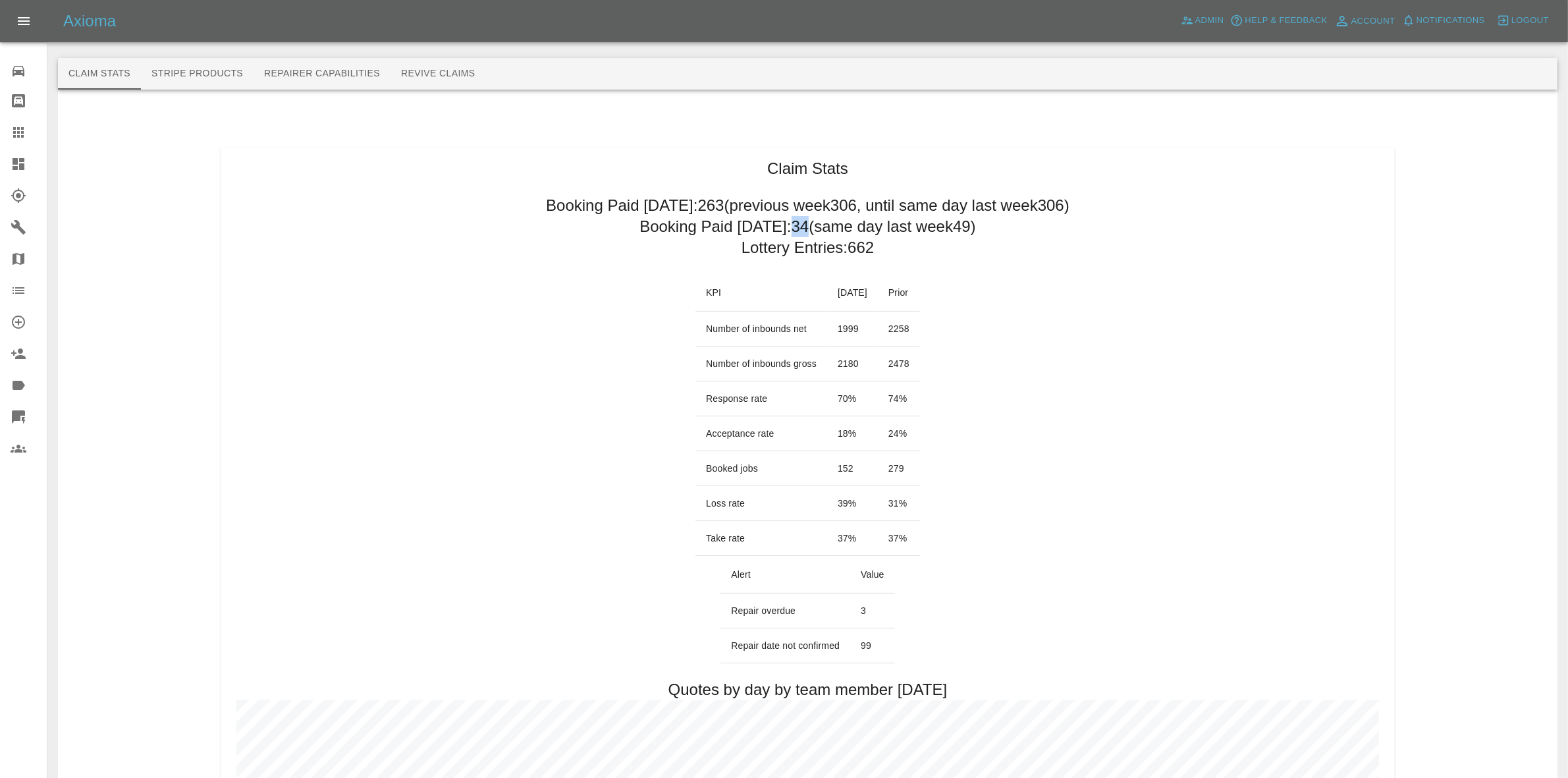
click at [782, 227] on h2 "Booking Paid today: 34 (same day last week 49 )" at bounding box center [807, 226] width 336 height 21
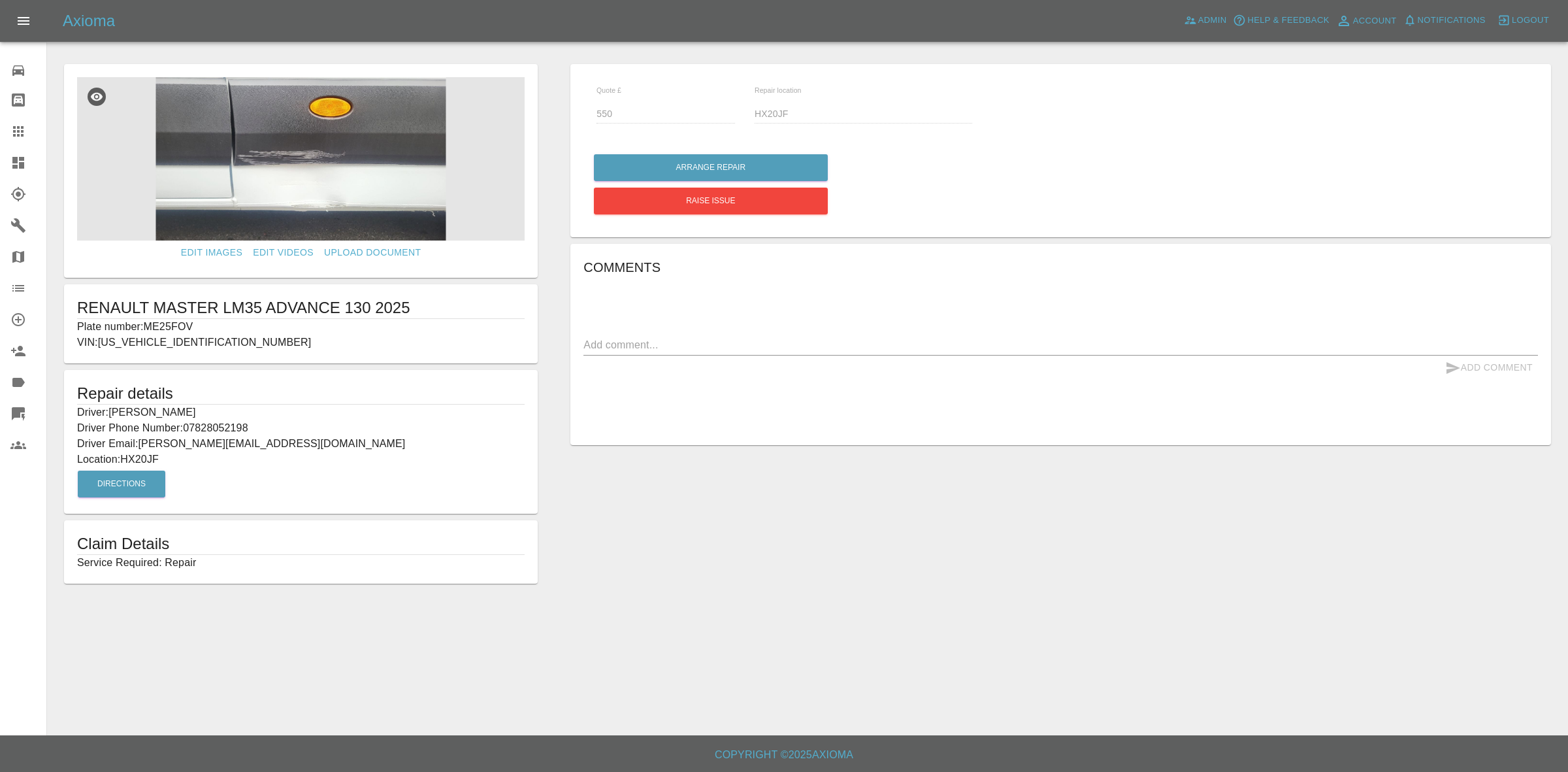
click at [295, 129] on img at bounding box center [300, 158] width 447 height 163
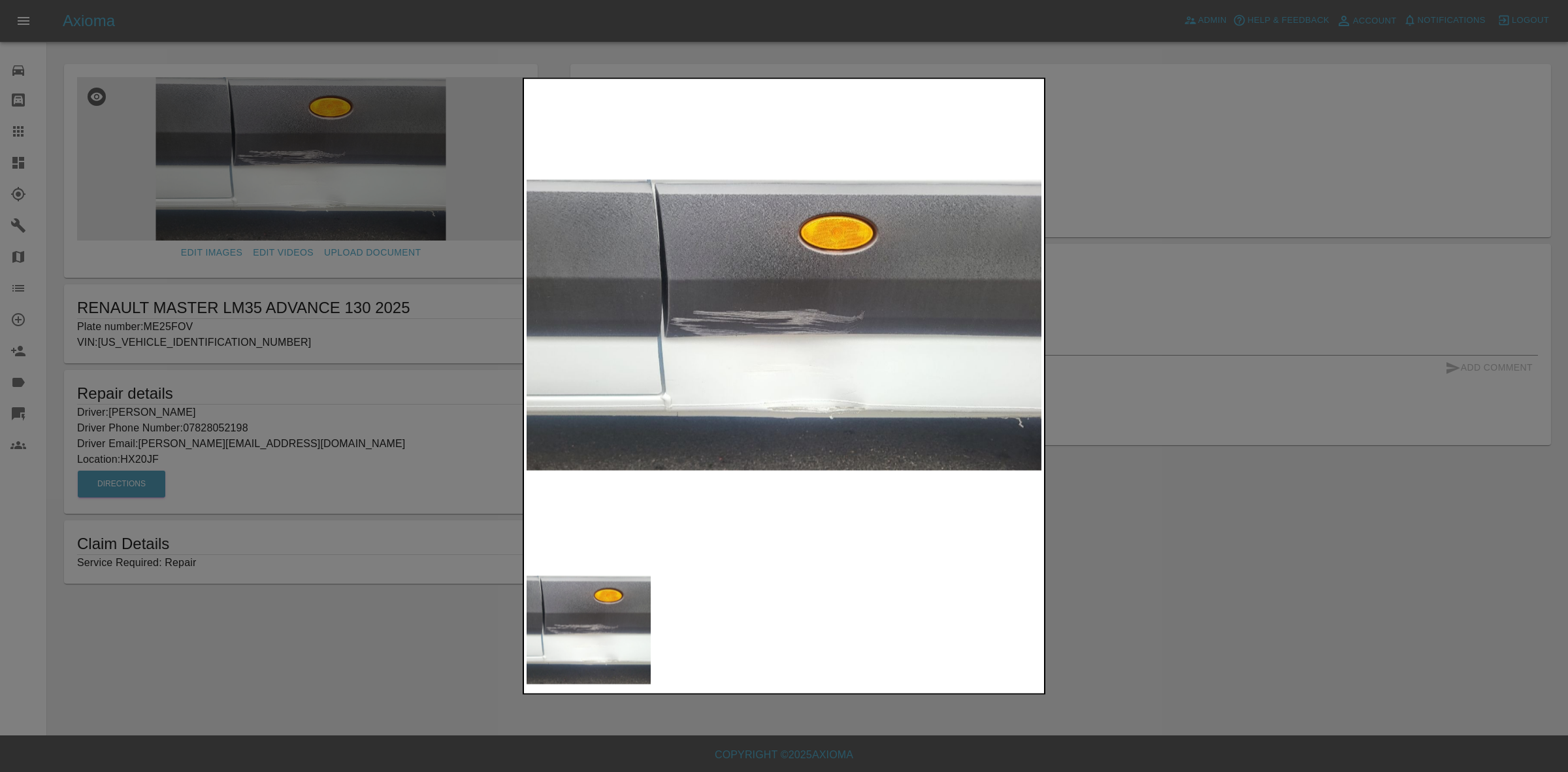
click at [1118, 349] on div at bounding box center [784, 386] width 1568 height 772
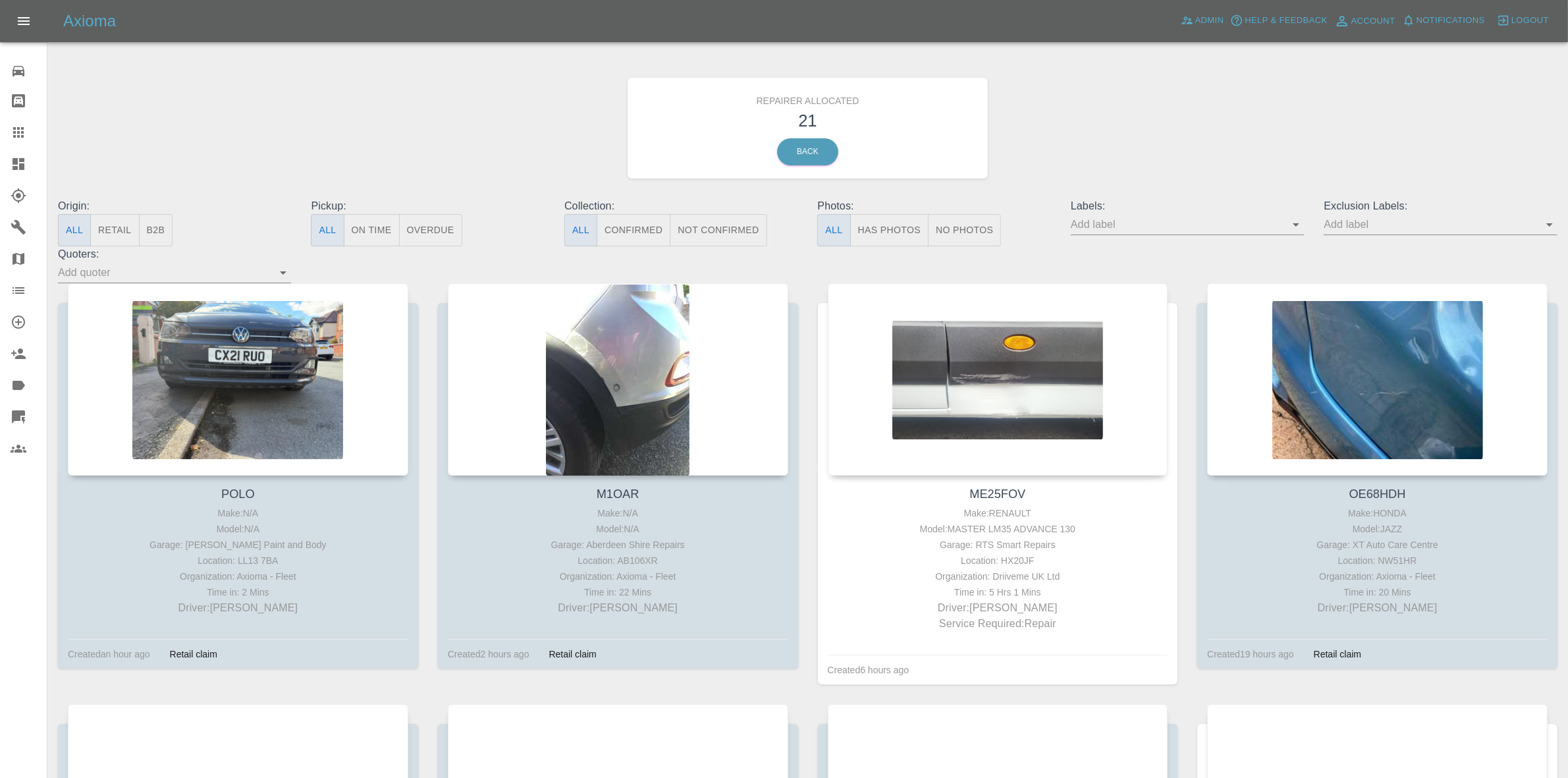
click at [122, 228] on button "Retail" at bounding box center [114, 230] width 49 height 32
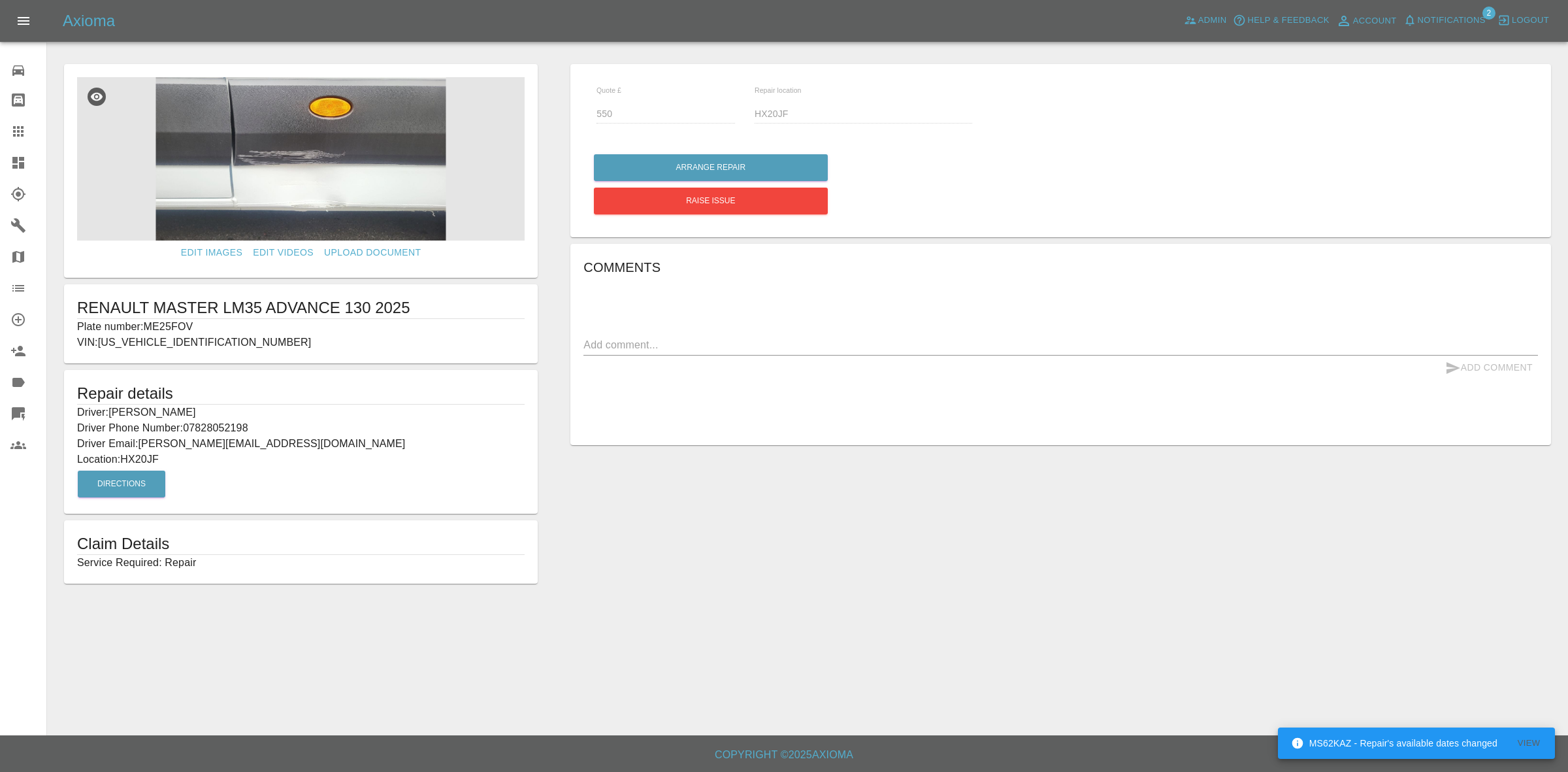
click at [175, 328] on p "Plate number: ME25FOV" at bounding box center [300, 327] width 447 height 15
copy p "ME25FOV"
click at [22, 134] on icon at bounding box center [19, 131] width 15 height 15
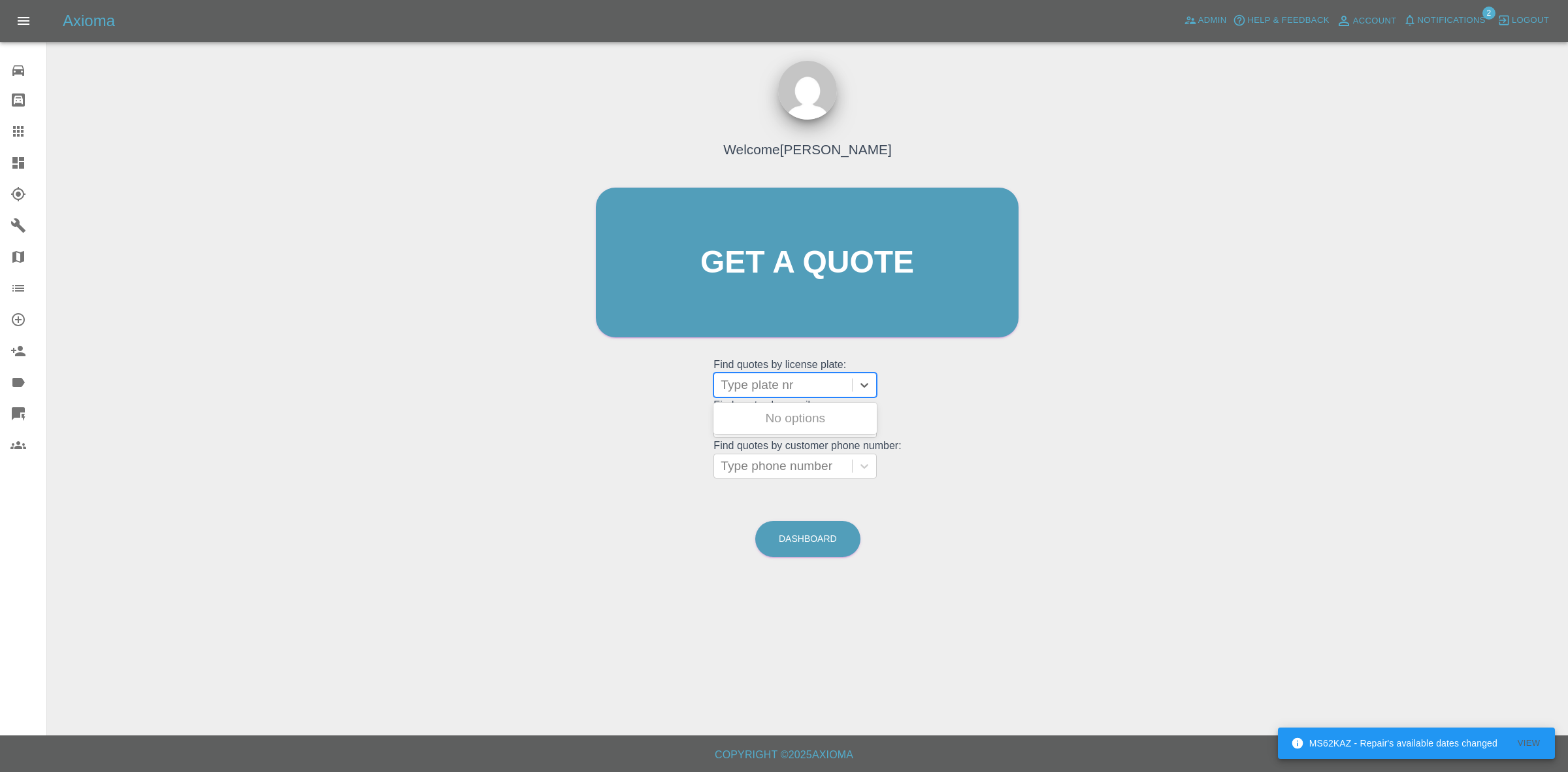
click at [752, 386] on div at bounding box center [783, 385] width 125 height 19
paste input "ME25FOV"
type input "ME25FOV"
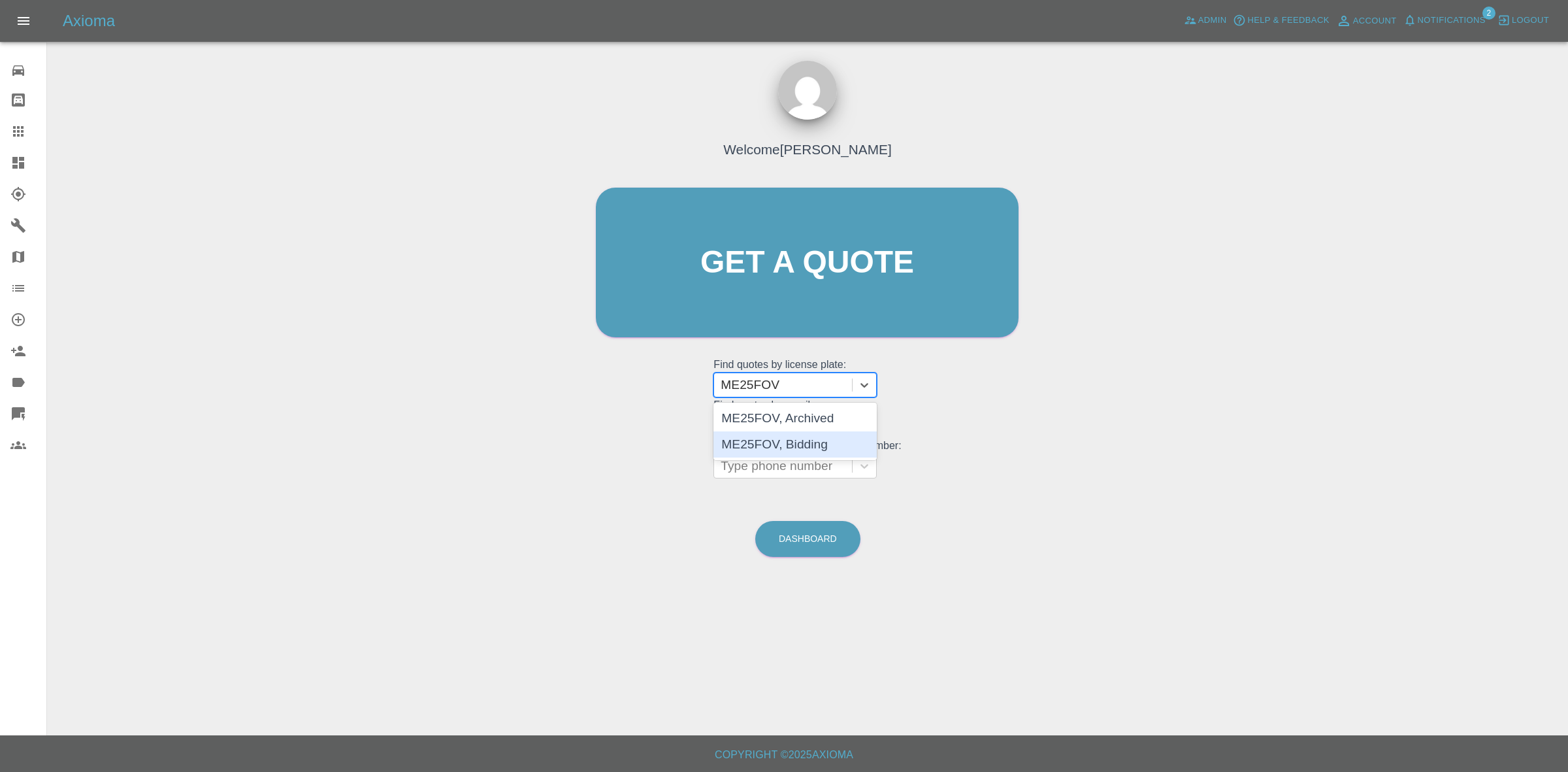
click at [790, 439] on div "ME25FOV, Bidding" at bounding box center [795, 444] width 163 height 26
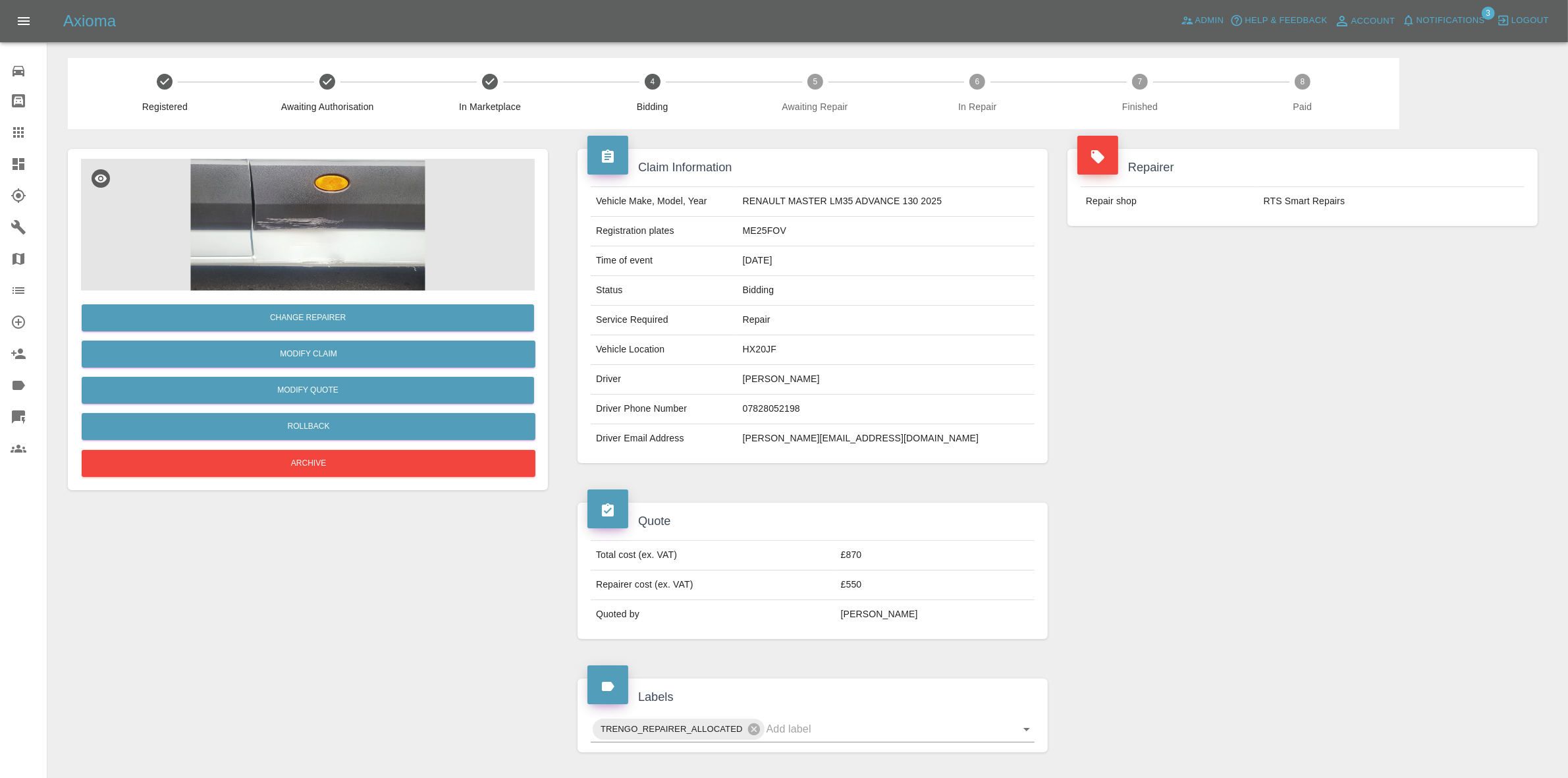
click at [1433, 15] on span "Notifications" at bounding box center [1450, 20] width 69 height 15
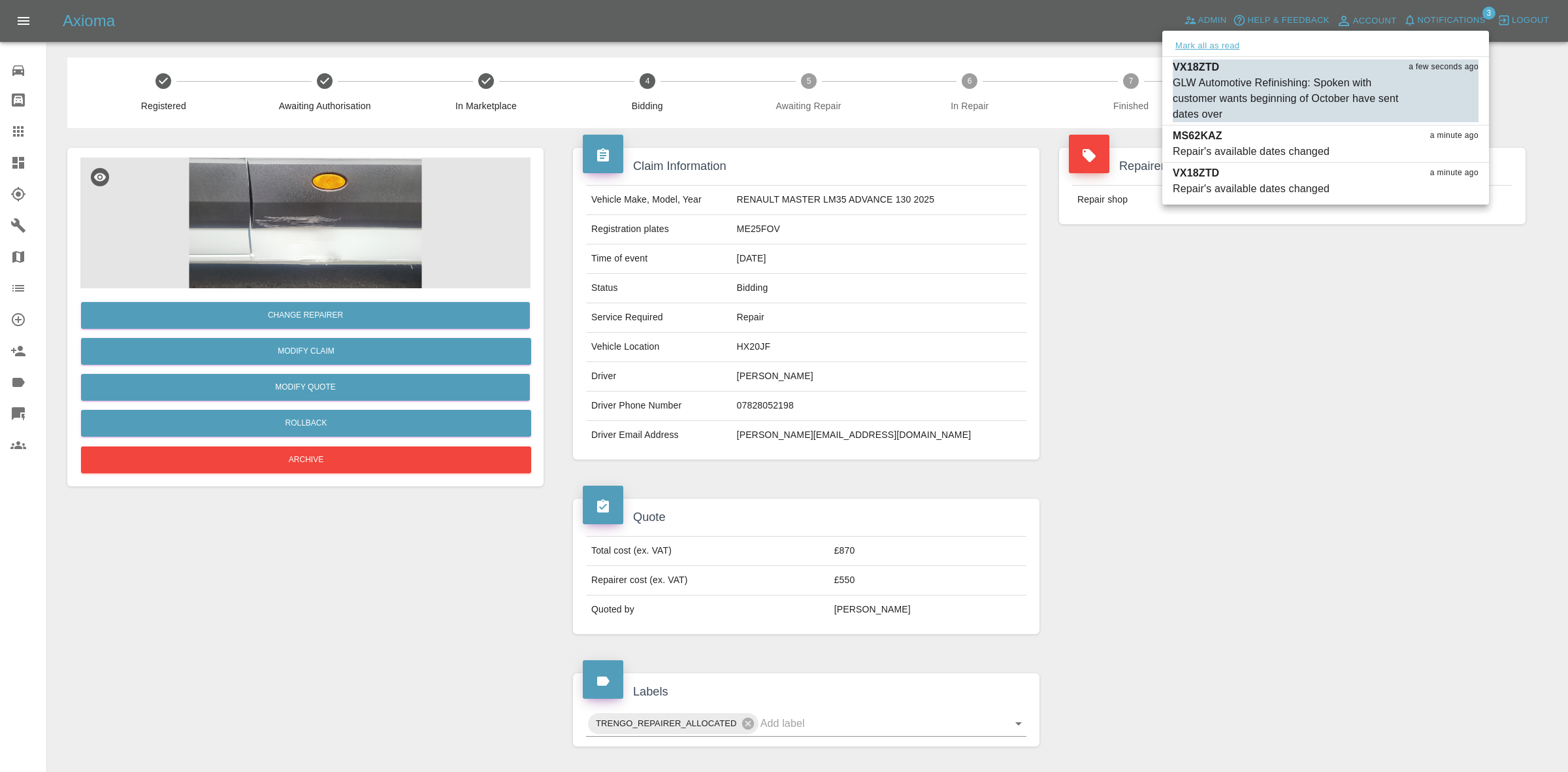
click at [1188, 40] on button "Mark all as read" at bounding box center [1207, 46] width 70 height 15
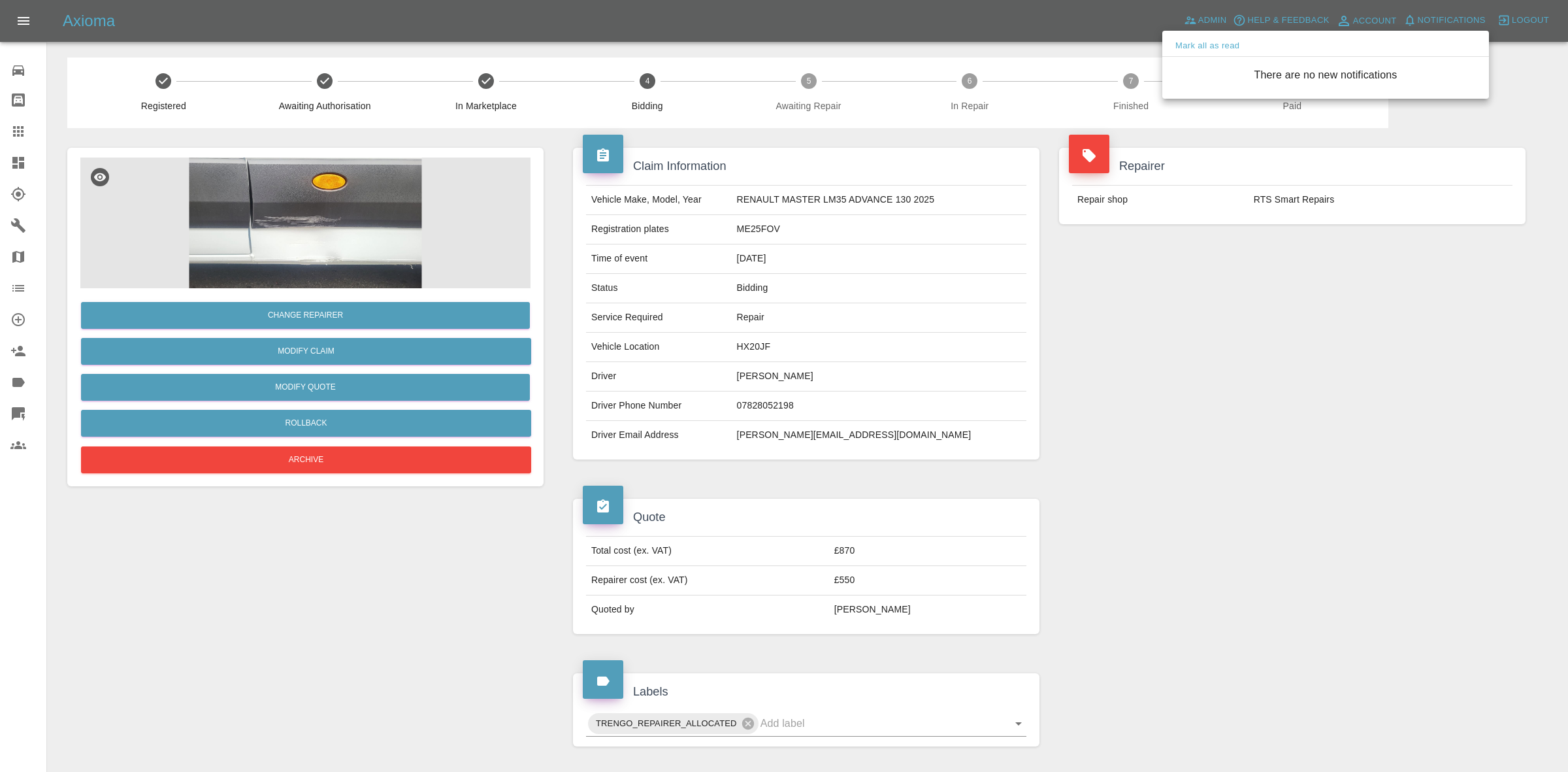
drag, startPoint x: 1269, startPoint y: 281, endPoint x: 1244, endPoint y: 273, distance: 26.2
click at [1273, 285] on div at bounding box center [784, 386] width 1568 height 772
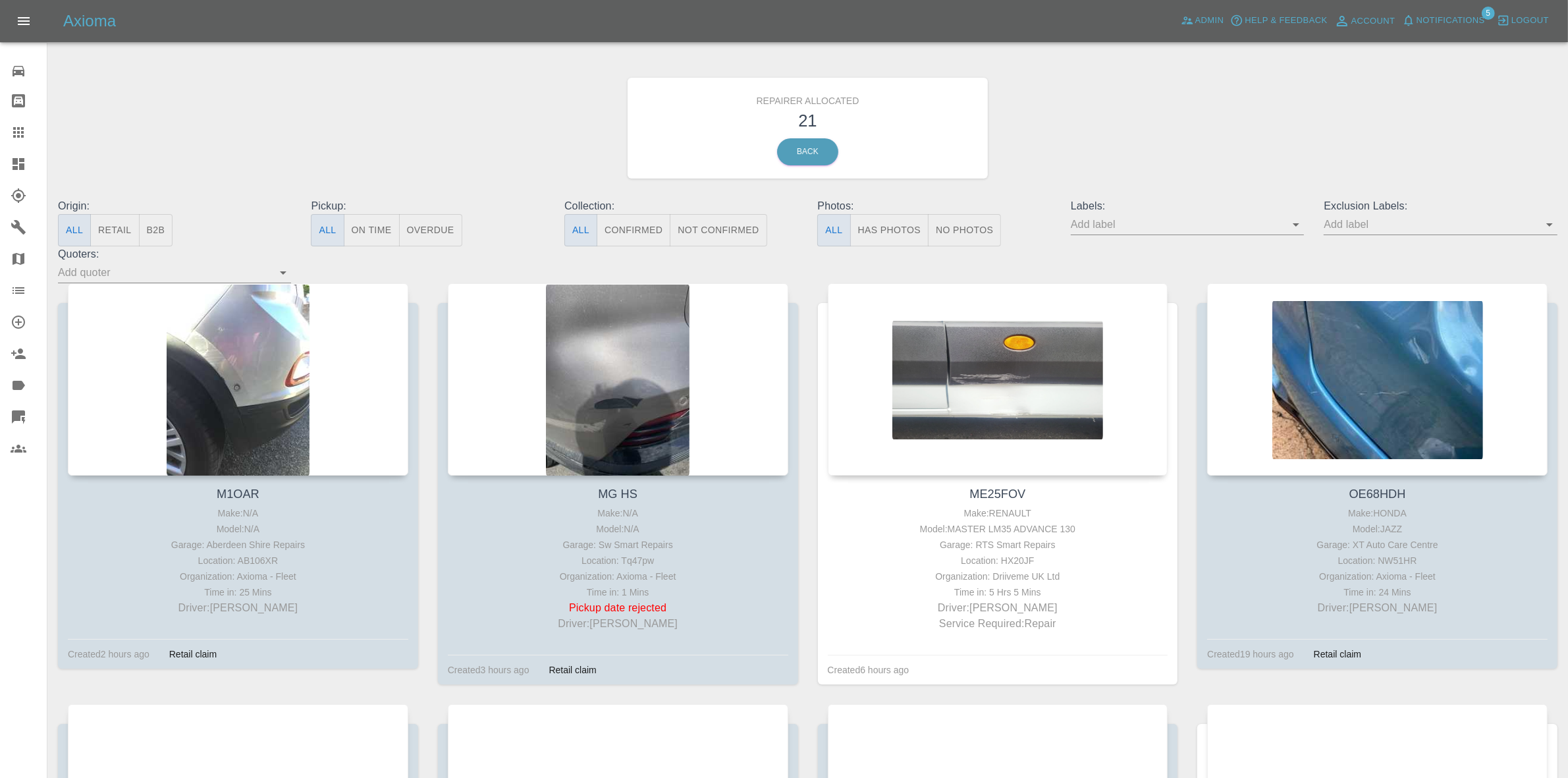
click at [1467, 21] on span "Notifications" at bounding box center [1450, 20] width 69 height 15
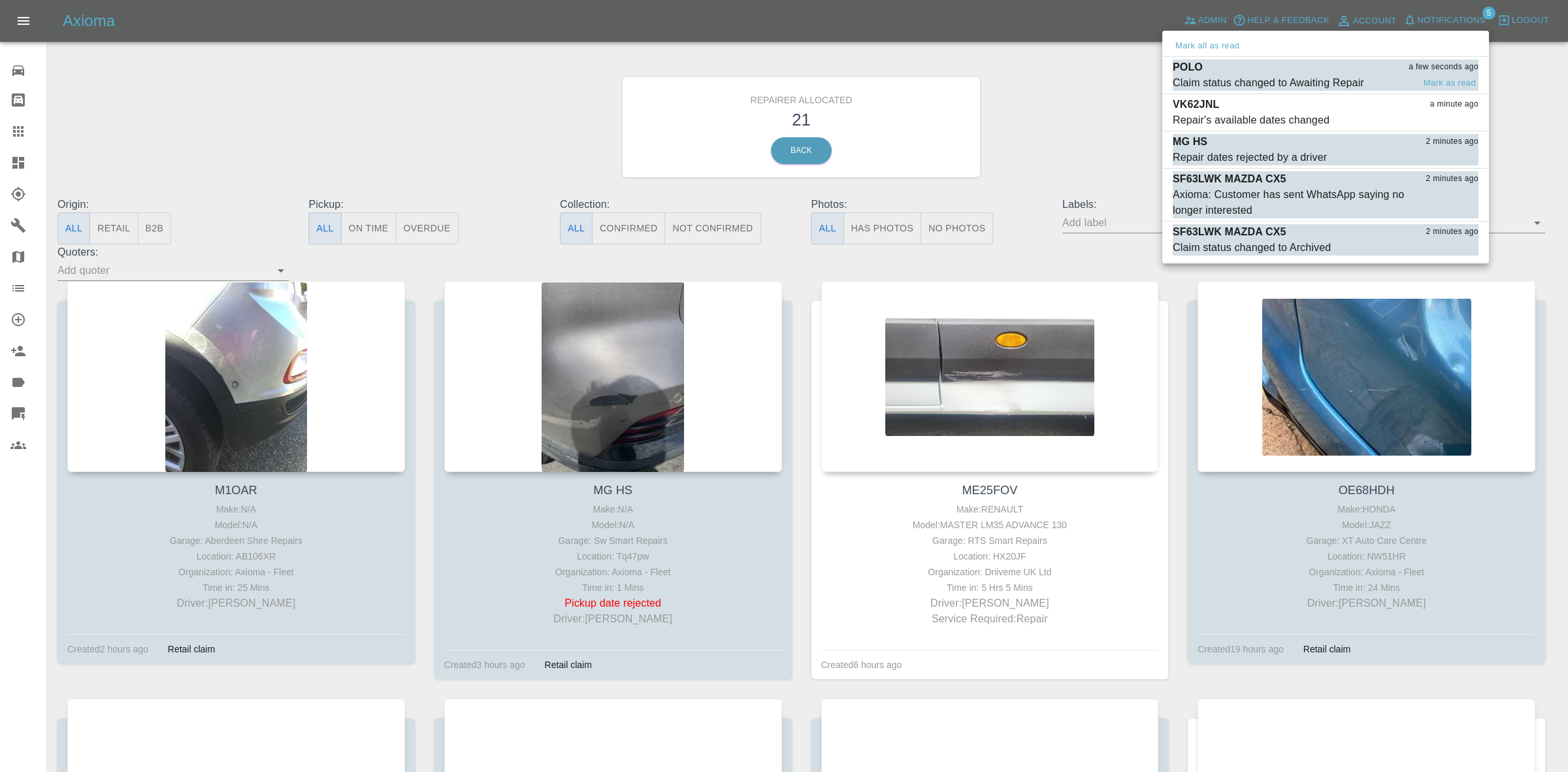
click at [1295, 77] on div "Claim status changed to Awaiting Repair" at bounding box center [1268, 83] width 192 height 15
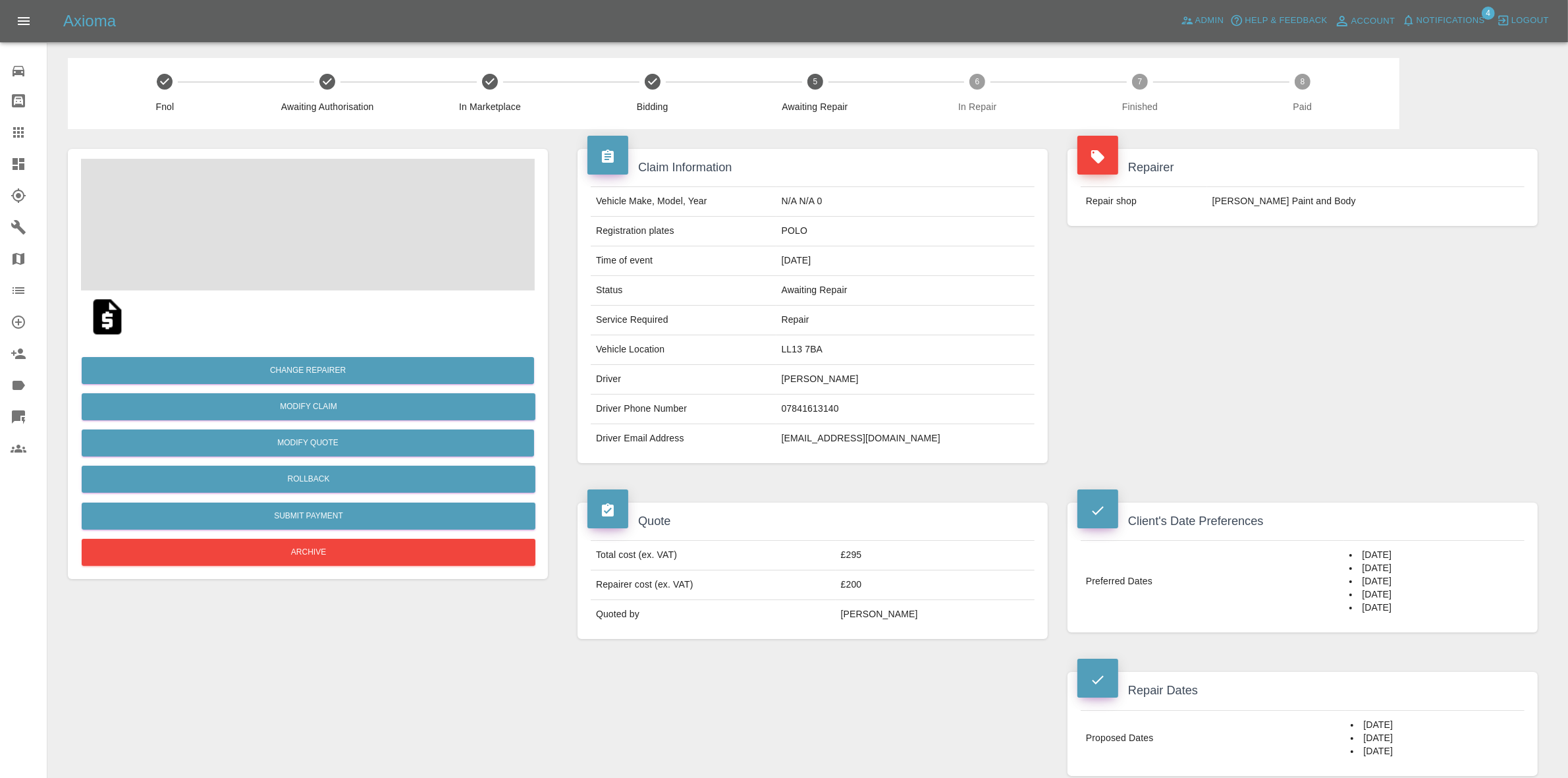
click at [1463, 11] on button "Notifications" at bounding box center [1443, 21] width 90 height 20
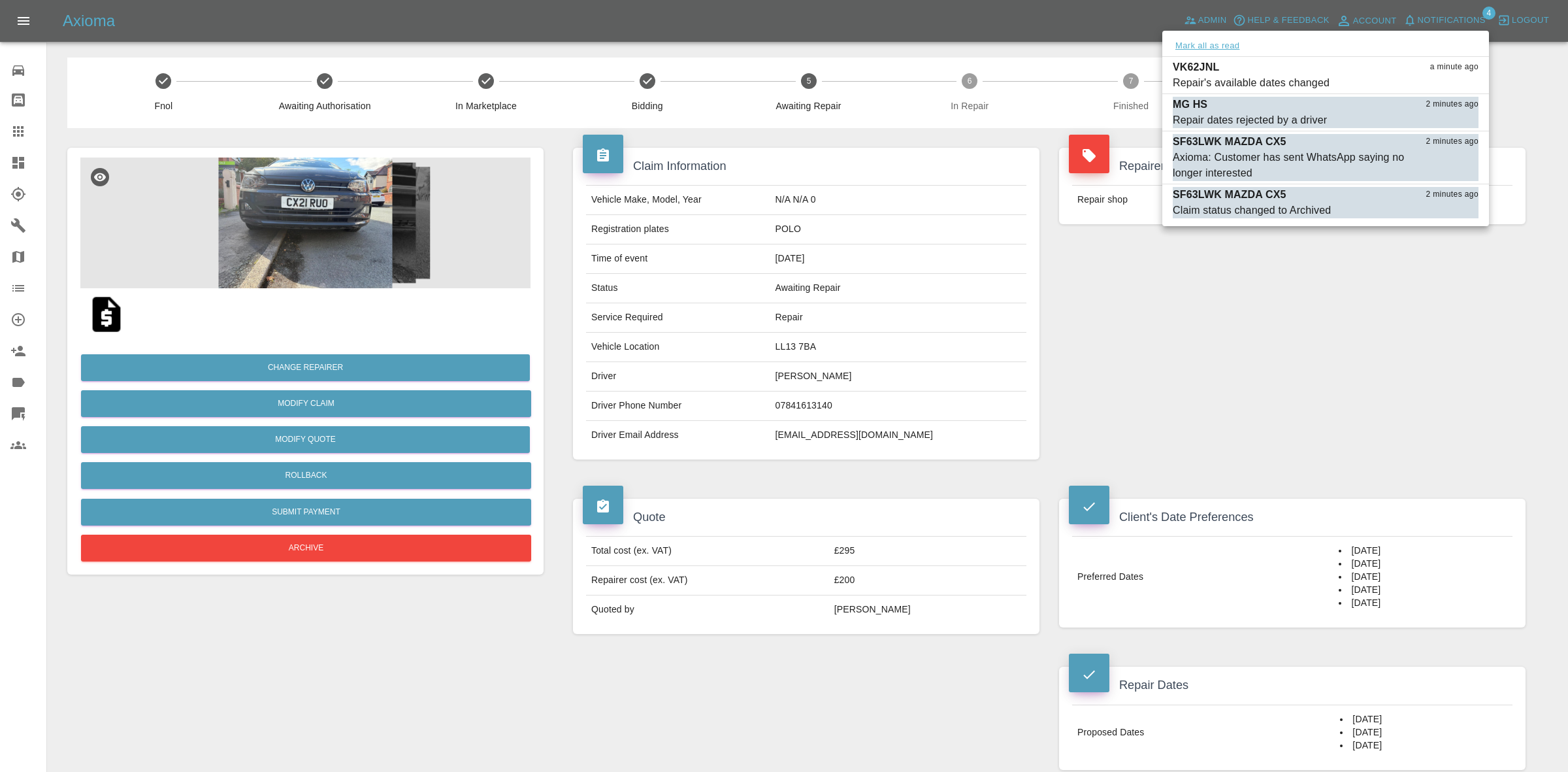
click at [1229, 40] on button "Mark all as read" at bounding box center [1207, 46] width 70 height 15
click at [1328, 333] on div at bounding box center [784, 386] width 1568 height 772
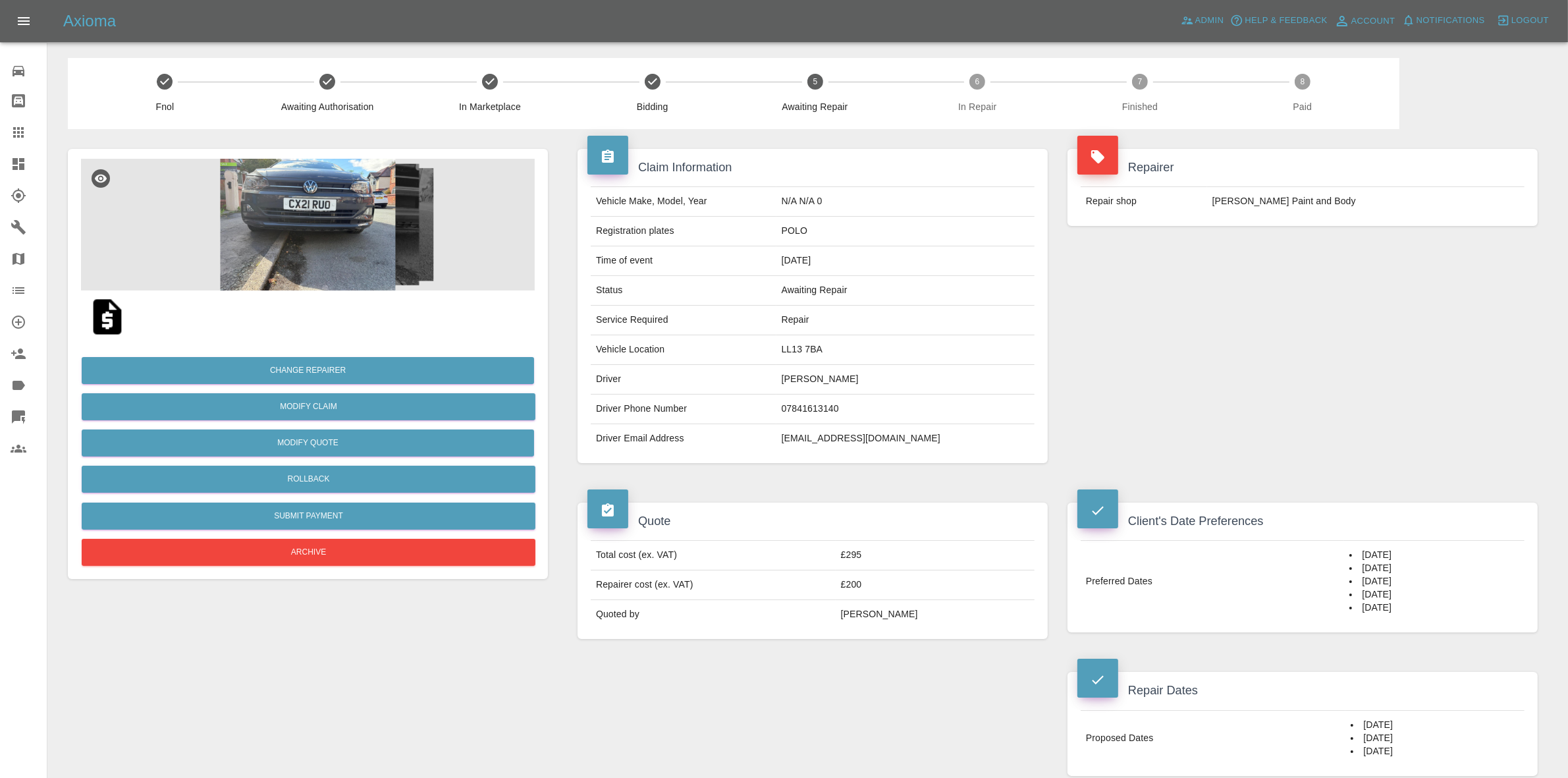
click at [0, 165] on link "Dashboard" at bounding box center [23, 164] width 47 height 32
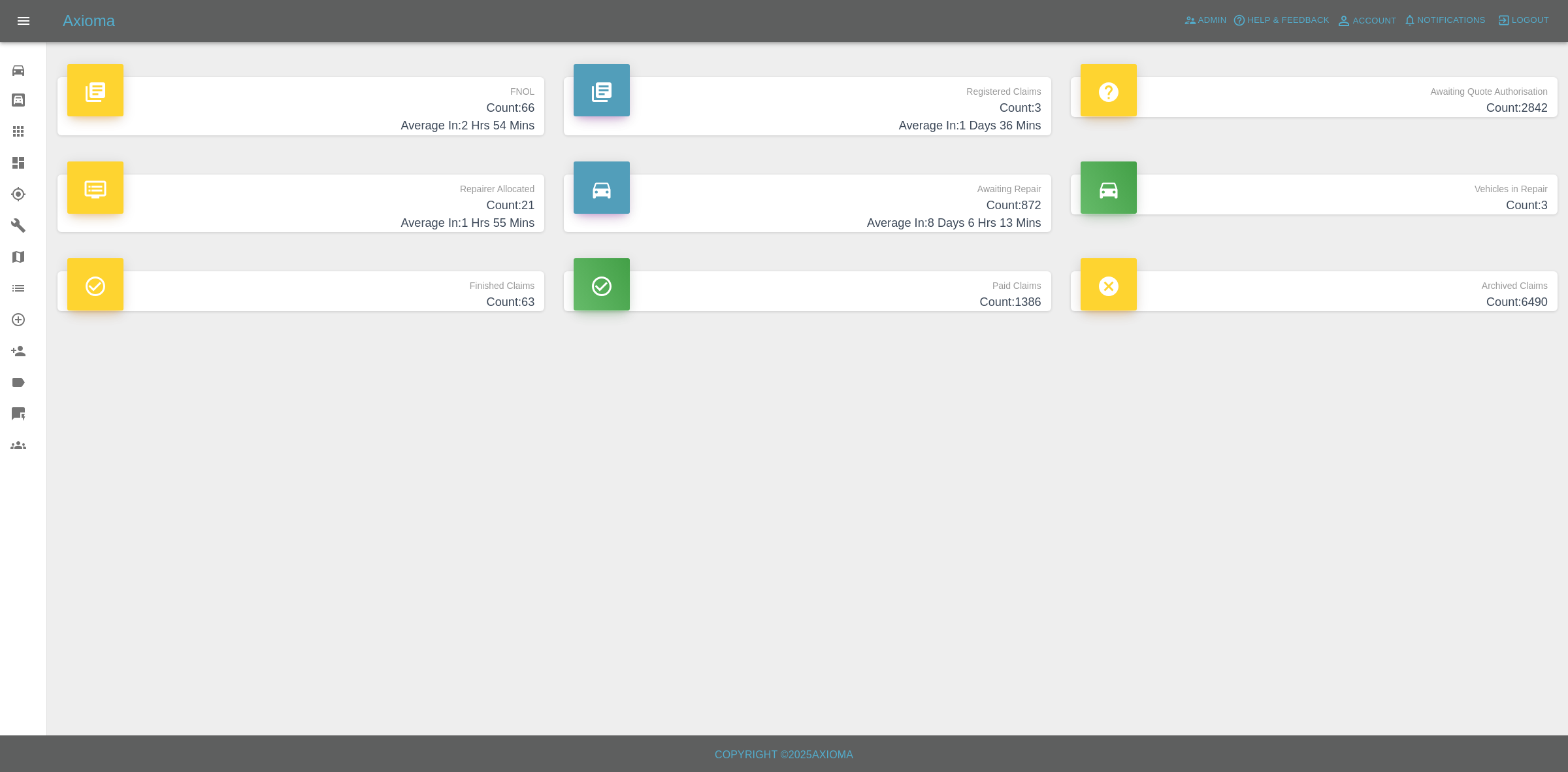
click at [508, 216] on h4 "Average In: 1 Hrs 55 Mins" at bounding box center [300, 223] width 467 height 18
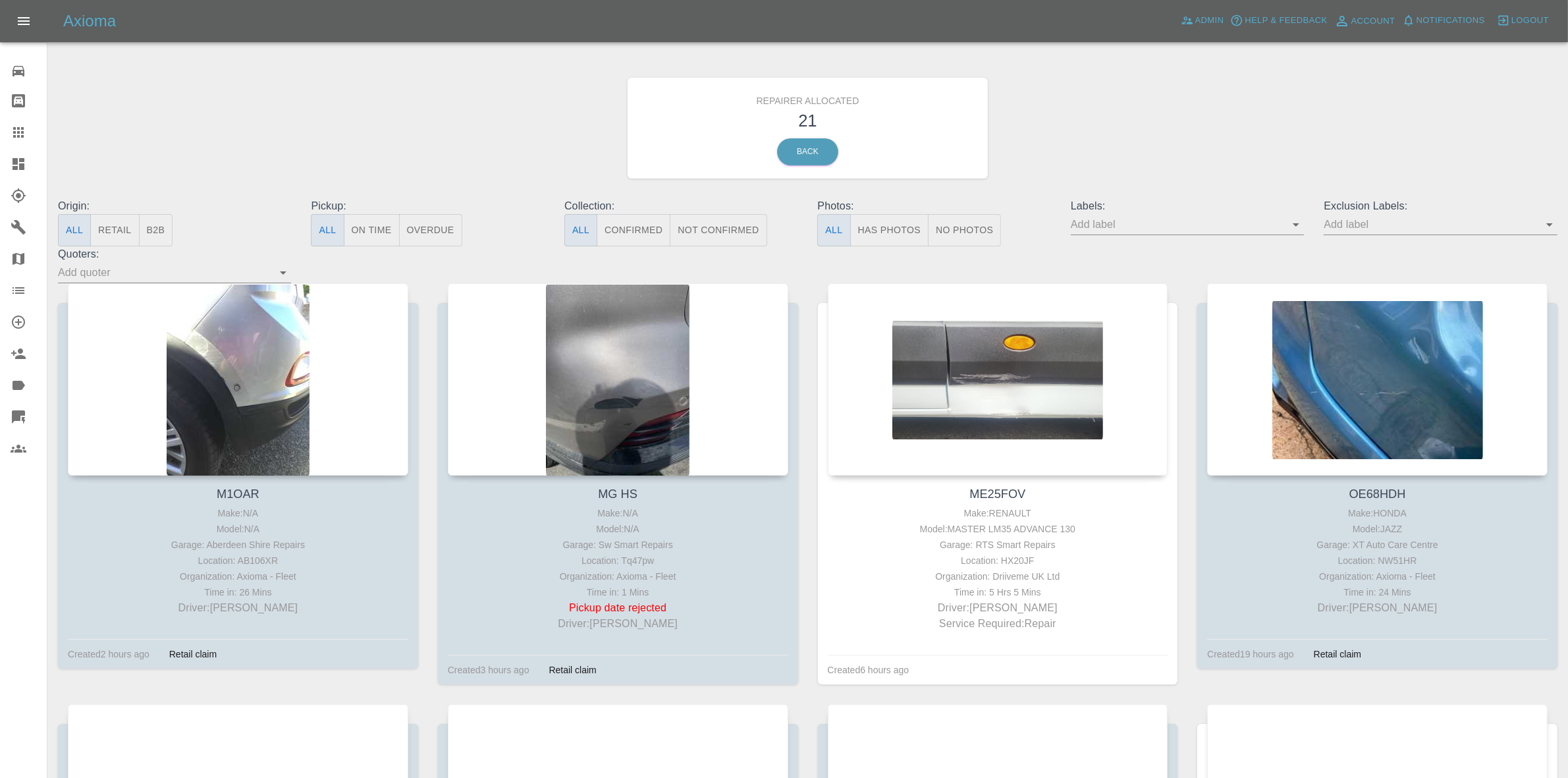
click at [109, 238] on button "Retail" at bounding box center [114, 230] width 49 height 32
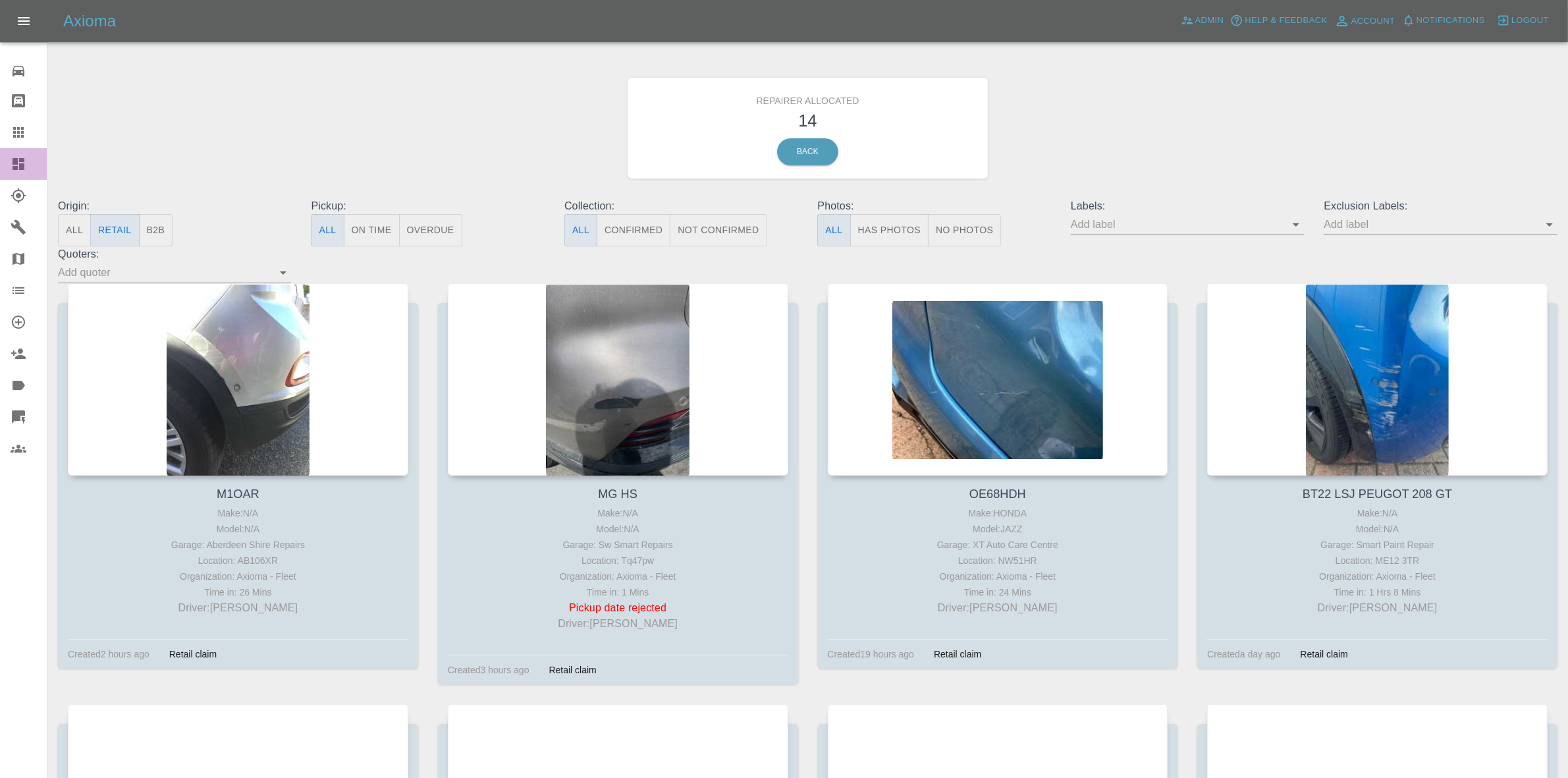
drag, startPoint x: 0, startPoint y: 149, endPoint x: 44, endPoint y: 79, distance: 82.7
click at [0, 150] on link "Dashboard" at bounding box center [23, 164] width 47 height 32
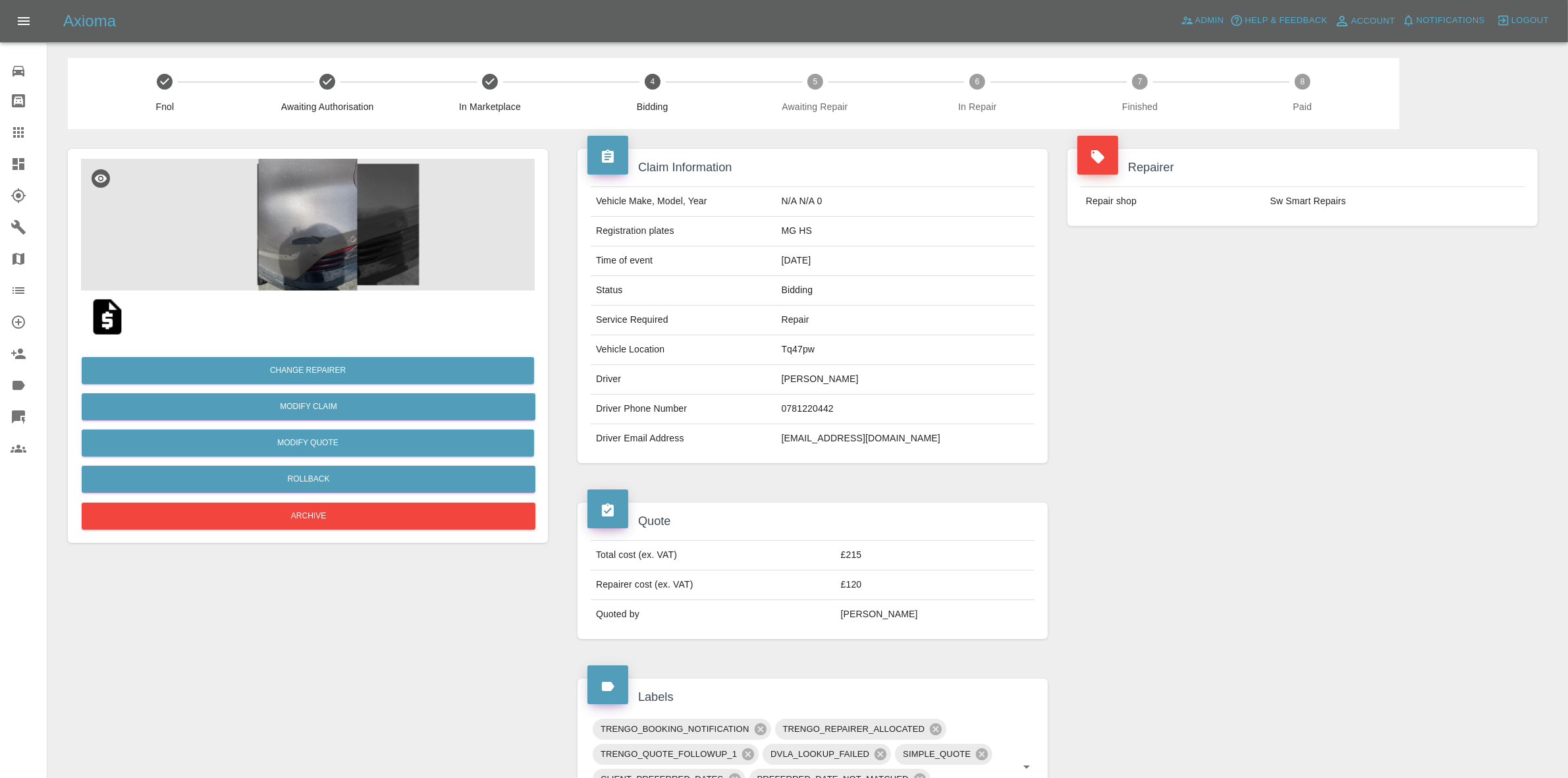
click at [1272, 291] on div "Repairer Repair shop Sw Smart Repairs" at bounding box center [1302, 306] width 490 height 354
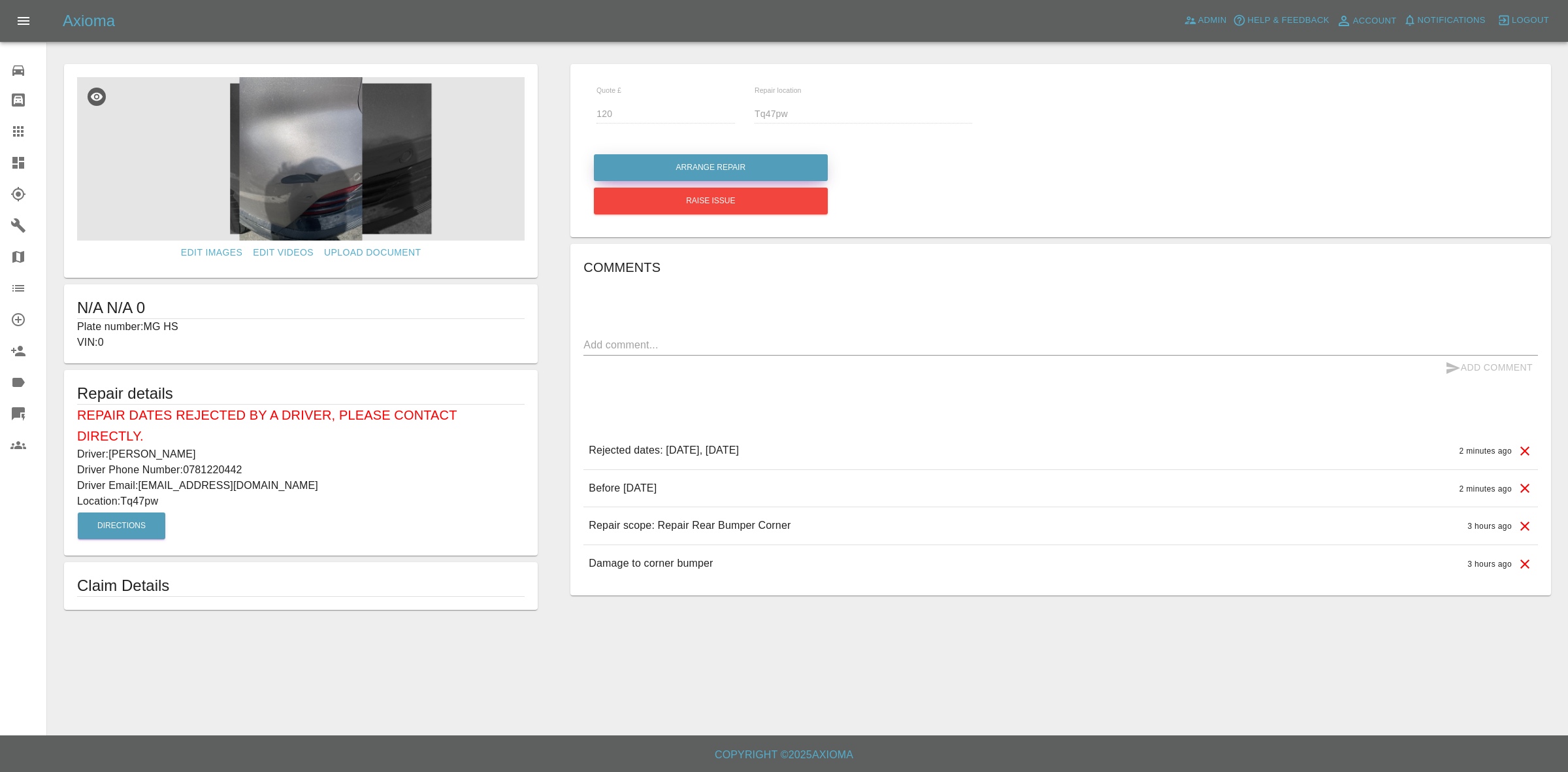
click at [724, 173] on button "Arrange Repair" at bounding box center [711, 168] width 234 height 27
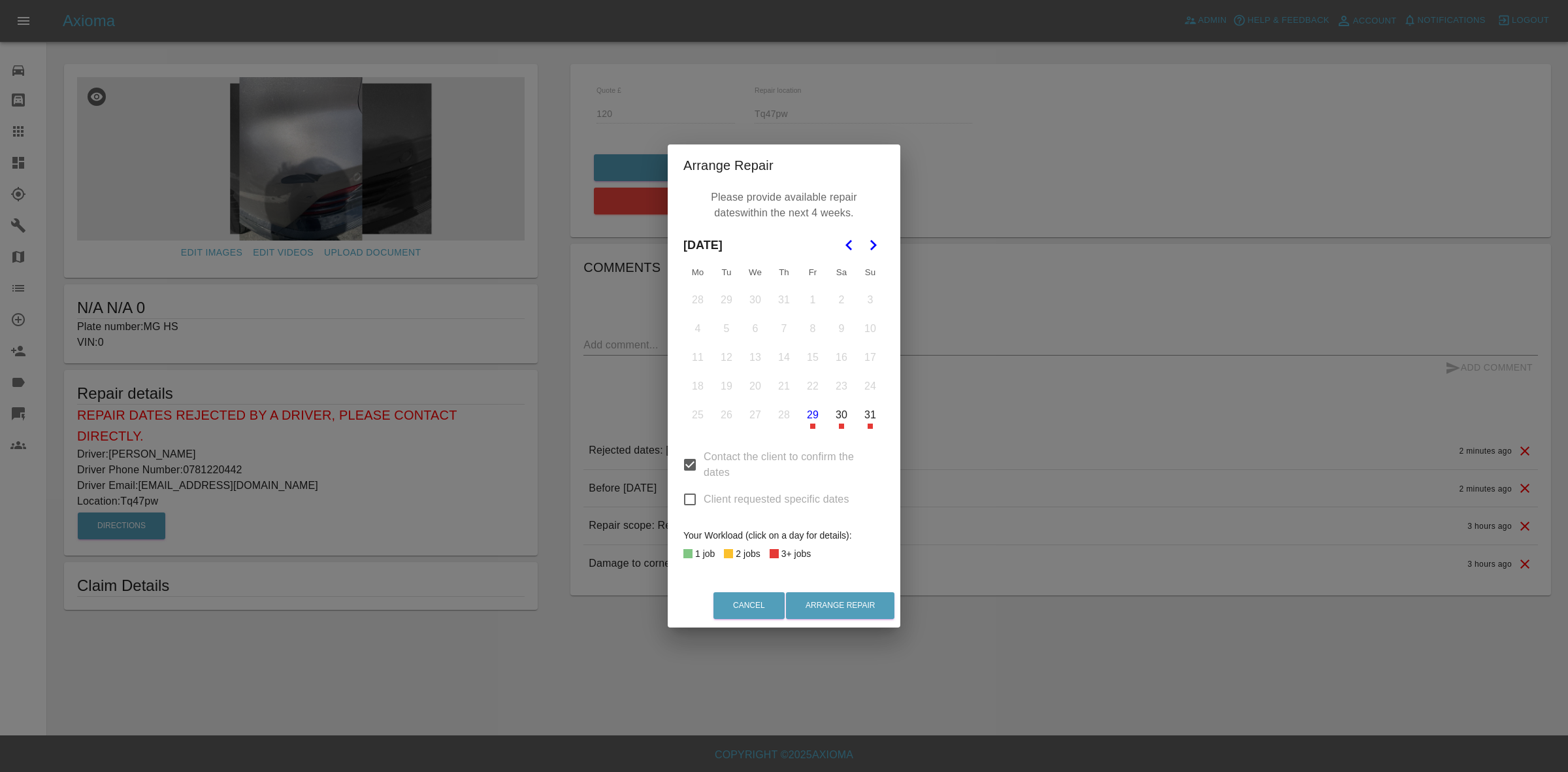
click at [687, 500] on input "Client requested specific dates" at bounding box center [690, 499] width 28 height 28
checkbox input "true"
click at [867, 243] on icon "Go to the Next Month" at bounding box center [873, 245] width 15 height 15
click at [694, 380] on button "22" at bounding box center [698, 386] width 28 height 28
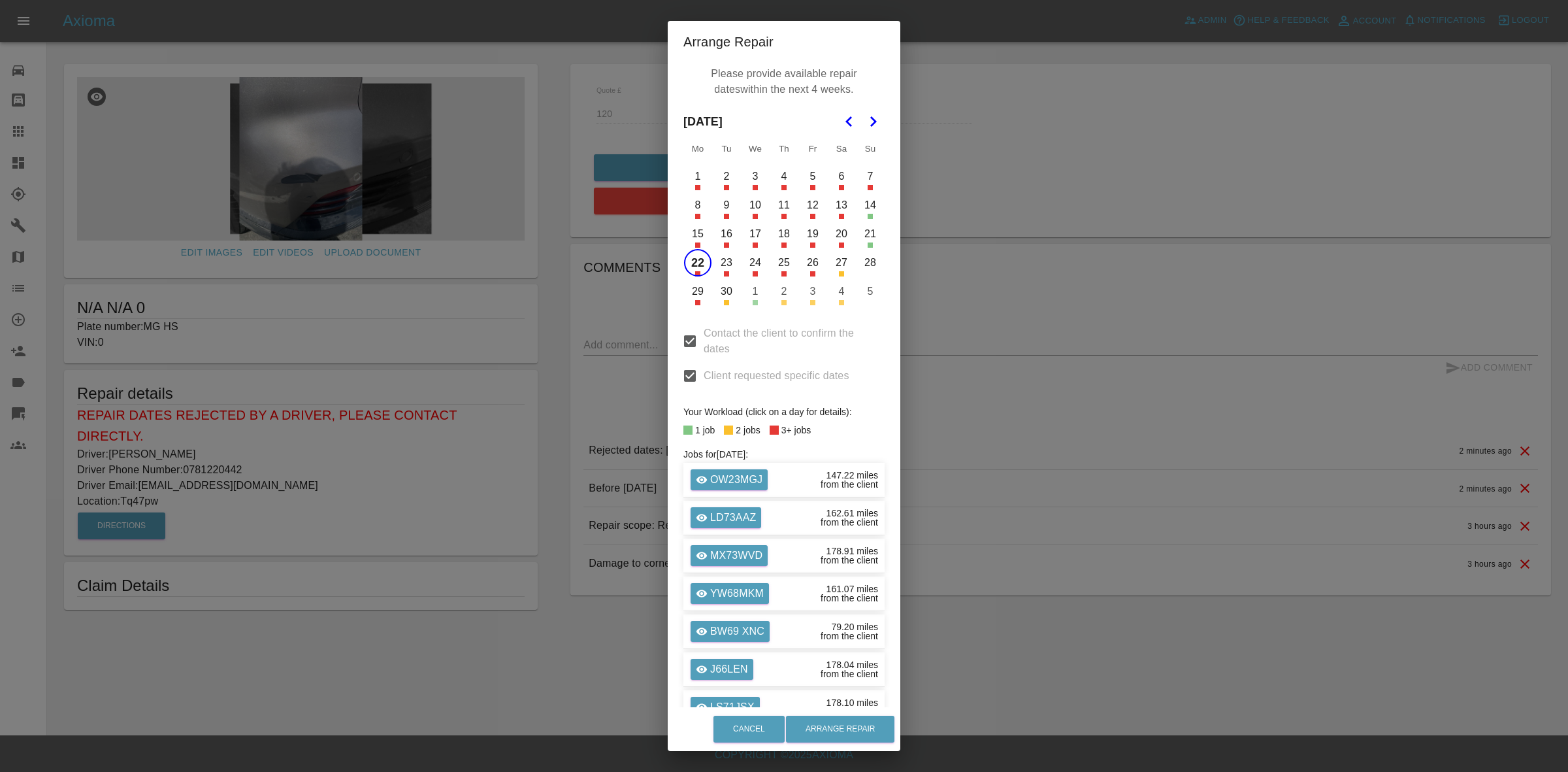
click at [804, 269] on button "26" at bounding box center [813, 263] width 28 height 28
click at [850, 736] on button "Arrange Repair" at bounding box center [840, 729] width 108 height 27
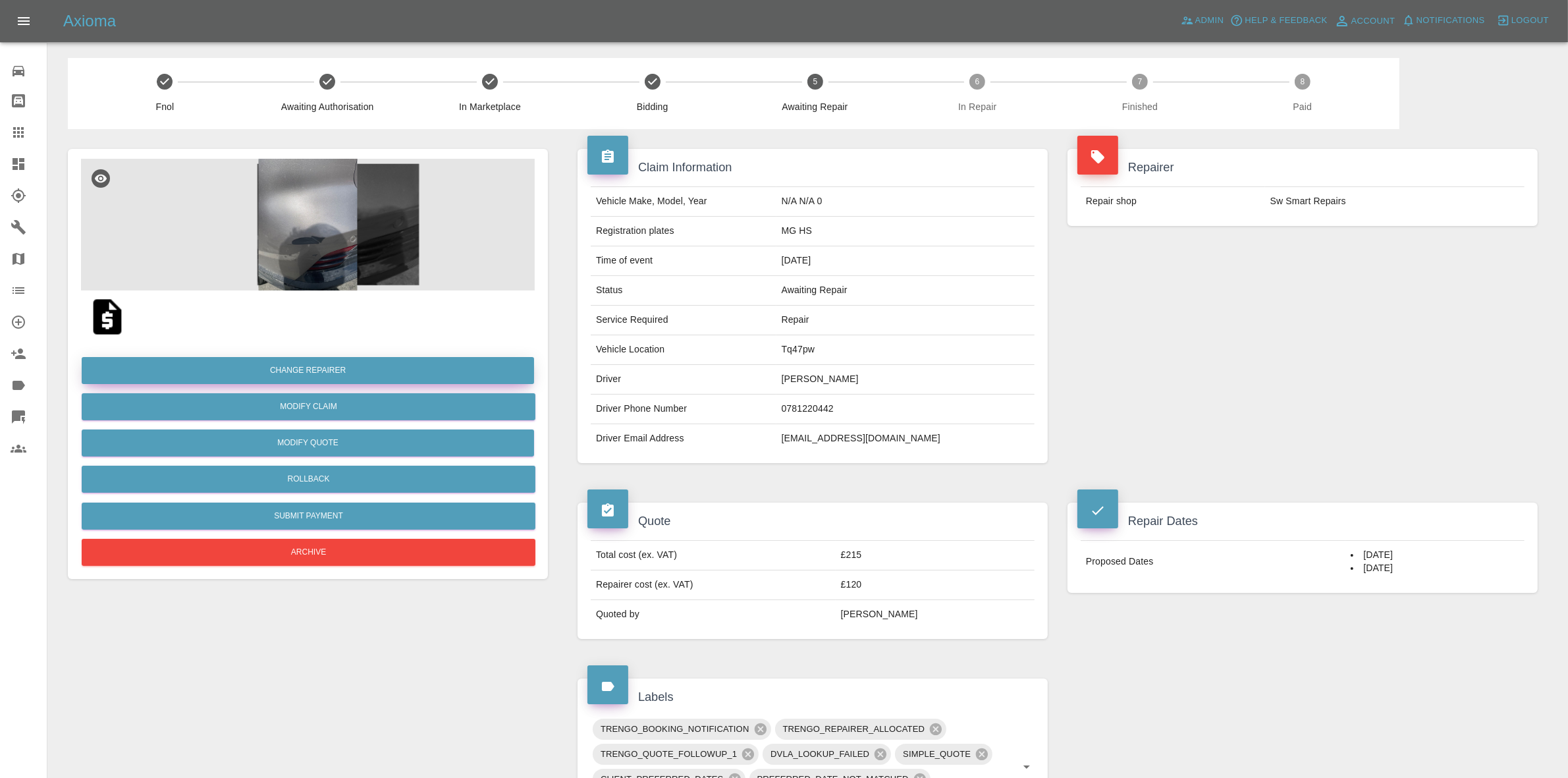
click at [292, 361] on button "Change Repairer" at bounding box center [308, 370] width 452 height 27
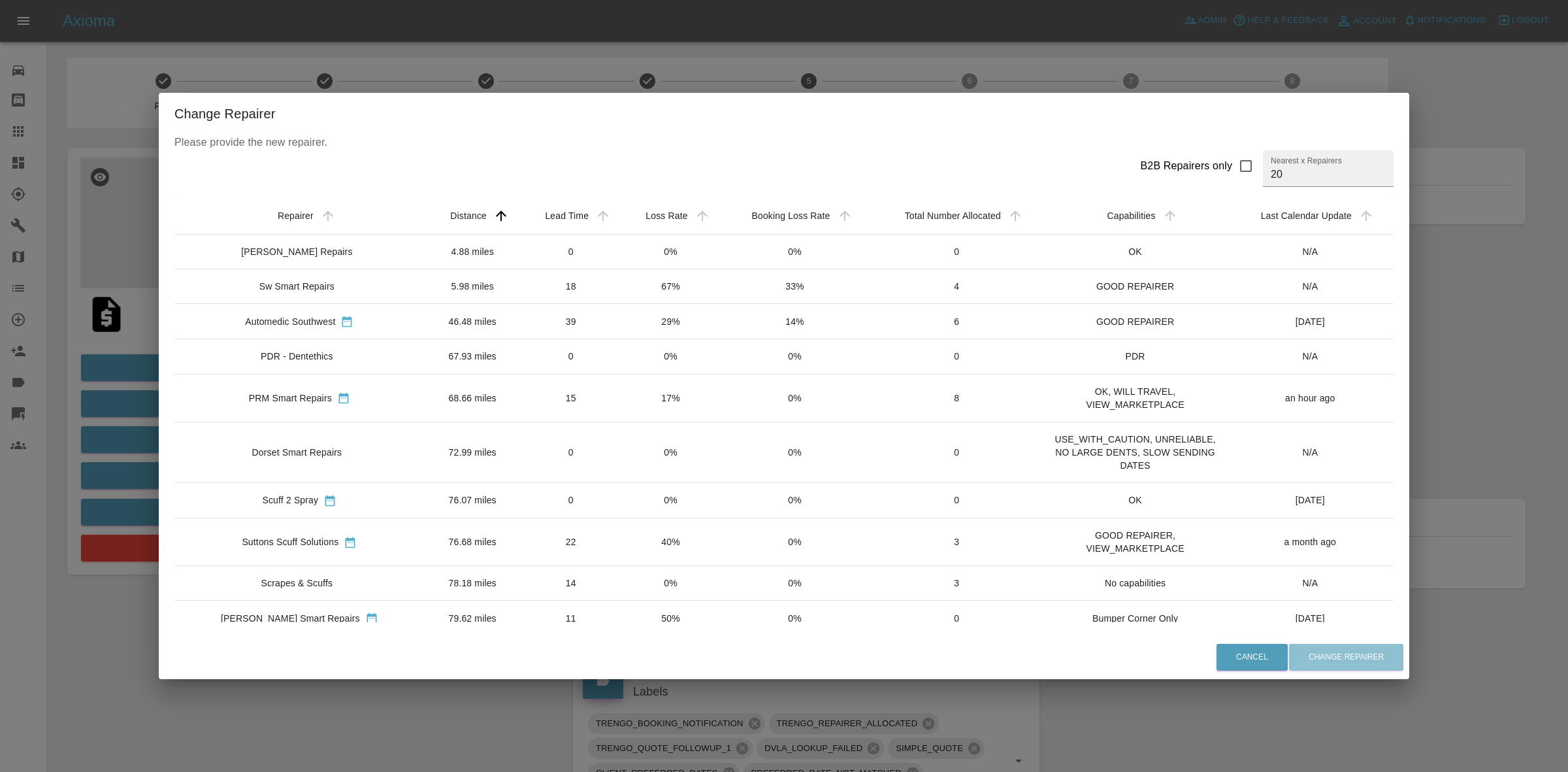
click at [671, 53] on div "Change Repairer Please provide the new repairer. B2B Repairers only Nearest x R…" at bounding box center [784, 386] width 1568 height 772
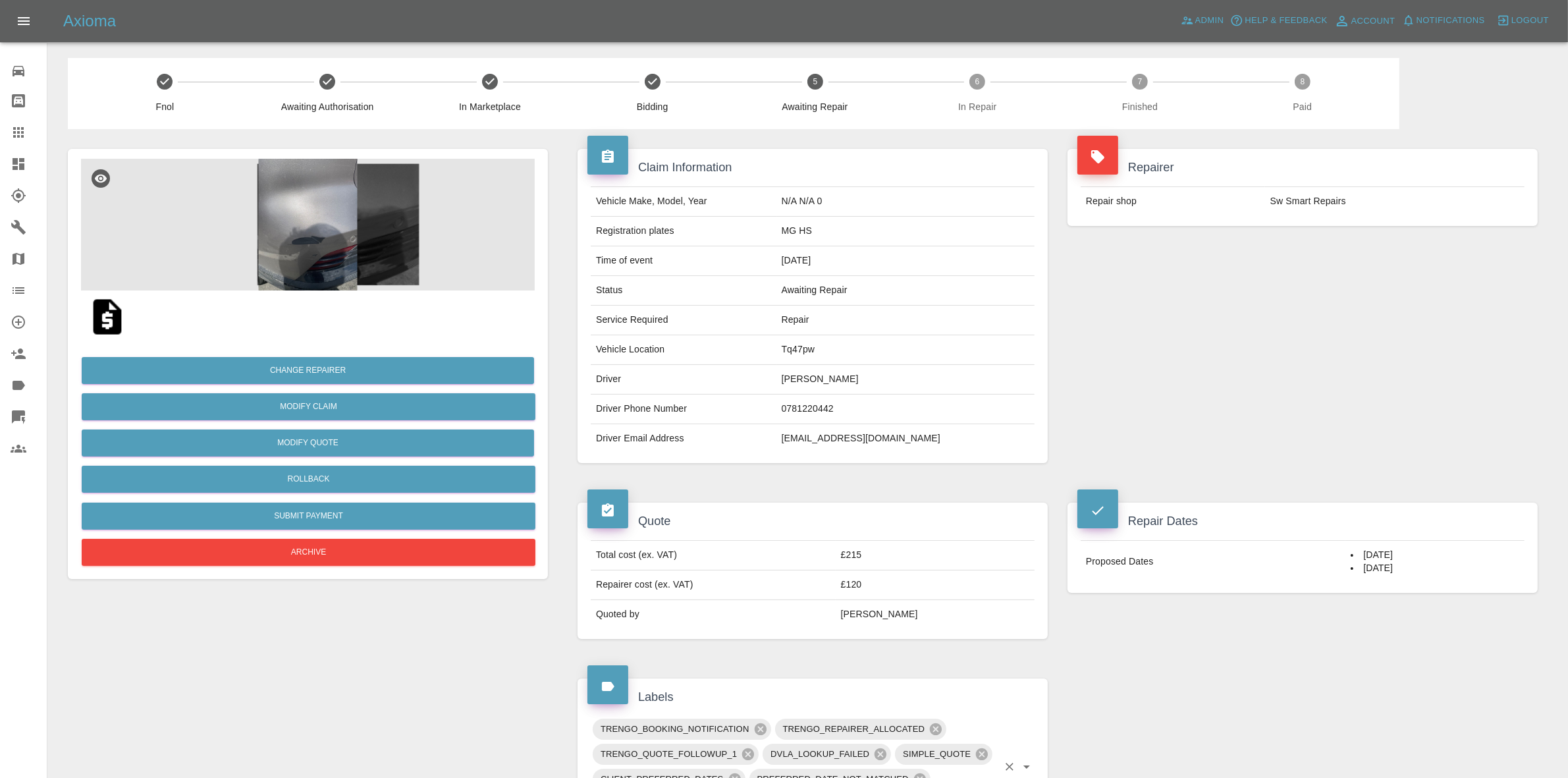
click at [998, 775] on div "TRENGO_BOOKING_NOTIFICATION TRENGO_REPAIRER_ALLOCATED TRENGO_QUOTE_FOLLOWUP_1 D…" at bounding box center [813, 766] width 444 height 100
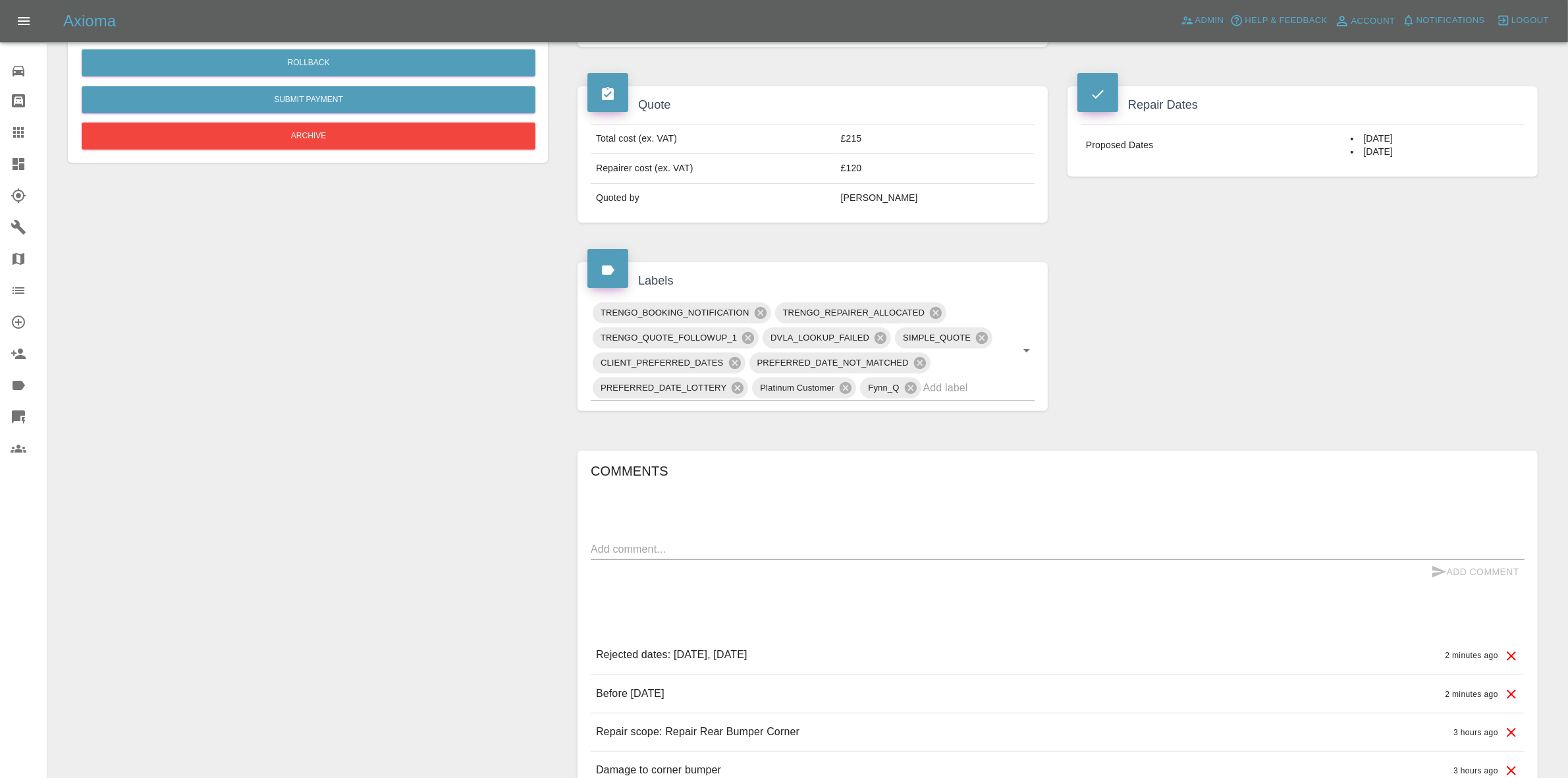
click at [1467, 267] on div "Claim Information Vehicle Make, Model, Year N/A N/A 0 Registration plates MG HS…" at bounding box center [1057, 266] width 980 height 1106
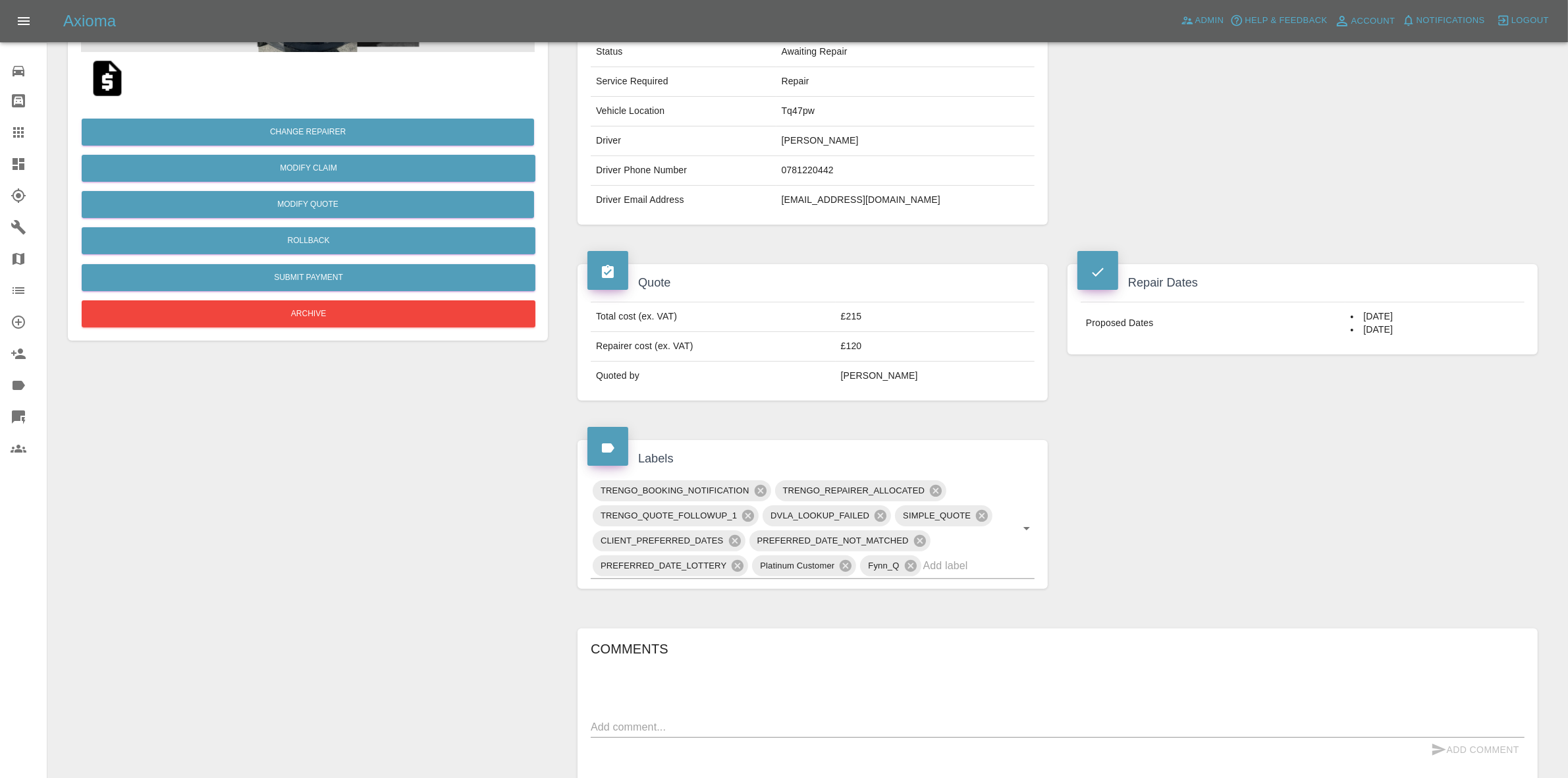
scroll to position [0, 0]
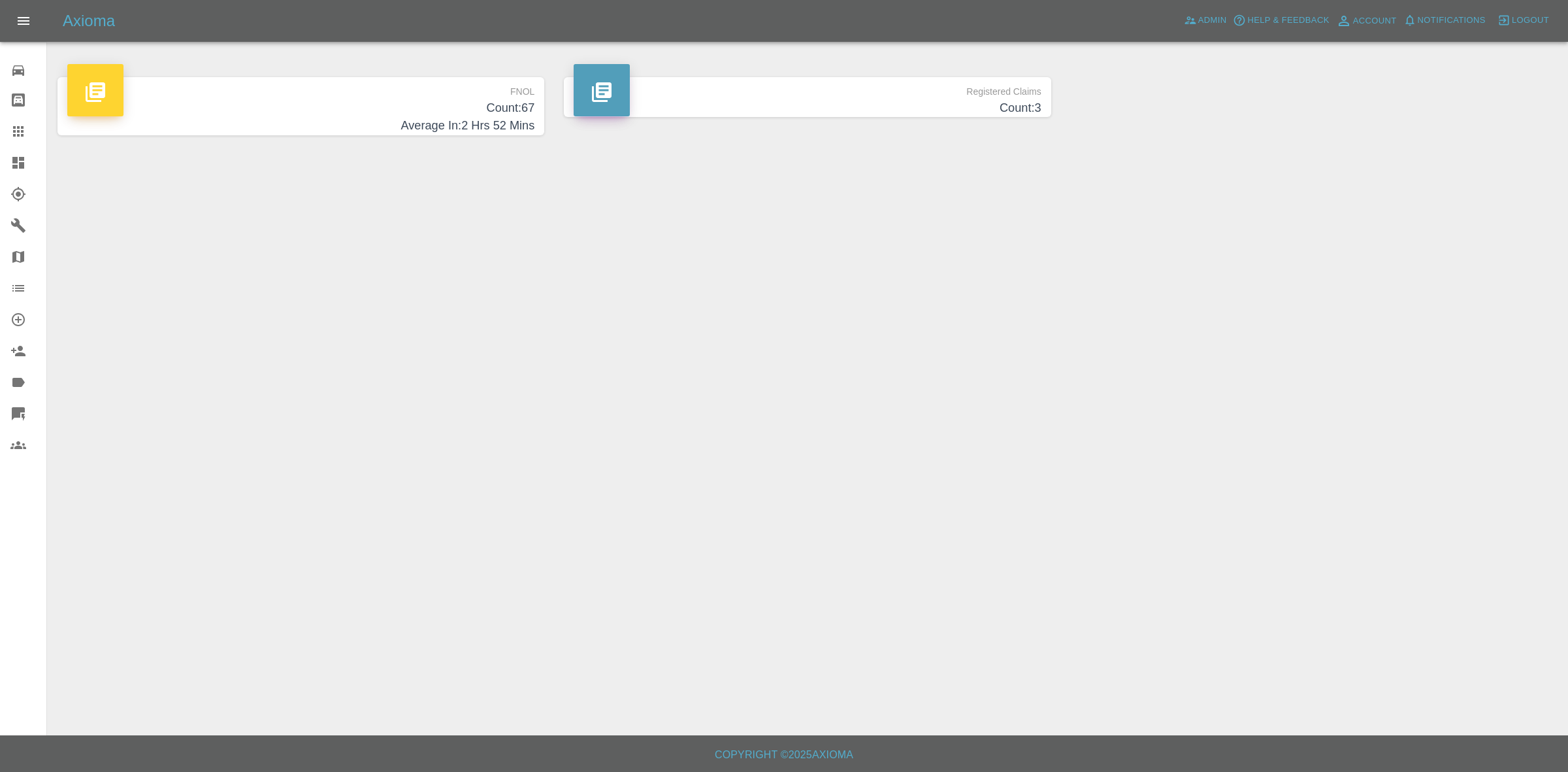
drag, startPoint x: 0, startPoint y: 0, endPoint x: 1452, endPoint y: 20, distance: 1452.1
click at [1452, 20] on span "Notifications" at bounding box center [1451, 20] width 68 height 15
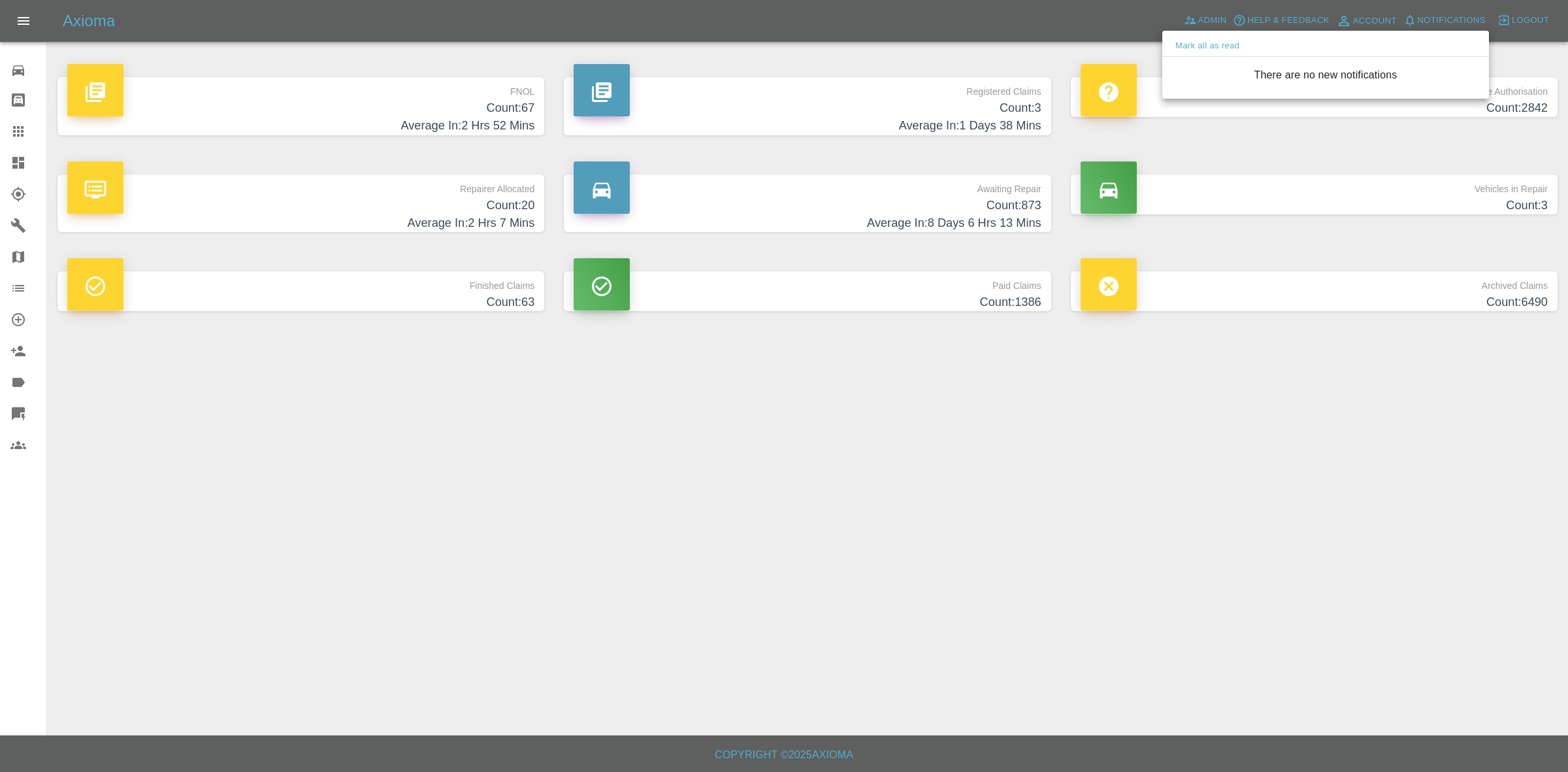
click at [1251, 498] on div at bounding box center [784, 386] width 1568 height 772
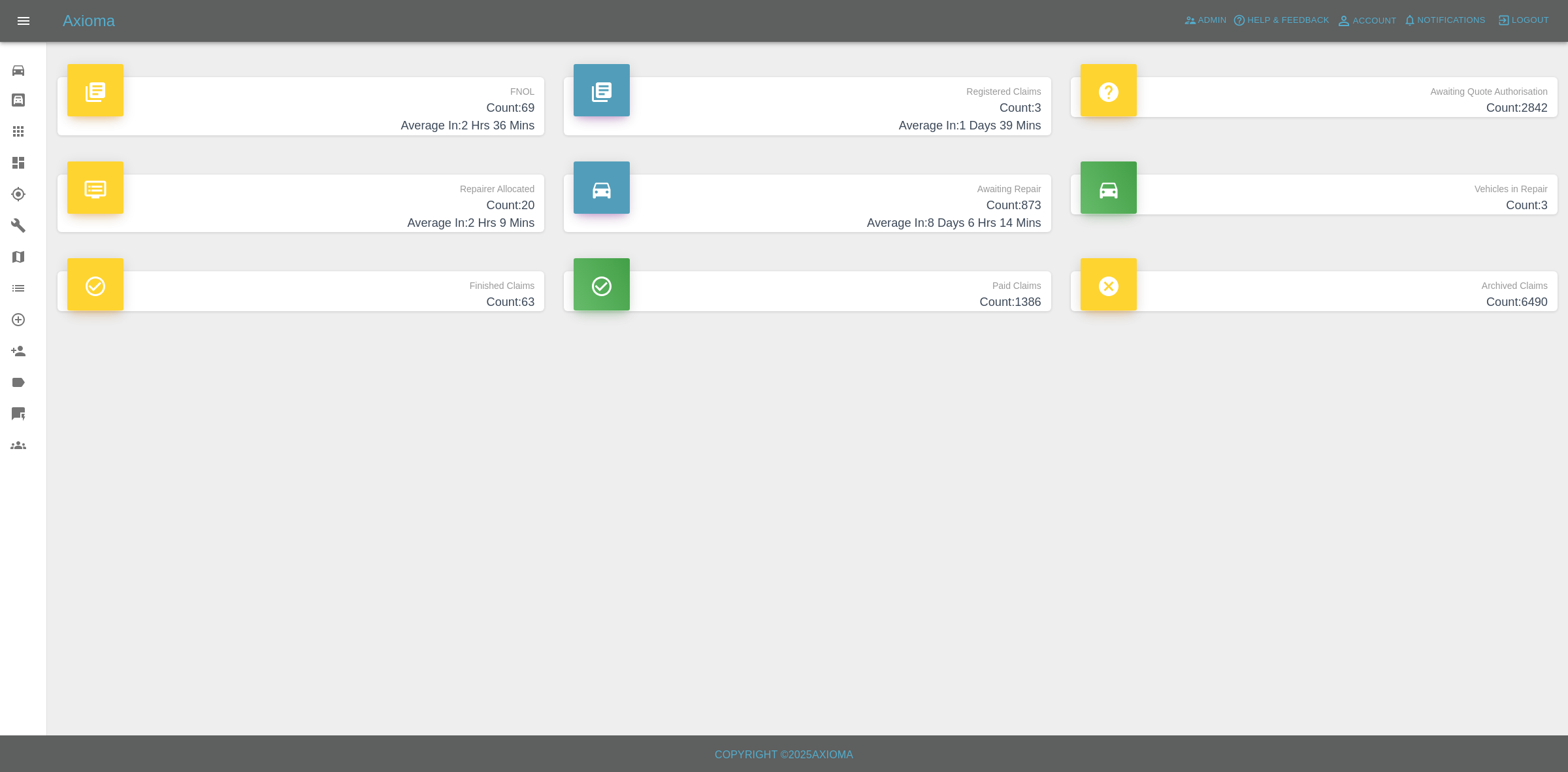
drag, startPoint x: 448, startPoint y: 200, endPoint x: 458, endPoint y: 213, distance: 16.4
click at [448, 200] on h4 "Count: 20" at bounding box center [300, 206] width 467 height 18
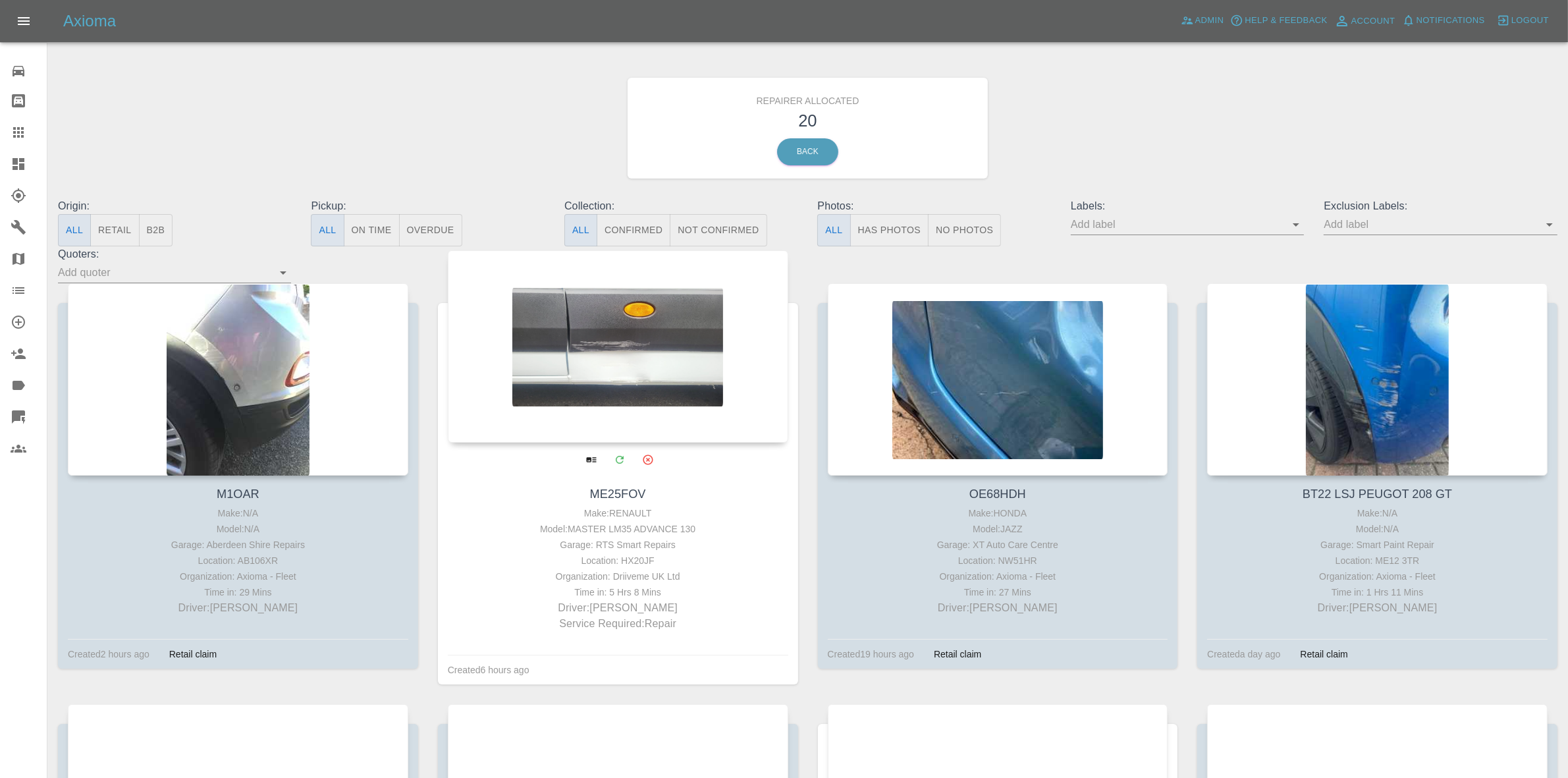
click at [574, 336] on div at bounding box center [617, 346] width 340 height 192
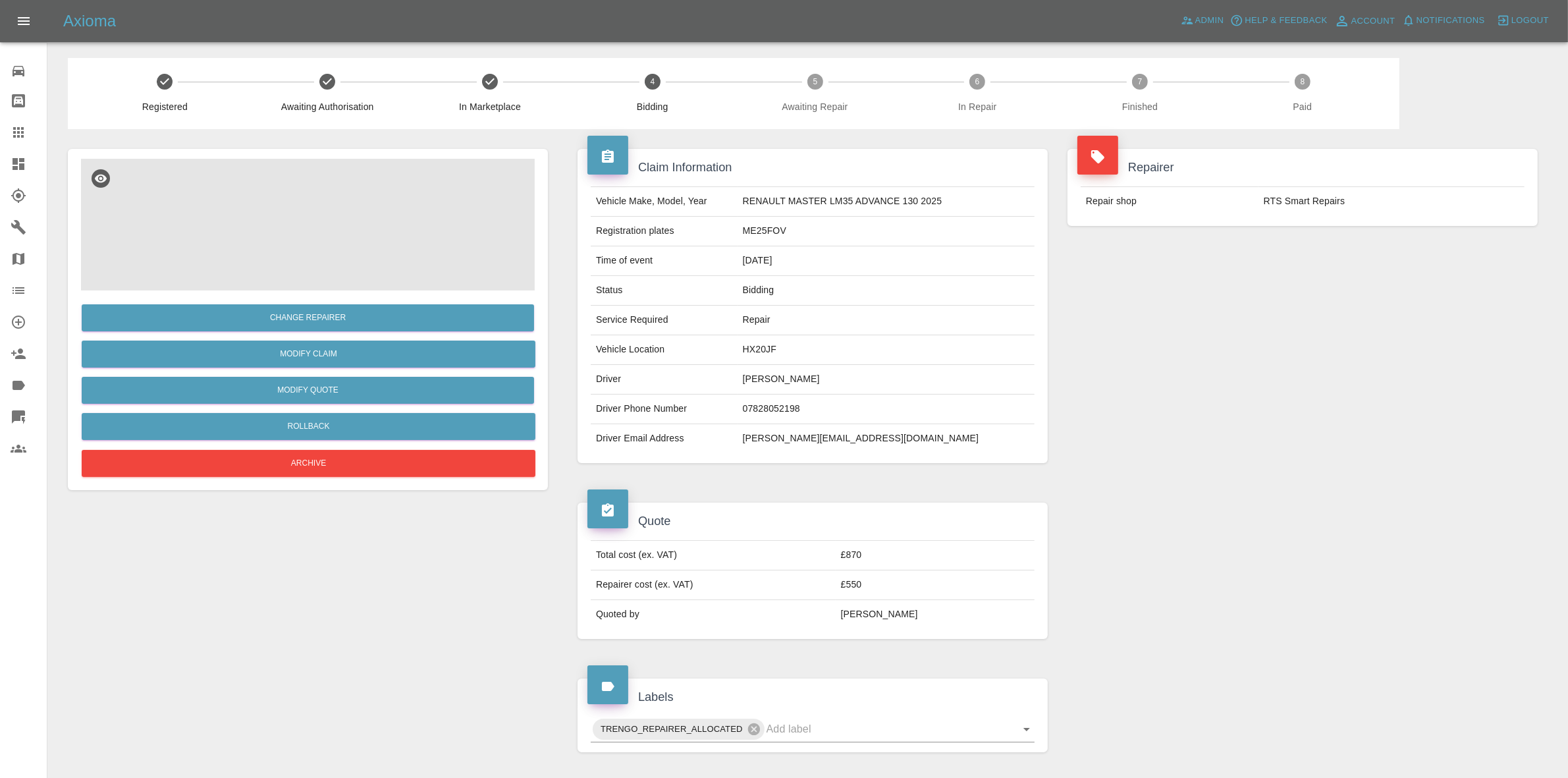
click at [346, 232] on img at bounding box center [308, 224] width 454 height 132
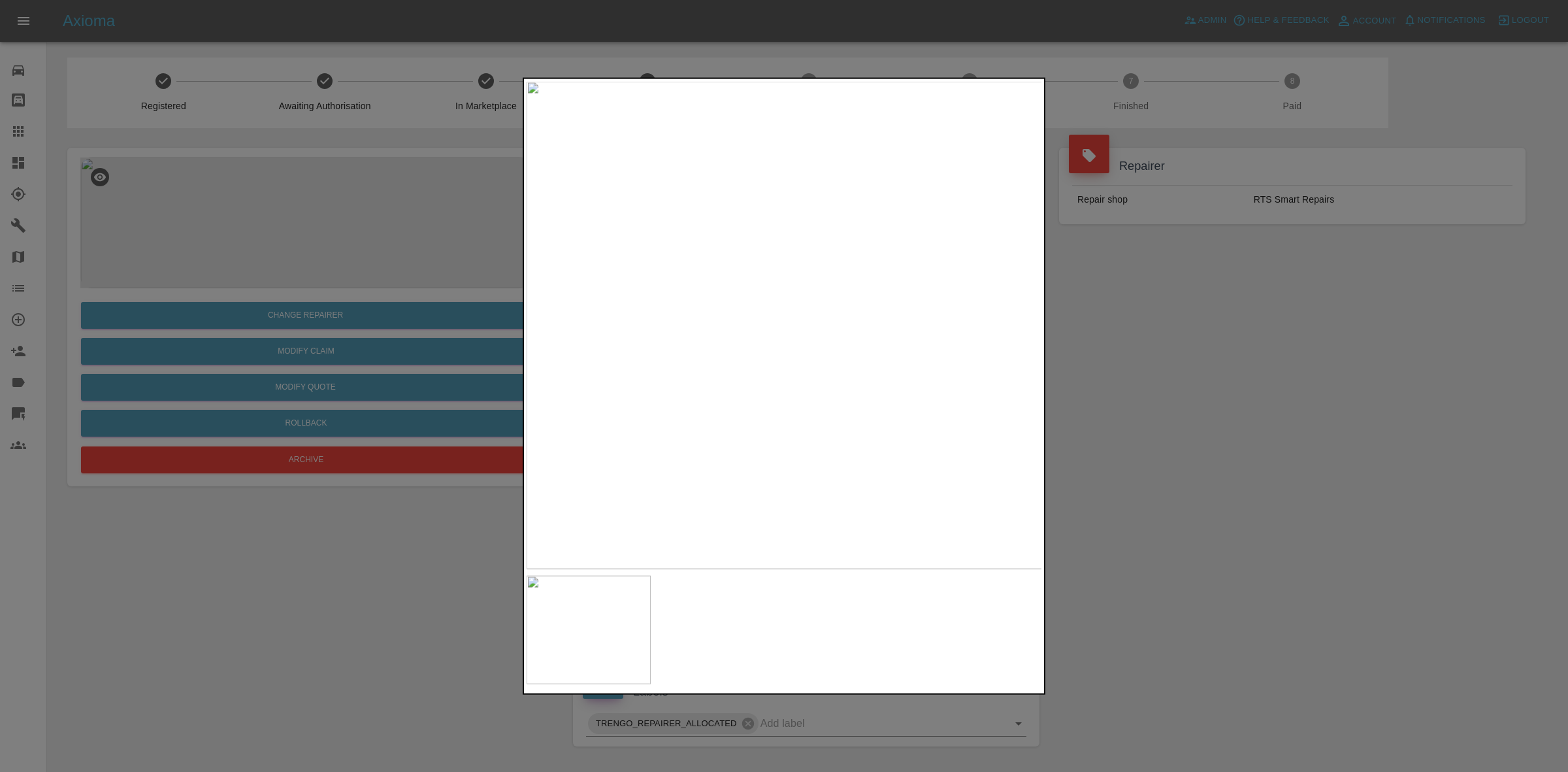
click at [1167, 325] on div at bounding box center [784, 386] width 1568 height 772
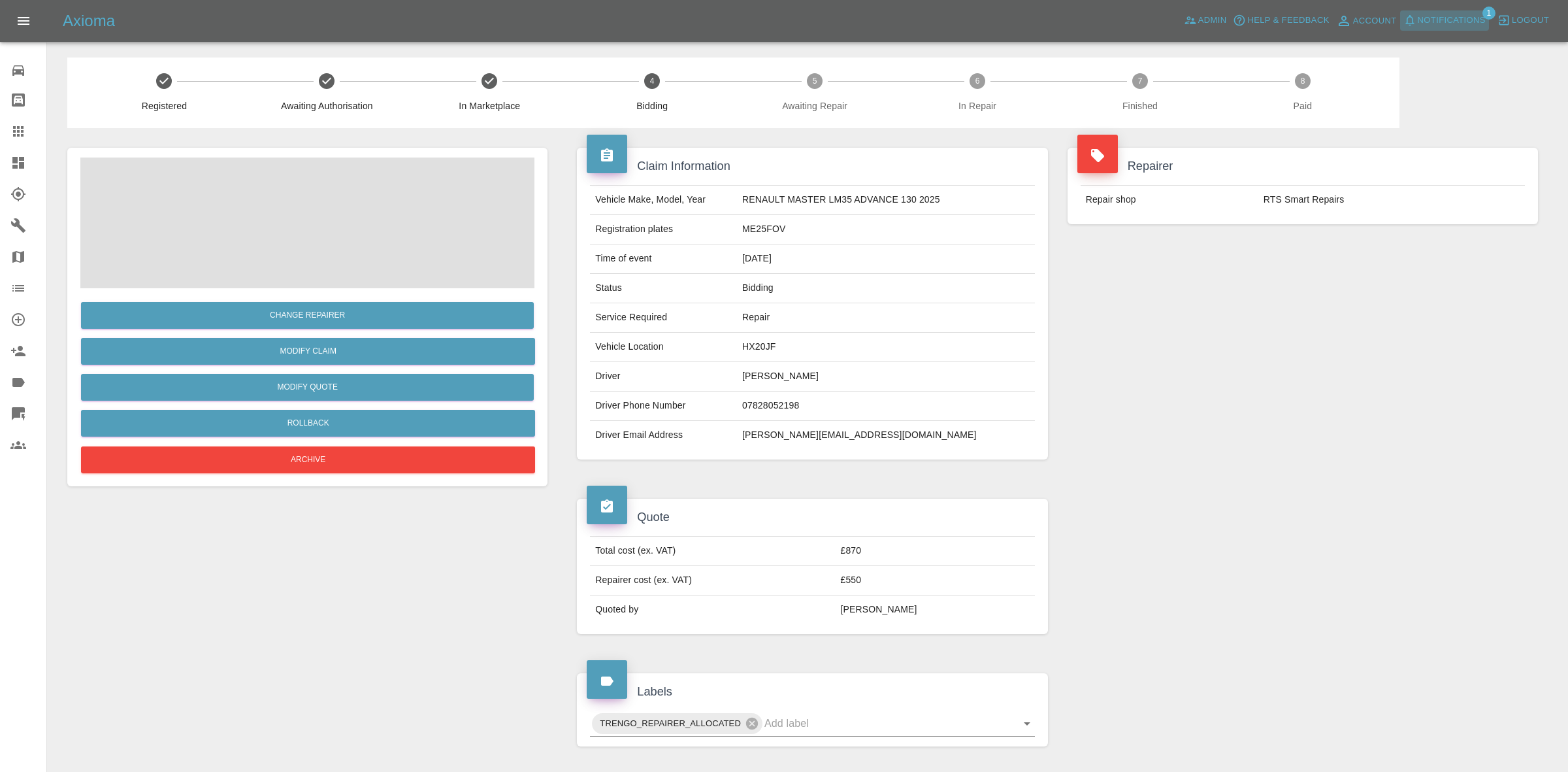
click at [1436, 17] on span "Notifications" at bounding box center [1451, 20] width 68 height 15
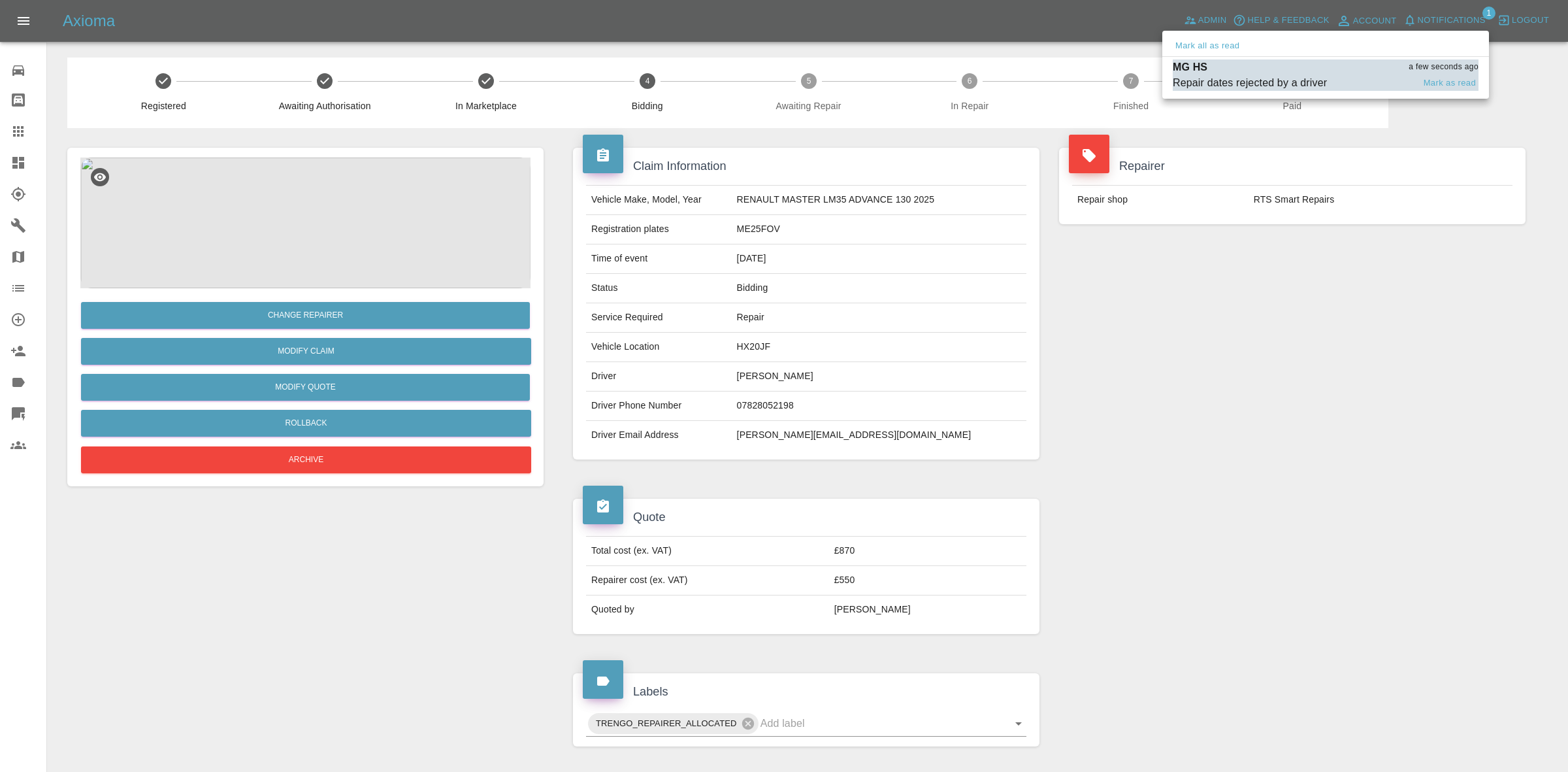
click at [1256, 70] on div "MG HS a few seconds ago" at bounding box center [1325, 67] width 306 height 15
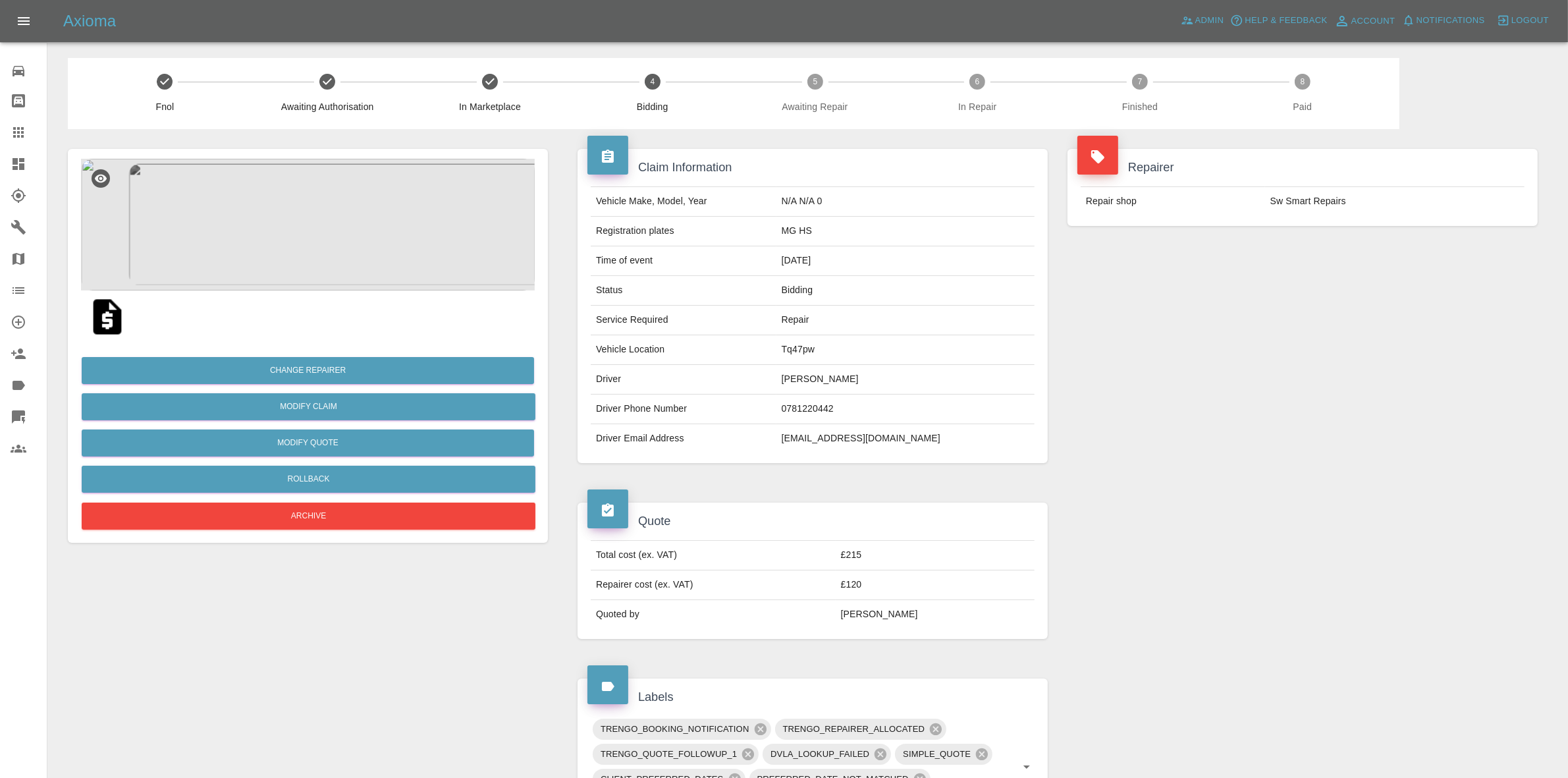
click at [0, 173] on link "Dashboard" at bounding box center [23, 164] width 47 height 32
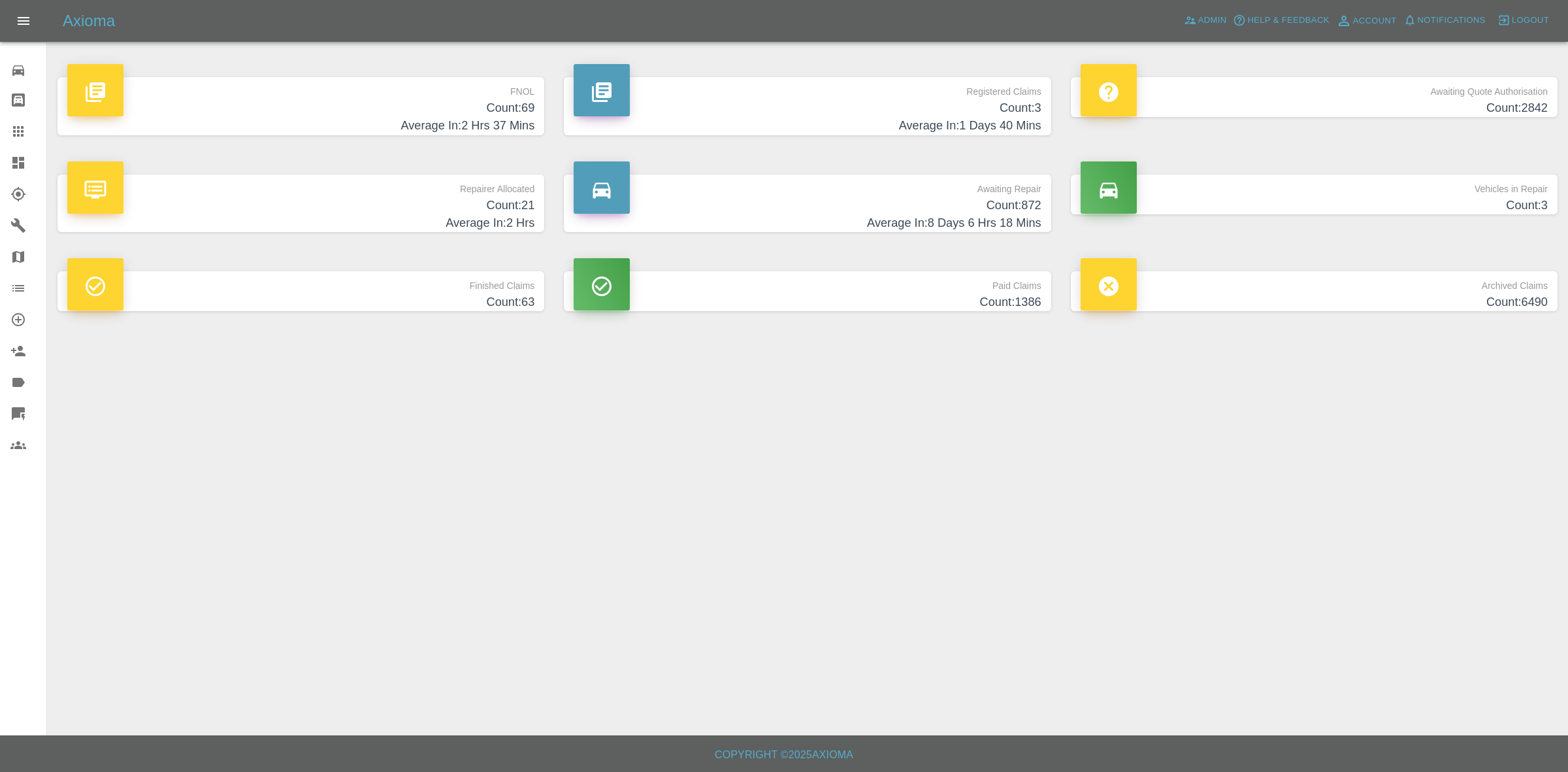
click at [364, 210] on h4 "Count: 21" at bounding box center [300, 206] width 467 height 18
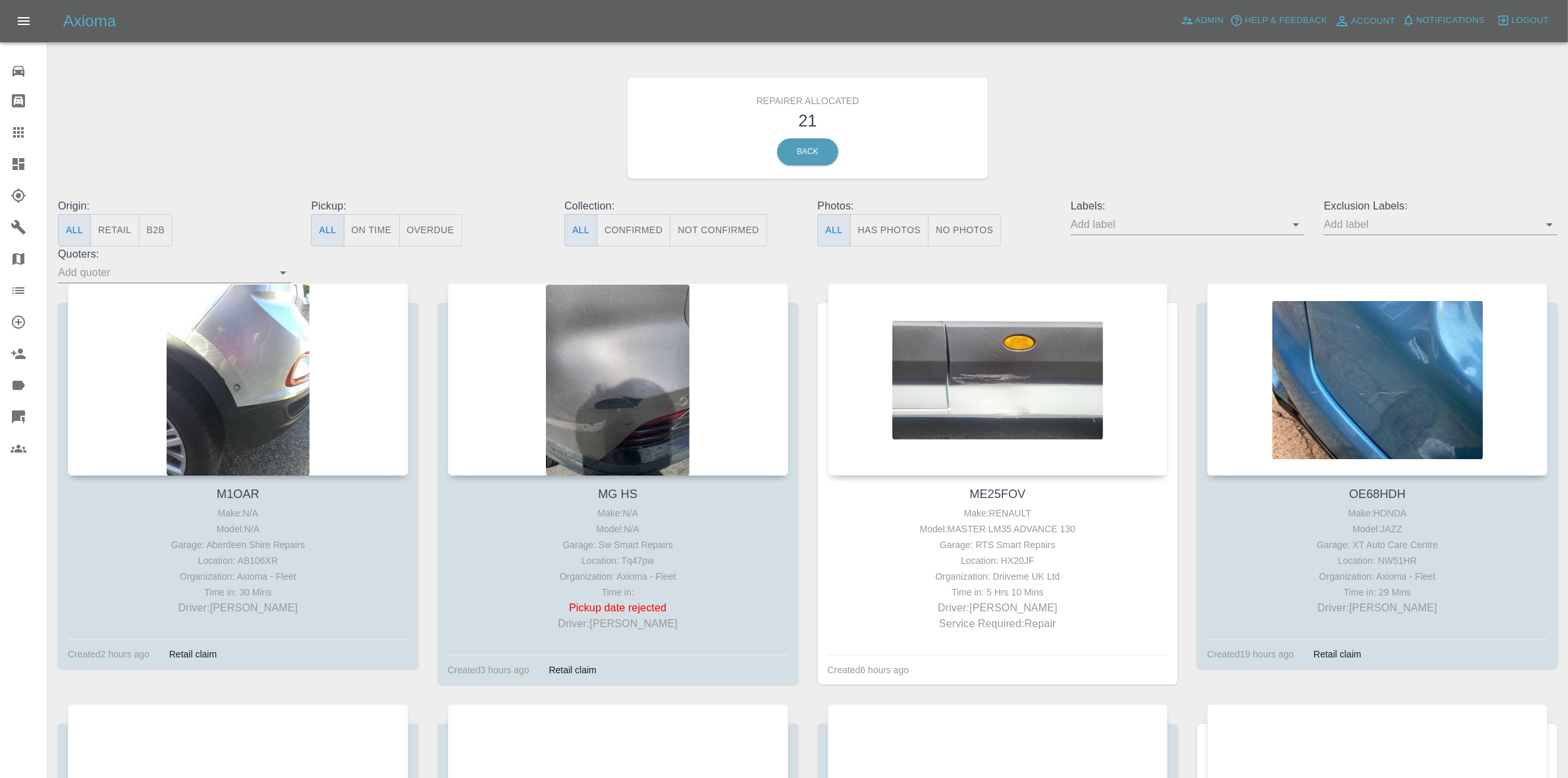
click at [121, 231] on button "Retail" at bounding box center [114, 230] width 49 height 32
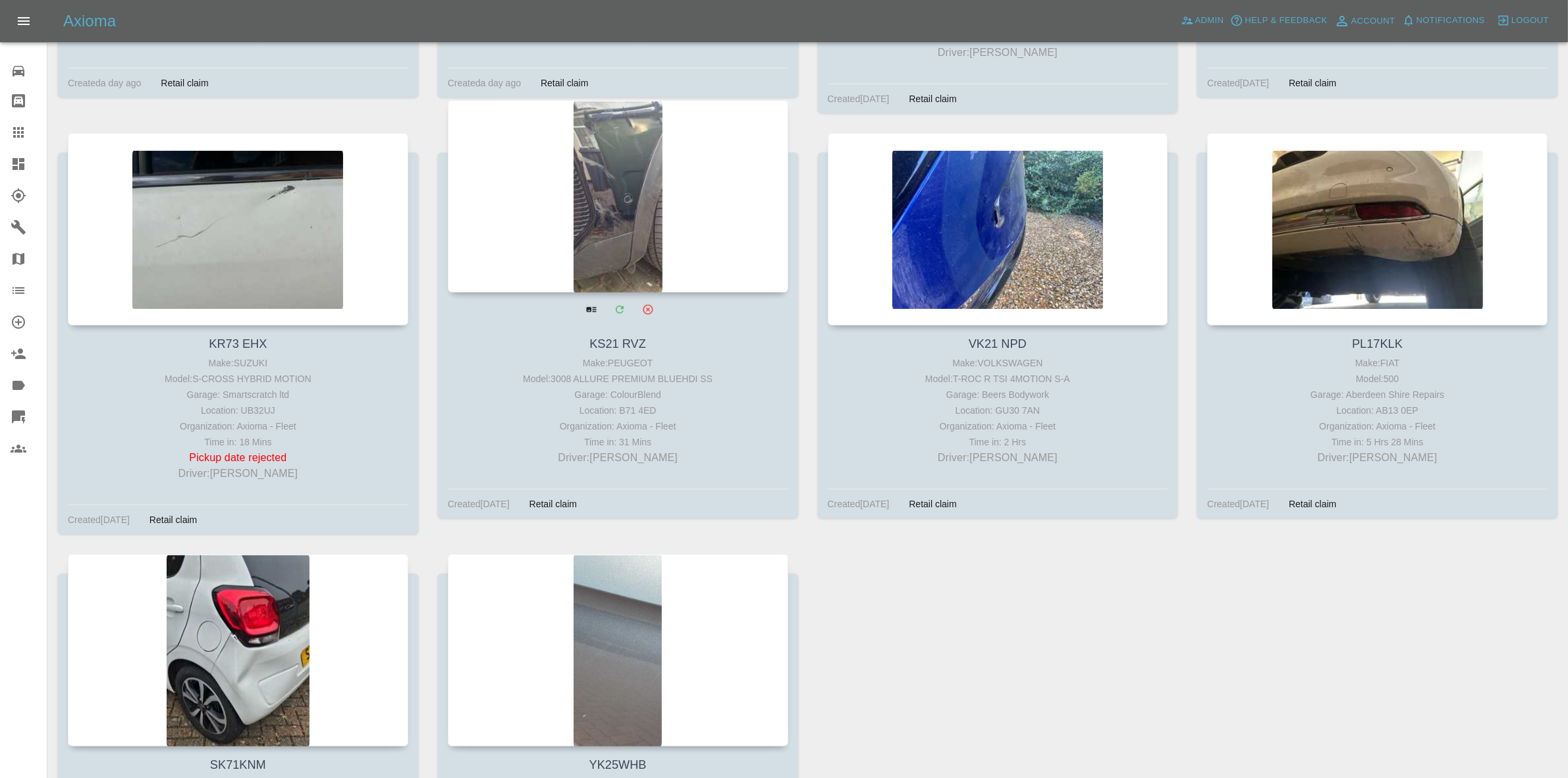
scroll to position [831, 0]
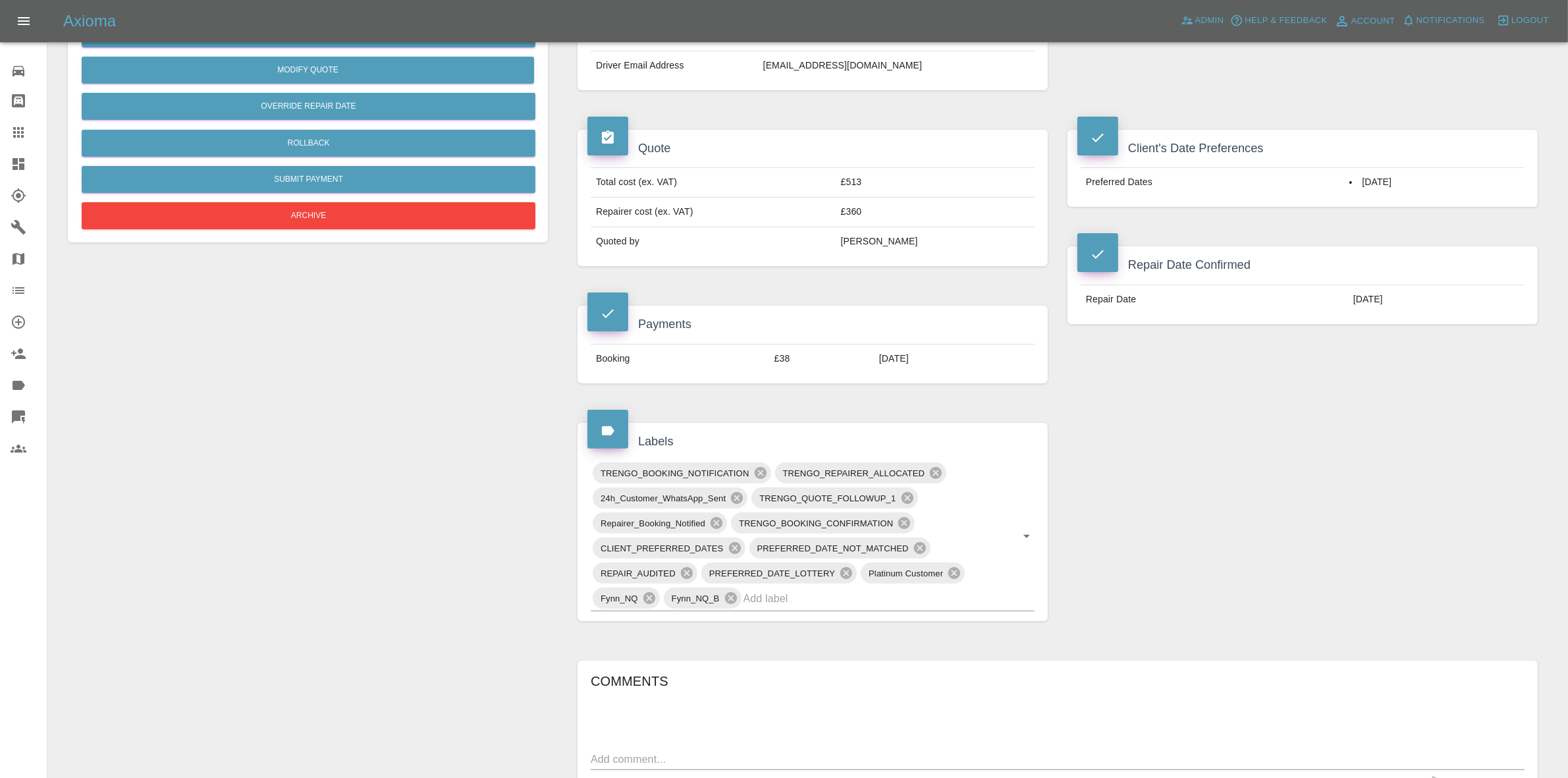
scroll to position [83, 0]
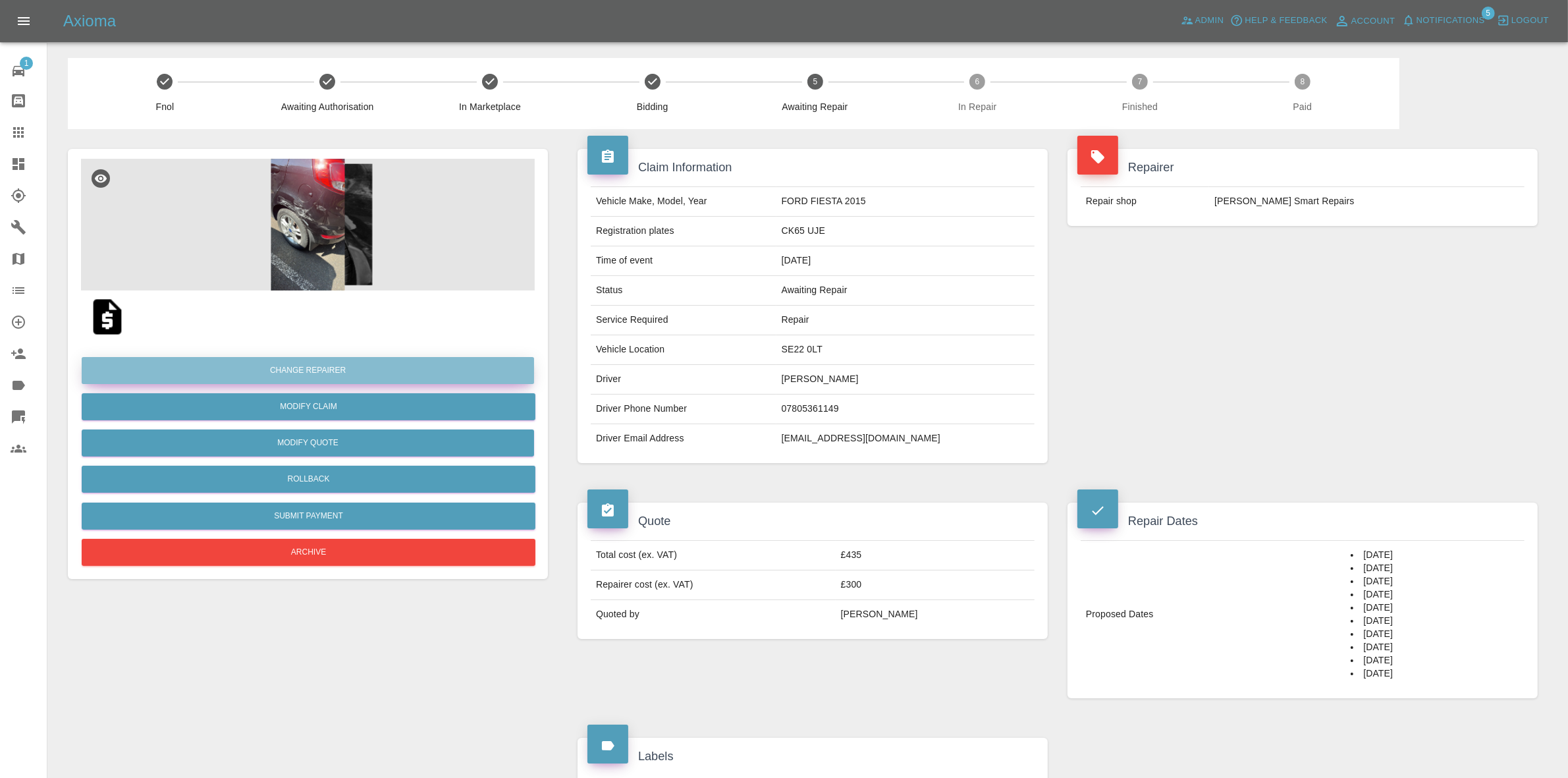
click at [311, 366] on button "Change Repairer" at bounding box center [308, 370] width 452 height 27
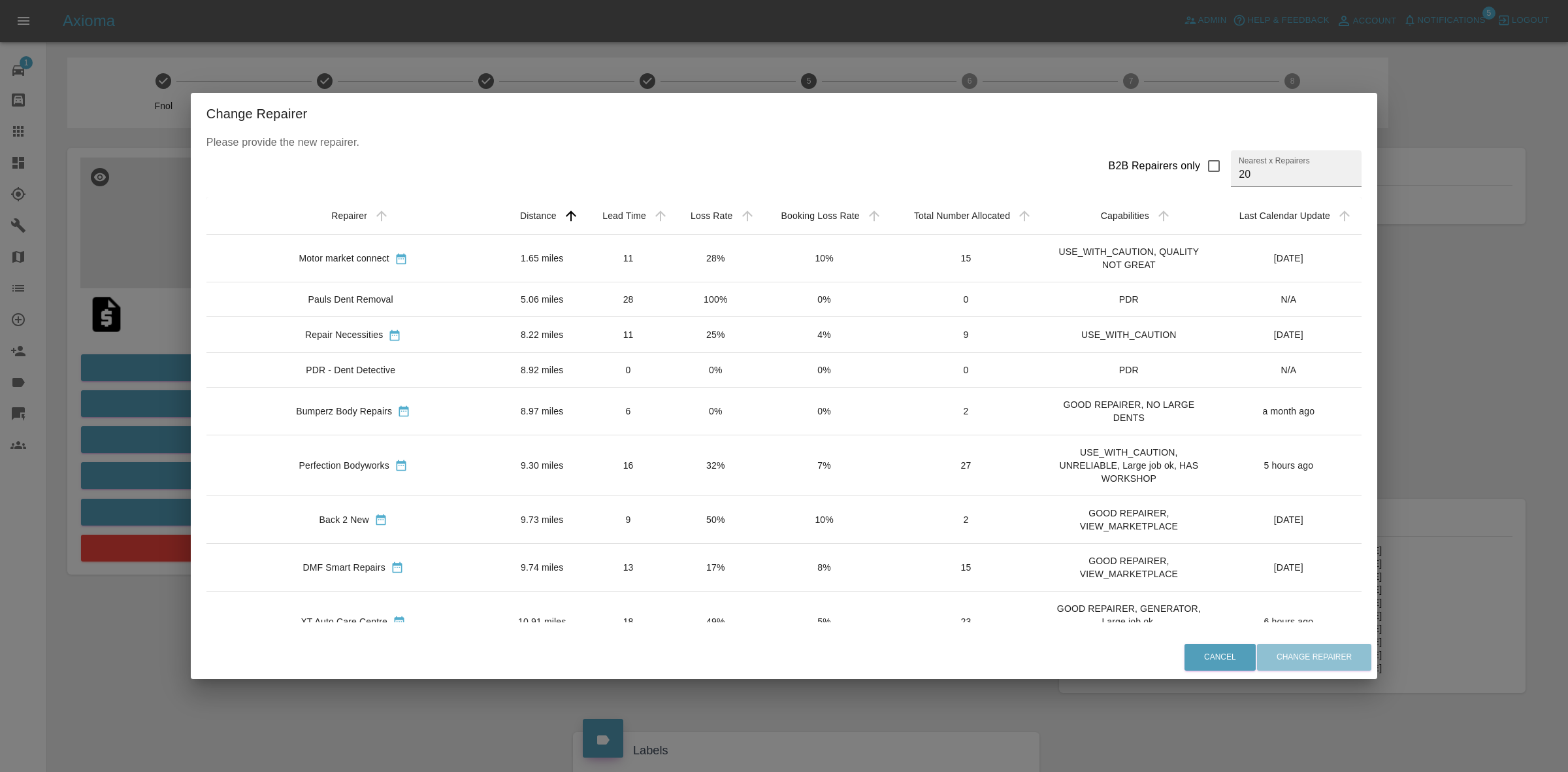
click at [627, 73] on div "Change Repairer Please provide the new repairer. B2B Repairers only Nearest x R…" at bounding box center [784, 386] width 1568 height 772
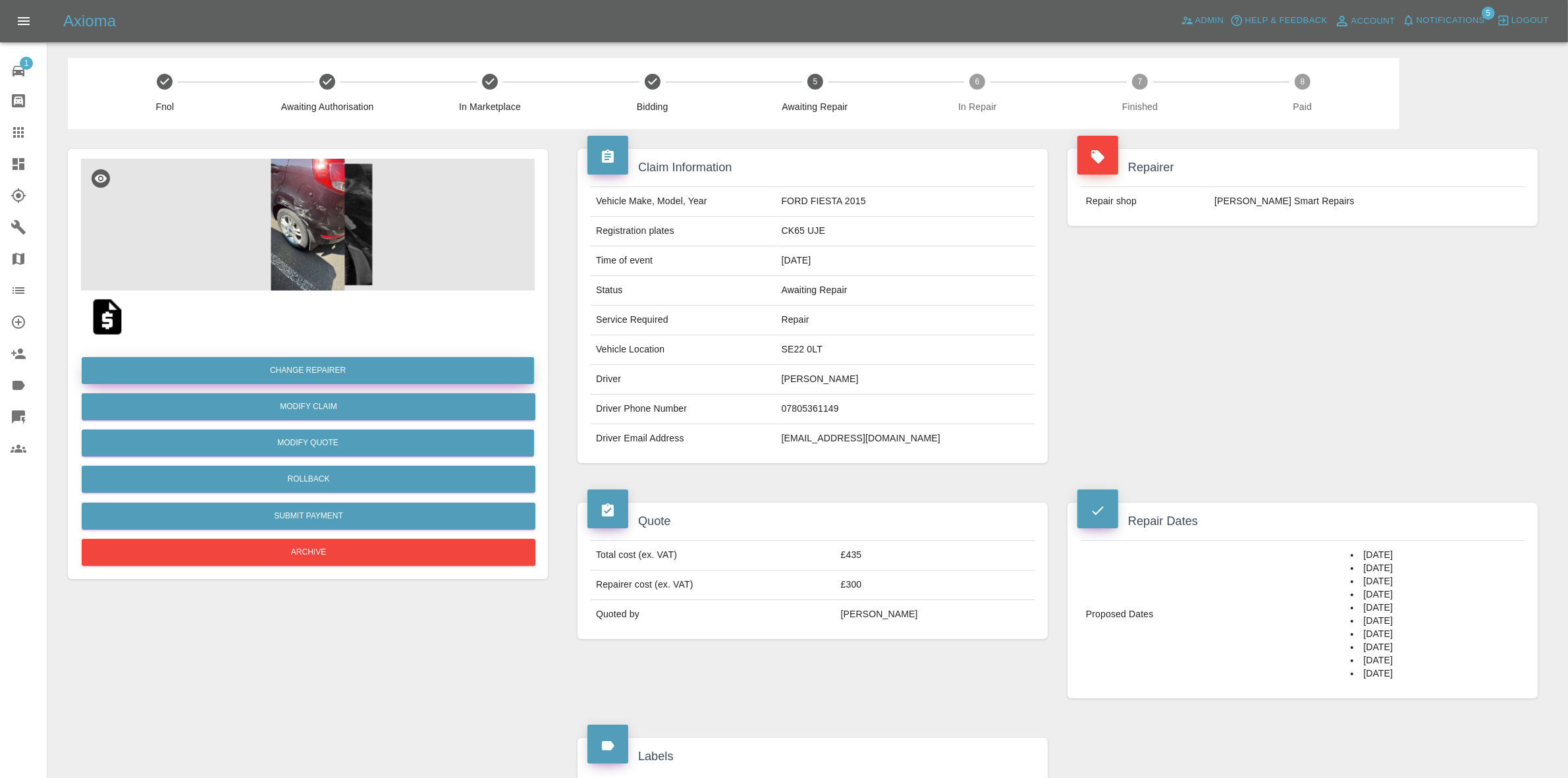
click at [277, 369] on button "Change Repairer" at bounding box center [308, 370] width 452 height 27
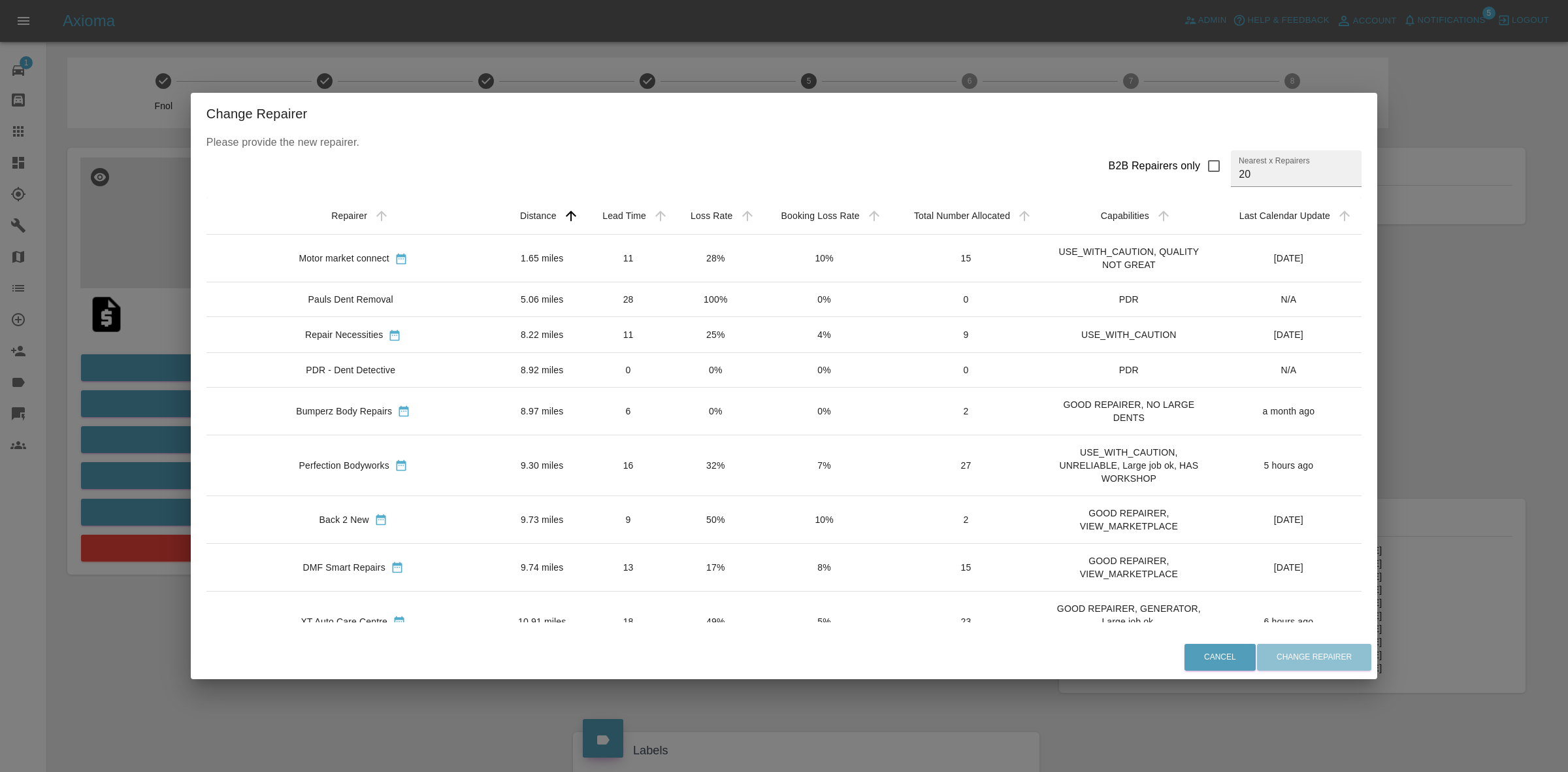
click at [672, 462] on td "32%" at bounding box center [715, 464] width 87 height 61
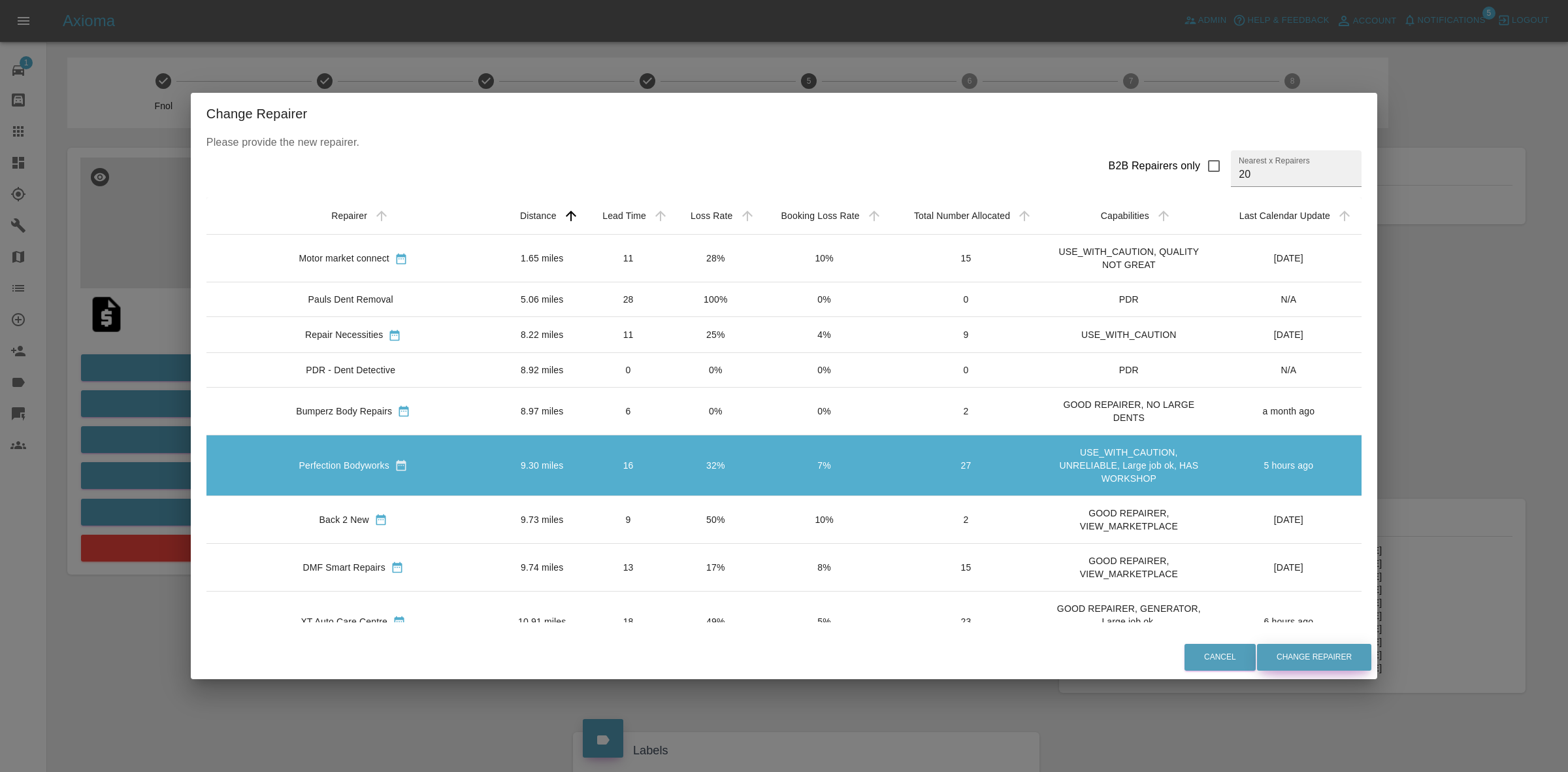
click at [1294, 659] on button "Change Repairer" at bounding box center [1314, 657] width 114 height 27
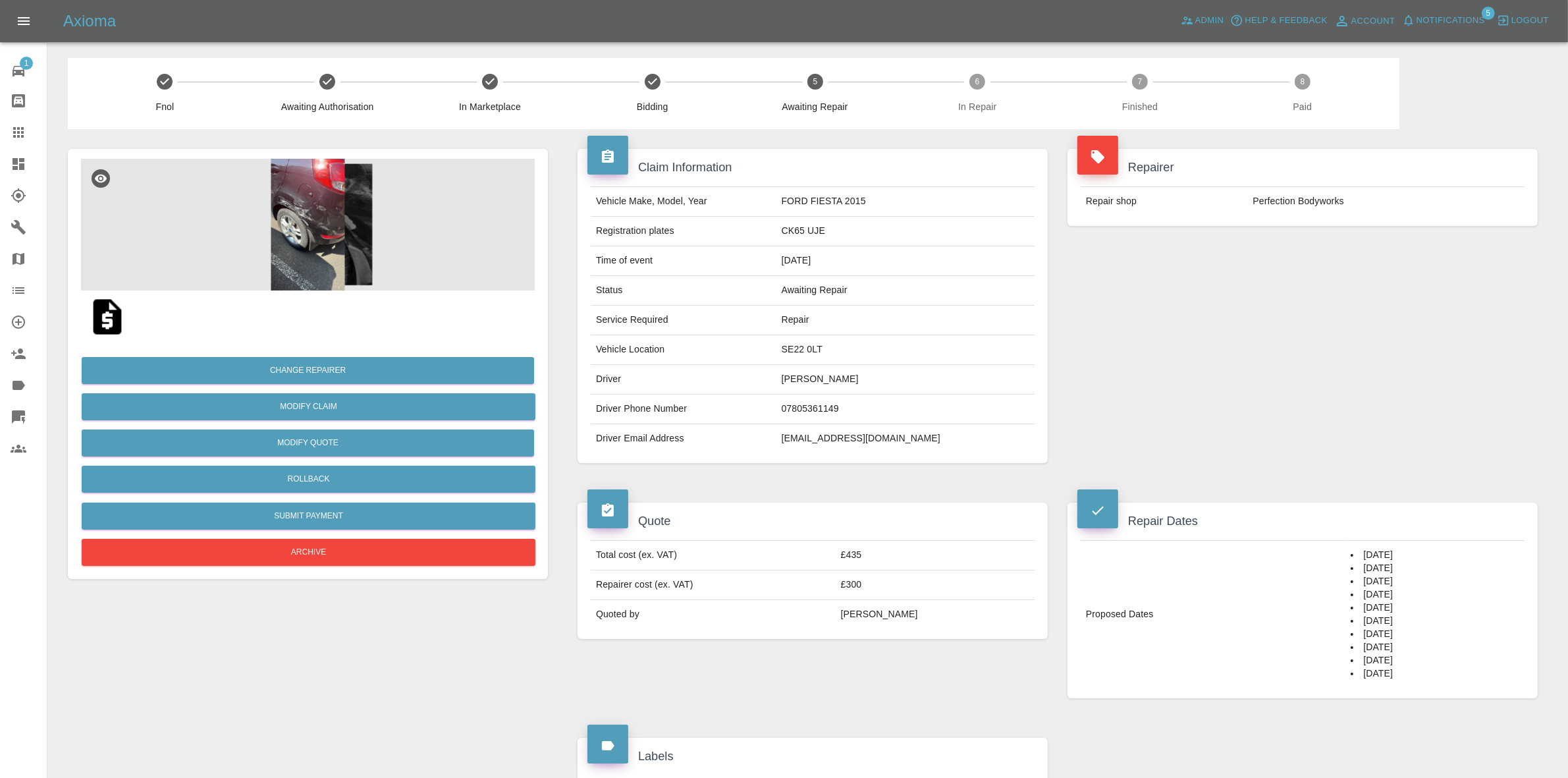
drag, startPoint x: 1360, startPoint y: 357, endPoint x: 1334, endPoint y: 357, distance: 26.0
click at [1358, 357] on div "Repairer Repair shop Perfection Bodyworks" at bounding box center [1302, 306] width 490 height 354
click at [335, 475] on button "Rollback" at bounding box center [308, 479] width 454 height 27
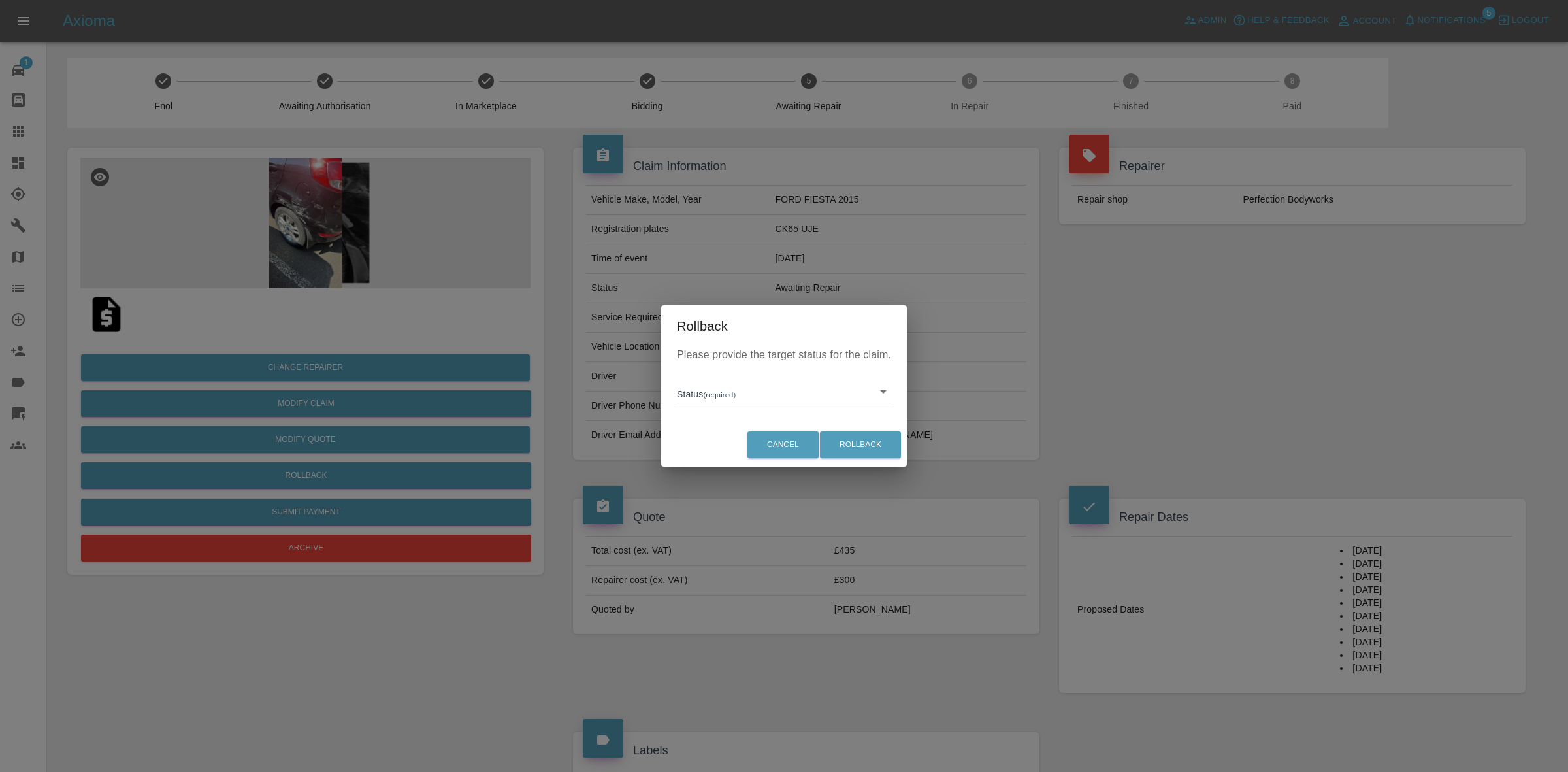
click at [726, 396] on body "Axioma Admin Help & Feedback Account Notifications 5 Logout 1 Repair home Bodys…" at bounding box center [784, 784] width 1568 height 1569
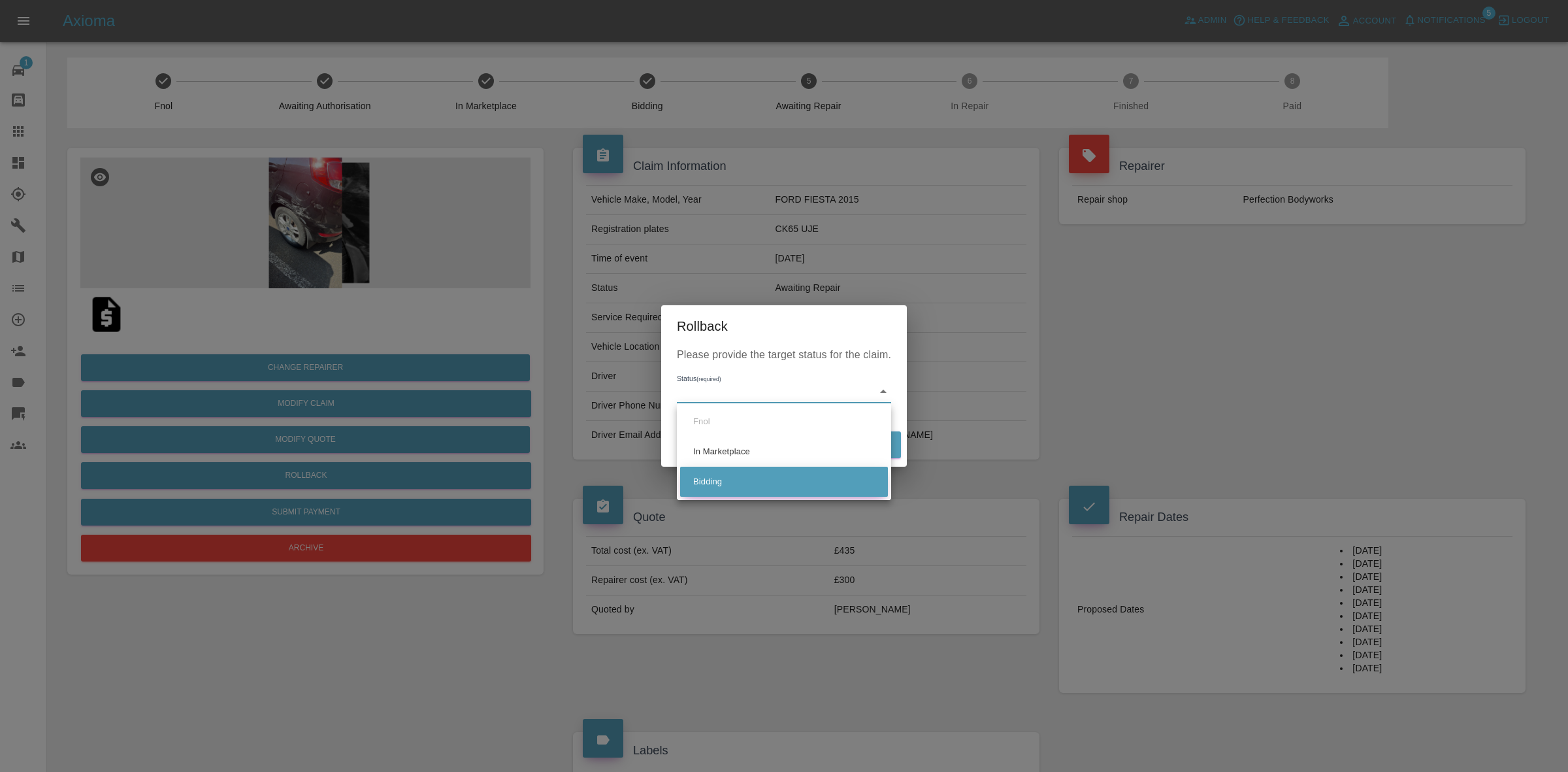
click at [763, 475] on li "Bidding" at bounding box center [783, 481] width 208 height 30
type input "bidding"
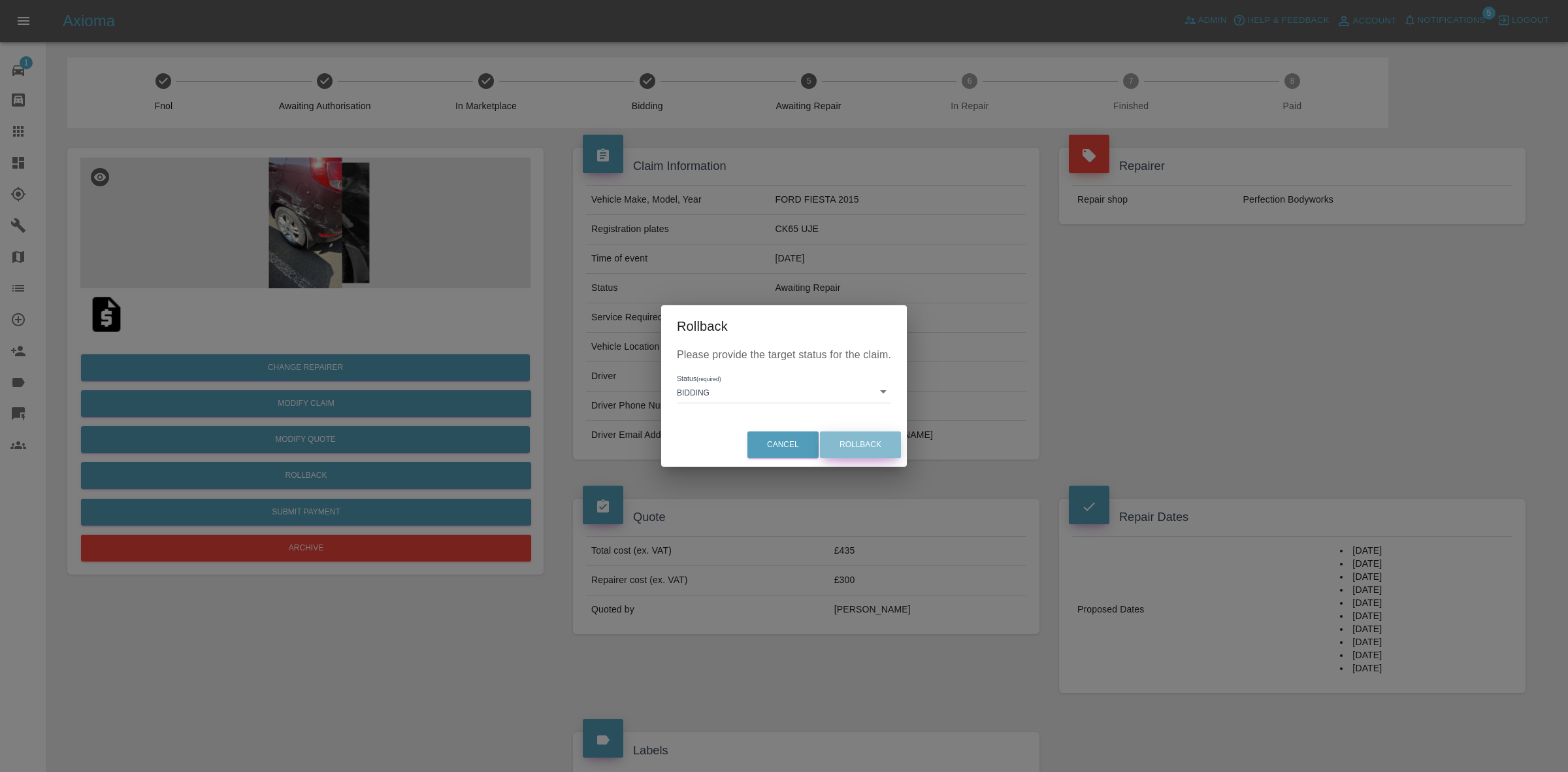
click at [841, 435] on button "Rollback" at bounding box center [860, 444] width 81 height 27
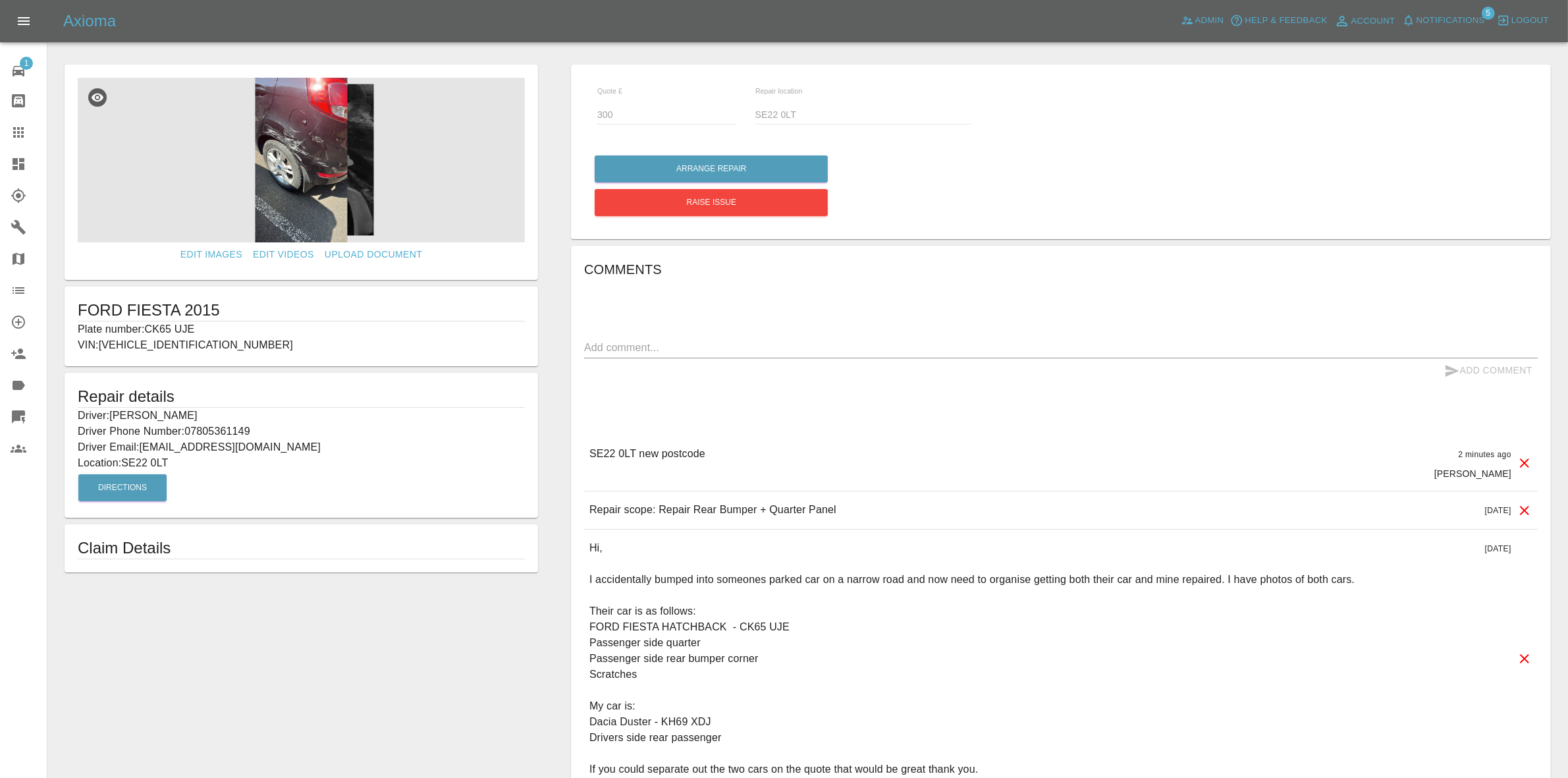
drag, startPoint x: 0, startPoint y: 163, endPoint x: 12, endPoint y: 115, distance: 49.5
click at [0, 163] on link "Dashboard" at bounding box center [23, 164] width 47 height 32
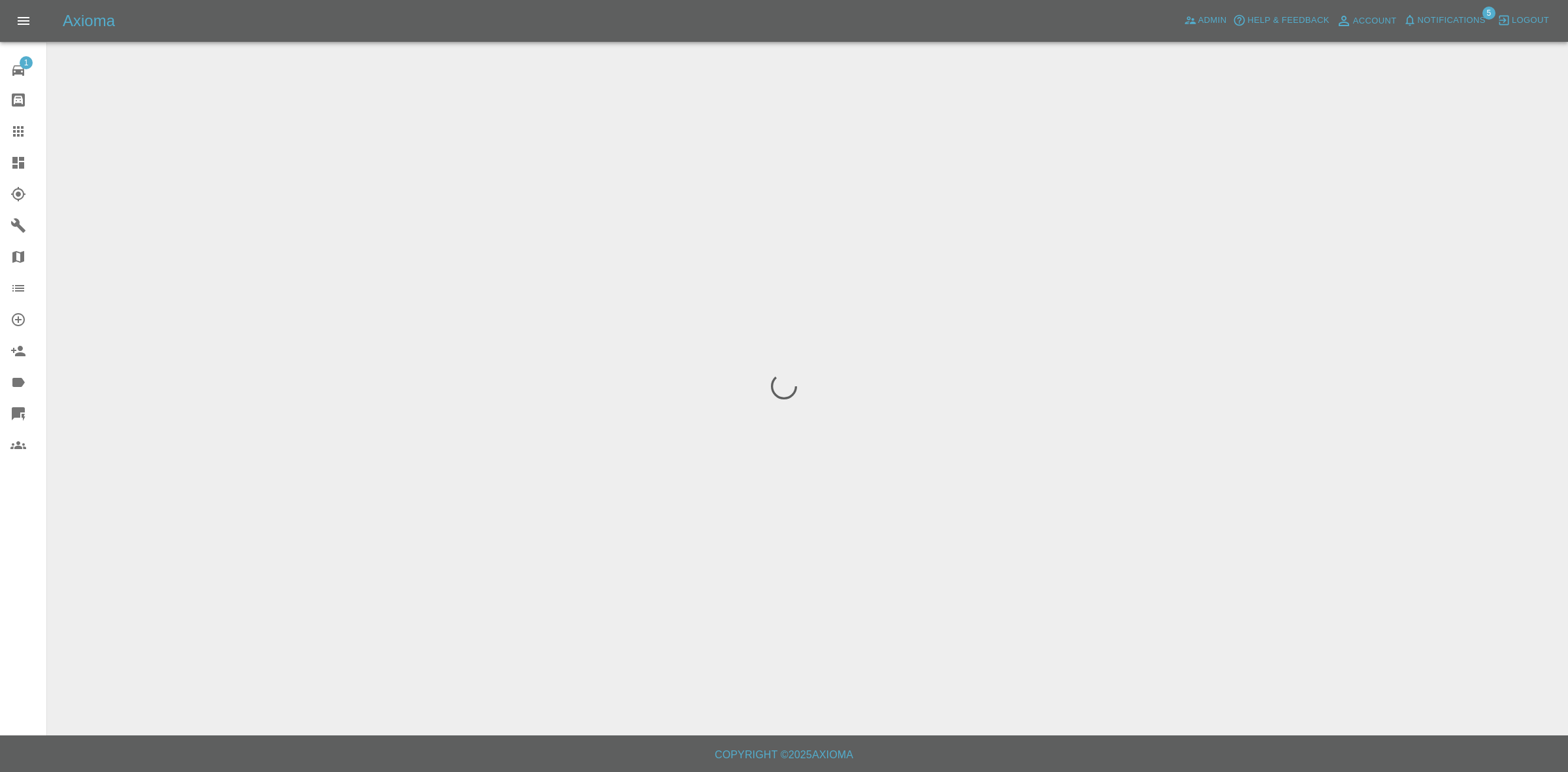
click at [1449, 26] on span "Notifications" at bounding box center [1451, 20] width 68 height 15
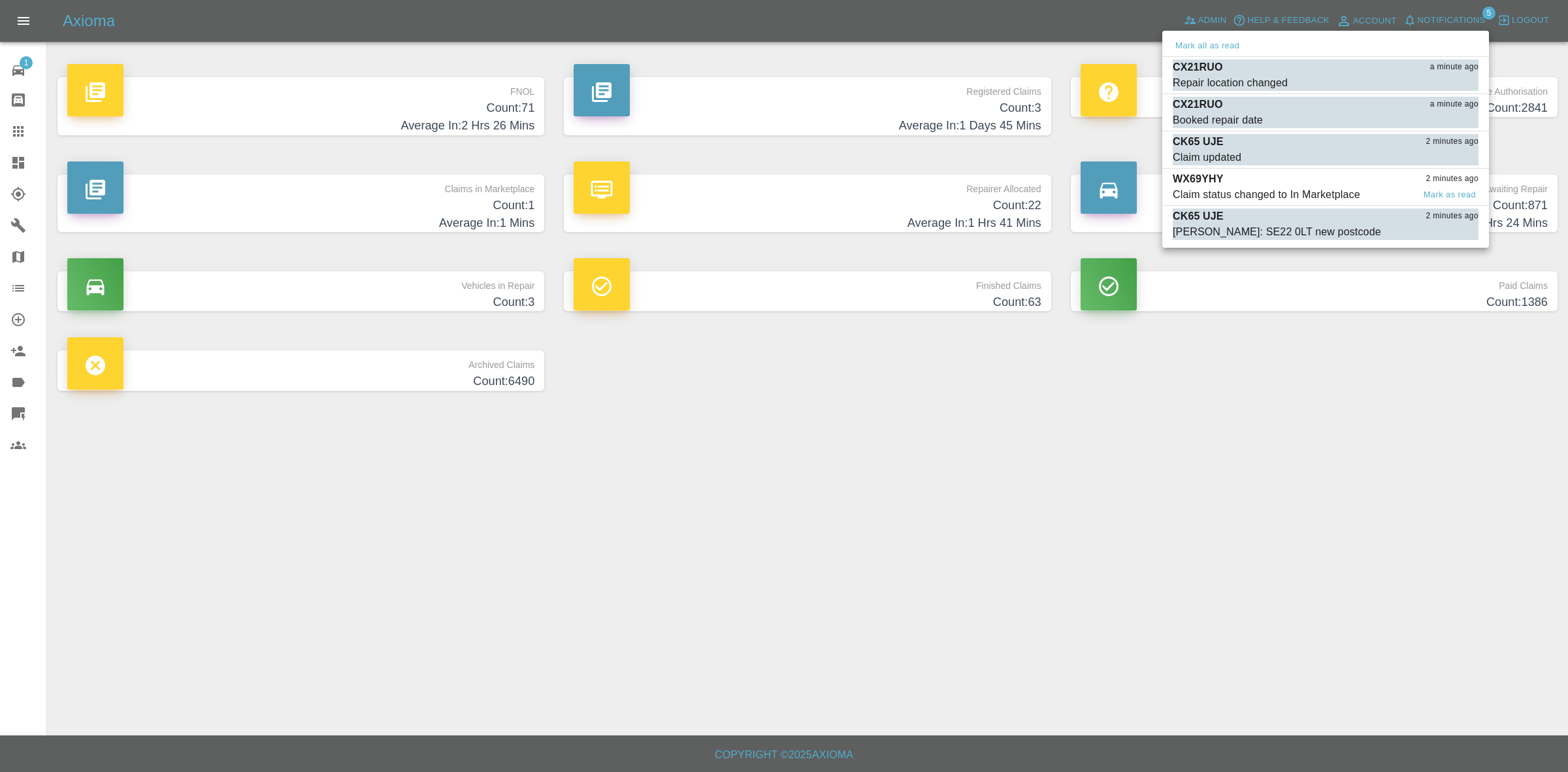
click at [1281, 174] on div "WX69YHY 2 minutes ago" at bounding box center [1325, 179] width 306 height 15
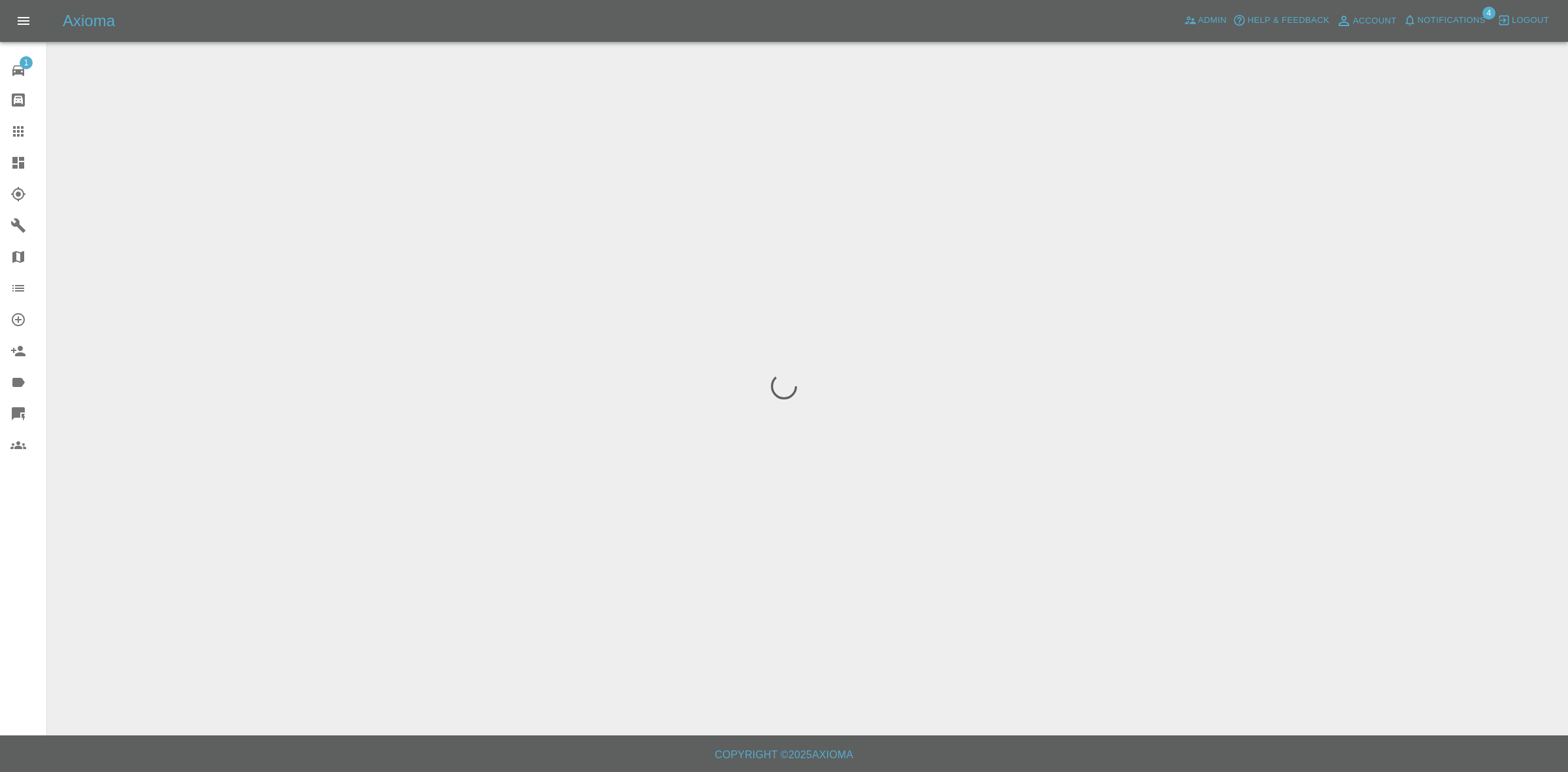
click at [1434, 15] on span "Notifications" at bounding box center [1451, 20] width 68 height 15
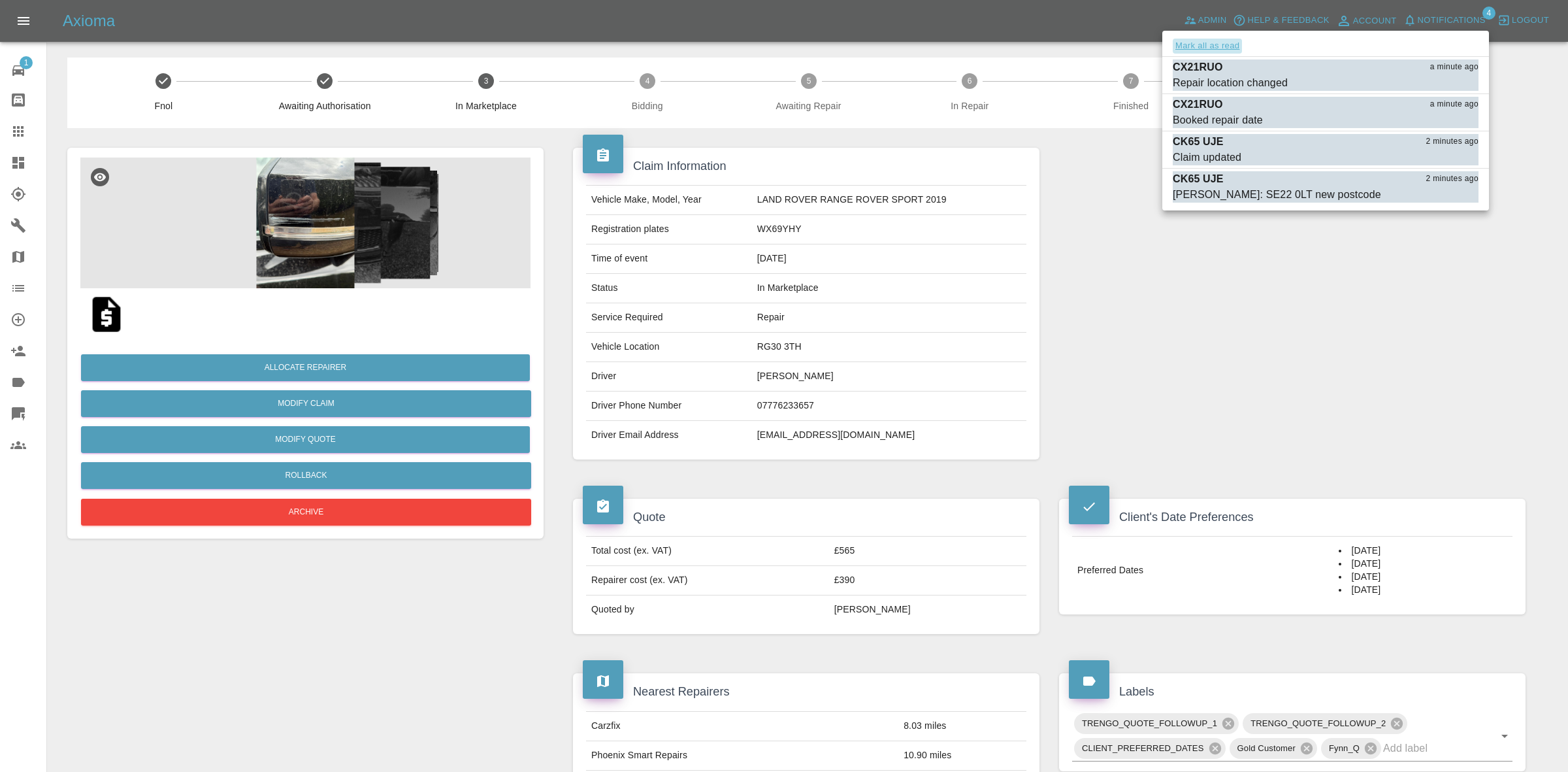
click at [1231, 45] on button "Mark all as read" at bounding box center [1207, 46] width 70 height 15
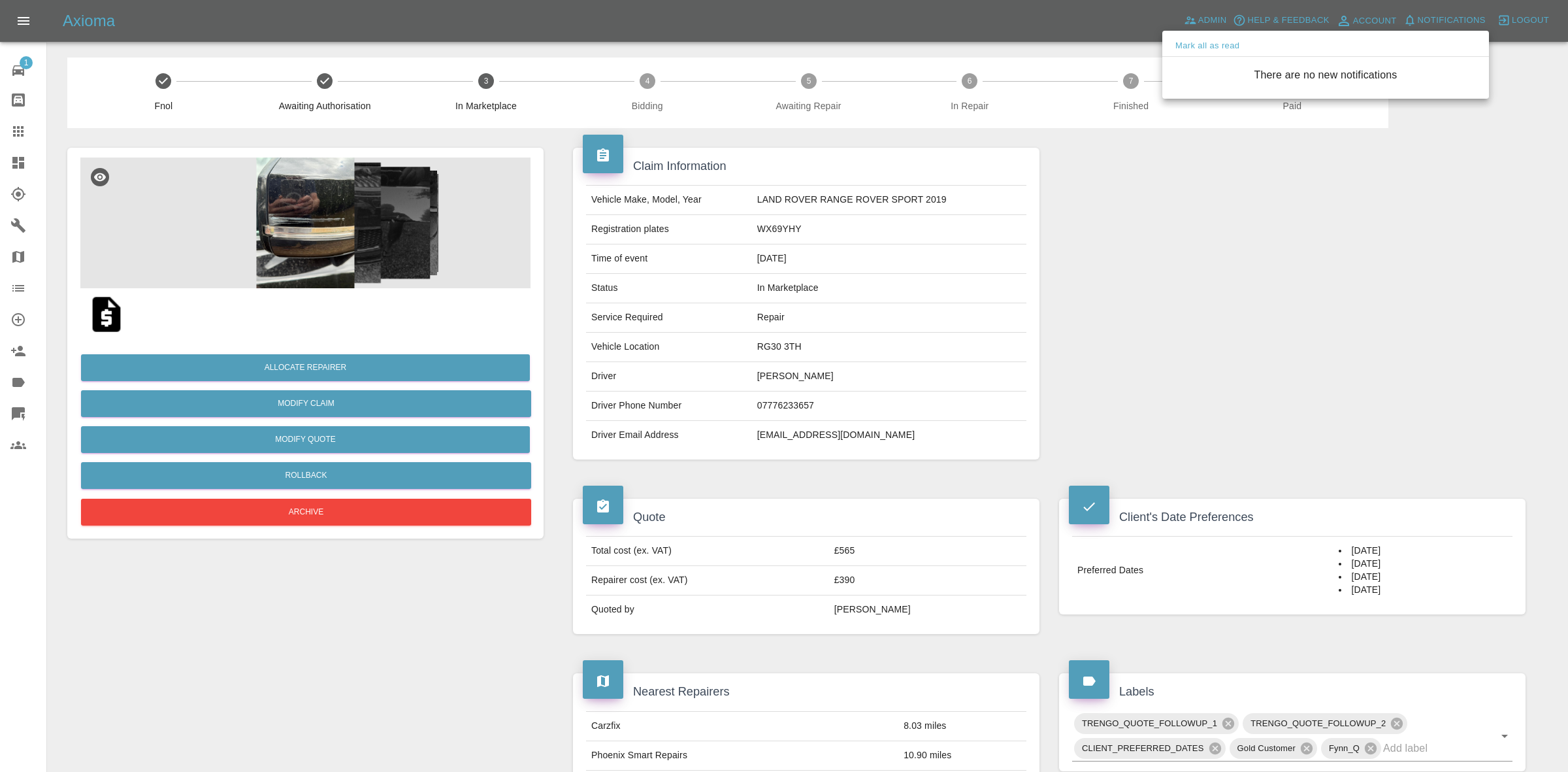
click at [1295, 423] on div at bounding box center [784, 386] width 1568 height 772
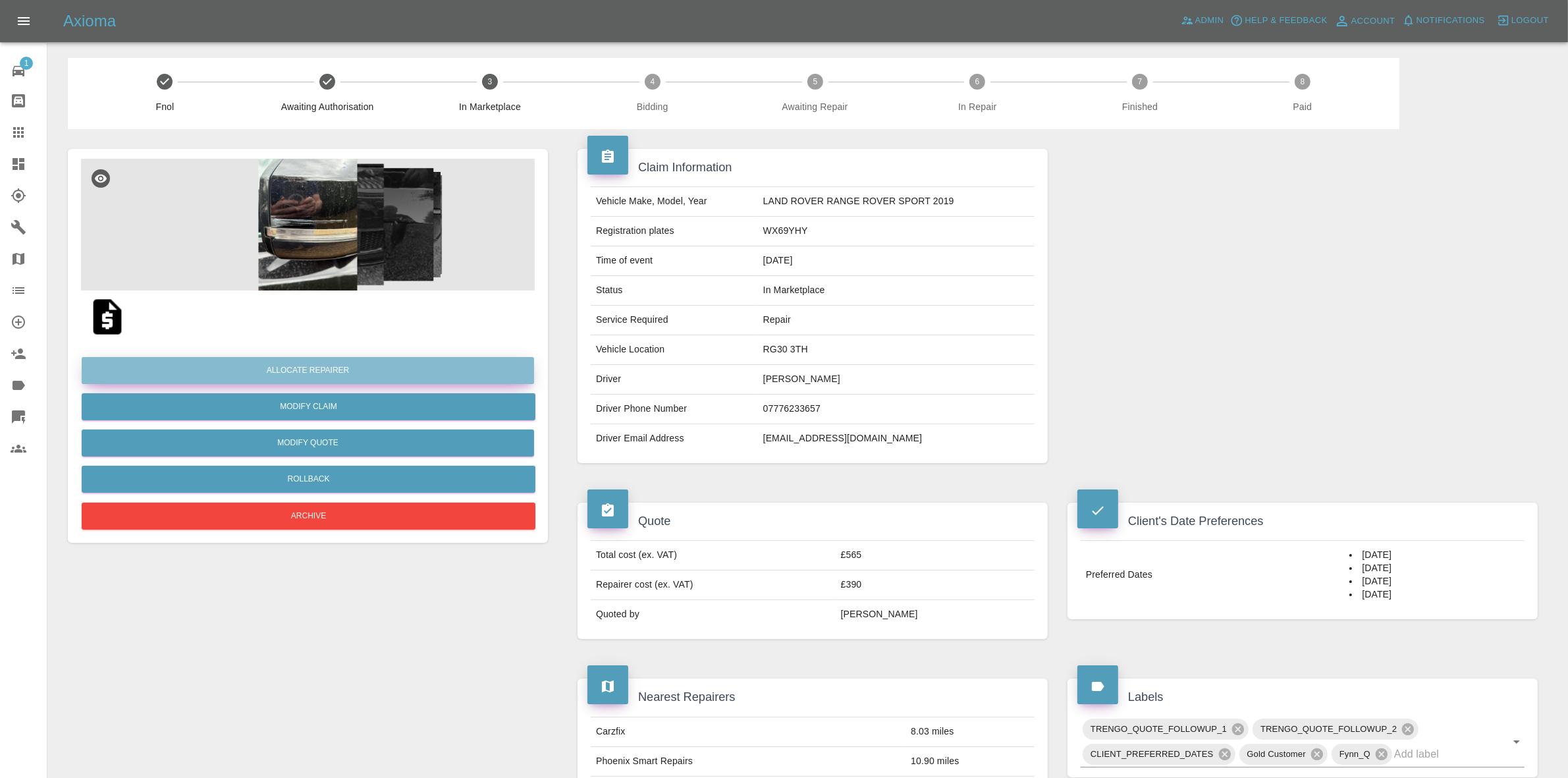
click at [313, 370] on button "Allocate Repairer" at bounding box center [308, 370] width 452 height 27
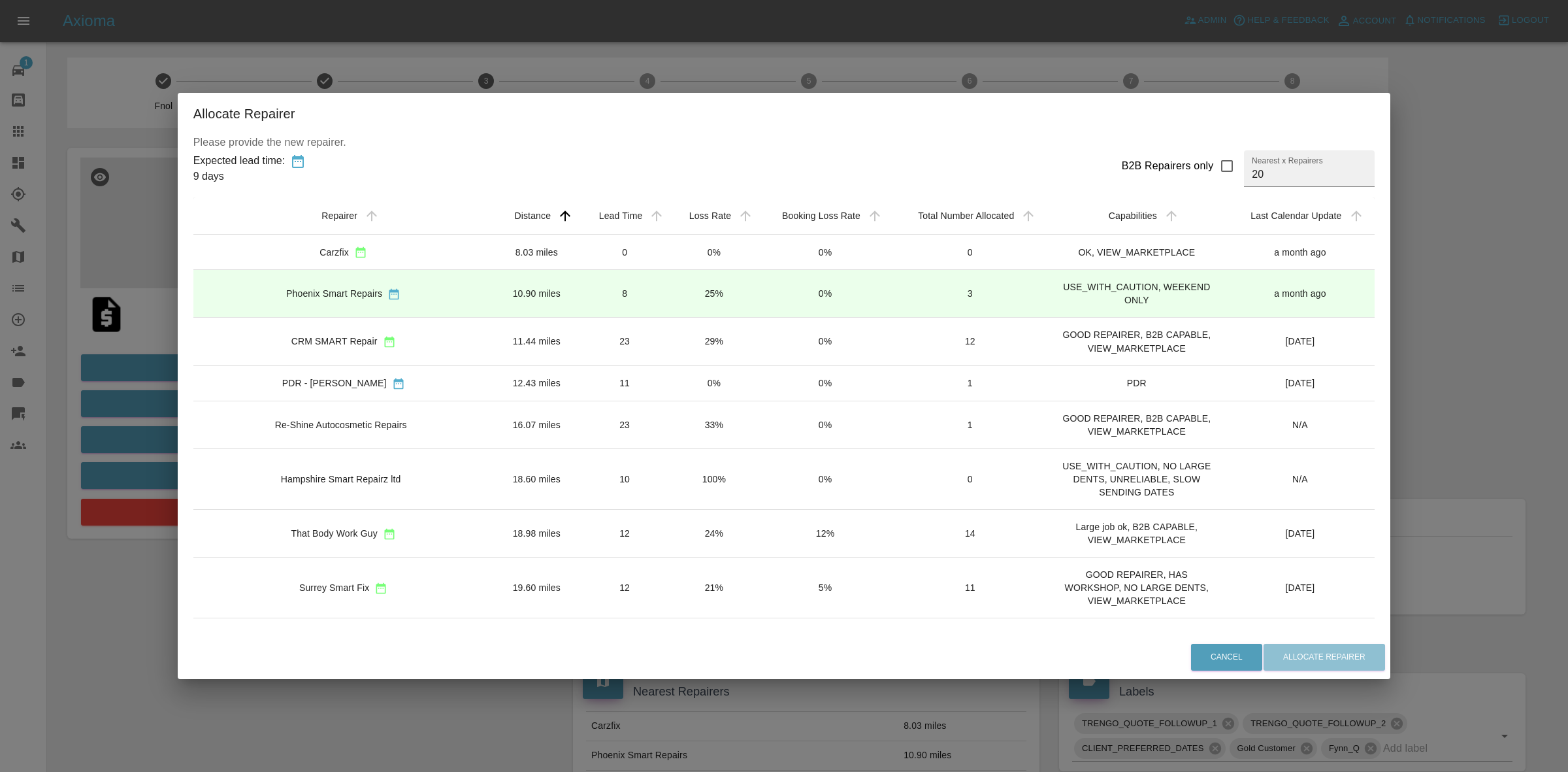
click at [759, 342] on td "0%" at bounding box center [825, 342] width 134 height 48
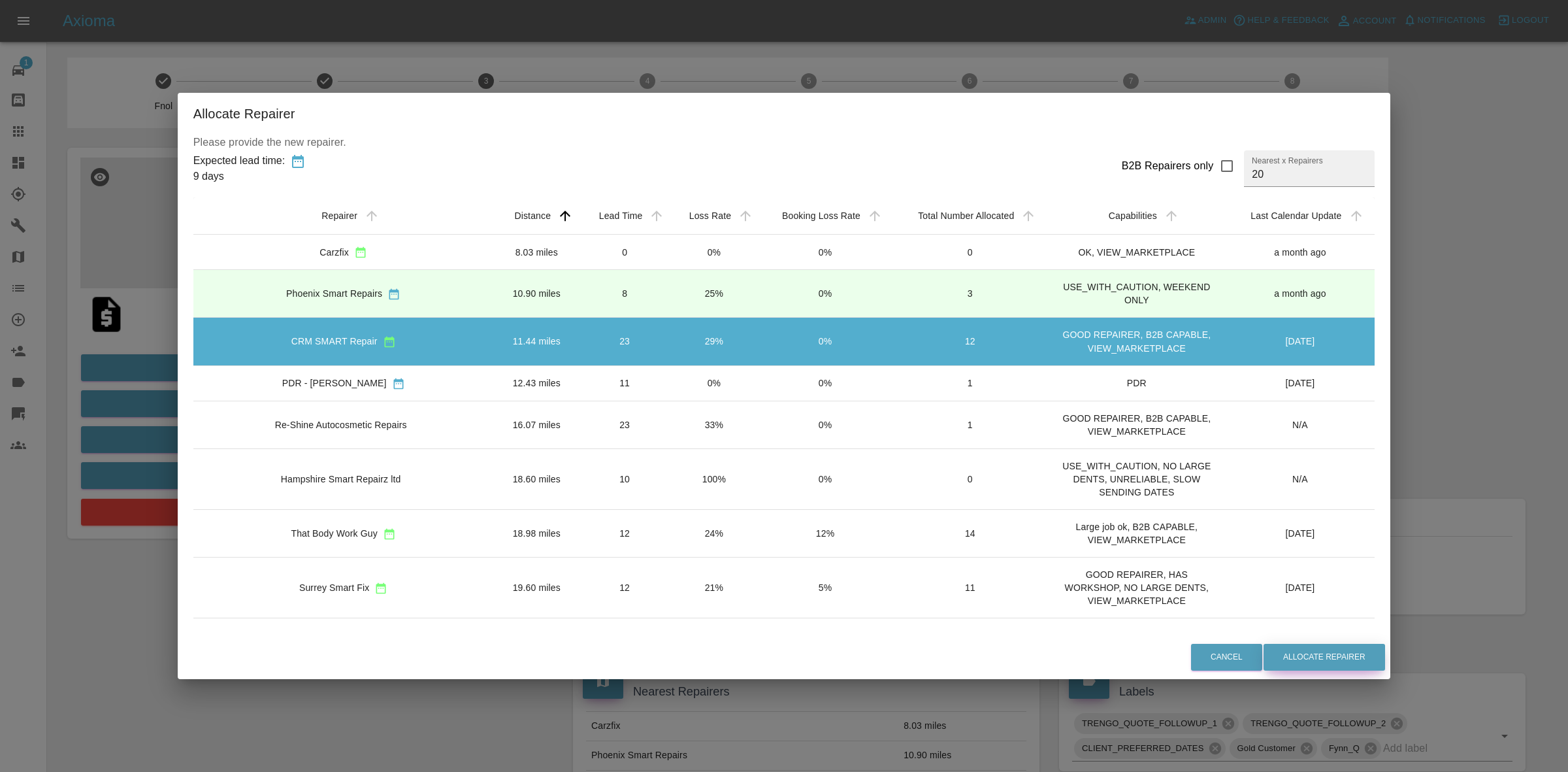
click at [1264, 651] on button "Allocate Repairer" at bounding box center [1324, 657] width 121 height 27
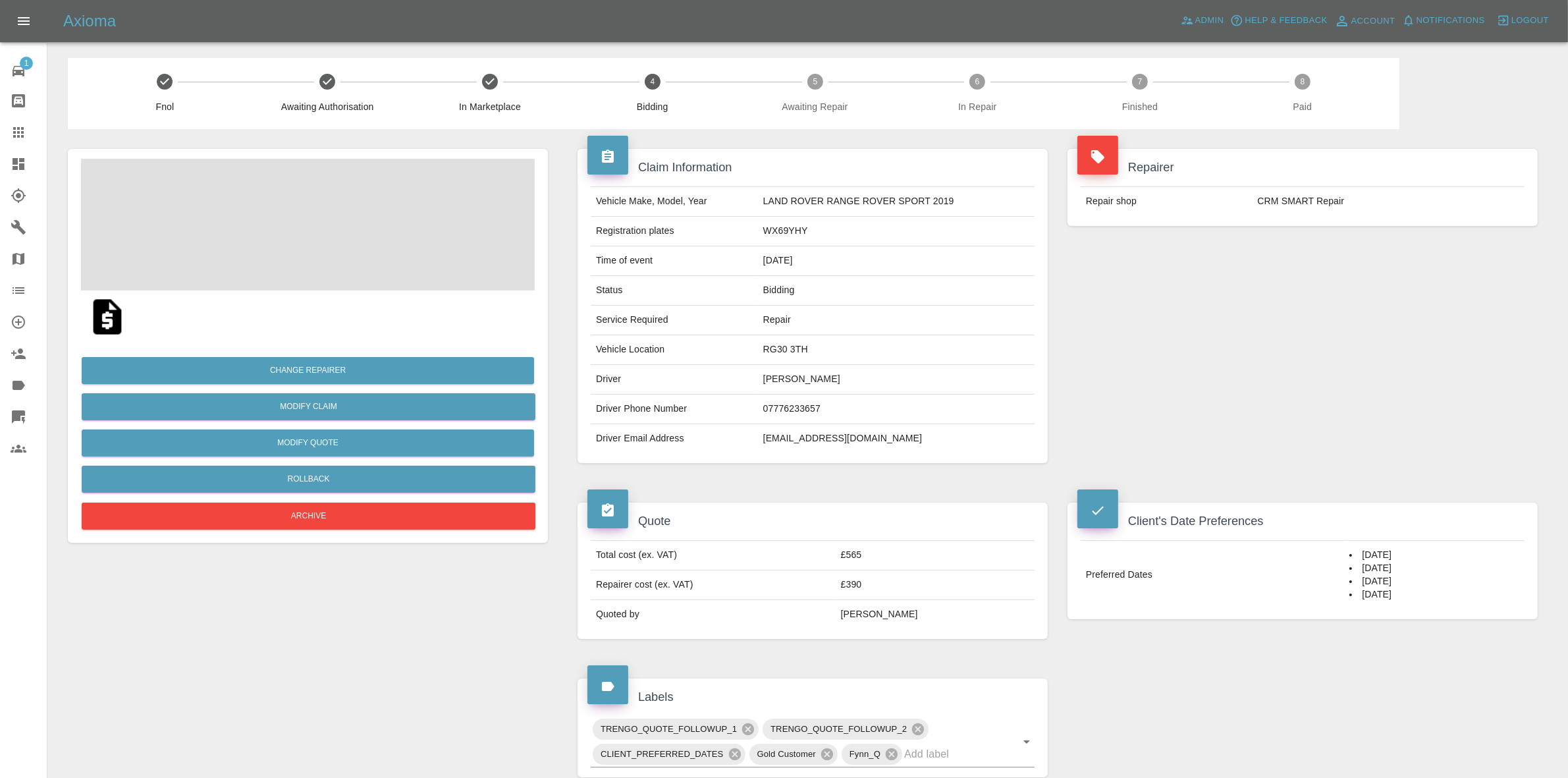
click at [1318, 282] on div "Repairer Repair shop CRM SMART Repair" at bounding box center [1302, 306] width 490 height 354
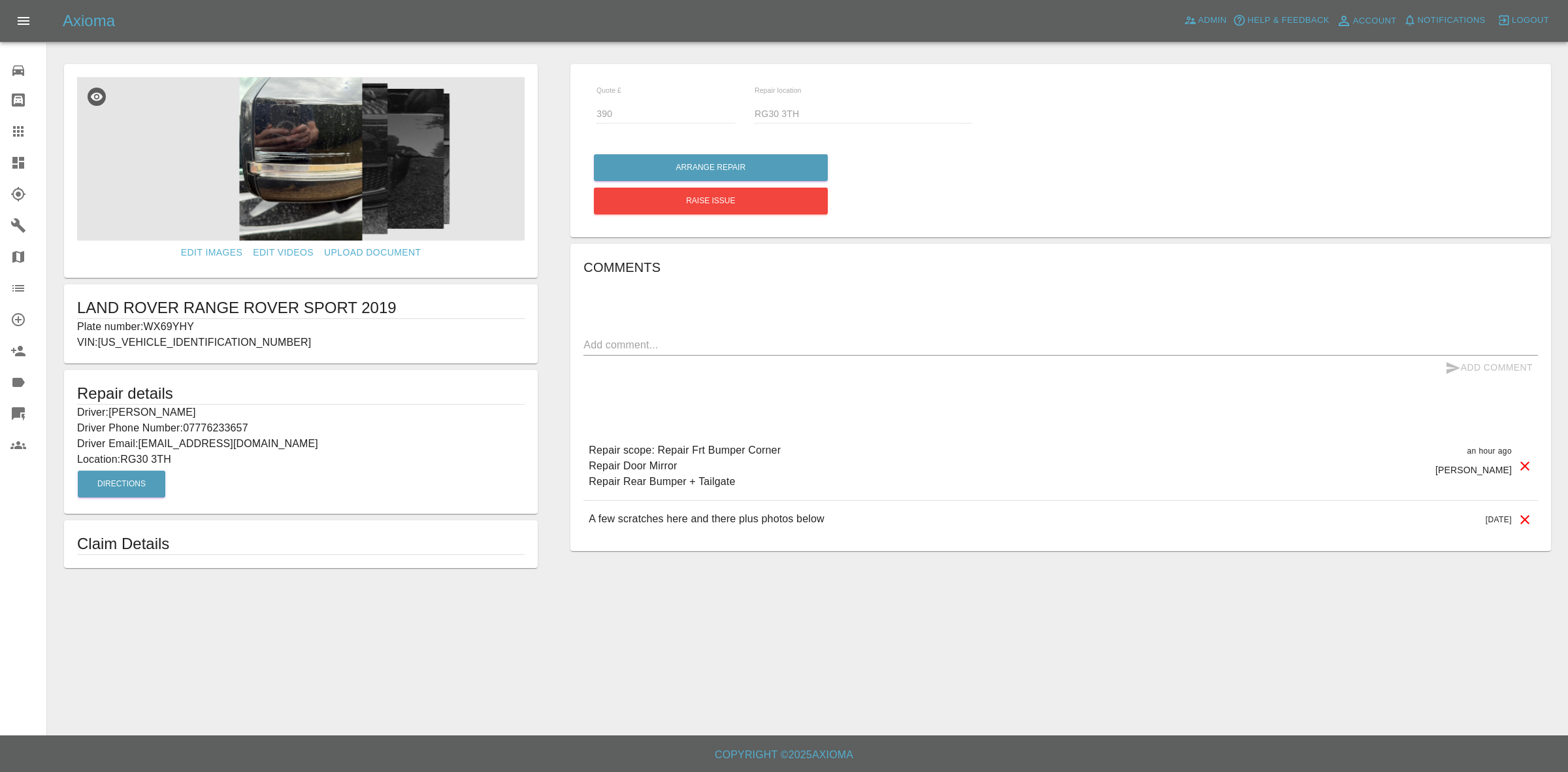
drag, startPoint x: 0, startPoint y: 165, endPoint x: 139, endPoint y: 200, distance: 143.3
click at [0, 165] on link "Dashboard" at bounding box center [23, 162] width 46 height 32
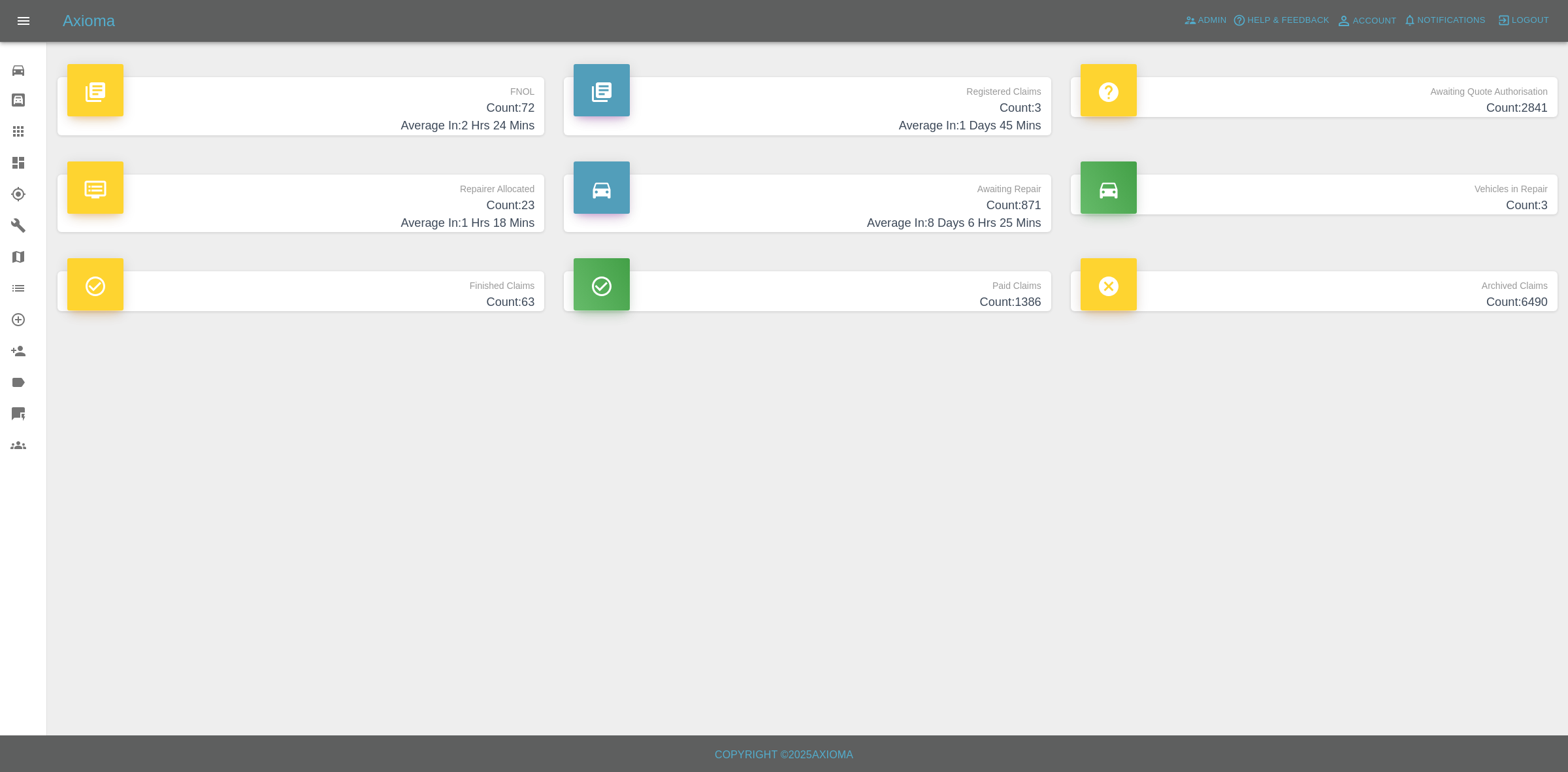
click at [426, 214] on h4 "Average In: 1 Hrs 18 Mins" at bounding box center [300, 223] width 467 height 18
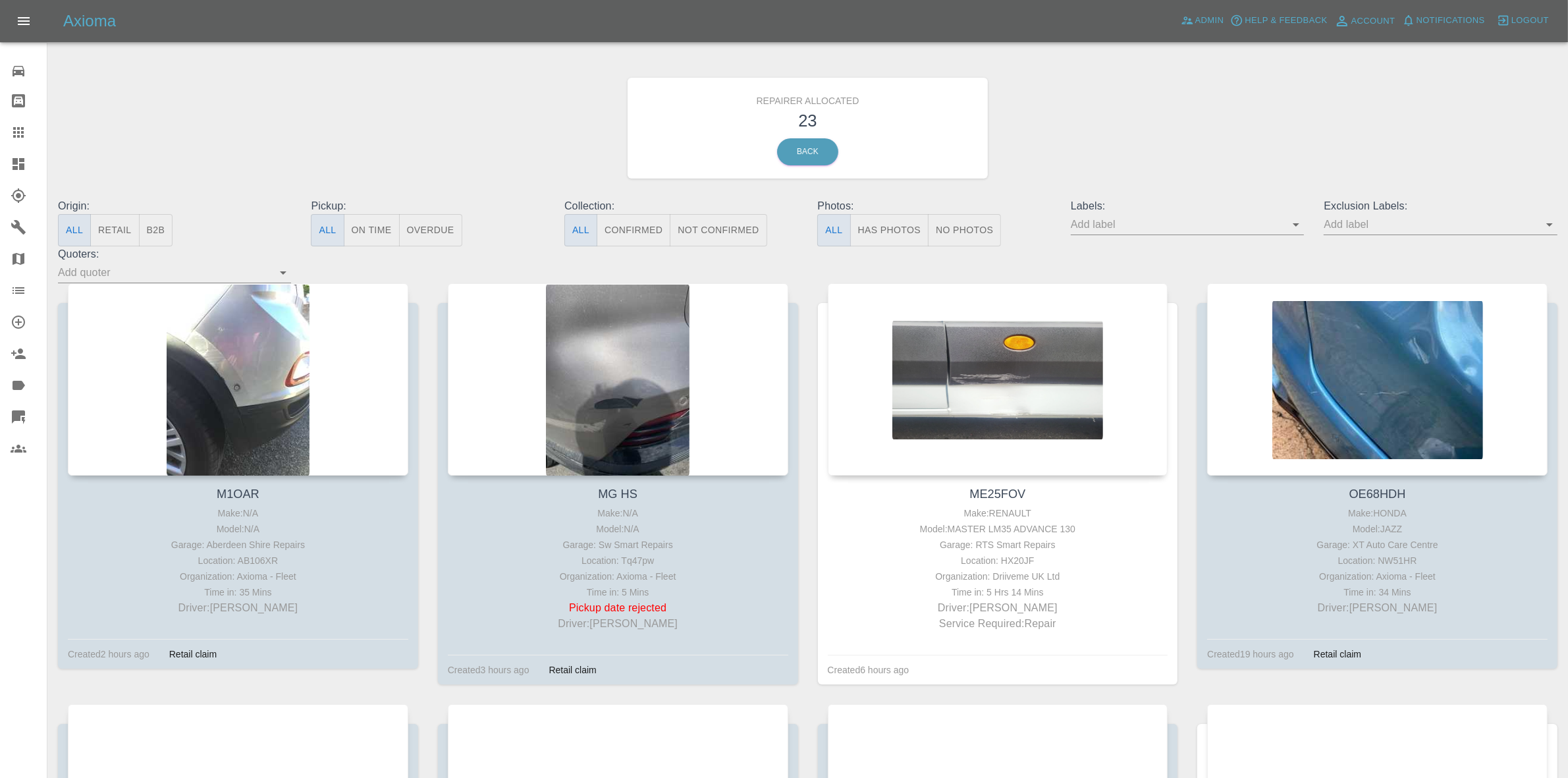
click at [122, 223] on button "Retail" at bounding box center [114, 230] width 49 height 32
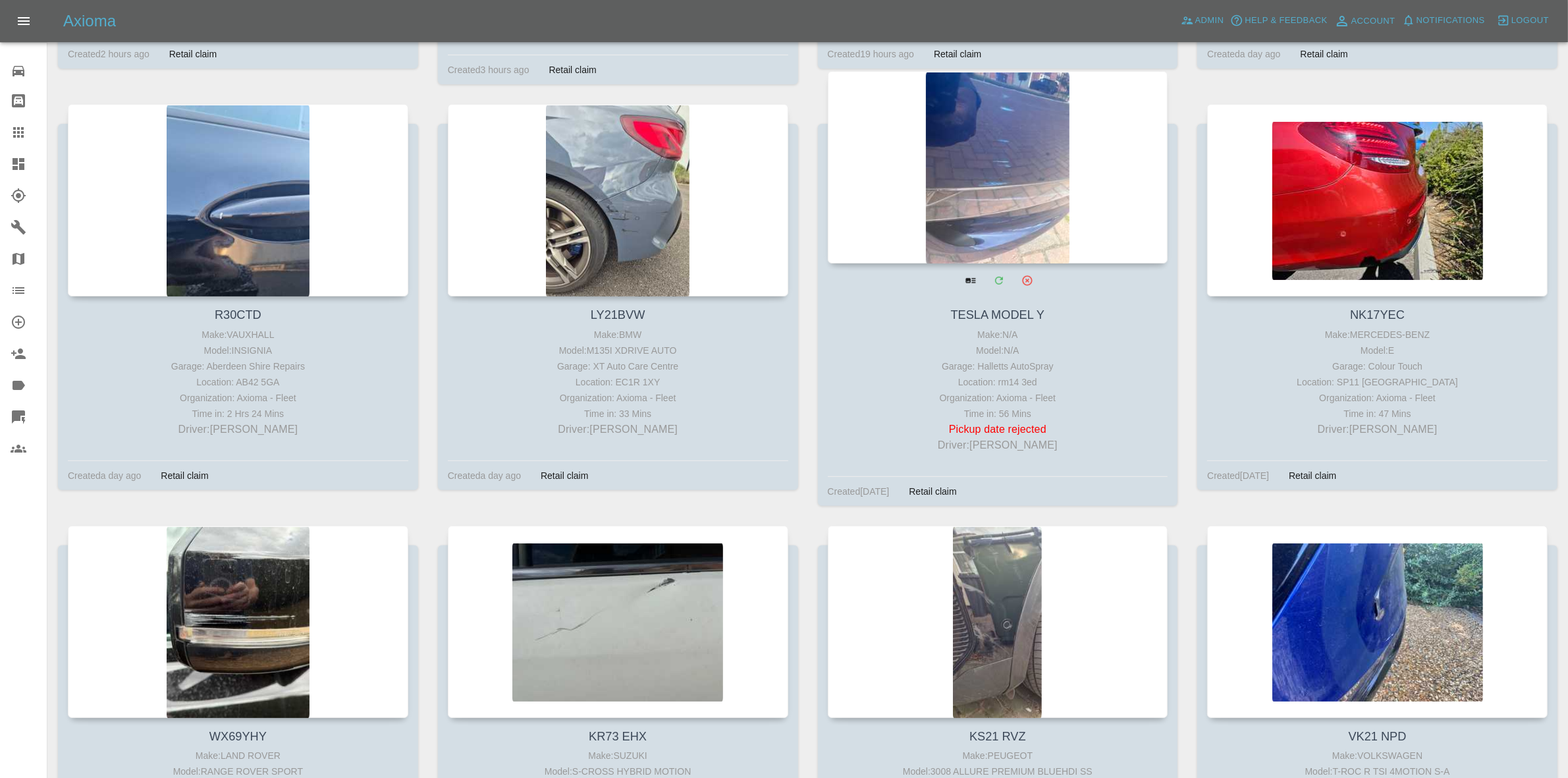
scroll to position [494, 0]
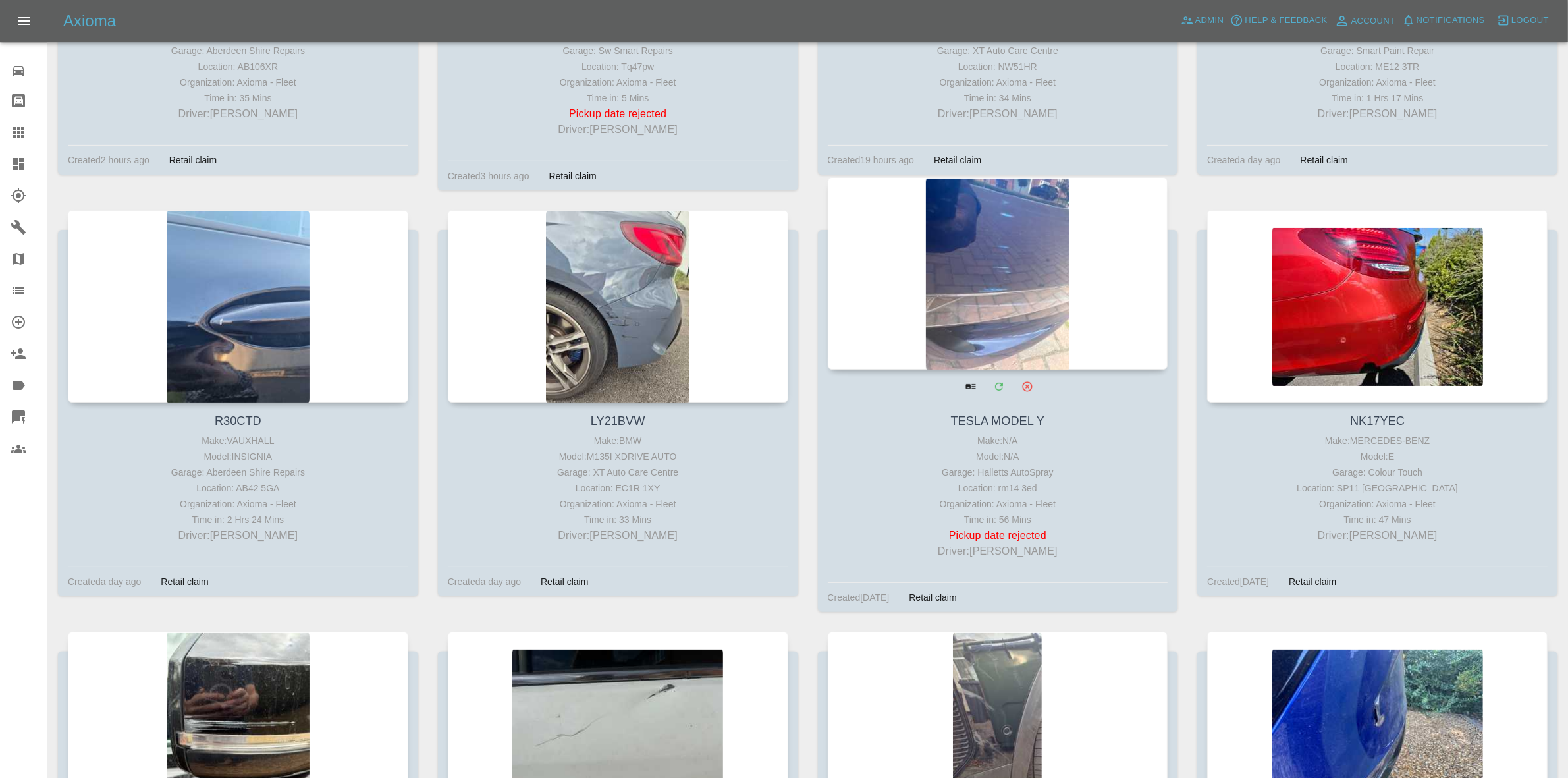
click at [1040, 290] on div at bounding box center [997, 273] width 340 height 192
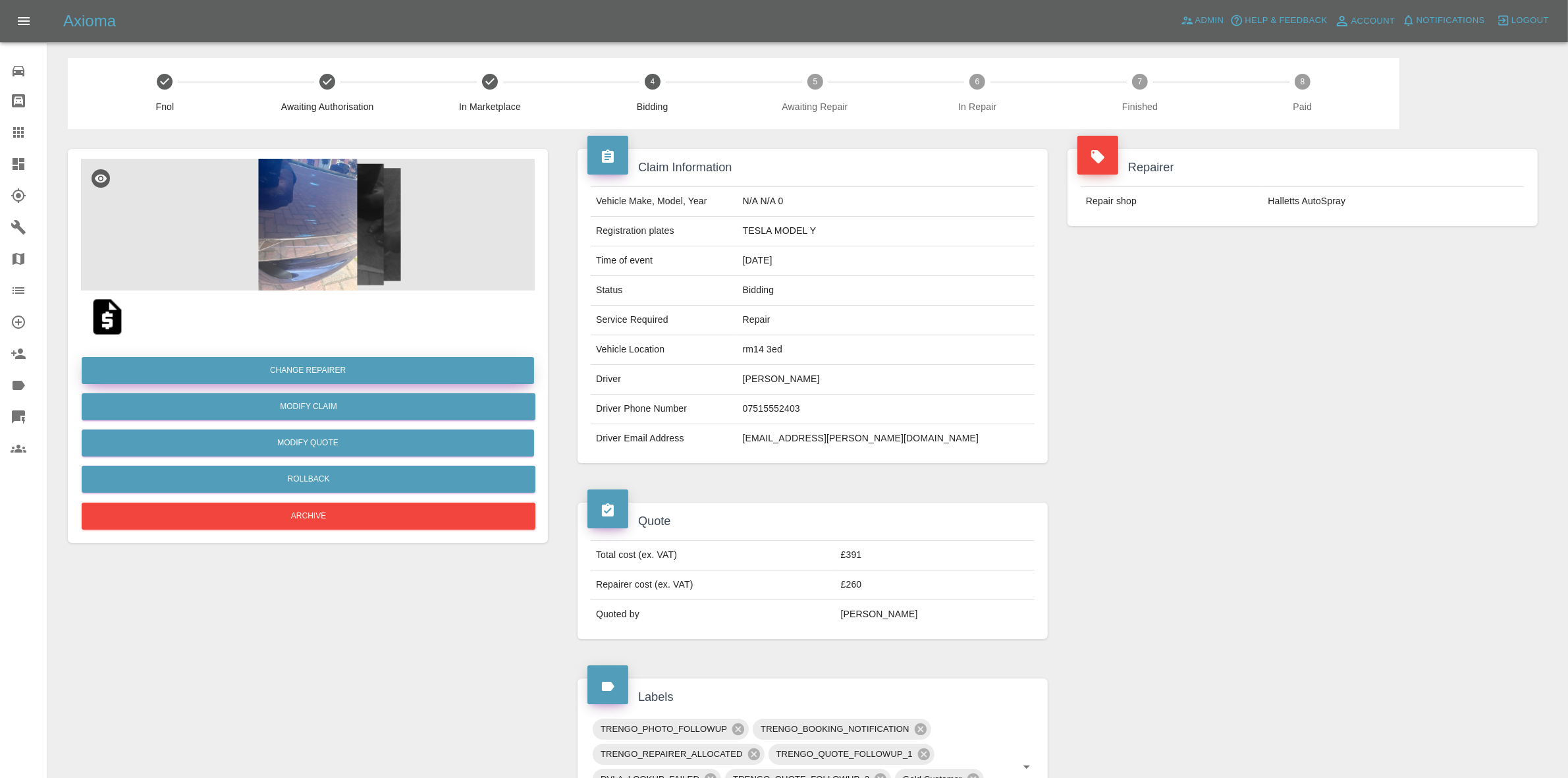
click at [260, 364] on button "Change Repairer" at bounding box center [308, 370] width 452 height 27
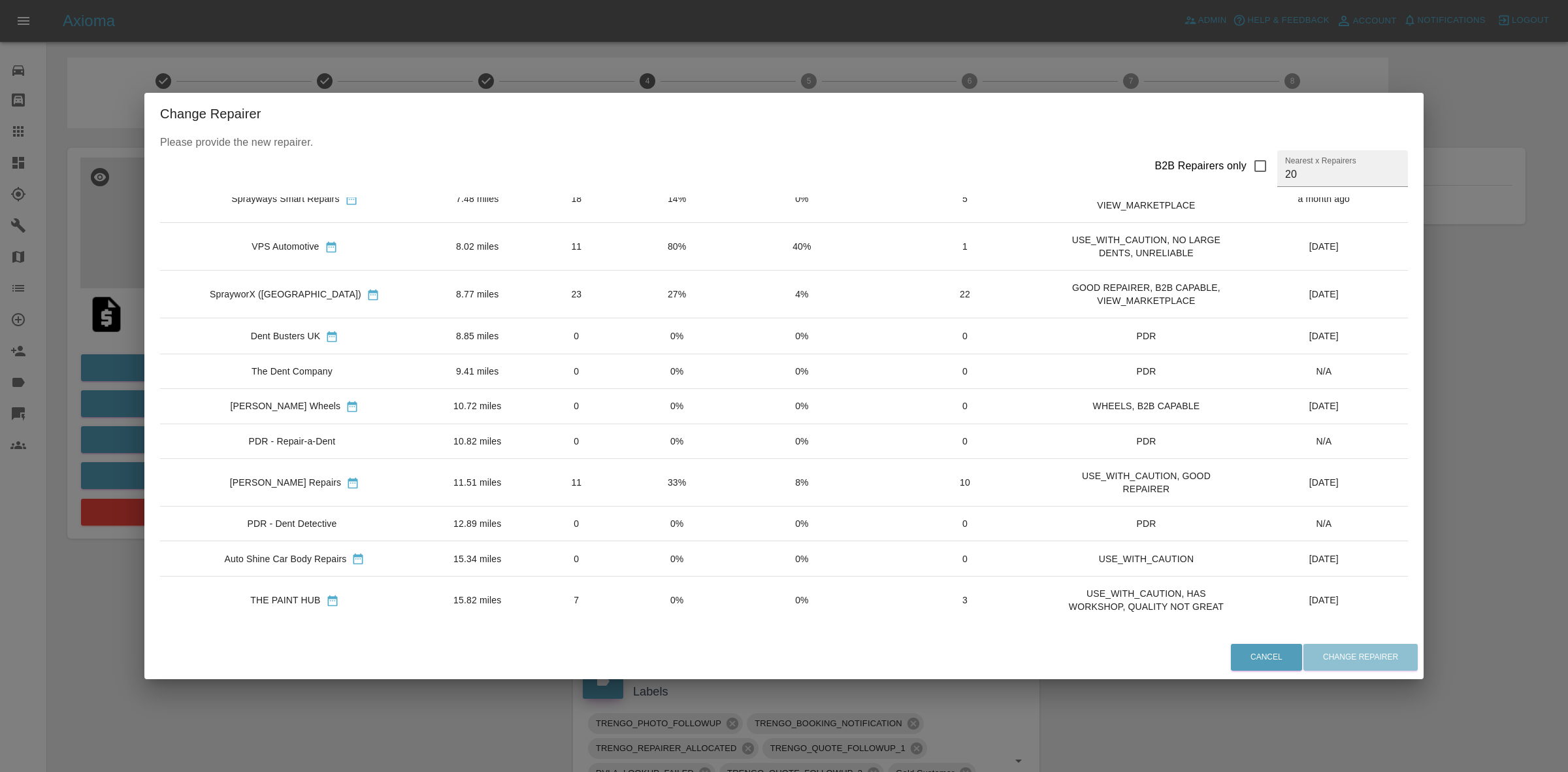
scroll to position [82, 0]
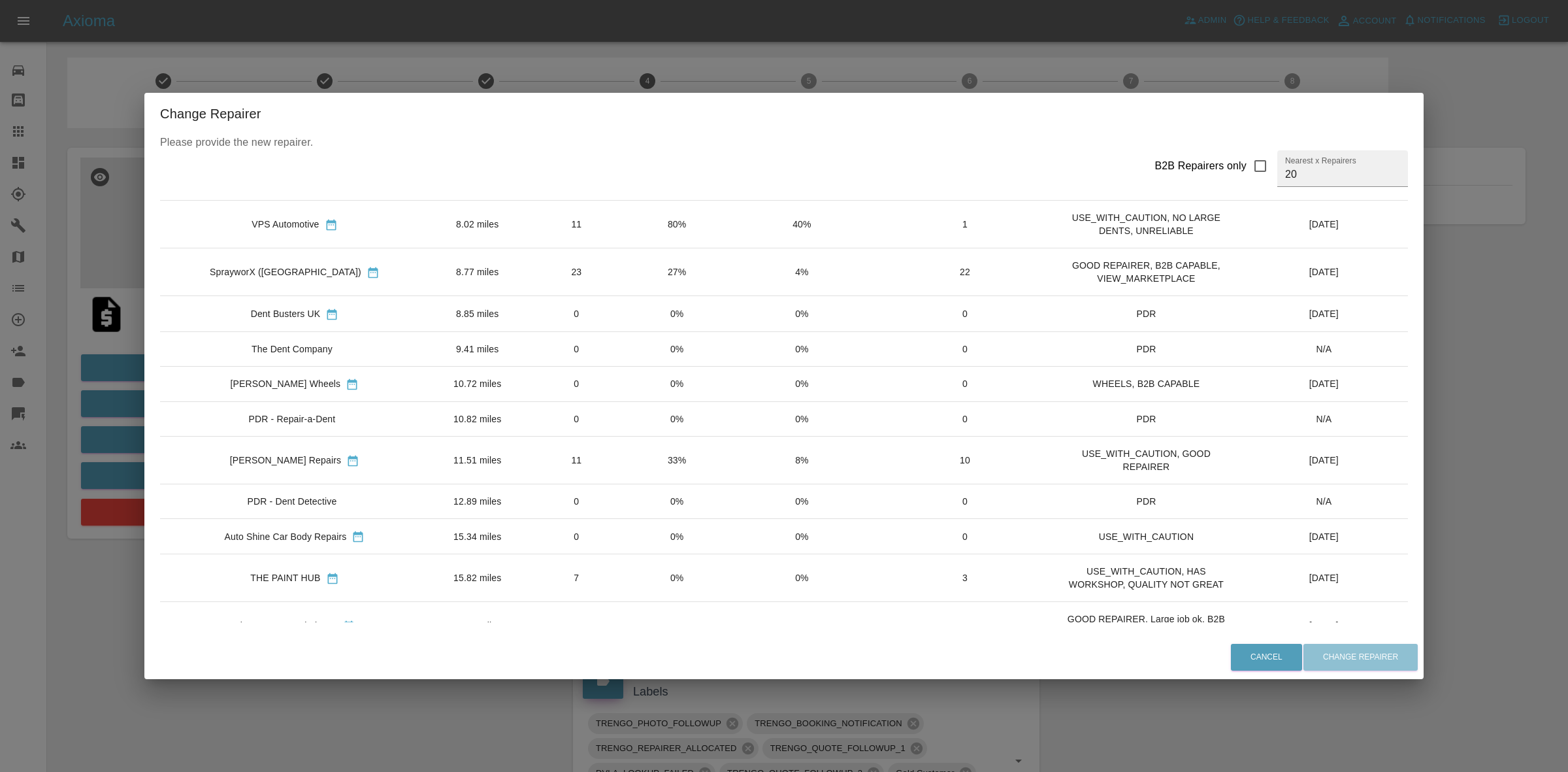
click at [627, 455] on td "33%" at bounding box center [677, 460] width 100 height 48
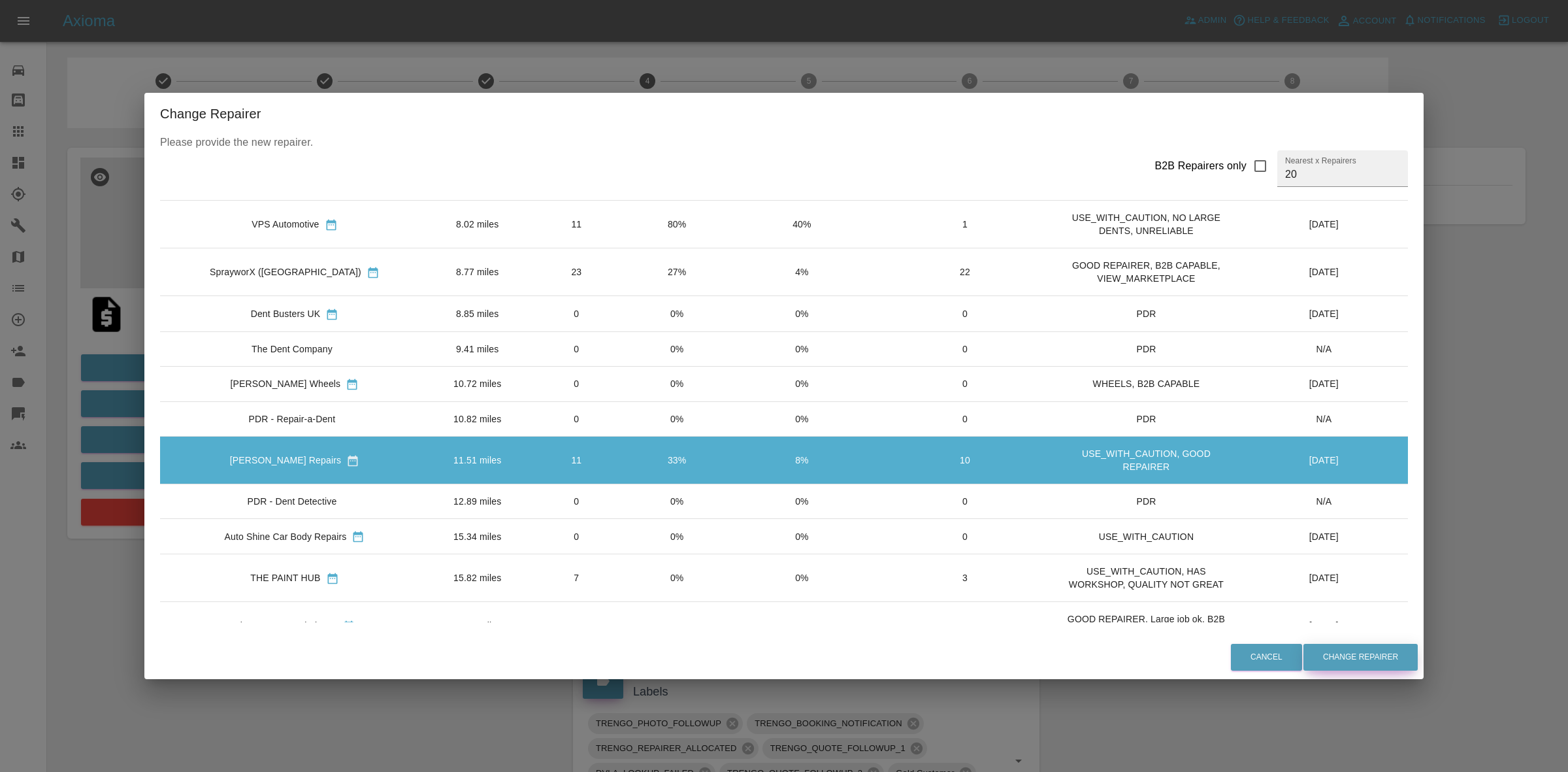
click at [1322, 655] on button "Change Repairer" at bounding box center [1360, 657] width 114 height 27
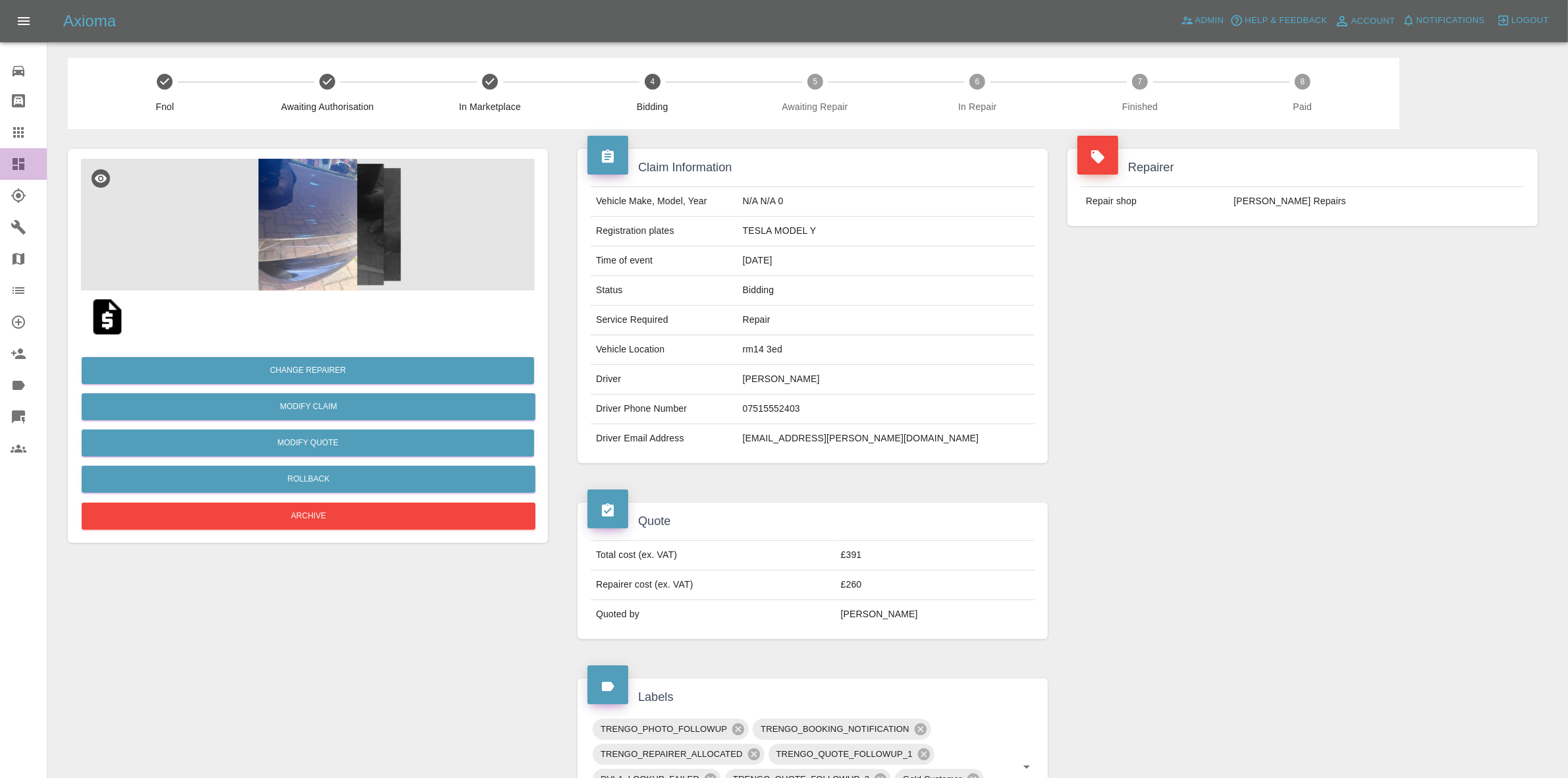
click at [0, 157] on link "Dashboard" at bounding box center [23, 164] width 47 height 32
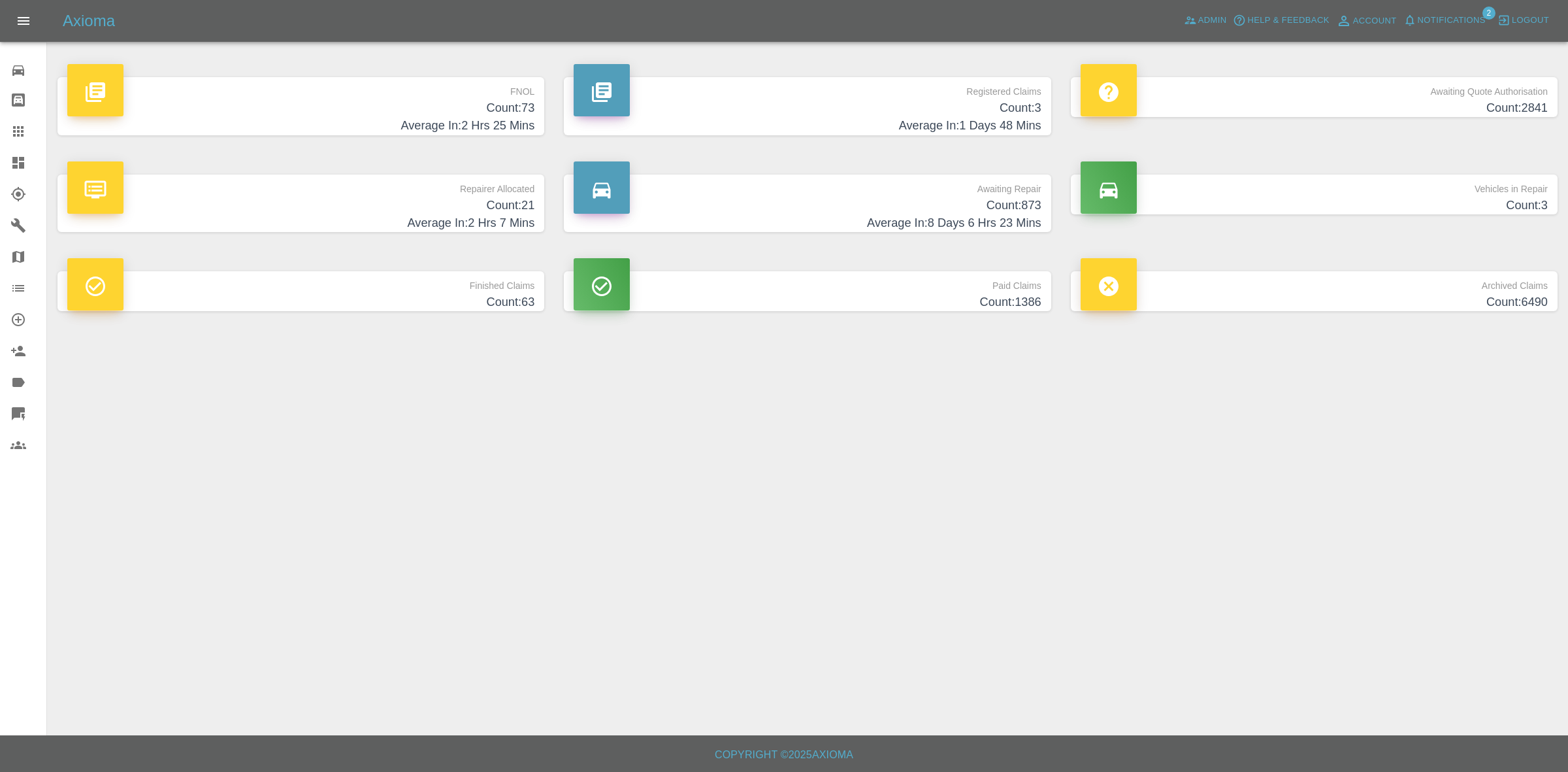
click at [1451, 28] on span "Notifications" at bounding box center [1451, 20] width 68 height 15
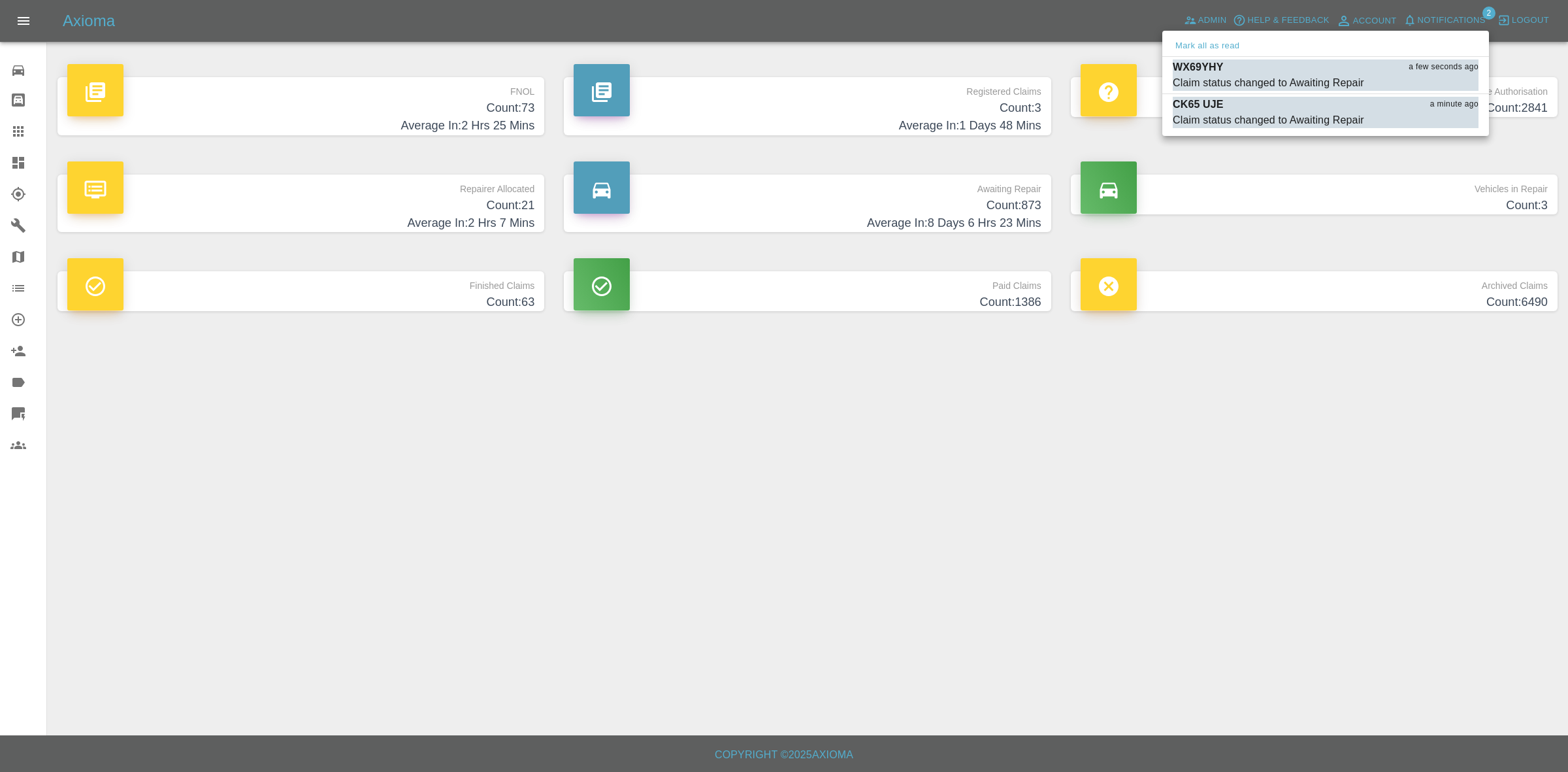
click at [1298, 97] on div "CK65 UJE a minute ago" at bounding box center [1325, 104] width 306 height 15
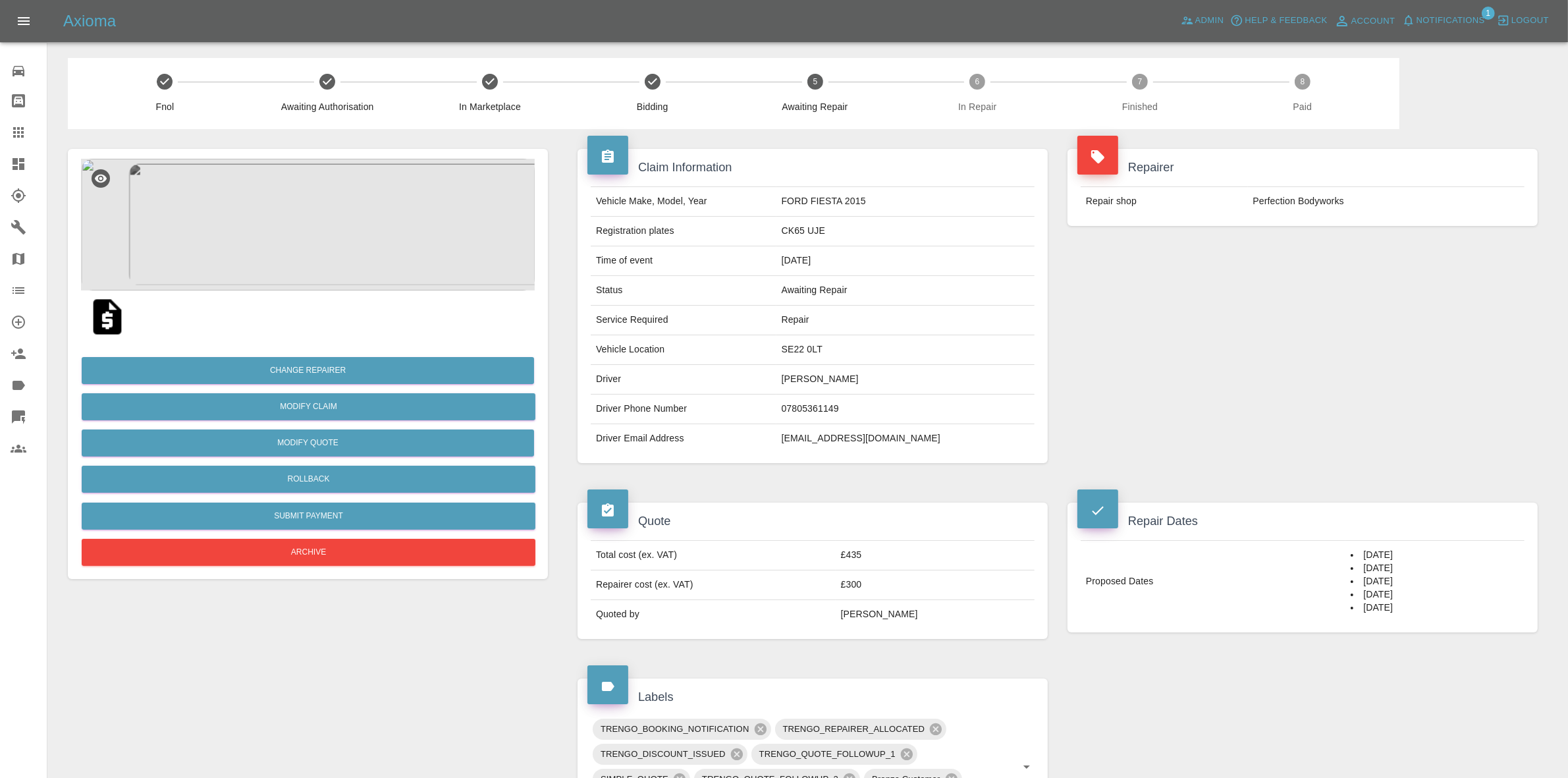
click at [1444, 21] on span "Notifications" at bounding box center [1450, 20] width 69 height 15
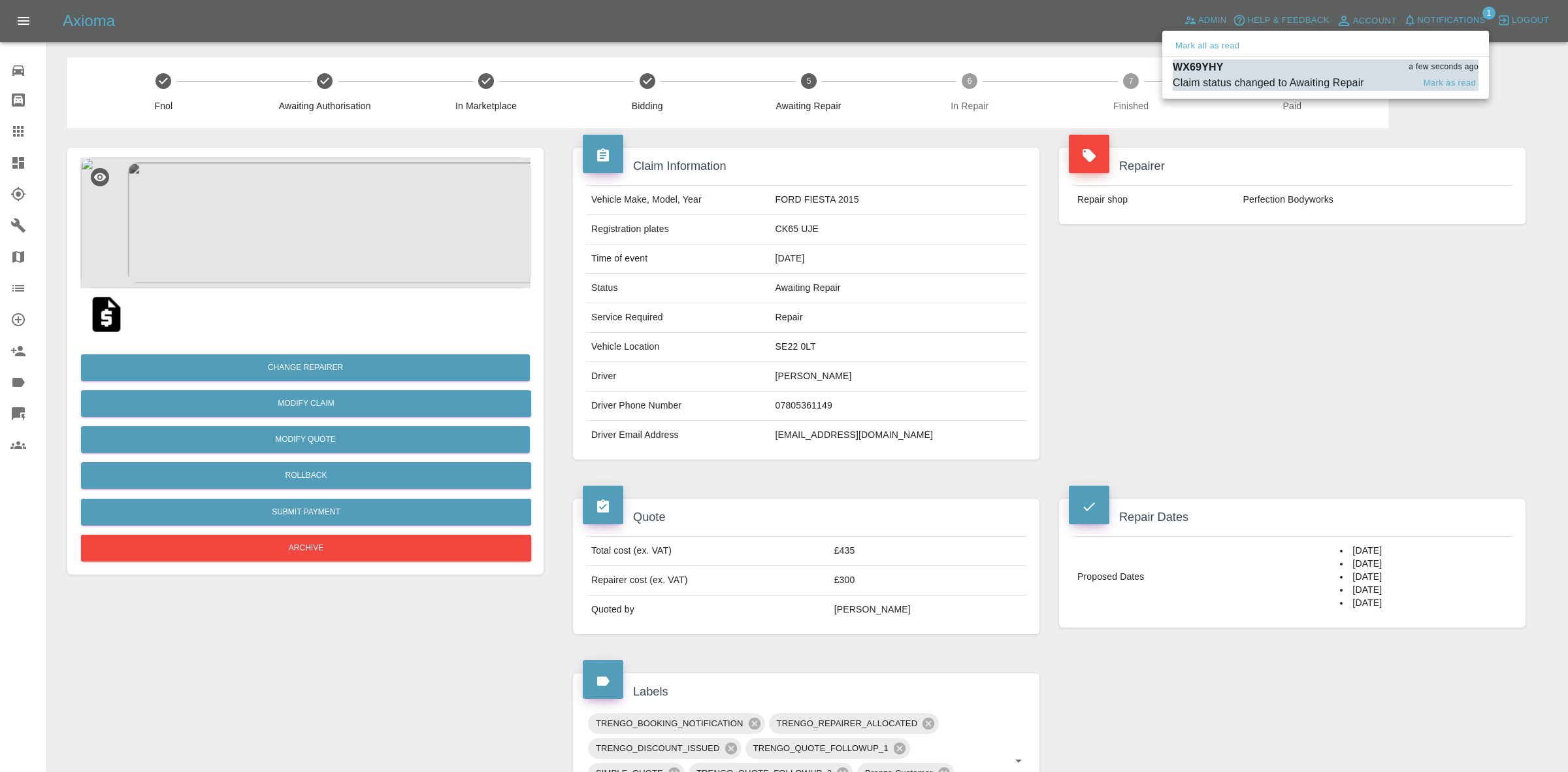
click at [1324, 69] on div "WX69YHY a few seconds ago" at bounding box center [1325, 67] width 306 height 15
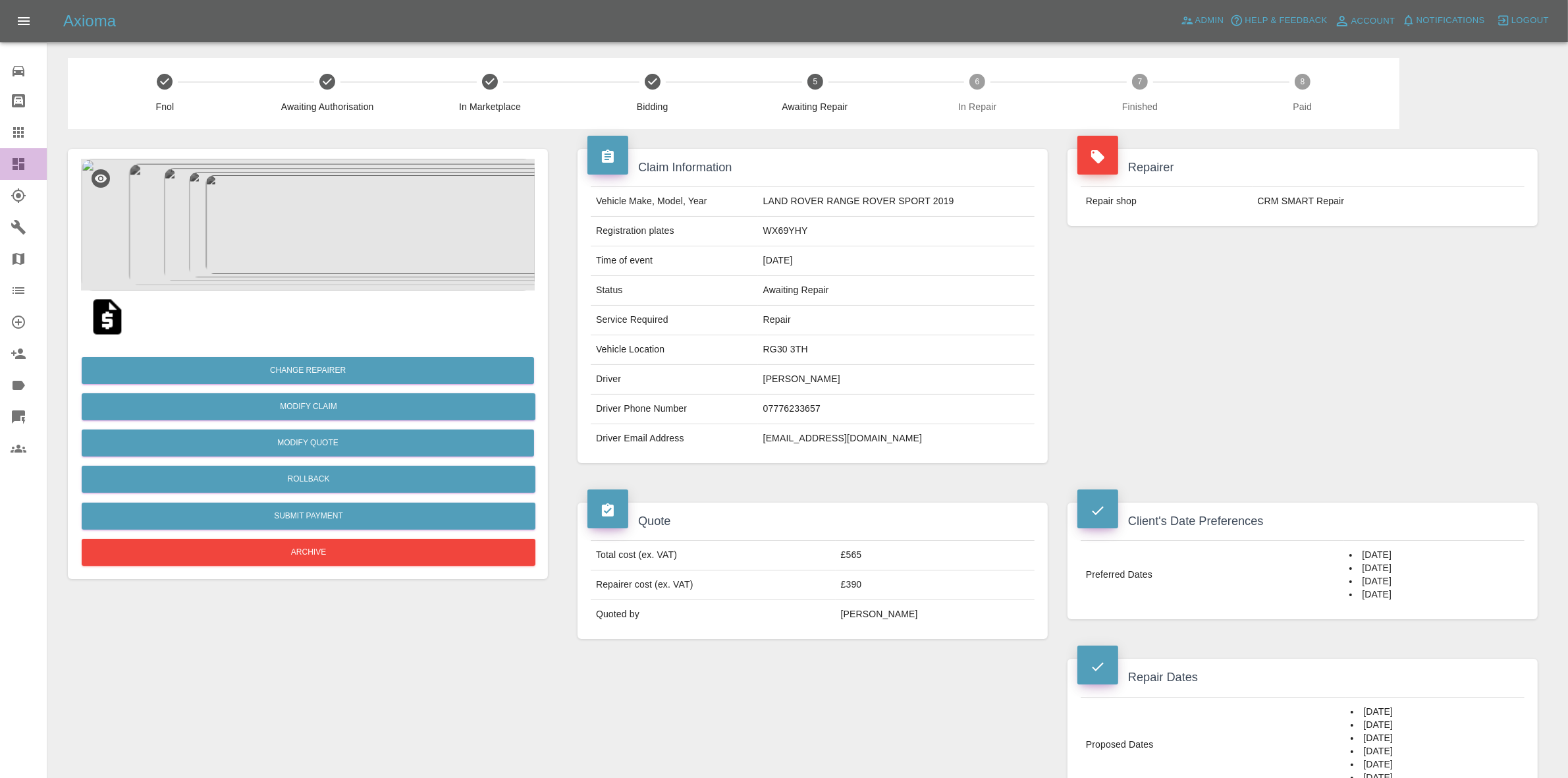
click at [0, 165] on link "Dashboard" at bounding box center [23, 164] width 47 height 32
click at [0, 160] on link "Dashboard" at bounding box center [23, 164] width 47 height 32
